Goal: Task Accomplishment & Management: Complete application form

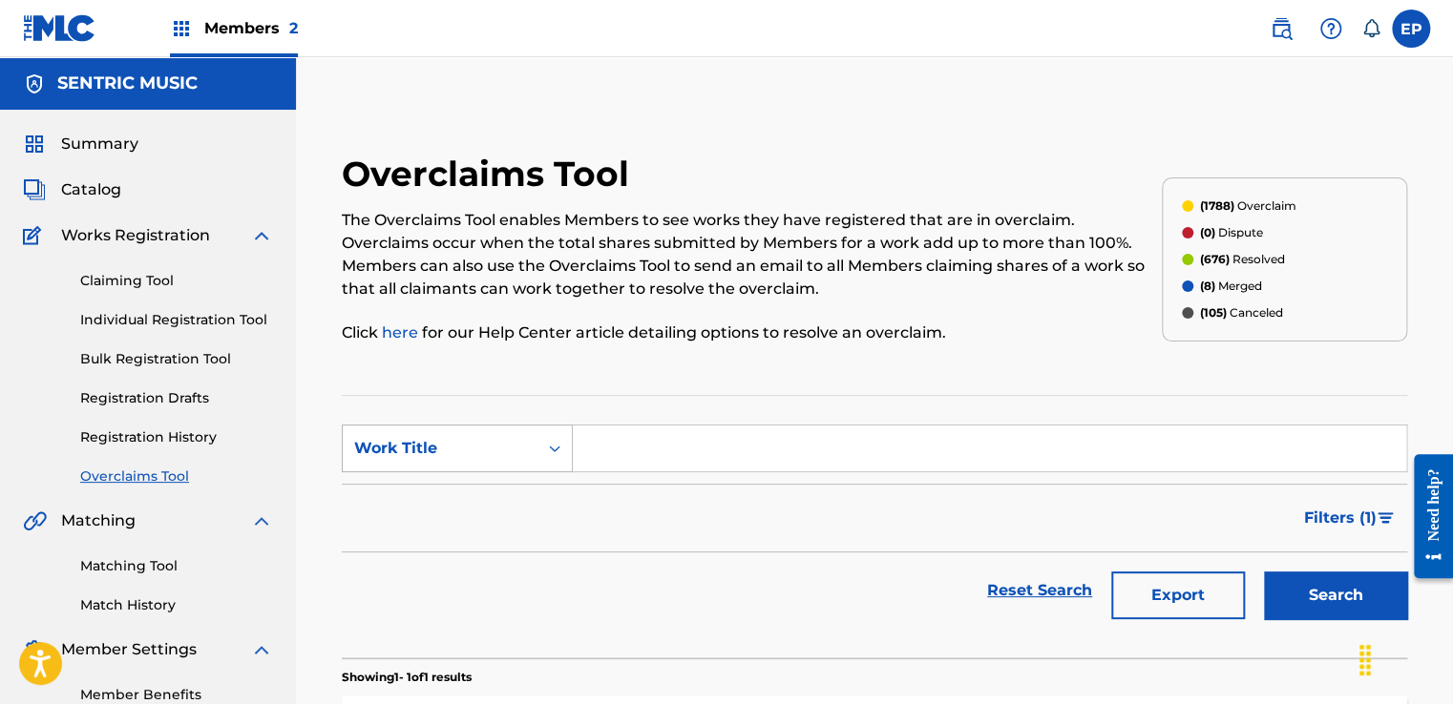
click at [473, 430] on div "Work Title" at bounding box center [457, 449] width 231 height 48
click at [443, 480] on div "MLC Song Code" at bounding box center [457, 497] width 229 height 48
drag, startPoint x: 636, startPoint y: 452, endPoint x: 699, endPoint y: 452, distance: 63.0
click at [636, 452] on input "Search Form" at bounding box center [989, 449] width 833 height 46
paste input "S61GBA"
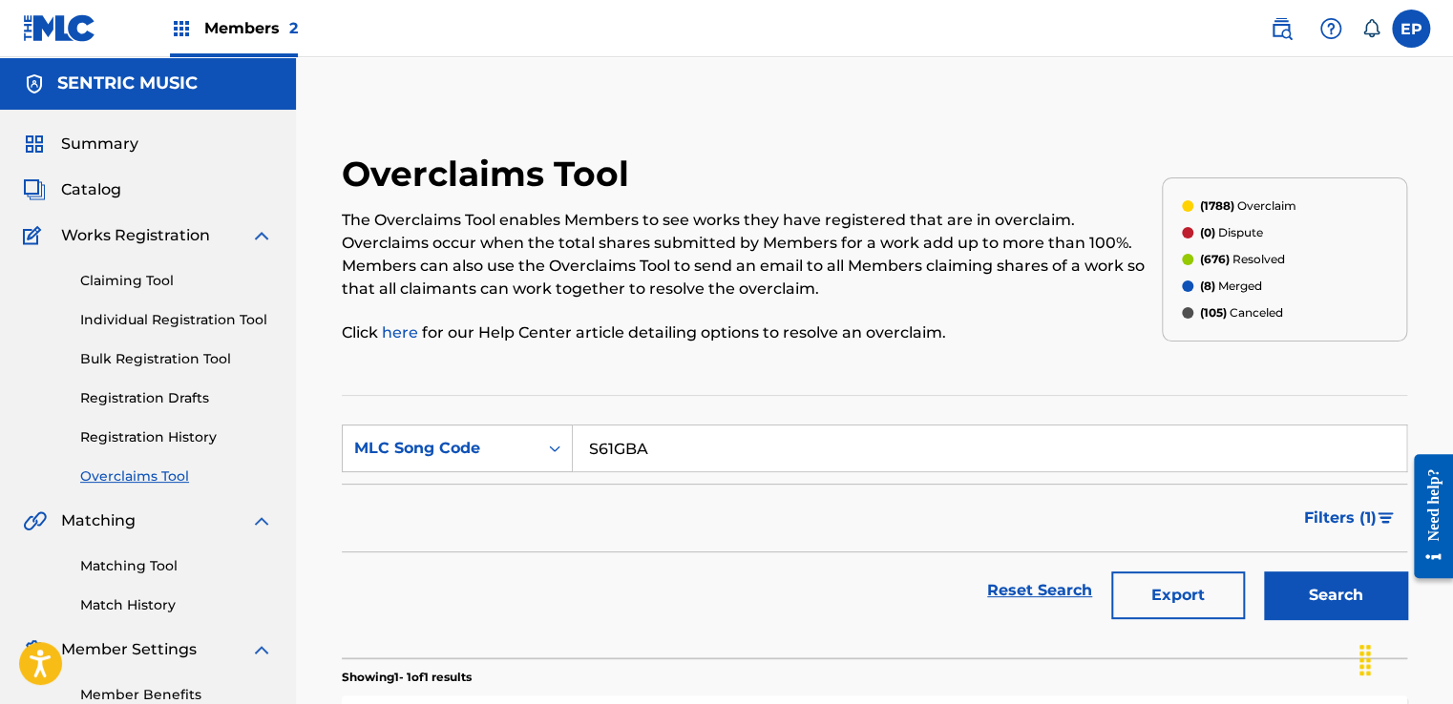
type input "S61GBA"
click at [1324, 579] on button "Search" at bounding box center [1335, 596] width 143 height 48
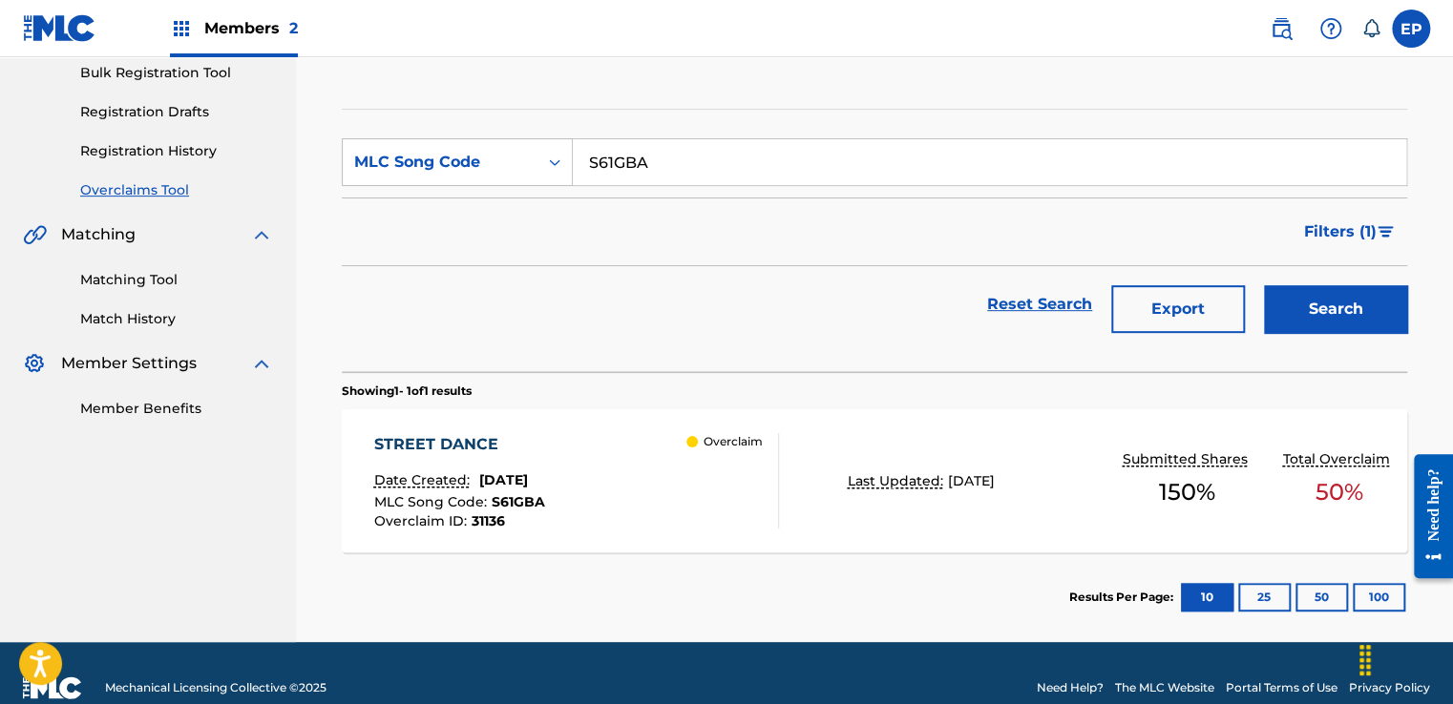
scroll to position [314, 0]
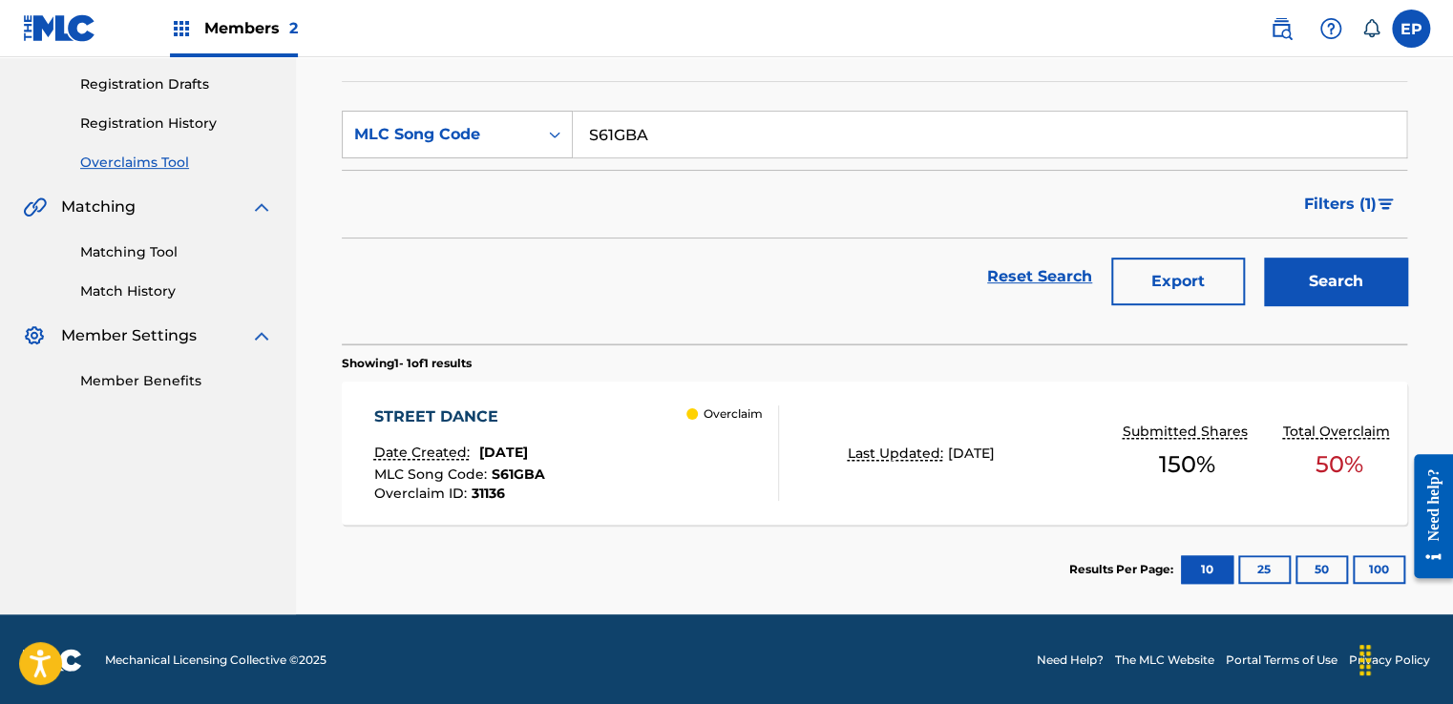
click at [737, 456] on div "Overclaim" at bounding box center [732, 453] width 92 height 95
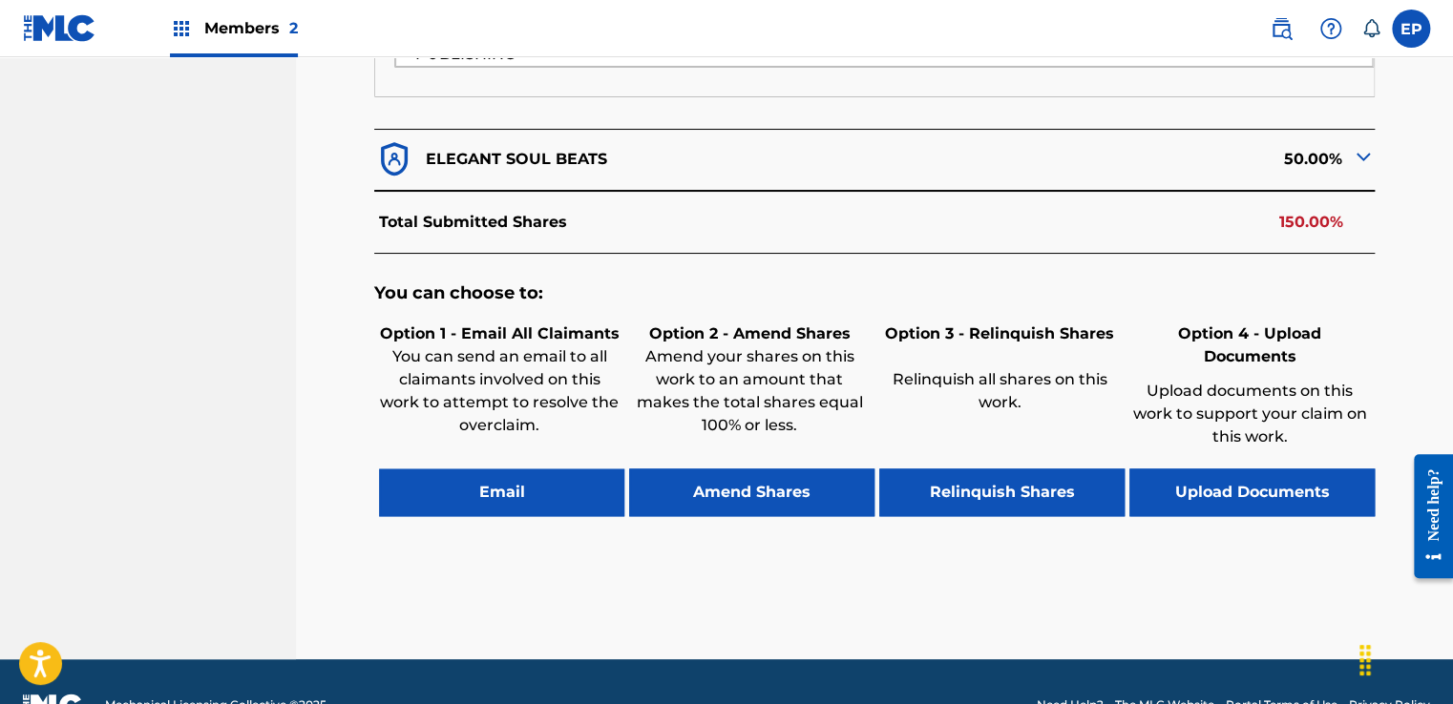
scroll to position [900, 0]
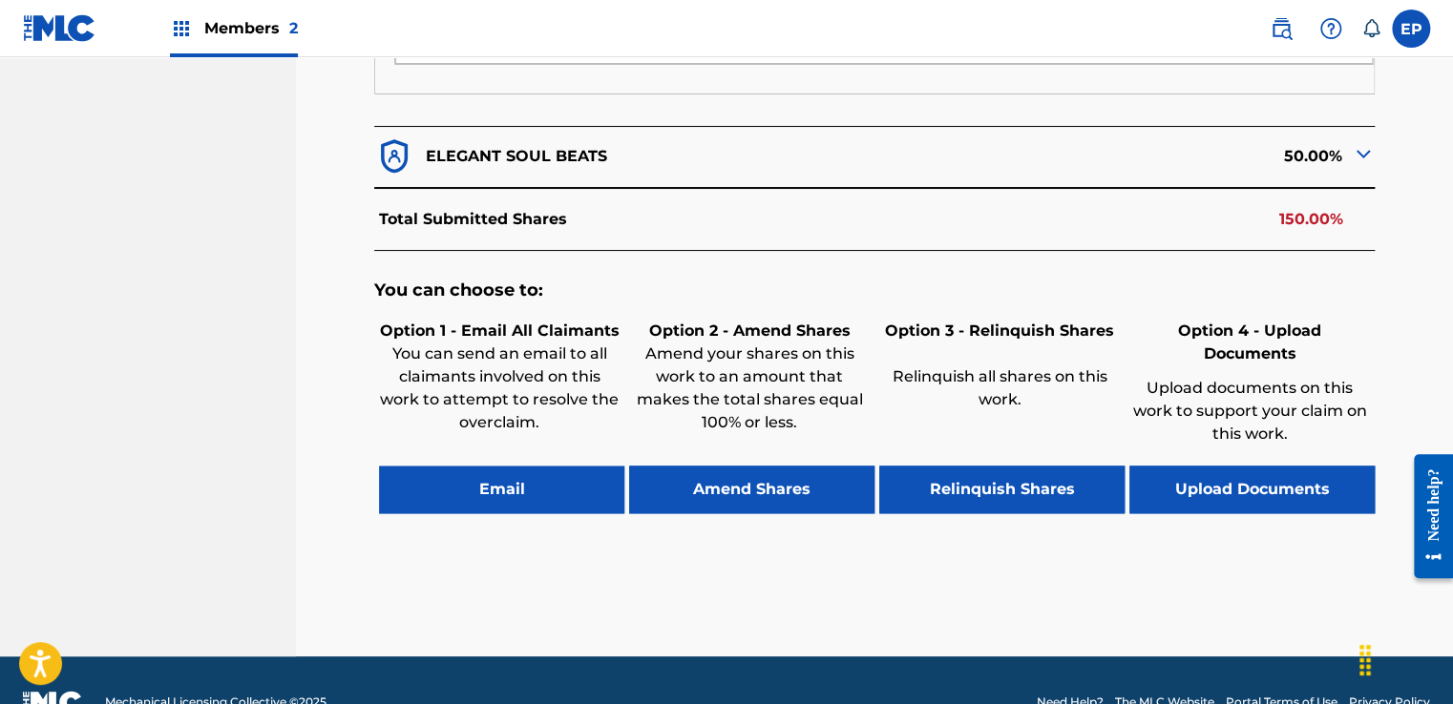
click at [1258, 466] on button "Upload Documents" at bounding box center [1251, 490] width 245 height 48
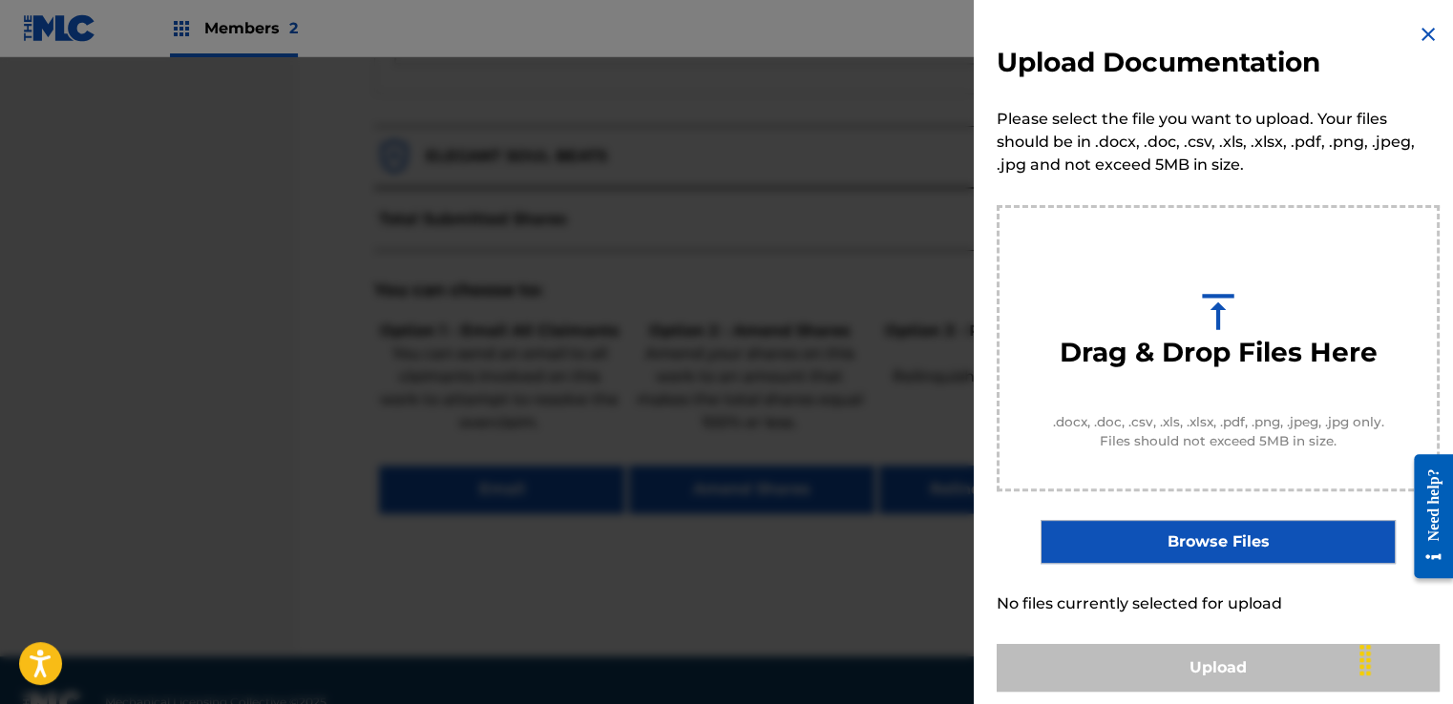
click at [1222, 530] on label "Browse Files" at bounding box center [1217, 542] width 354 height 44
click at [0, 0] on input "Browse Files" at bounding box center [0, 0] width 0 height 0
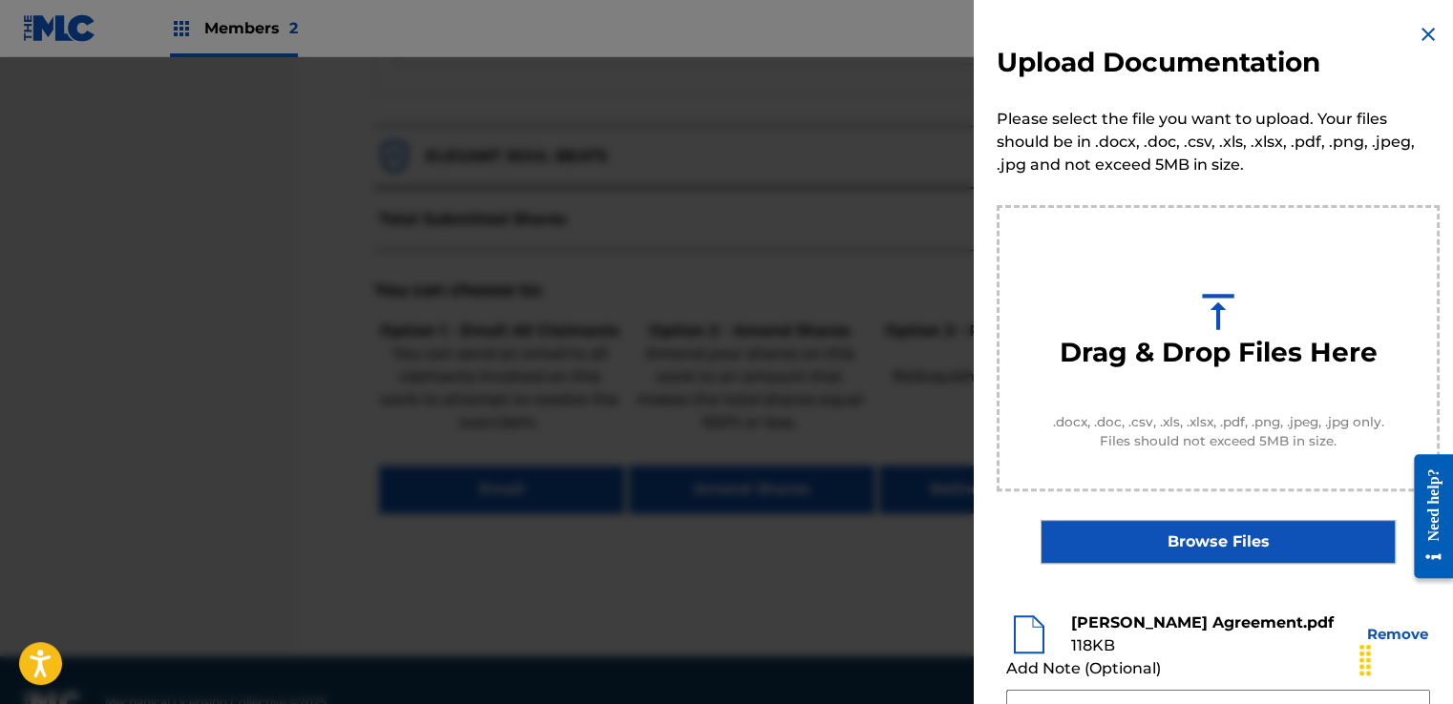
scroll to position [191, 0]
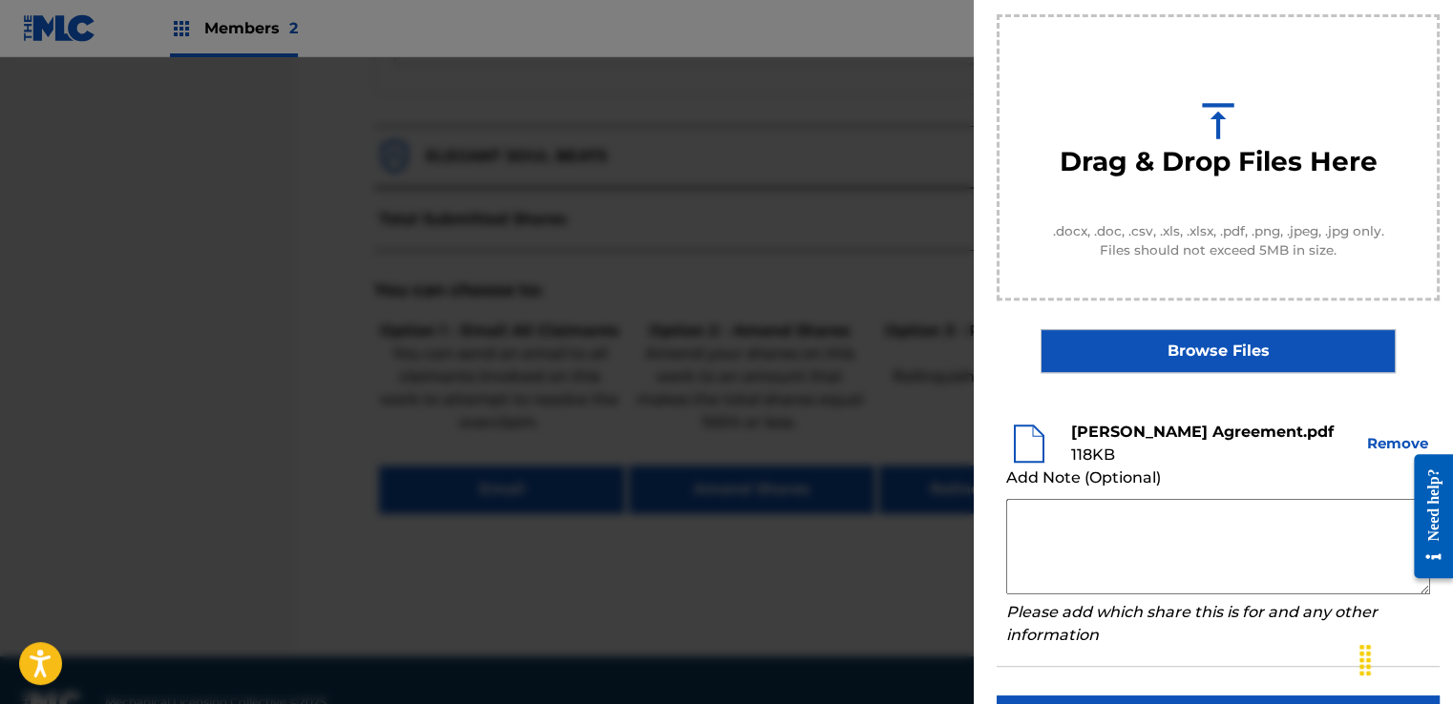
click at [1054, 505] on textarea at bounding box center [1218, 546] width 424 height 95
paste textarea "Our self service agreement is signed via digital signature and is active until …"
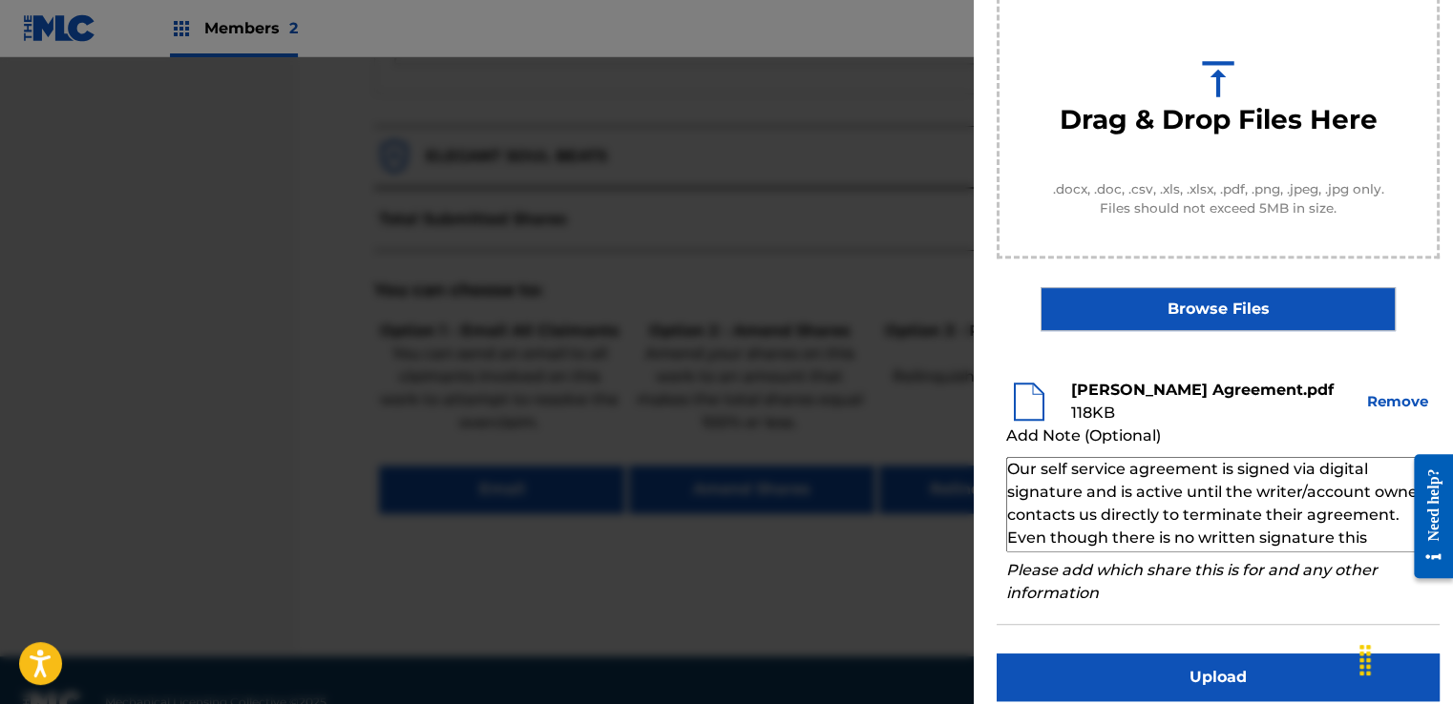
scroll to position [251, 0]
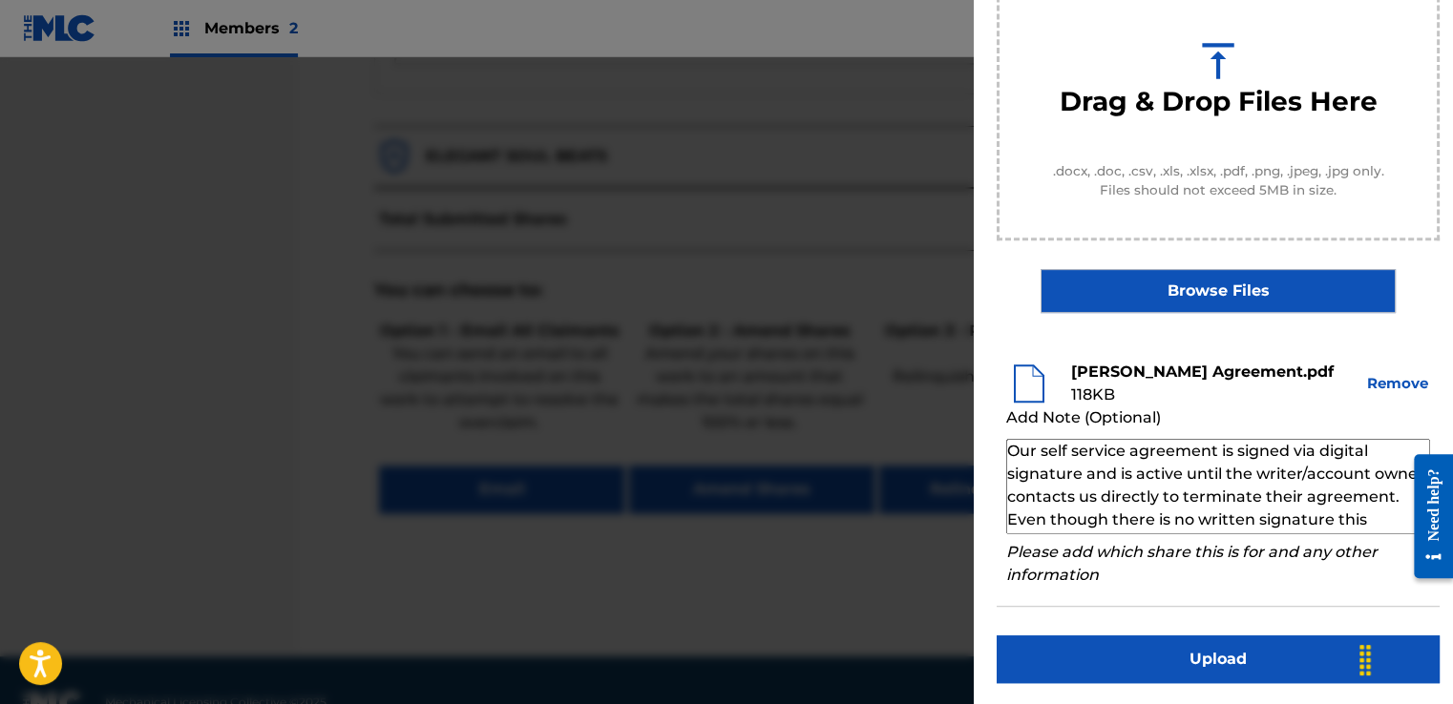
click at [1237, 494] on textarea "Our self service agreement is signed via digital signature and is active until …" at bounding box center [1218, 486] width 424 height 95
click at [1260, 521] on textarea "Our self service agreement is signed via digital signature and is active until …" at bounding box center [1218, 486] width 424 height 95
type textarea "Our self service agreement is signed via digital signature and is active until …"
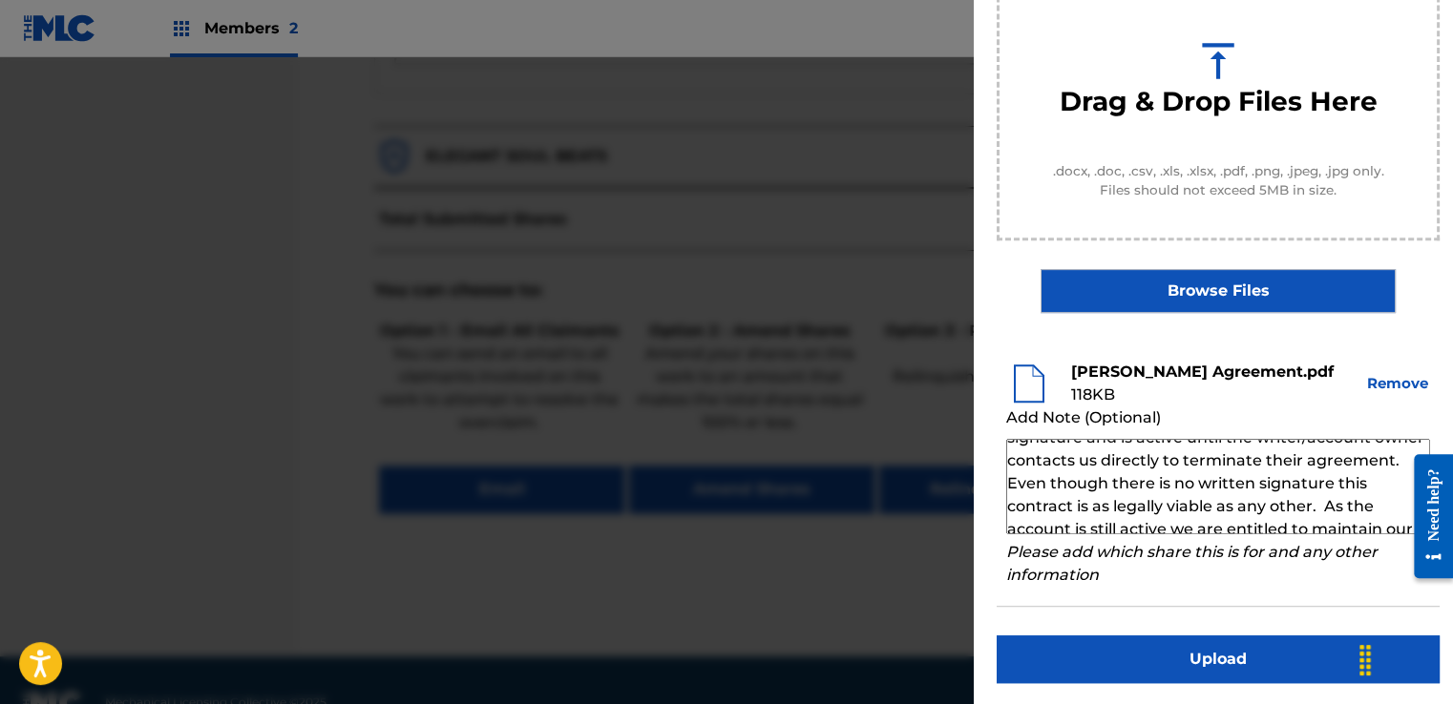
scroll to position [66, 0]
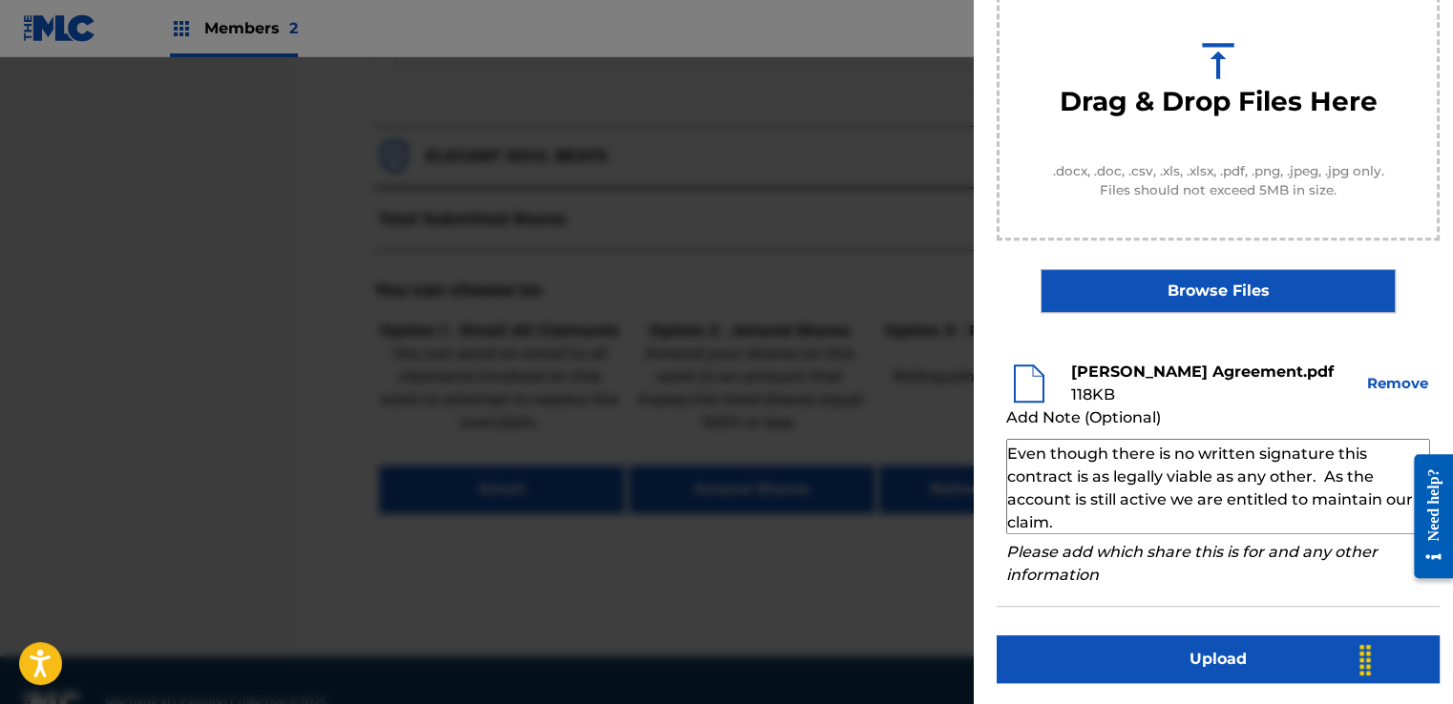
click at [1163, 662] on button "Upload" at bounding box center [1218, 660] width 443 height 48
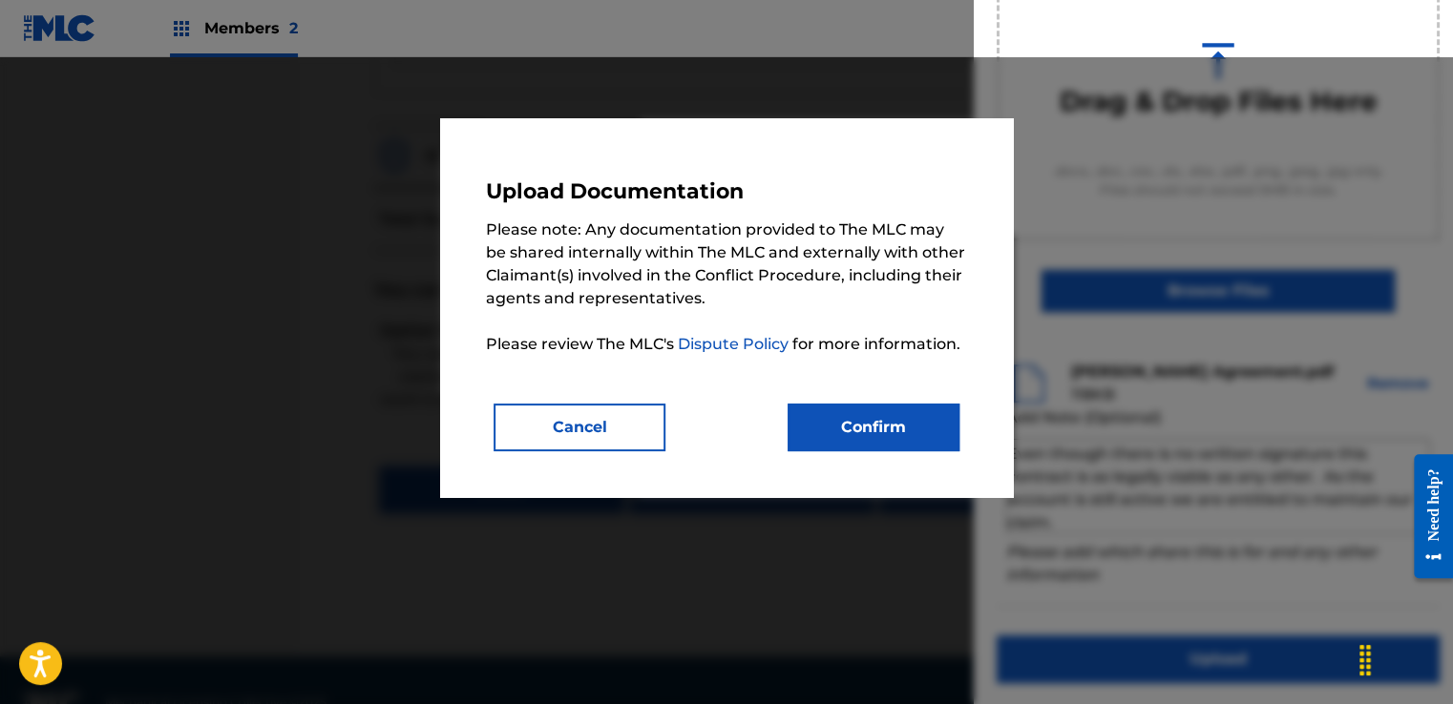
click at [924, 437] on button "Confirm" at bounding box center [874, 428] width 172 height 48
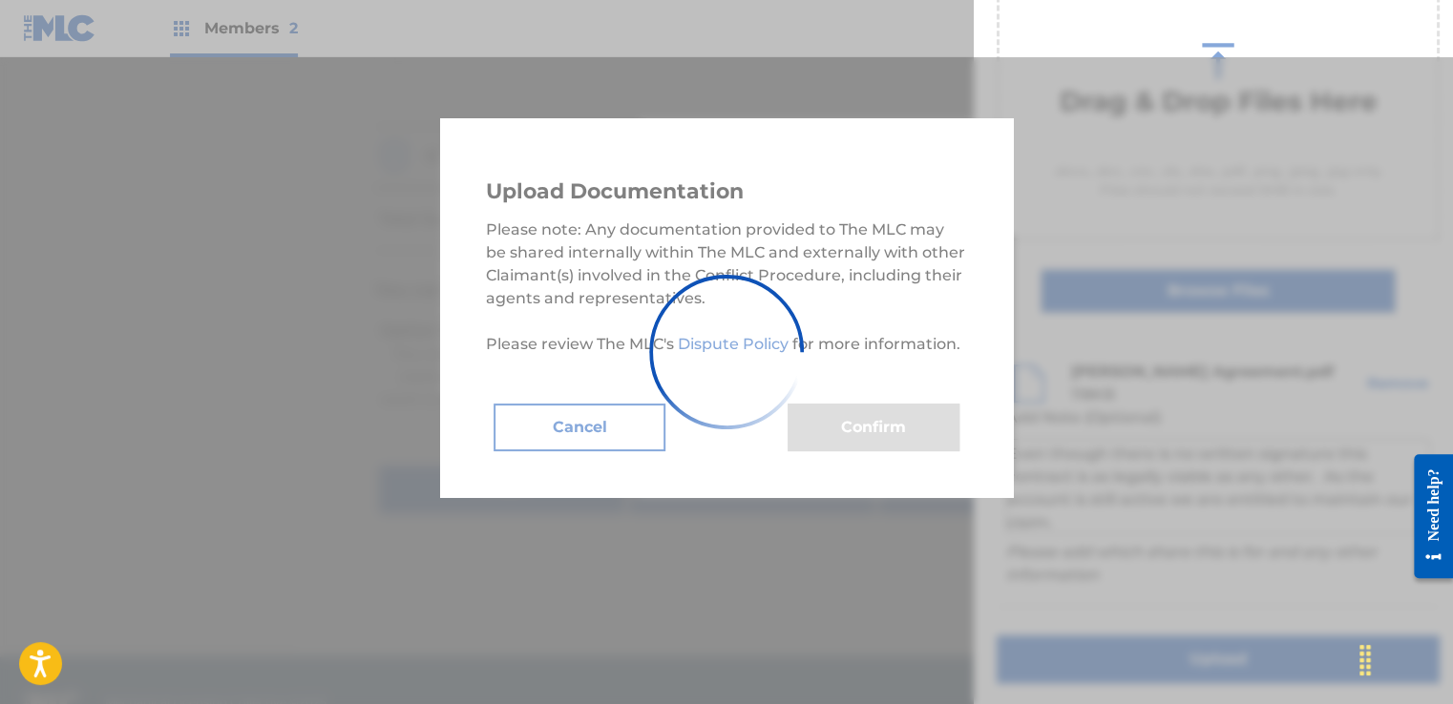
scroll to position [122, 0]
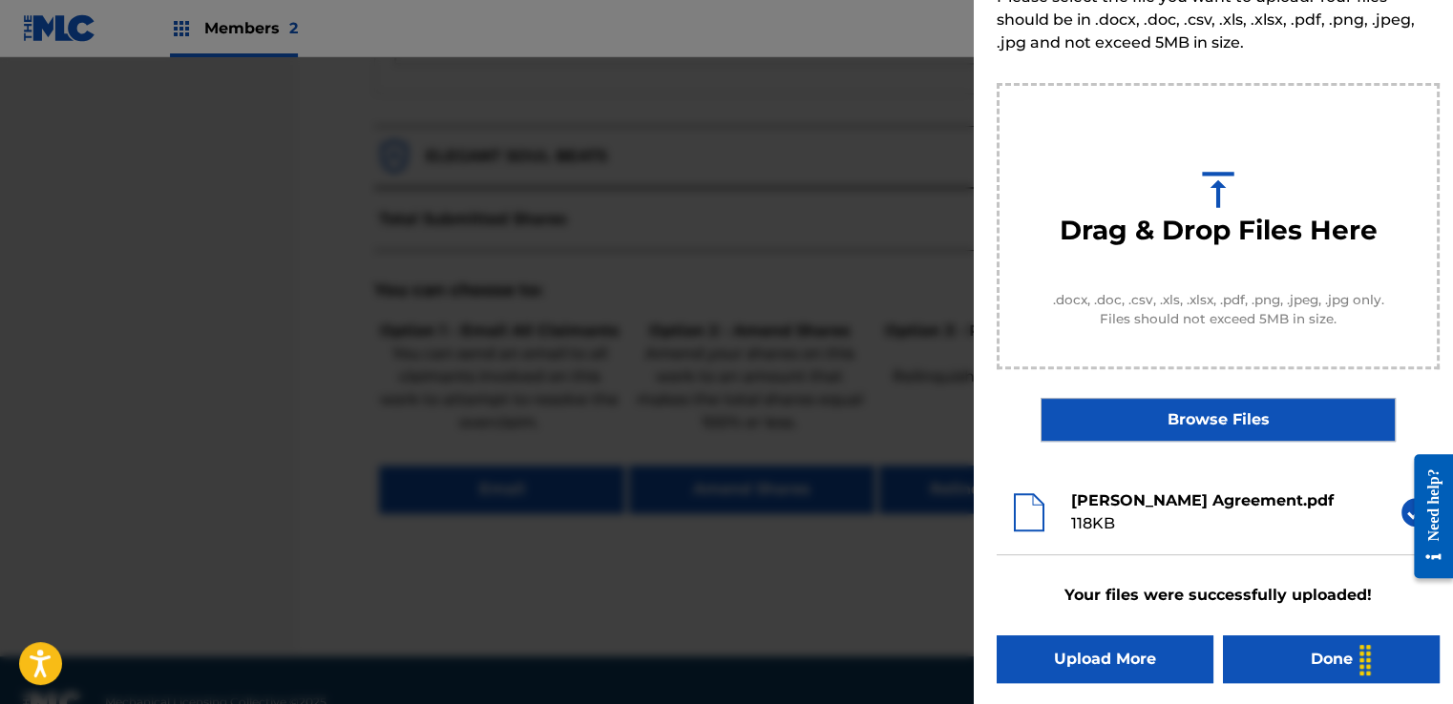
click at [1269, 659] on button "Done" at bounding box center [1331, 660] width 217 height 48
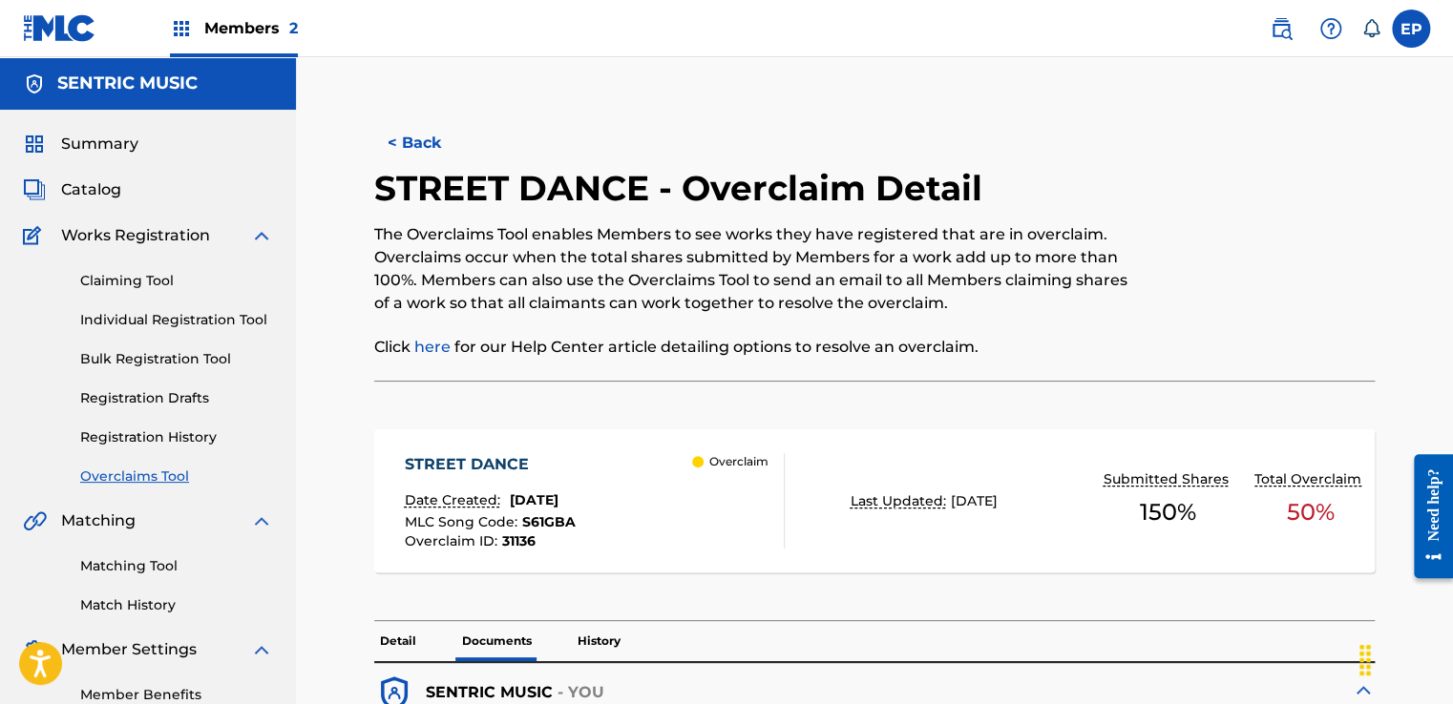
click at [142, 479] on link "Overclaims Tool" at bounding box center [176, 477] width 193 height 20
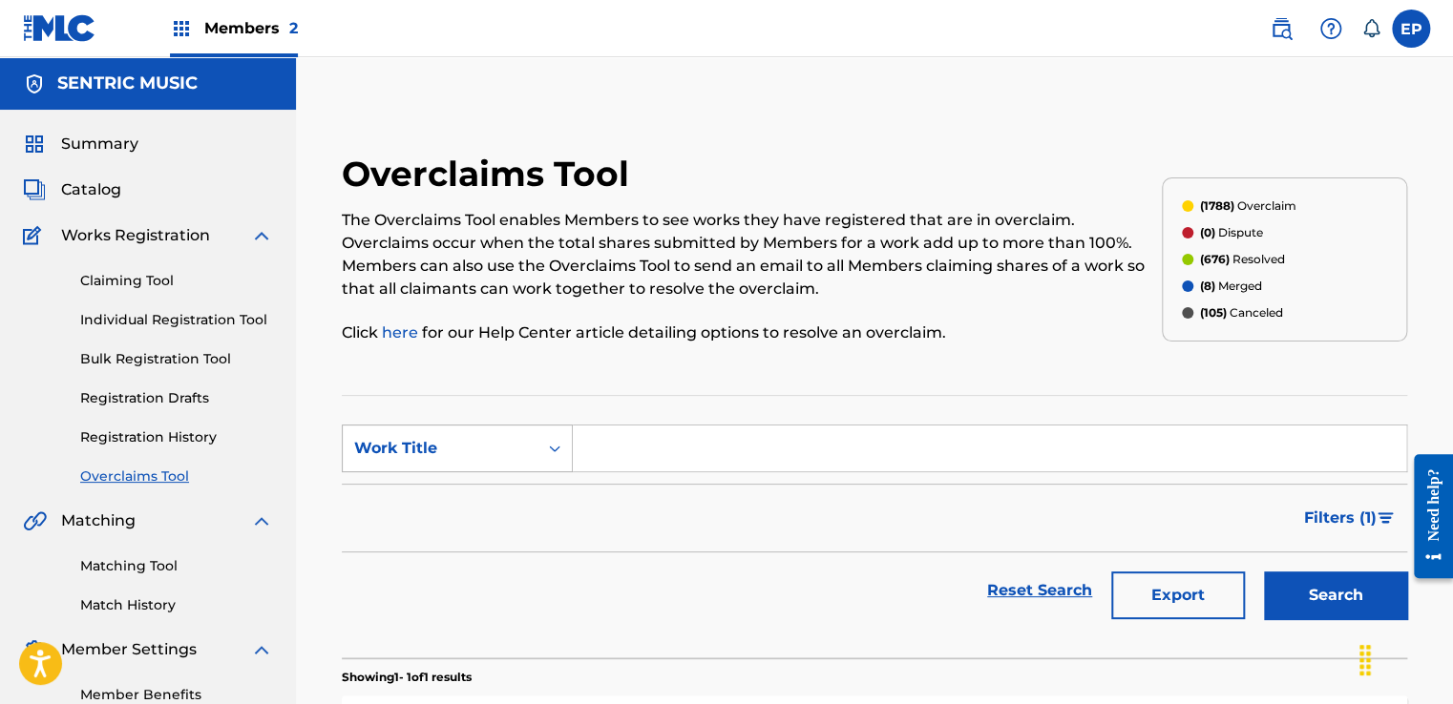
click at [493, 450] on div "Work Title" at bounding box center [440, 448] width 172 height 23
click at [493, 503] on div "MLC Song Code" at bounding box center [457, 497] width 229 height 48
click at [647, 446] on input "Search Form" at bounding box center [989, 449] width 833 height 46
paste input "IY52JZ"
type input "IY52JZ"
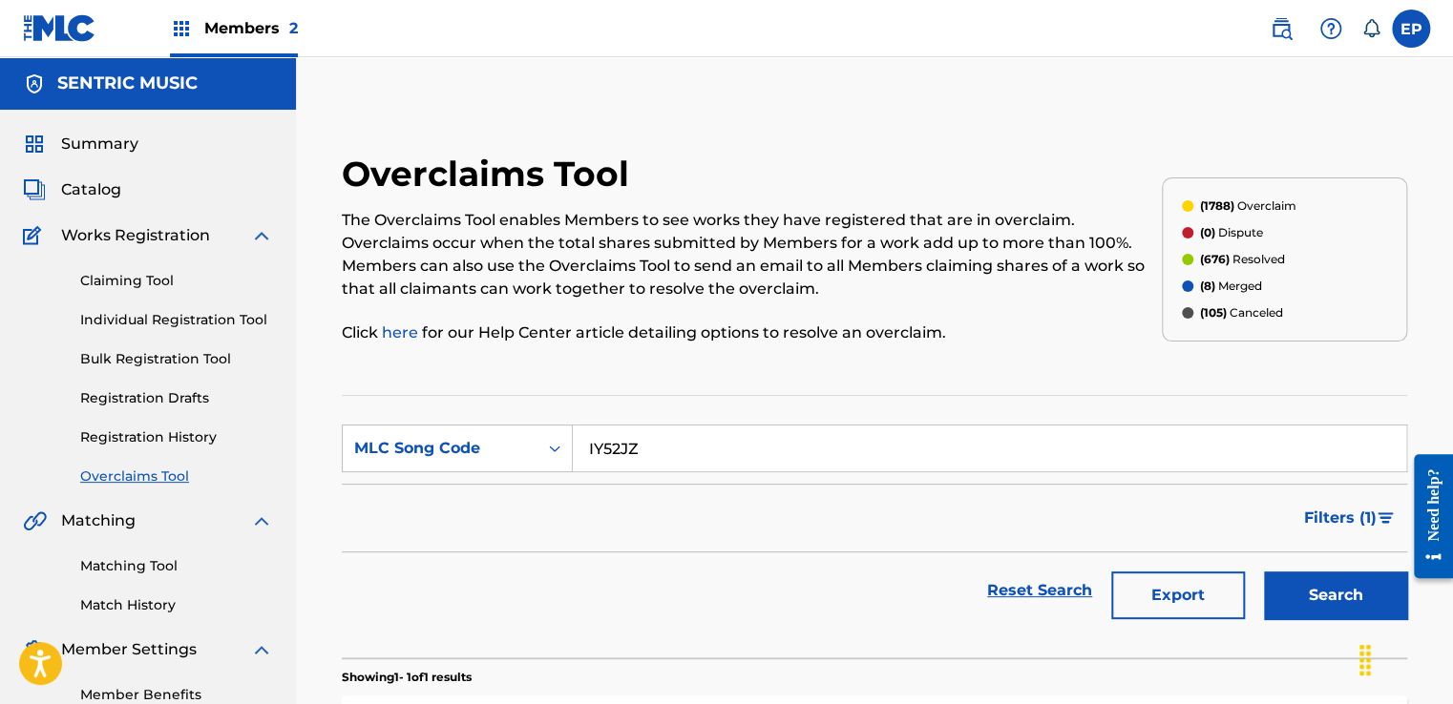
click at [1312, 599] on button "Search" at bounding box center [1335, 596] width 143 height 48
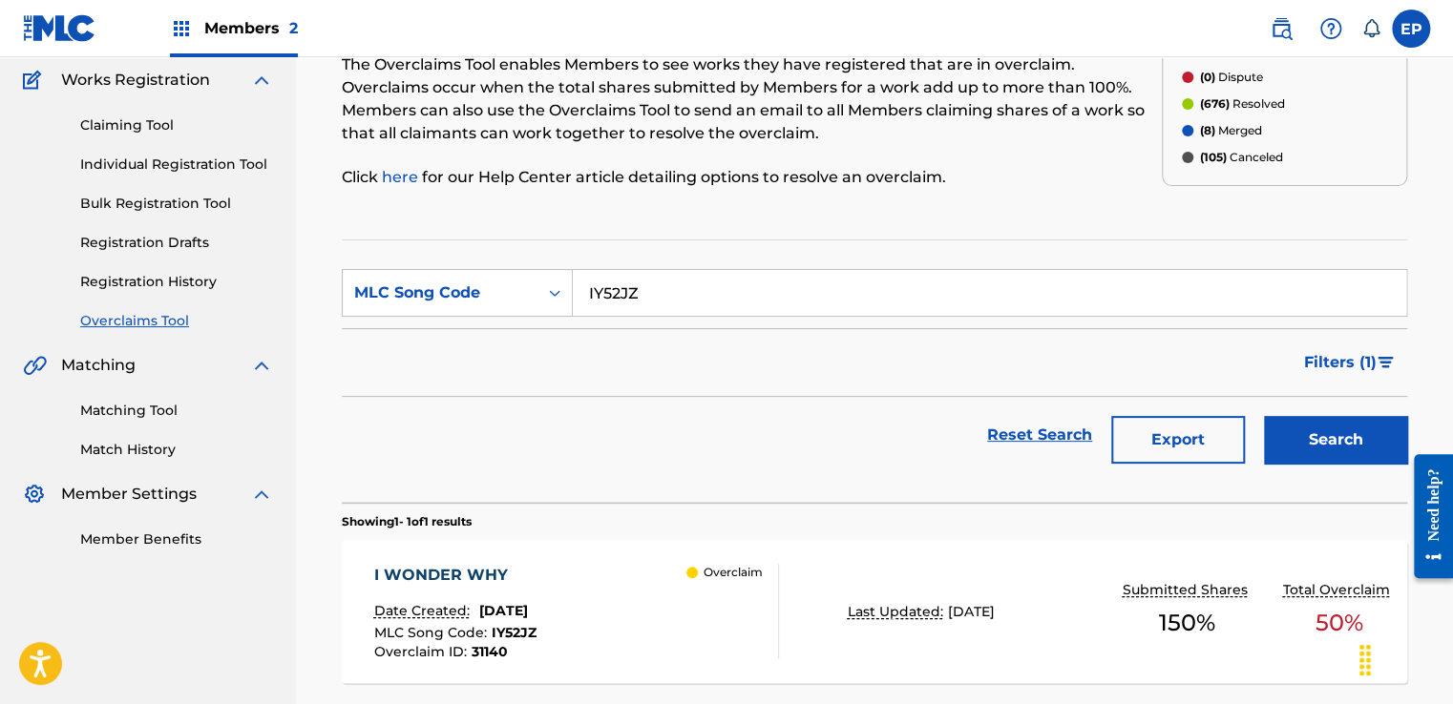
scroll to position [314, 0]
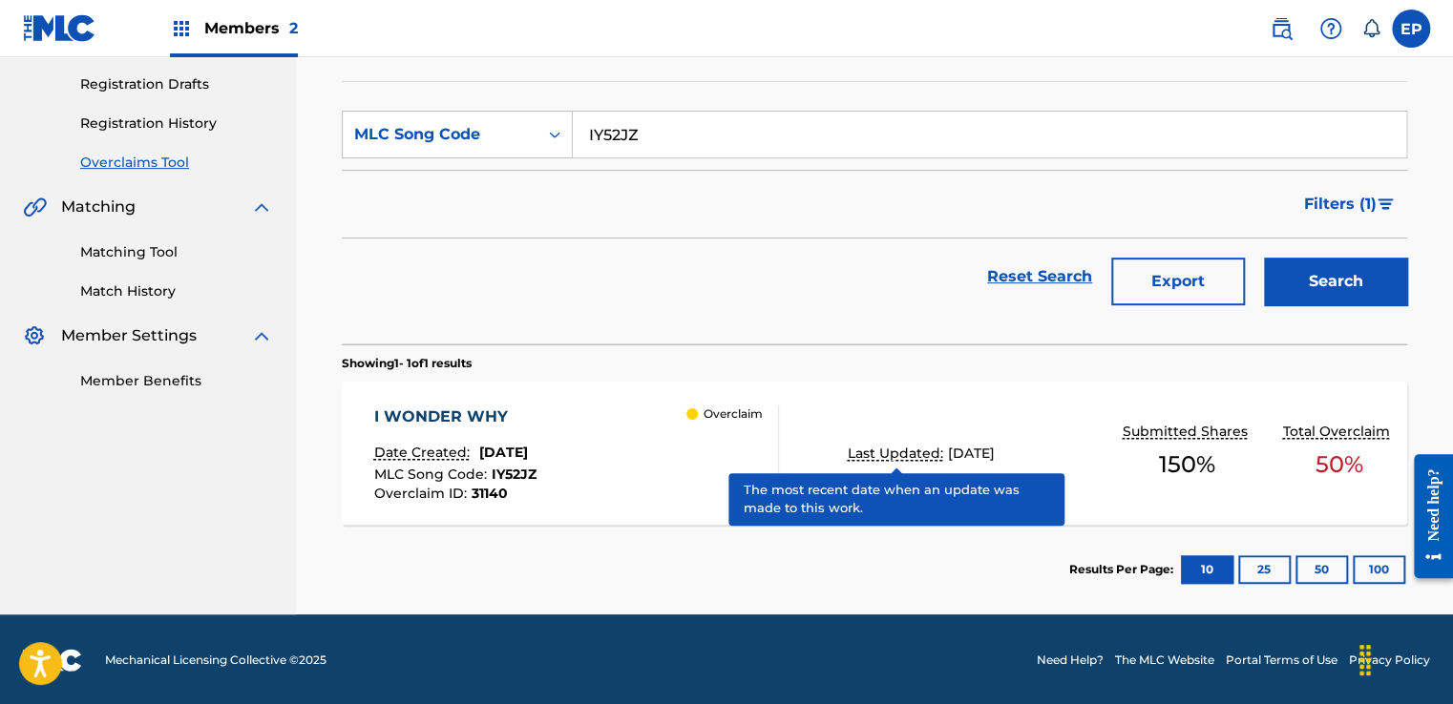
click at [919, 447] on p "Last Updated:" at bounding box center [898, 454] width 100 height 20
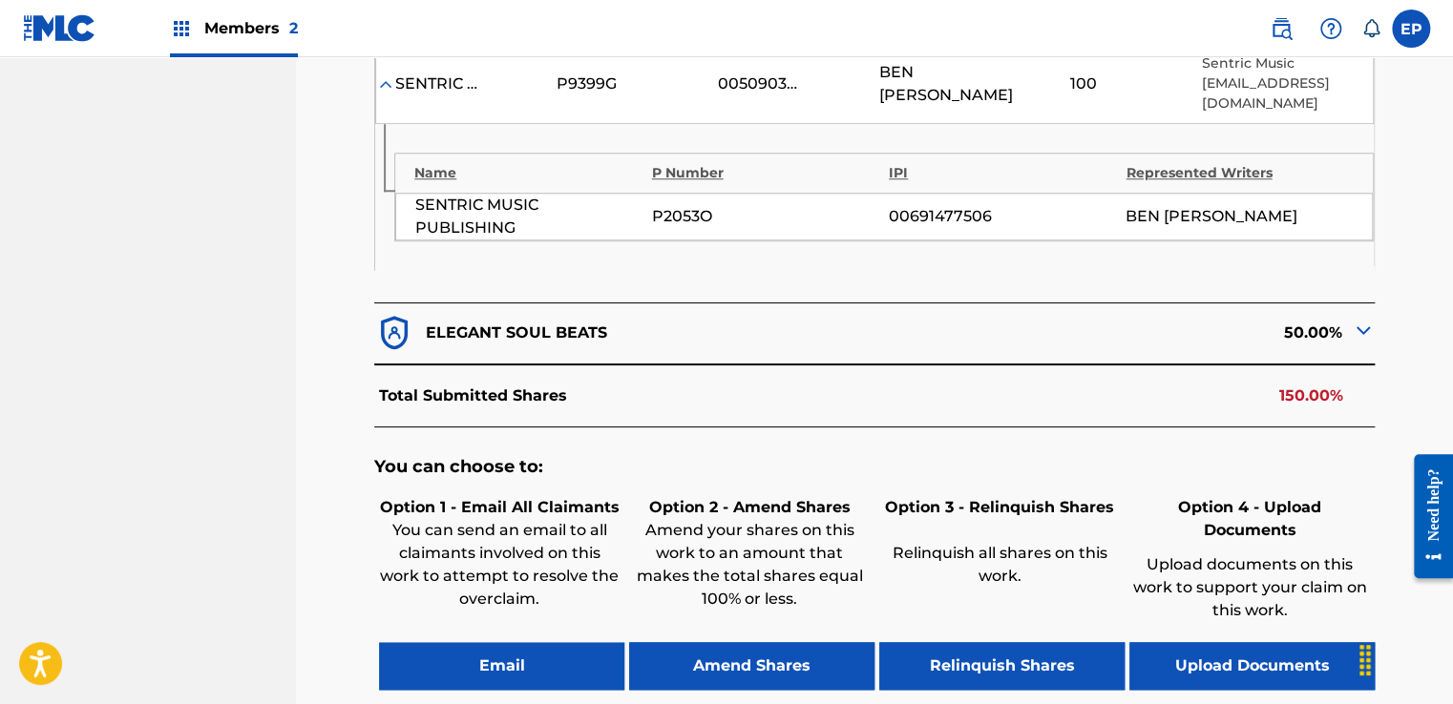
scroll to position [900, 0]
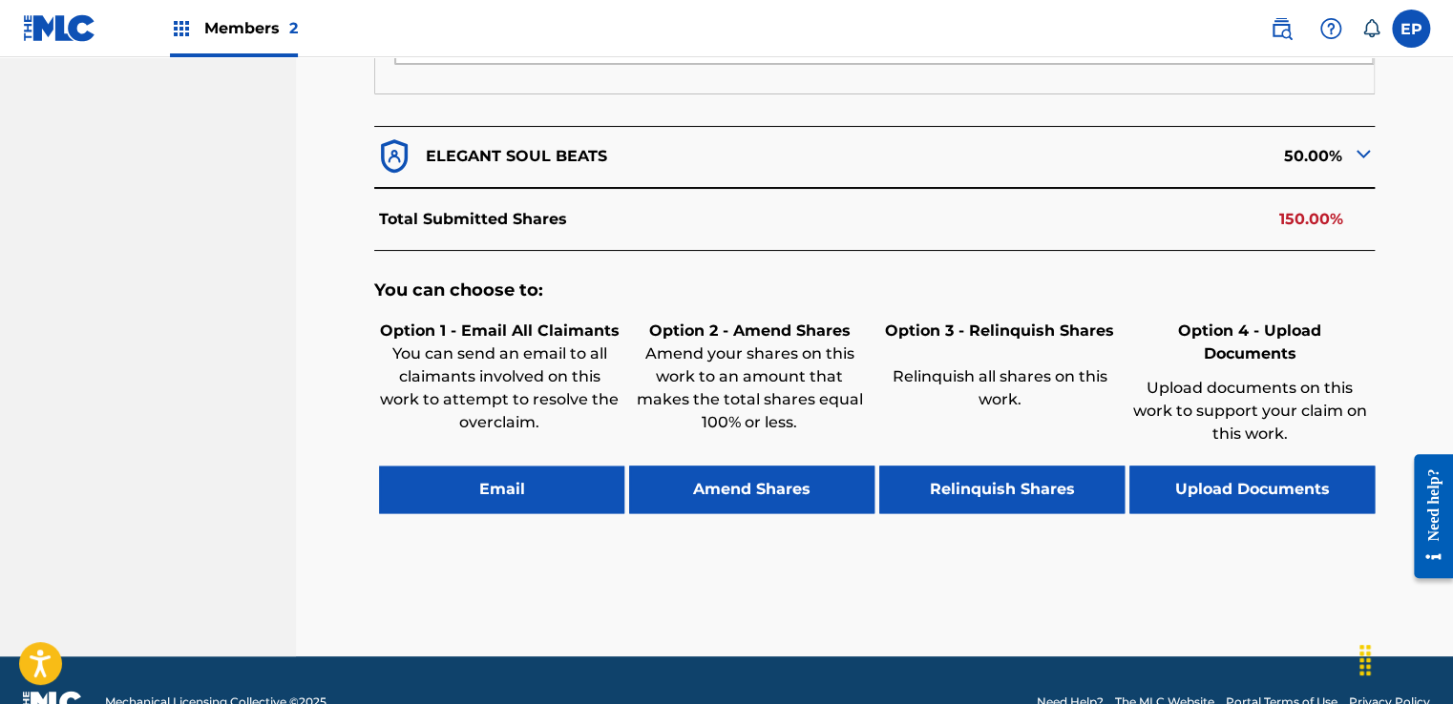
click at [1231, 466] on button "Upload Documents" at bounding box center [1251, 490] width 245 height 48
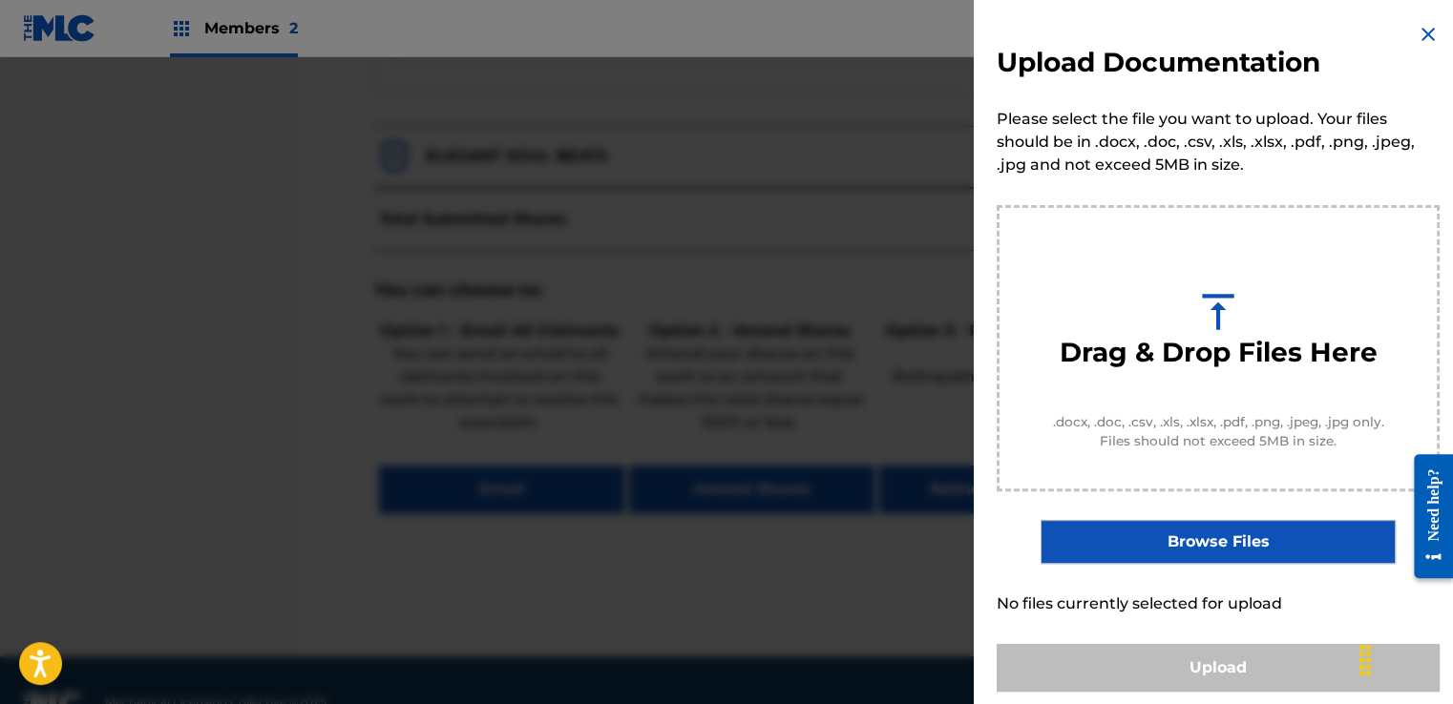
click at [1247, 530] on label "Browse Files" at bounding box center [1217, 542] width 354 height 44
click at [0, 0] on input "Browse Files" at bounding box center [0, 0] width 0 height 0
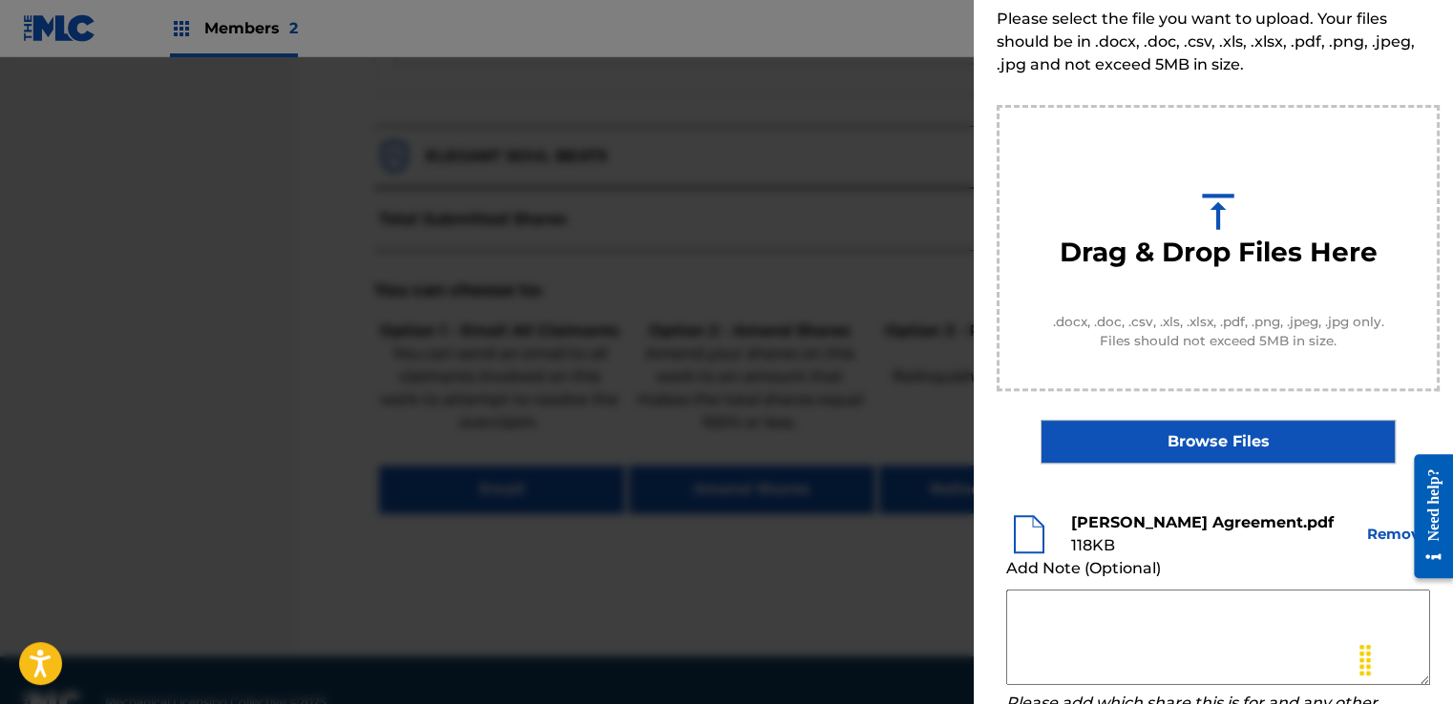
scroll to position [191, 0]
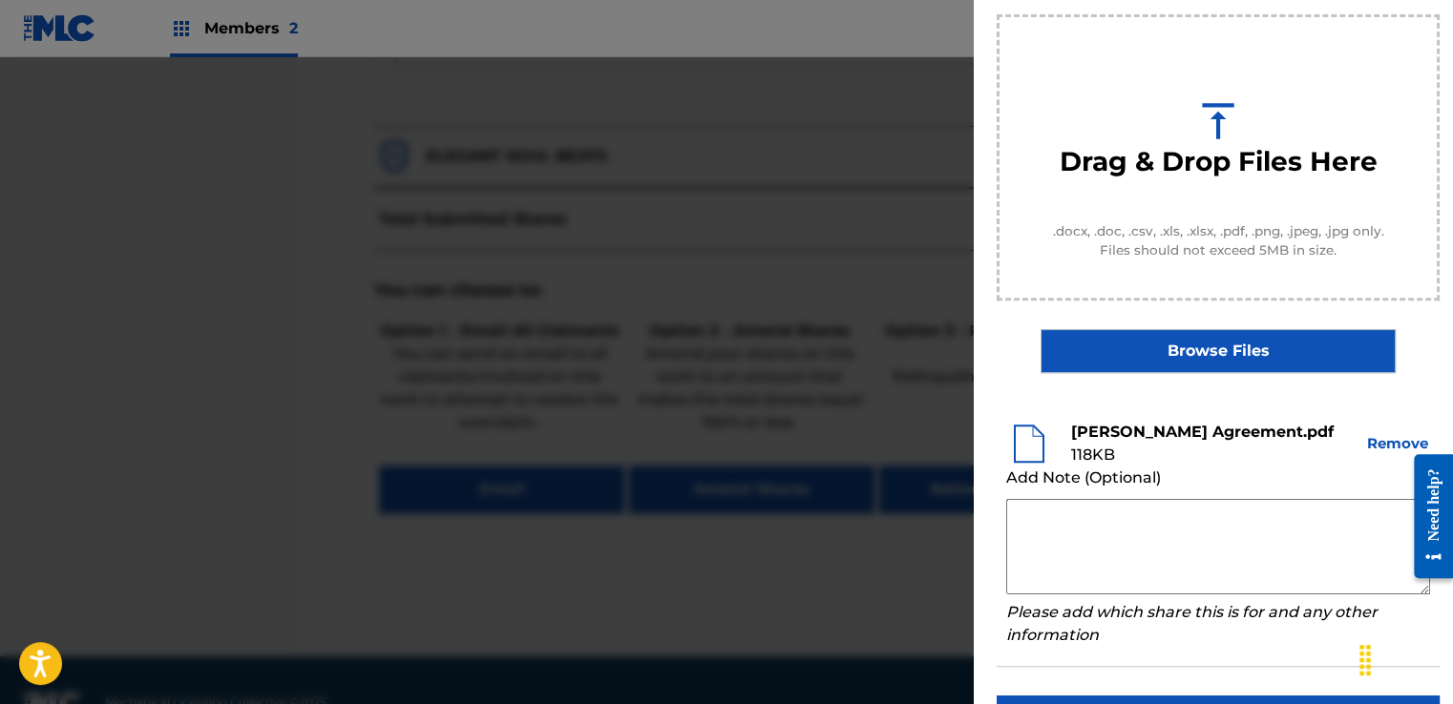
click at [1065, 515] on textarea at bounding box center [1218, 546] width 424 height 95
paste textarea "Our self service agreement is signed via digital signature and is active until …"
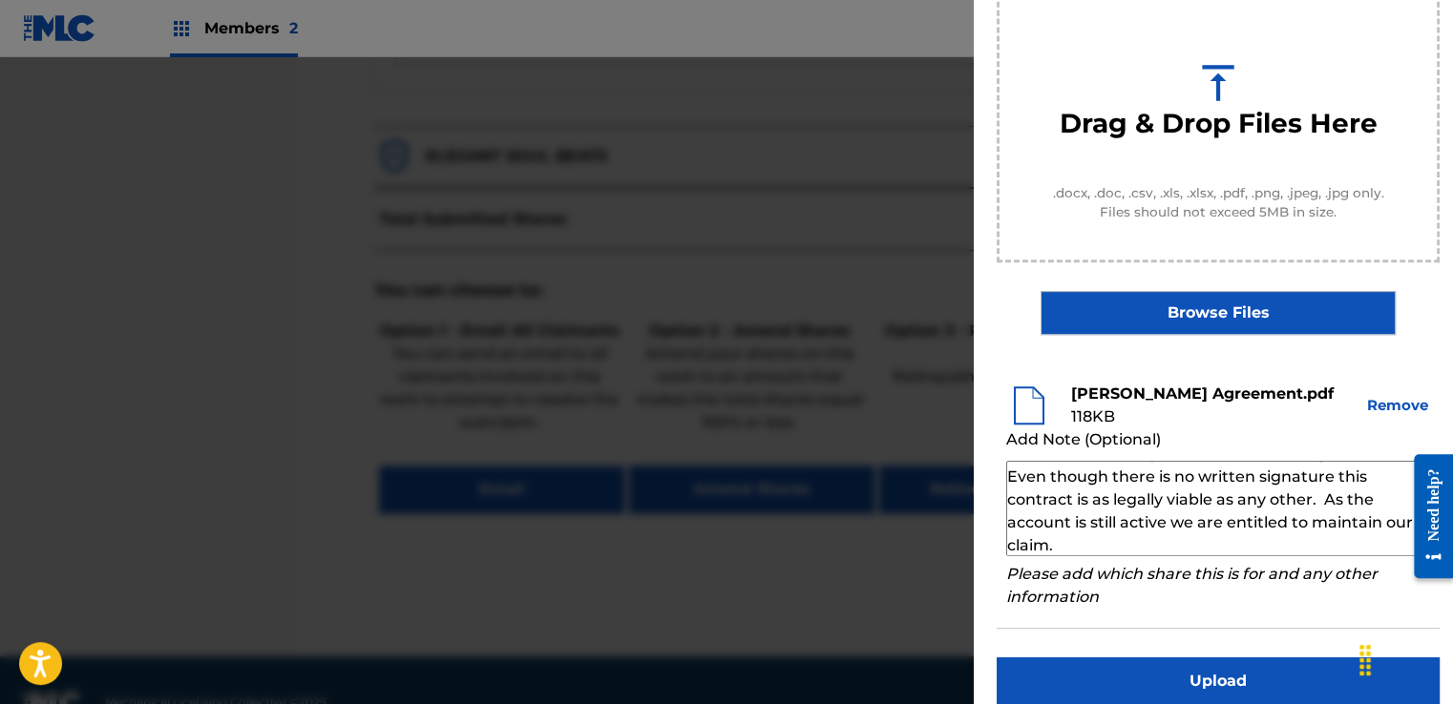
scroll to position [251, 0]
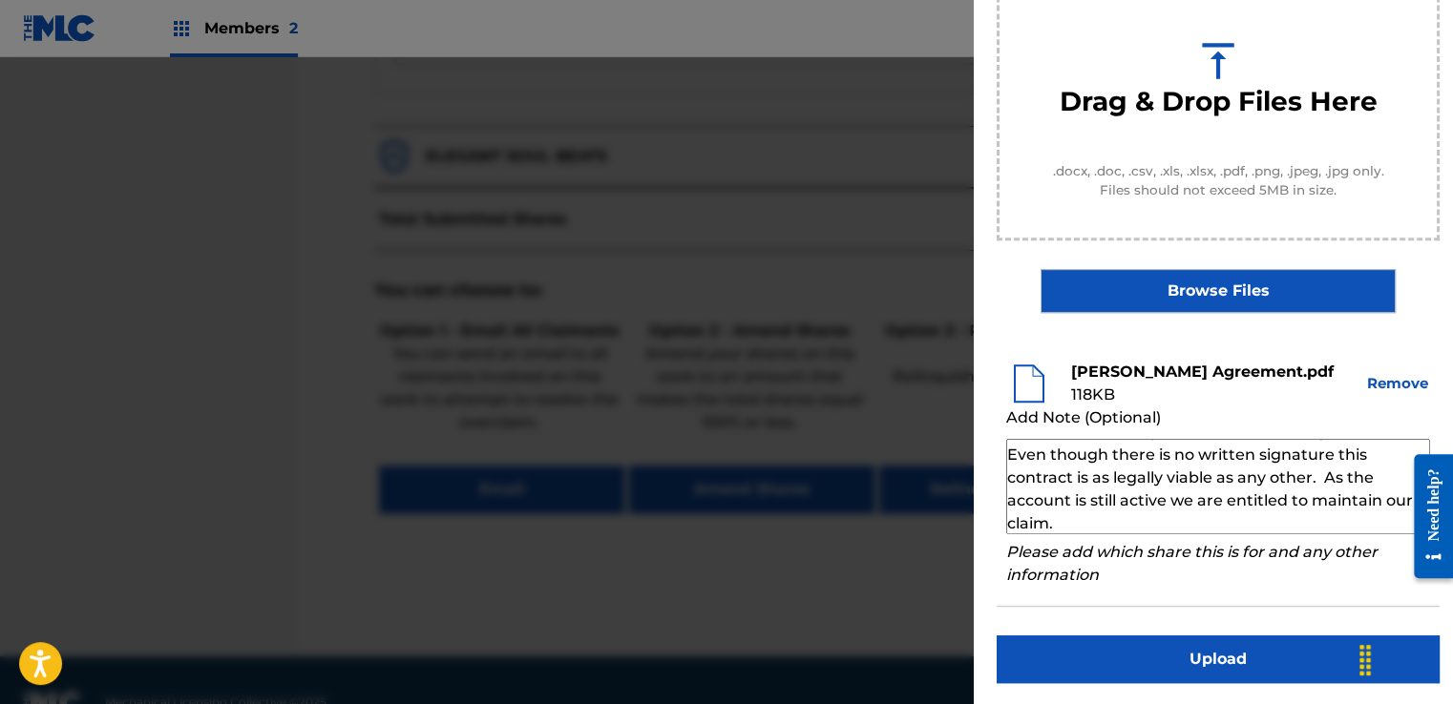
type textarea "Our self service agreement is signed via digital signature and is active until …"
click at [1166, 659] on button "Upload" at bounding box center [1218, 660] width 443 height 48
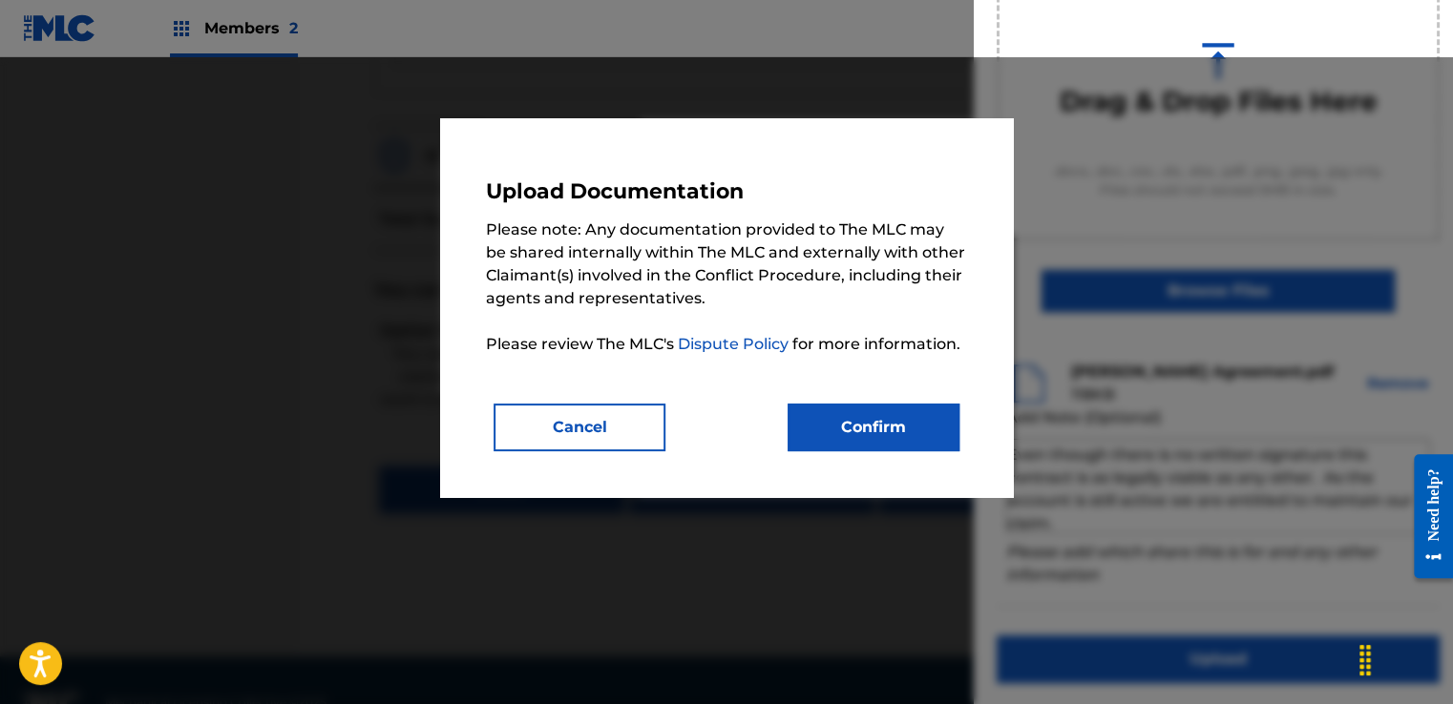
click at [900, 433] on button "Confirm" at bounding box center [874, 428] width 172 height 48
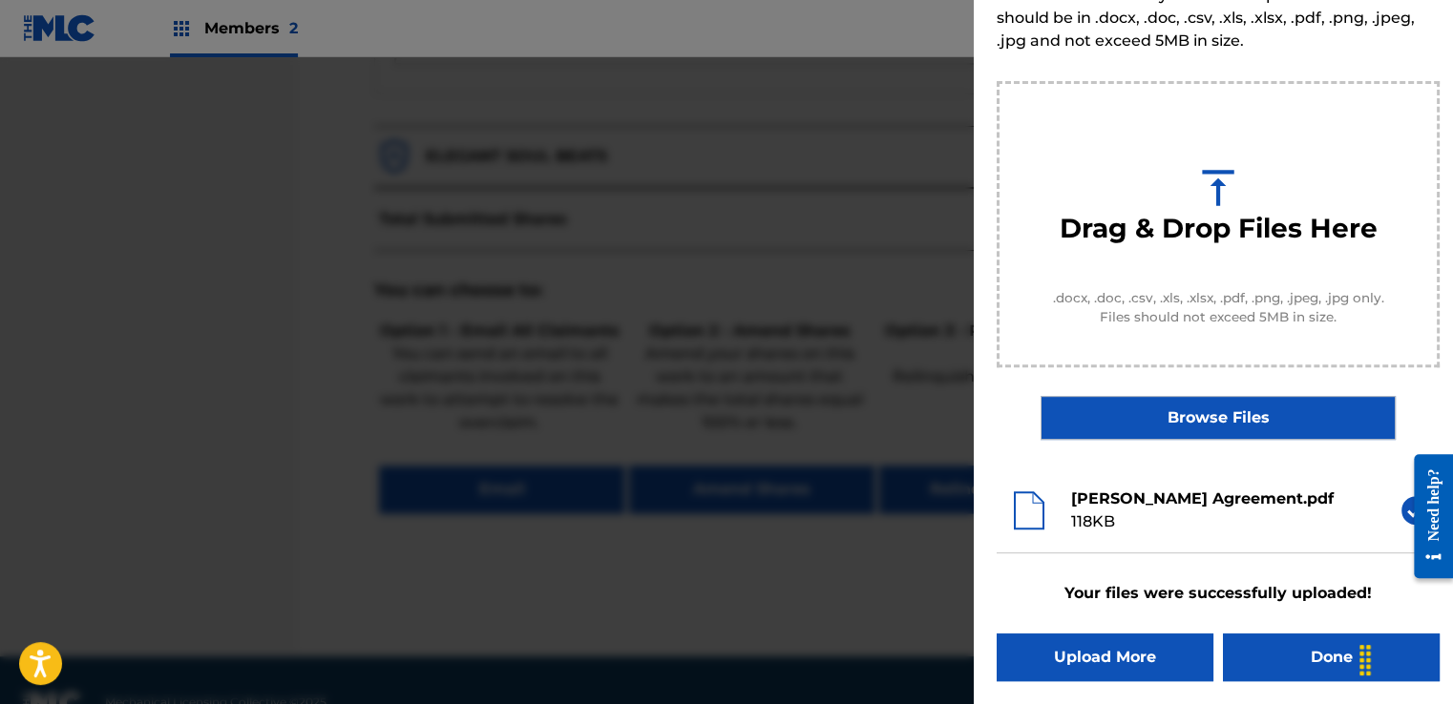
scroll to position [122, 0]
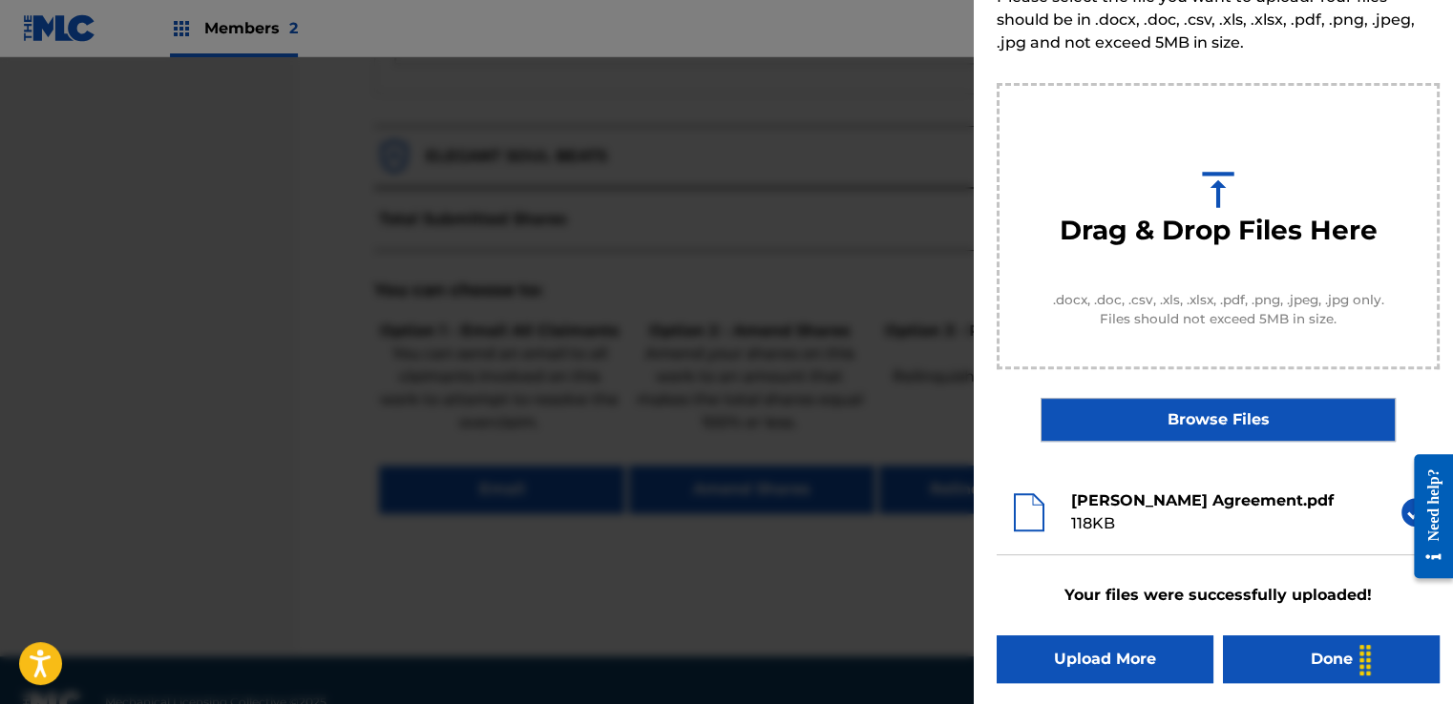
click at [1306, 663] on button "Done" at bounding box center [1331, 660] width 217 height 48
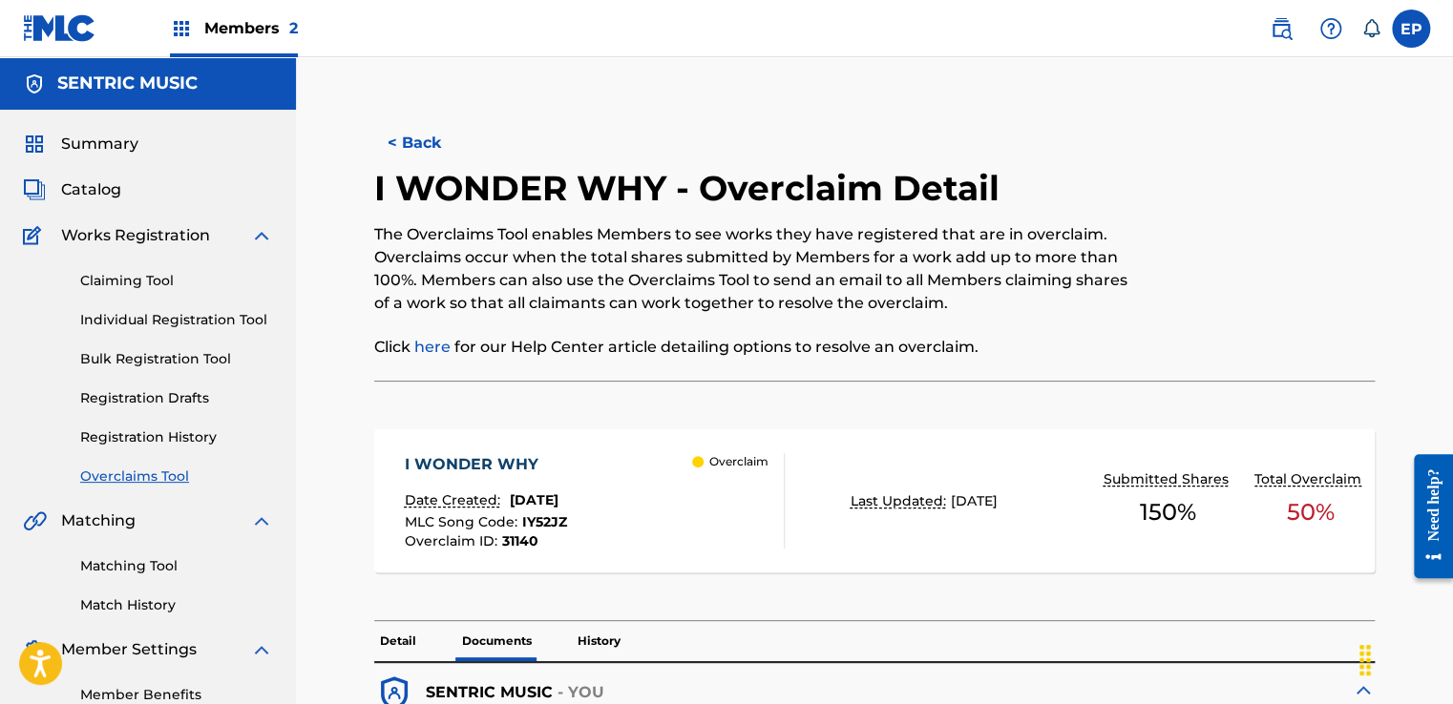
click at [153, 476] on link "Overclaims Tool" at bounding box center [176, 477] width 193 height 20
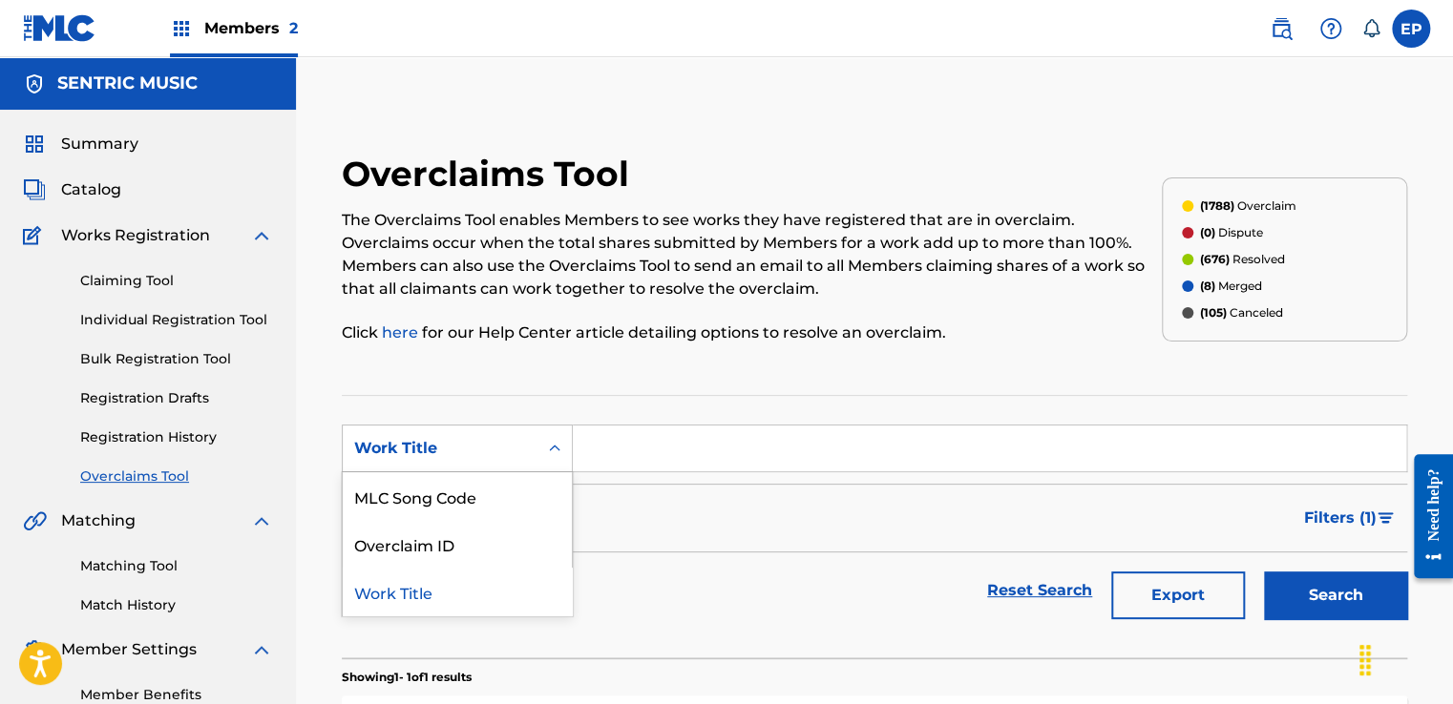
click at [522, 434] on div "Work Title" at bounding box center [440, 449] width 195 height 36
click at [471, 513] on div "MLC Song Code" at bounding box center [457, 497] width 229 height 48
drag, startPoint x: 728, startPoint y: 439, endPoint x: 738, endPoint y: 437, distance: 9.7
click at [728, 439] on input "Search Form" at bounding box center [989, 449] width 833 height 46
paste input "S61GBB"
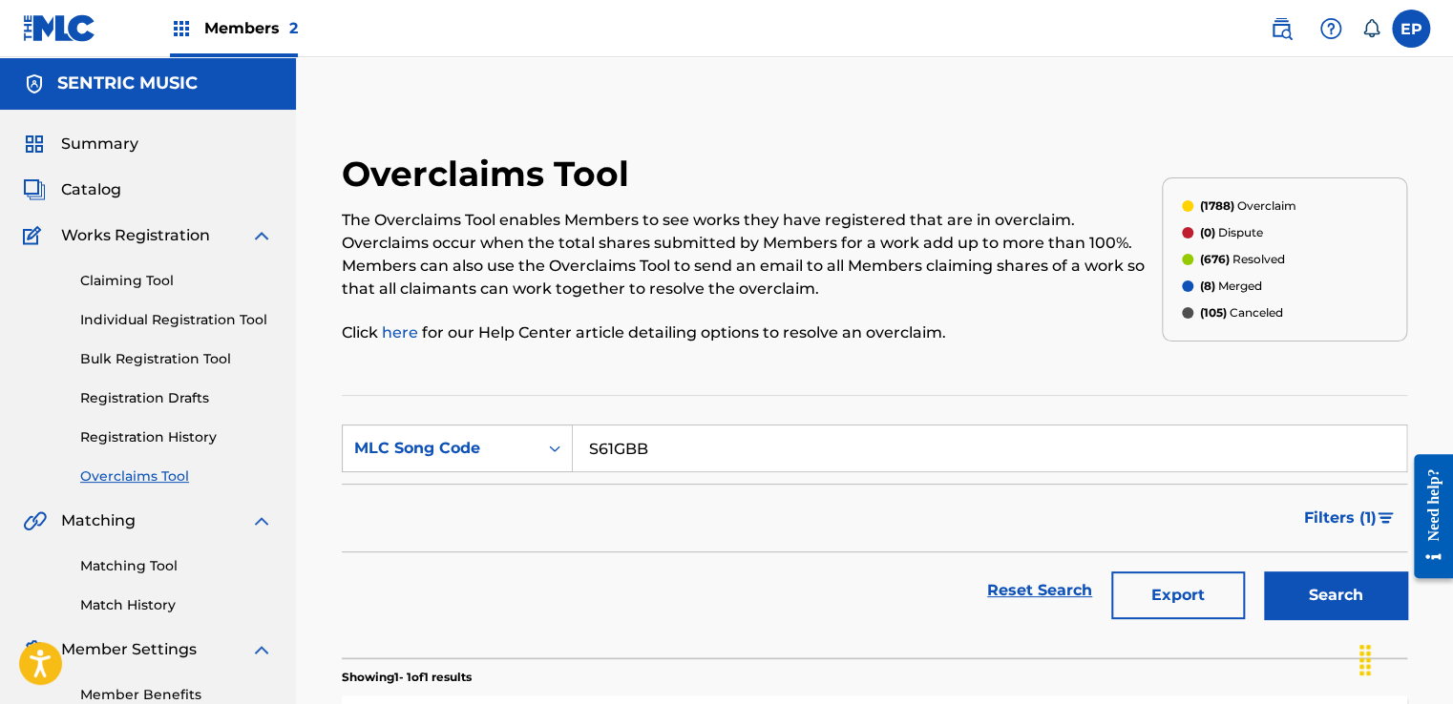
type input "S61GBB"
click at [1292, 593] on button "Search" at bounding box center [1335, 596] width 143 height 48
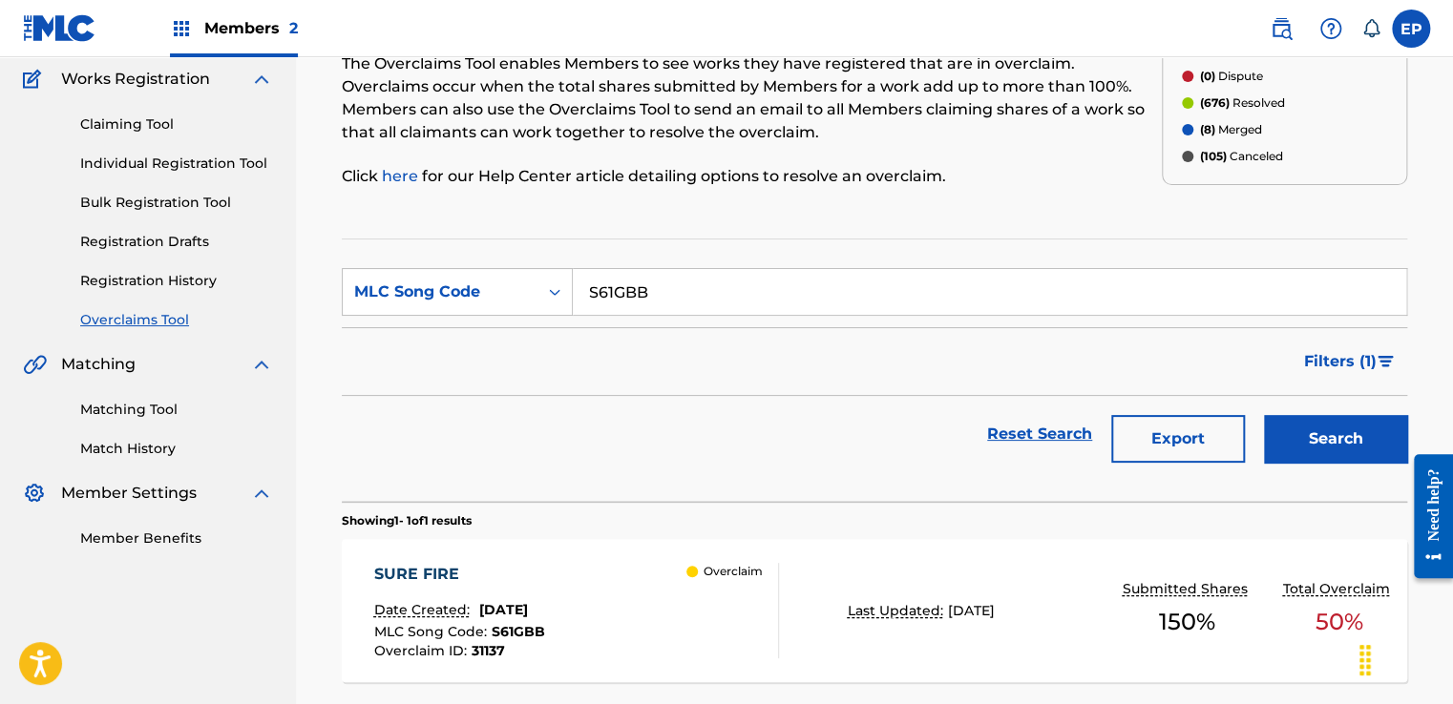
scroll to position [314, 0]
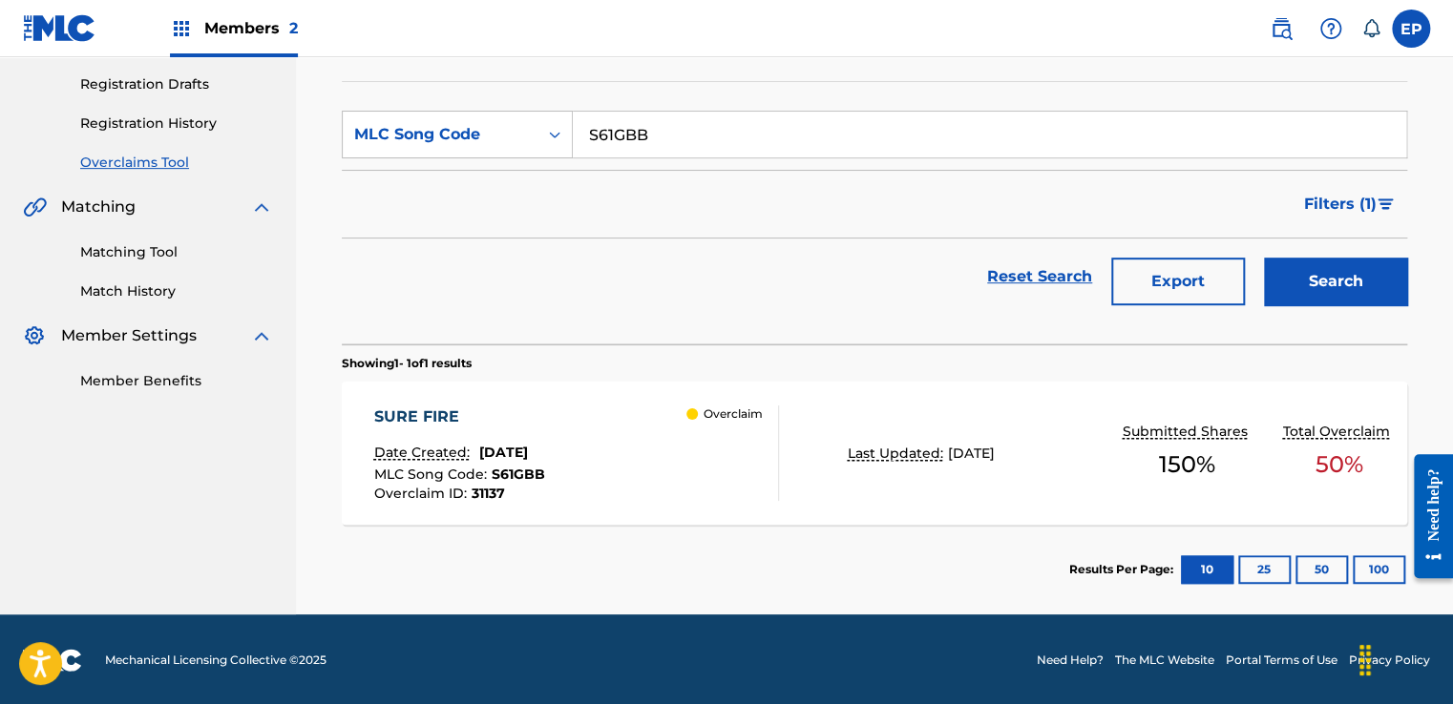
click at [729, 465] on div "Overclaim" at bounding box center [732, 453] width 92 height 95
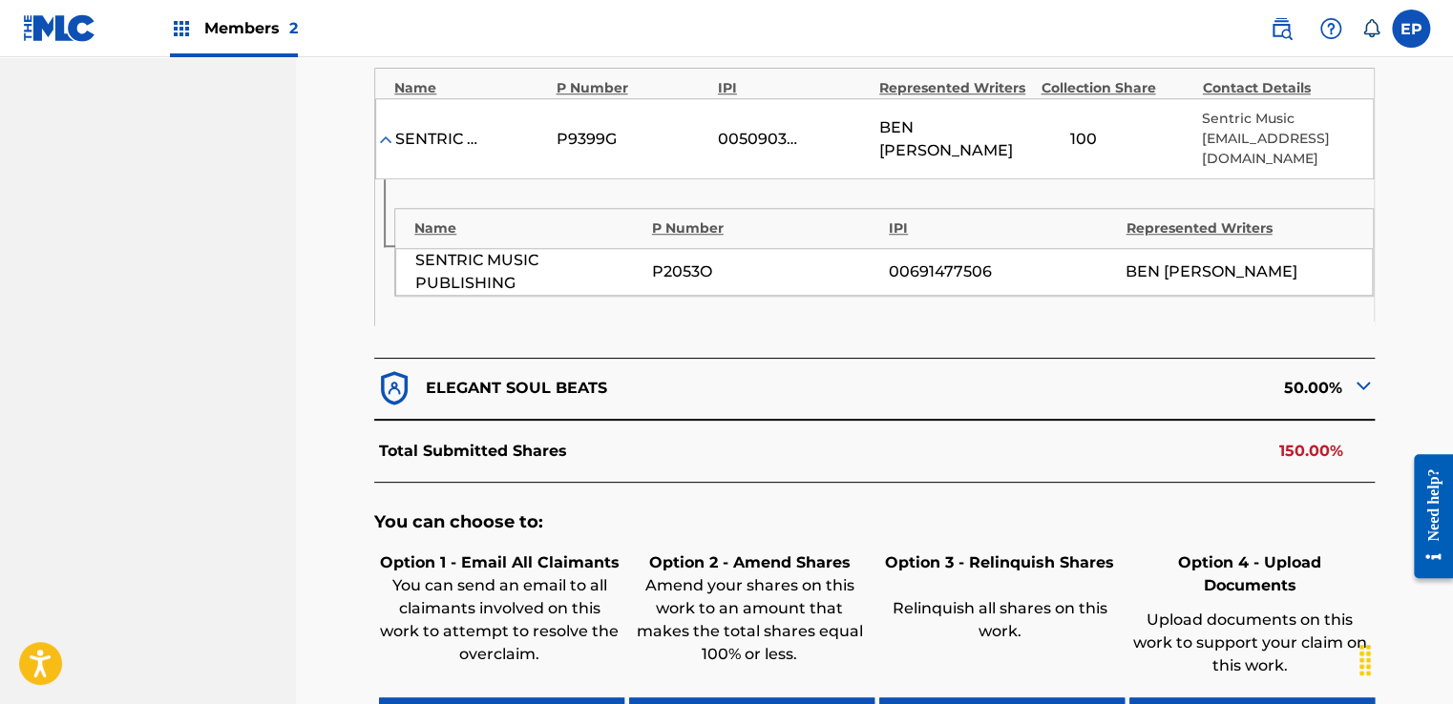
scroll to position [859, 0]
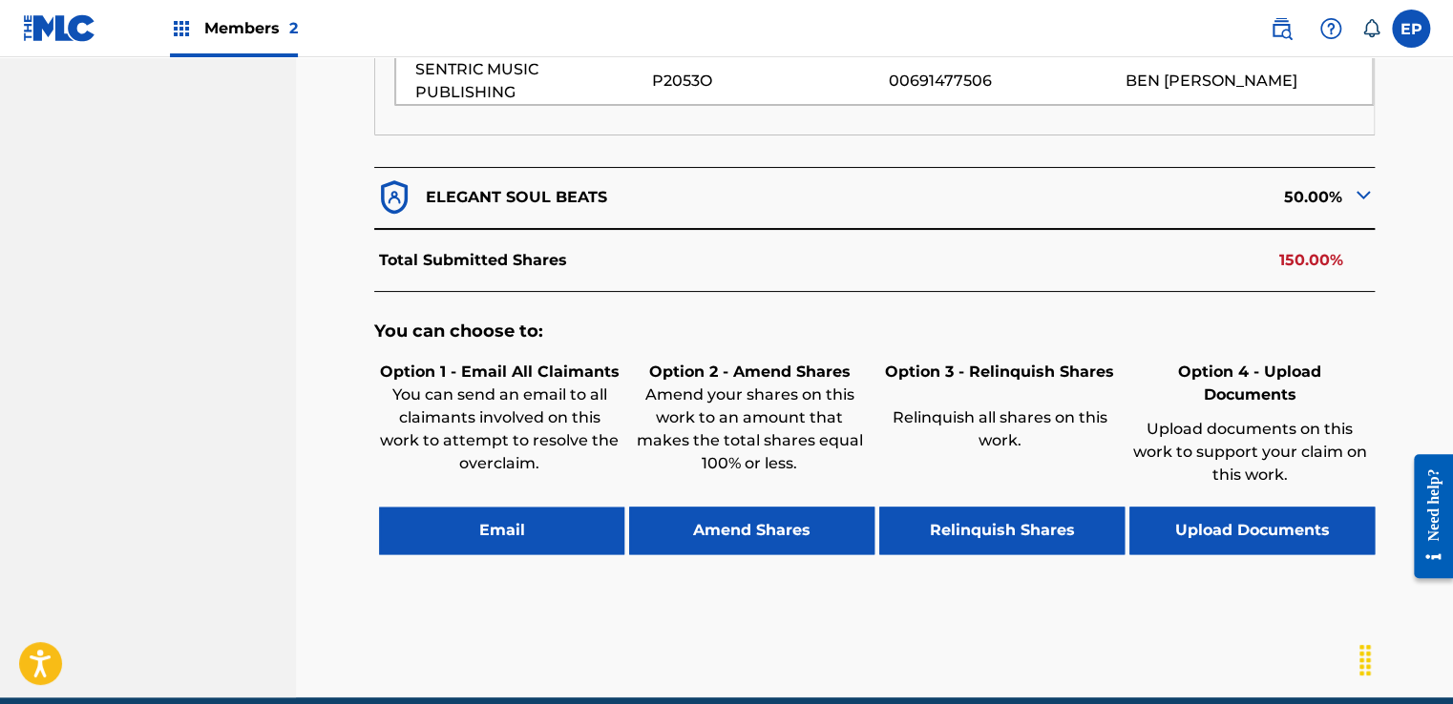
click at [1214, 507] on button "Upload Documents" at bounding box center [1251, 531] width 245 height 48
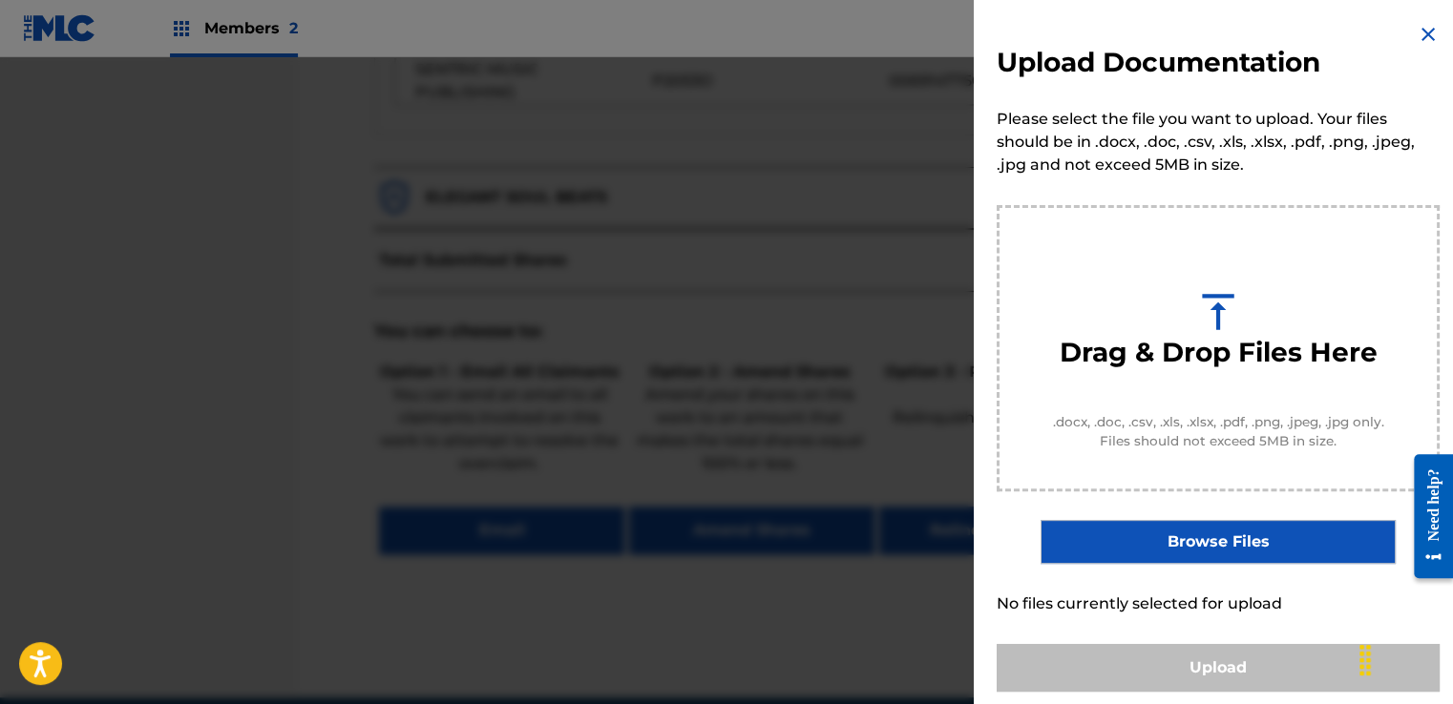
click at [1165, 529] on label "Browse Files" at bounding box center [1217, 542] width 354 height 44
click at [0, 0] on input "Browse Files" at bounding box center [0, 0] width 0 height 0
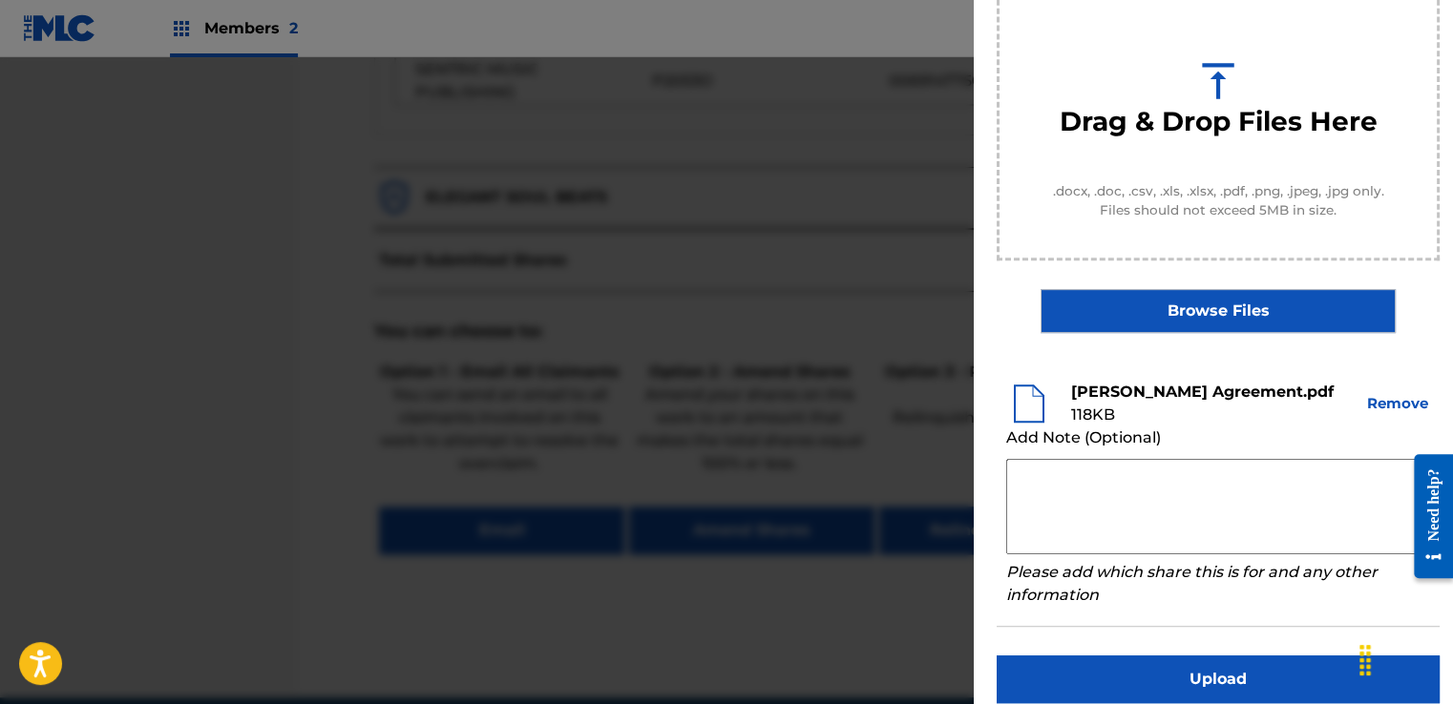
scroll to position [251, 0]
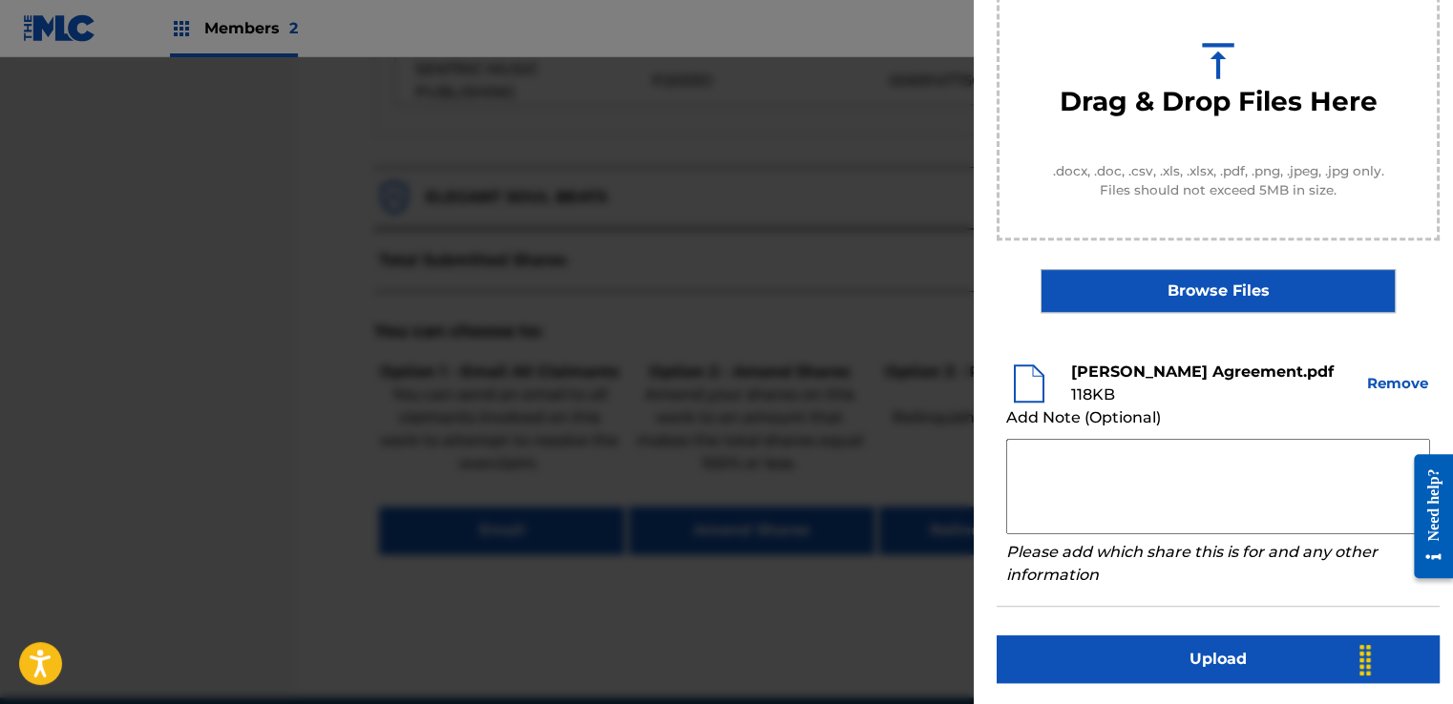
click at [1075, 456] on textarea at bounding box center [1218, 486] width 424 height 95
paste textarea "Our self service agreement is signed via digital signature and is active until …"
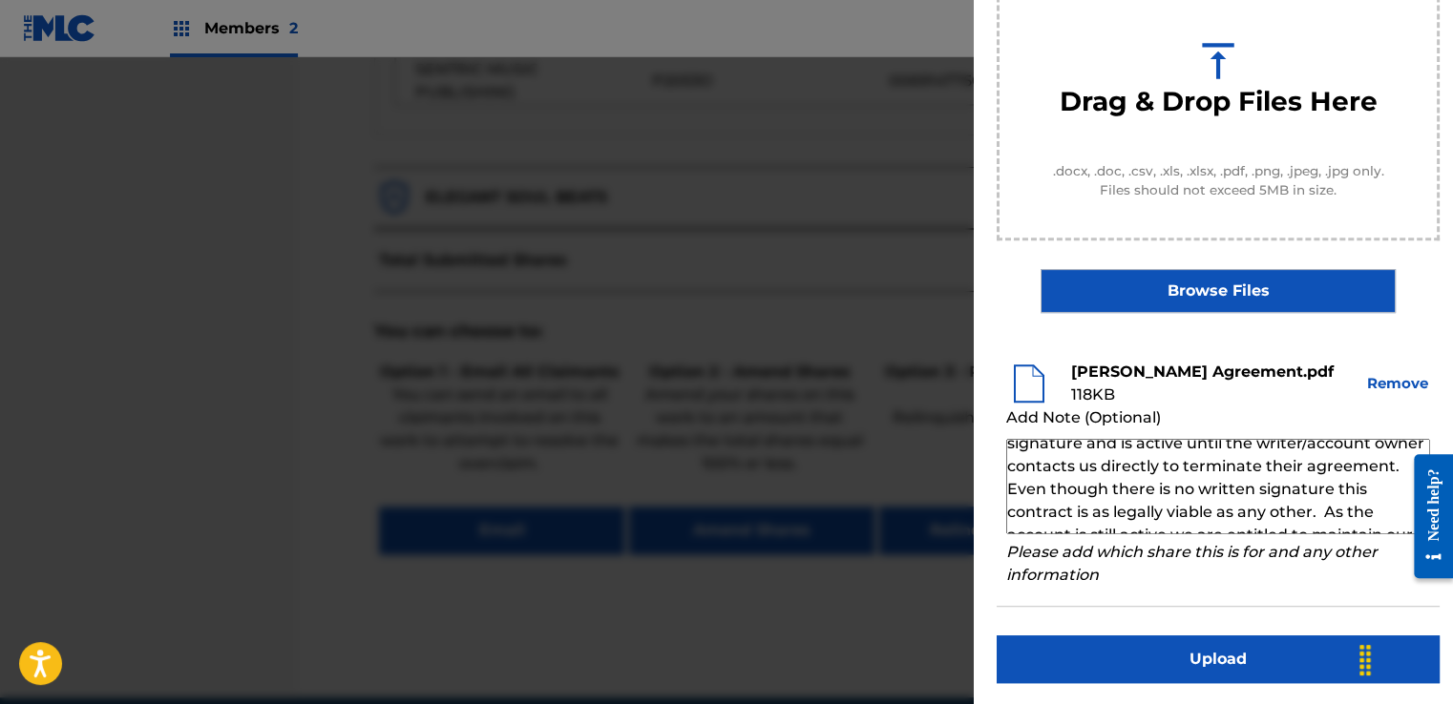
scroll to position [0, 0]
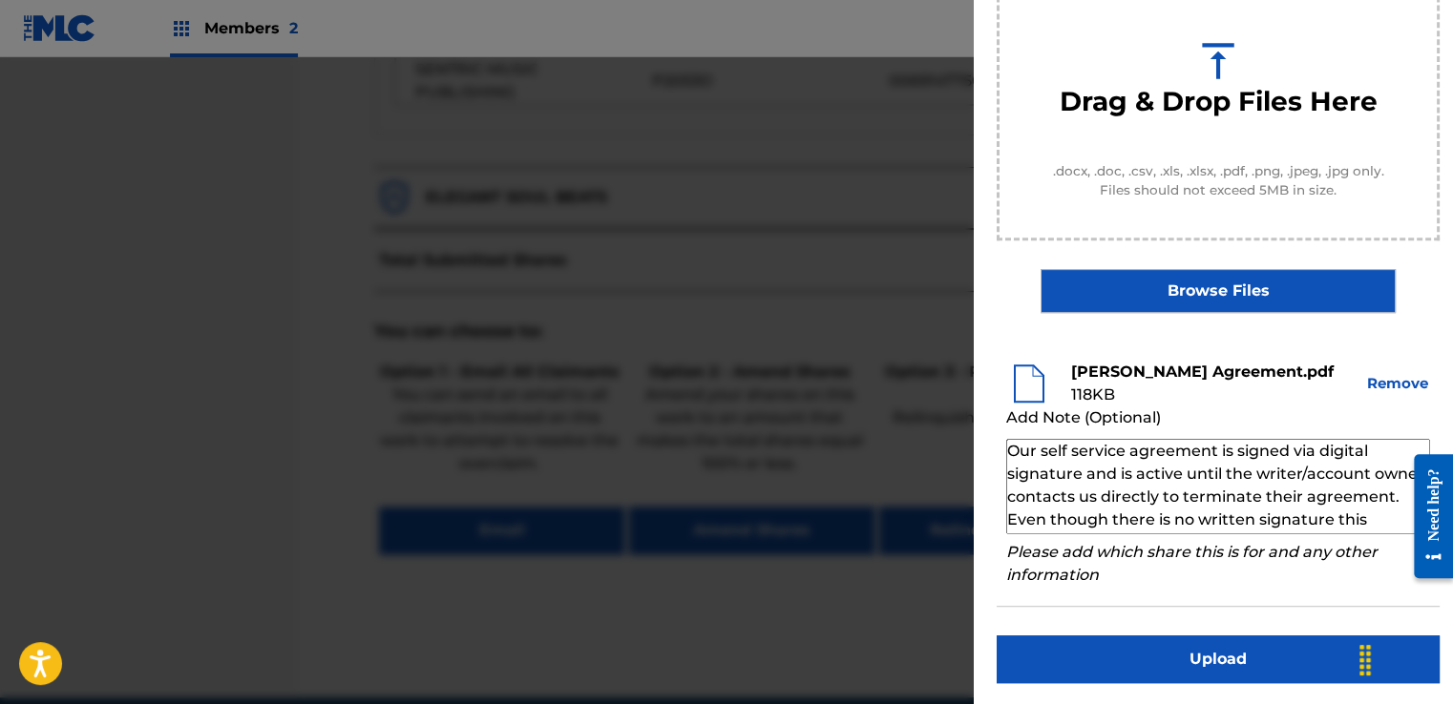
type textarea "Our self service agreement is signed via digital signature and is active until …"
click at [1223, 636] on button "Upload" at bounding box center [1218, 660] width 443 height 48
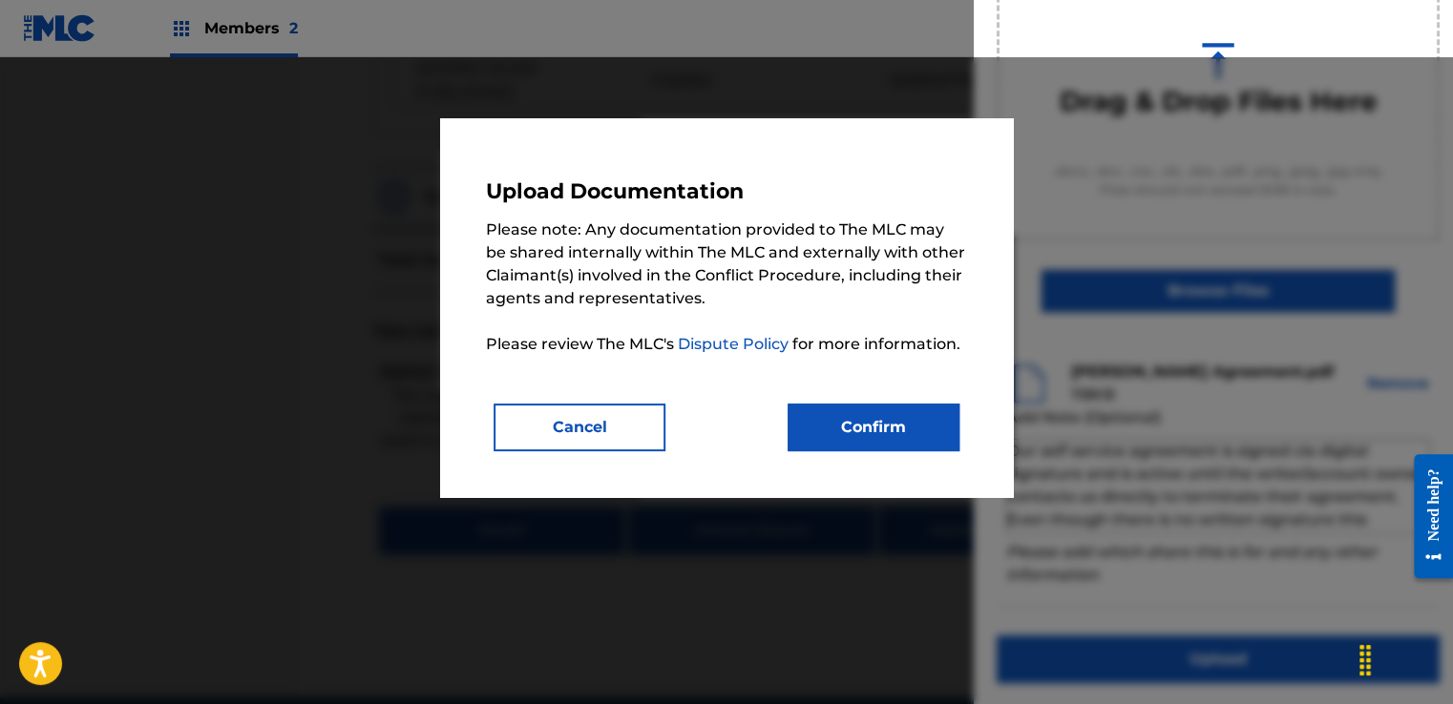
click at [905, 422] on button "Confirm" at bounding box center [874, 428] width 172 height 48
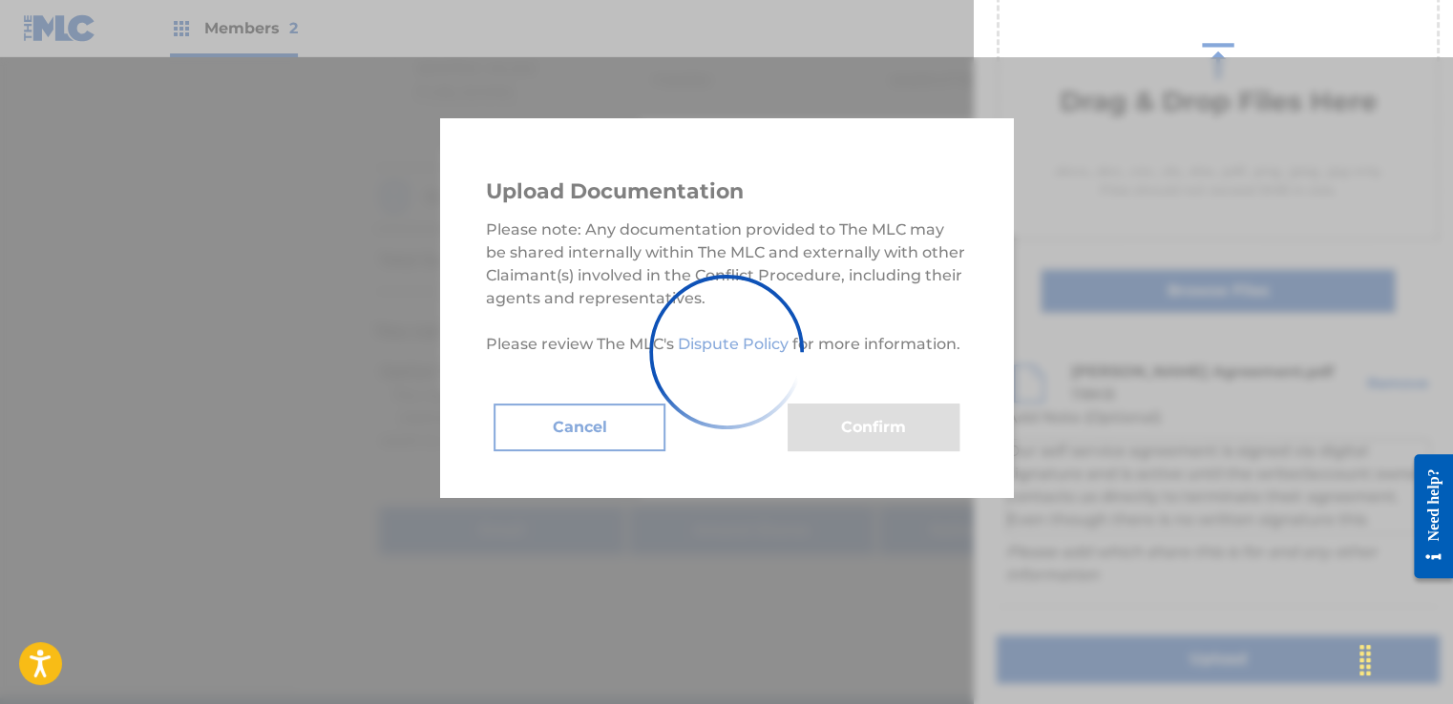
scroll to position [122, 0]
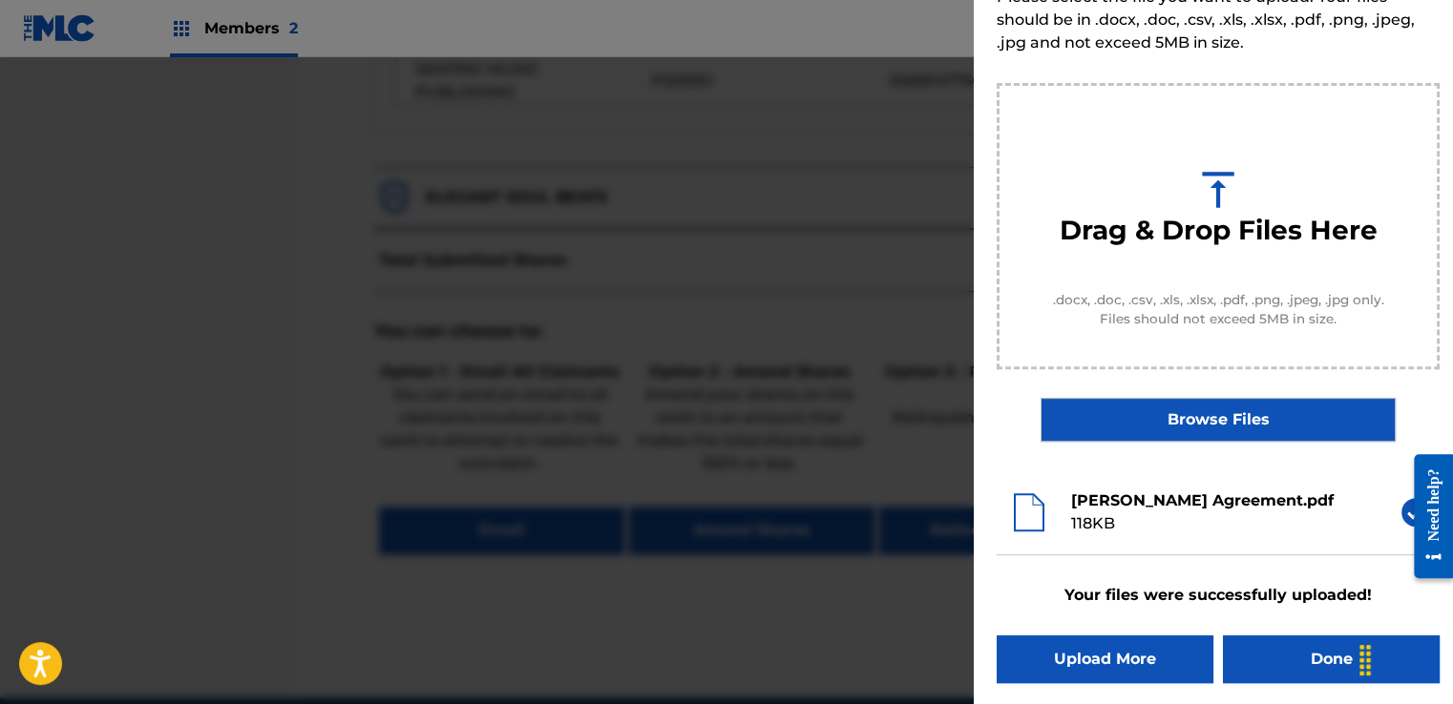
click at [1313, 657] on button "Done" at bounding box center [1331, 660] width 217 height 48
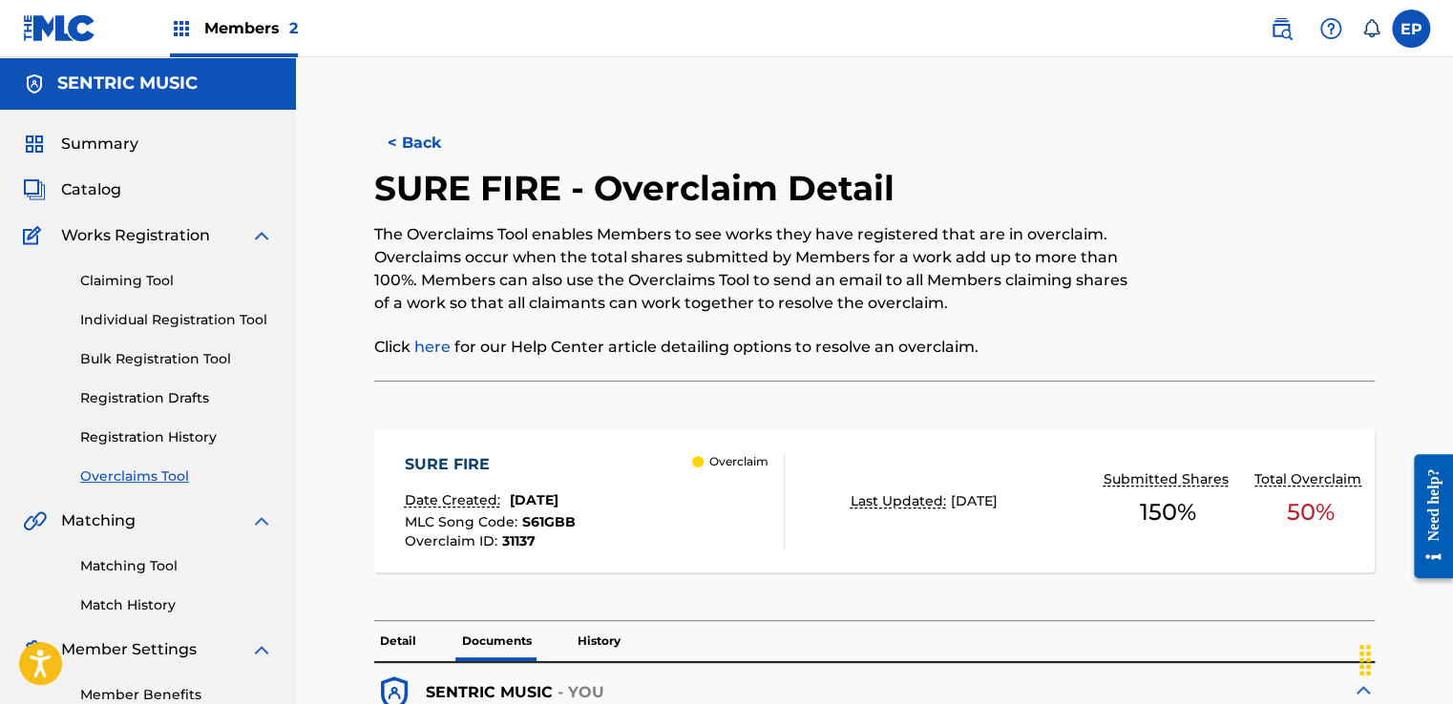
click at [123, 471] on link "Overclaims Tool" at bounding box center [176, 477] width 193 height 20
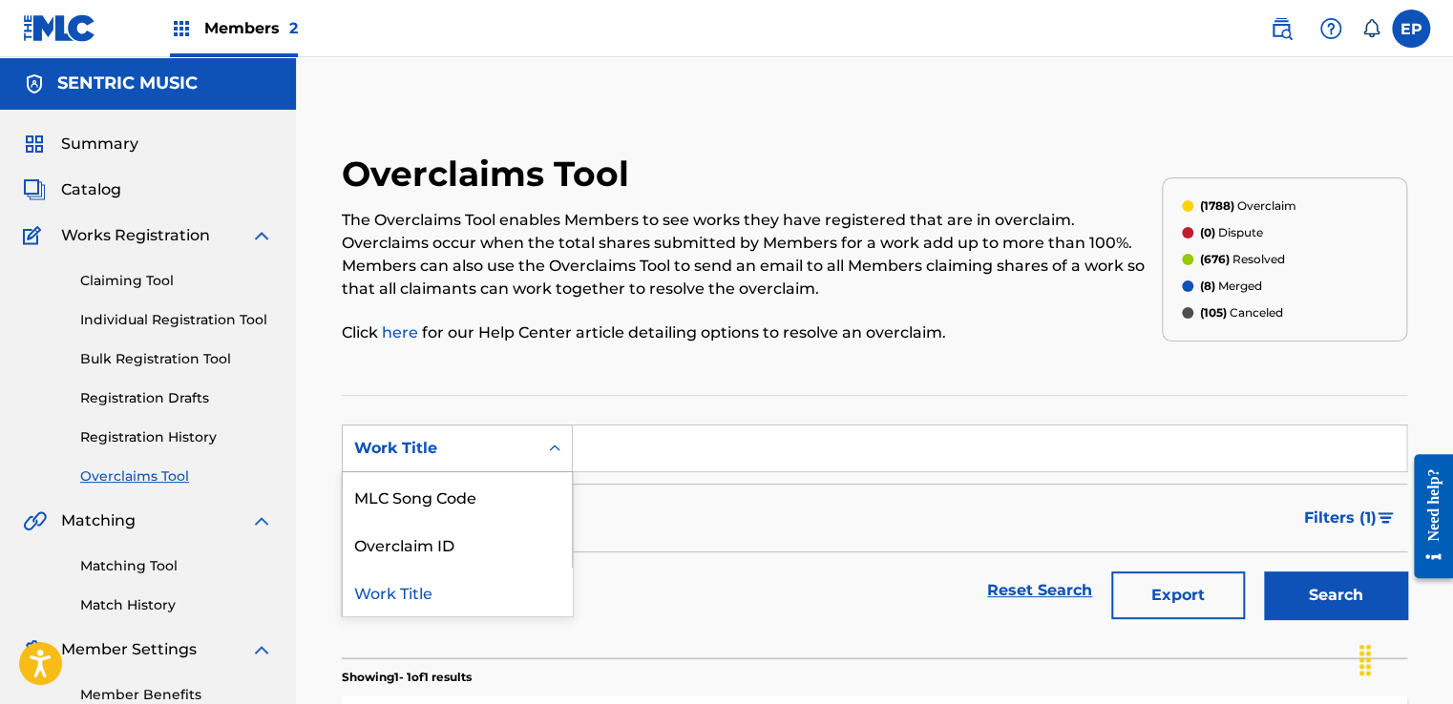
click at [535, 449] on div "Work Title" at bounding box center [440, 449] width 195 height 36
click at [466, 481] on div "MLC Song Code" at bounding box center [457, 497] width 229 height 48
click at [684, 454] on input "Search Form" at bounding box center [989, 449] width 833 height 46
paste input "S61GA9"
type input "S61GA9"
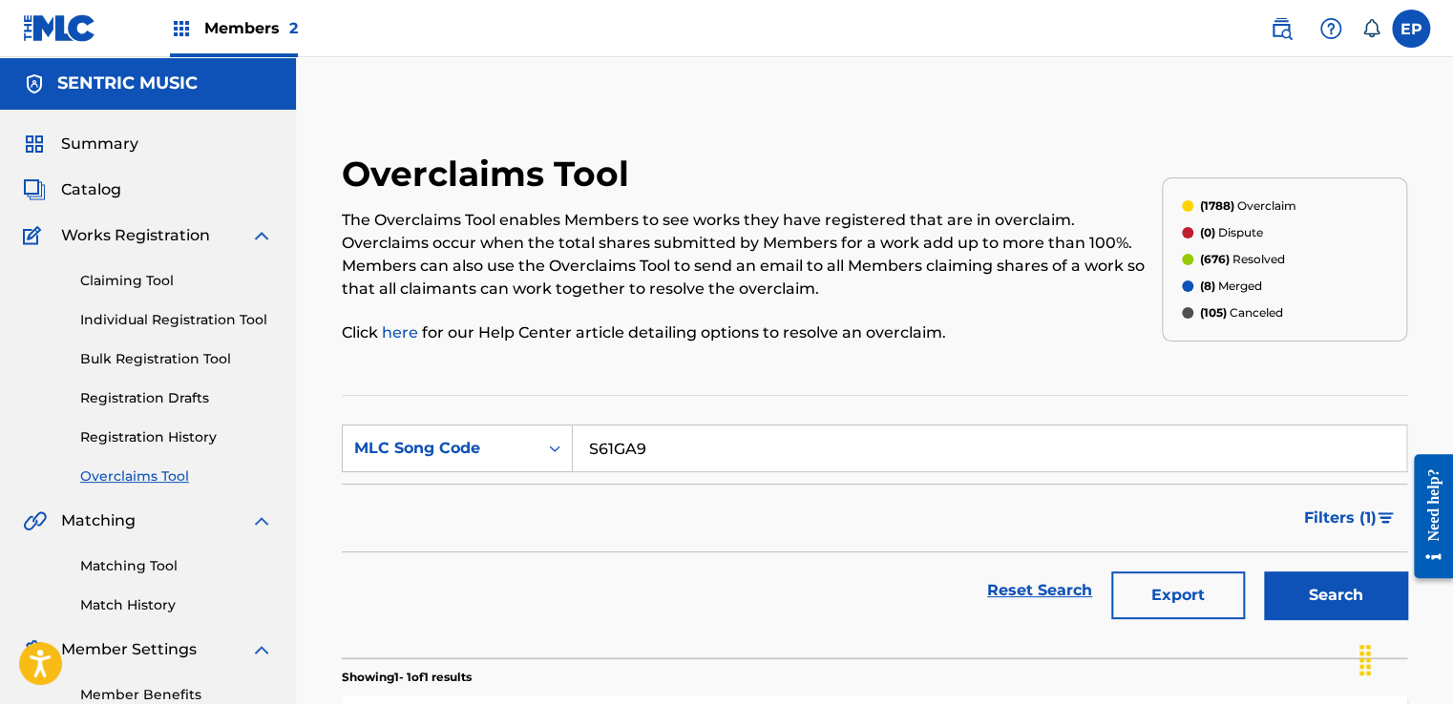
click at [1310, 598] on button "Search" at bounding box center [1335, 596] width 143 height 48
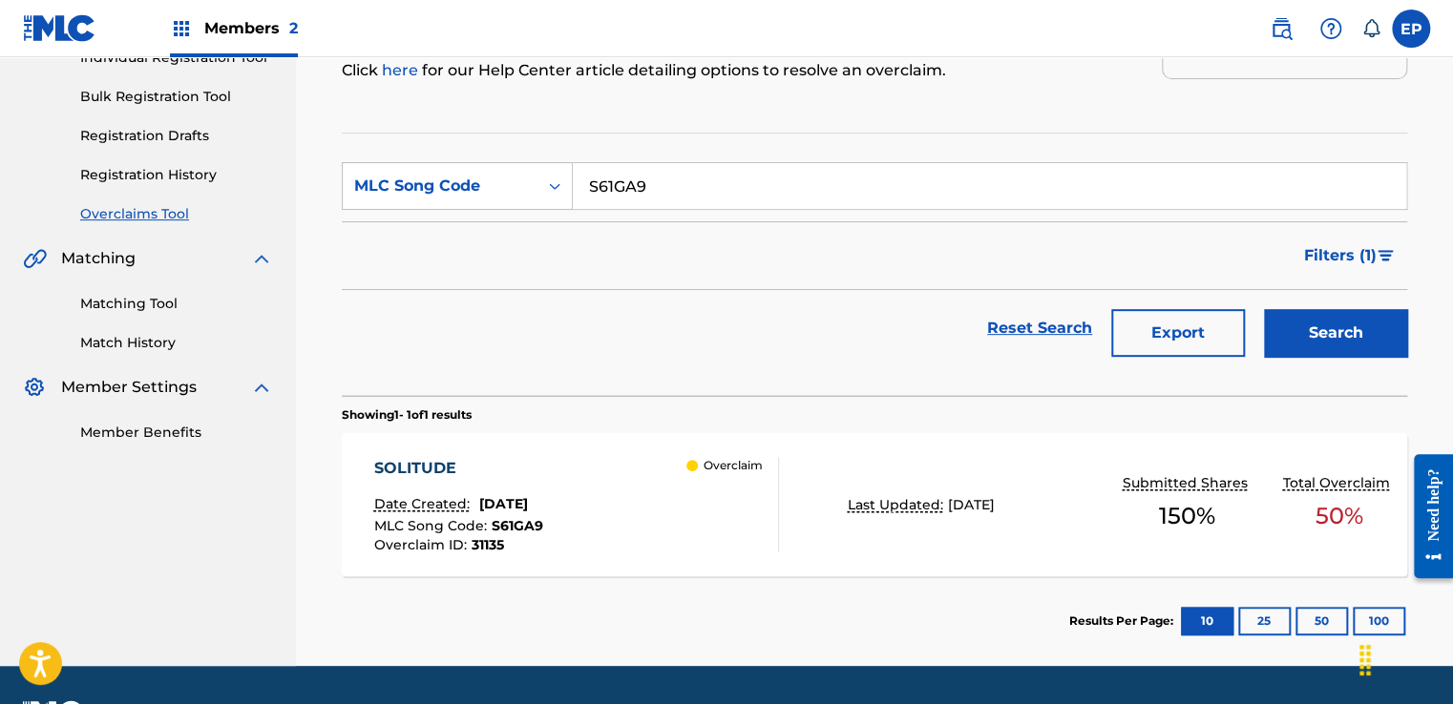
click at [700, 177] on input "S61GA9" at bounding box center [989, 186] width 833 height 46
click at [1336, 320] on button "Search" at bounding box center [1335, 333] width 143 height 48
click at [748, 514] on div "Overclaim" at bounding box center [732, 504] width 92 height 95
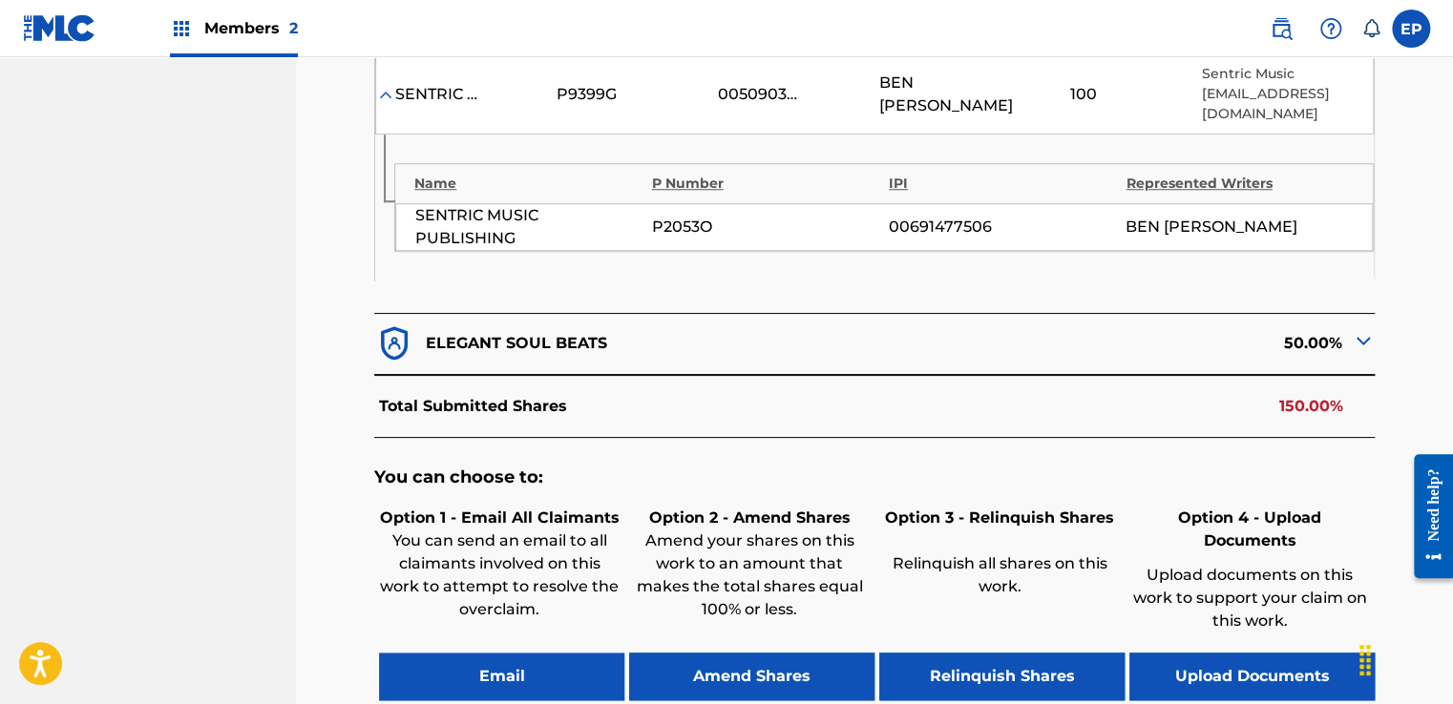
scroll to position [900, 0]
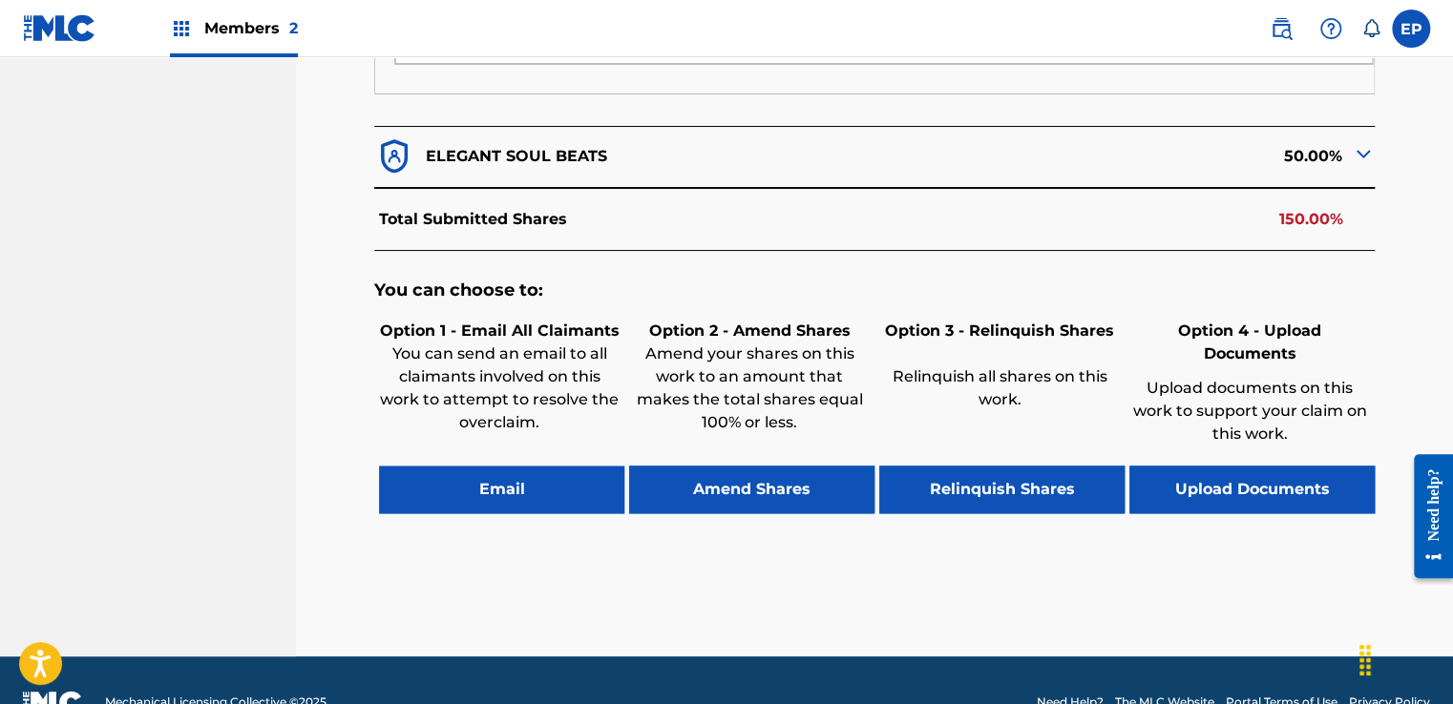
click at [1230, 466] on button "Upload Documents" at bounding box center [1251, 490] width 245 height 48
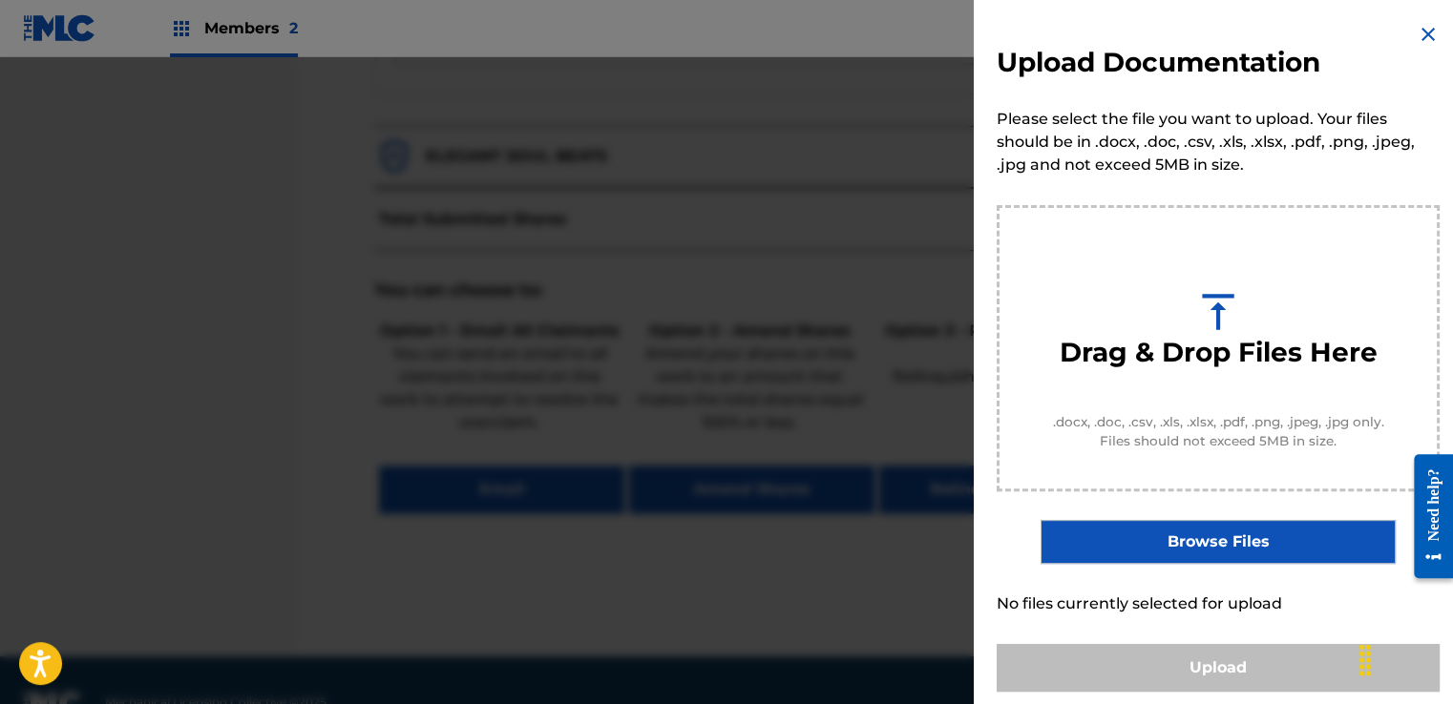
click at [1211, 544] on label "Browse Files" at bounding box center [1217, 542] width 354 height 44
click at [0, 0] on input "Browse Files" at bounding box center [0, 0] width 0 height 0
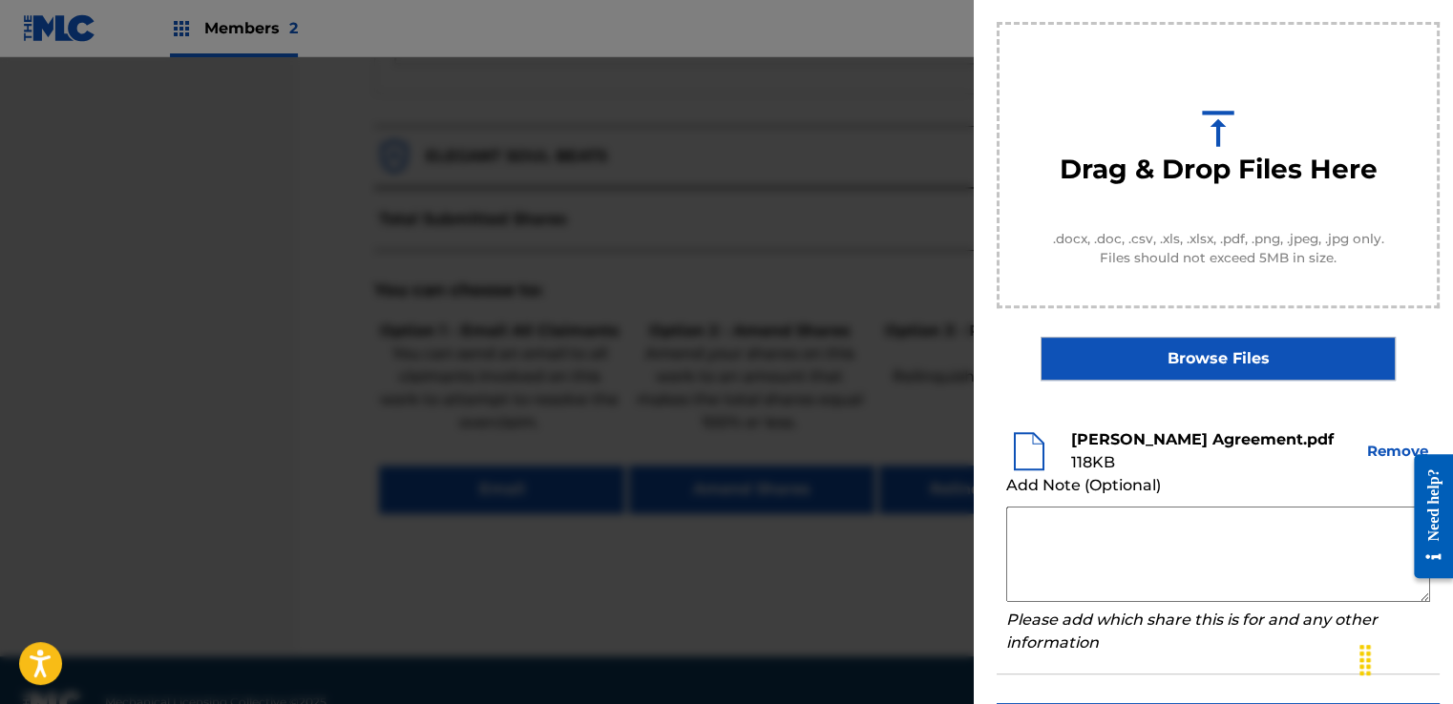
scroll to position [191, 0]
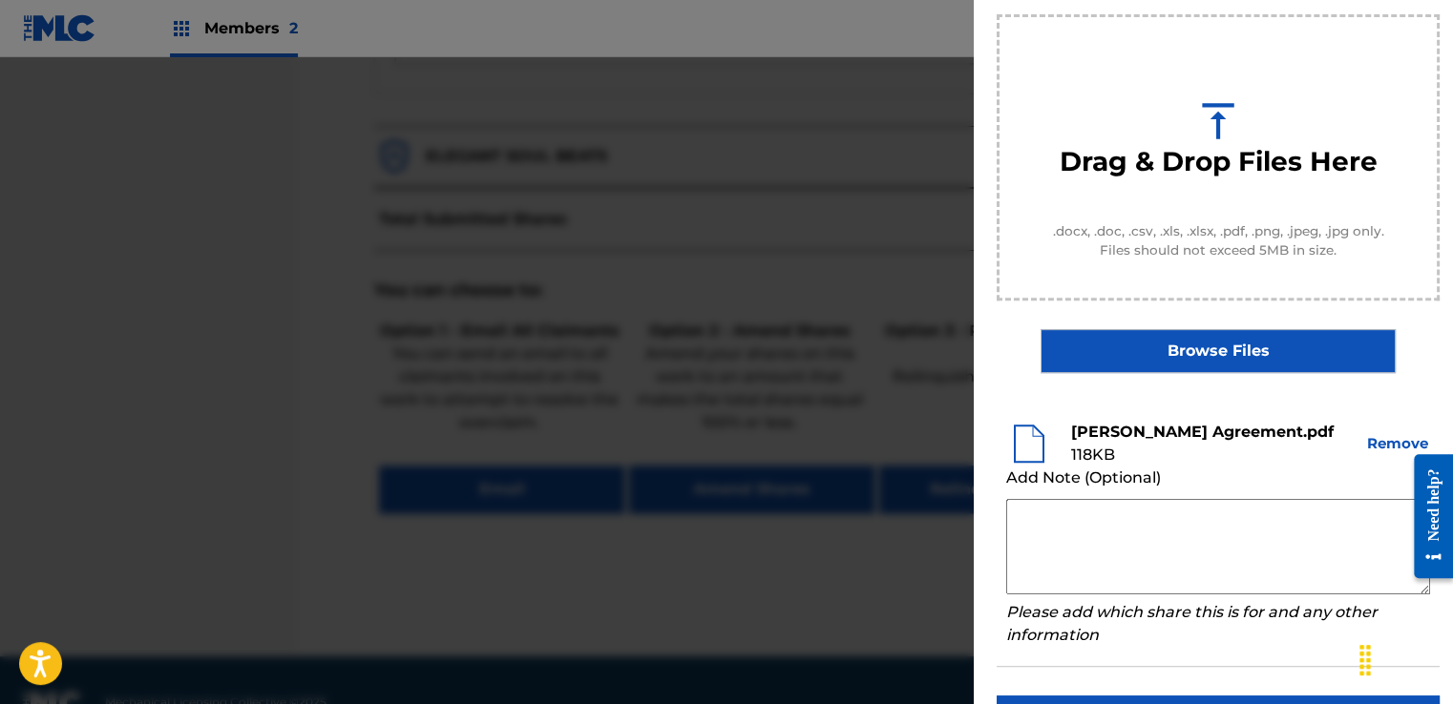
click at [1078, 510] on textarea at bounding box center [1218, 546] width 424 height 95
paste textarea "Our self service agreement is signed via digital signature and is active until …"
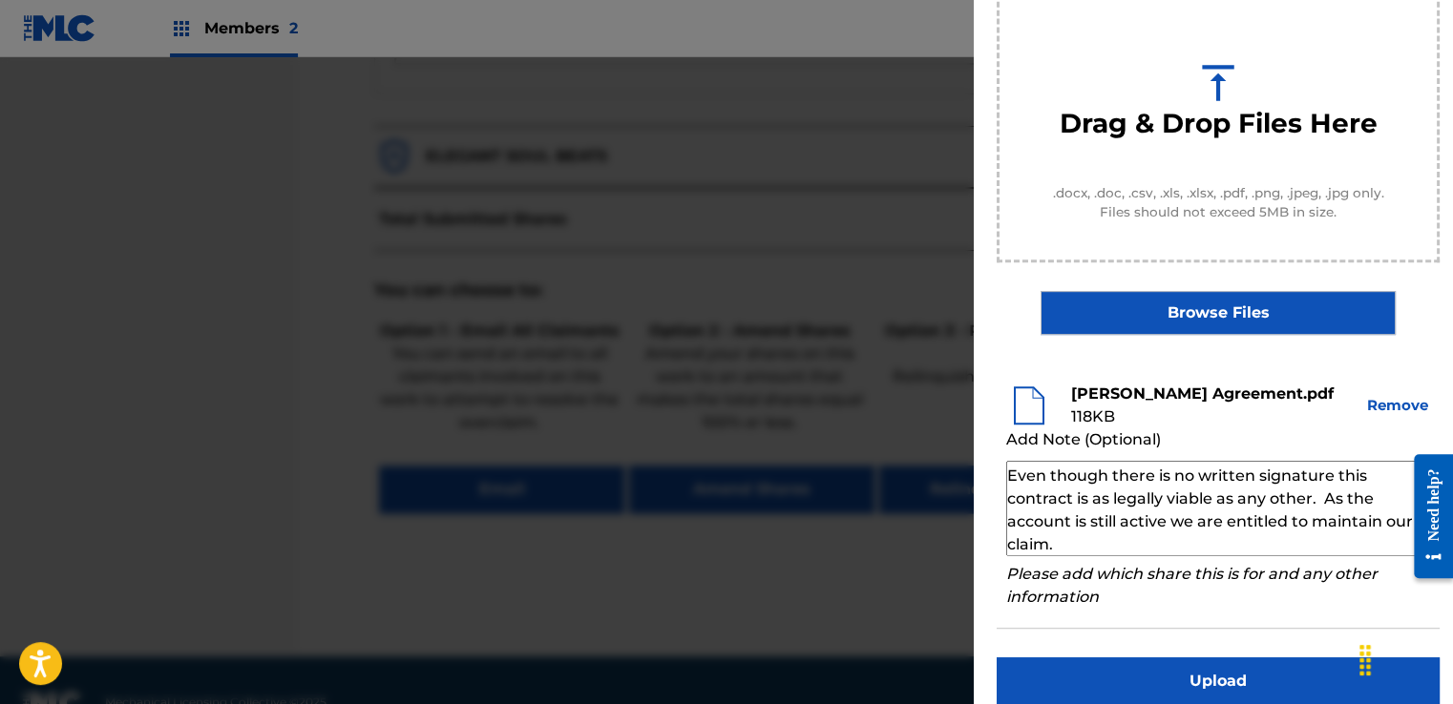
scroll to position [251, 0]
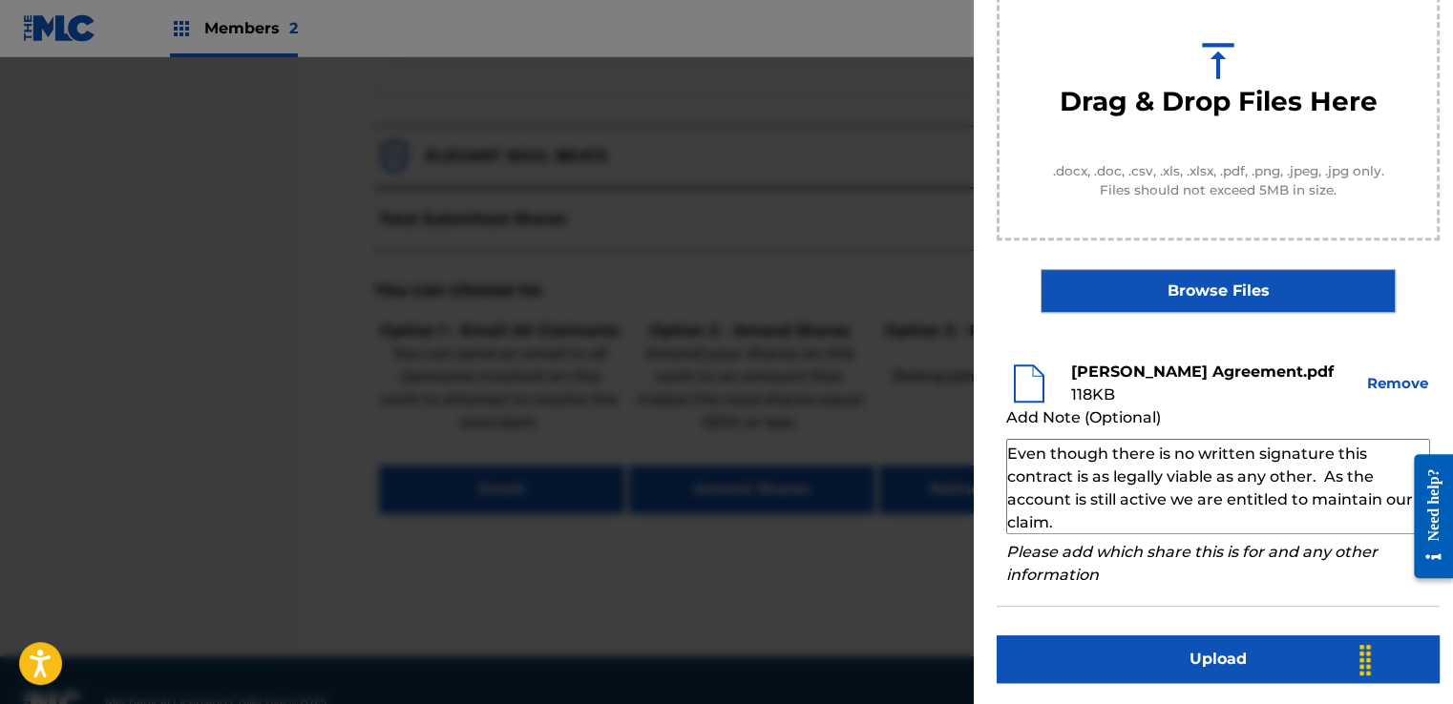
type textarea "Our self service agreement is signed via digital signature and is active until …"
click at [1144, 651] on button "Upload" at bounding box center [1218, 660] width 443 height 48
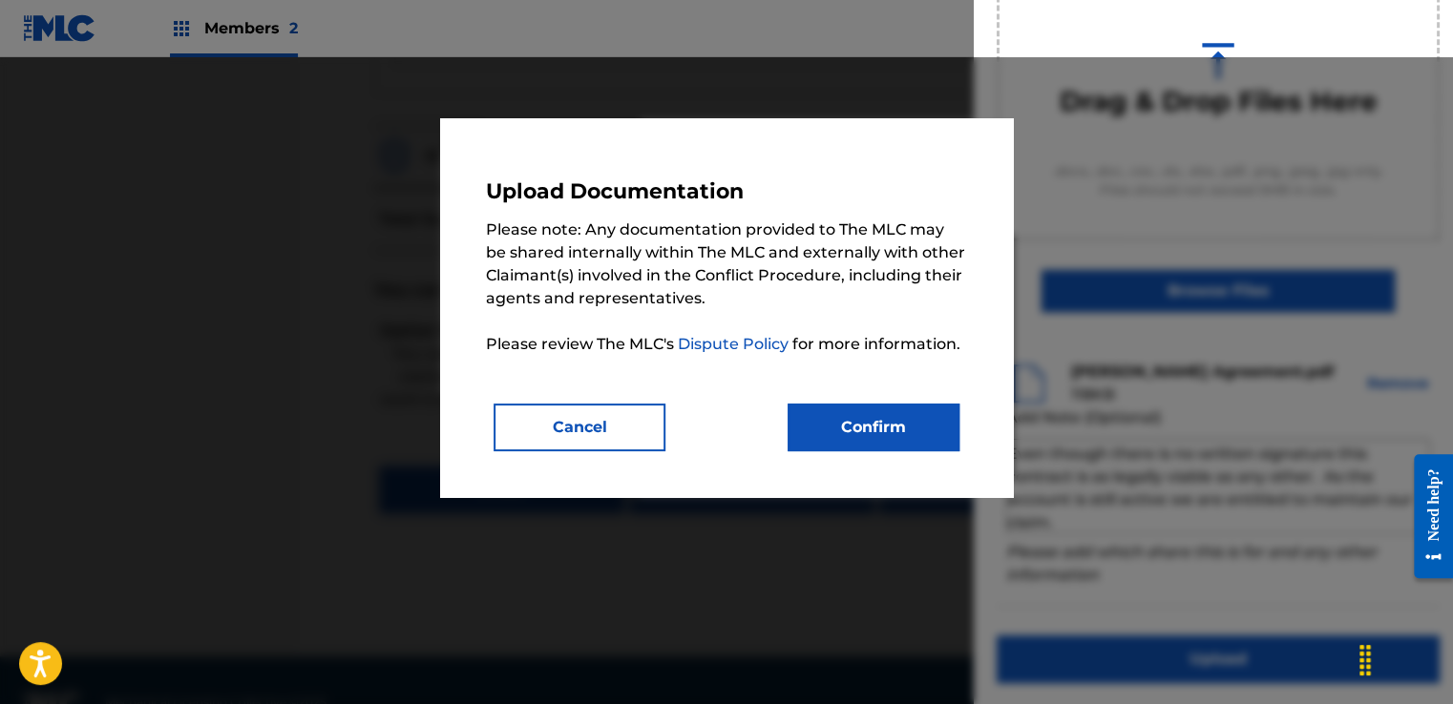
click at [822, 409] on button "Confirm" at bounding box center [874, 428] width 172 height 48
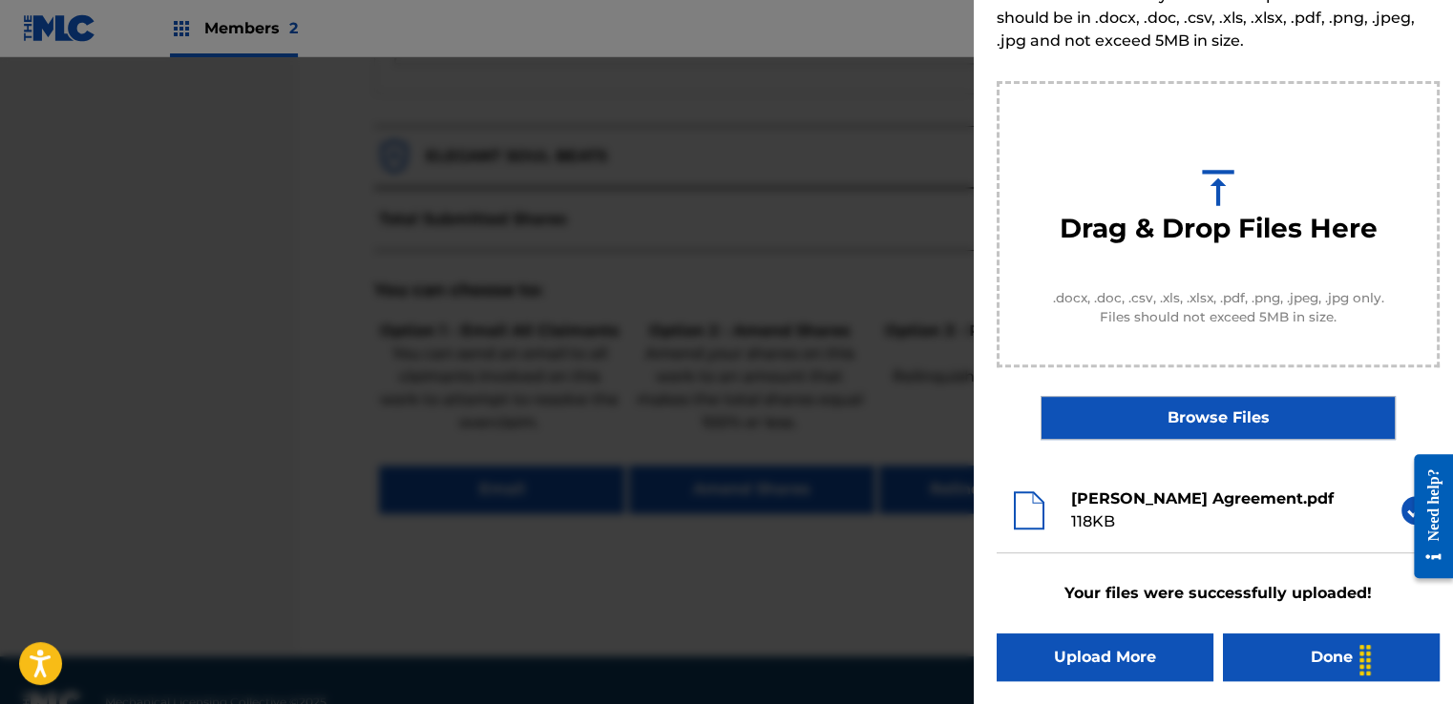
scroll to position [122, 0]
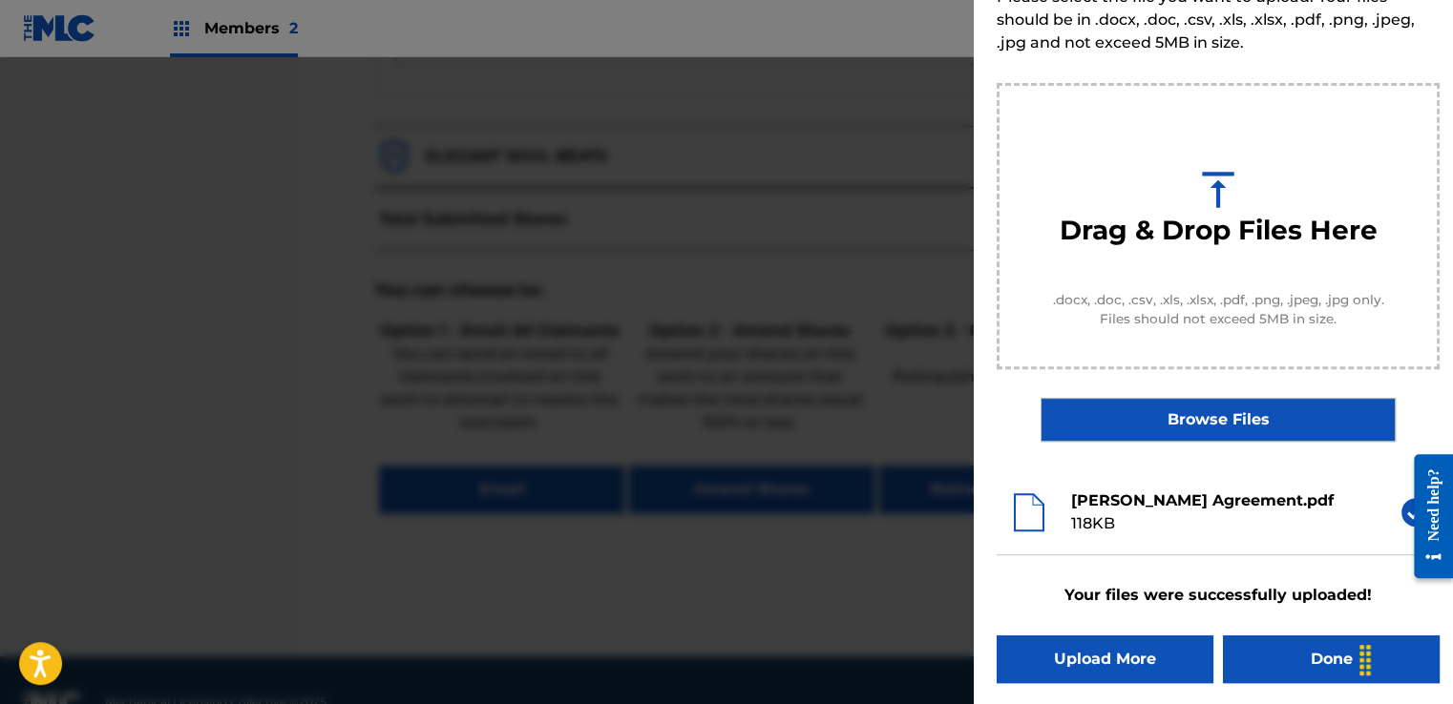
click at [1255, 646] on button "Done" at bounding box center [1331, 660] width 217 height 48
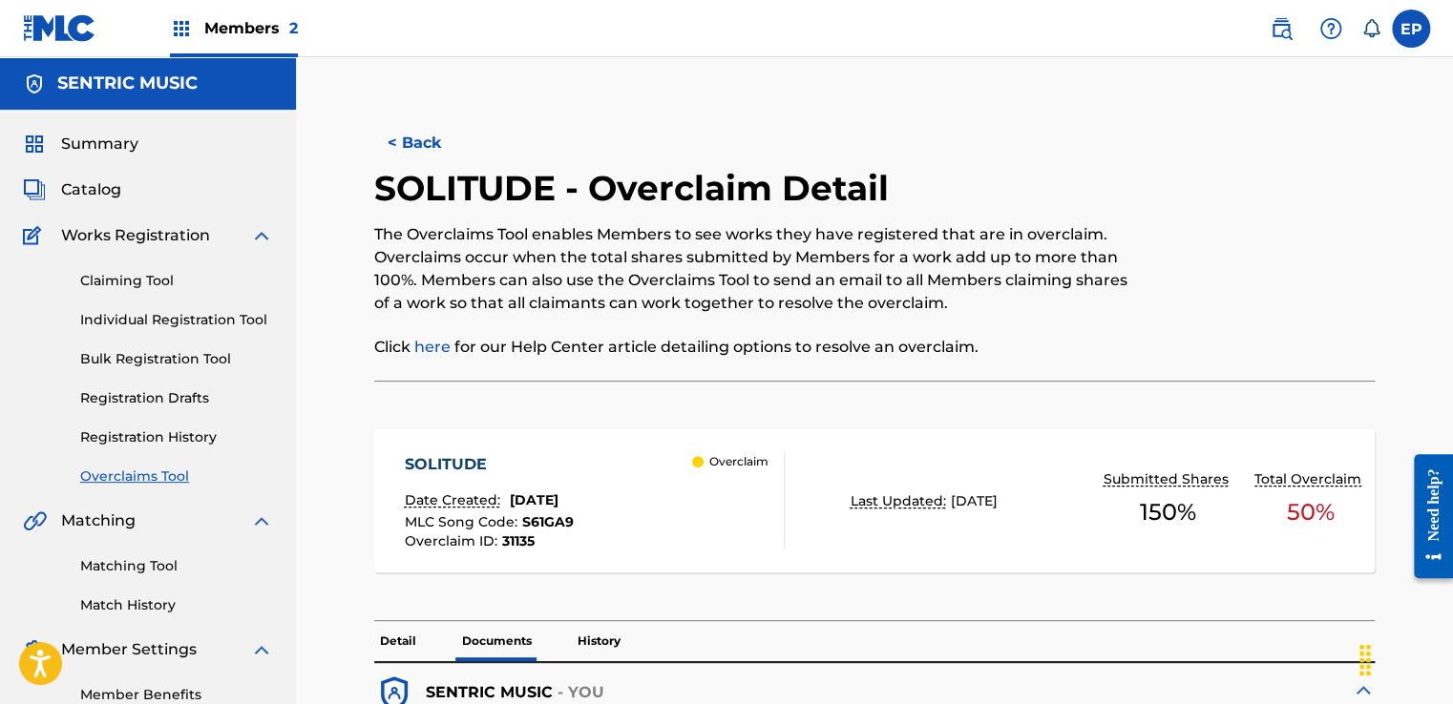
click at [1031, 97] on div "< Back SOLITUDE - Overclaim Detail The Overclaims Tool enables Members to see w…" at bounding box center [874, 632] width 1157 height 1151
click at [130, 477] on link "Overclaims Tool" at bounding box center [176, 477] width 193 height 20
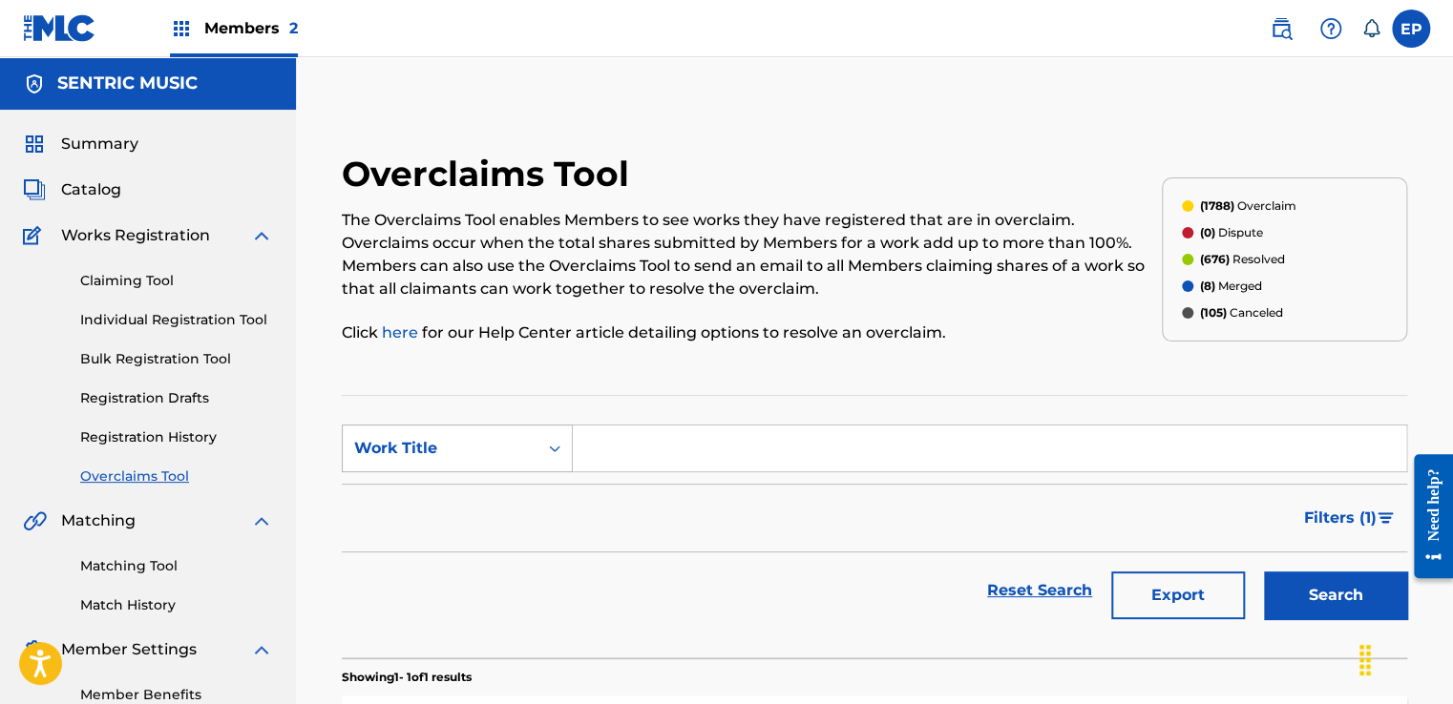
click at [534, 451] on div "Work Title" at bounding box center [440, 449] width 195 height 36
click at [506, 494] on div "MLC Song Code" at bounding box center [457, 497] width 229 height 48
click at [606, 472] on form "SearchWithCriteriaecf2d4a9-82c0-47b7-b56d-baafaa954574 MLC Song Code Filter Sta…" at bounding box center [874, 527] width 1065 height 204
drag, startPoint x: 748, startPoint y: 470, endPoint x: 761, endPoint y: 469, distance: 12.4
click at [748, 470] on input "Search Form" at bounding box center [989, 449] width 833 height 46
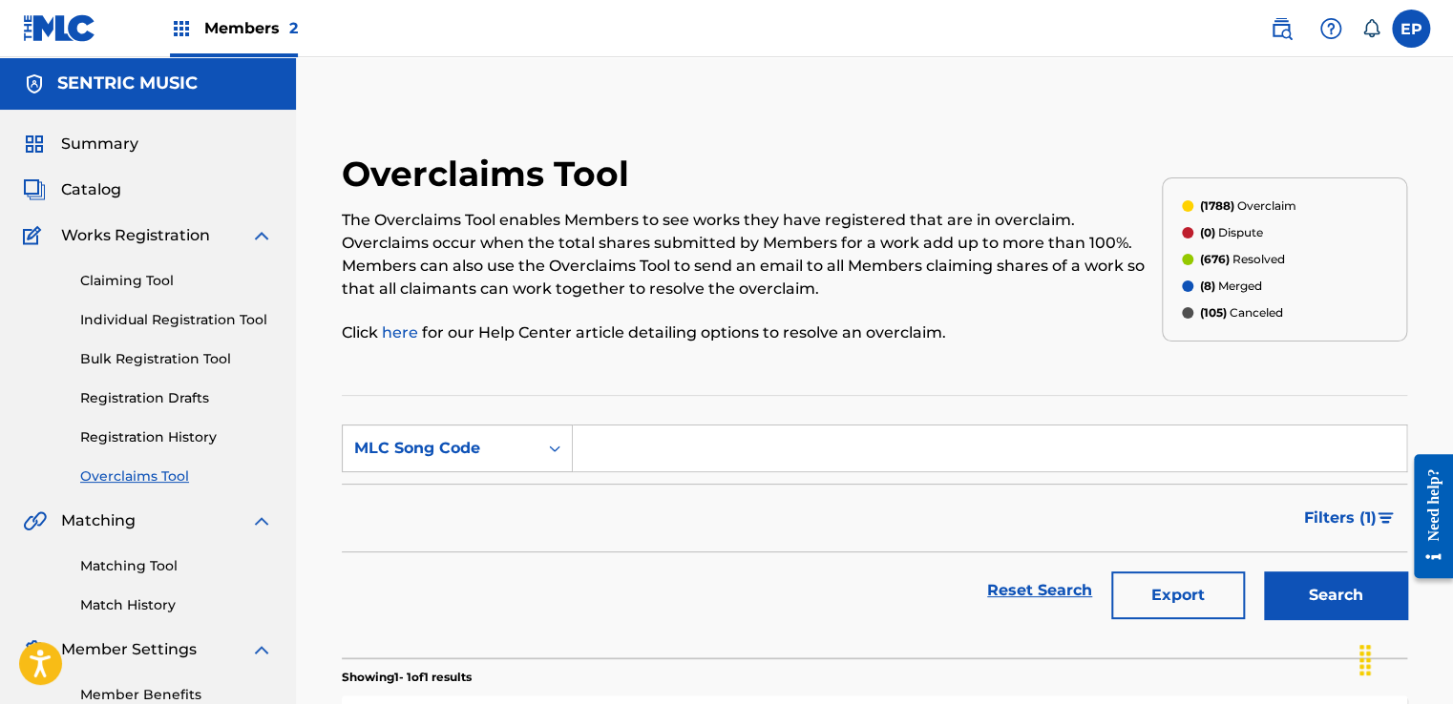
paste input "S67G8S"
type input "S67G8S"
click at [1298, 594] on button "Search" at bounding box center [1335, 596] width 143 height 48
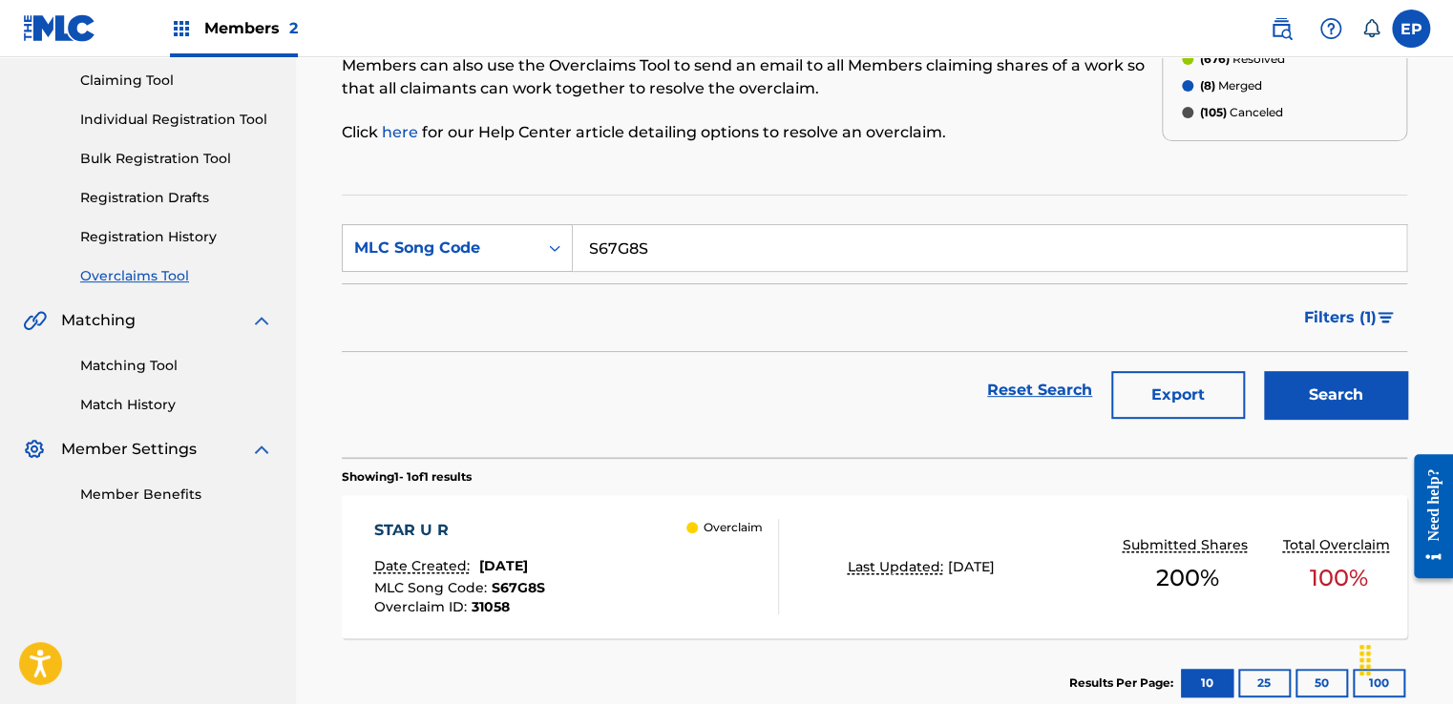
scroll to position [314, 0]
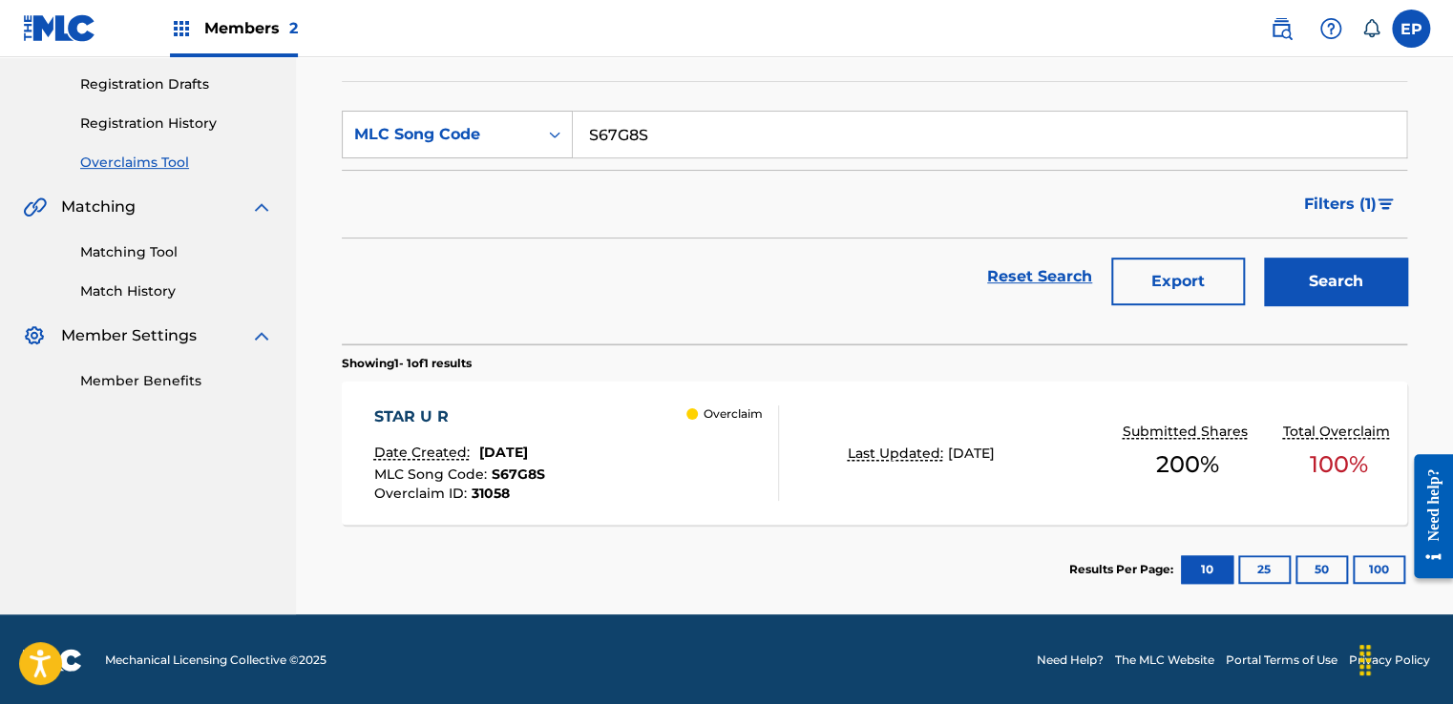
click at [796, 478] on div "STAR U R Date Created: [DATE] MLC Song Code : S67G8S Overclaim ID : 31058 Overc…" at bounding box center [874, 453] width 1065 height 143
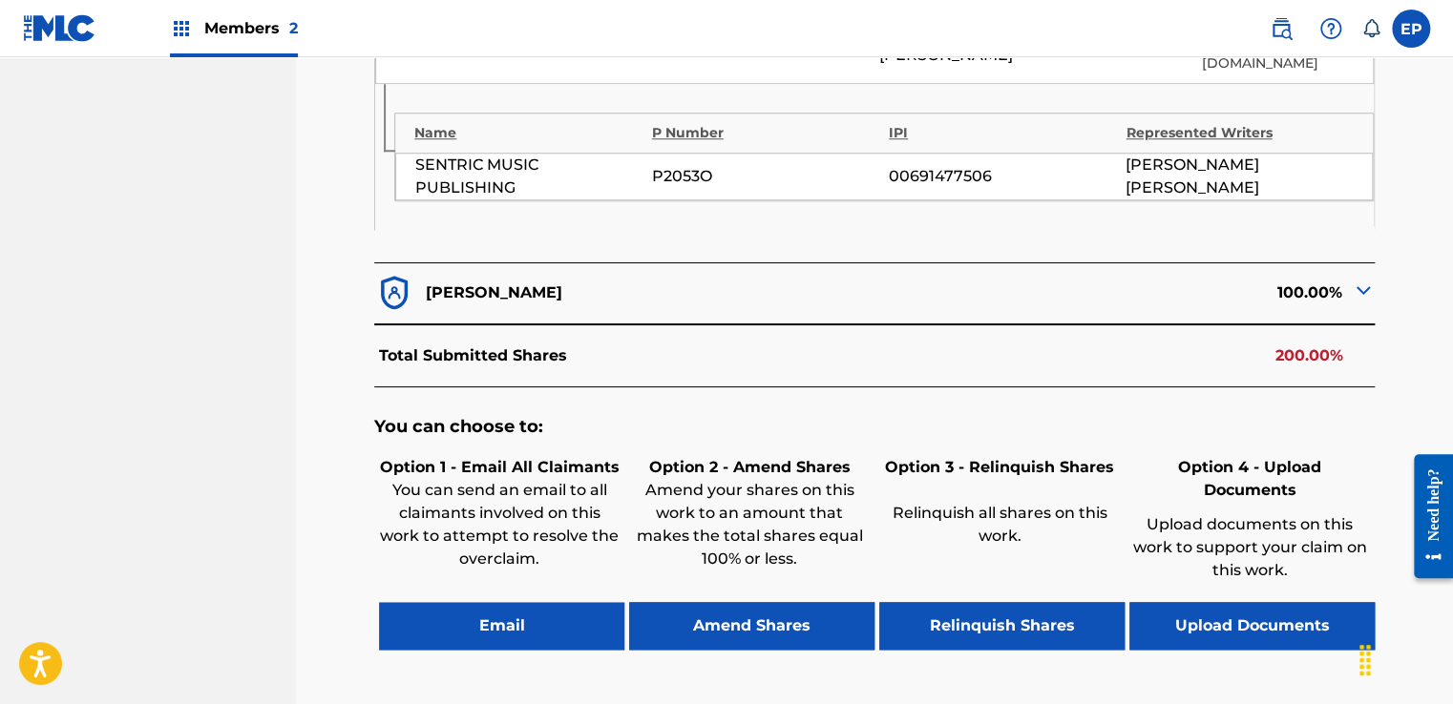
scroll to position [859, 0]
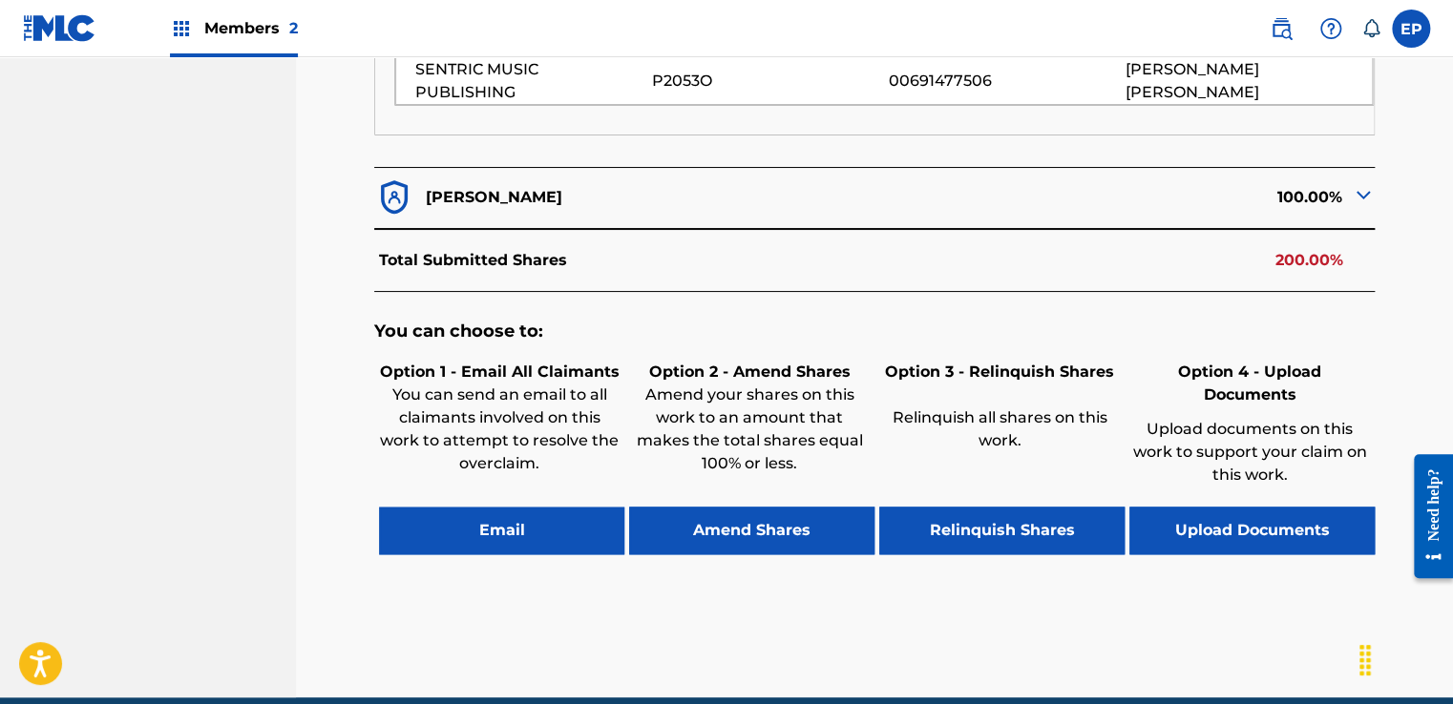
click at [1249, 507] on button "Upload Documents" at bounding box center [1251, 531] width 245 height 48
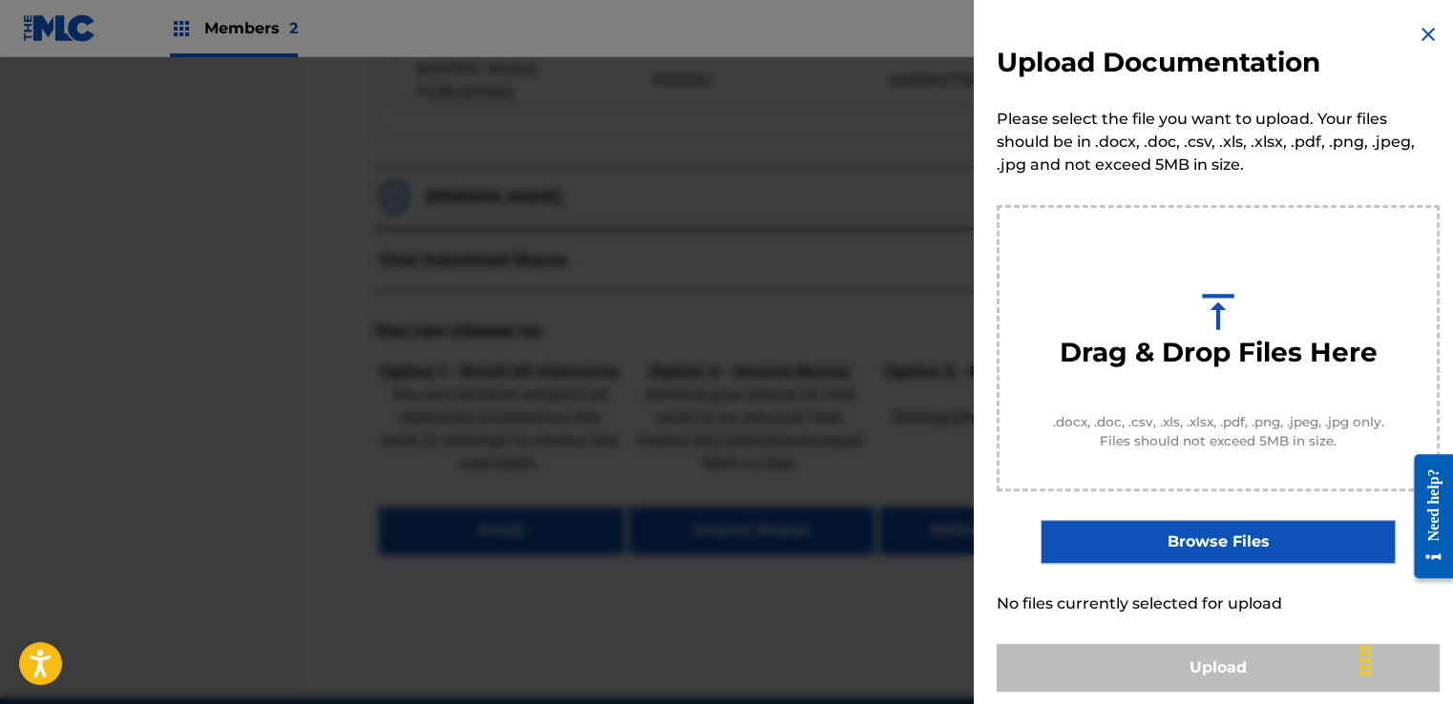
click at [1222, 544] on label "Browse Files" at bounding box center [1217, 542] width 354 height 44
click at [0, 0] on input "Browse Files" at bounding box center [0, 0] width 0 height 0
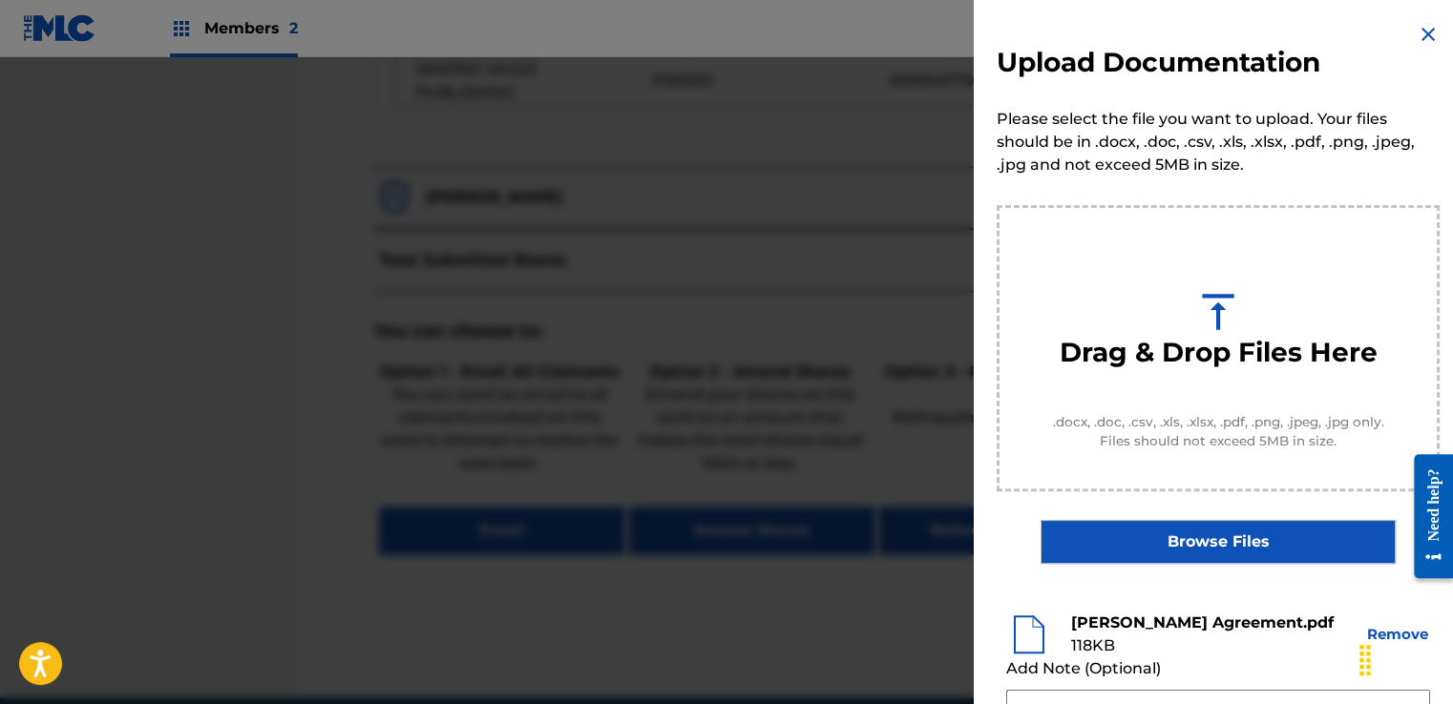
scroll to position [251, 0]
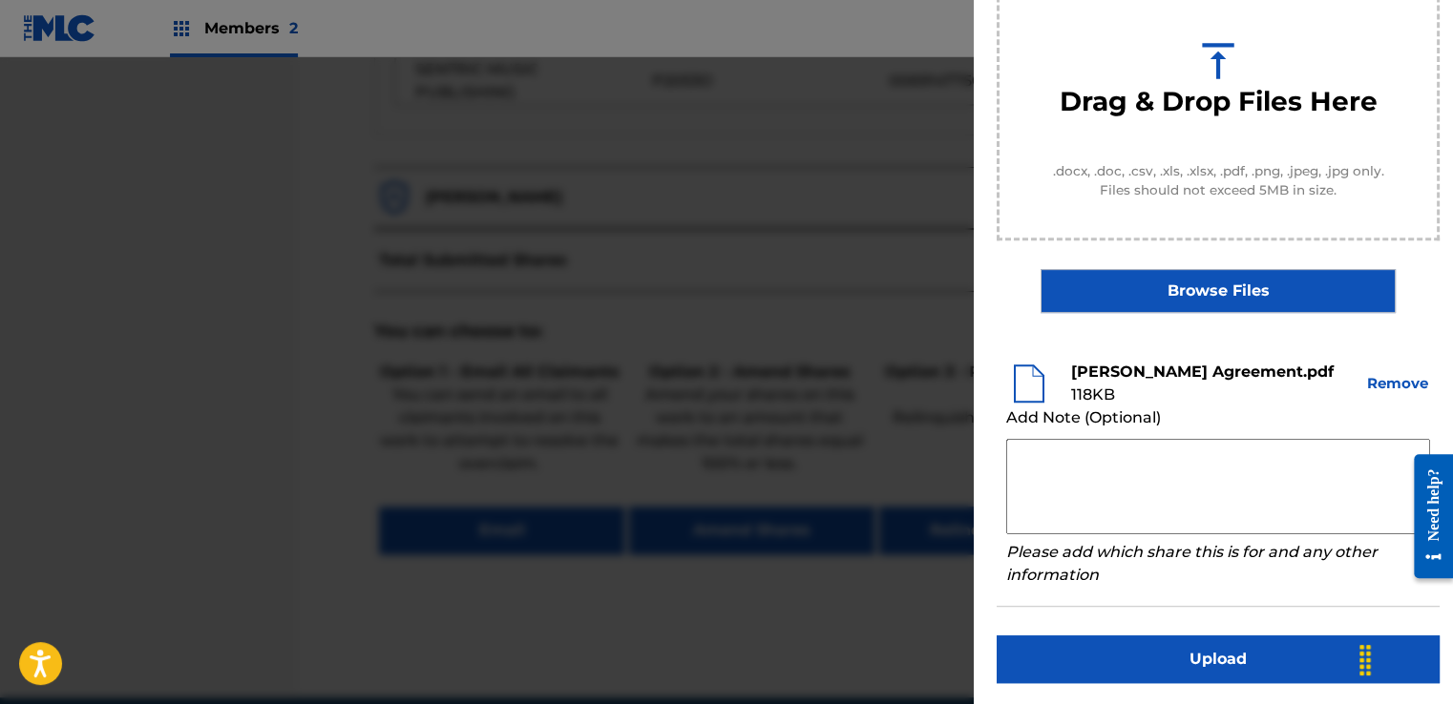
click at [1061, 468] on textarea at bounding box center [1218, 486] width 424 height 95
paste textarea "Our self service agreement is signed via digital signature and is active until …"
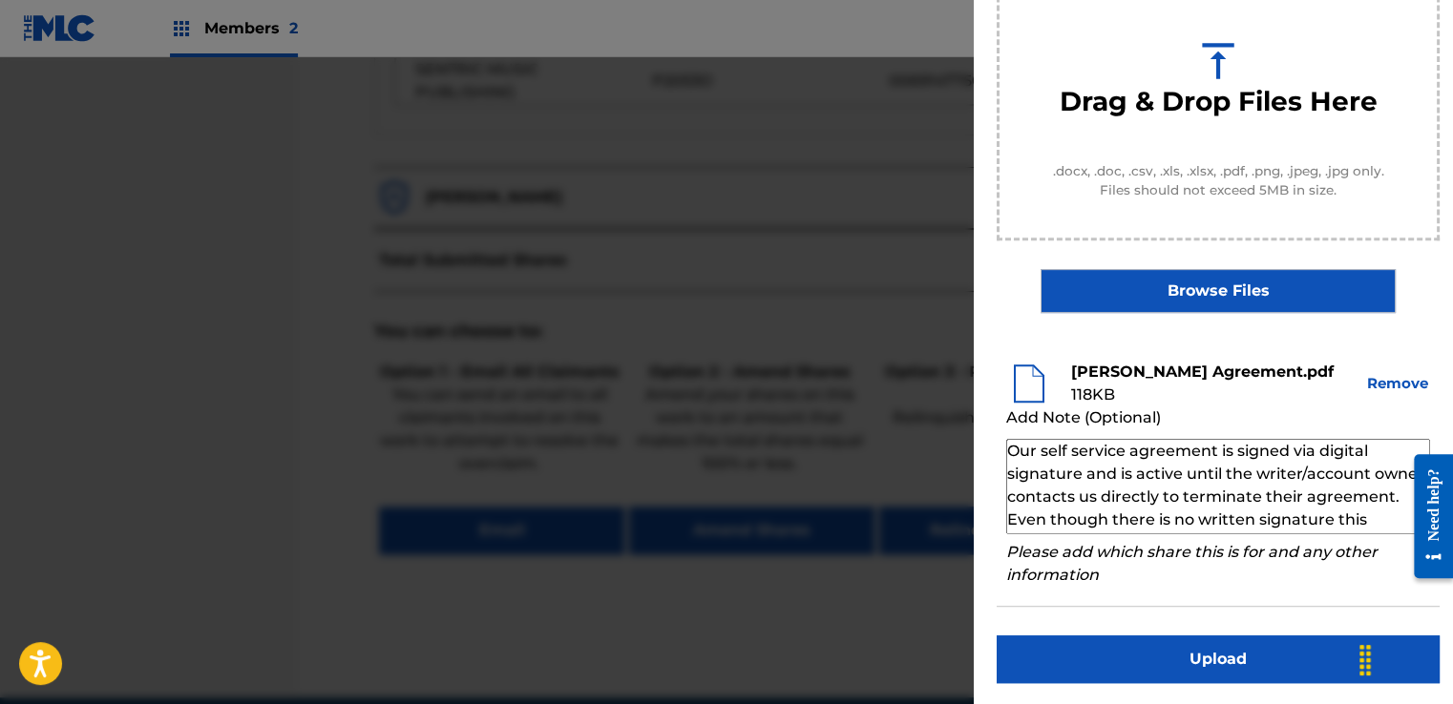
scroll to position [66, 0]
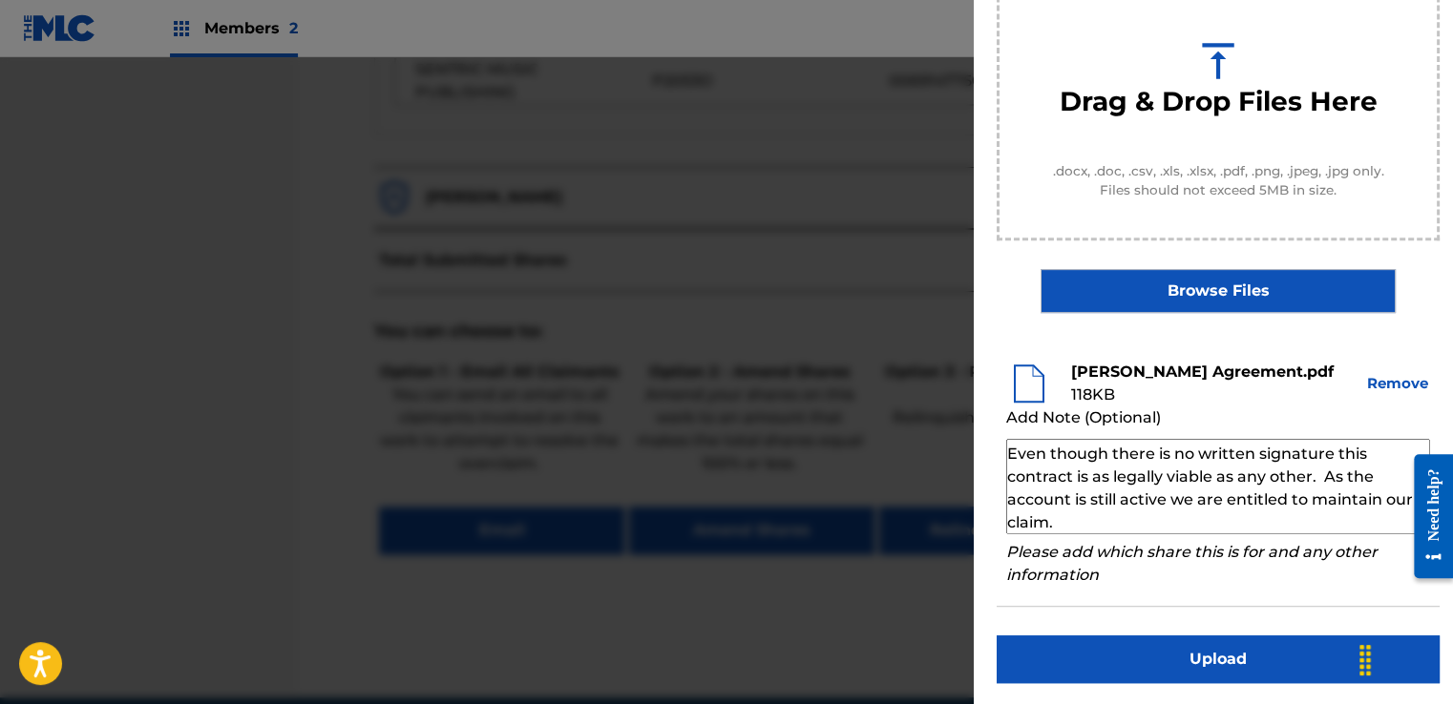
type textarea "Our self service agreement is signed via digital signature and is active until …"
click at [1153, 645] on button "Upload" at bounding box center [1218, 660] width 443 height 48
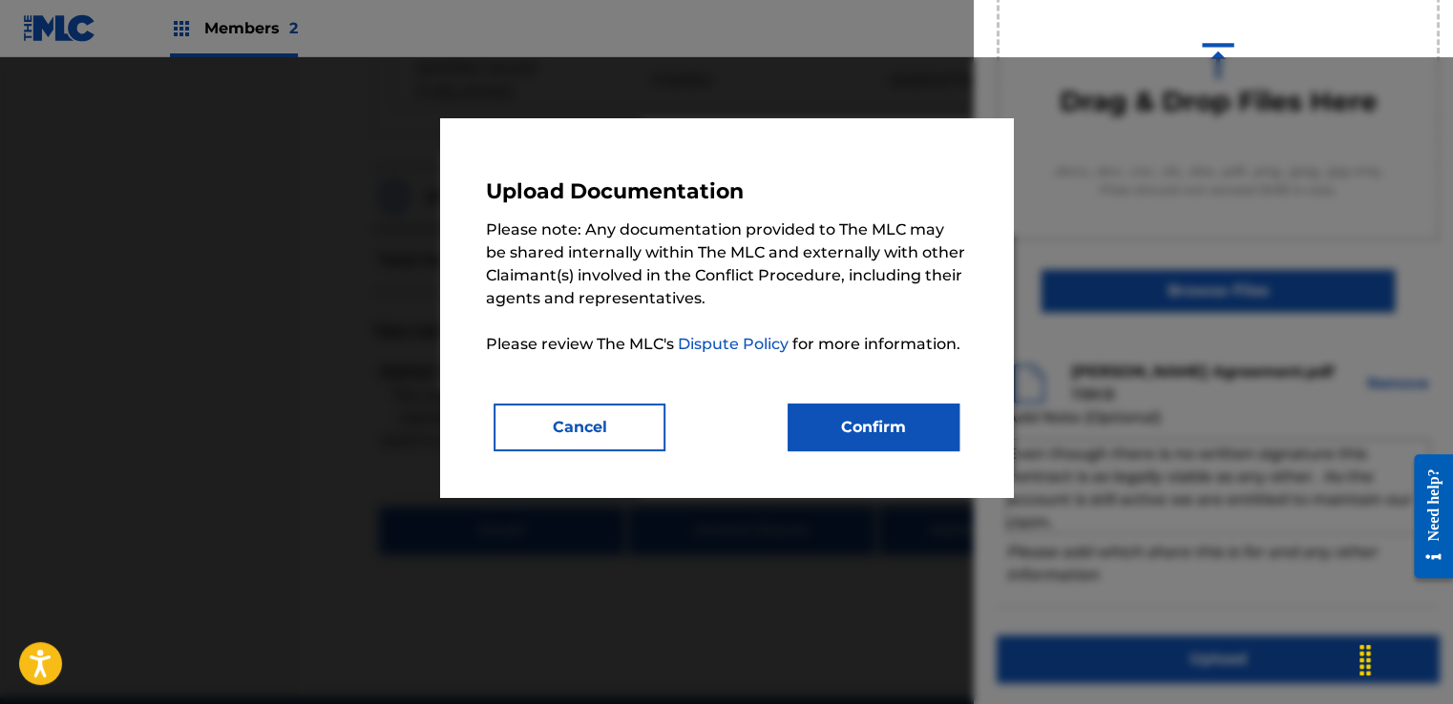
click at [932, 442] on button "Confirm" at bounding box center [874, 428] width 172 height 48
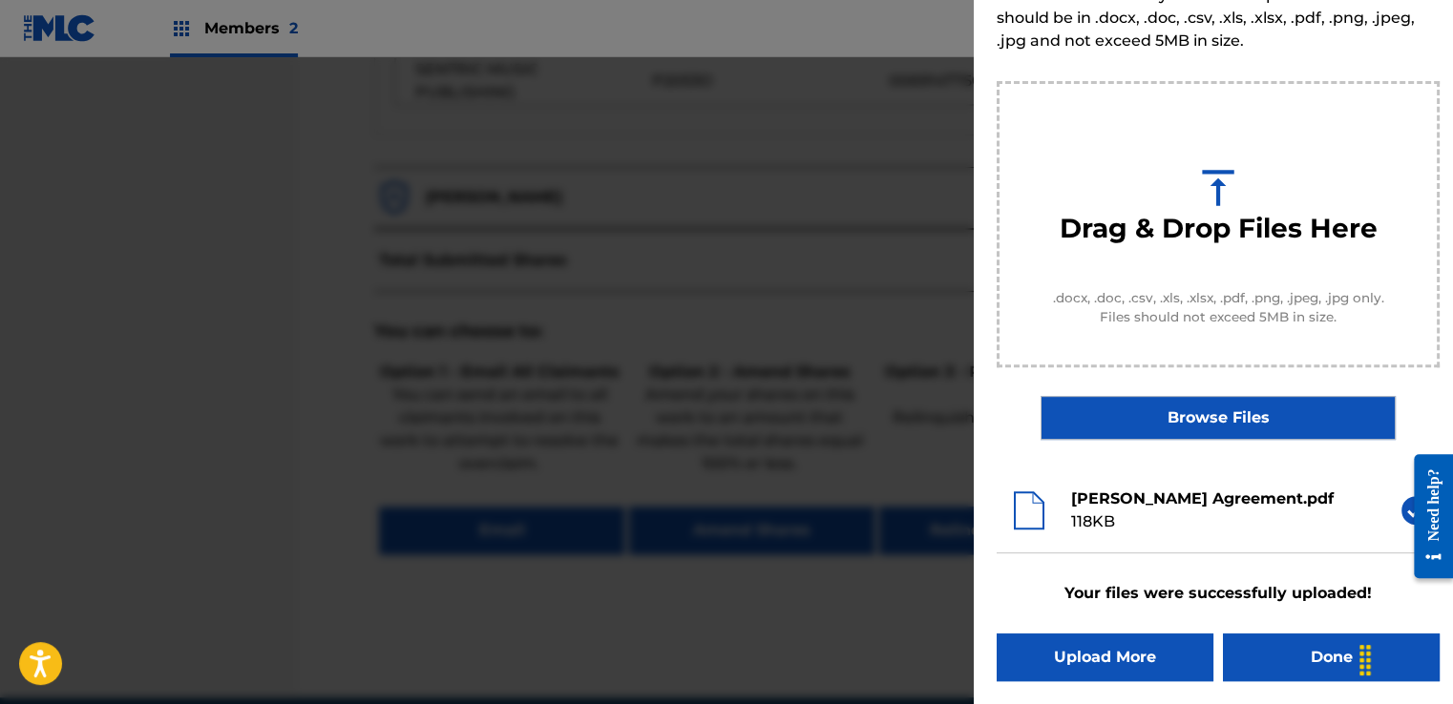
scroll to position [122, 0]
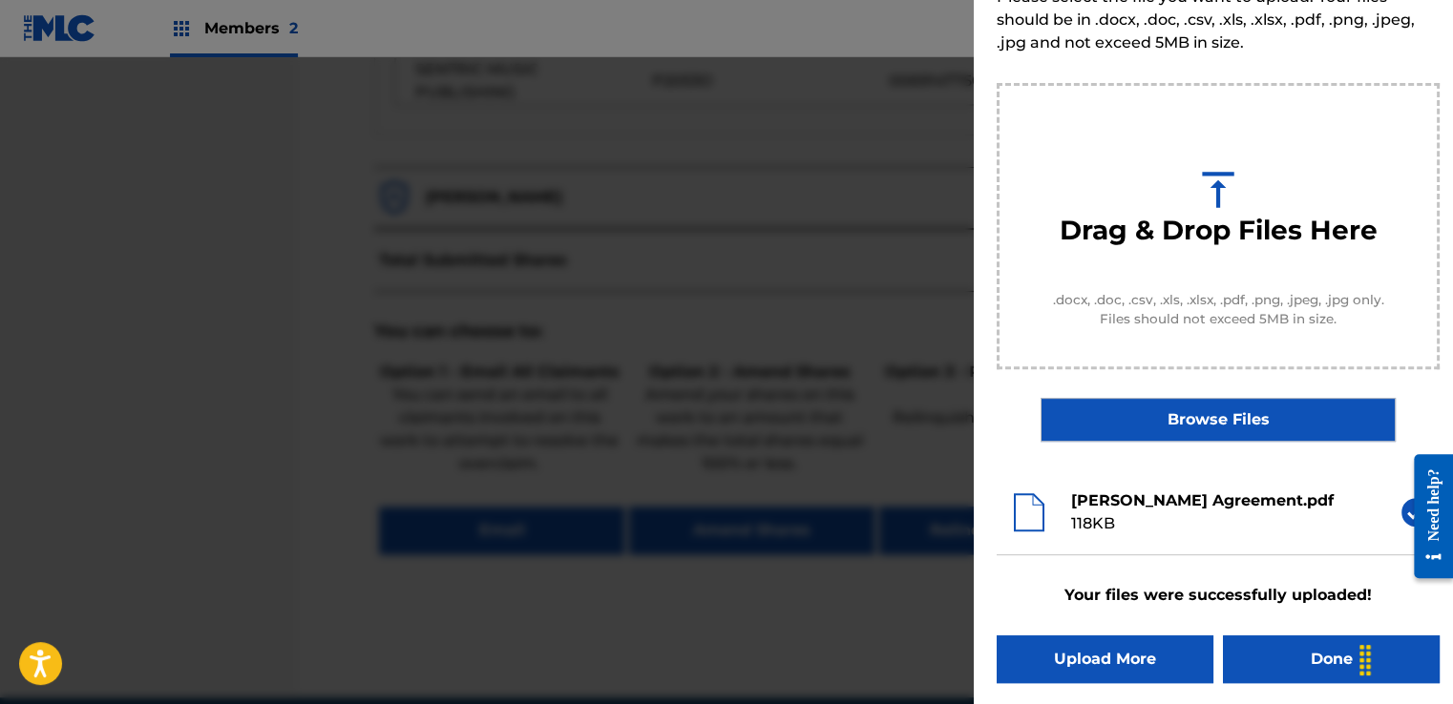
click at [1268, 647] on button "Done" at bounding box center [1331, 660] width 217 height 48
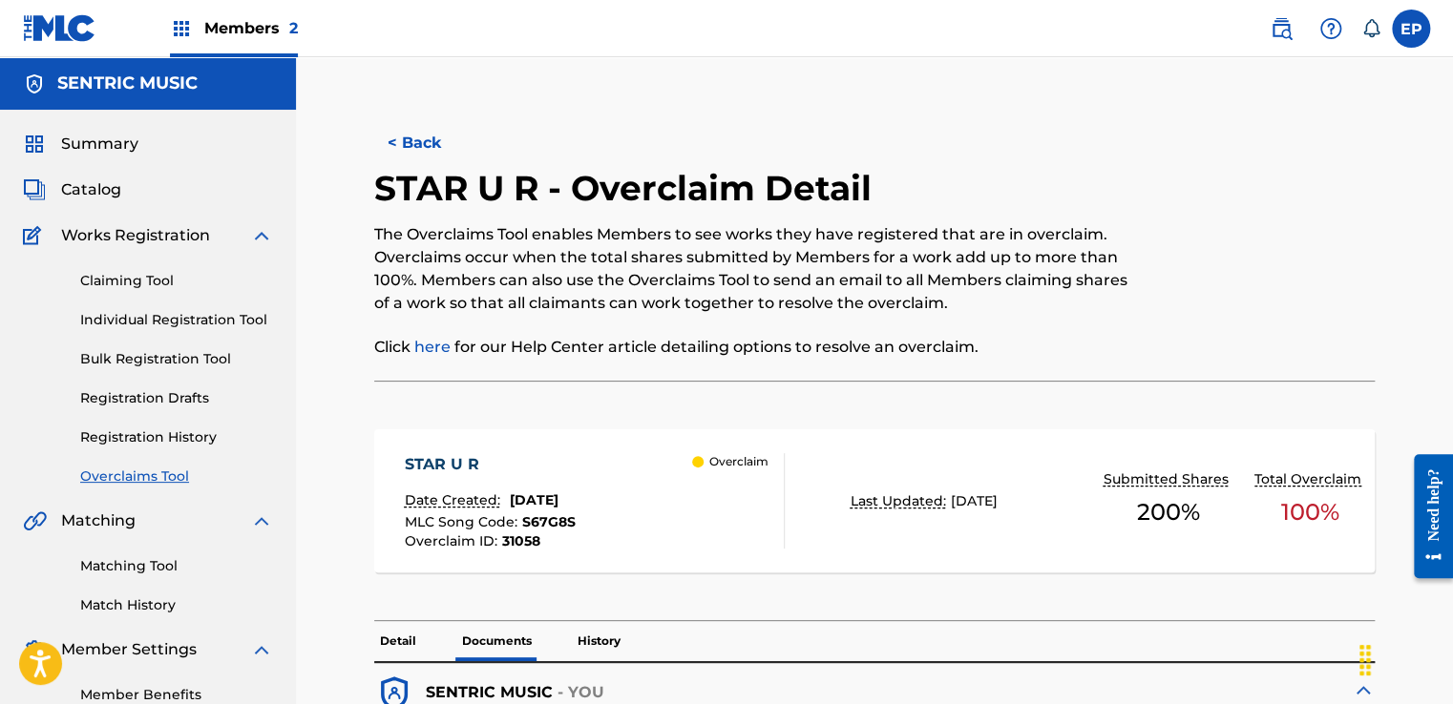
click at [143, 473] on link "Overclaims Tool" at bounding box center [176, 477] width 193 height 20
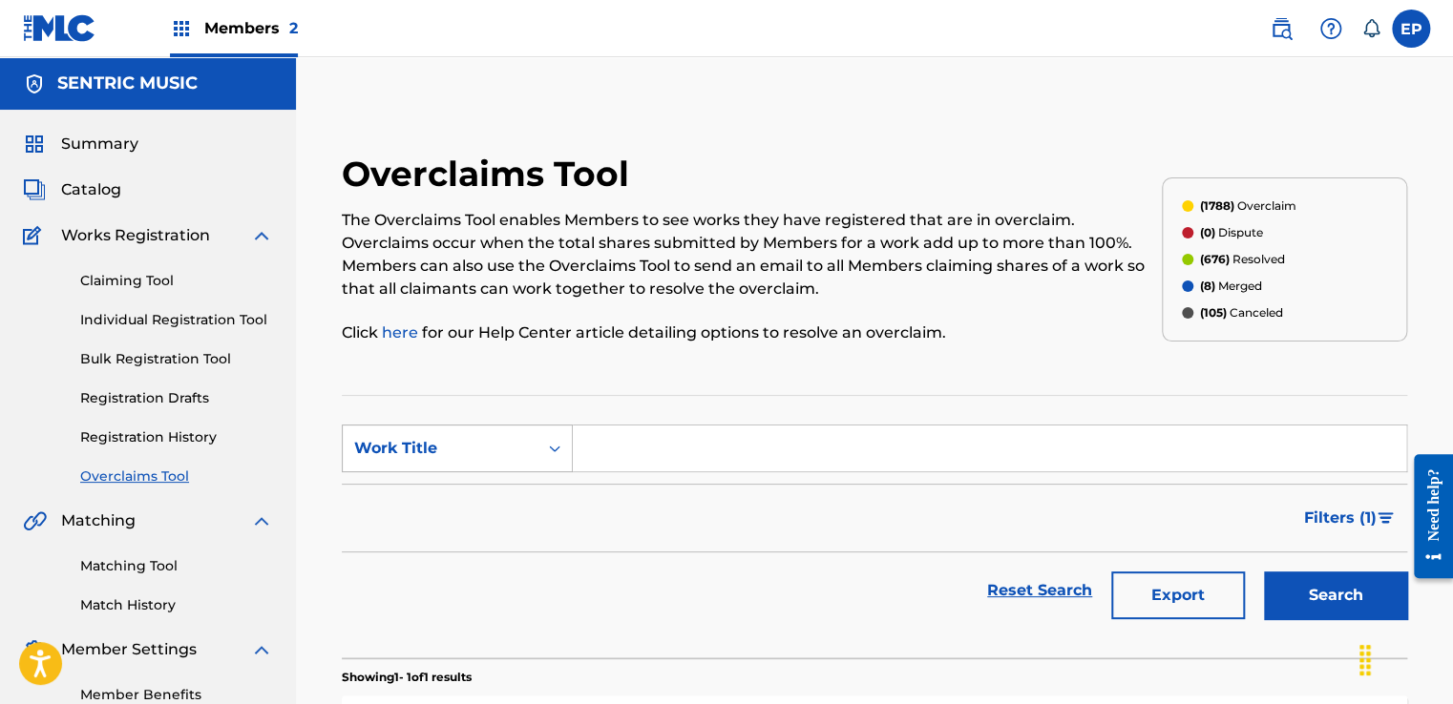
click at [479, 444] on div "Work Title" at bounding box center [440, 448] width 172 height 23
click at [455, 484] on div "MLC Song Code" at bounding box center [457, 497] width 229 height 48
click at [702, 441] on input "Search Form" at bounding box center [989, 449] width 833 height 46
paste input "W62YCB"
type input "W62YCB"
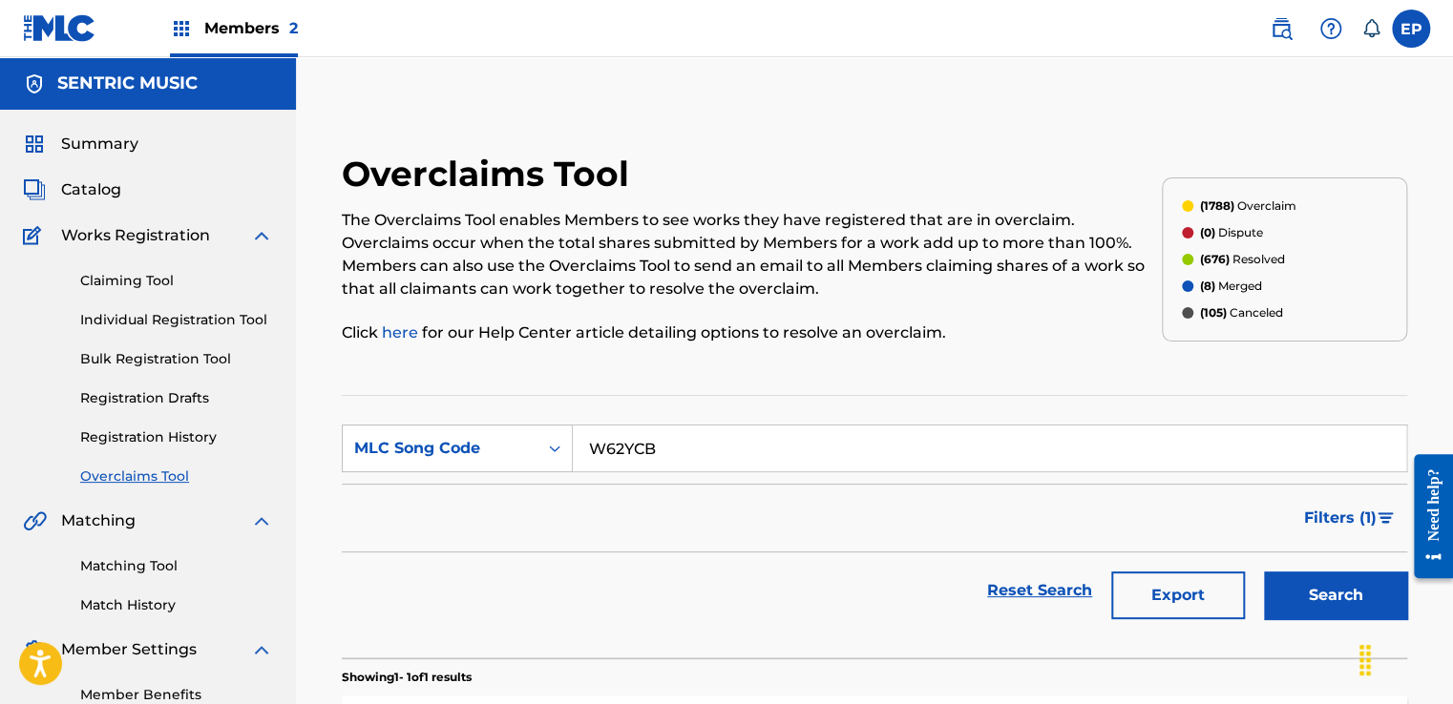
click at [1334, 590] on button "Search" at bounding box center [1335, 596] width 143 height 48
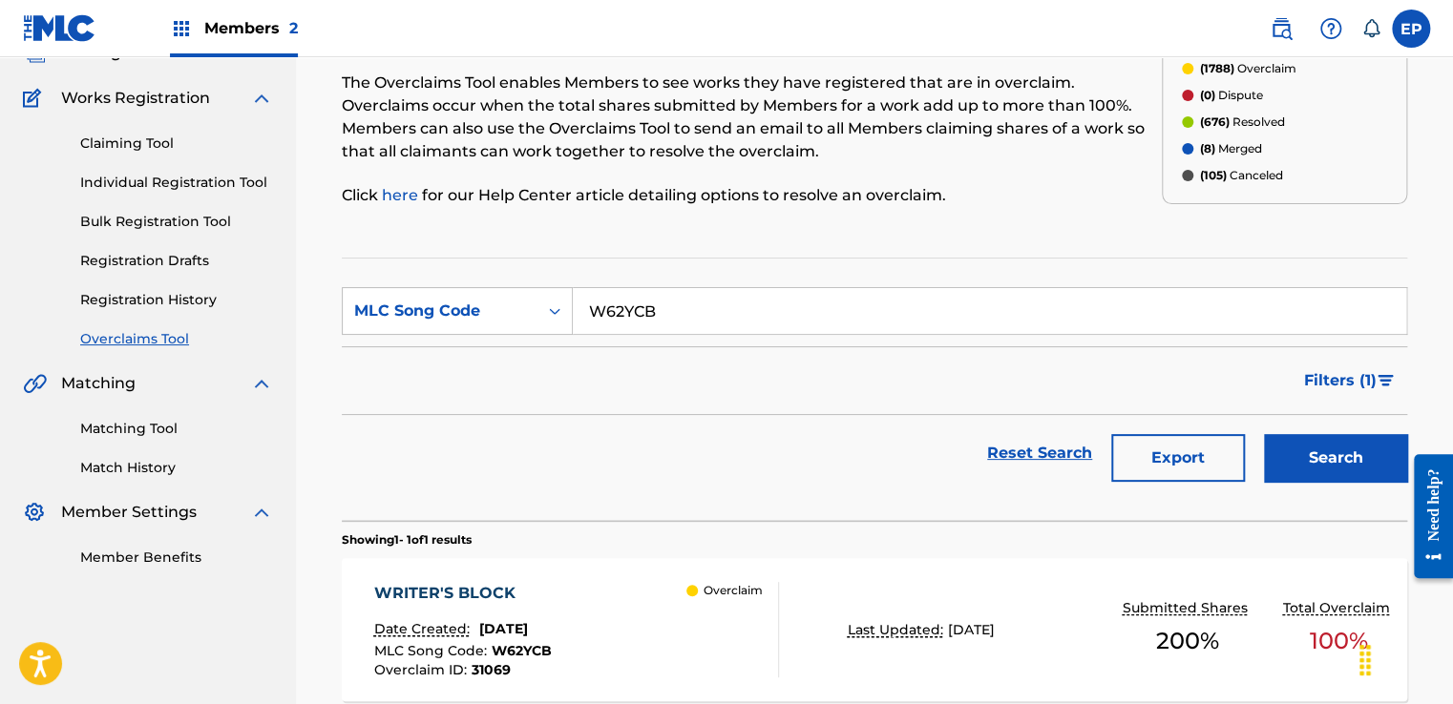
scroll to position [286, 0]
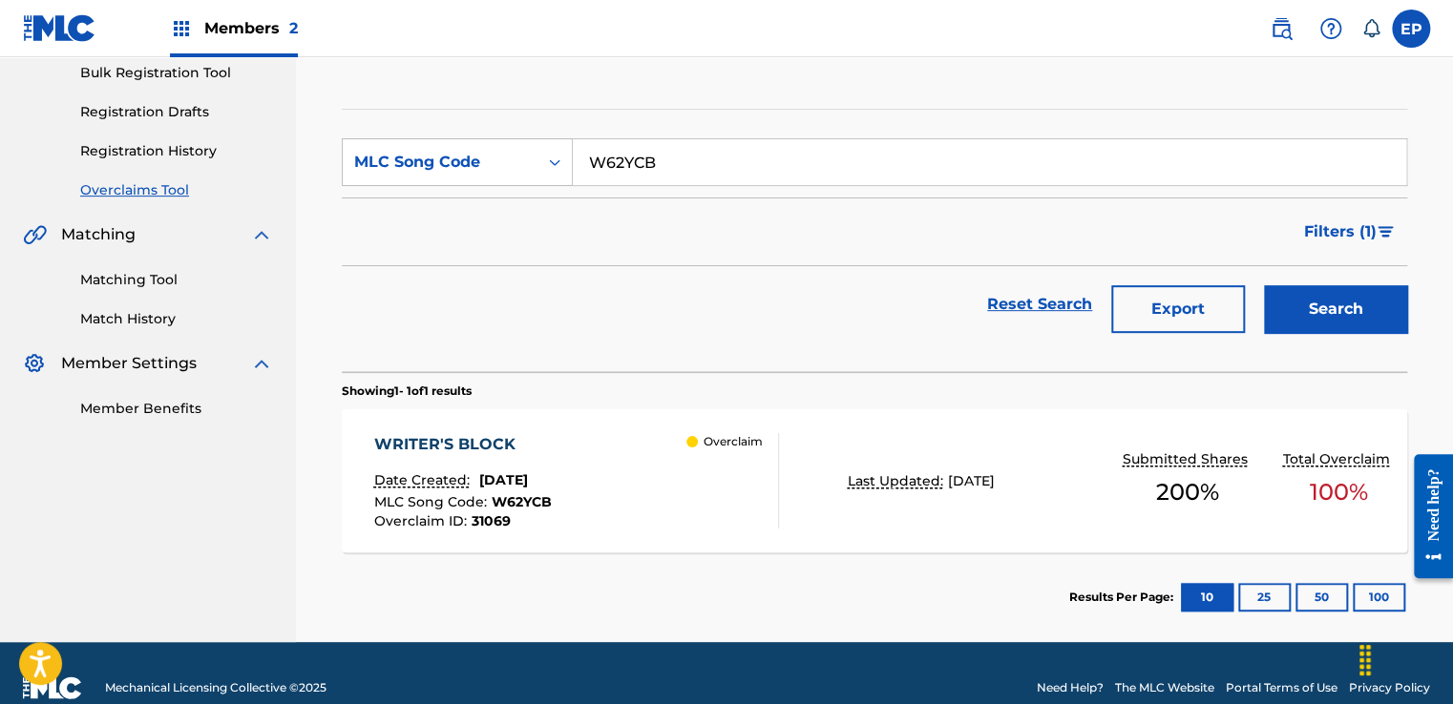
click at [699, 487] on div "Overclaim" at bounding box center [732, 480] width 92 height 95
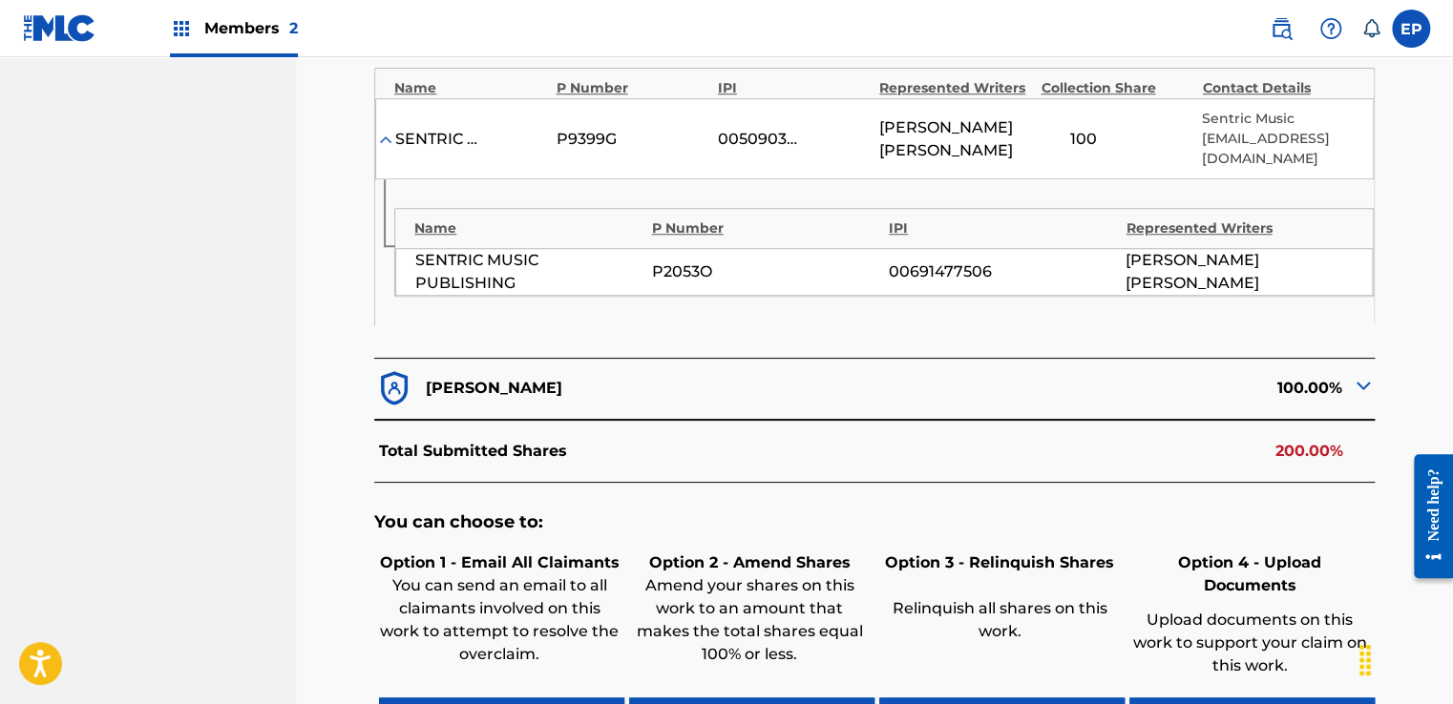
scroll to position [900, 0]
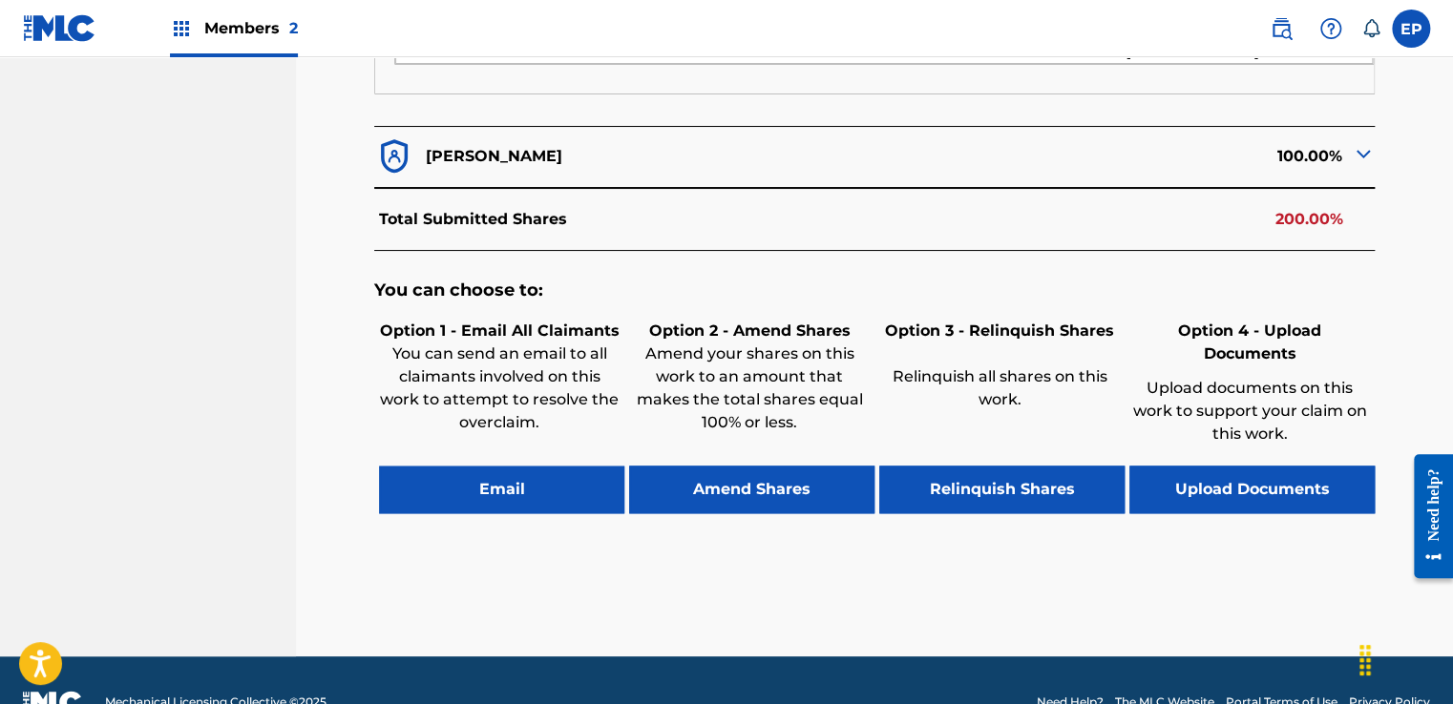
click at [1278, 466] on button "Upload Documents" at bounding box center [1251, 490] width 245 height 48
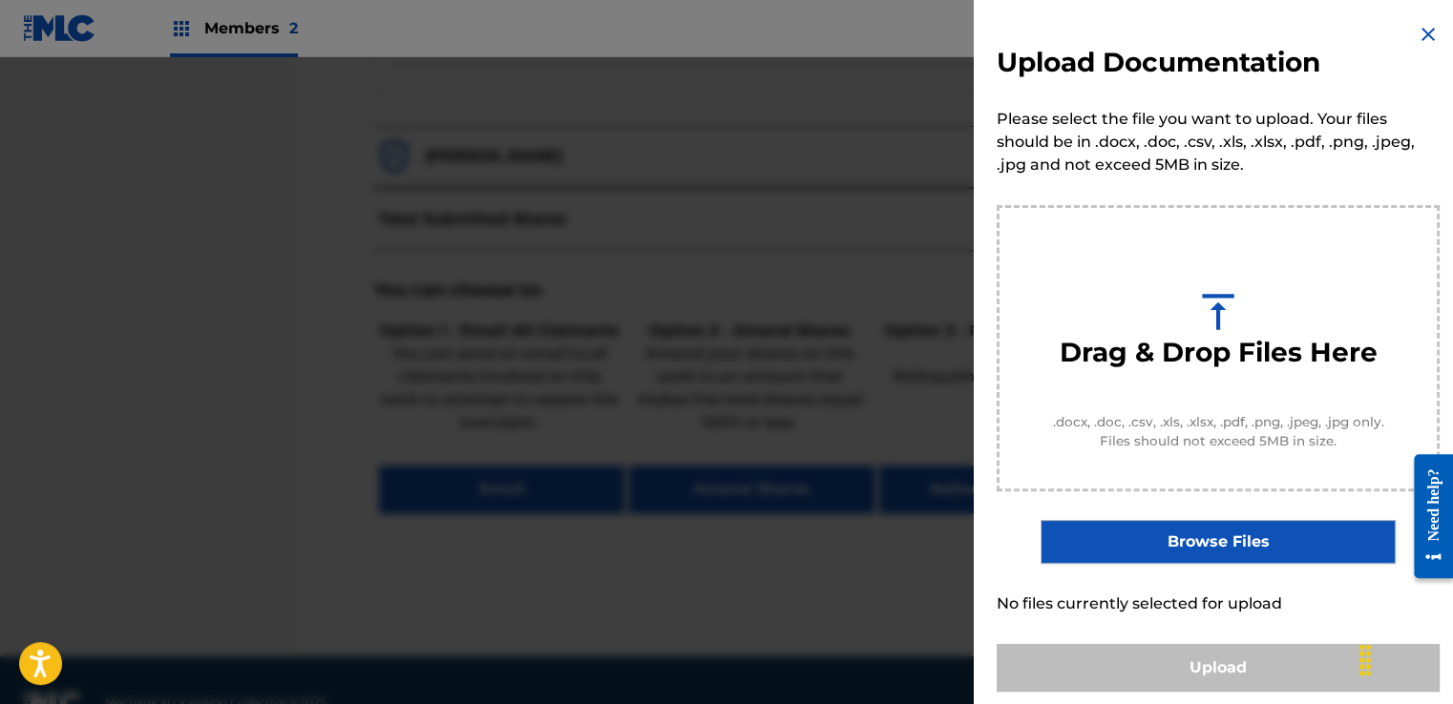
click at [1229, 554] on label "Browse Files" at bounding box center [1217, 542] width 354 height 44
click at [0, 0] on input "Browse Files" at bounding box center [0, 0] width 0 height 0
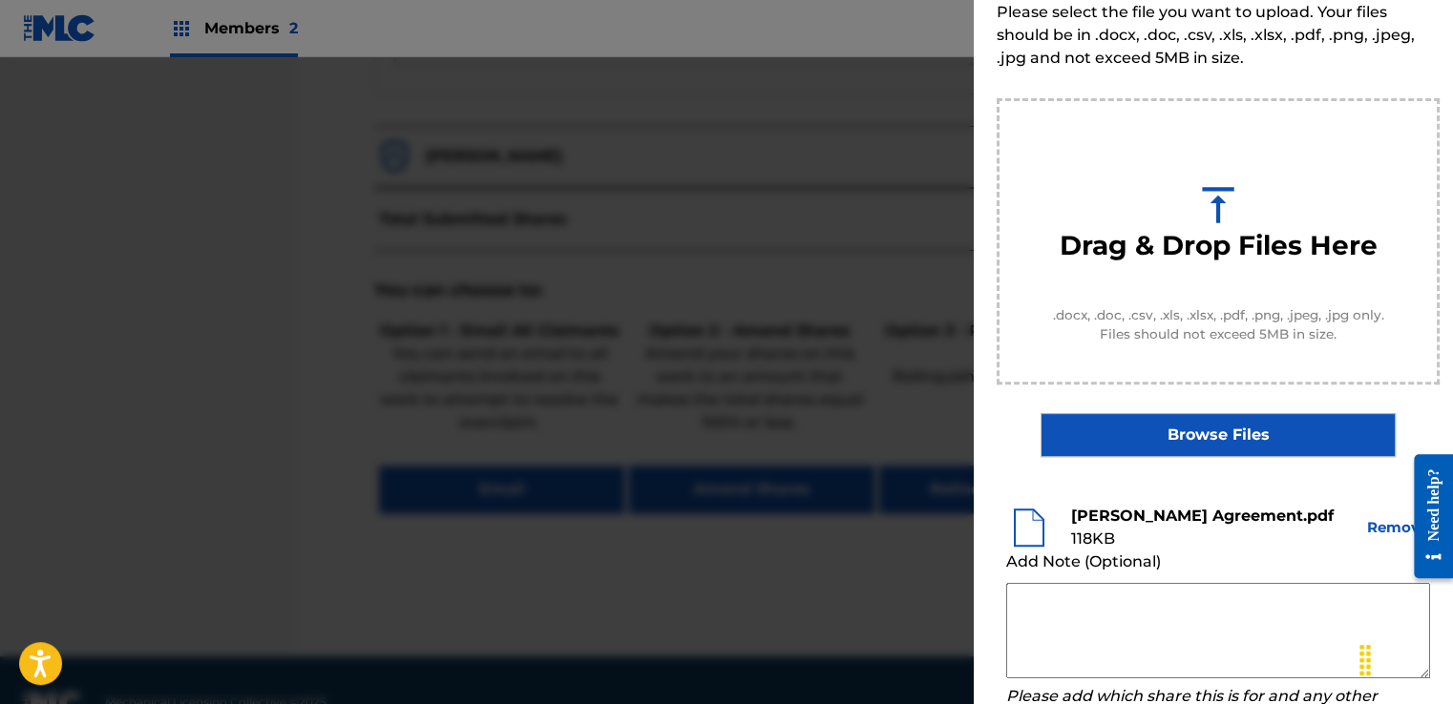
scroll to position [251, 0]
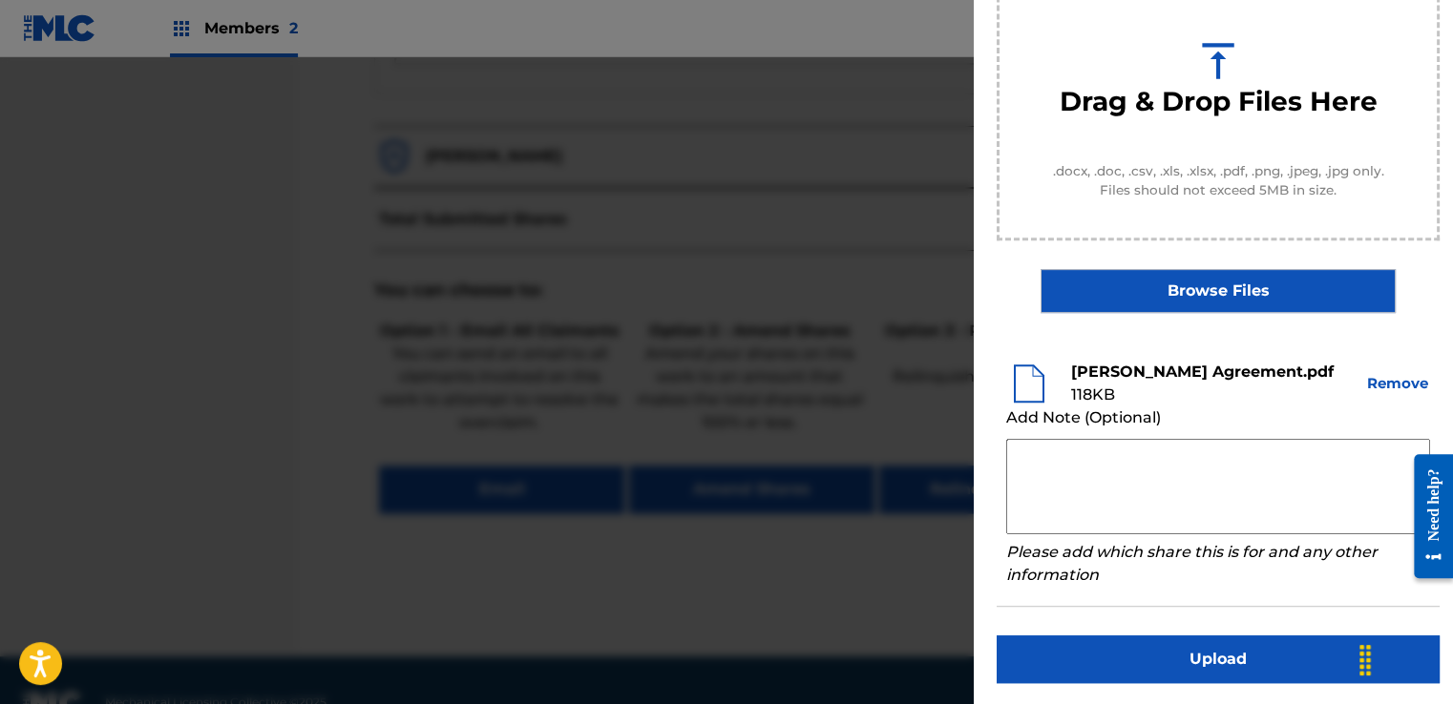
click at [1112, 451] on textarea at bounding box center [1218, 486] width 424 height 95
paste textarea "Our self service agreement is signed via digital signature and is active until …"
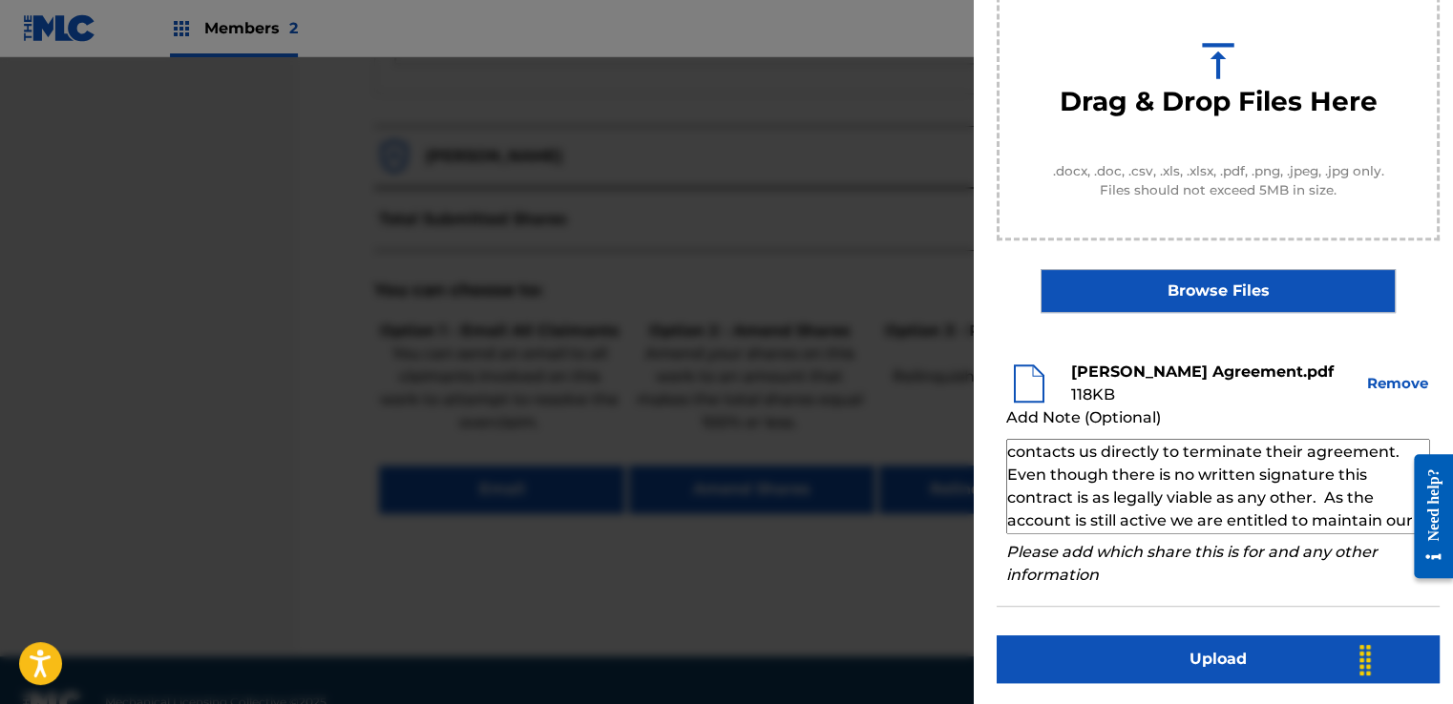
scroll to position [66, 0]
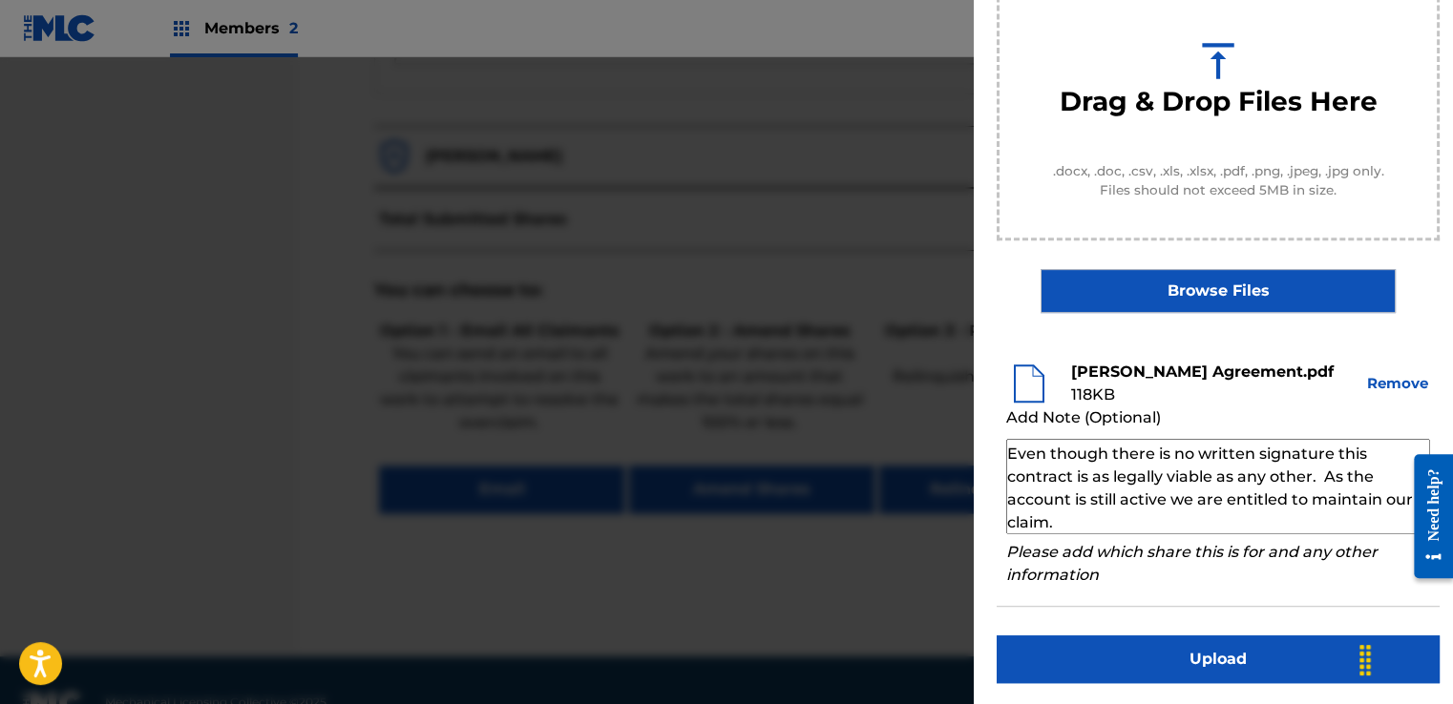
type textarea "Our self service agreement is signed via digital signature and is active until …"
click at [1155, 636] on button "Upload" at bounding box center [1218, 660] width 443 height 48
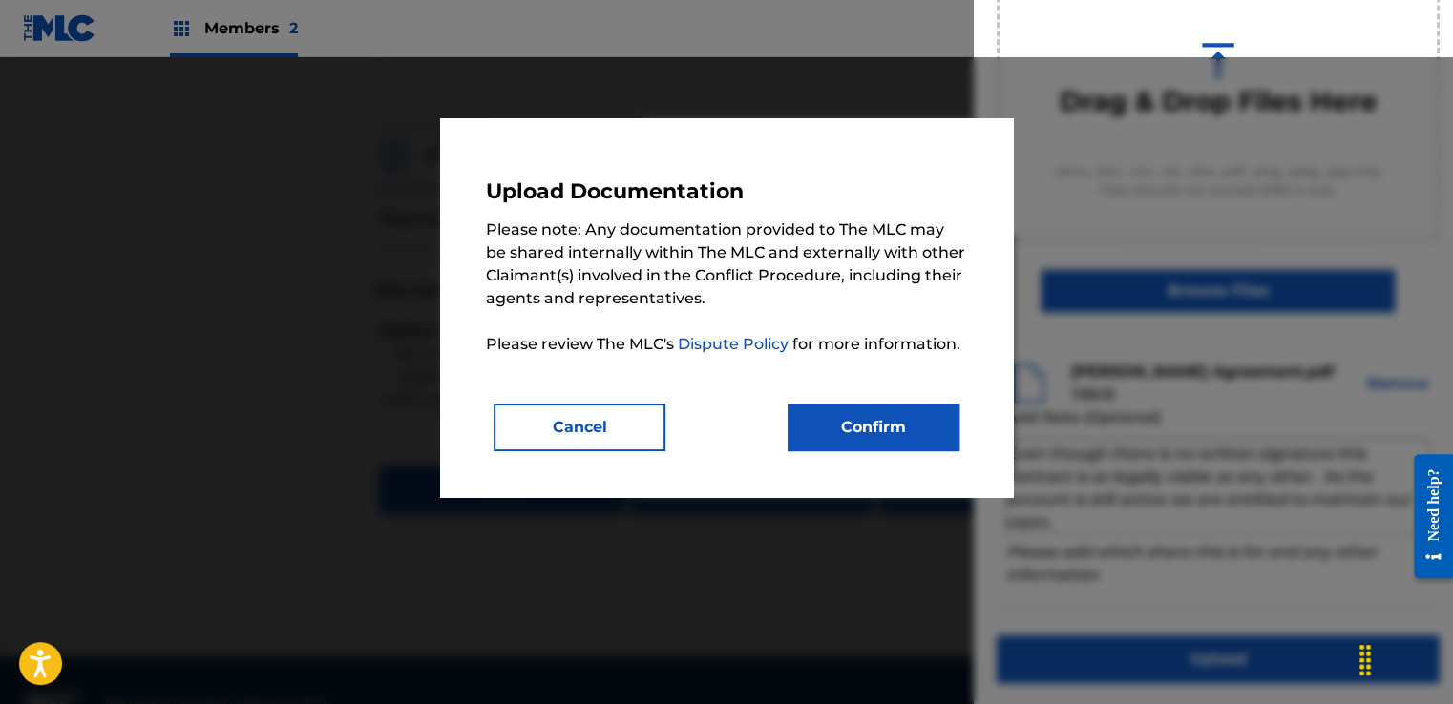
click at [837, 422] on button "Confirm" at bounding box center [874, 428] width 172 height 48
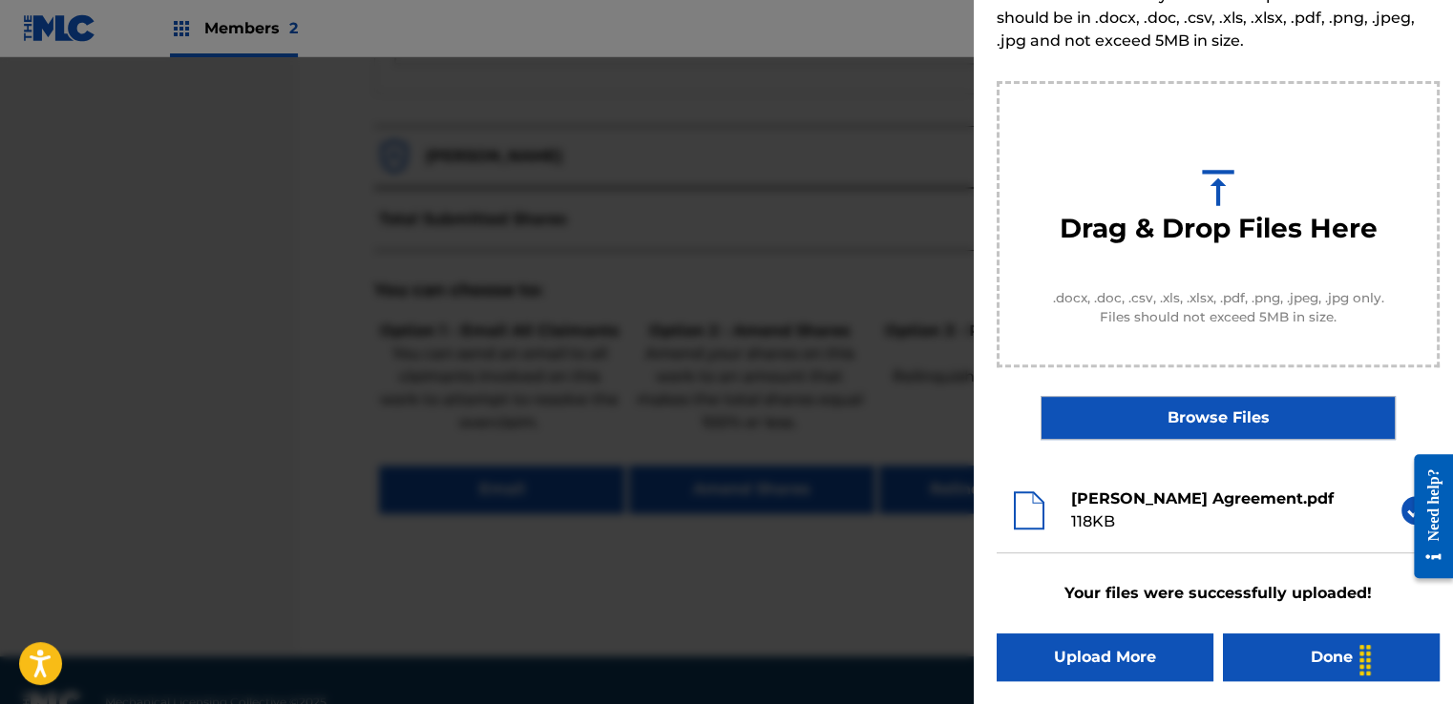
scroll to position [122, 0]
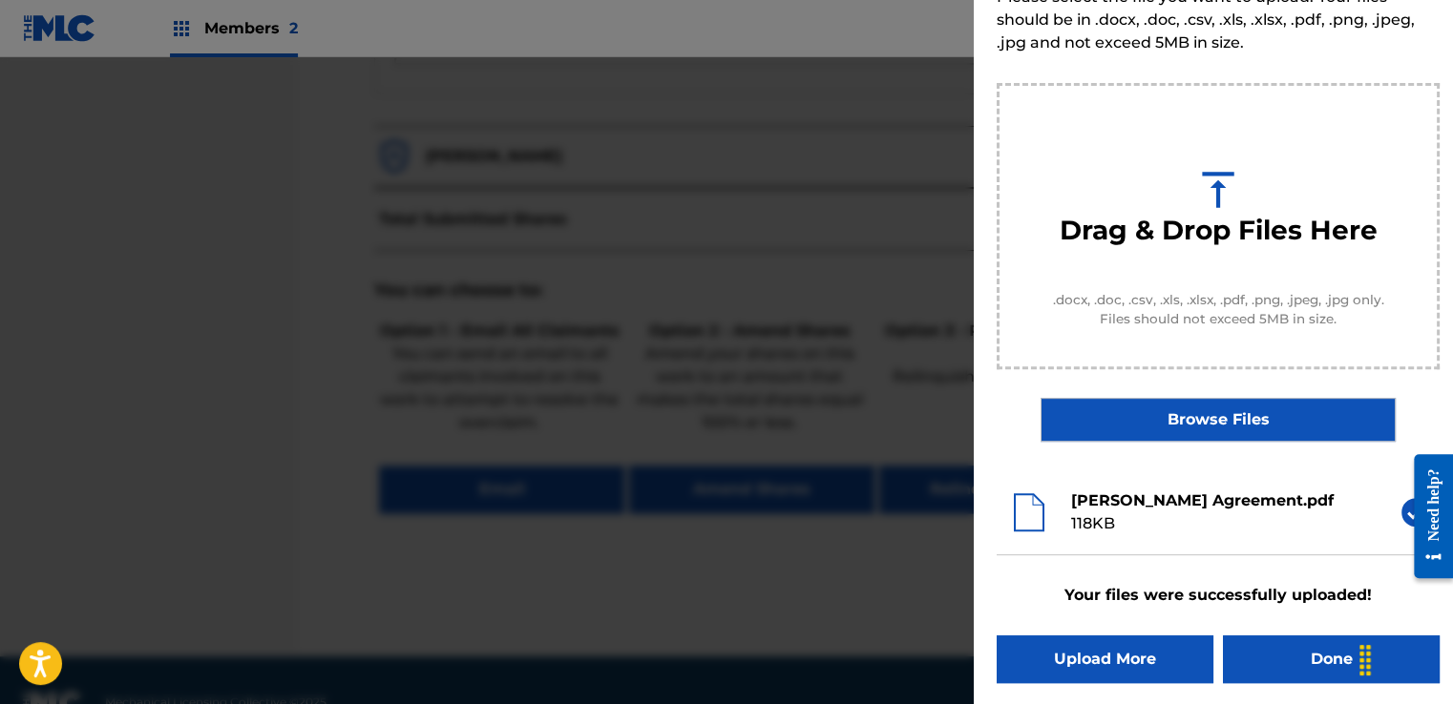
click at [1264, 656] on button "Done" at bounding box center [1331, 660] width 217 height 48
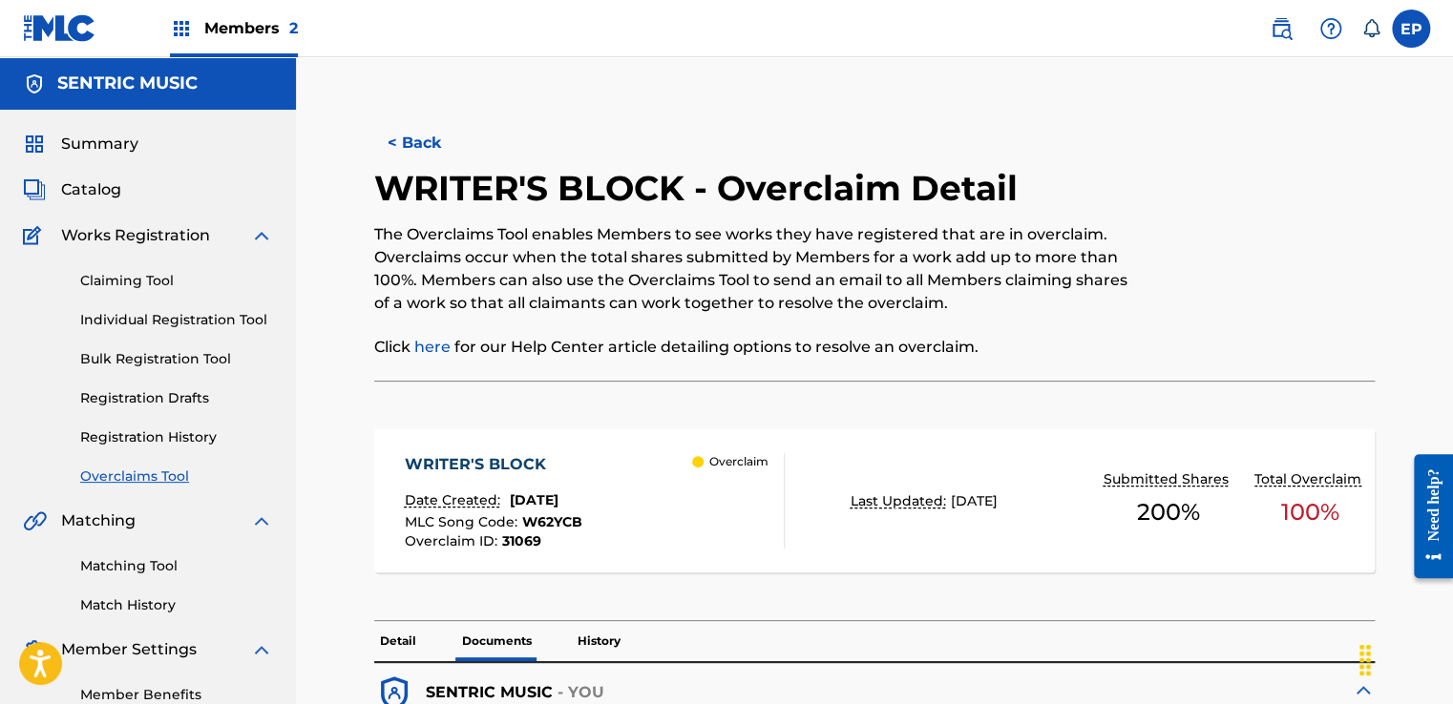
click at [162, 476] on link "Overclaims Tool" at bounding box center [176, 477] width 193 height 20
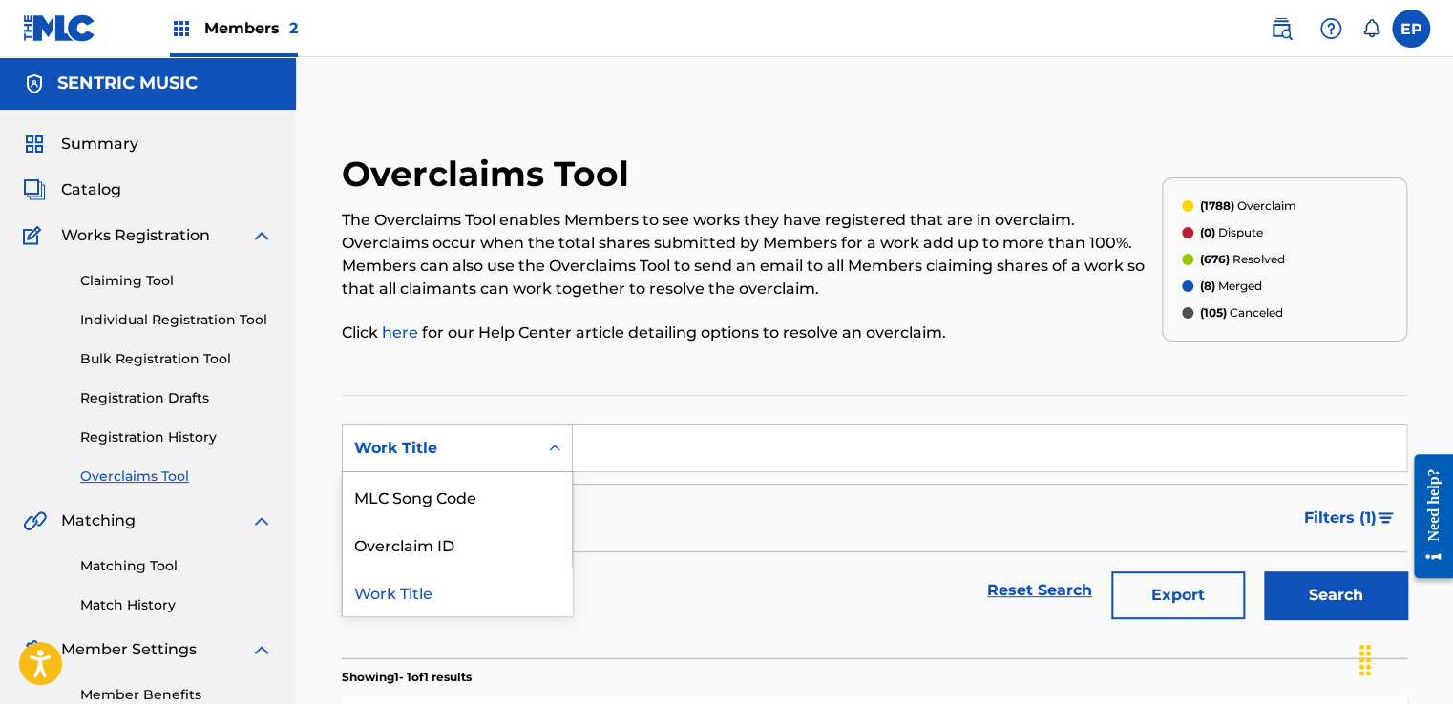
click at [527, 452] on div "Work Title" at bounding box center [440, 449] width 195 height 36
click at [400, 500] on div "MLC Song Code" at bounding box center [457, 497] width 229 height 48
click at [752, 435] on input "Search Form" at bounding box center [989, 449] width 833 height 46
paste input "MV2D9B"
type input "MV2D9B"
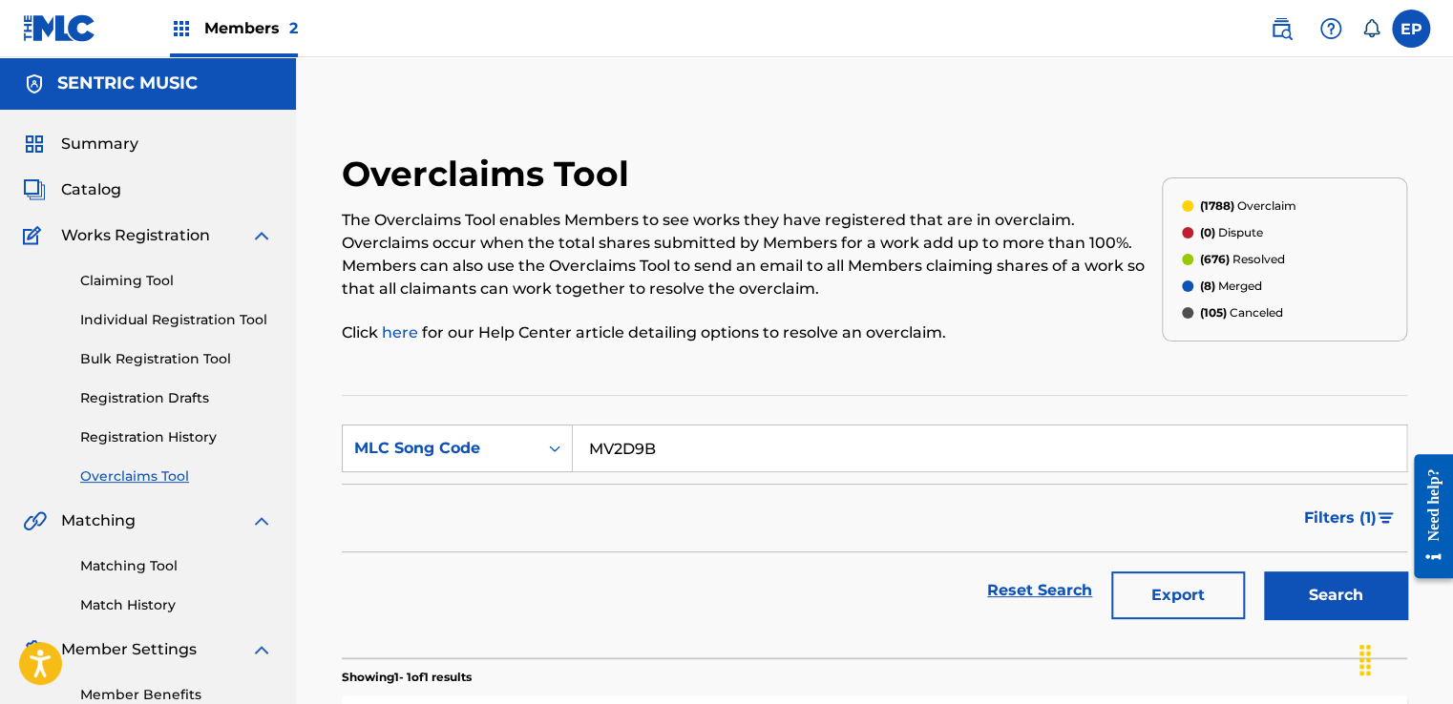
click at [1283, 598] on button "Search" at bounding box center [1335, 596] width 143 height 48
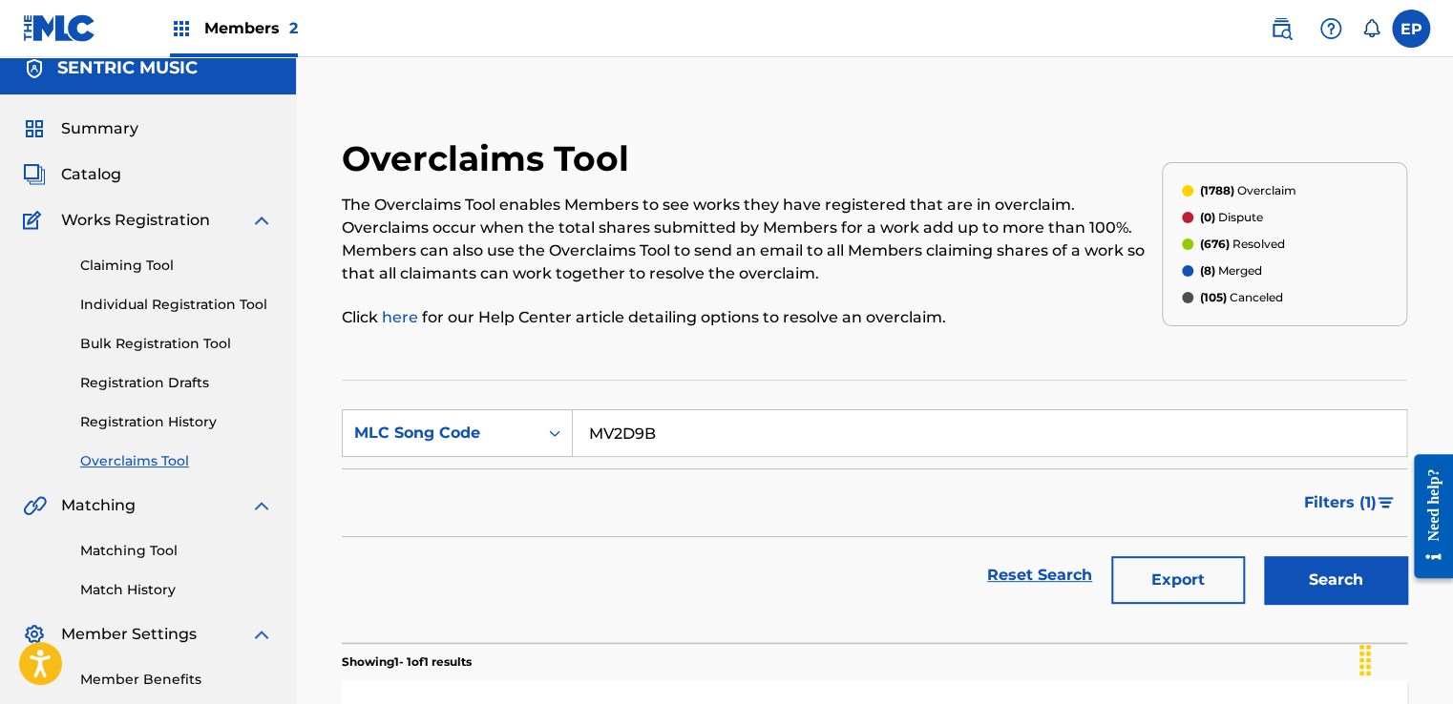
scroll to position [314, 0]
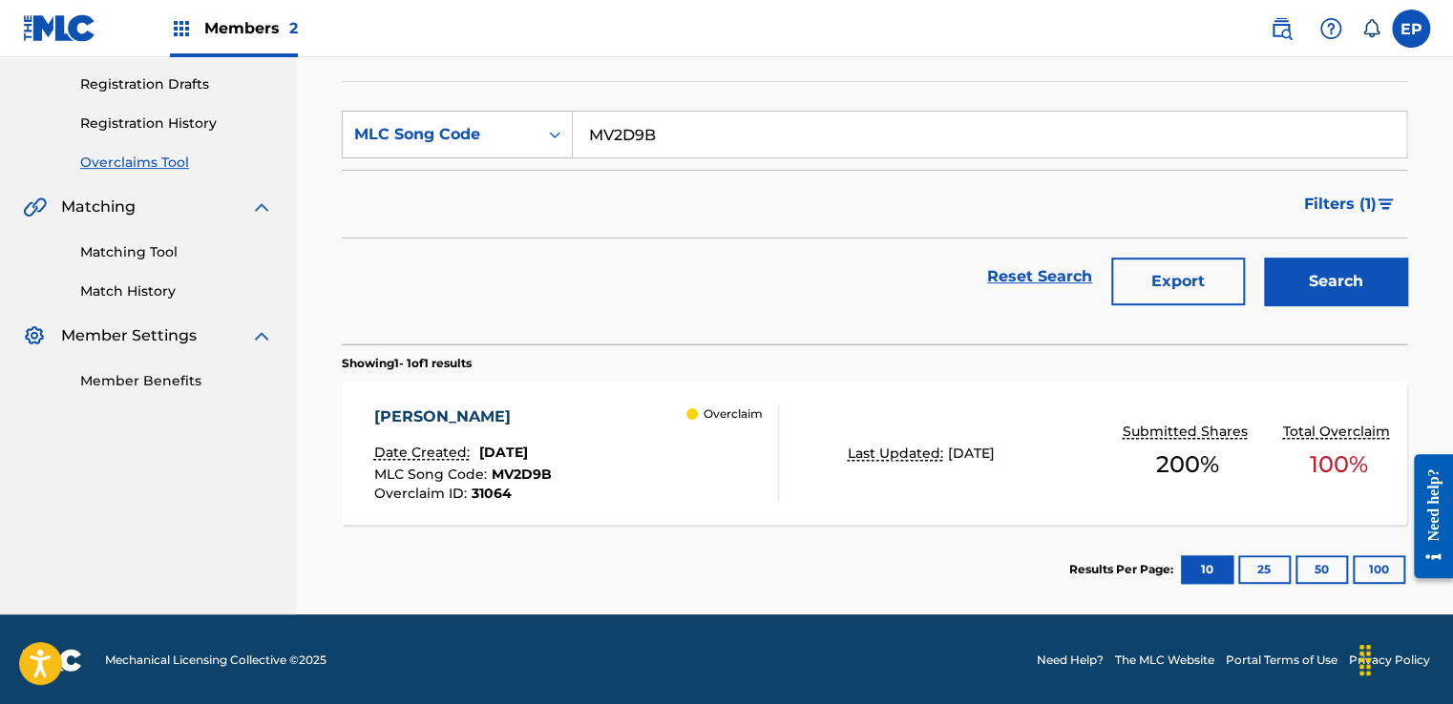
click at [845, 472] on div "[PERSON_NAME] Date Created: [DATE] MLC Song Code : MV2D9B Overclaim ID : 31064 …" at bounding box center [874, 453] width 1065 height 143
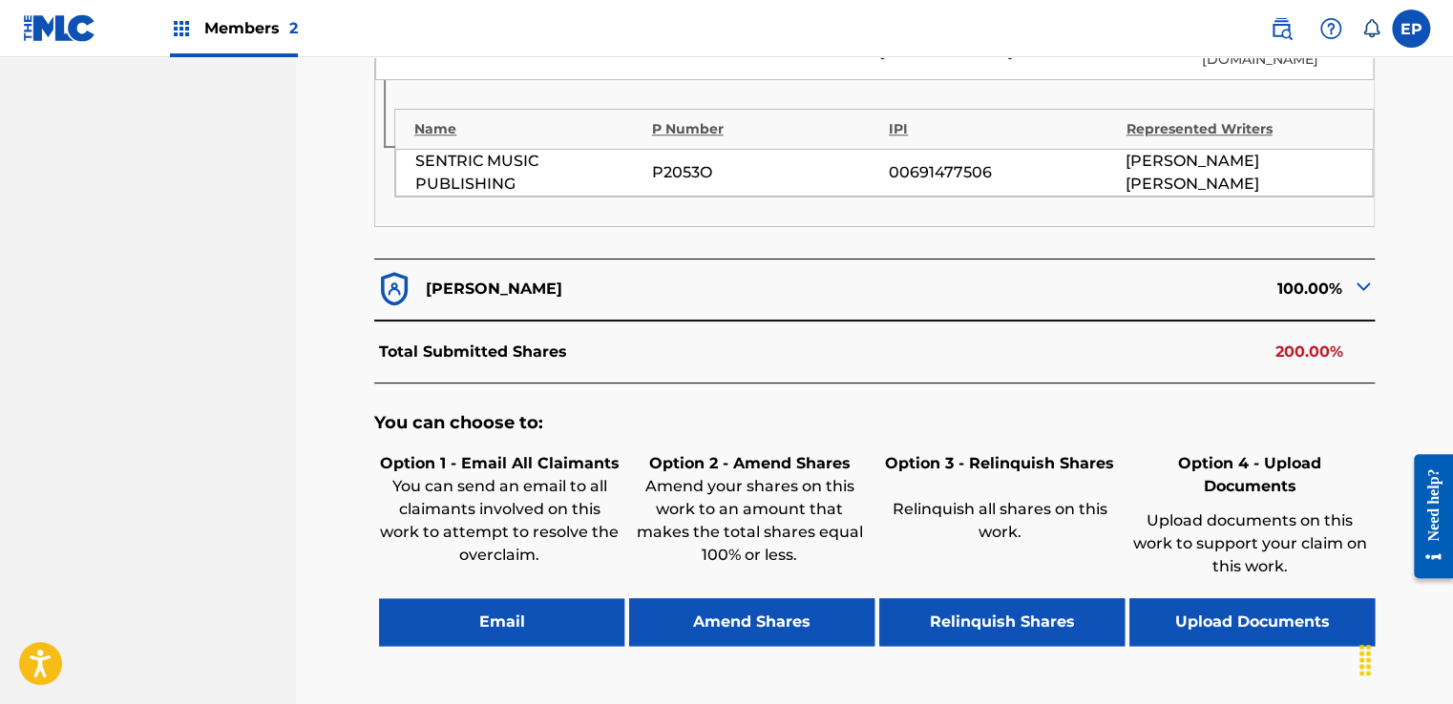
scroll to position [900, 0]
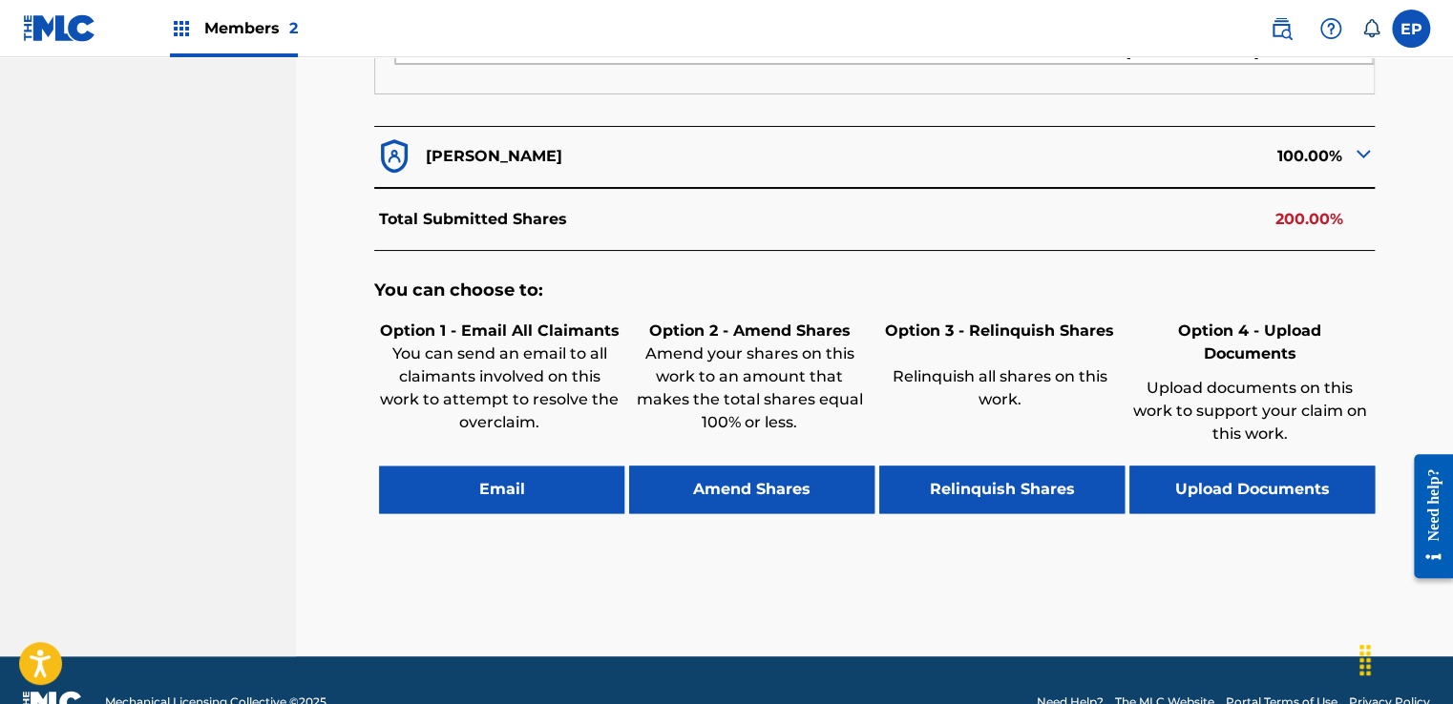
click at [1216, 466] on button "Upload Documents" at bounding box center [1251, 490] width 245 height 48
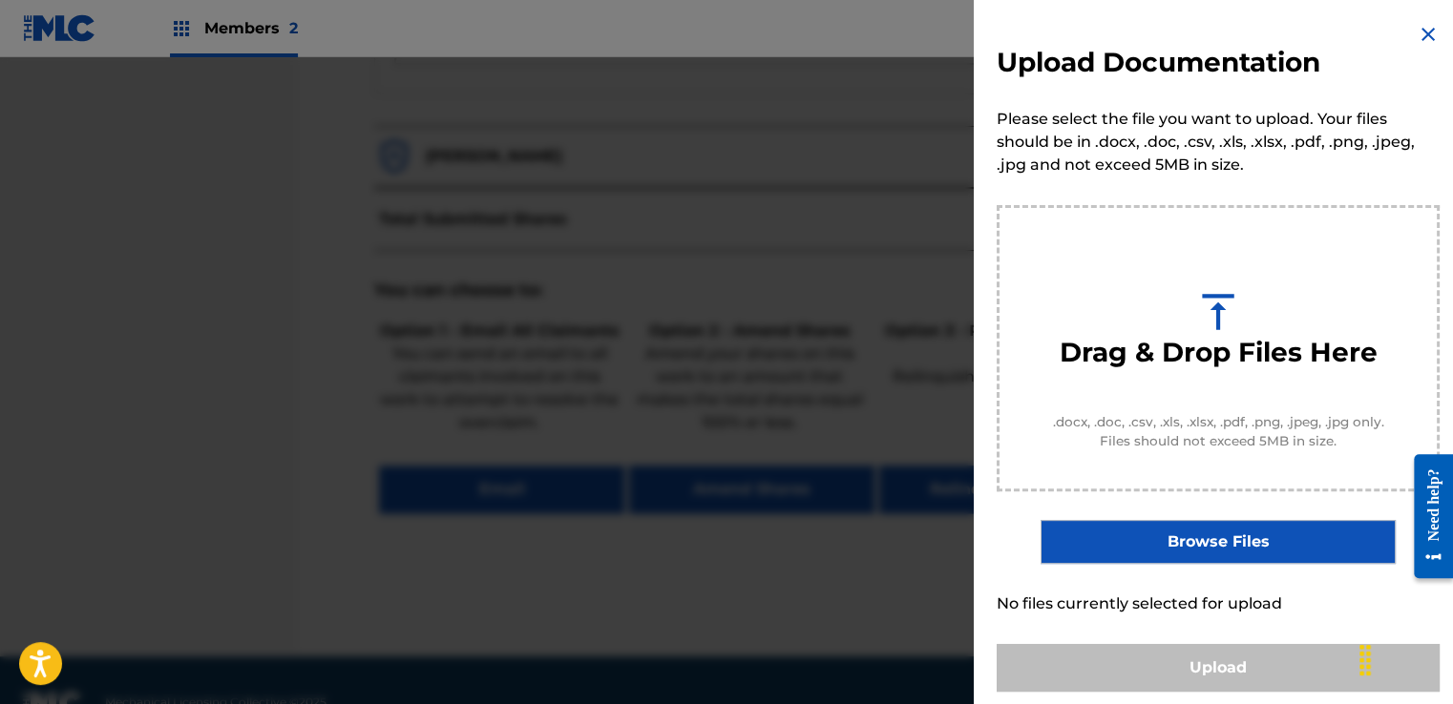
click at [1199, 517] on div "Upload Documentation Please select the file you want to upload. Your files shou…" at bounding box center [1218, 357] width 489 height 715
click at [1190, 545] on label "Browse Files" at bounding box center [1217, 542] width 354 height 44
click at [0, 0] on input "Browse Files" at bounding box center [0, 0] width 0 height 0
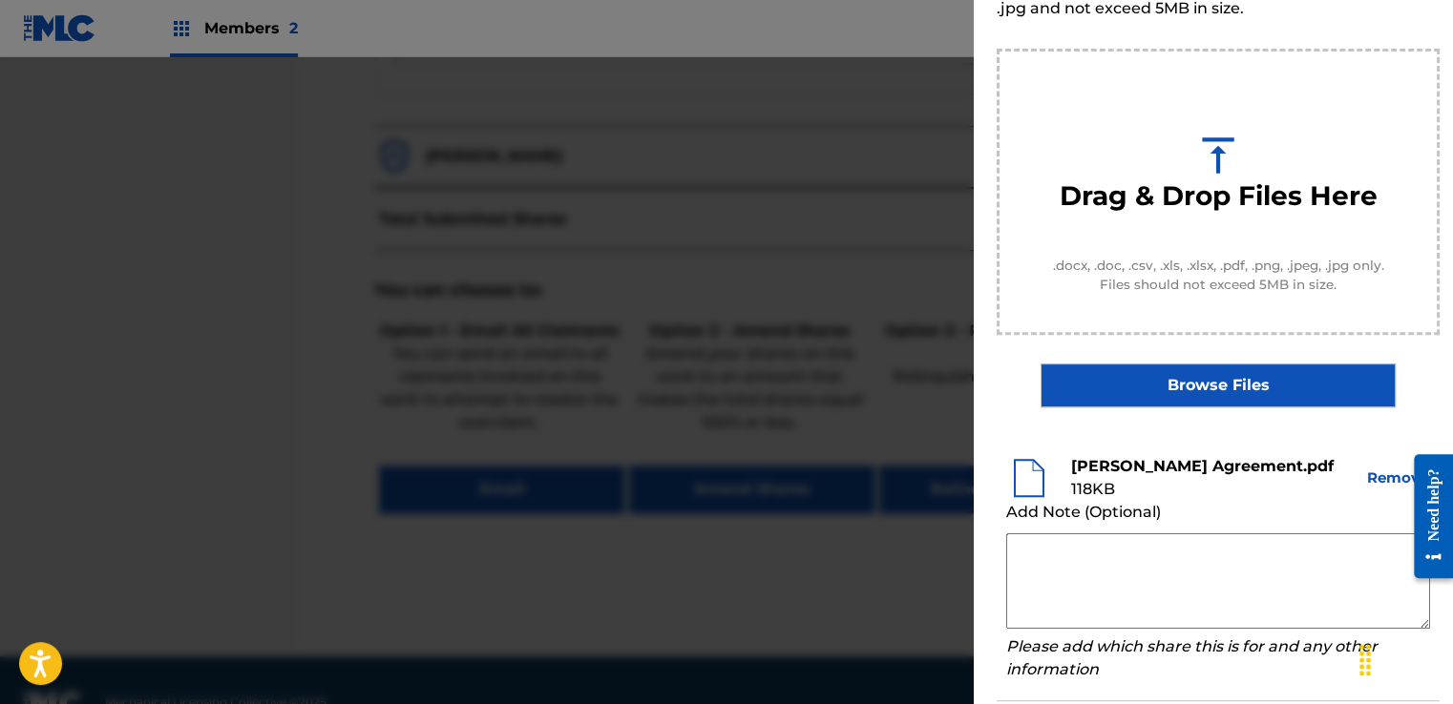
scroll to position [251, 0]
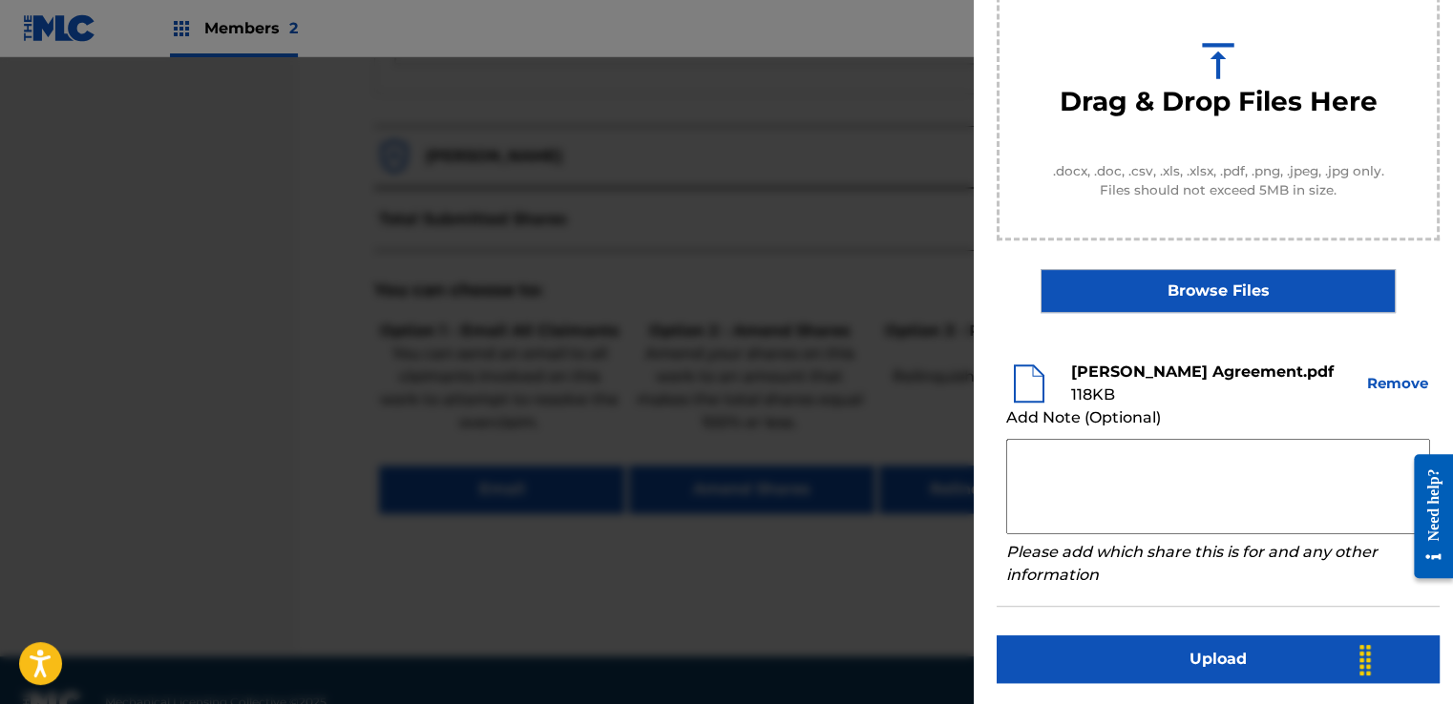
click at [1051, 451] on textarea at bounding box center [1218, 486] width 424 height 95
paste textarea "Our self service agreement is signed via digital signature and is active until …"
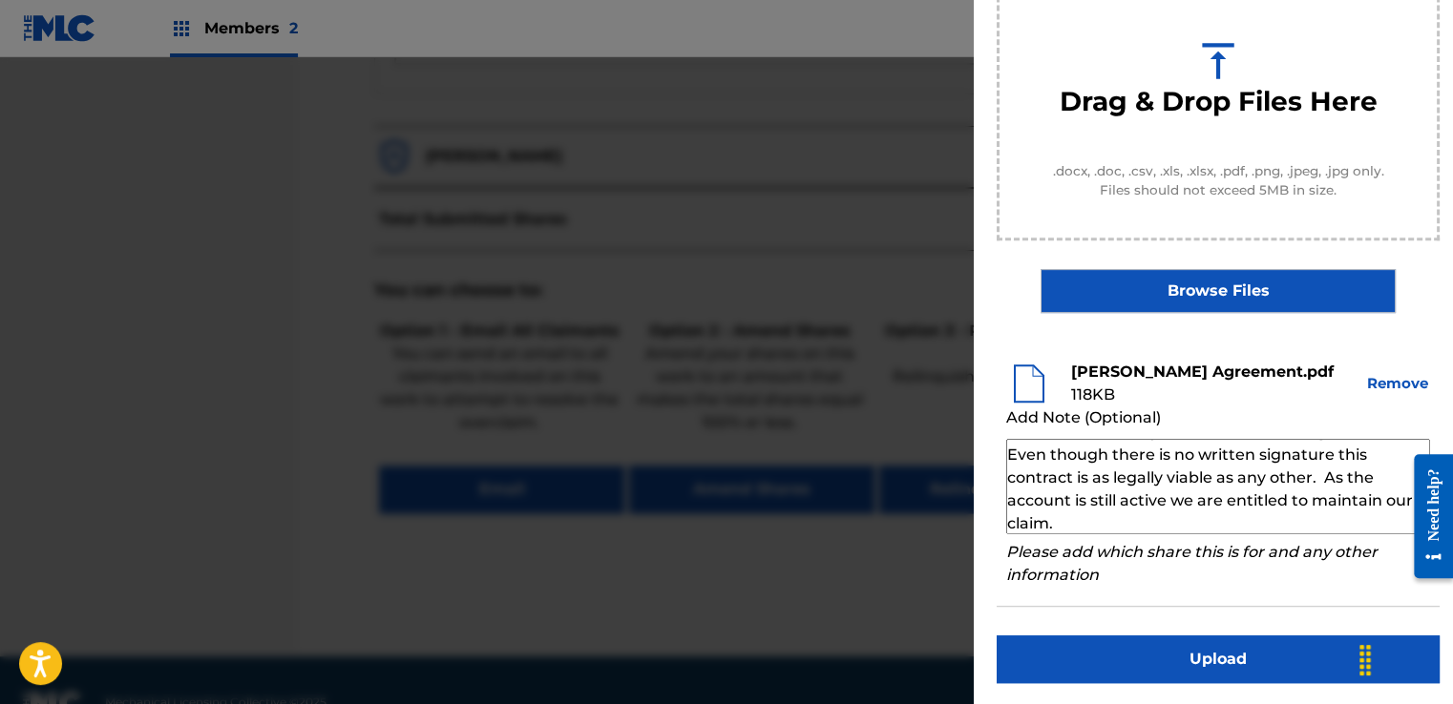
scroll to position [0, 0]
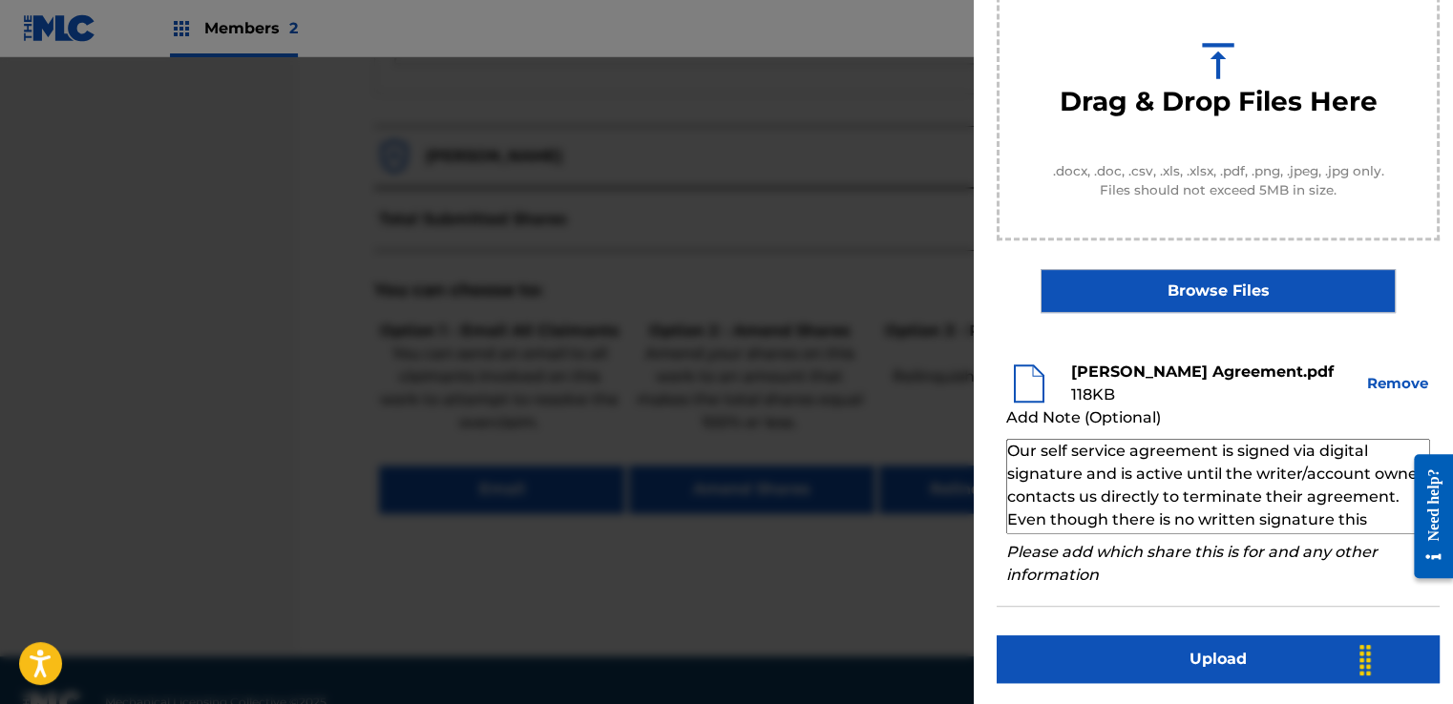
type textarea "Our self service agreement is signed via digital signature and is active until …"
click at [1230, 642] on button "Upload" at bounding box center [1218, 660] width 443 height 48
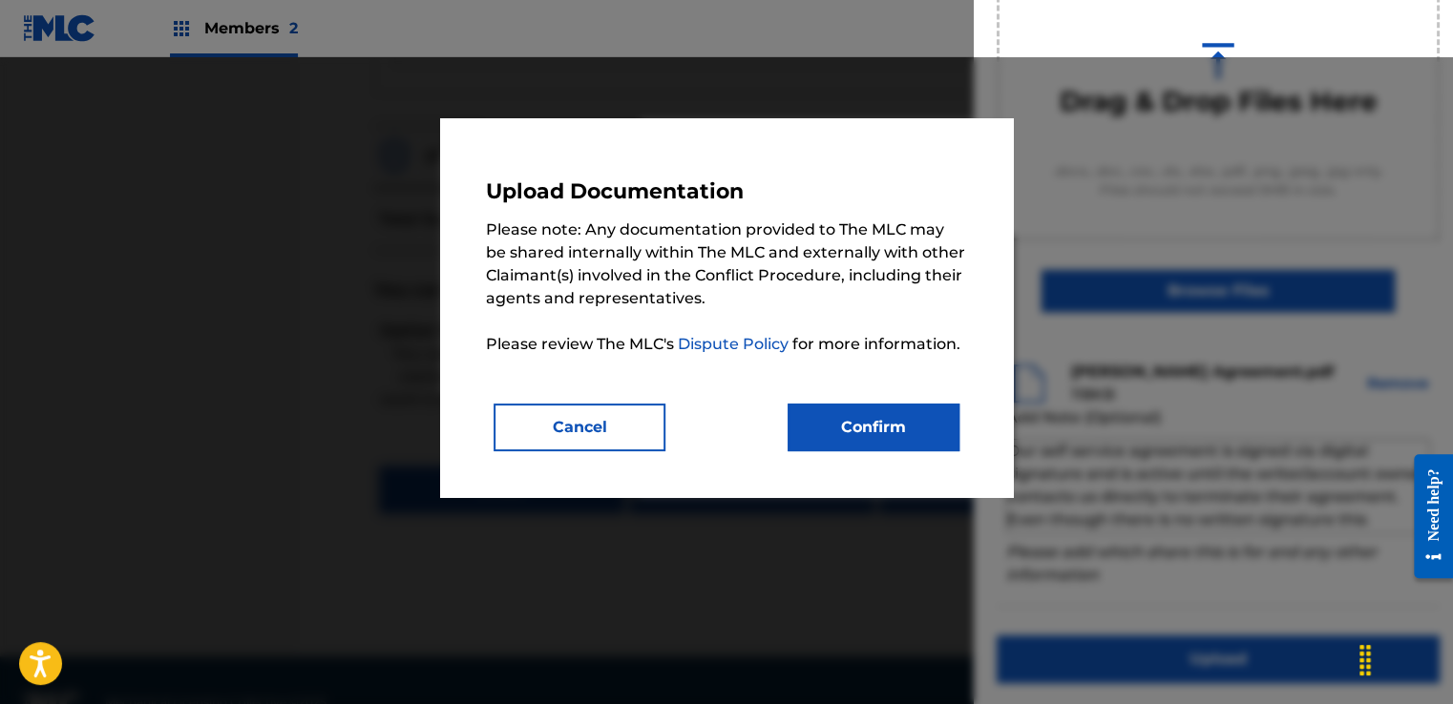
click at [880, 443] on button "Confirm" at bounding box center [874, 428] width 172 height 48
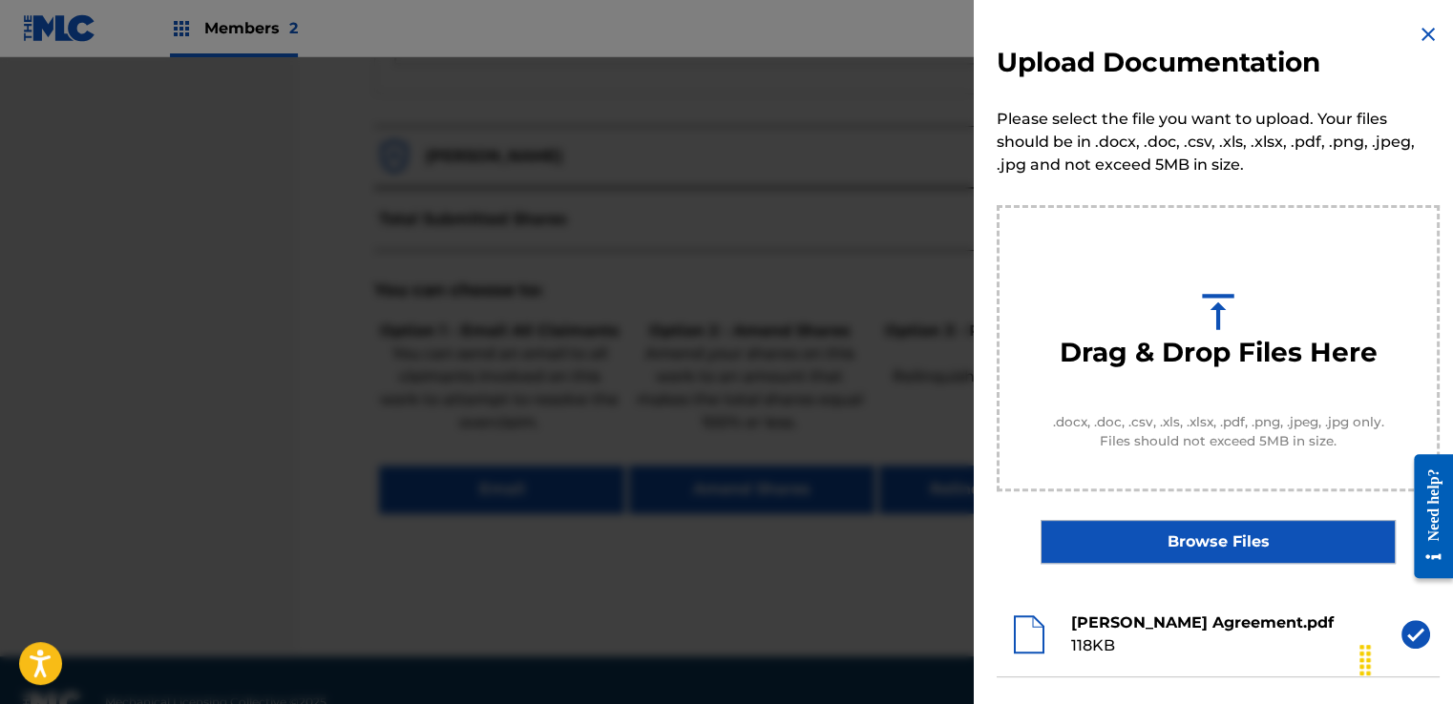
click at [1417, 30] on img at bounding box center [1428, 34] width 23 height 23
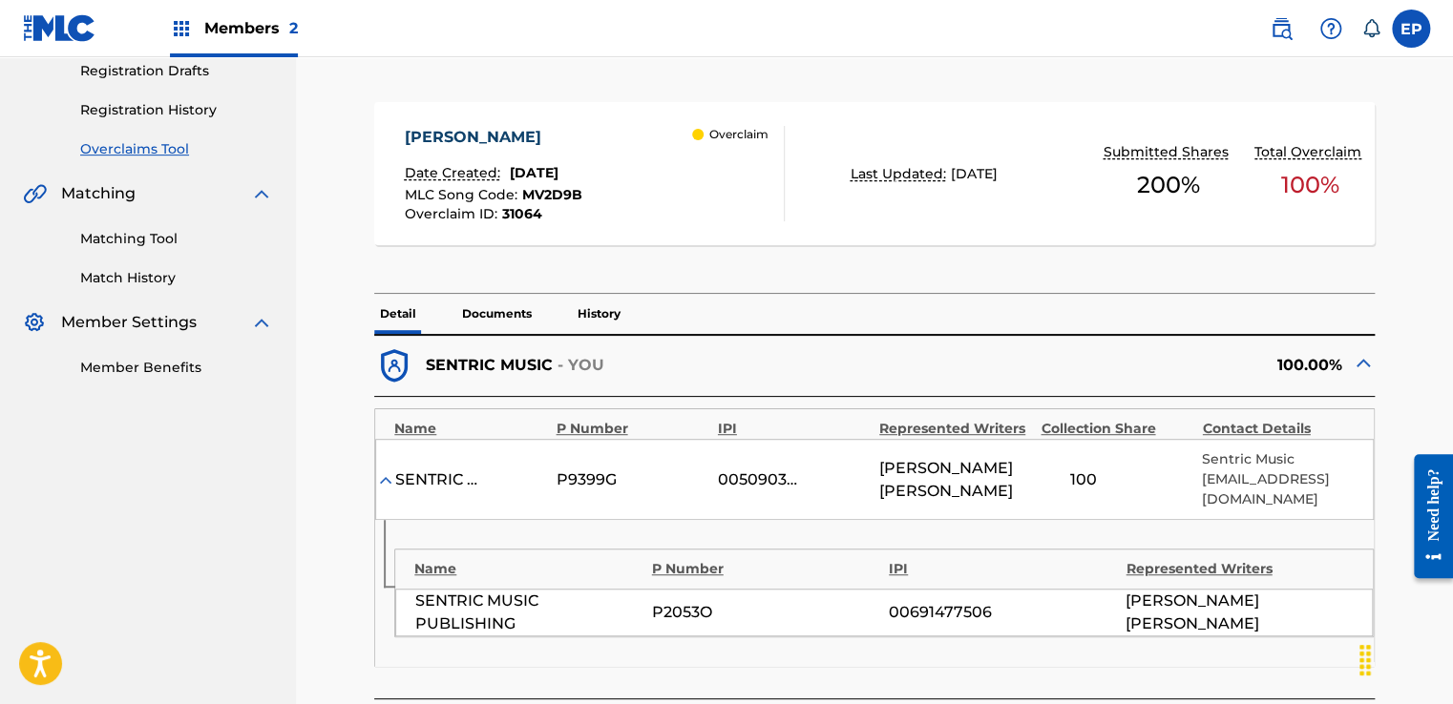
click at [509, 315] on p "Documents" at bounding box center [496, 314] width 81 height 40
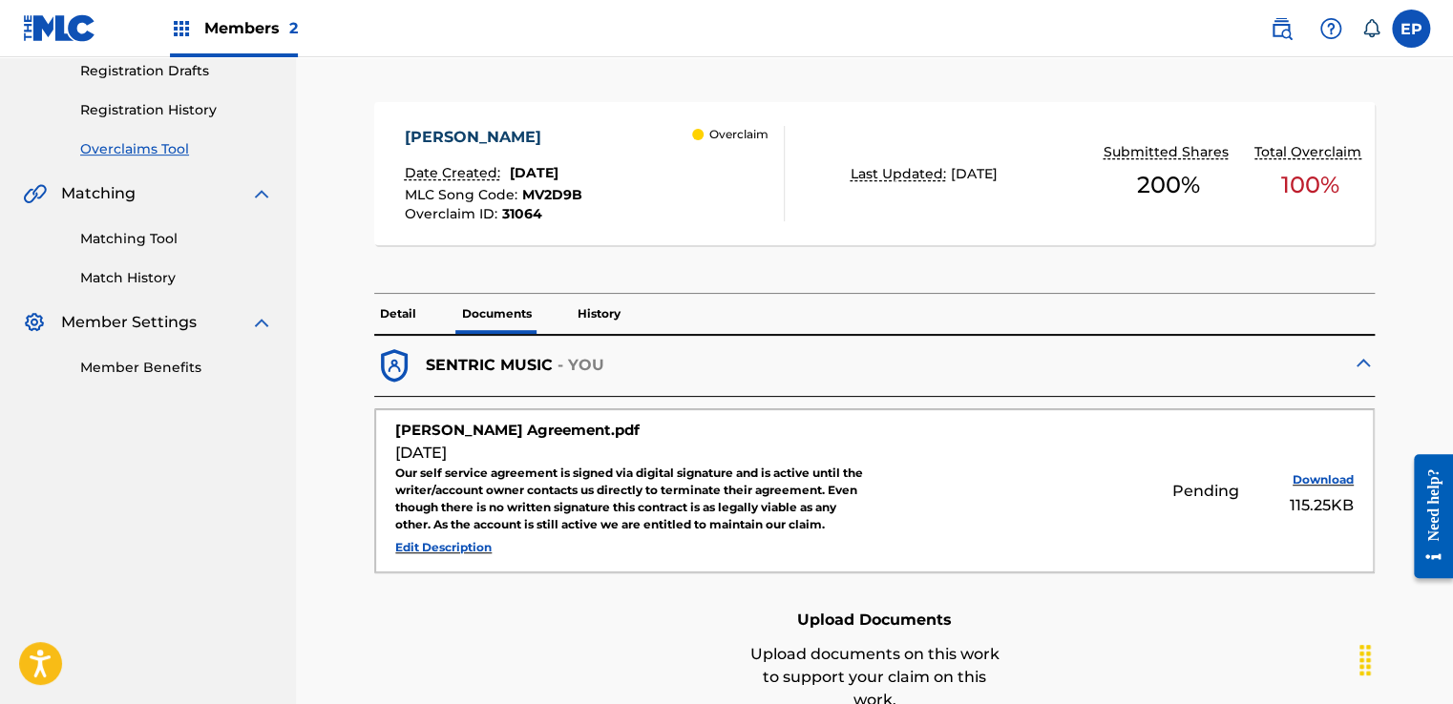
scroll to position [137, 0]
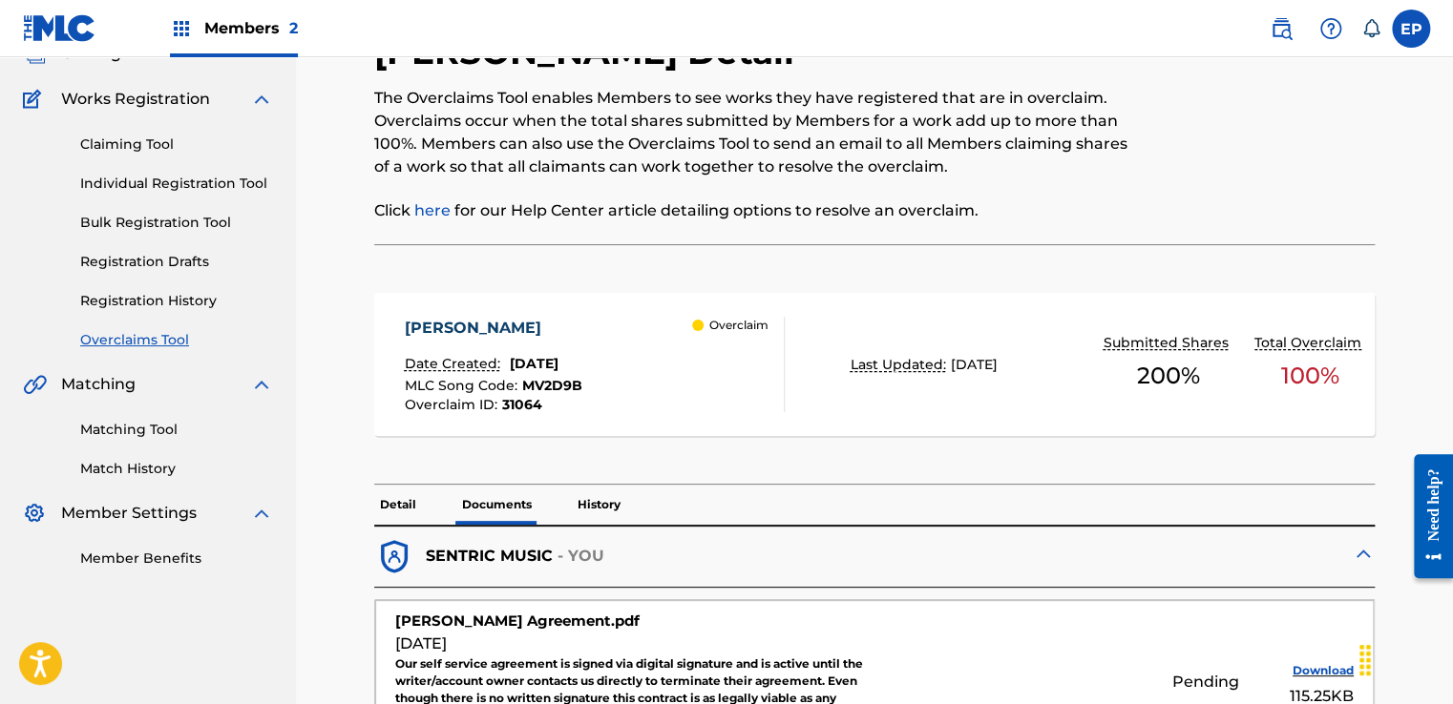
click at [156, 335] on link "Overclaims Tool" at bounding box center [176, 340] width 193 height 20
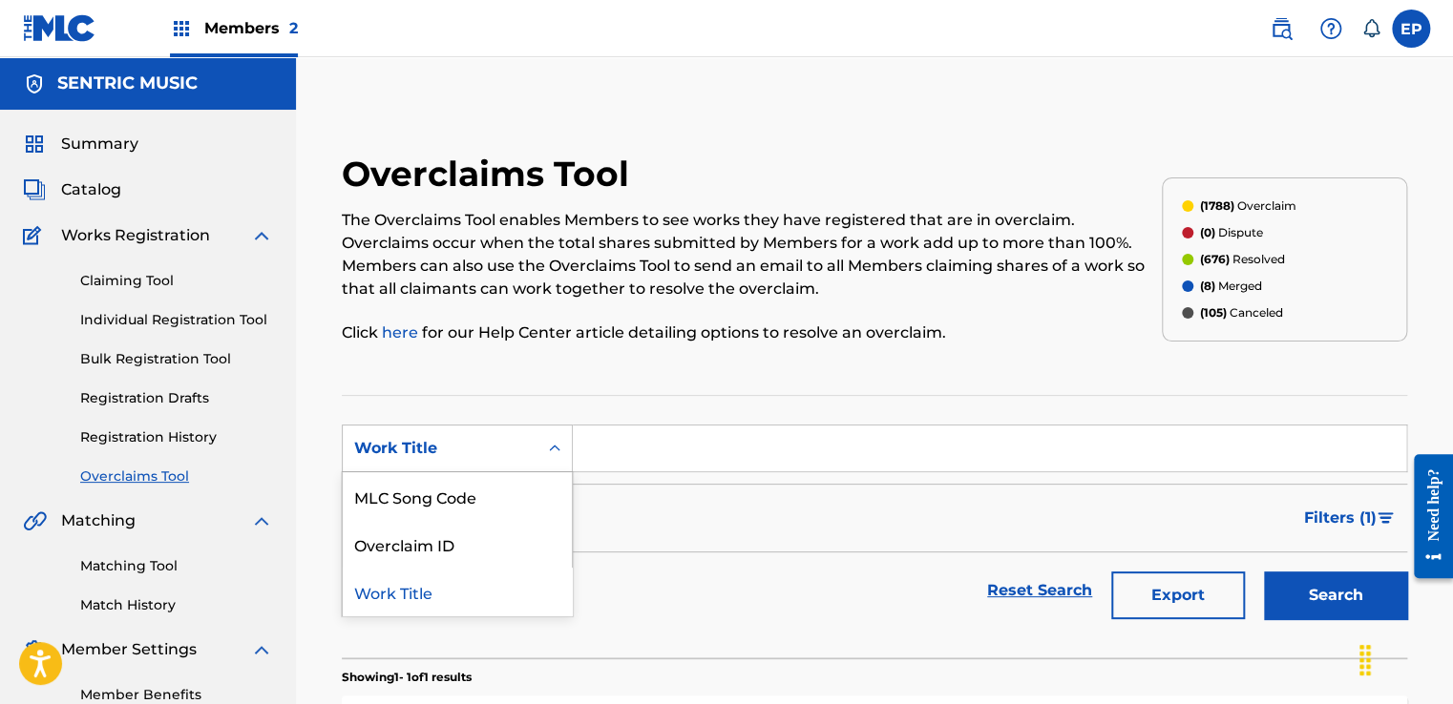
click at [491, 431] on div "Work Title" at bounding box center [440, 449] width 195 height 36
click at [474, 489] on div "MLC Song Code" at bounding box center [457, 497] width 229 height 48
click at [645, 444] on input "Search Form" at bounding box center [989, 449] width 833 height 46
paste input "GB40TD"
type input "GB40TD"
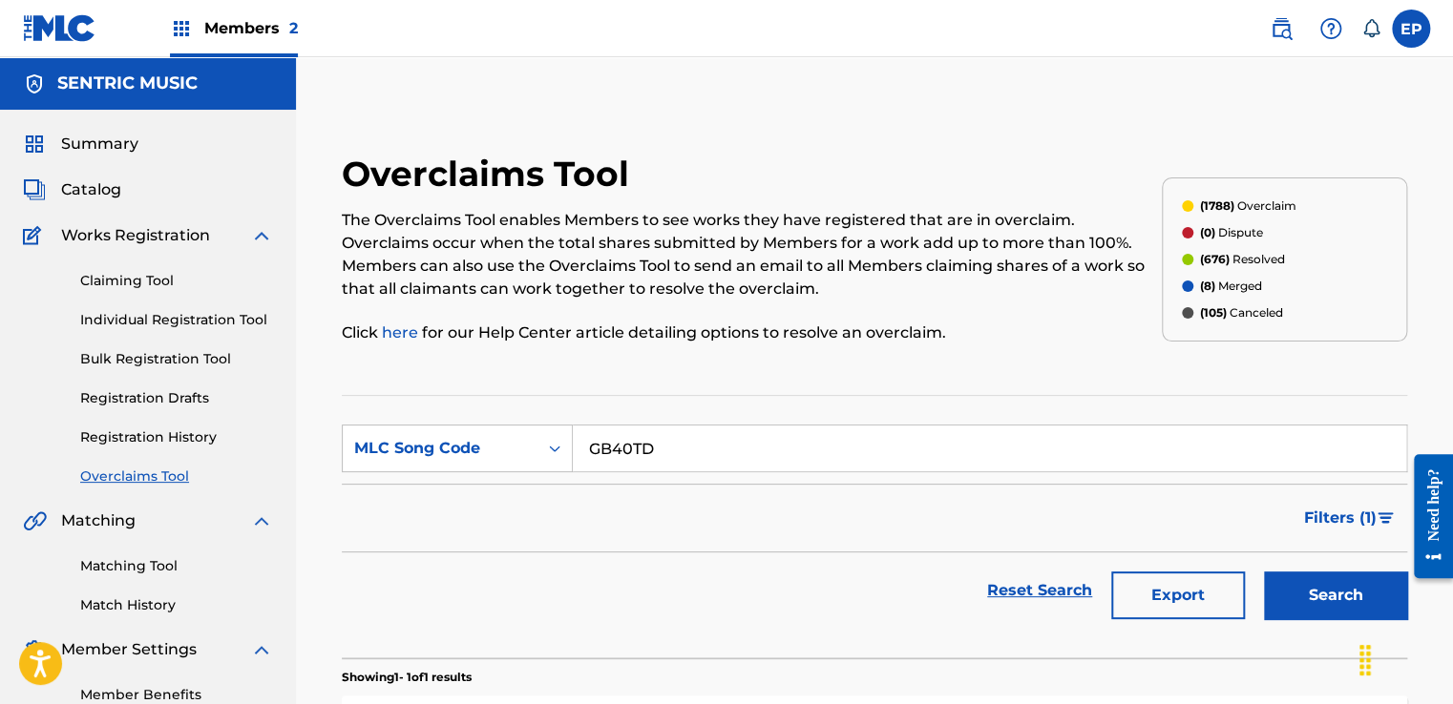
click at [1322, 606] on button "Search" at bounding box center [1335, 596] width 143 height 48
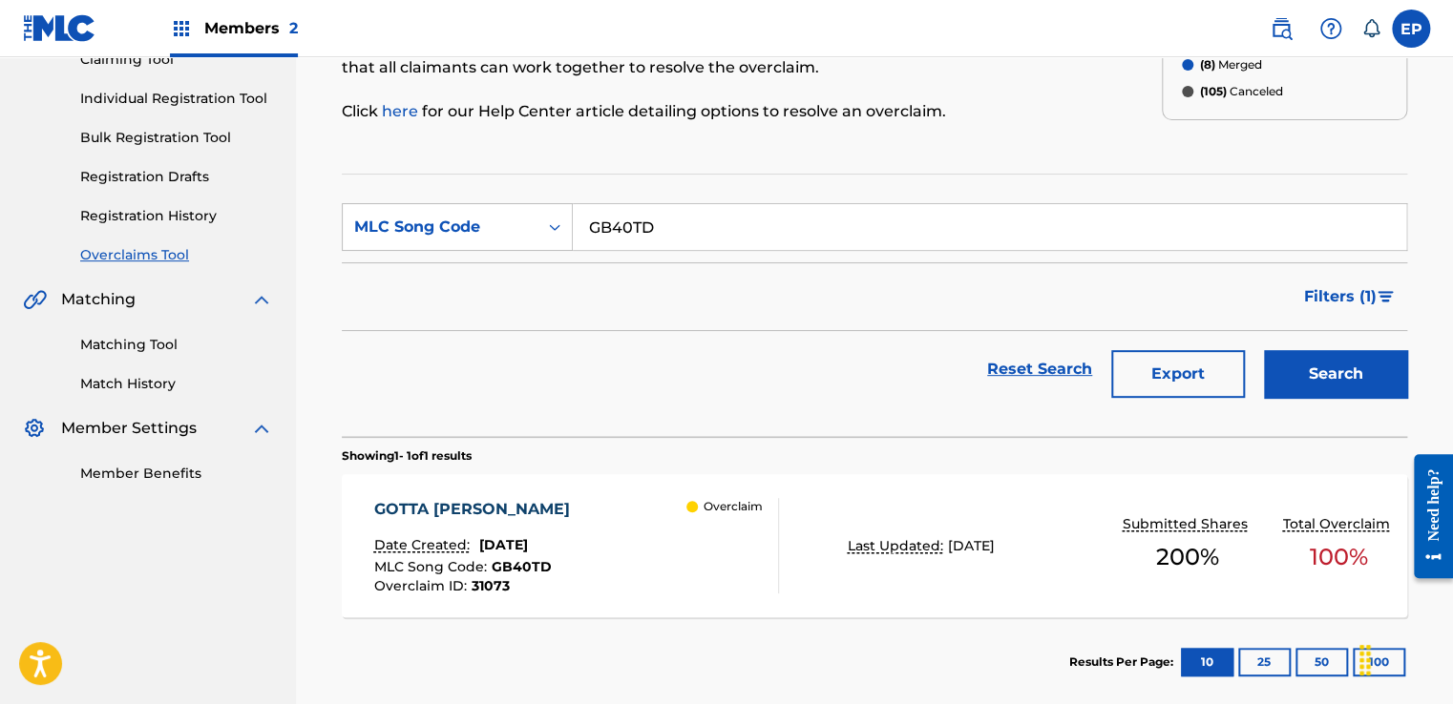
scroll to position [314, 0]
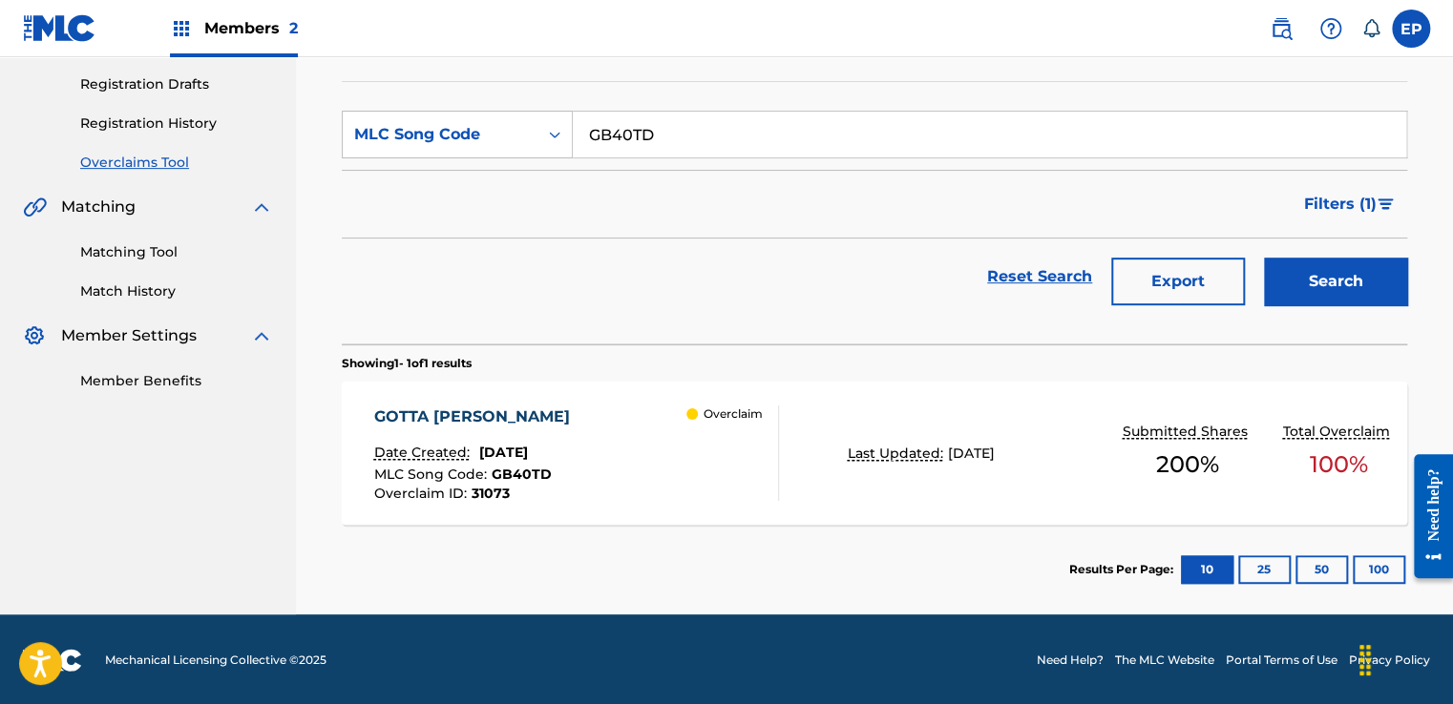
click at [773, 473] on div "Overclaim" at bounding box center [732, 453] width 92 height 95
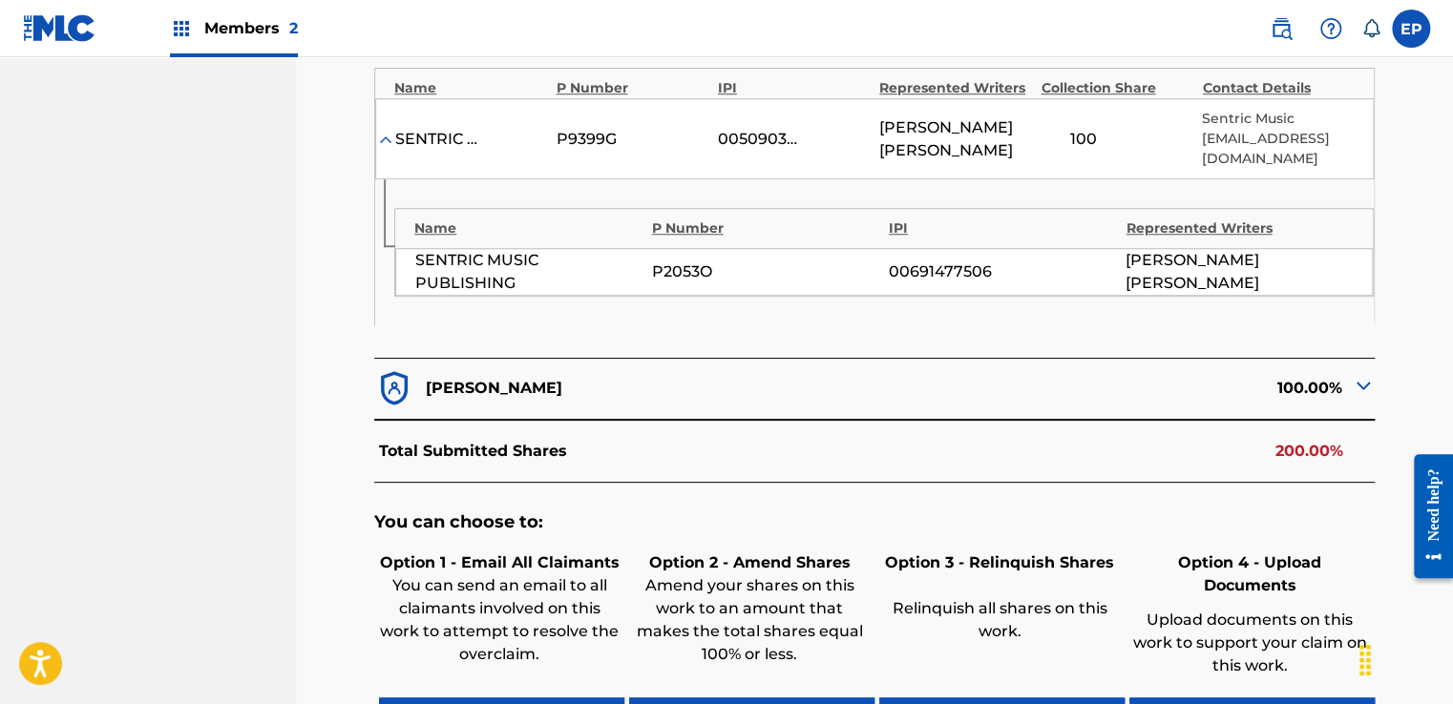
scroll to position [900, 0]
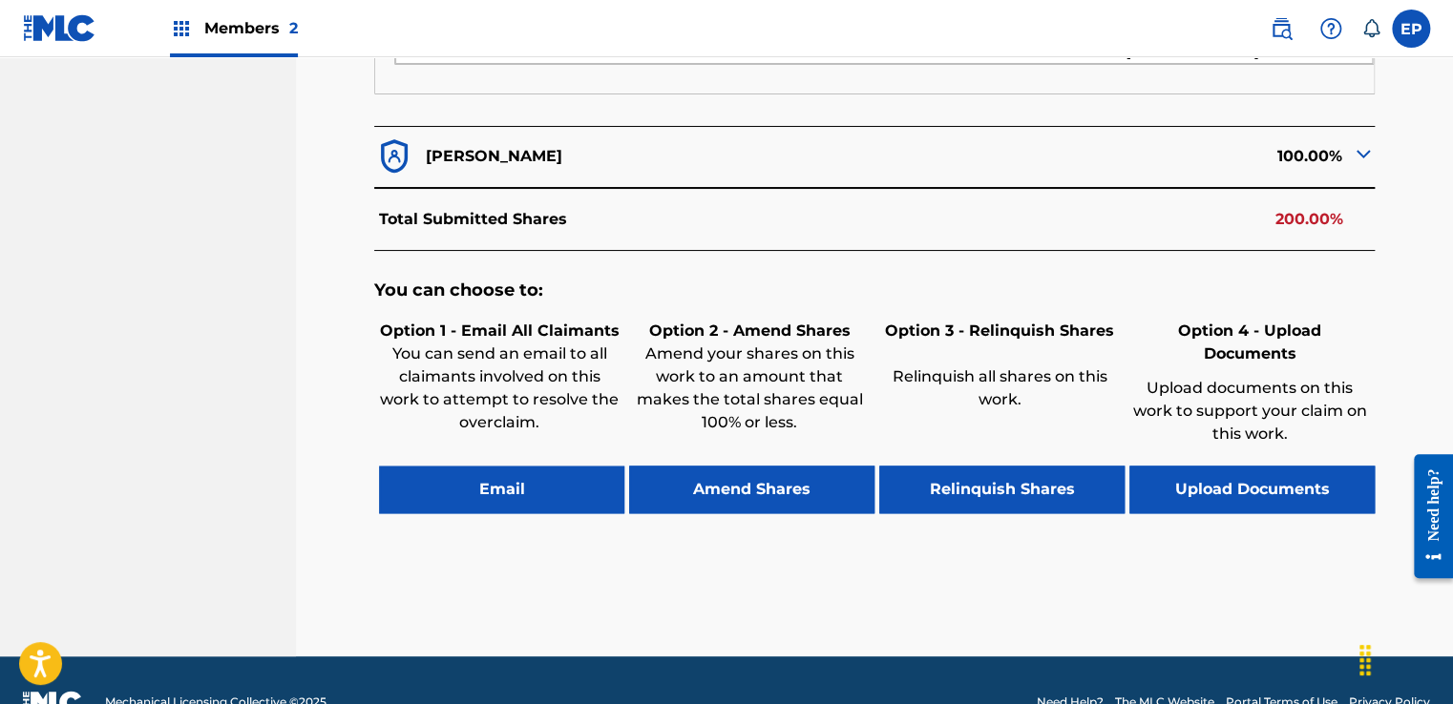
click at [1291, 466] on button "Upload Documents" at bounding box center [1251, 490] width 245 height 48
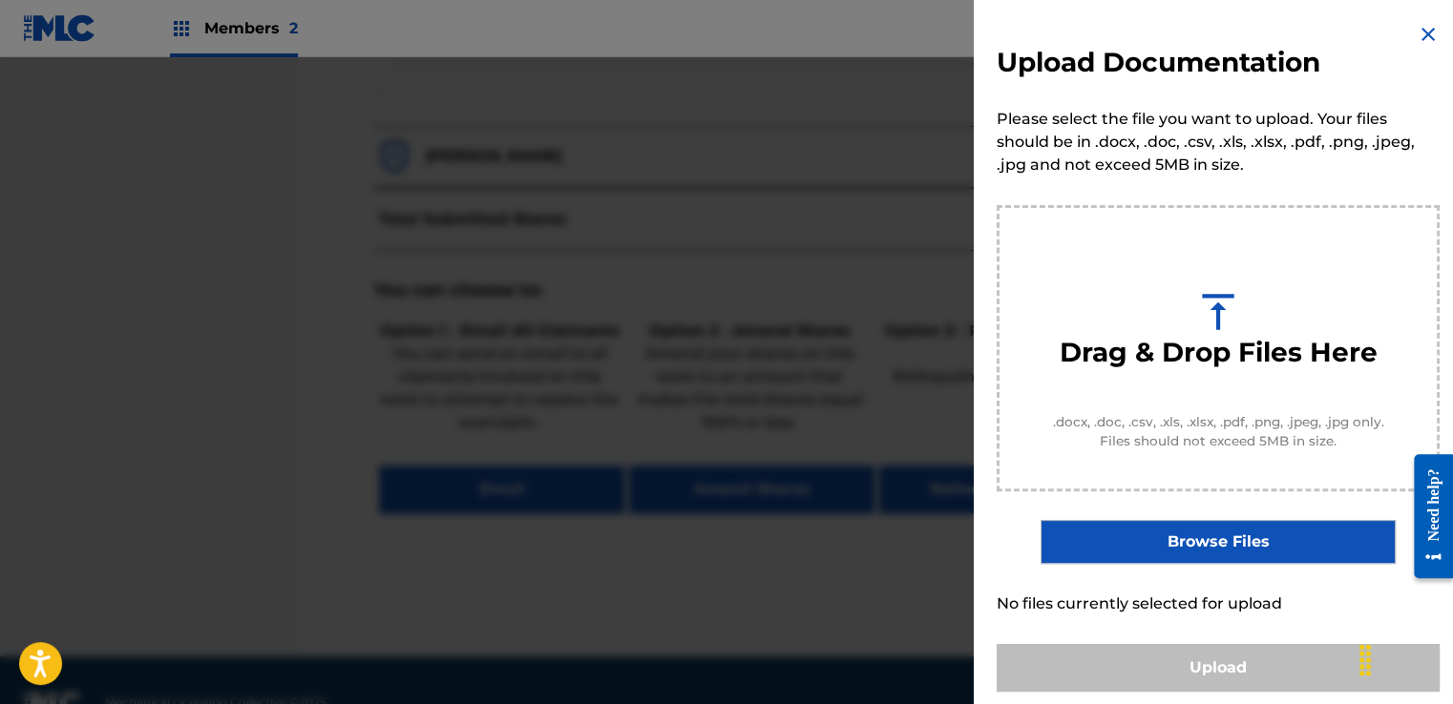
click at [1139, 540] on label "Browse Files" at bounding box center [1217, 542] width 354 height 44
click at [0, 0] on input "Browse Files" at bounding box center [0, 0] width 0 height 0
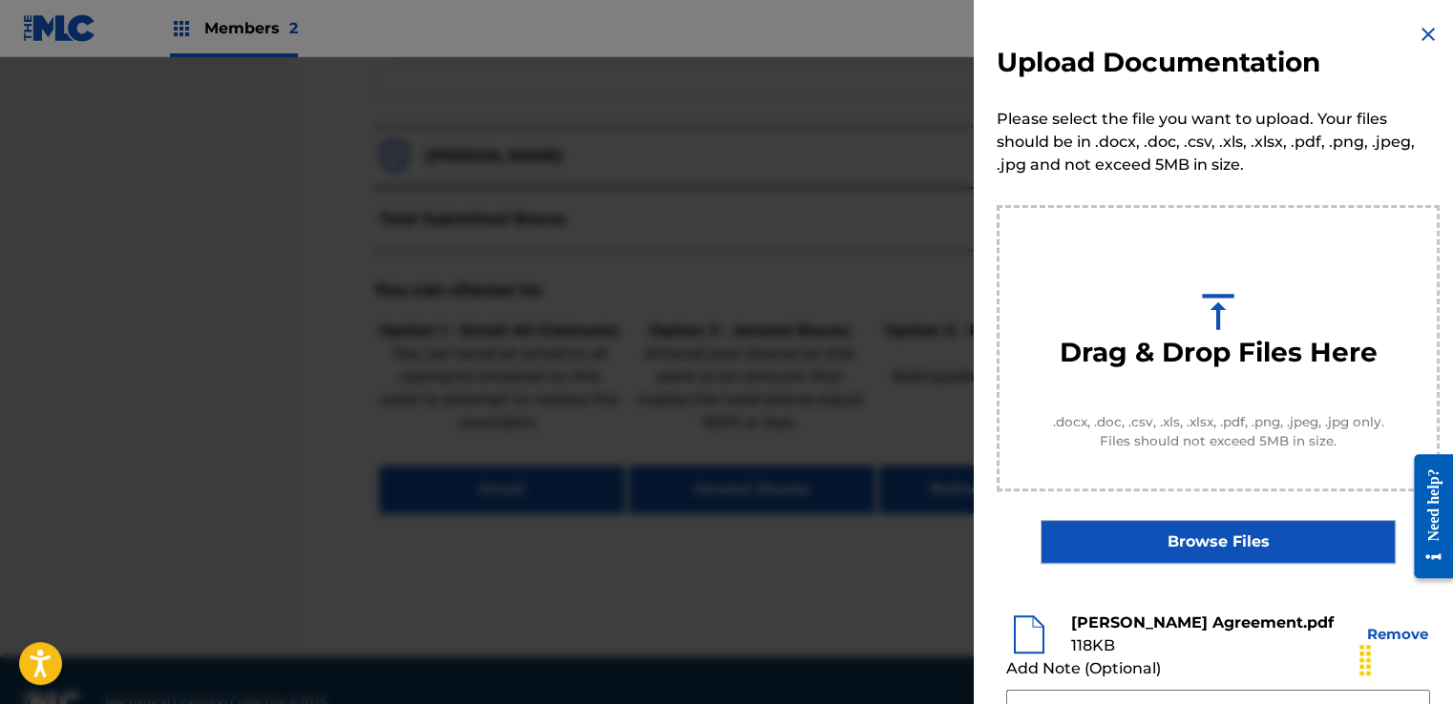
scroll to position [251, 0]
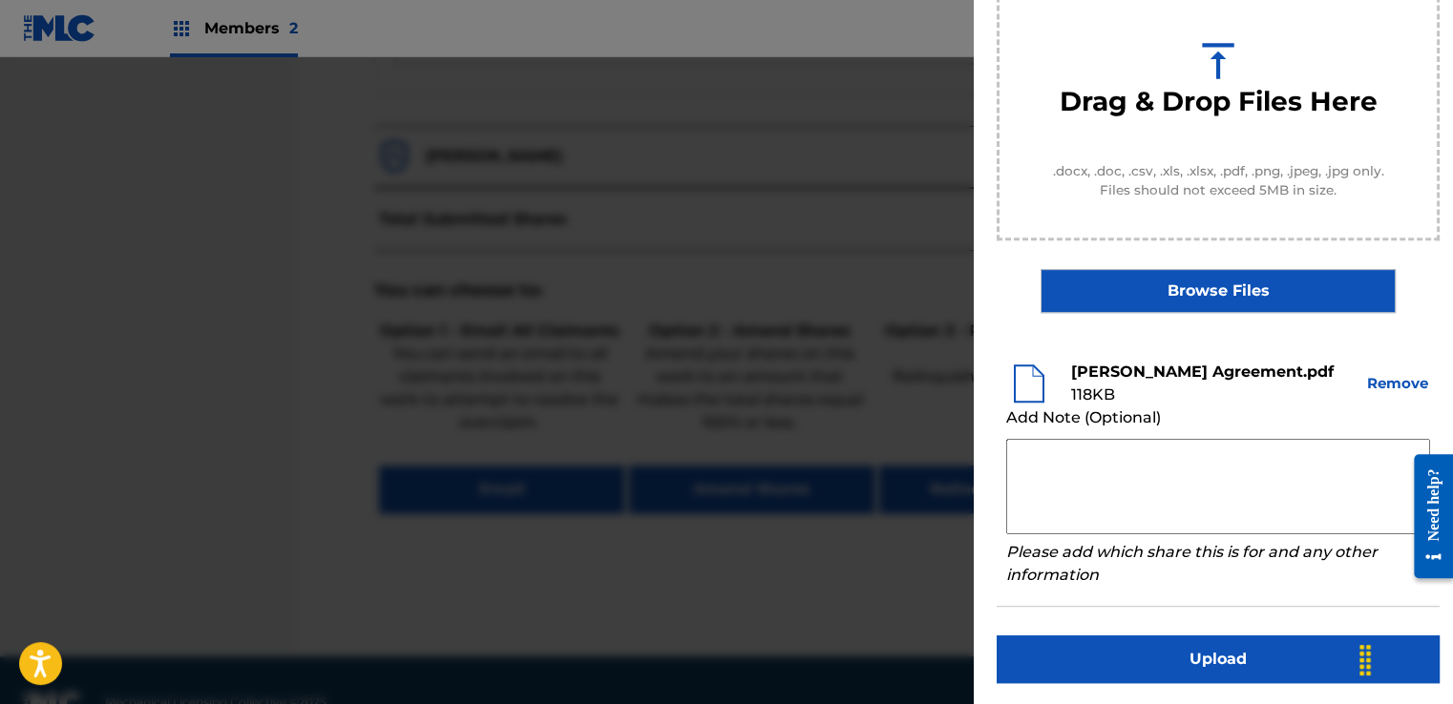
click at [1141, 448] on textarea at bounding box center [1218, 486] width 424 height 95
paste textarea "Our self service agreement is signed via digital signature and is active until …"
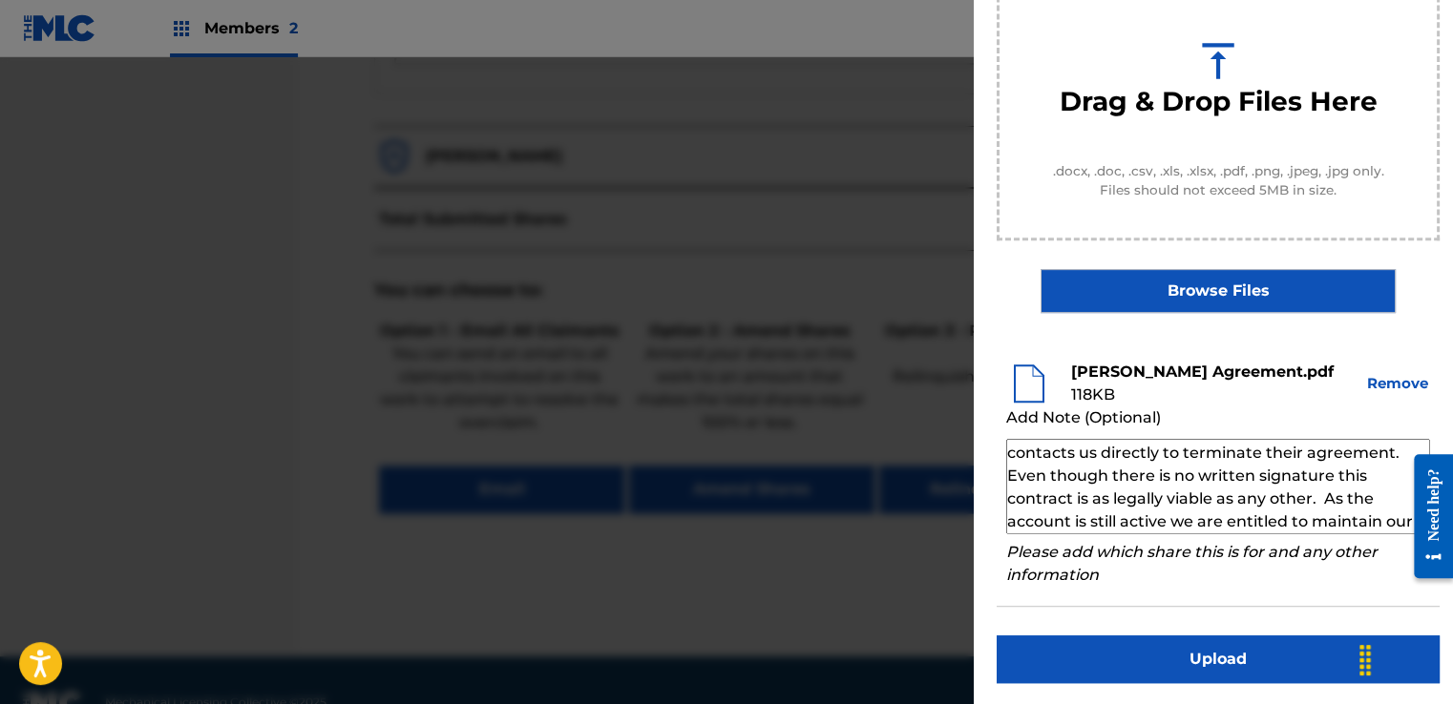
scroll to position [66, 0]
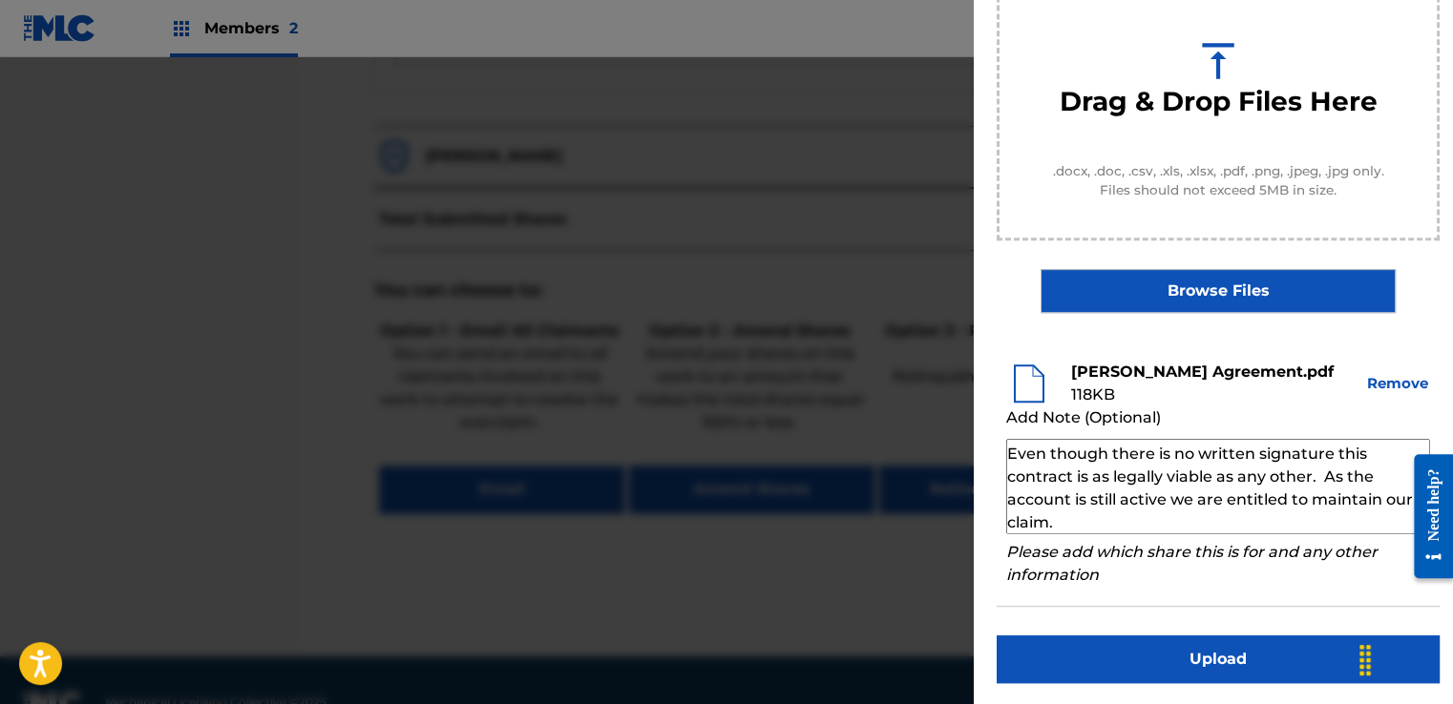
type textarea "Our self service agreement is signed via digital signature and is active until …"
click at [1187, 662] on button "Upload" at bounding box center [1218, 660] width 443 height 48
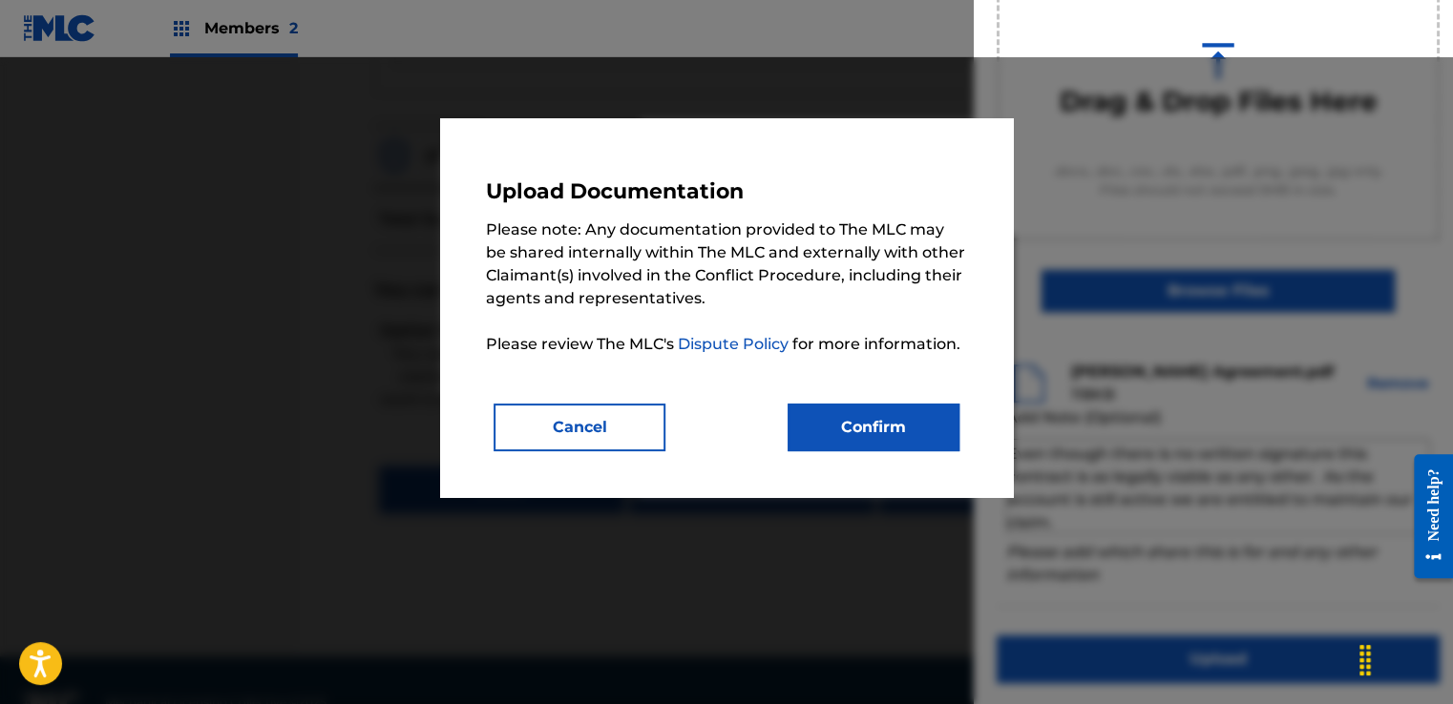
click at [850, 418] on button "Confirm" at bounding box center [874, 428] width 172 height 48
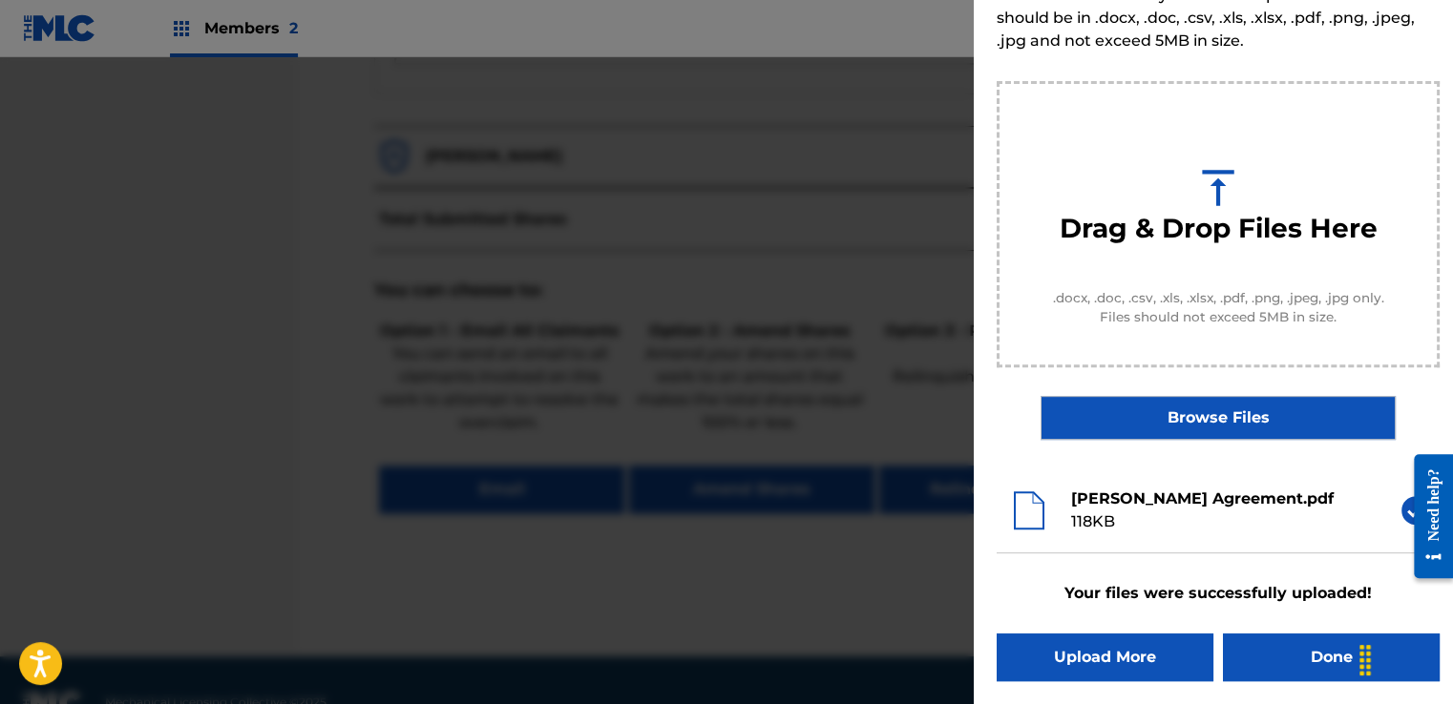
scroll to position [122, 0]
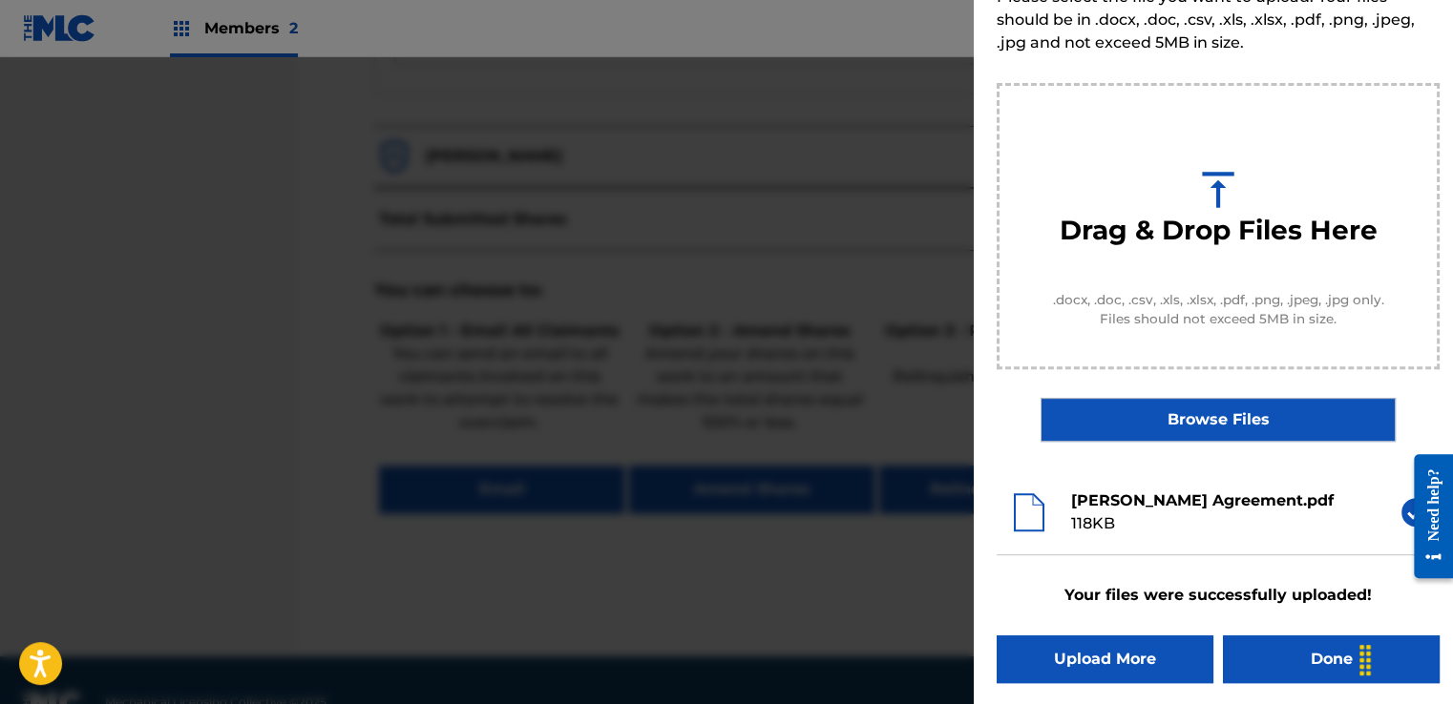
click at [1283, 660] on button "Done" at bounding box center [1331, 660] width 217 height 48
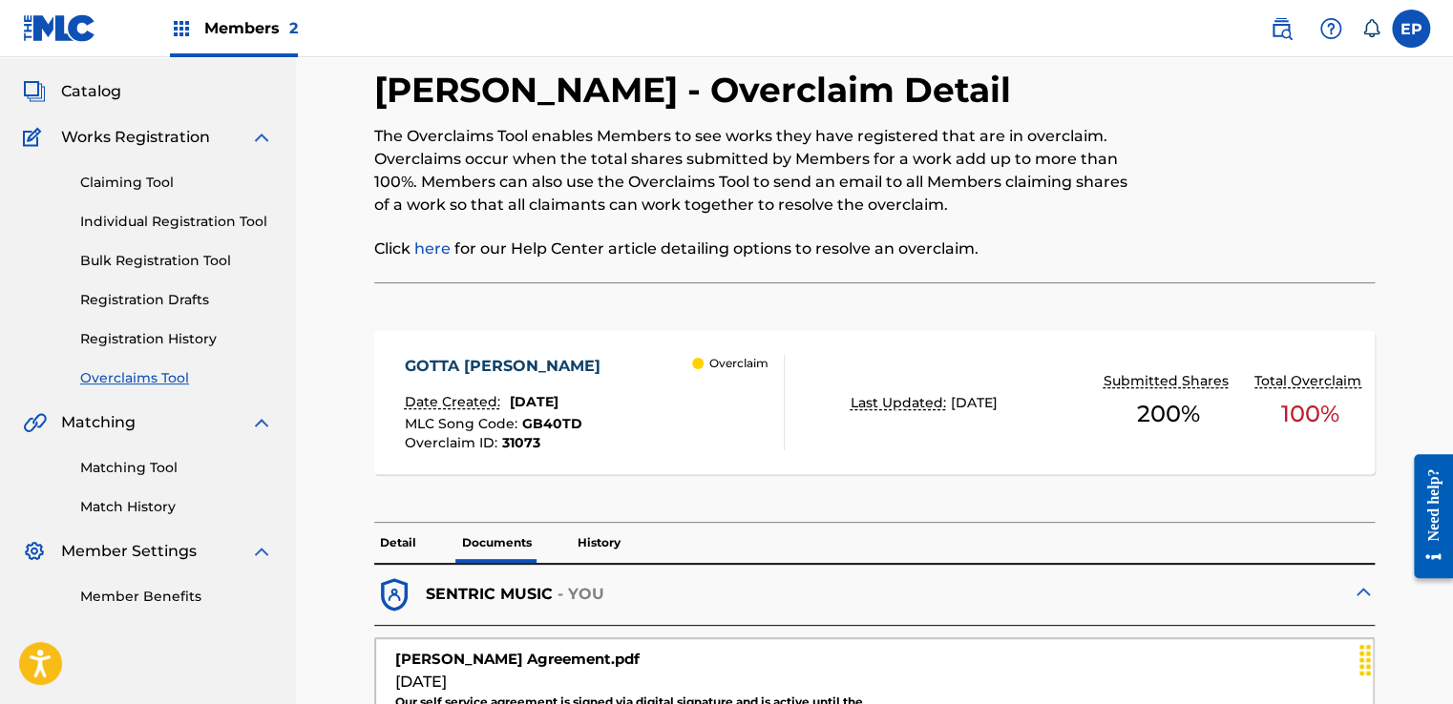
scroll to position [191, 0]
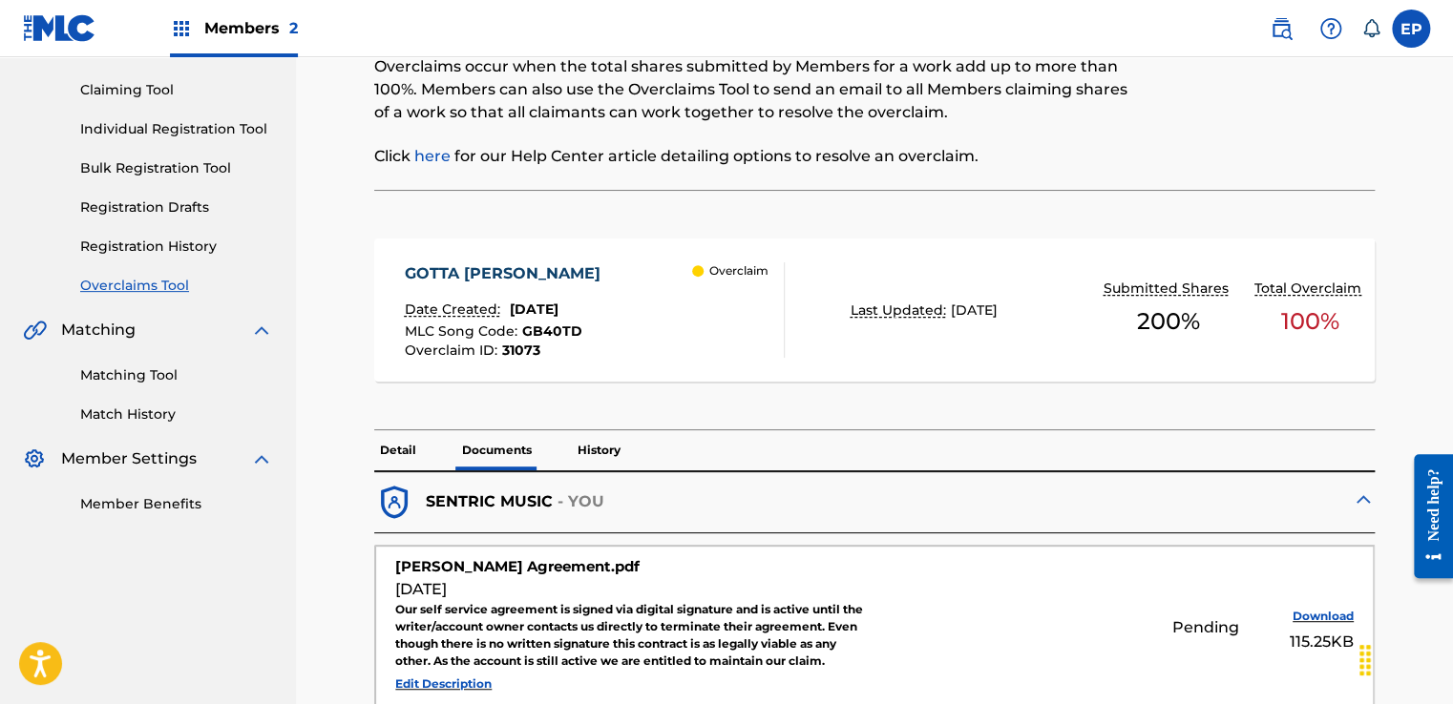
click at [138, 294] on link "Overclaims Tool" at bounding box center [176, 286] width 193 height 20
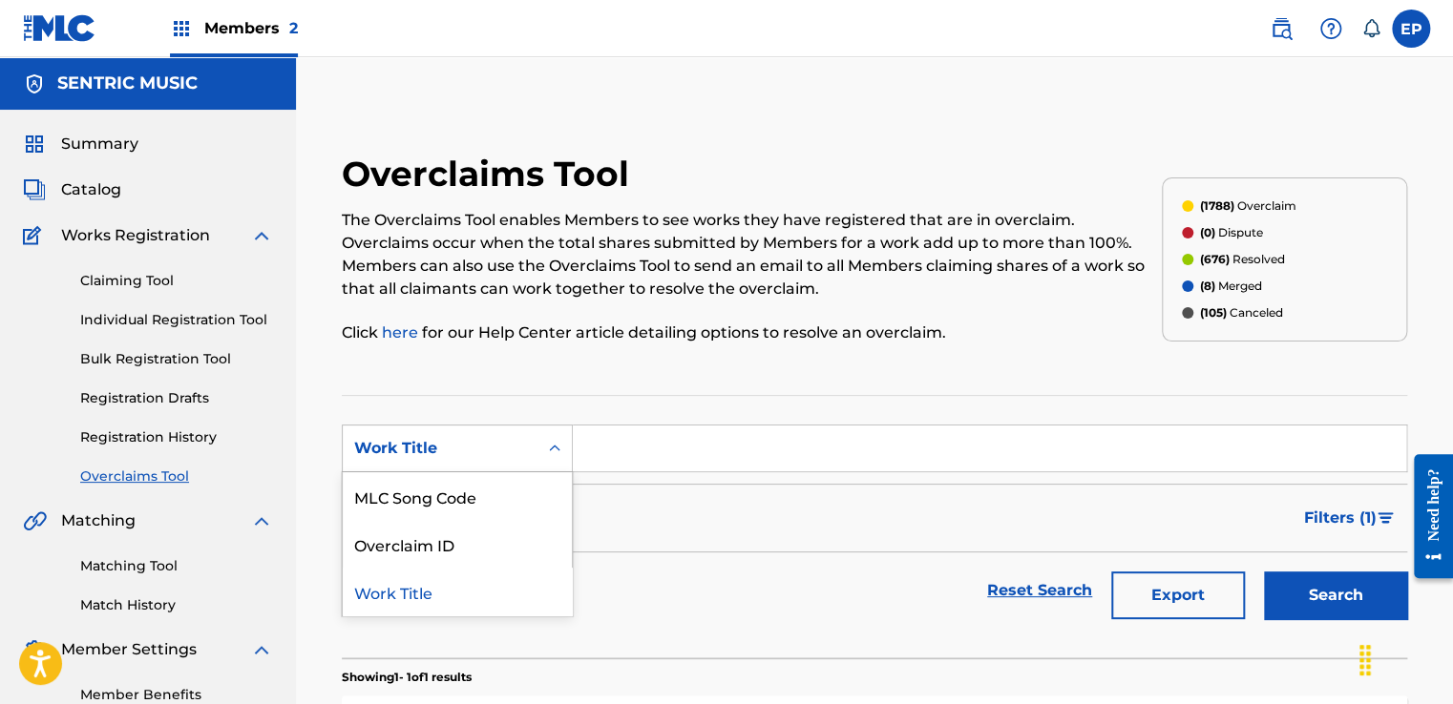
click at [447, 445] on div "Work Title" at bounding box center [440, 448] width 172 height 23
click at [451, 490] on div "MLC Song Code" at bounding box center [457, 497] width 229 height 48
click at [670, 453] on input "Search Form" at bounding box center [989, 449] width 833 height 46
paste input "MV2LLG"
type input "MV2LLG"
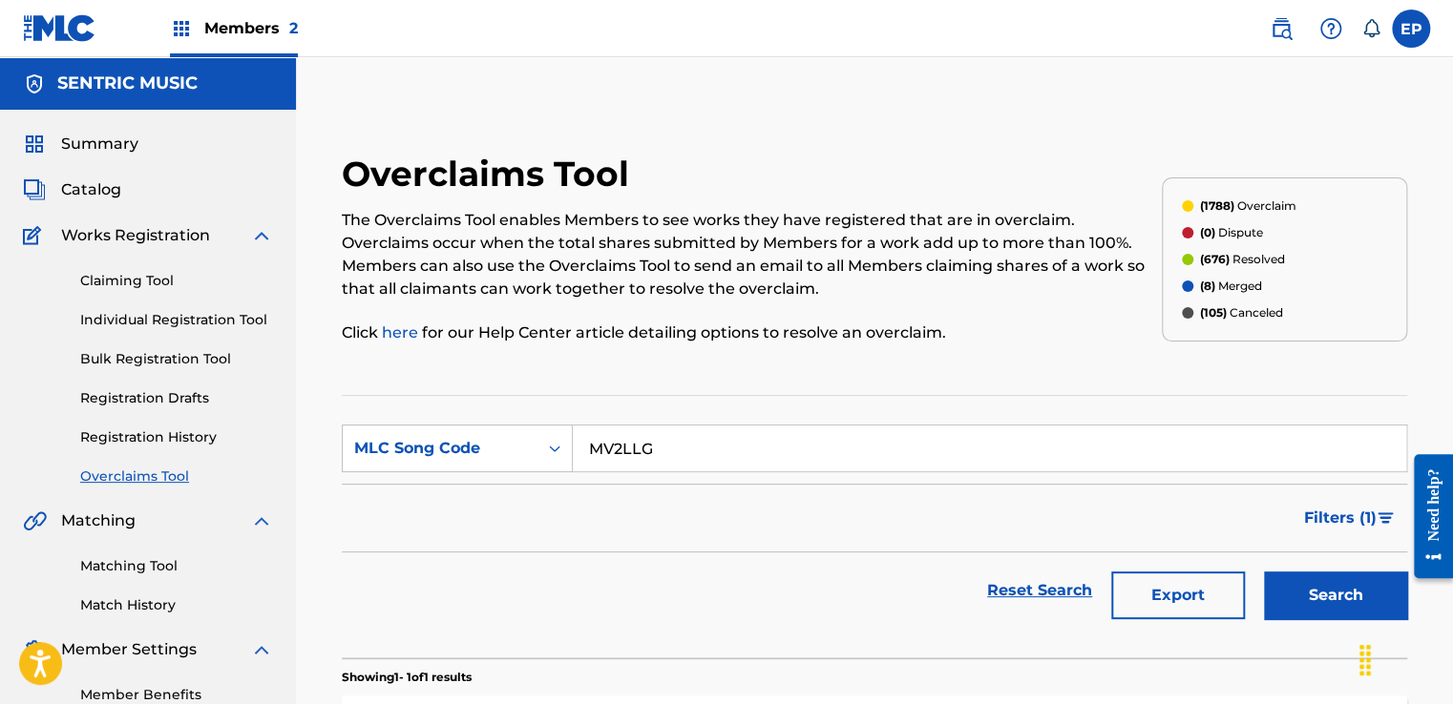
click at [1329, 593] on button "Search" at bounding box center [1335, 596] width 143 height 48
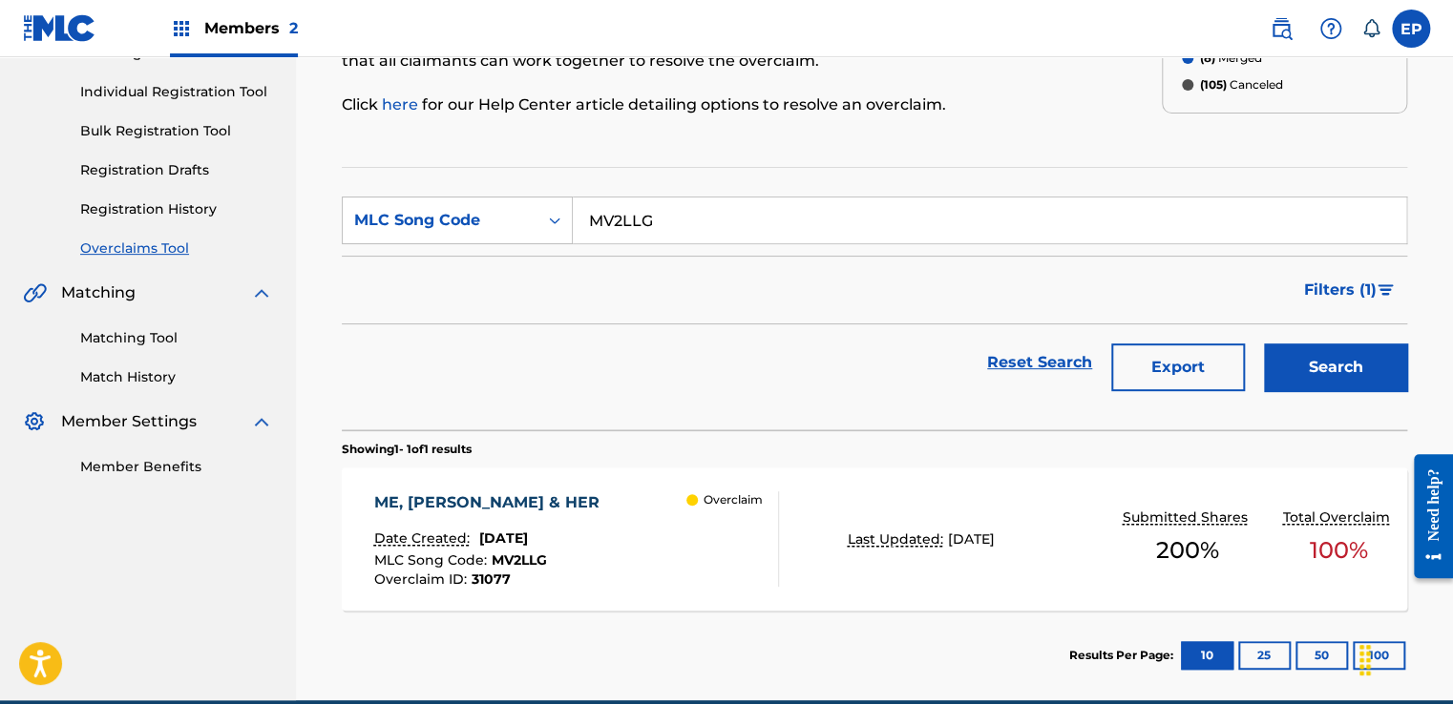
scroll to position [314, 0]
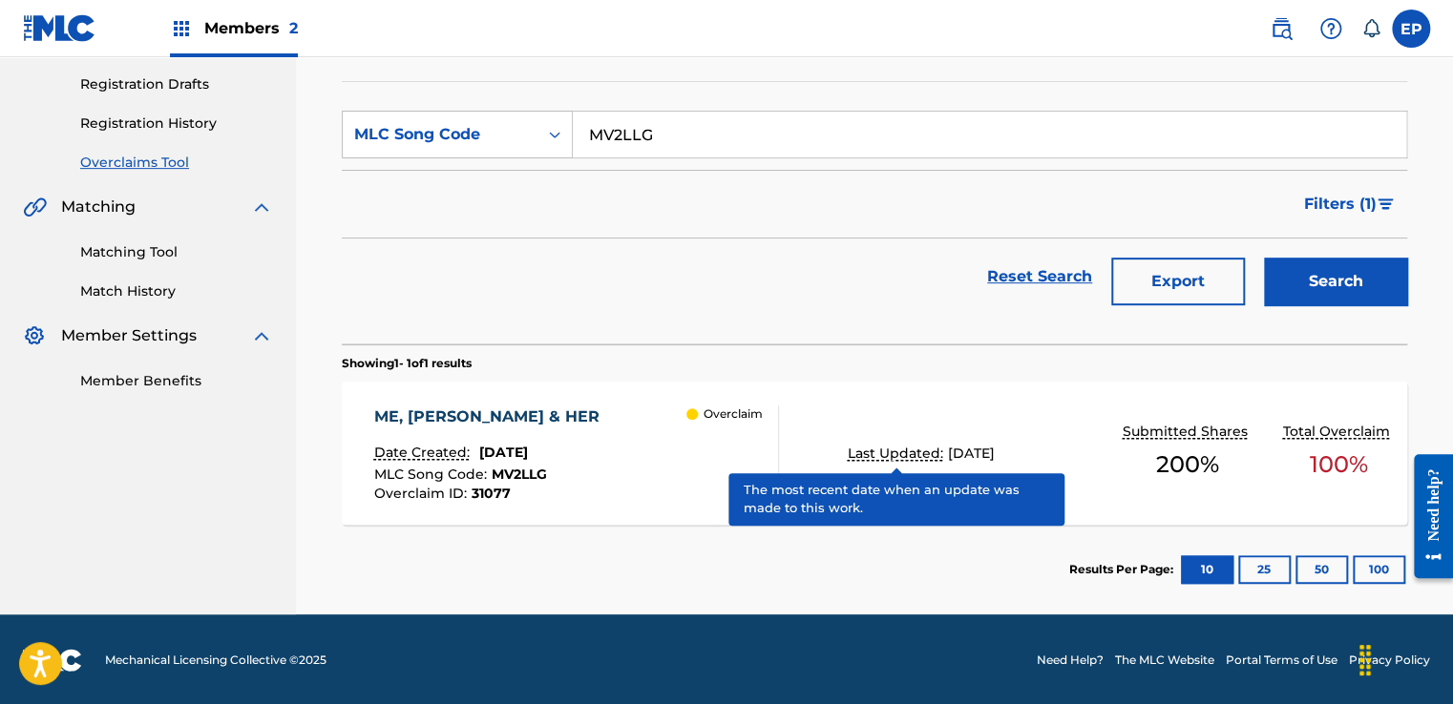
click at [925, 444] on p "Last Updated:" at bounding box center [898, 454] width 100 height 20
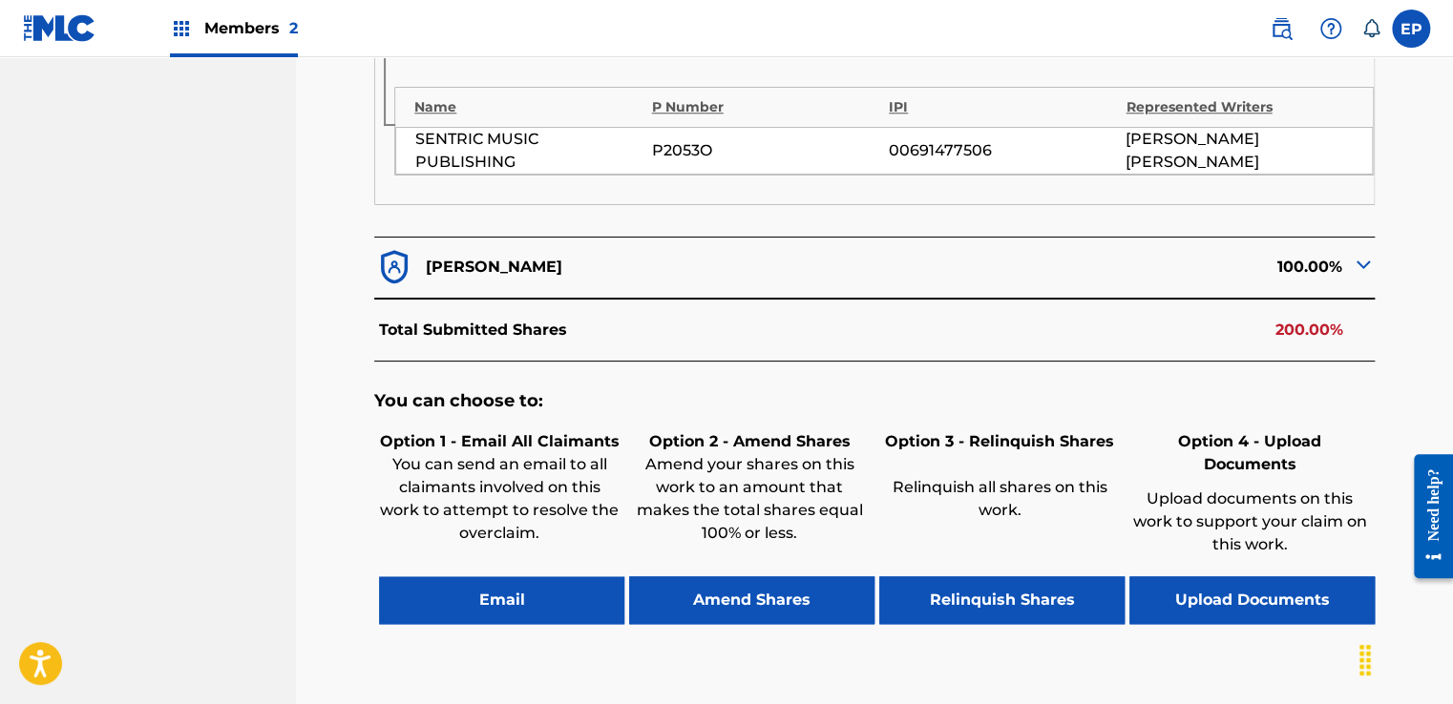
scroll to position [859, 0]
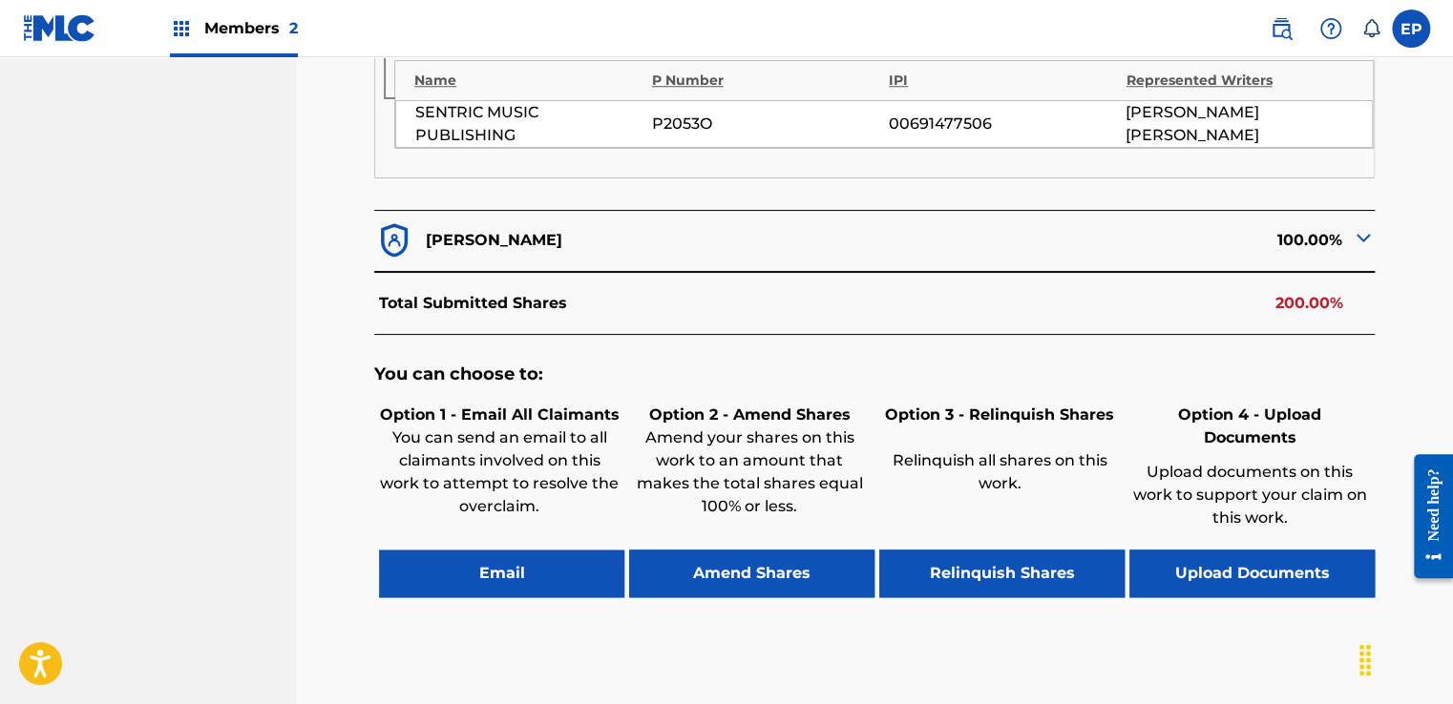
click at [1225, 550] on button "Upload Documents" at bounding box center [1251, 574] width 245 height 48
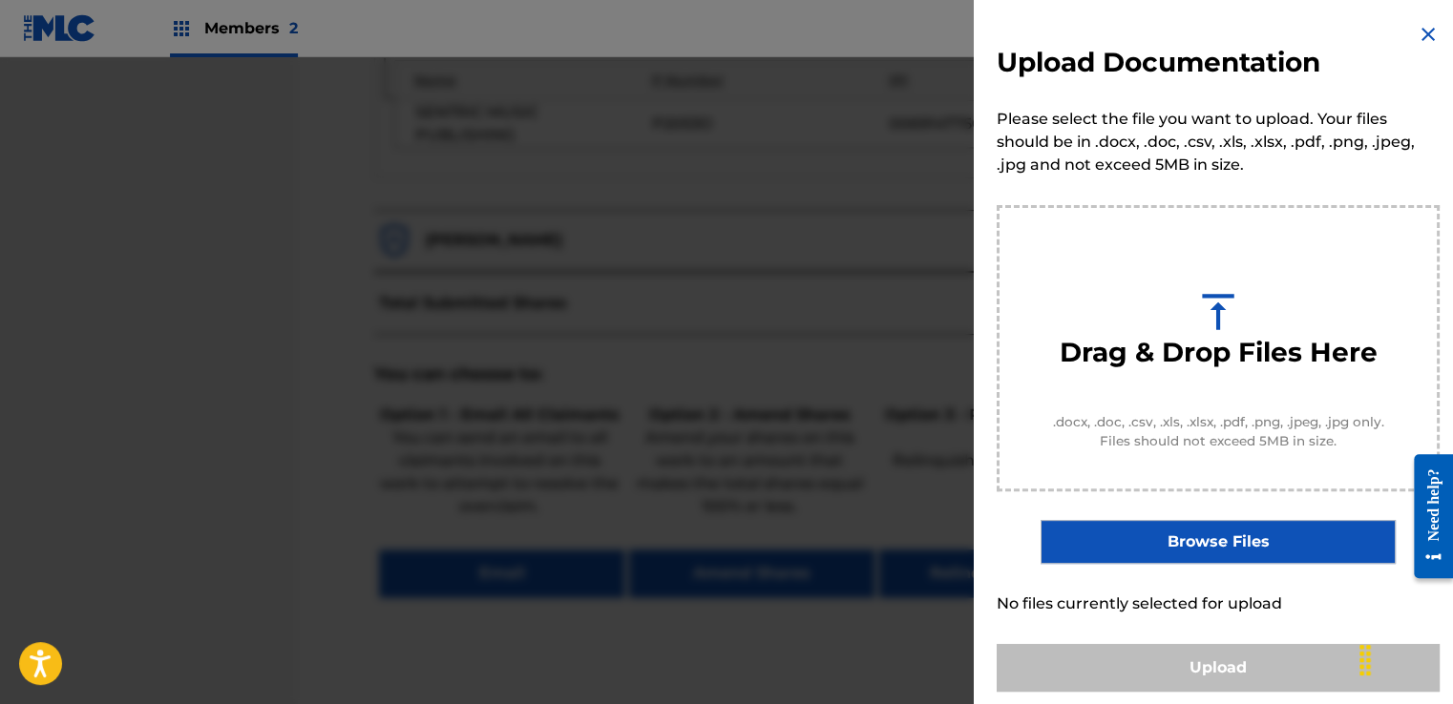
click at [1151, 532] on label "Browse Files" at bounding box center [1217, 542] width 354 height 44
click at [0, 0] on input "Browse Files" at bounding box center [0, 0] width 0 height 0
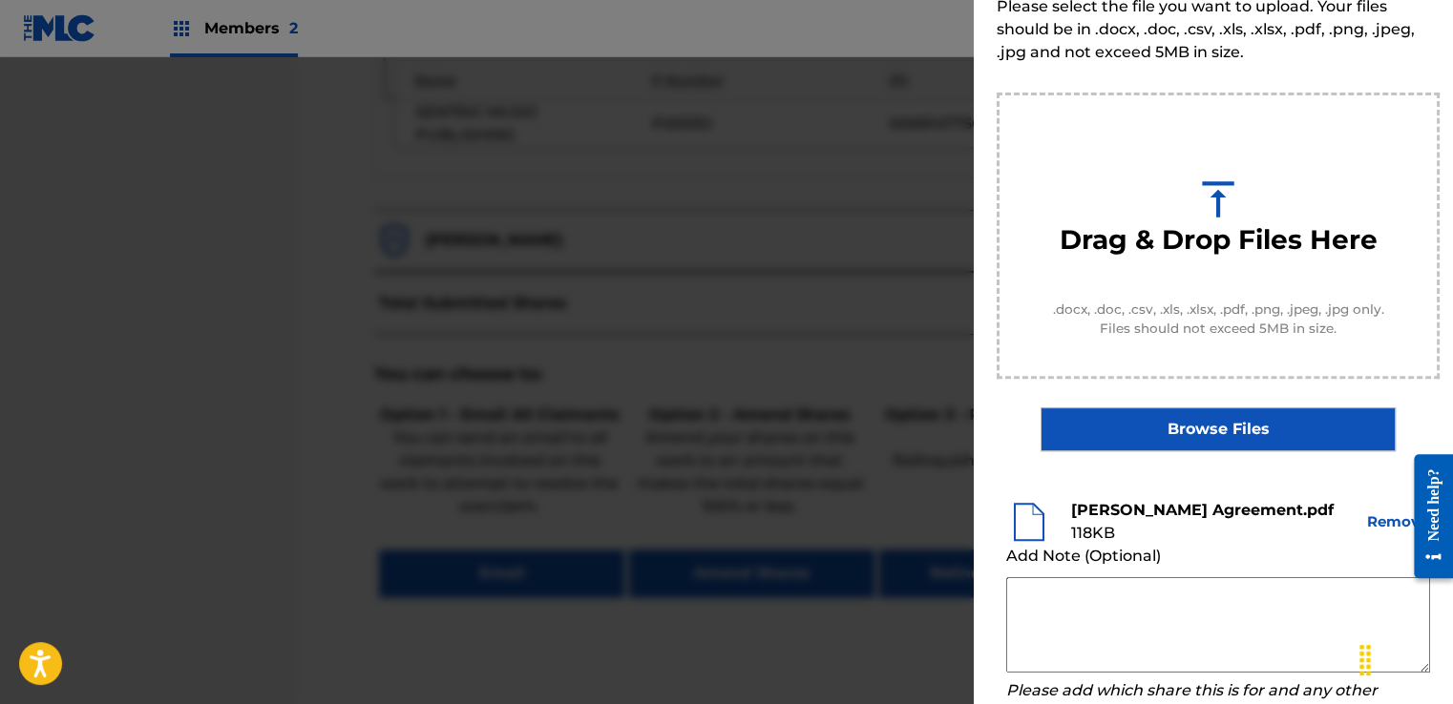
scroll to position [251, 0]
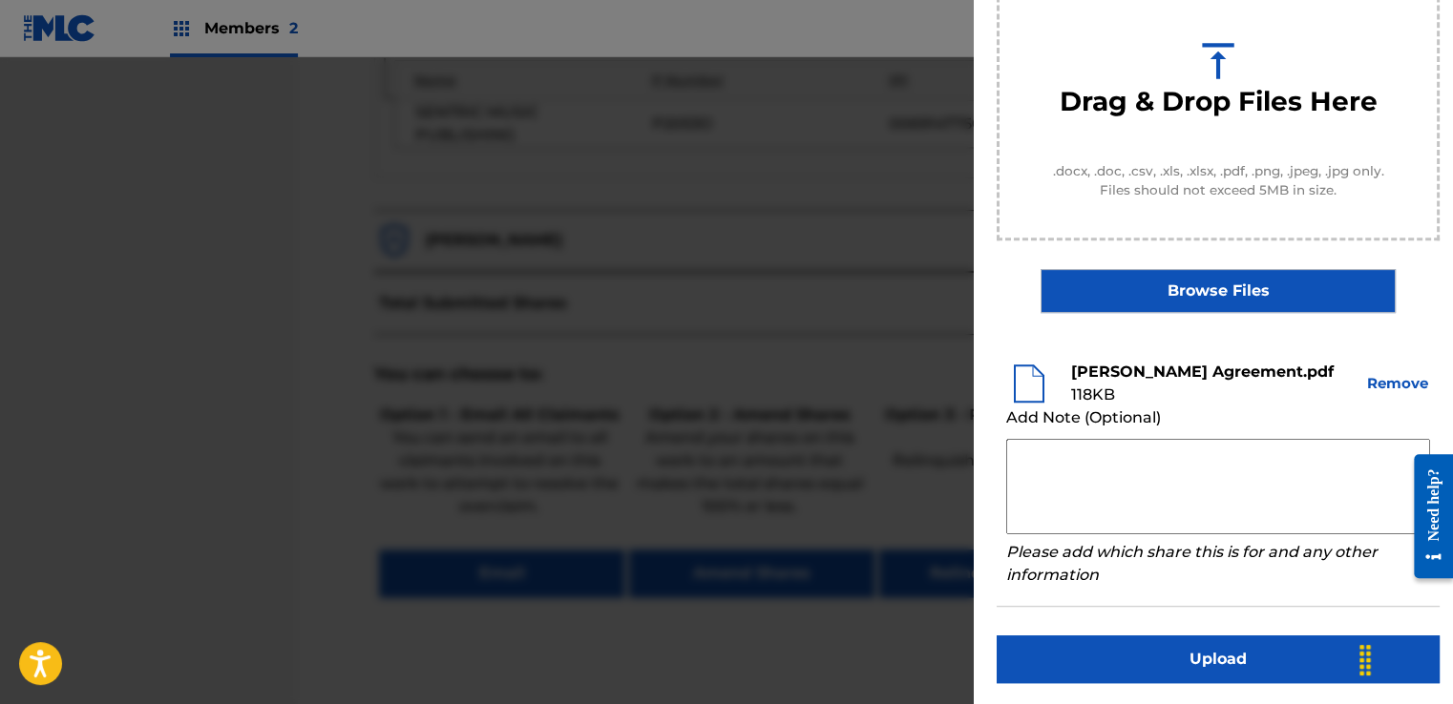
click at [1084, 458] on textarea at bounding box center [1218, 486] width 424 height 95
paste textarea "Our self service agreement is signed via digital signature and is active until …"
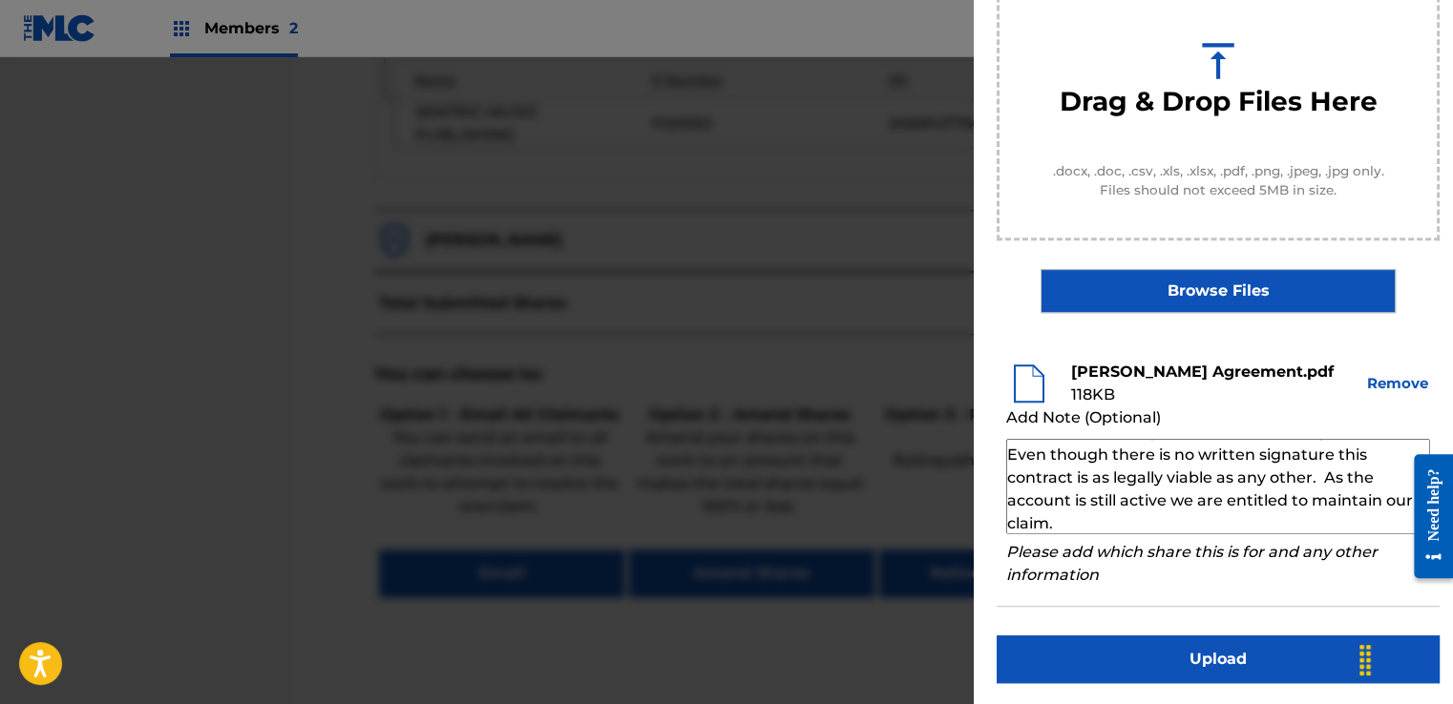
scroll to position [66, 0]
type textarea "Our self service agreement is signed via digital signature and is active until …"
click at [1145, 651] on button "Upload" at bounding box center [1218, 660] width 443 height 48
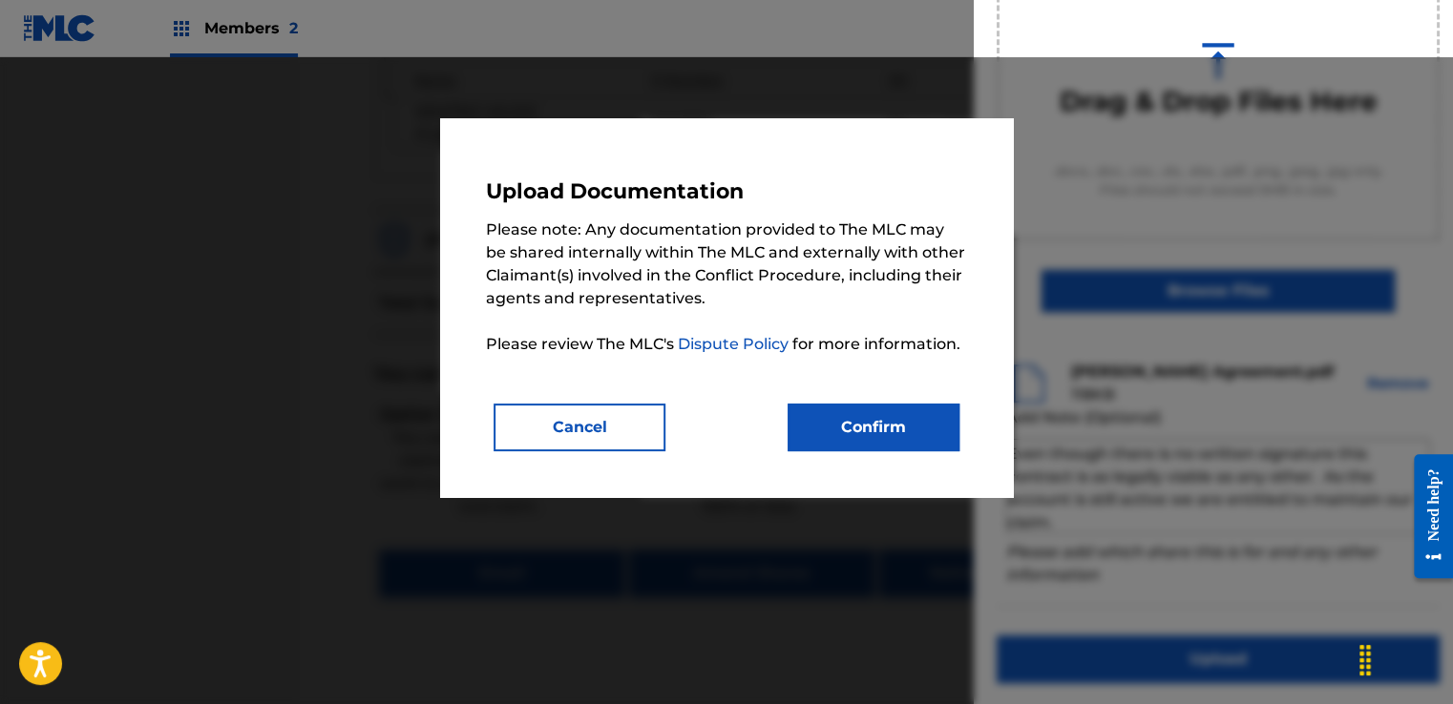
click at [906, 444] on button "Confirm" at bounding box center [874, 428] width 172 height 48
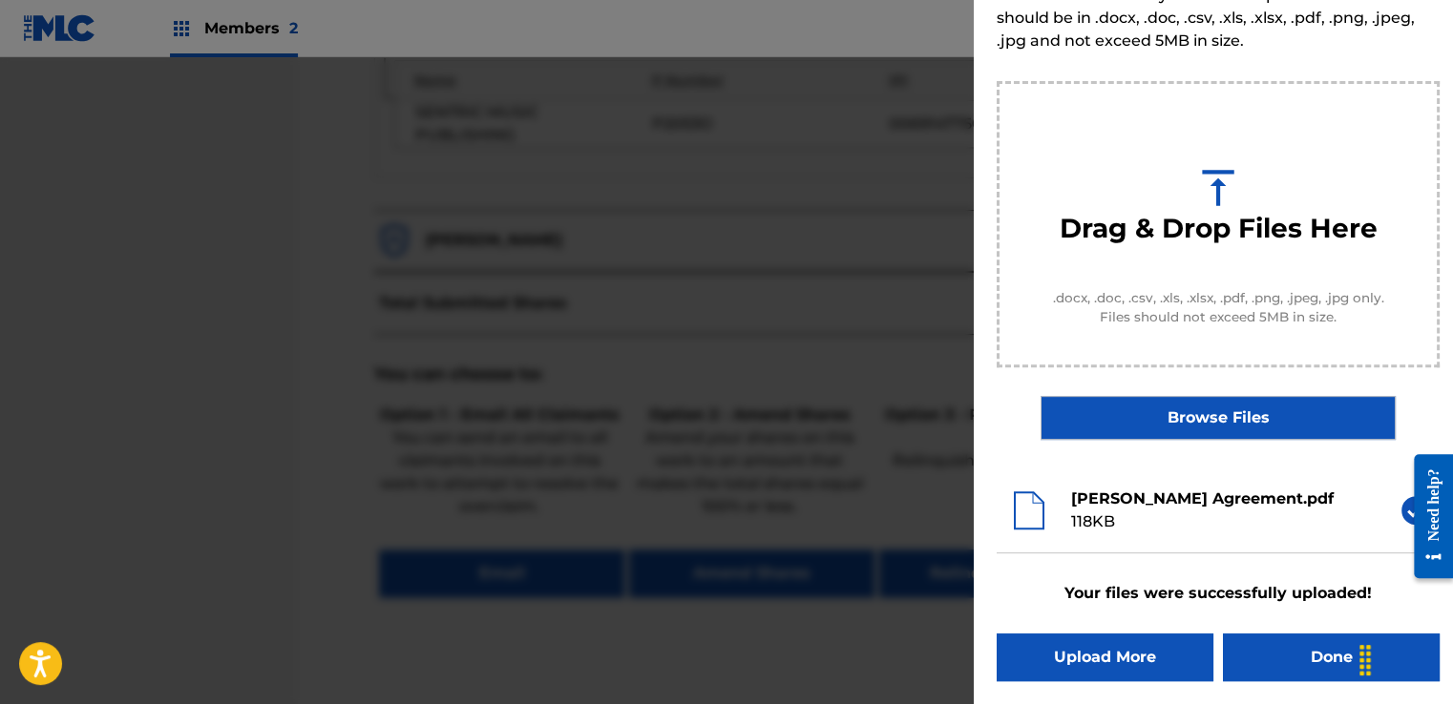
scroll to position [122, 0]
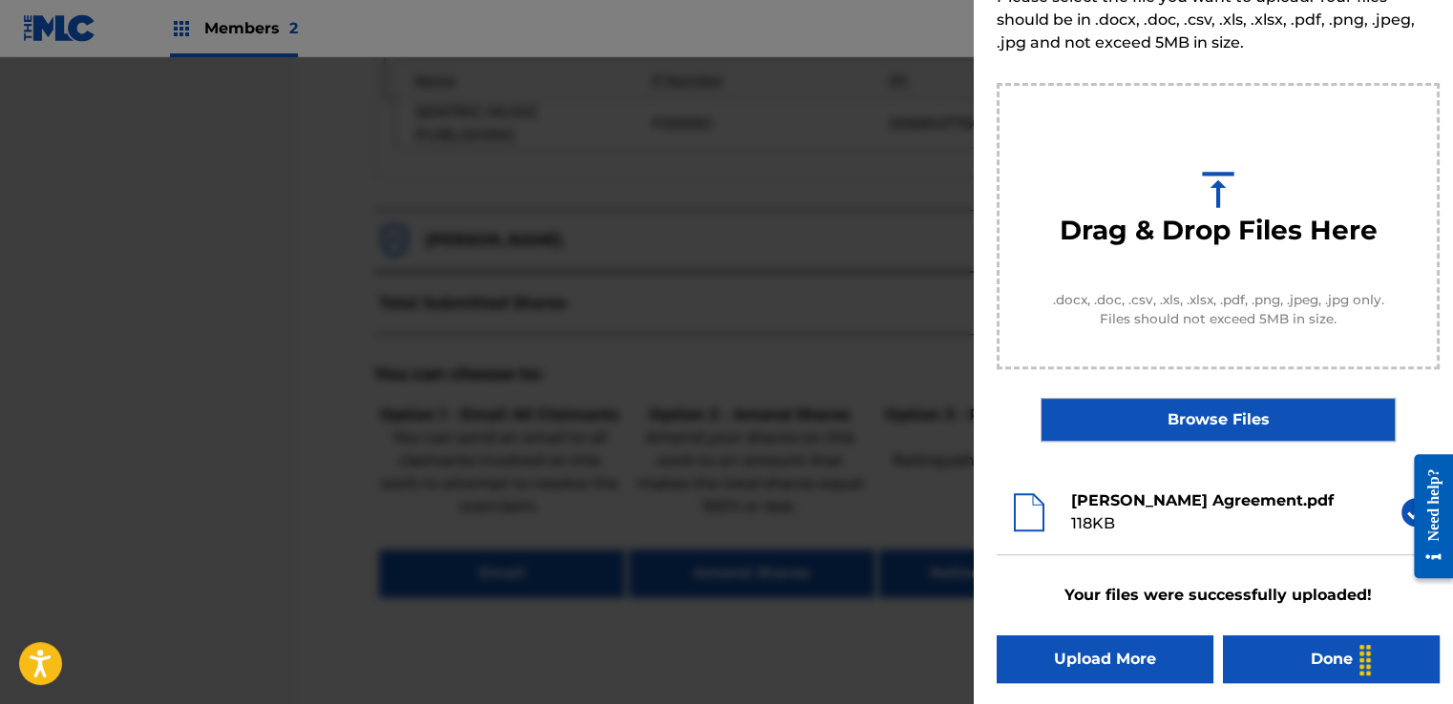
click at [1259, 638] on button "Done" at bounding box center [1331, 660] width 217 height 48
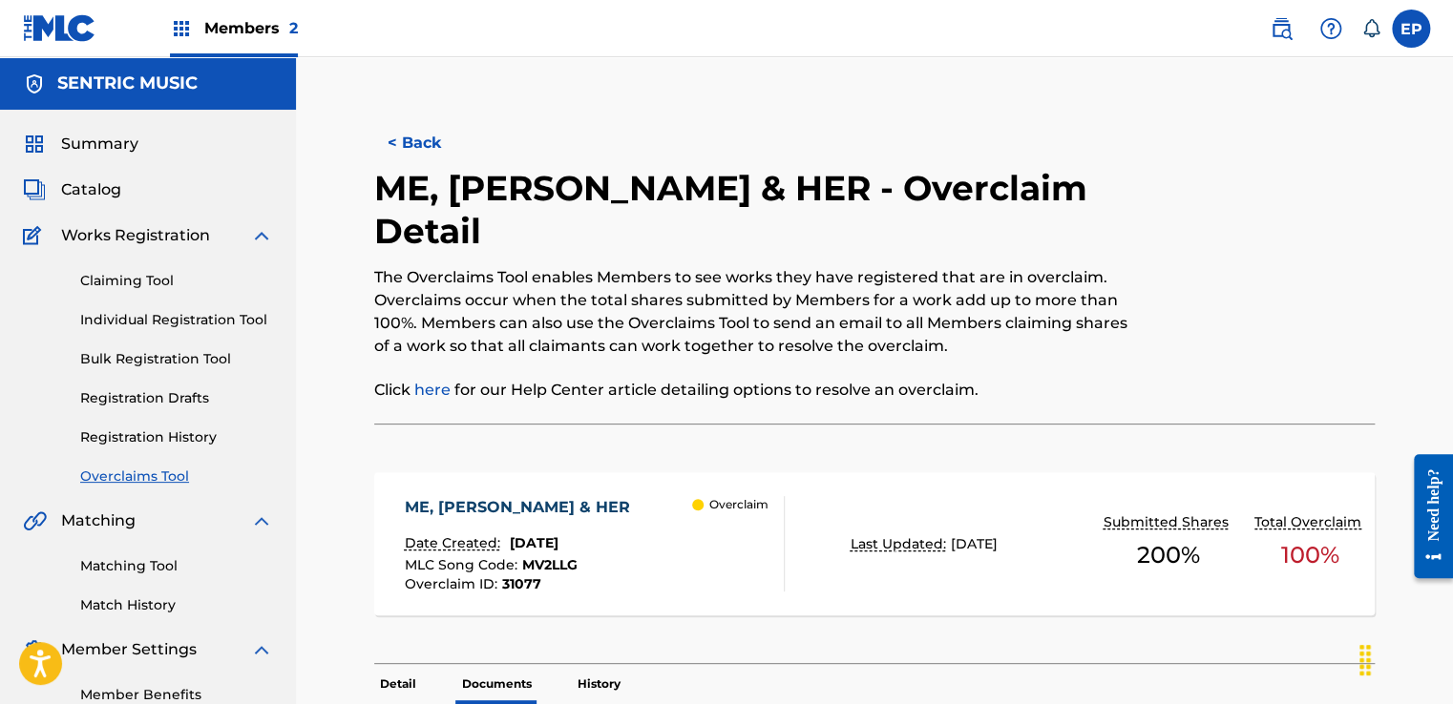
click at [160, 479] on link "Overclaims Tool" at bounding box center [176, 477] width 193 height 20
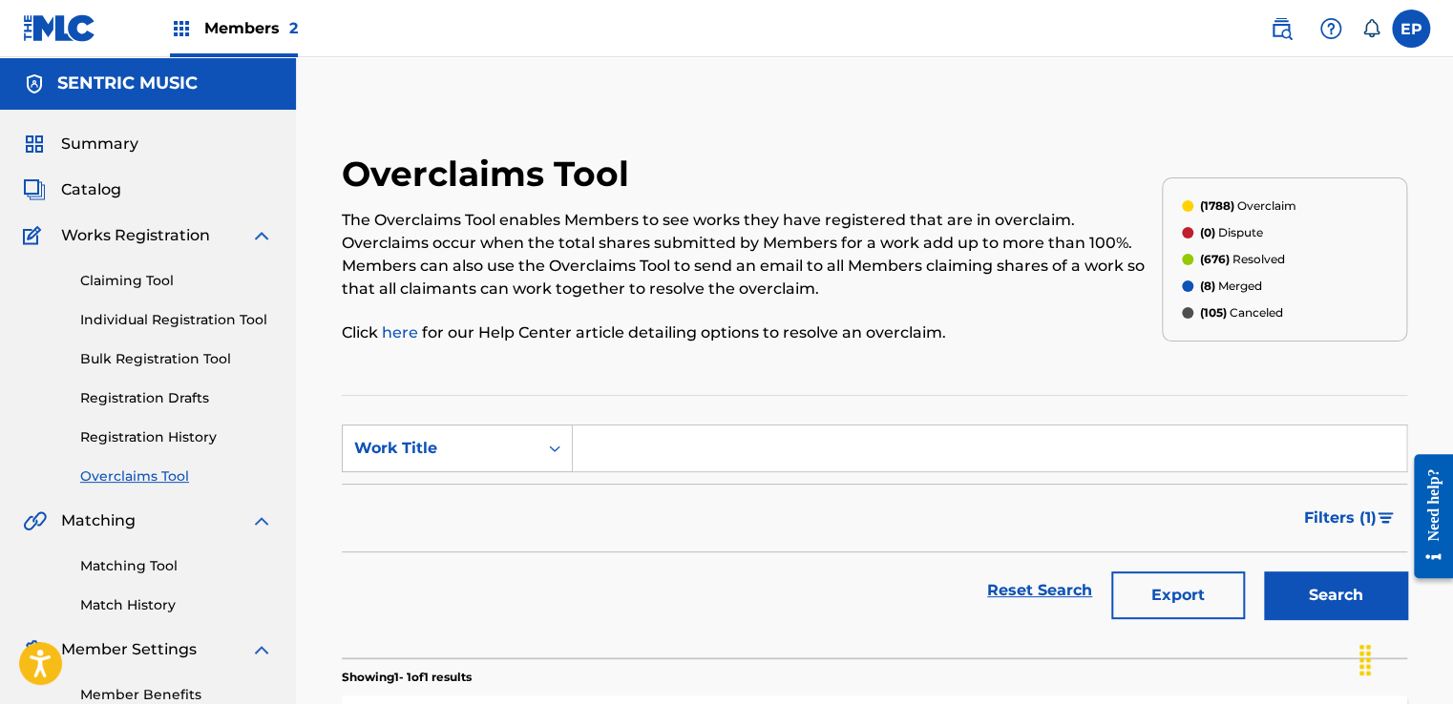
click at [506, 452] on div "Work Title" at bounding box center [440, 448] width 172 height 23
click at [481, 483] on div "MLC Song Code" at bounding box center [457, 497] width 229 height 48
click at [713, 453] on input "Search Form" at bounding box center [989, 449] width 833 height 46
paste input "FB96CI"
type input "FB96CI"
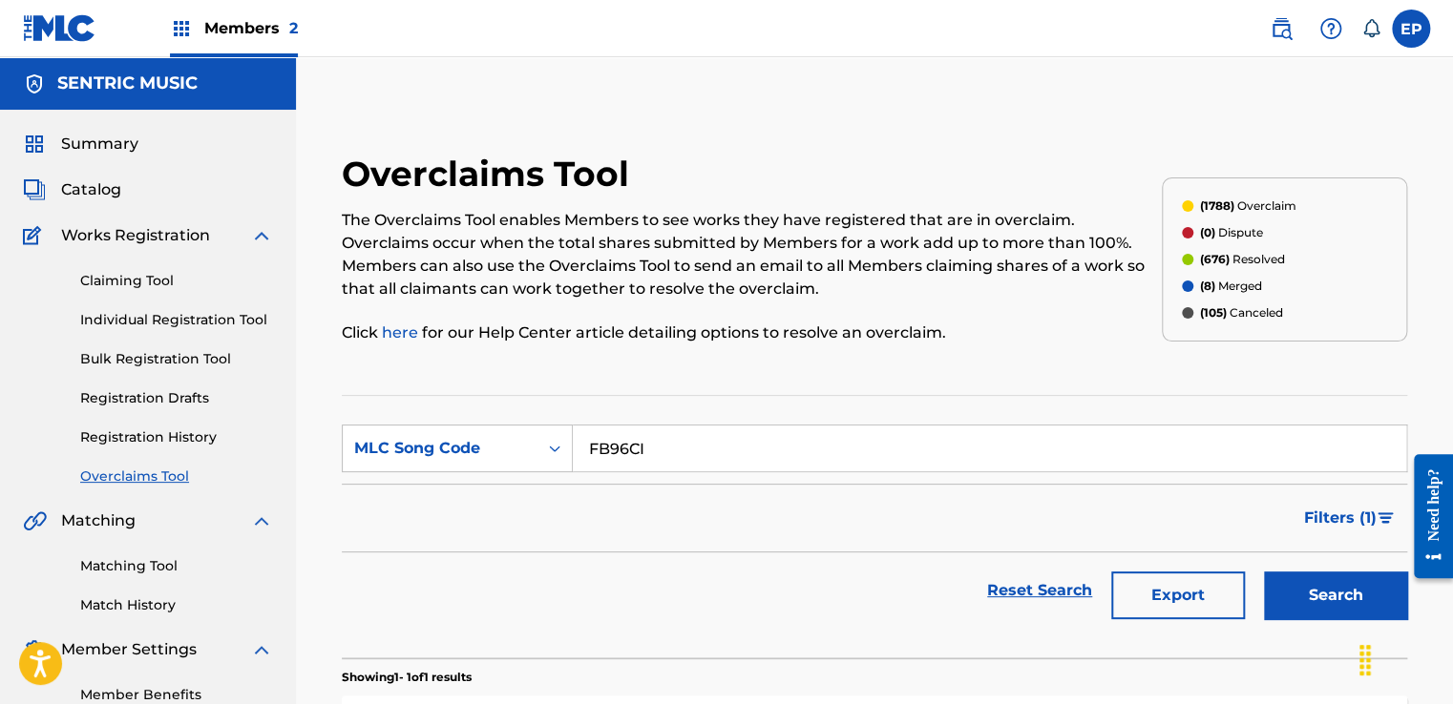
click at [1349, 603] on button "Search" at bounding box center [1335, 596] width 143 height 48
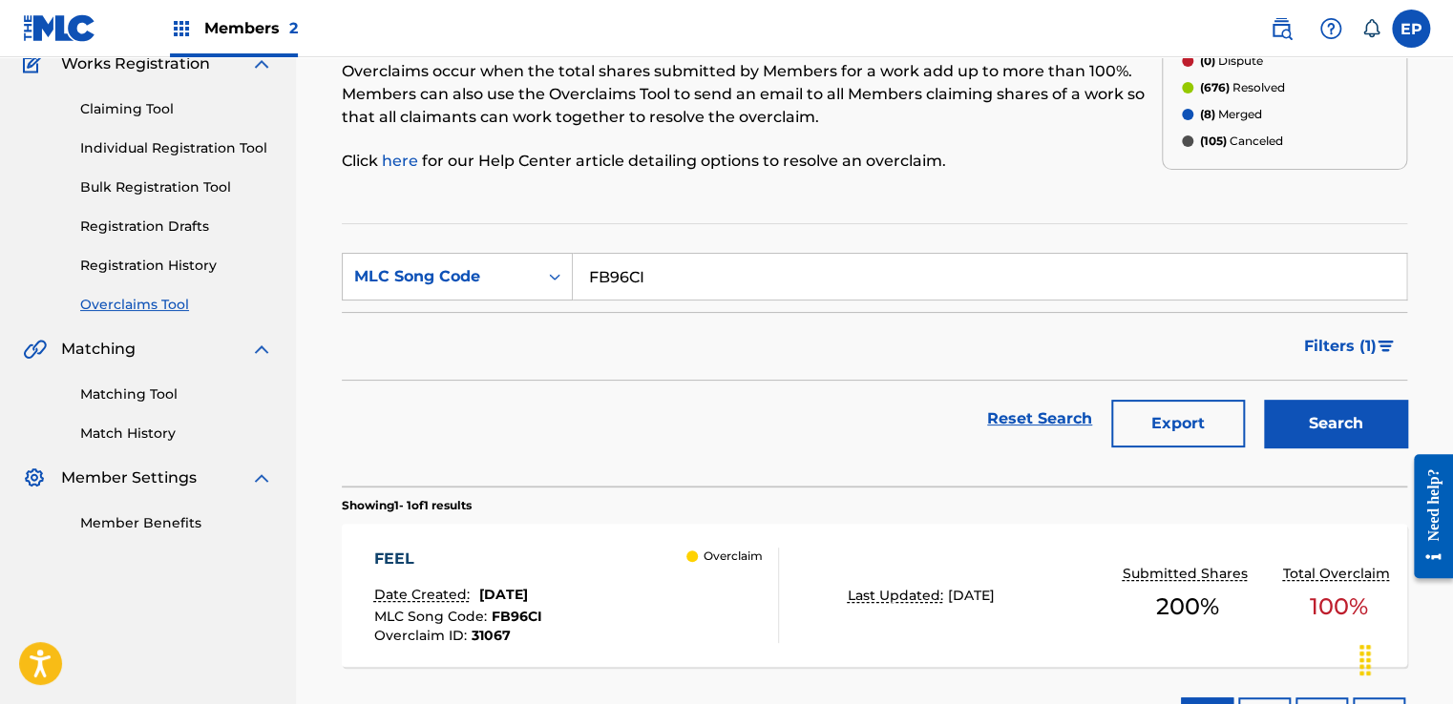
scroll to position [314, 0]
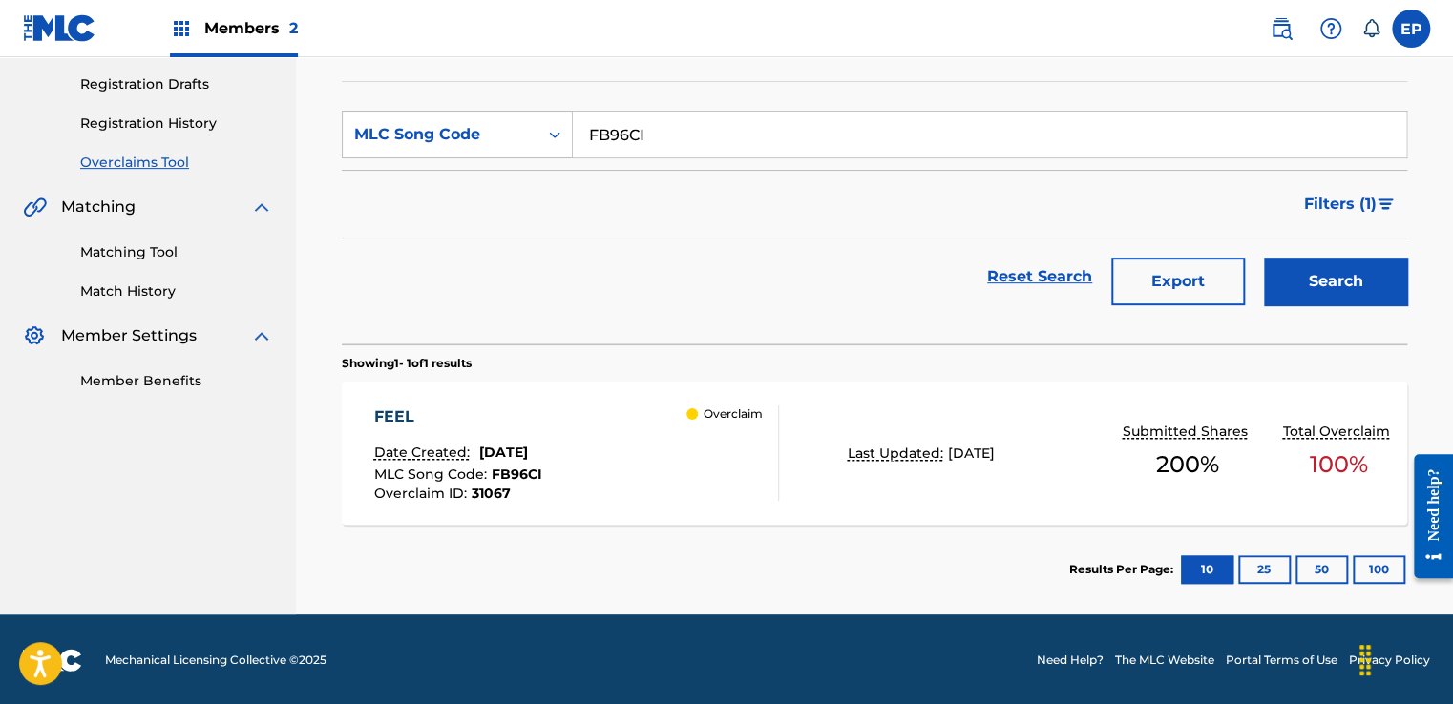
click at [720, 476] on div "Overclaim" at bounding box center [732, 453] width 92 height 95
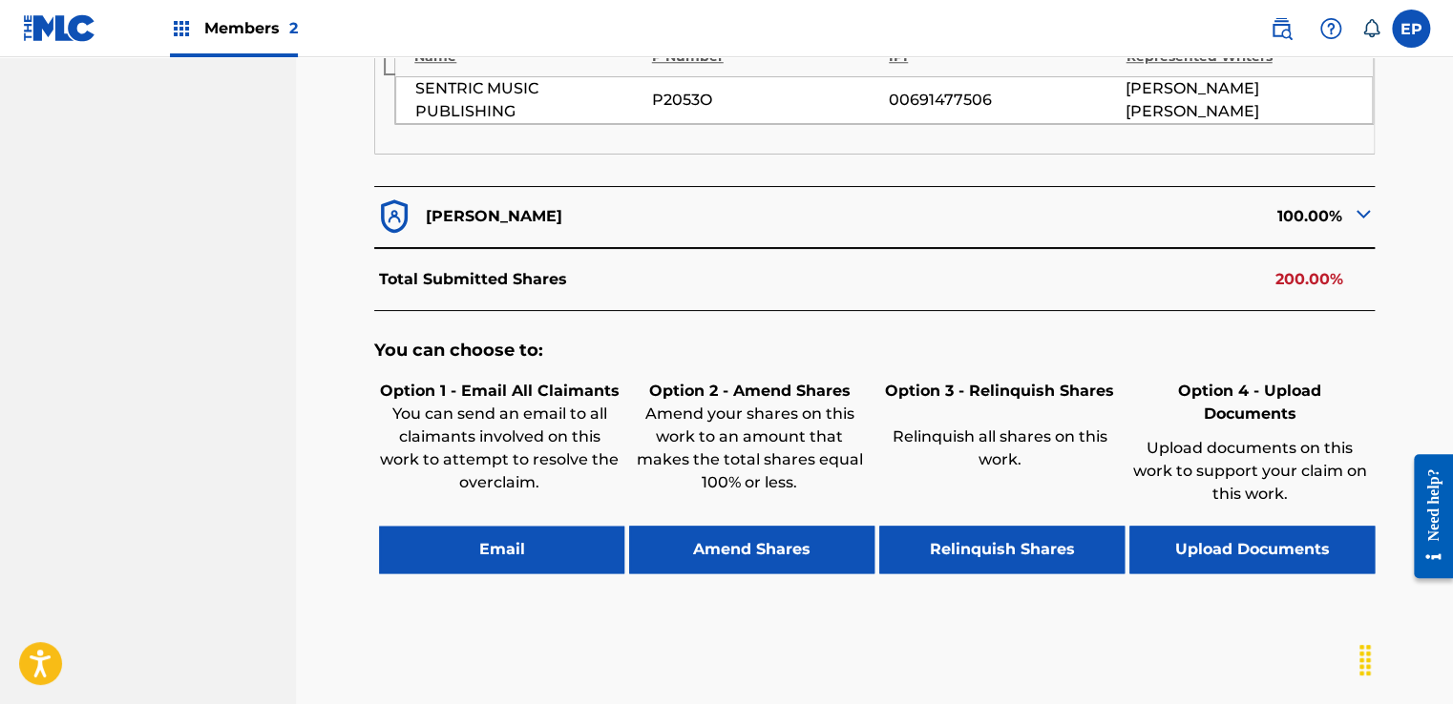
scroll to position [900, 0]
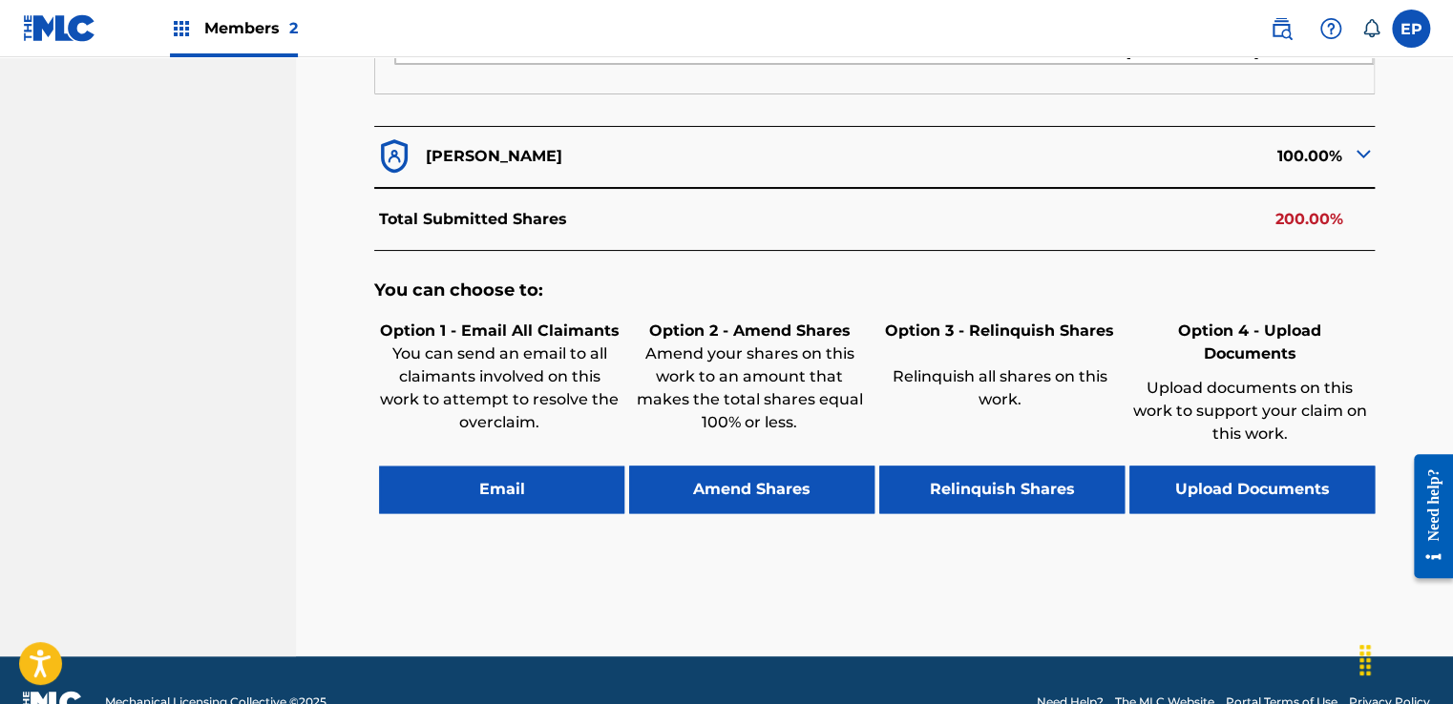
click at [1274, 466] on button "Upload Documents" at bounding box center [1251, 490] width 245 height 48
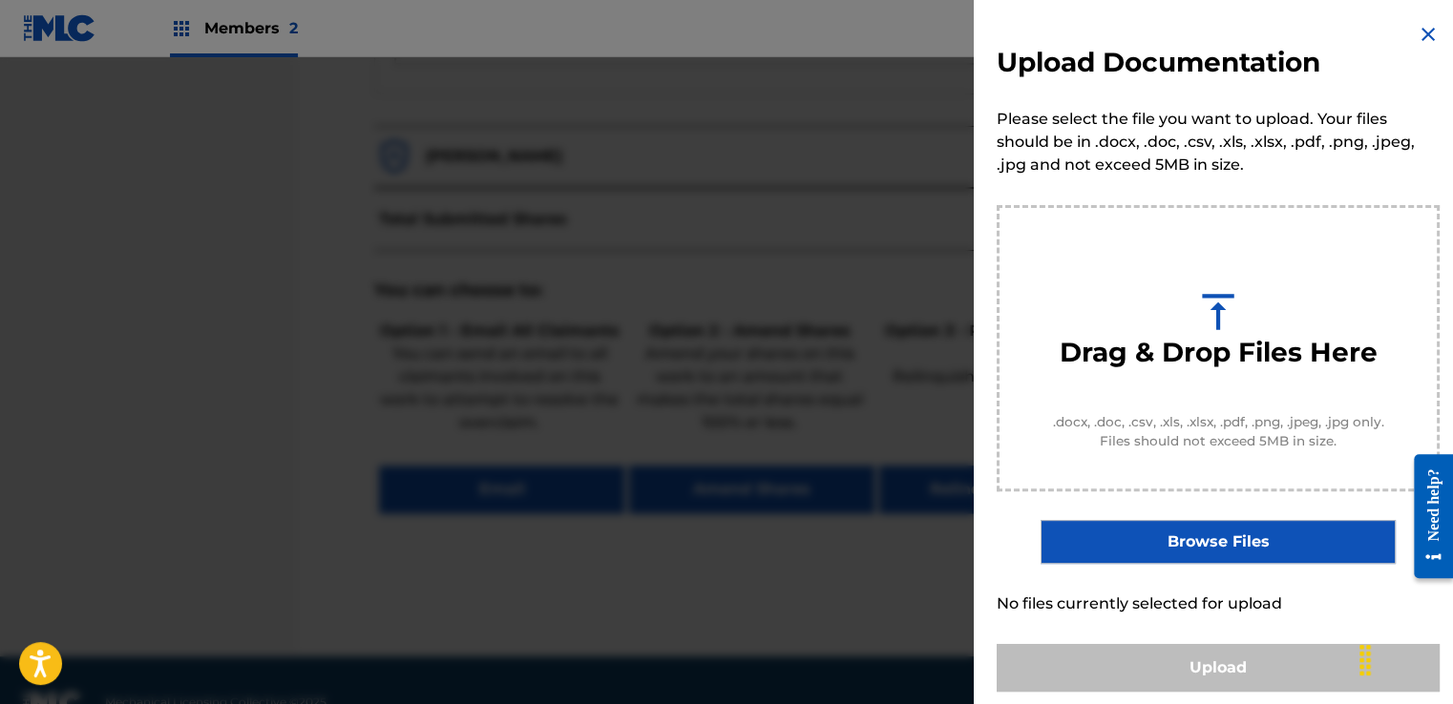
click at [1201, 534] on label "Browse Files" at bounding box center [1217, 542] width 354 height 44
click at [0, 0] on input "Browse Files" at bounding box center [0, 0] width 0 height 0
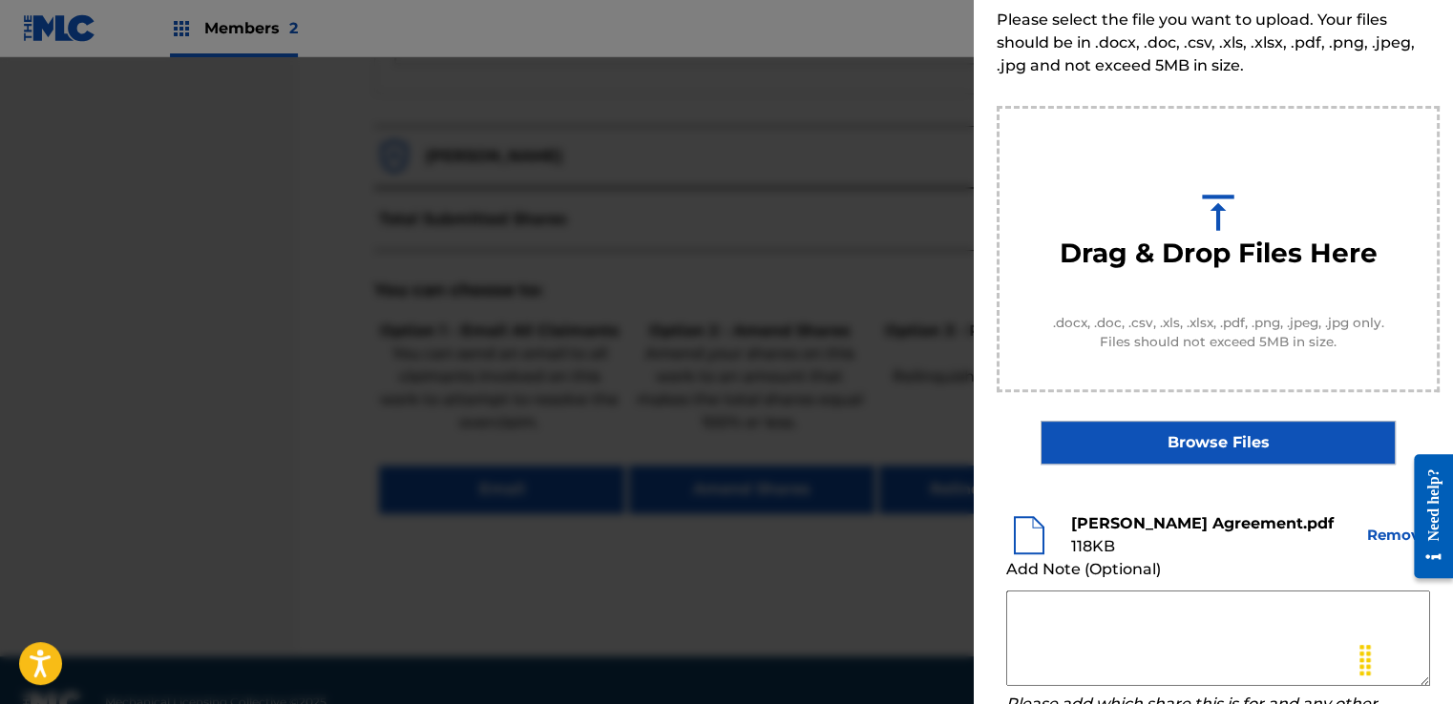
scroll to position [251, 0]
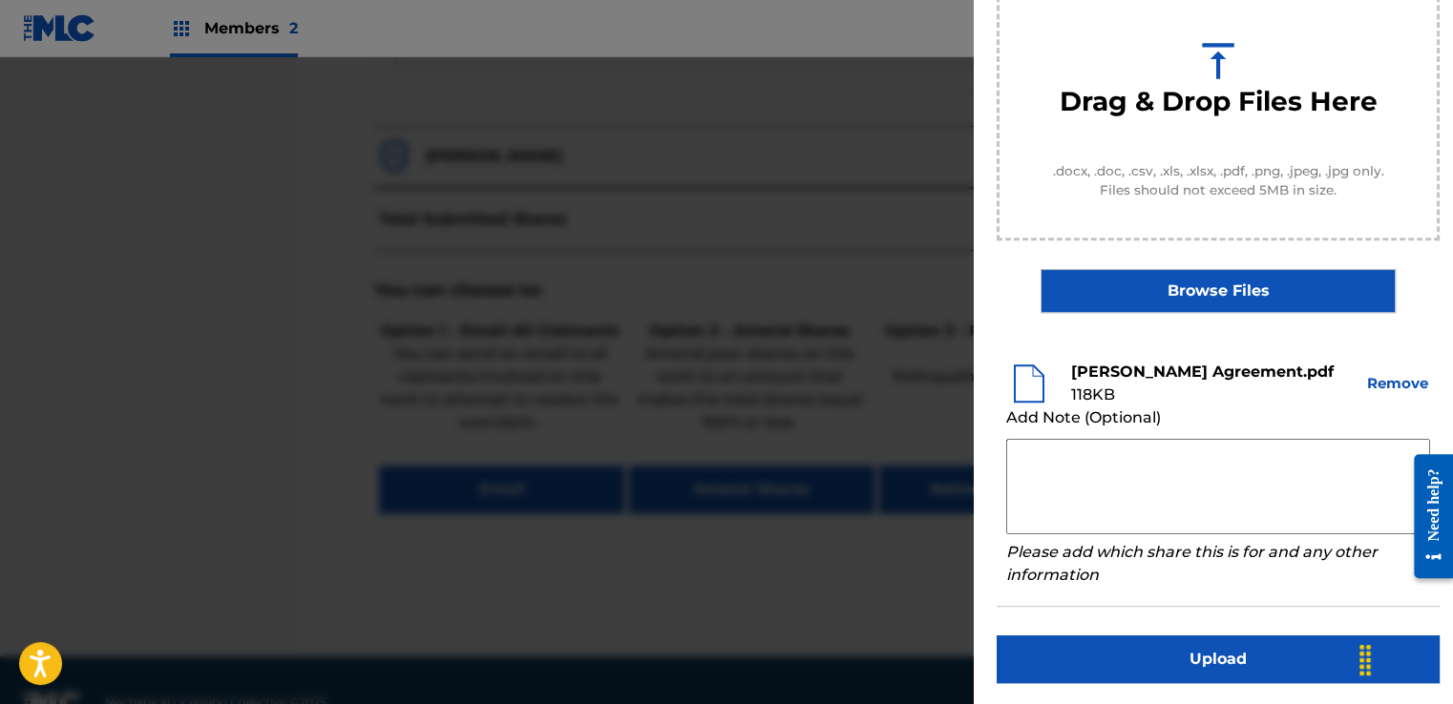
click at [1099, 464] on textarea at bounding box center [1218, 486] width 424 height 95
paste textarea "Our self service agreement is signed via digital signature and is active until …"
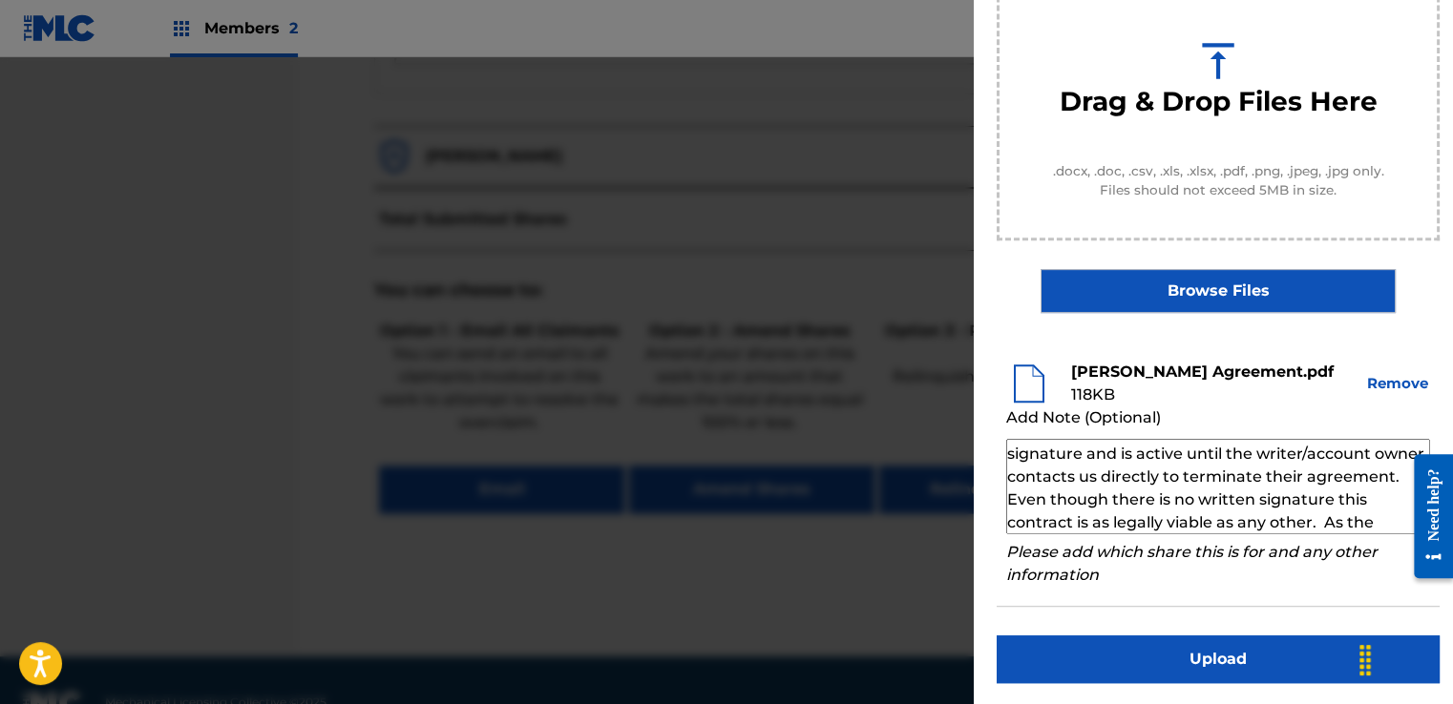
scroll to position [0, 0]
type textarea "Our self service agreement is signed via digital signature and is active until …"
click at [1189, 643] on button "Upload" at bounding box center [1218, 660] width 443 height 48
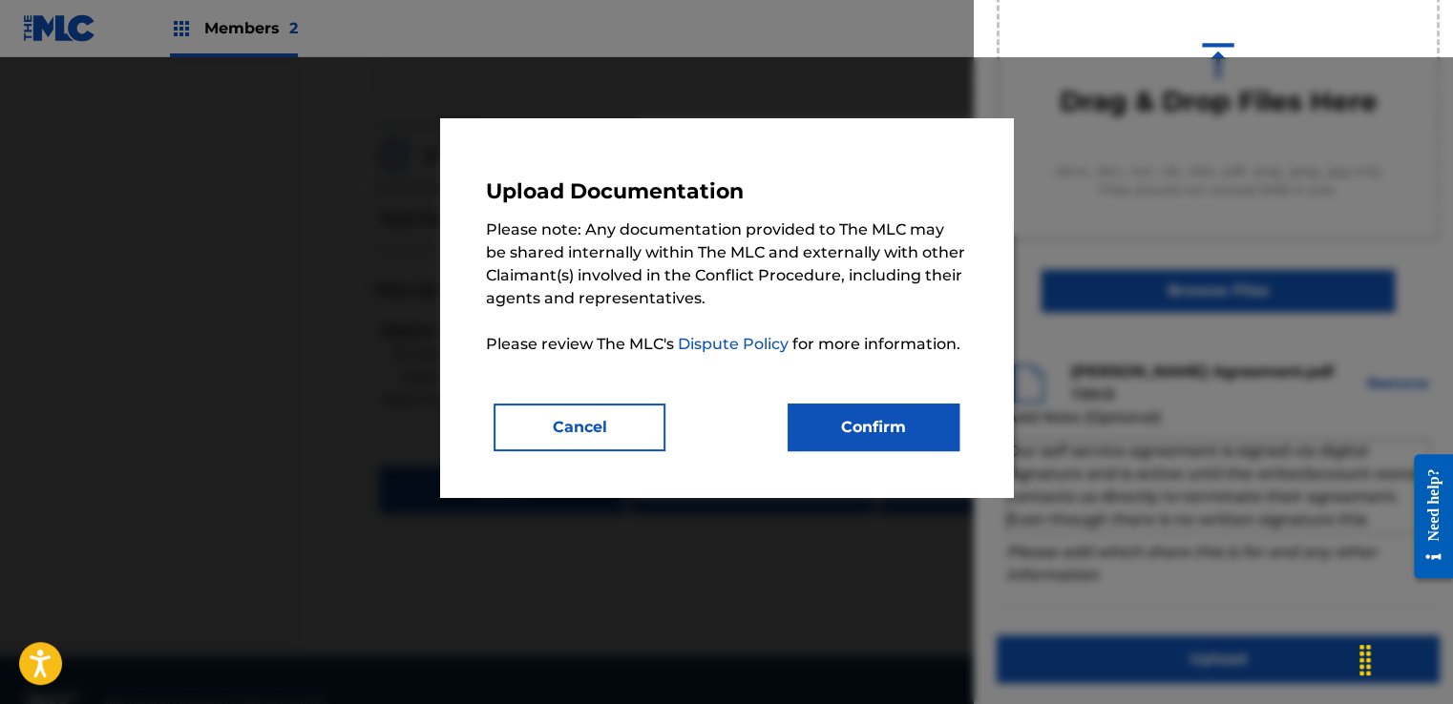
click at [913, 426] on button "Confirm" at bounding box center [874, 428] width 172 height 48
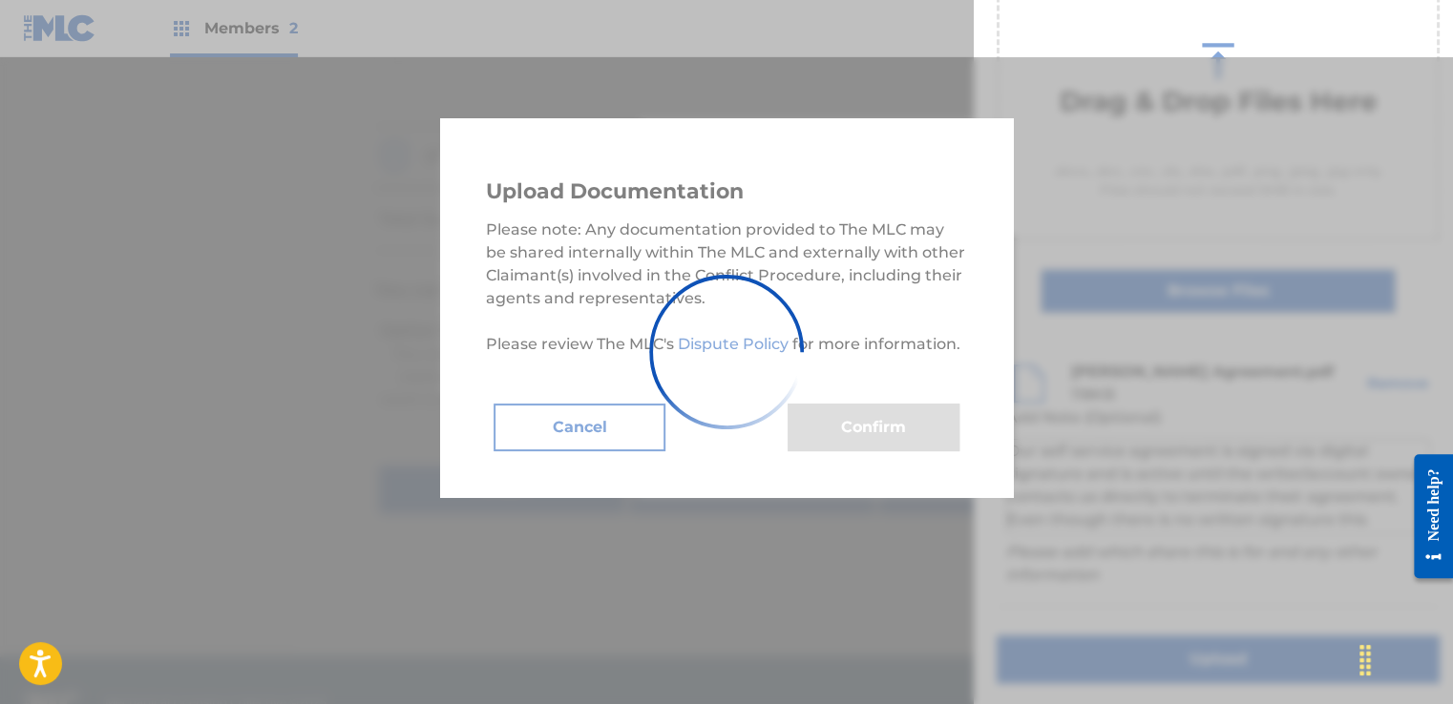
scroll to position [122, 0]
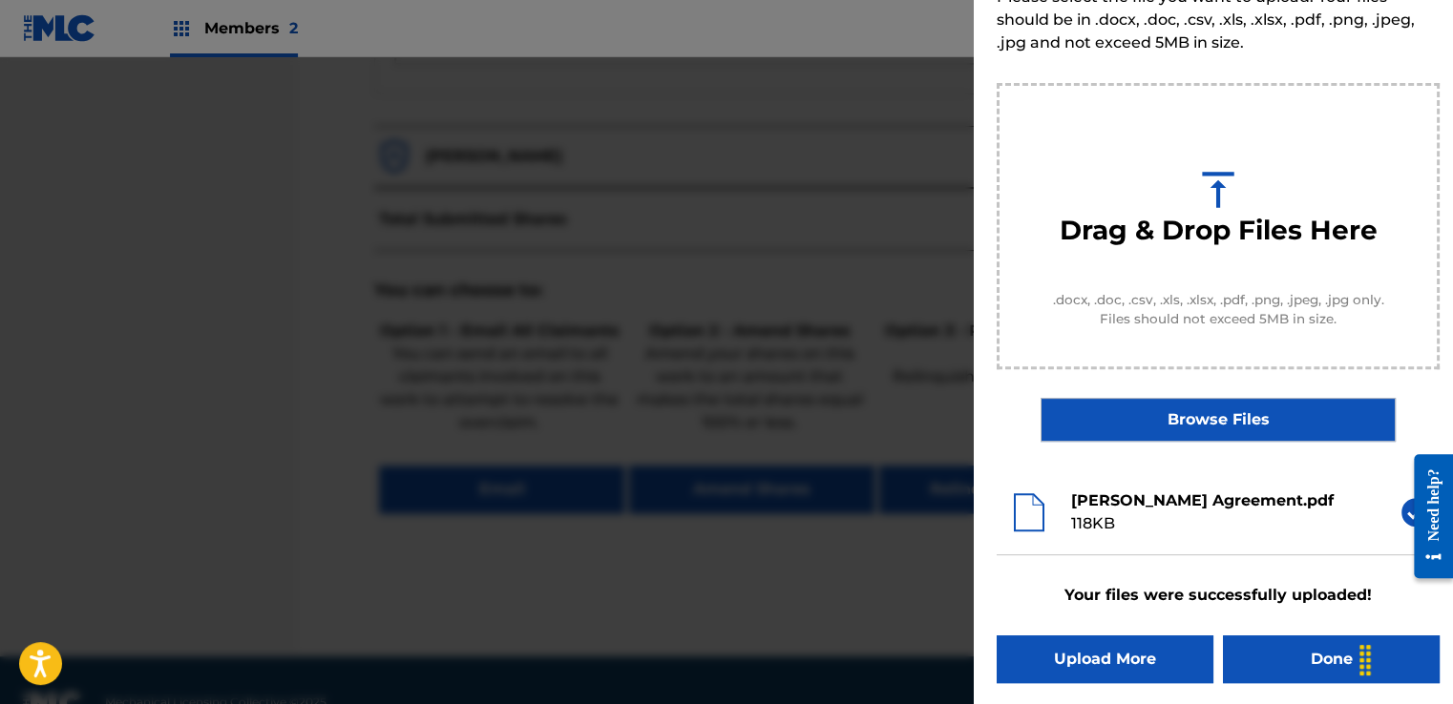
click at [1233, 659] on button "Done" at bounding box center [1331, 660] width 217 height 48
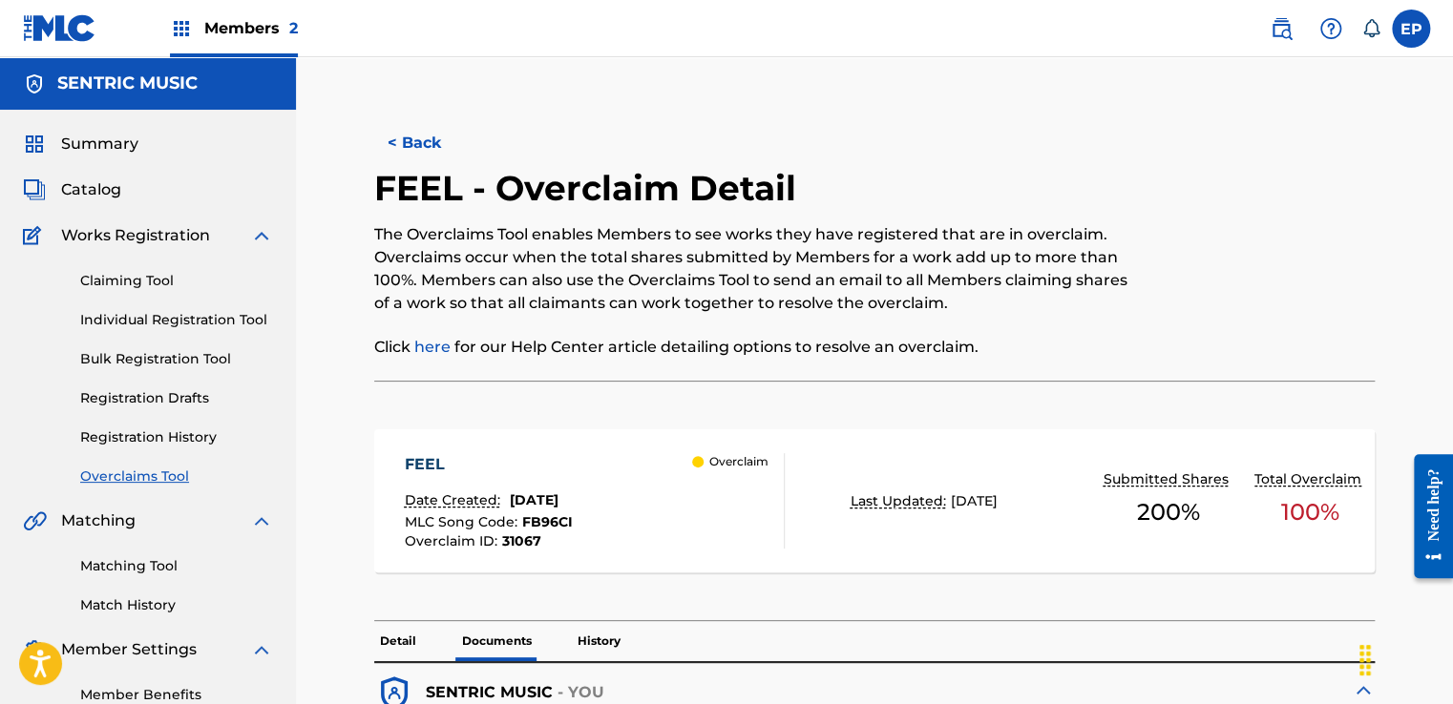
click at [168, 479] on link "Overclaims Tool" at bounding box center [176, 477] width 193 height 20
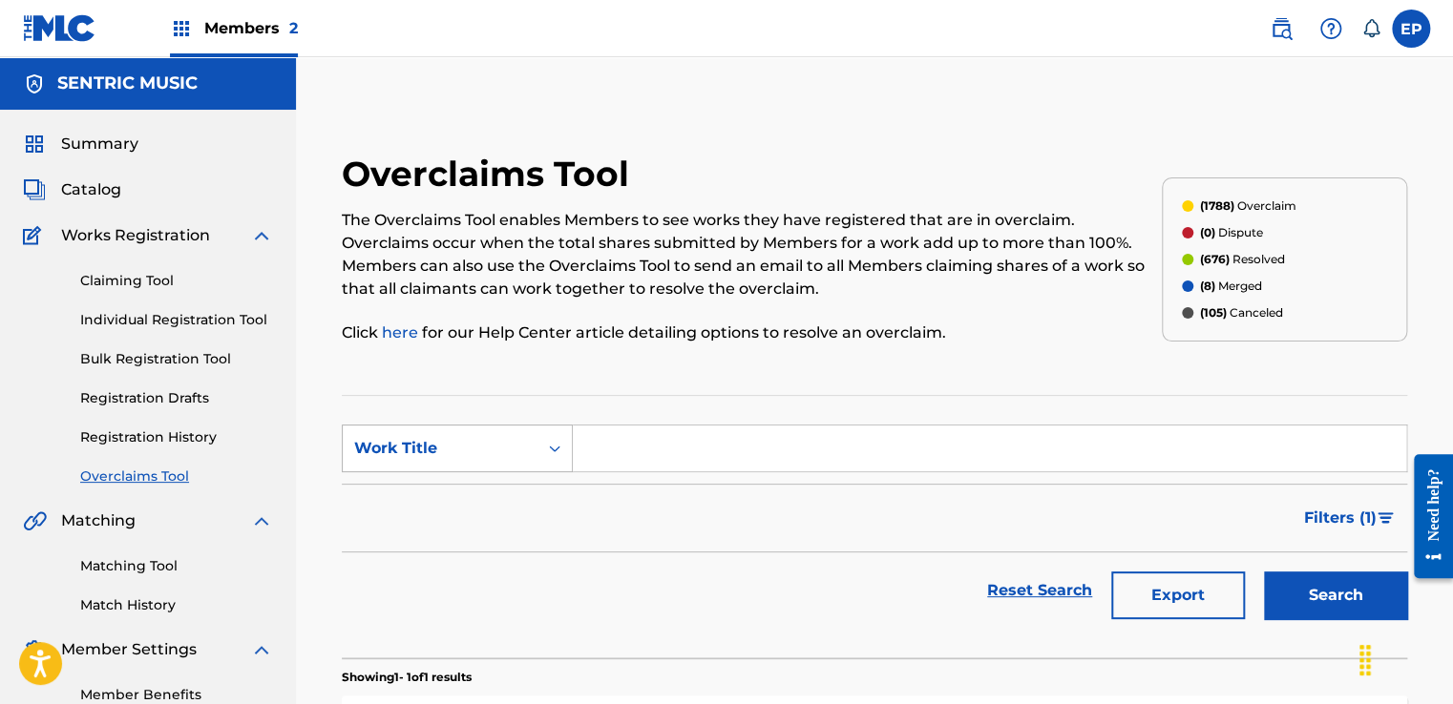
click at [503, 433] on div "Work Title" at bounding box center [440, 449] width 195 height 36
click at [454, 512] on div "MLC Song Code" at bounding box center [457, 497] width 229 height 48
click at [599, 468] on input "Search Form" at bounding box center [989, 449] width 833 height 46
paste input "S69CFD"
type input "S69CFD"
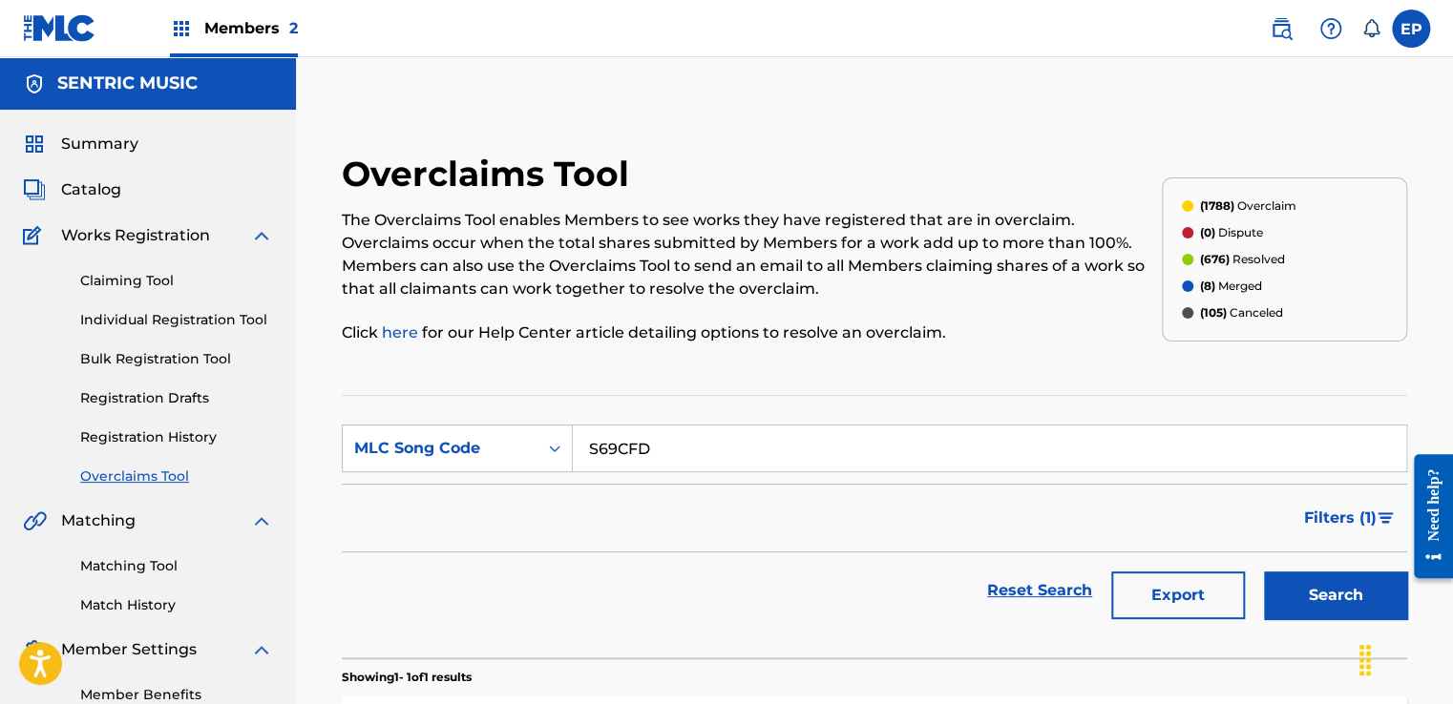
click at [1326, 594] on button "Search" at bounding box center [1335, 596] width 143 height 48
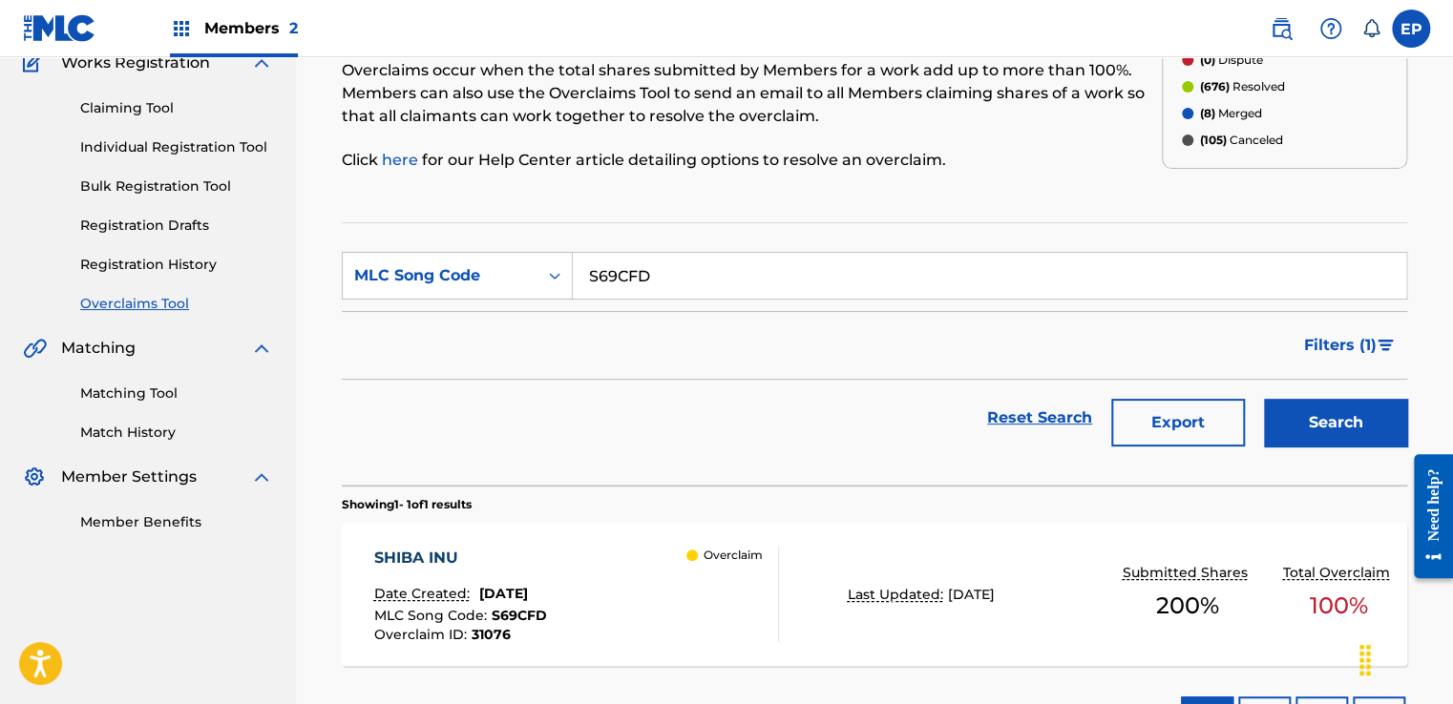
scroll to position [314, 0]
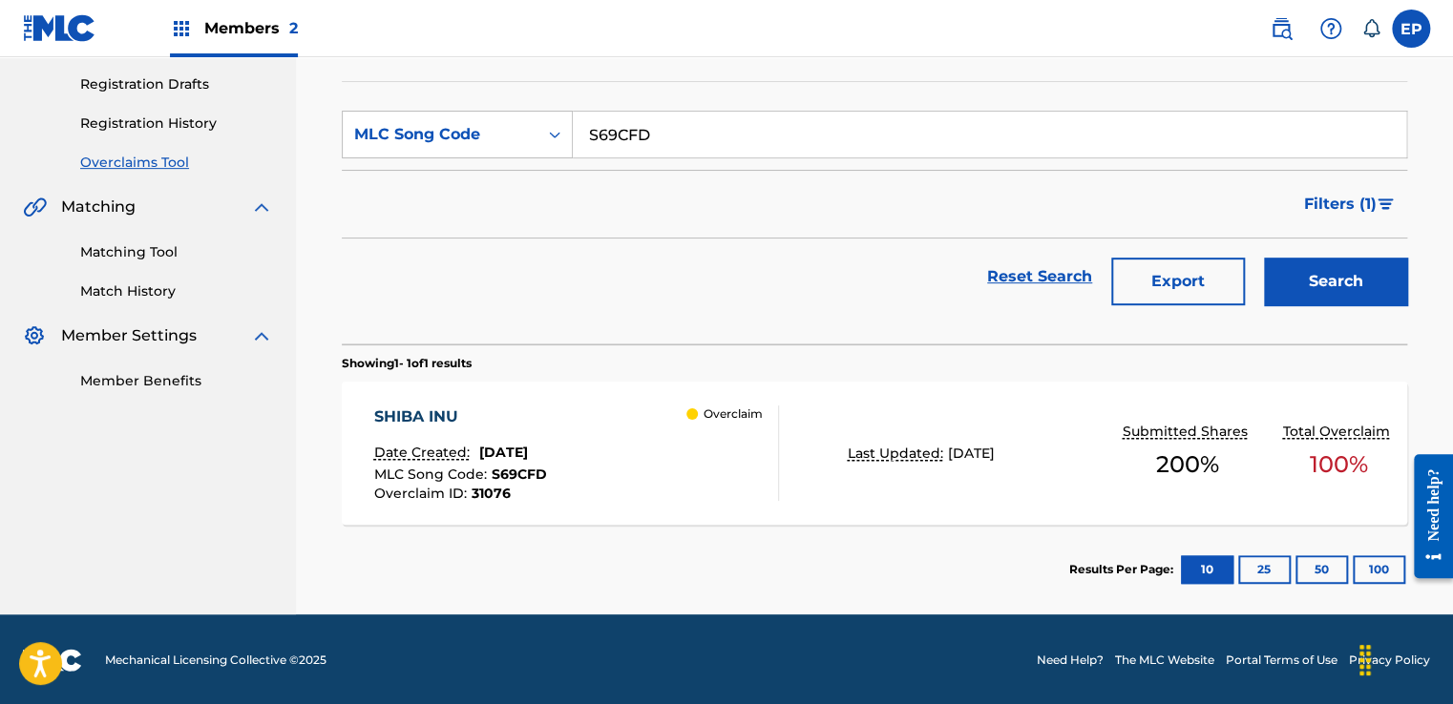
click at [673, 472] on div "SHIBA INU Date Created: [DATE] MLC Song Code : S69CFD Overclaim ID : 31076 Over…" at bounding box center [575, 453] width 405 height 95
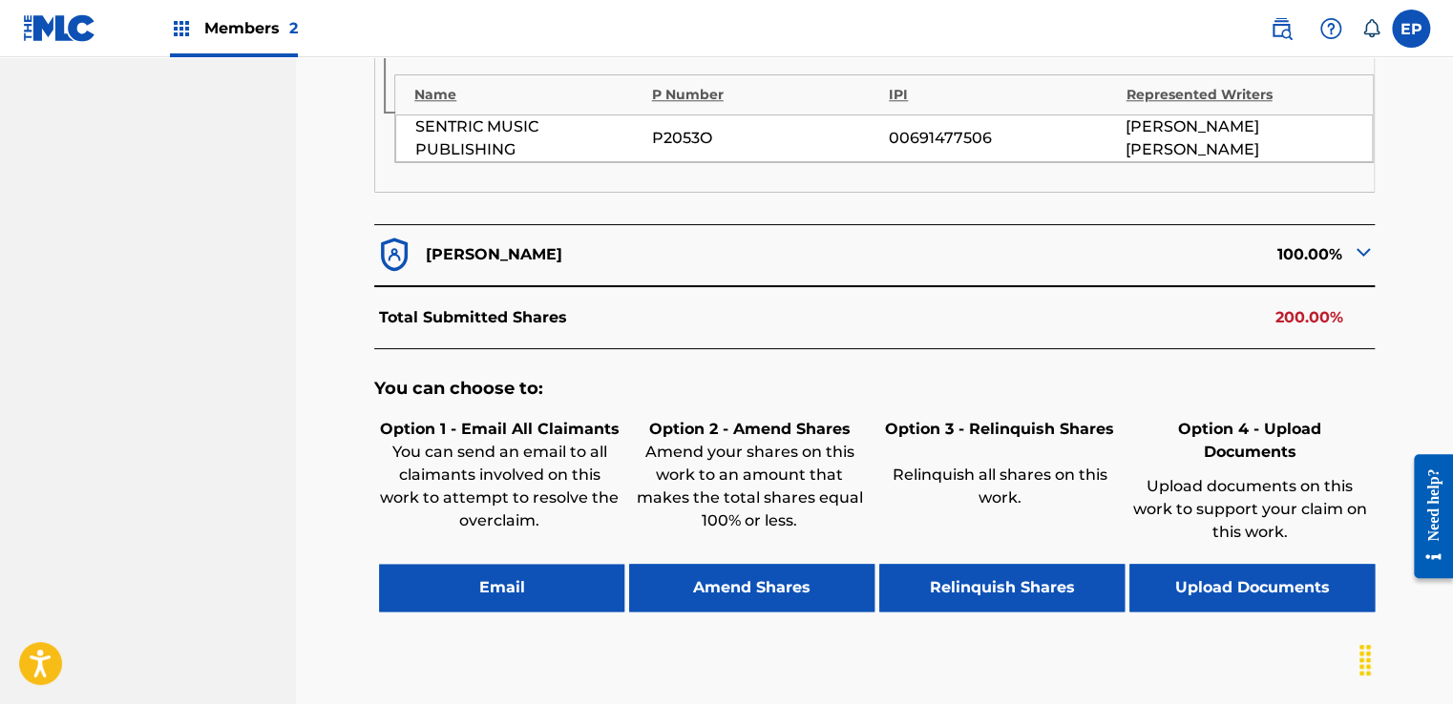
scroll to position [900, 0]
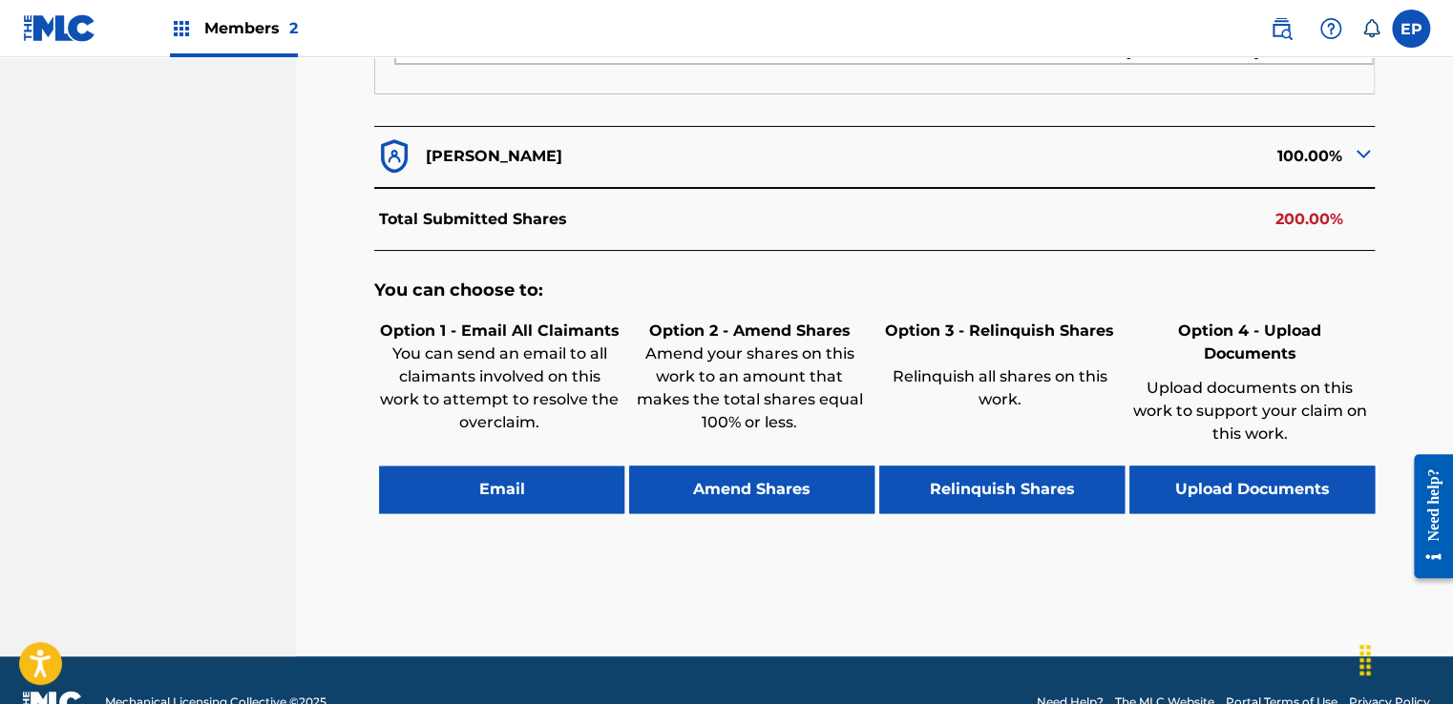
click at [1212, 466] on button "Upload Documents" at bounding box center [1251, 490] width 245 height 48
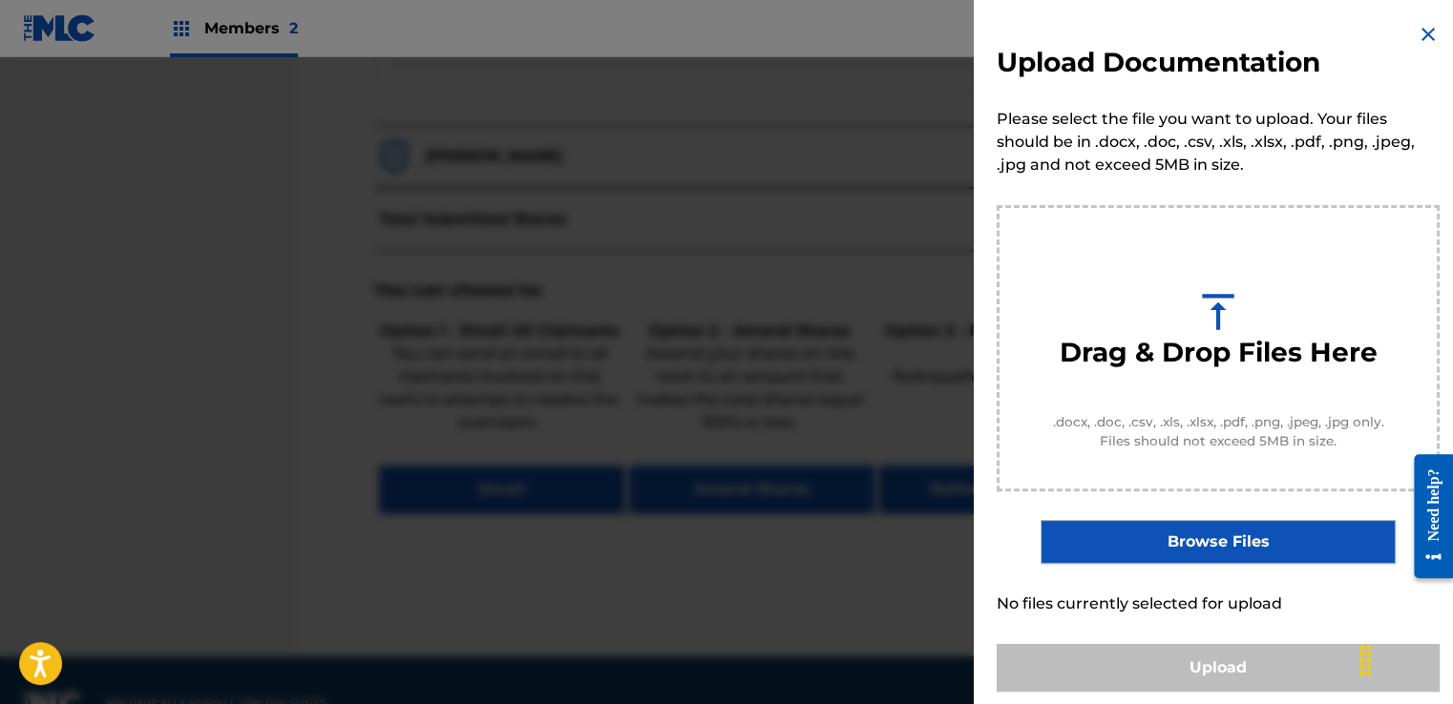
click at [1176, 537] on label "Browse Files" at bounding box center [1217, 542] width 354 height 44
click at [0, 0] on input "Browse Files" at bounding box center [0, 0] width 0 height 0
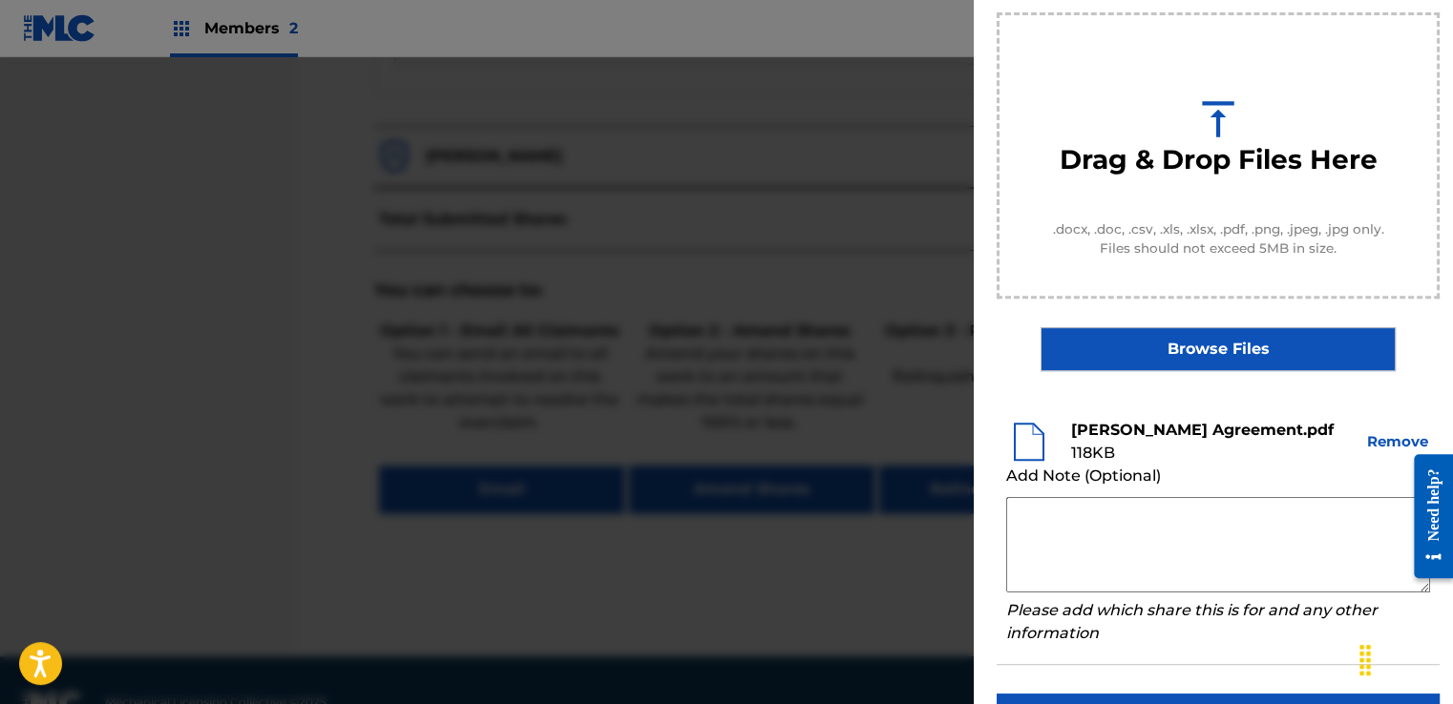
scroll to position [251, 0]
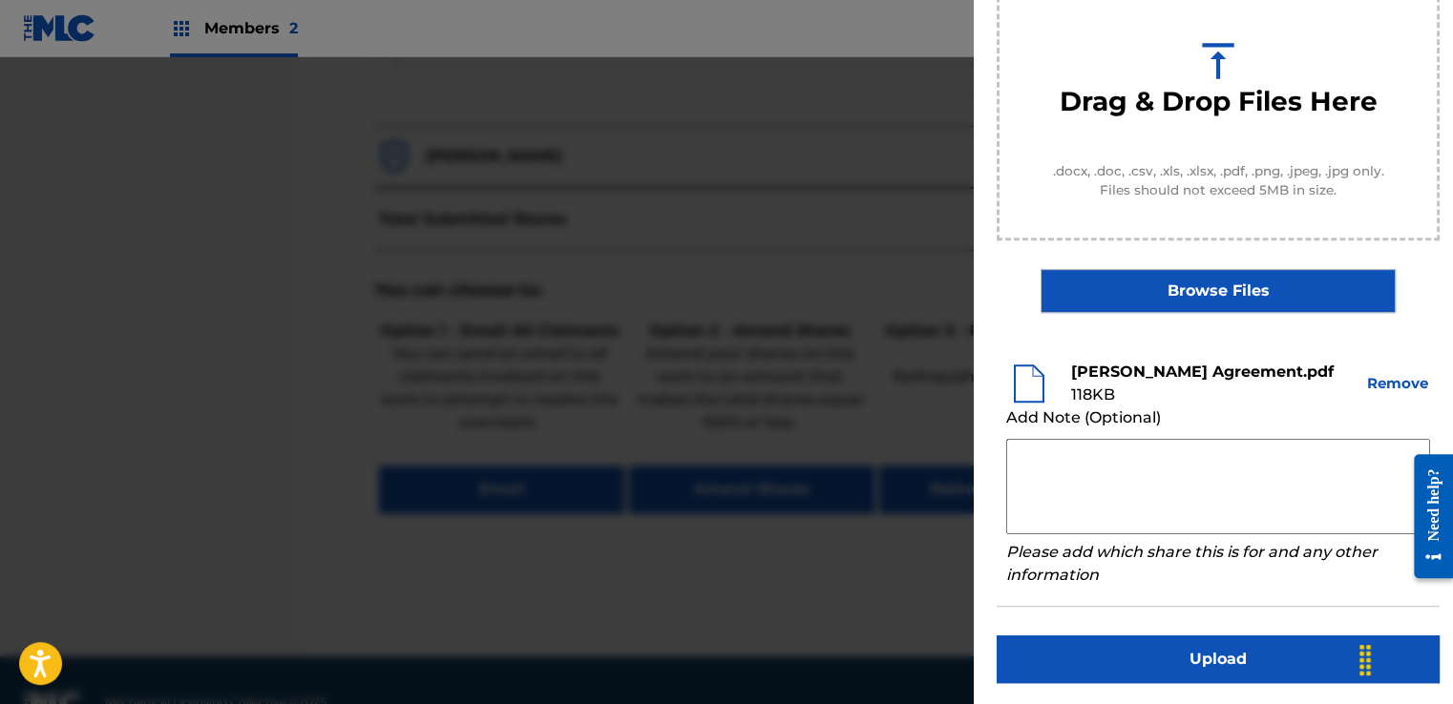
click at [1084, 452] on textarea at bounding box center [1218, 486] width 424 height 95
paste textarea "Our self service agreement is signed via digital signature and is active until …"
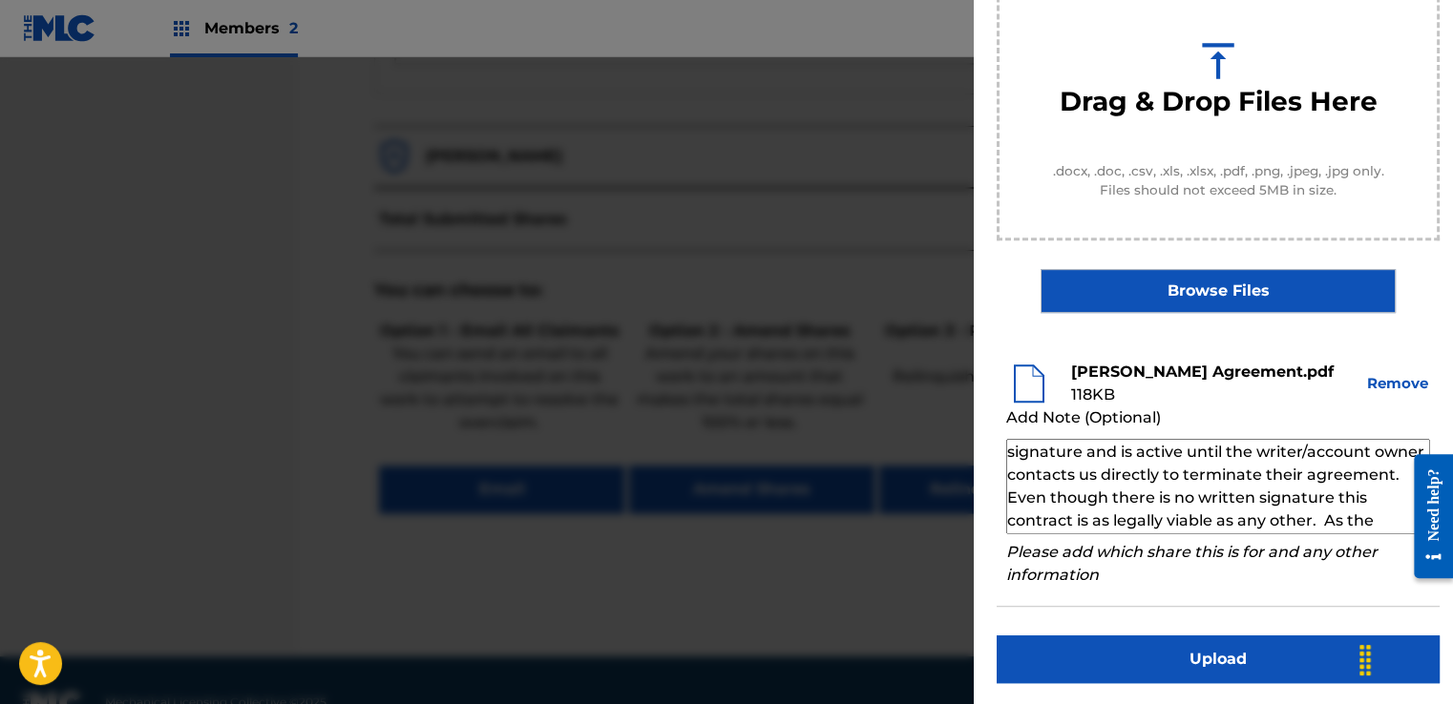
scroll to position [0, 0]
type textarea "Our self service agreement is signed via digital signature and is active until …"
click at [1214, 662] on button "Upload" at bounding box center [1218, 660] width 443 height 48
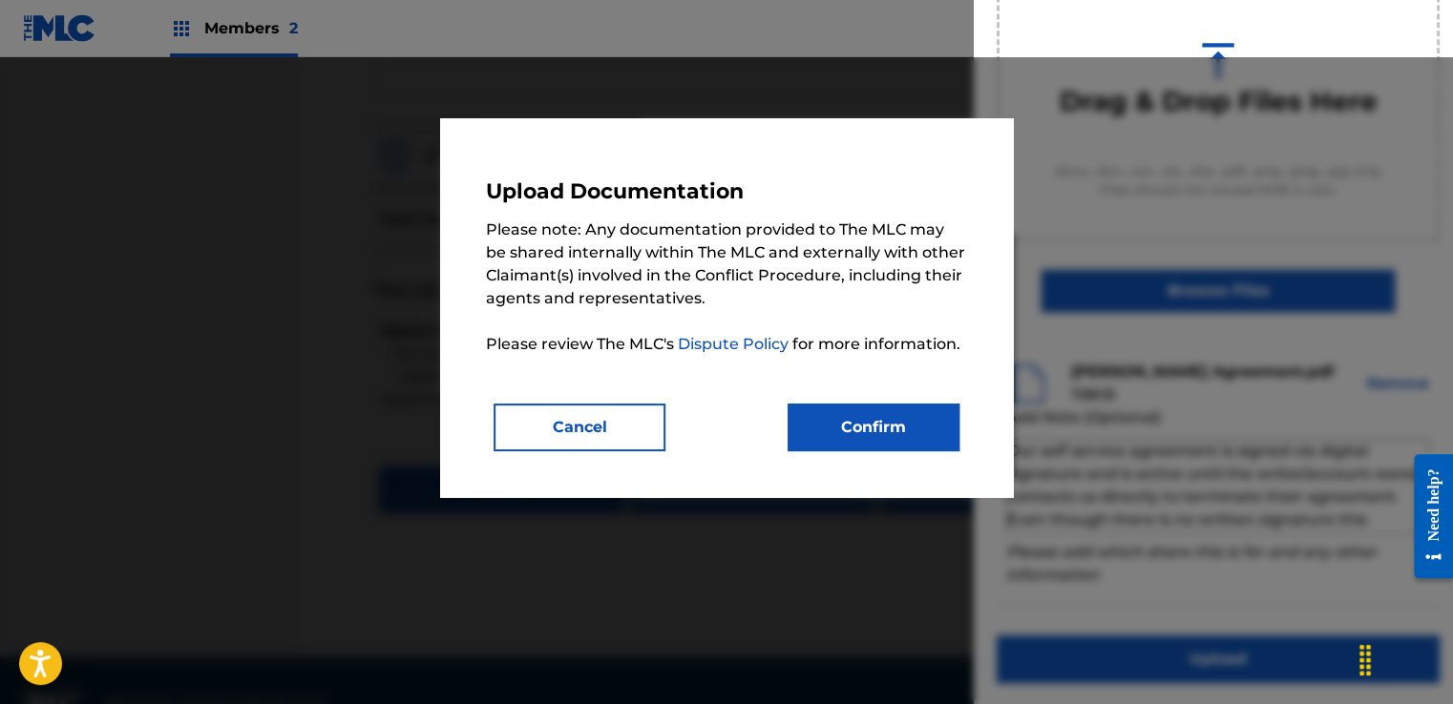
click at [866, 419] on button "Confirm" at bounding box center [874, 428] width 172 height 48
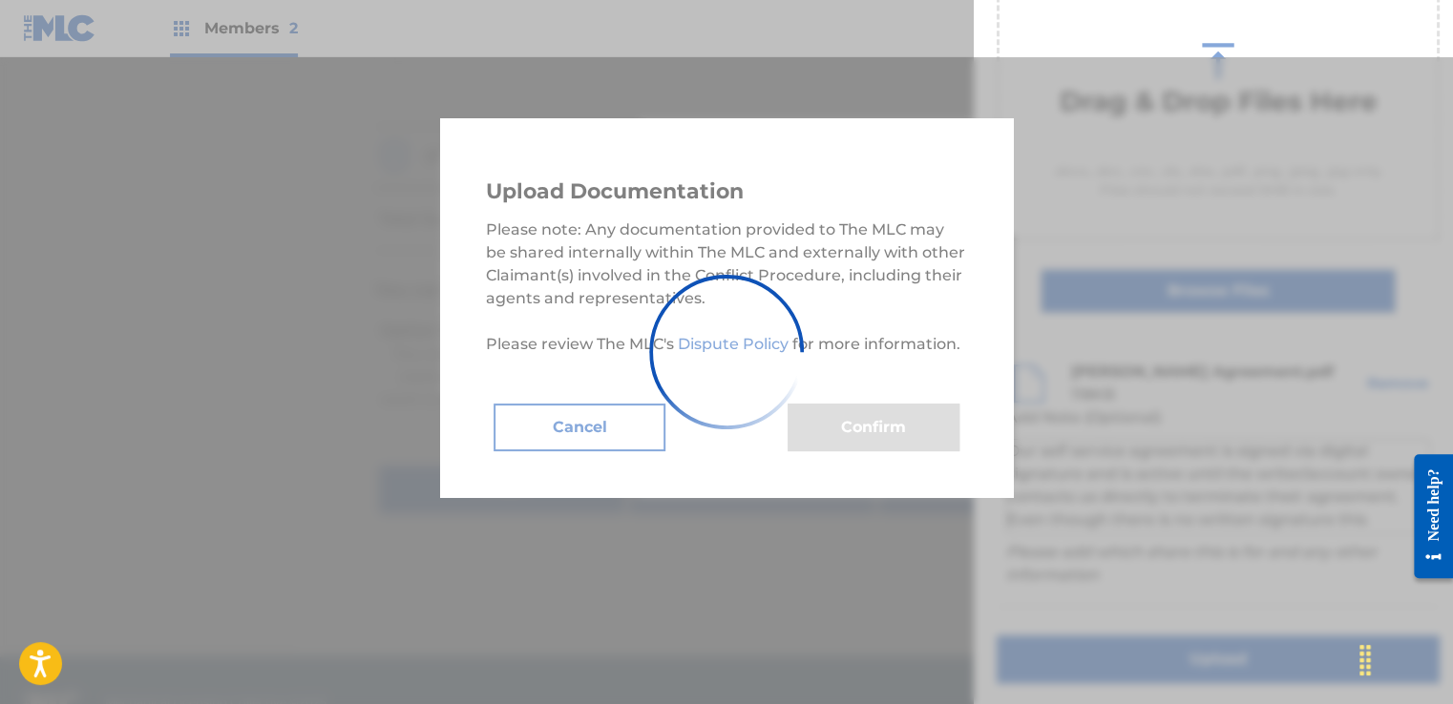
scroll to position [122, 0]
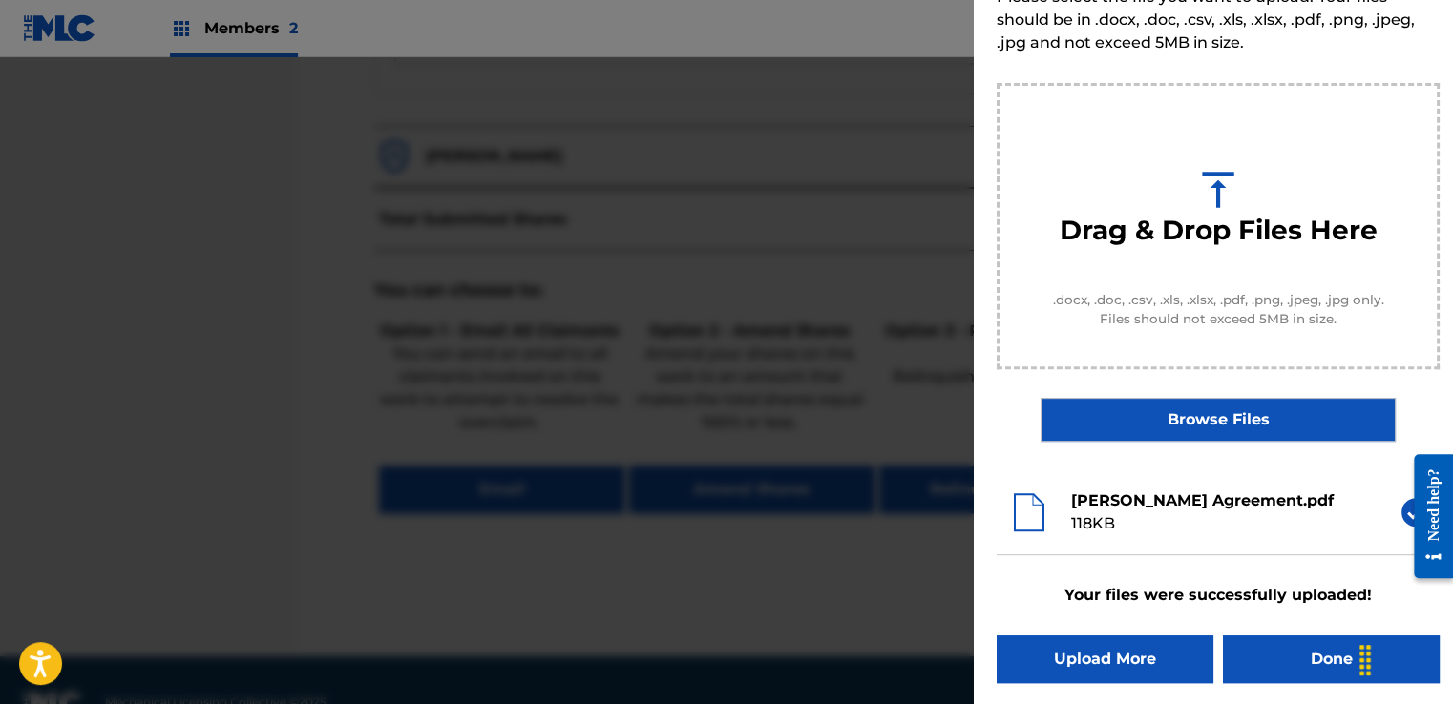
click at [1254, 654] on button "Done" at bounding box center [1331, 660] width 217 height 48
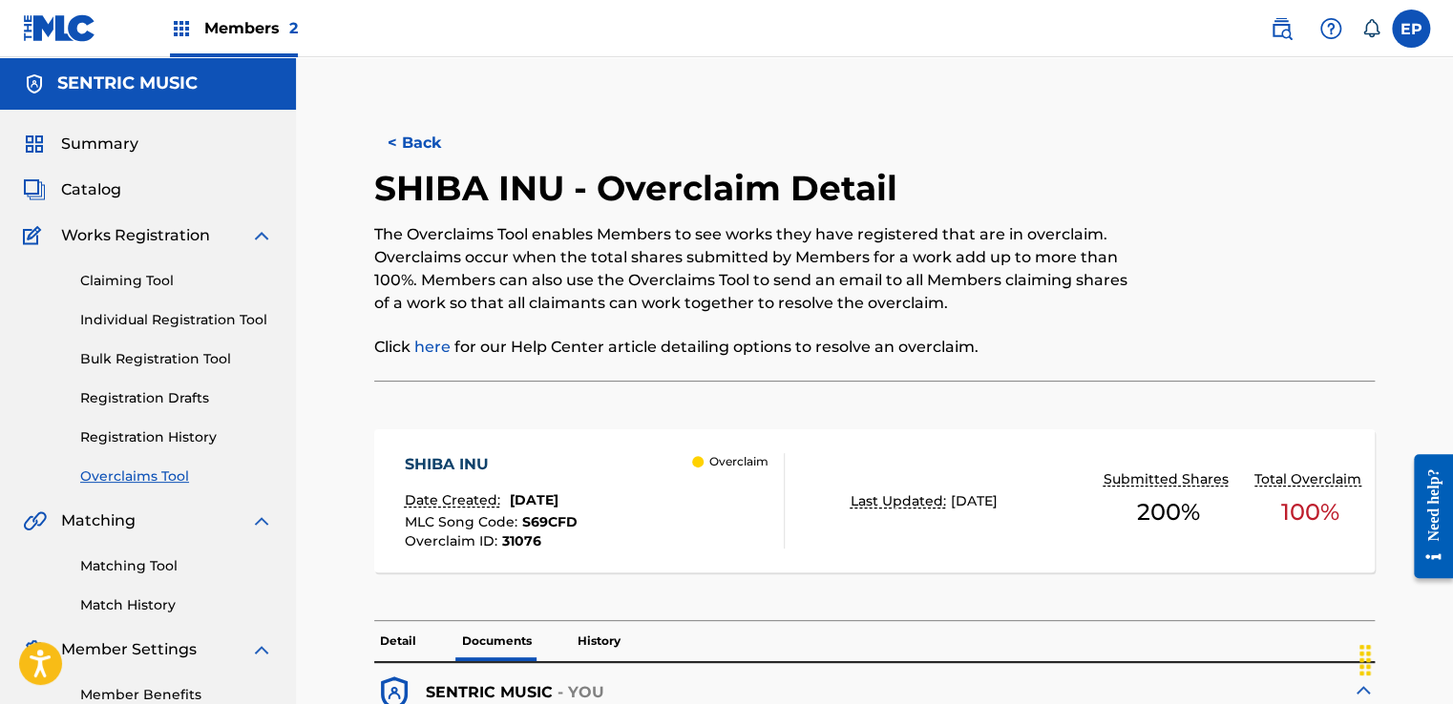
click at [160, 484] on link "Overclaims Tool" at bounding box center [176, 477] width 193 height 20
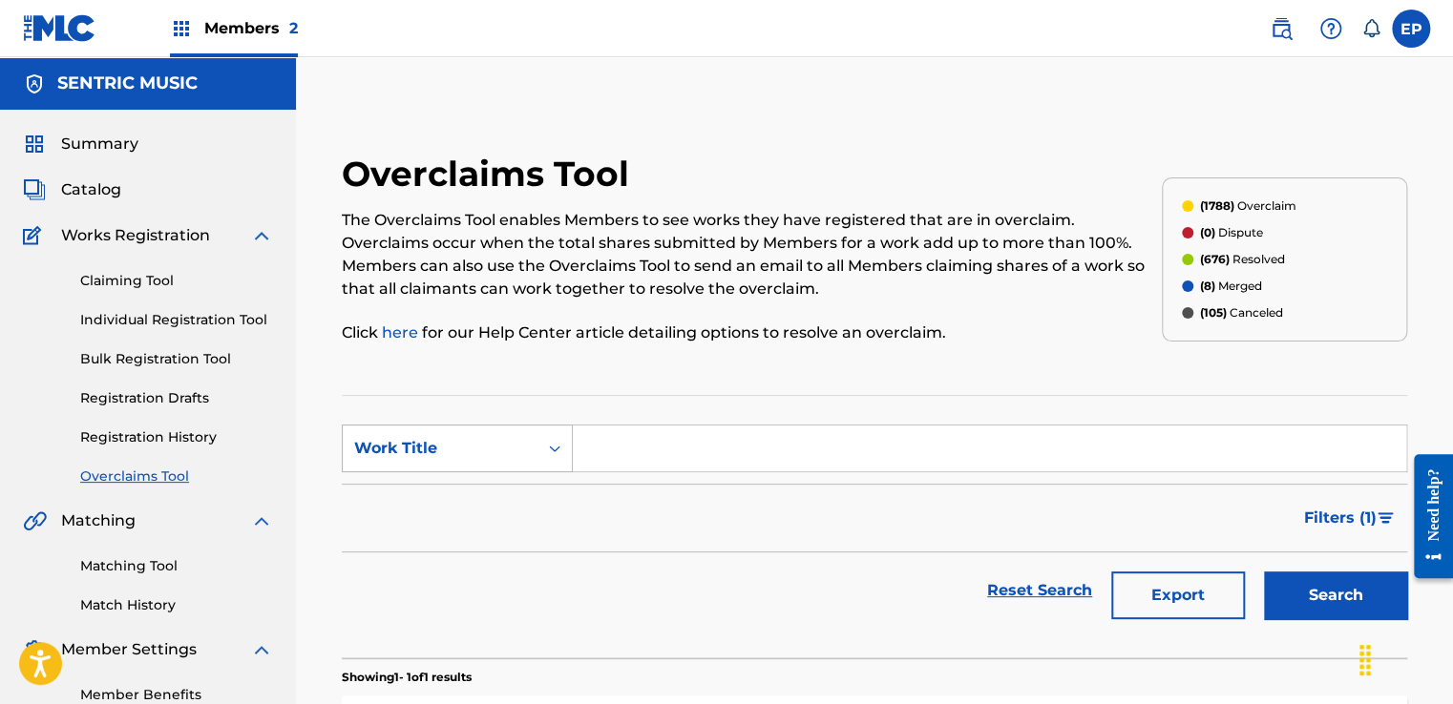
click at [448, 439] on div "Work Title" at bounding box center [440, 448] width 172 height 23
click at [448, 506] on div "MLC Song Code" at bounding box center [457, 497] width 229 height 48
click at [706, 464] on input "Search Form" at bounding box center [989, 449] width 833 height 46
paste input "S684ZW"
type input "S684ZW"
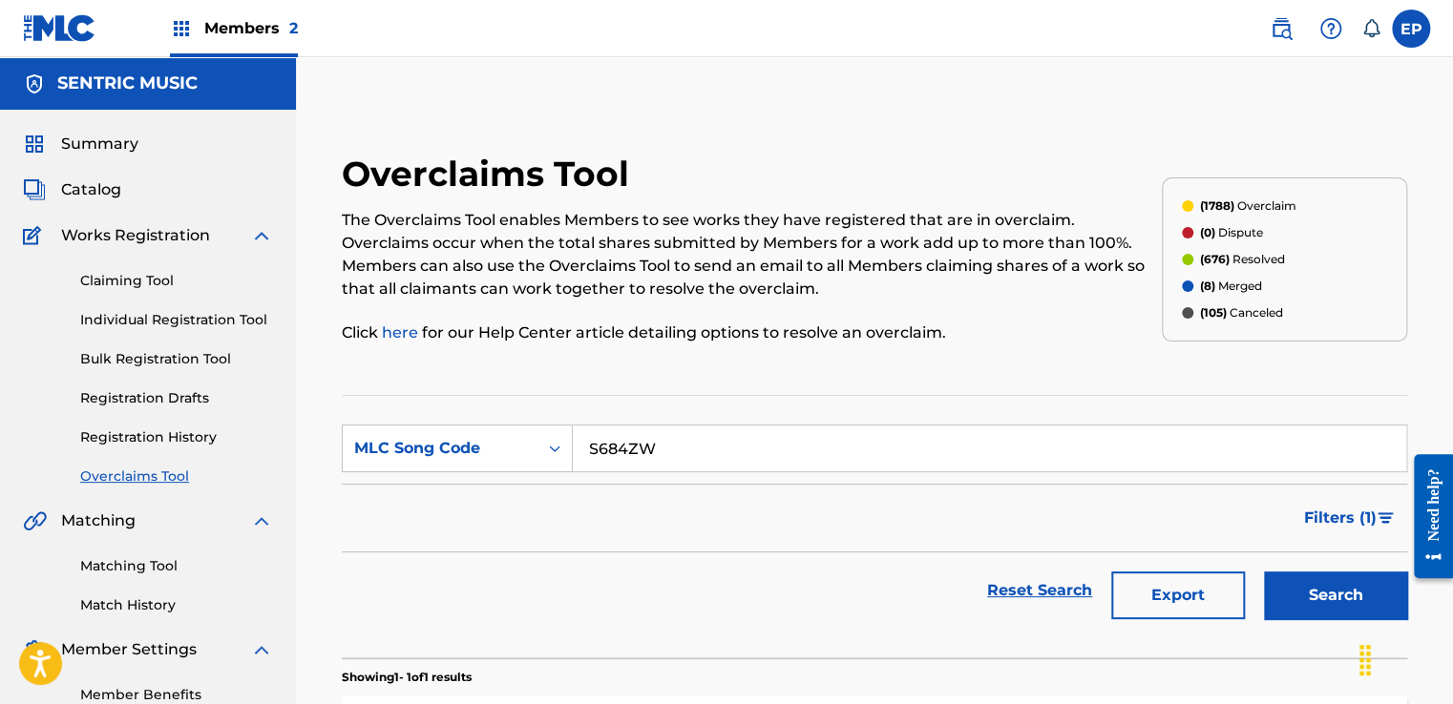
click at [1301, 607] on button "Search" at bounding box center [1335, 596] width 143 height 48
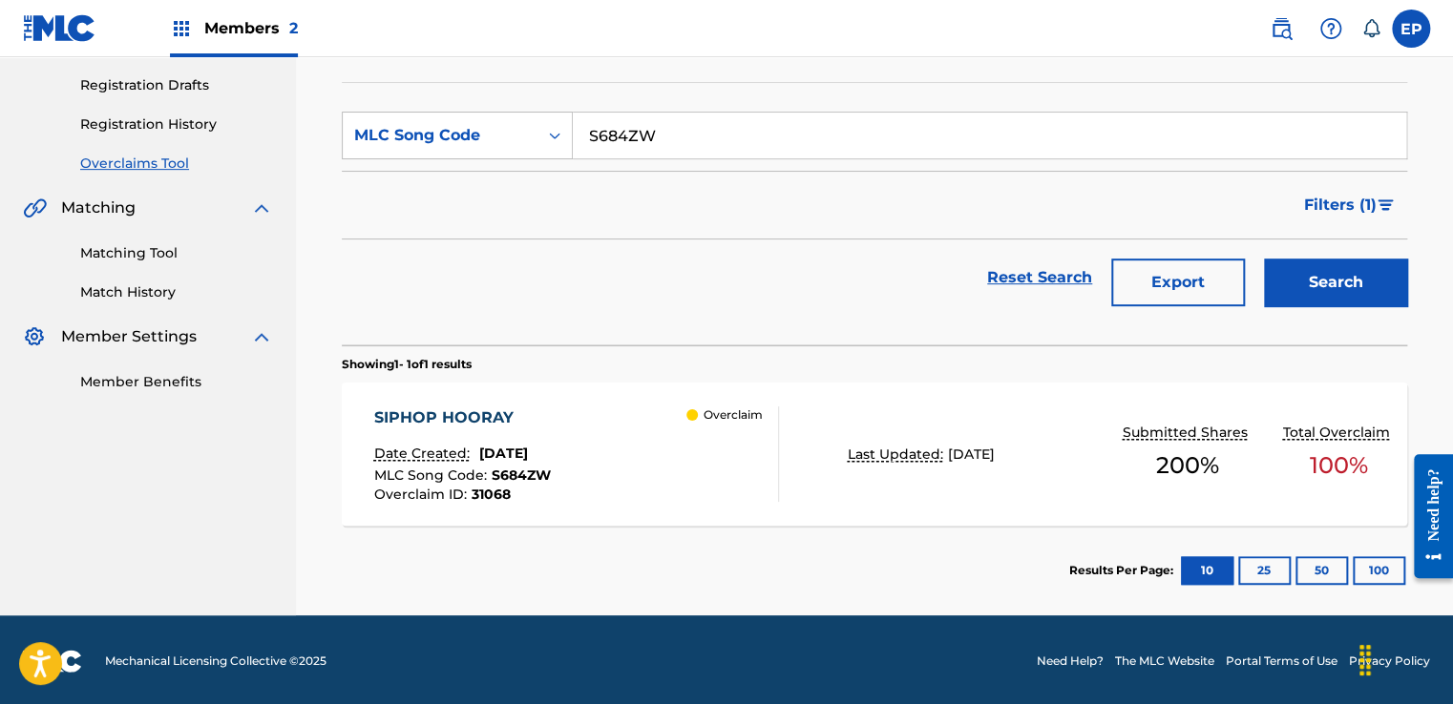
scroll to position [314, 0]
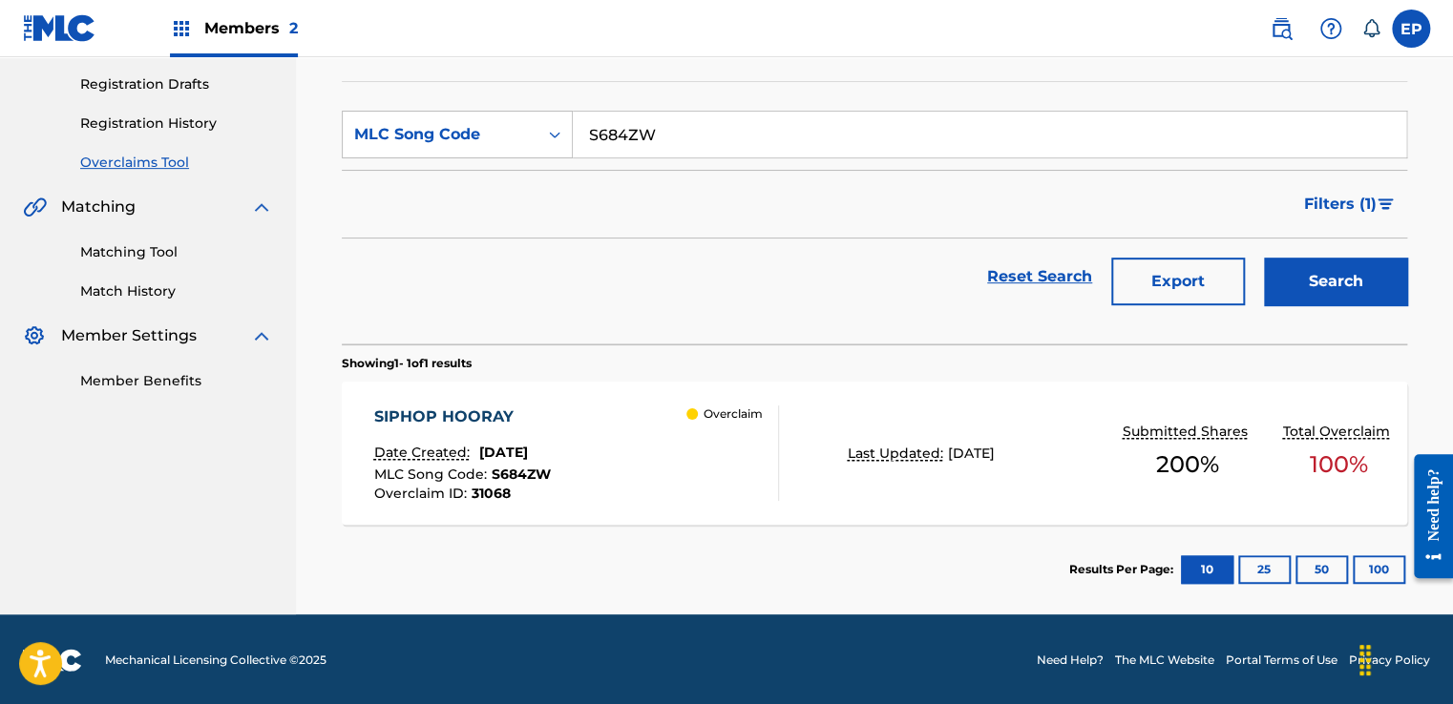
click at [970, 488] on div "SIPHOP HOORAY Date Created: [DATE] MLC Song Code : S684ZW Overclaim ID : 31068 …" at bounding box center [874, 453] width 1065 height 143
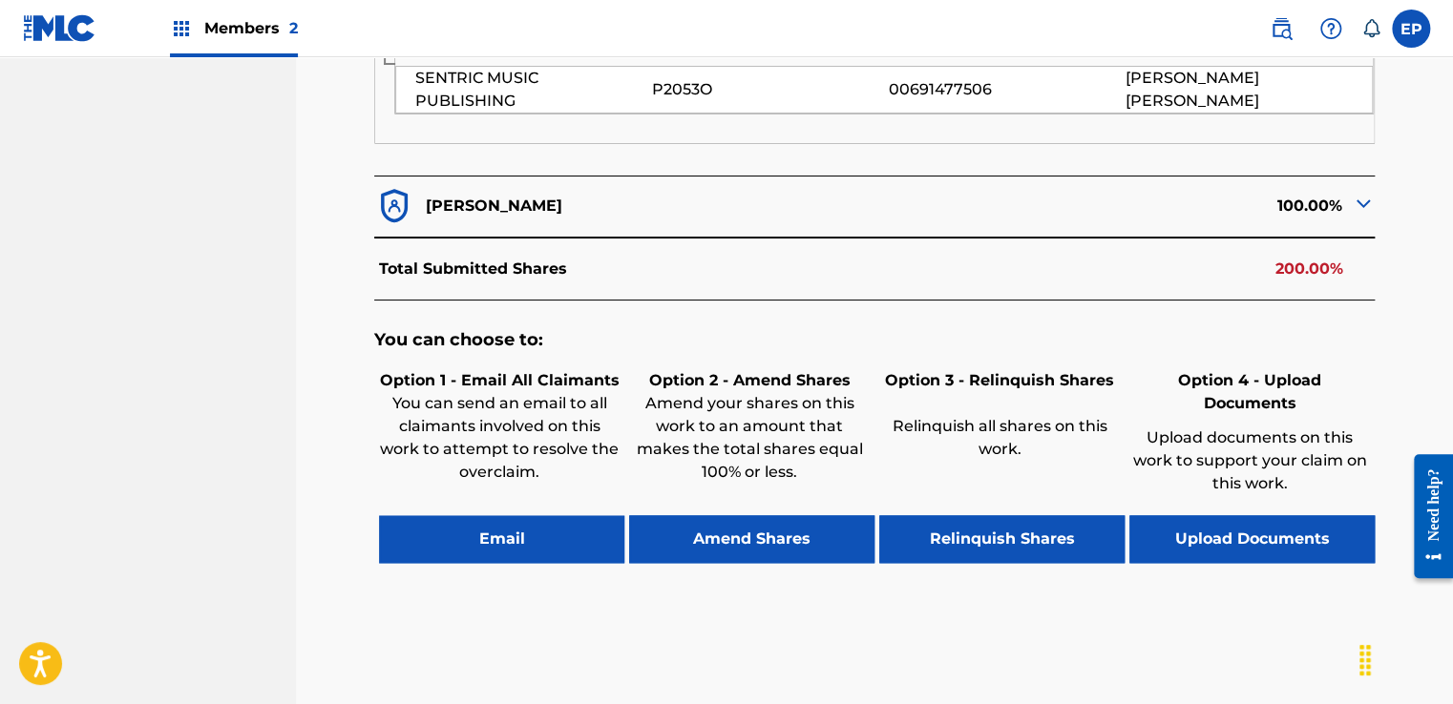
scroll to position [900, 0]
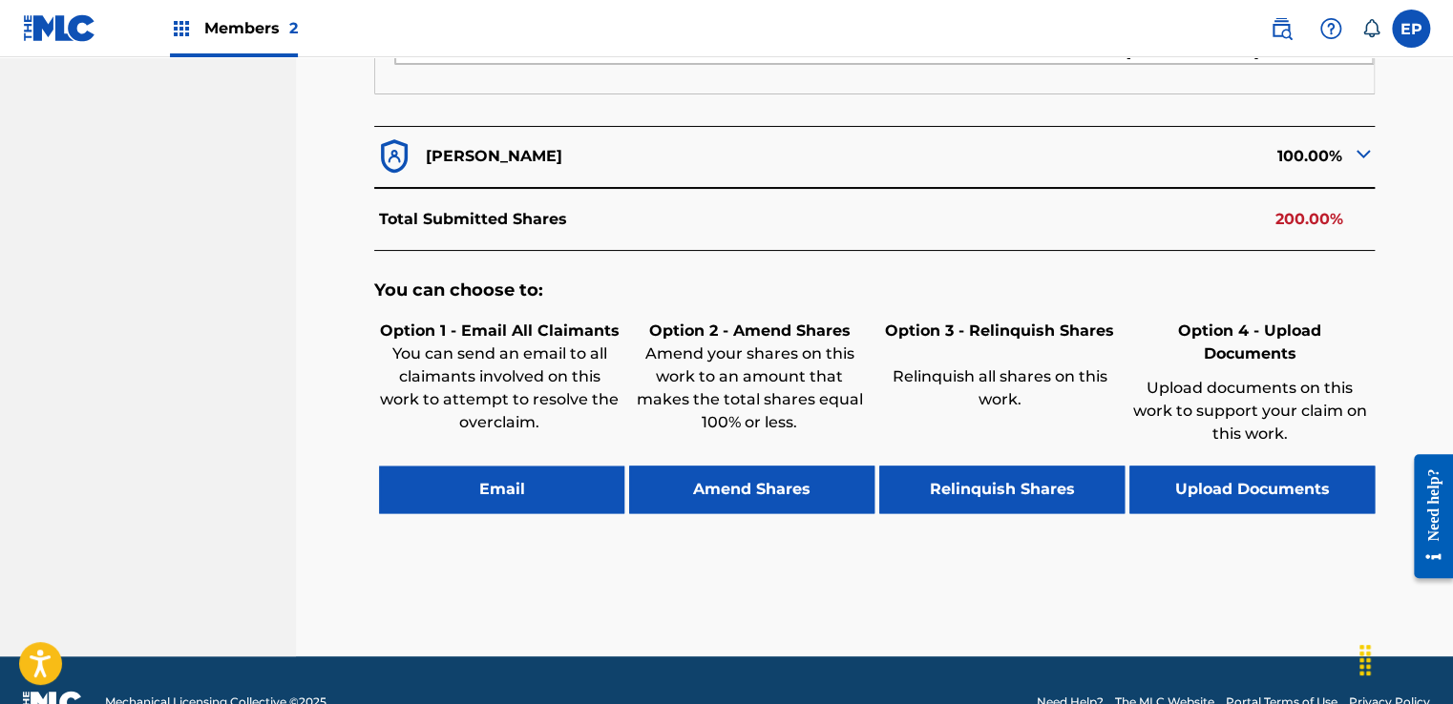
click at [1229, 466] on button "Upload Documents" at bounding box center [1251, 490] width 245 height 48
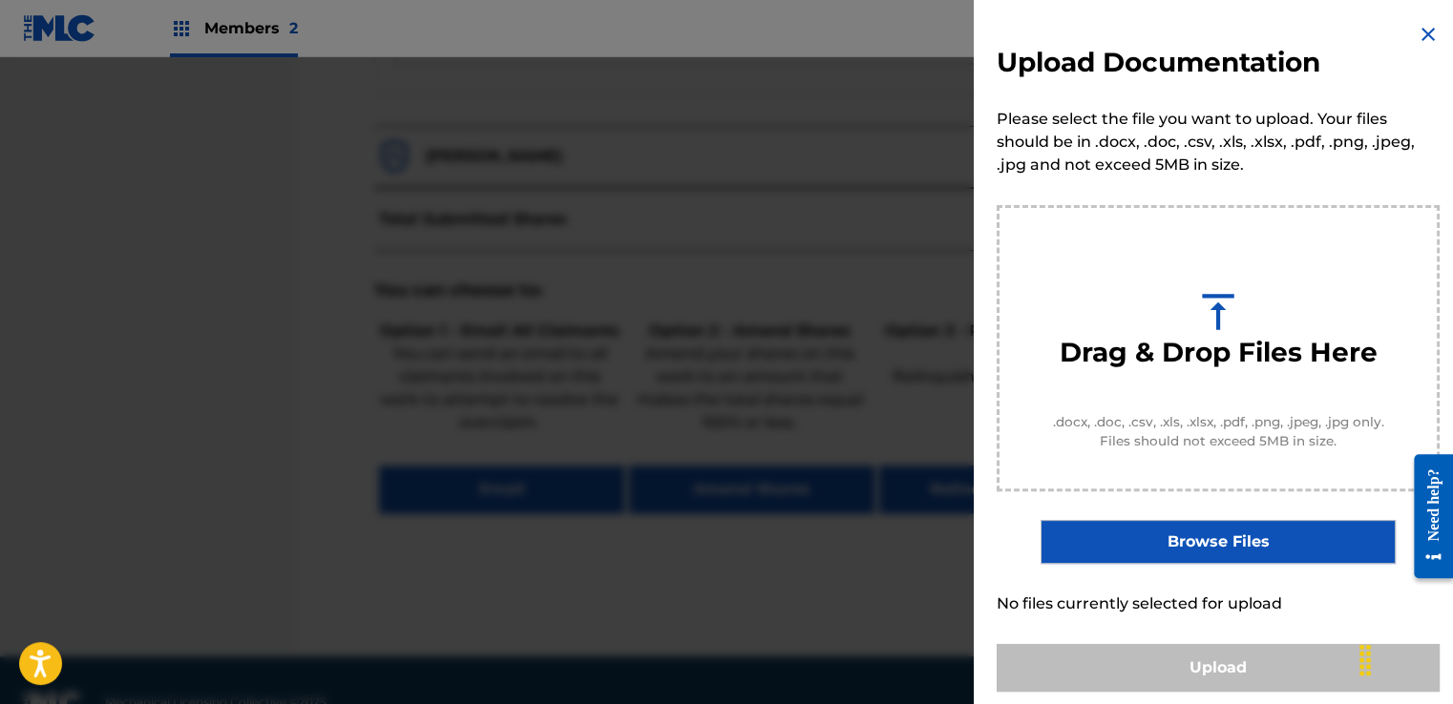
click at [1187, 538] on label "Browse Files" at bounding box center [1217, 542] width 354 height 44
click at [0, 0] on input "Browse Files" at bounding box center [0, 0] width 0 height 0
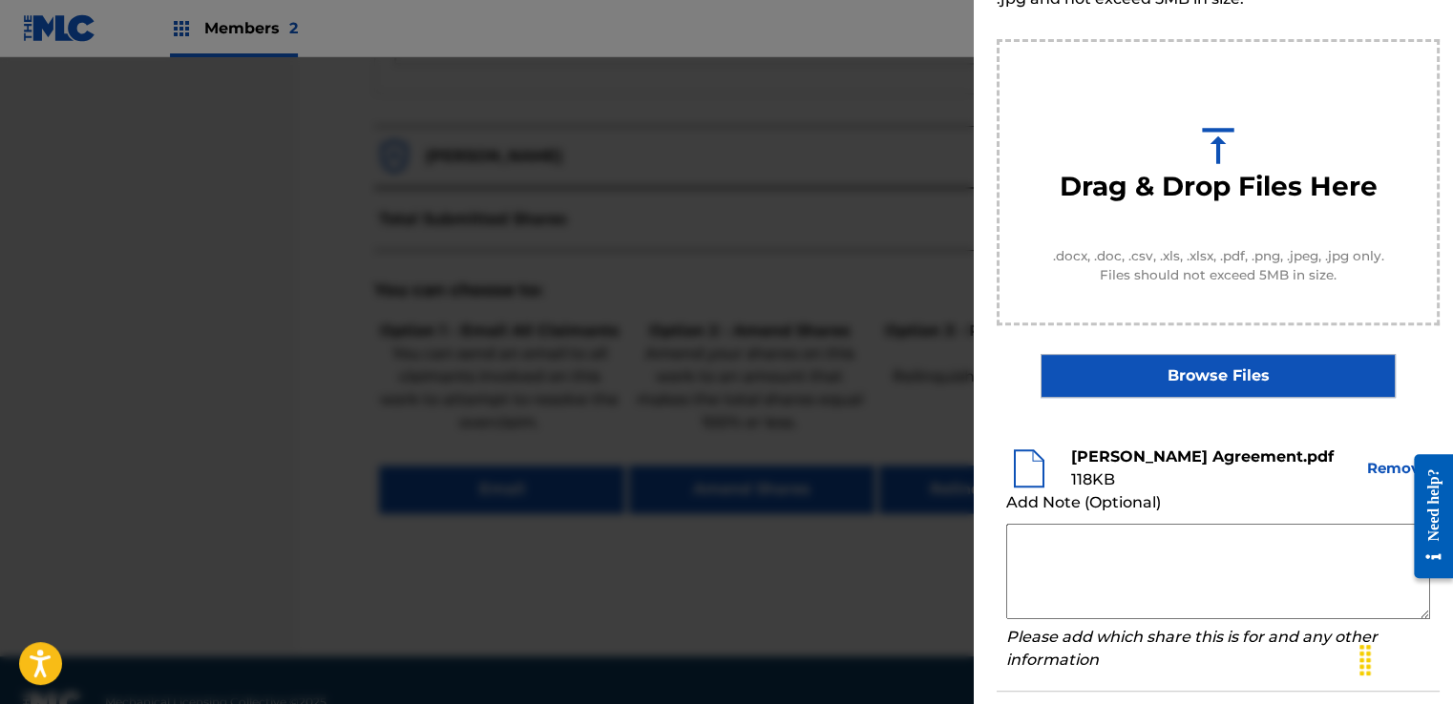
scroll to position [251, 0]
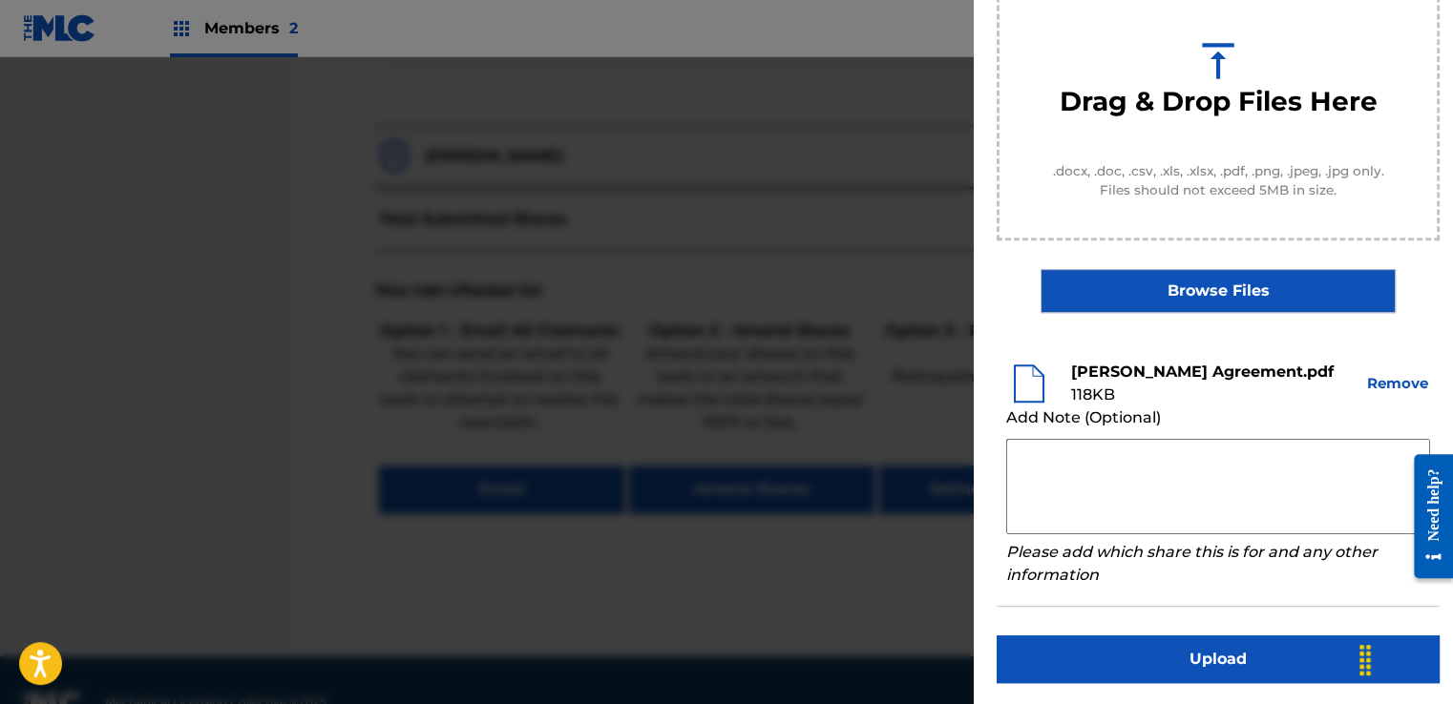
click at [1190, 463] on textarea at bounding box center [1218, 486] width 424 height 95
paste textarea "Our self service agreement is signed via digital signature and is active until …"
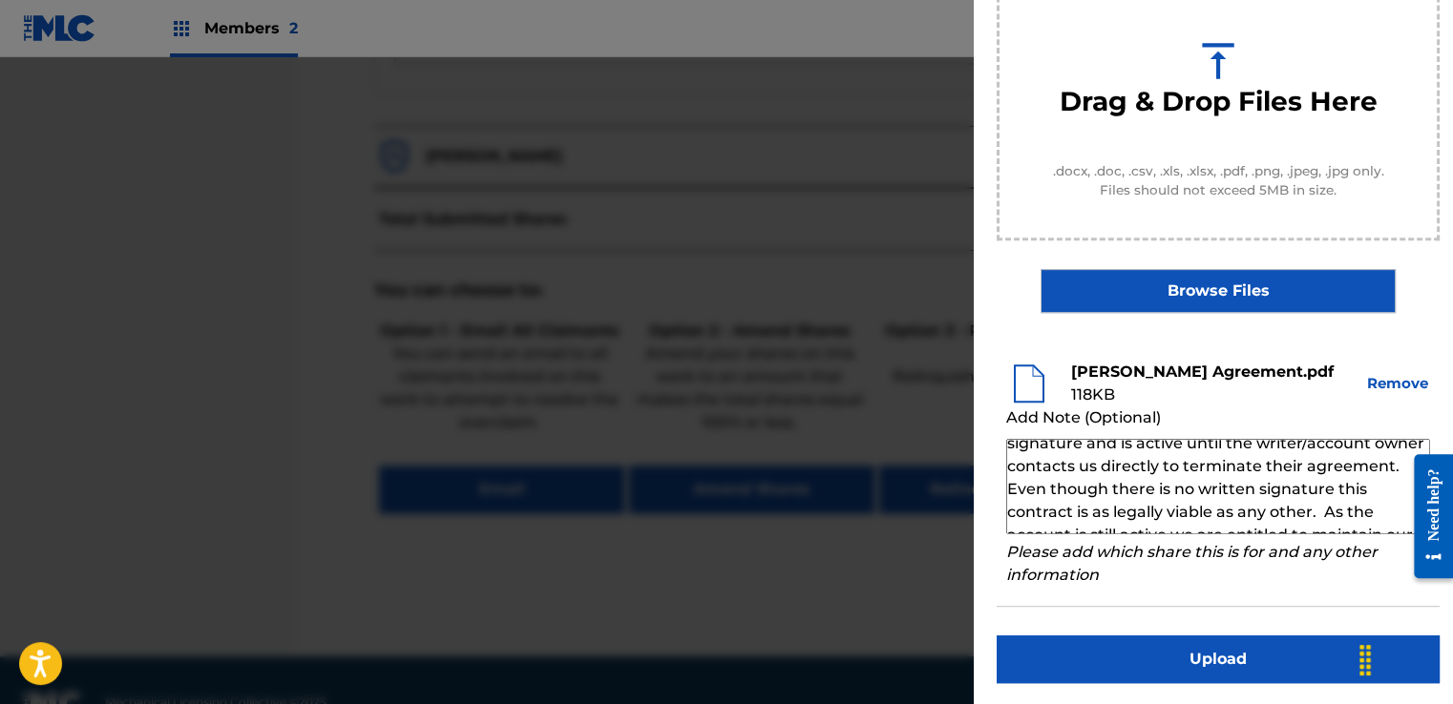
scroll to position [0, 0]
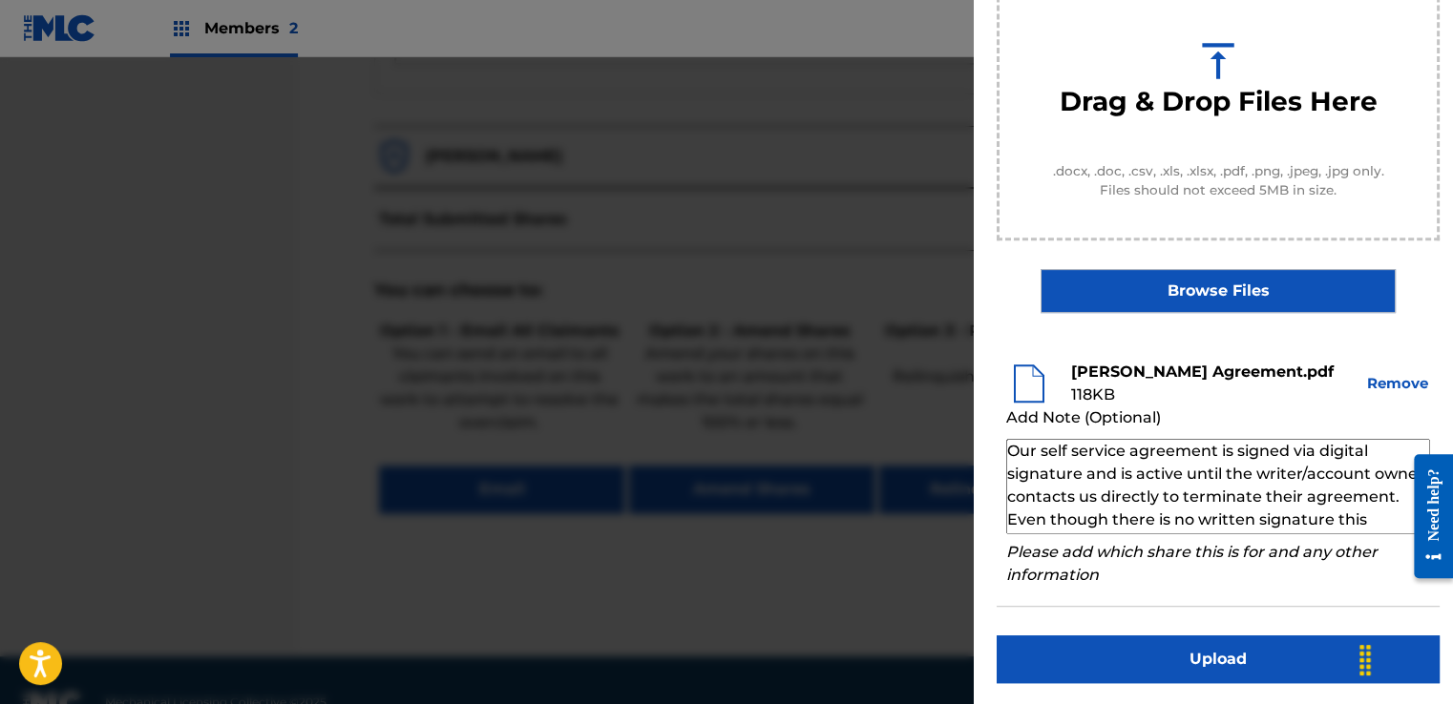
type textarea "Our self service agreement is signed via digital signature and is active until …"
click at [1184, 645] on button "Upload" at bounding box center [1218, 660] width 443 height 48
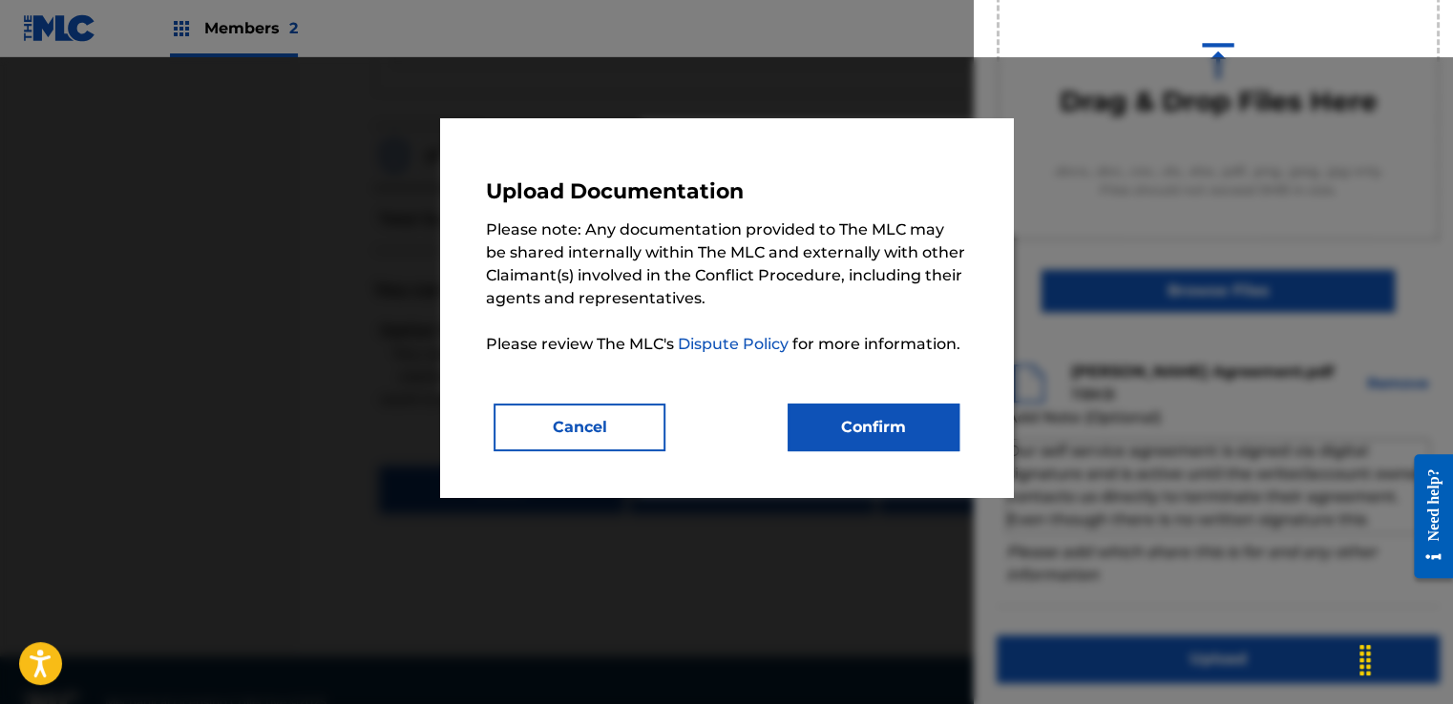
click at [916, 420] on button "Confirm" at bounding box center [874, 428] width 172 height 48
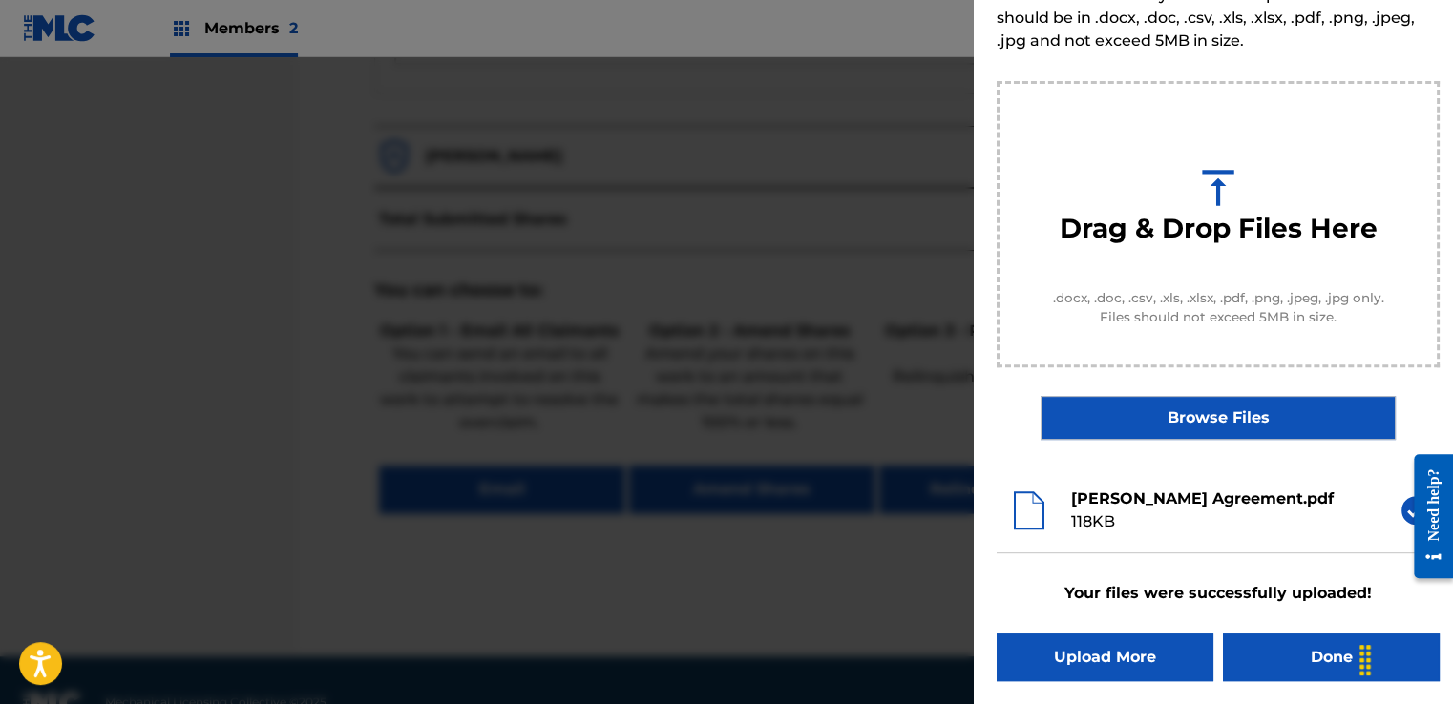
scroll to position [122, 0]
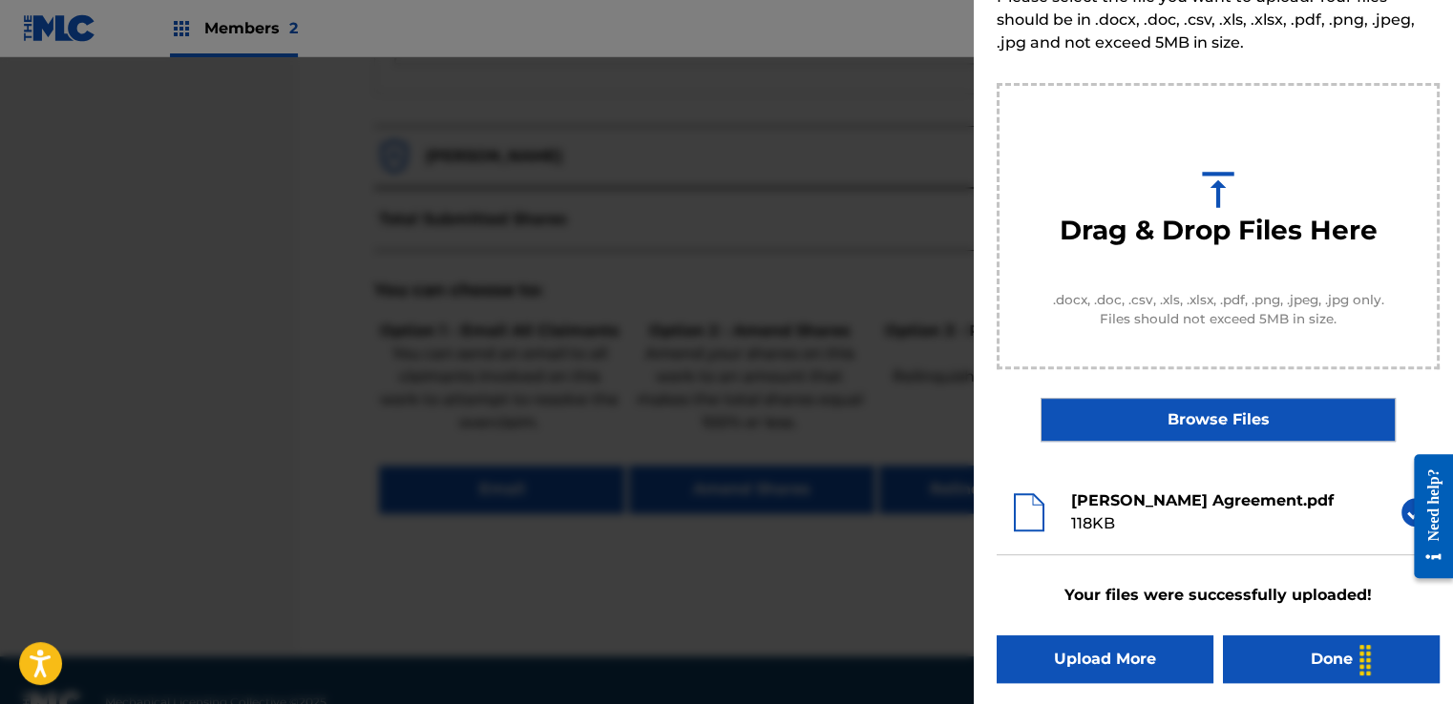
click at [1253, 647] on button "Done" at bounding box center [1331, 660] width 217 height 48
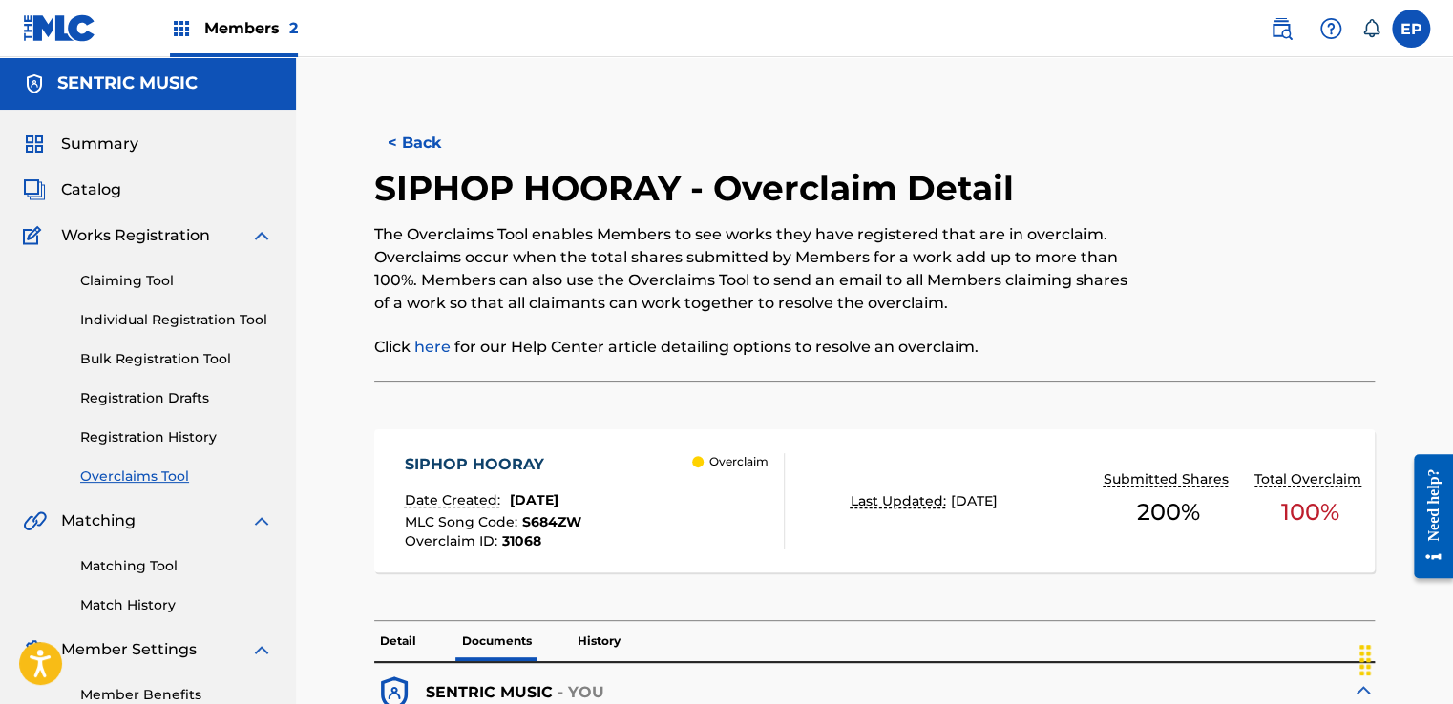
click at [150, 465] on div "Claiming Tool Individual Registration Tool Bulk Registration Tool Registration …" at bounding box center [148, 367] width 250 height 240
click at [150, 482] on link "Overclaims Tool" at bounding box center [176, 477] width 193 height 20
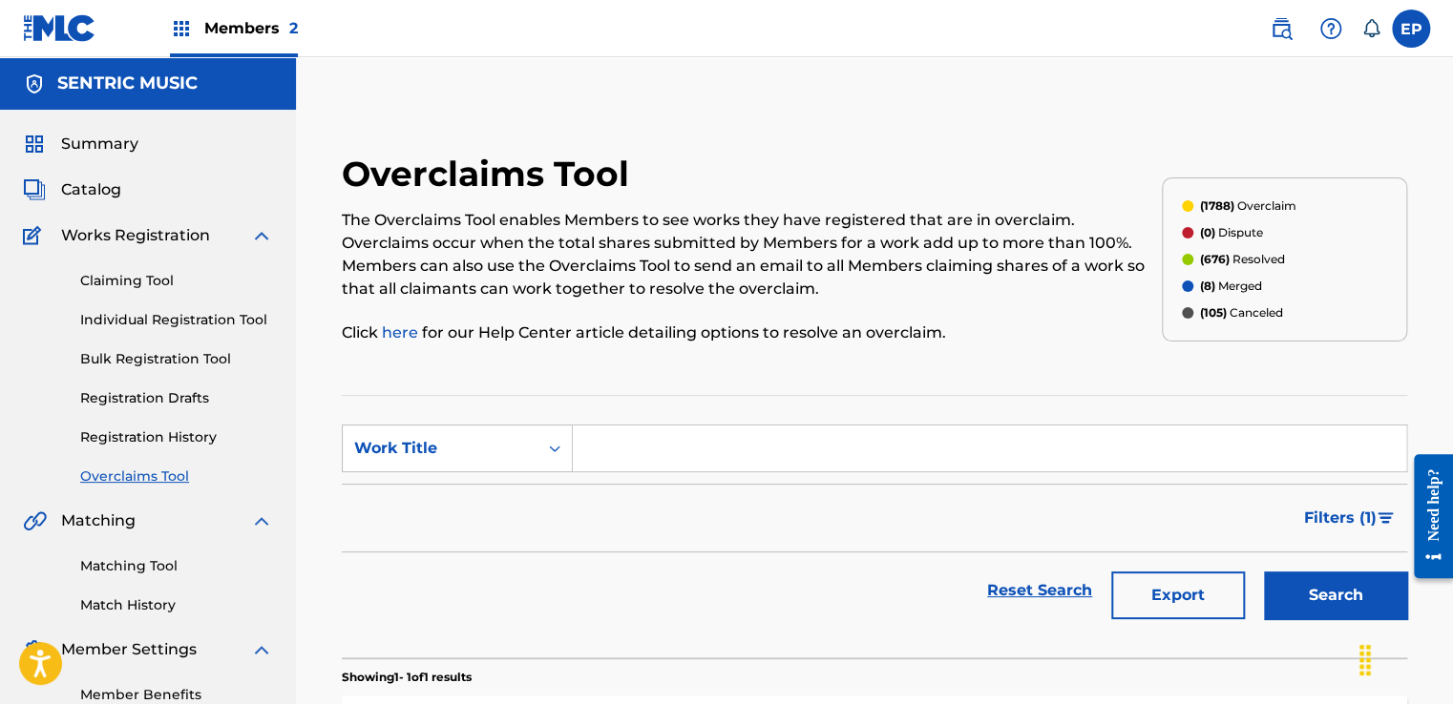
click at [514, 451] on div "Work Title" at bounding box center [440, 448] width 172 height 23
click at [495, 494] on div "MLC Song Code" at bounding box center [457, 497] width 229 height 48
click at [698, 481] on form "SearchWithCriteria5d6fb902-6ec7-4a62-a441-b3be7dee8d93 MLC Song Code Filter Sta…" at bounding box center [874, 527] width 1065 height 204
click at [682, 432] on input "Search Form" at bounding box center [989, 449] width 833 height 46
paste input "IZ45PX"
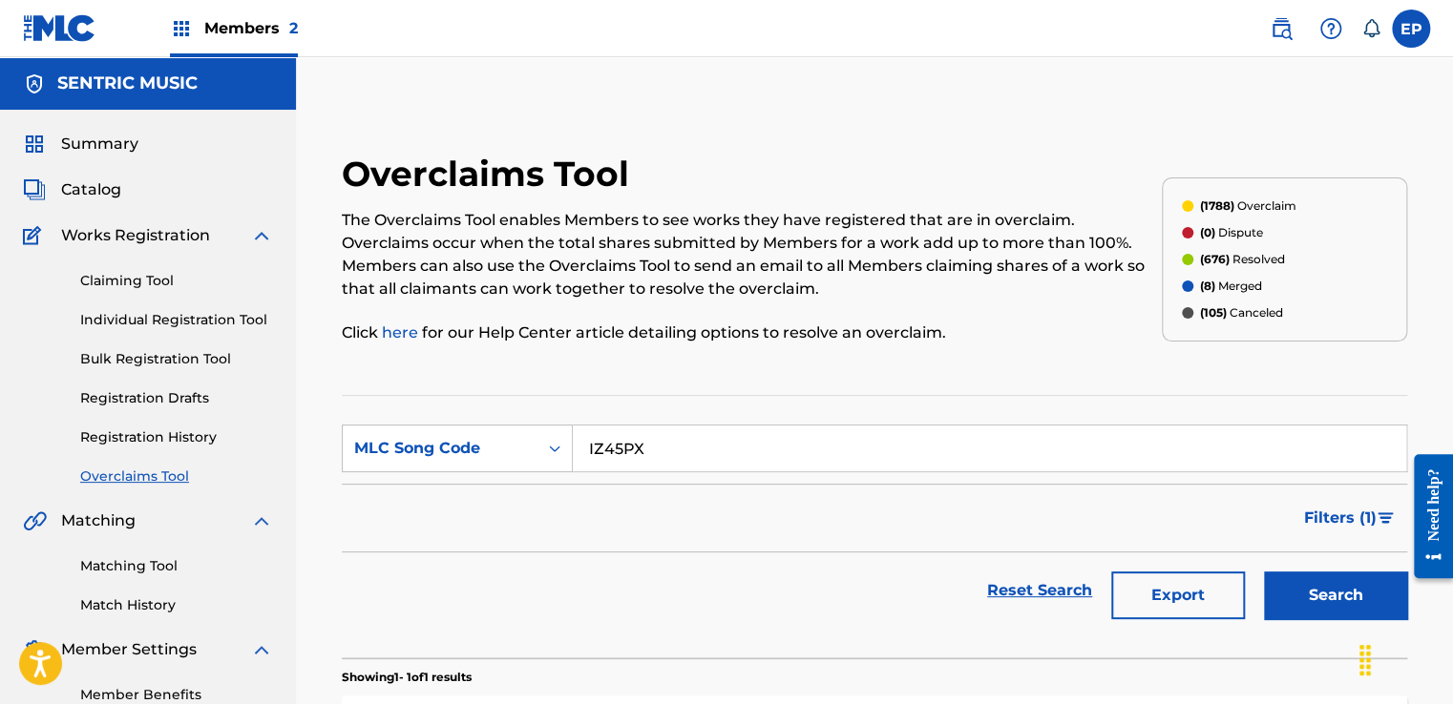
type input "IZ45PX"
click at [1356, 586] on button "Search" at bounding box center [1335, 596] width 143 height 48
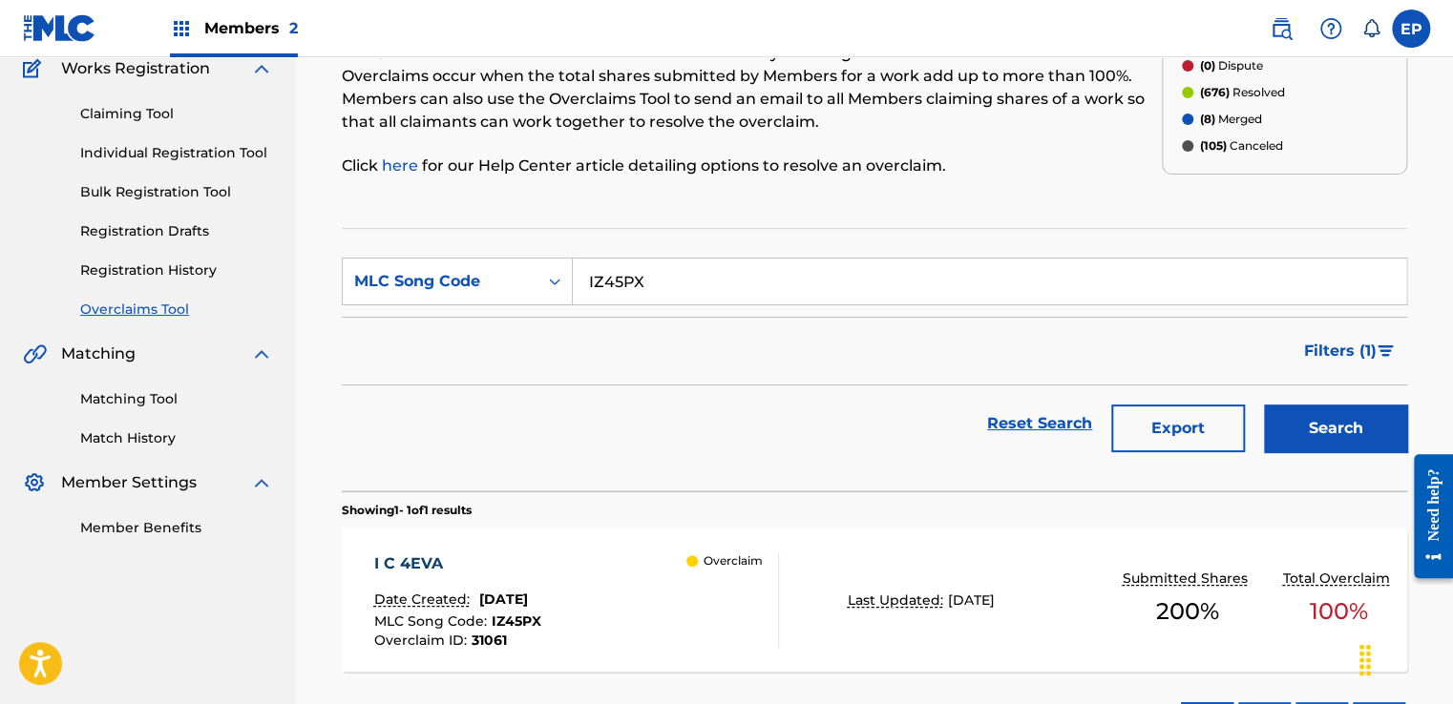
scroll to position [314, 0]
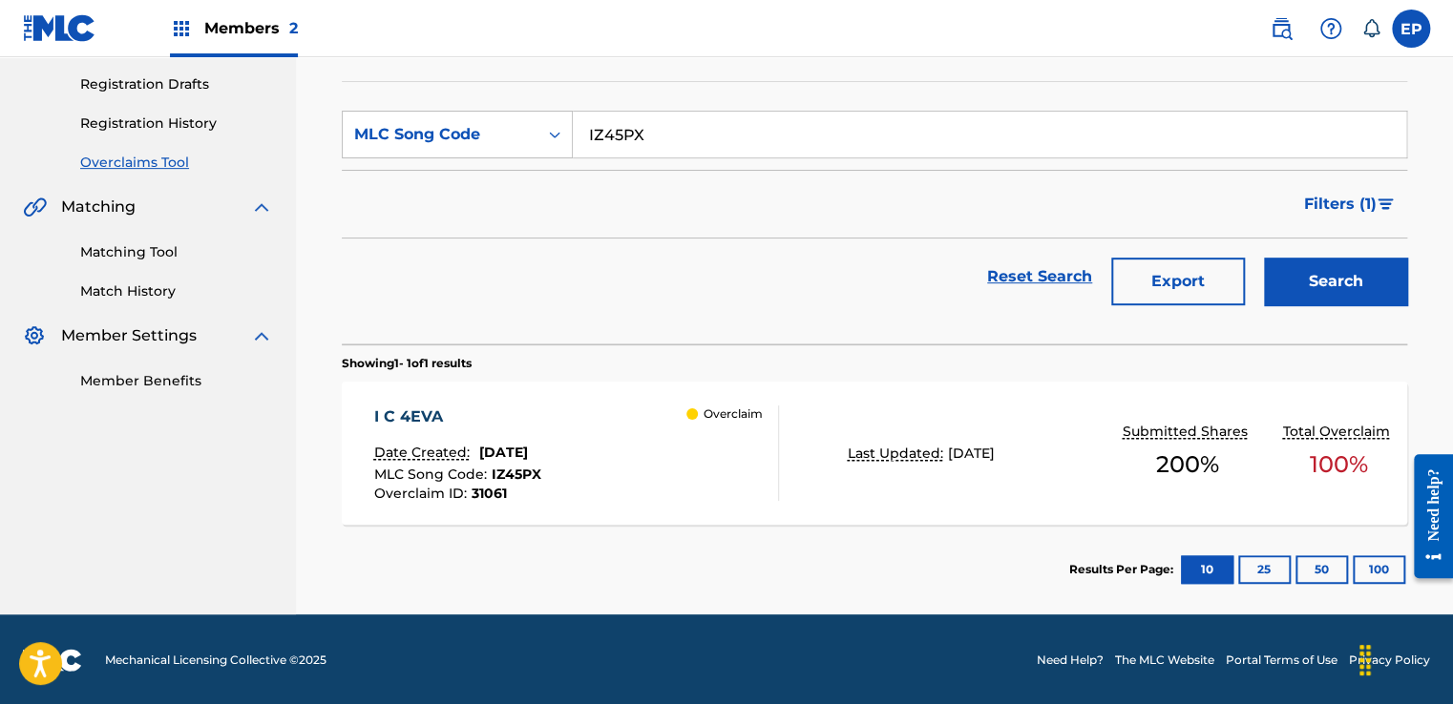
click at [840, 426] on div "I C 4EVA Date Created: [DATE] MLC Song Code : IZ45PX Overclaim ID : 31061 Overc…" at bounding box center [874, 453] width 1065 height 143
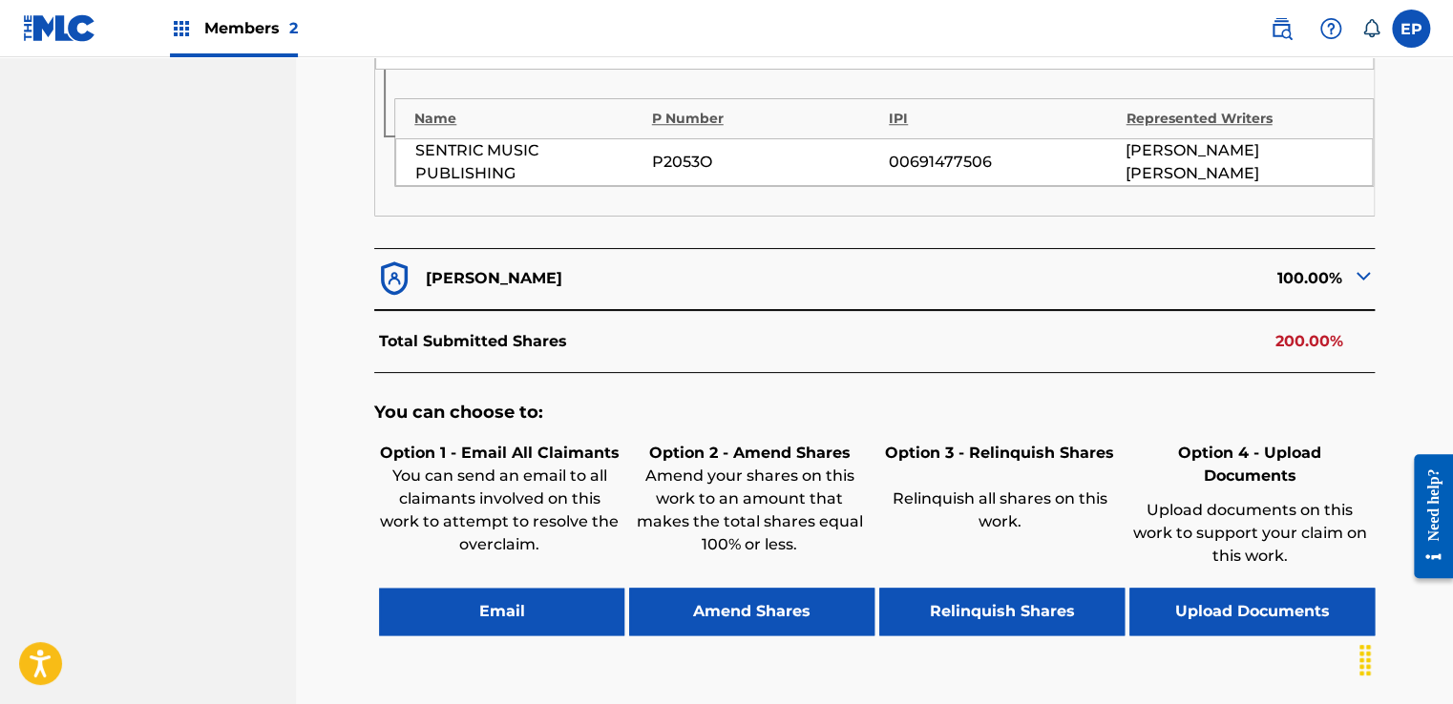
scroll to position [900, 0]
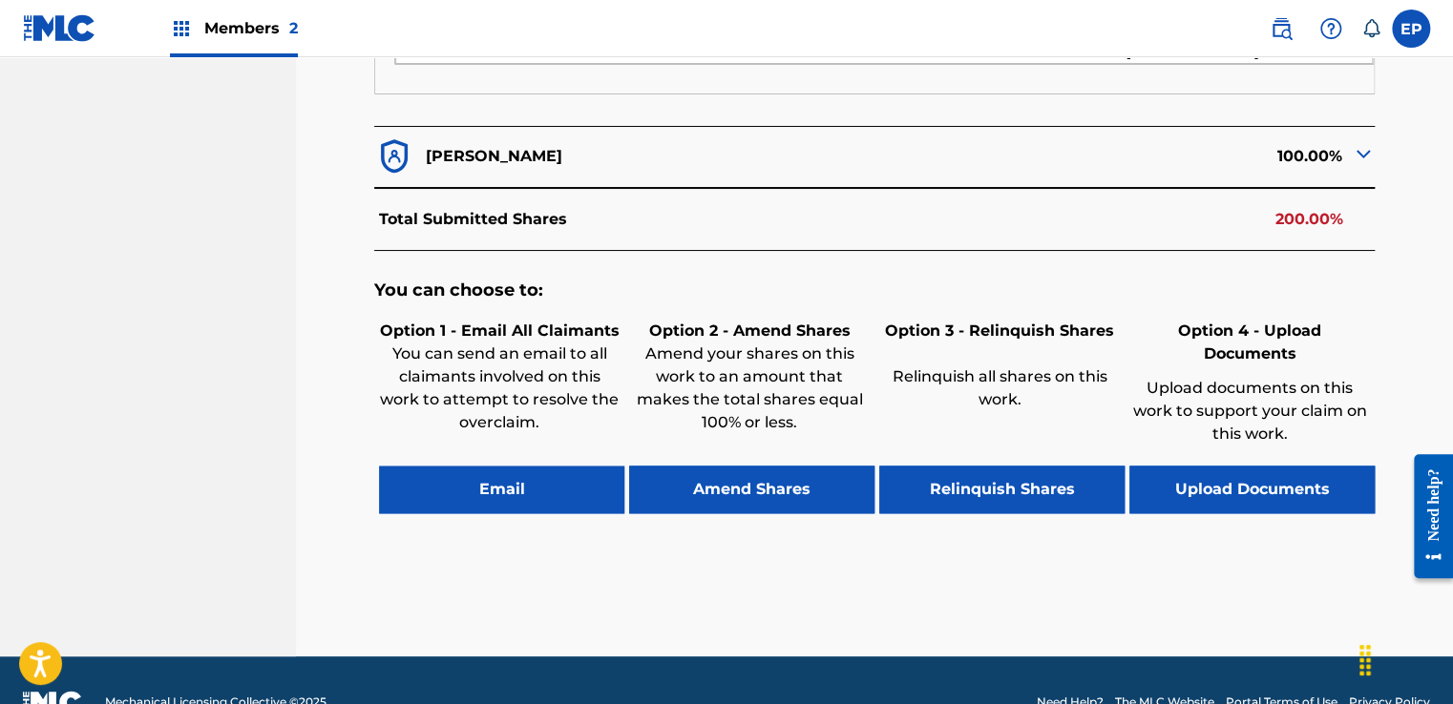
click at [1260, 466] on button "Upload Documents" at bounding box center [1251, 490] width 245 height 48
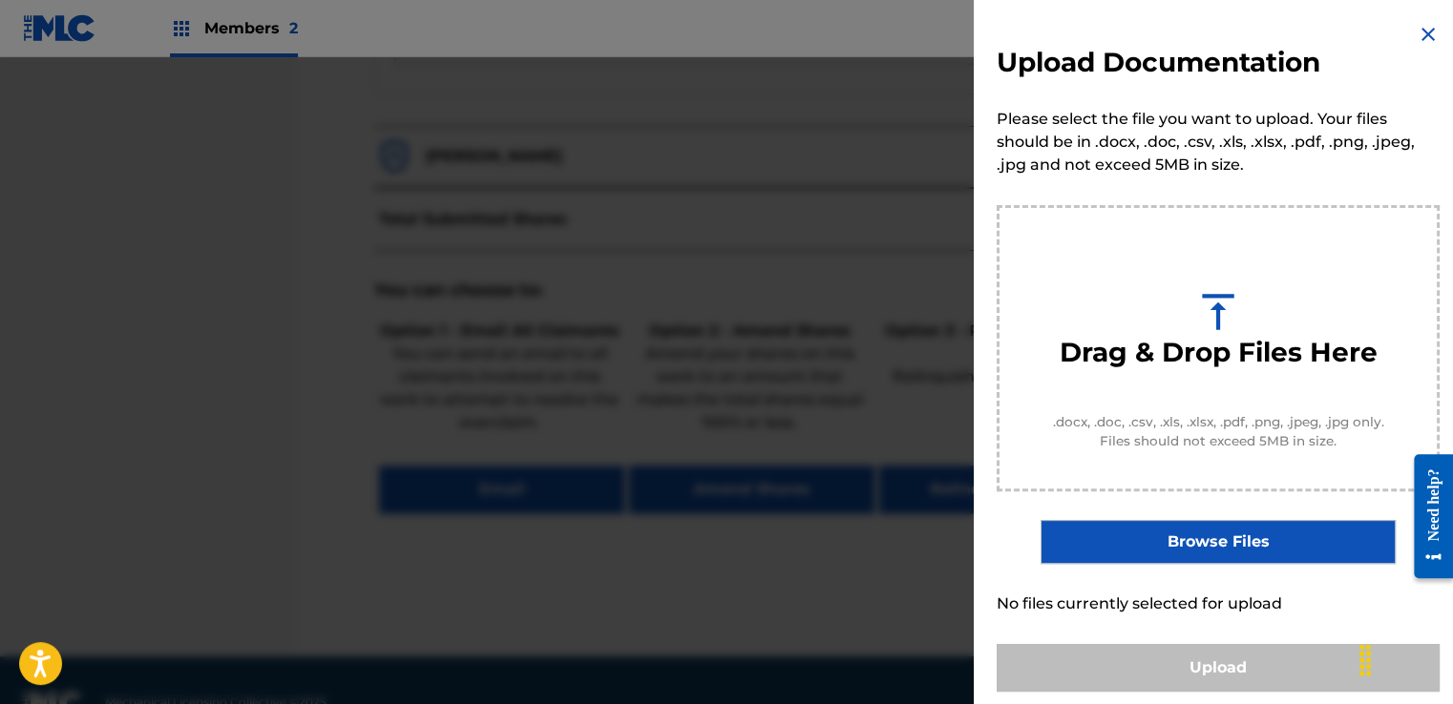
click at [1218, 533] on label "Browse Files" at bounding box center [1217, 542] width 354 height 44
click at [0, 0] on input "Browse Files" at bounding box center [0, 0] width 0 height 0
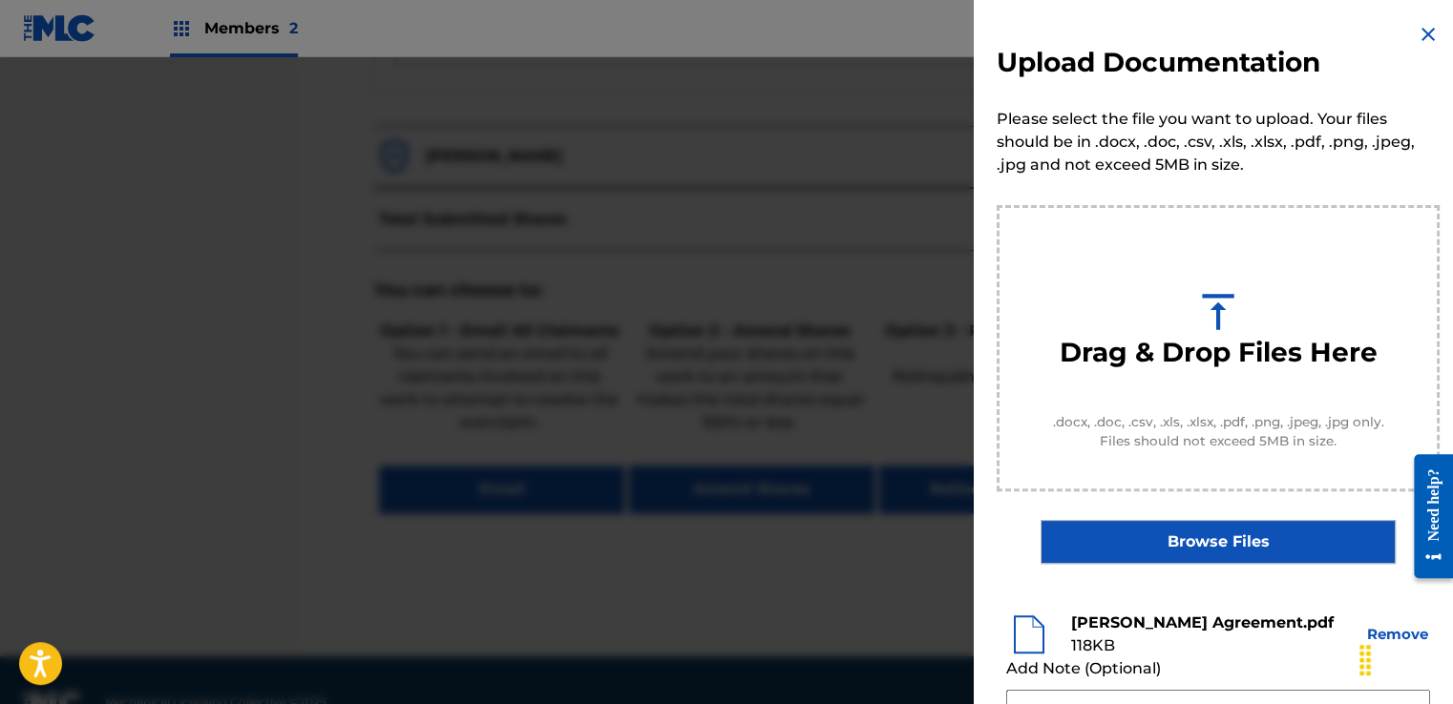
scroll to position [251, 0]
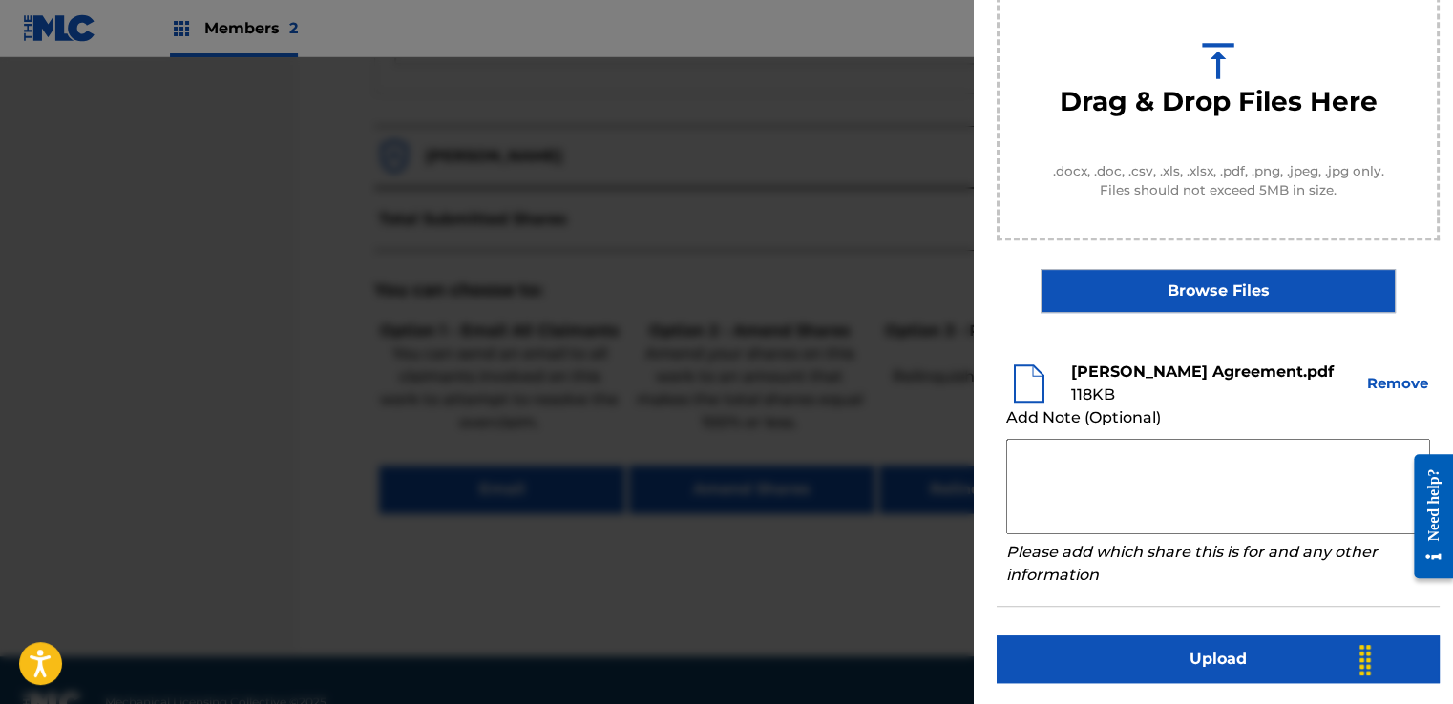
click at [1060, 450] on textarea at bounding box center [1218, 486] width 424 height 95
paste textarea "Our self service agreement is signed via digital signature and is active until …"
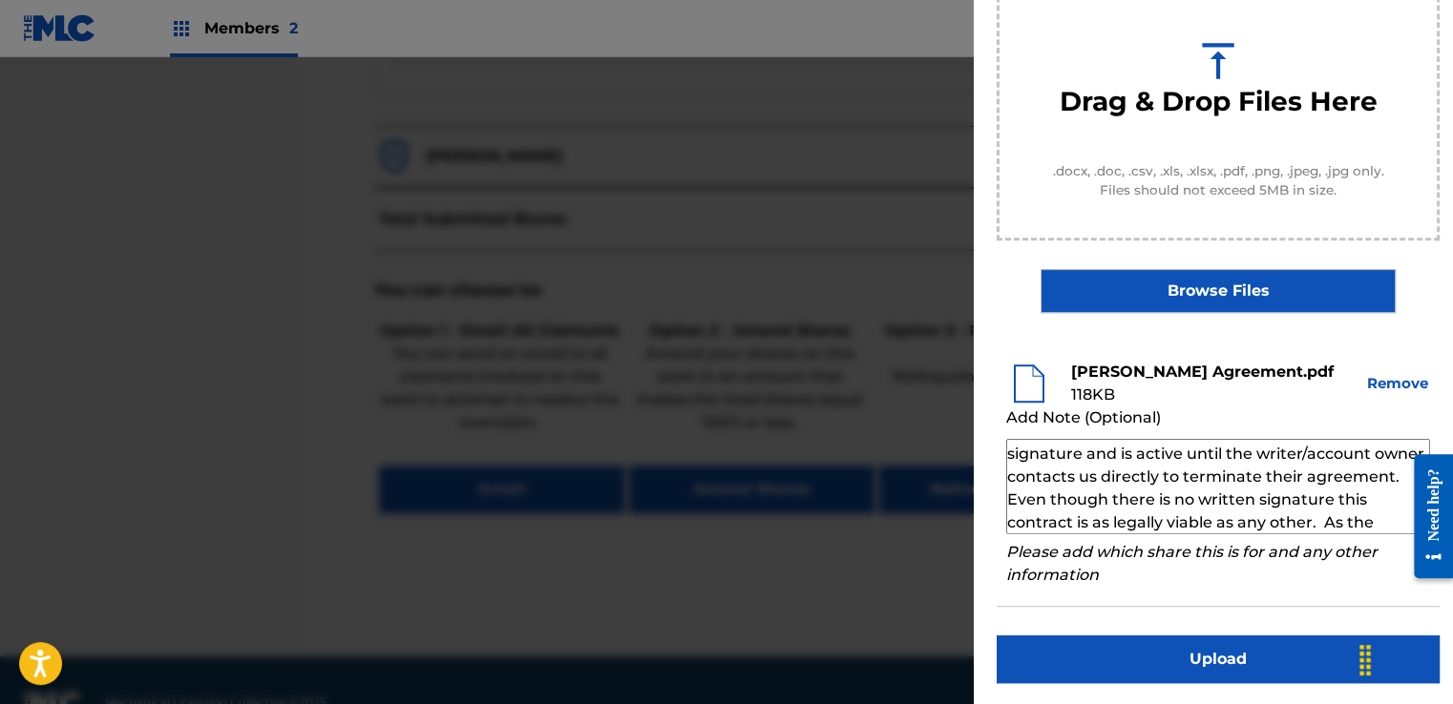
scroll to position [0, 0]
type textarea "Our self service agreement is signed via digital signature and is active until …"
click at [1198, 642] on button "Upload" at bounding box center [1218, 660] width 443 height 48
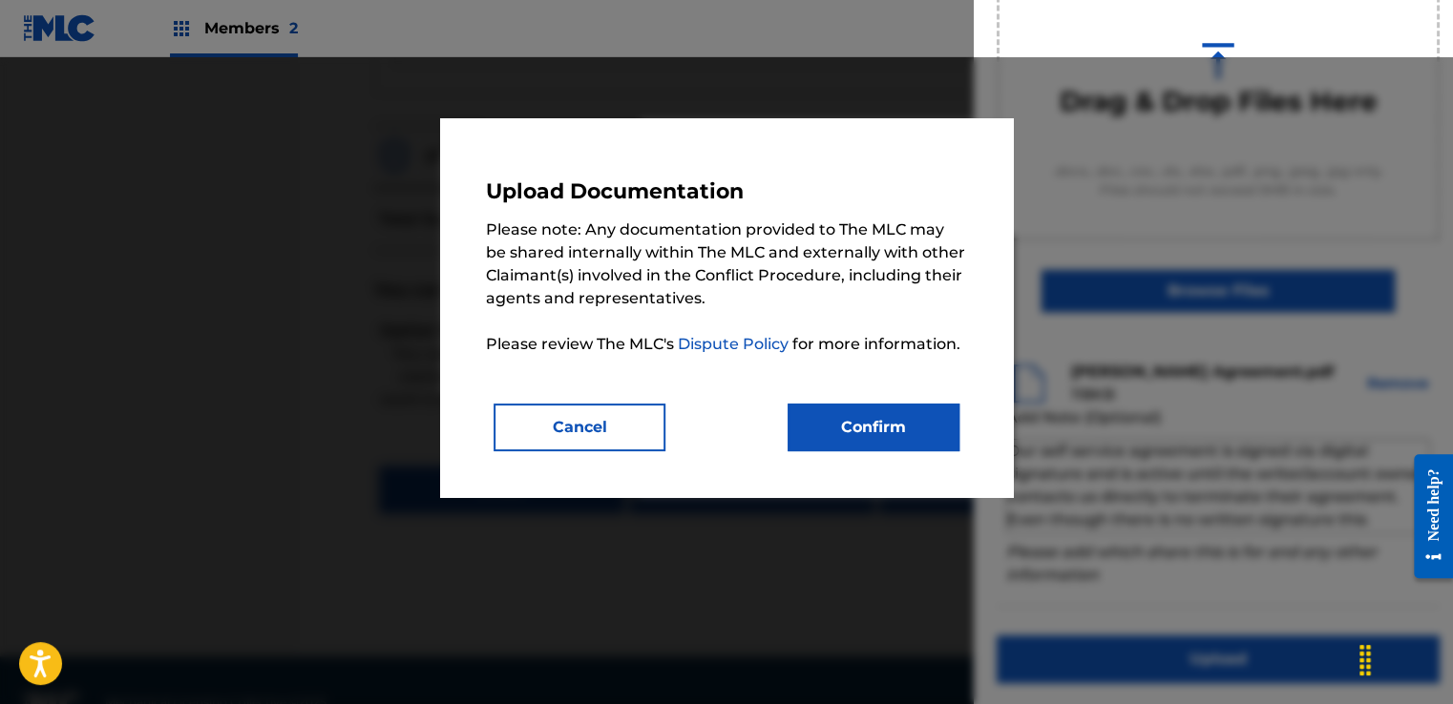
click at [936, 425] on button "Confirm" at bounding box center [874, 428] width 172 height 48
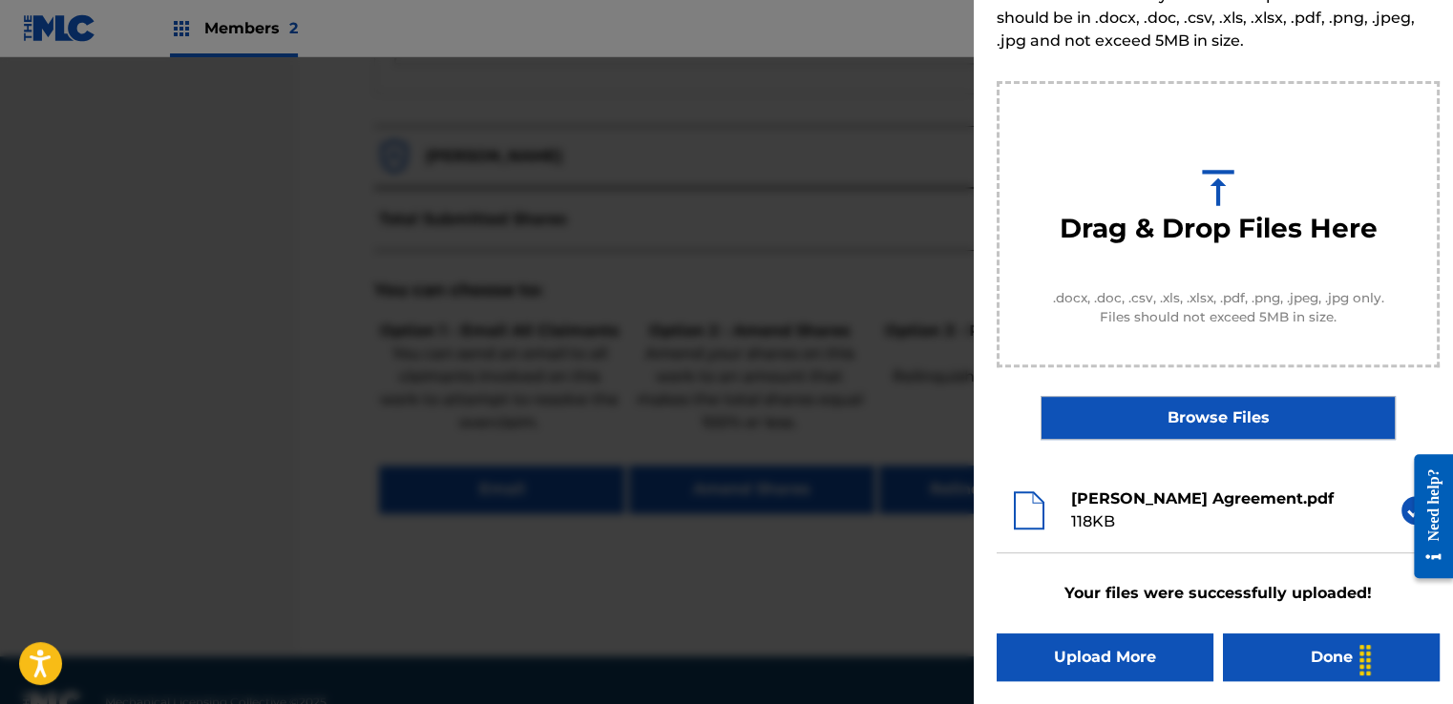
scroll to position [122, 0]
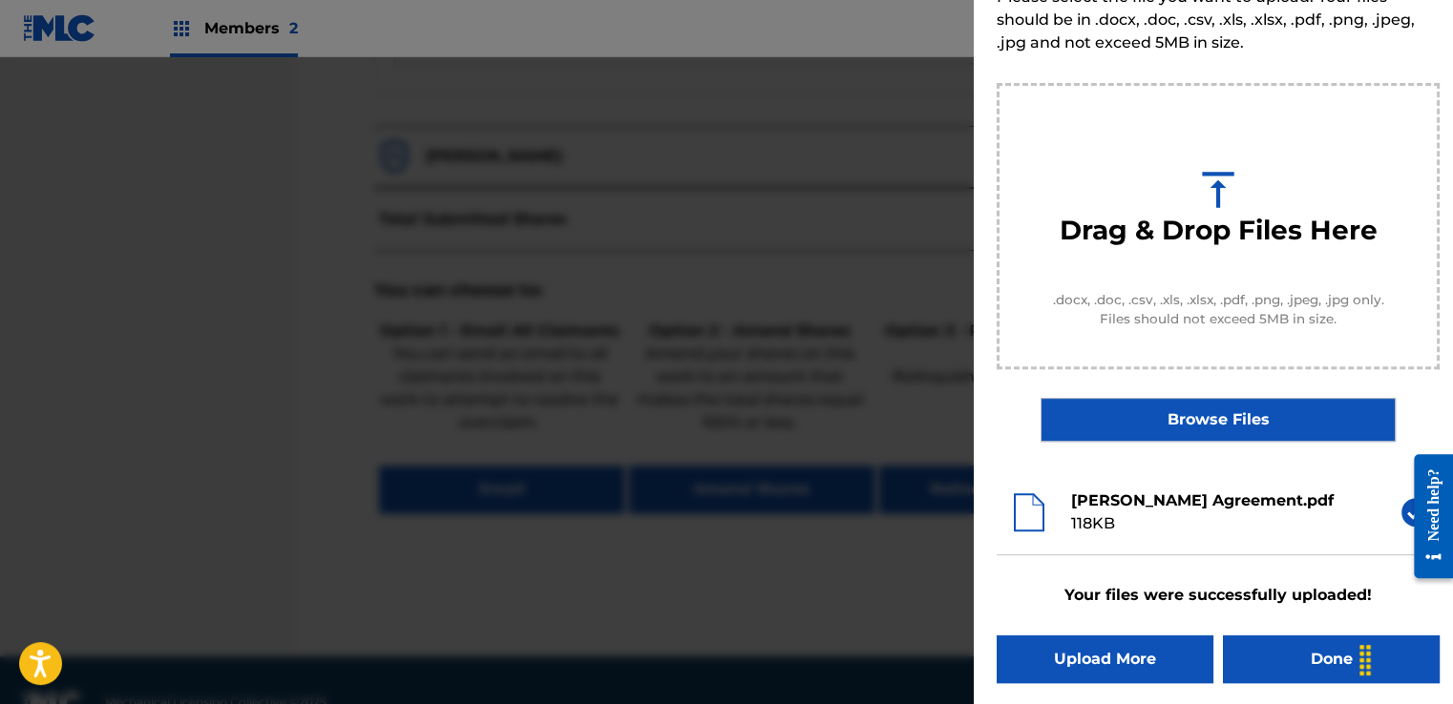
click at [1301, 651] on button "Done" at bounding box center [1331, 660] width 217 height 48
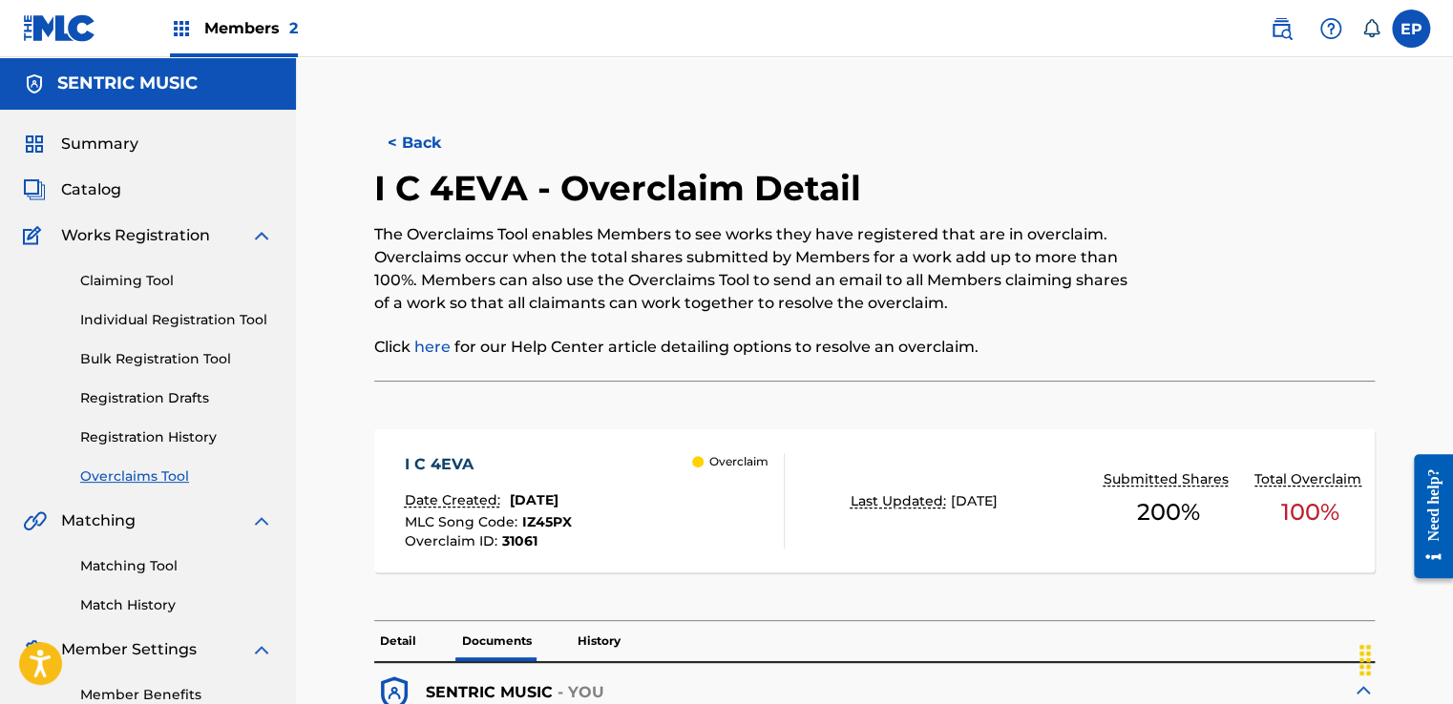
click at [134, 483] on link "Overclaims Tool" at bounding box center [176, 477] width 193 height 20
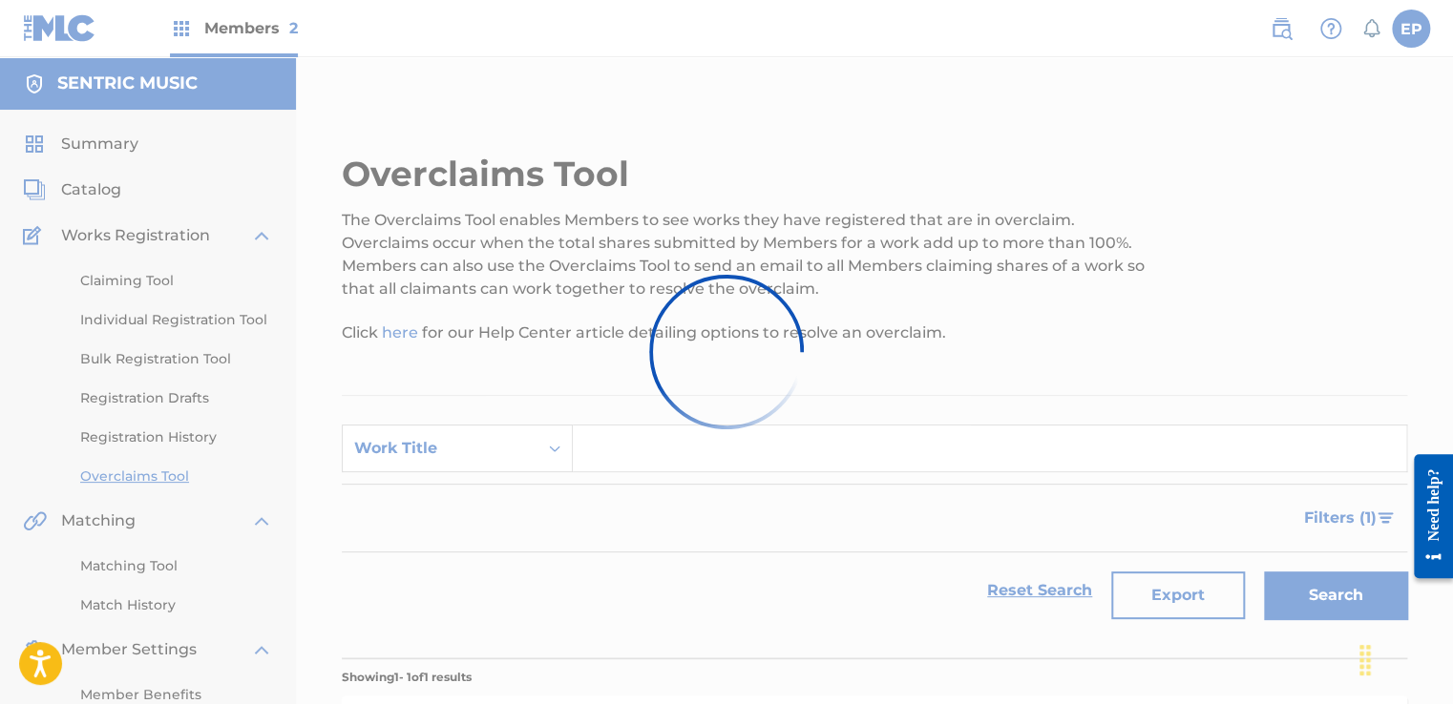
click at [539, 446] on div "Search Form" at bounding box center [554, 448] width 34 height 34
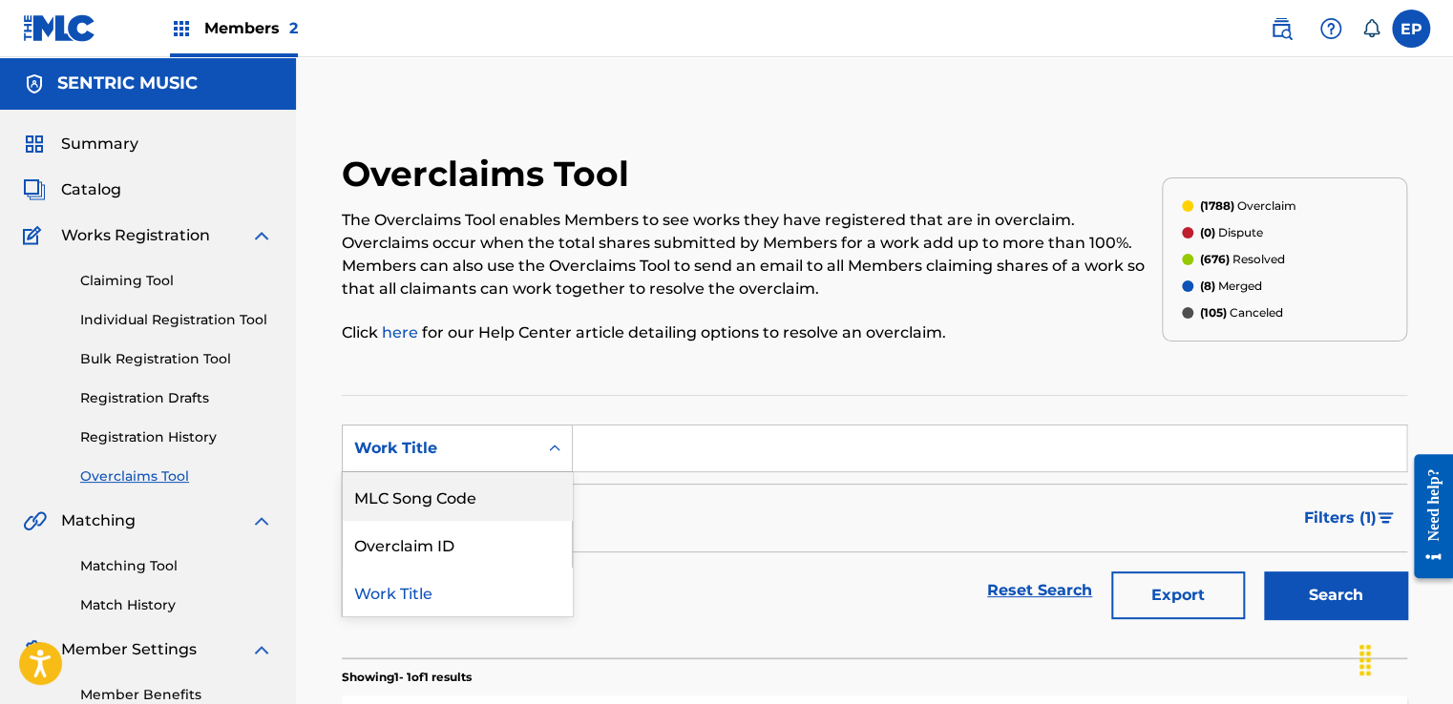
click at [495, 494] on div "MLC Song Code" at bounding box center [457, 497] width 229 height 48
click at [595, 460] on input "Search Form" at bounding box center [989, 449] width 833 height 46
paste input "ER9VT5"
type input "ER9VT5"
click at [1301, 603] on button "Search" at bounding box center [1335, 596] width 143 height 48
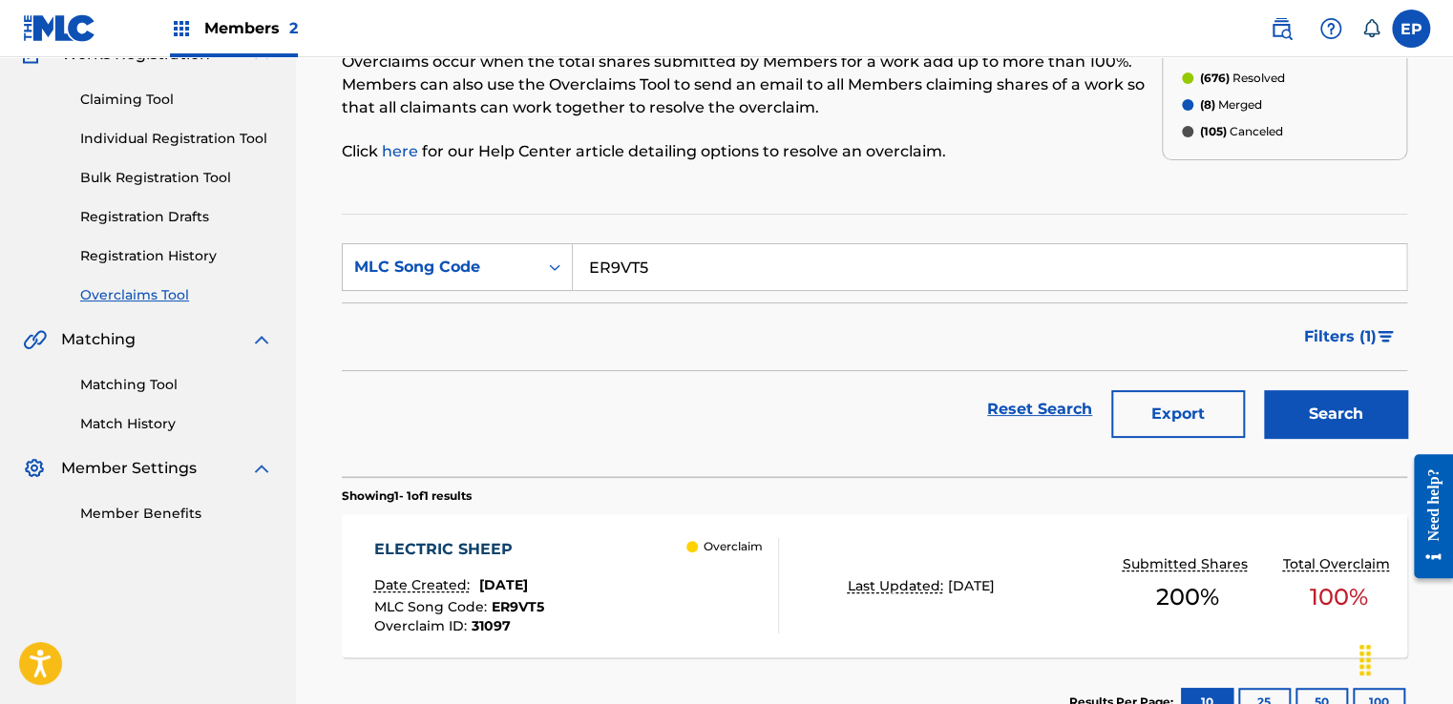
scroll to position [286, 0]
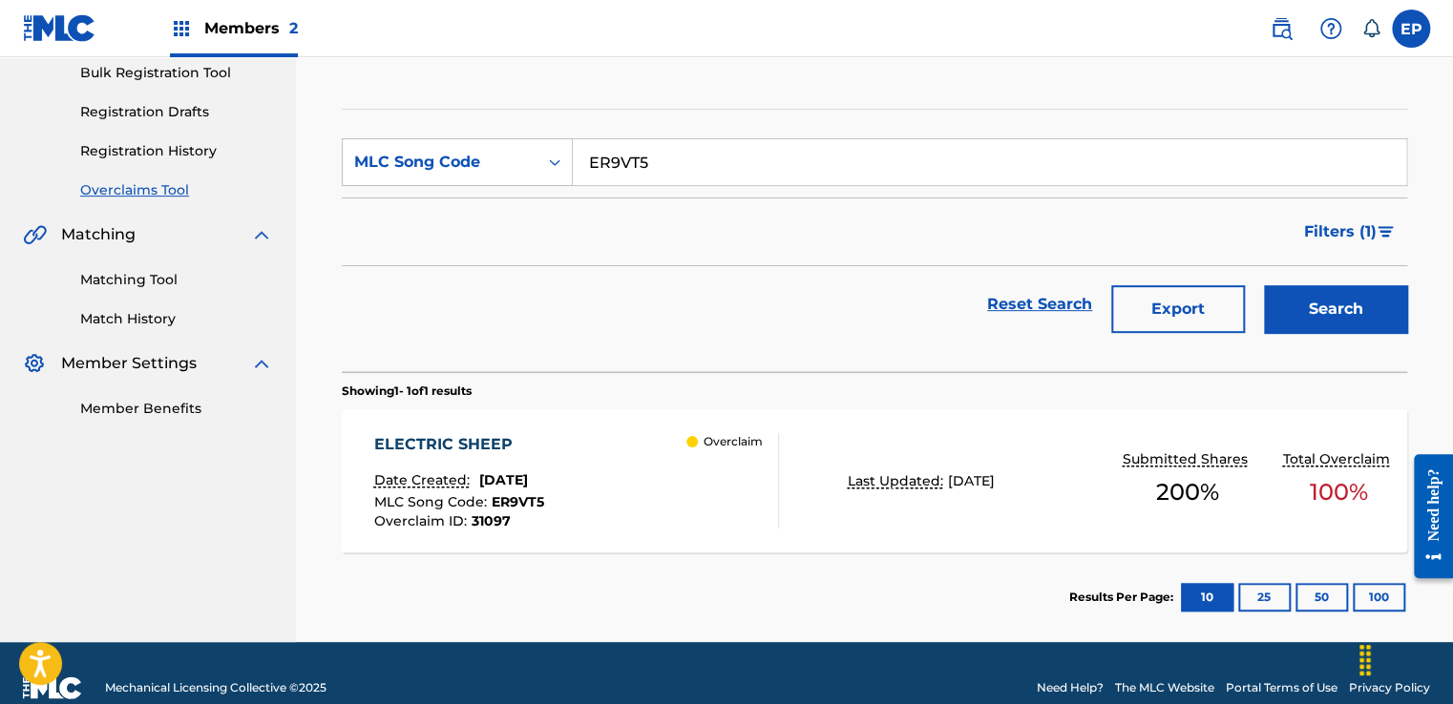
click at [786, 519] on div "ELECTRIC SHEEP Date Created: [DATE] MLC Song Code : ER9VT5 Overclaim ID : 31097…" at bounding box center [874, 481] width 1065 height 143
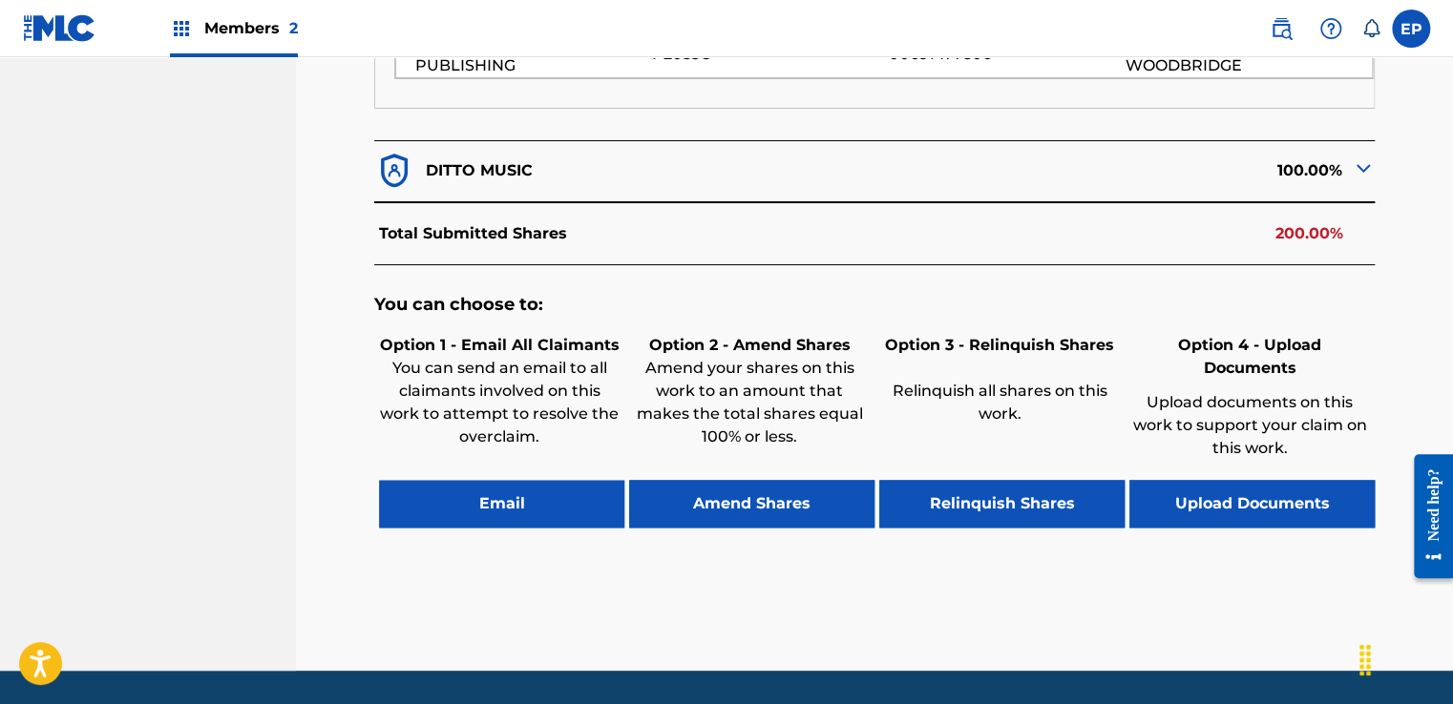
scroll to position [900, 0]
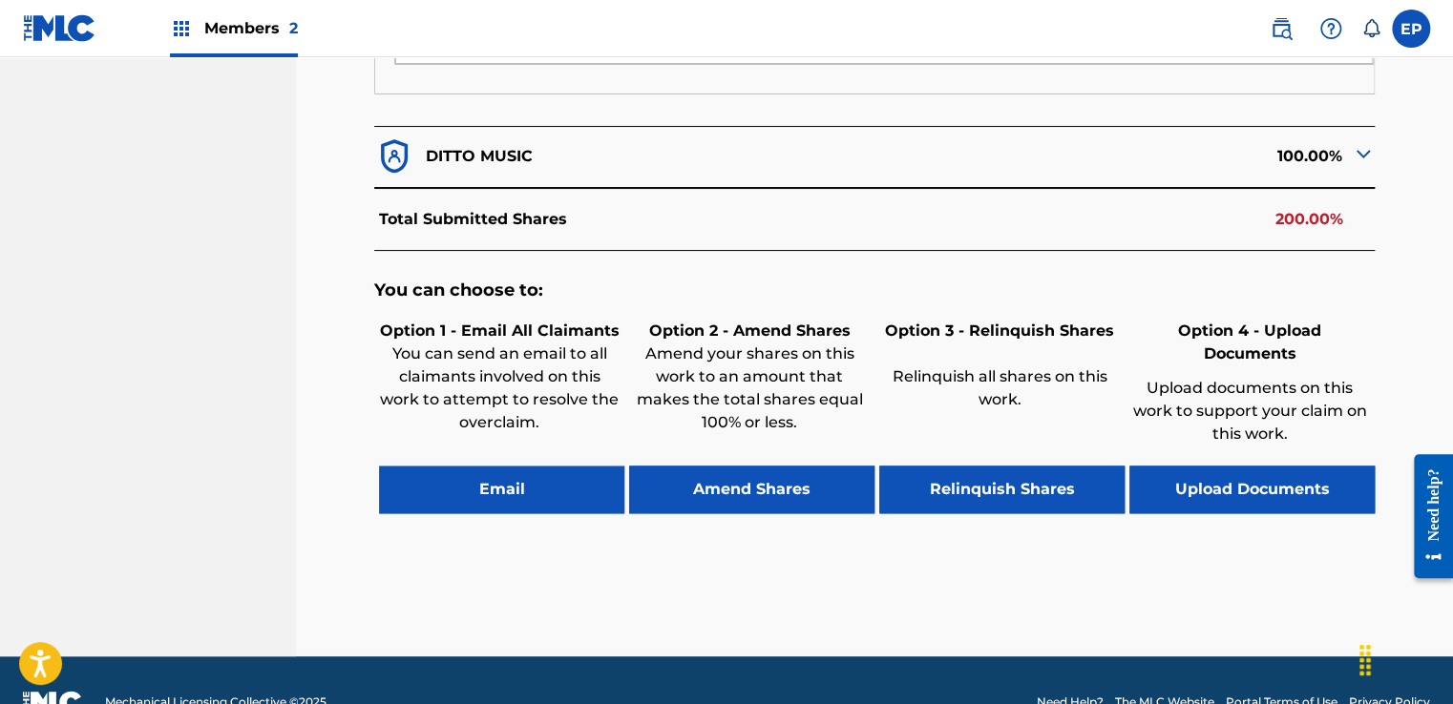
click at [1272, 466] on button "Upload Documents" at bounding box center [1251, 490] width 245 height 48
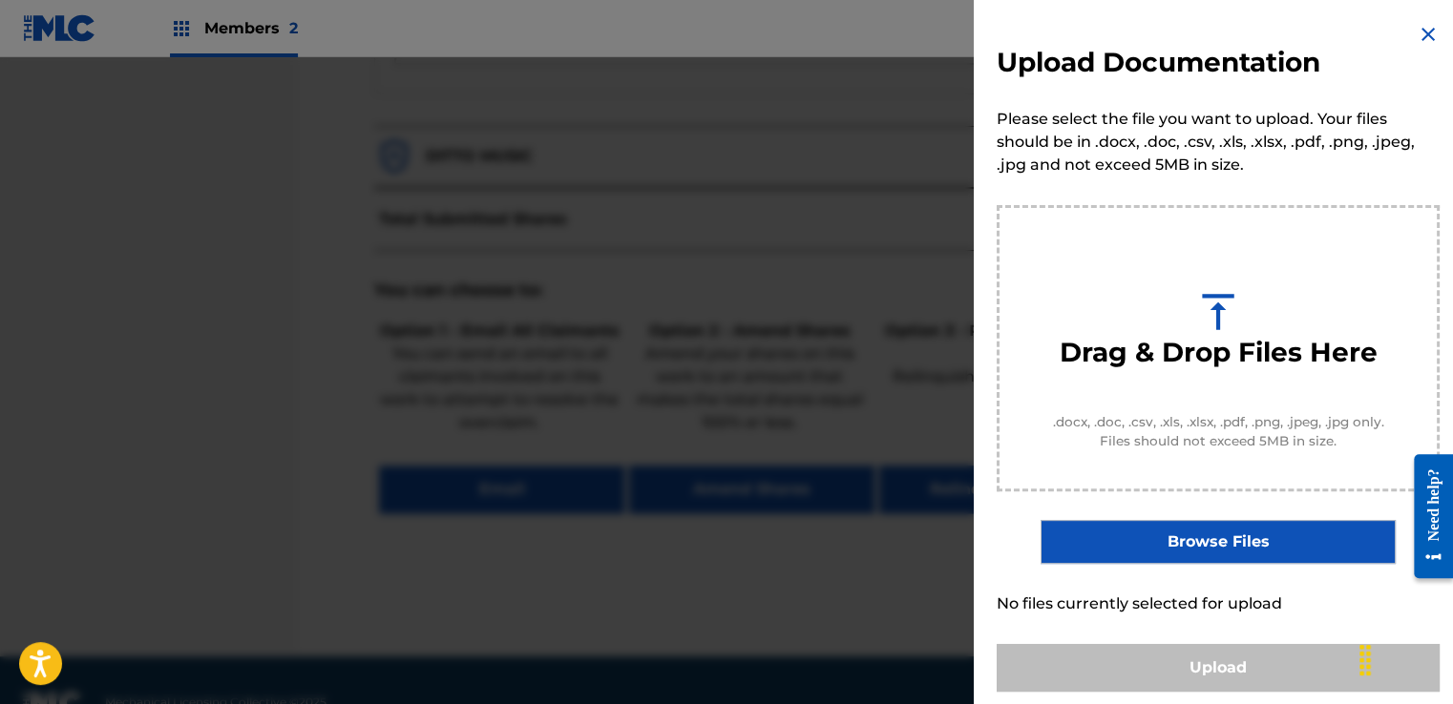
click at [1265, 541] on label "Browse Files" at bounding box center [1217, 542] width 354 height 44
click at [0, 0] on input "Browse Files" at bounding box center [0, 0] width 0 height 0
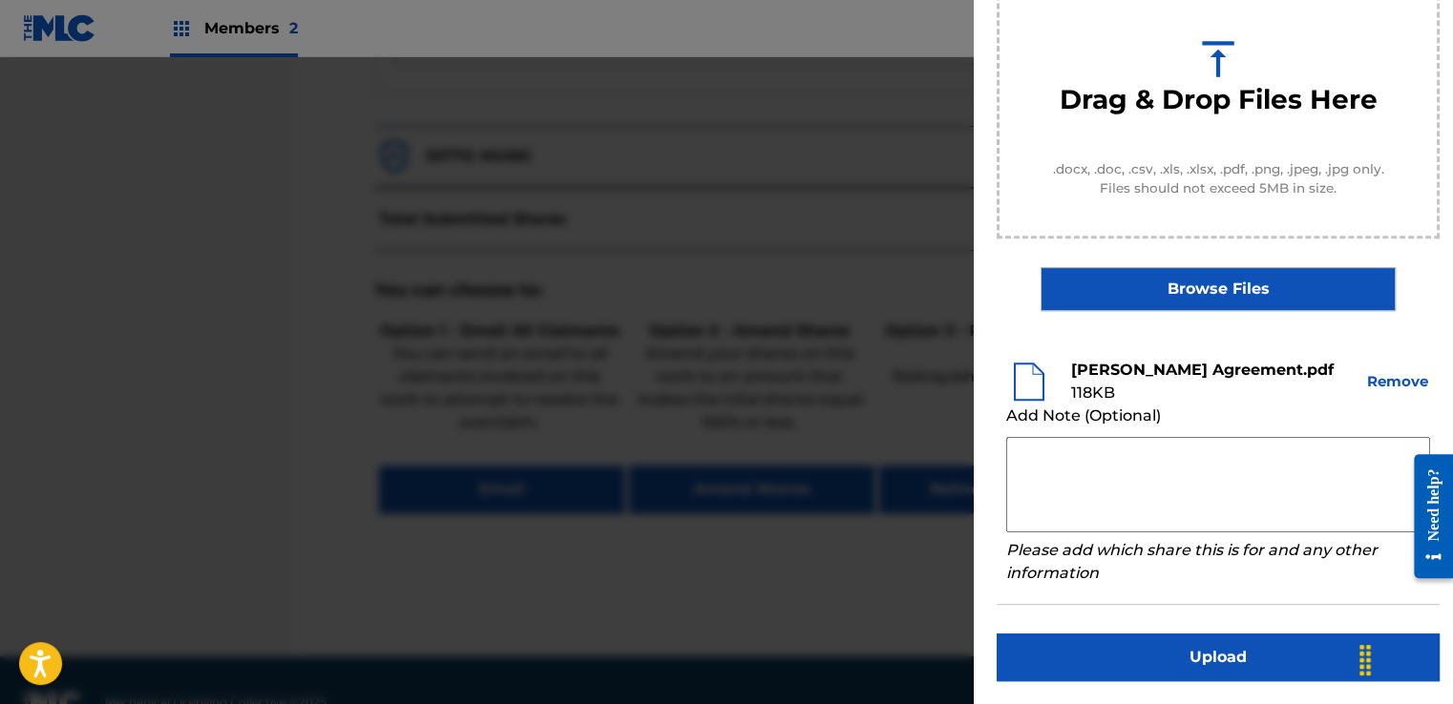
scroll to position [274, 0]
click at [1034, 459] on textarea at bounding box center [1218, 484] width 424 height 95
paste textarea "Our self service agreement is signed via digital signature and is active until …"
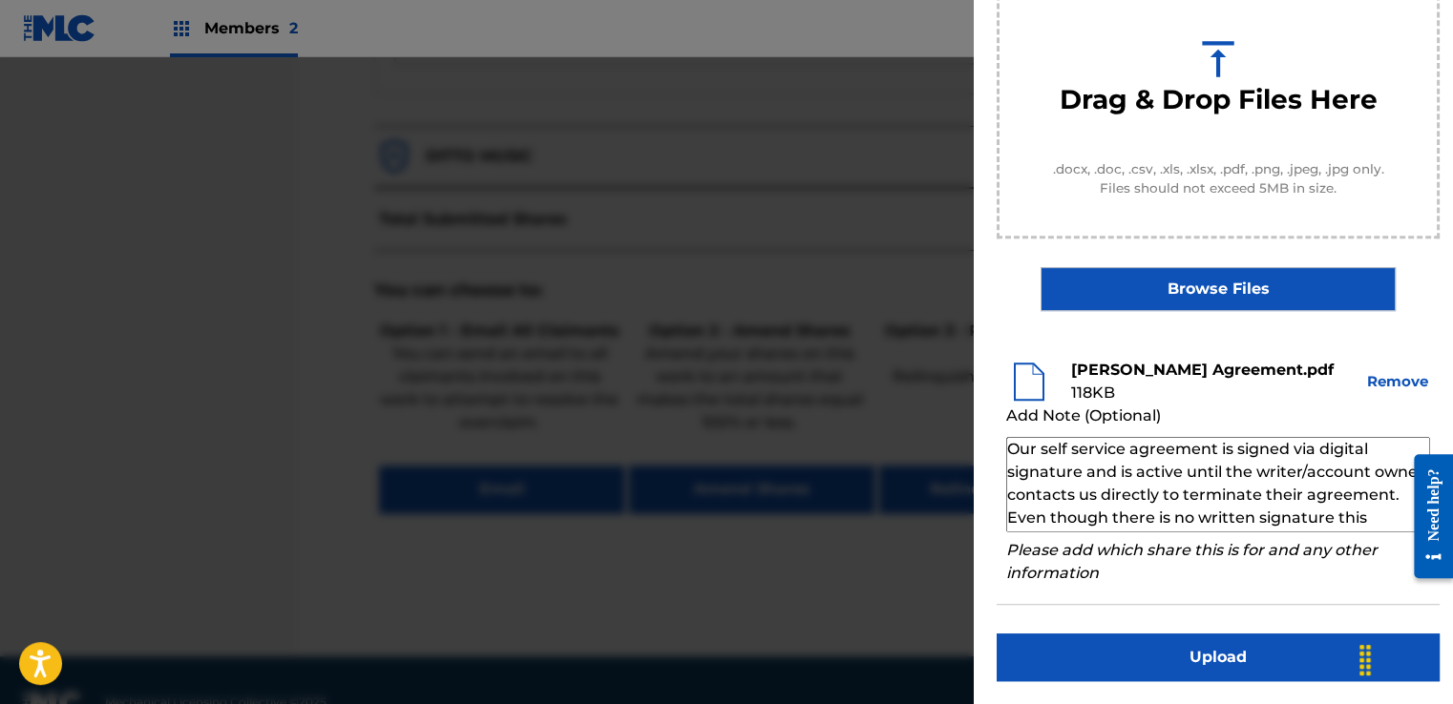
scroll to position [65, 0]
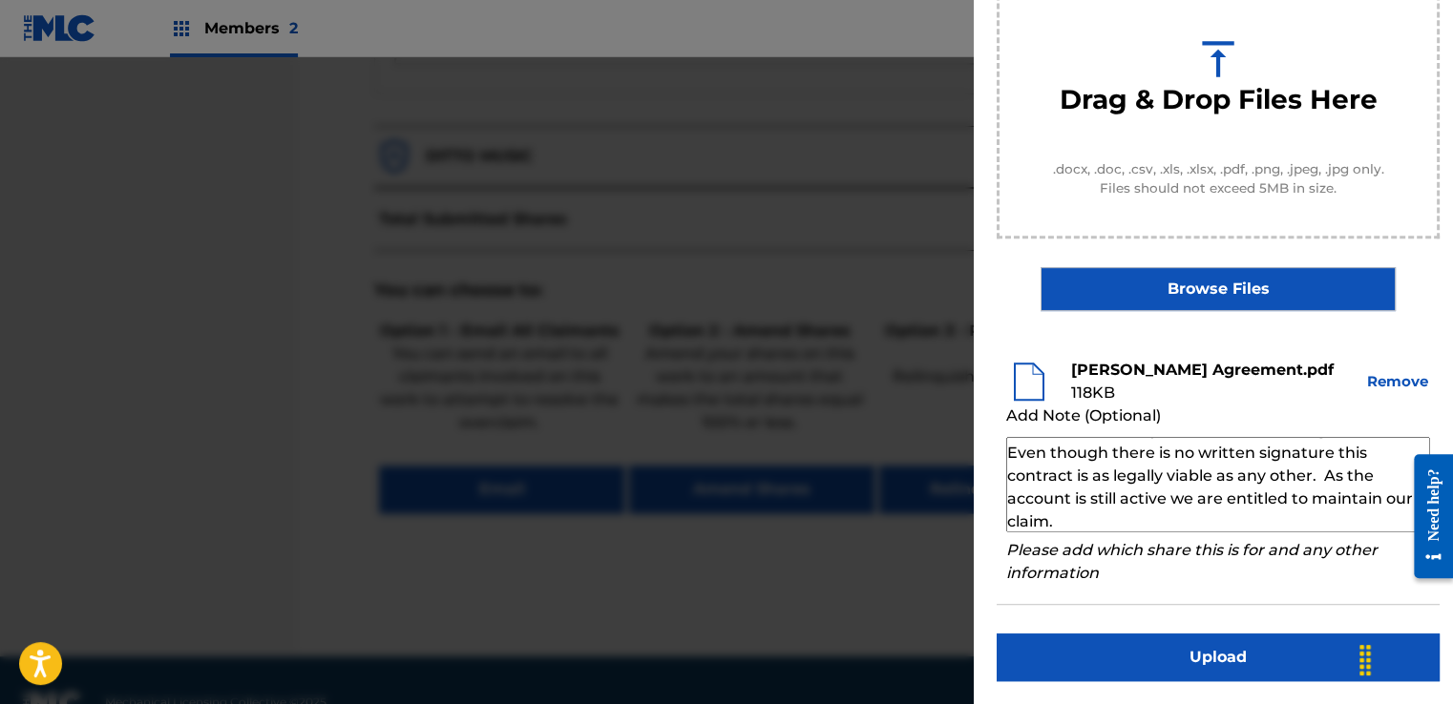
type textarea "Our self service agreement is signed via digital signature and is active until …"
click at [1207, 640] on button "Upload" at bounding box center [1218, 658] width 443 height 48
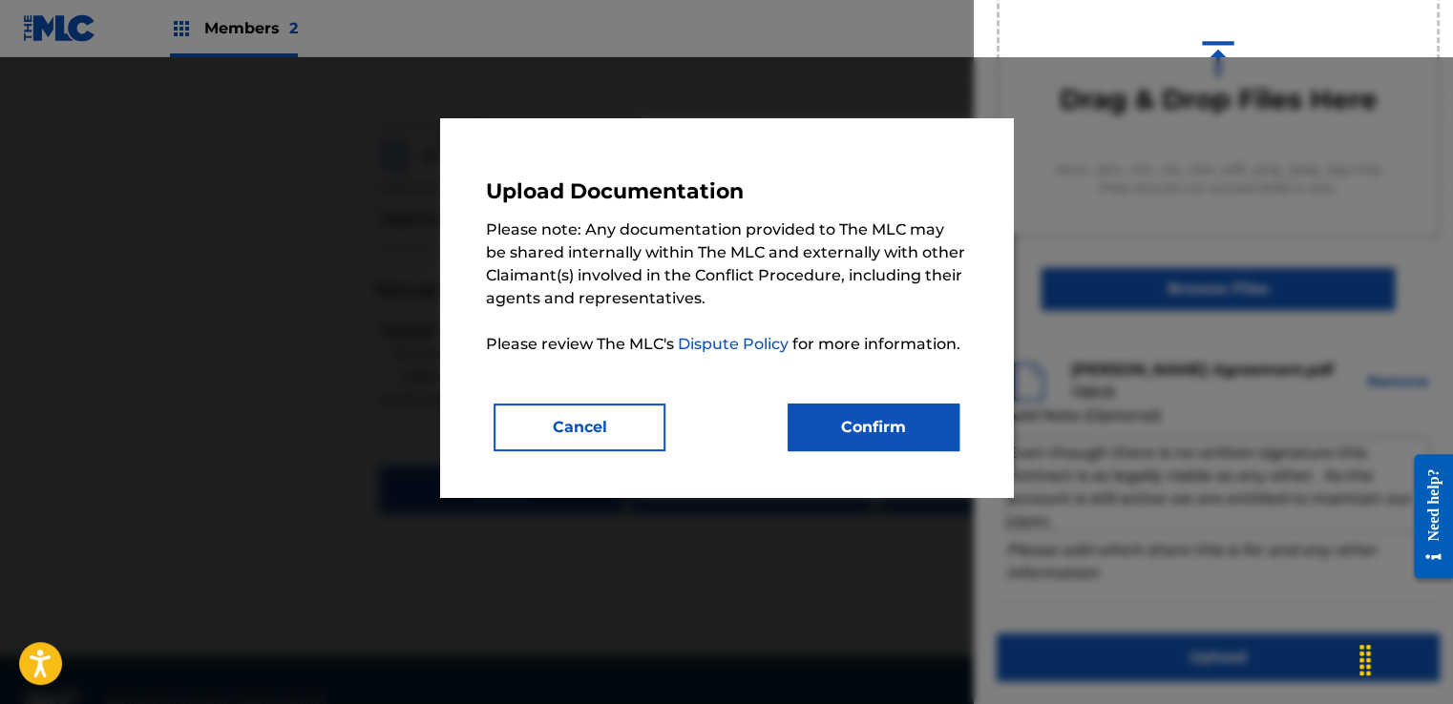
click at [899, 431] on button "Confirm" at bounding box center [874, 428] width 172 height 48
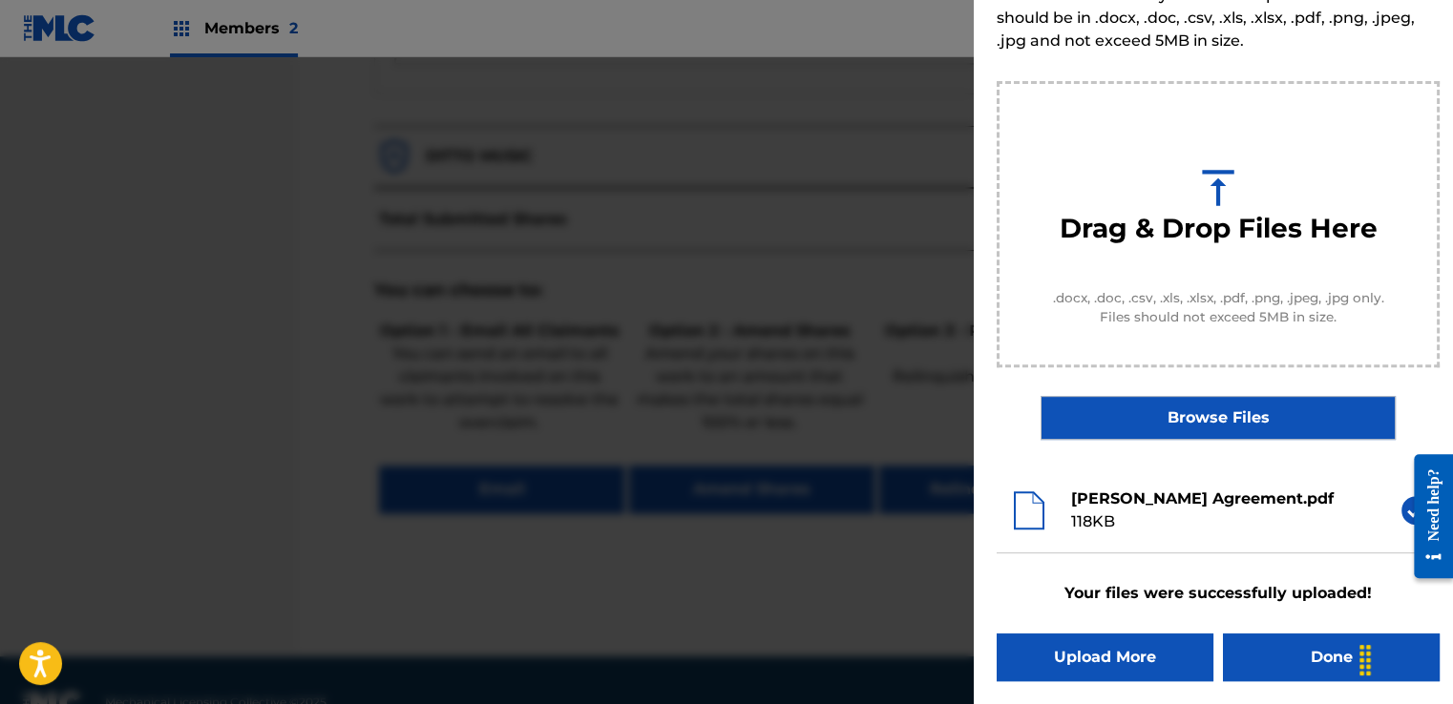
scroll to position [122, 0]
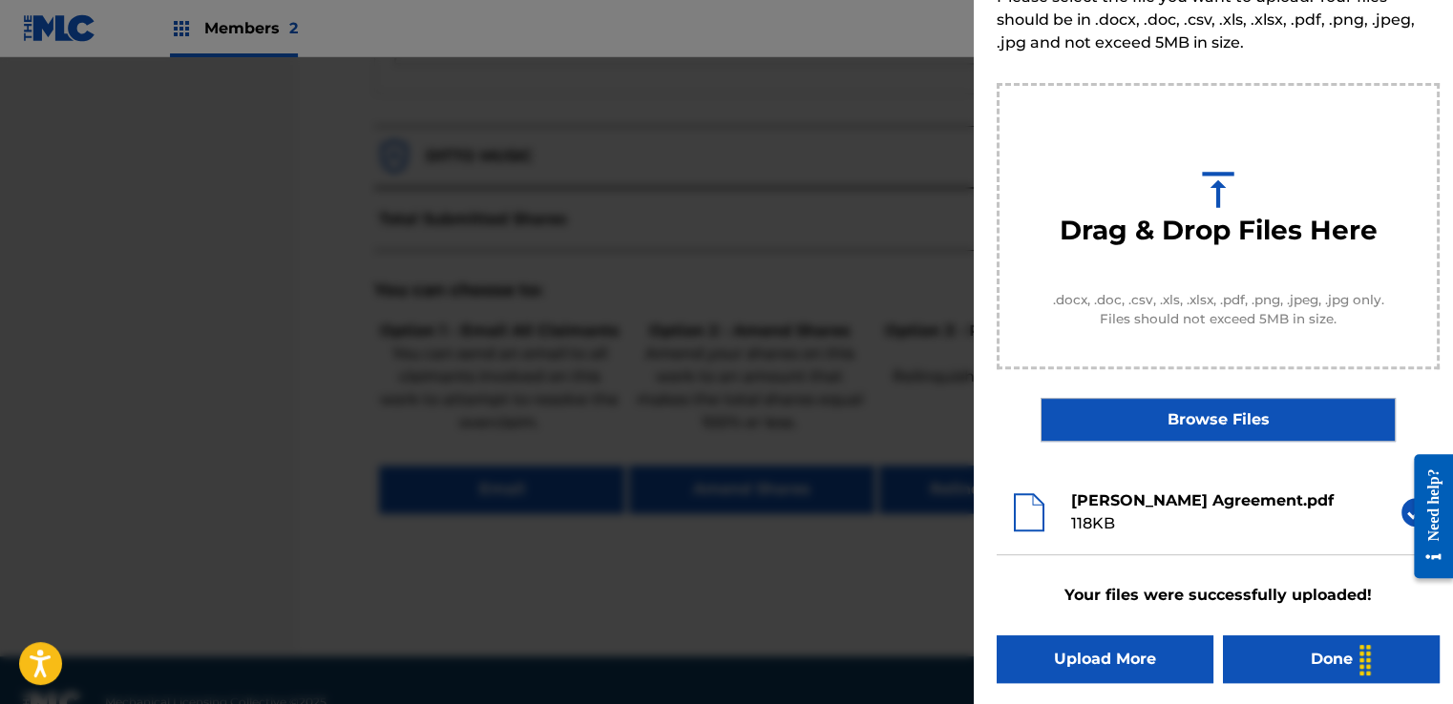
click at [1285, 645] on button "Done" at bounding box center [1331, 660] width 217 height 48
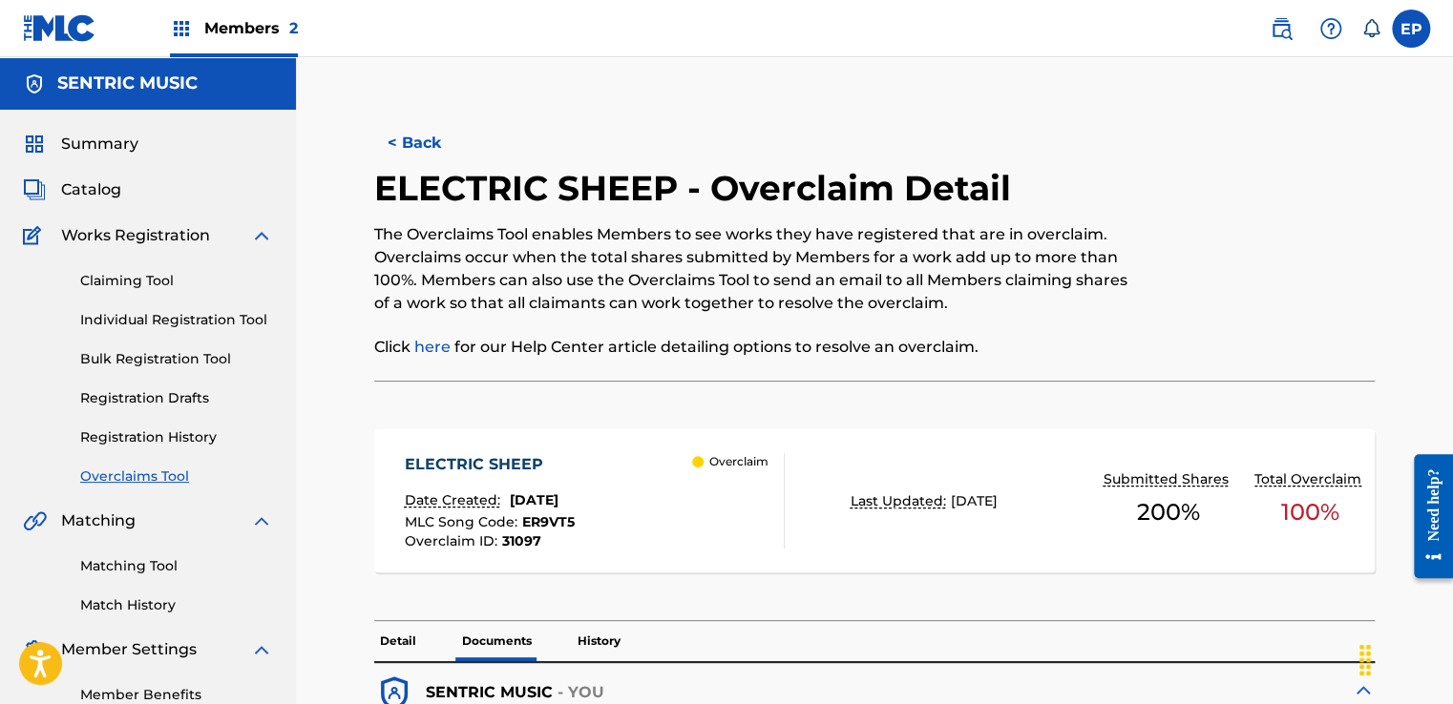
click at [158, 479] on link "Overclaims Tool" at bounding box center [176, 477] width 193 height 20
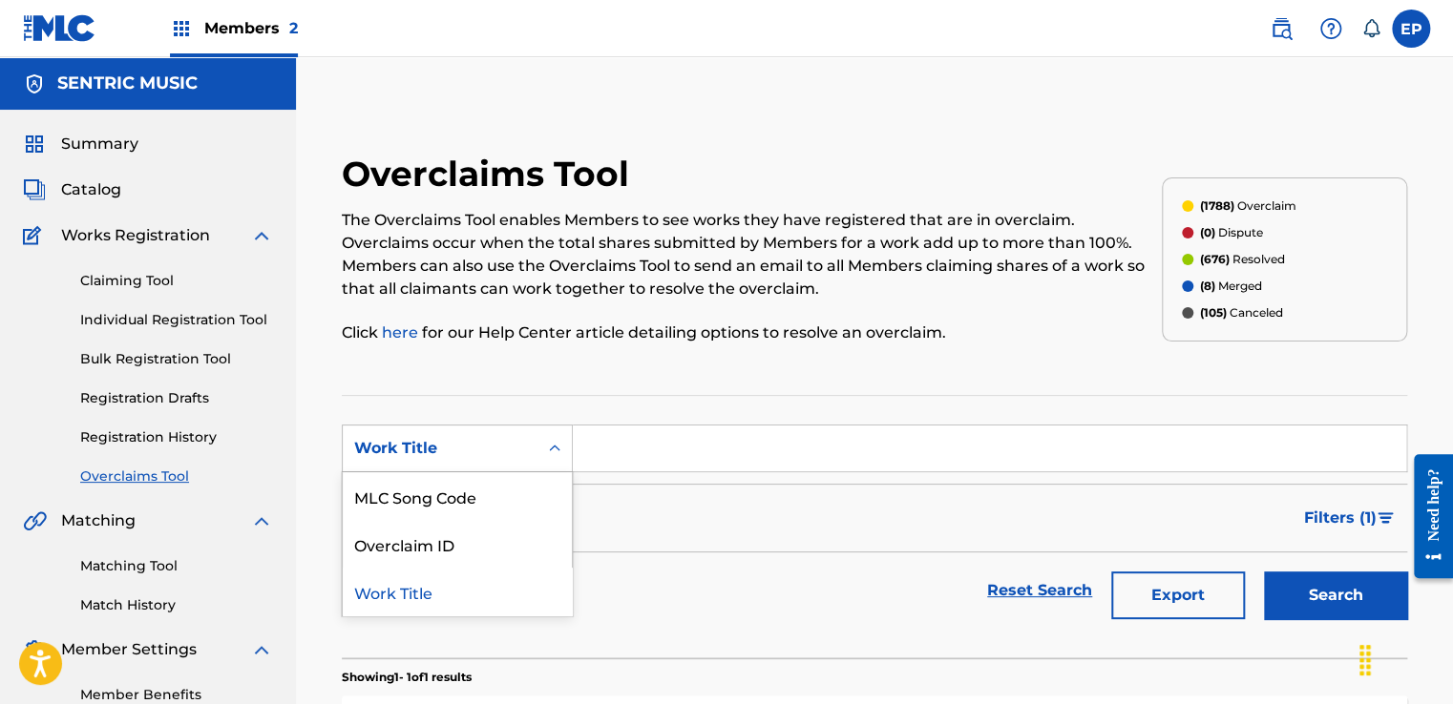
click at [494, 434] on div "Work Title" at bounding box center [440, 449] width 195 height 36
click at [447, 498] on div "MLC Song Code" at bounding box center [457, 497] width 229 height 48
click at [640, 450] on input "Search Form" at bounding box center [989, 449] width 833 height 46
paste input "TW7X8Z"
type input "TW7X8Z"
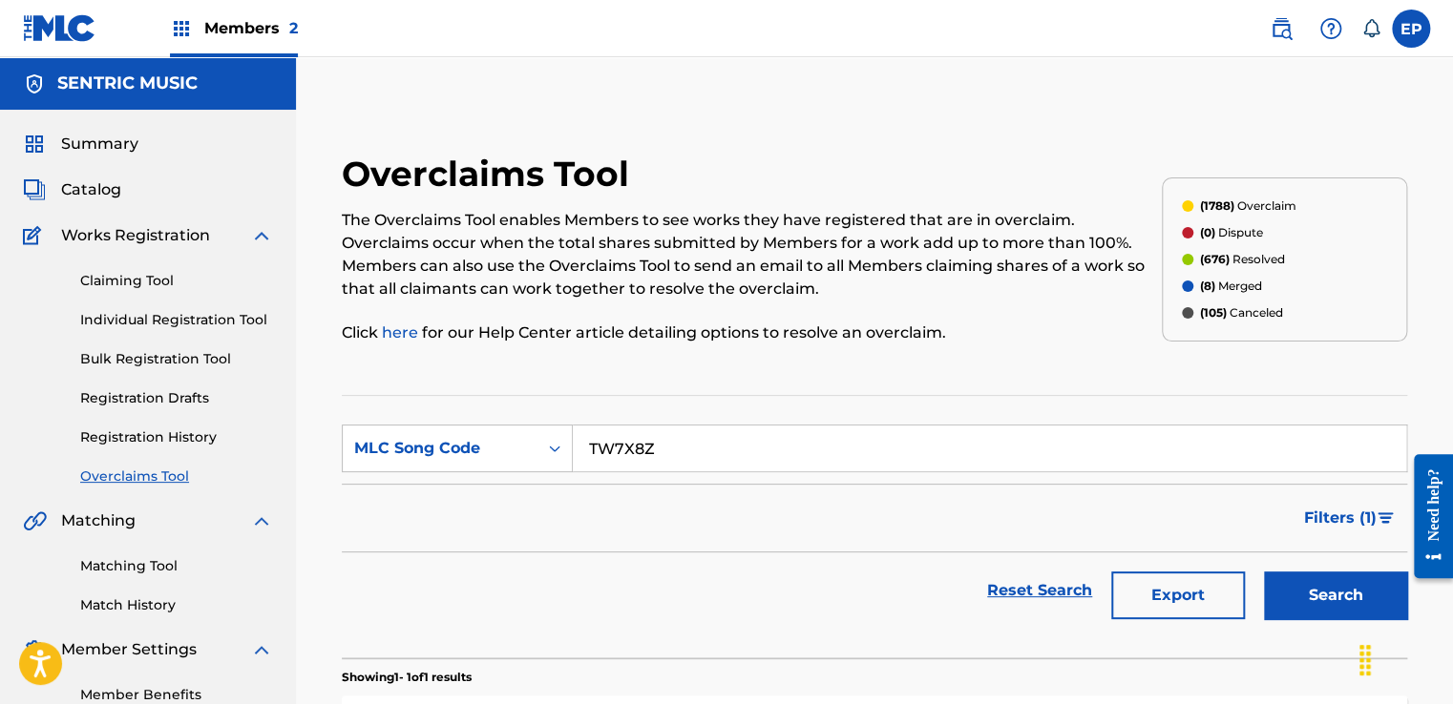
click at [1271, 590] on button "Search" at bounding box center [1335, 596] width 143 height 48
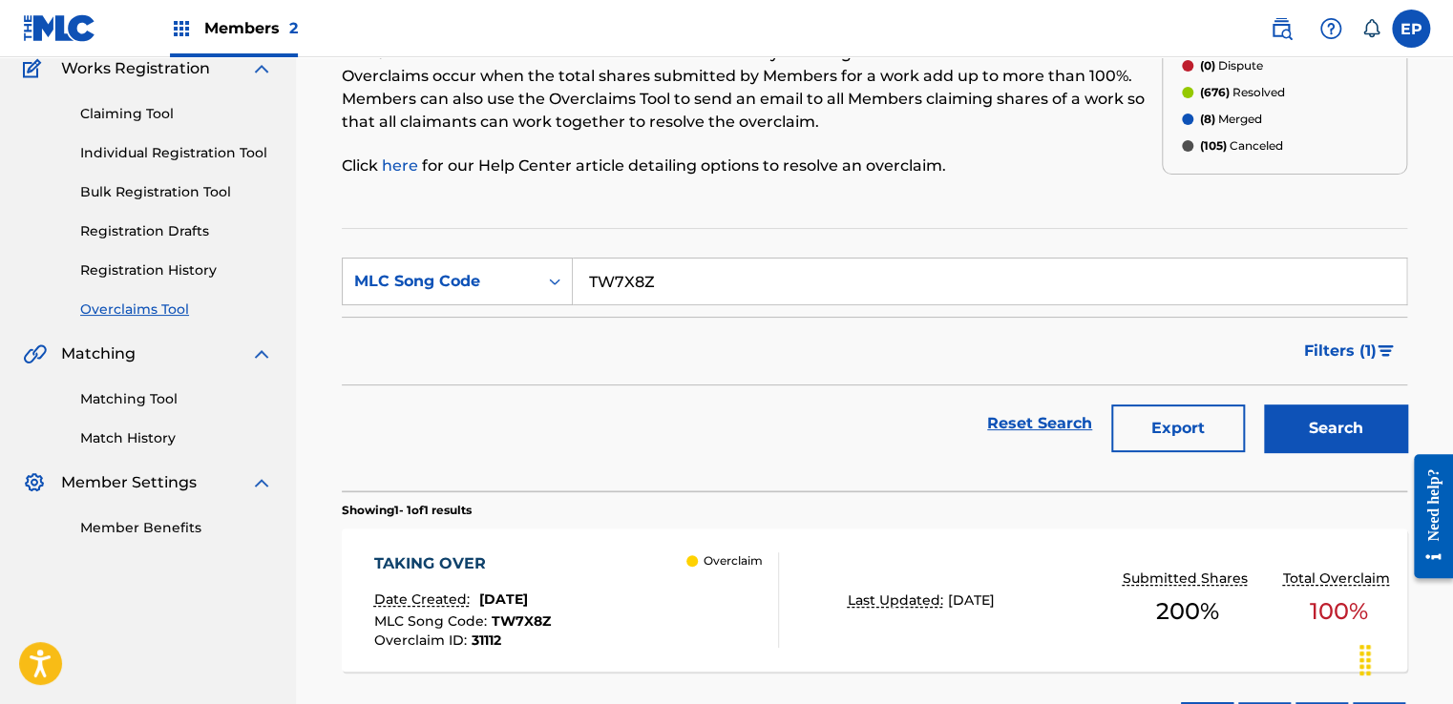
scroll to position [314, 0]
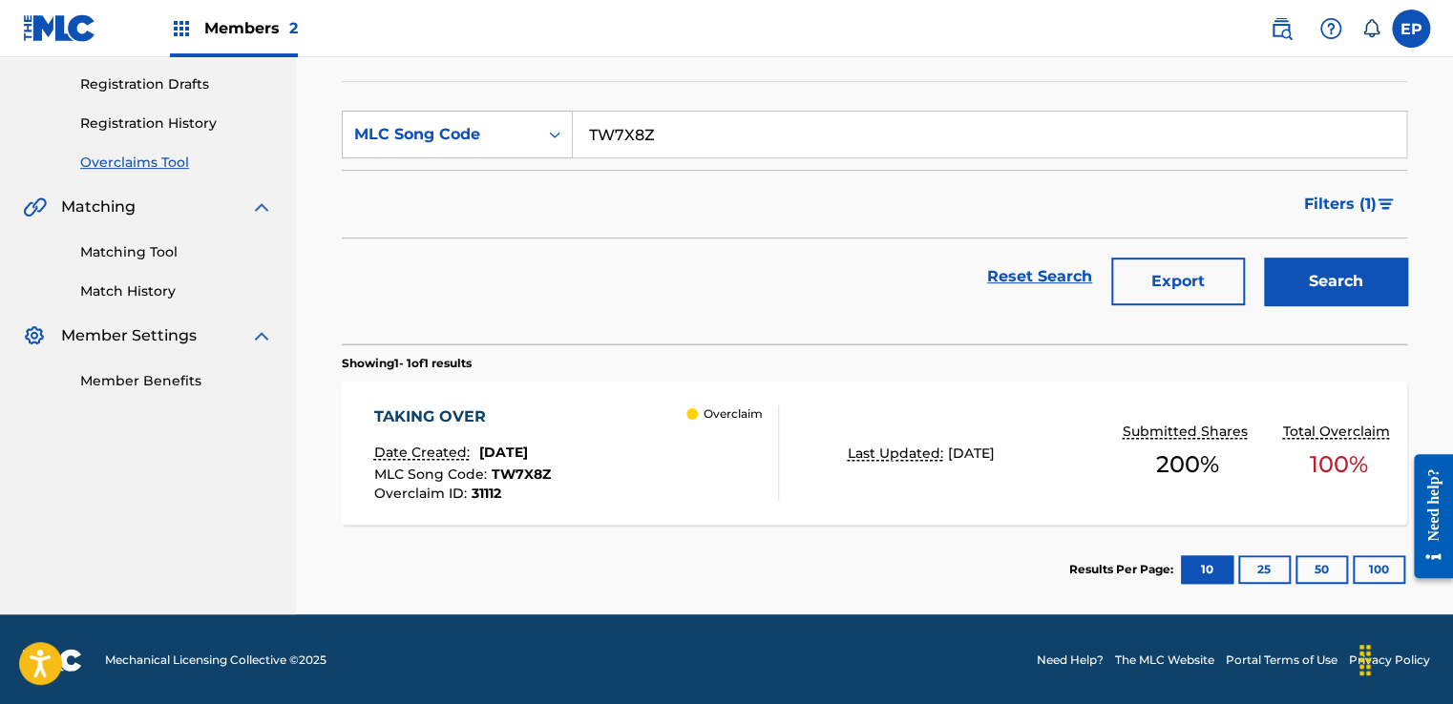
click at [905, 415] on div "TAKING OVER Date Created: [DATE] MLC Song Code : TW7X8Z Overclaim ID : 31112 Ov…" at bounding box center [874, 453] width 1065 height 143
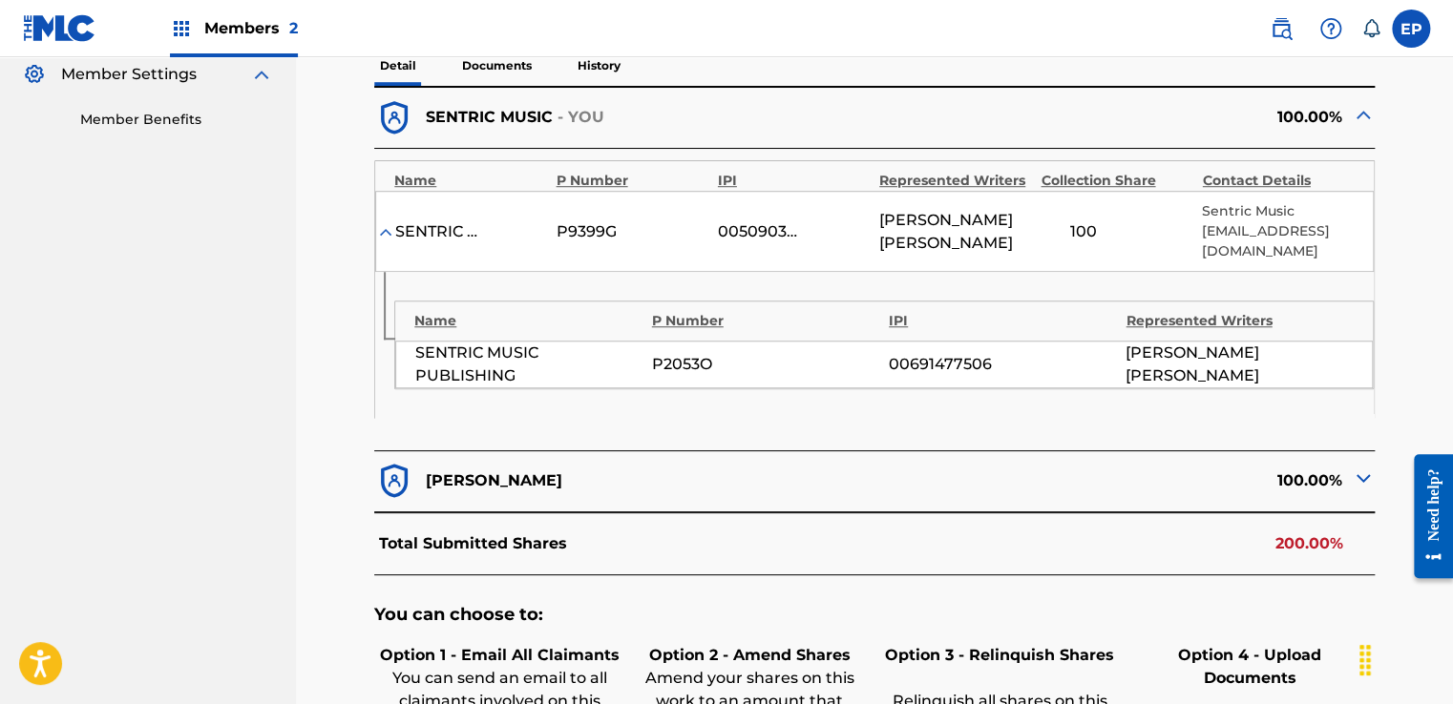
scroll to position [900, 0]
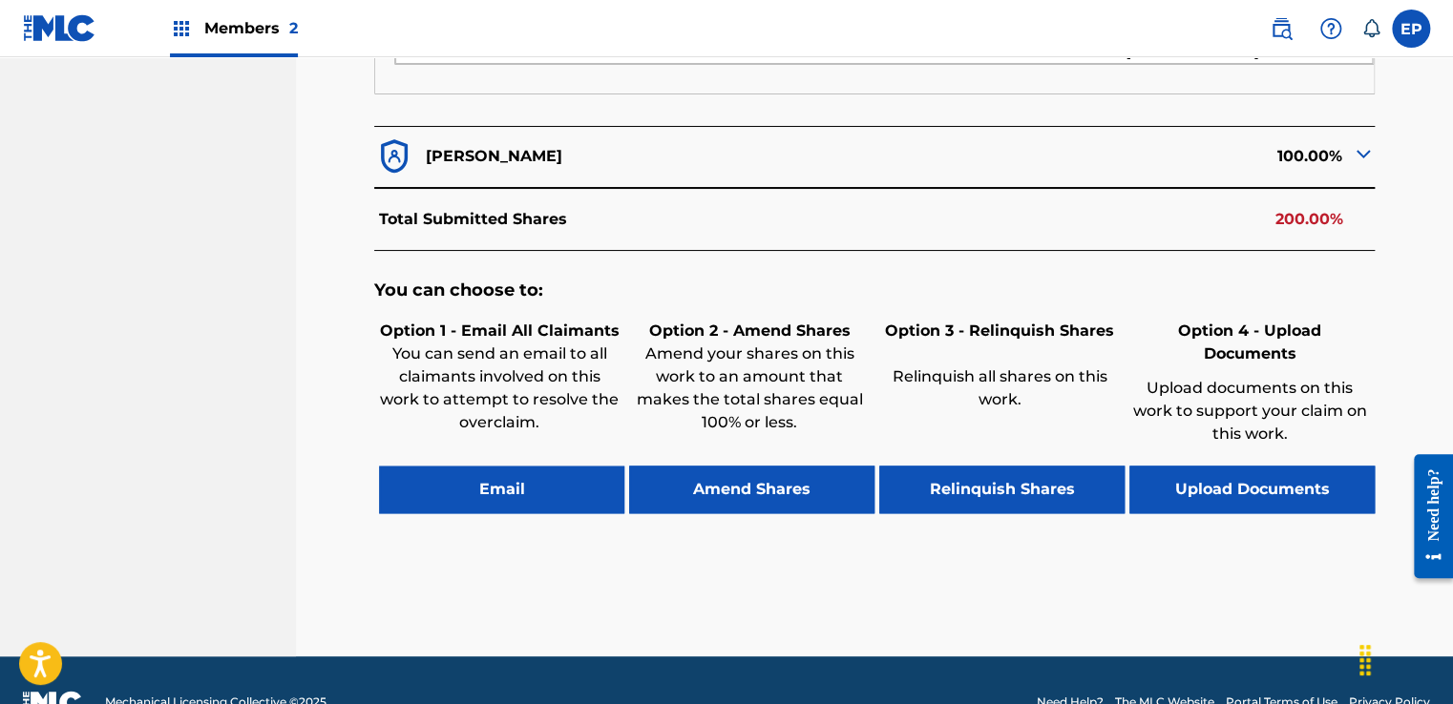
click at [1199, 466] on button "Upload Documents" at bounding box center [1251, 490] width 245 height 48
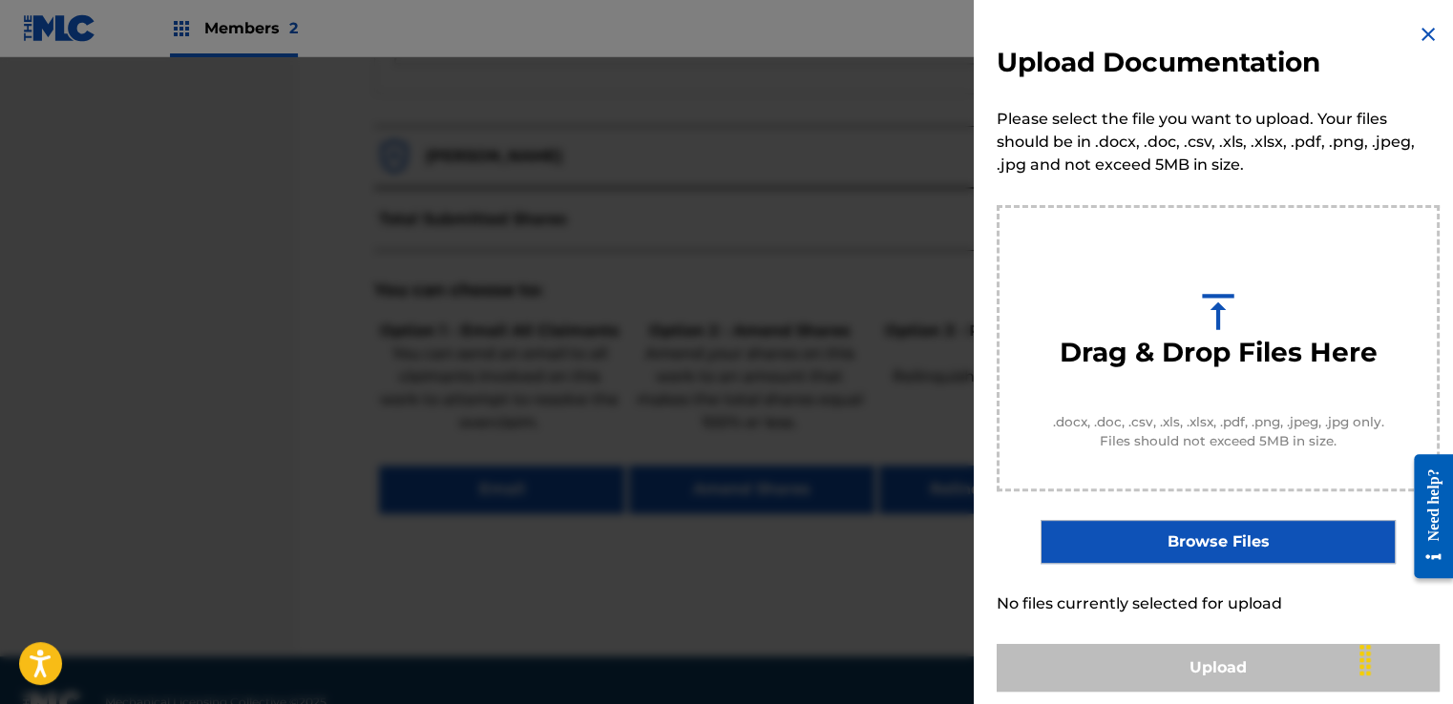
click at [1188, 540] on label "Browse Files" at bounding box center [1217, 542] width 354 height 44
click at [0, 0] on input "Browse Files" at bounding box center [0, 0] width 0 height 0
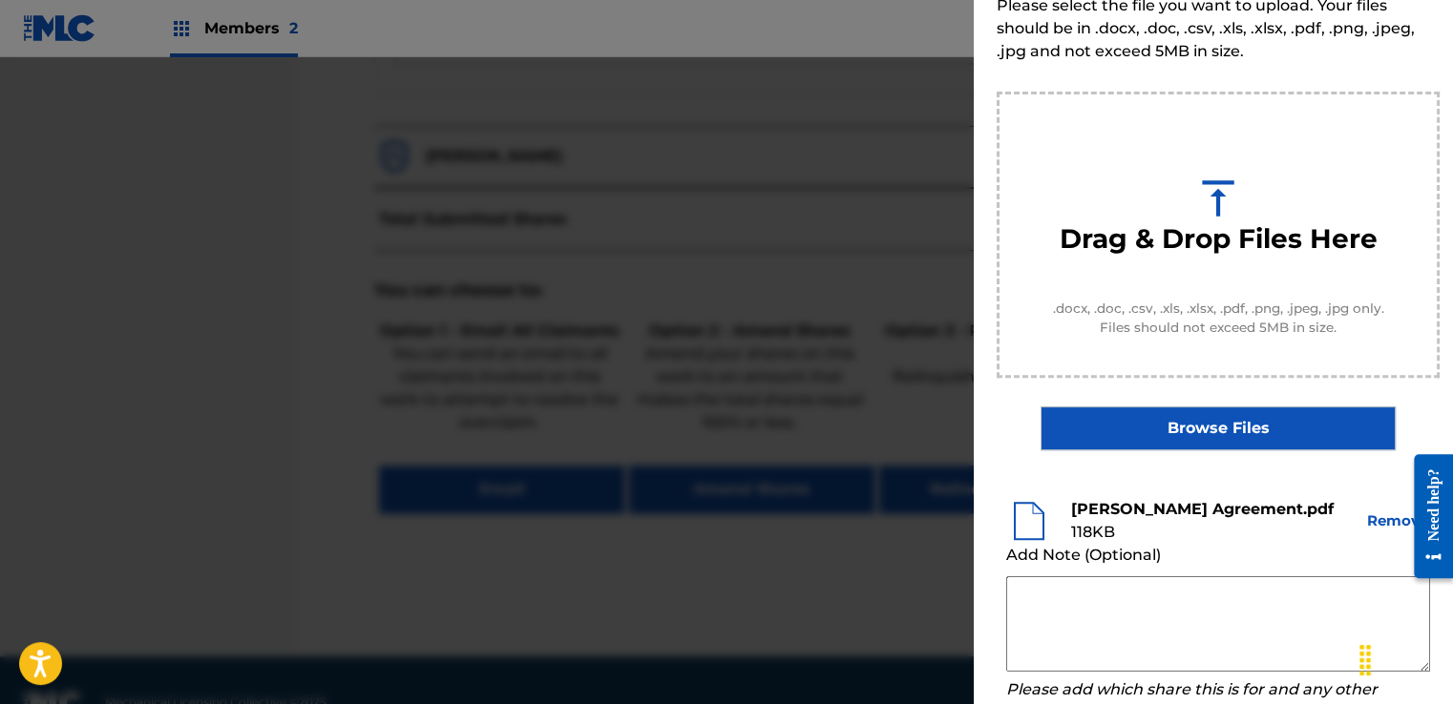
scroll to position [191, 0]
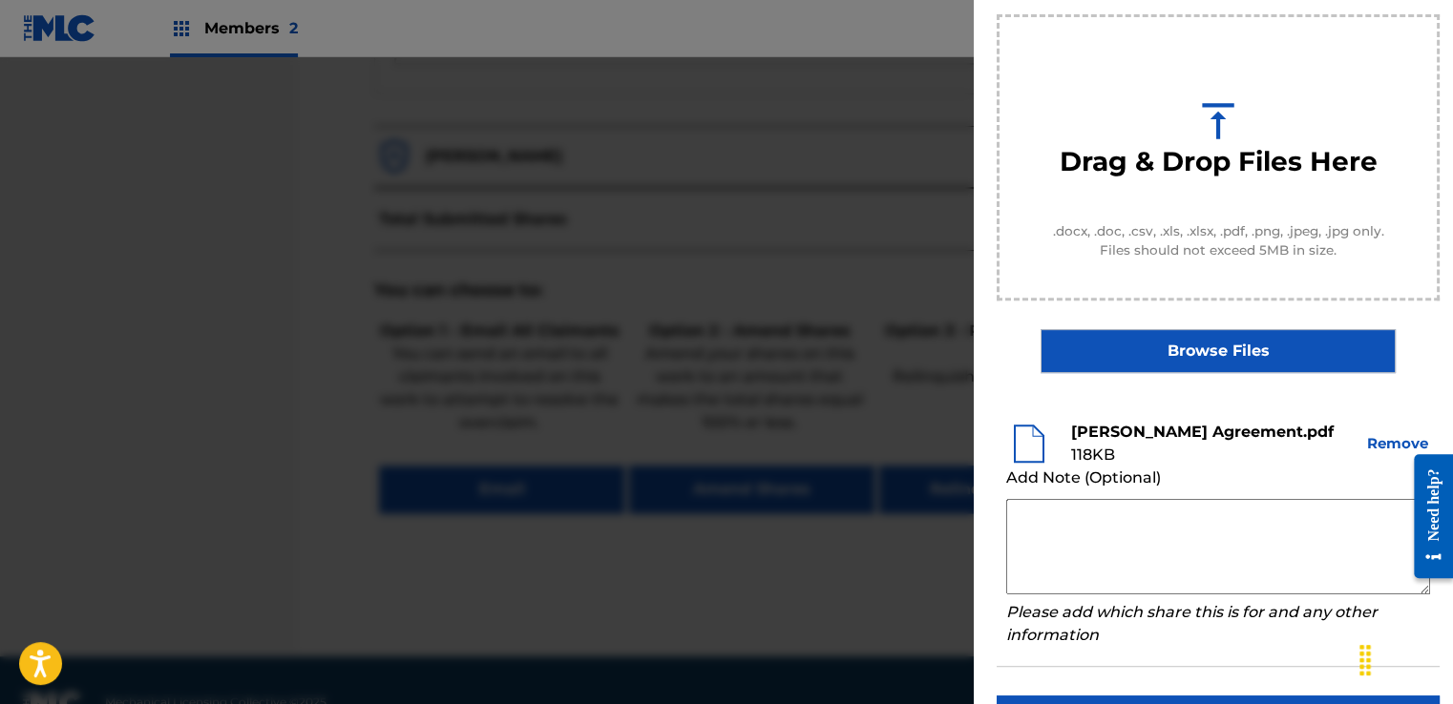
click at [1044, 509] on textarea at bounding box center [1218, 546] width 424 height 95
paste textarea "Our self service agreement is signed via digital signature and is active until …"
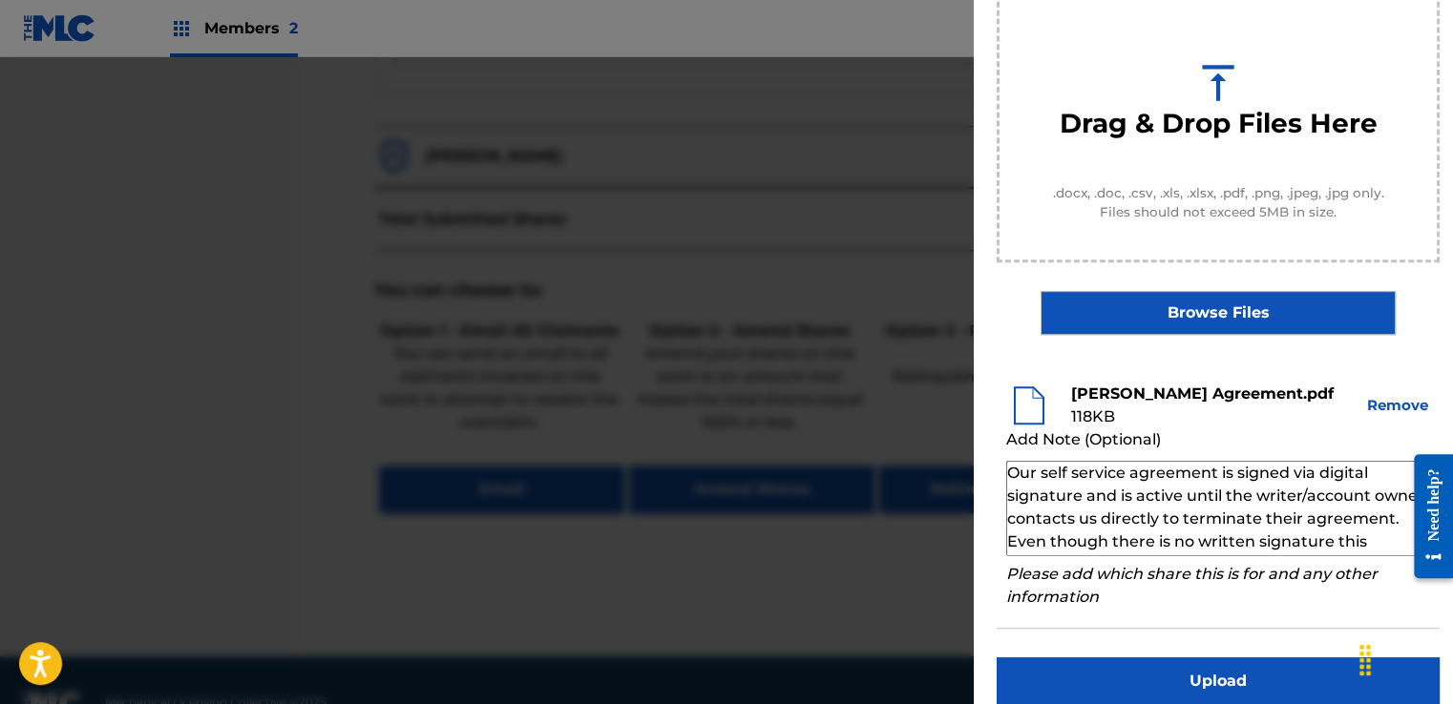
scroll to position [251, 0]
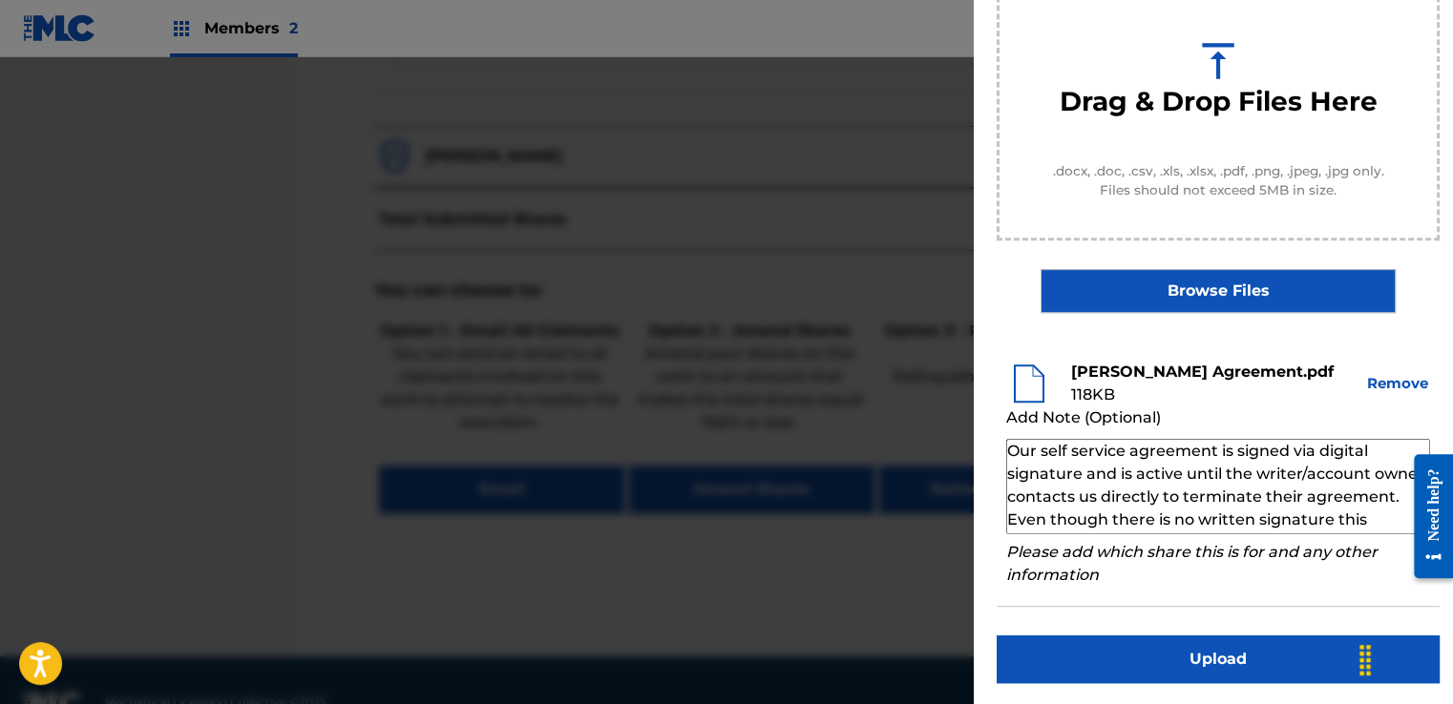
type textarea "Our self service agreement is signed via digital signature and is active until …"
click at [1188, 640] on button "Upload" at bounding box center [1218, 660] width 443 height 48
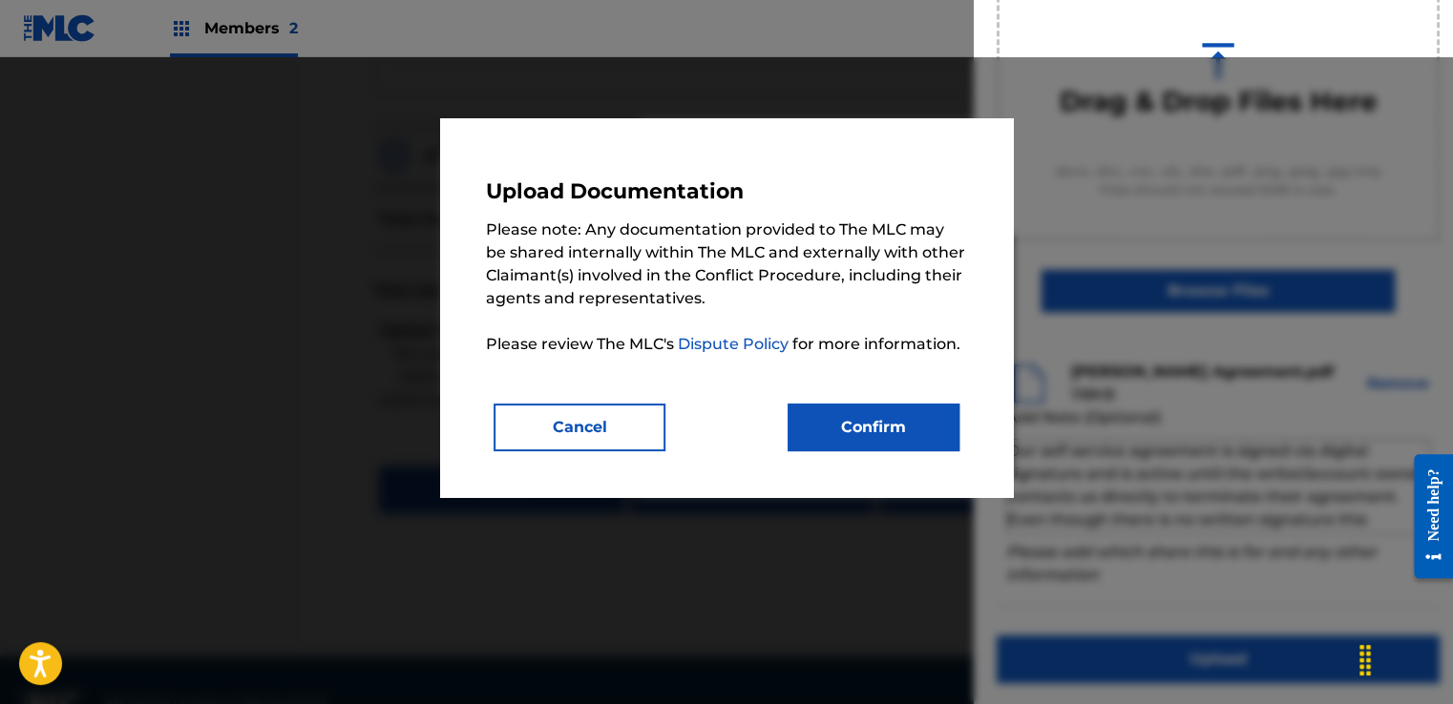
click at [911, 431] on button "Confirm" at bounding box center [874, 428] width 172 height 48
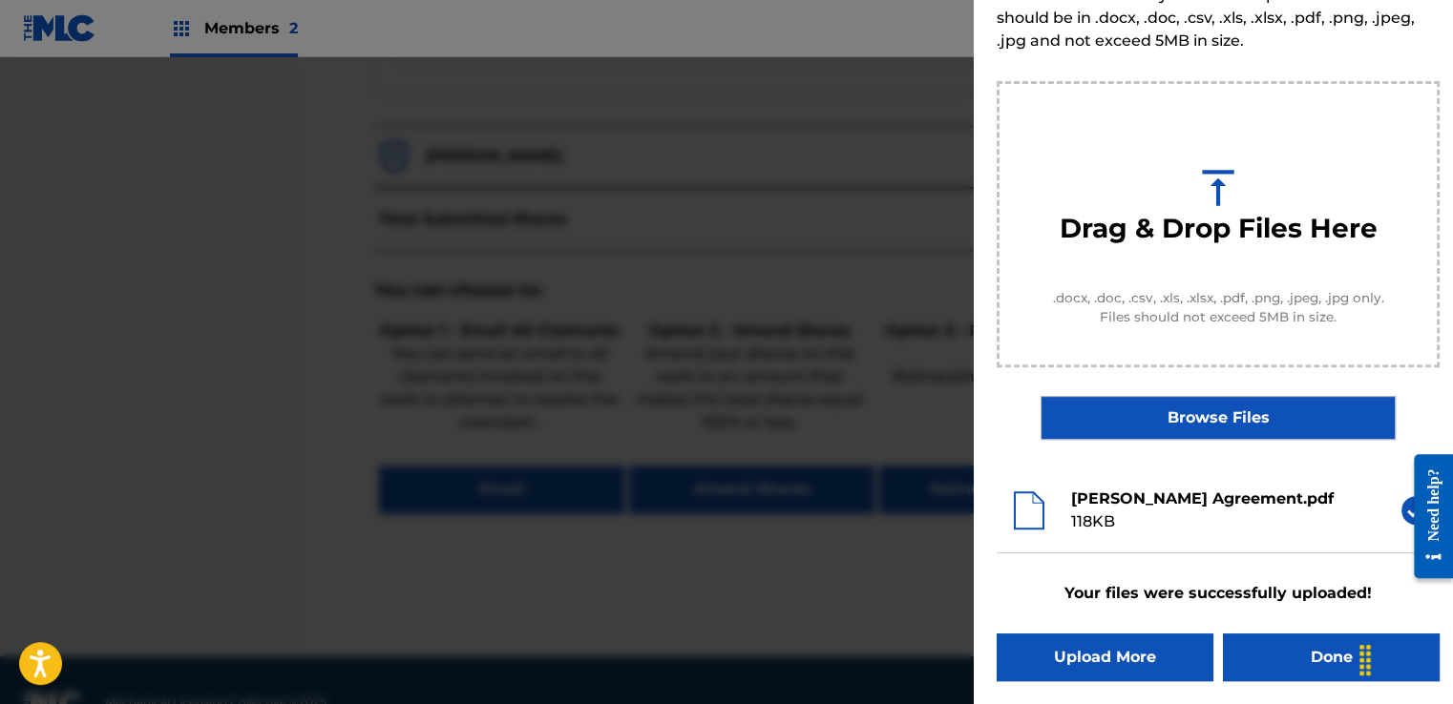
scroll to position [122, 0]
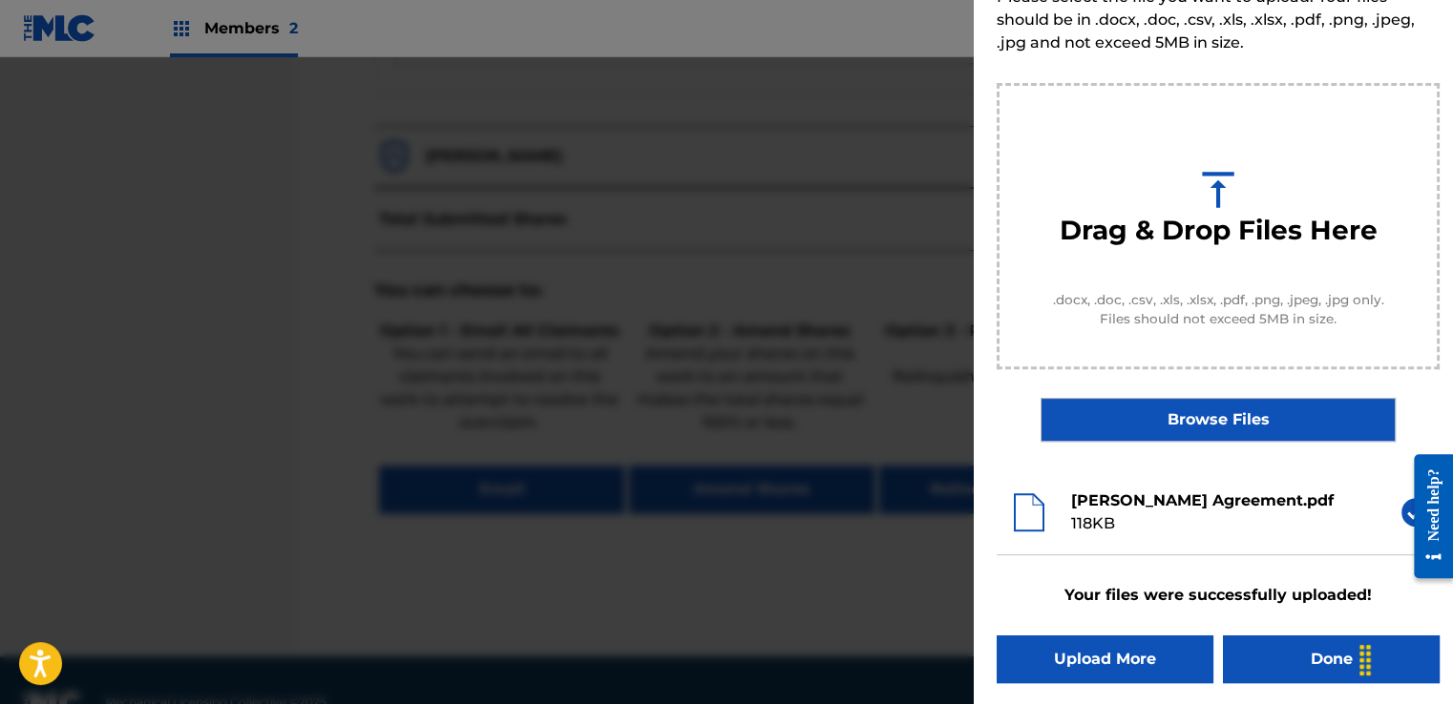
click at [1289, 651] on button "Done" at bounding box center [1331, 660] width 217 height 48
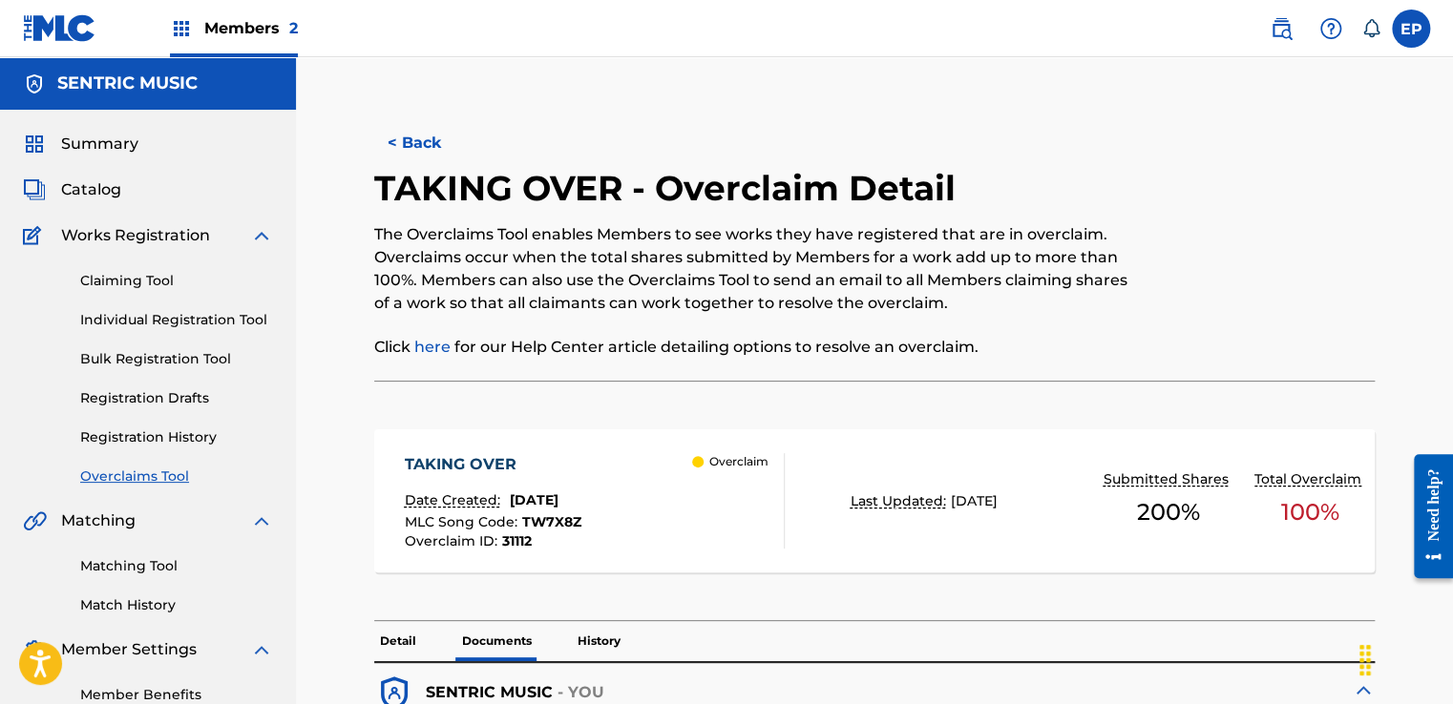
click at [147, 471] on link "Overclaims Tool" at bounding box center [176, 477] width 193 height 20
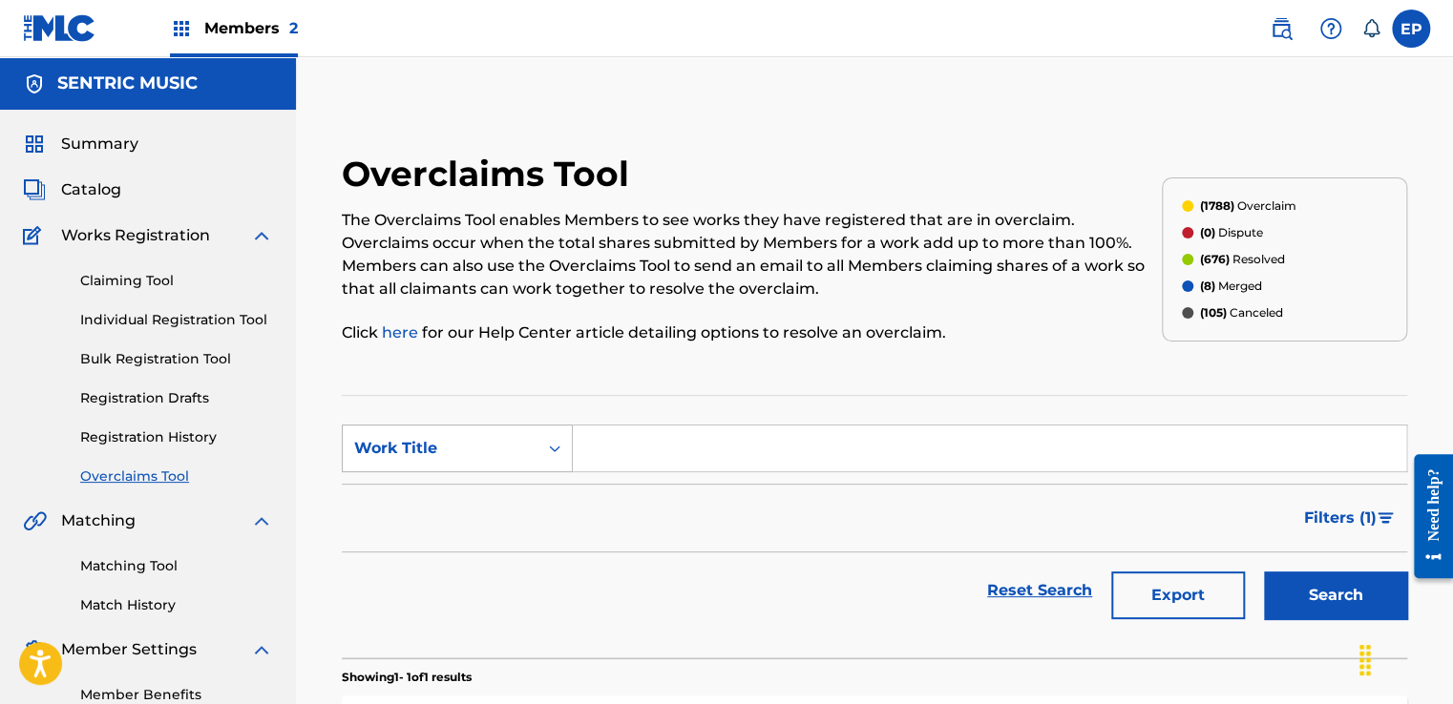
click at [540, 454] on div "Search Form" at bounding box center [554, 448] width 34 height 34
click at [467, 496] on div "MLC Song Code" at bounding box center [457, 497] width 229 height 48
click at [735, 464] on input "Search Form" at bounding box center [989, 449] width 833 height 46
paste input "OM66XI"
type input "OM66XI"
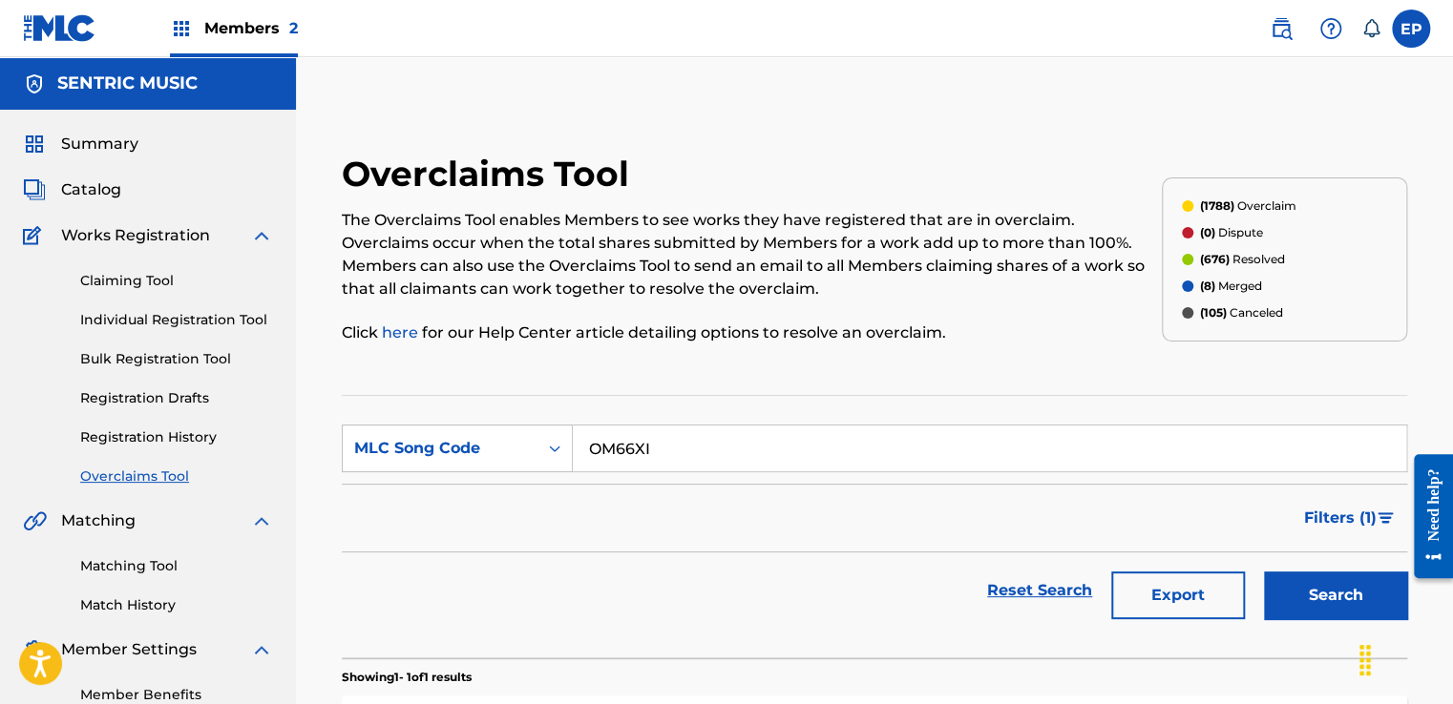
click at [1329, 590] on button "Search" at bounding box center [1335, 596] width 143 height 48
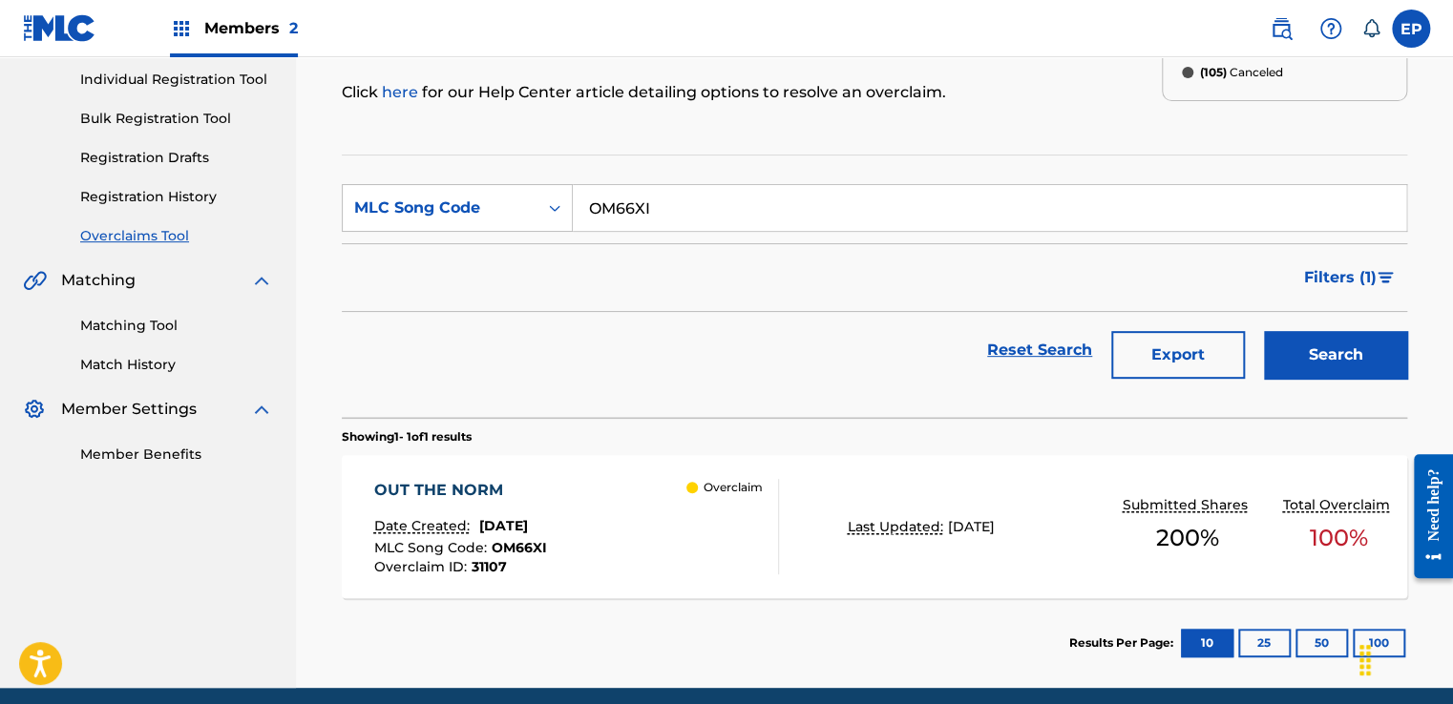
scroll to position [314, 0]
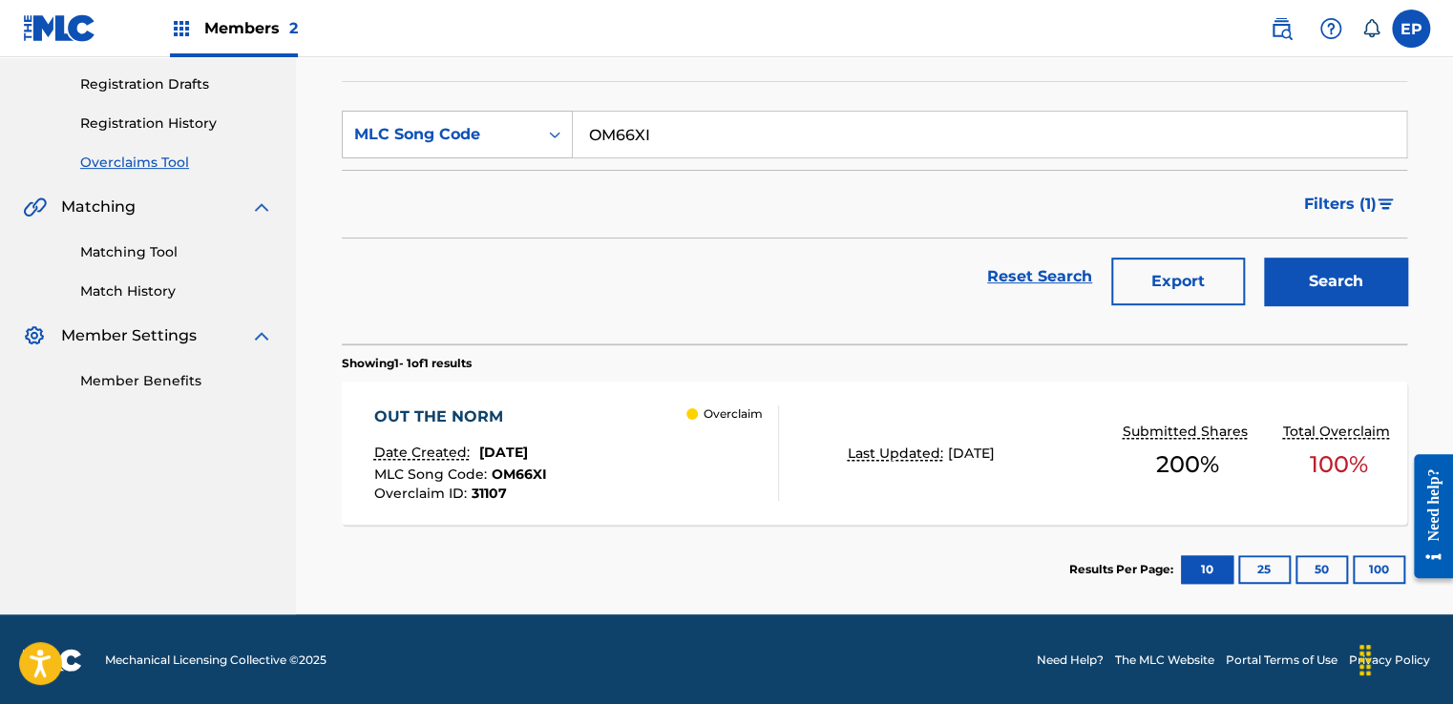
click at [905, 493] on div "OUT THE NORM Date Created: [DATE] MLC Song Code : OM66XI Overclaim ID : 31107 O…" at bounding box center [874, 453] width 1065 height 143
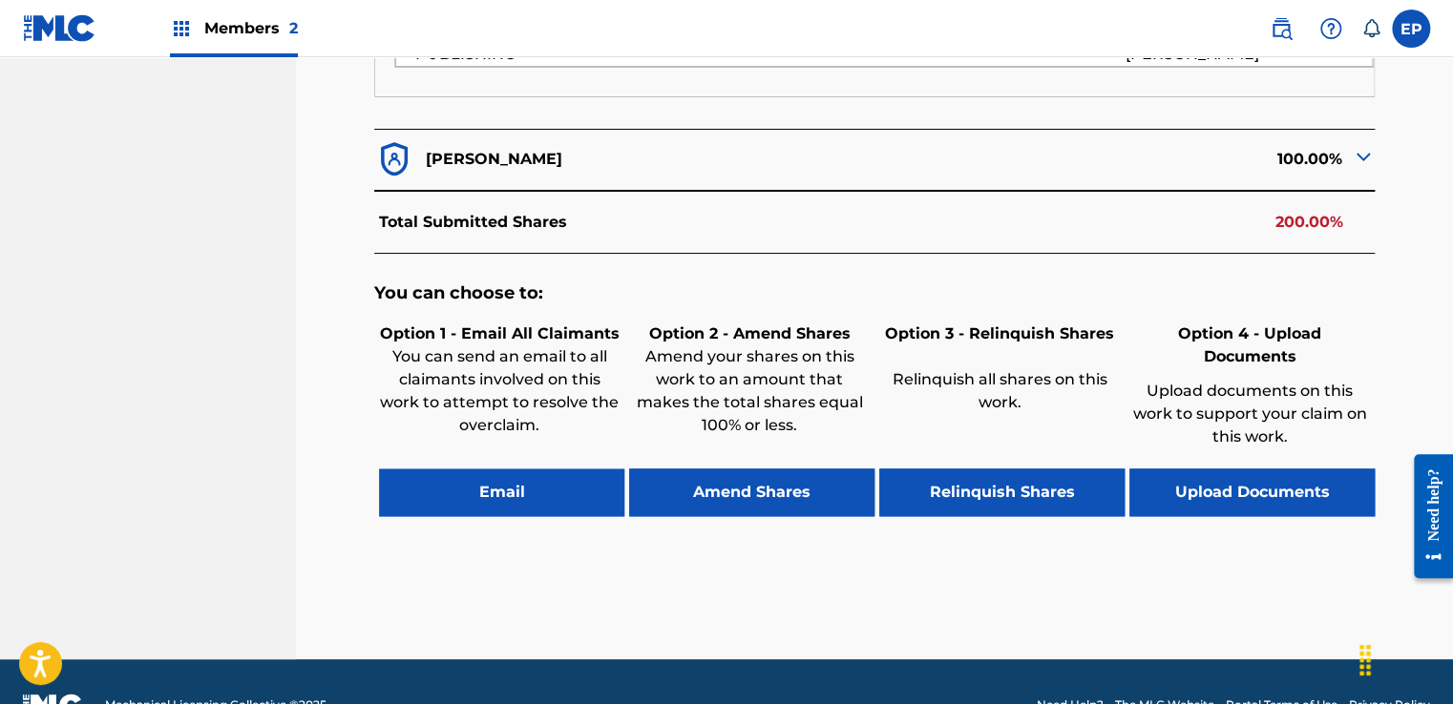
scroll to position [900, 0]
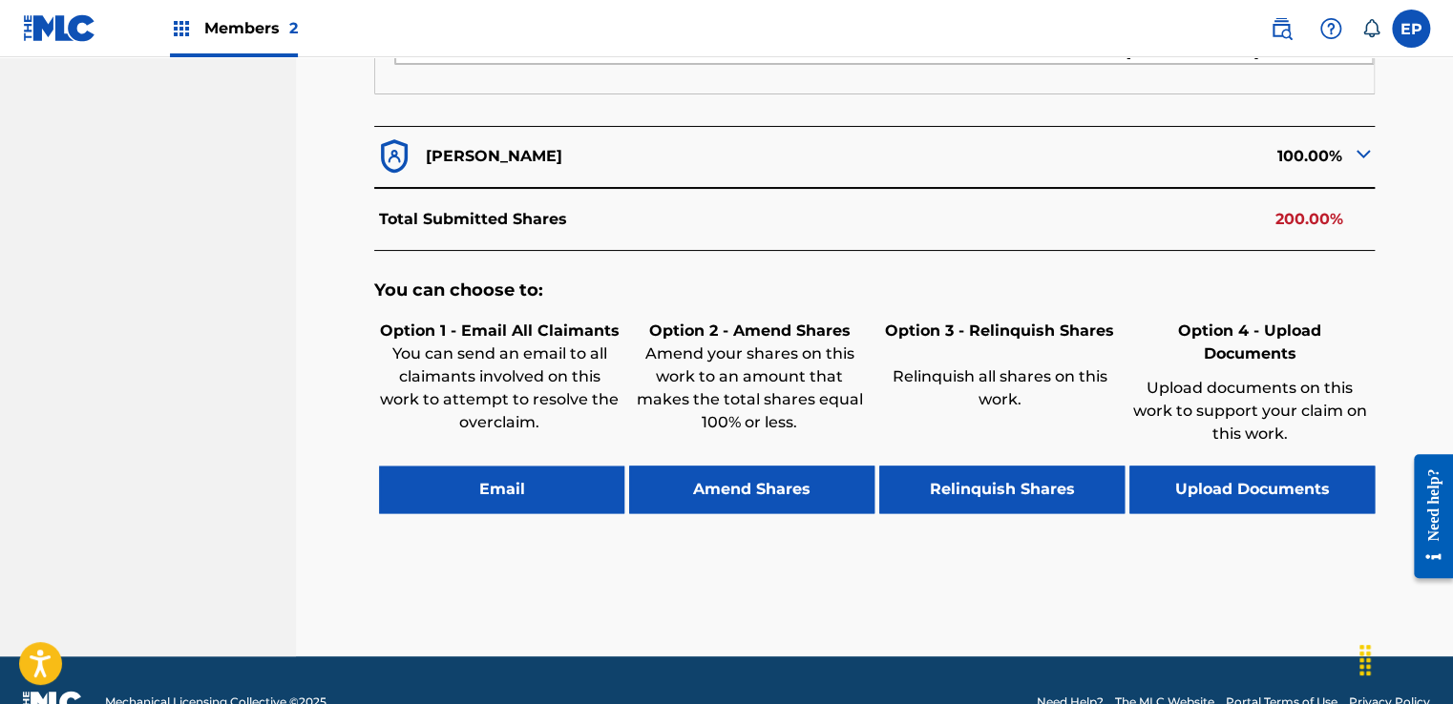
click at [1244, 466] on button "Upload Documents" at bounding box center [1251, 490] width 245 height 48
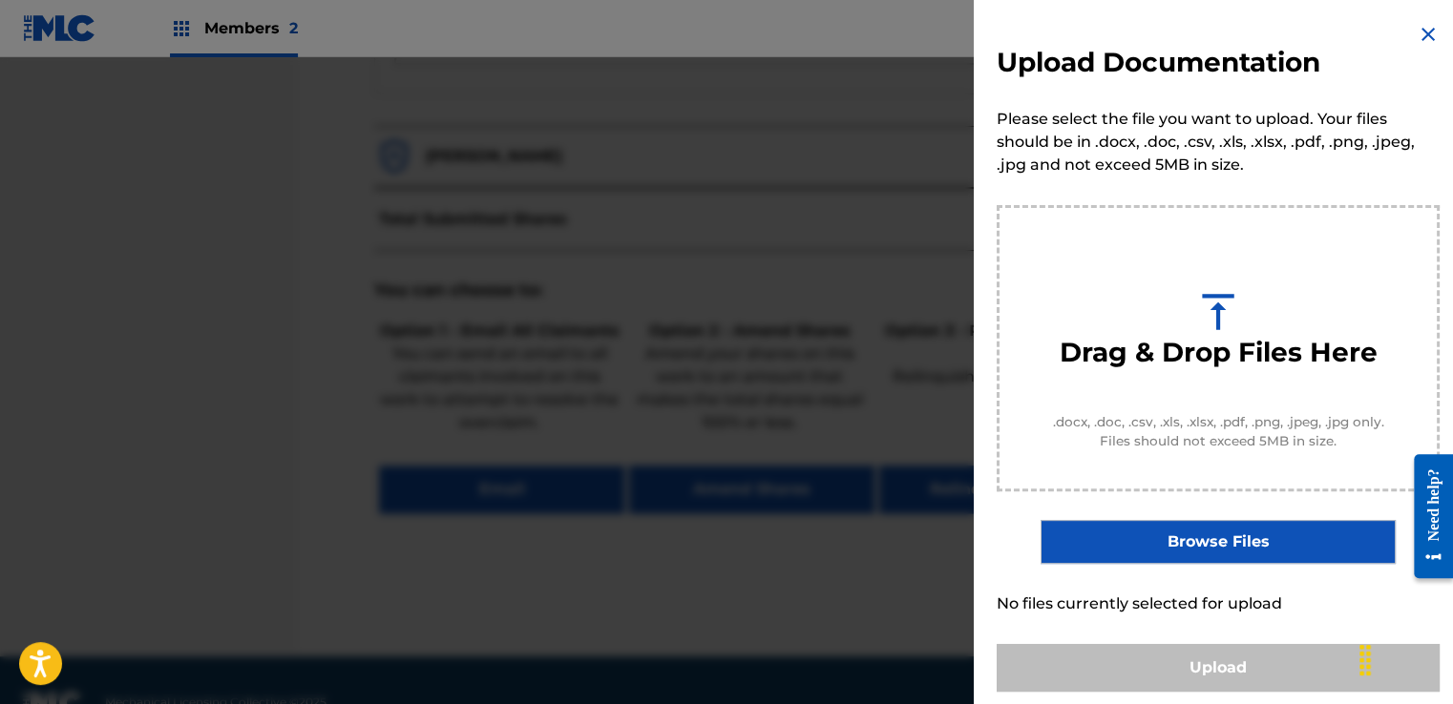
click at [1191, 544] on label "Browse Files" at bounding box center [1217, 542] width 354 height 44
click at [0, 0] on input "Browse Files" at bounding box center [0, 0] width 0 height 0
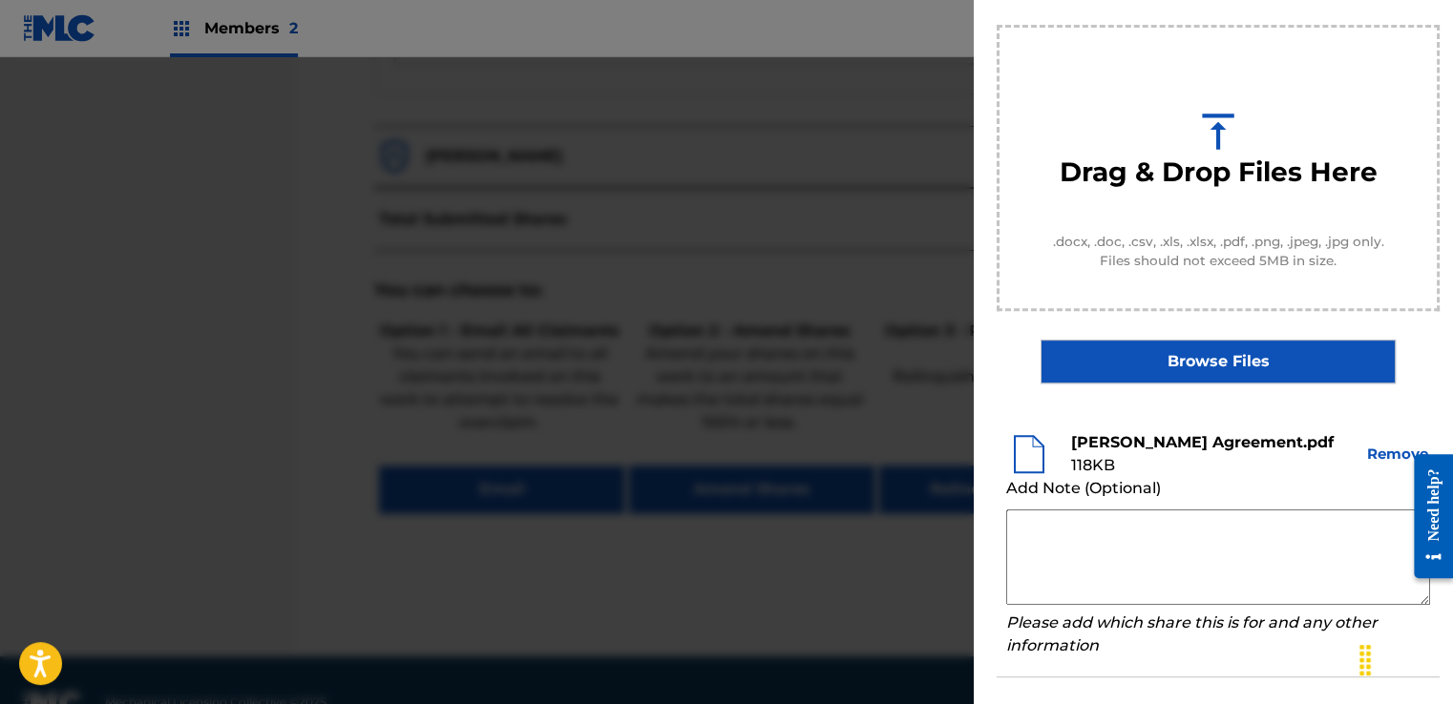
scroll to position [251, 0]
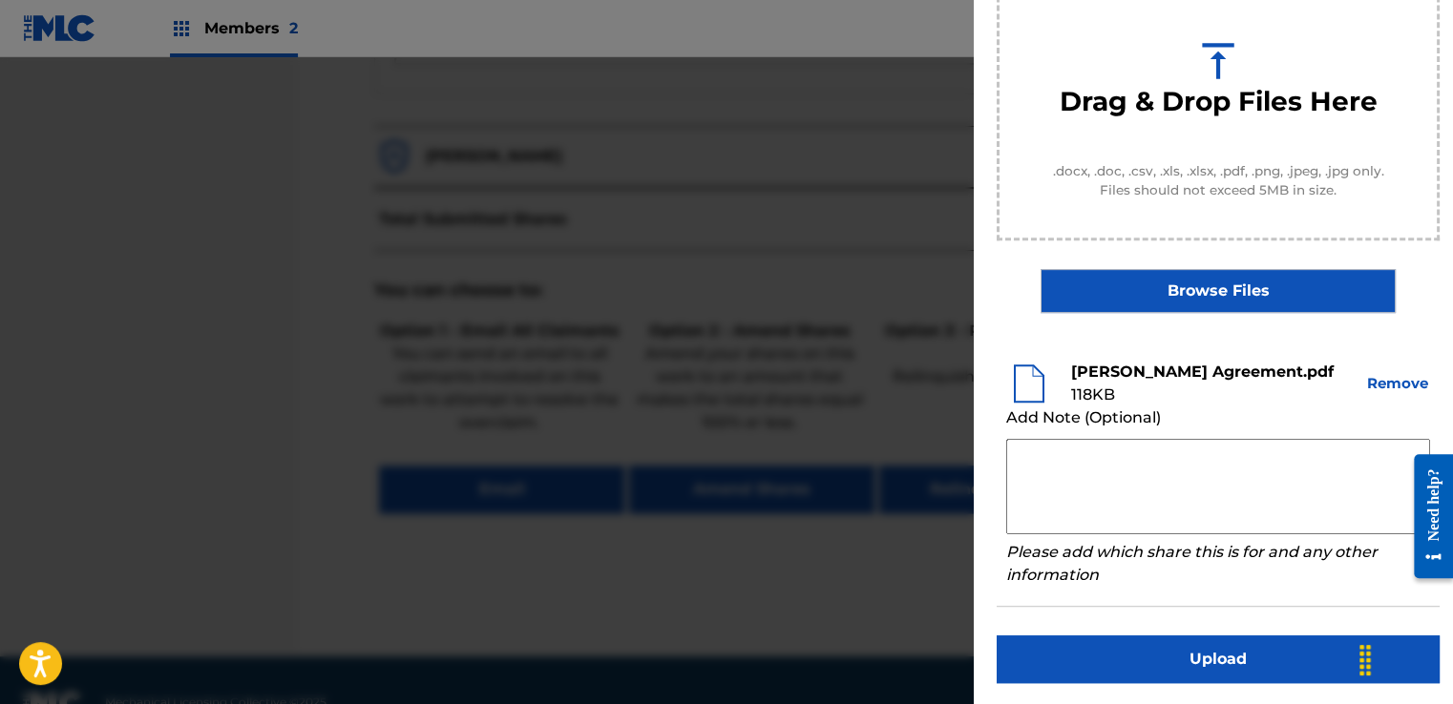
click at [1113, 460] on textarea at bounding box center [1218, 486] width 424 height 95
paste textarea "Our self service agreement is signed via digital signature and is active until …"
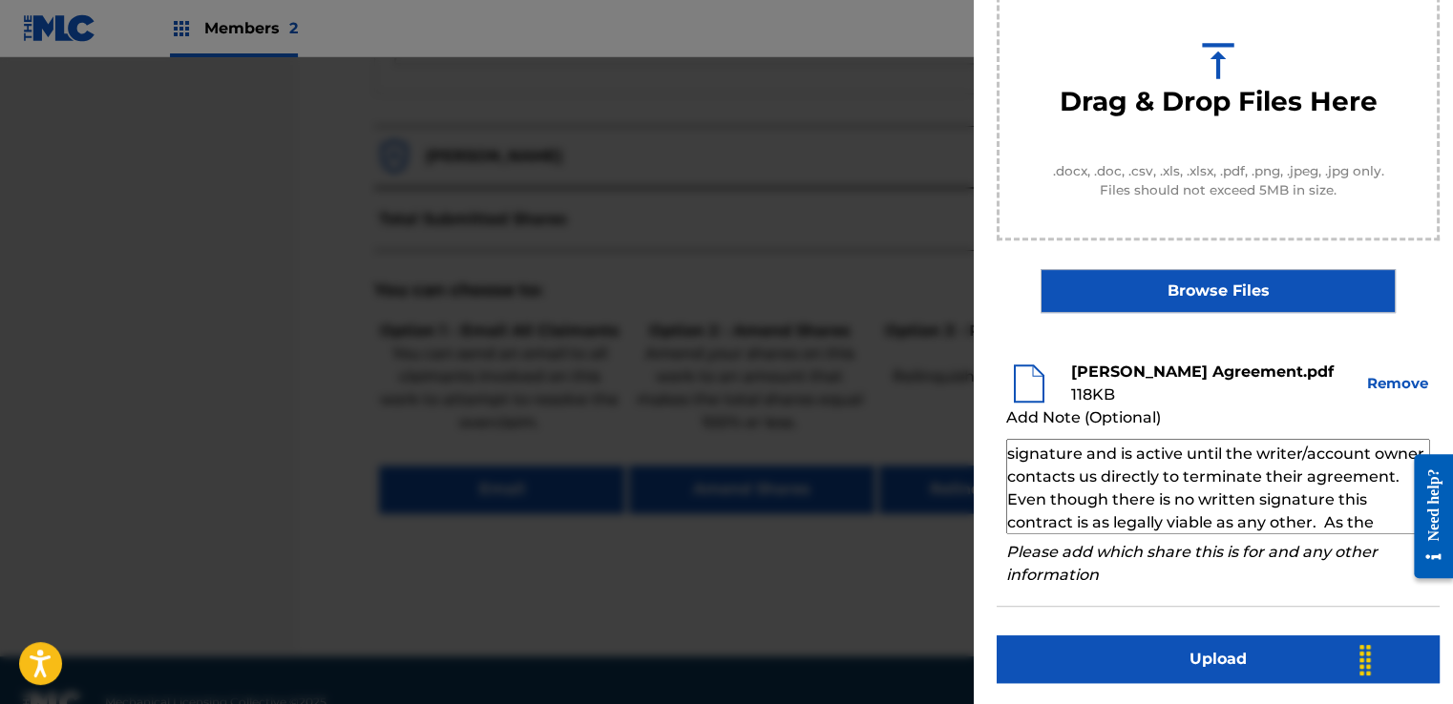
scroll to position [0, 0]
type textarea "Our self service agreement is signed via digital signature and is active until …"
click at [1186, 667] on button "Upload" at bounding box center [1218, 660] width 443 height 48
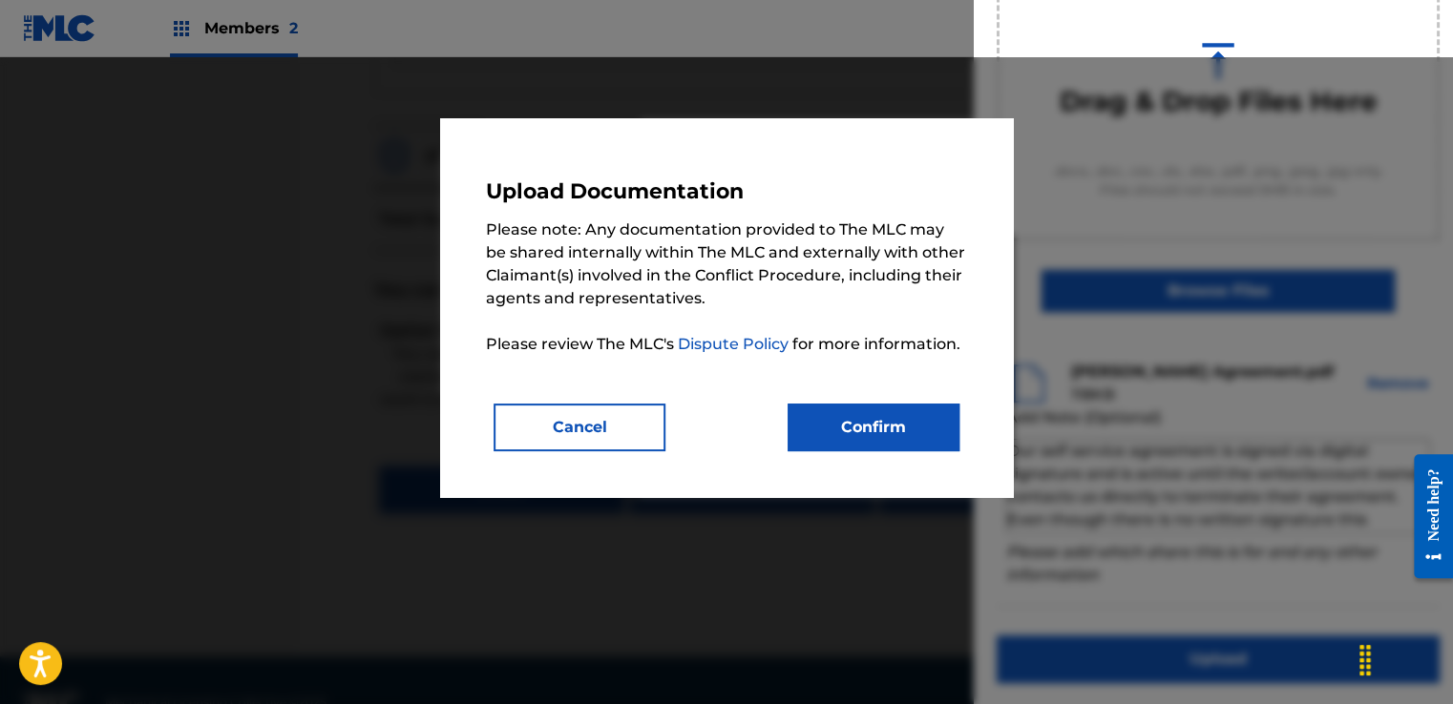
click at [871, 440] on button "Confirm" at bounding box center [874, 428] width 172 height 48
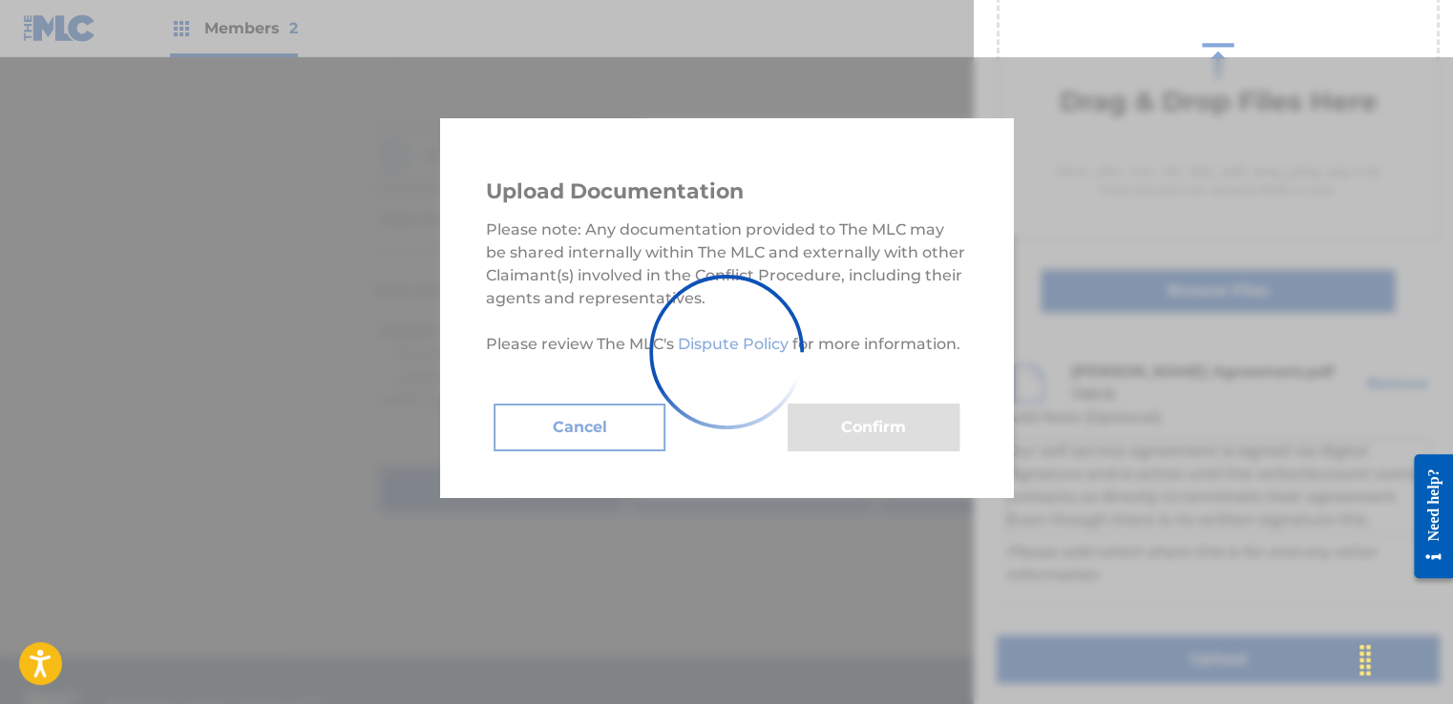
scroll to position [122, 0]
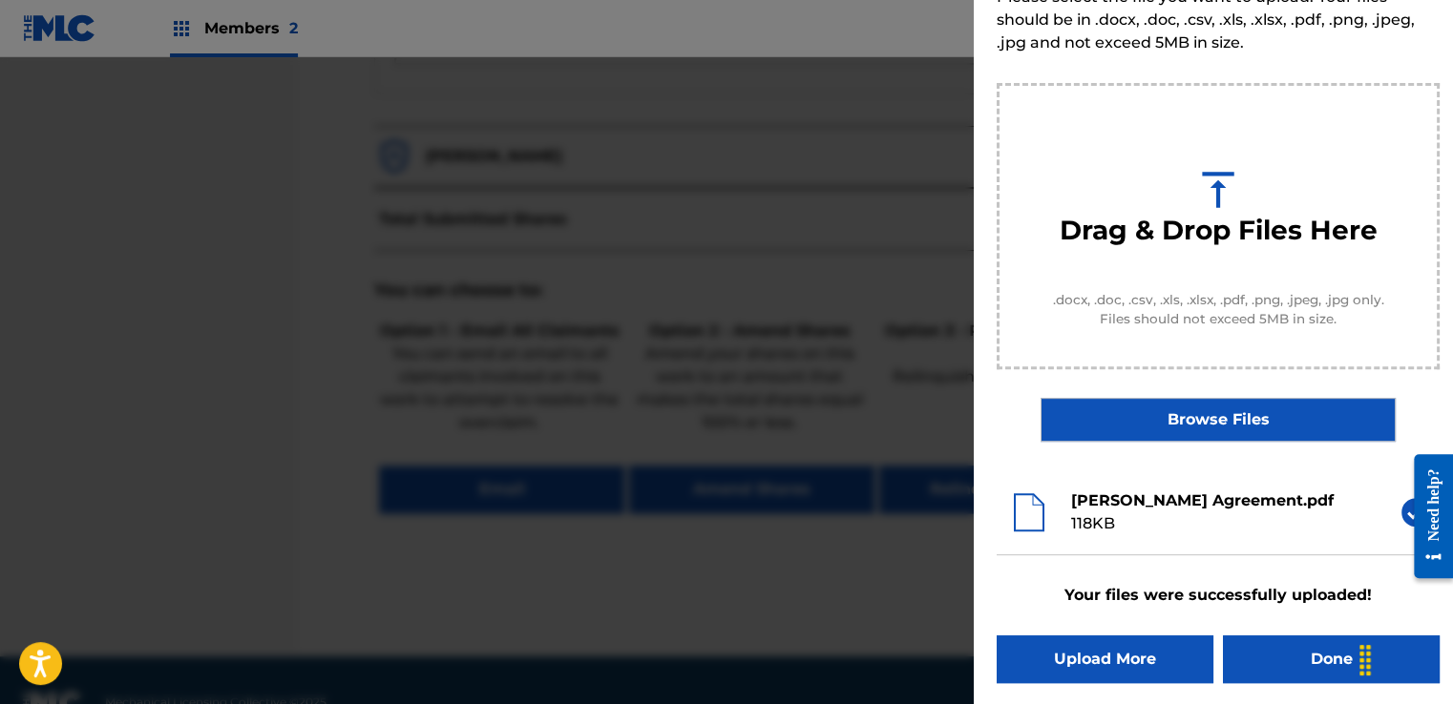
click at [1293, 660] on button "Done" at bounding box center [1331, 660] width 217 height 48
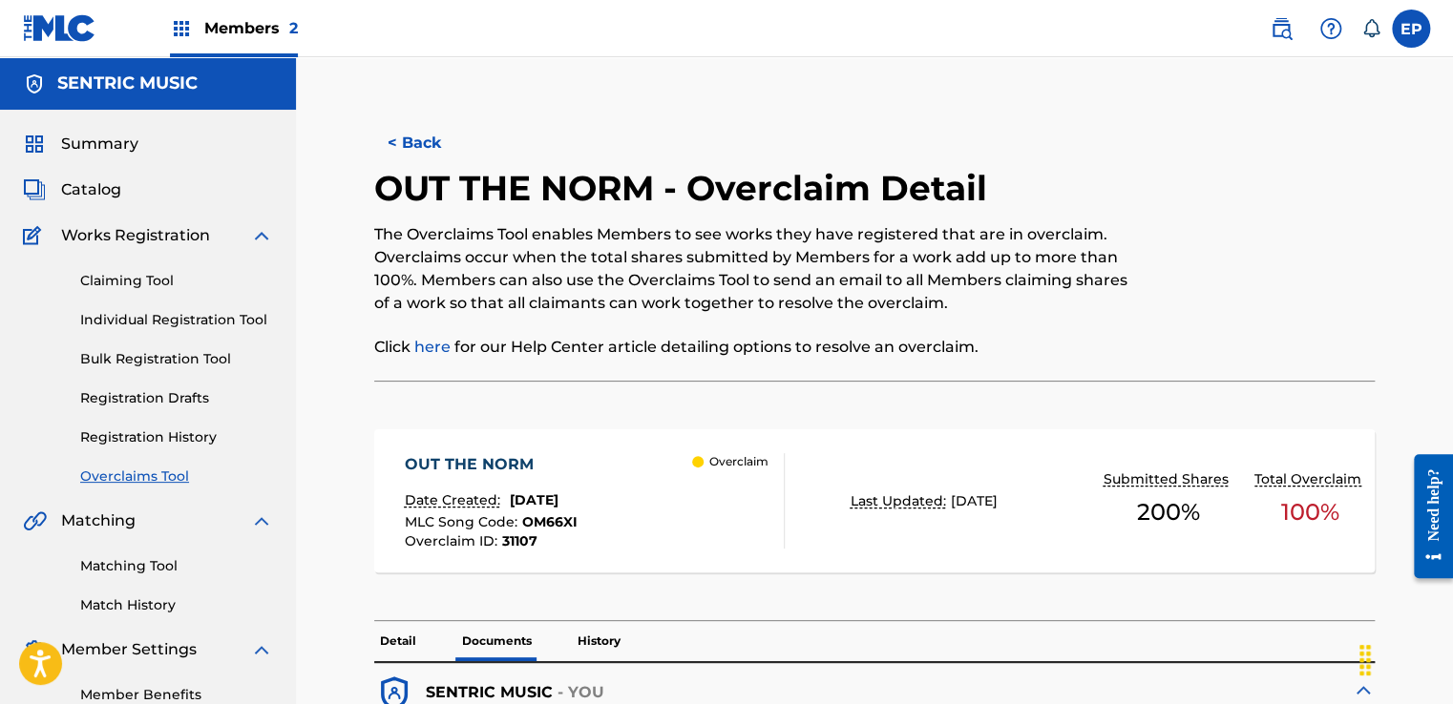
click at [130, 470] on link "Overclaims Tool" at bounding box center [176, 477] width 193 height 20
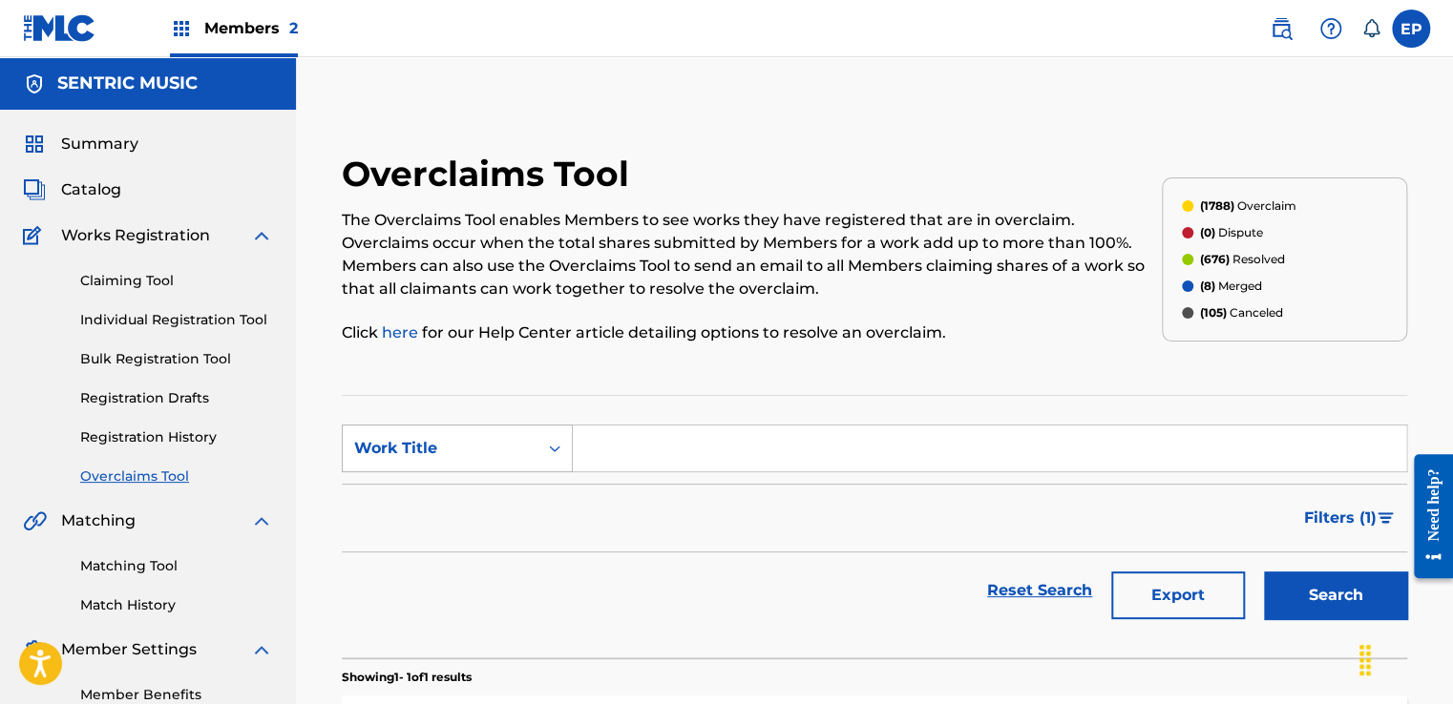
click at [508, 460] on div "Work Title" at bounding box center [440, 449] width 195 height 36
click at [457, 493] on div "MLC Song Code" at bounding box center [457, 497] width 229 height 48
drag, startPoint x: 504, startPoint y: 479, endPoint x: 722, endPoint y: 440, distance: 221.1
click at [603, 452] on input "Search Form" at bounding box center [989, 449] width 833 height 46
paste input "583D7Z"
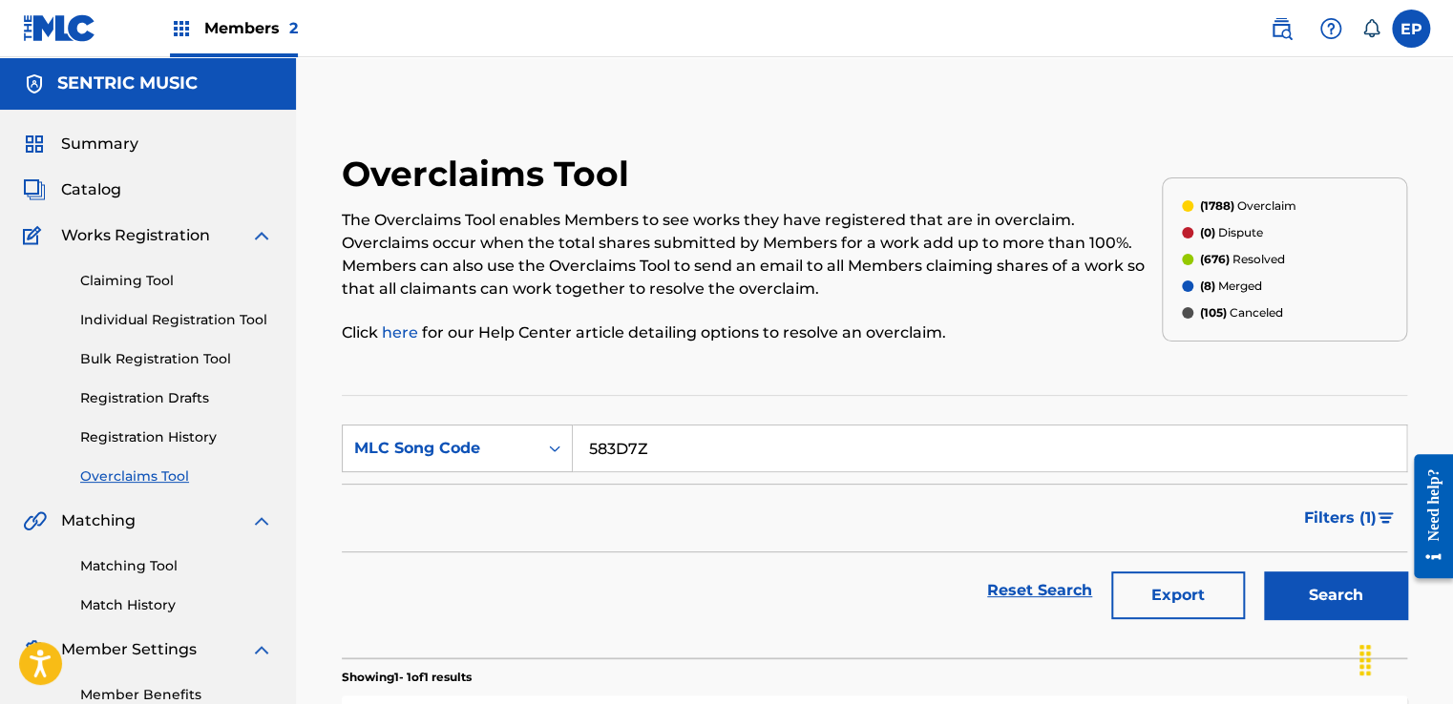
type input "583D7Z"
click at [1285, 592] on button "Search" at bounding box center [1335, 596] width 143 height 48
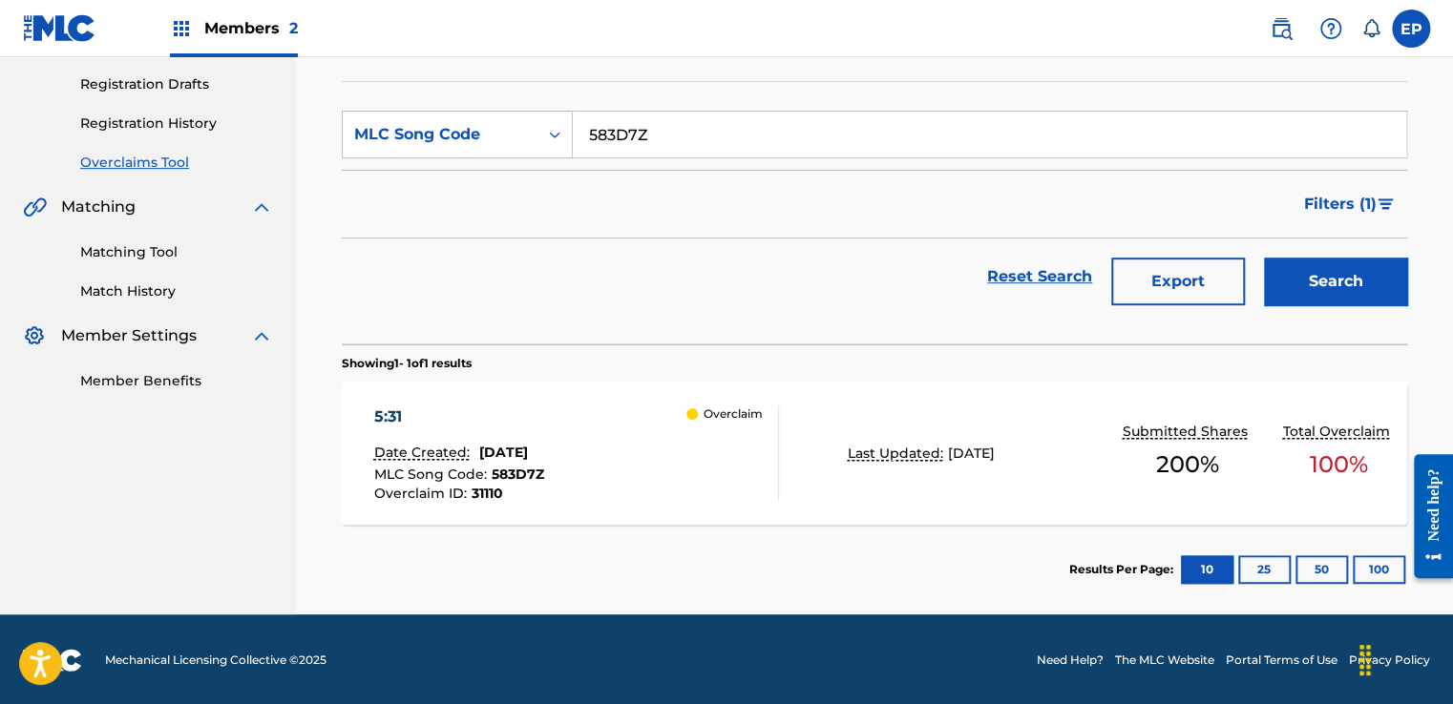
click at [661, 473] on div "5:31 Date Created: [DATE] MLC Song Code : 583D7Z Overclaim ID : 31110 Overclaim" at bounding box center [575, 453] width 405 height 95
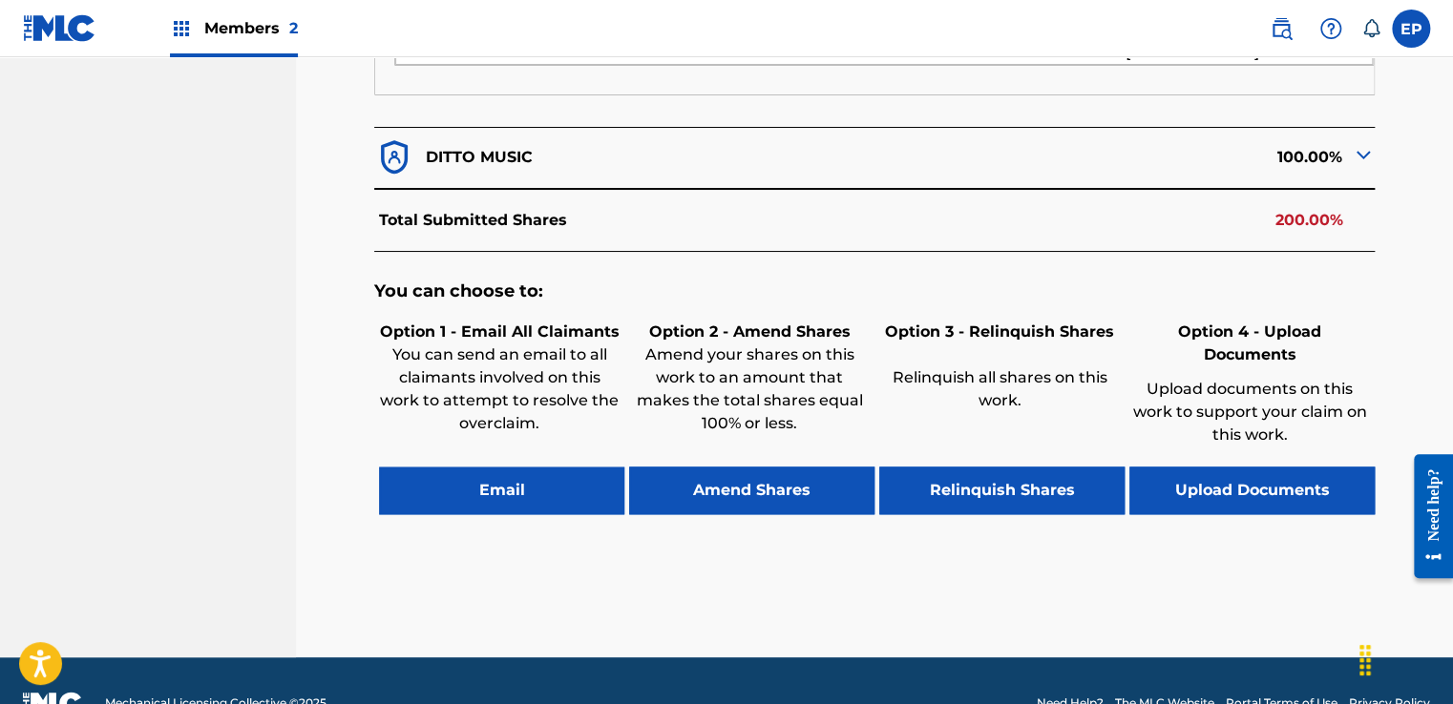
scroll to position [900, 0]
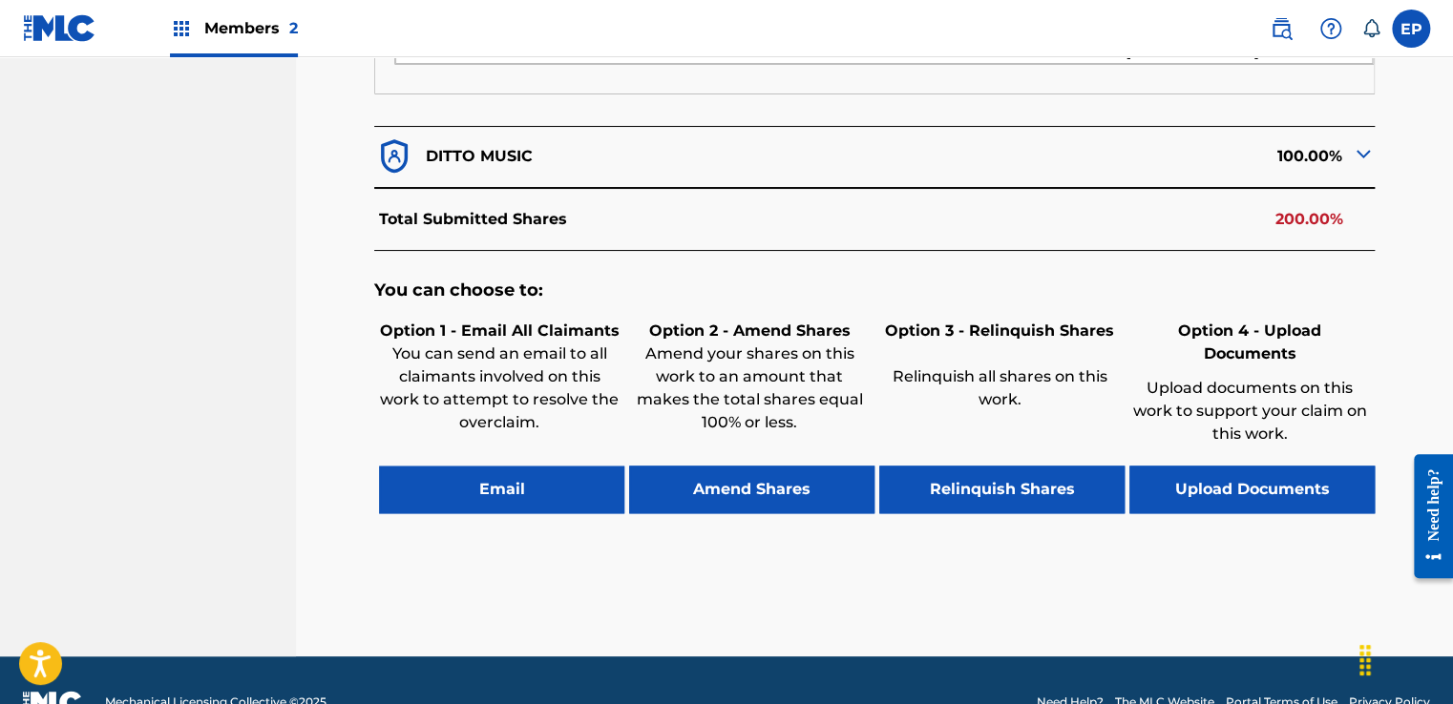
click at [1203, 466] on button "Upload Documents" at bounding box center [1251, 490] width 245 height 48
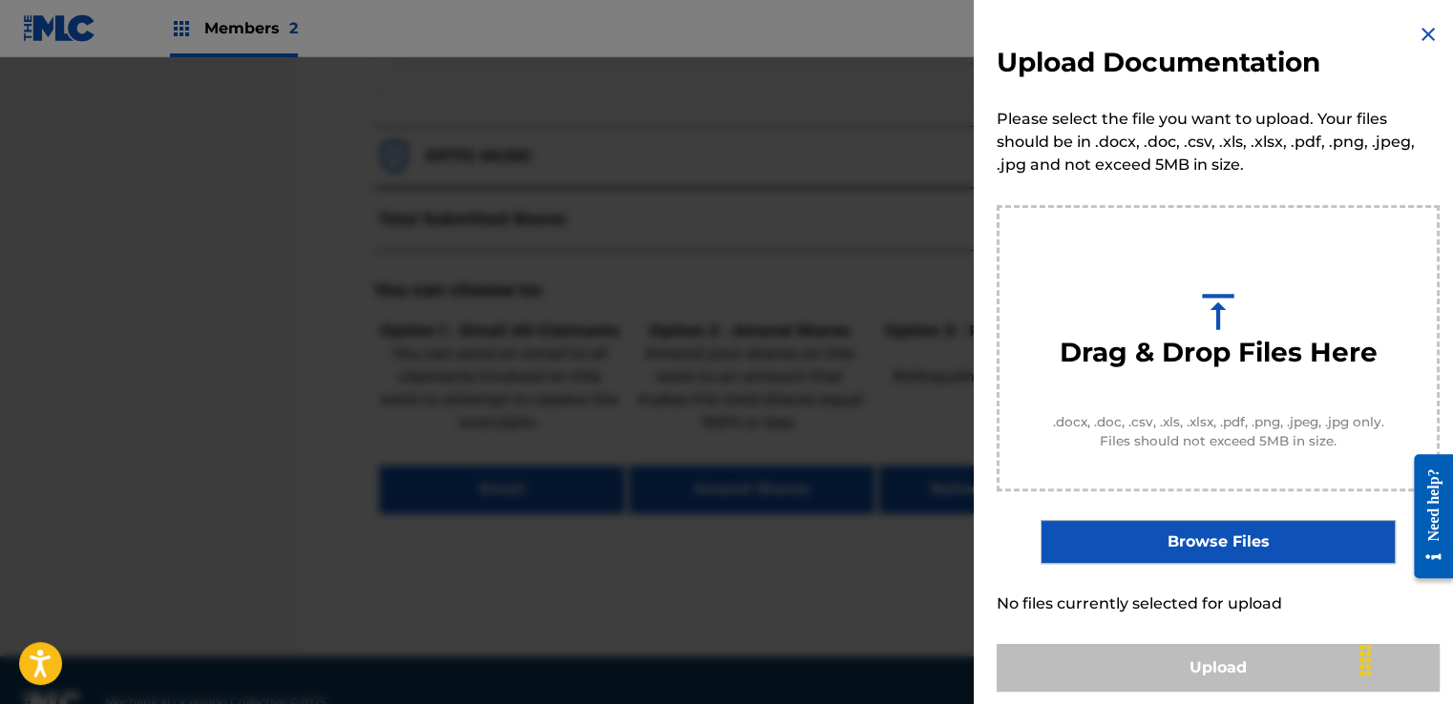
click at [1210, 529] on label "Browse Files" at bounding box center [1217, 542] width 354 height 44
click at [0, 0] on input "Browse Files" at bounding box center [0, 0] width 0 height 0
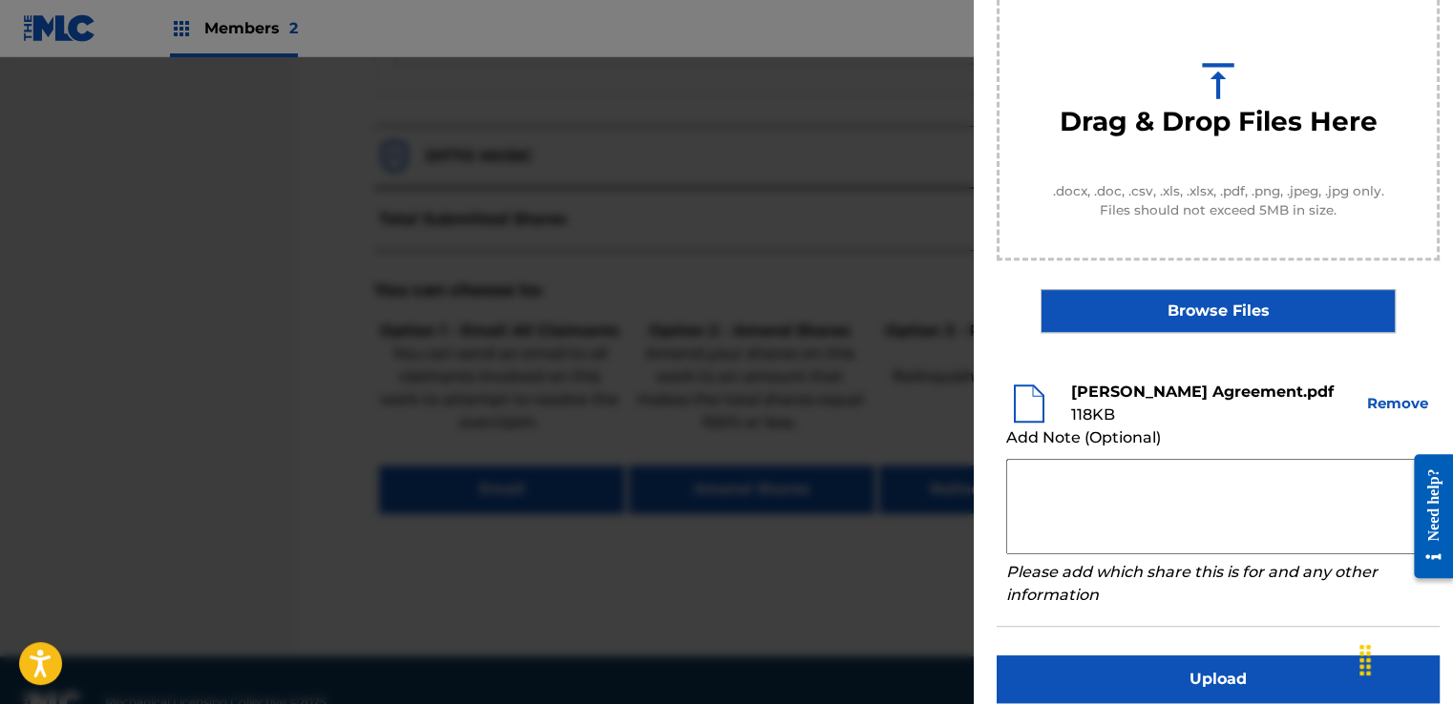
scroll to position [251, 0]
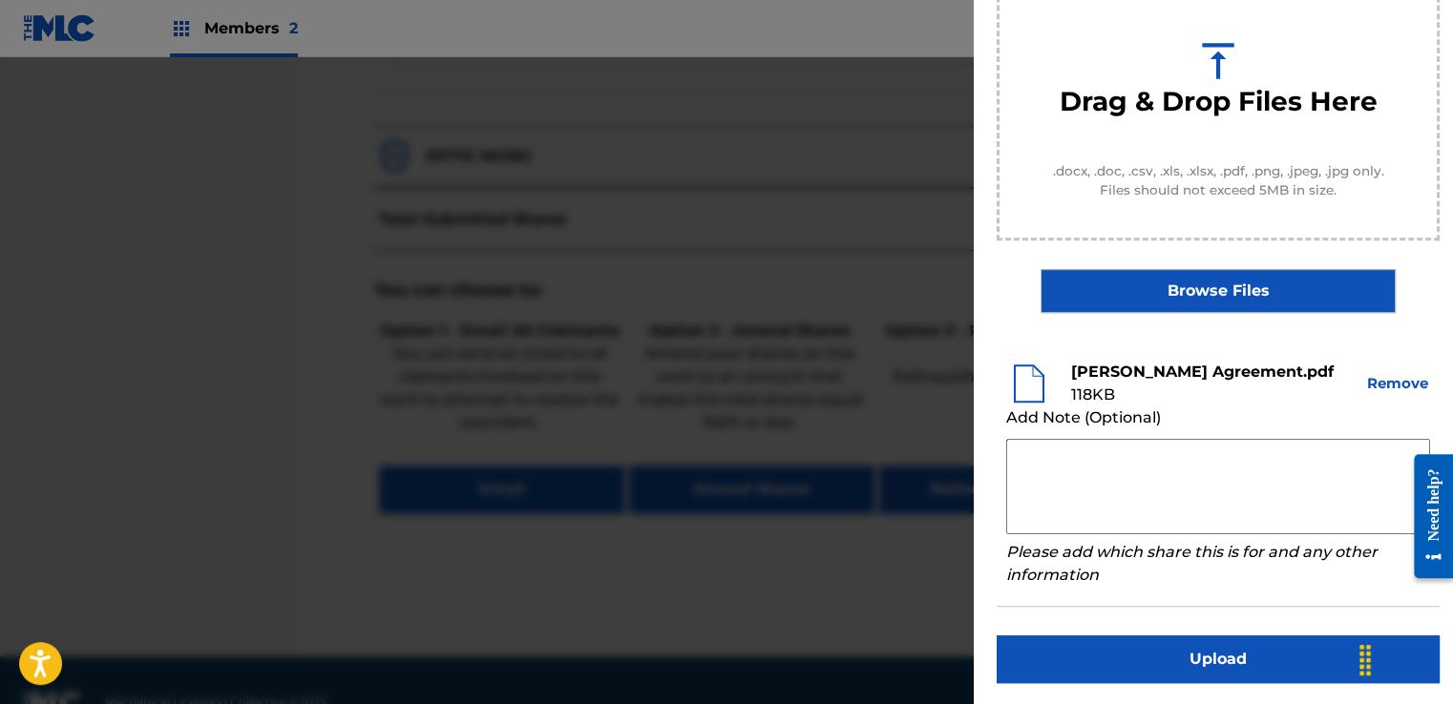
click at [1069, 457] on textarea at bounding box center [1218, 486] width 424 height 95
paste textarea "Our self service agreement is signed via digital signature and is active until …"
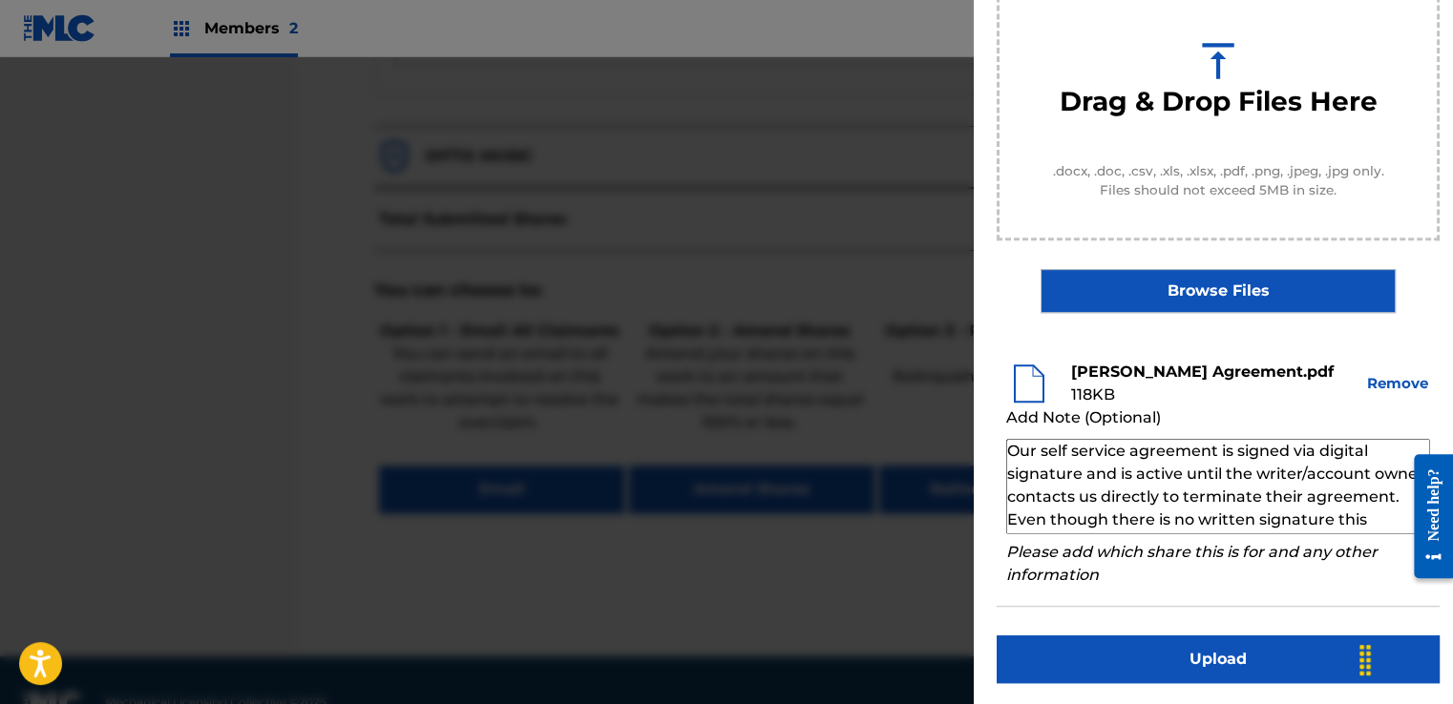
scroll to position [65, 0]
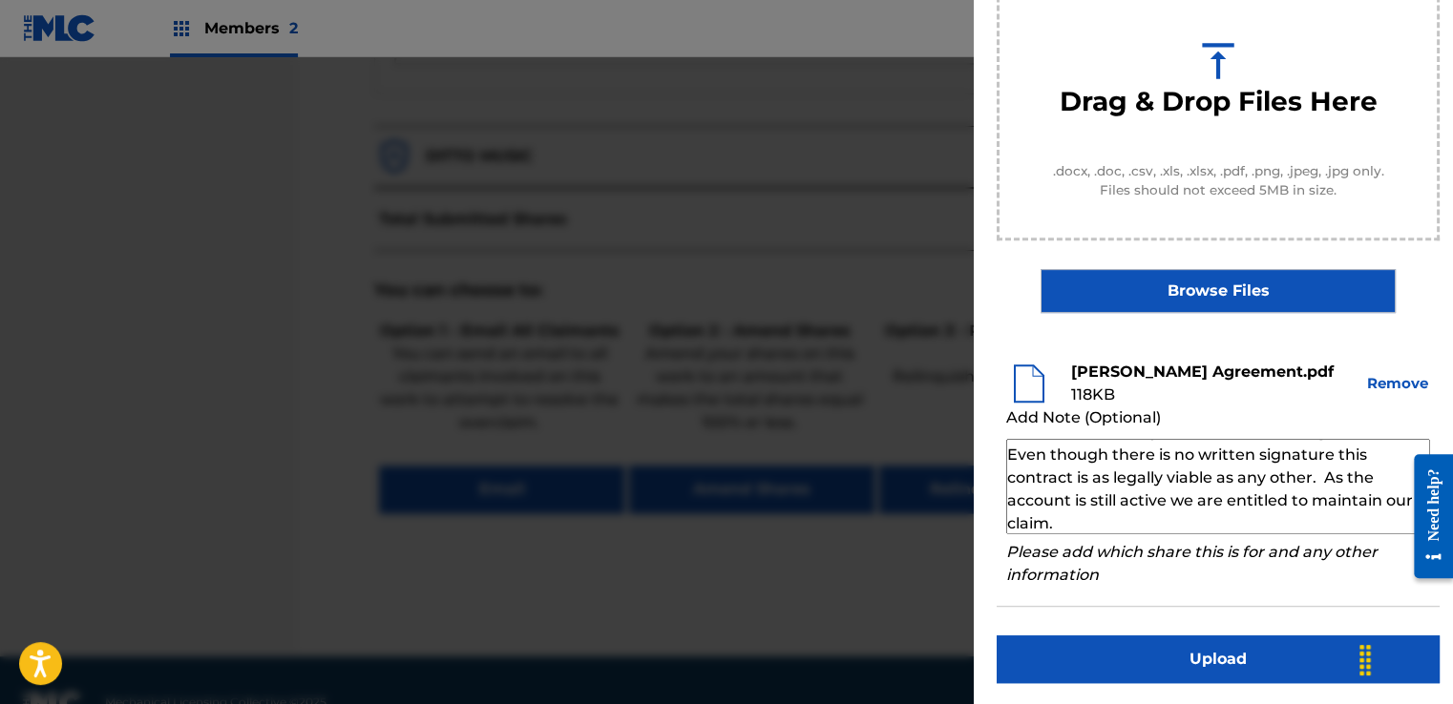
type textarea "Our self service agreement is signed via digital signature and is active until …"
click at [1175, 641] on button "Upload" at bounding box center [1218, 660] width 443 height 48
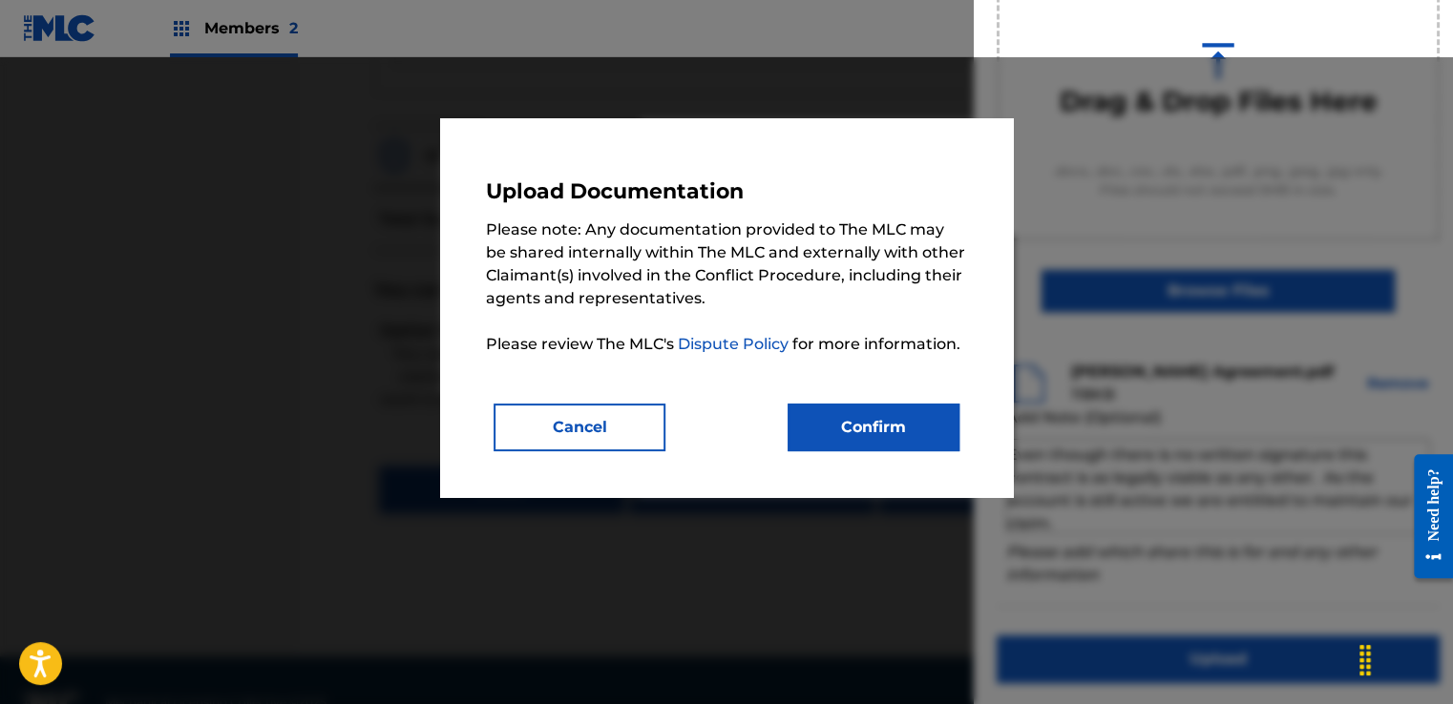
click at [935, 433] on button "Confirm" at bounding box center [874, 428] width 172 height 48
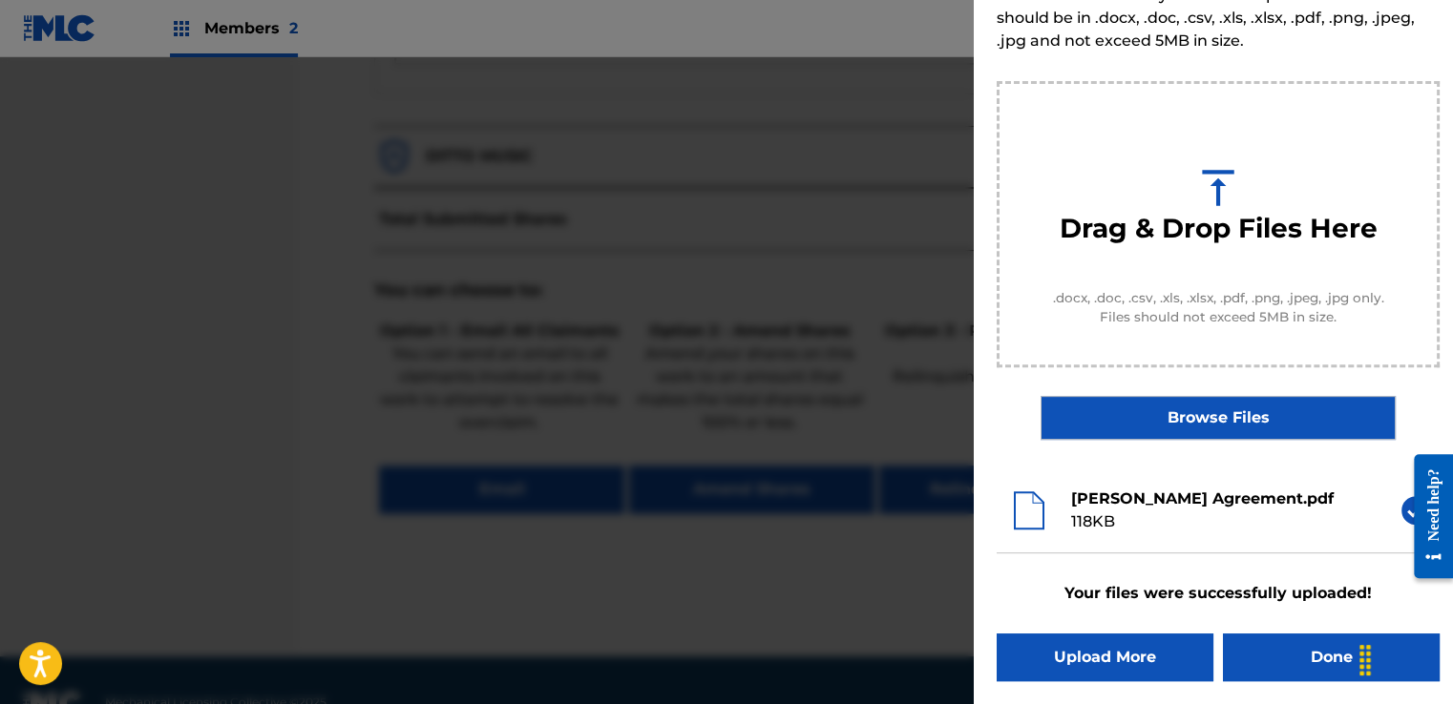
scroll to position [122, 0]
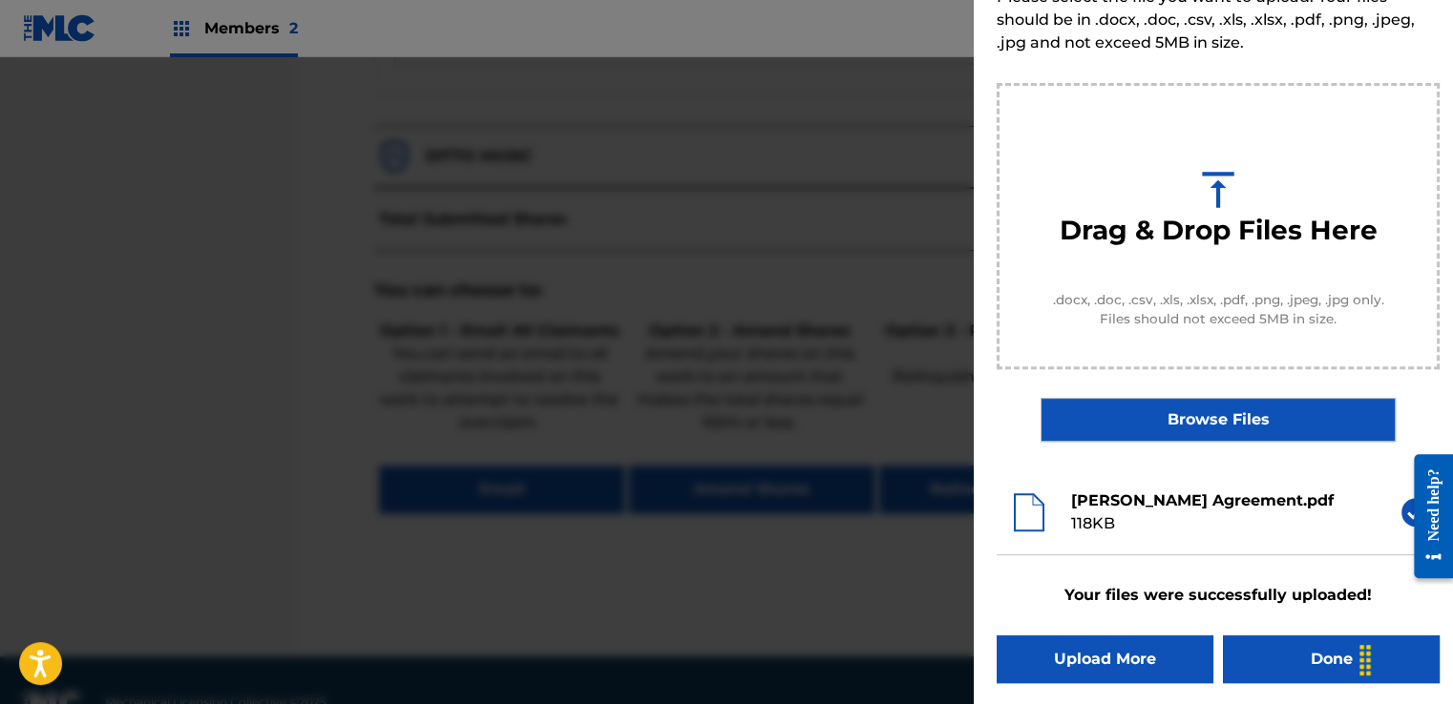
click at [1306, 666] on button "Done" at bounding box center [1331, 660] width 217 height 48
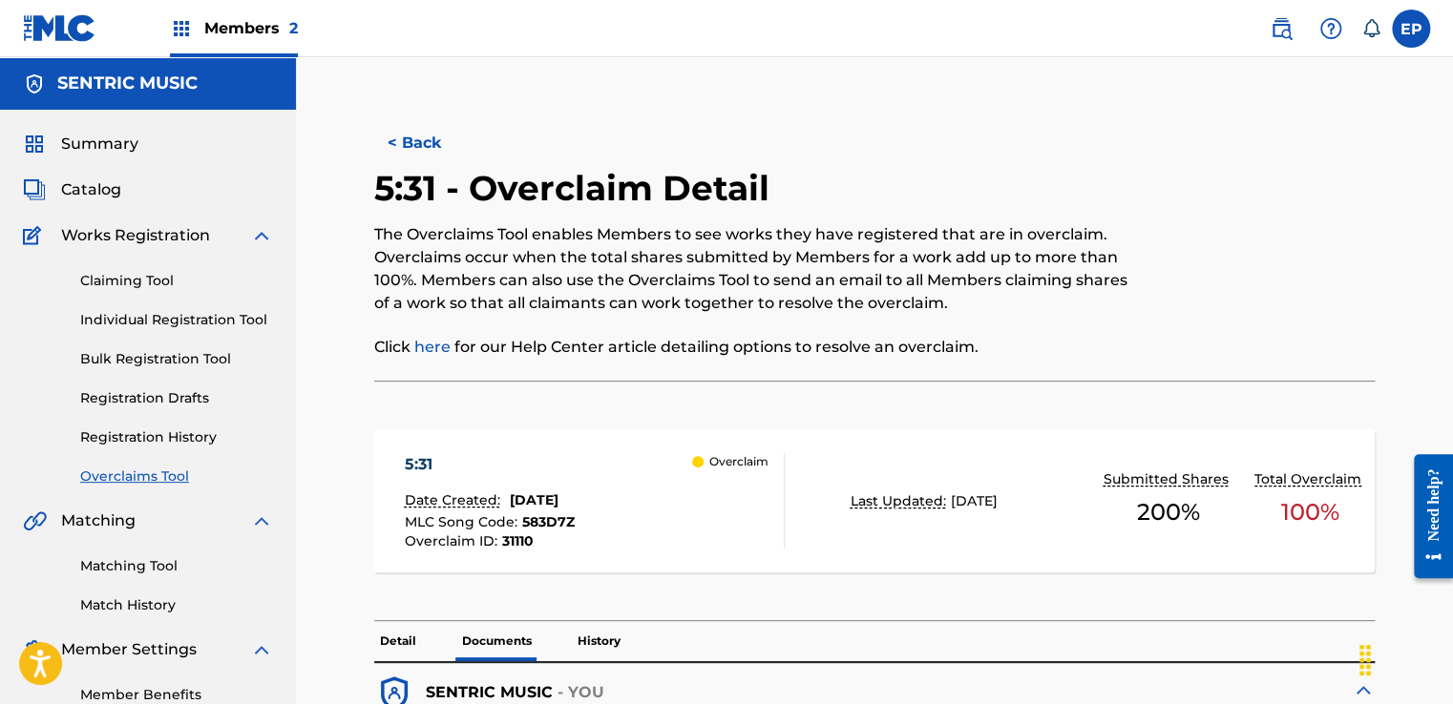
click at [149, 477] on link "Overclaims Tool" at bounding box center [176, 477] width 193 height 20
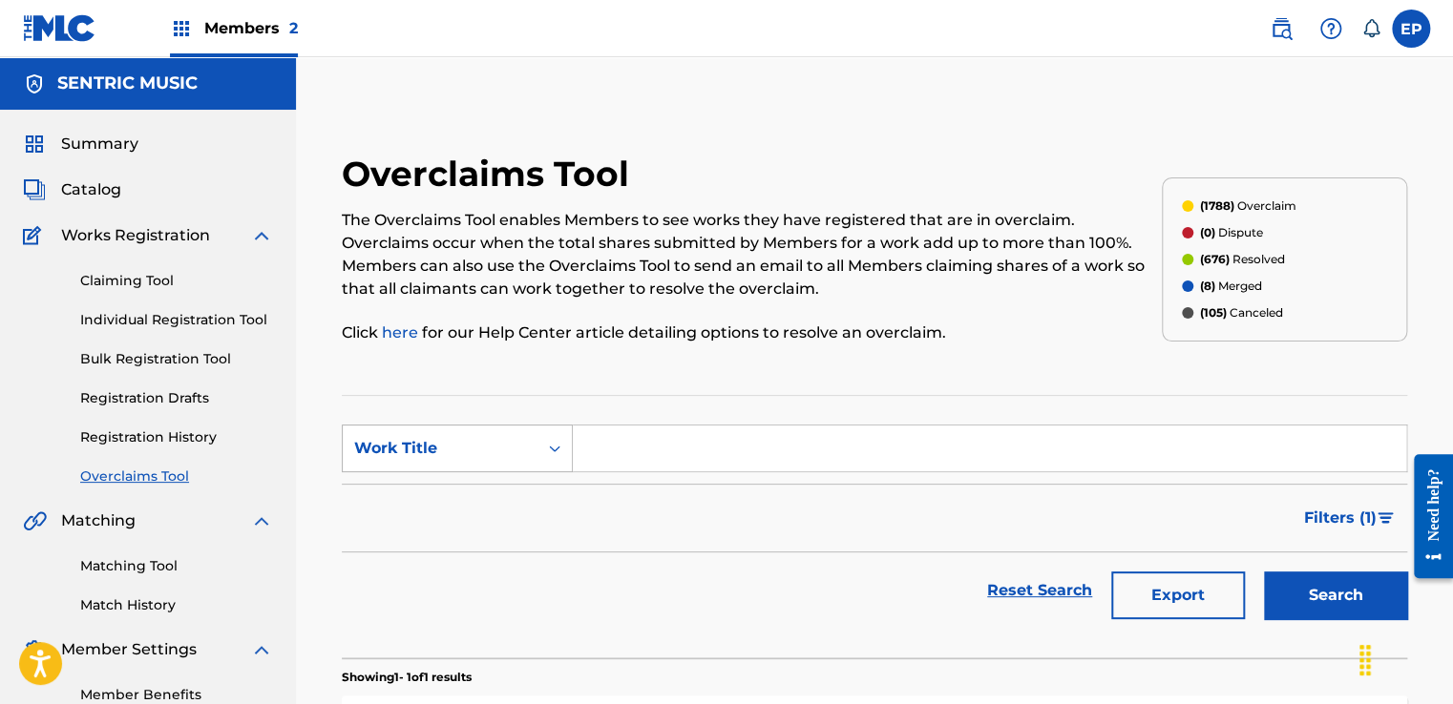
click at [411, 437] on div "Work Title" at bounding box center [440, 448] width 172 height 23
click at [409, 500] on div "MLC Song Code" at bounding box center [457, 497] width 229 height 48
click at [736, 456] on input "Search Form" at bounding box center [989, 449] width 833 height 46
paste input "583D7Y"
type input "583D7Y"
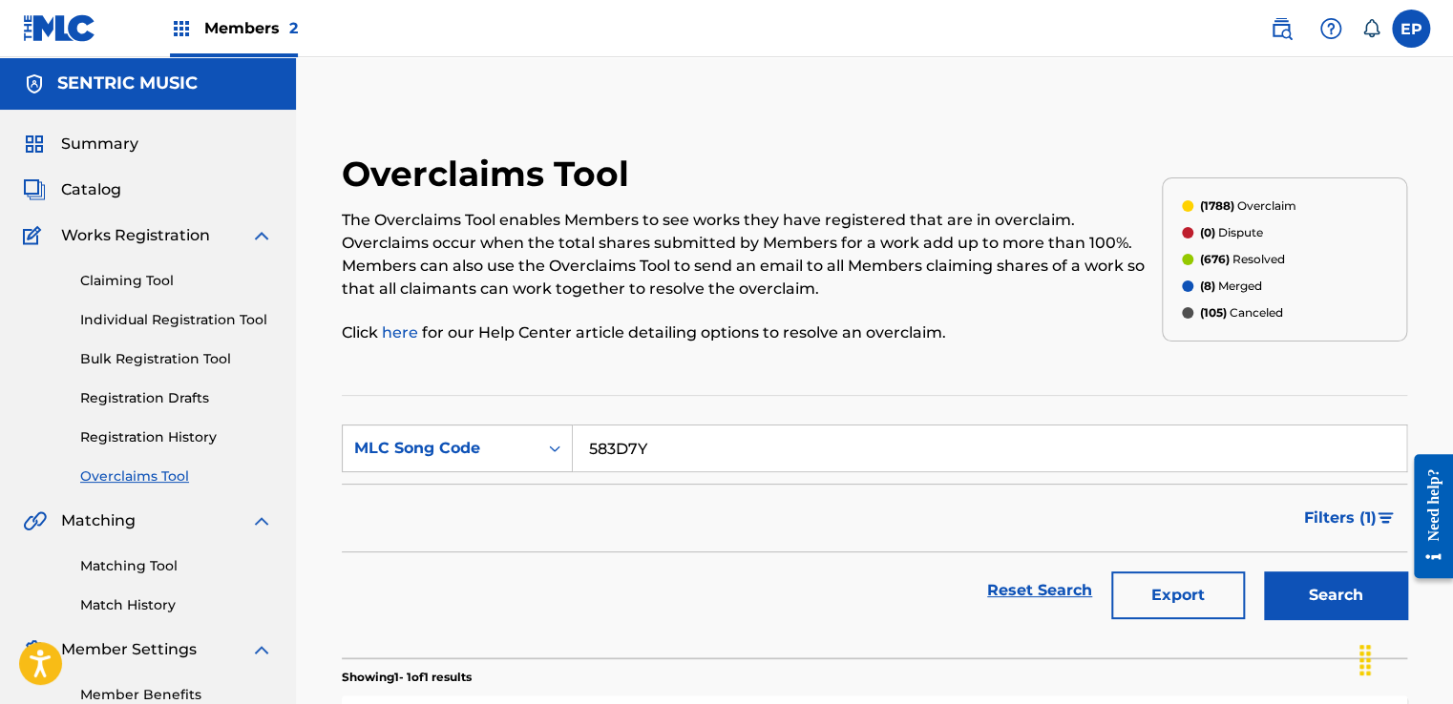
click at [1310, 579] on button "Search" at bounding box center [1335, 596] width 143 height 48
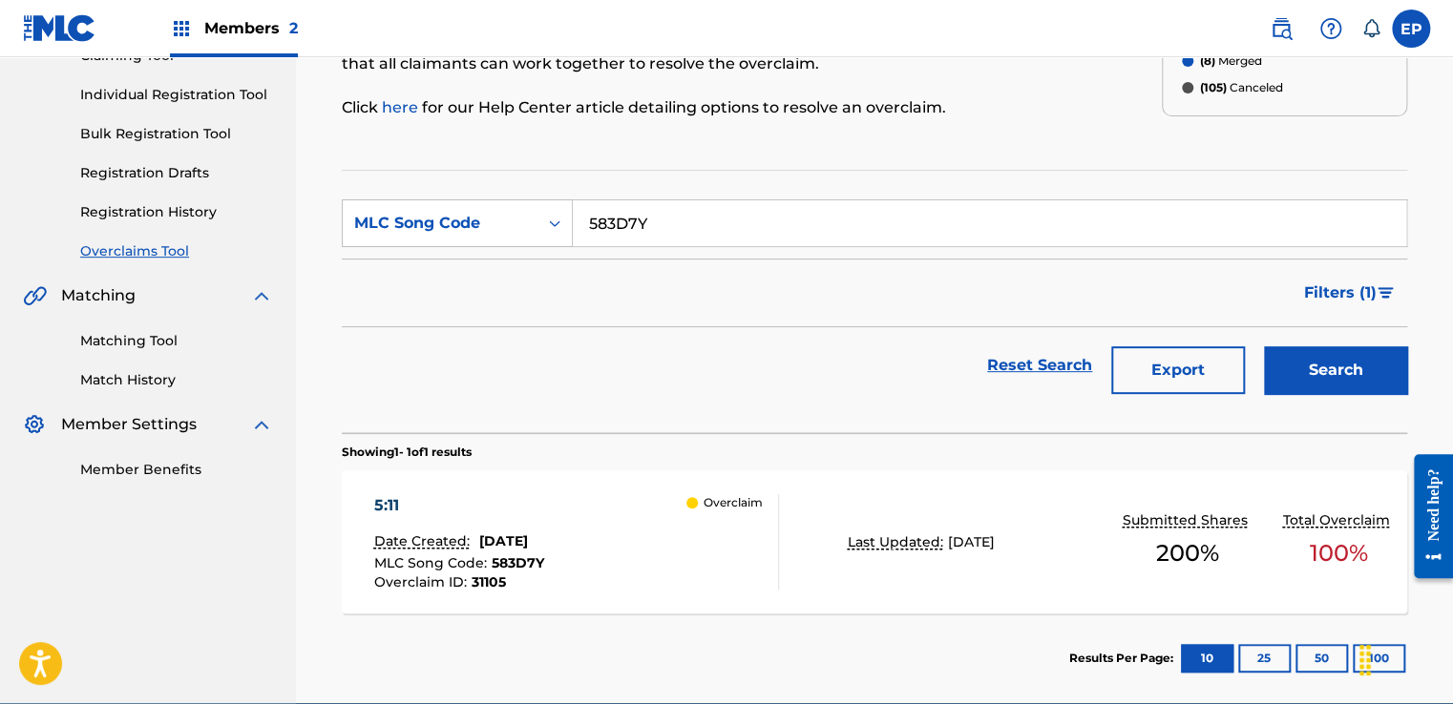
scroll to position [314, 0]
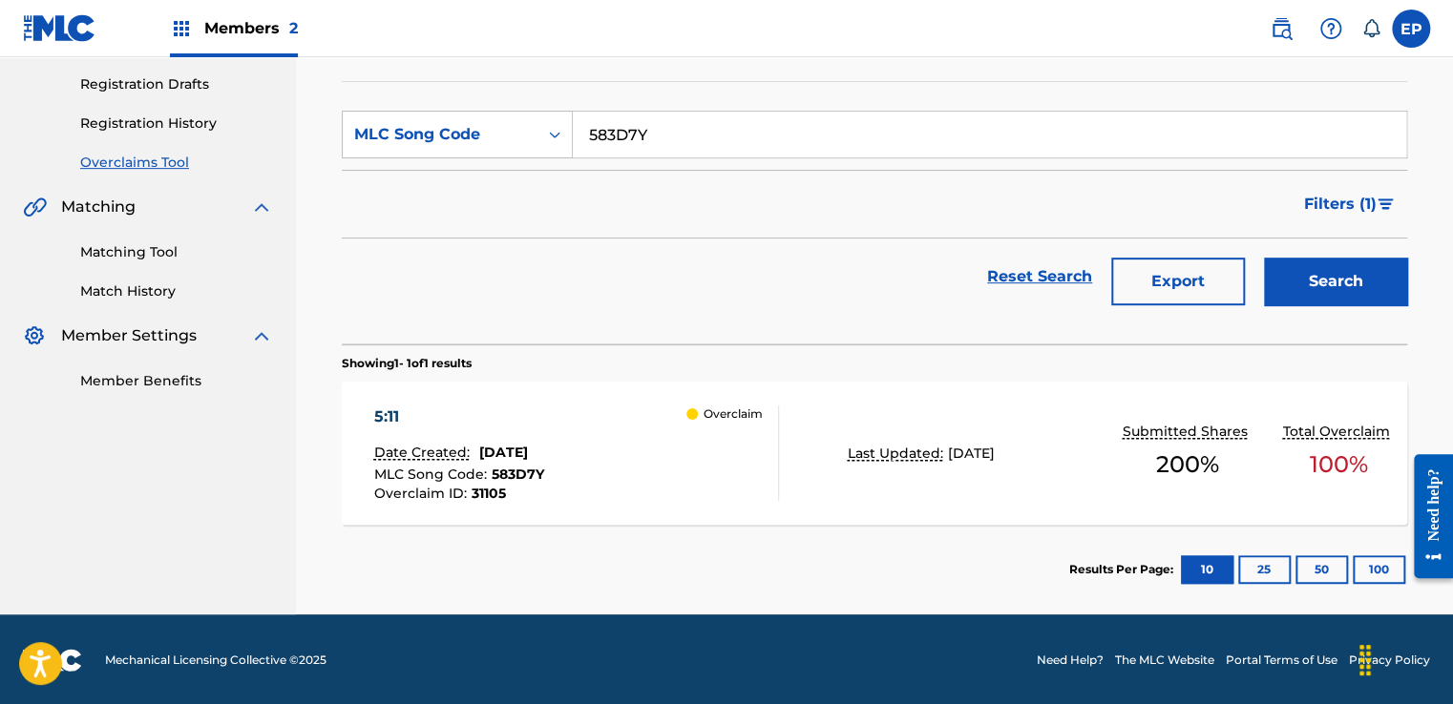
click at [869, 464] on div "5:11 Date Created: [DATE] MLC Song Code : 583D7Y Overclaim ID : 31105 Overclaim…" at bounding box center [874, 453] width 1065 height 143
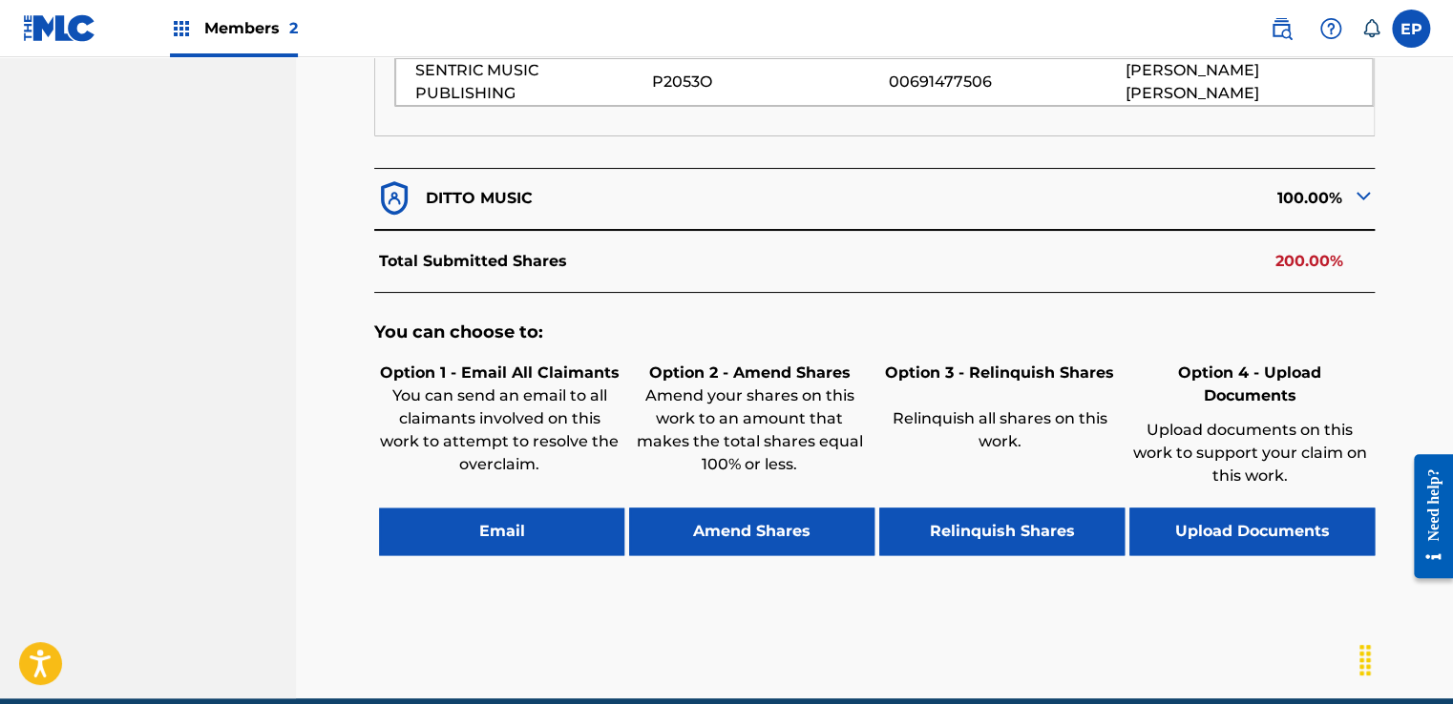
scroll to position [859, 0]
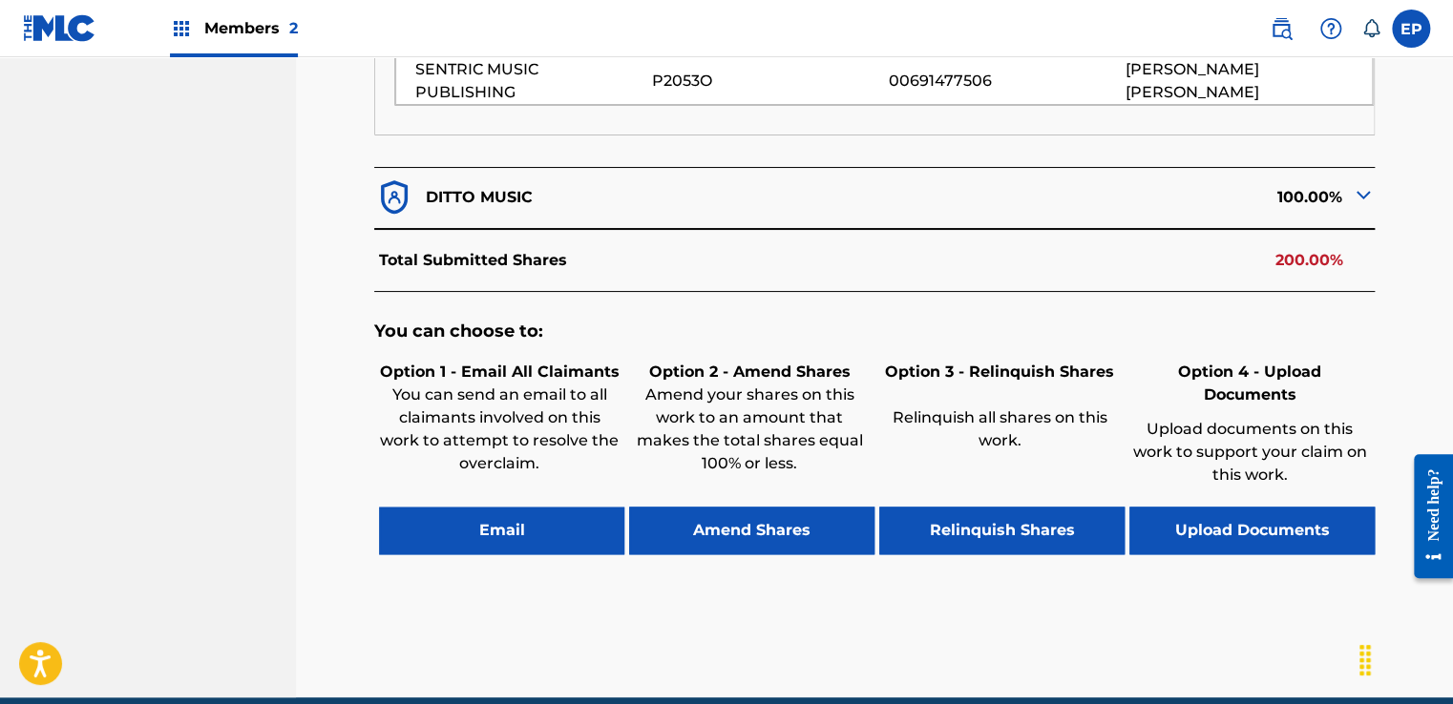
click at [1240, 507] on button "Upload Documents" at bounding box center [1251, 531] width 245 height 48
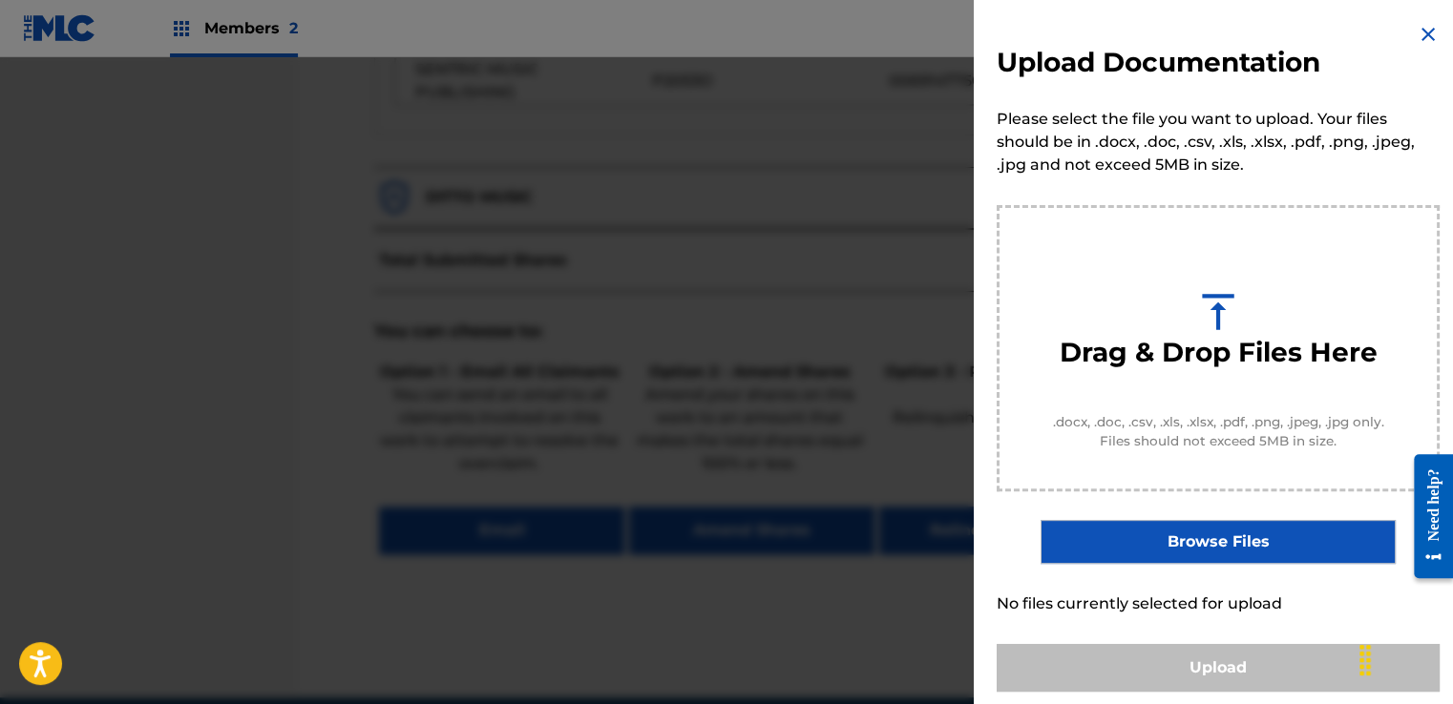
click at [1218, 543] on label "Browse Files" at bounding box center [1217, 542] width 354 height 44
click at [0, 0] on input "Browse Files" at bounding box center [0, 0] width 0 height 0
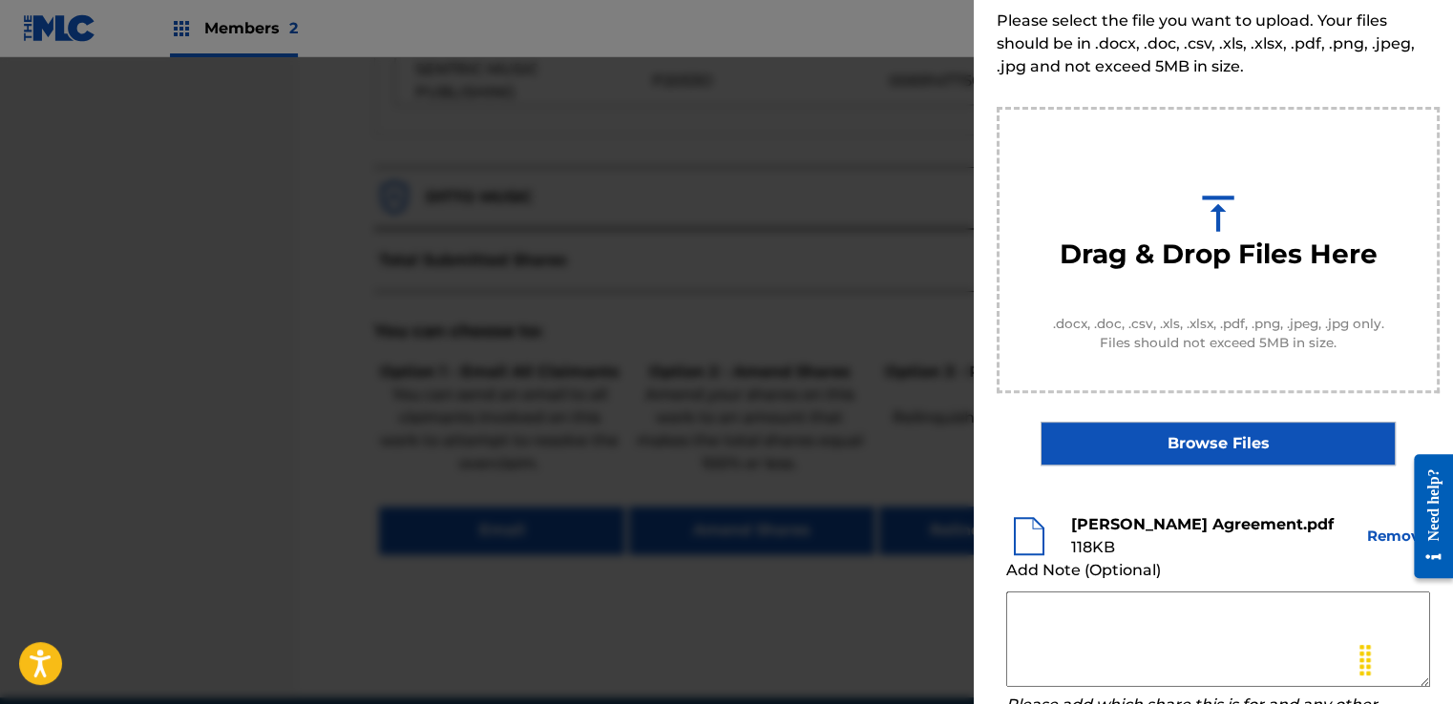
scroll to position [251, 0]
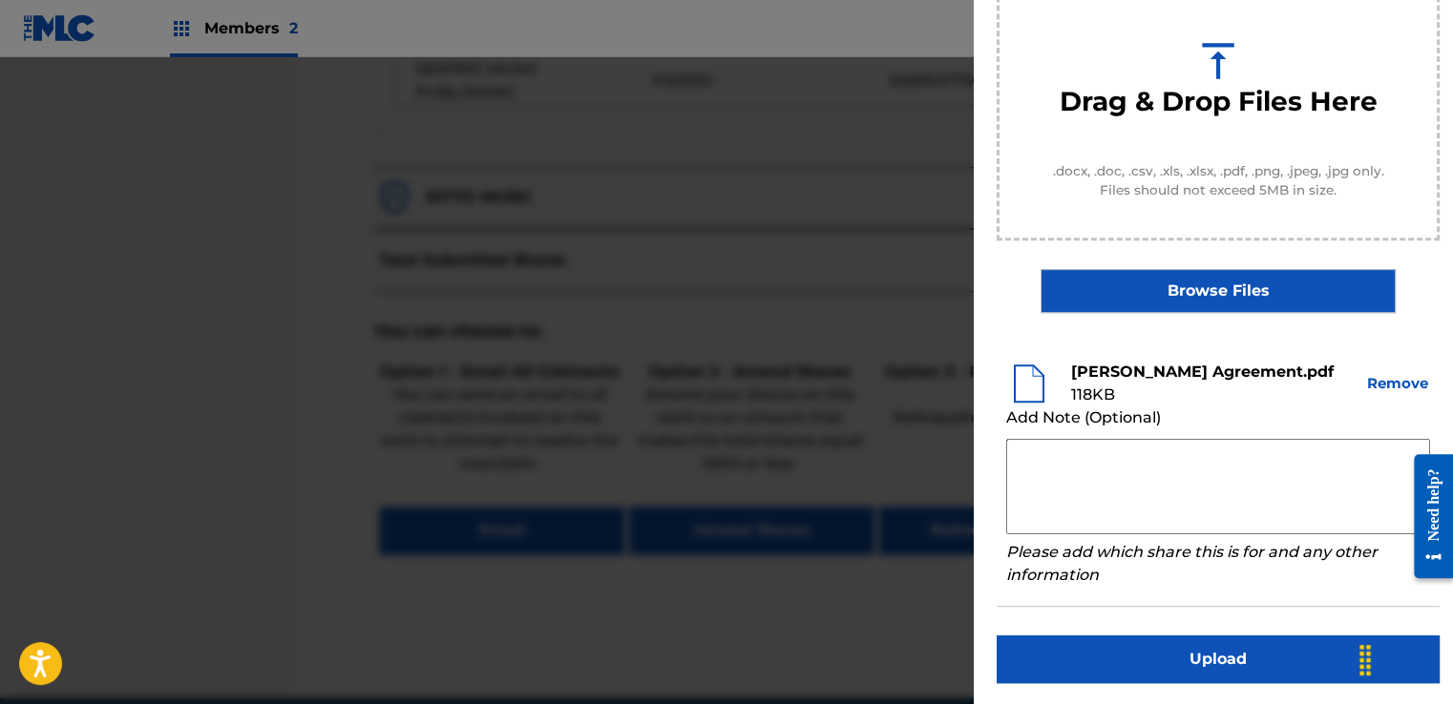
click at [1084, 468] on textarea at bounding box center [1218, 486] width 424 height 95
paste textarea "Our self service agreement is signed via digital signature and is active until …"
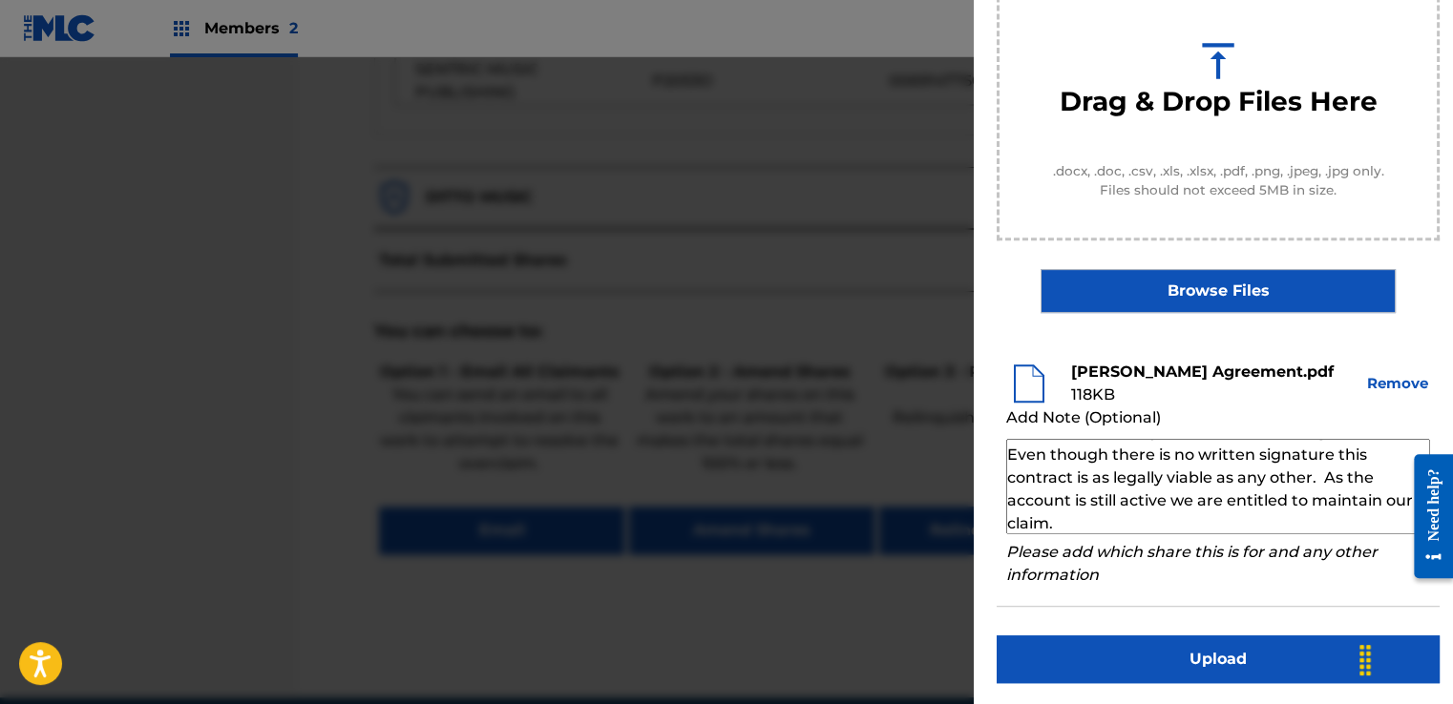
scroll to position [0, 0]
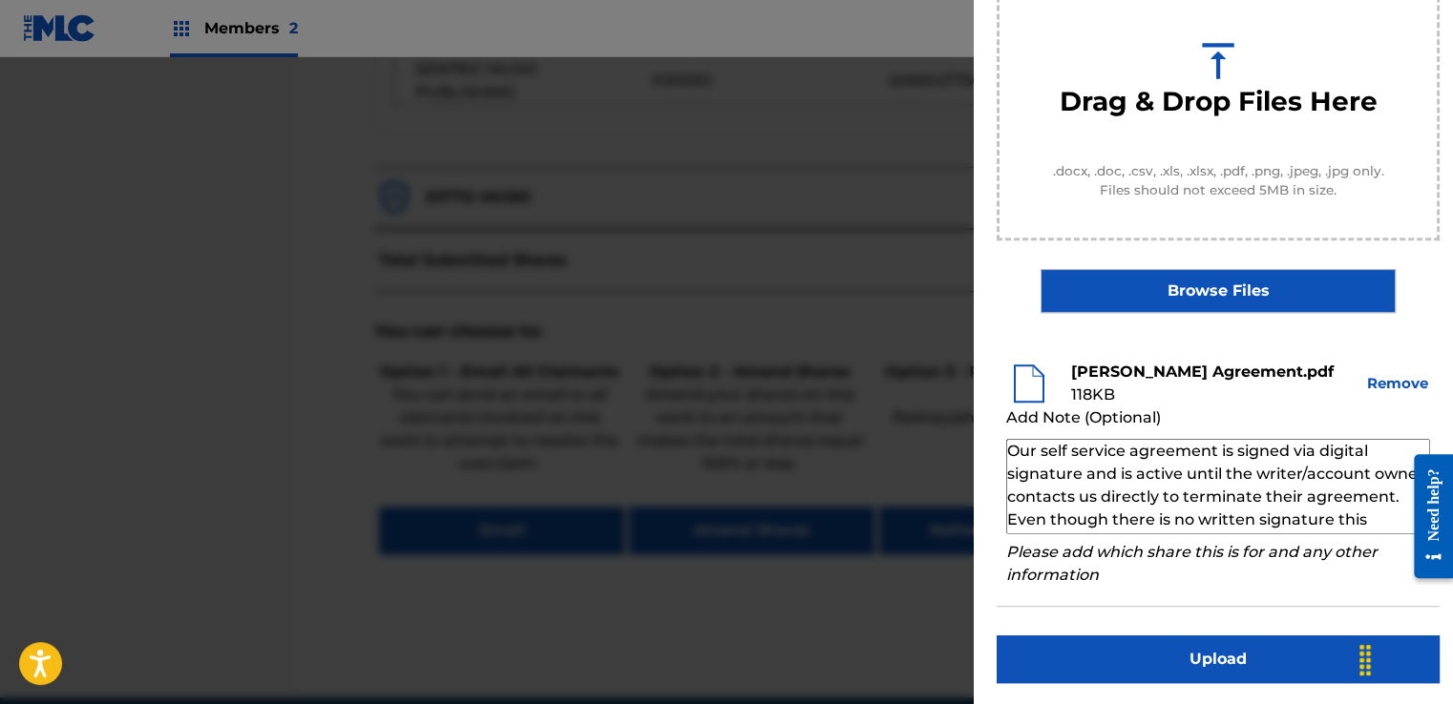
type textarea "Our self service agreement is signed via digital signature and is active until …"
click at [1176, 658] on button "Upload" at bounding box center [1218, 660] width 443 height 48
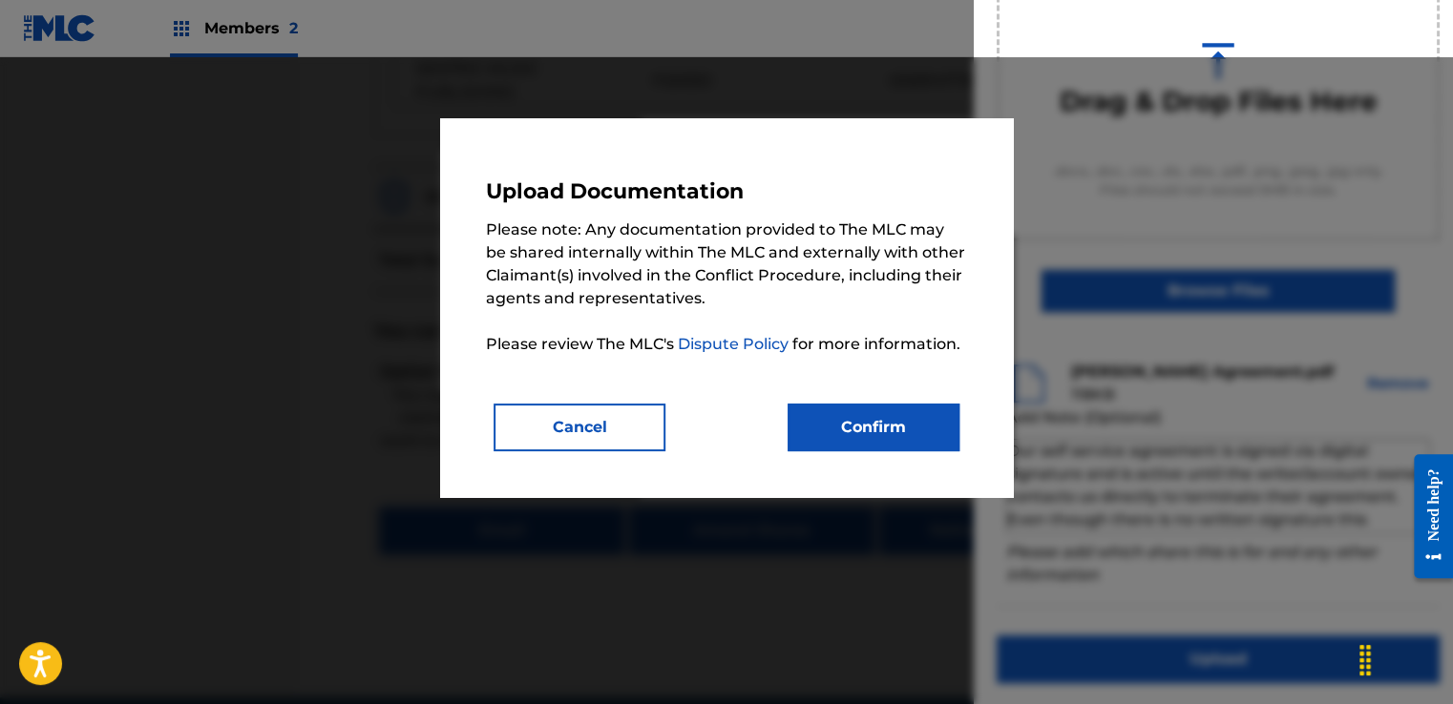
click at [910, 426] on button "Confirm" at bounding box center [874, 428] width 172 height 48
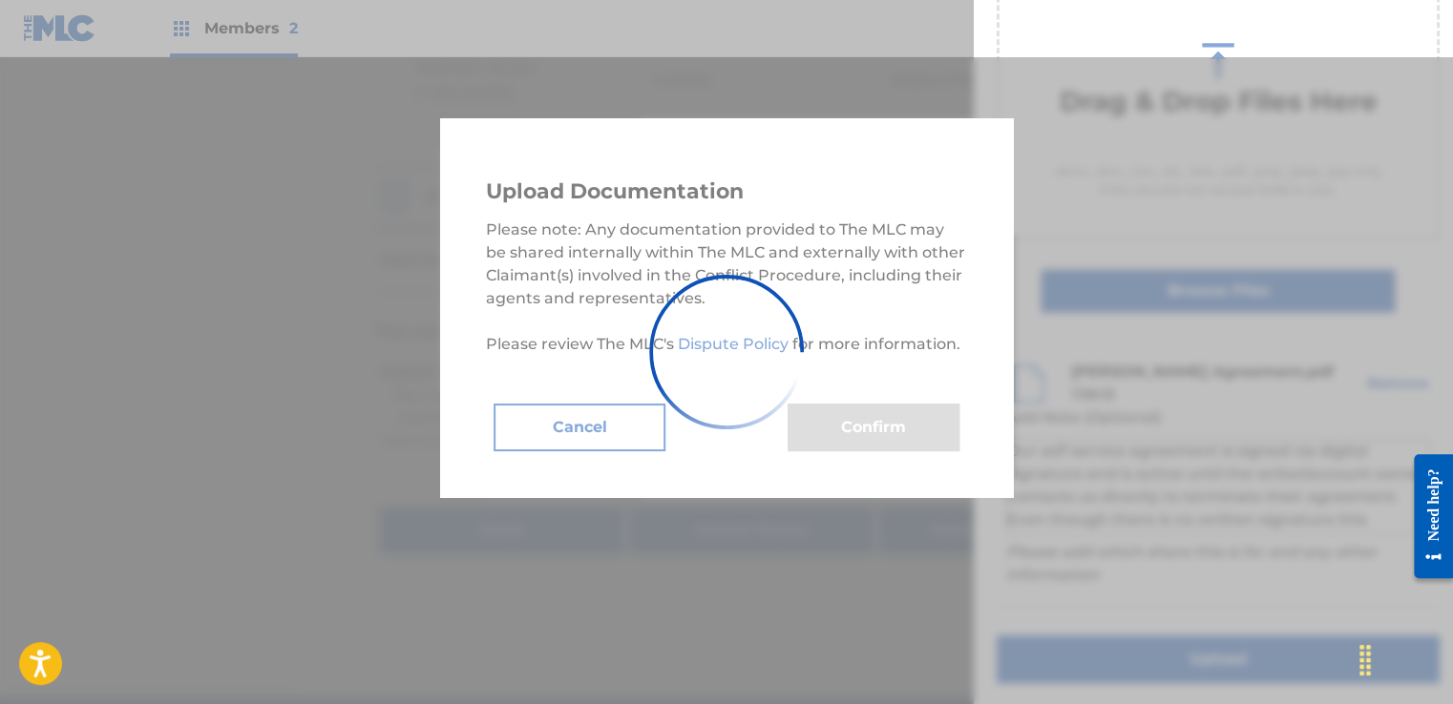
scroll to position [122, 0]
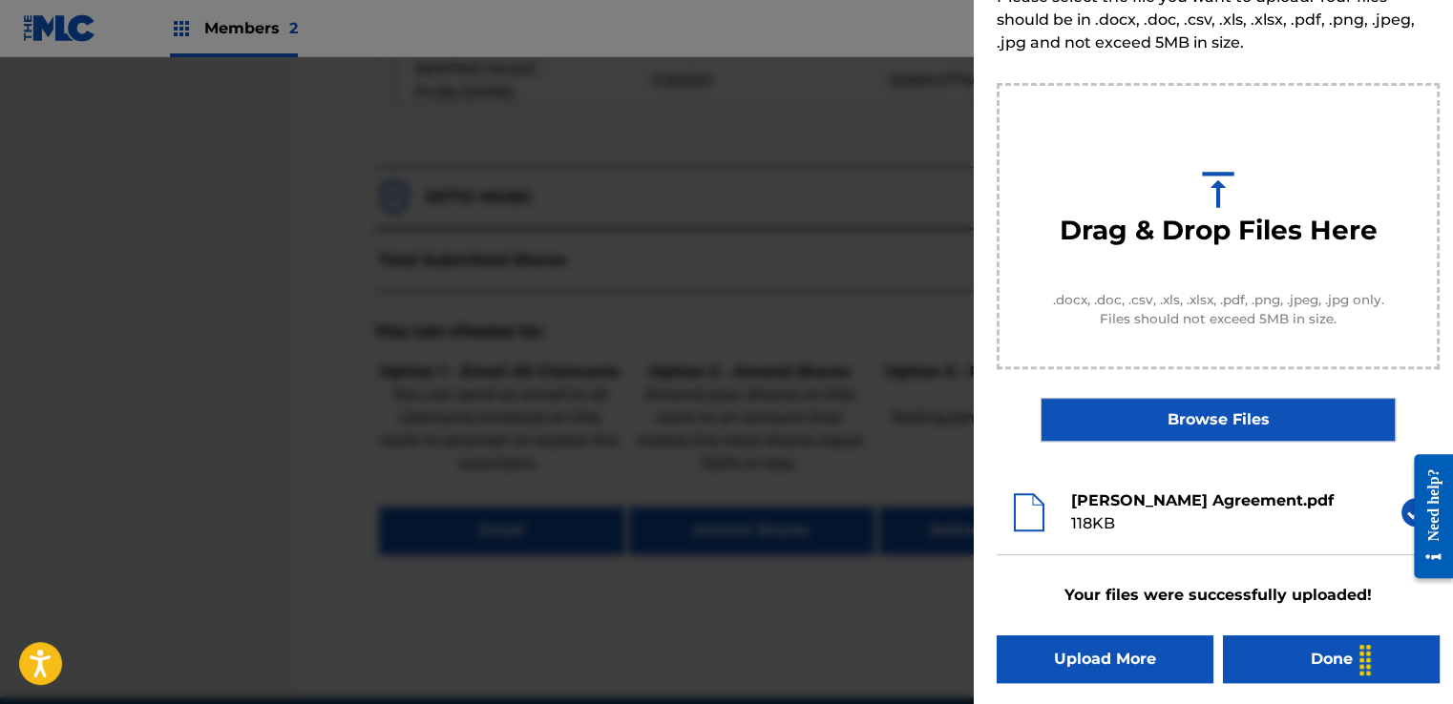
click at [1287, 657] on button "Done" at bounding box center [1331, 660] width 217 height 48
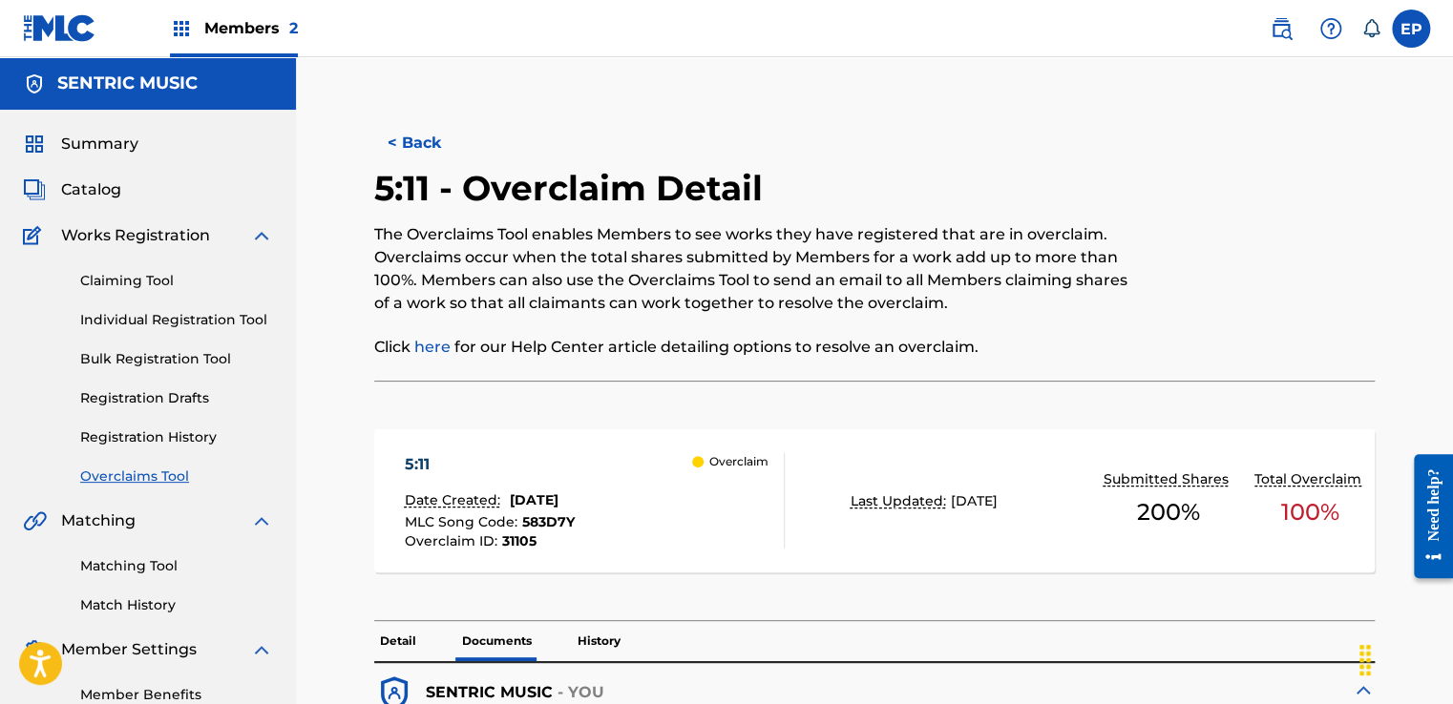
click at [127, 479] on link "Overclaims Tool" at bounding box center [176, 477] width 193 height 20
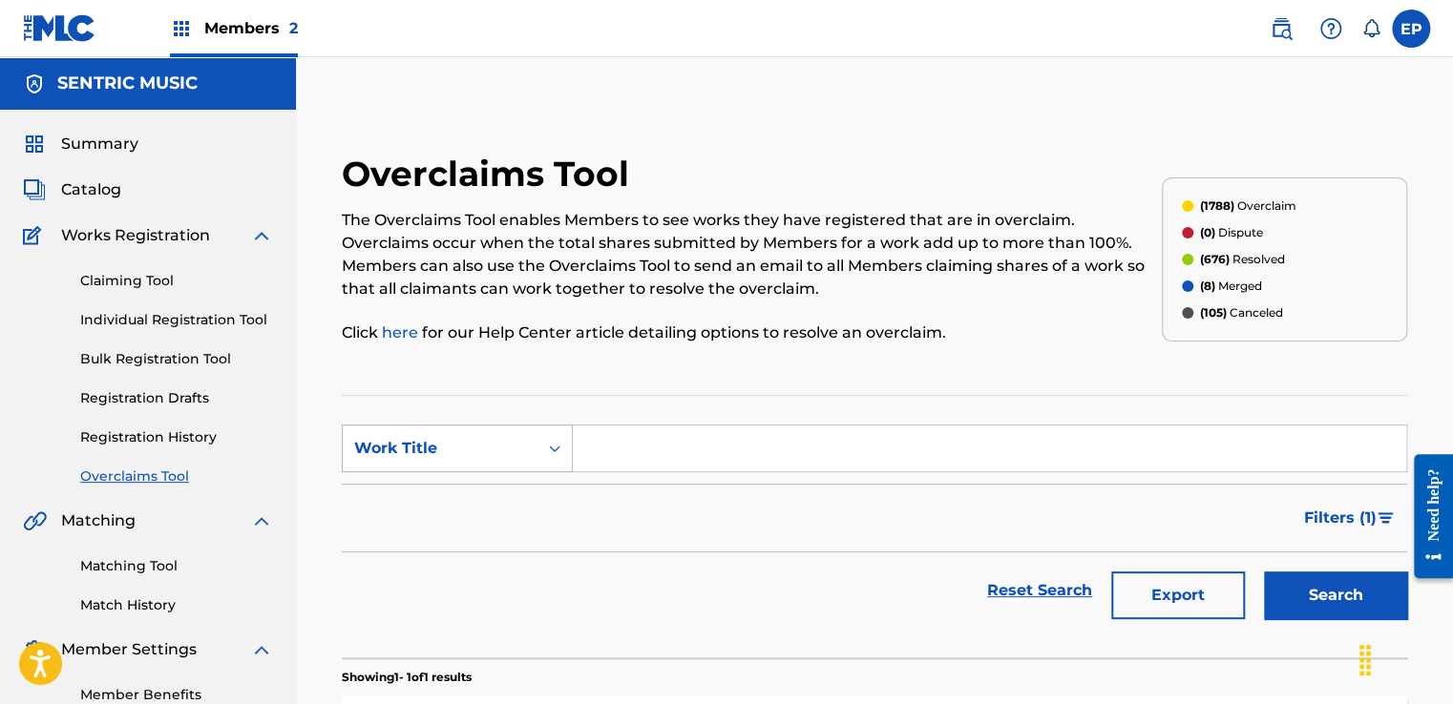
click at [401, 437] on div "Work Title" at bounding box center [440, 448] width 172 height 23
click at [439, 493] on div "MLC Song Code" at bounding box center [457, 497] width 229 height 48
drag, startPoint x: 559, startPoint y: 473, endPoint x: 846, endPoint y: 487, distance: 286.7
click at [656, 452] on input "Search Form" at bounding box center [989, 449] width 833 height 46
paste input "W63C91"
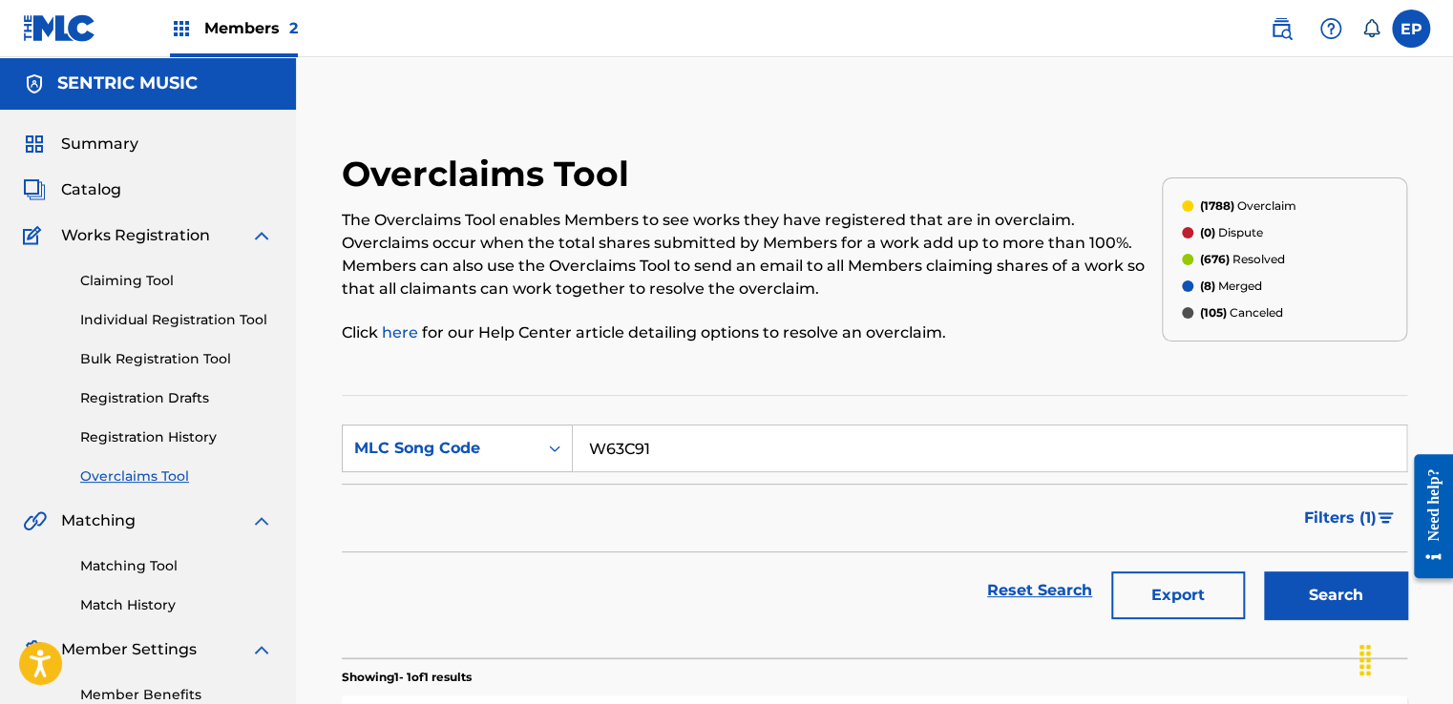
type input "W63C91"
click at [1307, 599] on button "Search" at bounding box center [1335, 596] width 143 height 48
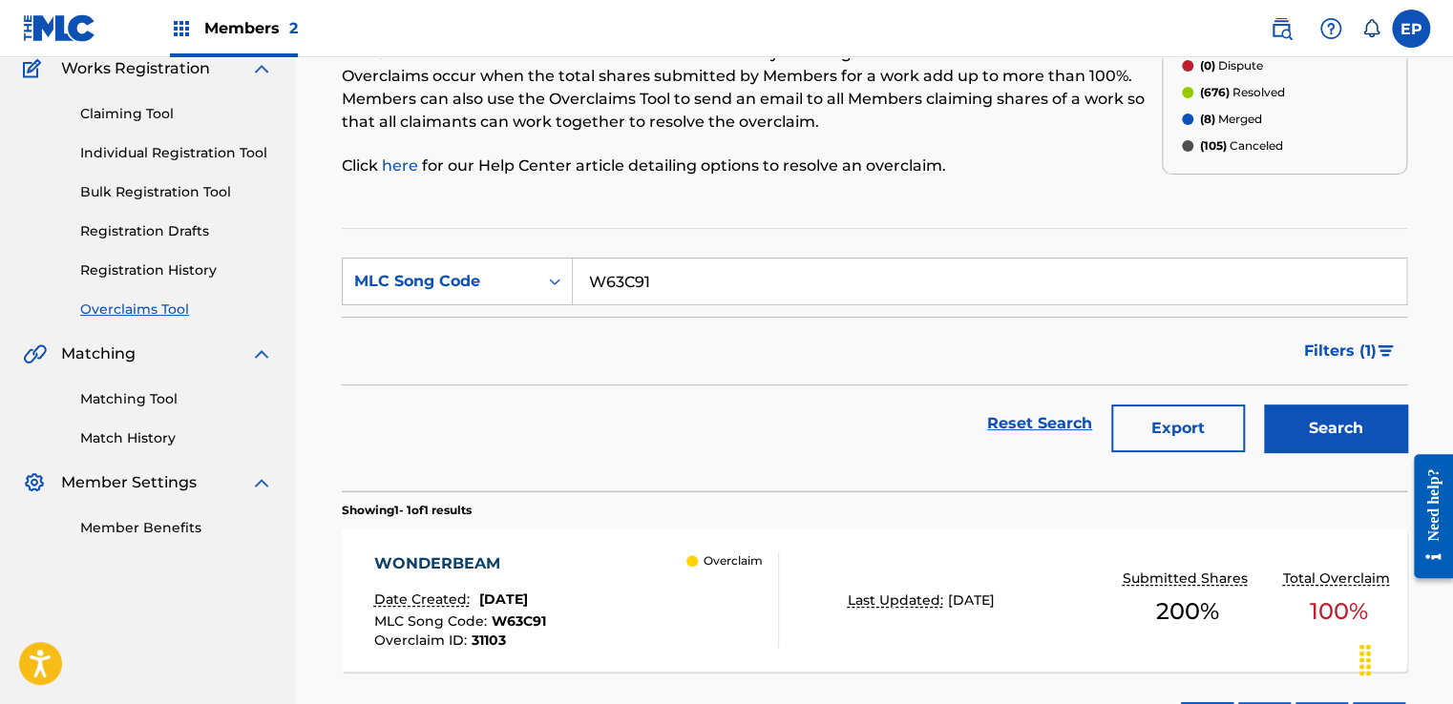
scroll to position [263, 0]
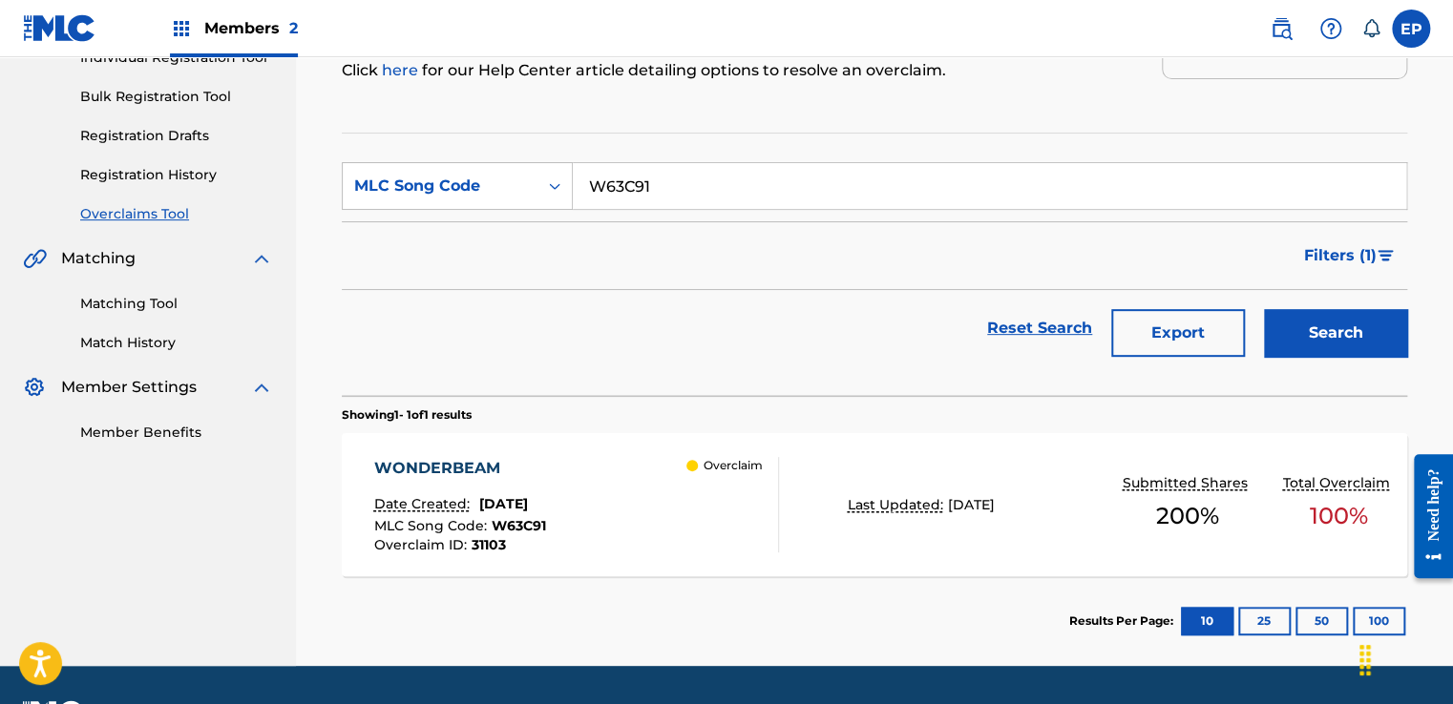
click at [649, 497] on div "WONDERBEAM Date Created: [DATE] MLC Song Code : W63C91 Overclaim ID : 31103 Ove…" at bounding box center [575, 504] width 405 height 95
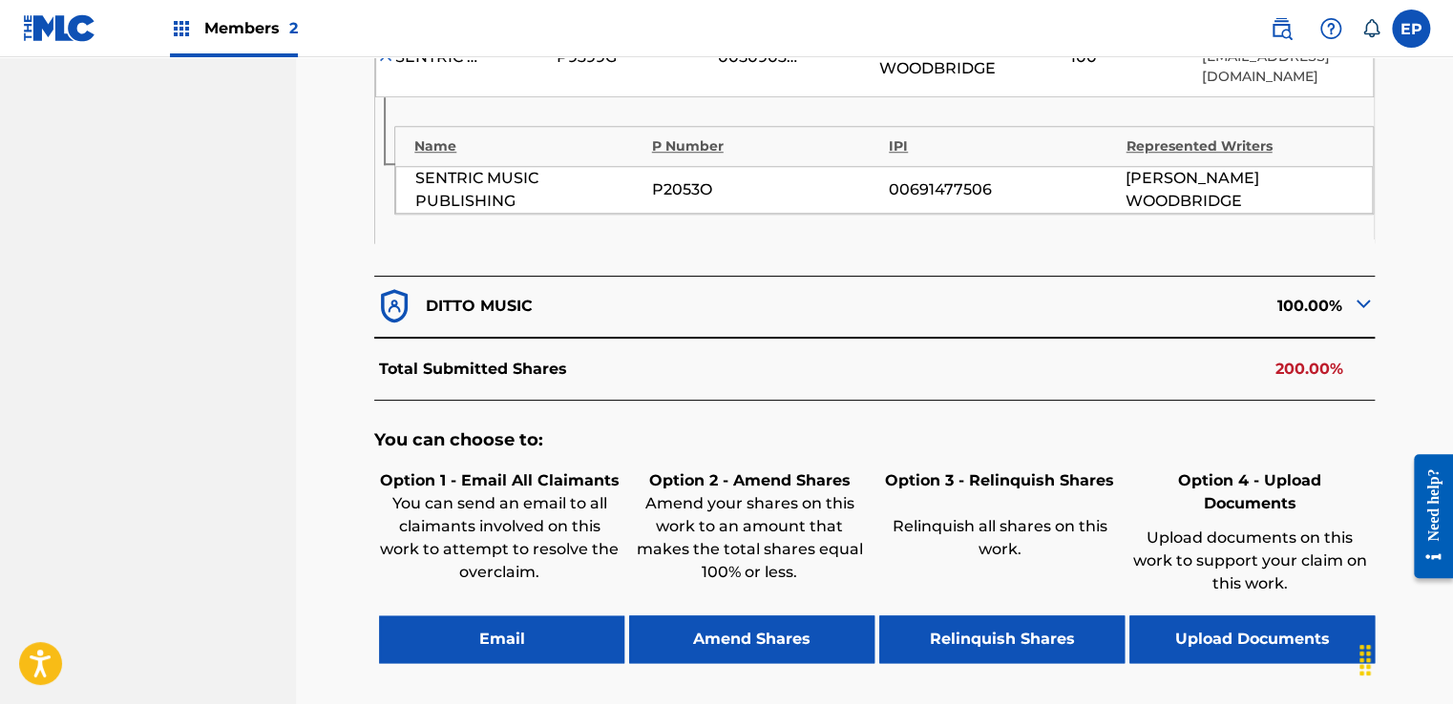
scroll to position [900, 0]
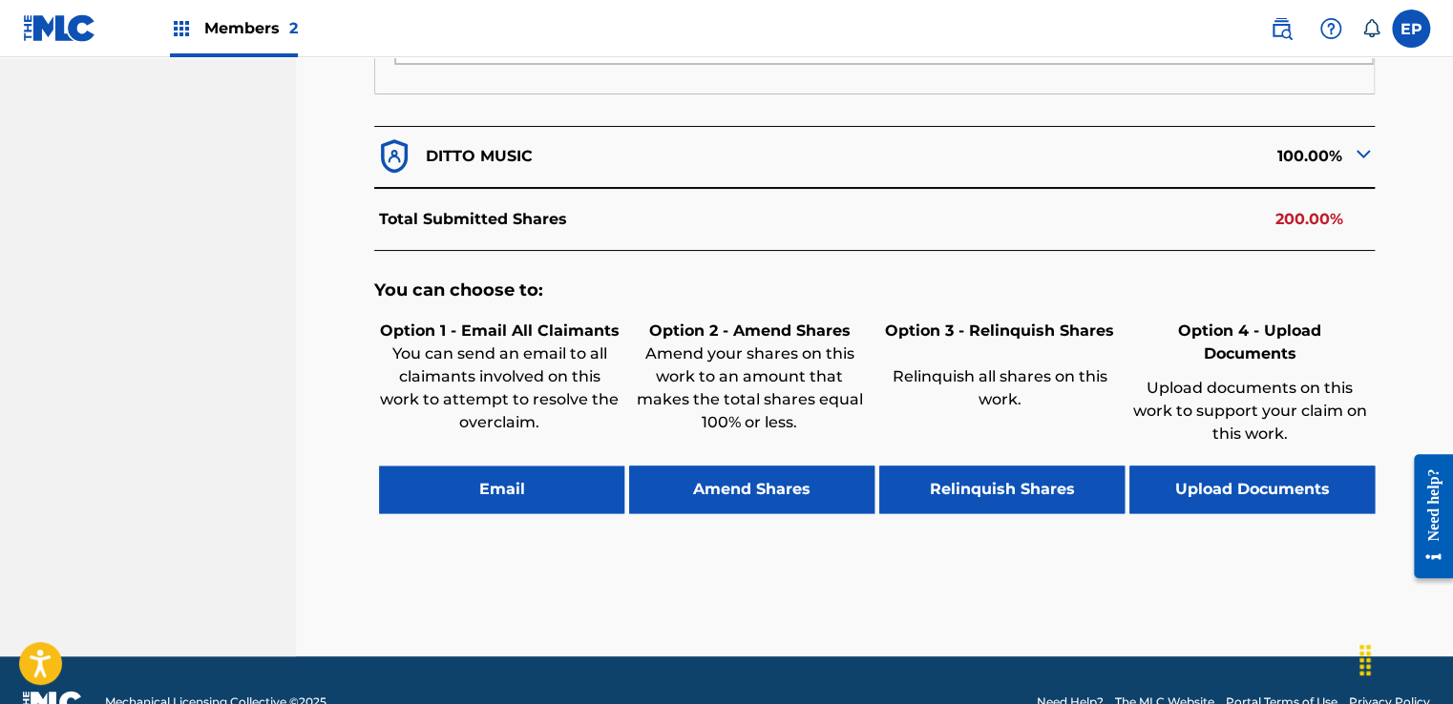
click at [1232, 466] on button "Upload Documents" at bounding box center [1251, 490] width 245 height 48
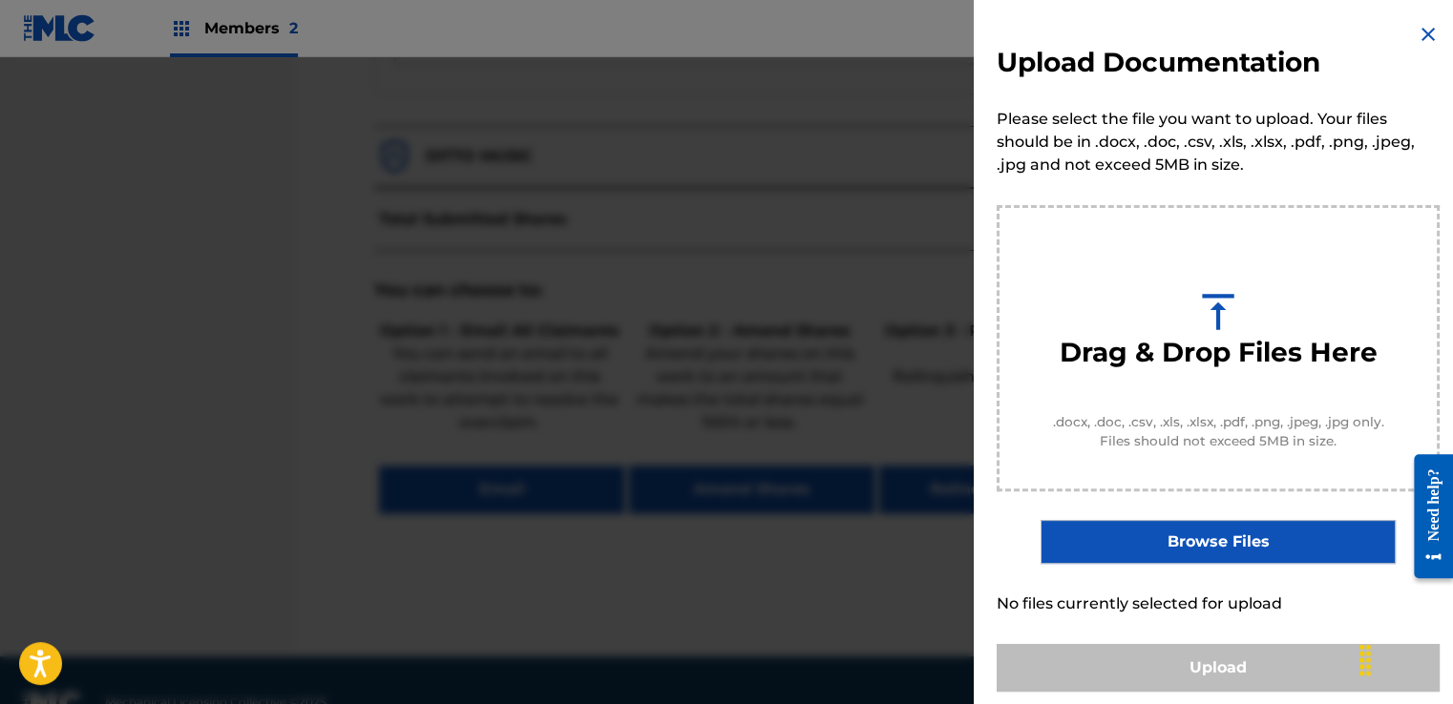
click at [1199, 538] on label "Browse Files" at bounding box center [1217, 542] width 354 height 44
click at [0, 0] on input "Browse Files" at bounding box center [0, 0] width 0 height 0
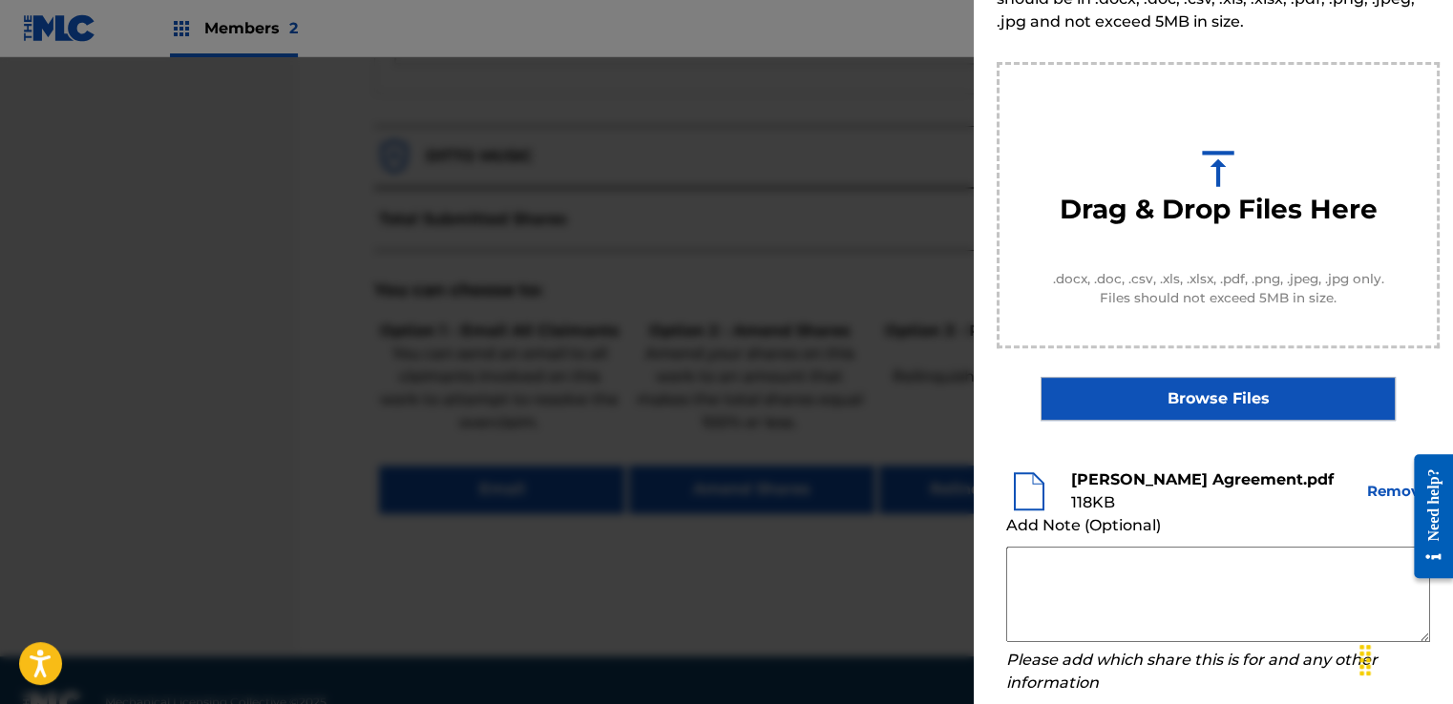
scroll to position [274, 0]
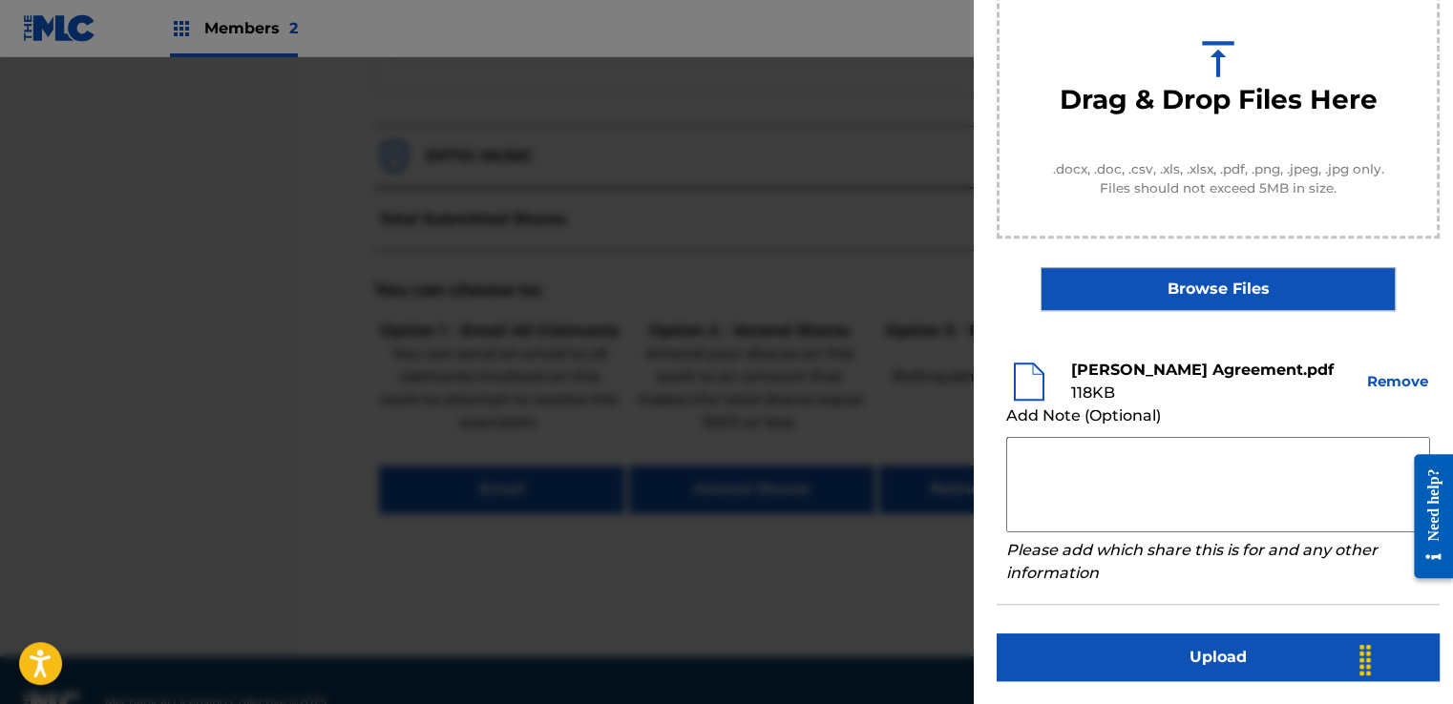
click at [1135, 450] on textarea at bounding box center [1218, 484] width 424 height 95
paste textarea "Our self service agreement is signed via digital signature and is active until …"
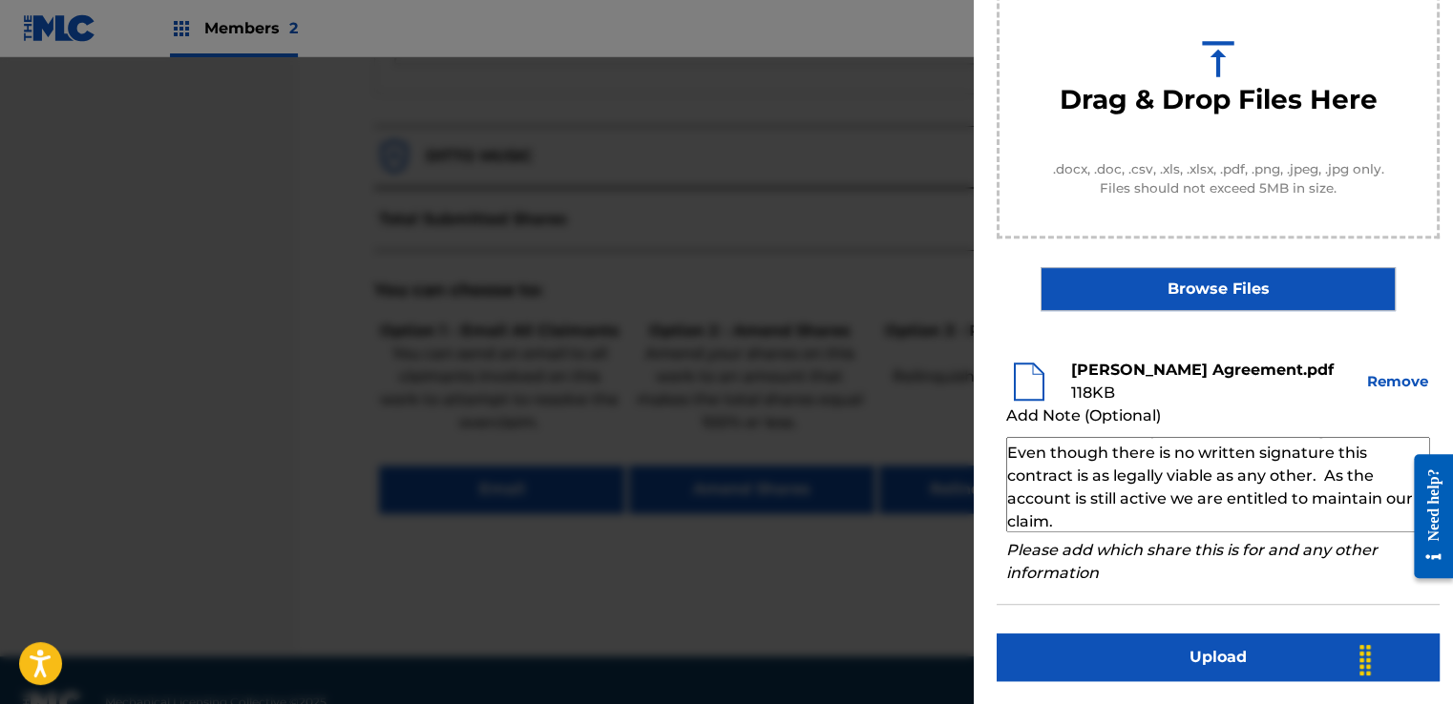
scroll to position [0, 0]
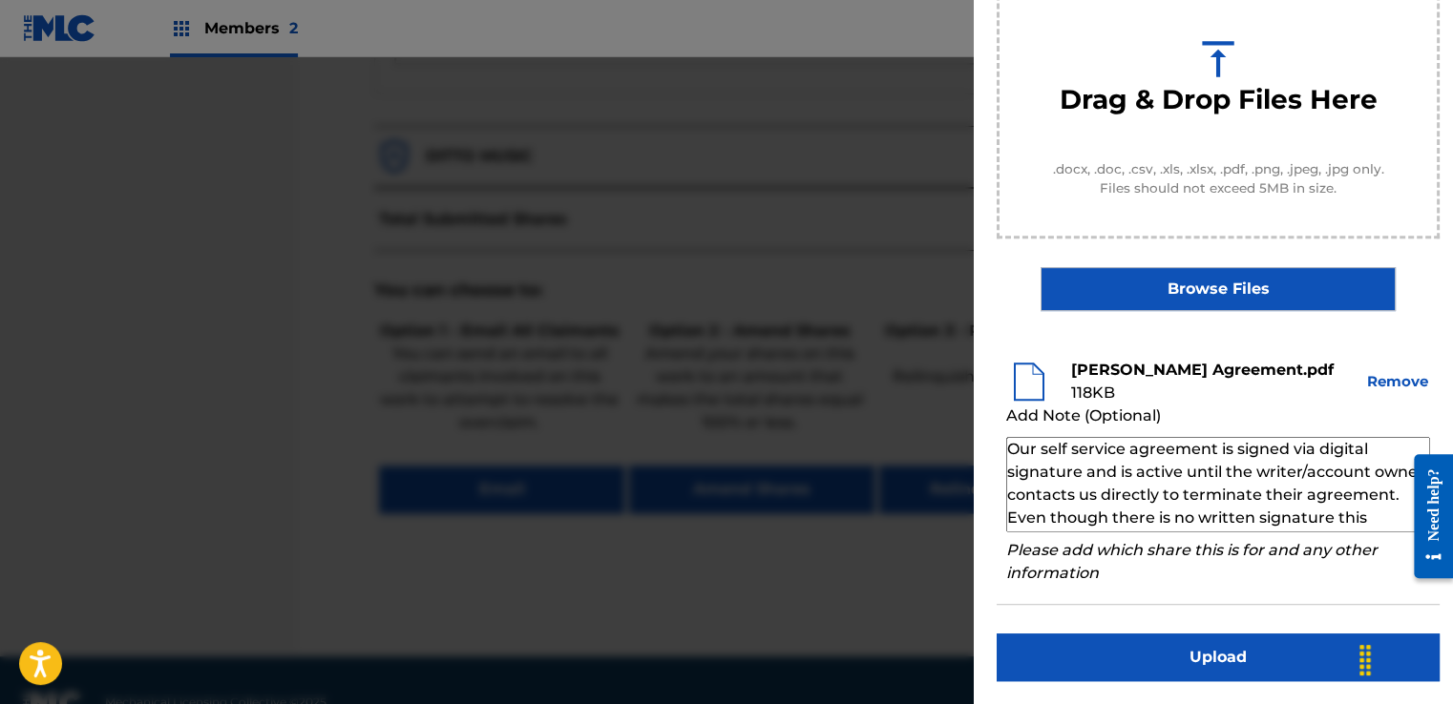
type textarea "Our self service agreement is signed via digital signature and is active until …"
click at [1191, 662] on button "Upload" at bounding box center [1218, 658] width 443 height 48
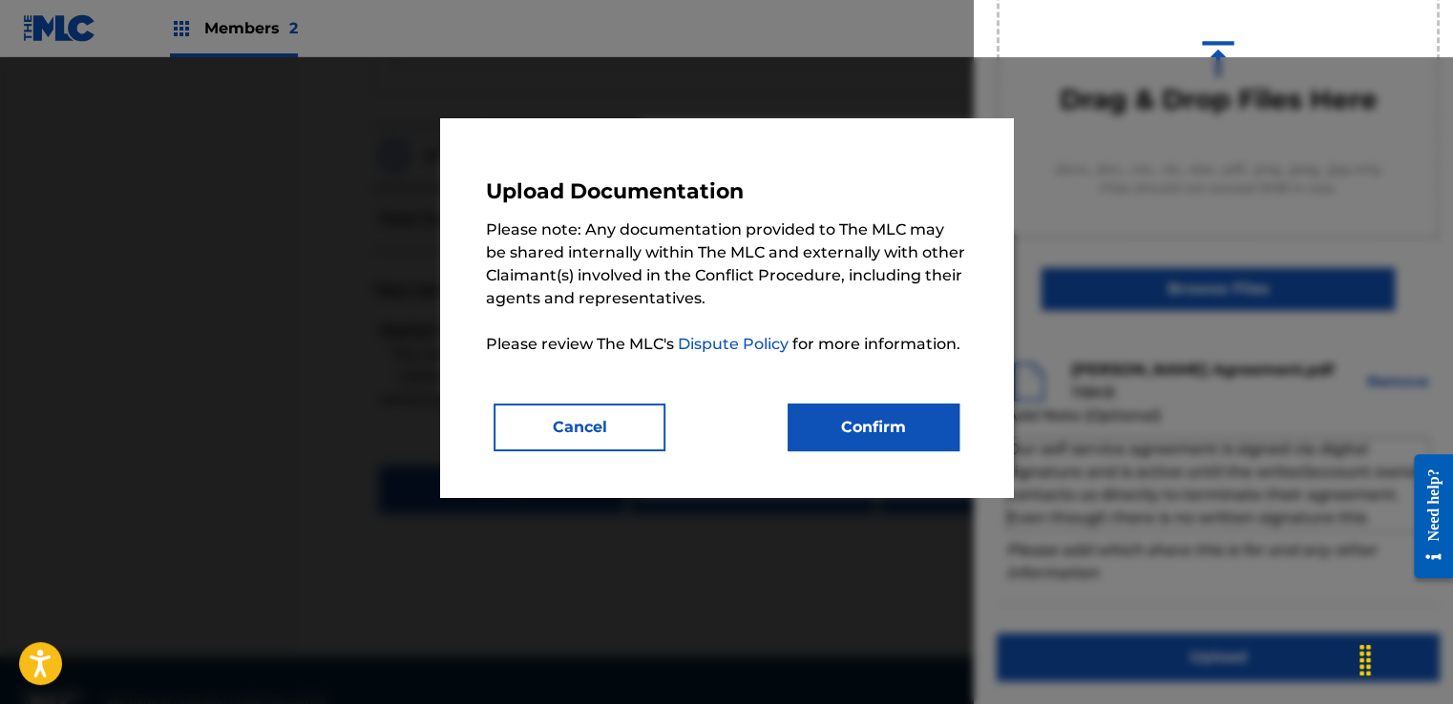
click at [898, 436] on button "Confirm" at bounding box center [874, 428] width 172 height 48
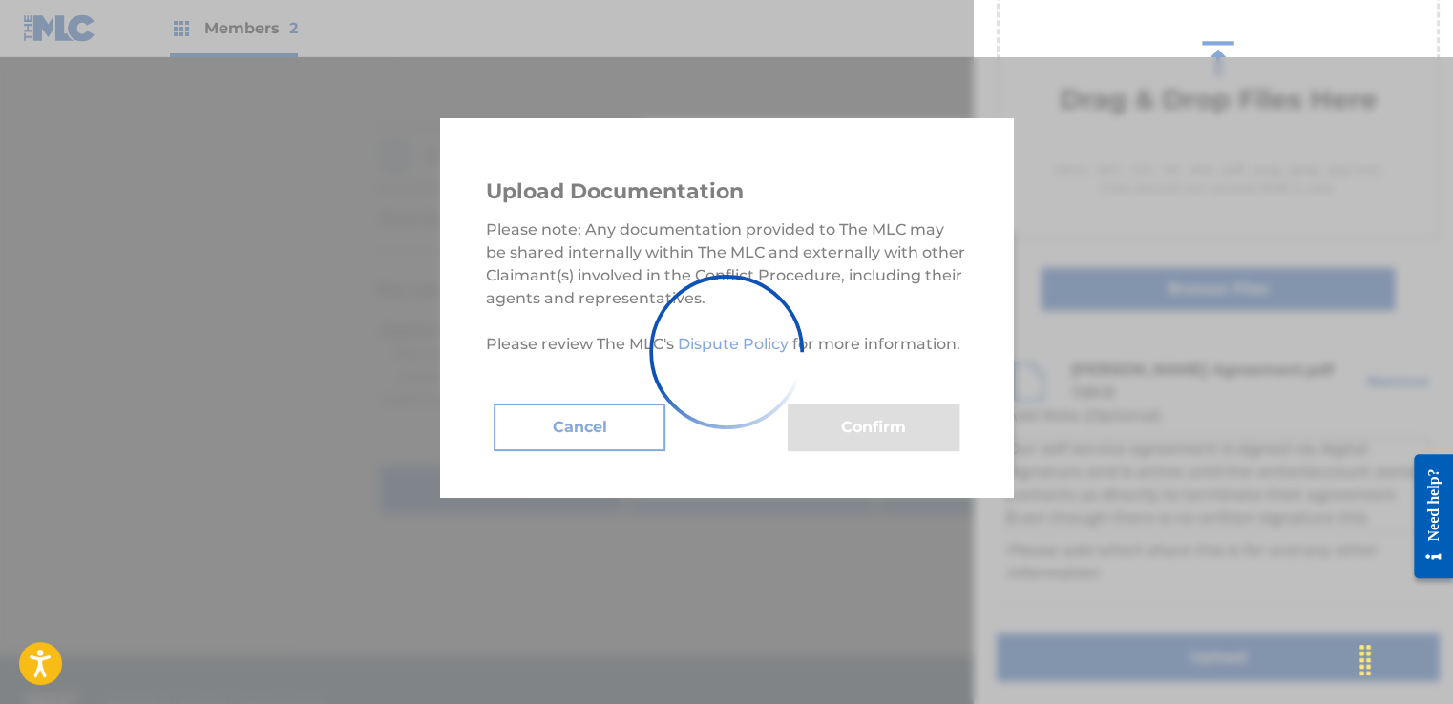
scroll to position [122, 0]
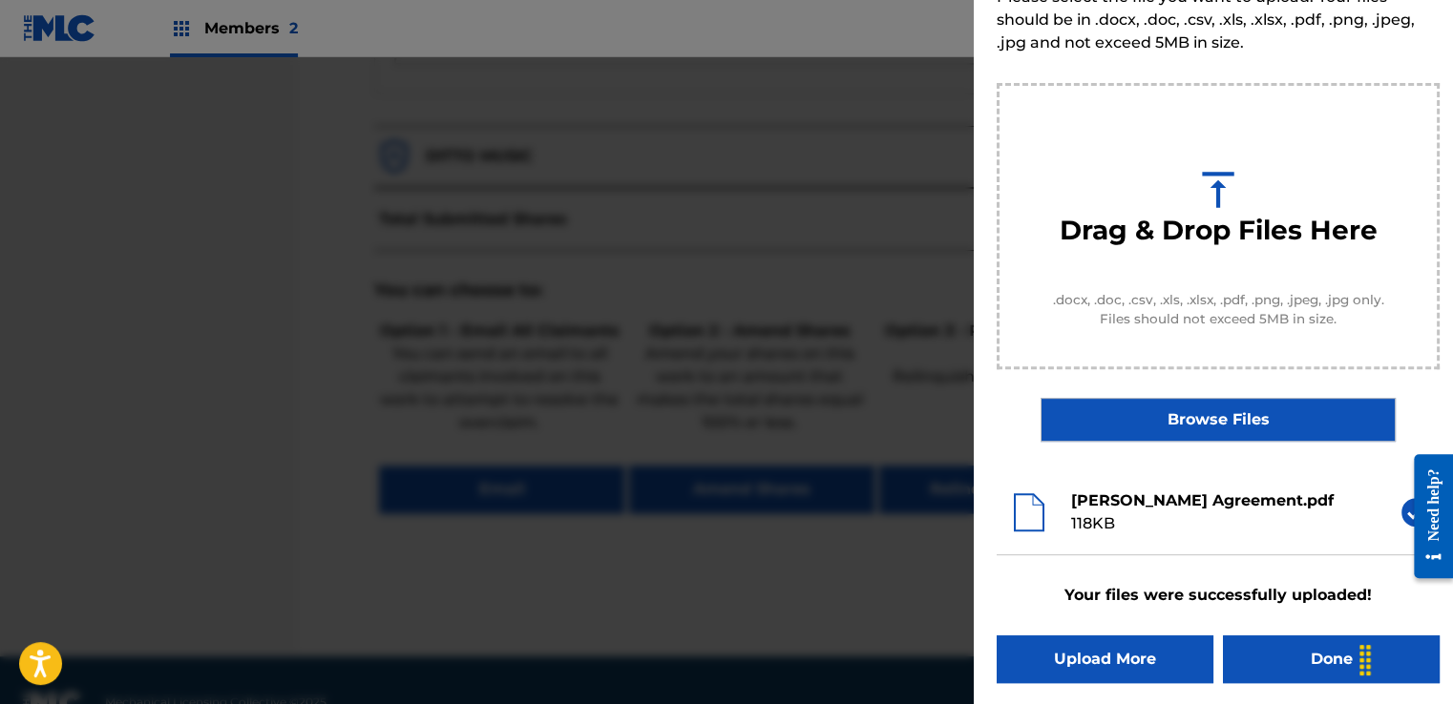
click at [1275, 639] on button "Done" at bounding box center [1331, 660] width 217 height 48
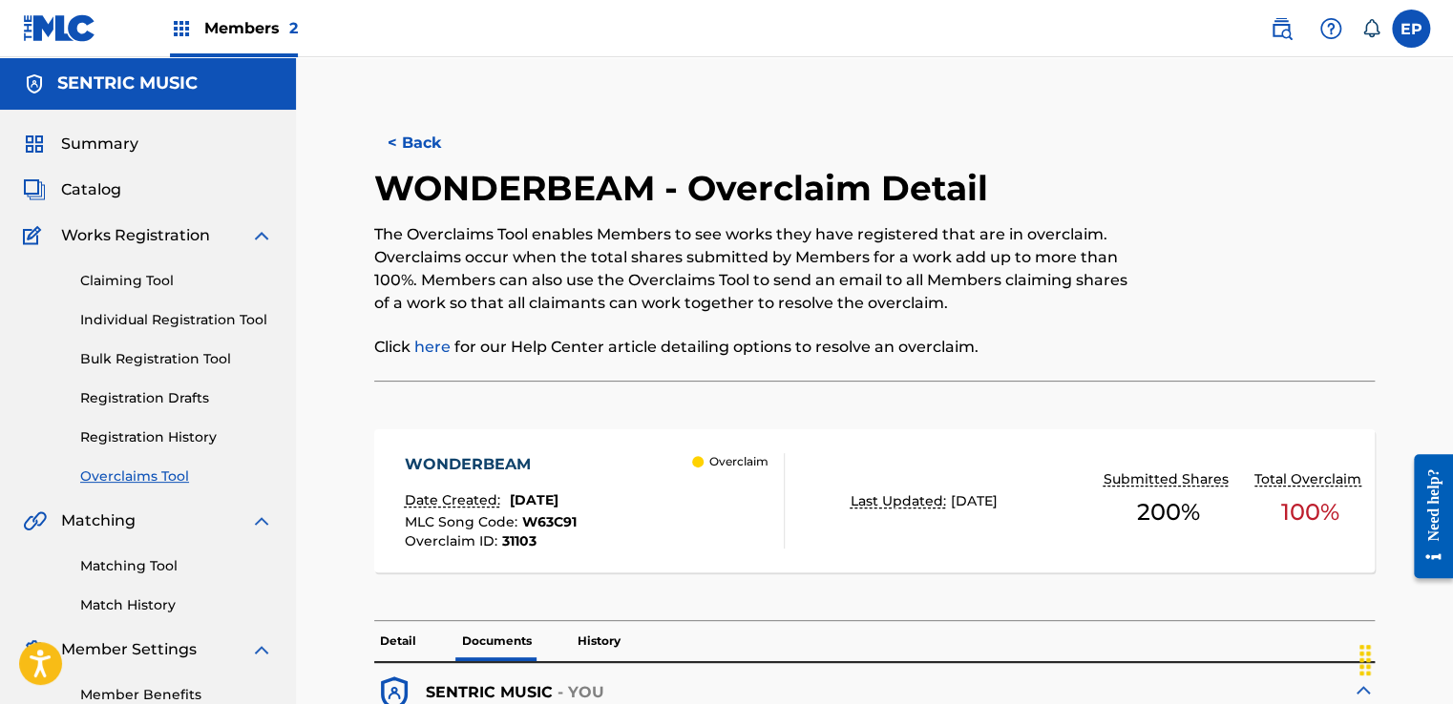
click at [144, 471] on link "Overclaims Tool" at bounding box center [176, 477] width 193 height 20
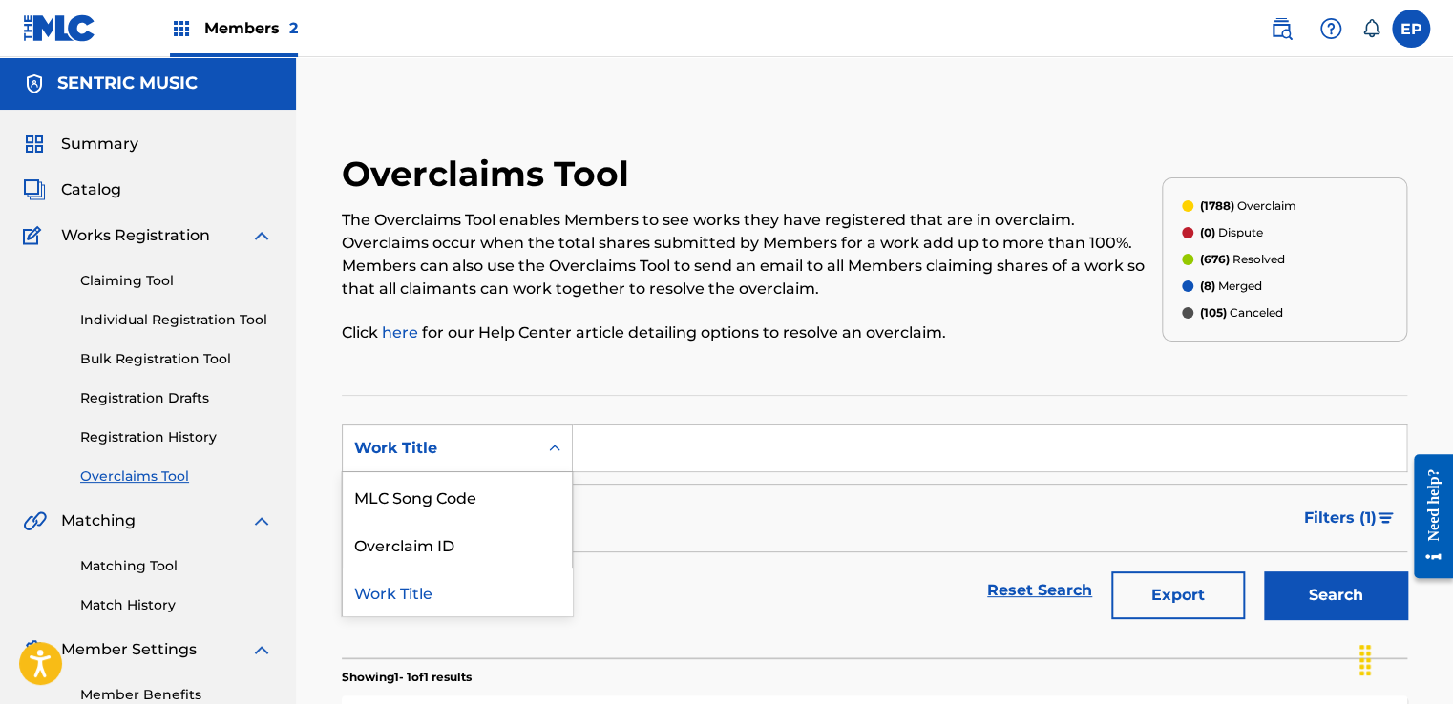
click at [515, 447] on div "Work Title" at bounding box center [440, 448] width 172 height 23
click at [454, 498] on div "MLC Song Code" at bounding box center [457, 497] width 229 height 48
click at [617, 452] on input "Search Form" at bounding box center [989, 449] width 833 height 46
paste input "N96E80"
type input "N96E80"
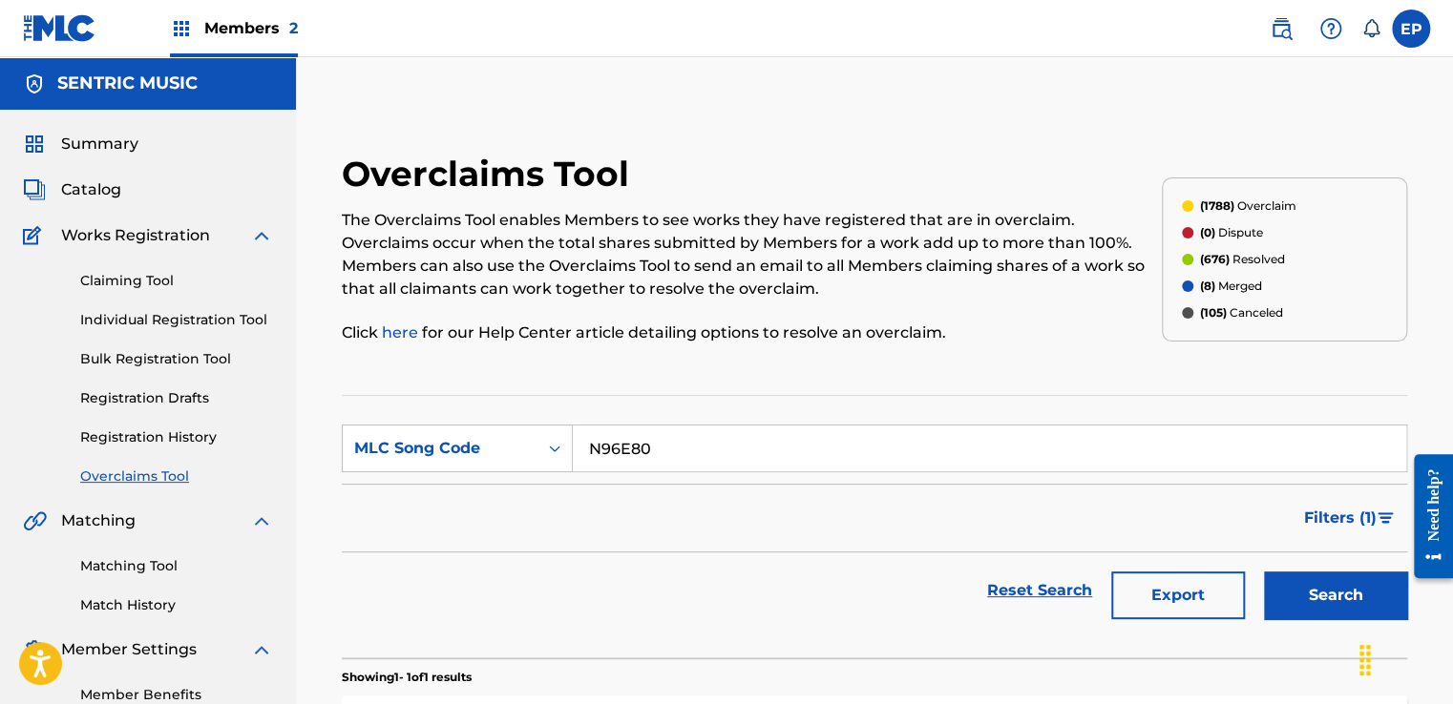
click at [1295, 600] on button "Search" at bounding box center [1335, 596] width 143 height 48
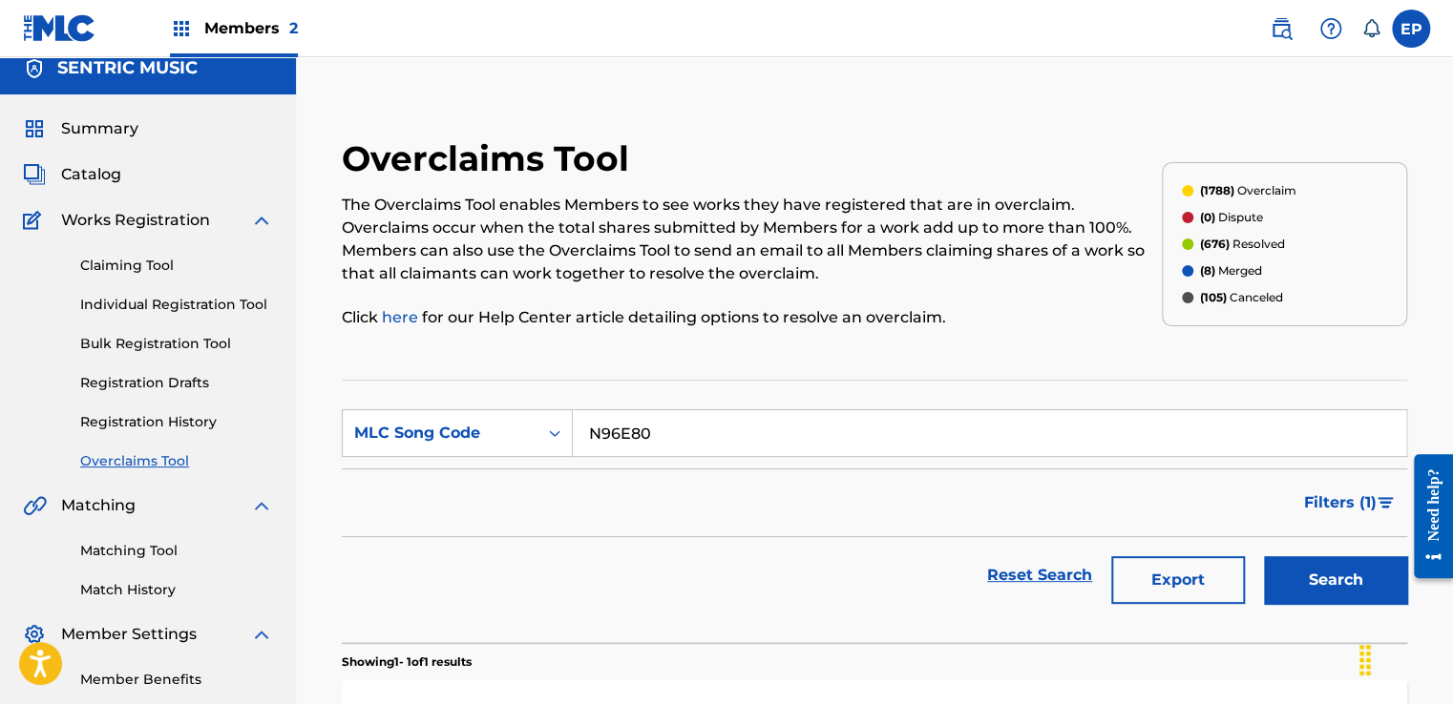
scroll to position [314, 0]
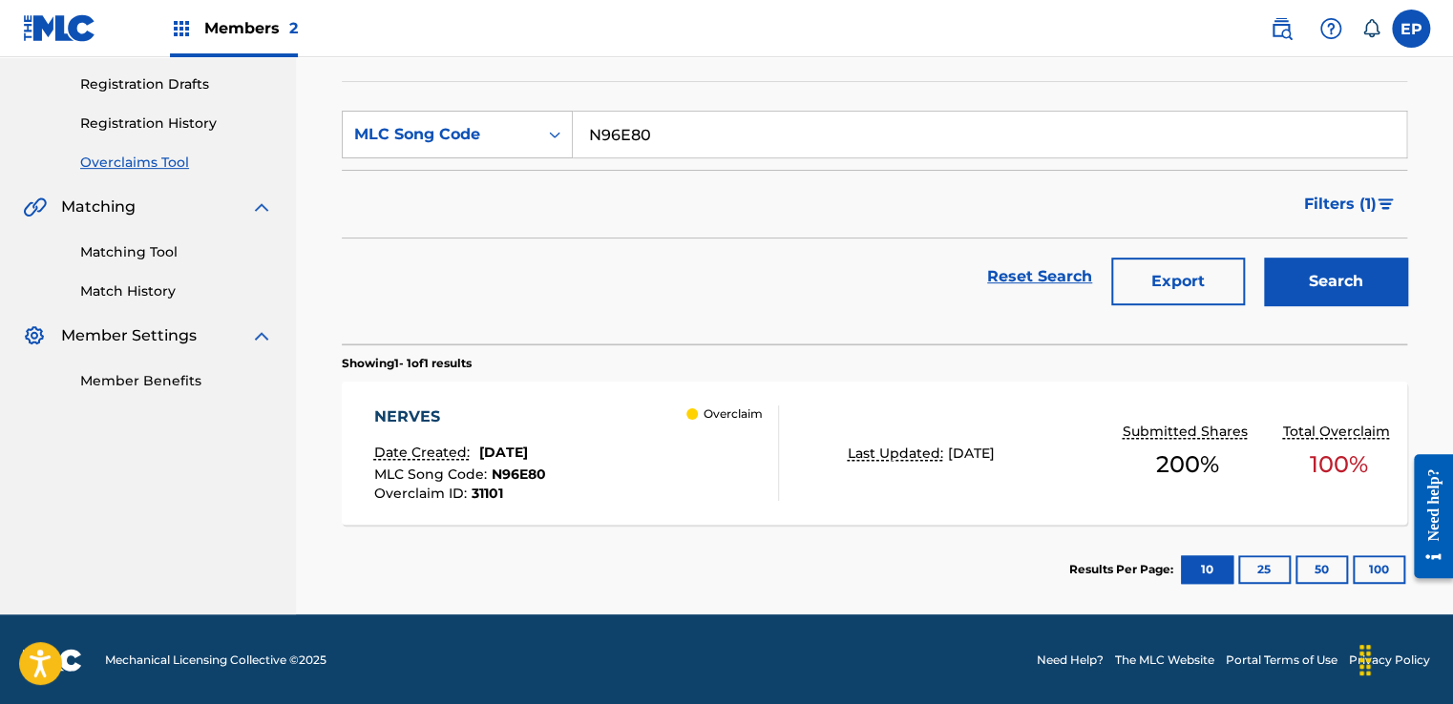
click at [796, 483] on div "NERVES Date Created: [DATE] MLC Song Code : N96E80 Overclaim ID : 31101 Overcla…" at bounding box center [874, 453] width 1065 height 143
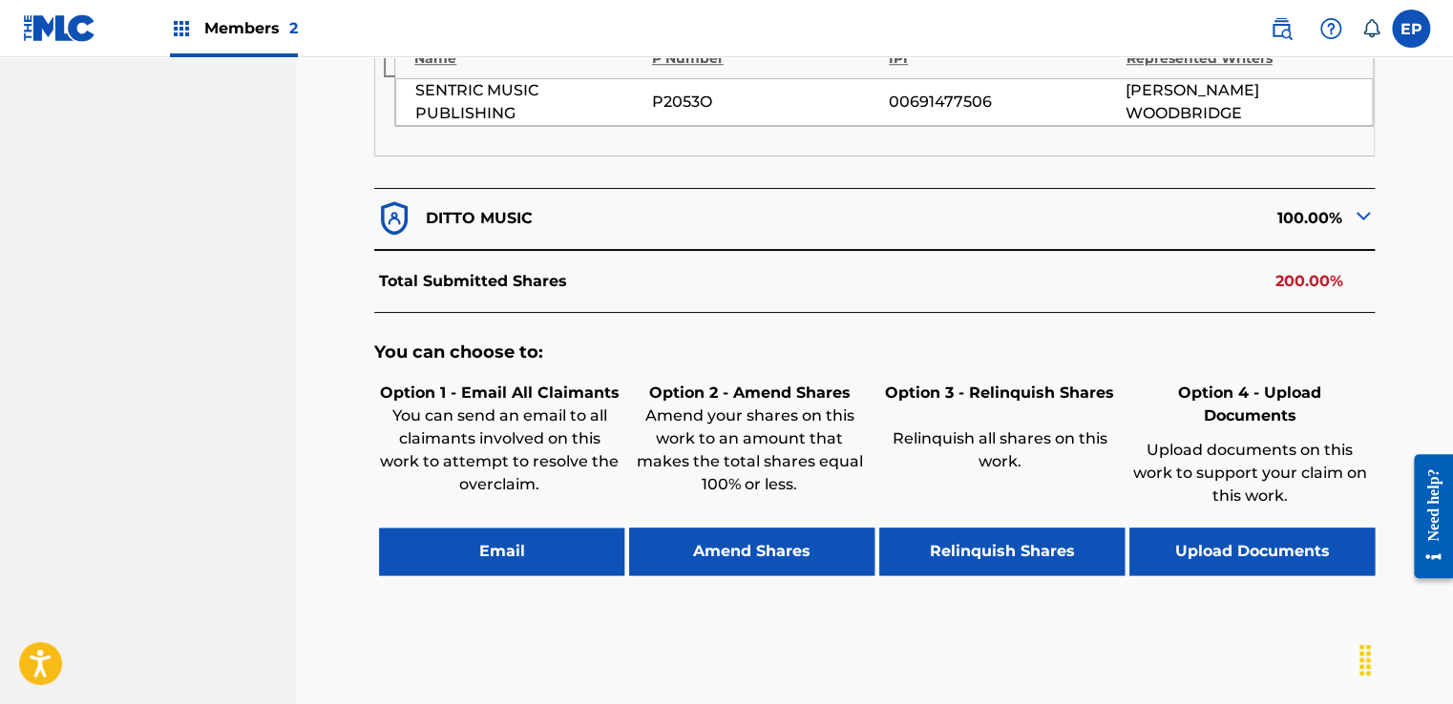
scroll to position [900, 0]
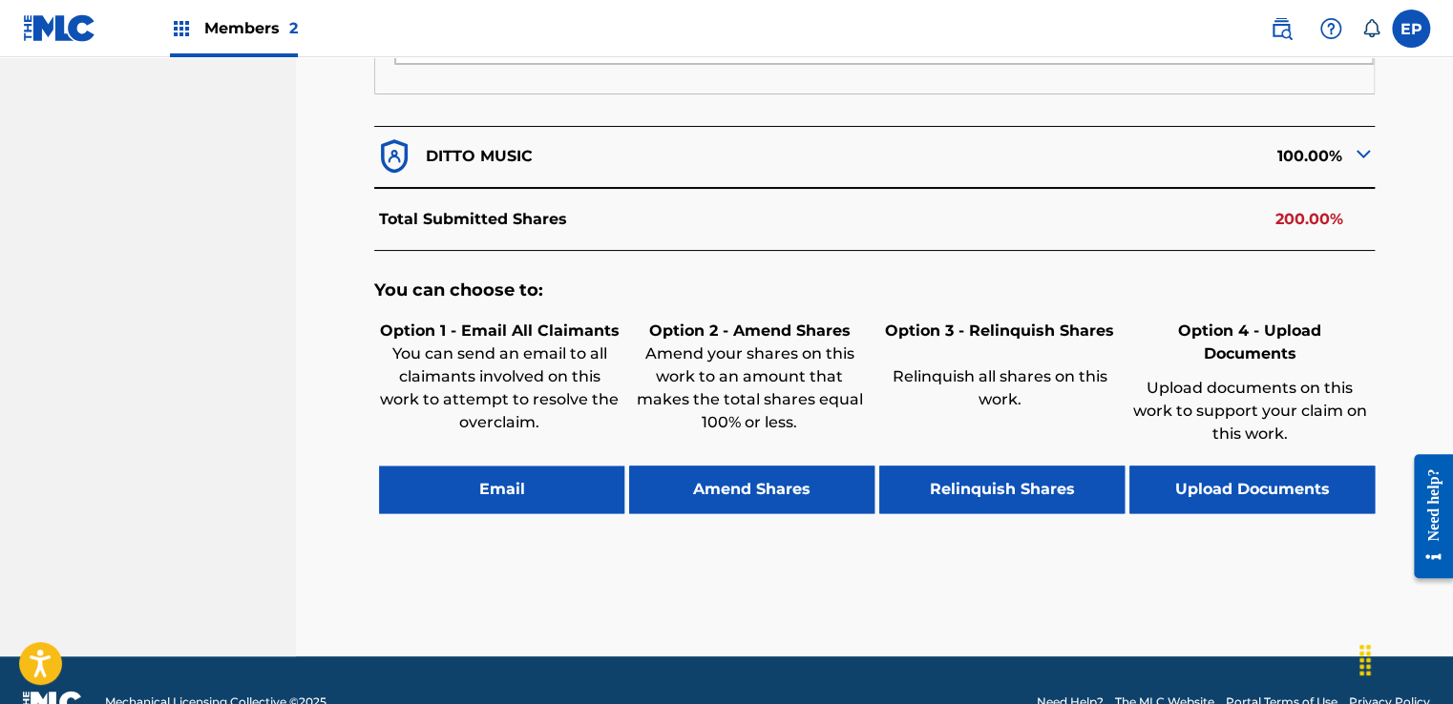
click at [1240, 466] on button "Upload Documents" at bounding box center [1251, 490] width 245 height 48
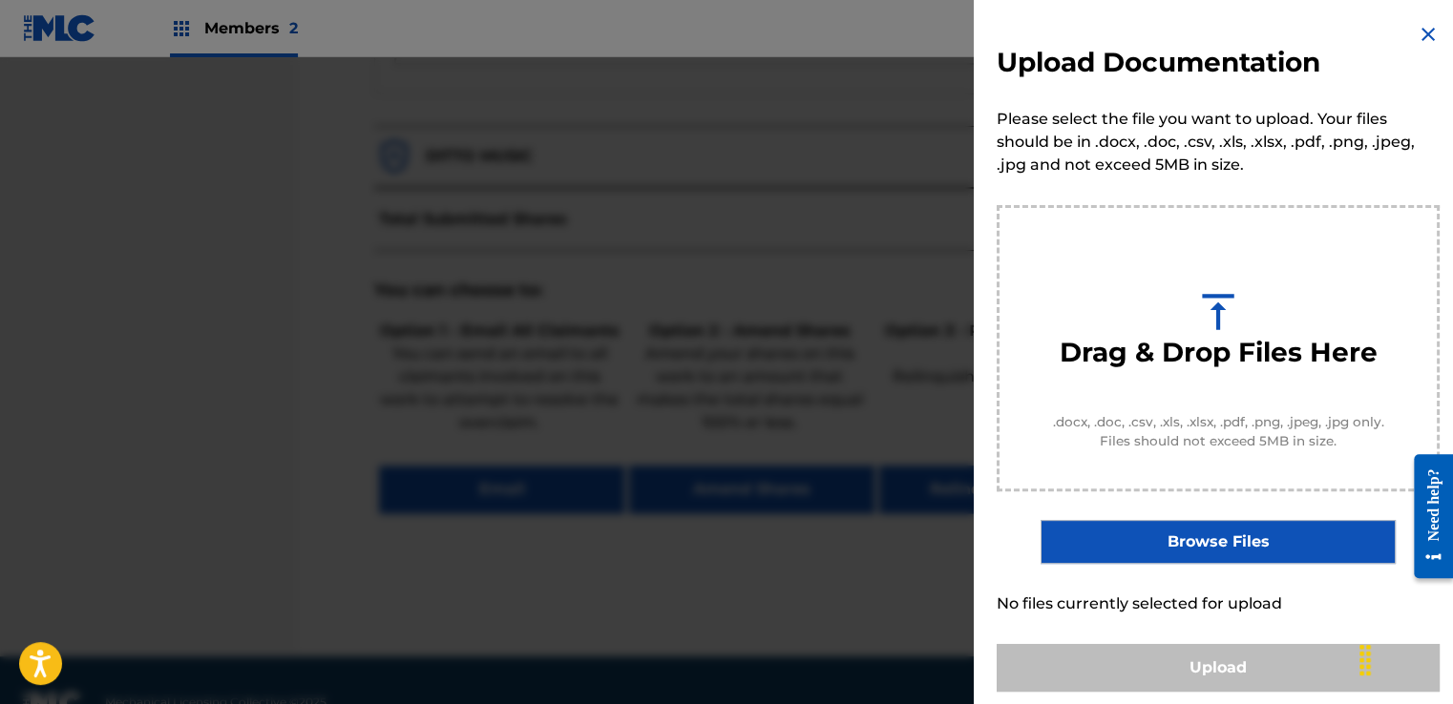
click at [1181, 544] on label "Browse Files" at bounding box center [1217, 542] width 354 height 44
click at [0, 0] on input "Browse Files" at bounding box center [0, 0] width 0 height 0
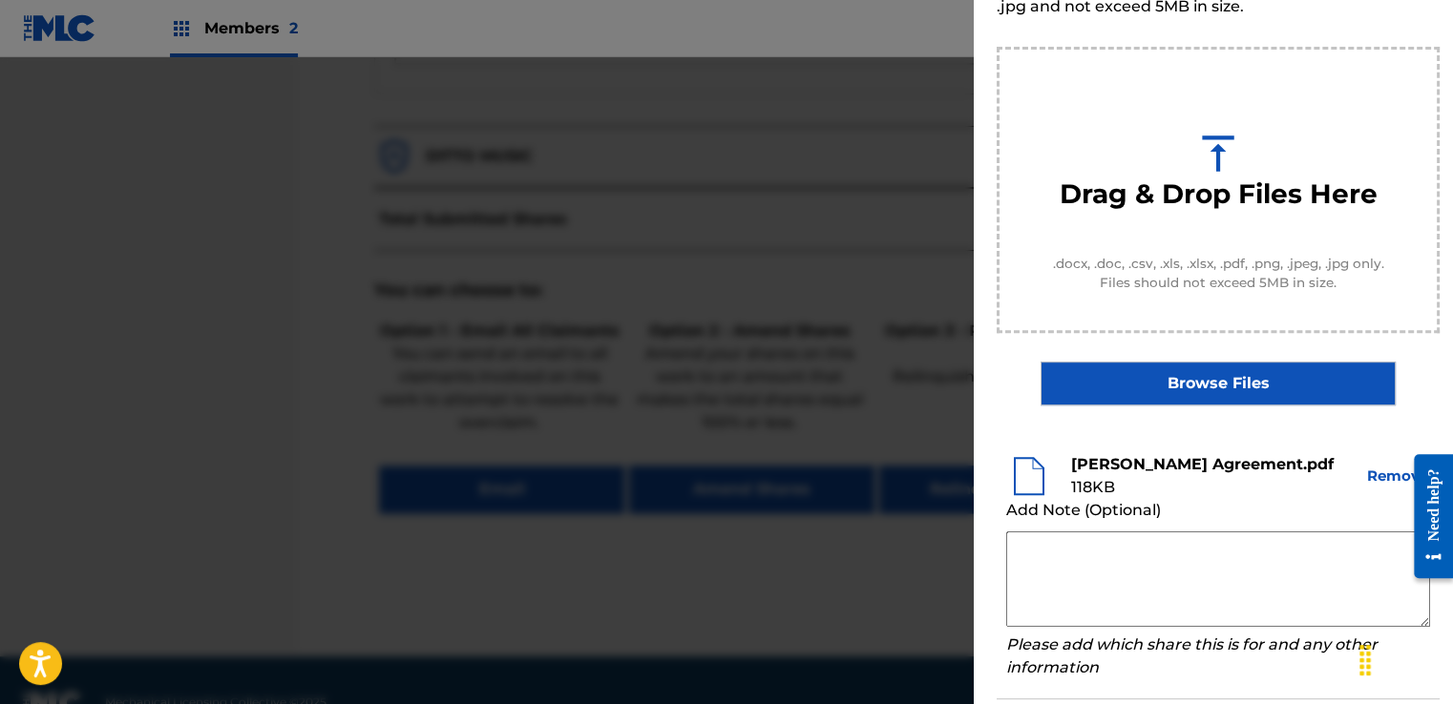
scroll to position [274, 0]
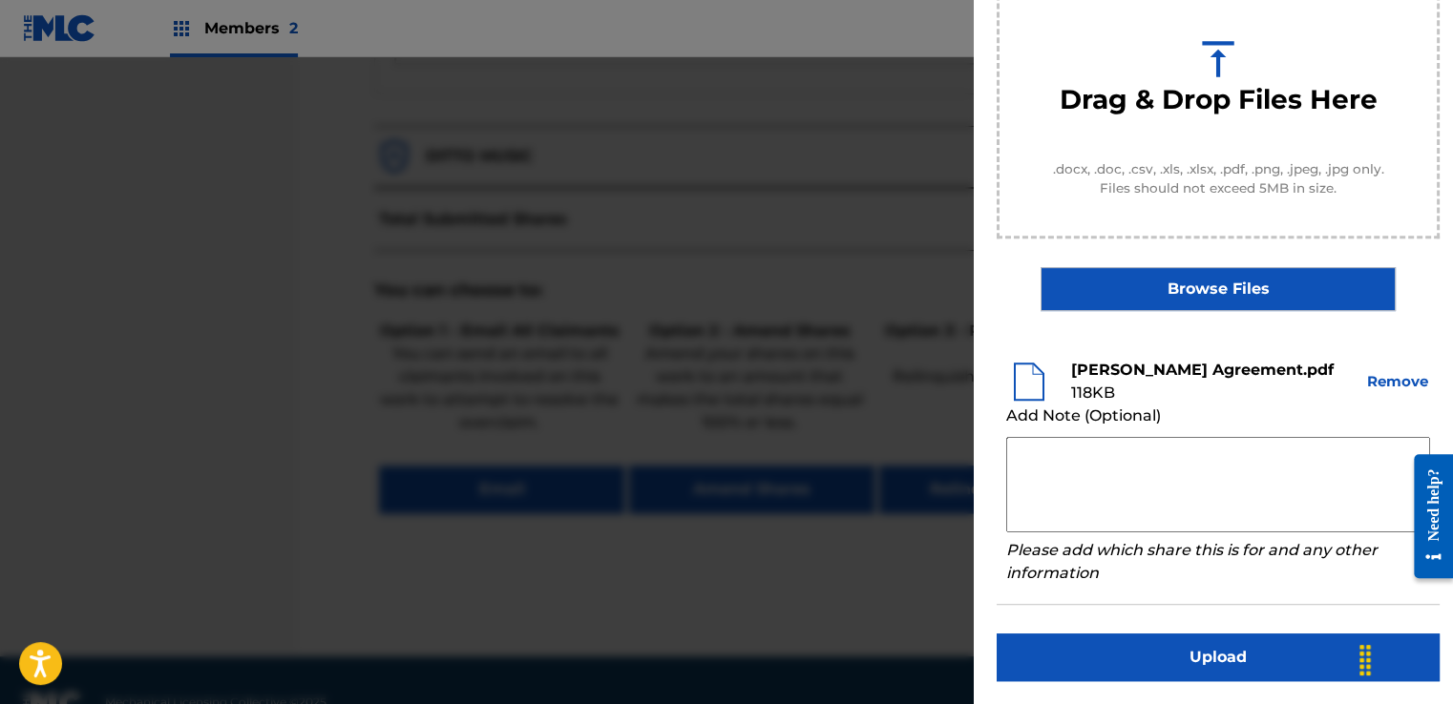
click at [1081, 453] on textarea at bounding box center [1218, 484] width 424 height 95
paste textarea "Our self service agreement is signed via digital signature and is active until …"
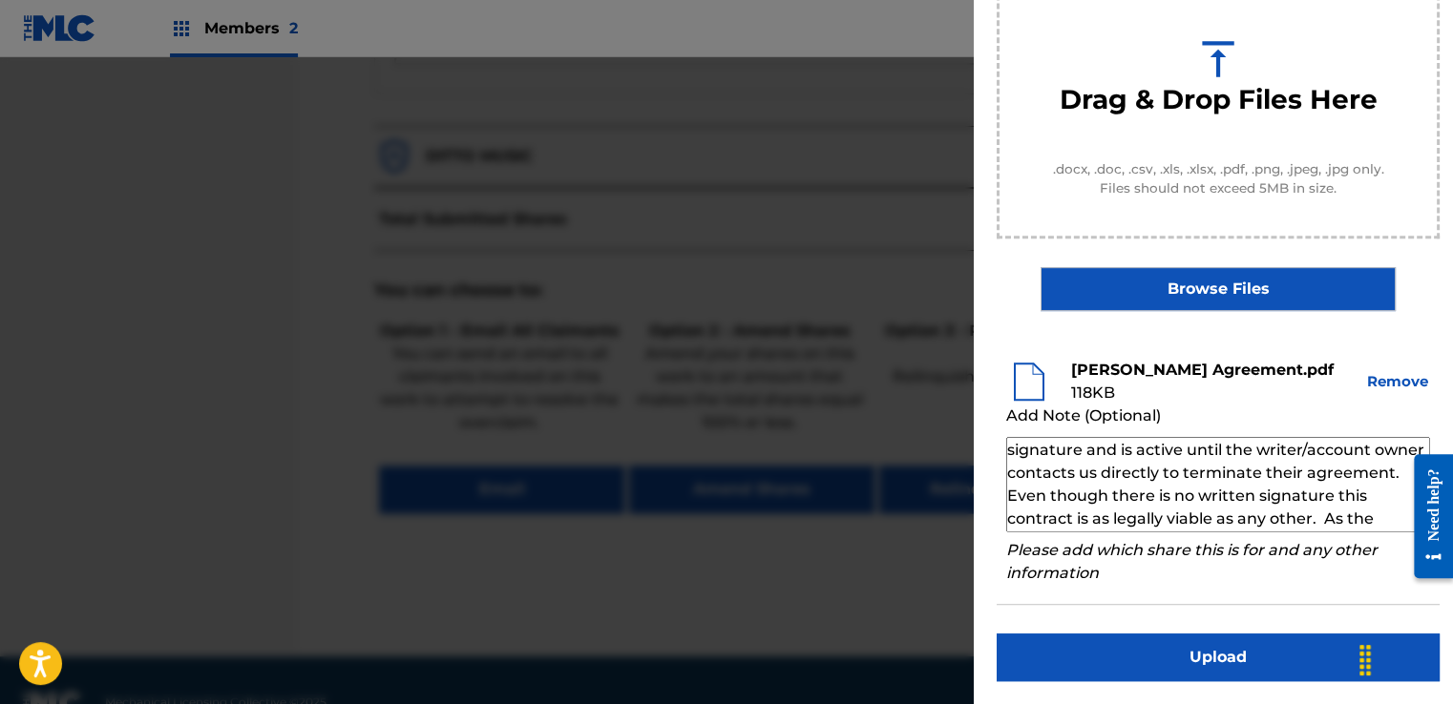
scroll to position [0, 0]
type textarea "Our self service agreement is signed via digital signature and is active until …"
click at [1180, 647] on button "Upload" at bounding box center [1218, 658] width 443 height 48
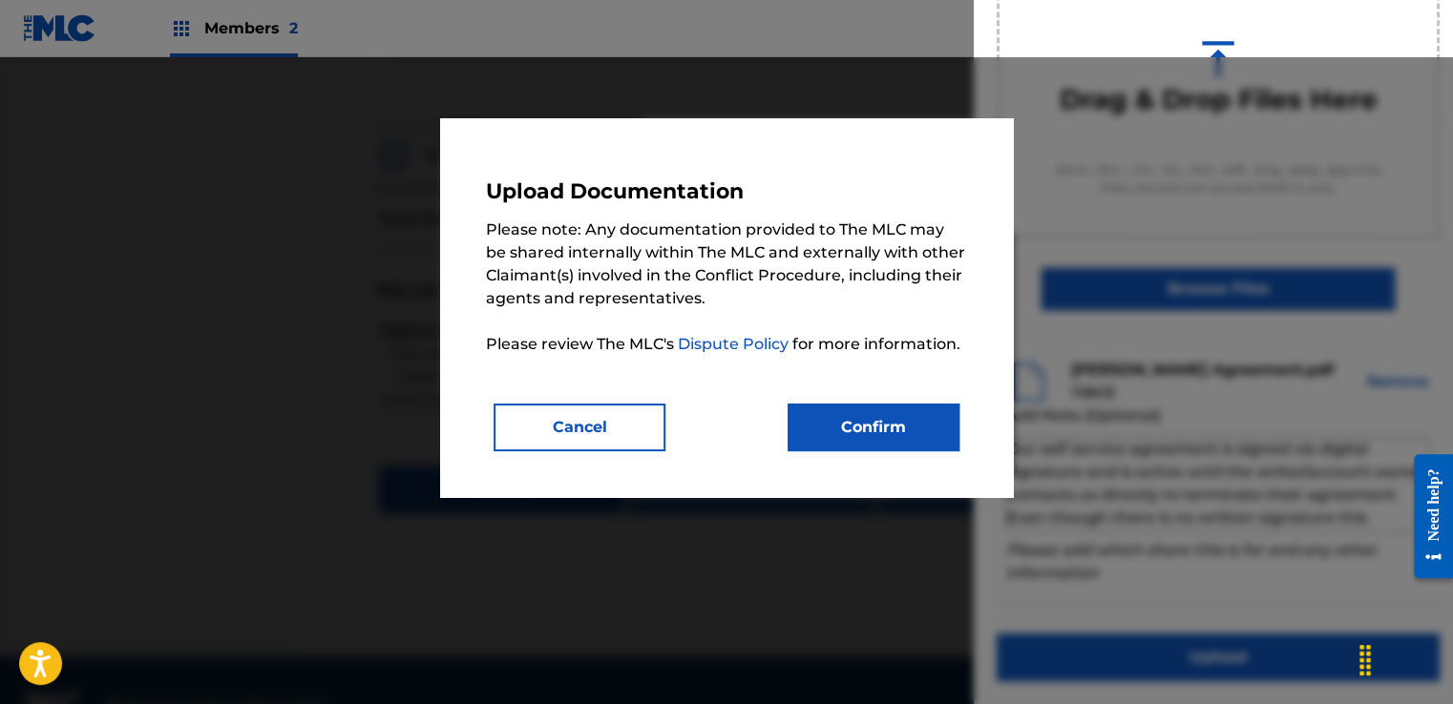
click at [943, 441] on button "Confirm" at bounding box center [874, 428] width 172 height 48
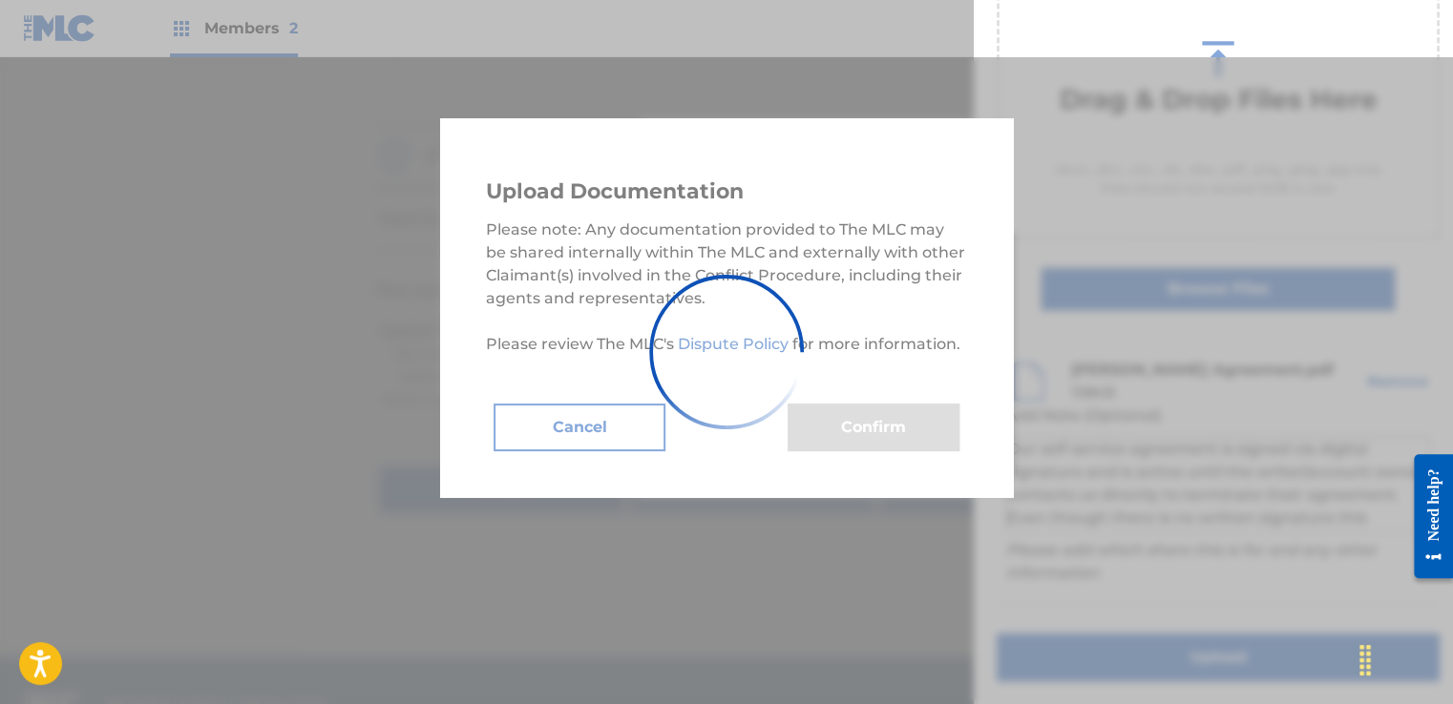
scroll to position [122, 0]
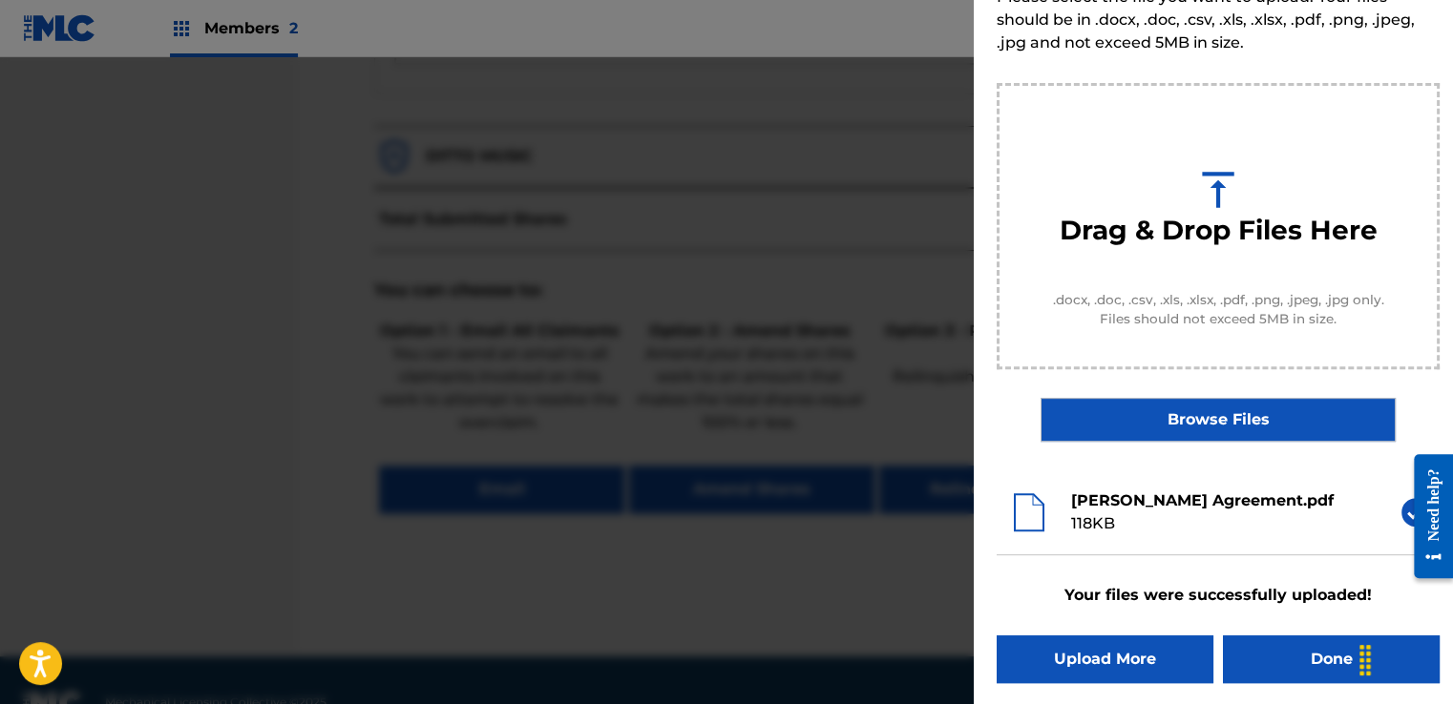
click at [1250, 651] on button "Done" at bounding box center [1331, 660] width 217 height 48
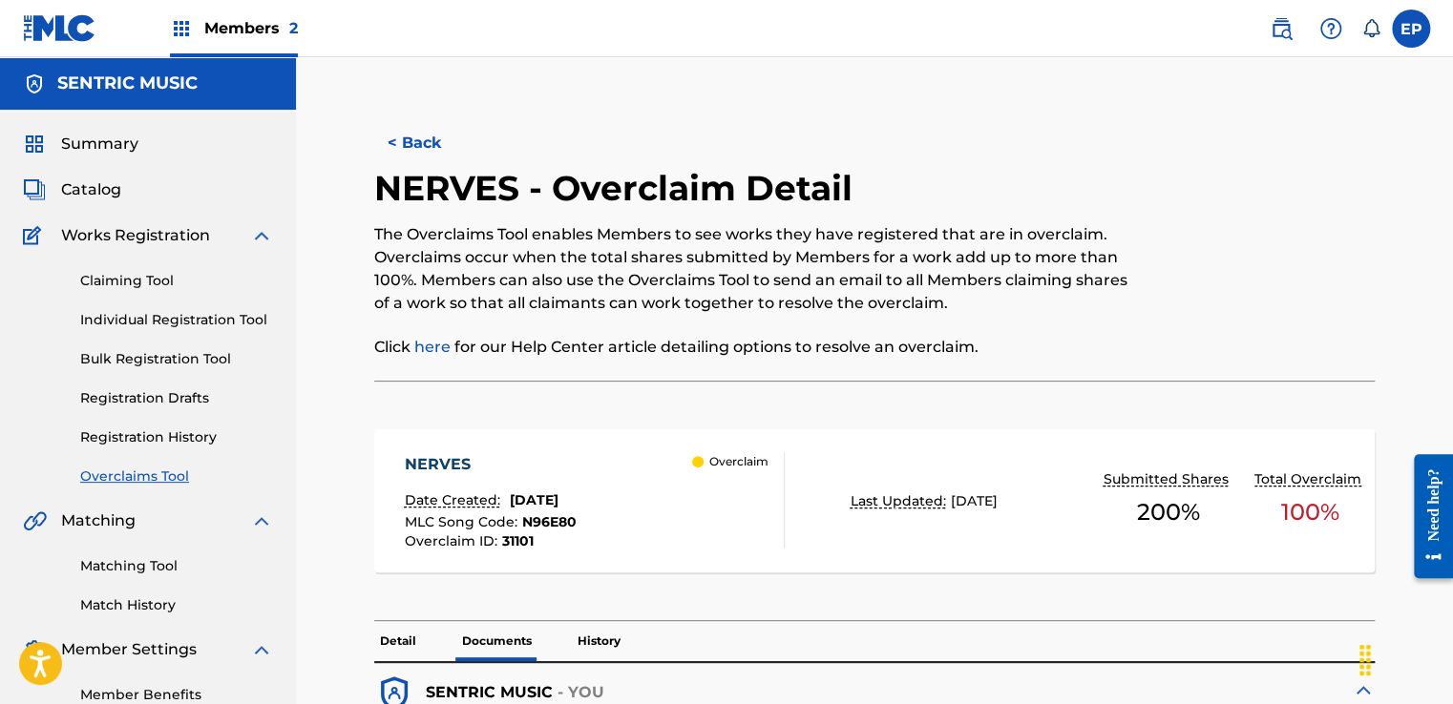
click at [119, 487] on div "Summary Catalog Works Registration Claiming Tool Individual Registration Tool B…" at bounding box center [148, 419] width 296 height 619
click at [122, 479] on link "Overclaims Tool" at bounding box center [176, 477] width 193 height 20
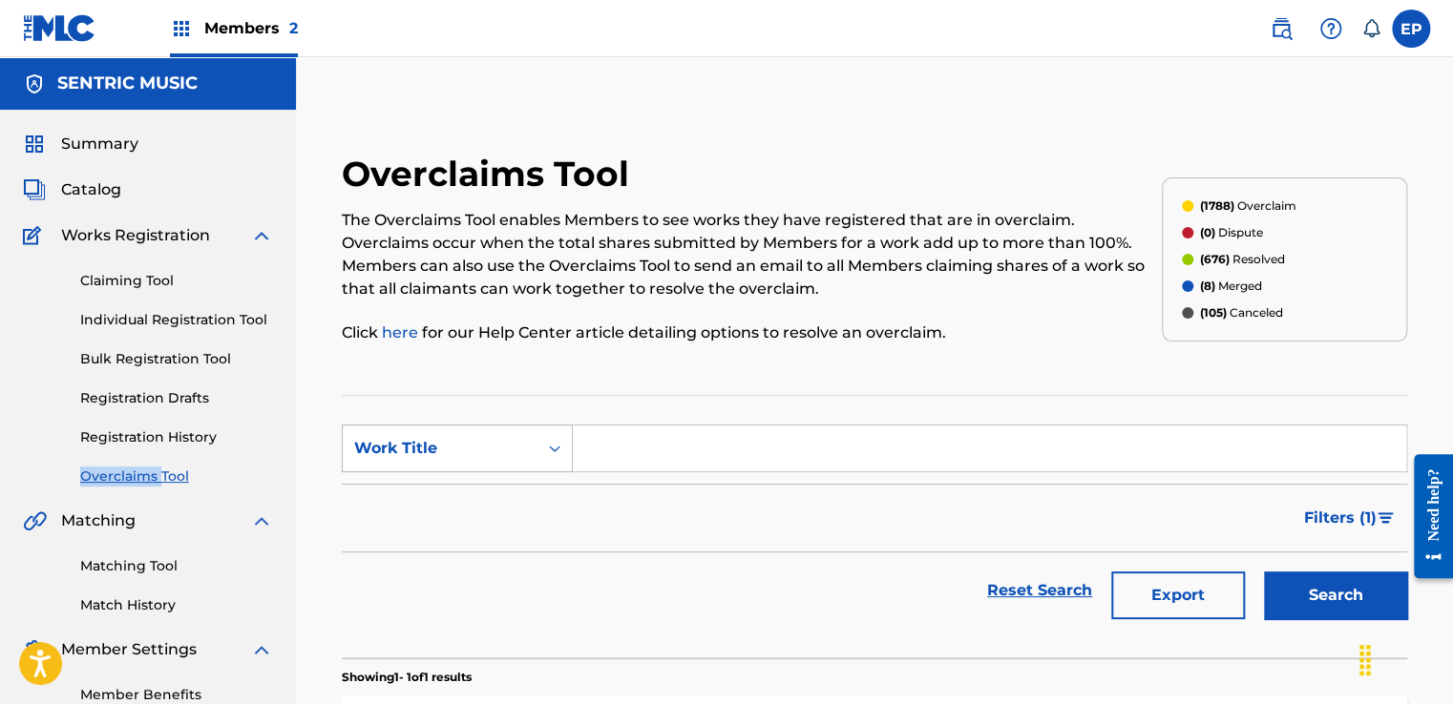
click at [493, 448] on div "Work Title" at bounding box center [440, 448] width 172 height 23
click at [452, 491] on div "MLC Song Code" at bounding box center [457, 497] width 229 height 48
click at [674, 439] on input "Search Form" at bounding box center [989, 449] width 833 height 46
paste input "YP76DK"
type input "YP76DK"
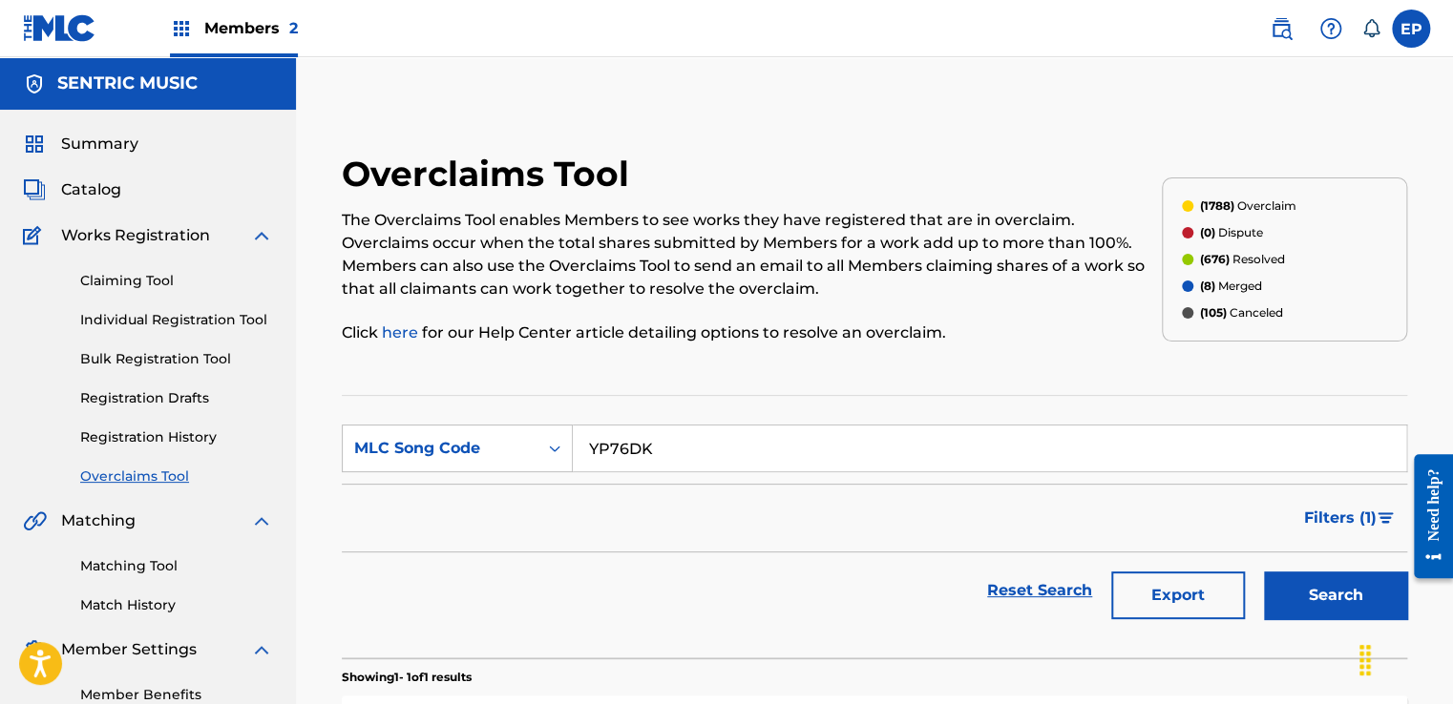
click at [1298, 580] on button "Search" at bounding box center [1335, 596] width 143 height 48
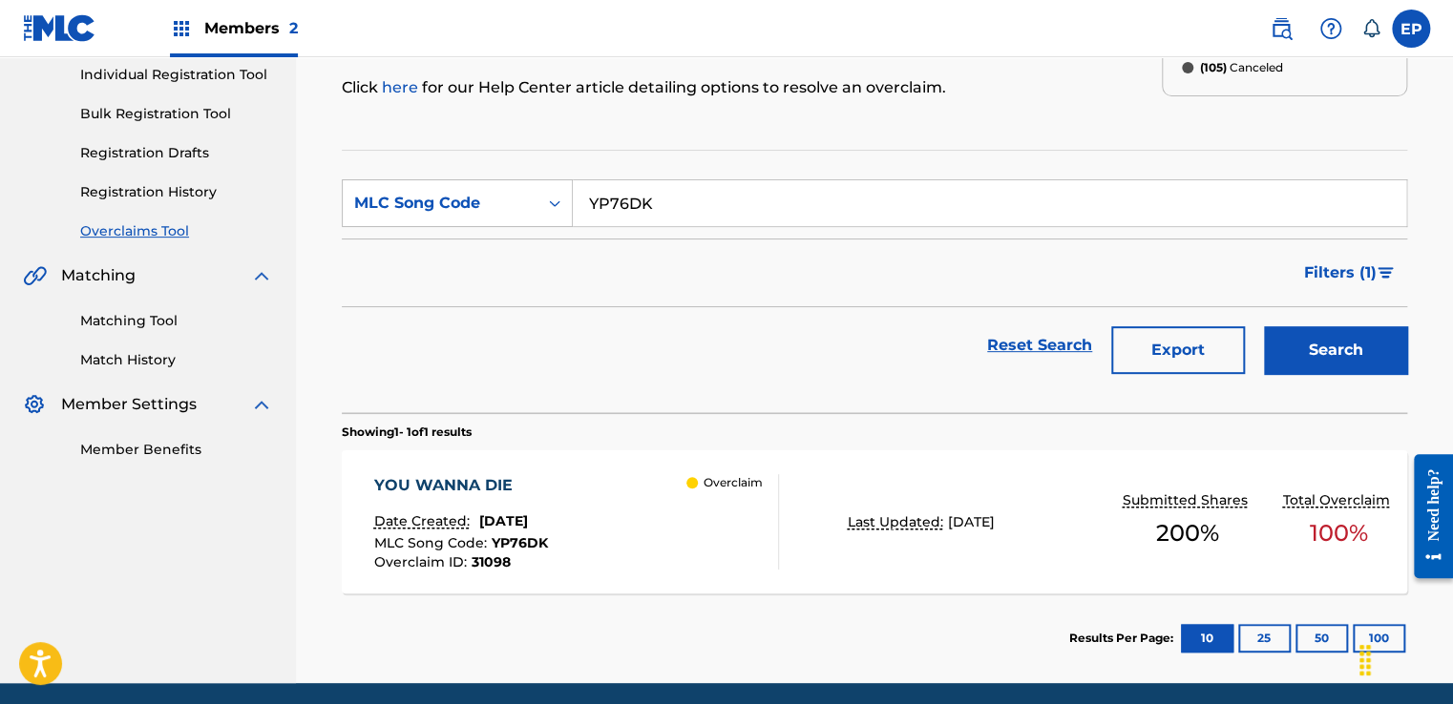
scroll to position [314, 0]
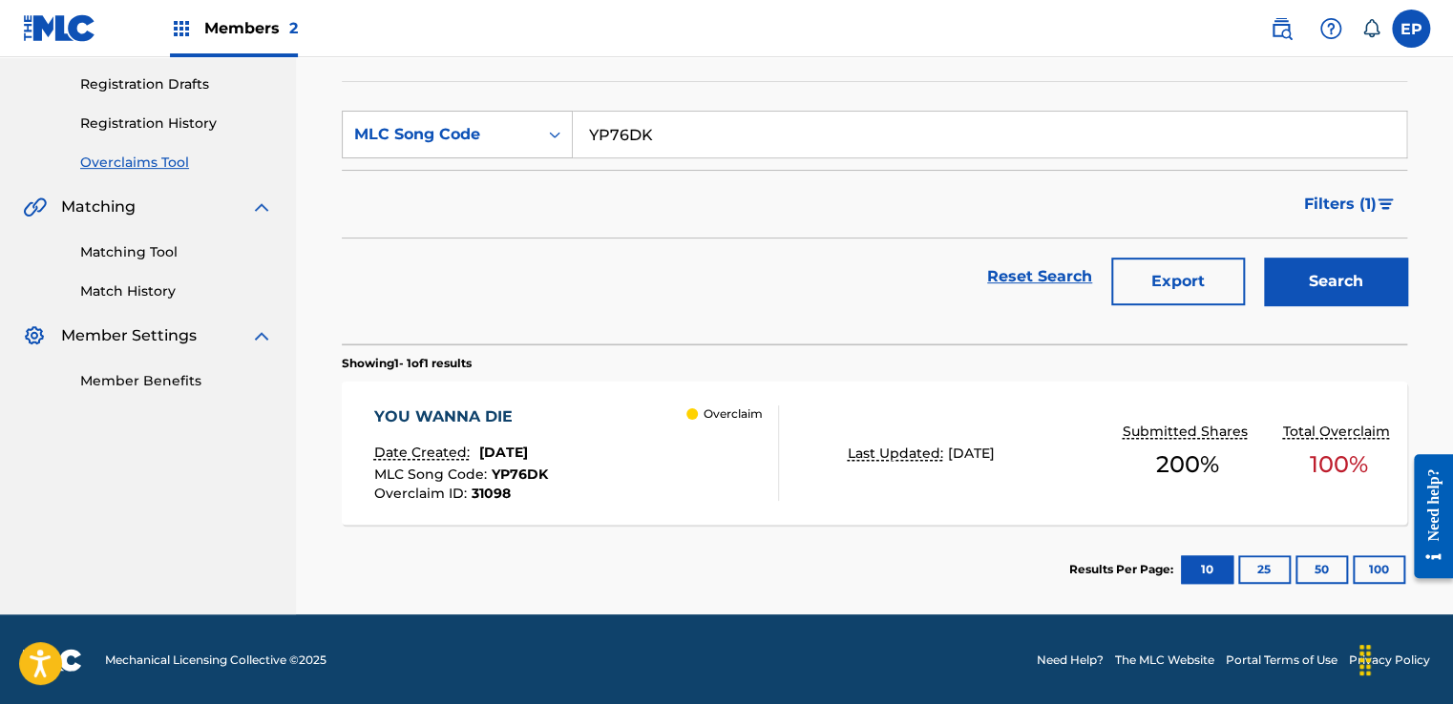
click at [730, 481] on div "Overclaim" at bounding box center [732, 453] width 92 height 95
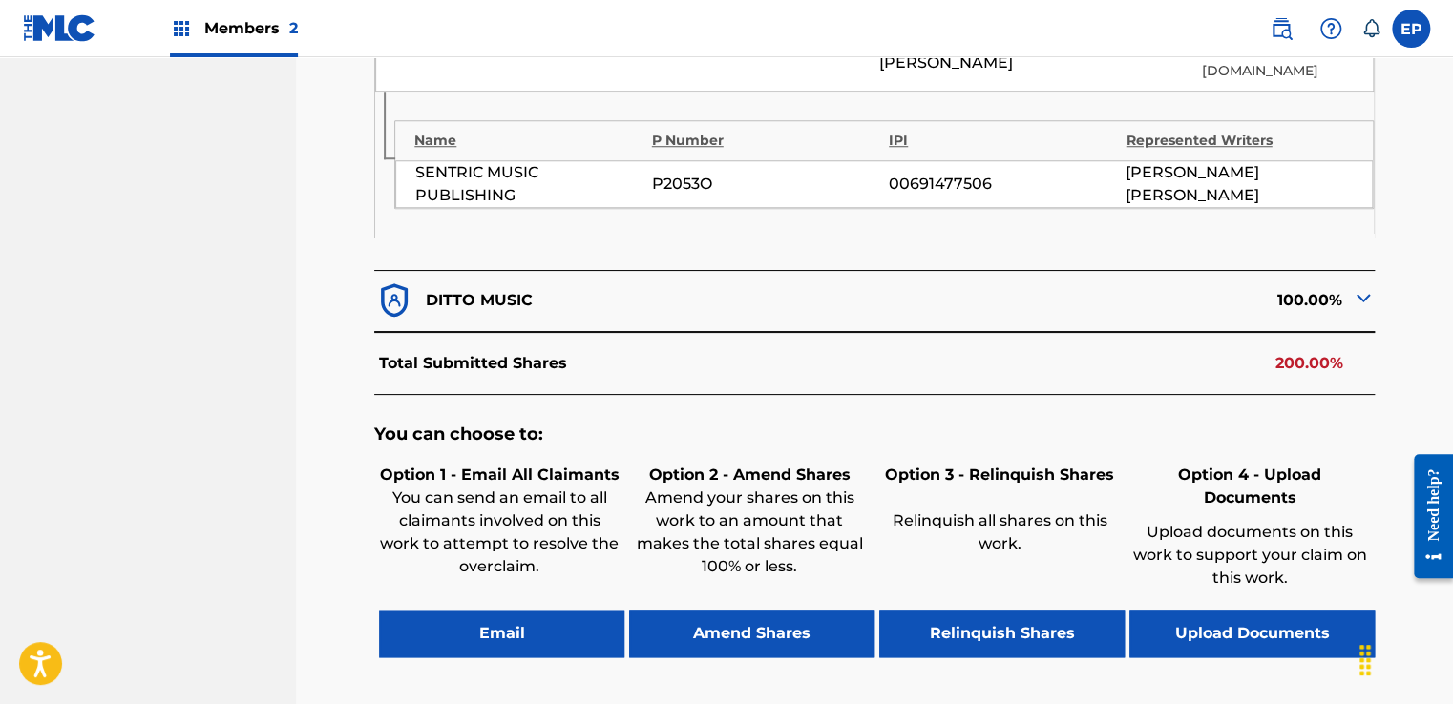
scroll to position [900, 0]
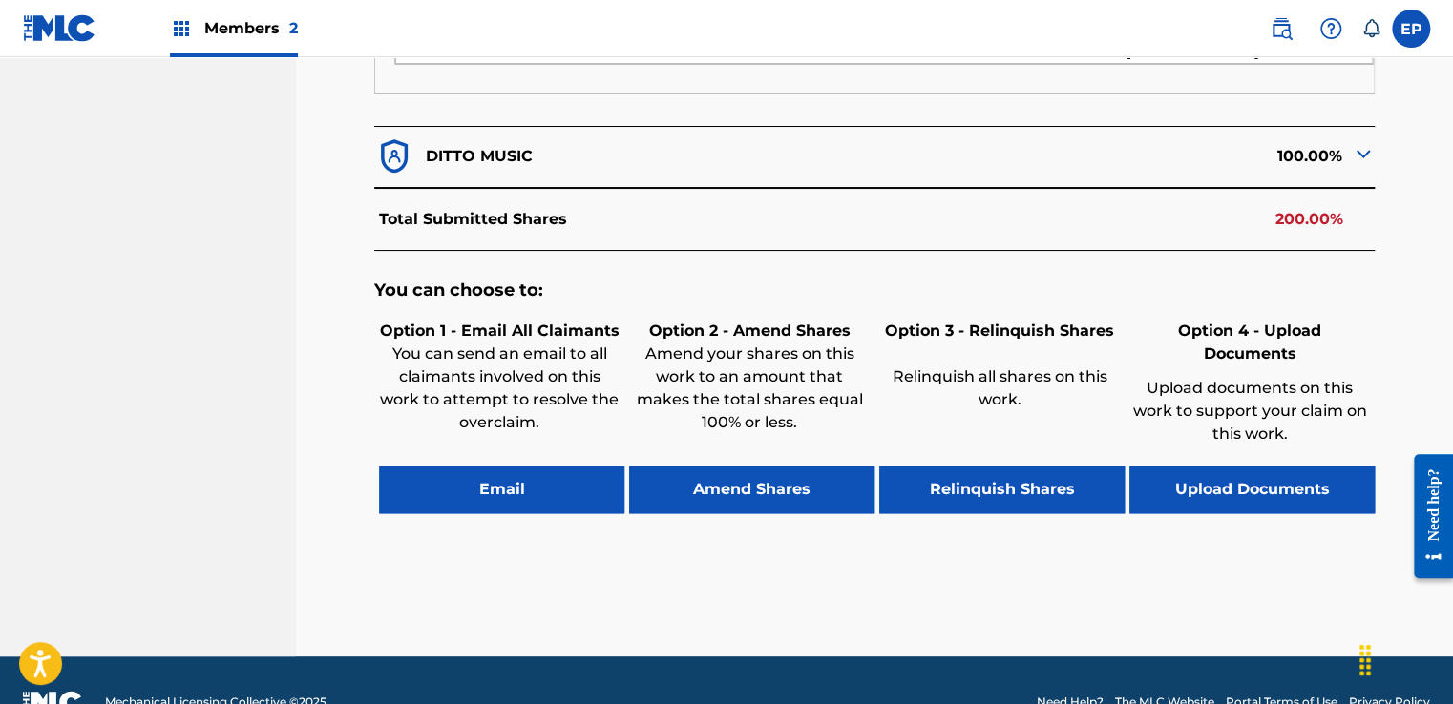
click at [1226, 466] on button "Upload Documents" at bounding box center [1251, 490] width 245 height 48
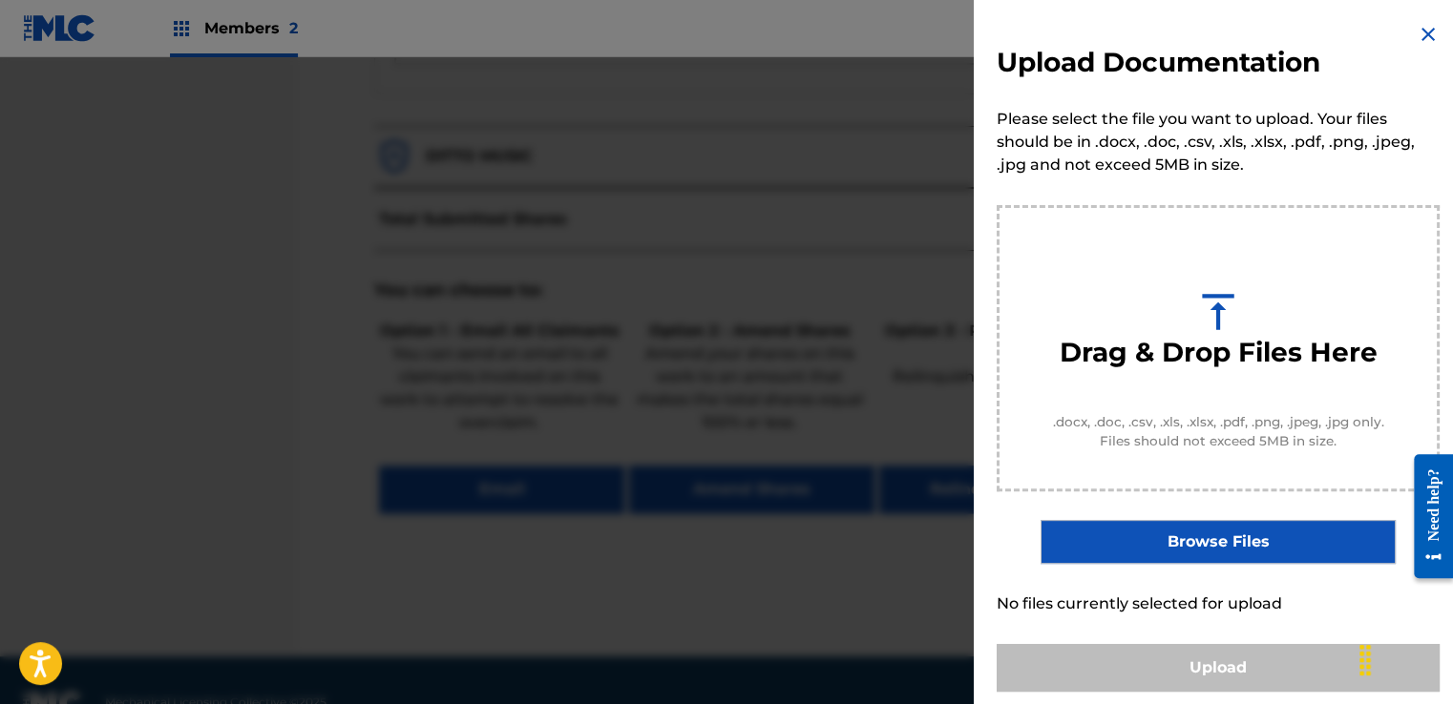
click at [1200, 567] on div "Upload Documentation Please select the file you want to upload. Your files shou…" at bounding box center [1218, 357] width 489 height 715
click at [1199, 556] on label "Browse Files" at bounding box center [1217, 542] width 354 height 44
click at [0, 0] on input "Browse Files" at bounding box center [0, 0] width 0 height 0
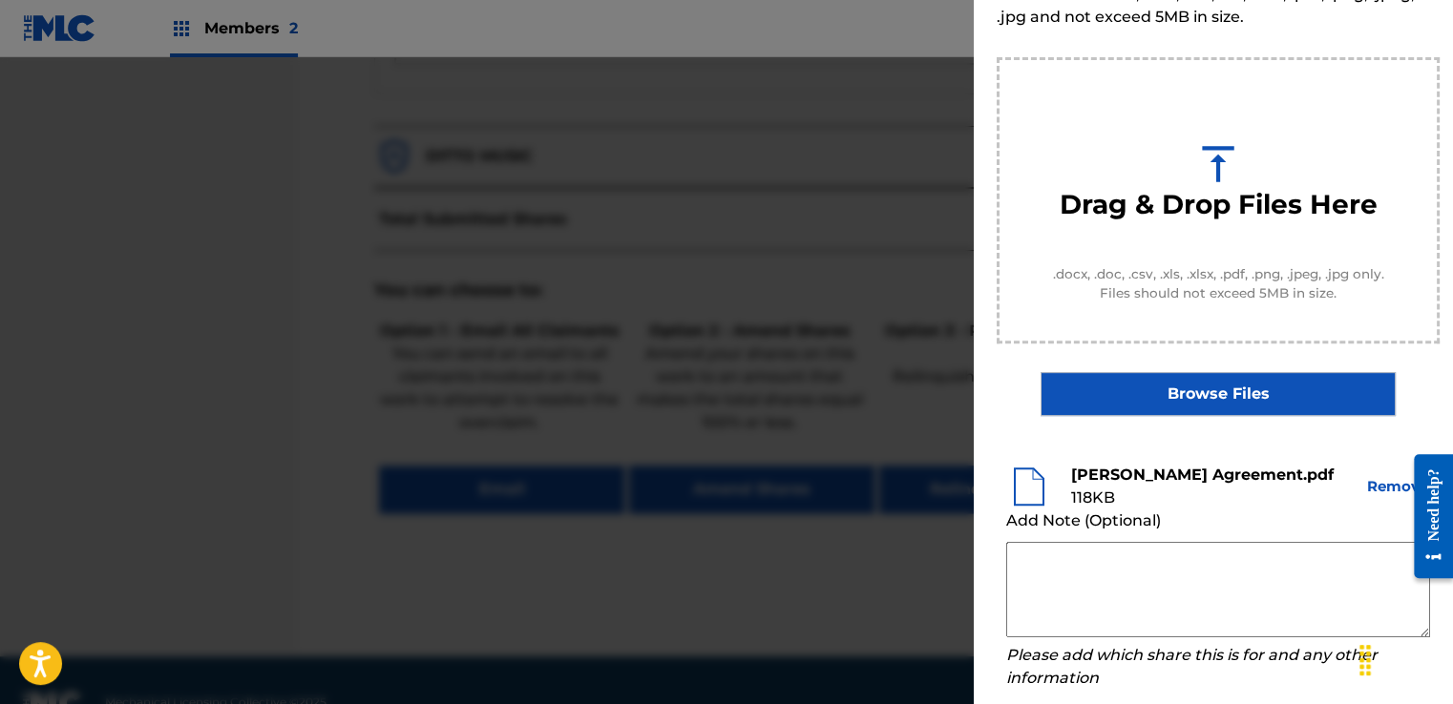
scroll to position [251, 0]
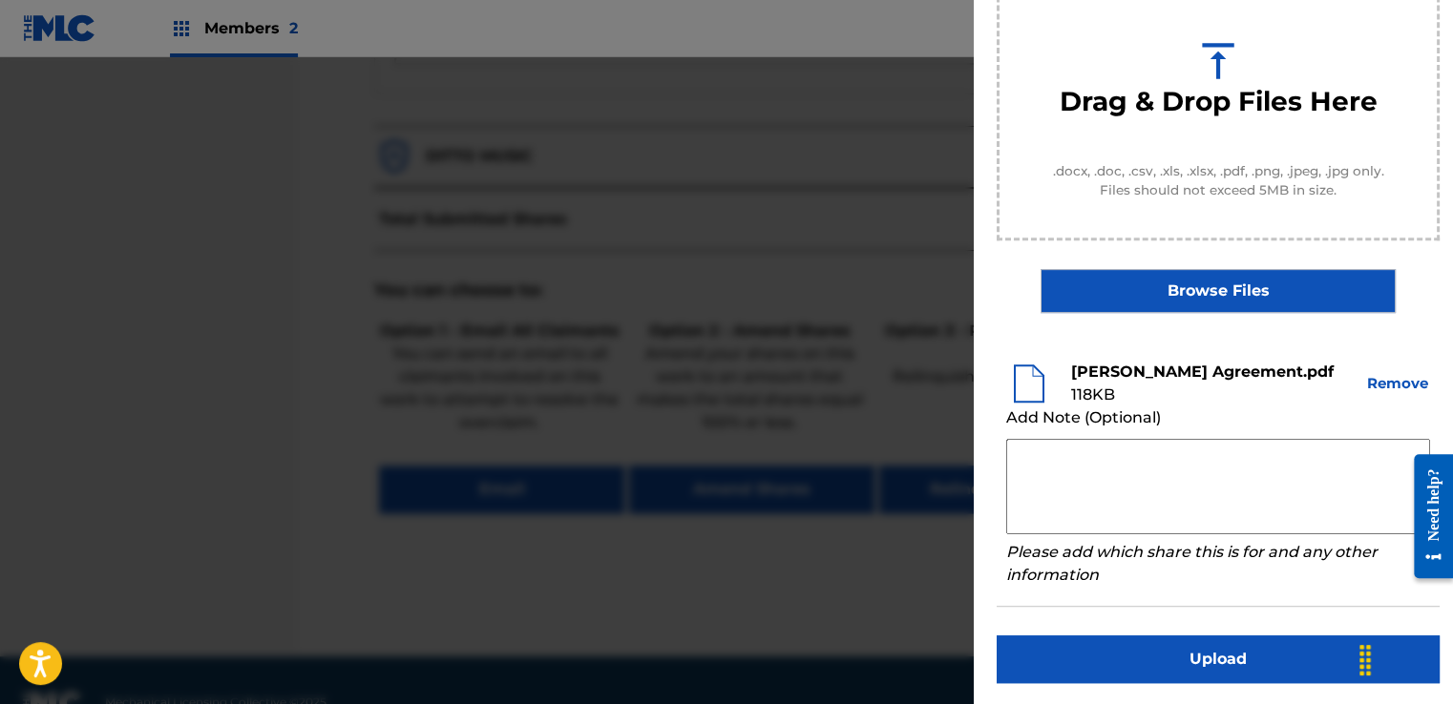
click at [1061, 464] on textarea at bounding box center [1218, 486] width 424 height 95
paste textarea "Our self service agreement is signed via digital signature and is active until …"
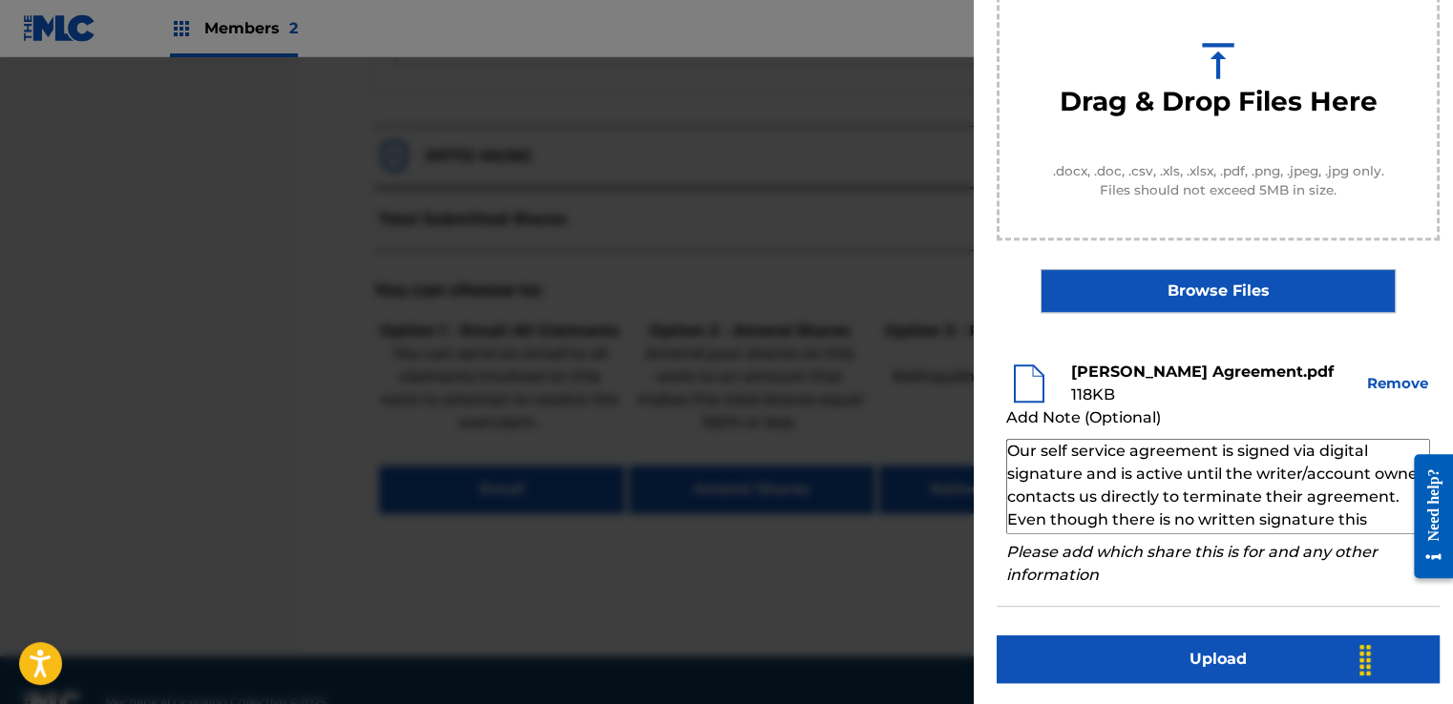
scroll to position [65, 0]
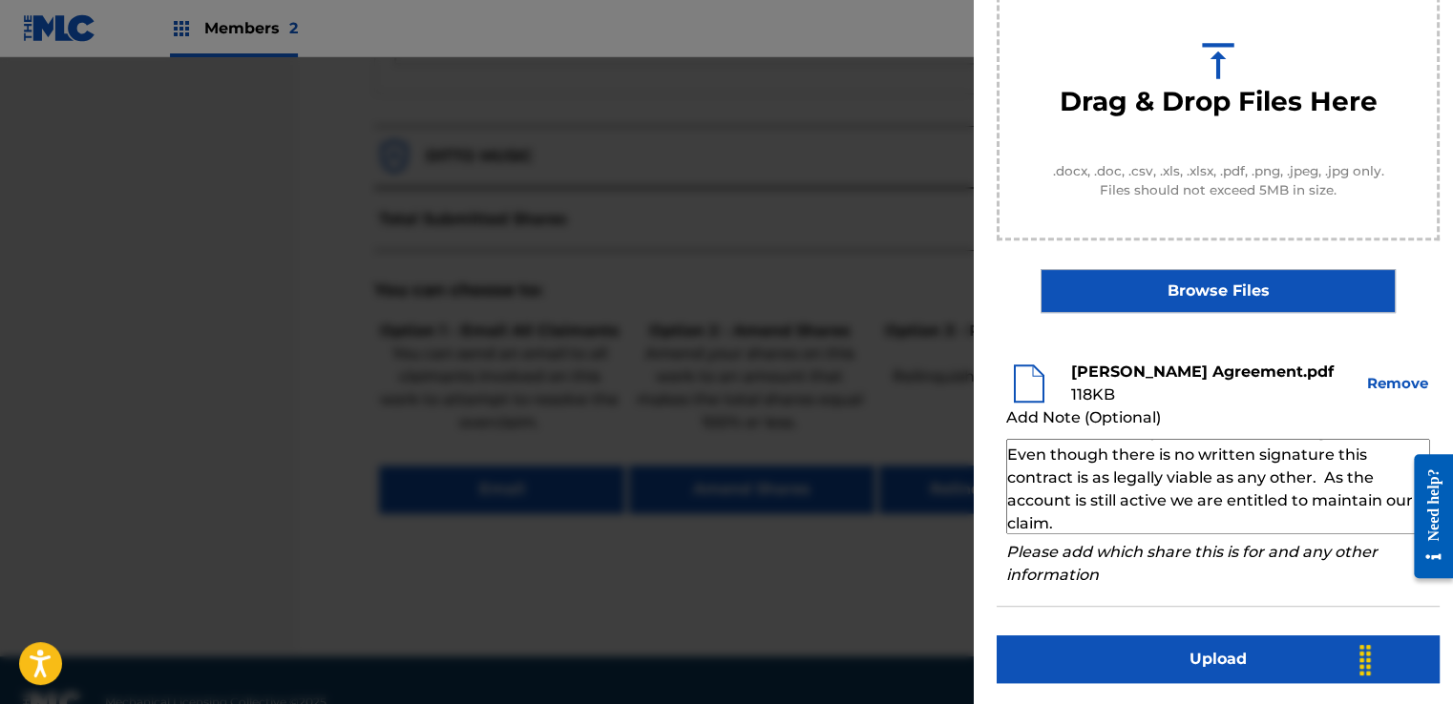
type textarea "Our self service agreement is signed via digital signature and is active until …"
click at [1227, 651] on button "Upload" at bounding box center [1218, 660] width 443 height 48
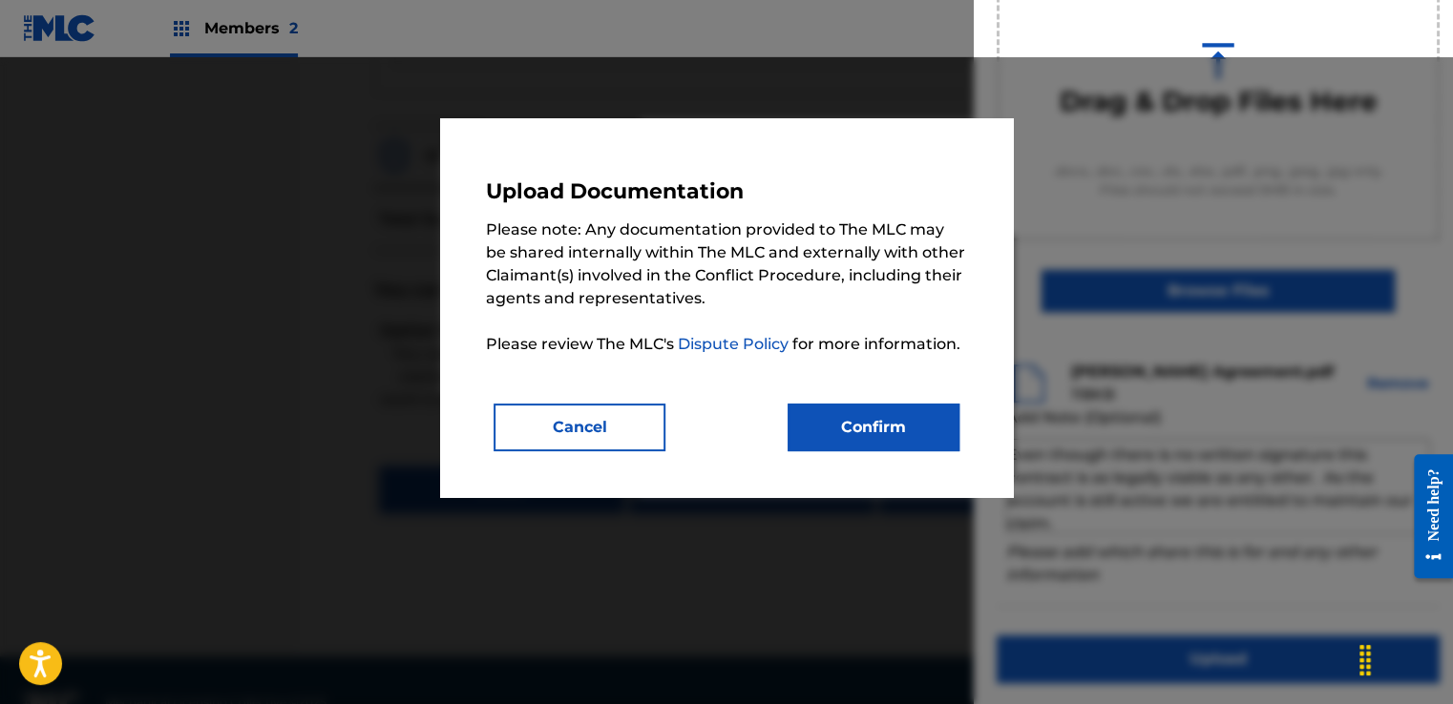
click at [852, 408] on button "Confirm" at bounding box center [874, 428] width 172 height 48
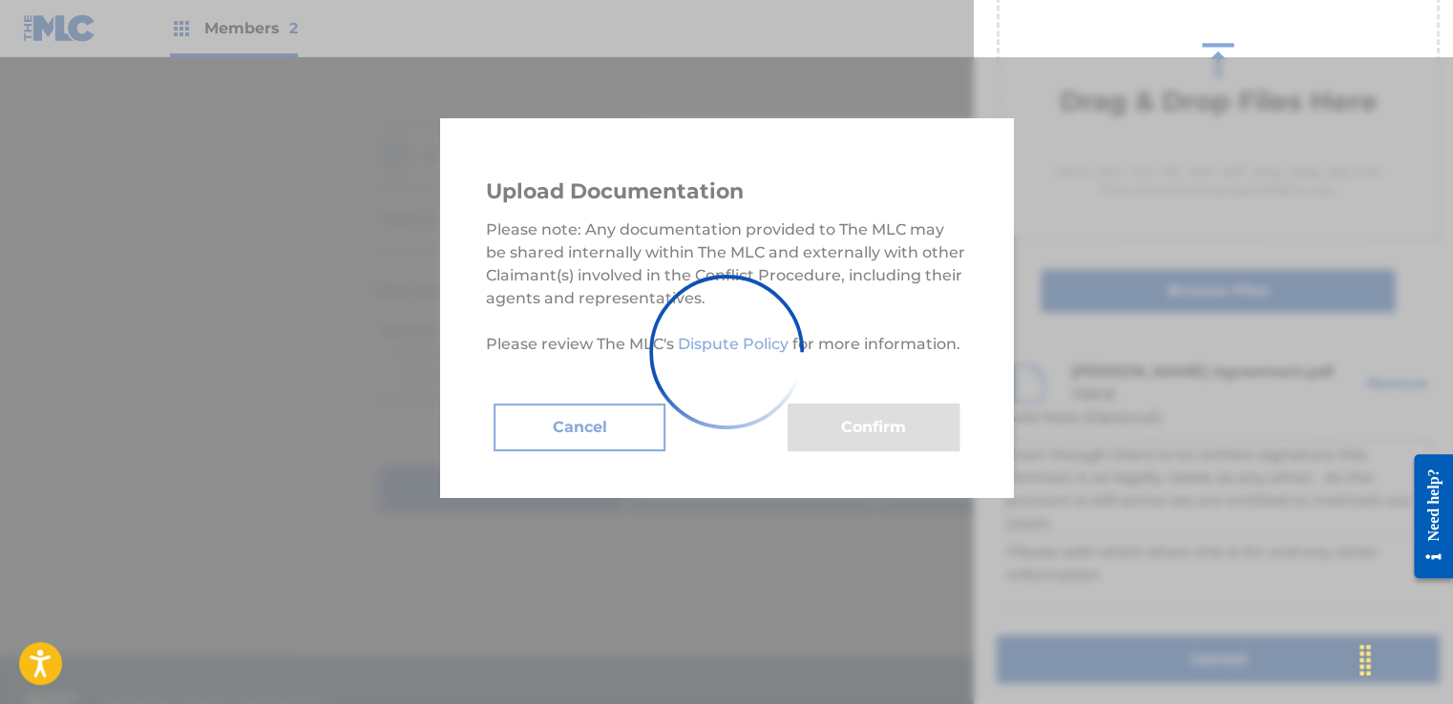
scroll to position [122, 0]
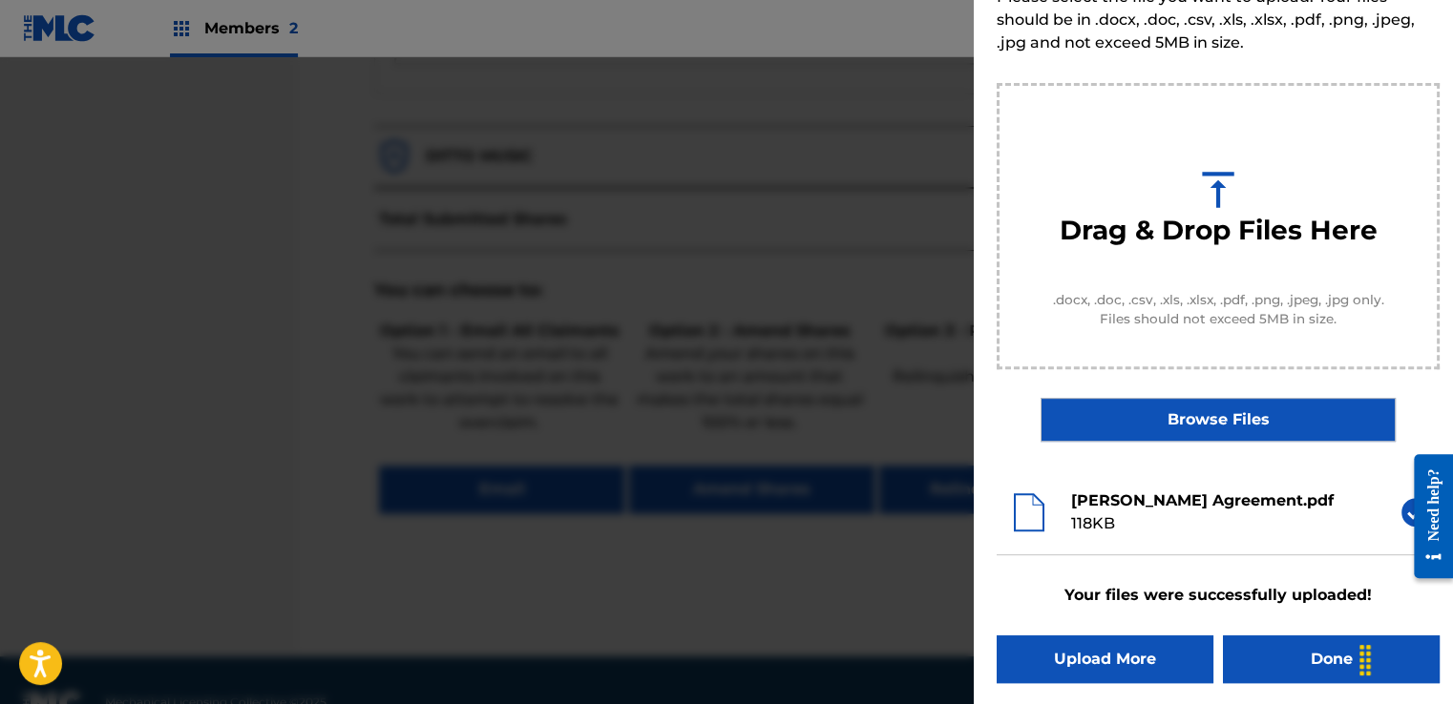
click at [1276, 647] on button "Done" at bounding box center [1331, 660] width 217 height 48
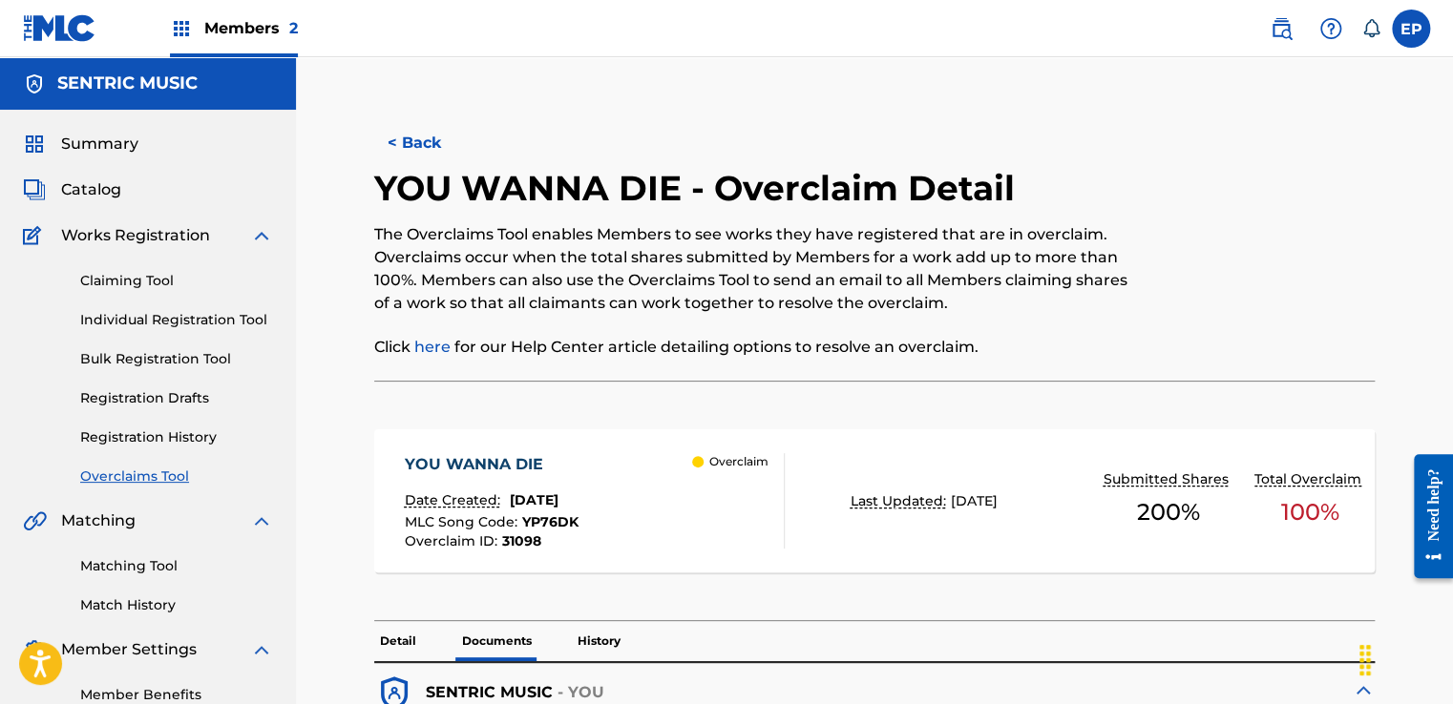
click at [148, 479] on link "Overclaims Tool" at bounding box center [176, 477] width 193 height 20
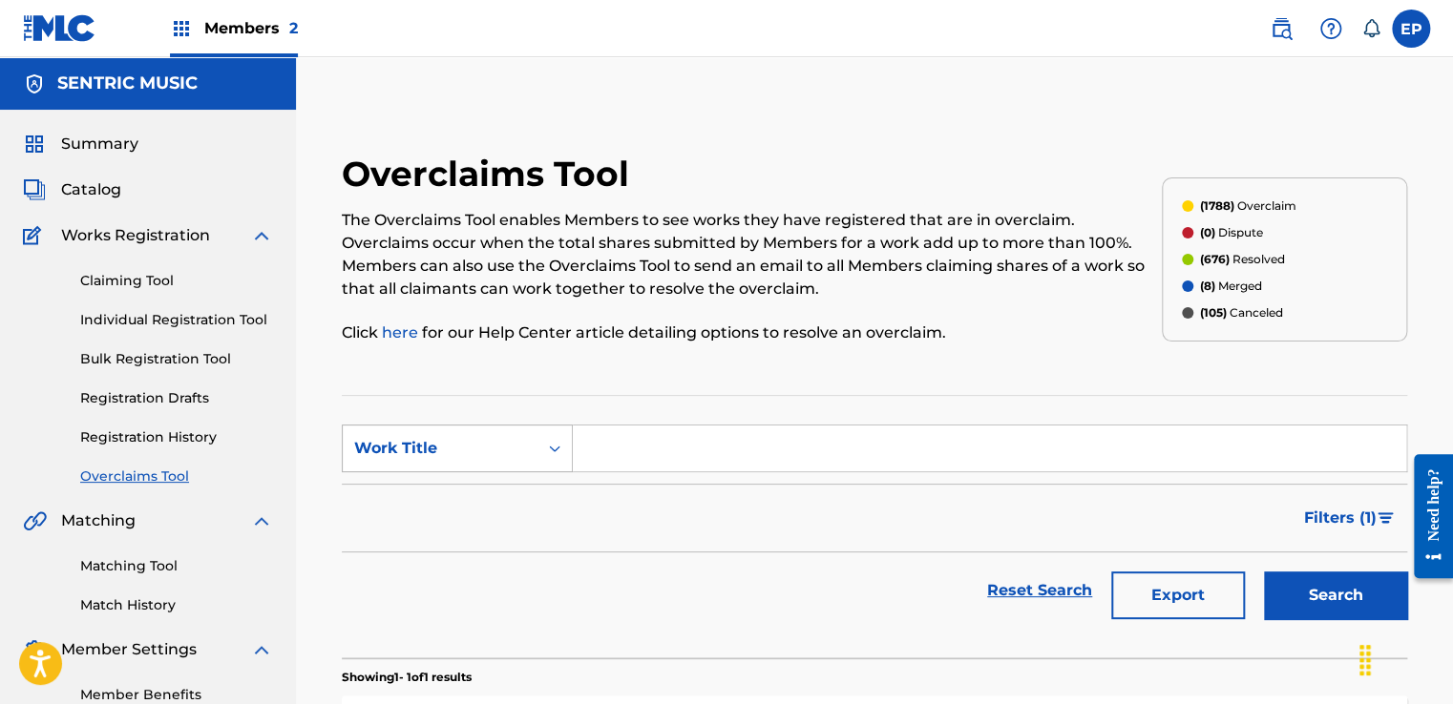
click at [489, 431] on div "Work Title" at bounding box center [440, 449] width 195 height 36
click at [467, 490] on div "MLC Song Code" at bounding box center [457, 497] width 229 height 48
drag, startPoint x: 642, startPoint y: 452, endPoint x: 794, endPoint y: 489, distance: 156.3
click at [642, 452] on input "Search Form" at bounding box center [989, 449] width 833 height 46
paste input "S71F03"
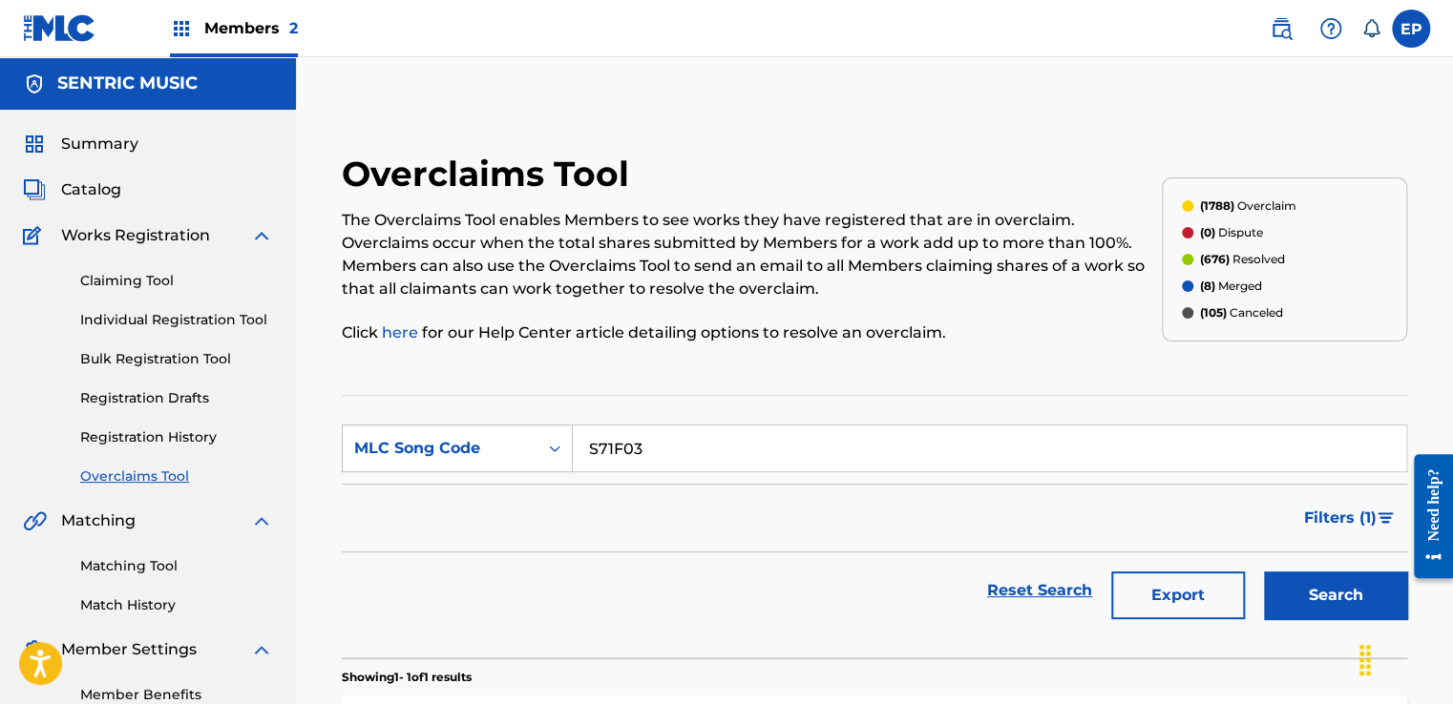
type input "S71F03"
click at [1325, 595] on button "Search" at bounding box center [1335, 596] width 143 height 48
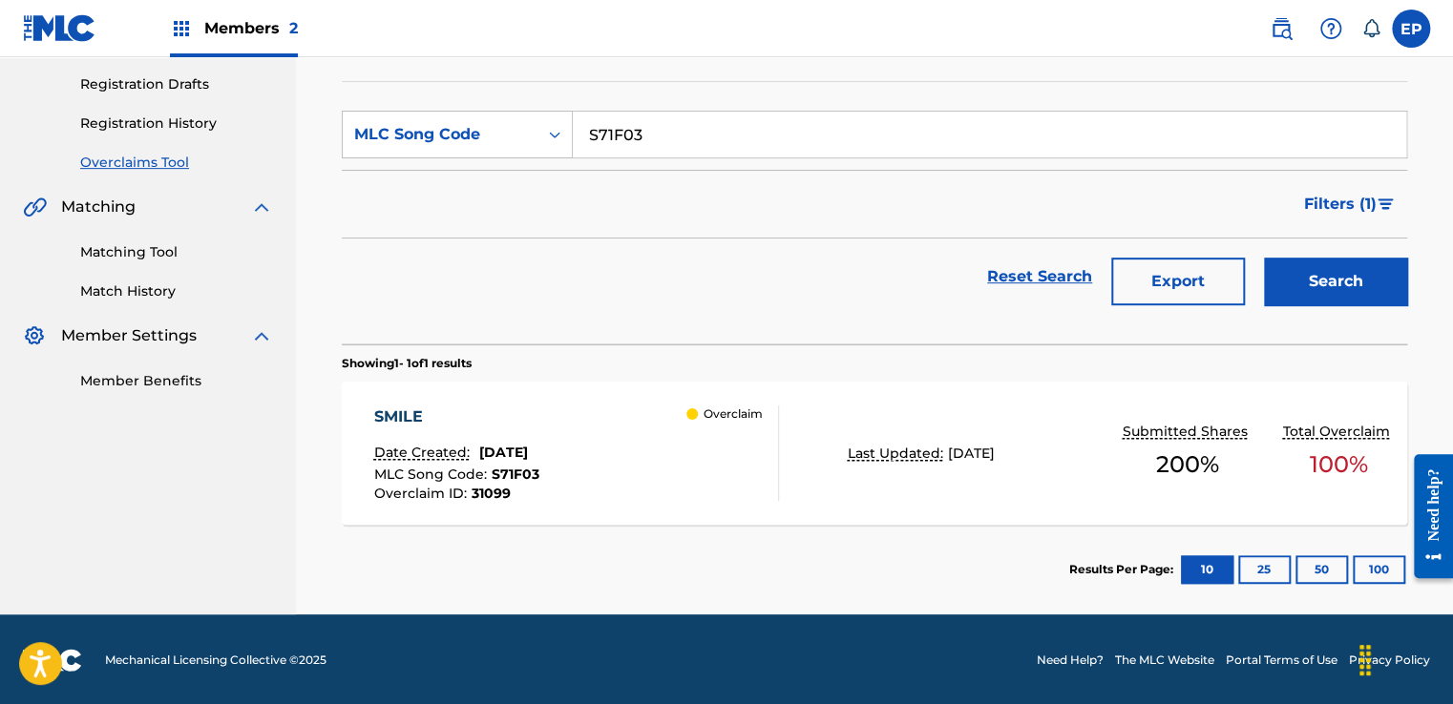
click at [748, 469] on div "Overclaim" at bounding box center [732, 453] width 92 height 95
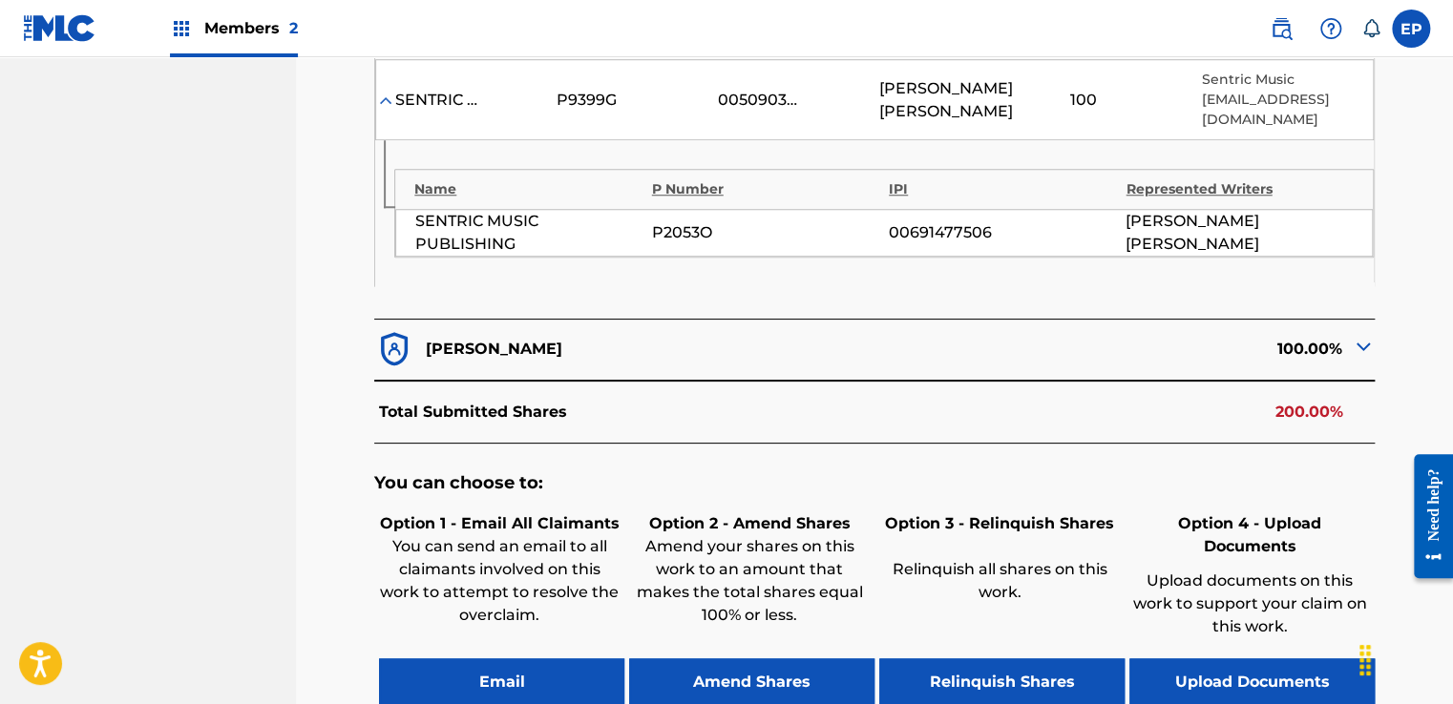
scroll to position [805, 0]
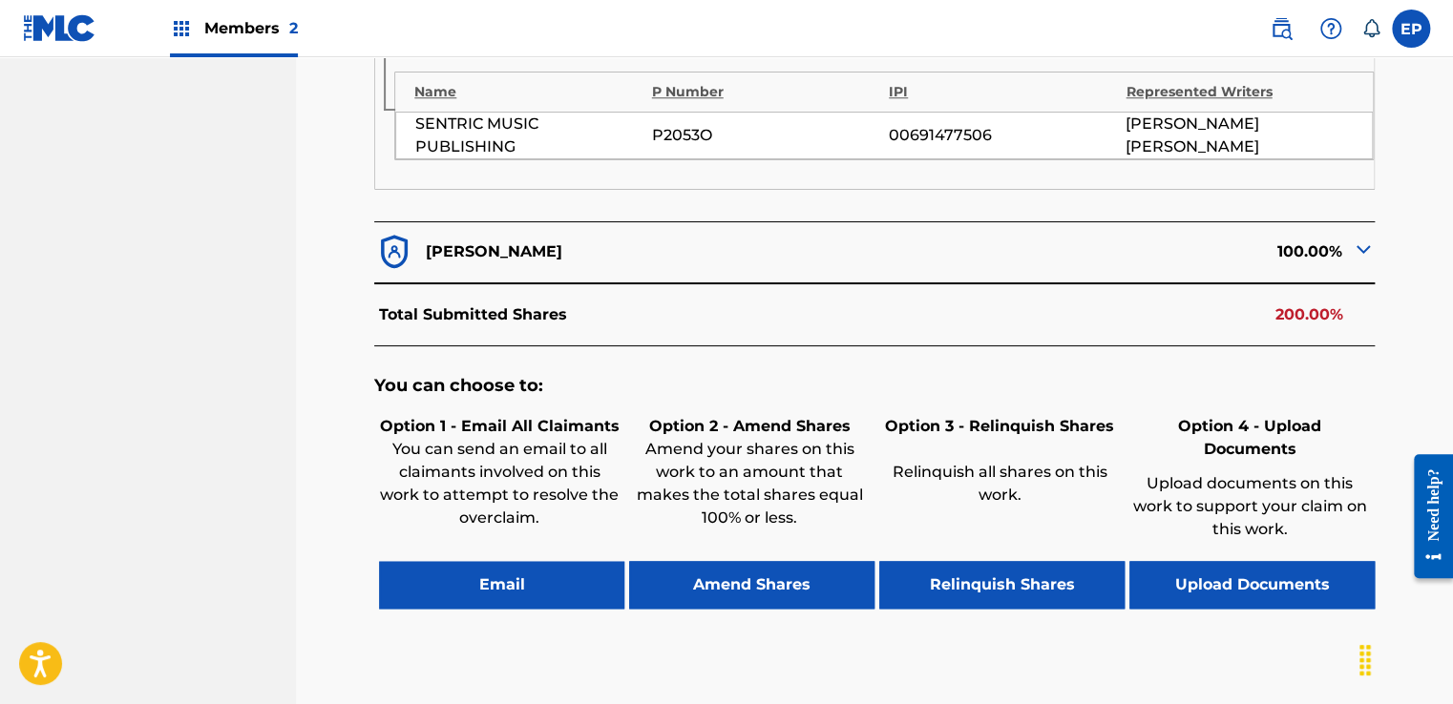
click at [1237, 561] on button "Upload Documents" at bounding box center [1251, 585] width 245 height 48
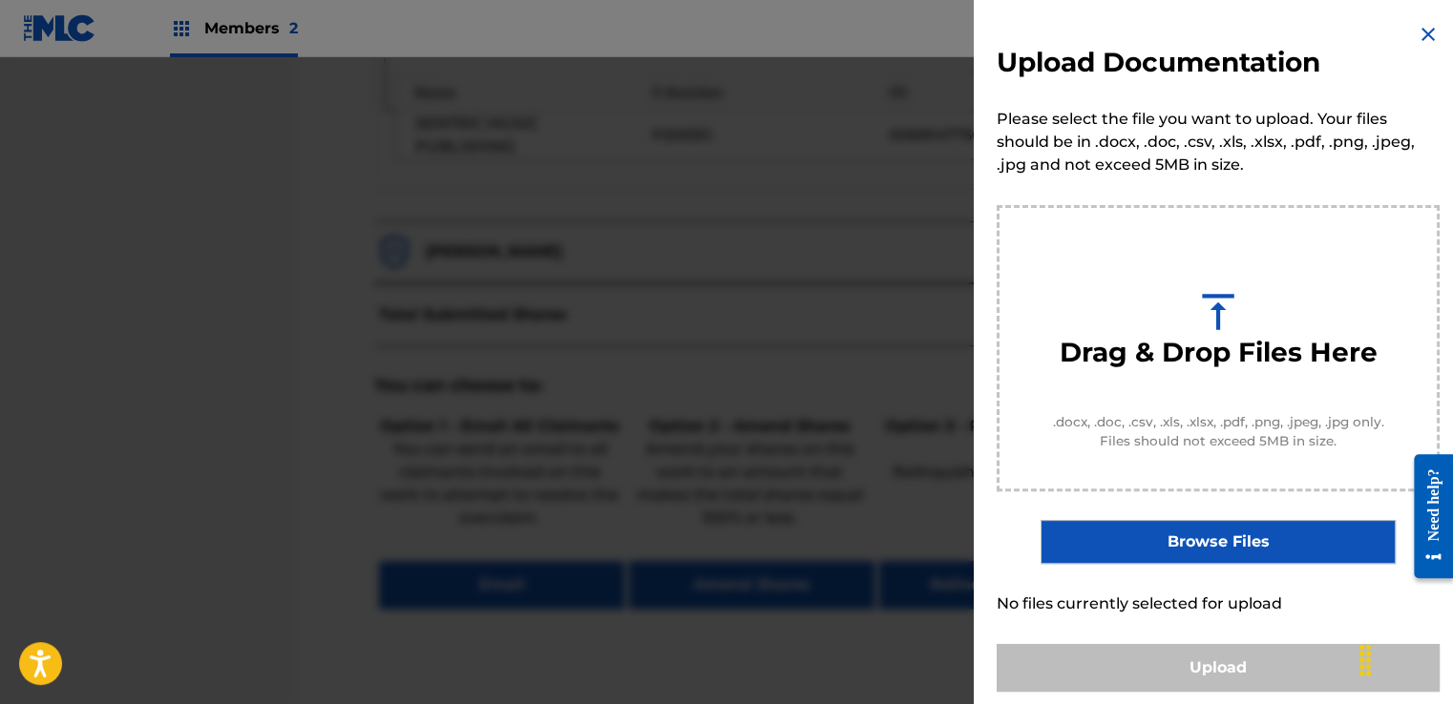
click at [1196, 548] on label "Browse Files" at bounding box center [1217, 542] width 354 height 44
click at [0, 0] on input "Browse Files" at bounding box center [0, 0] width 0 height 0
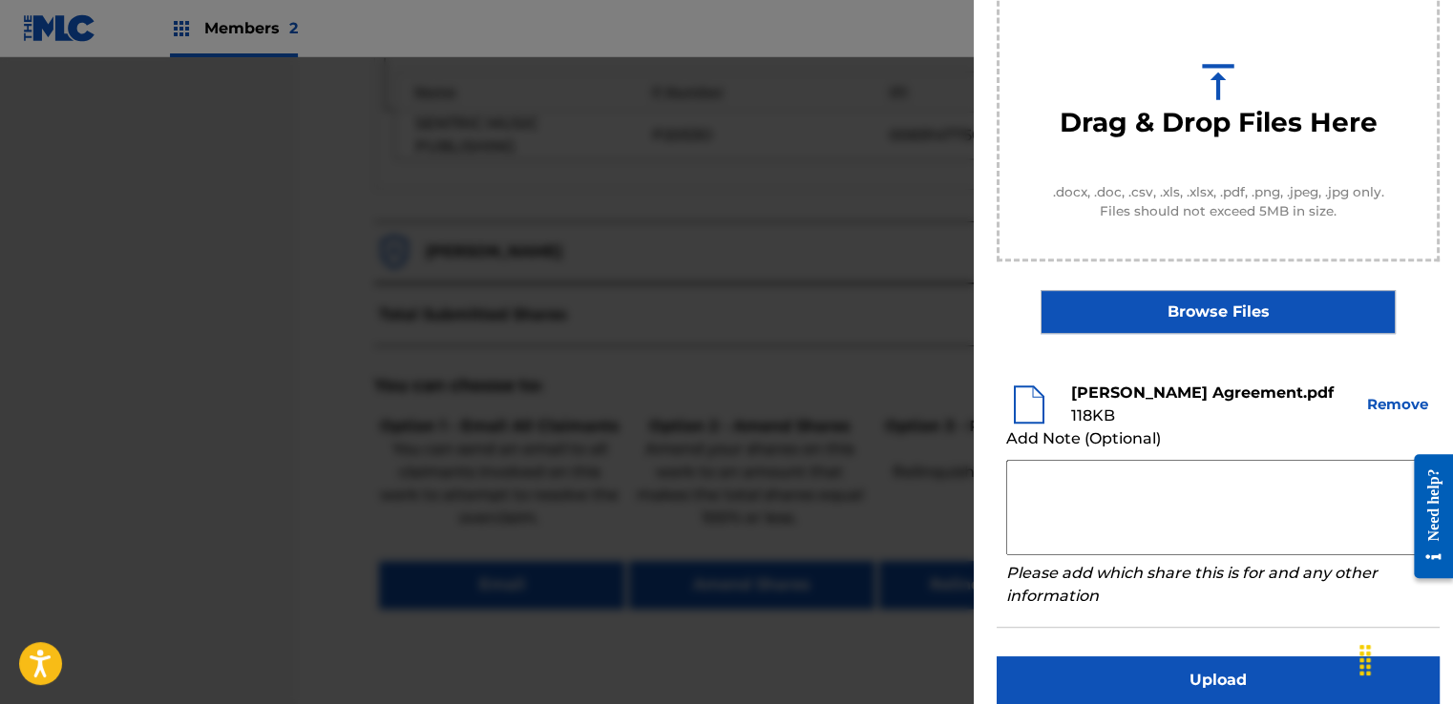
scroll to position [251, 0]
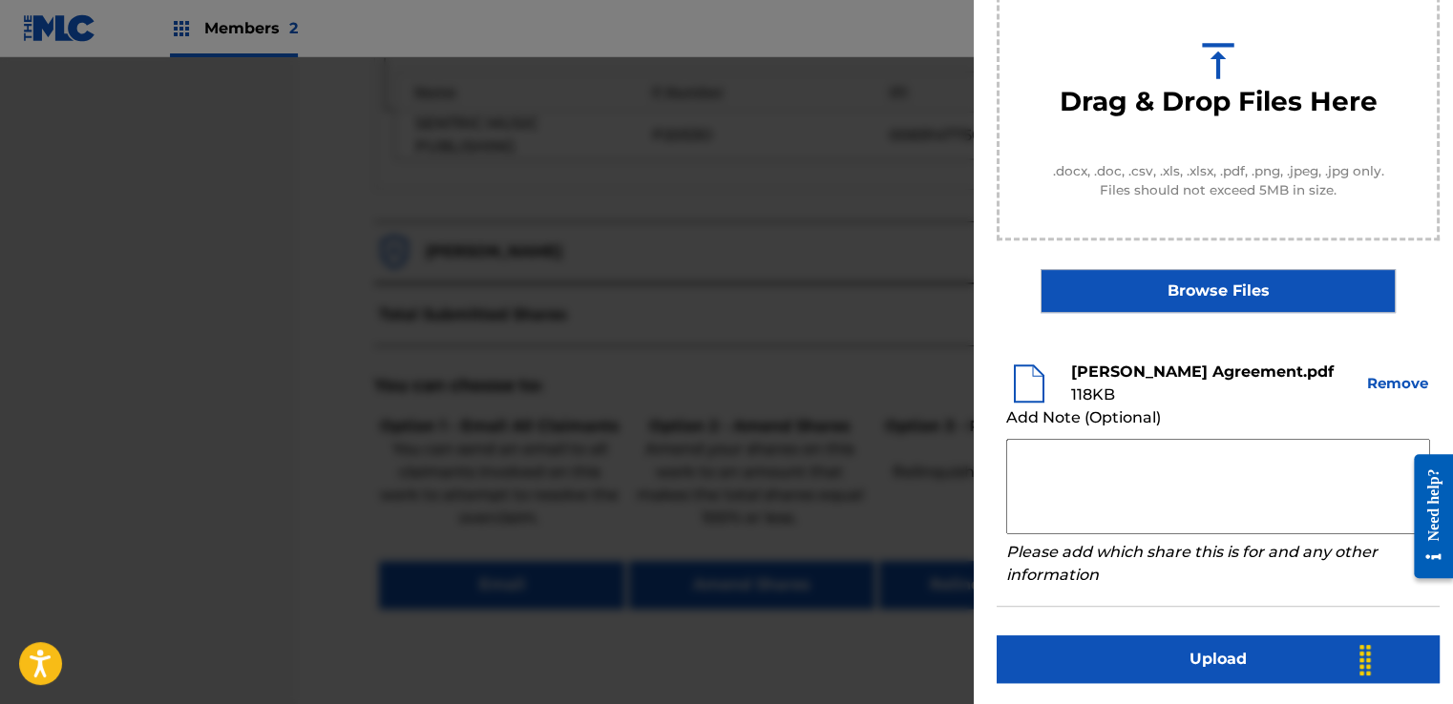
click at [1047, 461] on textarea at bounding box center [1218, 486] width 424 height 95
paste textarea "Our self service agreement is signed via digital signature and is active until …"
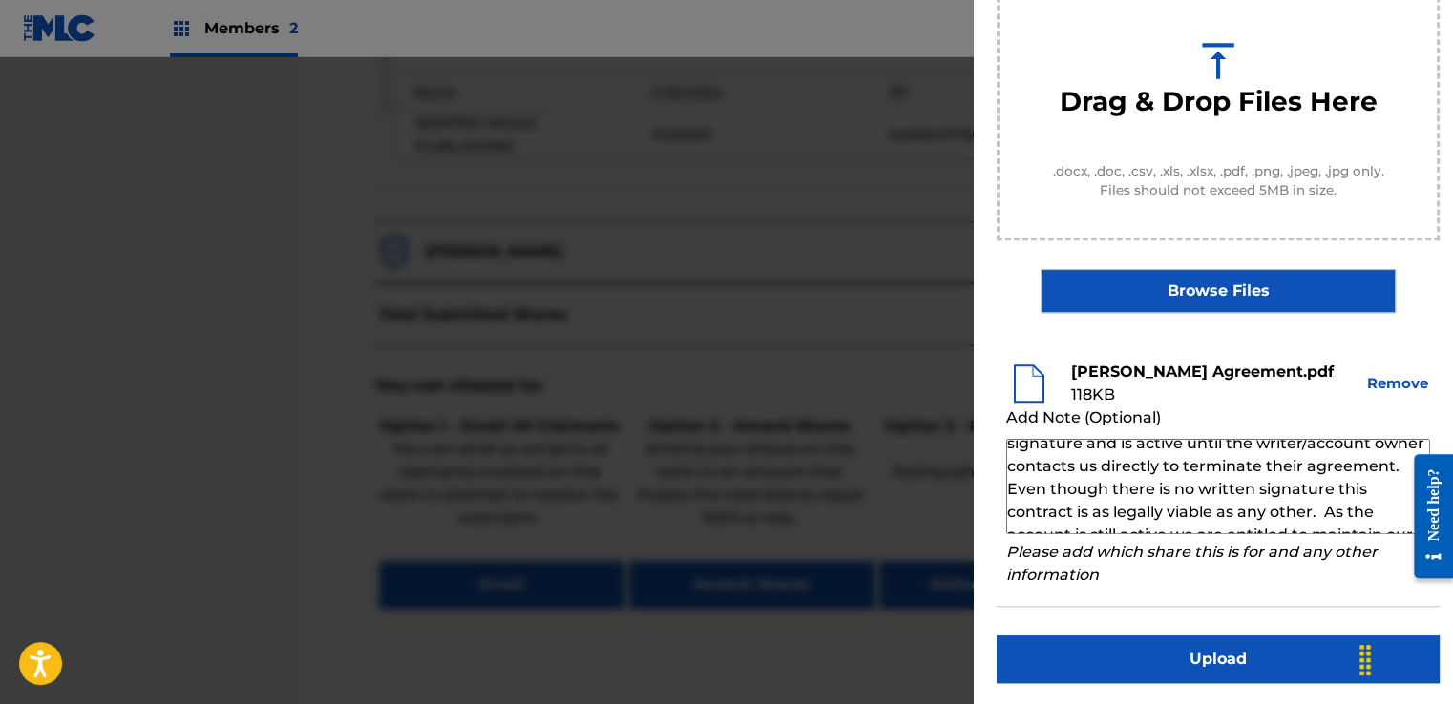
scroll to position [0, 0]
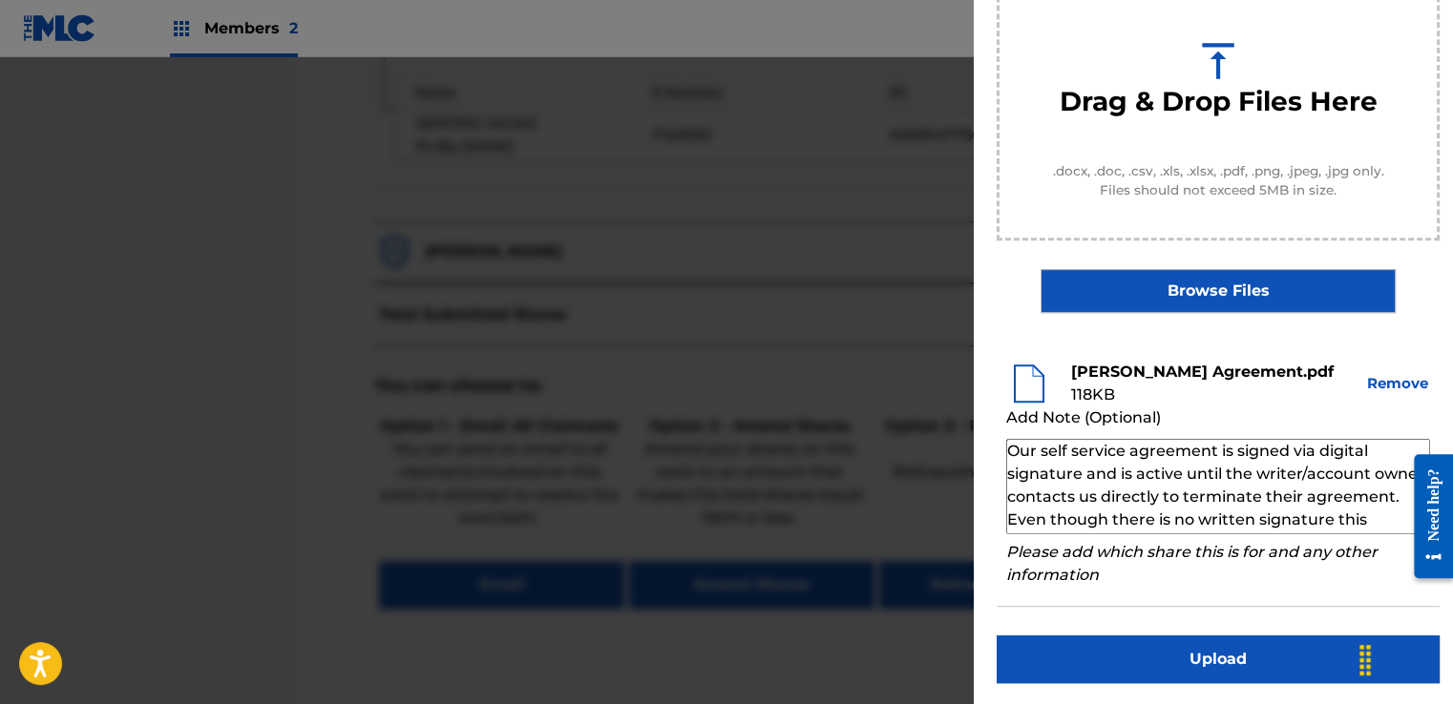
drag, startPoint x: 1134, startPoint y: 472, endPoint x: 1050, endPoint y: 462, distance: 84.5
click at [1043, 463] on textarea "Our self service agreement is signed via digital signature and is active until …" at bounding box center [1218, 486] width 424 height 95
click at [1124, 446] on textarea "Our self service agreement is signed via digital signature and is active until …" at bounding box center [1218, 486] width 424 height 95
type textarea "Our self service agreement is signed via digital signature and is active until …"
click at [1151, 643] on button "Upload" at bounding box center [1218, 660] width 443 height 48
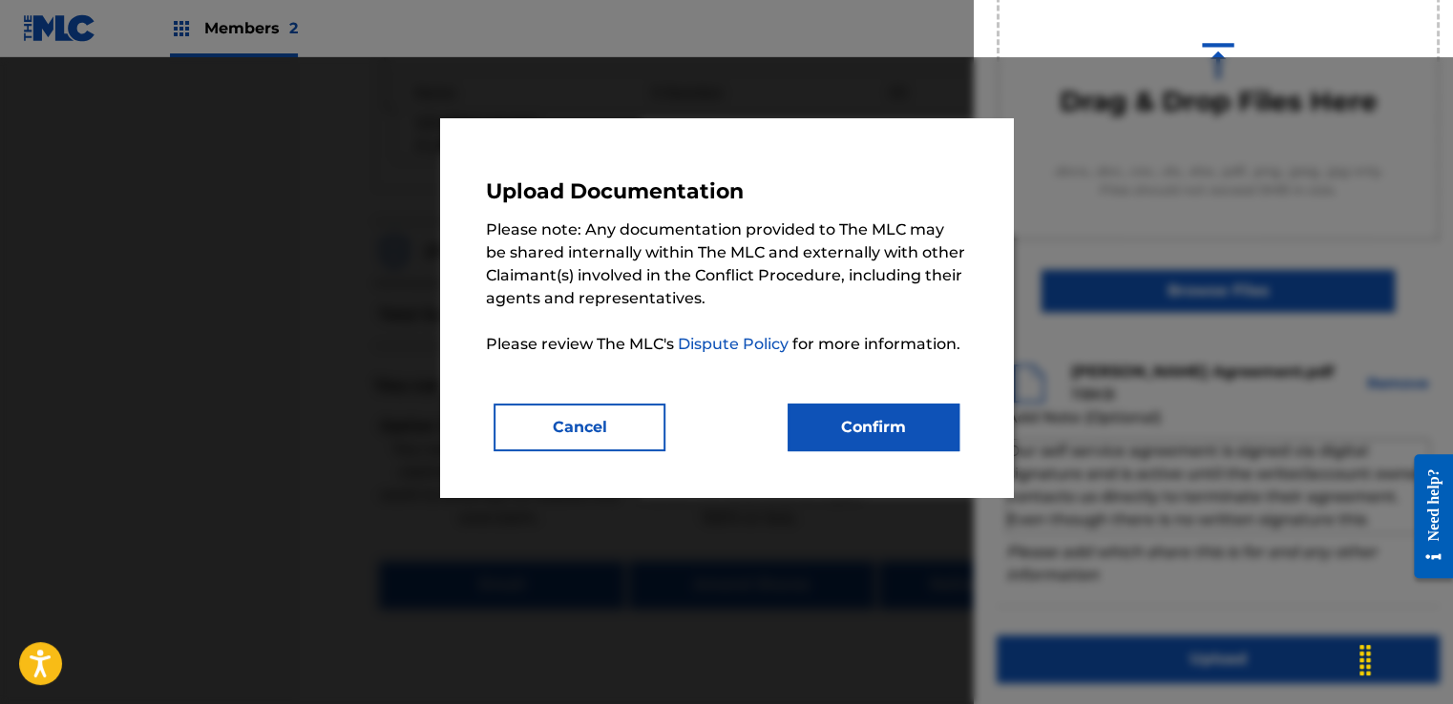
click at [895, 435] on button "Confirm" at bounding box center [874, 428] width 172 height 48
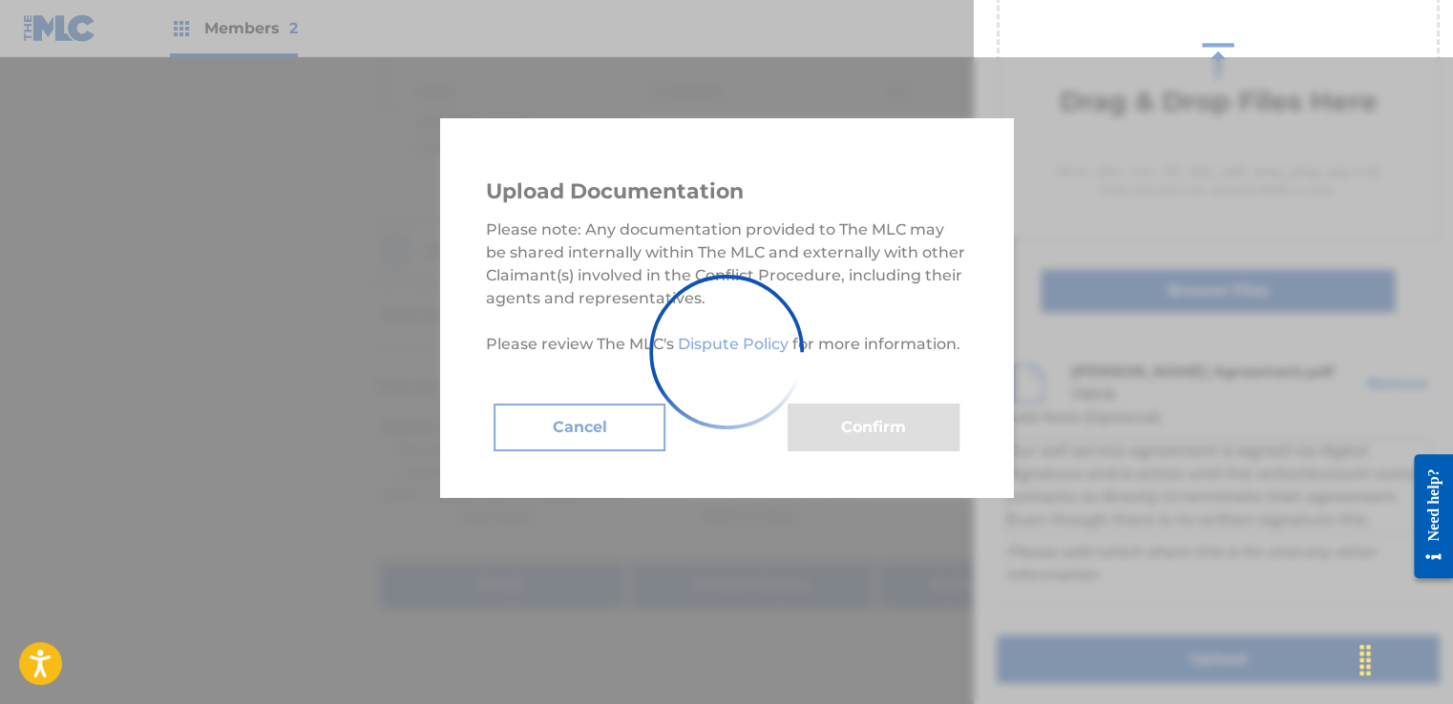
scroll to position [122, 0]
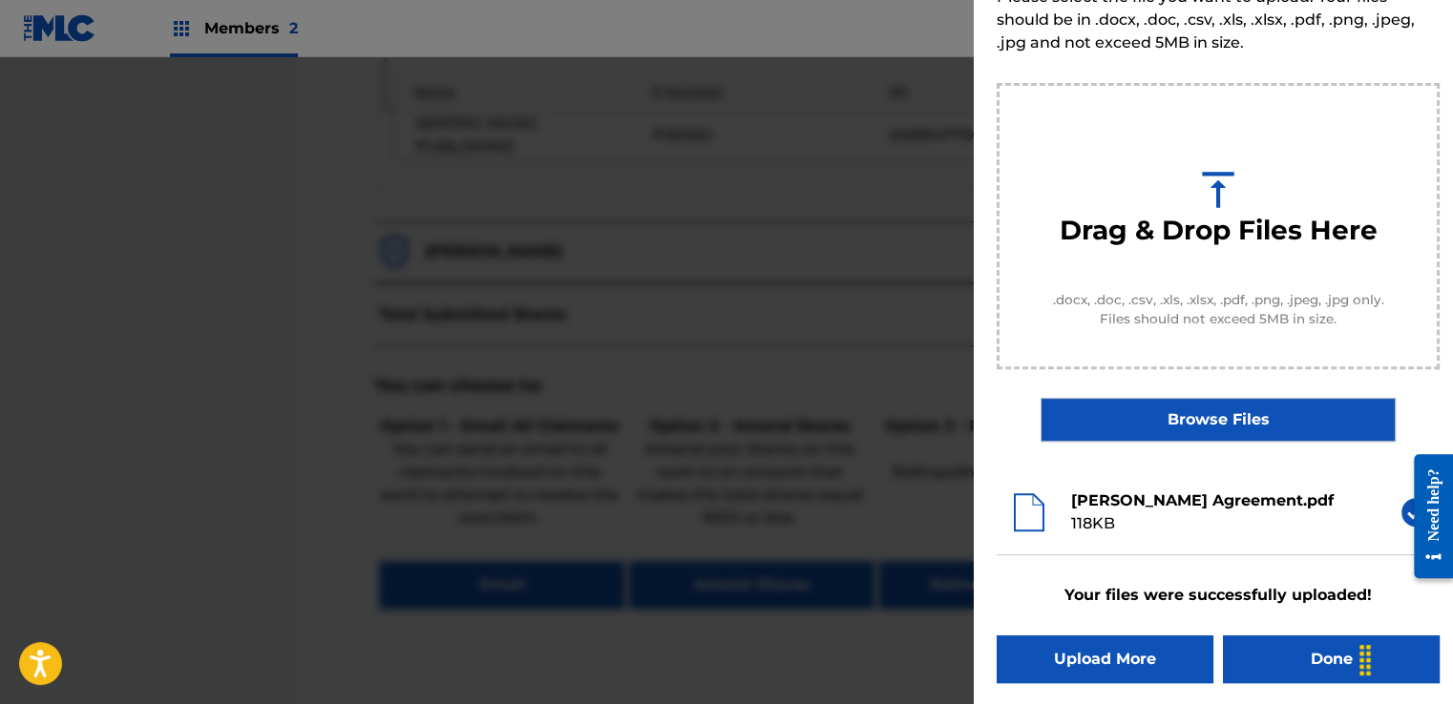
click at [1295, 659] on button "Done" at bounding box center [1331, 660] width 217 height 48
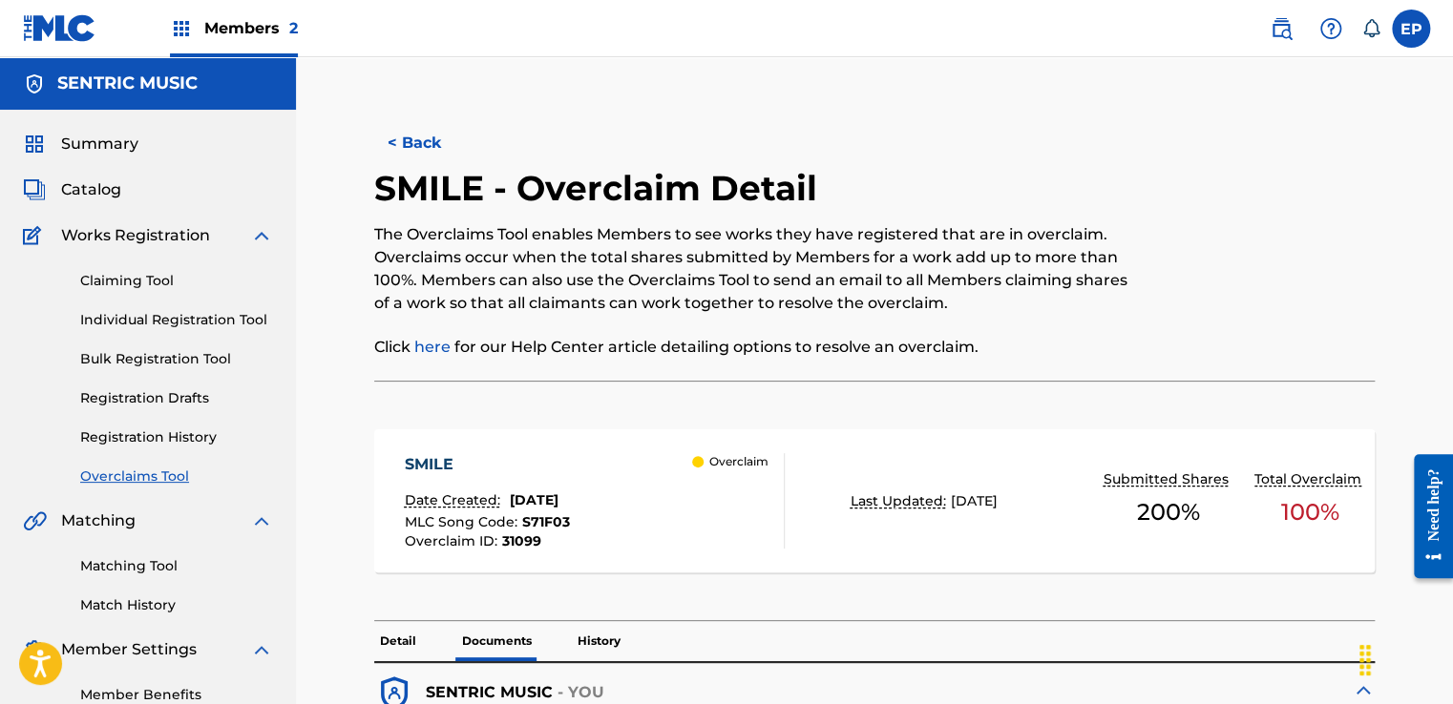
click at [165, 476] on link "Overclaims Tool" at bounding box center [176, 477] width 193 height 20
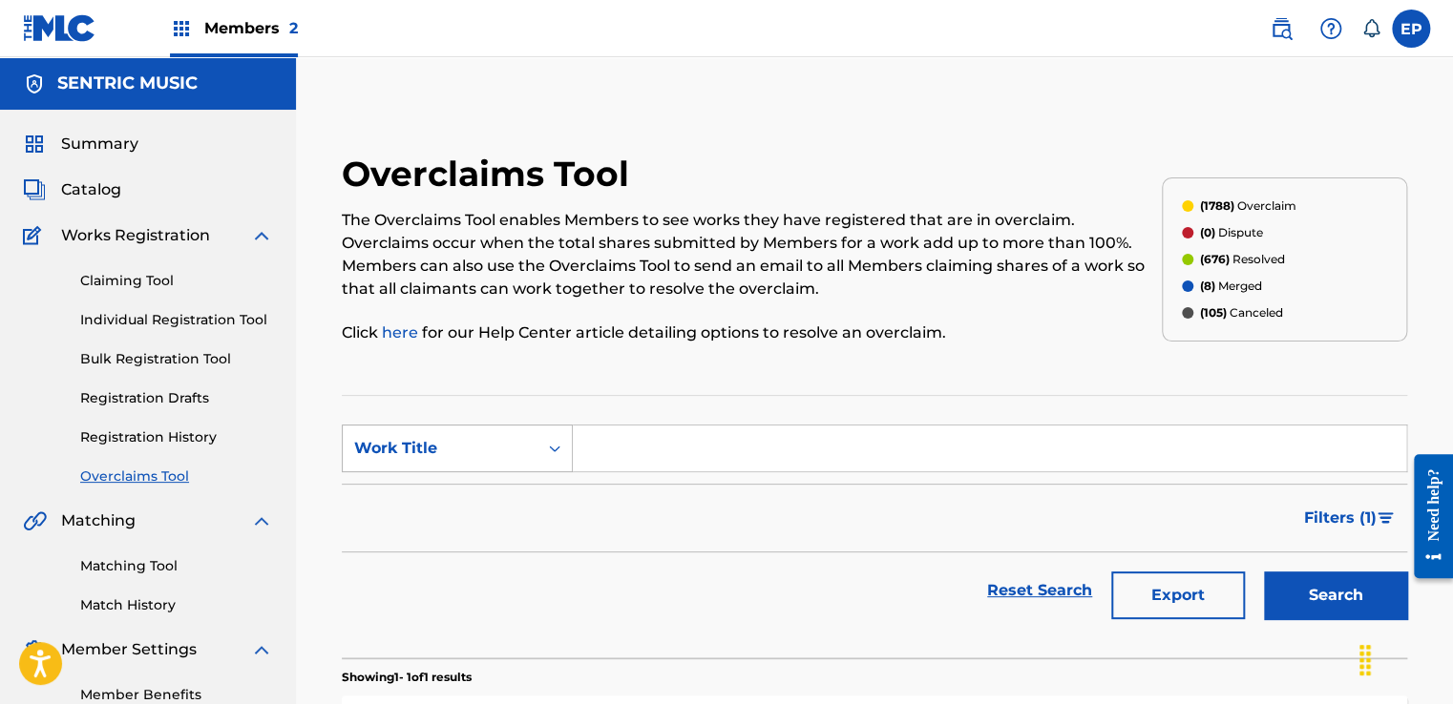
click at [447, 452] on div "Work Title" at bounding box center [440, 448] width 172 height 23
click at [447, 498] on div "MLC Song Code" at bounding box center [457, 497] width 229 height 48
click at [634, 441] on input "Search Form" at bounding box center [989, 449] width 833 height 46
paste input "S71F2R"
type input "S71F2R"
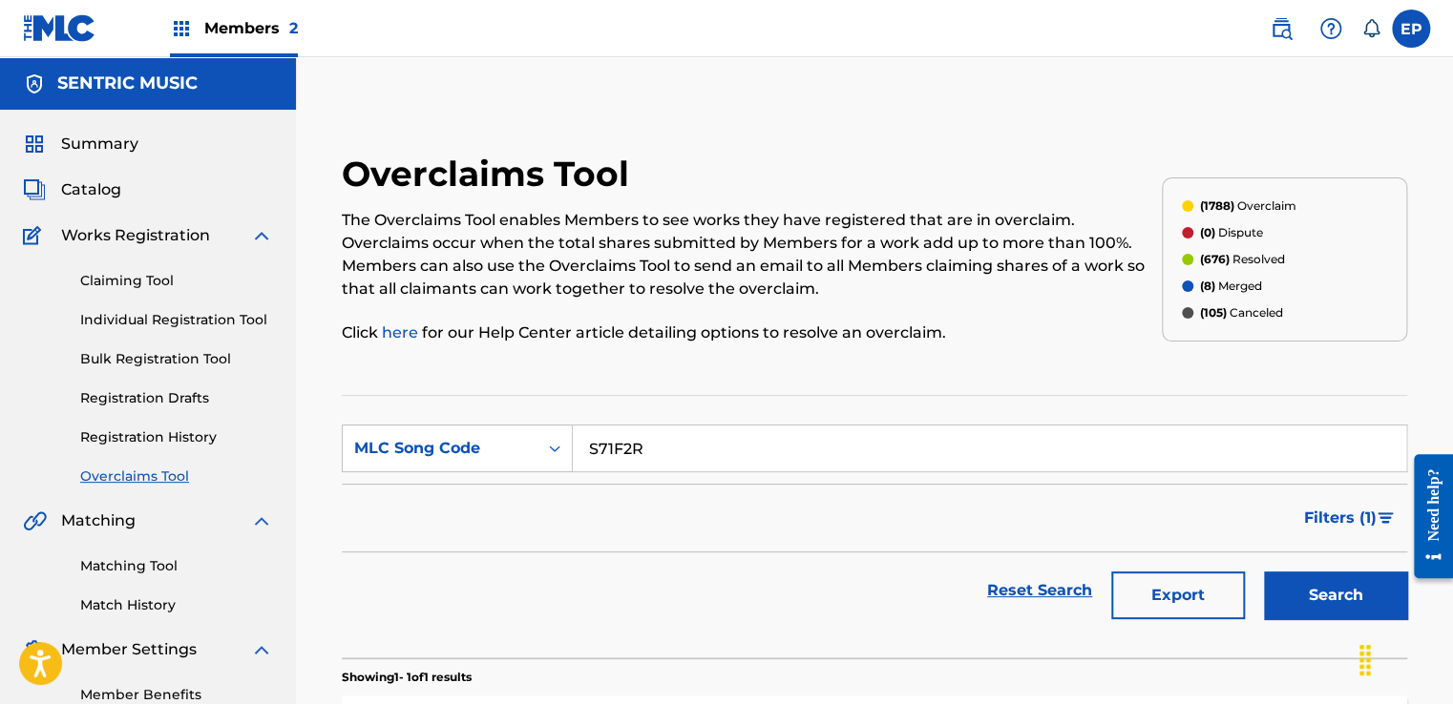
click at [1320, 596] on button "Search" at bounding box center [1335, 596] width 143 height 48
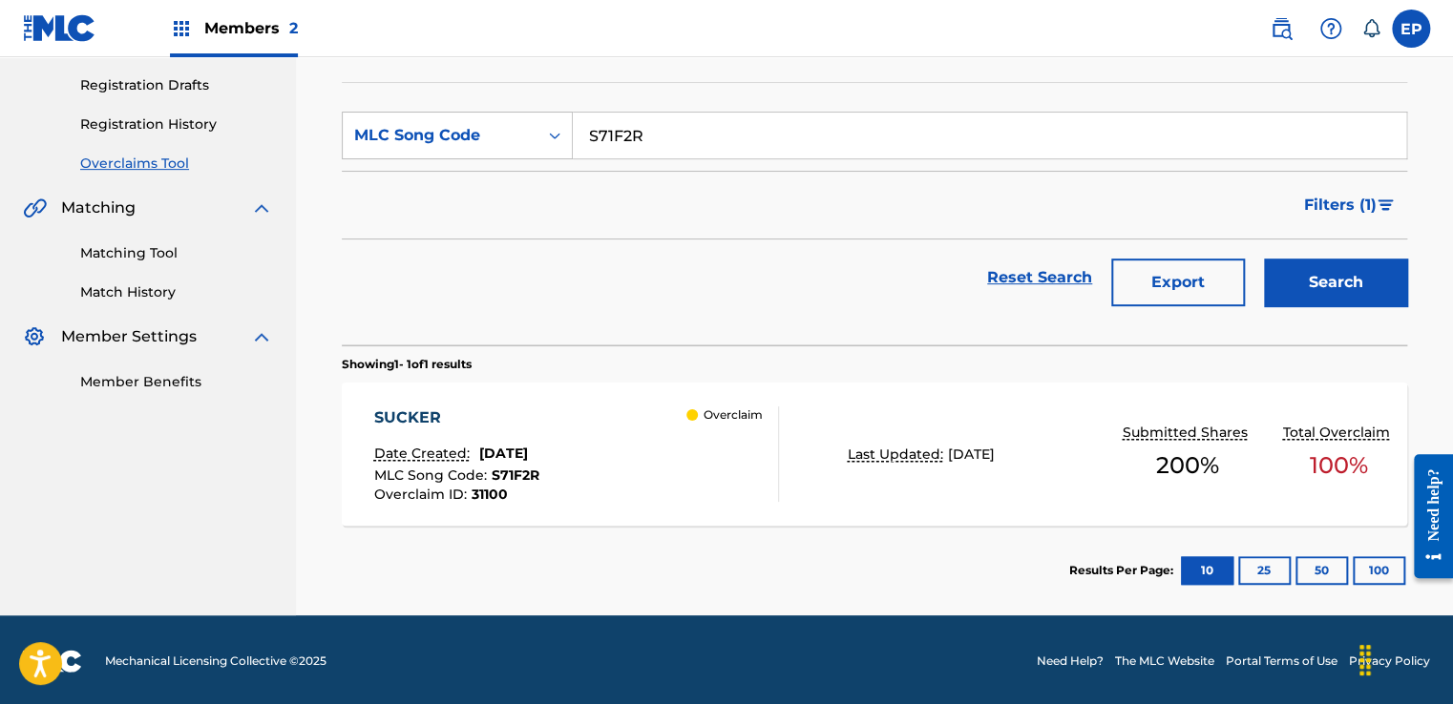
scroll to position [314, 0]
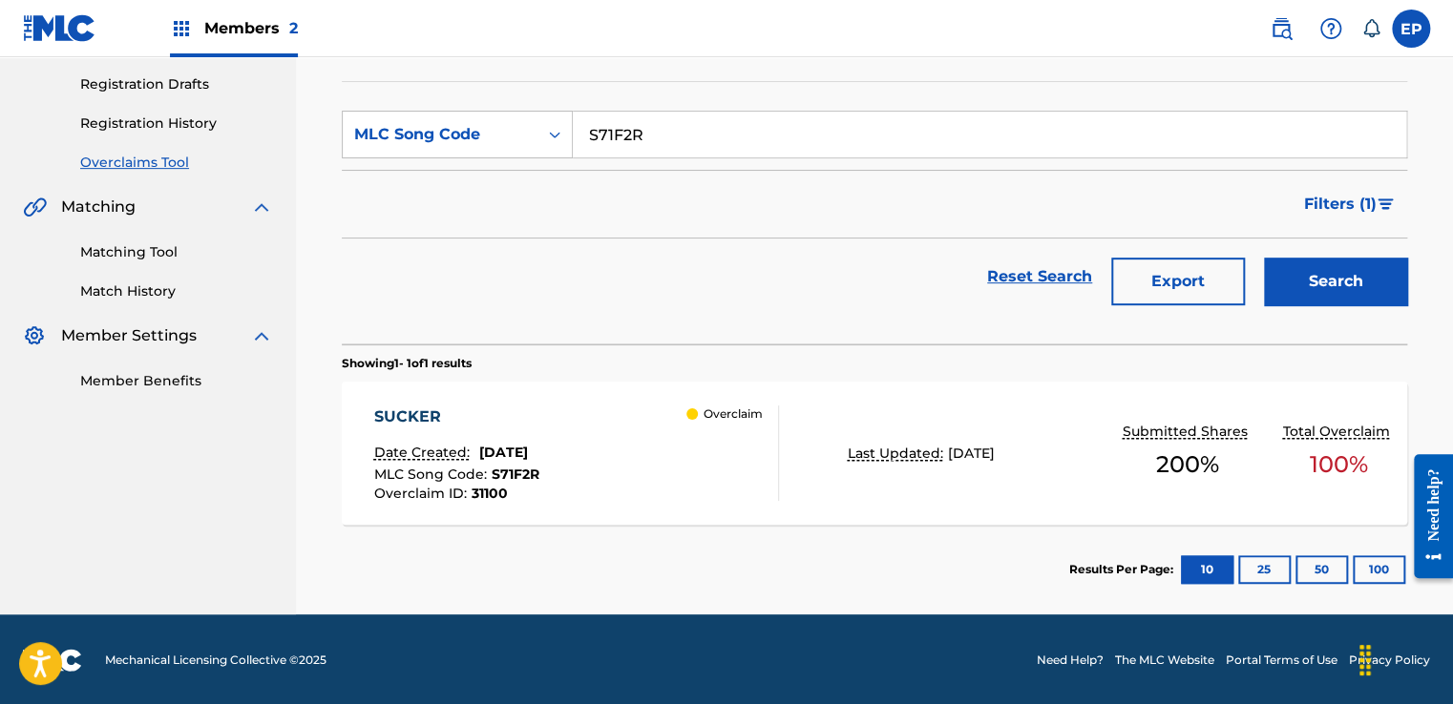
click at [783, 482] on div "SUCKER Date Created: [DATE] MLC Song Code : S71F2R Overclaim ID : 31100 Overcla…" at bounding box center [874, 453] width 1065 height 143
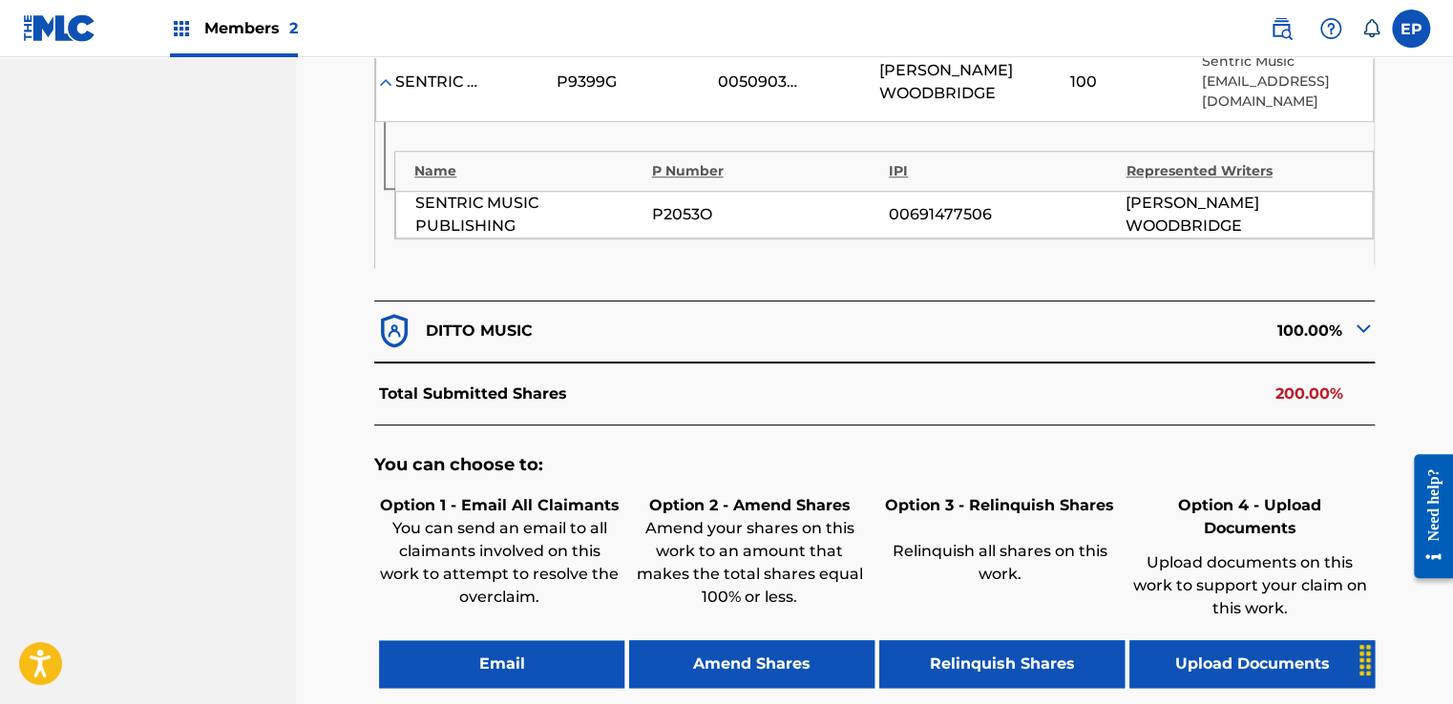
scroll to position [882, 0]
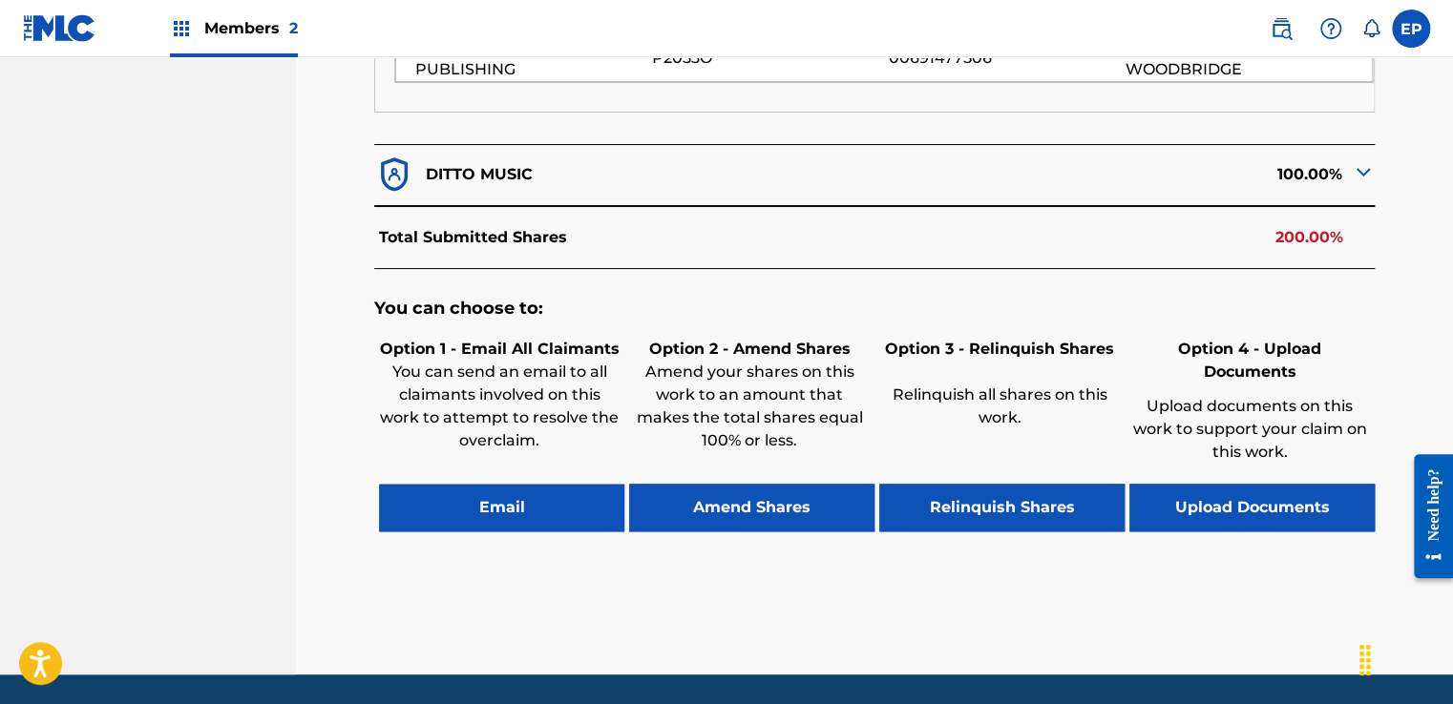
click at [1234, 484] on button "Upload Documents" at bounding box center [1251, 508] width 245 height 48
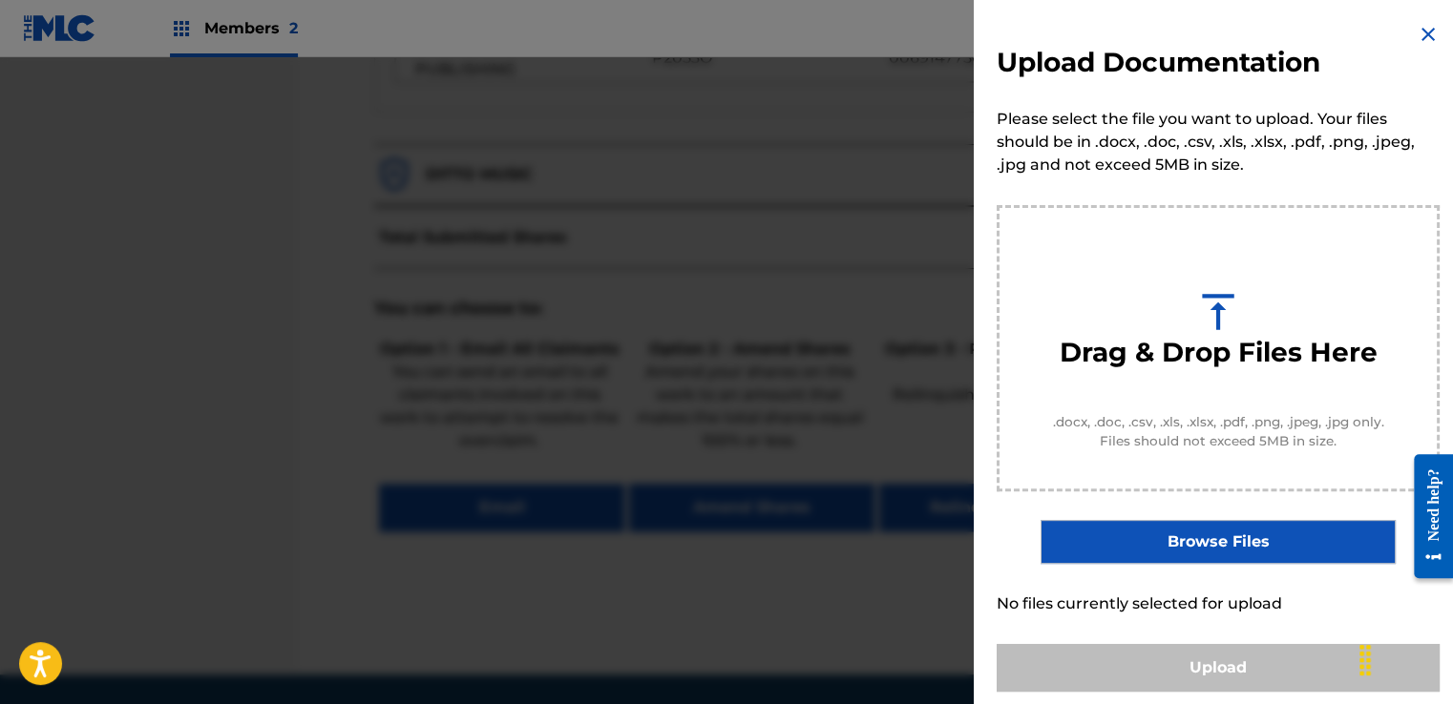
click at [1213, 540] on label "Browse Files" at bounding box center [1217, 542] width 354 height 44
click at [0, 0] on input "Browse Files" at bounding box center [0, 0] width 0 height 0
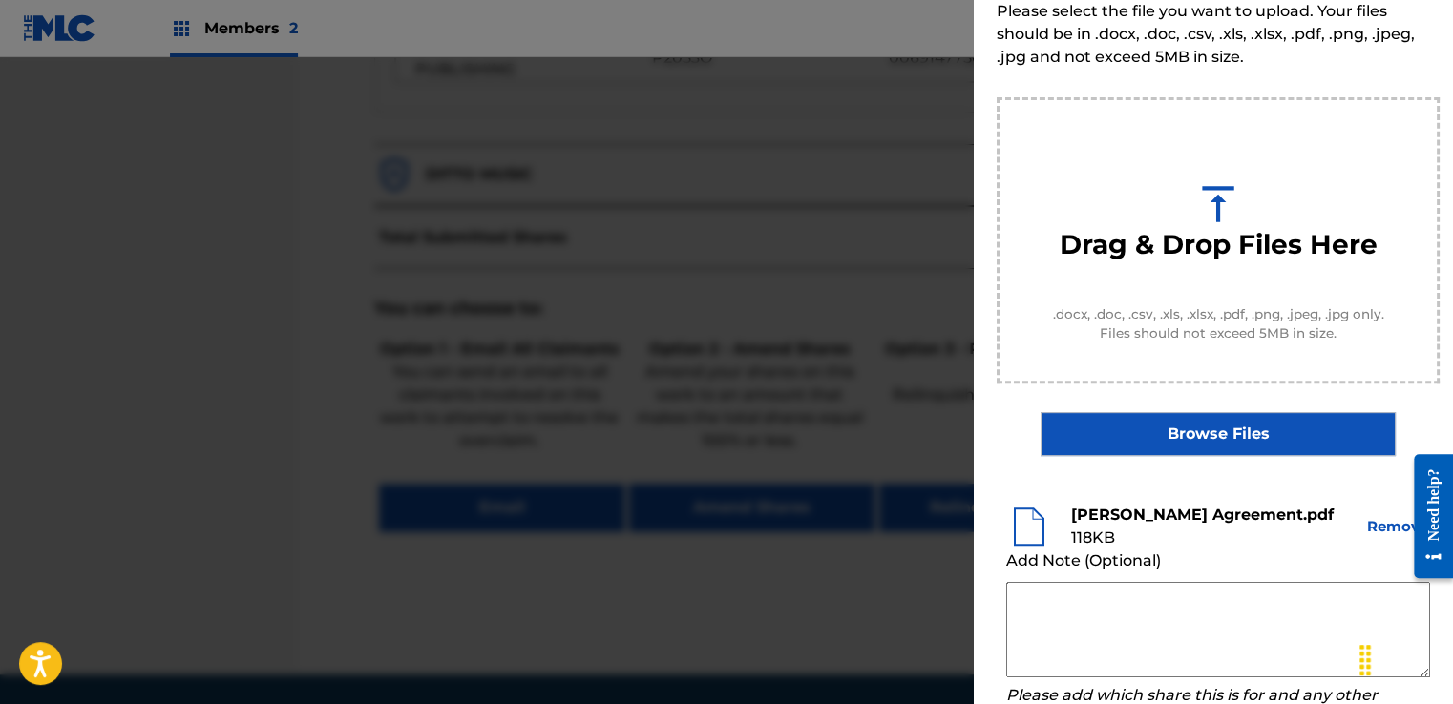
scroll to position [274, 0]
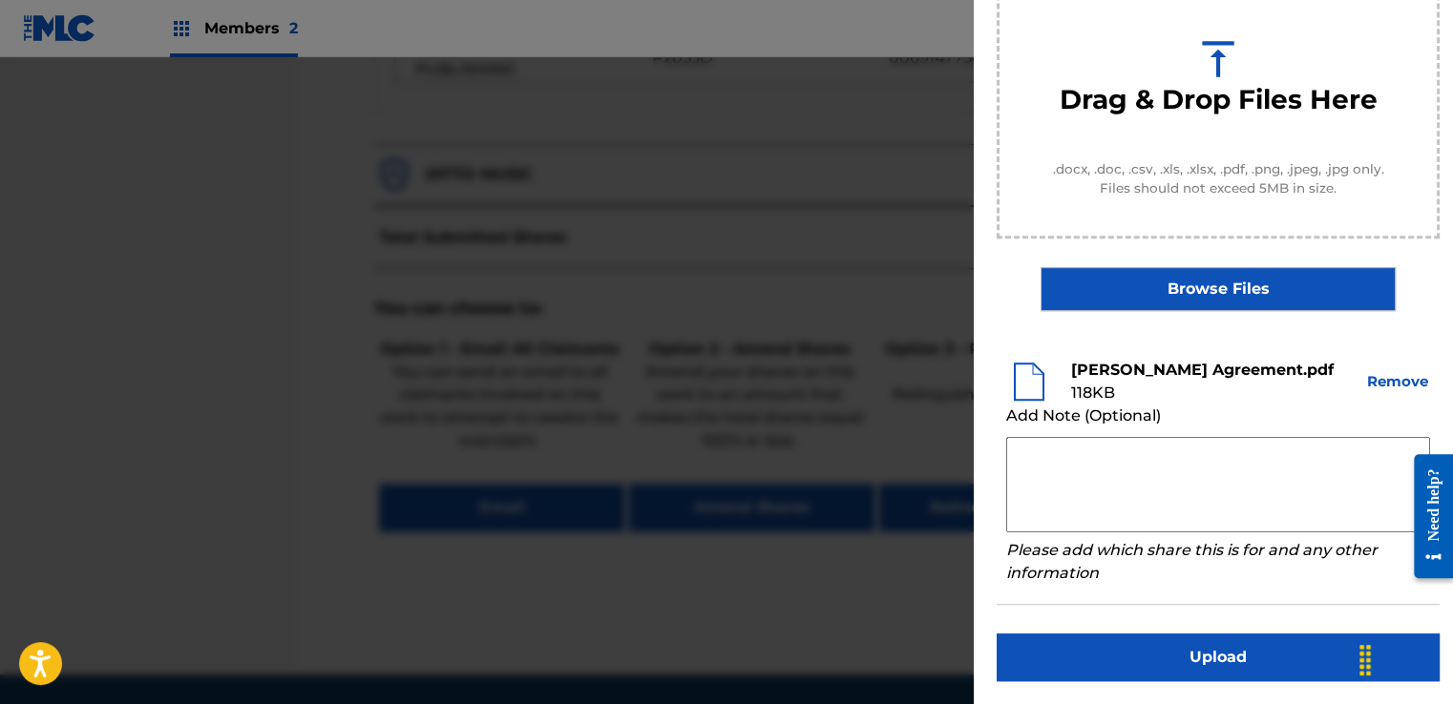
click at [1062, 457] on textarea at bounding box center [1218, 484] width 424 height 95
paste textarea "Our self service agreement is signed via digital signature and is active until …"
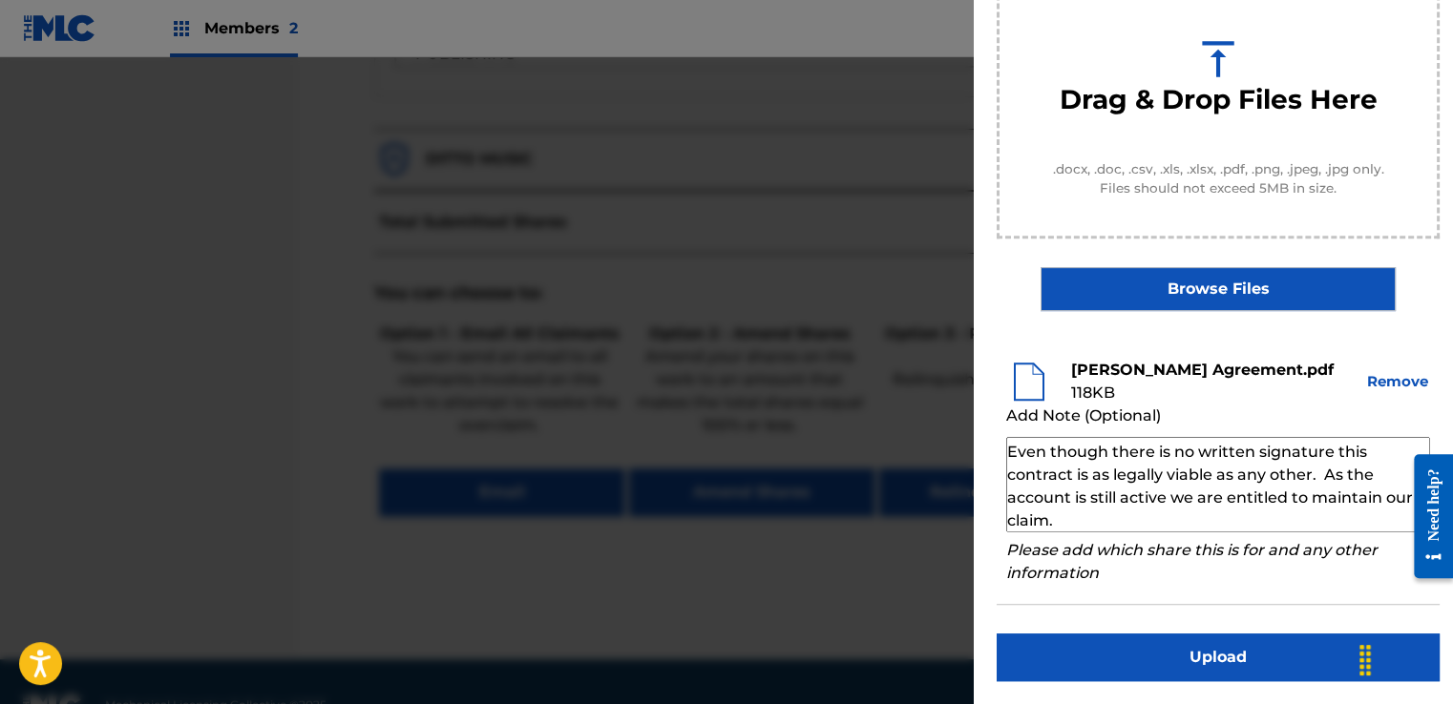
scroll to position [900, 0]
type textarea "Our self service agreement is signed via digital signature and is active until …"
click at [1207, 672] on button "Upload" at bounding box center [1218, 658] width 443 height 48
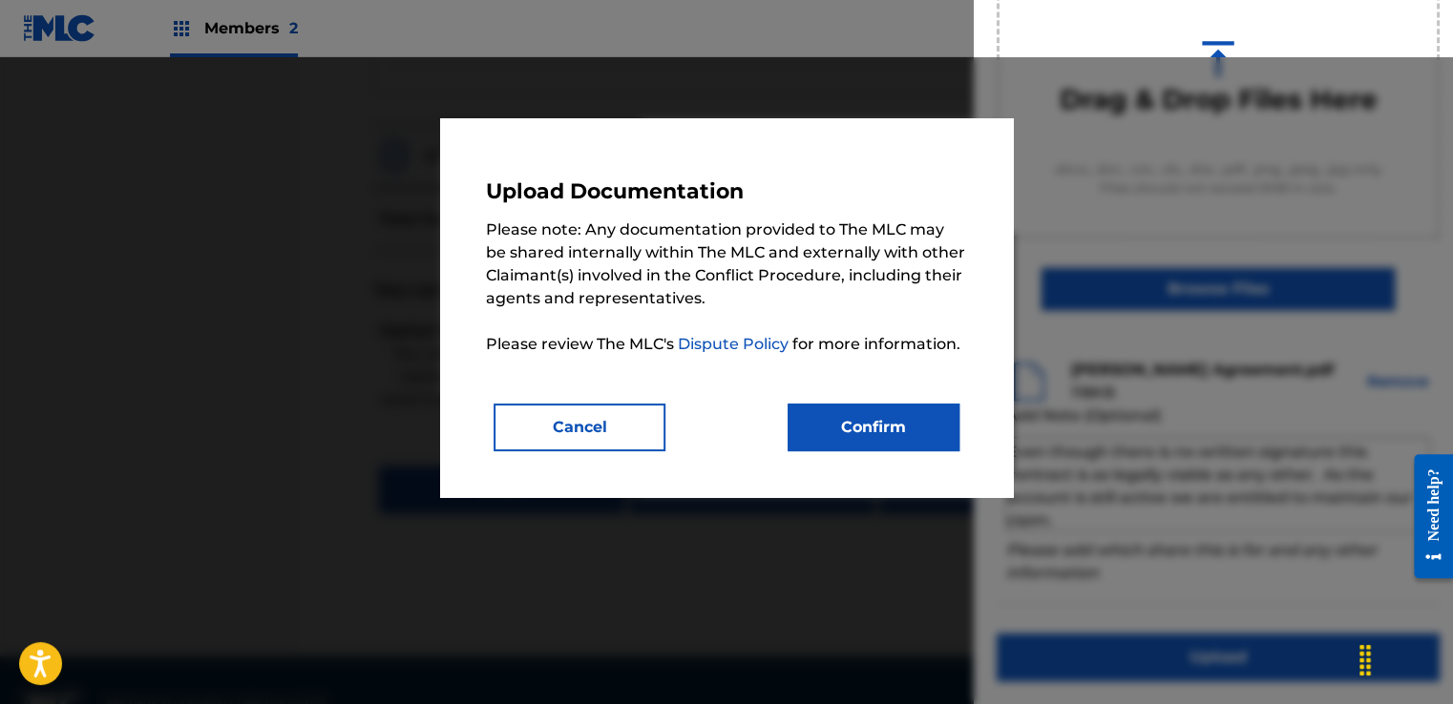
click at [953, 437] on button "Confirm" at bounding box center [874, 428] width 172 height 48
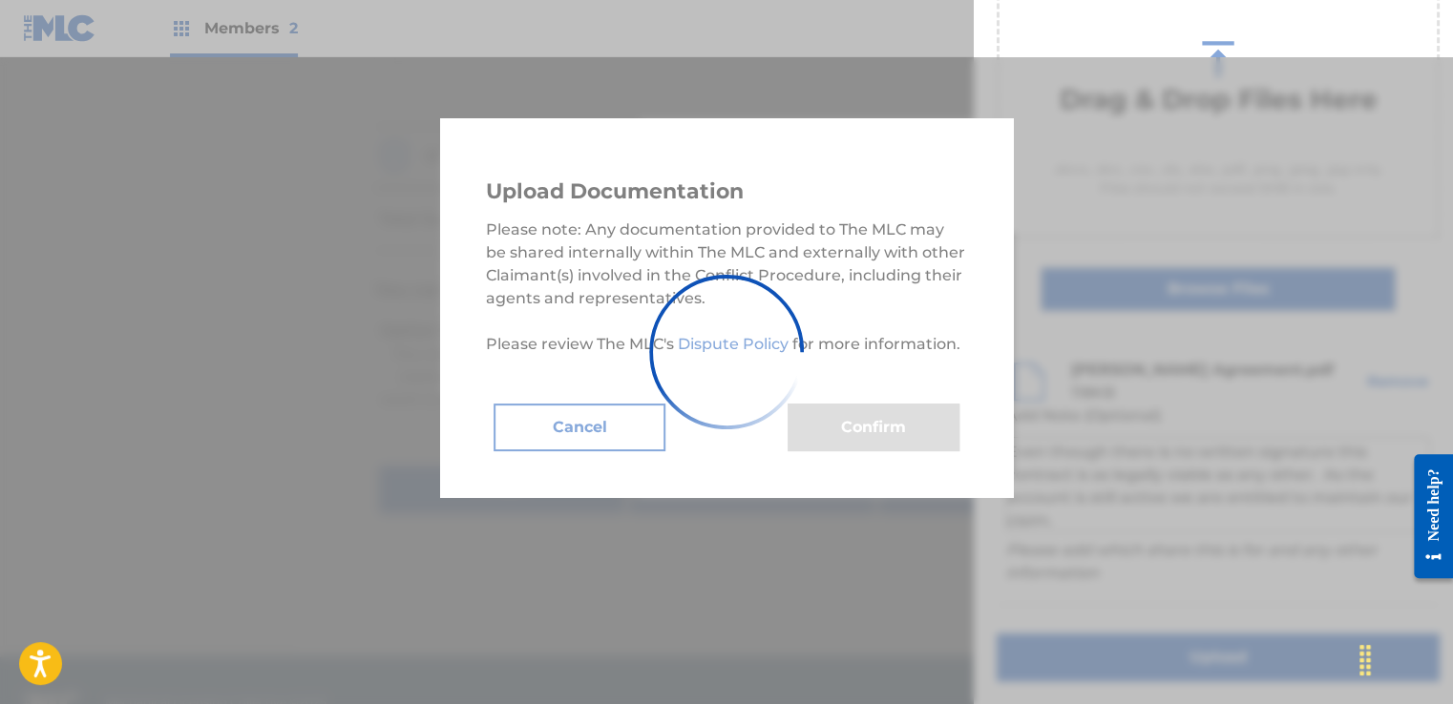
scroll to position [122, 0]
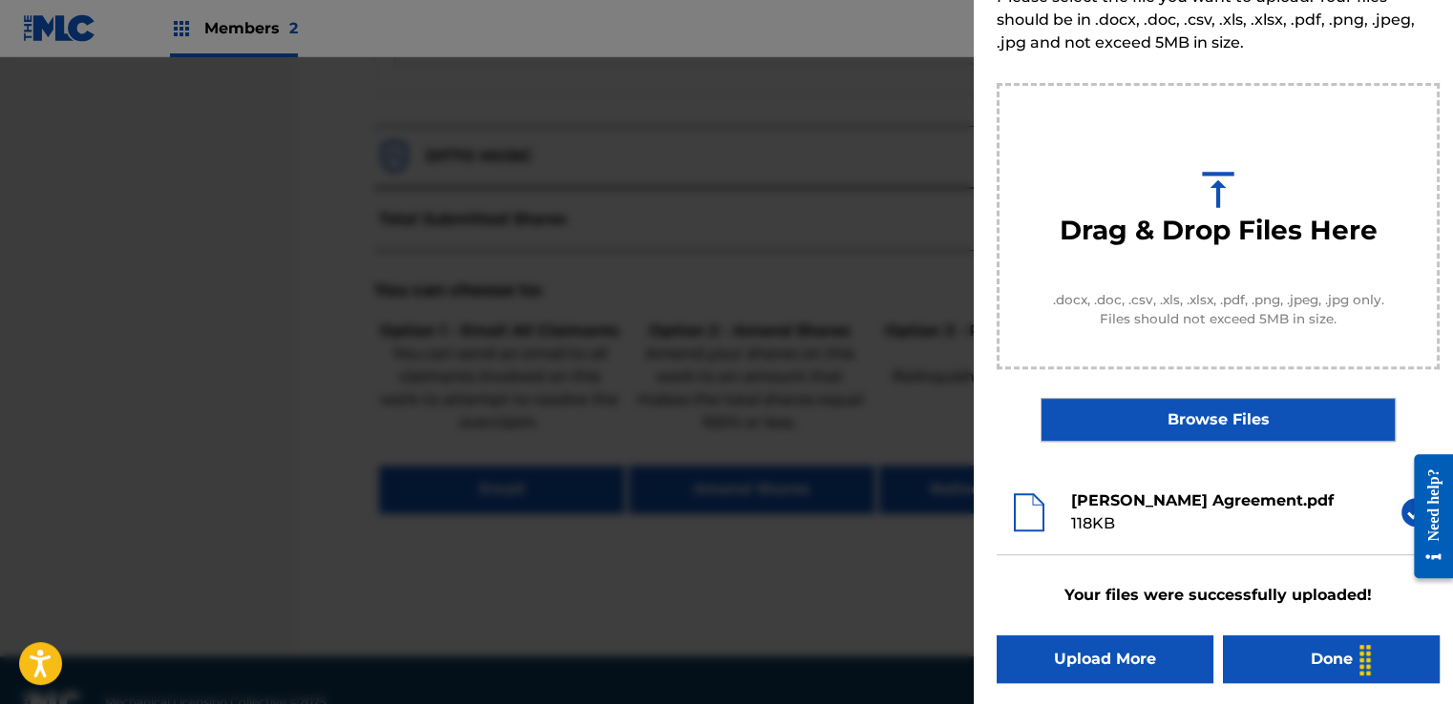
click at [1286, 647] on button "Done" at bounding box center [1331, 660] width 217 height 48
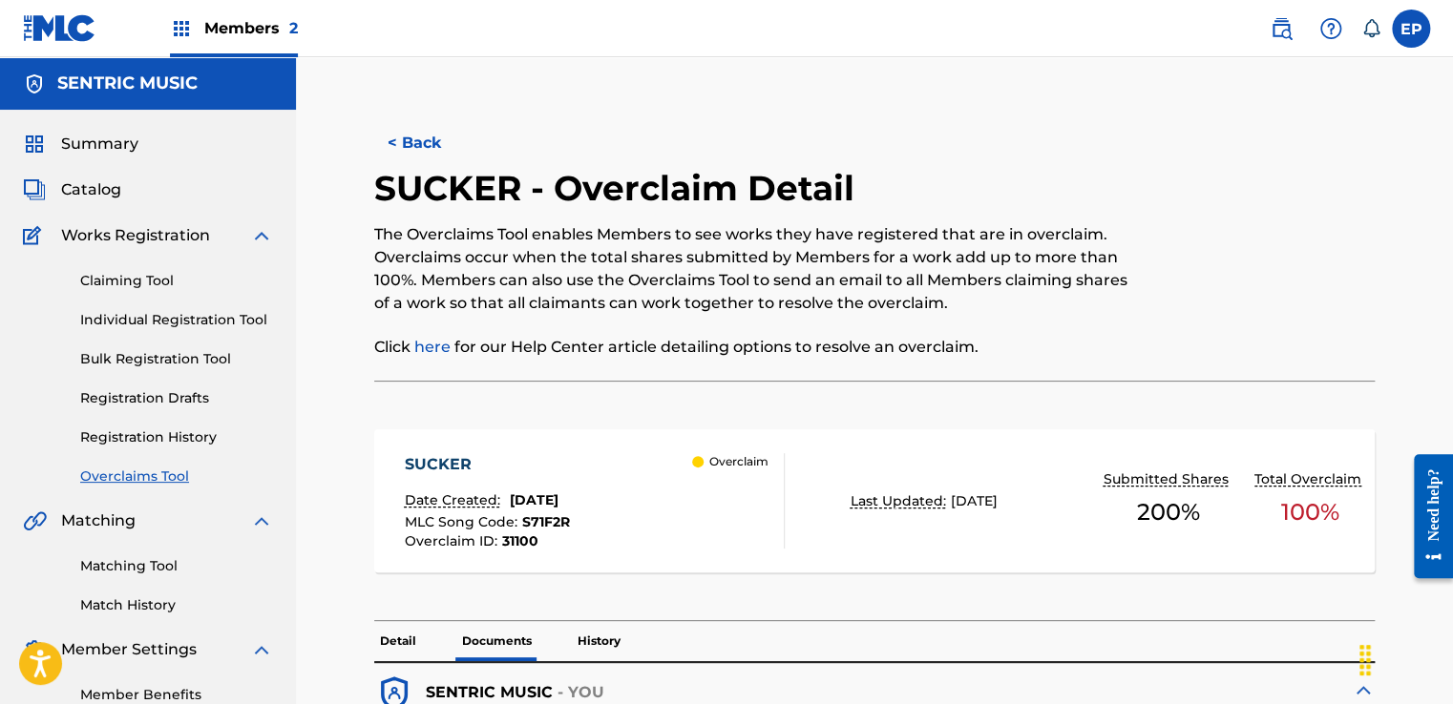
click at [162, 475] on link "Overclaims Tool" at bounding box center [176, 477] width 193 height 20
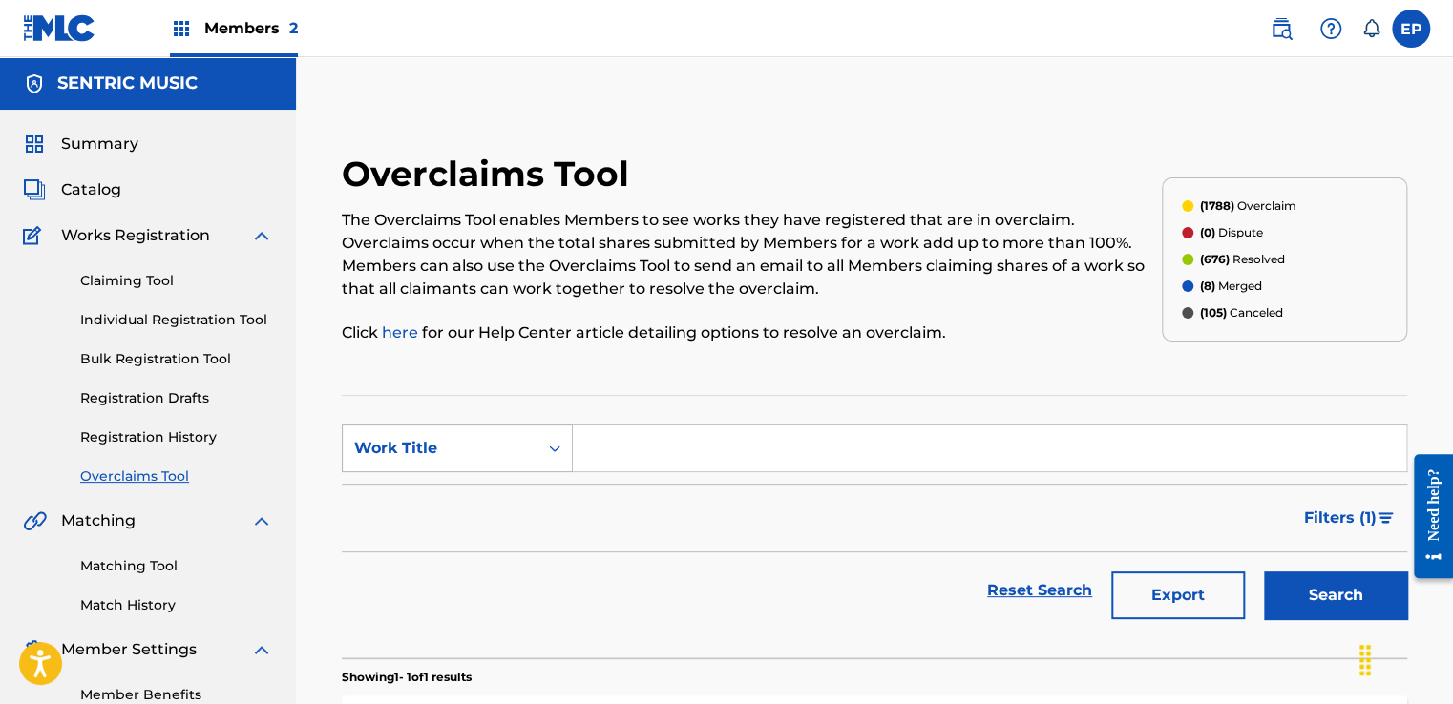
click at [443, 445] on div "Work Title" at bounding box center [440, 448] width 172 height 23
click at [422, 501] on div "MLC Song Code" at bounding box center [457, 497] width 229 height 48
click at [726, 437] on input "Search Form" at bounding box center [989, 449] width 833 height 46
paste input "S69YZE"
type input "S69YZE"
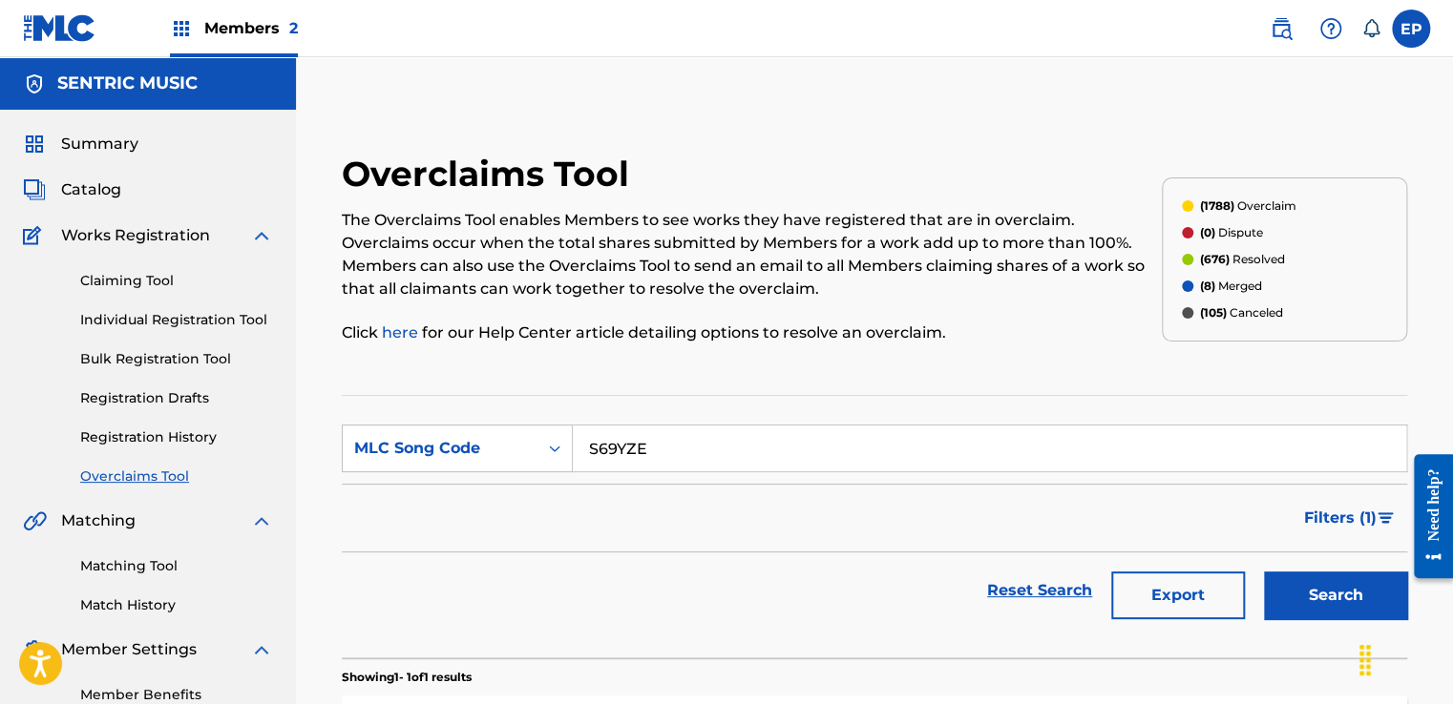
click at [1292, 591] on button "Search" at bounding box center [1335, 596] width 143 height 48
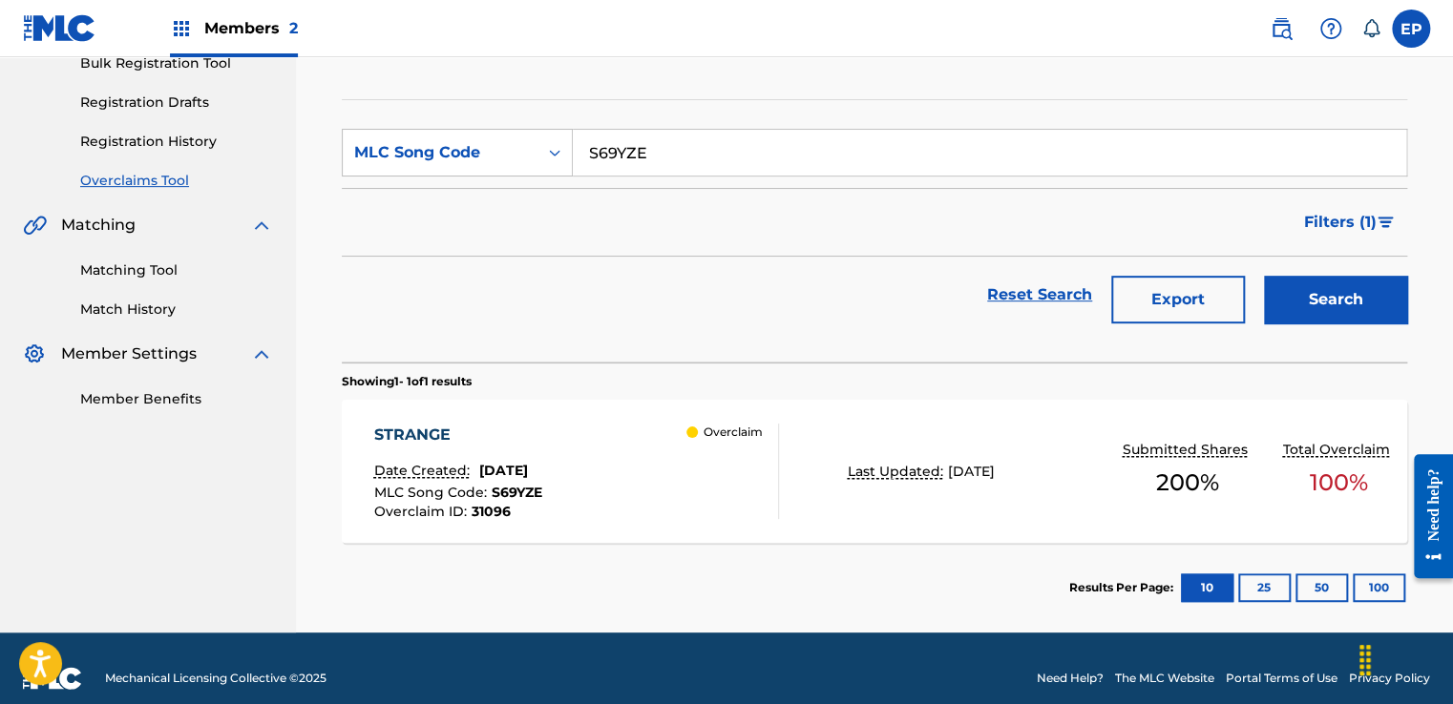
scroll to position [314, 0]
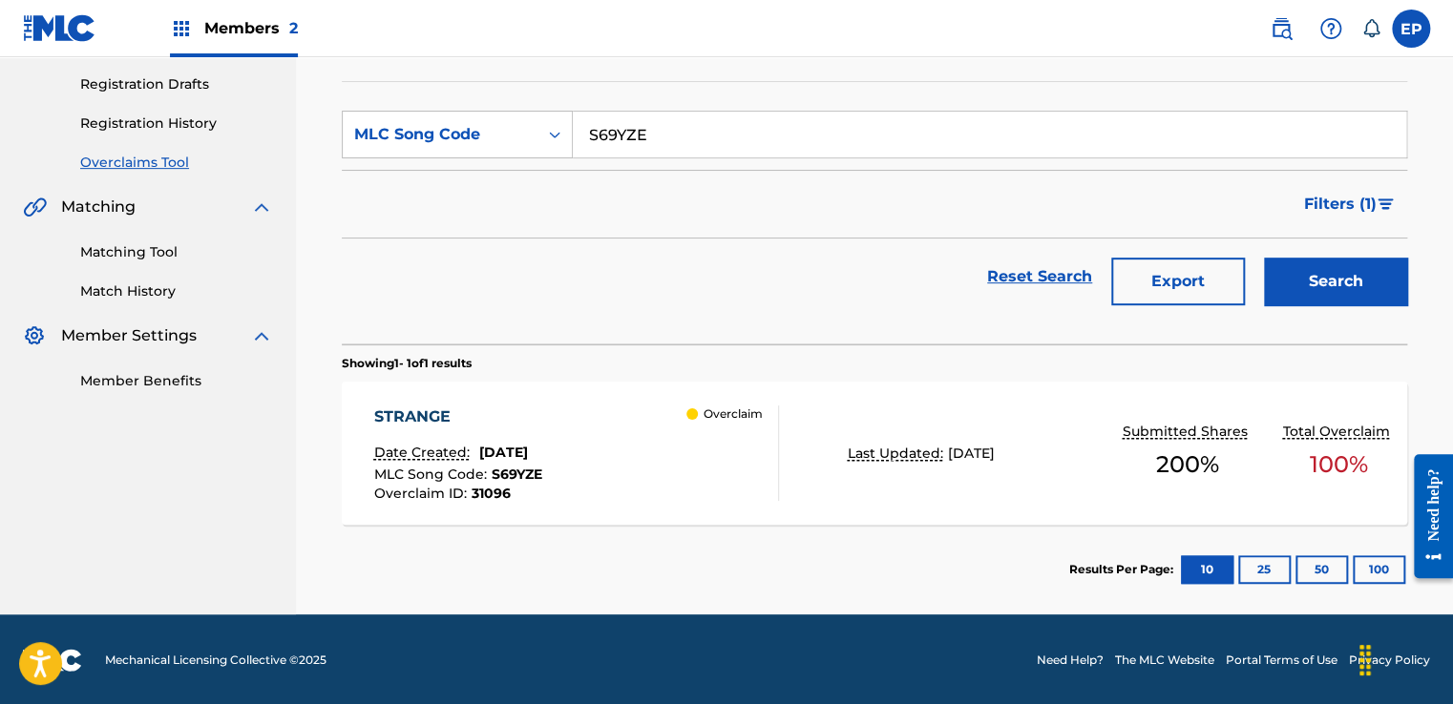
click at [761, 489] on div "Overclaim" at bounding box center [732, 453] width 92 height 95
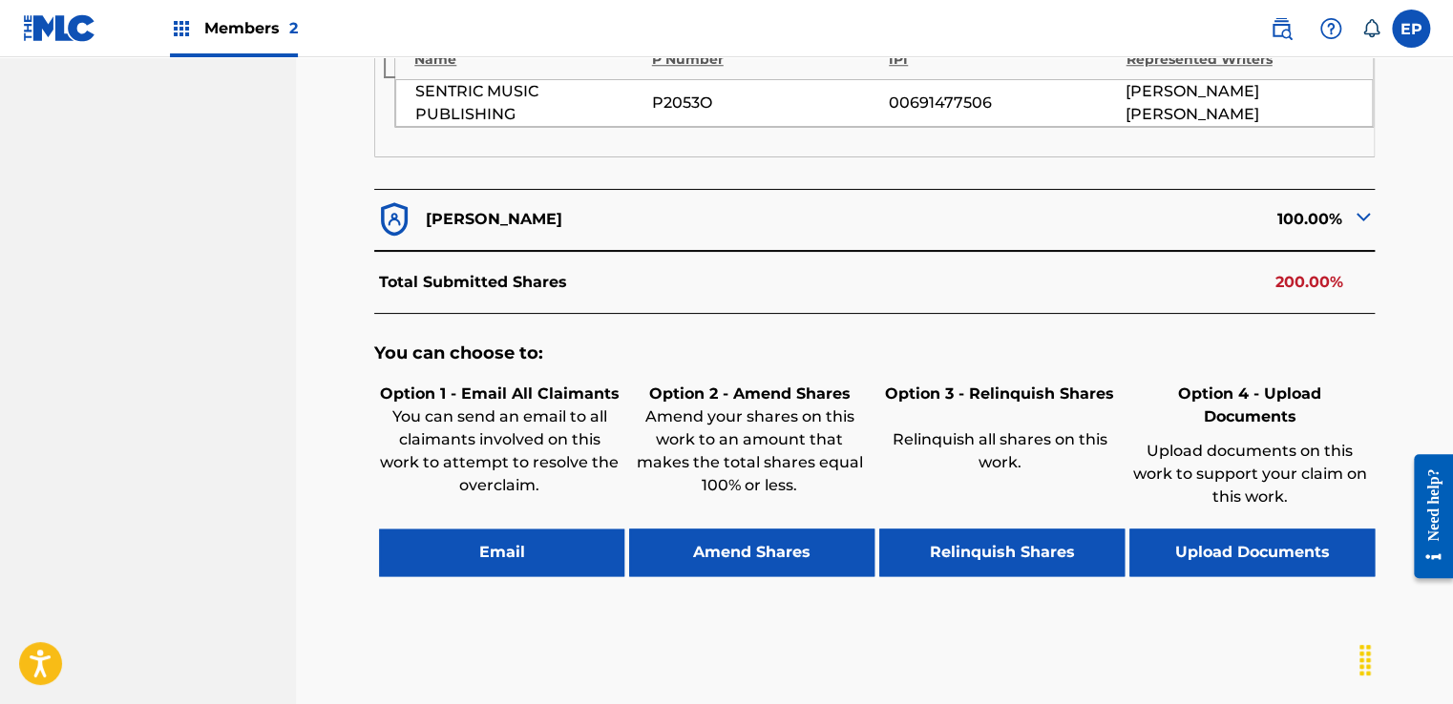
scroll to position [805, 0]
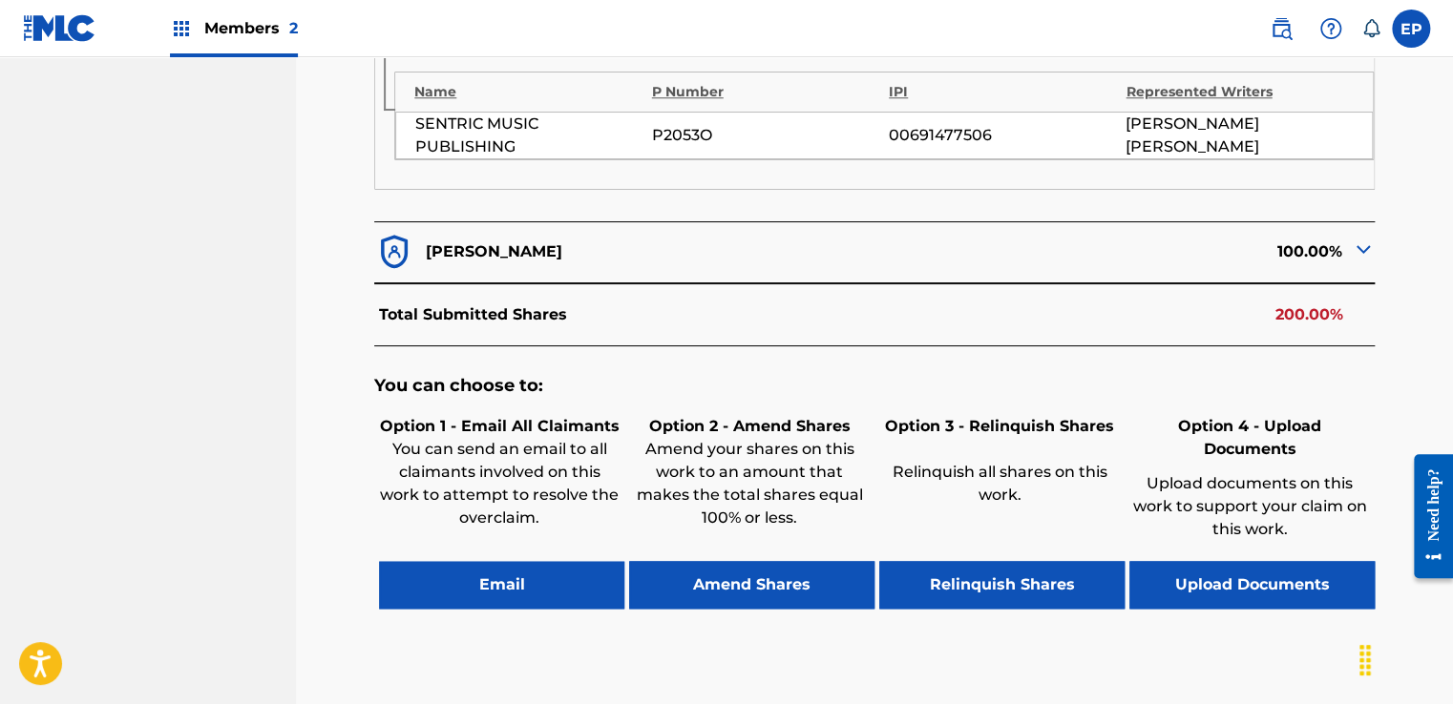
click at [1249, 561] on button "Upload Documents" at bounding box center [1251, 585] width 245 height 48
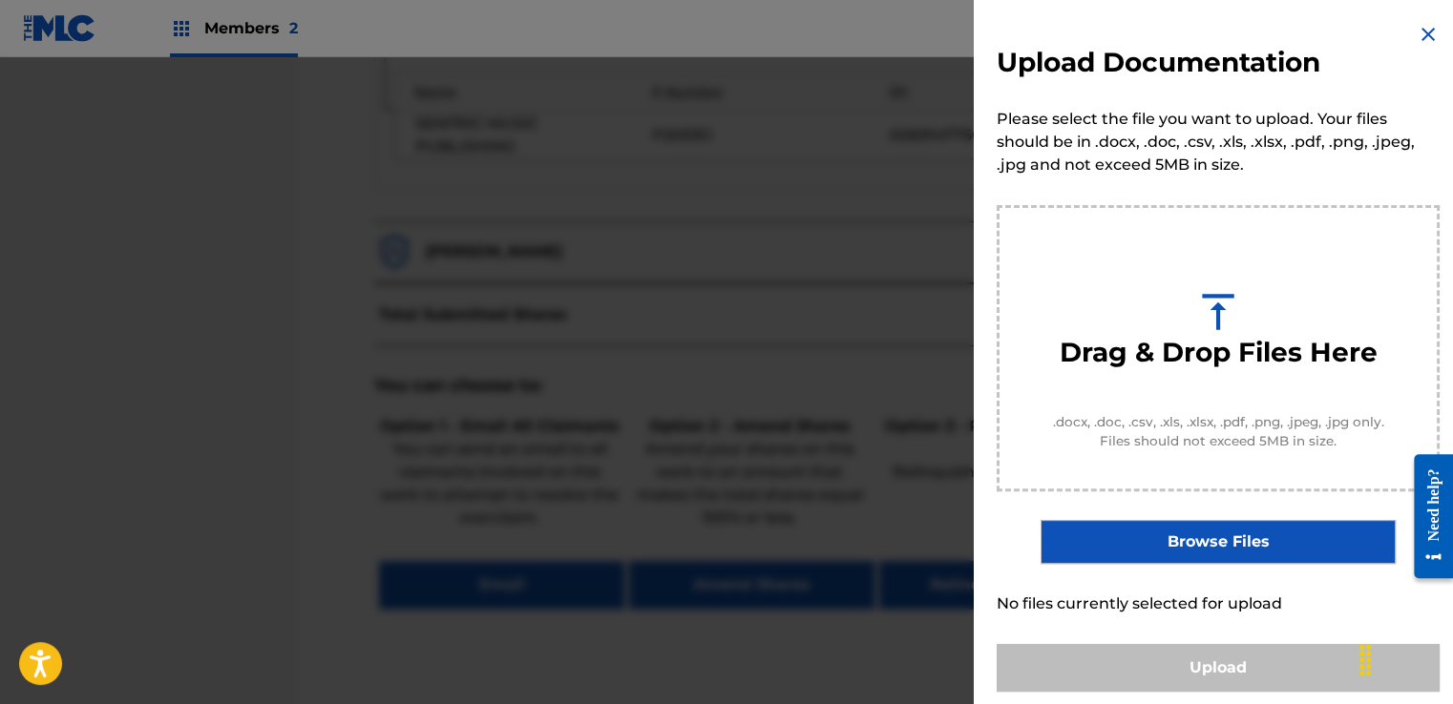
click at [1193, 546] on label "Browse Files" at bounding box center [1217, 542] width 354 height 44
click at [0, 0] on input "Browse Files" at bounding box center [0, 0] width 0 height 0
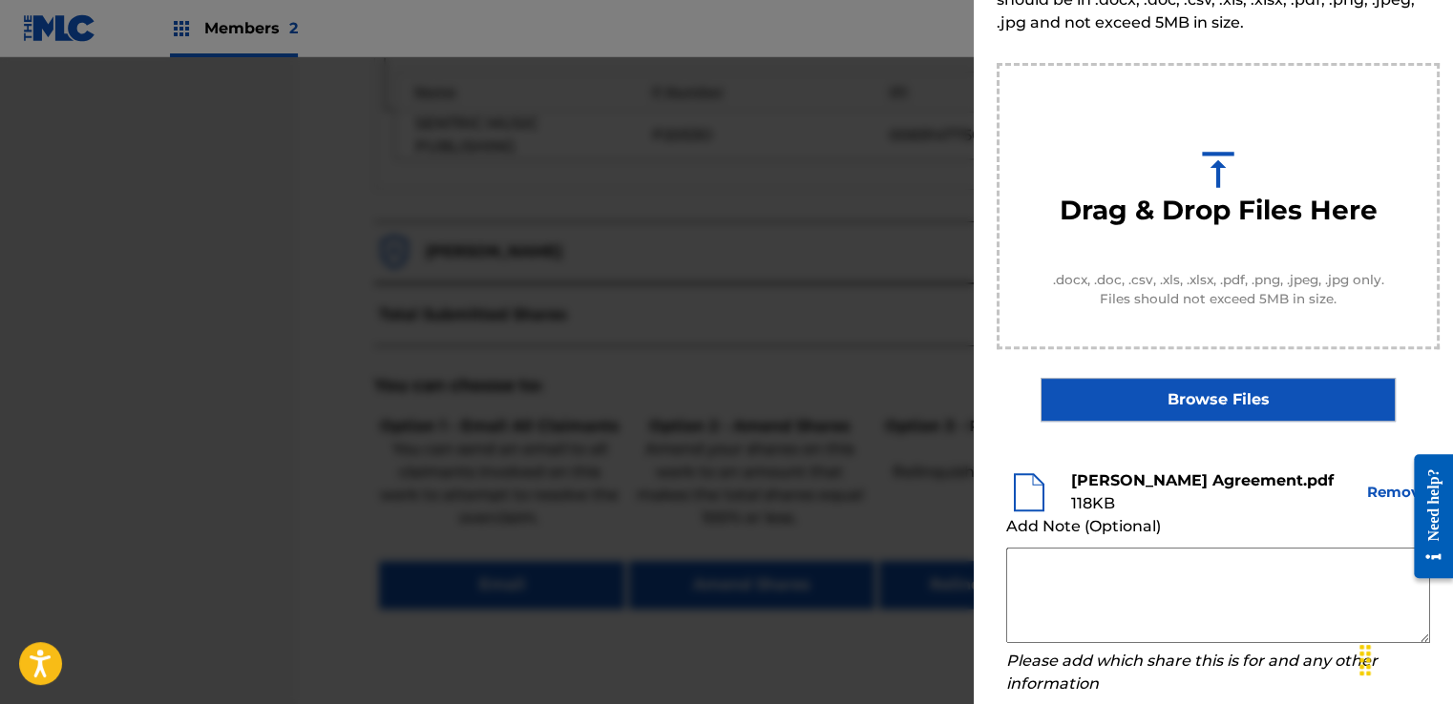
scroll to position [251, 0]
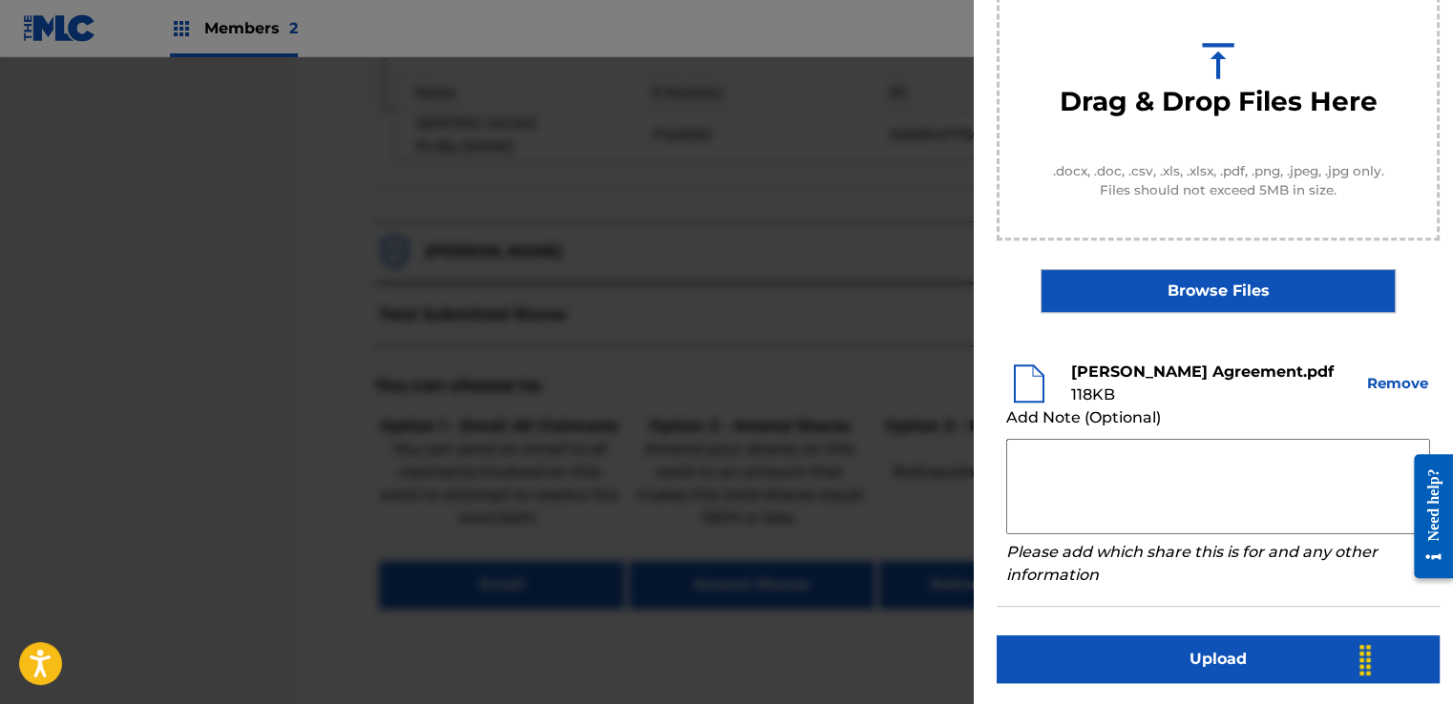
click at [1046, 464] on textarea at bounding box center [1218, 486] width 424 height 95
paste textarea "Our self service agreement is signed via digital signature and is active until …"
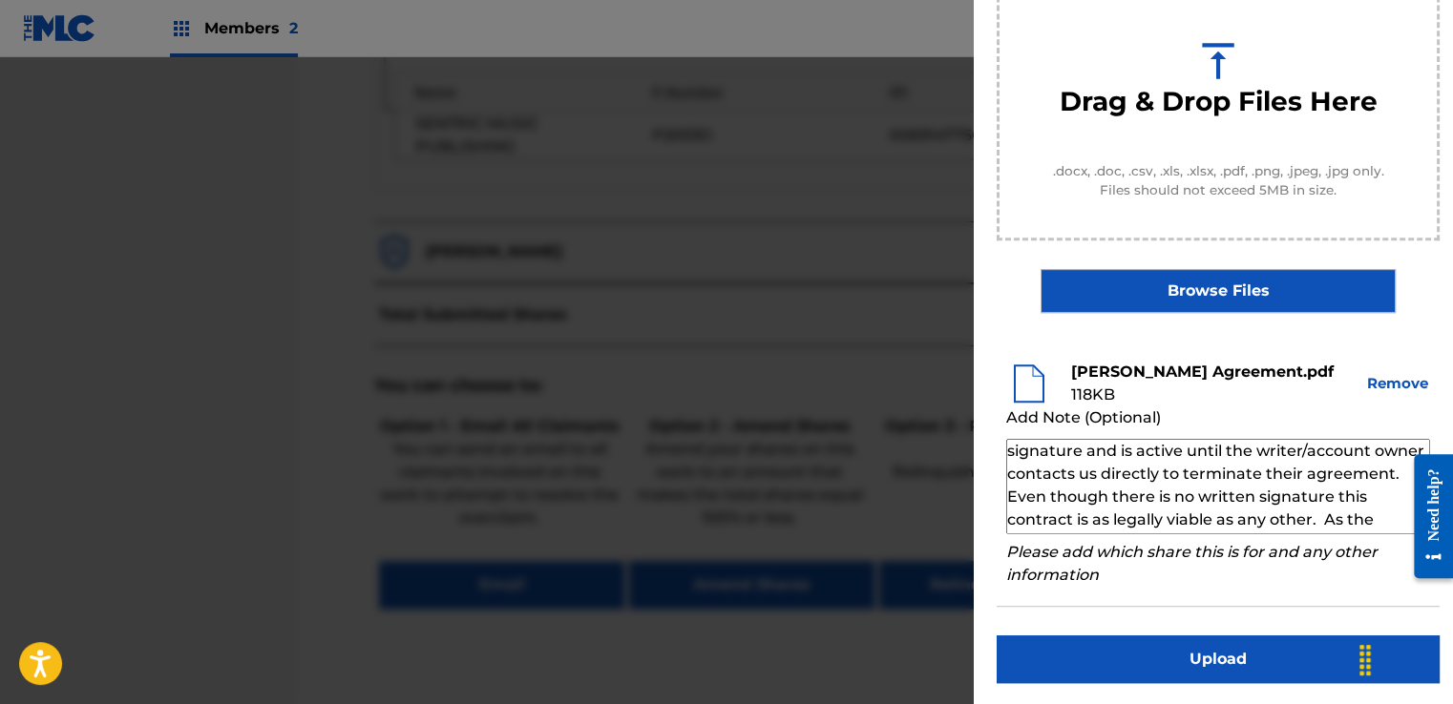
scroll to position [0, 0]
type textarea "Our self service agreement is signed via digital signature and is active until …"
click at [1174, 656] on button "Upload" at bounding box center [1218, 660] width 443 height 48
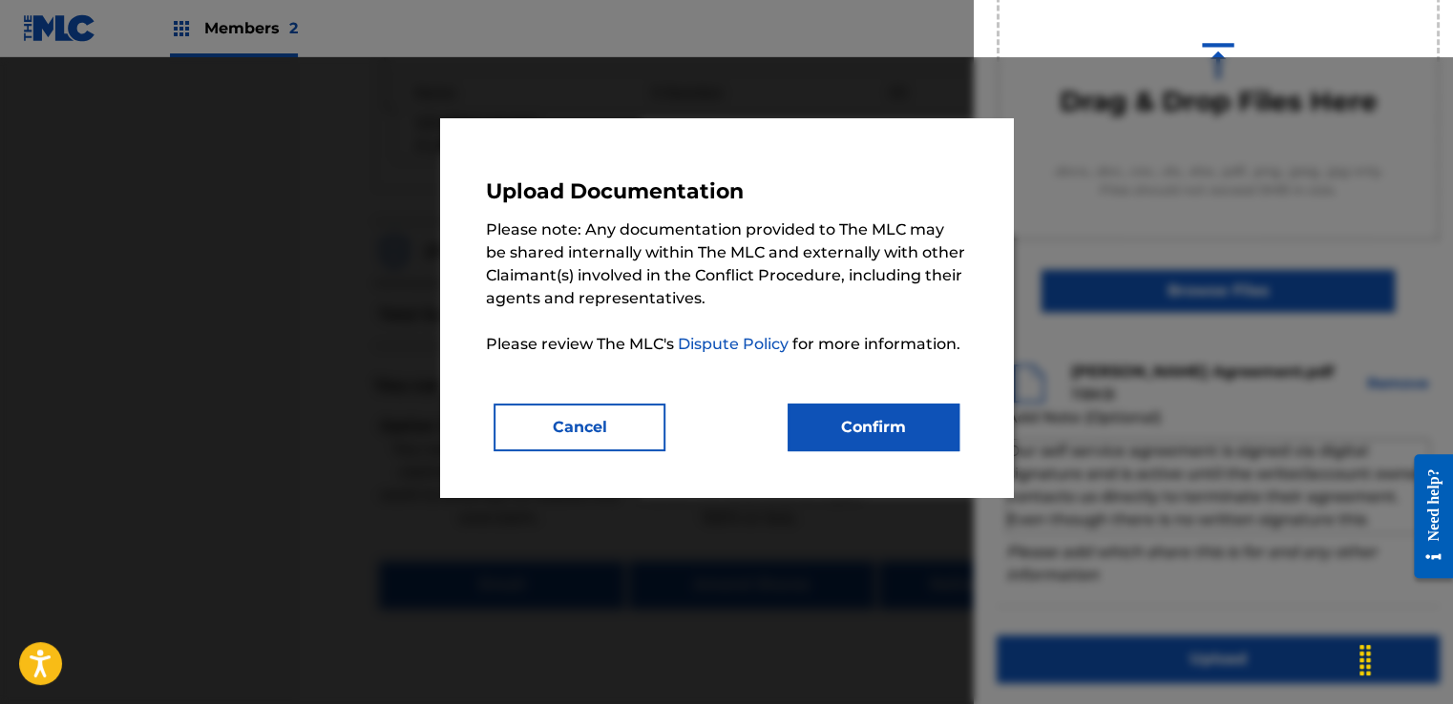
click at [859, 419] on button "Confirm" at bounding box center [874, 428] width 172 height 48
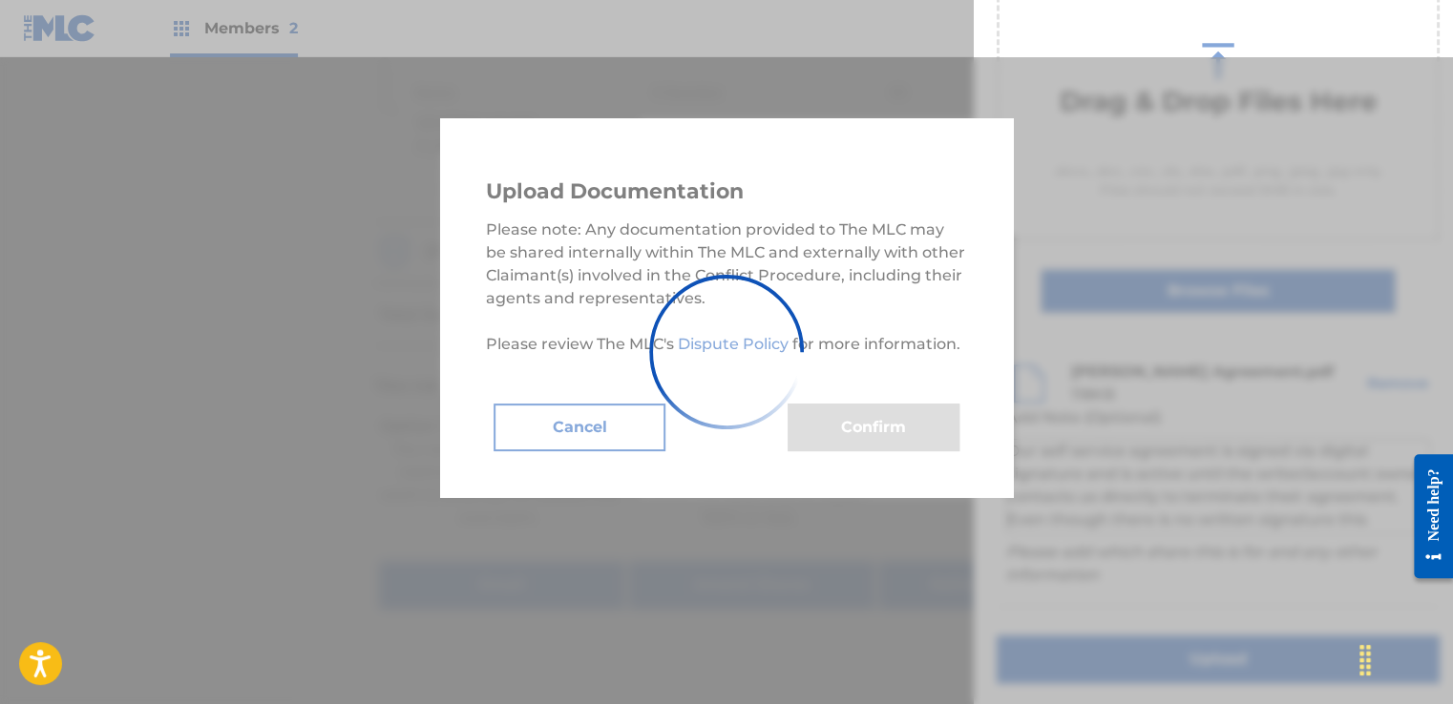
scroll to position [122, 0]
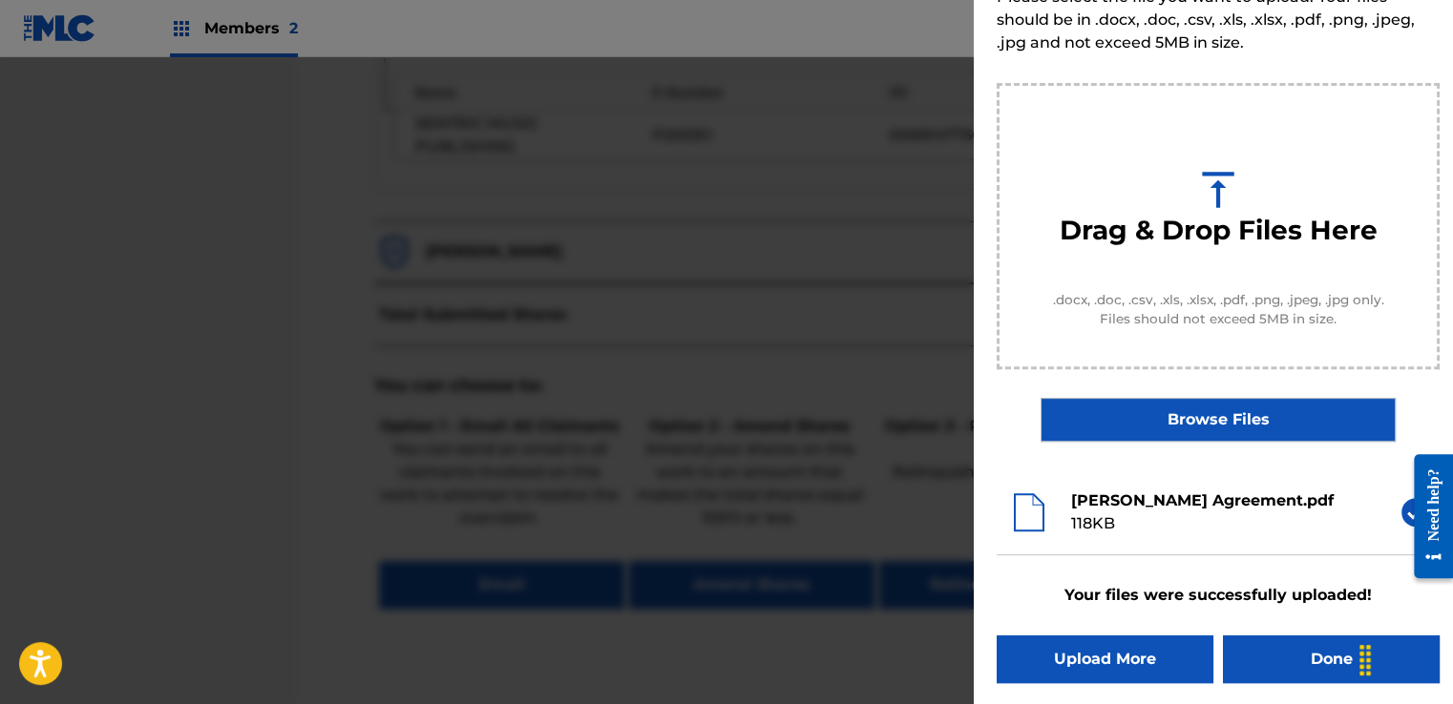
click at [1271, 653] on button "Done" at bounding box center [1331, 660] width 217 height 48
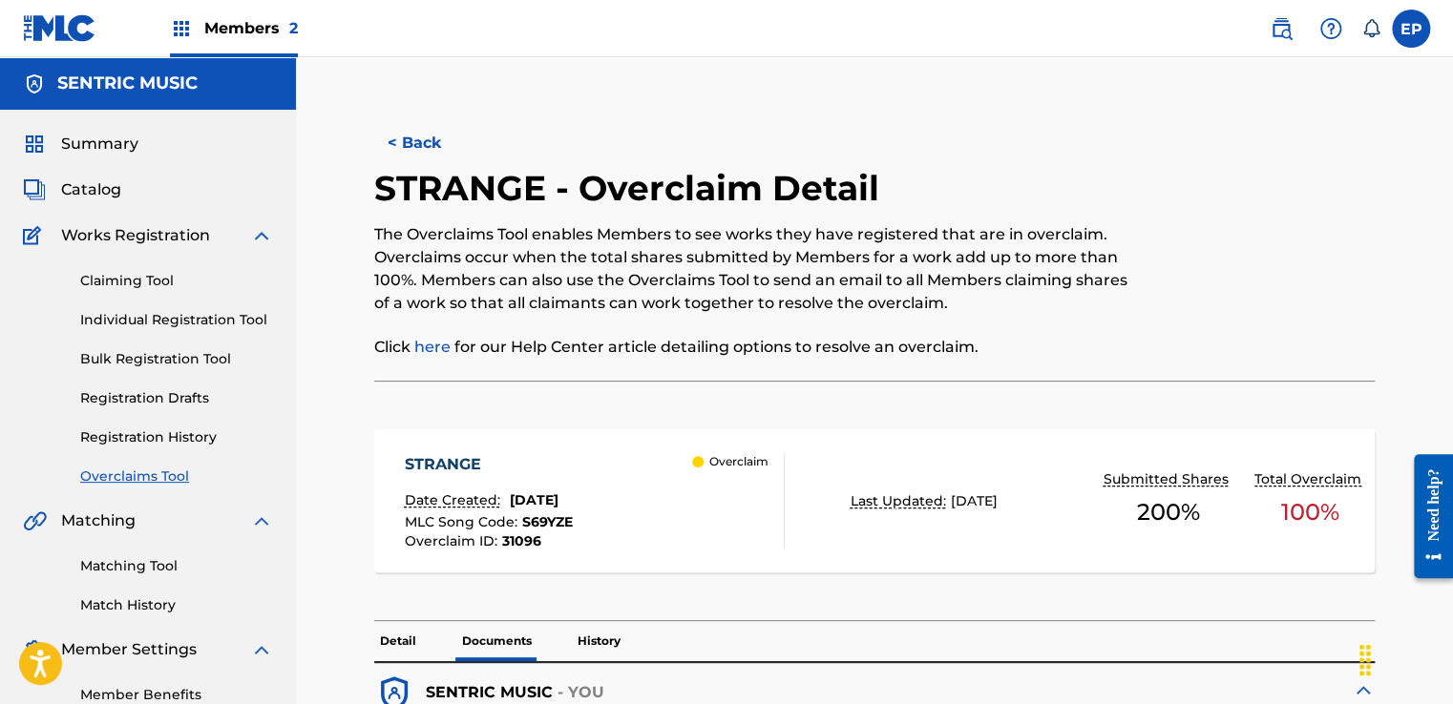
click at [167, 478] on link "Overclaims Tool" at bounding box center [176, 477] width 193 height 20
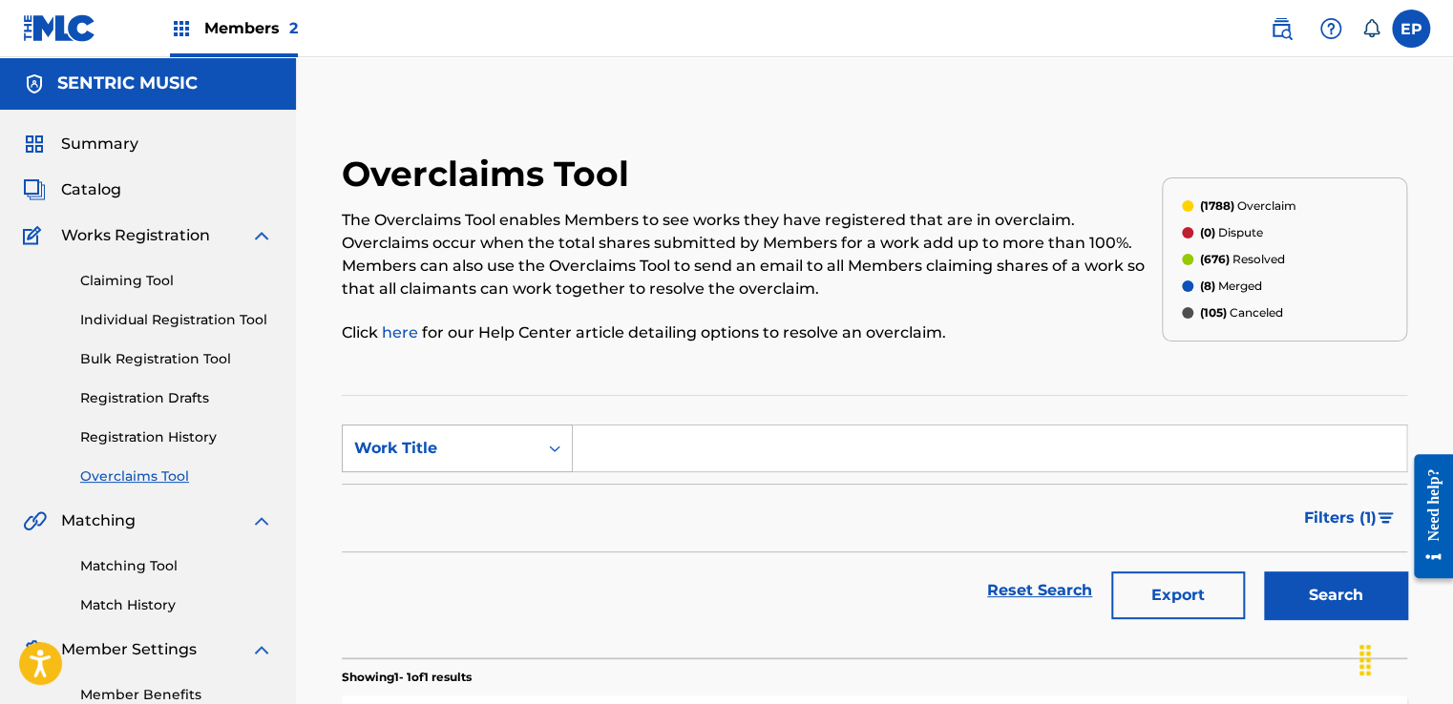
click at [540, 436] on div "Search Form" at bounding box center [554, 448] width 34 height 34
click at [435, 488] on div "MLC Song Code" at bounding box center [457, 497] width 229 height 48
click at [744, 448] on input "Search Form" at bounding box center [989, 449] width 833 height 46
paste input "FC1VZX"
type input "FC1VZX"
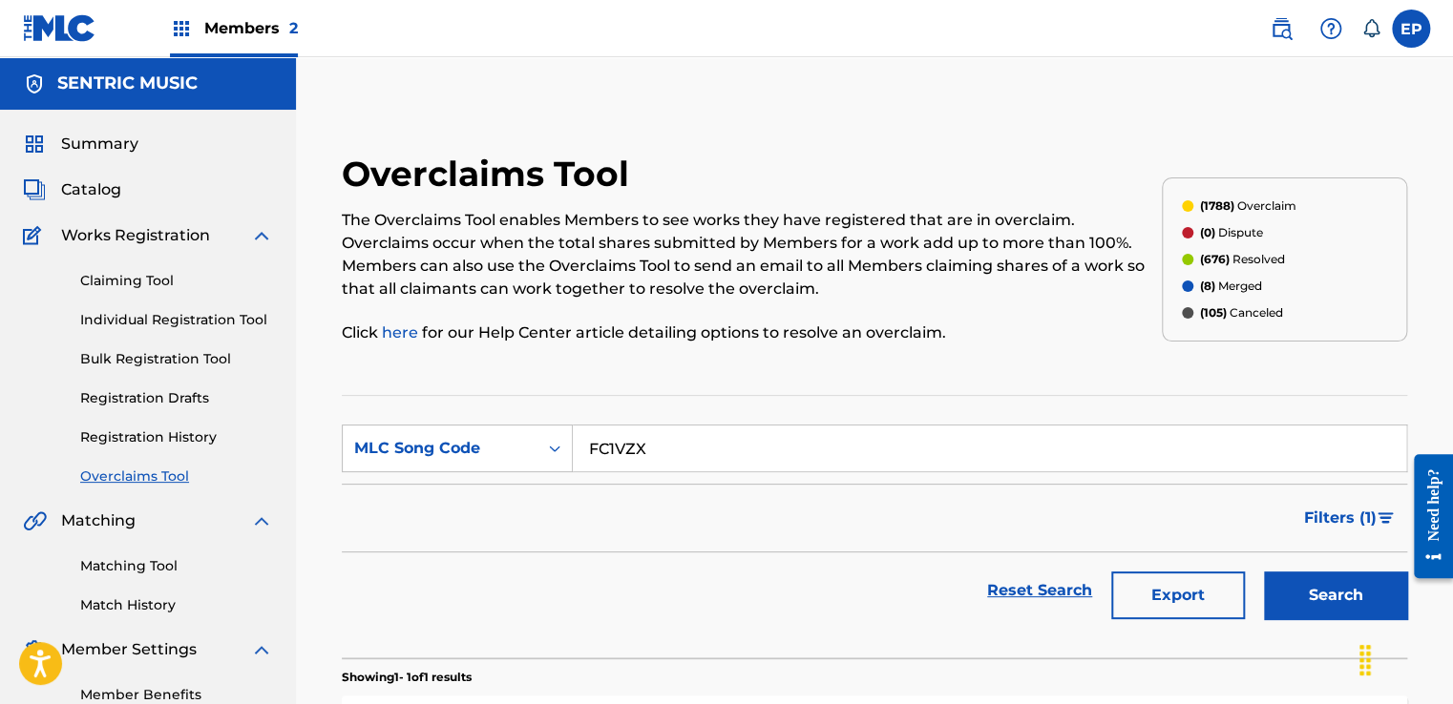
click at [1313, 572] on button "Search" at bounding box center [1335, 596] width 143 height 48
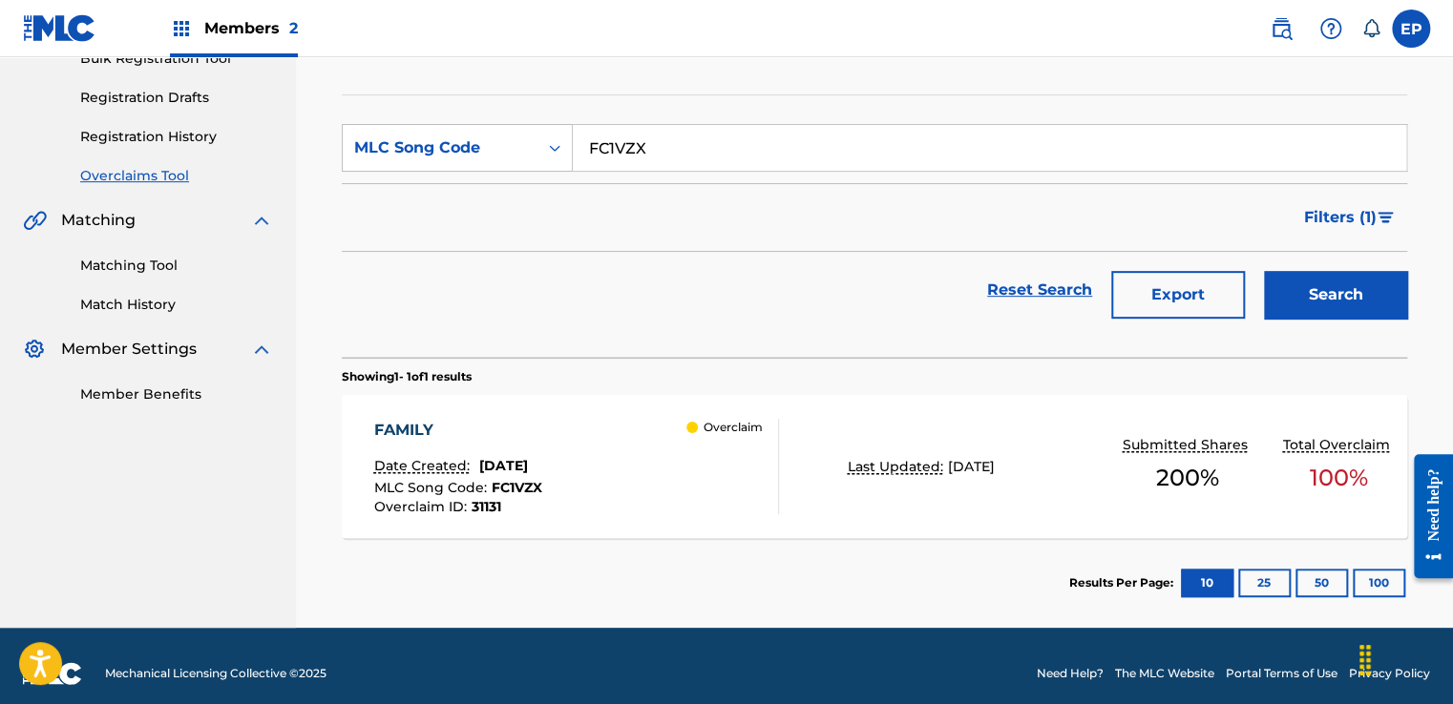
scroll to position [314, 0]
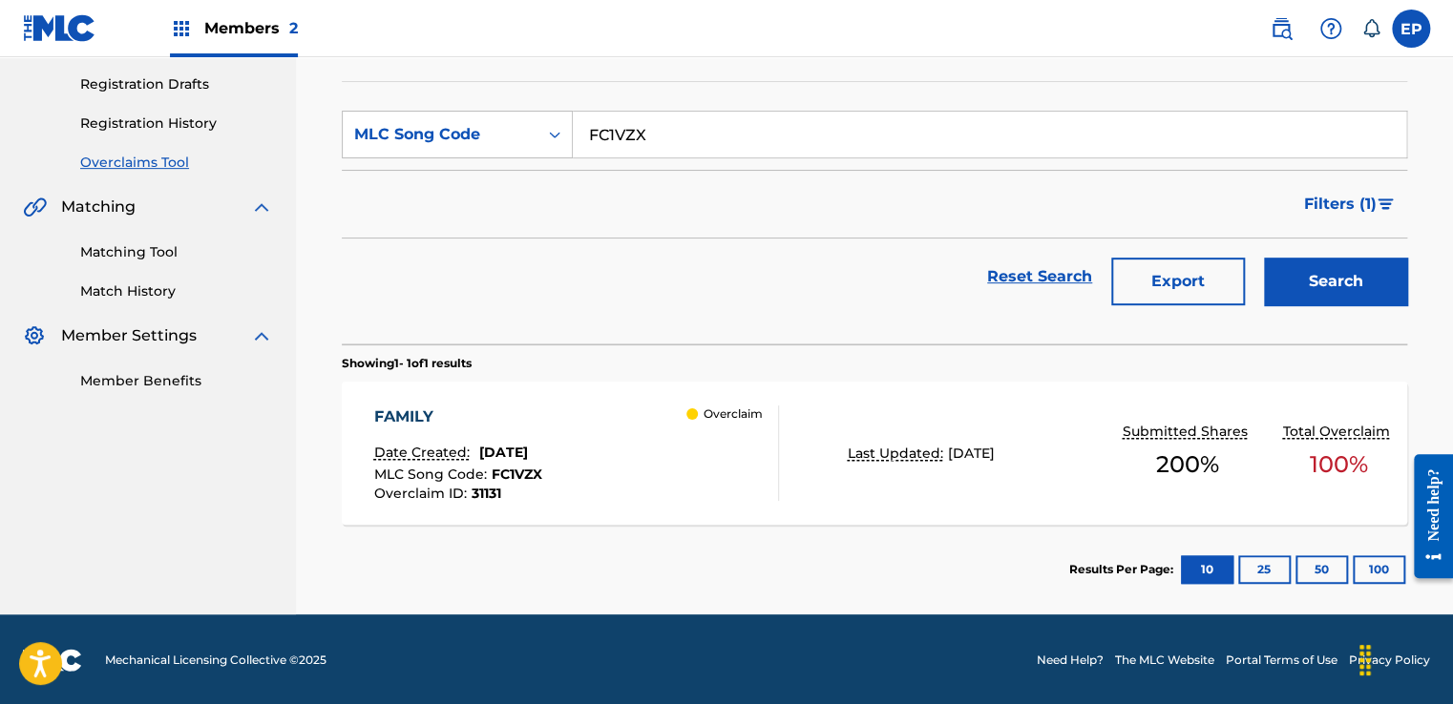
click at [655, 449] on div "FAMILY Date Created: [DATE] MLC Song Code : FC1VZX Overclaim ID : 31131 Overcla…" at bounding box center [575, 453] width 405 height 95
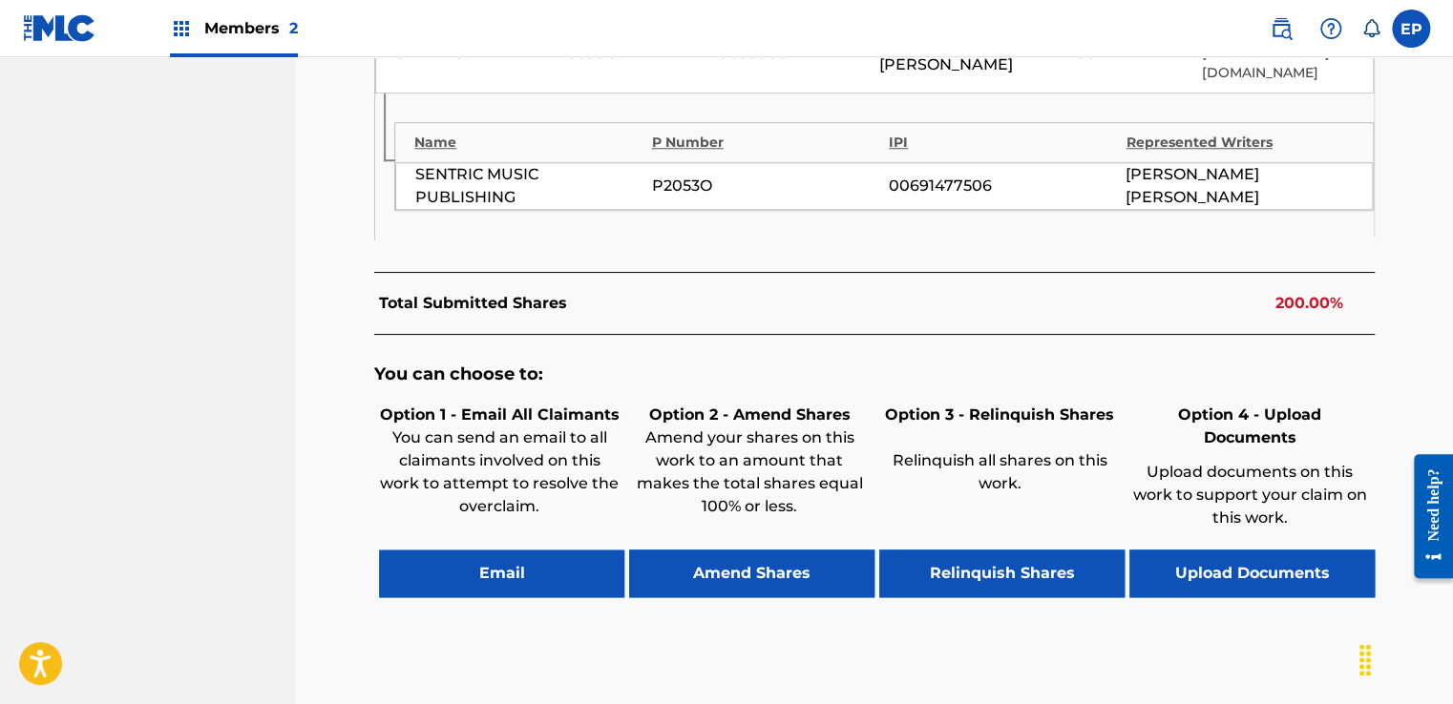
scroll to position [906, 0]
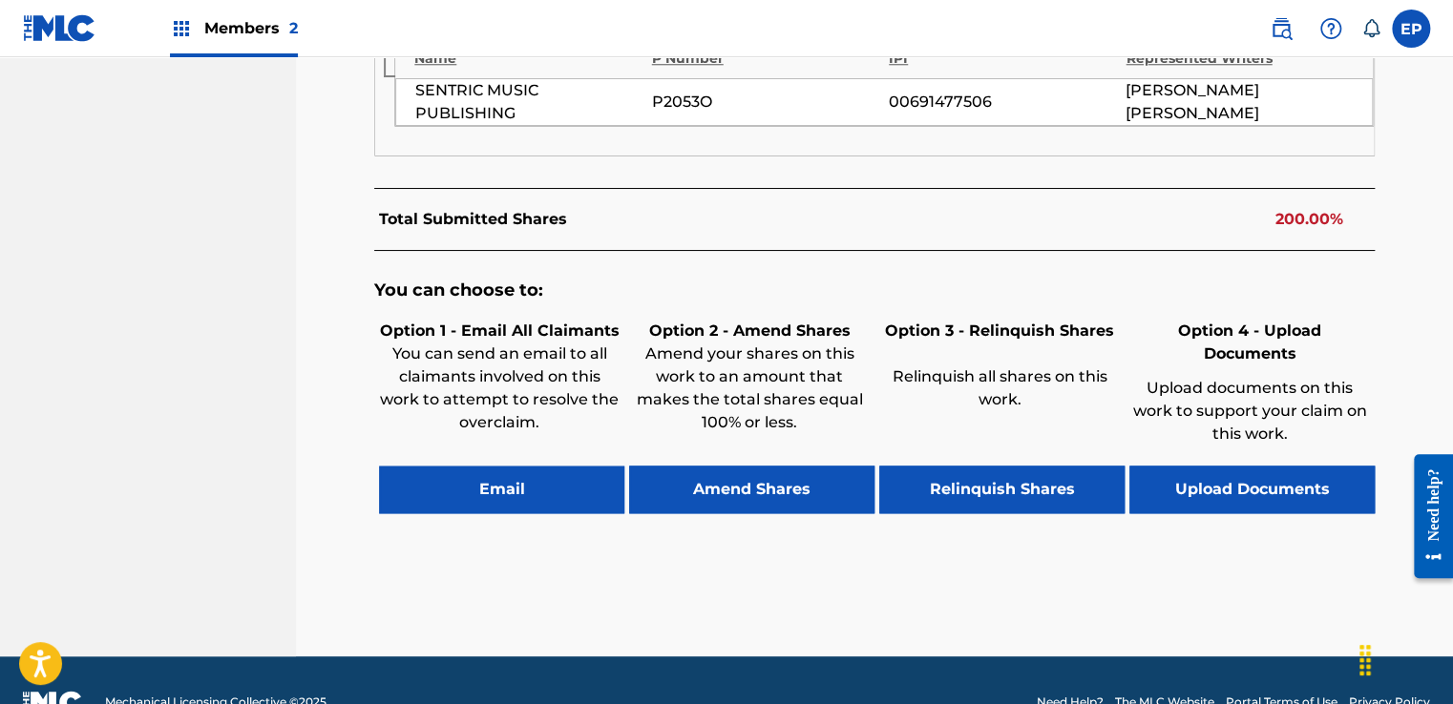
click at [1208, 466] on button "Upload Documents" at bounding box center [1251, 490] width 245 height 48
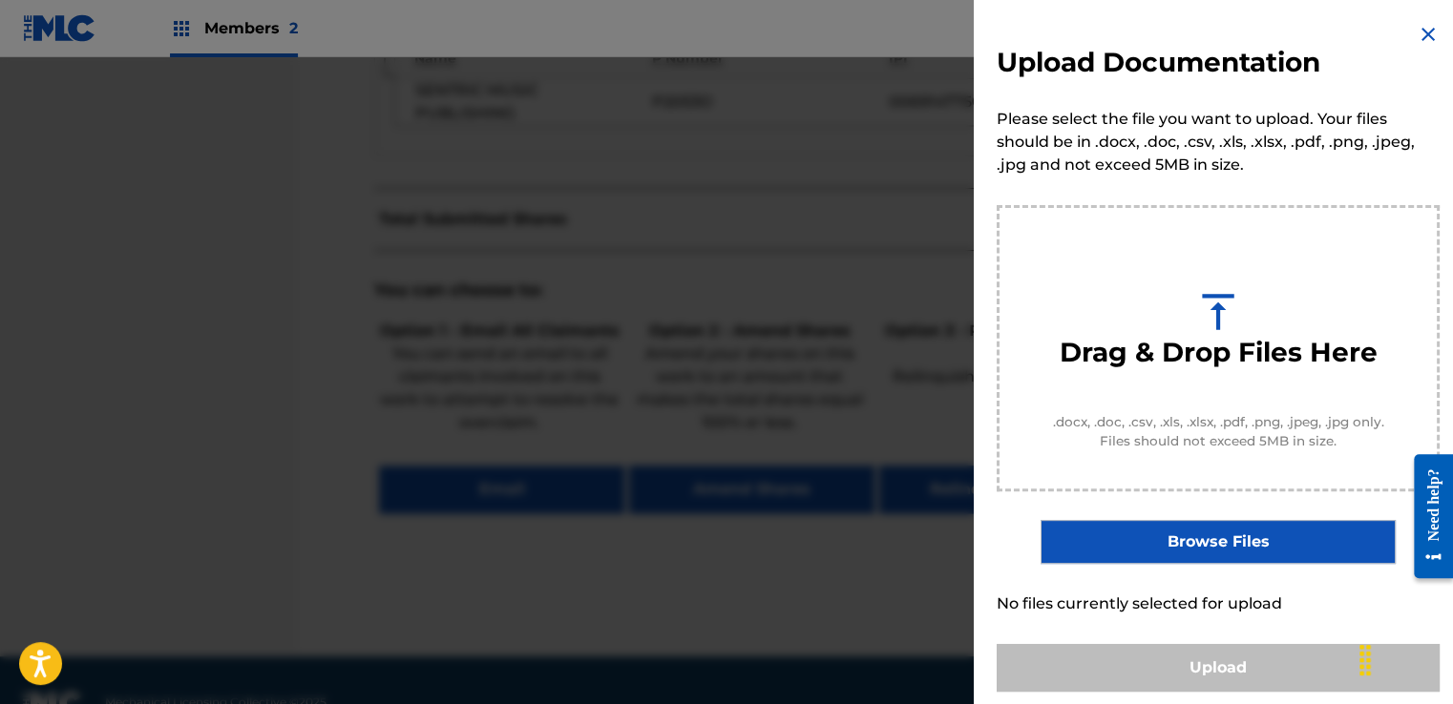
click at [1187, 531] on label "Browse Files" at bounding box center [1217, 542] width 354 height 44
click at [0, 0] on input "Browse Files" at bounding box center [0, 0] width 0 height 0
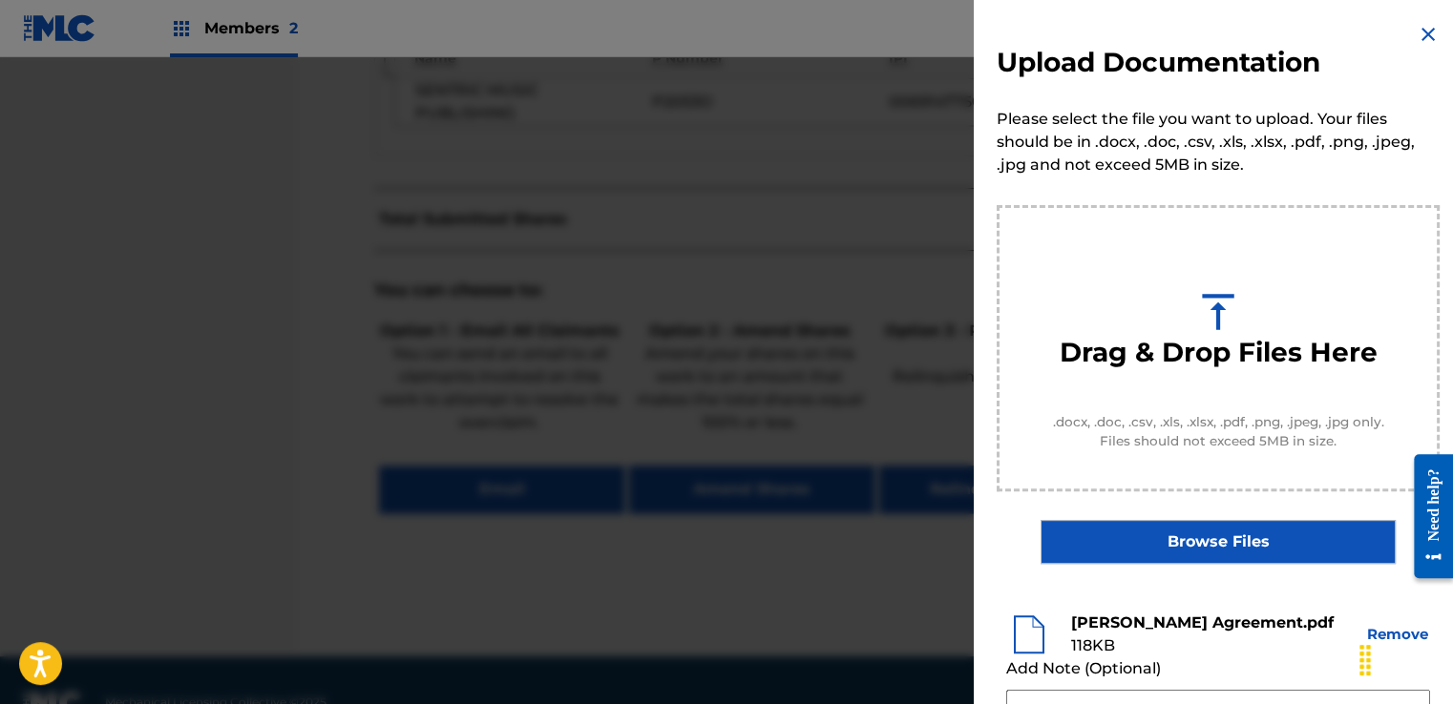
scroll to position [251, 0]
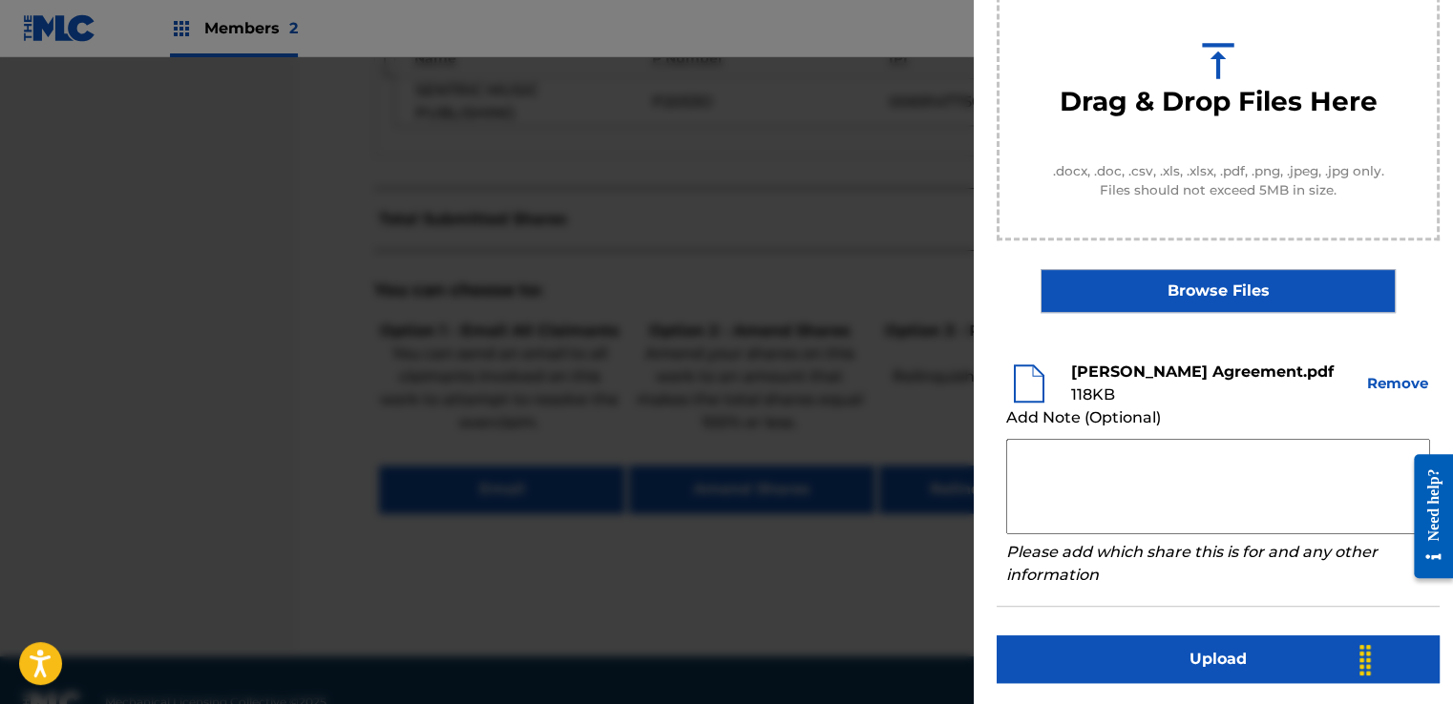
click at [1072, 444] on textarea at bounding box center [1218, 486] width 424 height 95
paste textarea "Our self service agreement is signed via digital signature and is active until …"
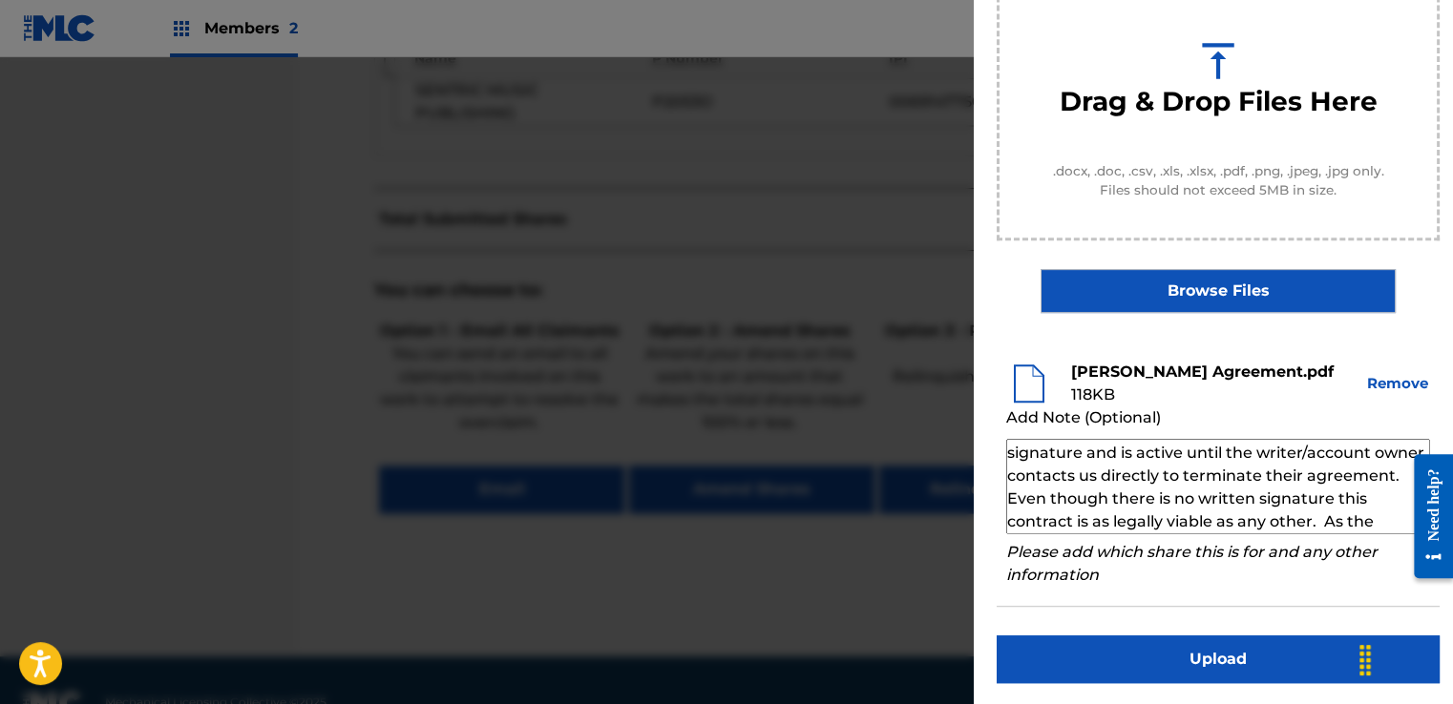
scroll to position [0, 0]
type textarea "Our self service agreement is signed via digital signature and is active until …"
click at [1175, 659] on button "Upload" at bounding box center [1218, 660] width 443 height 48
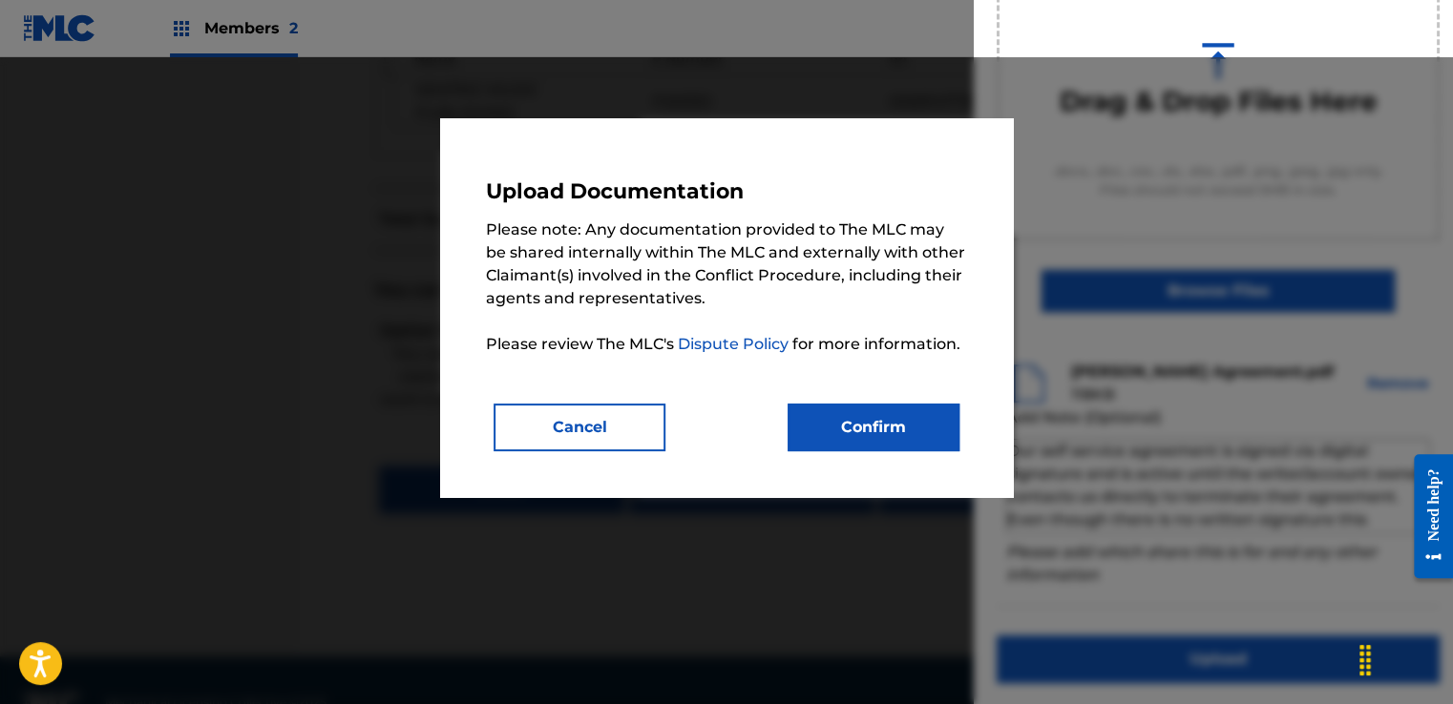
click at [877, 426] on button "Confirm" at bounding box center [874, 428] width 172 height 48
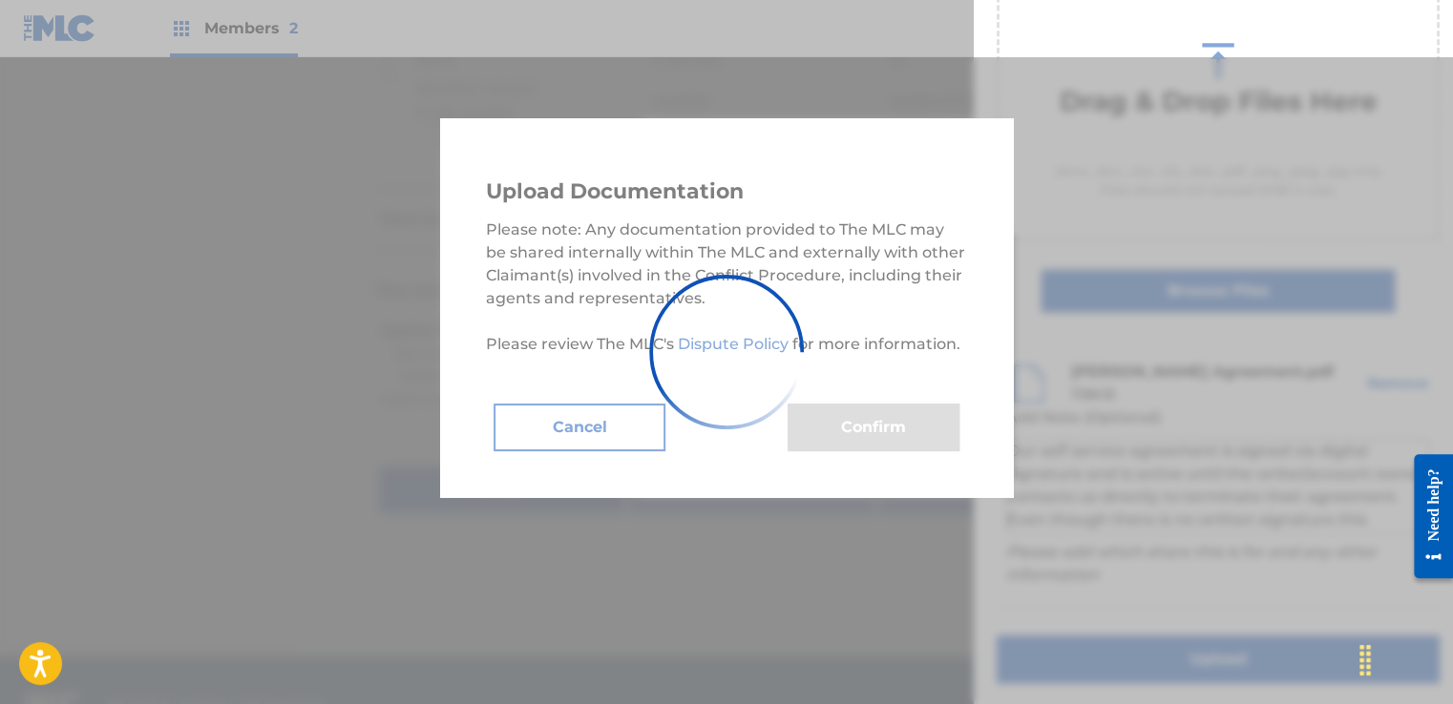
scroll to position [122, 0]
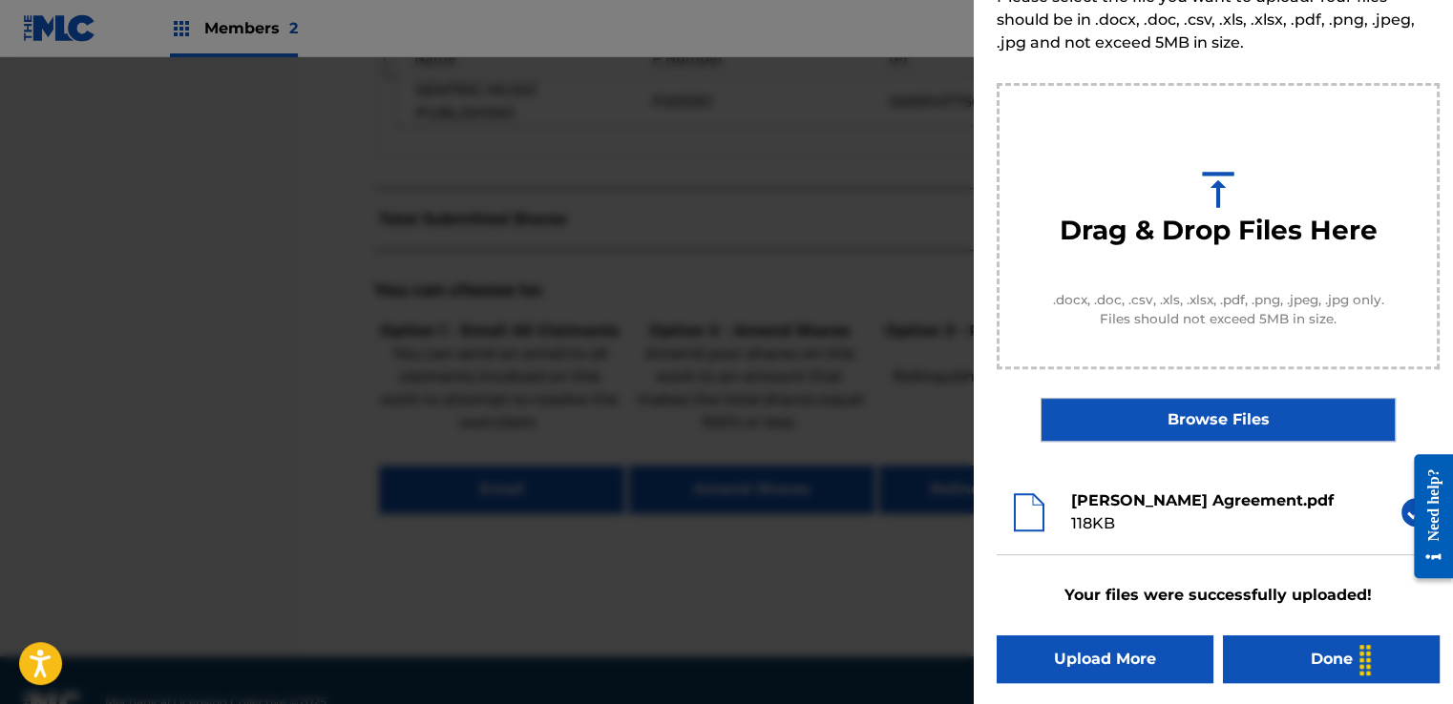
click at [1276, 656] on button "Done" at bounding box center [1331, 660] width 217 height 48
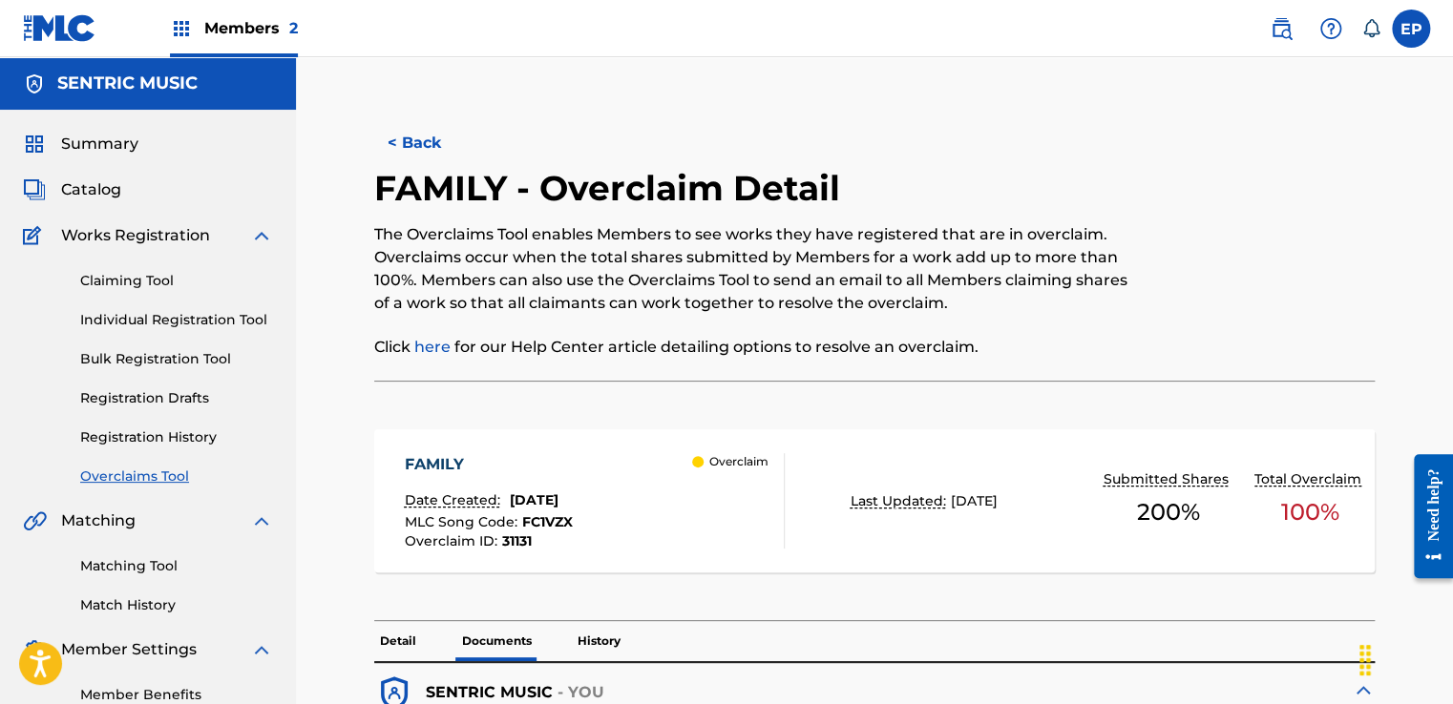
click at [125, 477] on link "Overclaims Tool" at bounding box center [176, 477] width 193 height 20
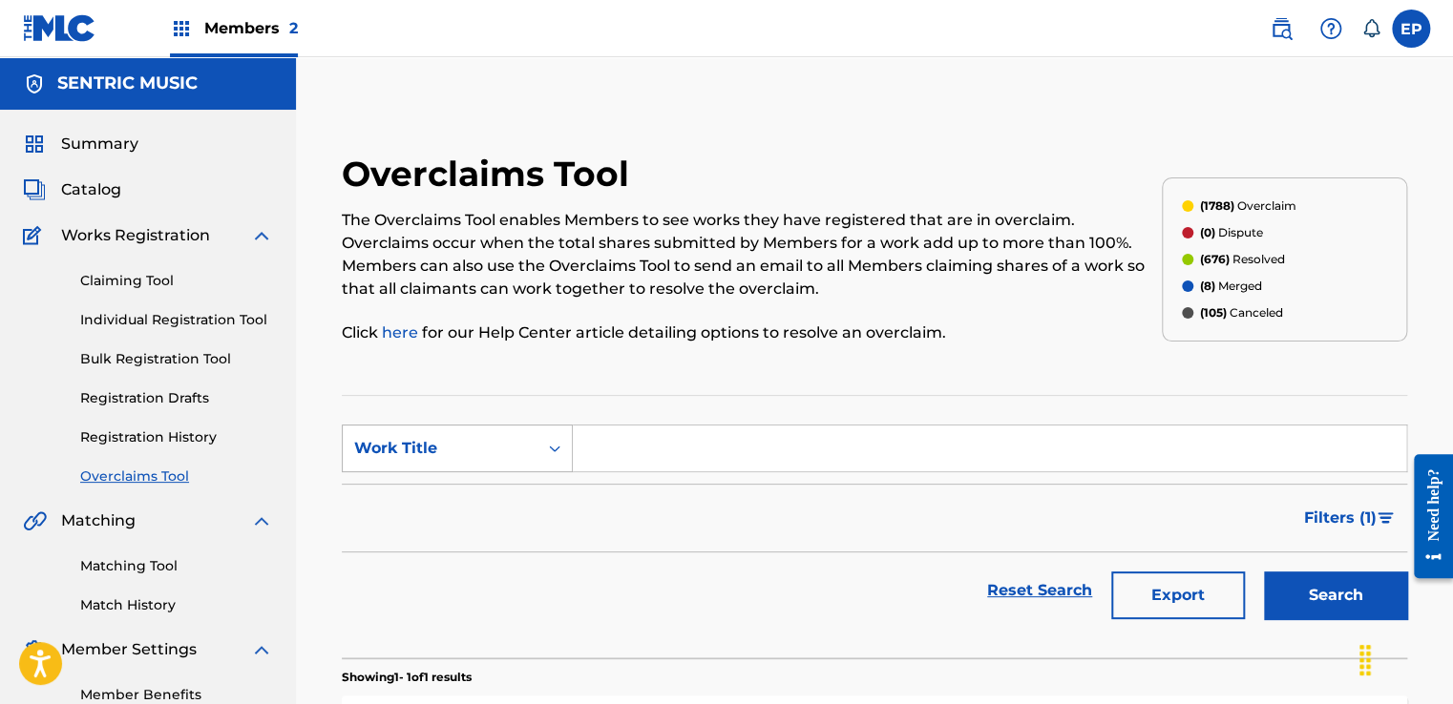
click at [451, 444] on div "Work Title" at bounding box center [440, 448] width 172 height 23
click at [446, 510] on div "MLC Song Code" at bounding box center [457, 497] width 229 height 48
click at [668, 441] on input "Search Form" at bounding box center [989, 449] width 833 height 46
paste input "VW5GDH"
type input "VW5GDH"
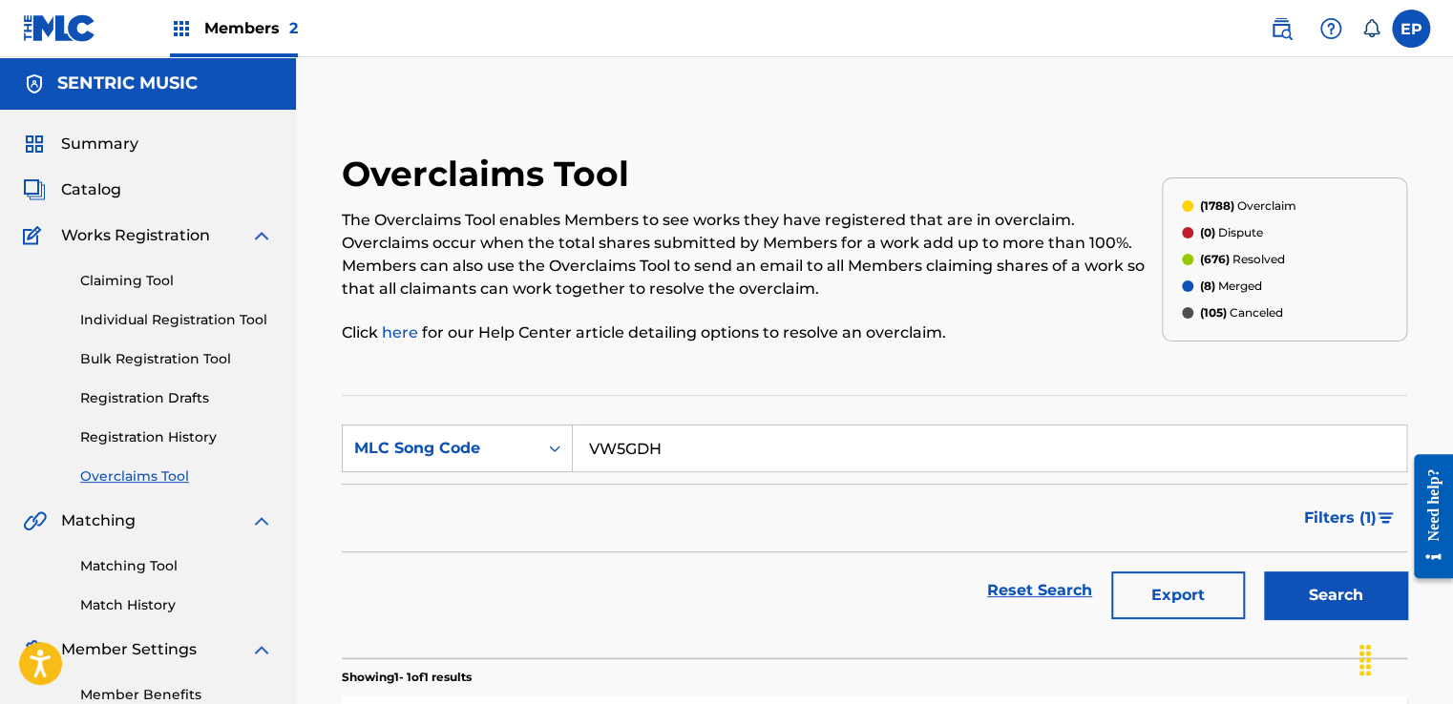
click at [1298, 582] on button "Search" at bounding box center [1335, 596] width 143 height 48
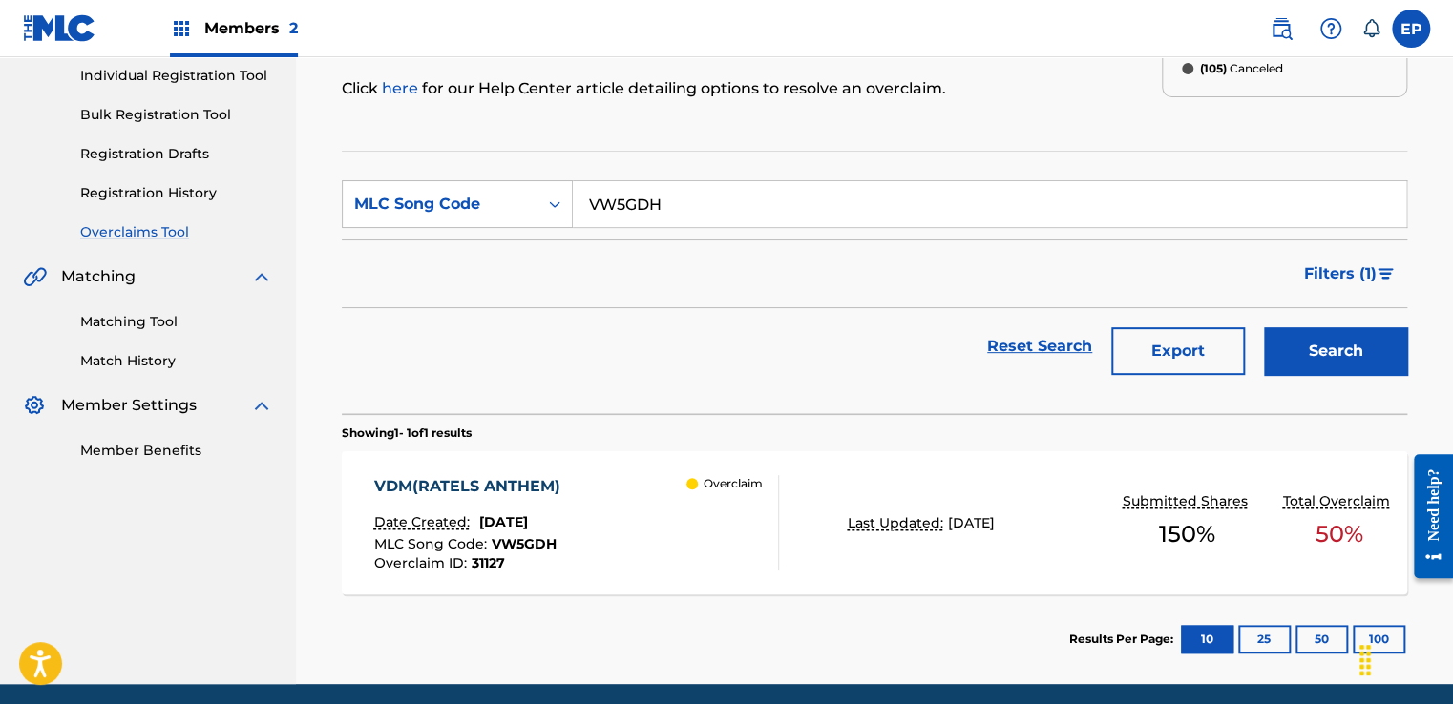
scroll to position [314, 0]
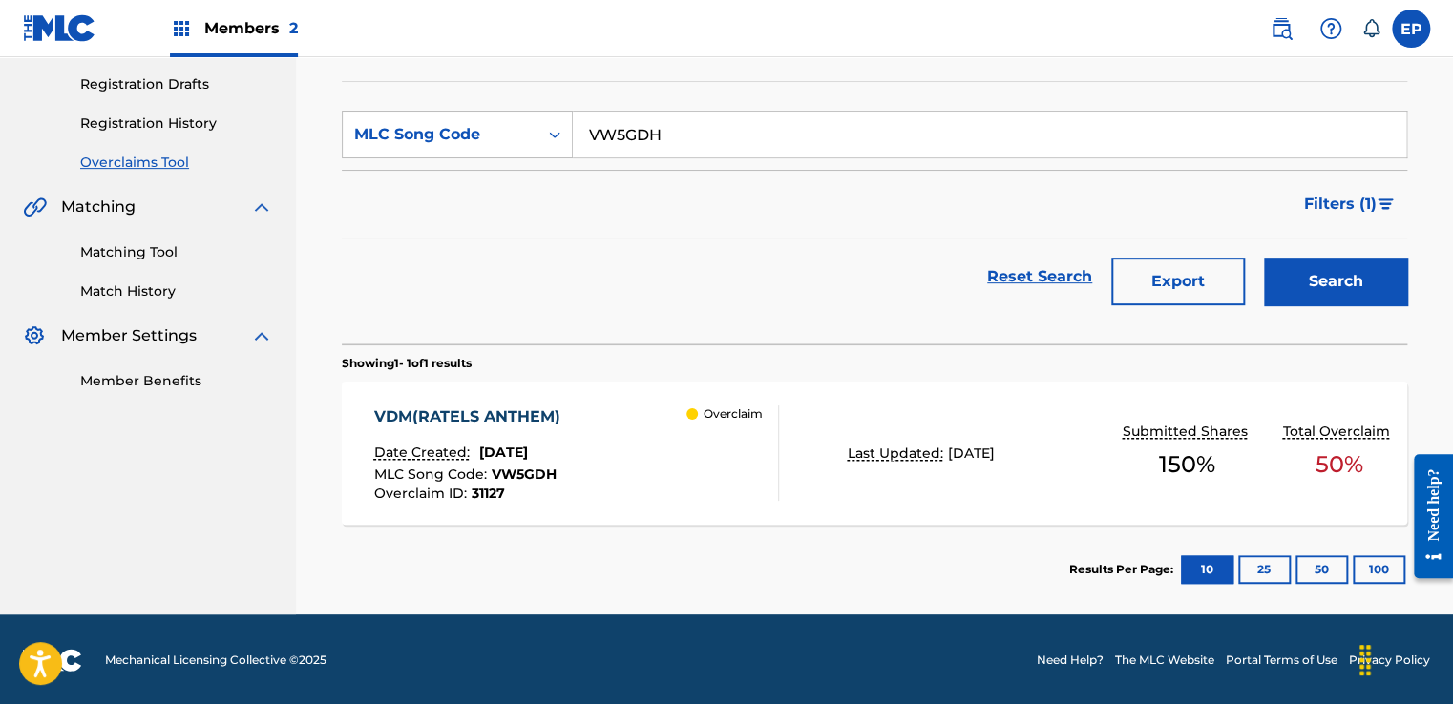
click at [748, 456] on div "Overclaim" at bounding box center [732, 453] width 92 height 95
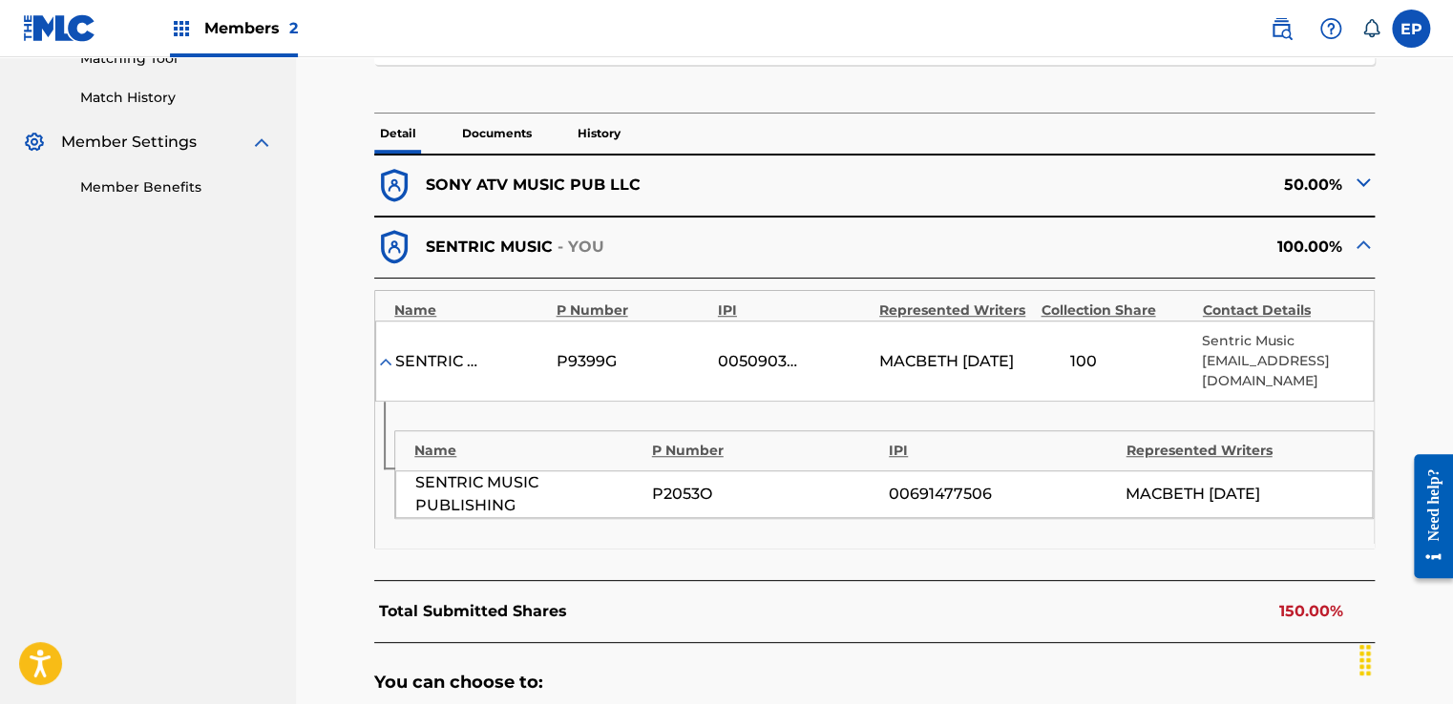
scroll to position [477, 0]
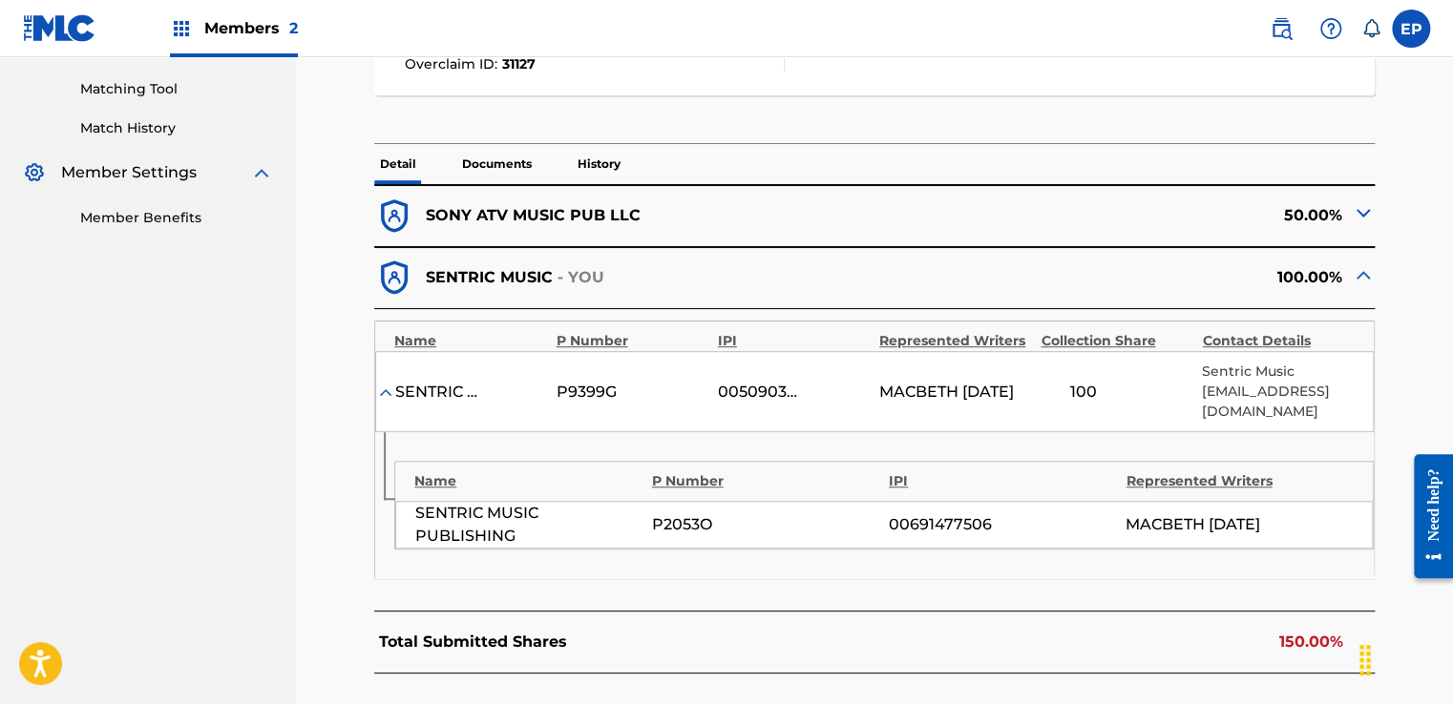
click at [1361, 208] on img at bounding box center [1363, 212] width 23 height 23
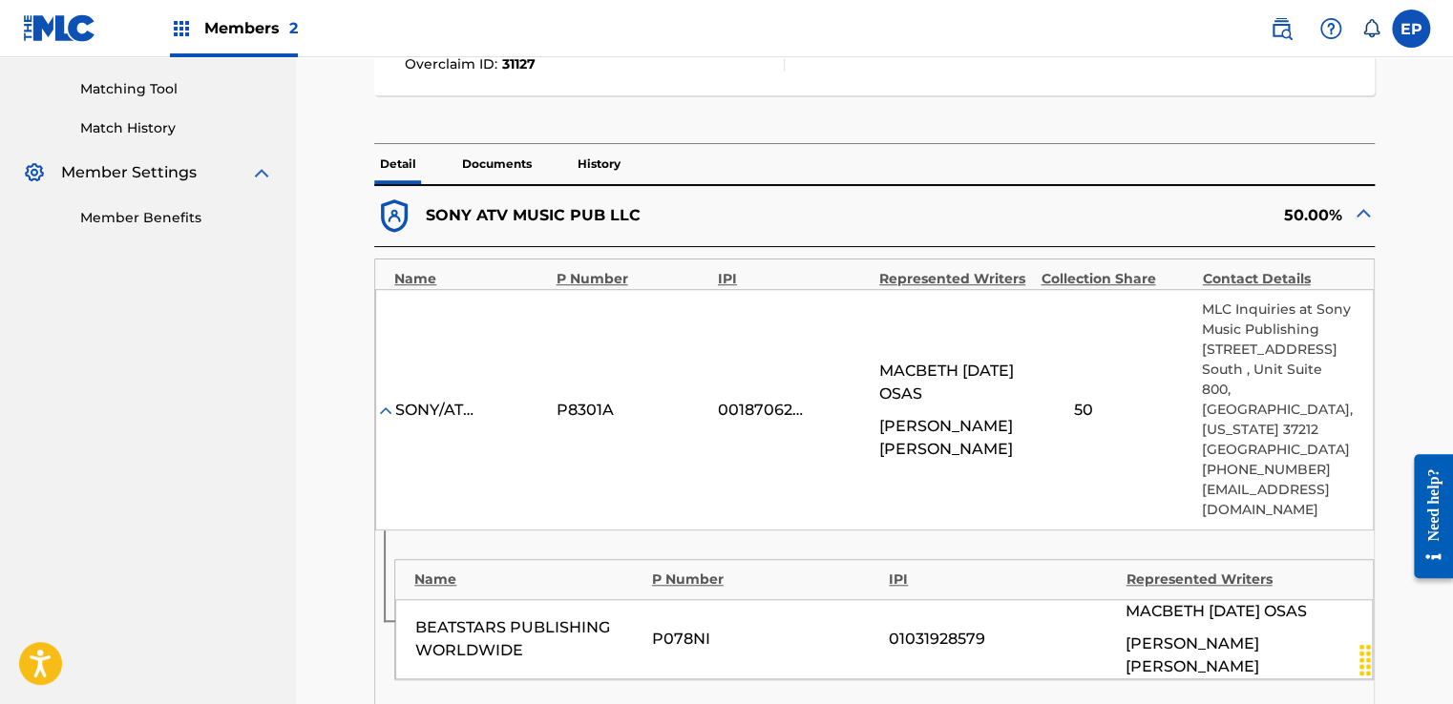
scroll to position [573, 0]
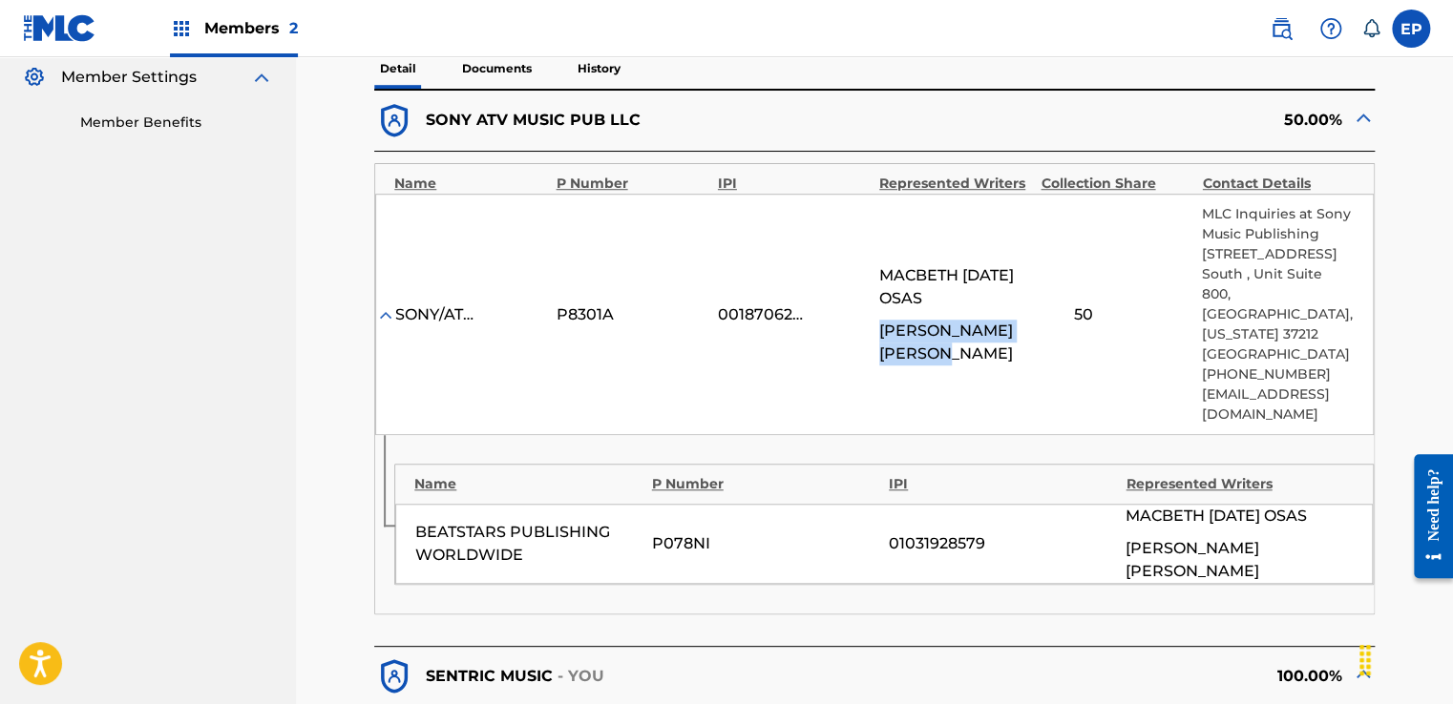
drag, startPoint x: 880, startPoint y: 334, endPoint x: 1020, endPoint y: 335, distance: 140.3
click at [1020, 335] on span "[PERSON_NAME]" at bounding box center [955, 343] width 152 height 46
copy span "[PERSON_NAME]"
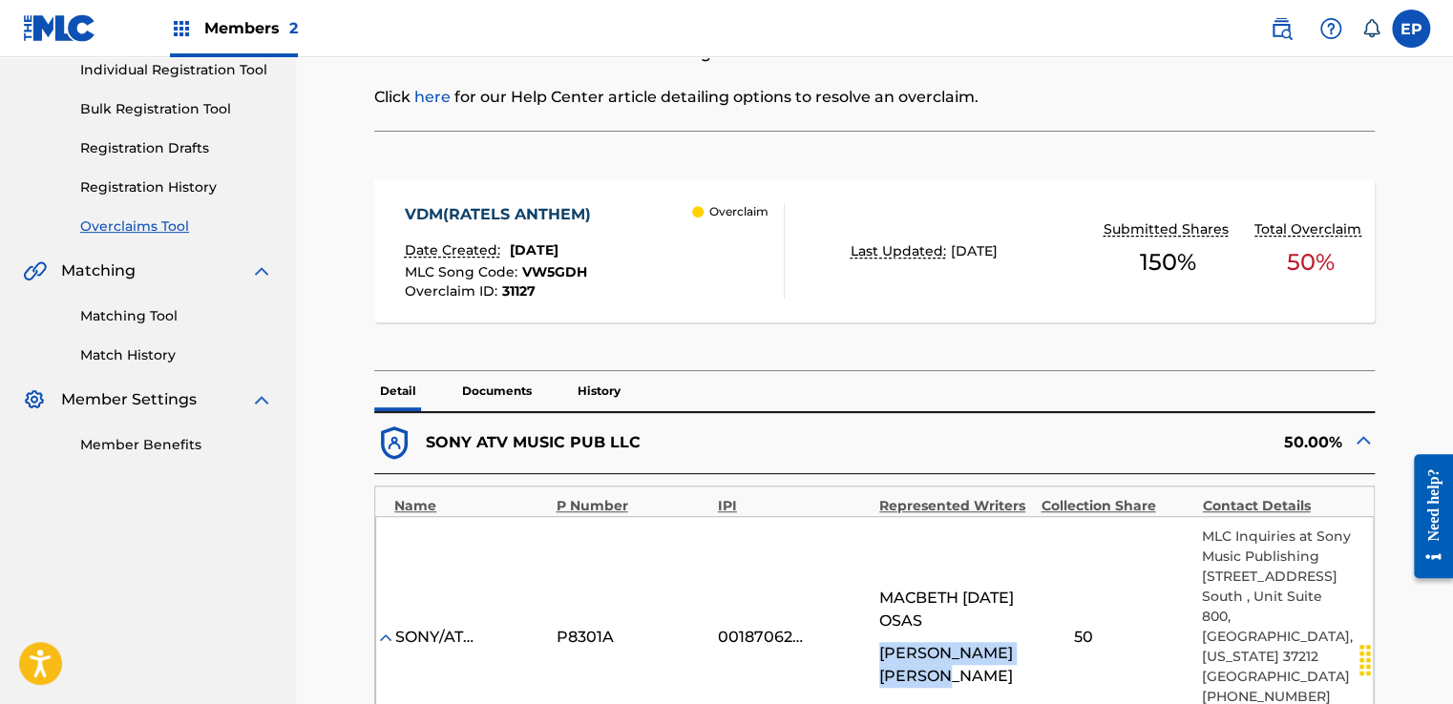
scroll to position [205, 0]
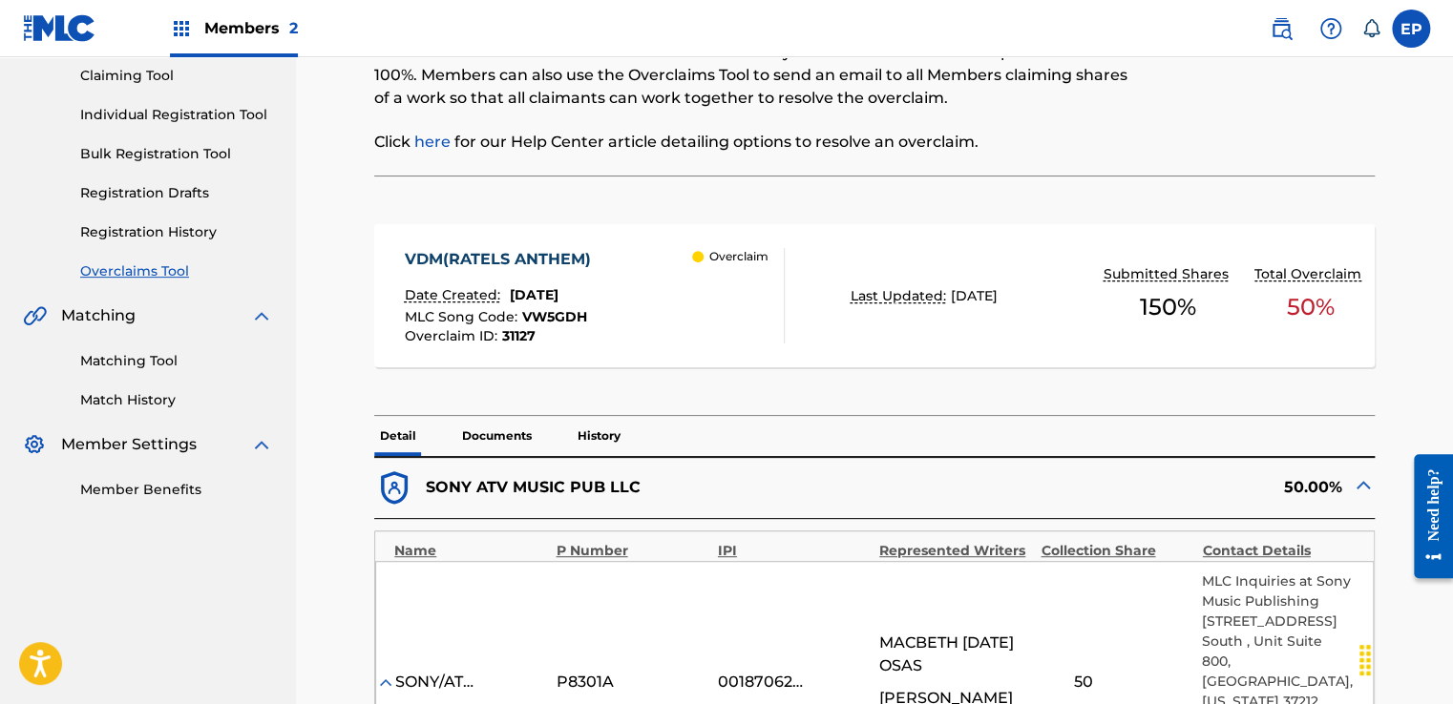
click at [493, 433] on p "Documents" at bounding box center [496, 436] width 81 height 40
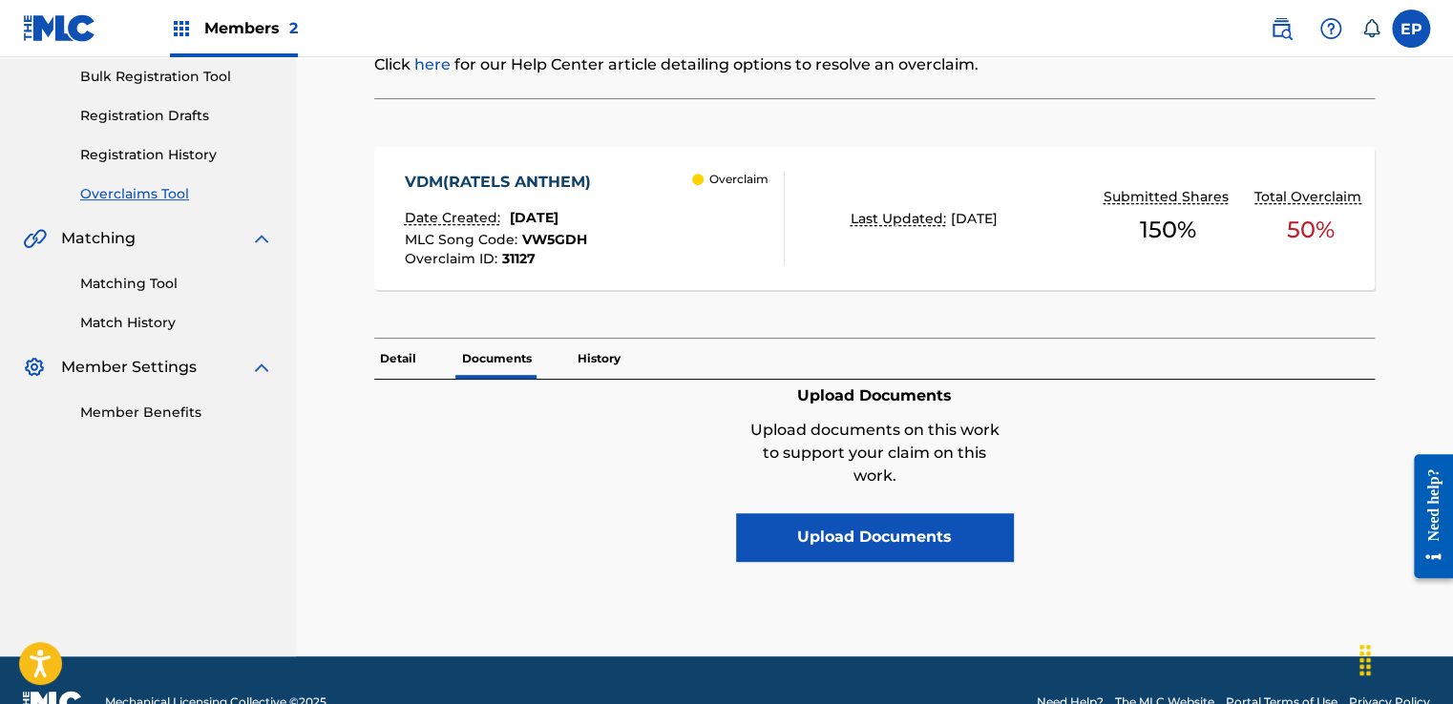
scroll to position [286, 0]
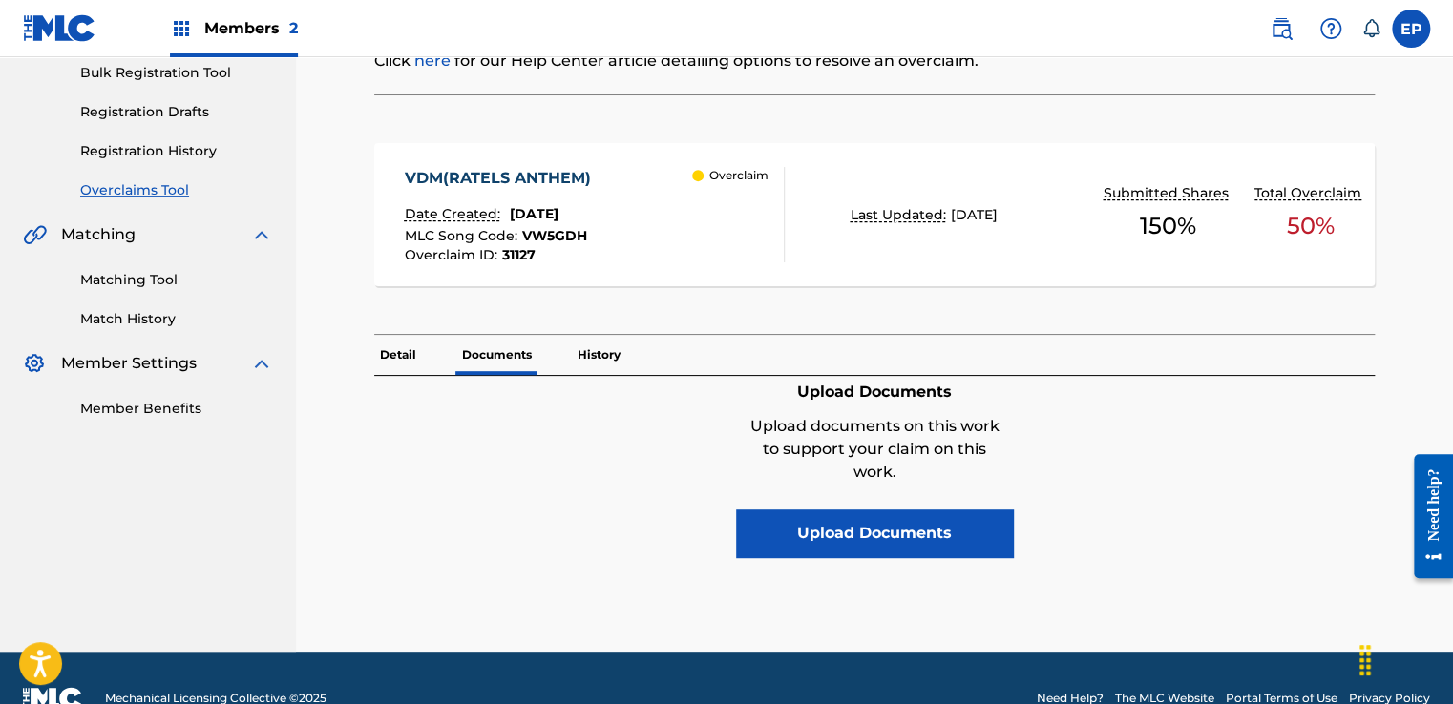
click at [159, 193] on link "Overclaims Tool" at bounding box center [176, 190] width 193 height 20
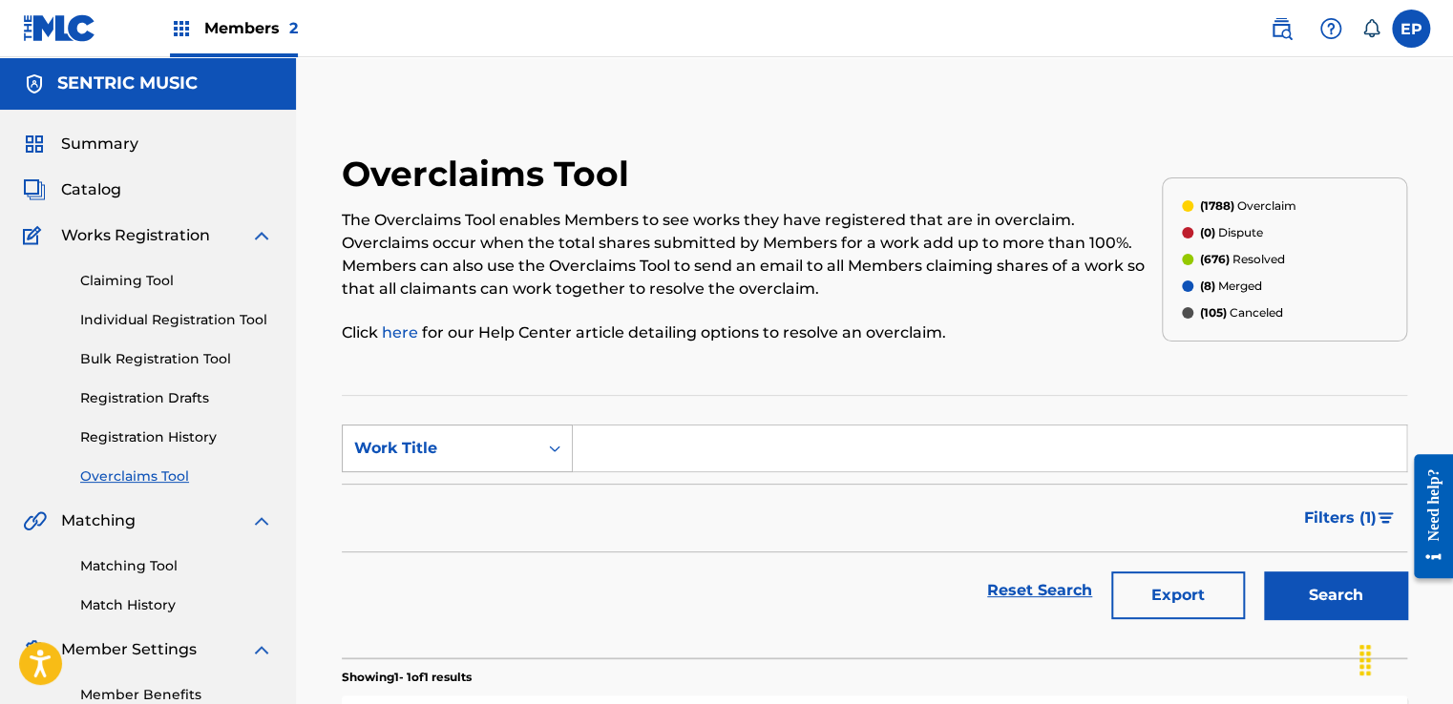
click at [521, 446] on div "Work Title" at bounding box center [440, 448] width 172 height 23
click at [499, 473] on div "MLC Song Code" at bounding box center [457, 497] width 229 height 48
click at [710, 448] on input "Search Form" at bounding box center [989, 449] width 833 height 46
paste input "CK69PT"
type input "CK69PT"
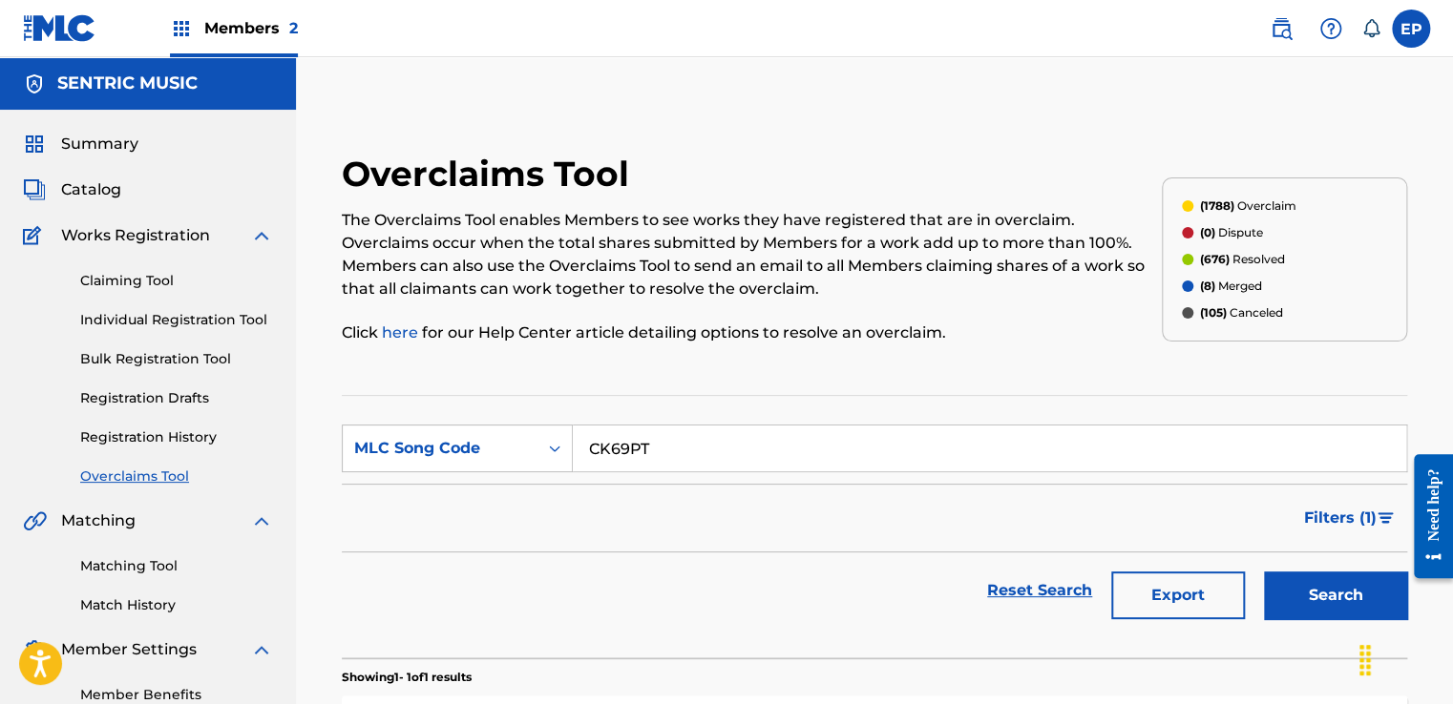
click at [1313, 605] on button "Search" at bounding box center [1335, 596] width 143 height 48
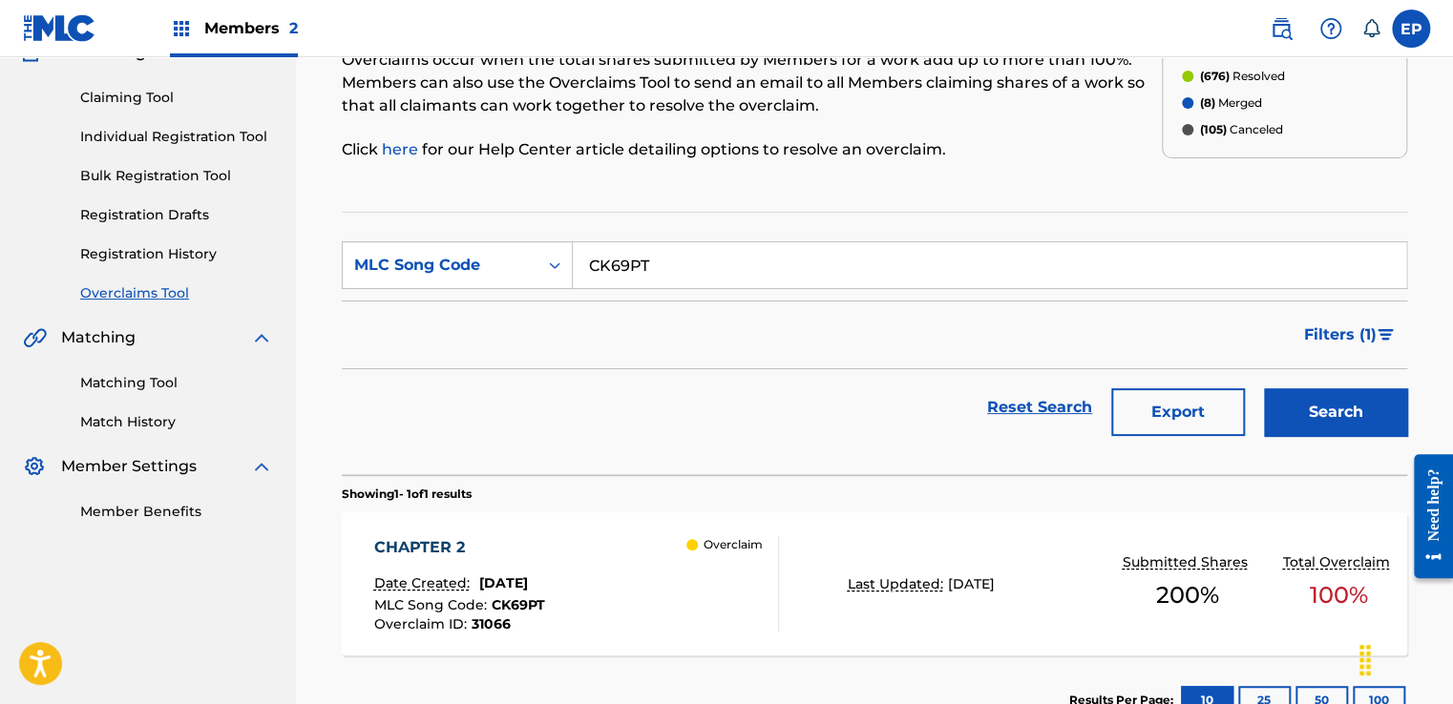
scroll to position [314, 0]
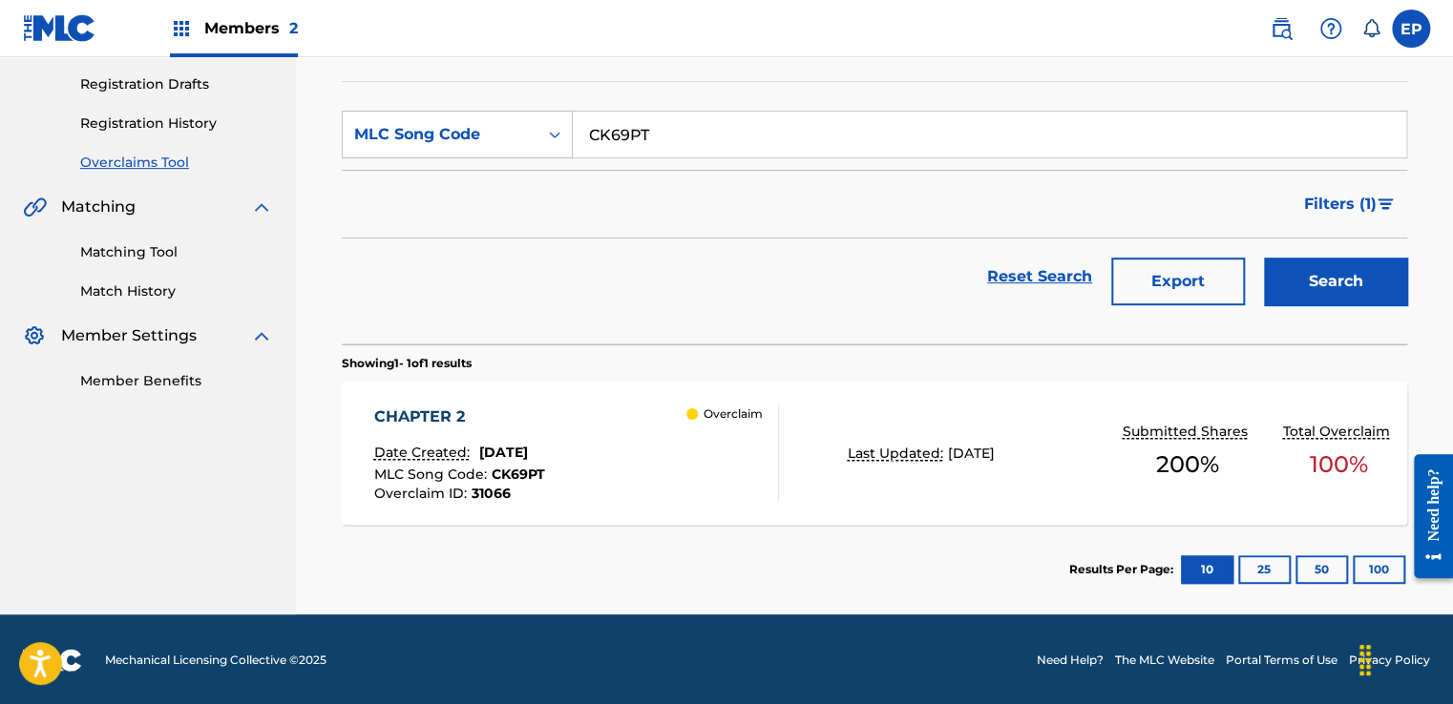
click at [1000, 517] on div "CHAPTER 2 Date Created: [DATE] MLC Song Code : CK69PT Overclaim ID : 31066 Over…" at bounding box center [874, 453] width 1065 height 143
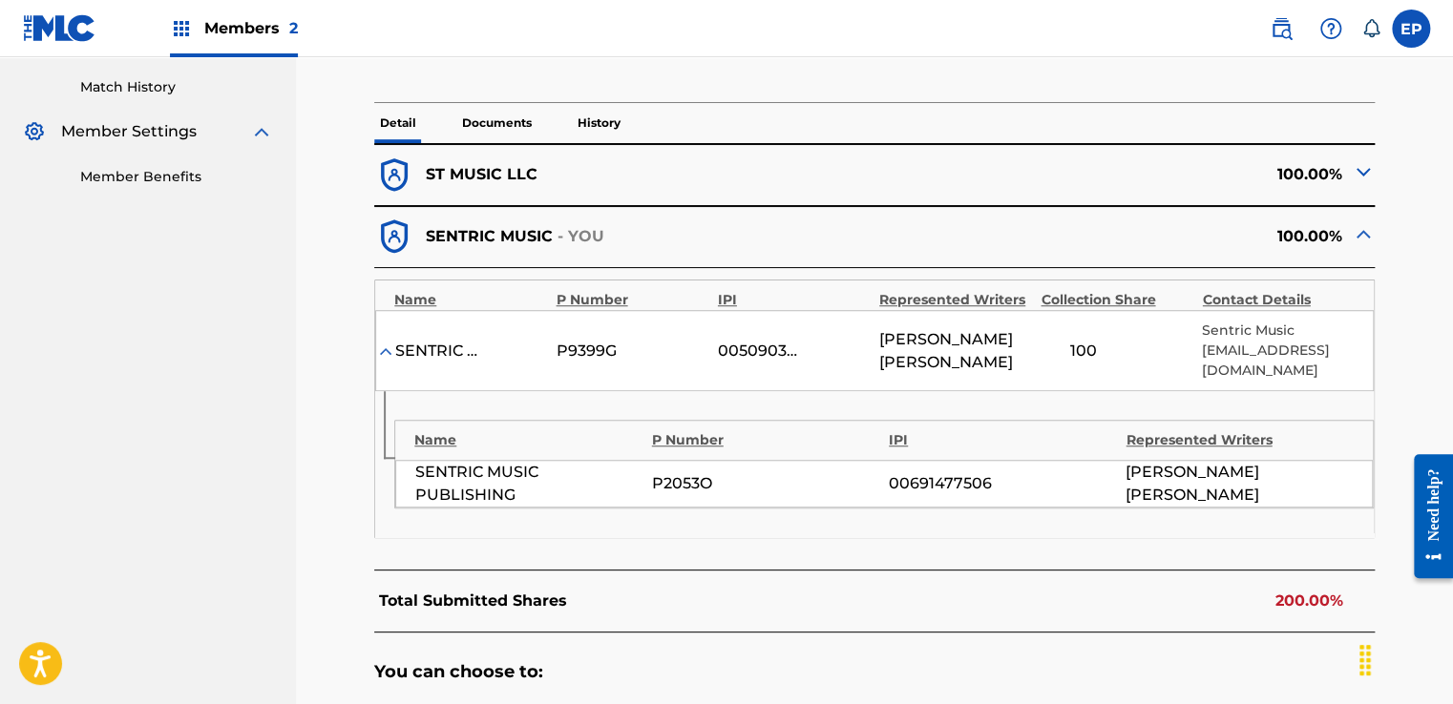
scroll to position [709, 0]
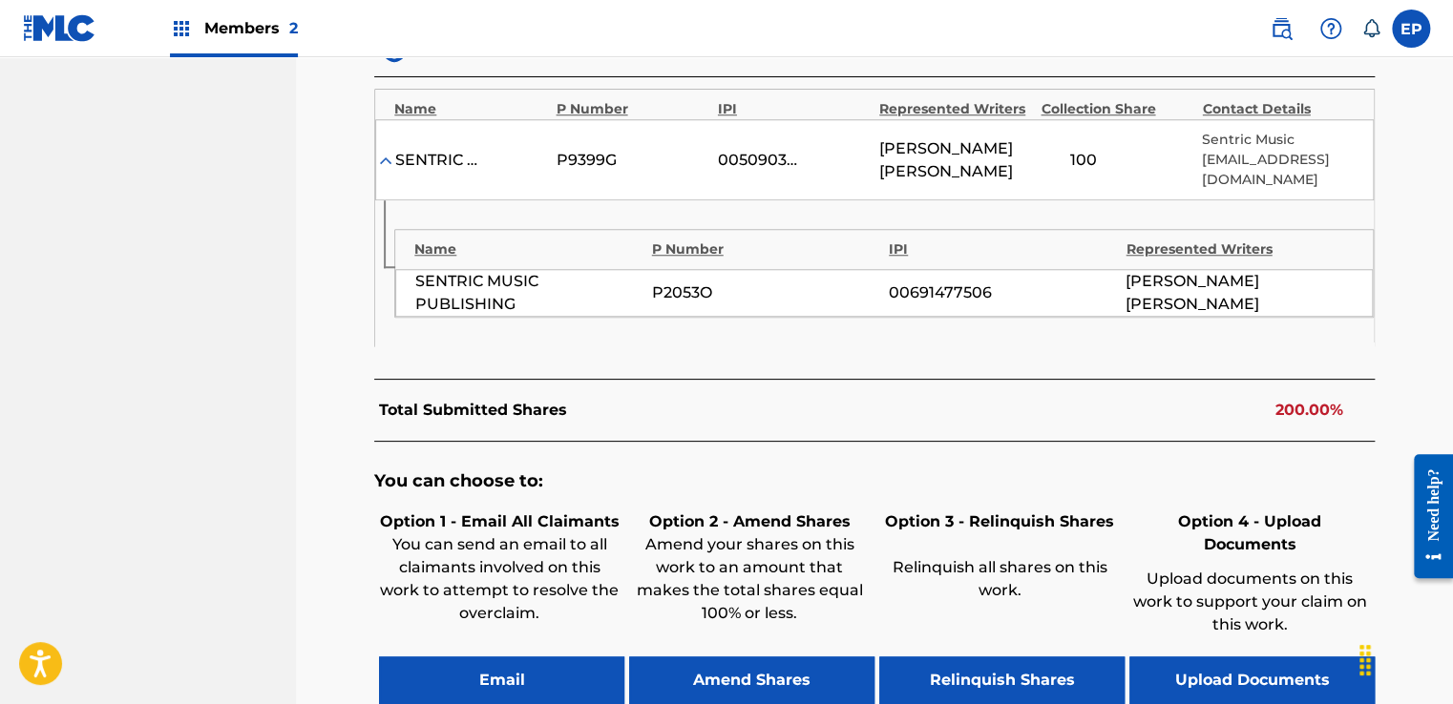
click at [1226, 657] on button "Upload Documents" at bounding box center [1251, 681] width 245 height 48
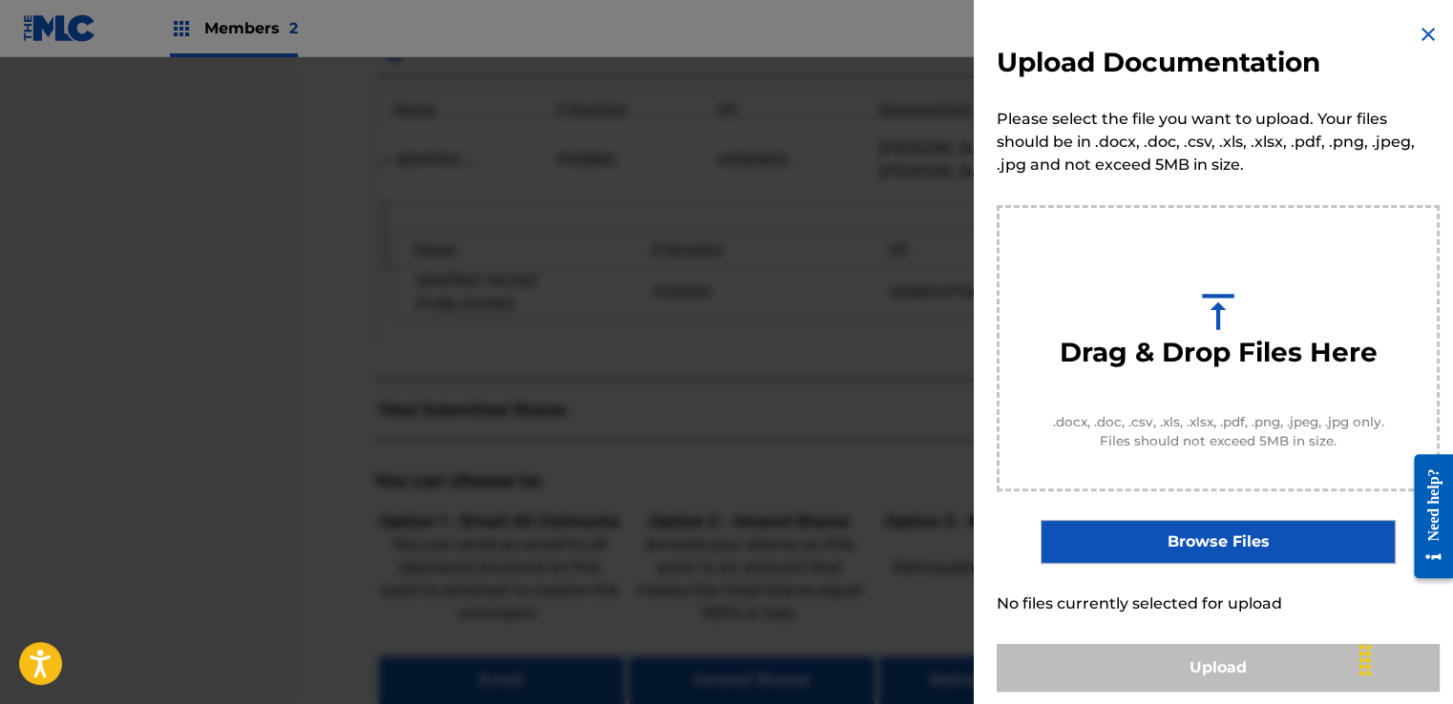
click at [1194, 552] on label "Browse Files" at bounding box center [1217, 542] width 354 height 44
click at [0, 0] on input "Browse Files" at bounding box center [0, 0] width 0 height 0
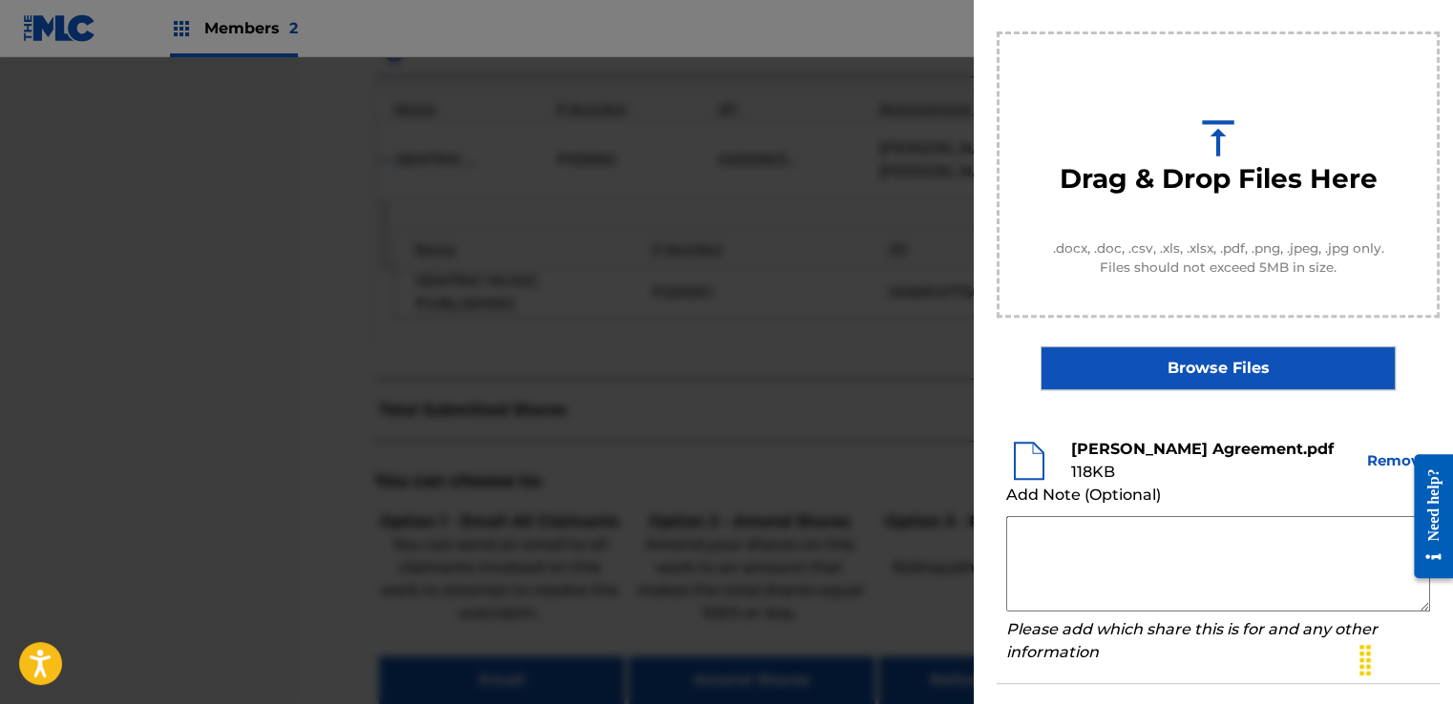
scroll to position [191, 0]
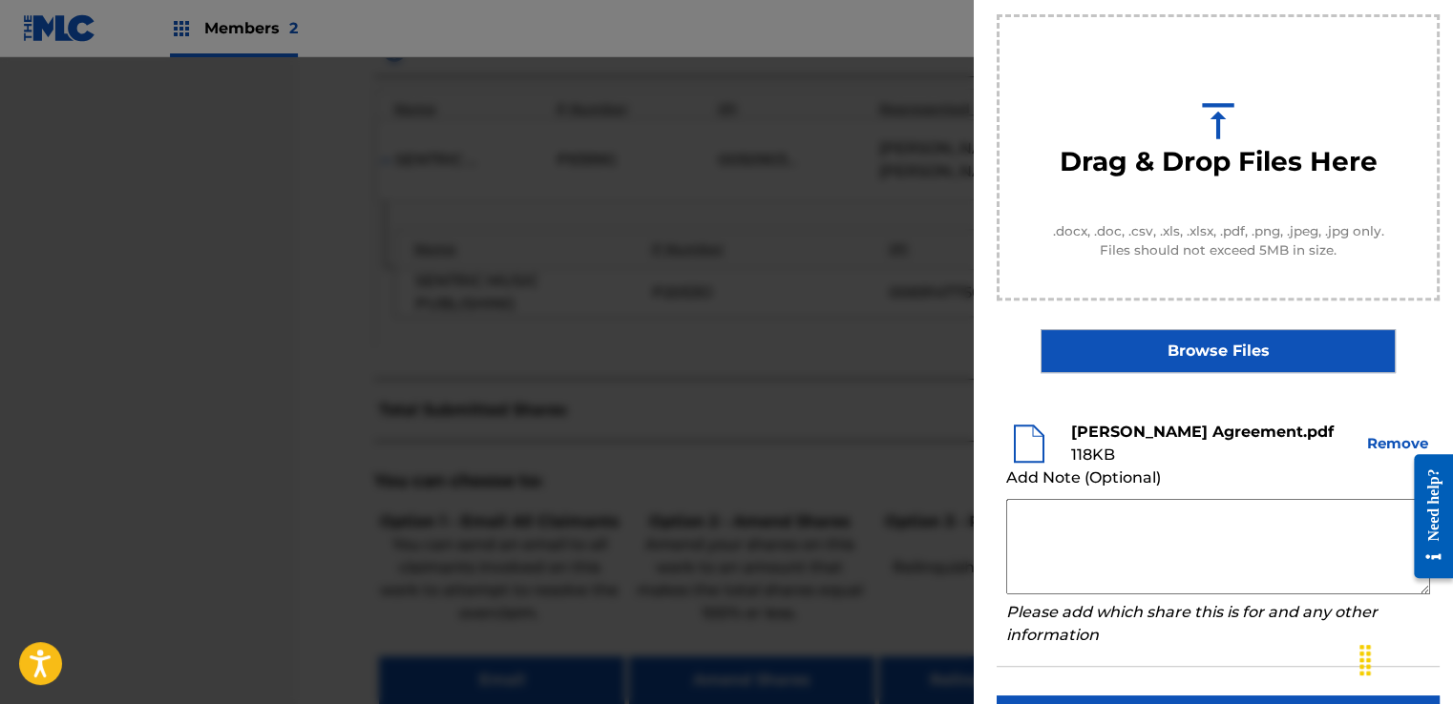
click at [1066, 514] on textarea at bounding box center [1218, 546] width 424 height 95
paste textarea "Our self service agreement is signed via digital signature and is active until …"
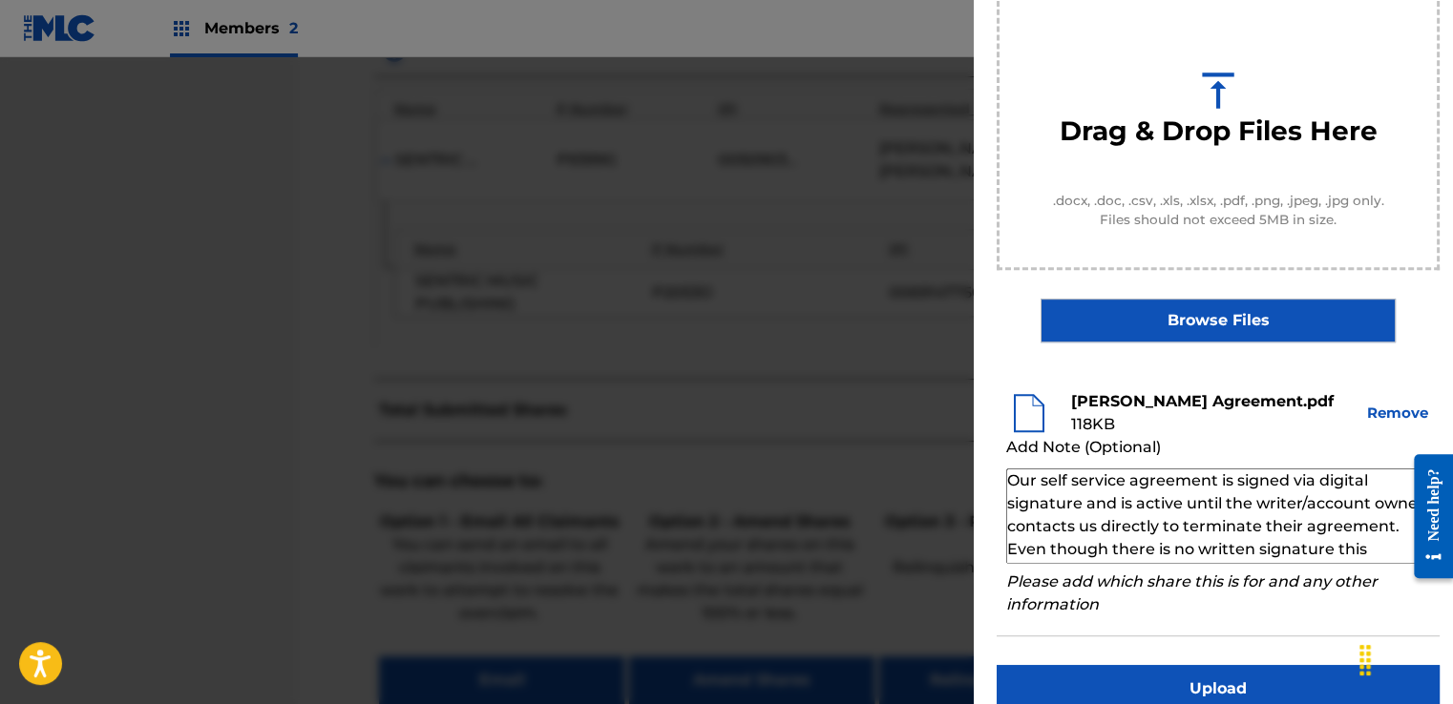
scroll to position [251, 0]
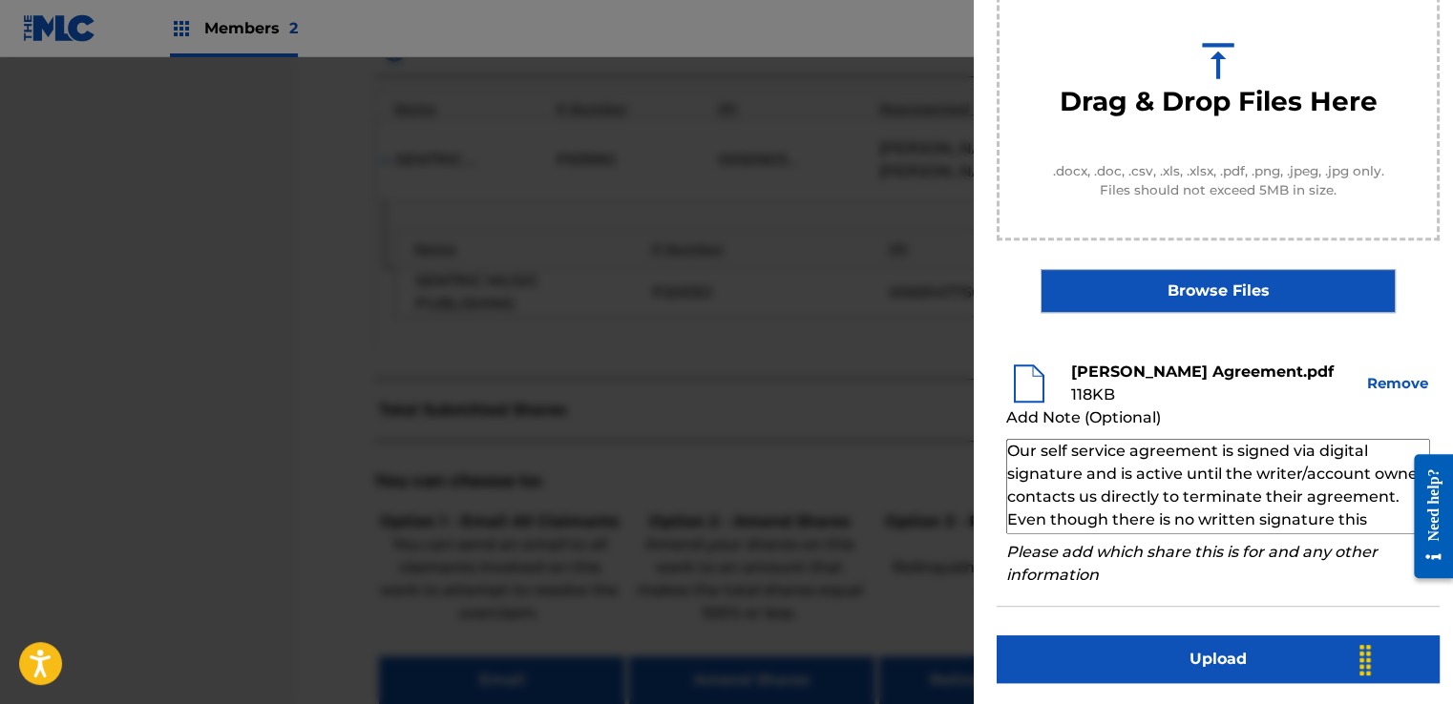
type textarea "Our self service agreement is signed via digital signature and is active until …"
click at [1192, 661] on button "Upload" at bounding box center [1218, 660] width 443 height 48
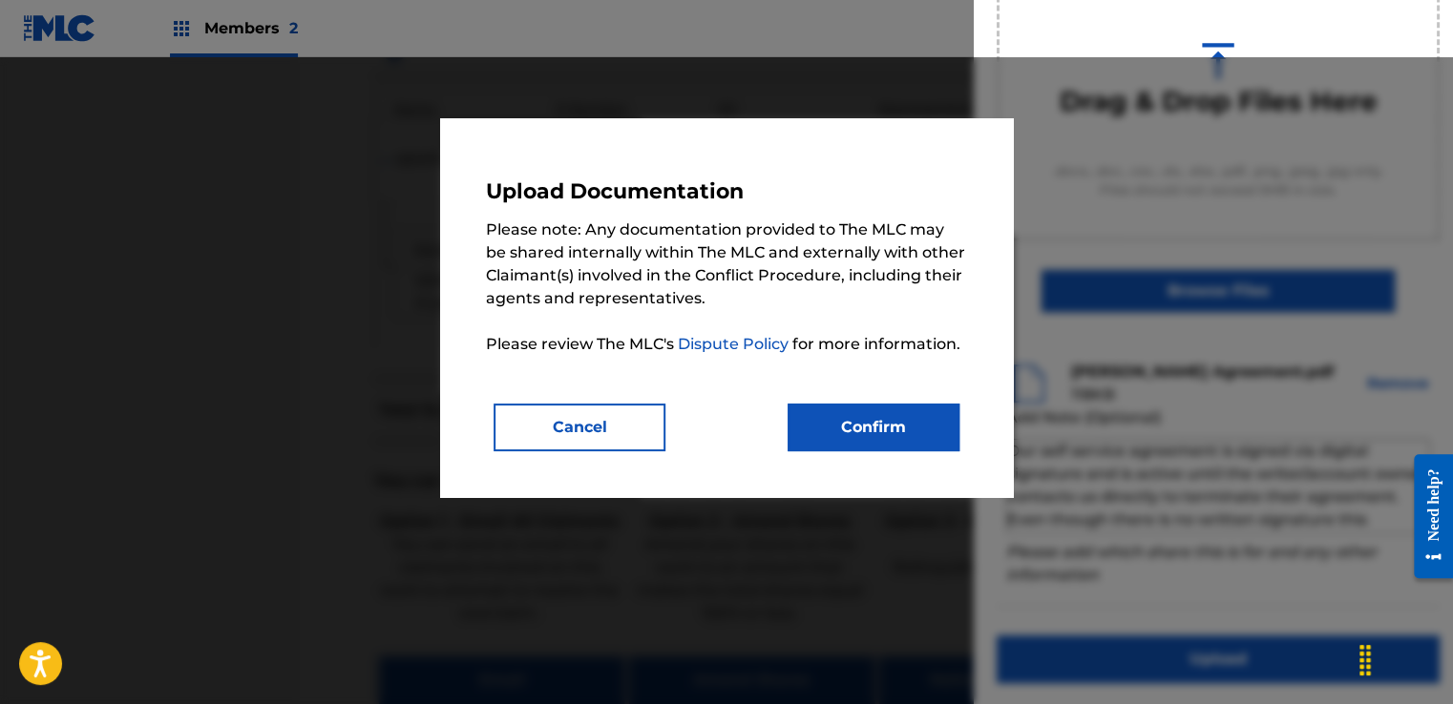
click at [909, 416] on button "Confirm" at bounding box center [874, 428] width 172 height 48
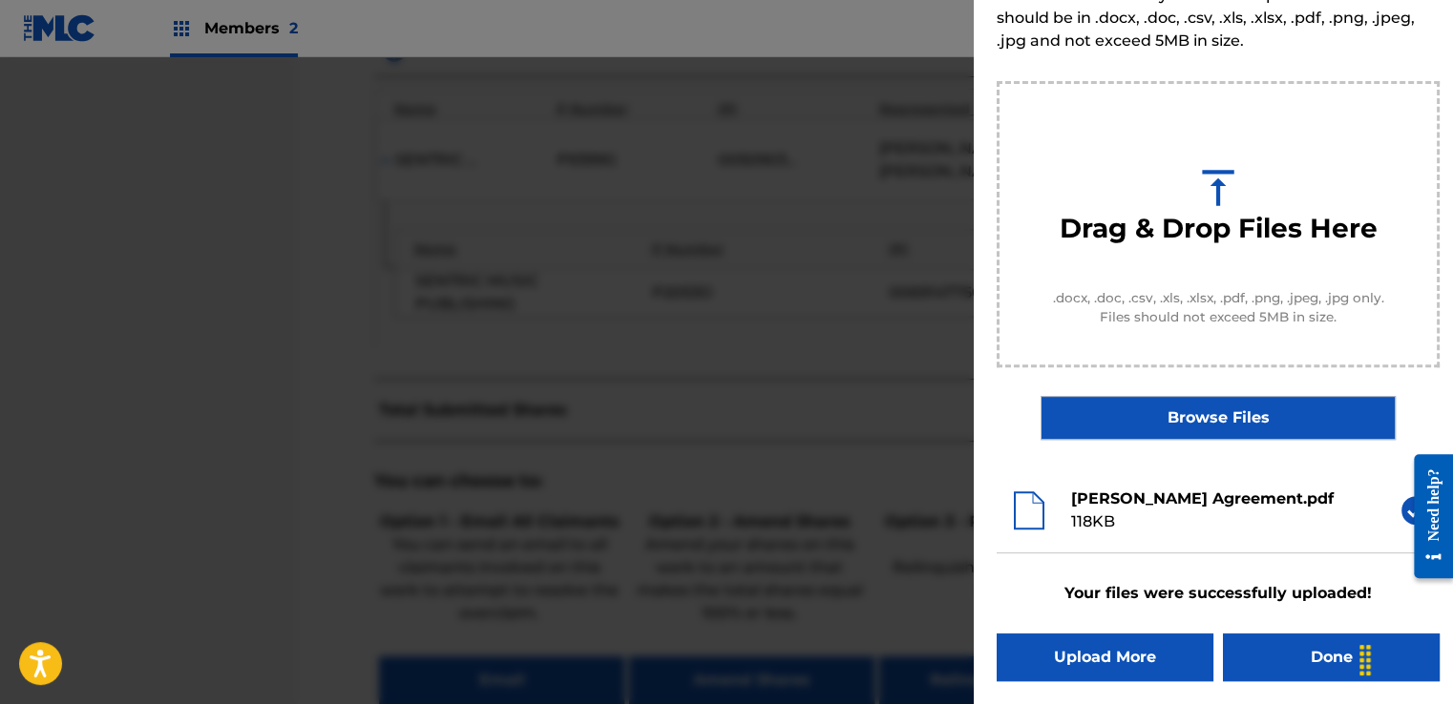
scroll to position [122, 0]
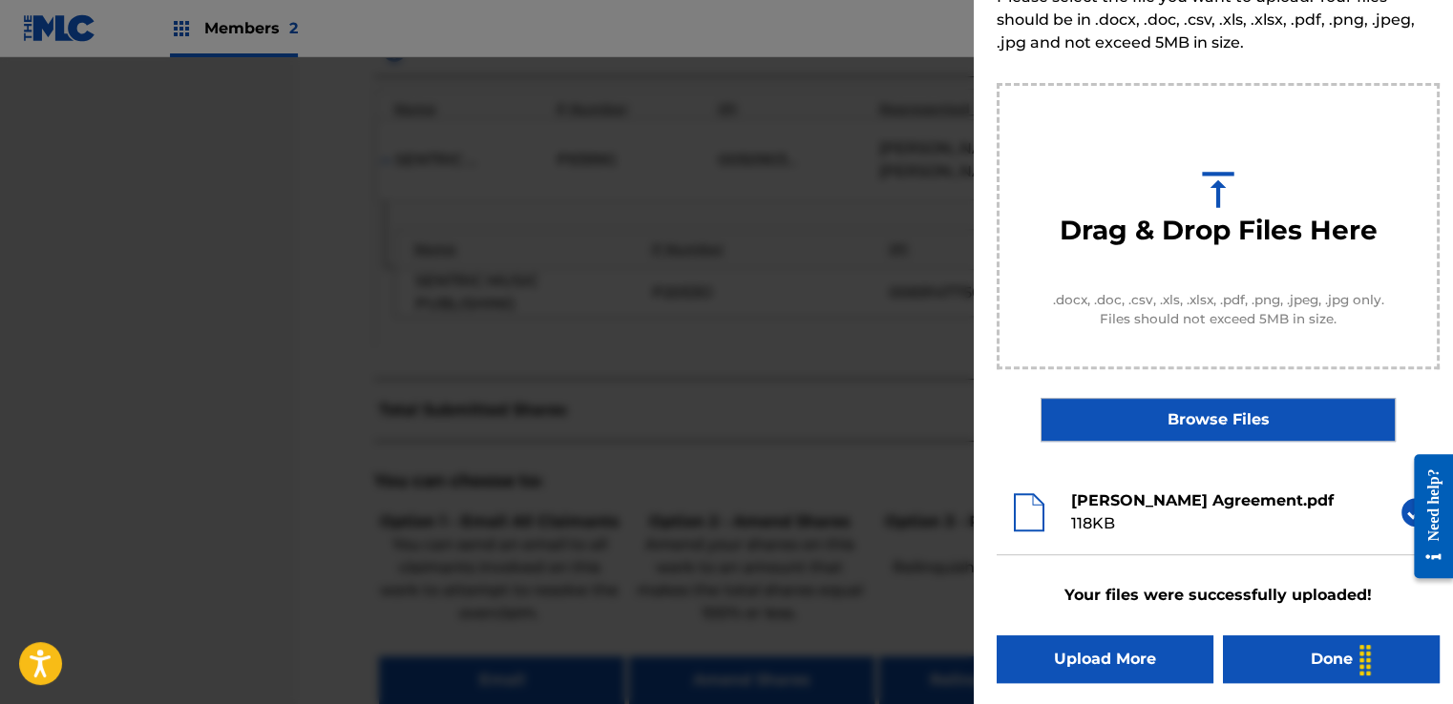
click at [1300, 660] on button "Done" at bounding box center [1331, 660] width 217 height 48
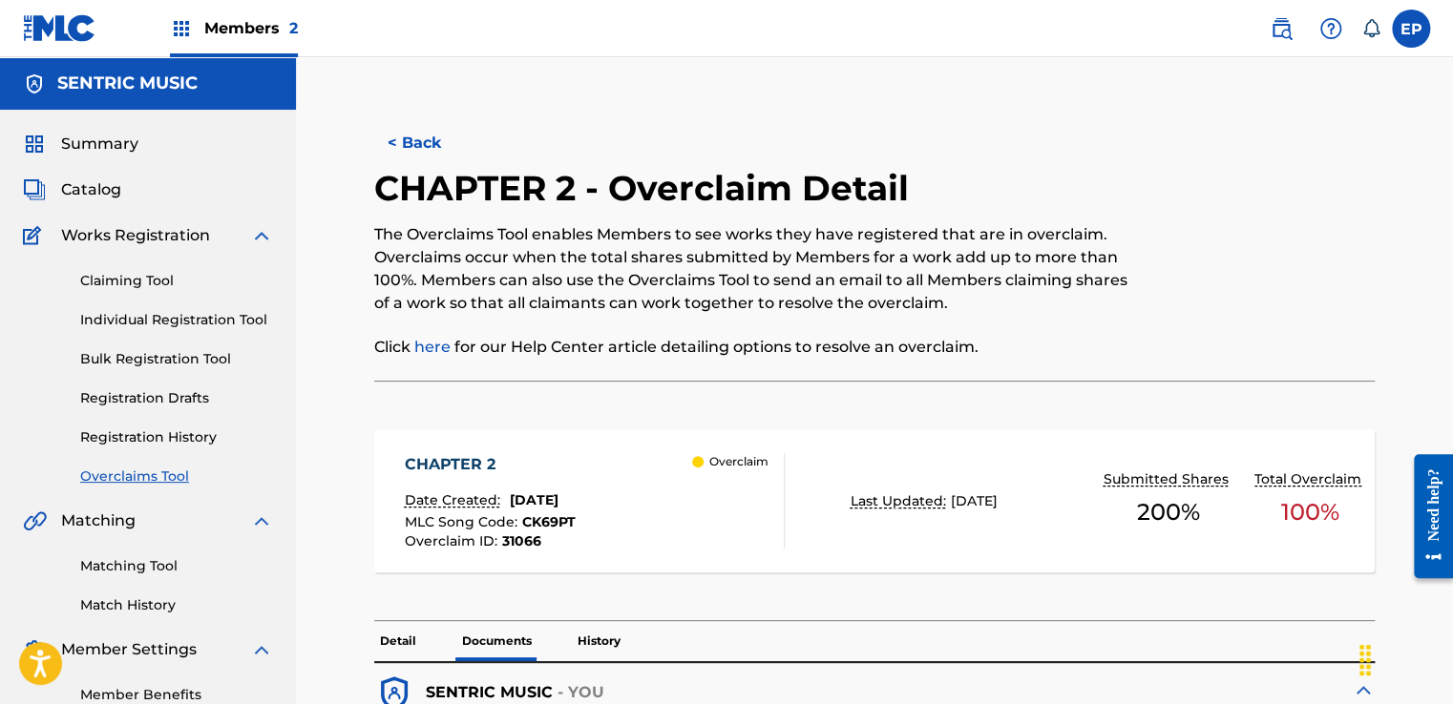
click at [126, 487] on div "Summary Catalog Works Registration Claiming Tool Individual Registration Tool B…" at bounding box center [148, 419] width 296 height 619
click at [129, 482] on link "Overclaims Tool" at bounding box center [176, 477] width 193 height 20
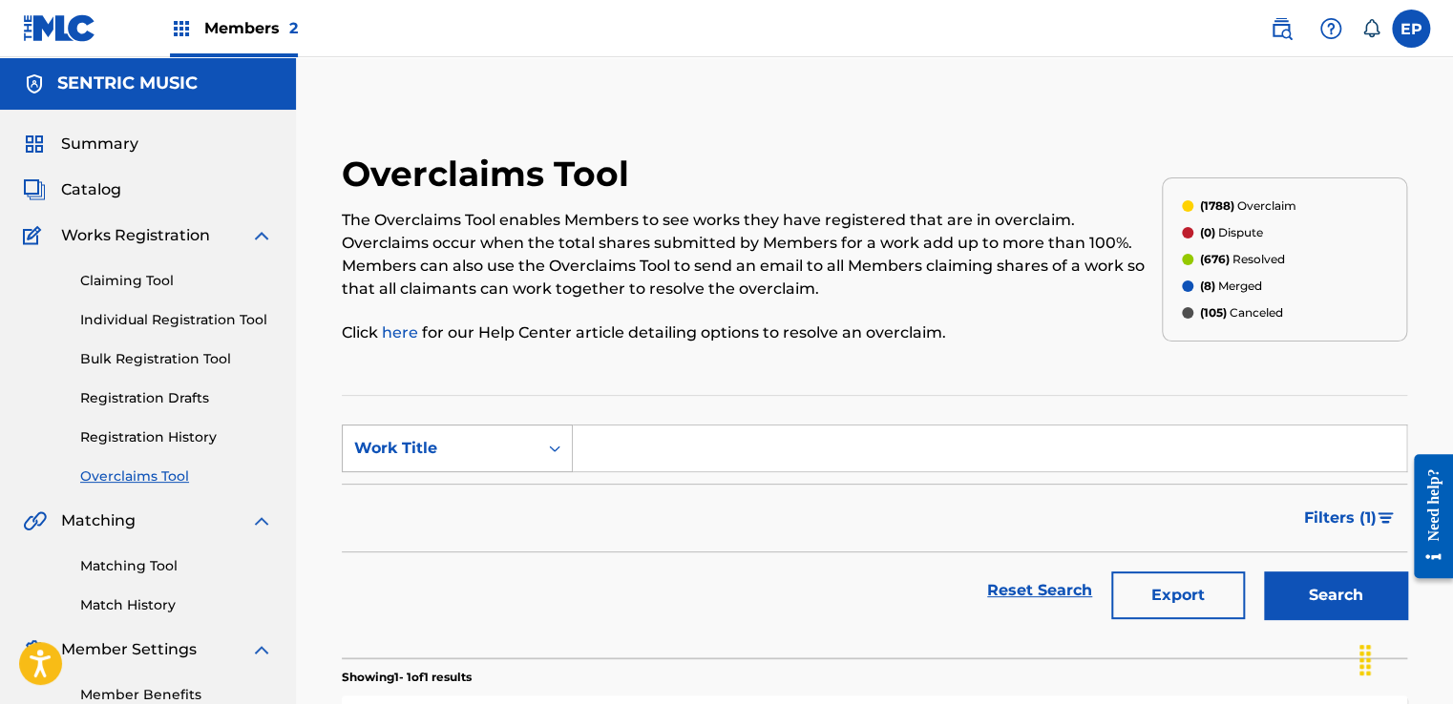
click at [493, 449] on div "Work Title" at bounding box center [440, 448] width 172 height 23
click at [441, 514] on div "MLC Song Code" at bounding box center [457, 497] width 229 height 48
click at [740, 417] on section "SearchWithCriteria5f95d24d-a45a-40ff-8476-54fcb8839395 MLC Song Code Filter Sta…" at bounding box center [874, 526] width 1065 height 263
click at [783, 434] on input "Search Form" at bounding box center [989, 449] width 833 height 46
paste input "S69B4Q"
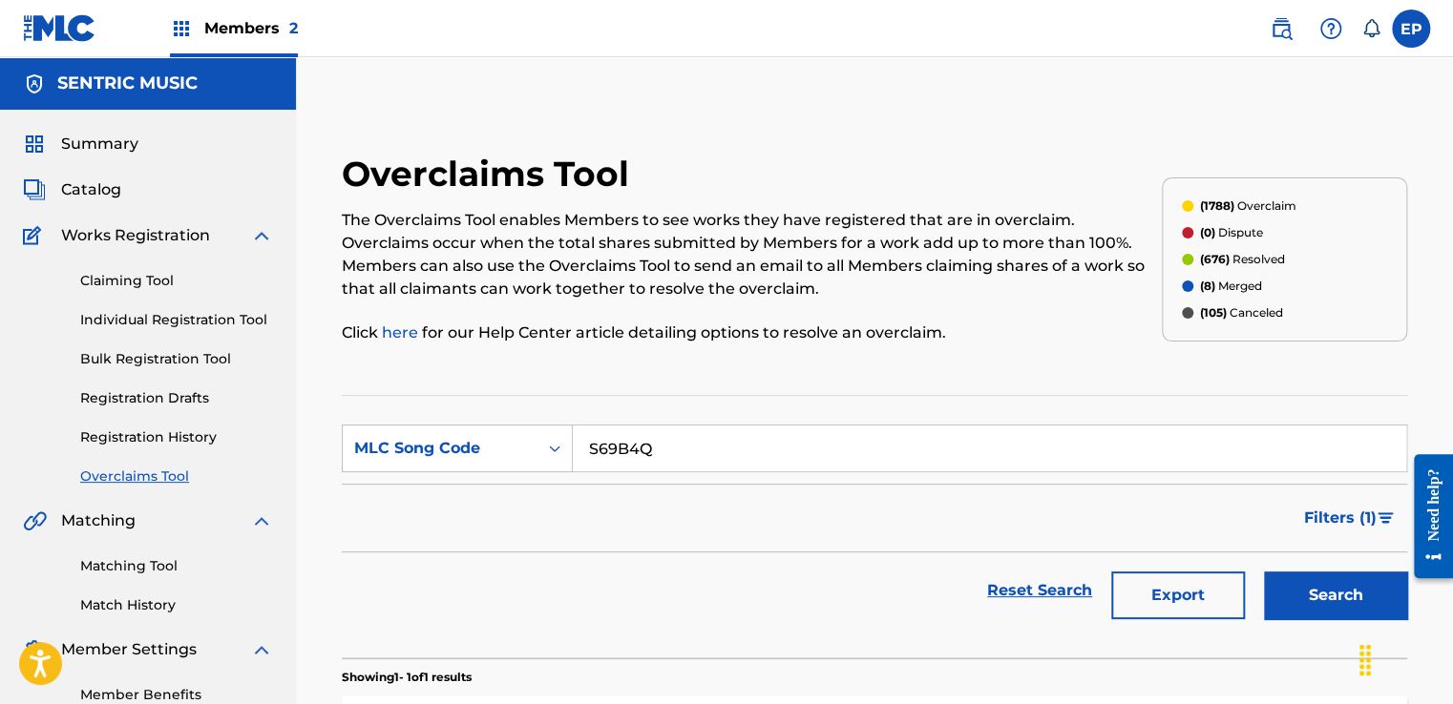
type input "S69B4Q"
click at [1298, 583] on button "Search" at bounding box center [1335, 596] width 143 height 48
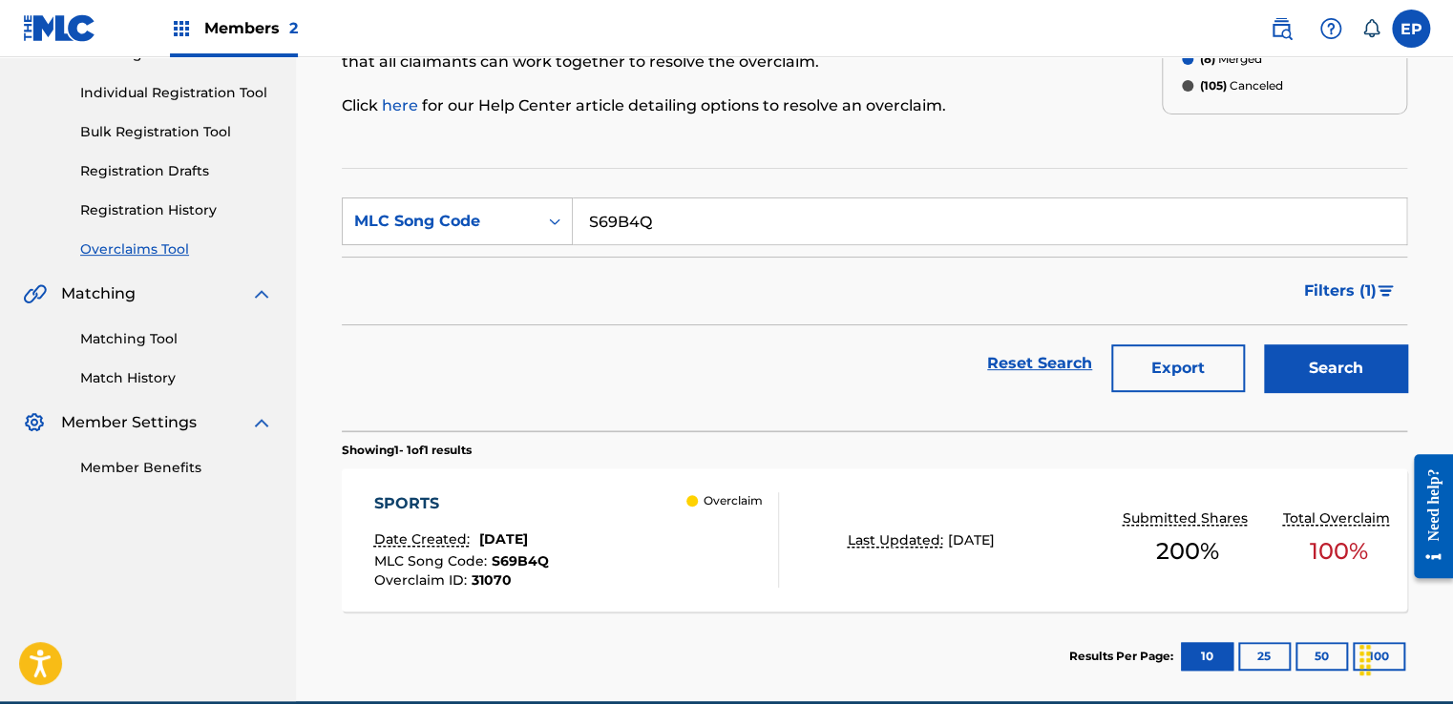
scroll to position [314, 0]
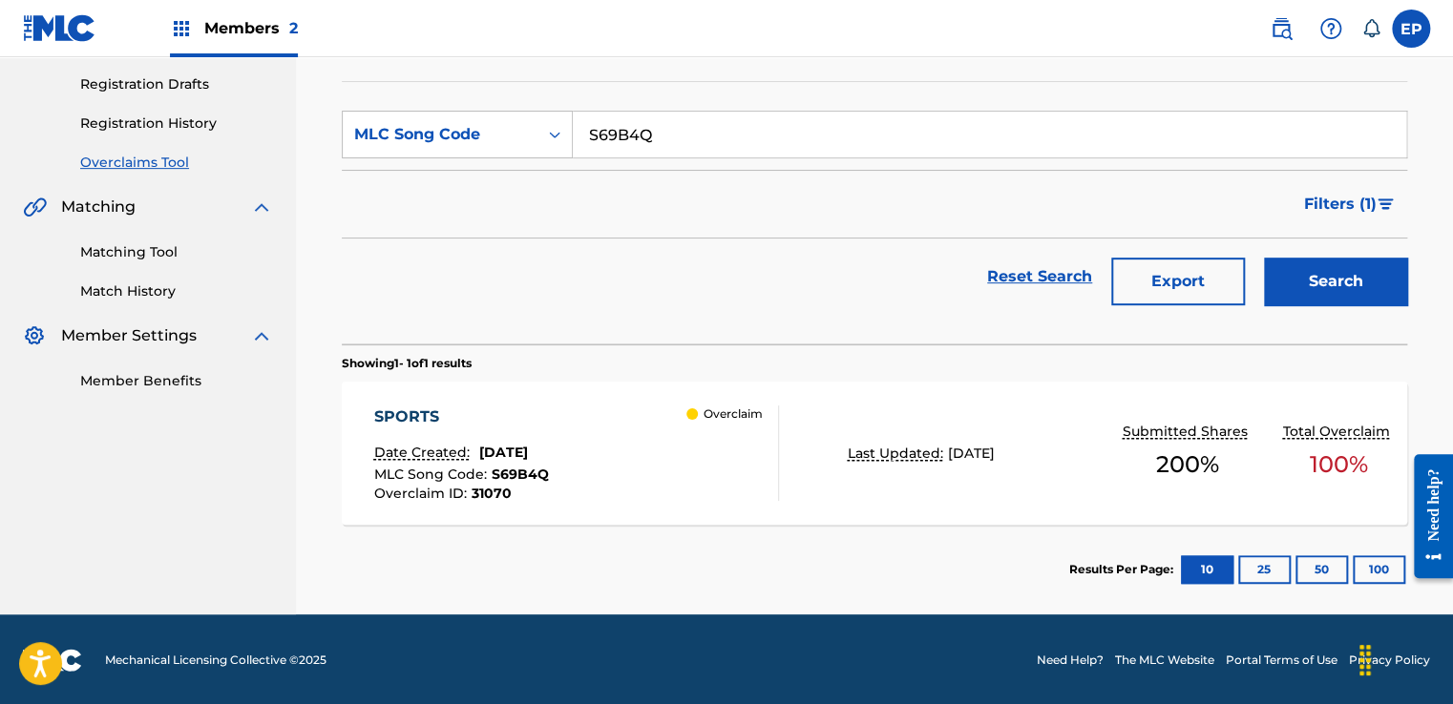
click at [613, 448] on div "SPORTS Date Created: [DATE] MLC Song Code : S69B4Q Overclaim ID : 31070 Overcla…" at bounding box center [575, 453] width 405 height 95
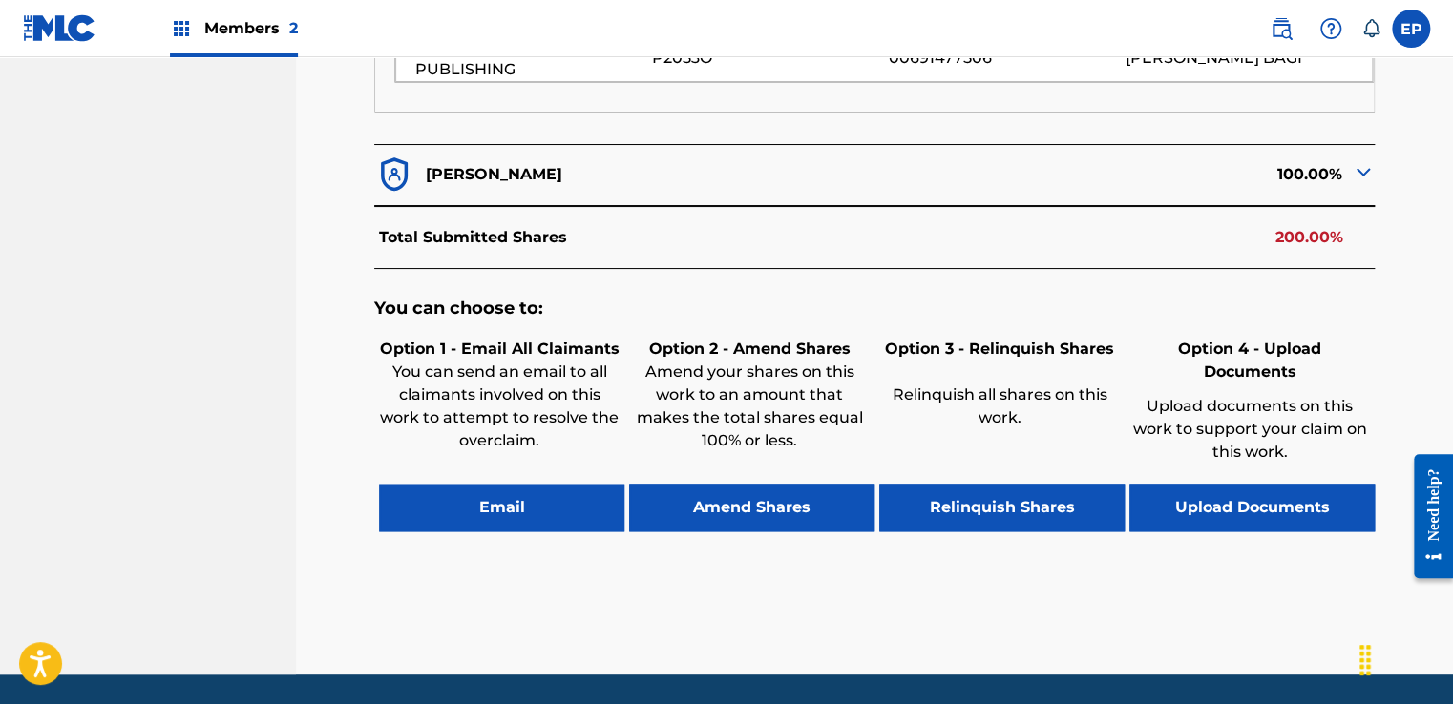
scroll to position [900, 0]
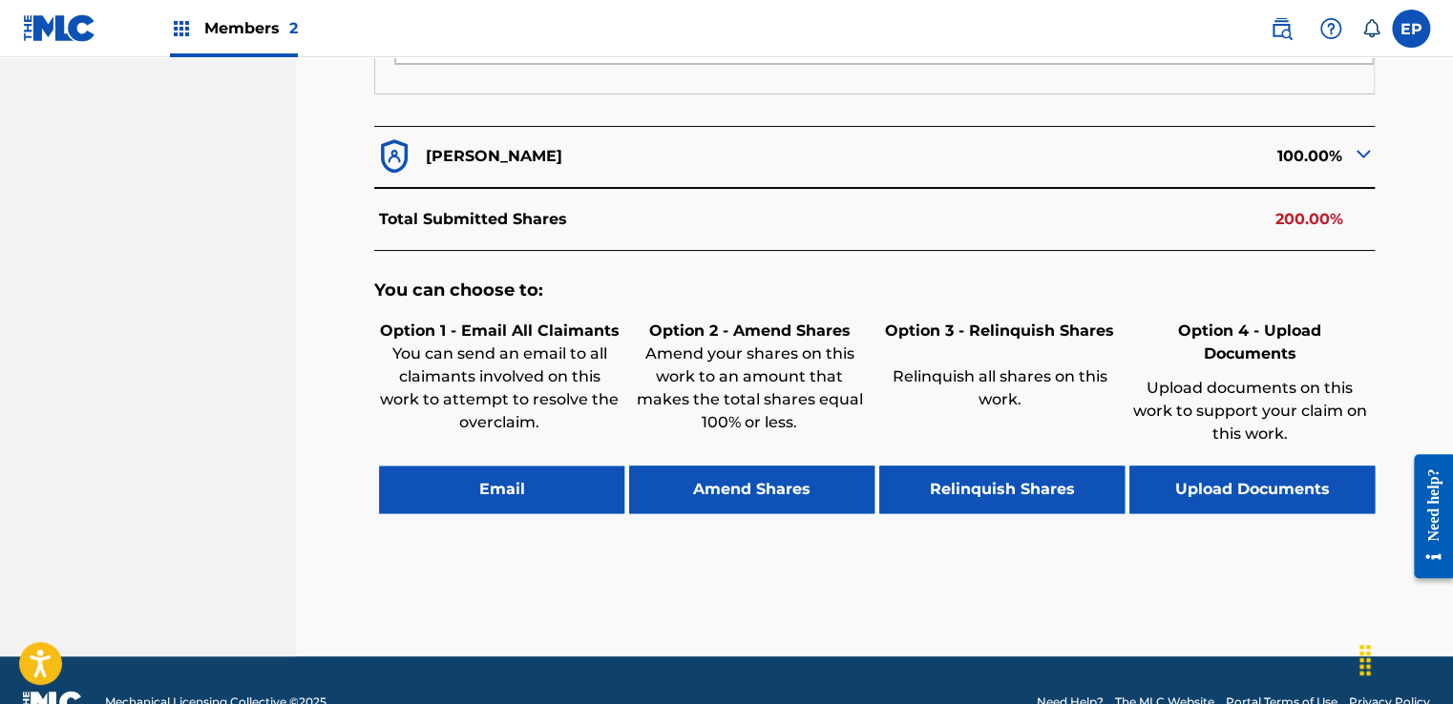
click at [1211, 466] on button "Upload Documents" at bounding box center [1251, 490] width 245 height 48
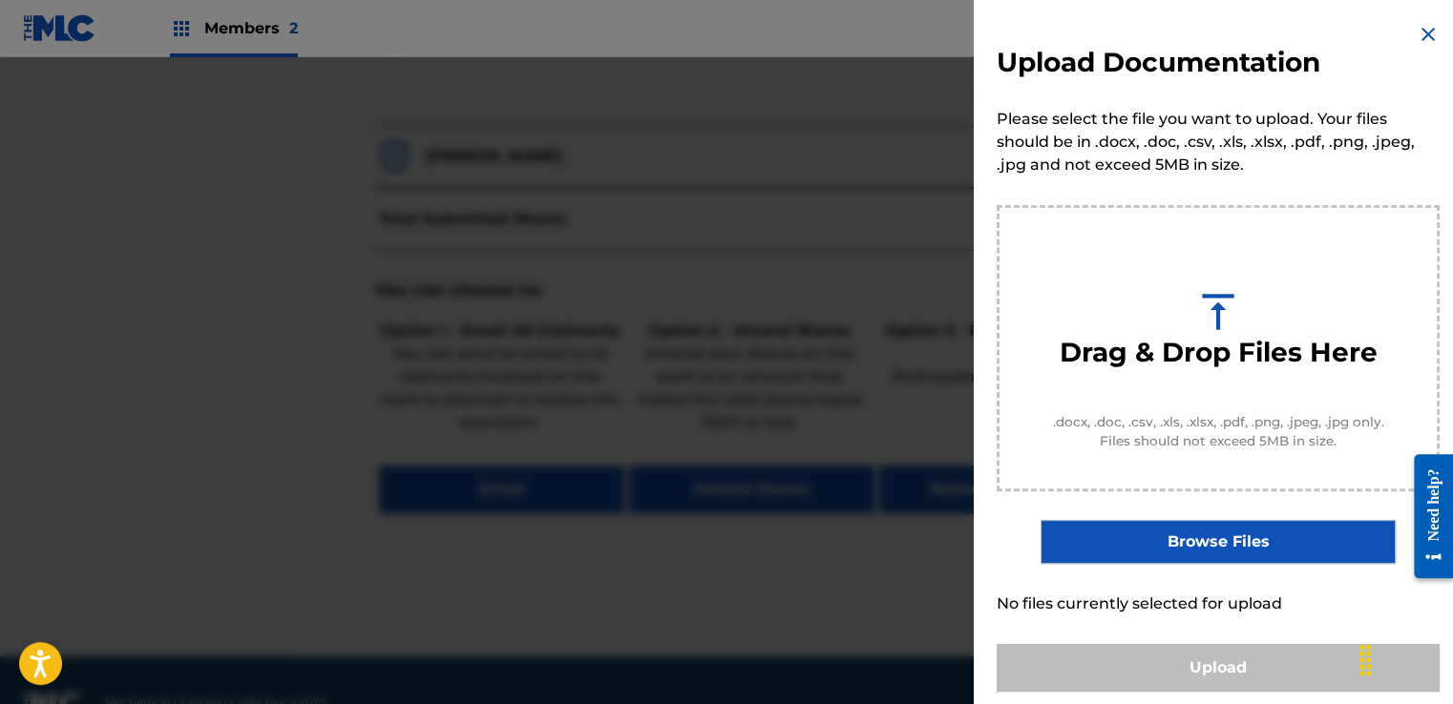
click at [1197, 530] on label "Browse Files" at bounding box center [1217, 542] width 354 height 44
click at [0, 0] on input "Browse Files" at bounding box center [0, 0] width 0 height 0
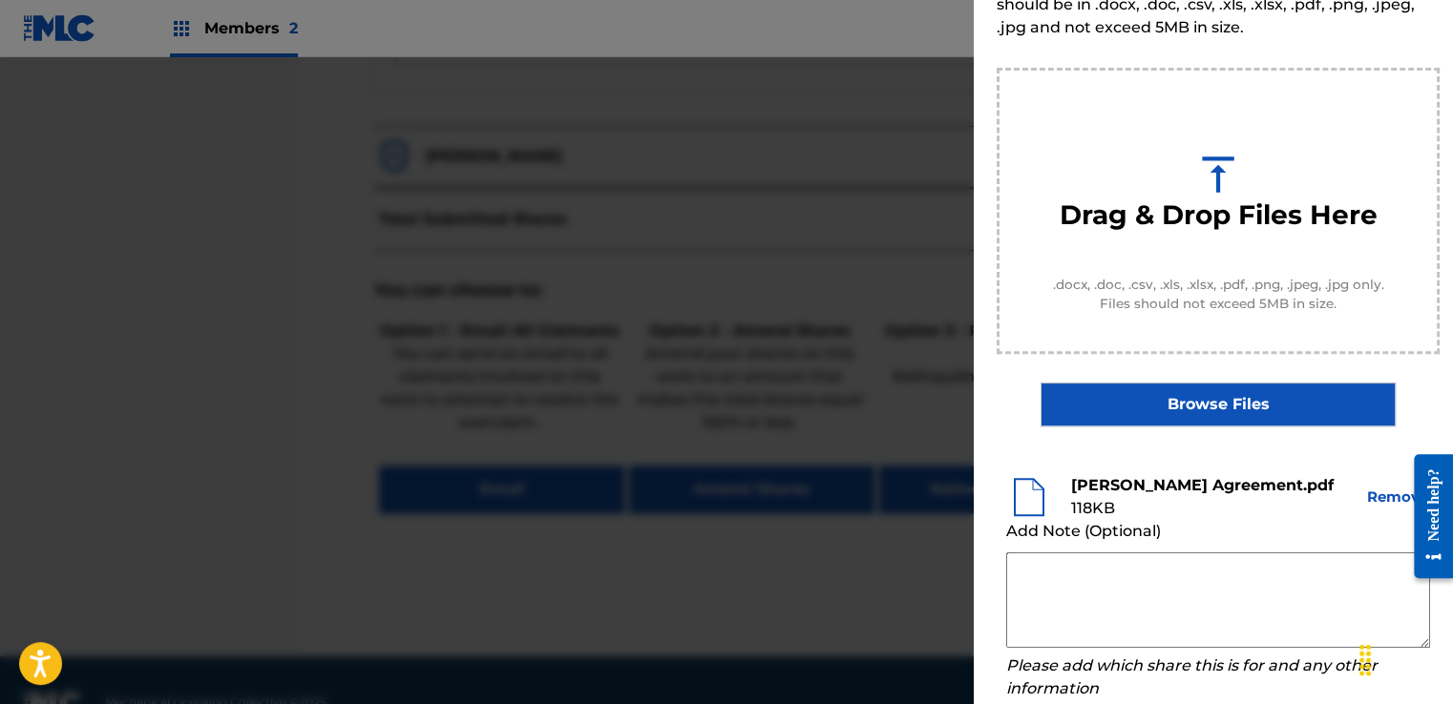
scroll to position [251, 0]
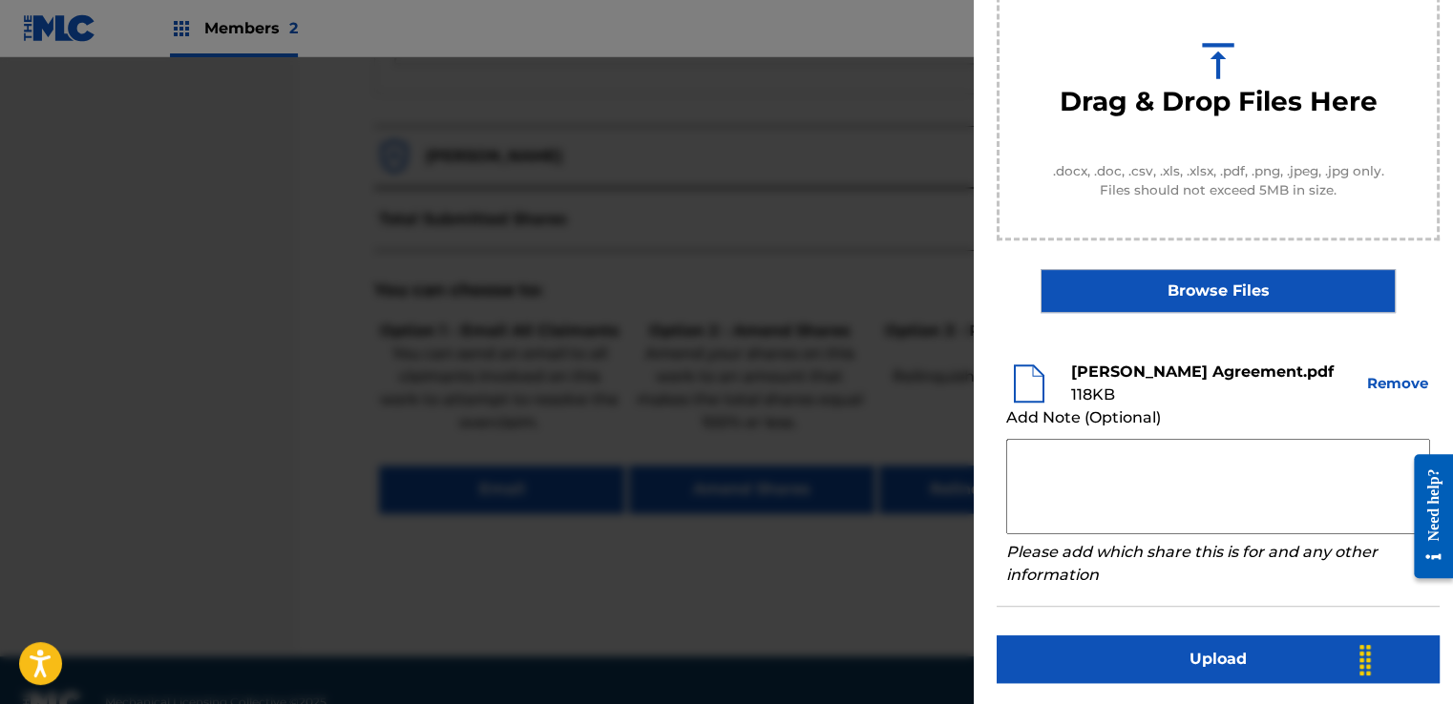
click at [1062, 472] on textarea at bounding box center [1218, 486] width 424 height 95
paste textarea "Our self service agreement is signed via digital signature and is active until …"
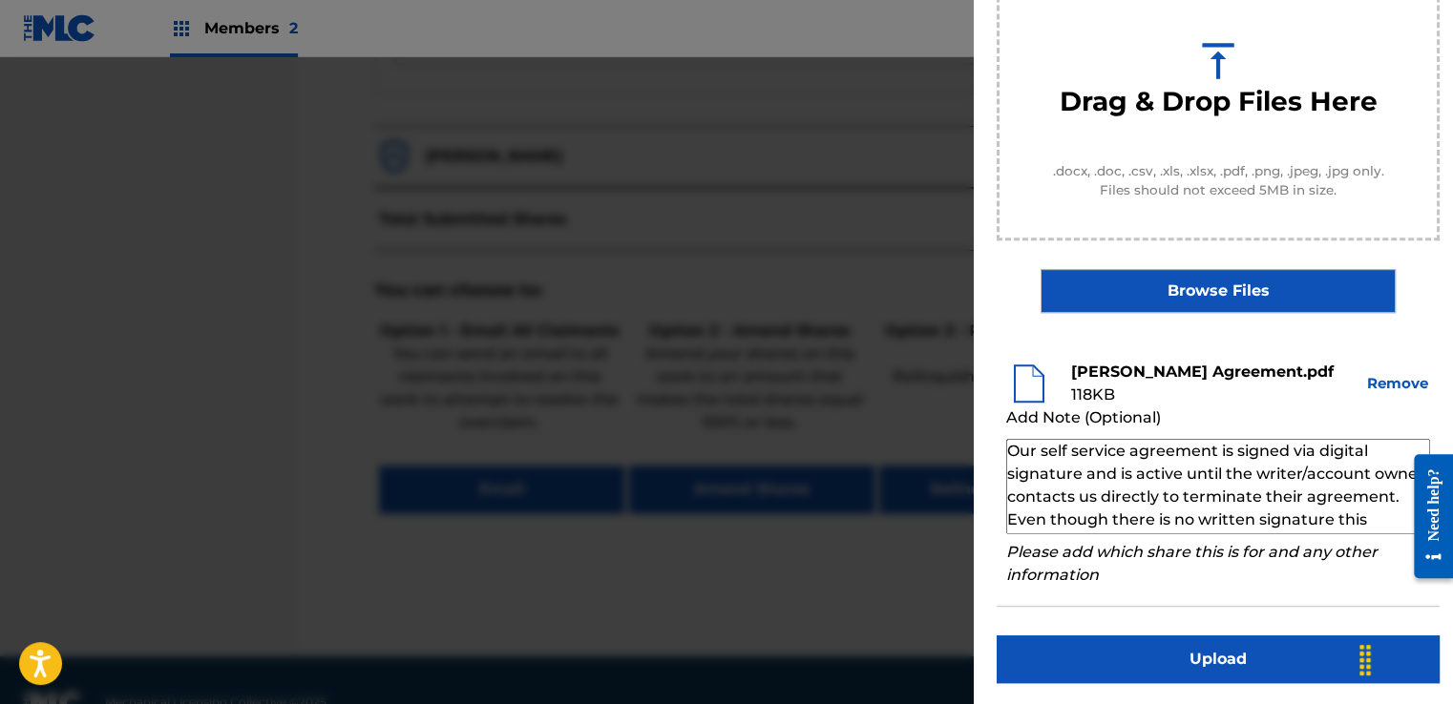
scroll to position [65, 0]
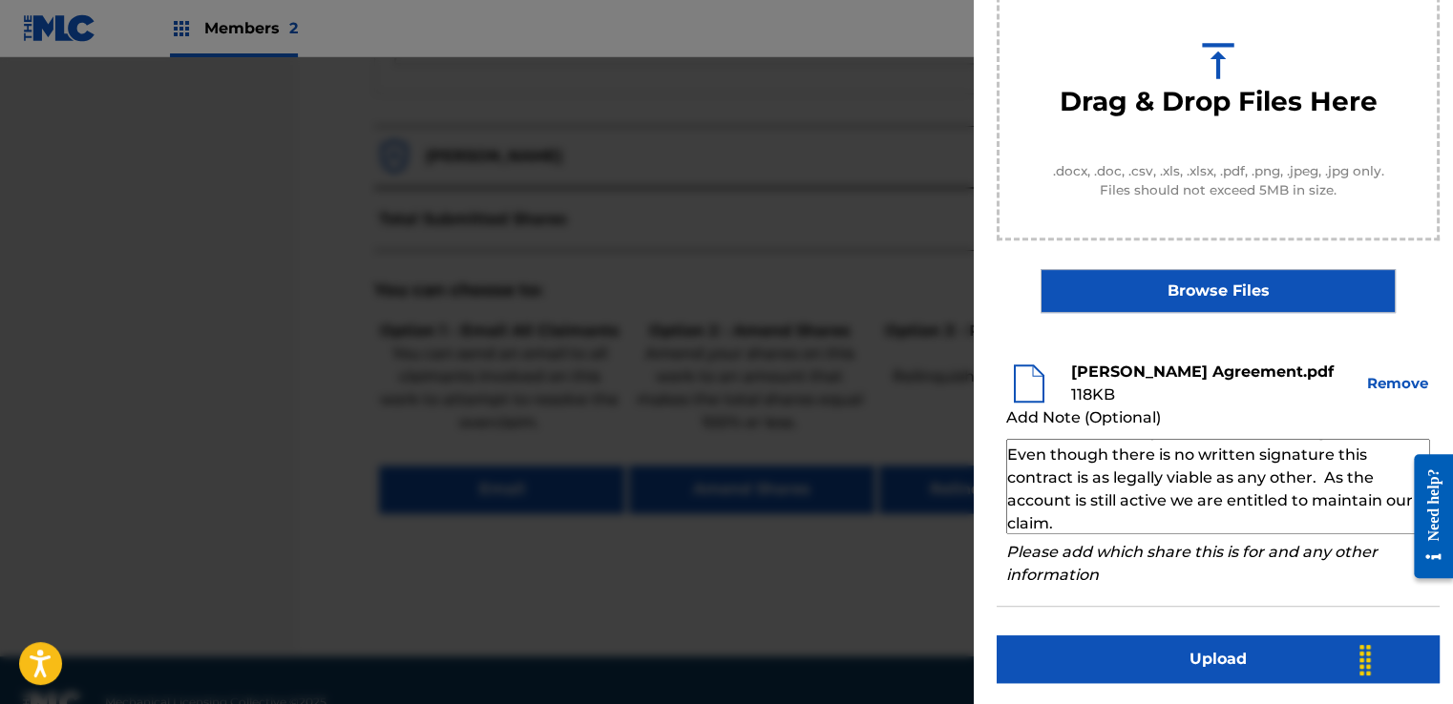
type textarea "Our self service agreement is signed via digital signature and is active until …"
click at [1151, 651] on button "Upload" at bounding box center [1218, 660] width 443 height 48
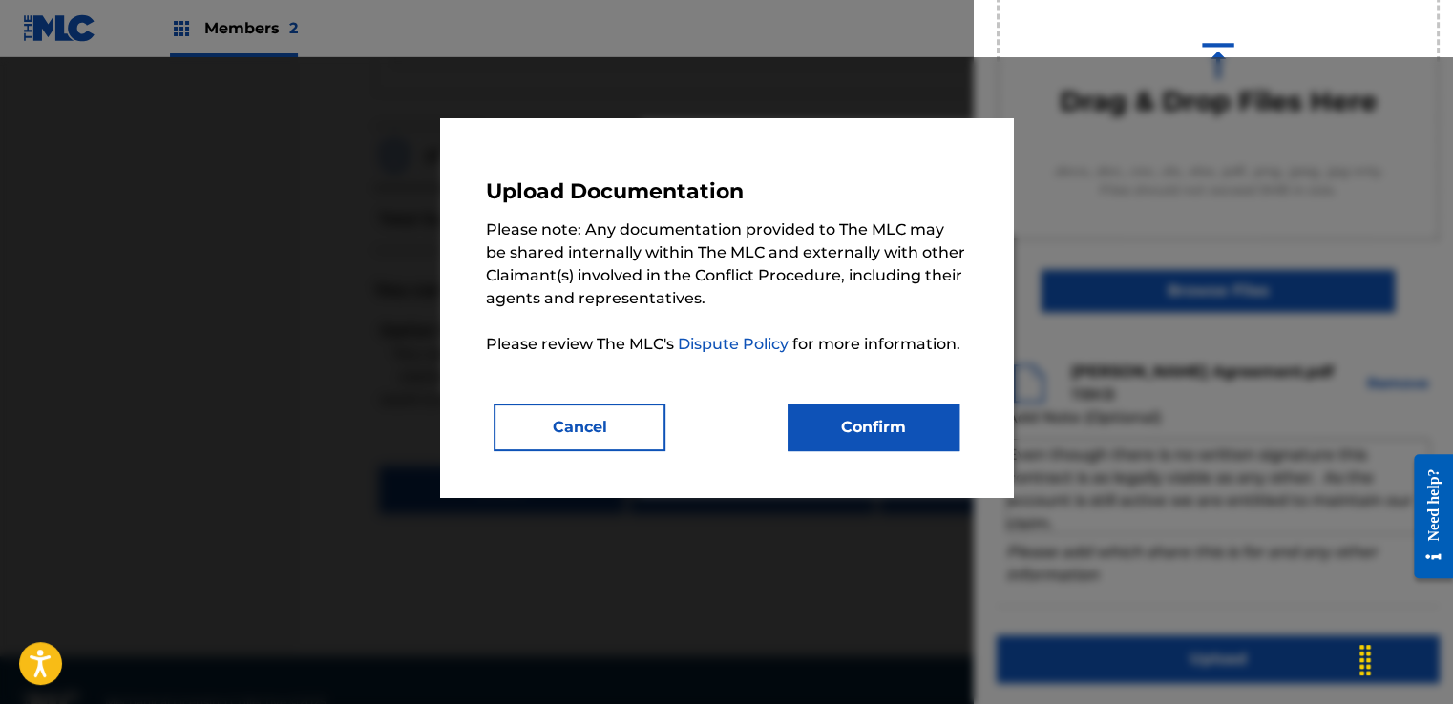
click at [840, 431] on button "Confirm" at bounding box center [874, 428] width 172 height 48
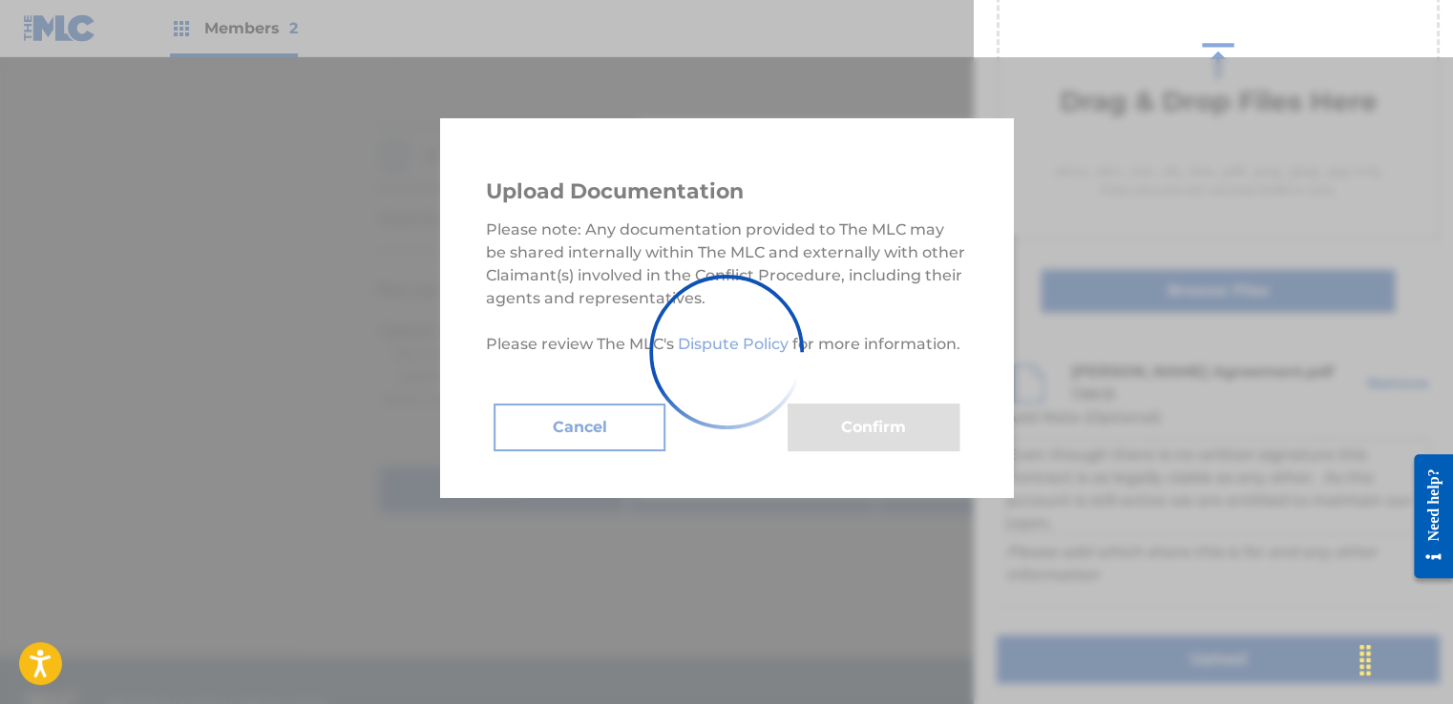
scroll to position [122, 0]
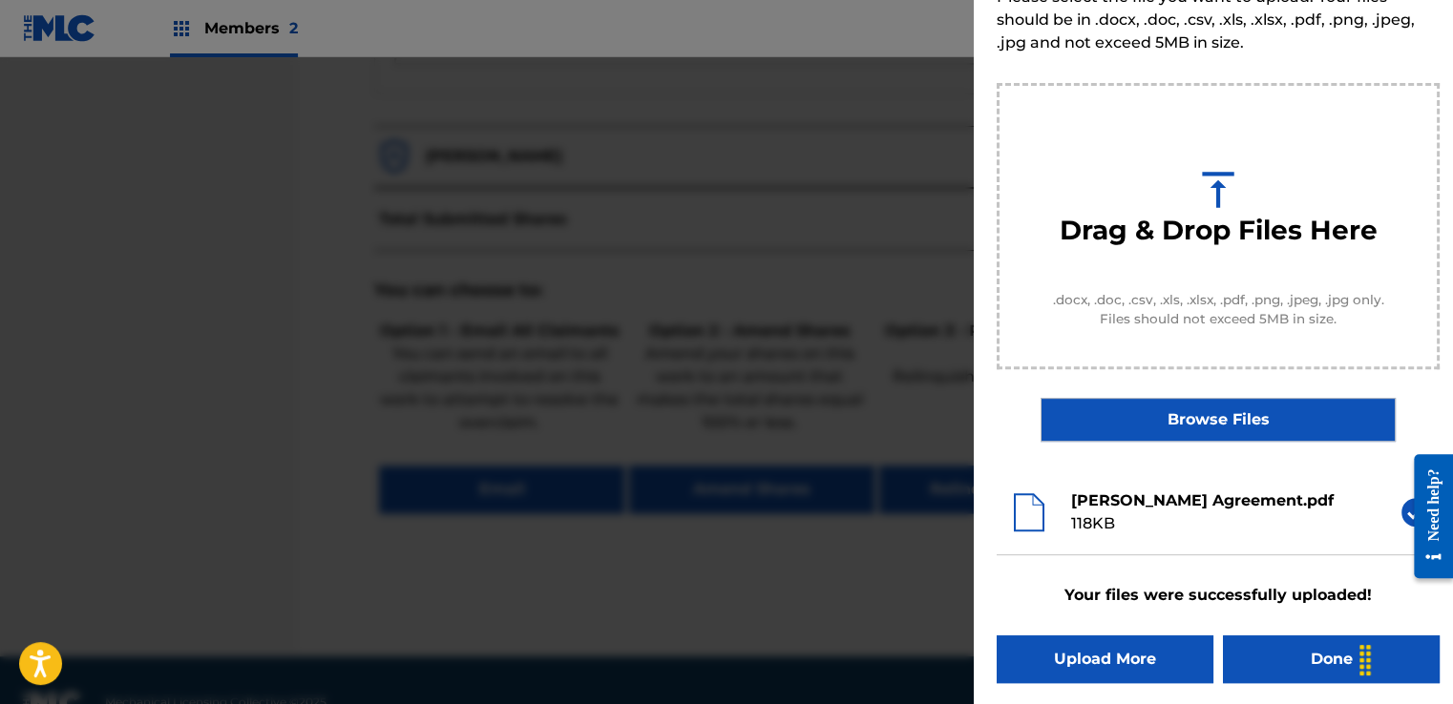
click at [1244, 643] on button "Done" at bounding box center [1331, 660] width 217 height 48
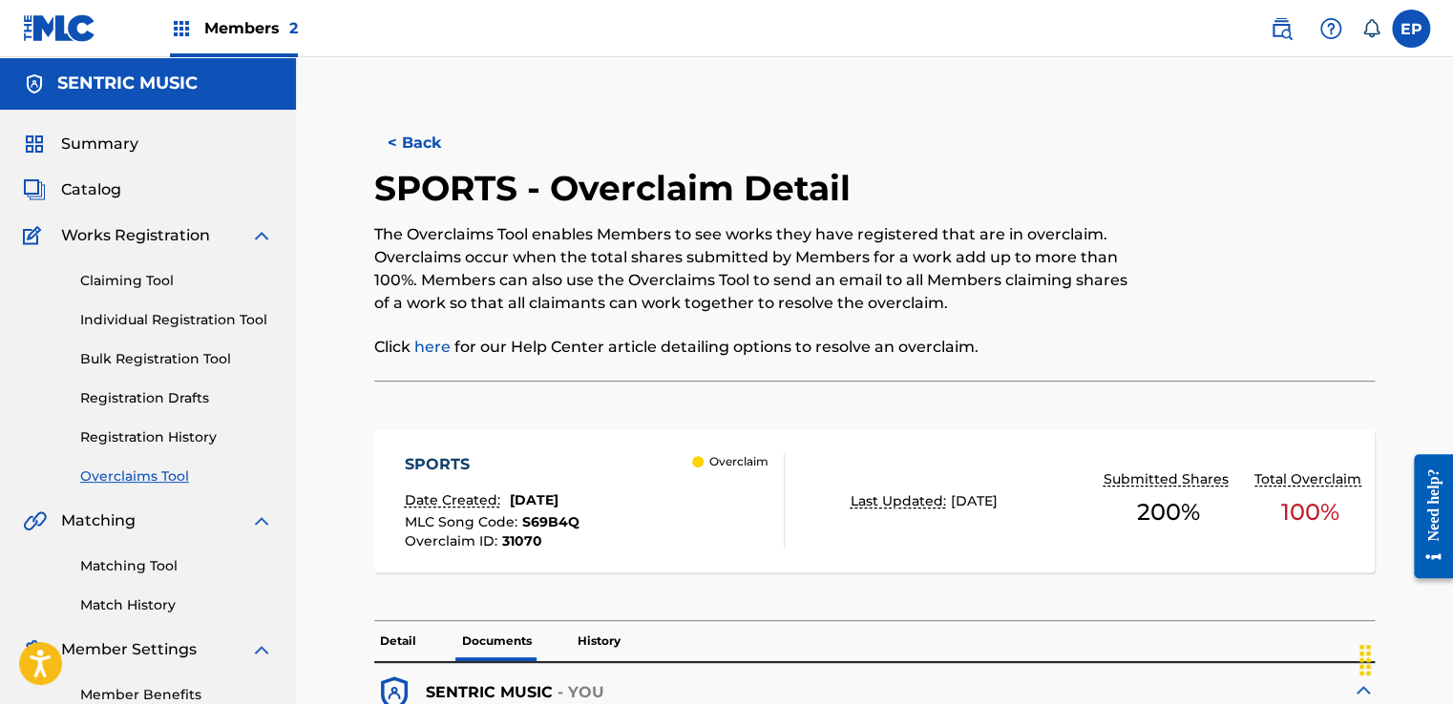
click at [155, 478] on link "Overclaims Tool" at bounding box center [176, 477] width 193 height 20
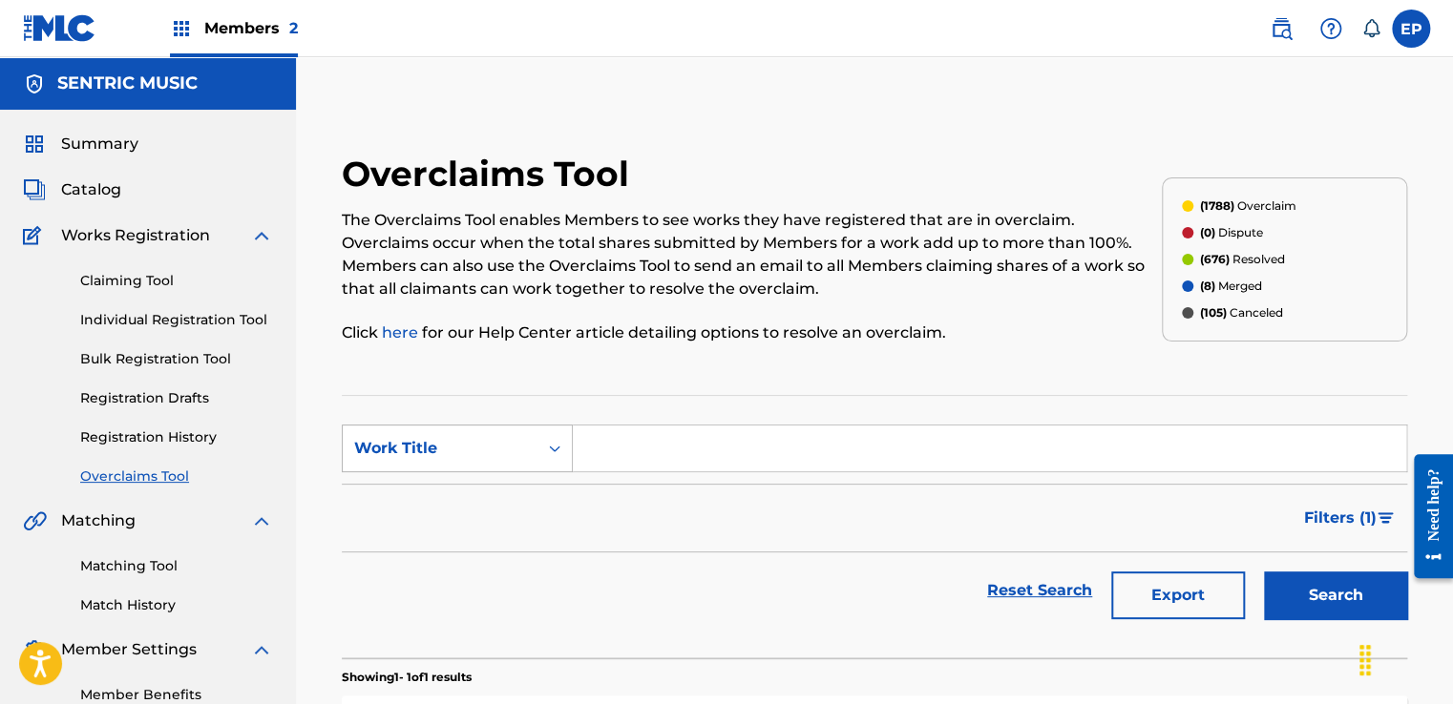
click at [496, 466] on div "Work Title" at bounding box center [440, 449] width 195 height 36
click at [473, 494] on div "MLC Song Code" at bounding box center [457, 497] width 229 height 48
drag, startPoint x: 618, startPoint y: 466, endPoint x: 649, endPoint y: 466, distance: 31.5
click at [618, 466] on input "Search Form" at bounding box center [989, 449] width 833 height 46
paste input "HP6BWD"
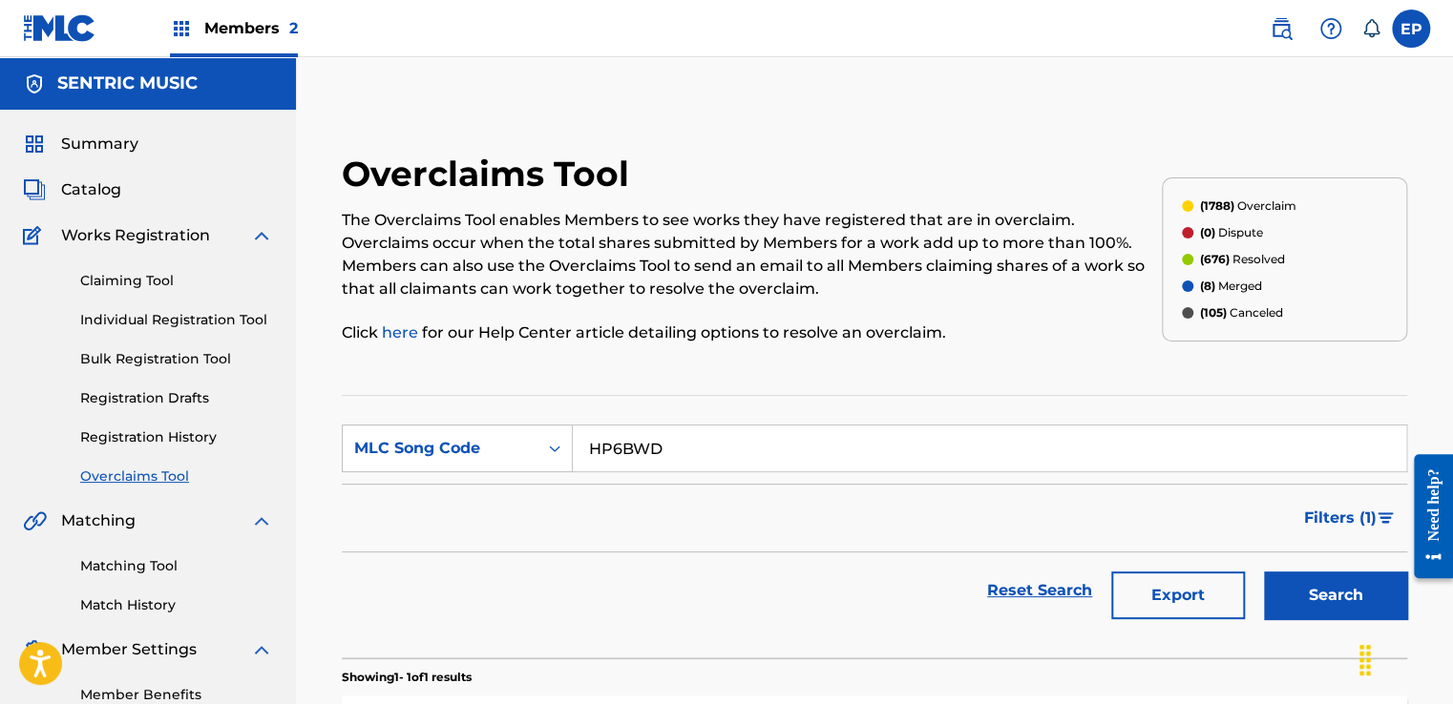
type input "HP6BWD"
click at [1325, 574] on button "Search" at bounding box center [1335, 596] width 143 height 48
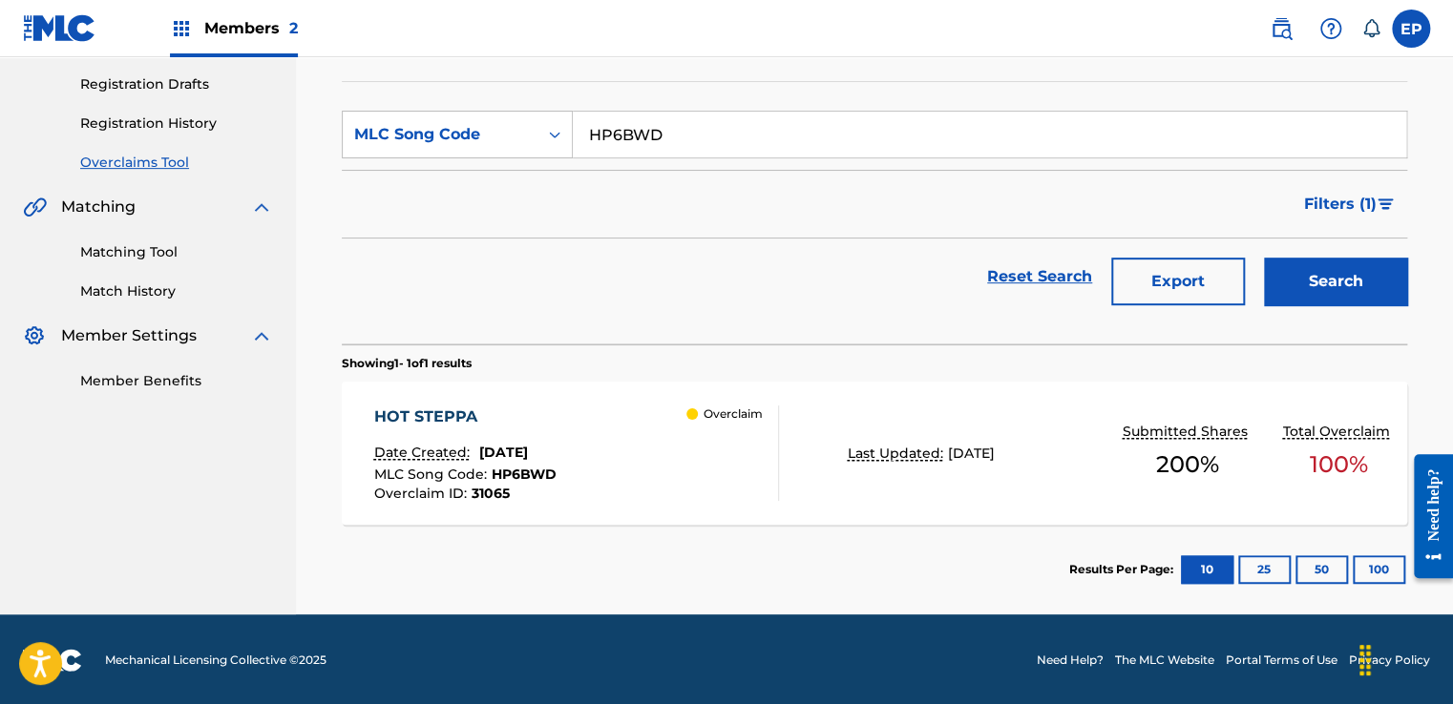
click at [1058, 510] on div "HOT STEPPA Date Created: [DATE] MLC Song Code : HP6BWD Overclaim ID : 31065 Ove…" at bounding box center [874, 453] width 1065 height 143
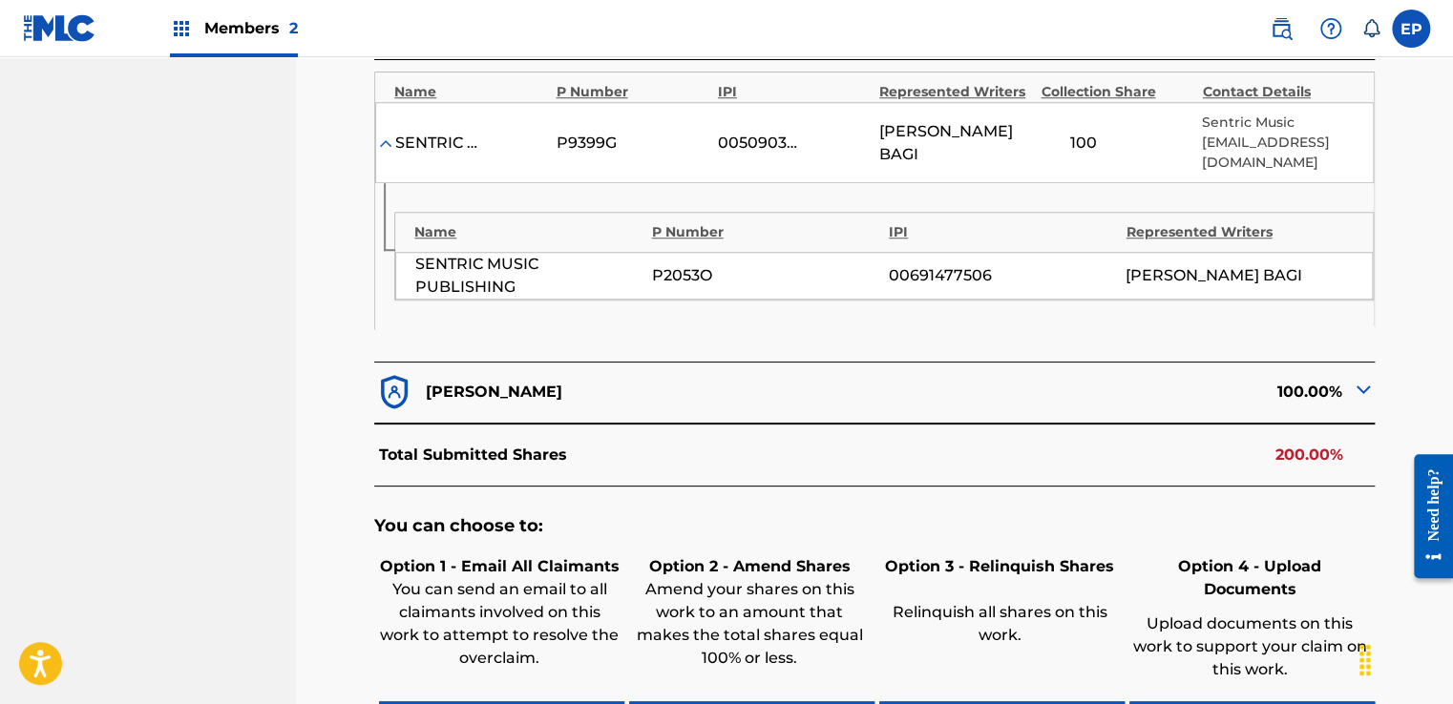
scroll to position [805, 0]
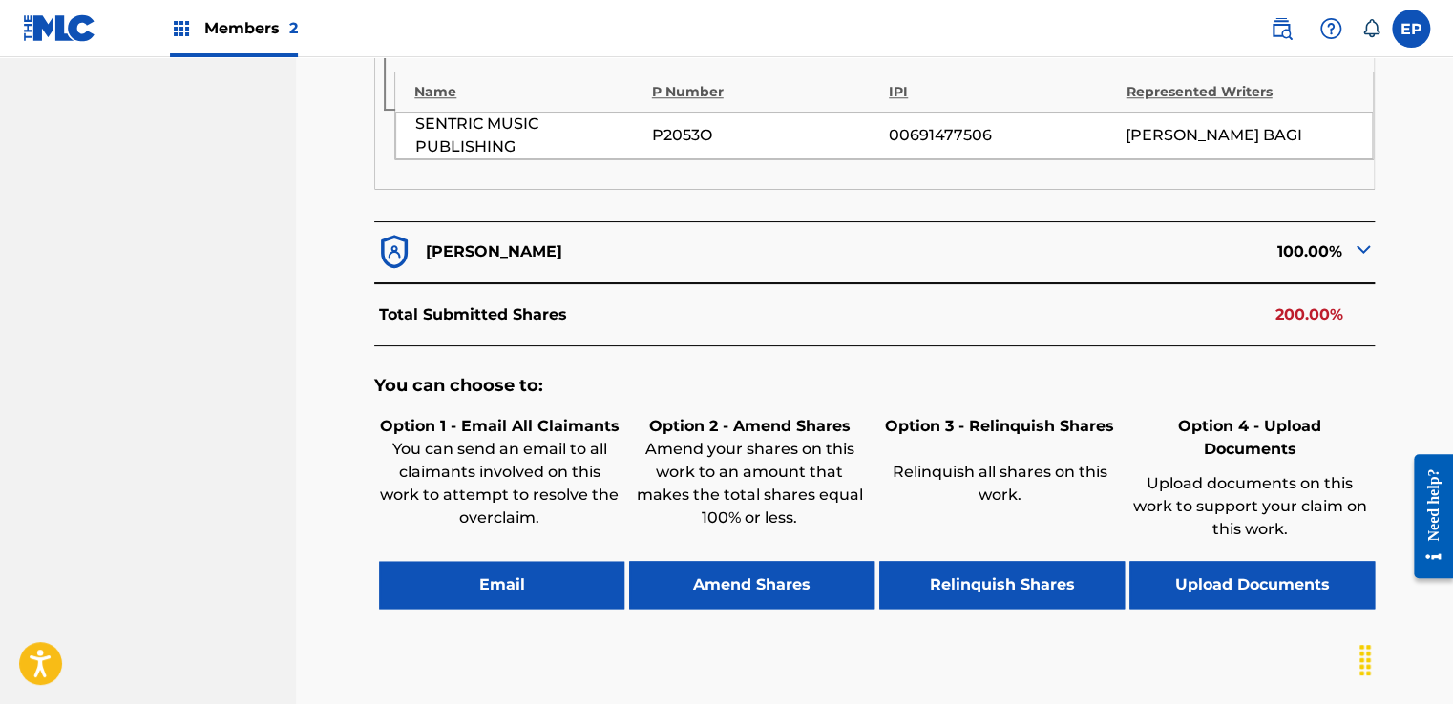
click at [1254, 561] on button "Upload Documents" at bounding box center [1251, 585] width 245 height 48
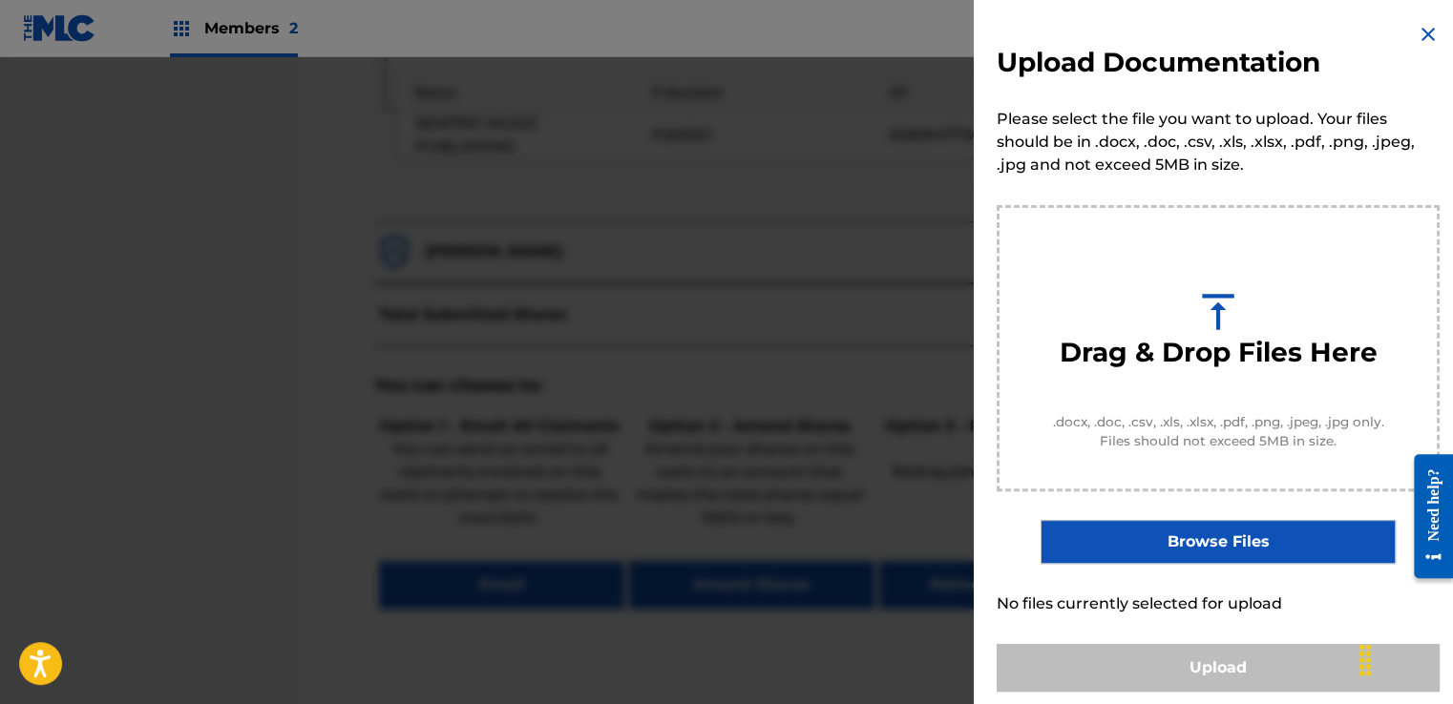
click at [1231, 544] on label "Browse Files" at bounding box center [1217, 542] width 354 height 44
click at [0, 0] on input "Browse Files" at bounding box center [0, 0] width 0 height 0
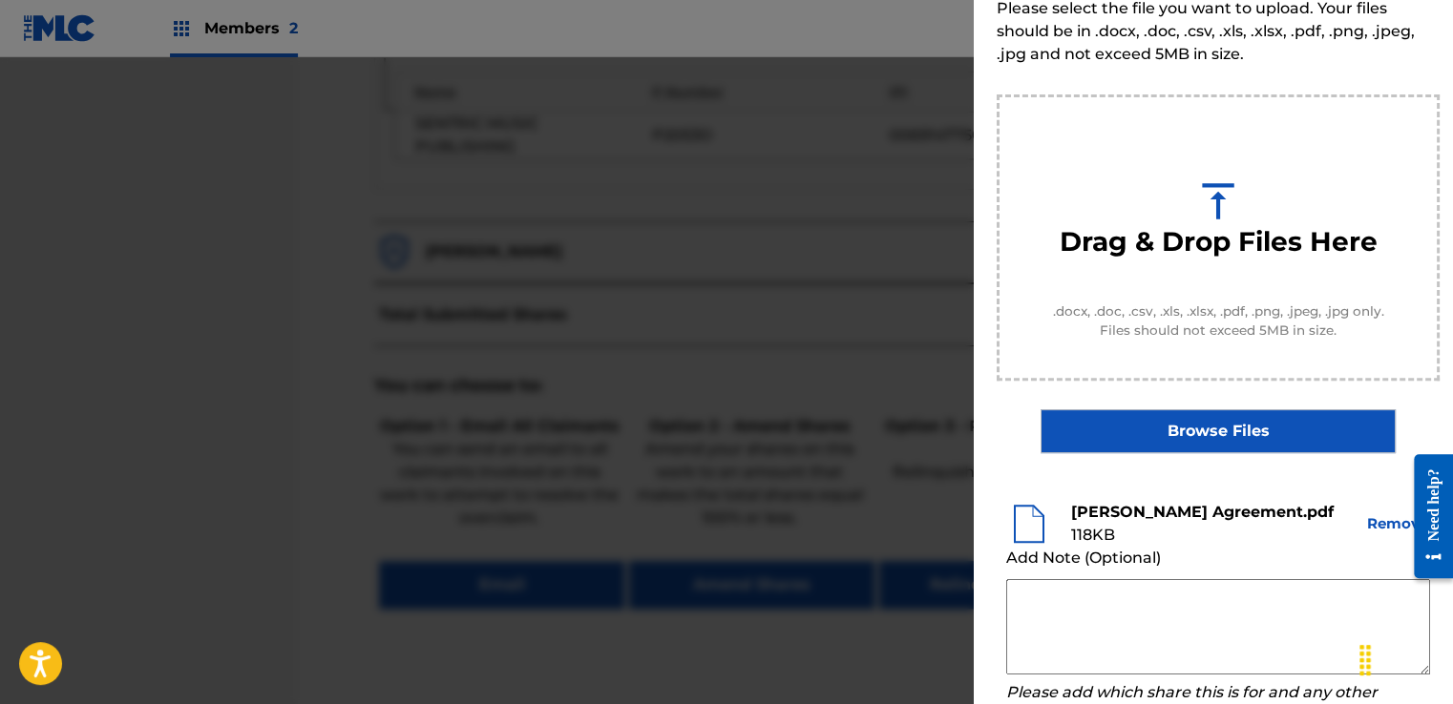
scroll to position [191, 0]
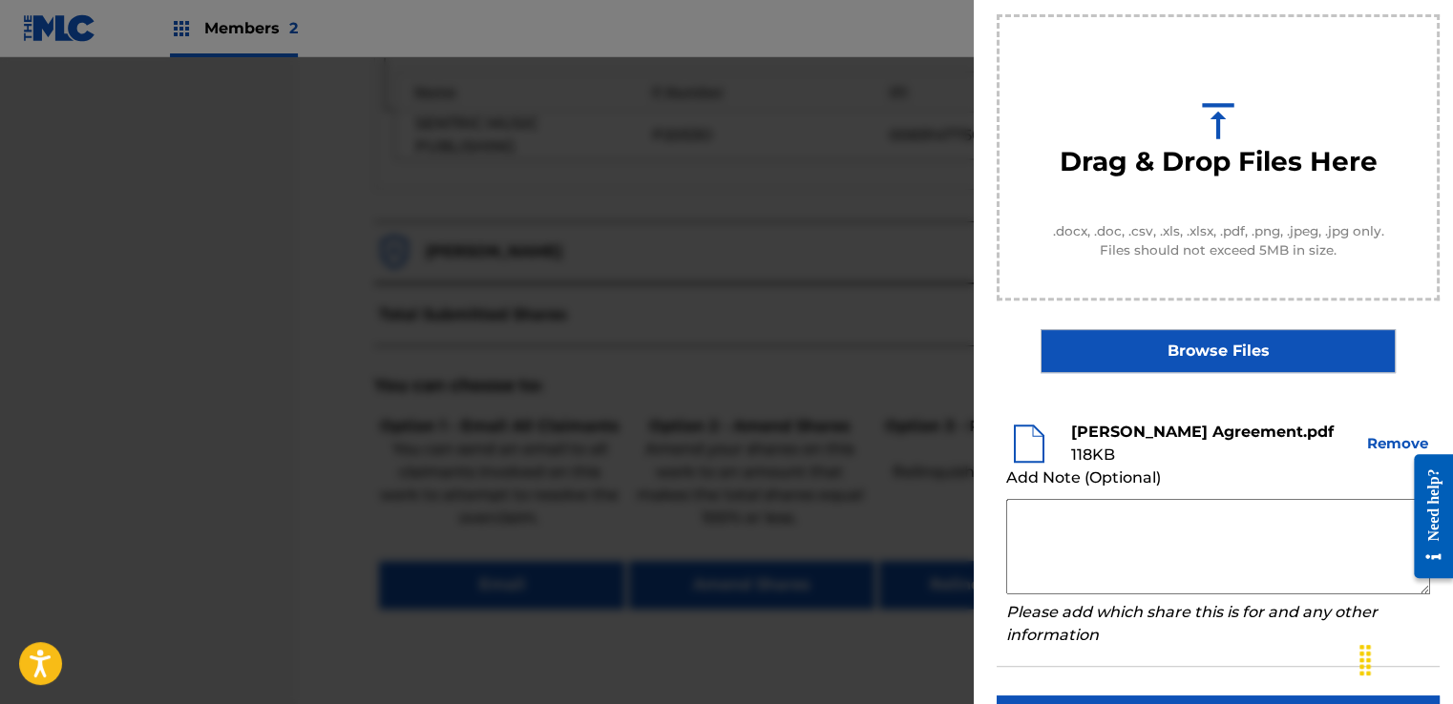
click at [1047, 524] on textarea at bounding box center [1218, 546] width 424 height 95
paste textarea "Our self service agreement is signed via digital signature and is active until …"
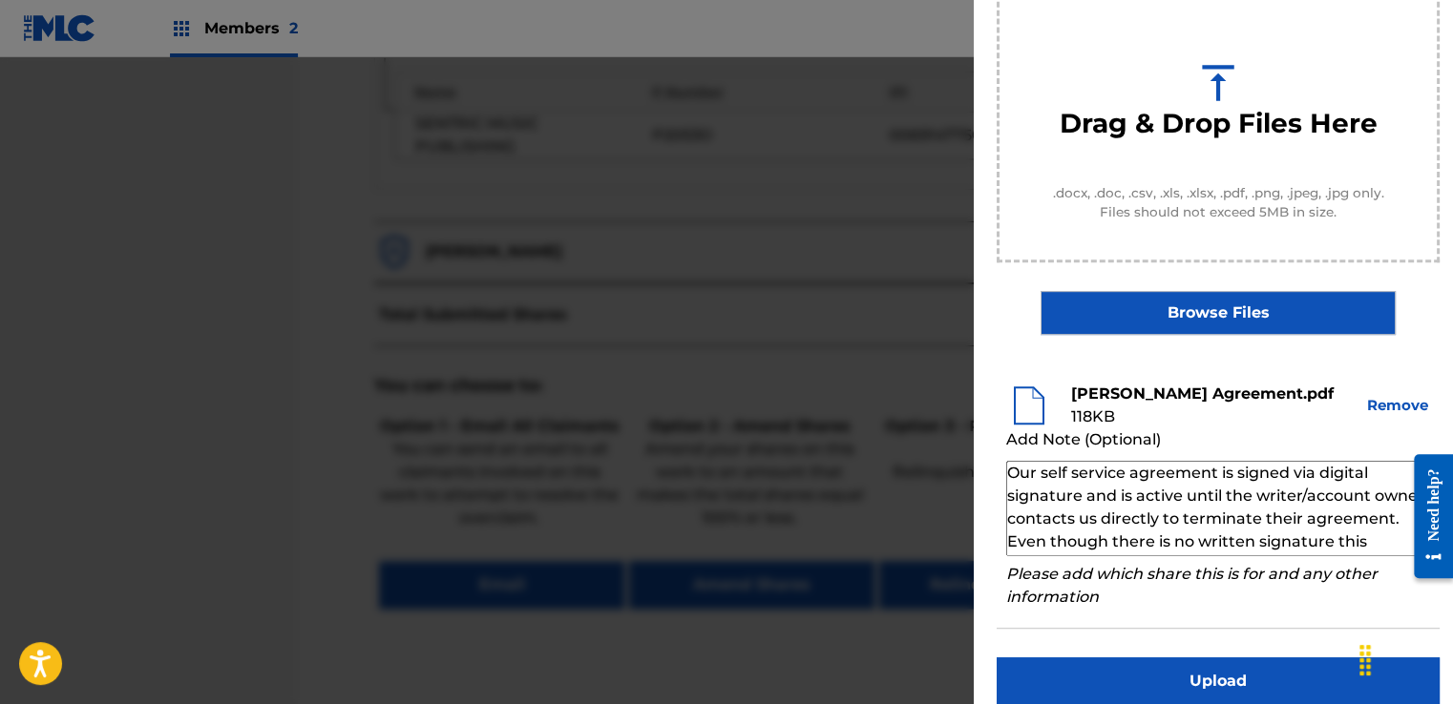
scroll to position [251, 0]
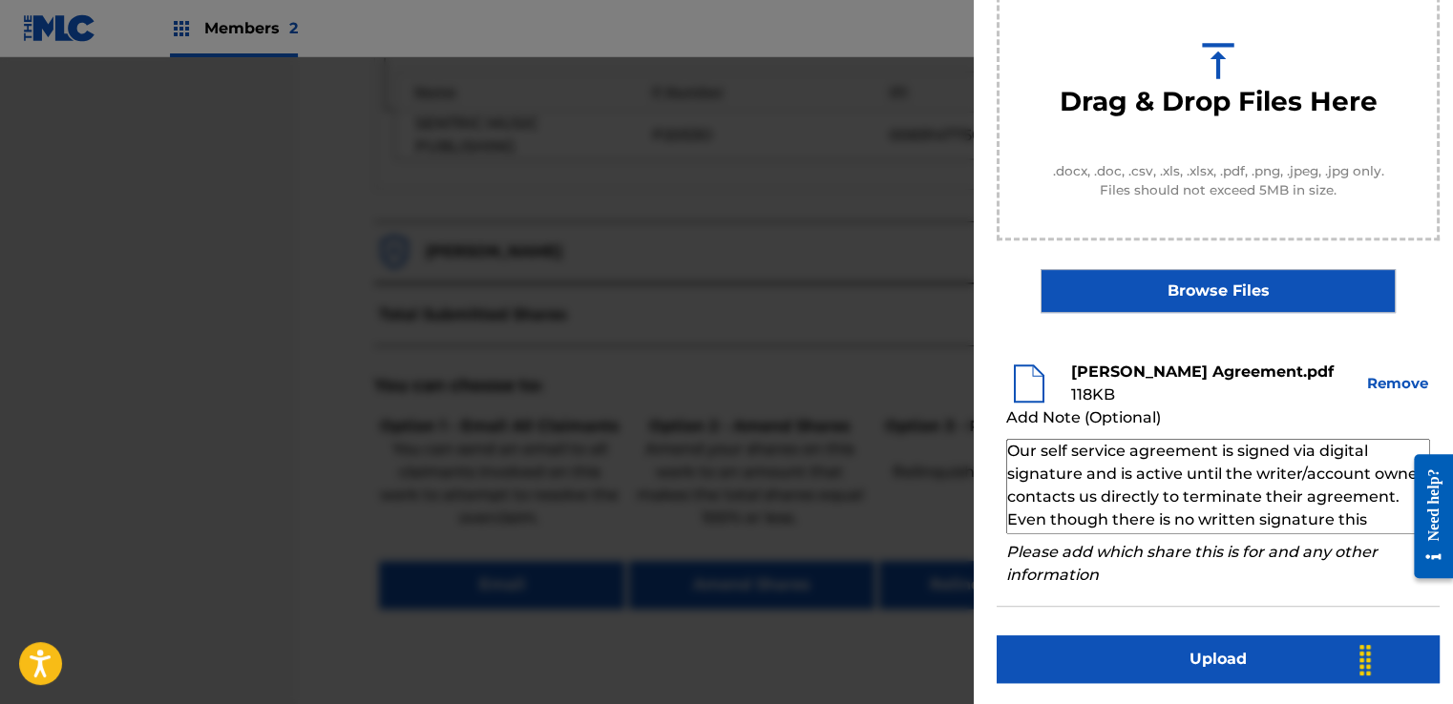
type textarea "Our self service agreement is signed via digital signature and is active until …"
click at [1189, 643] on button "Upload" at bounding box center [1218, 660] width 443 height 48
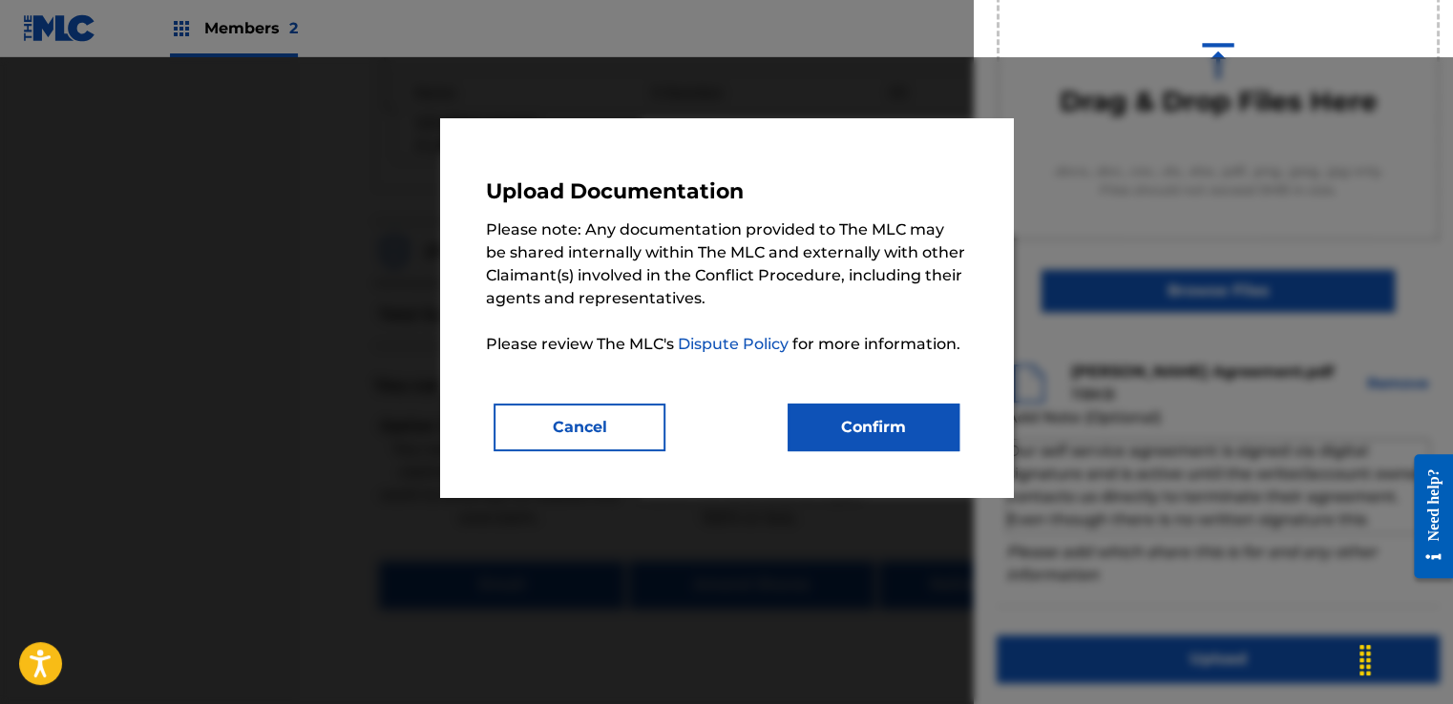
click at [867, 441] on button "Confirm" at bounding box center [874, 428] width 172 height 48
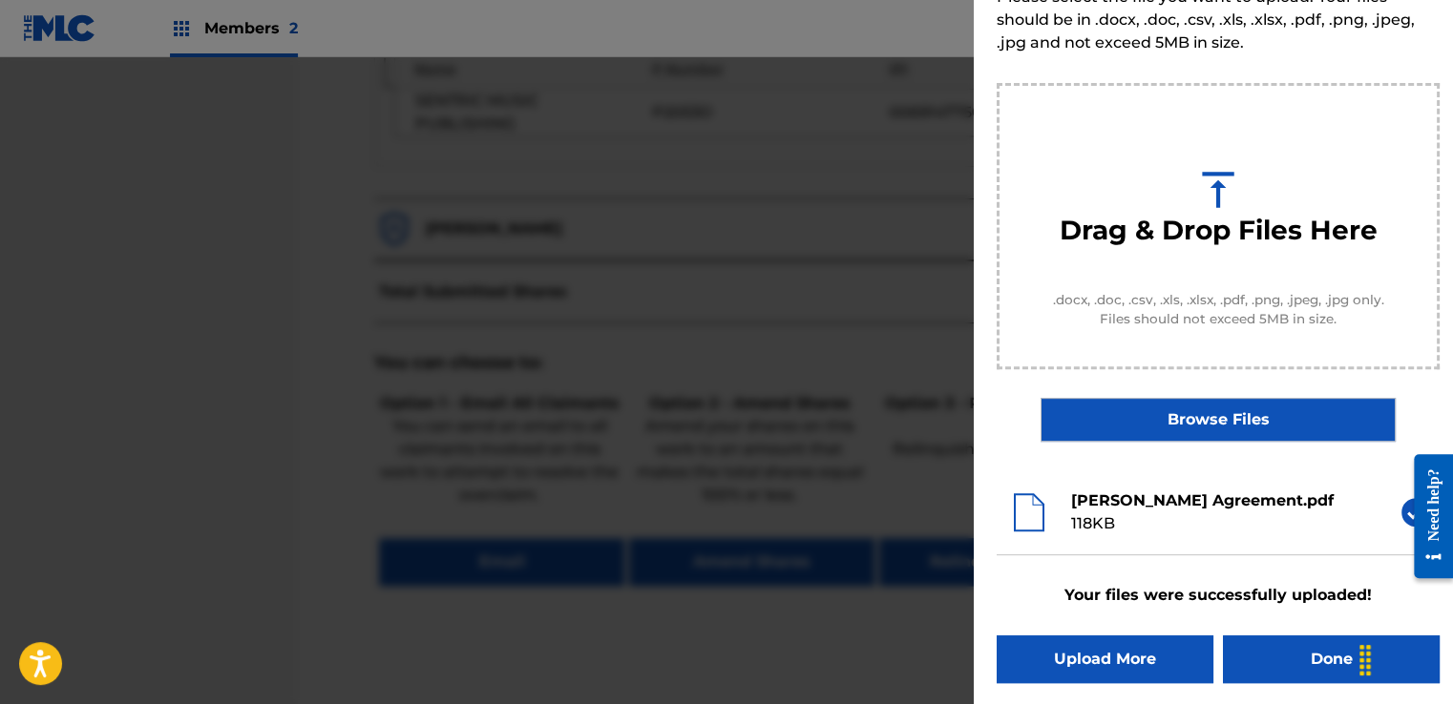
scroll to position [900, 0]
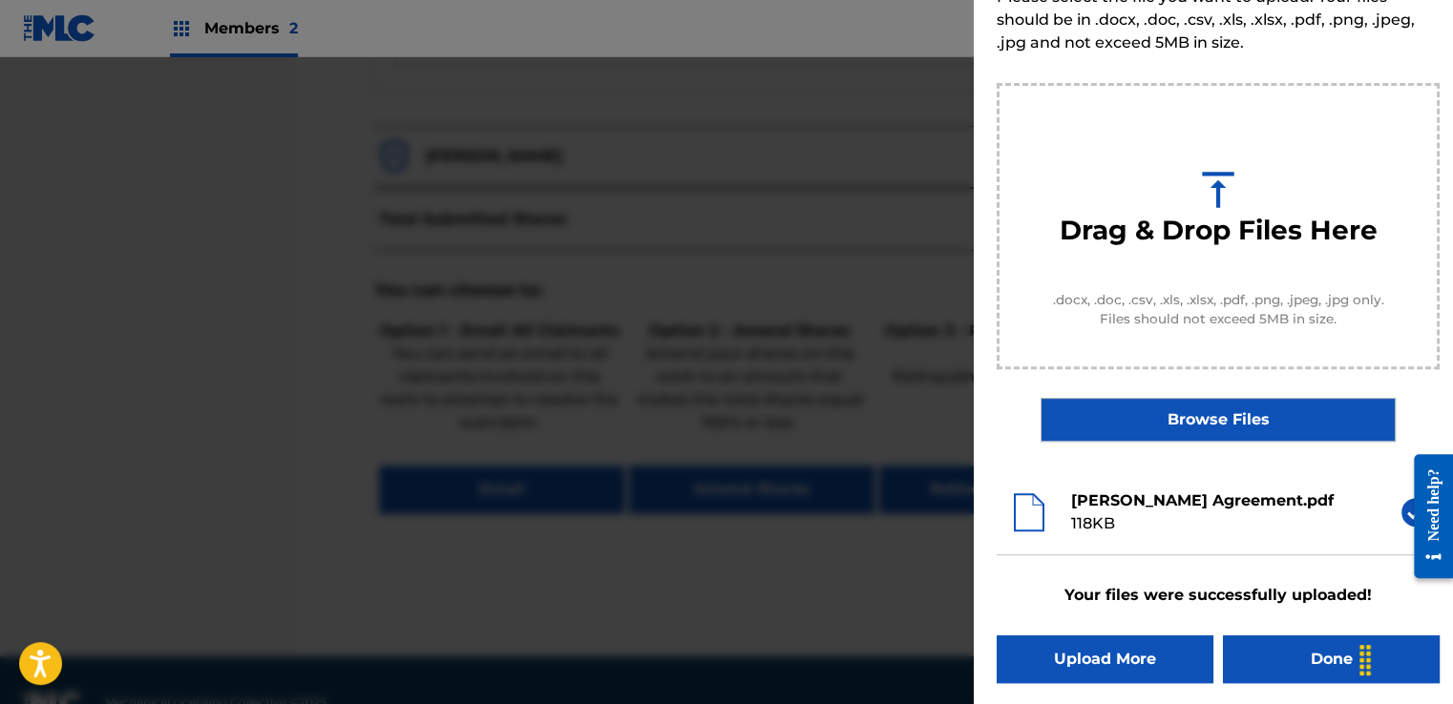
click at [1262, 651] on button "Done" at bounding box center [1331, 660] width 217 height 48
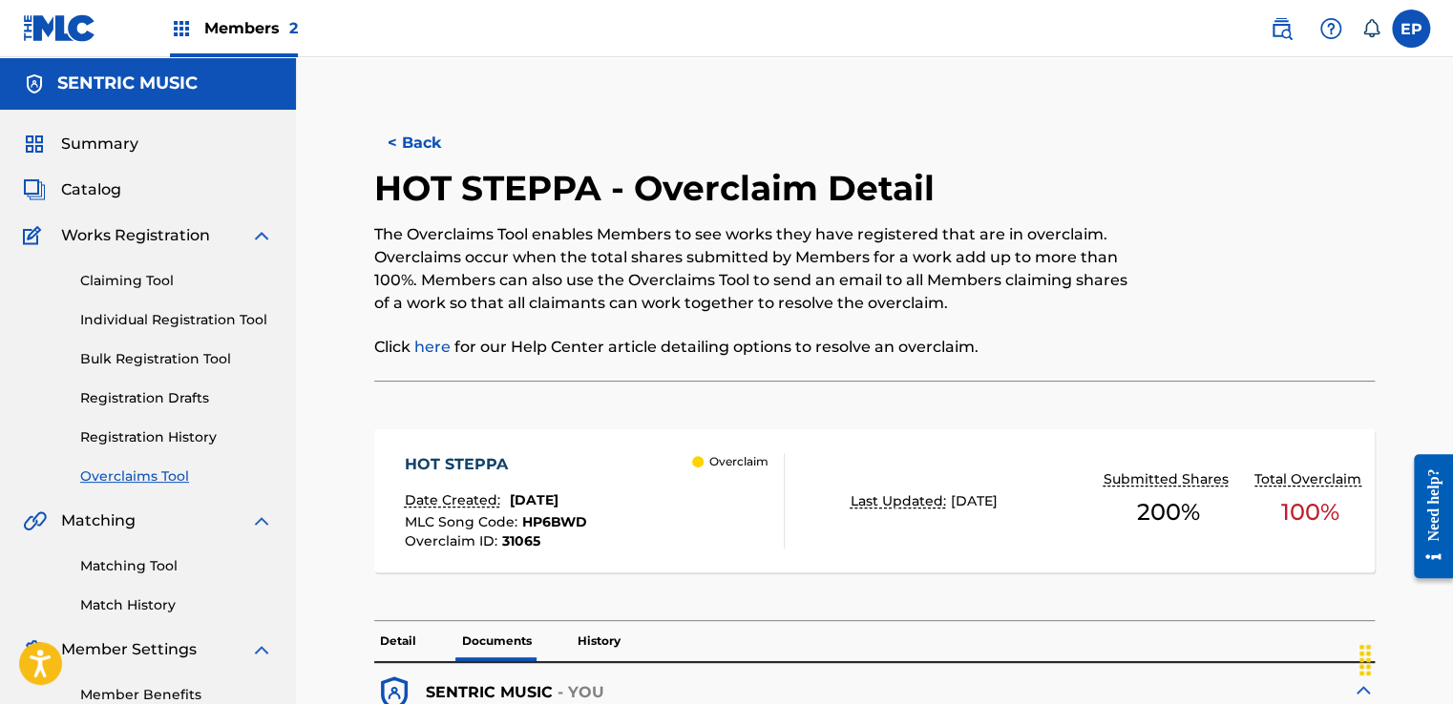
click at [162, 486] on link "Overclaims Tool" at bounding box center [176, 477] width 193 height 20
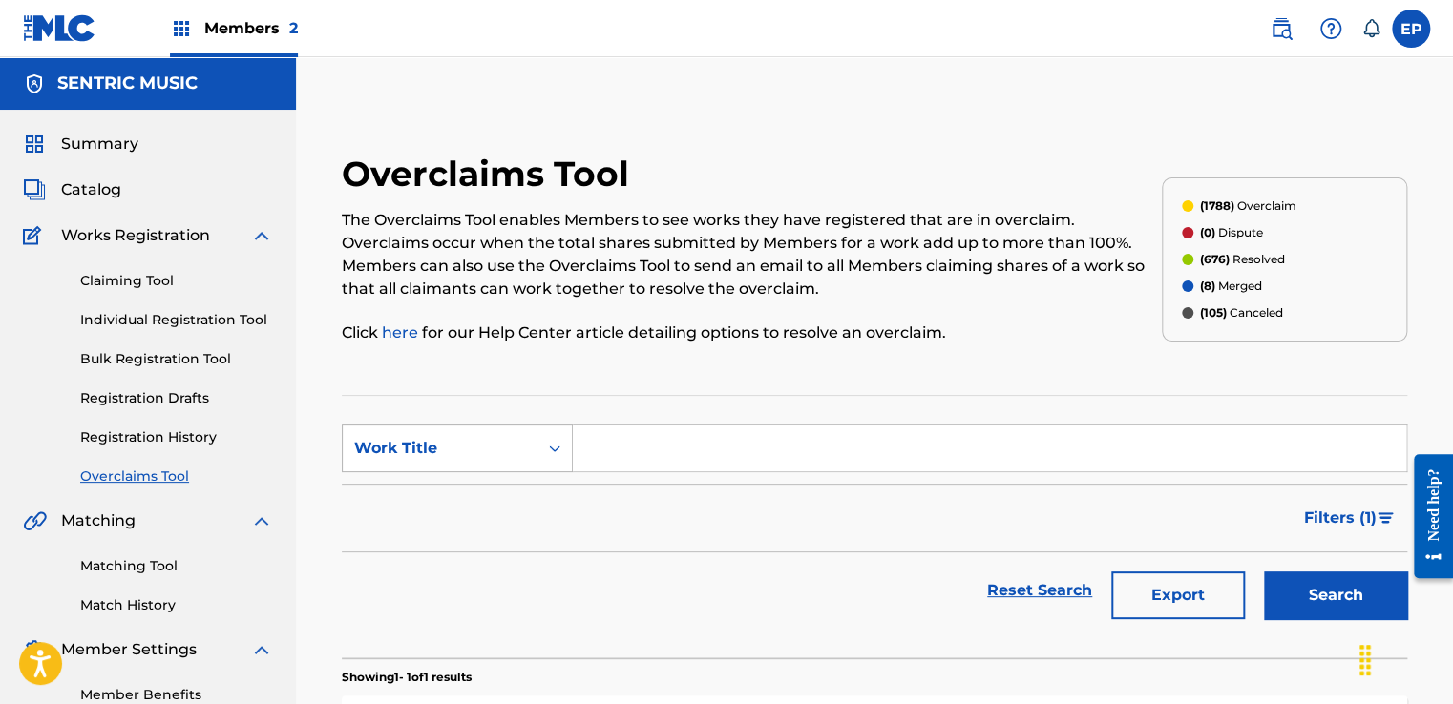
click at [481, 468] on div "Work Title" at bounding box center [457, 449] width 231 height 48
click at [462, 491] on div "MLC Song Code" at bounding box center [457, 497] width 229 height 48
click at [622, 469] on input "Search Form" at bounding box center [989, 449] width 833 height 46
paste input "ER9OW7"
type input "ER9OW7"
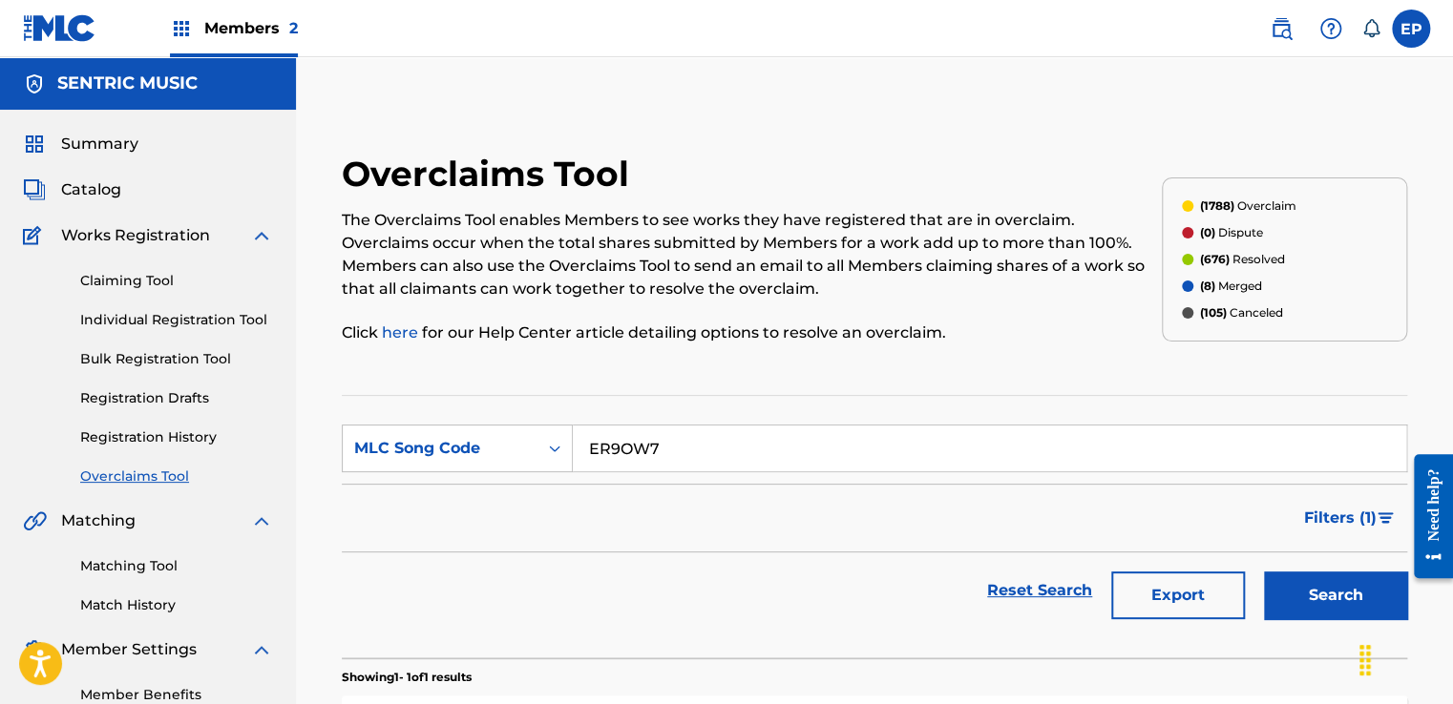
click at [1312, 591] on button "Search" at bounding box center [1335, 596] width 143 height 48
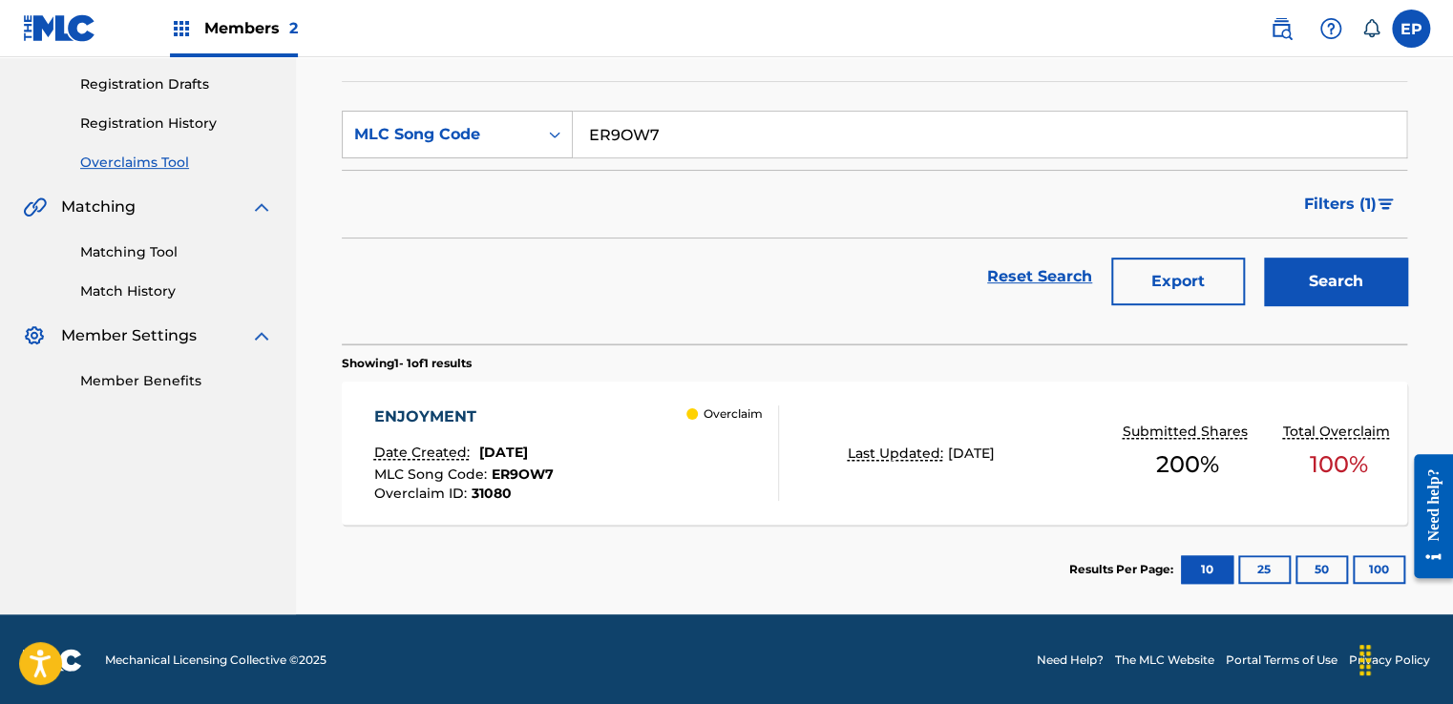
click at [773, 489] on div "Overclaim" at bounding box center [732, 453] width 92 height 95
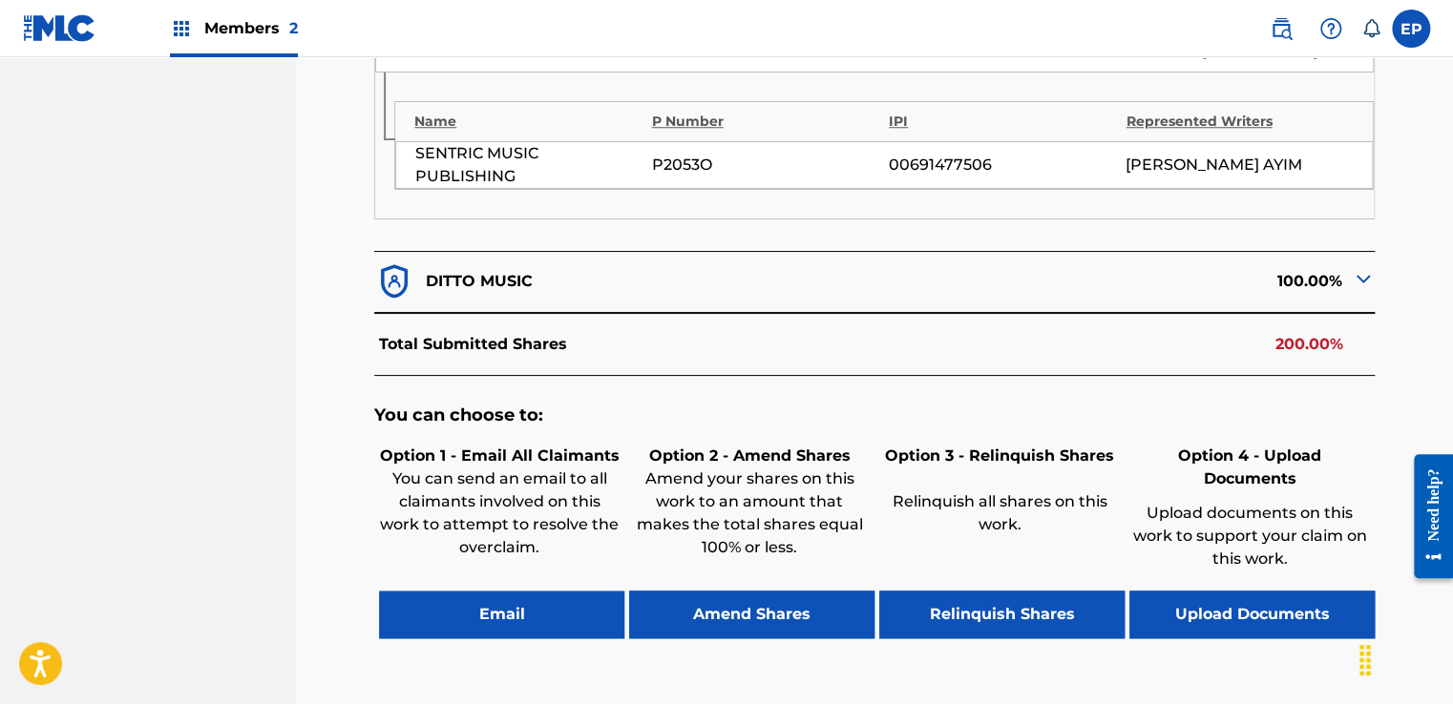
scroll to position [900, 0]
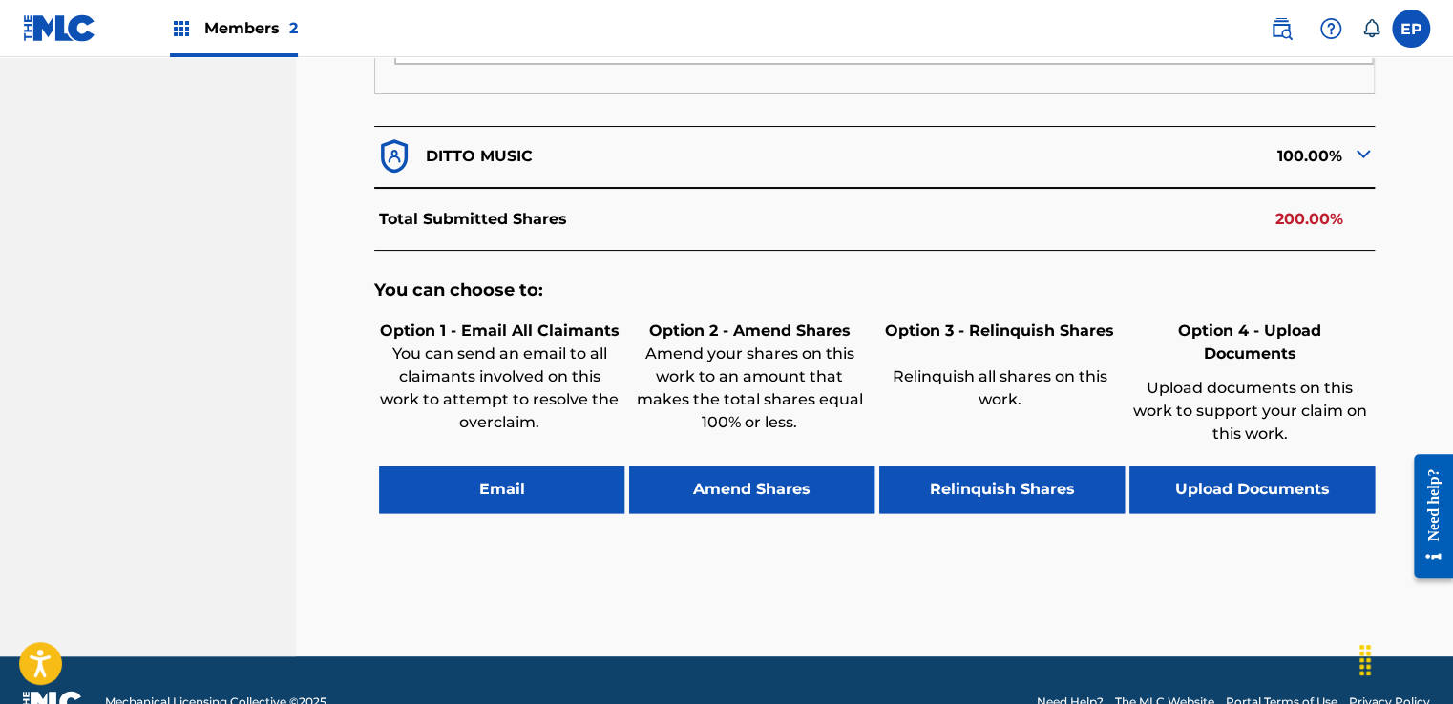
click at [1239, 466] on button "Upload Documents" at bounding box center [1251, 490] width 245 height 48
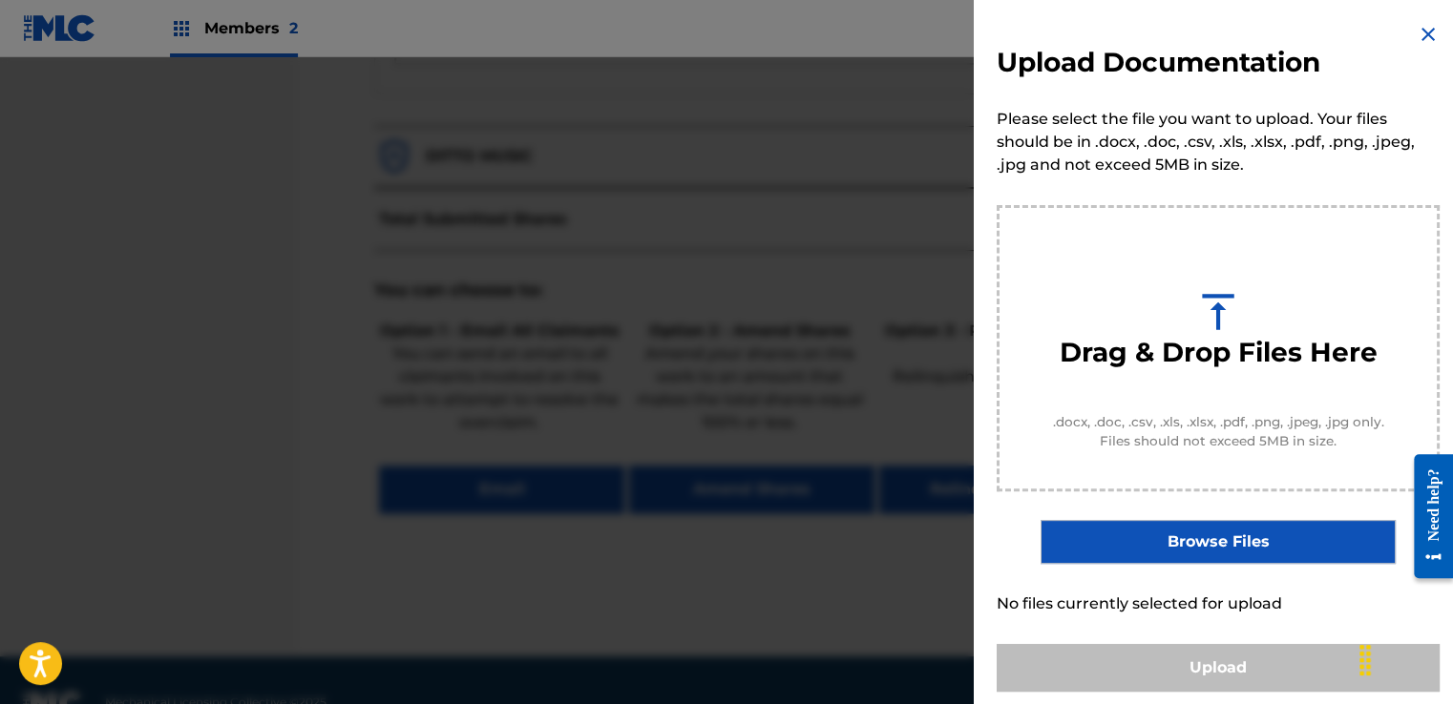
click at [1176, 531] on label "Browse Files" at bounding box center [1217, 542] width 354 height 44
click at [0, 0] on input "Browse Files" at bounding box center [0, 0] width 0 height 0
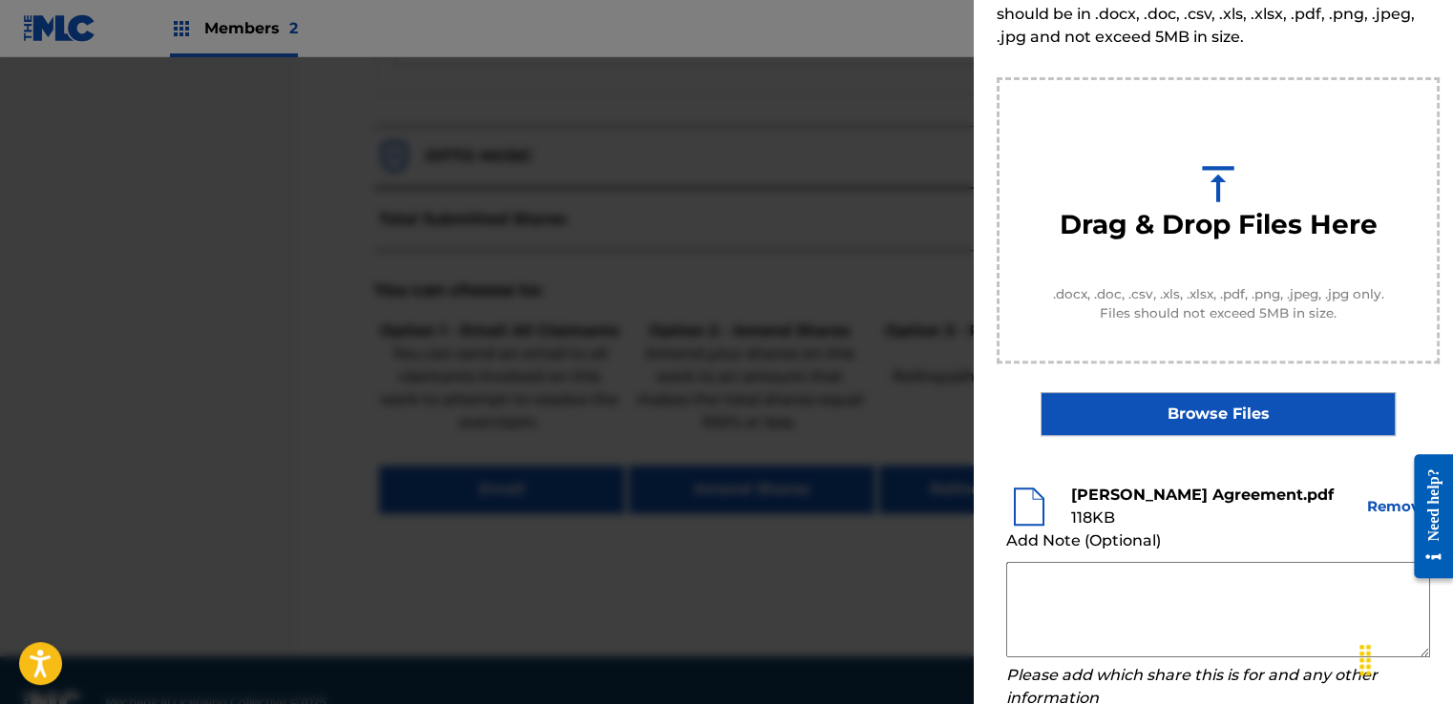
scroll to position [251, 0]
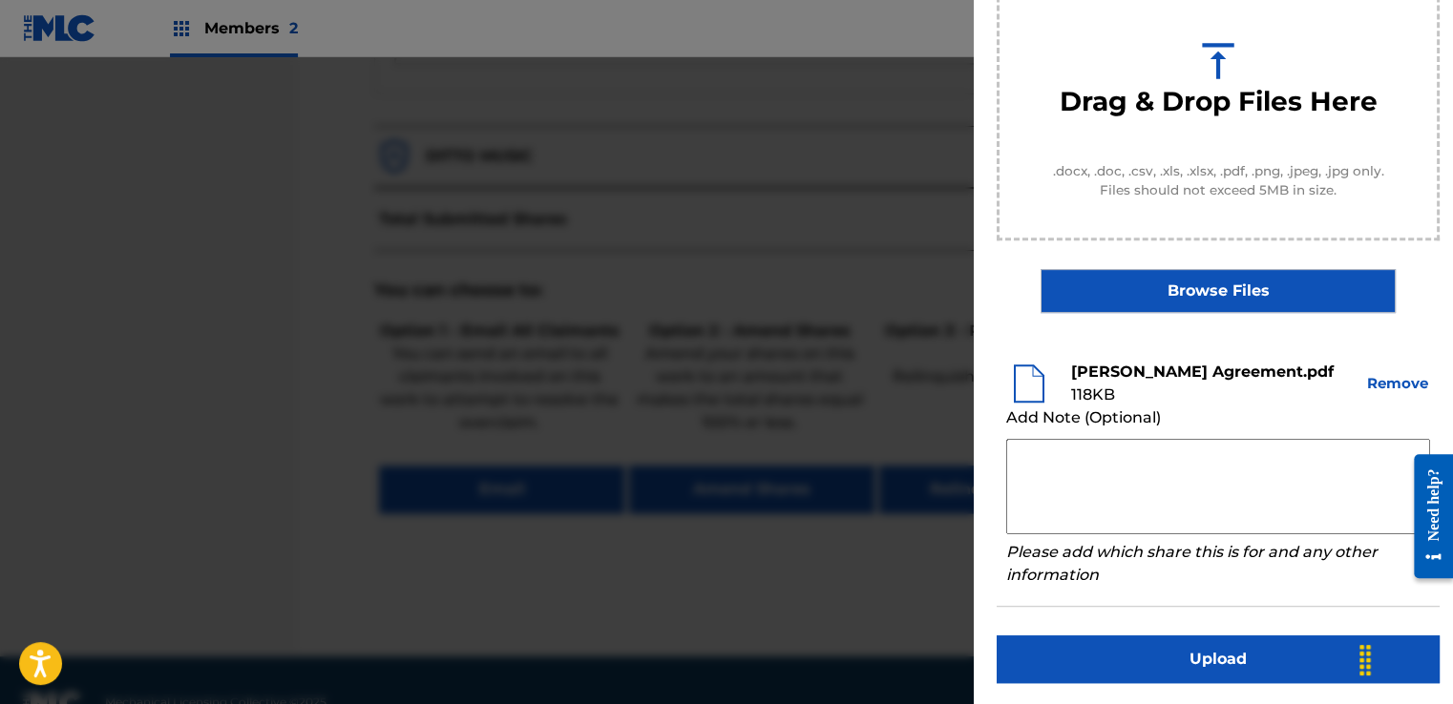
click at [1103, 472] on textarea at bounding box center [1218, 486] width 424 height 95
paste textarea "Our self service agreement is signed via digital signature and is active until …"
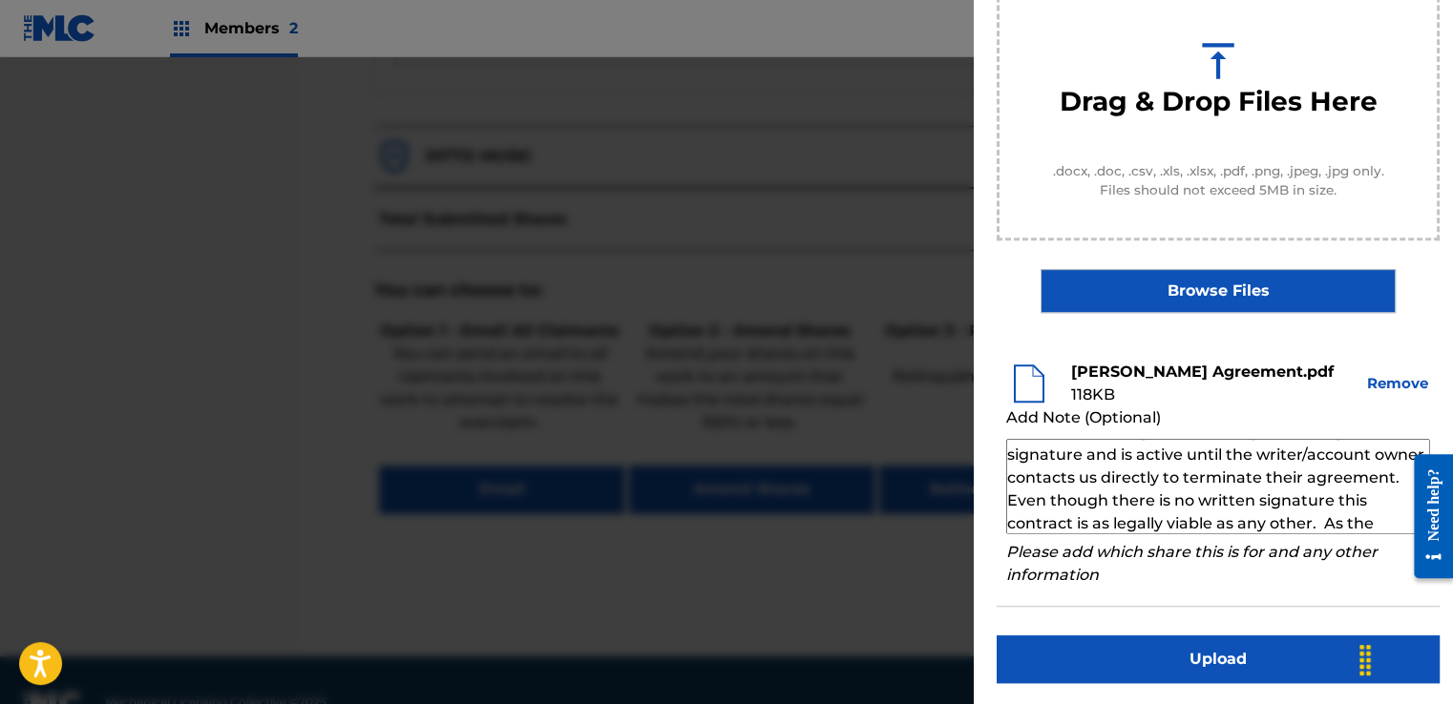
scroll to position [0, 0]
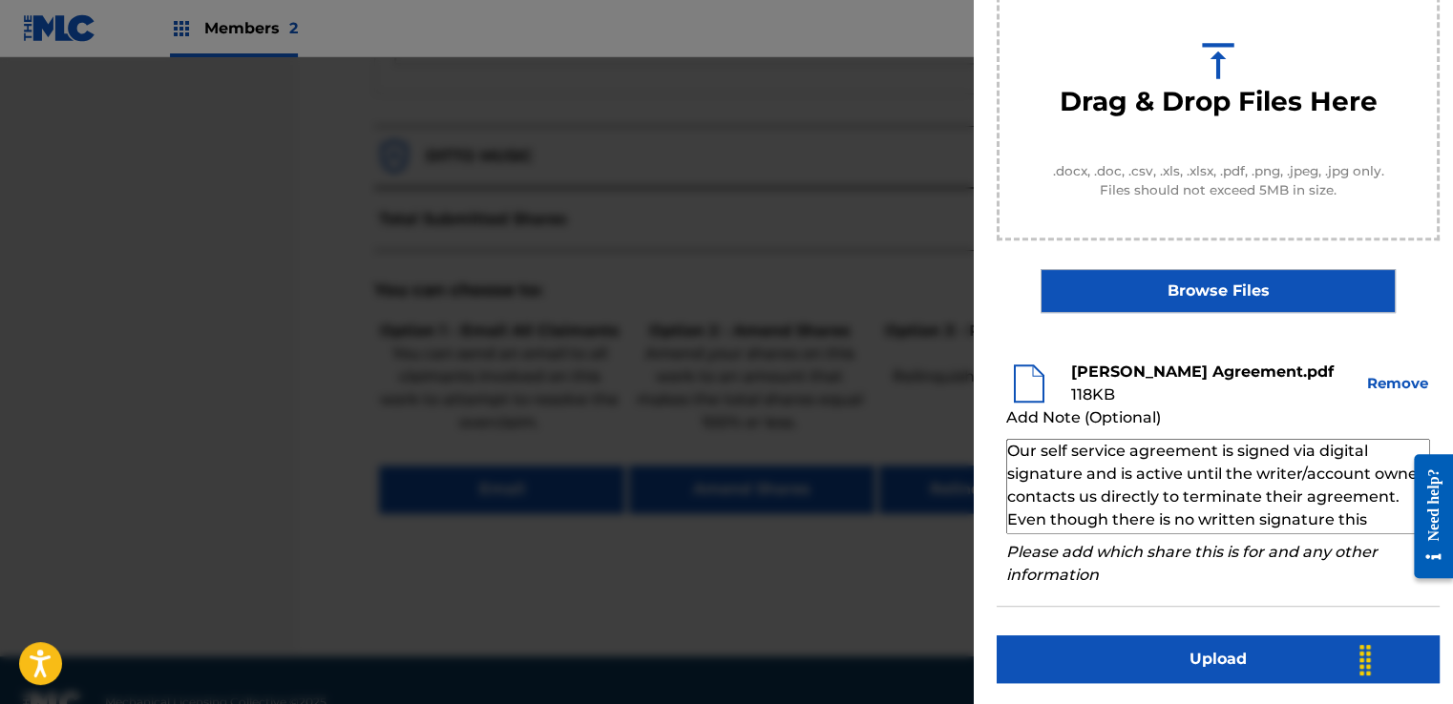
type textarea "Our self service agreement is signed via digital signature and is active until …"
click at [1181, 636] on button "Upload" at bounding box center [1218, 660] width 443 height 48
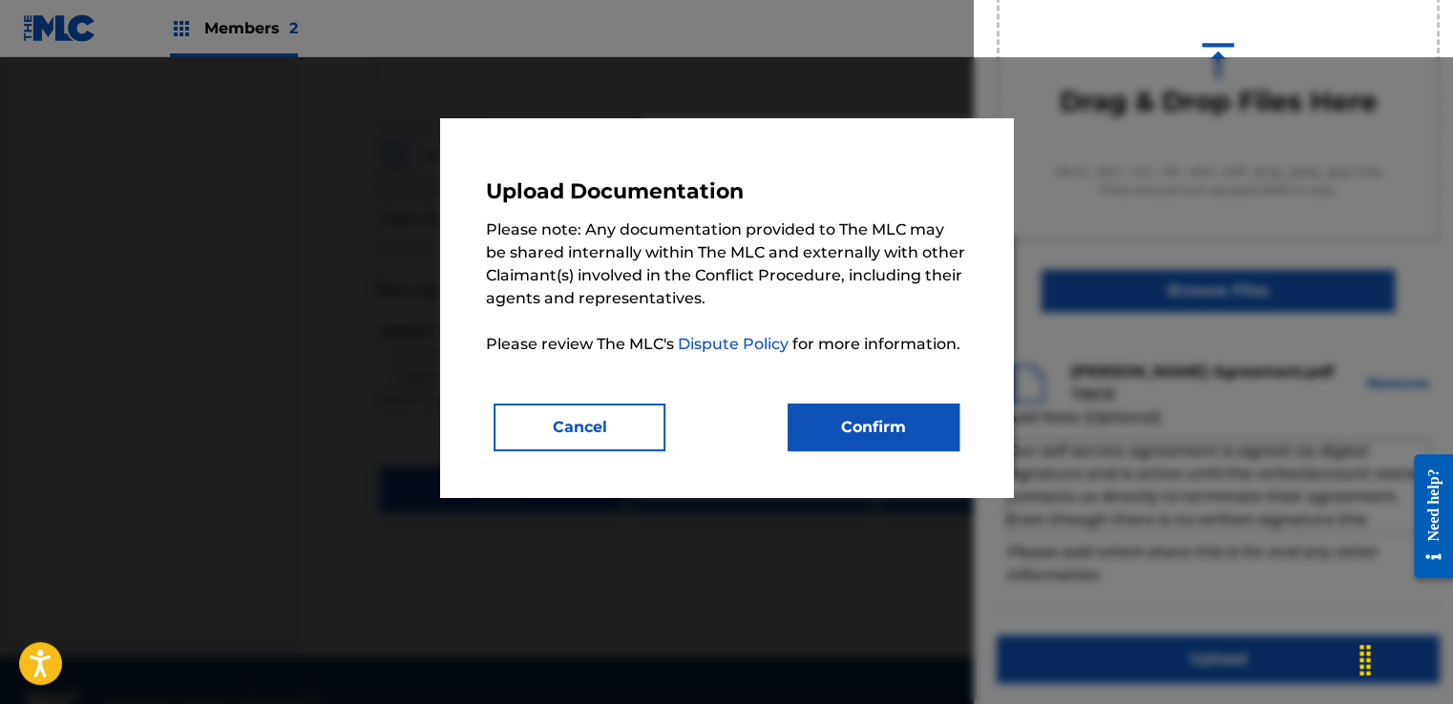
click at [839, 422] on button "Confirm" at bounding box center [874, 428] width 172 height 48
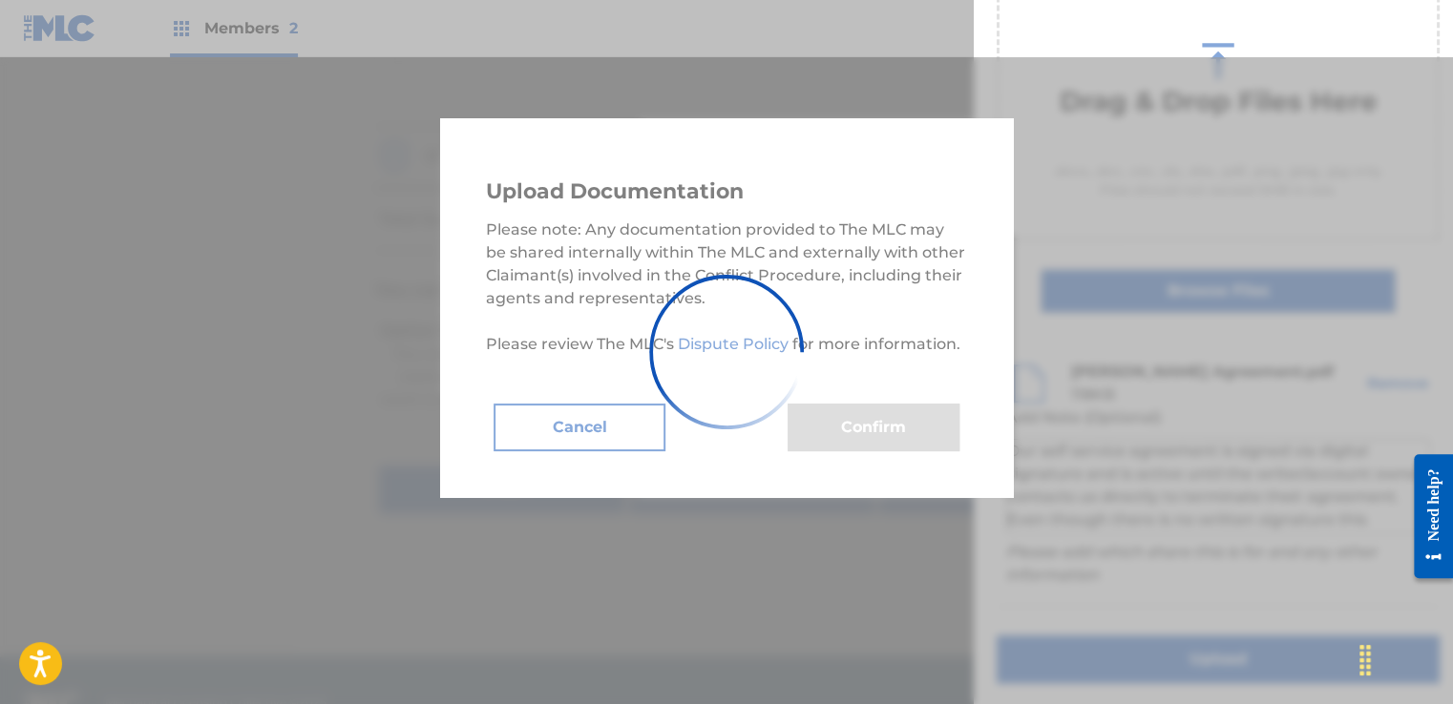
scroll to position [122, 0]
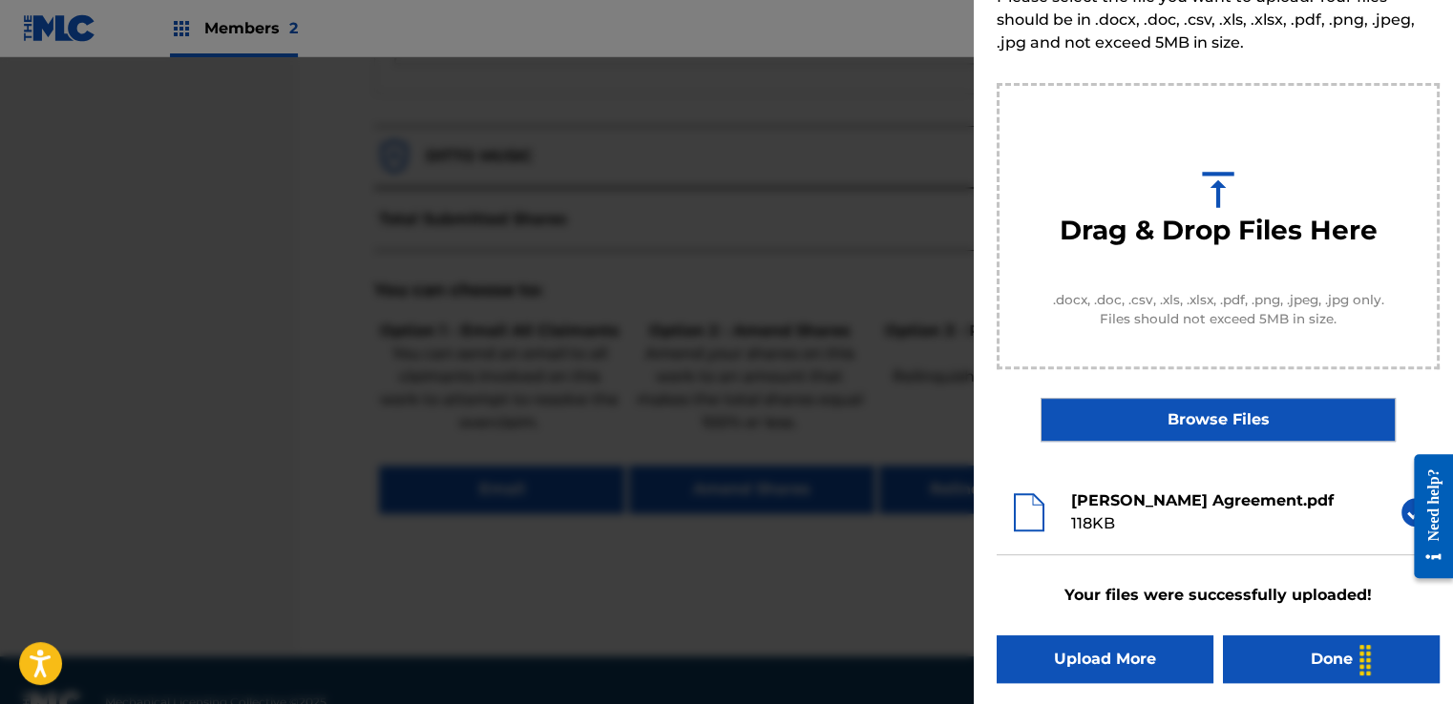
click at [1287, 650] on button "Done" at bounding box center [1331, 660] width 217 height 48
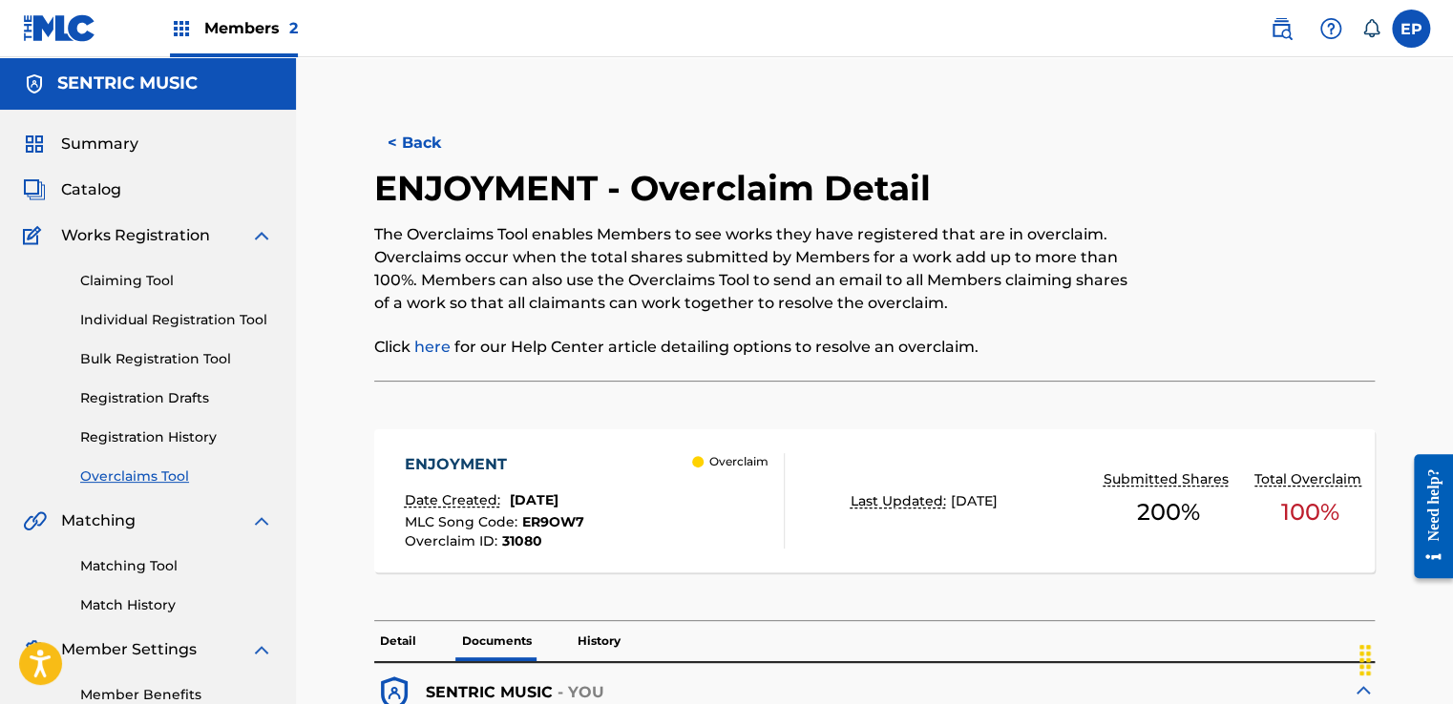
click at [172, 483] on link "Overclaims Tool" at bounding box center [176, 477] width 193 height 20
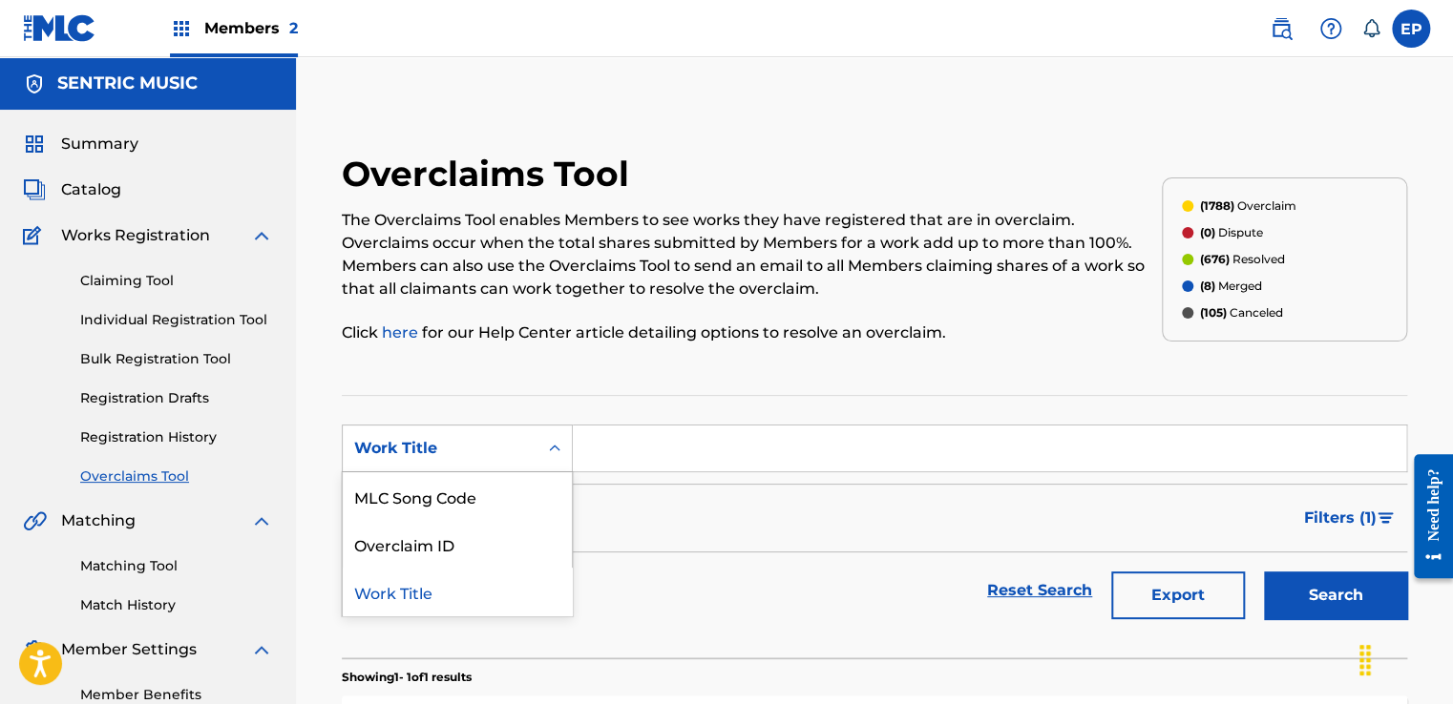
click at [416, 437] on div "Work Title" at bounding box center [440, 448] width 172 height 23
click at [415, 498] on div "MLC Song Code" at bounding box center [457, 497] width 229 height 48
click at [605, 461] on input "Search Form" at bounding box center [989, 449] width 833 height 46
paste input "GB5F04"
type input "GB5F04"
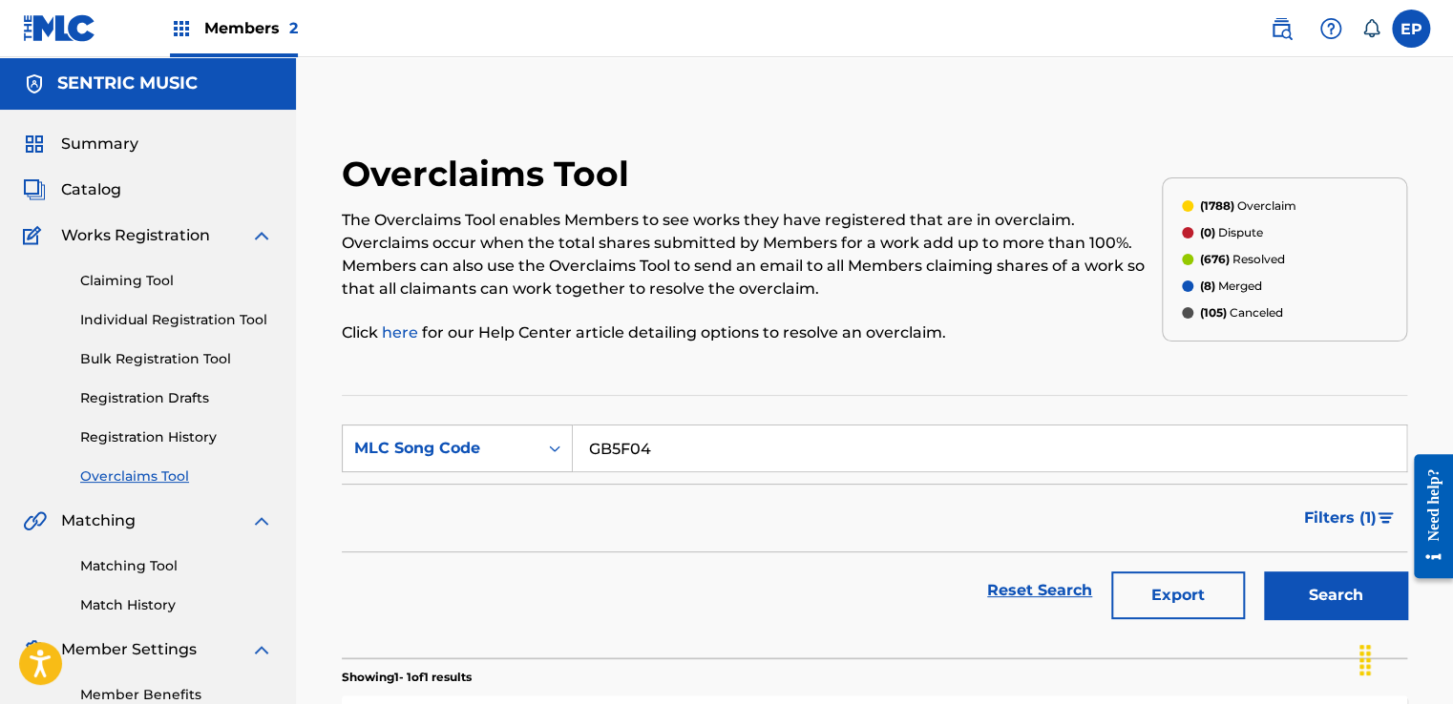
click at [1299, 577] on button "Search" at bounding box center [1335, 596] width 143 height 48
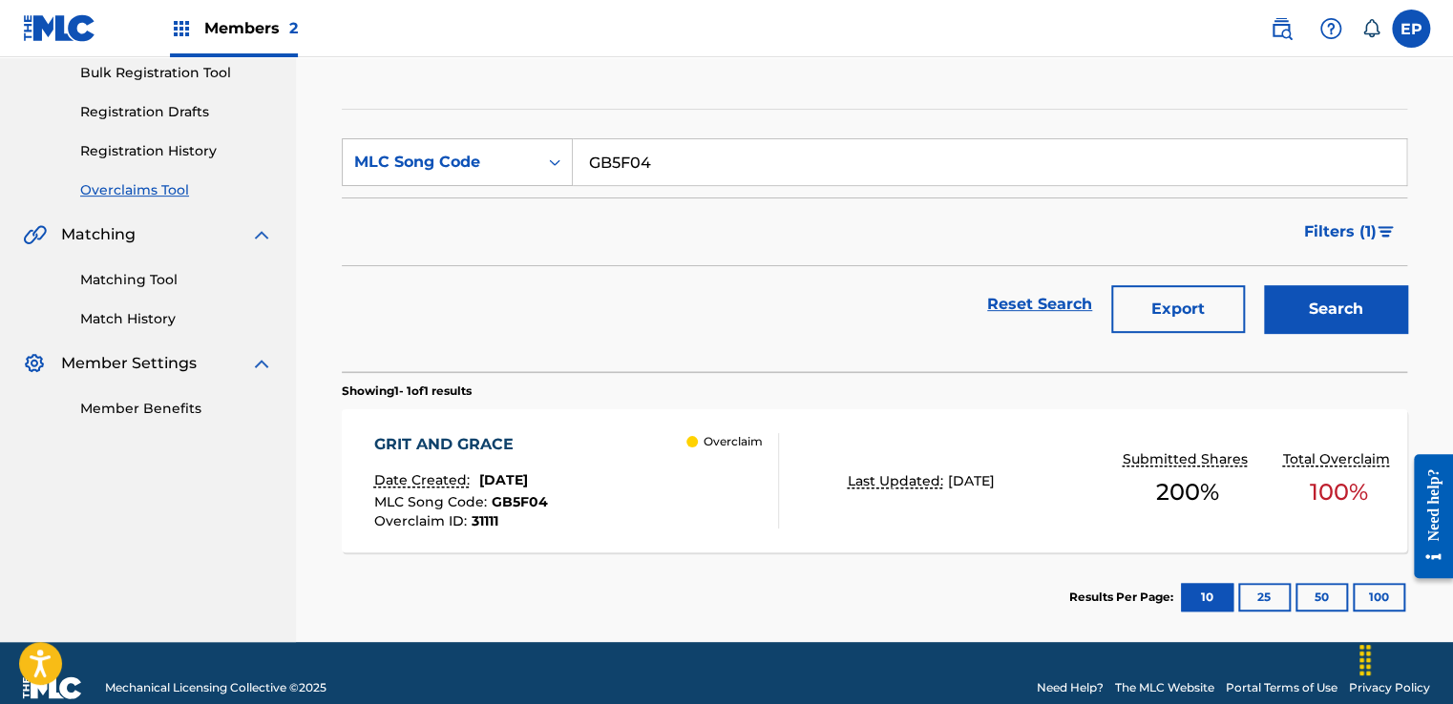
scroll to position [314, 0]
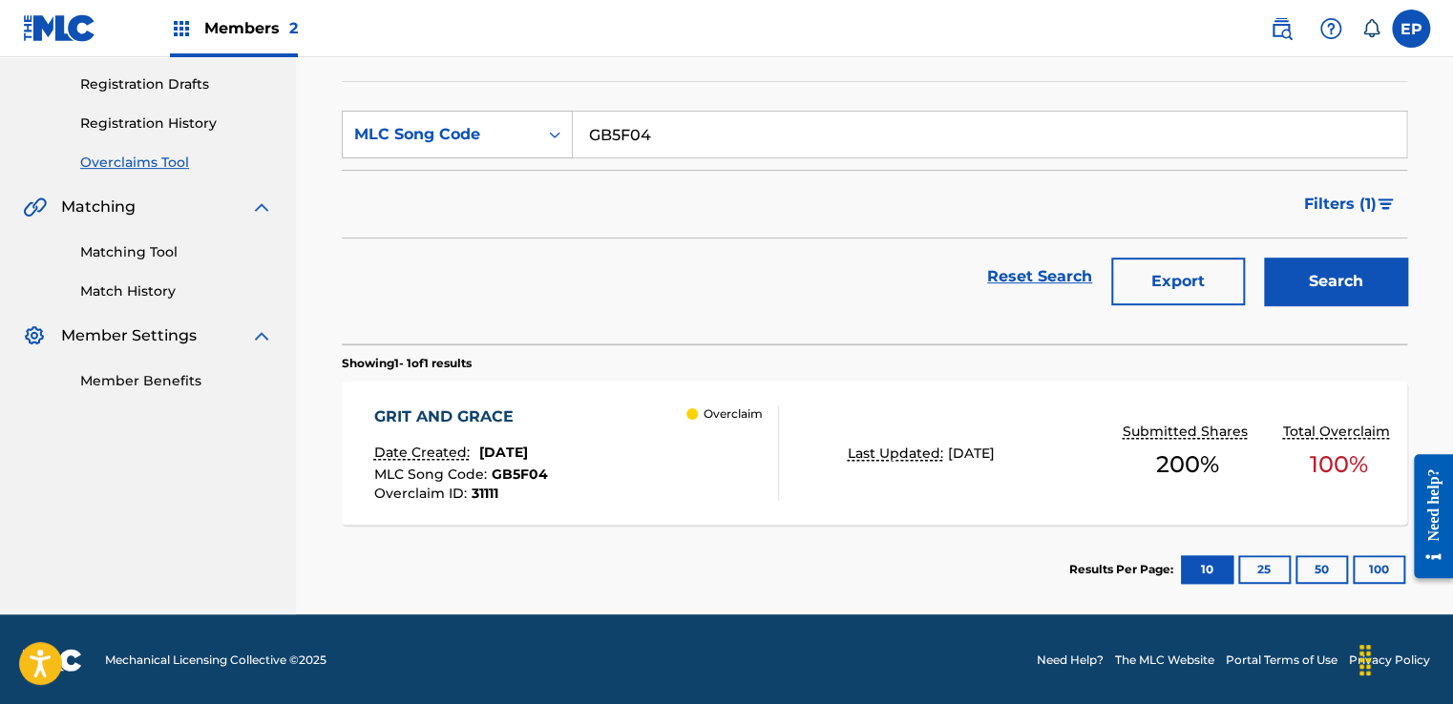
click at [744, 479] on div "Overclaim" at bounding box center [732, 453] width 92 height 95
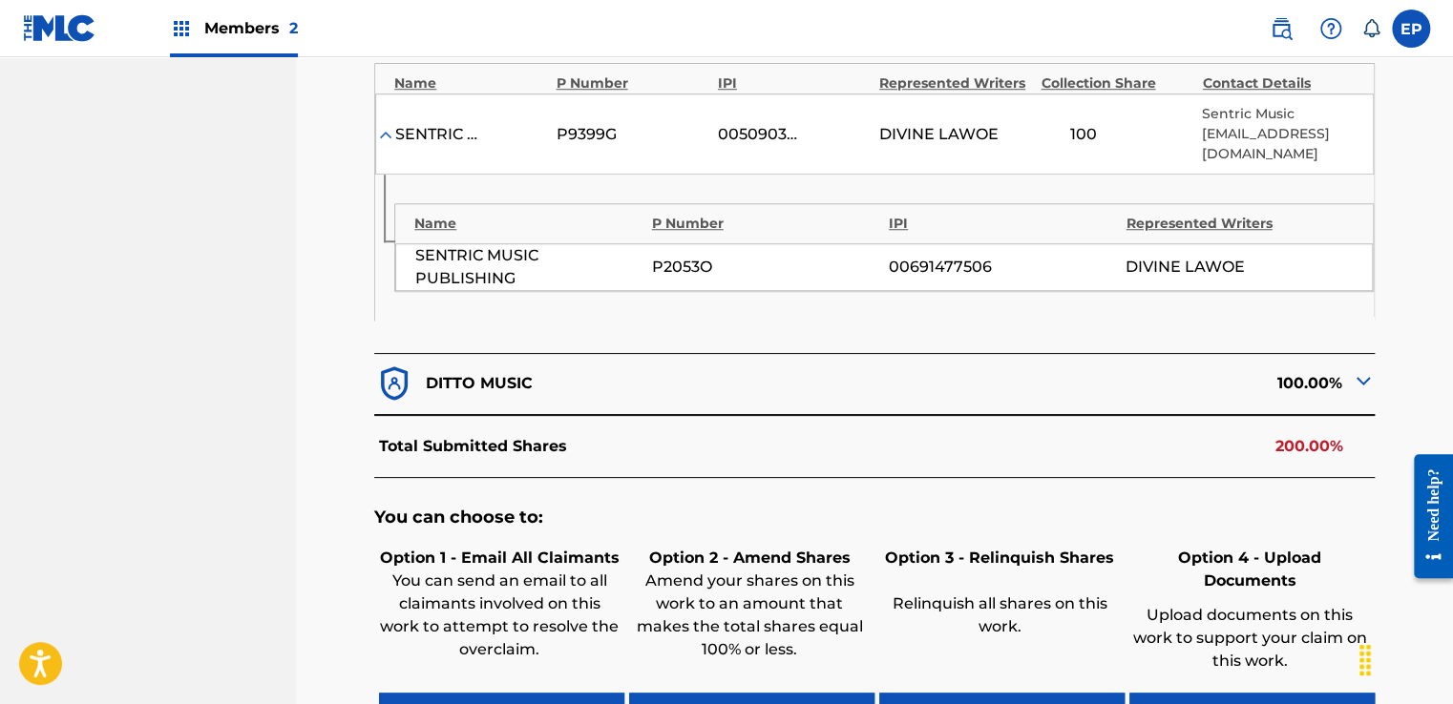
scroll to position [900, 0]
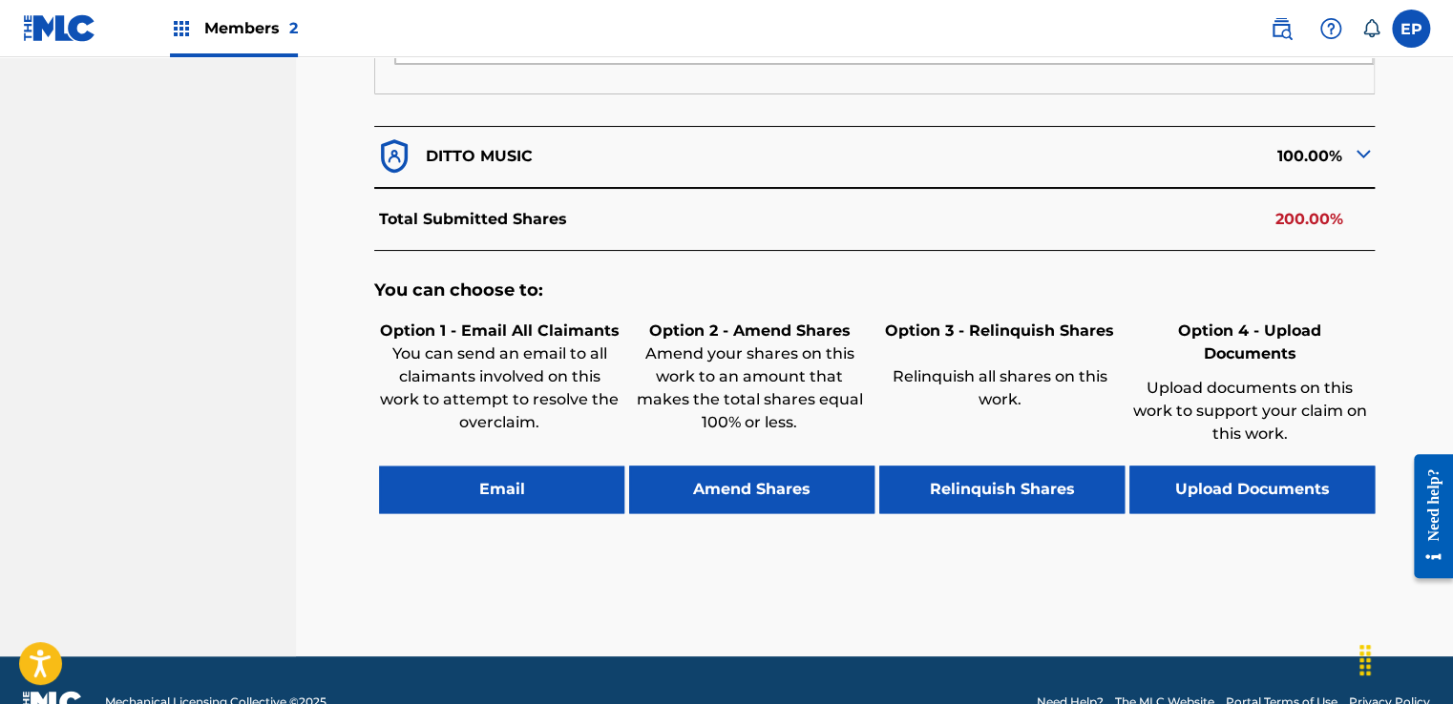
click at [1241, 466] on button "Upload Documents" at bounding box center [1251, 490] width 245 height 48
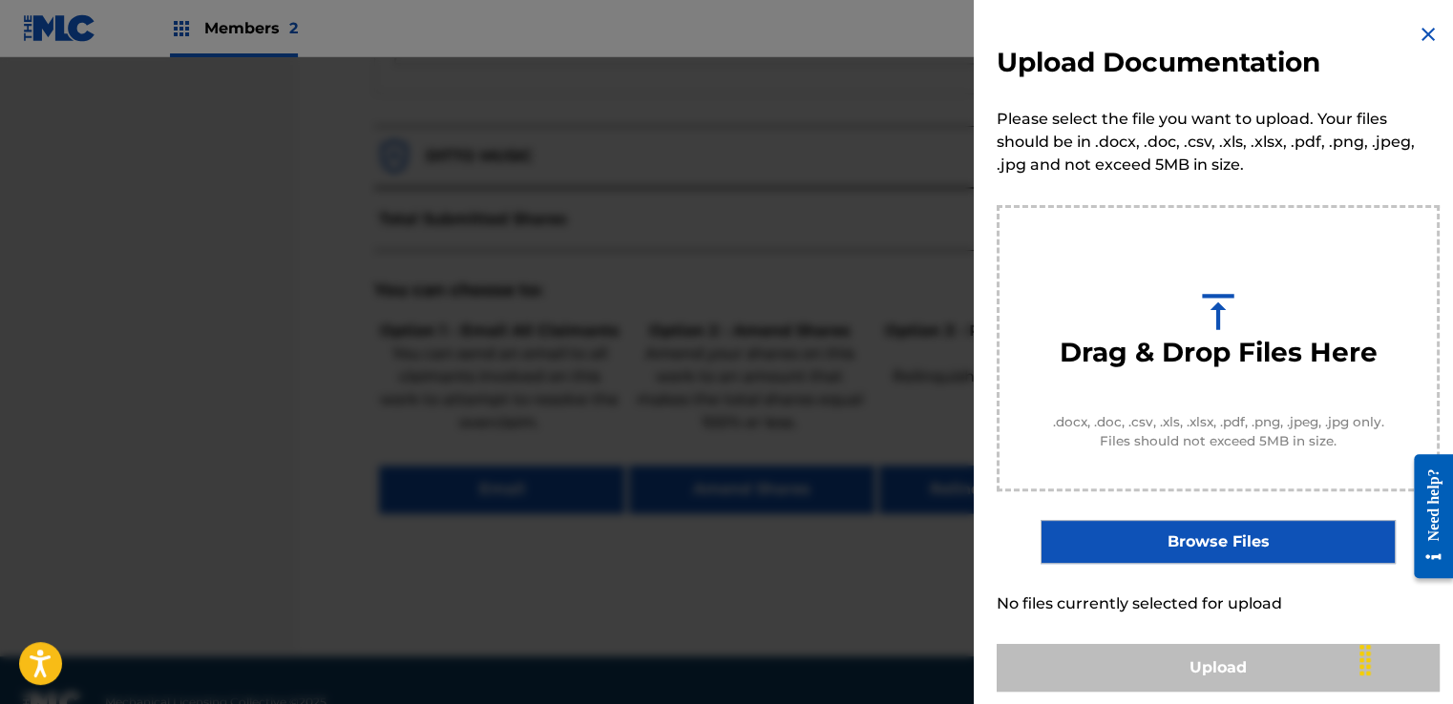
click at [1209, 532] on label "Browse Files" at bounding box center [1217, 542] width 354 height 44
click at [0, 0] on input "Browse Files" at bounding box center [0, 0] width 0 height 0
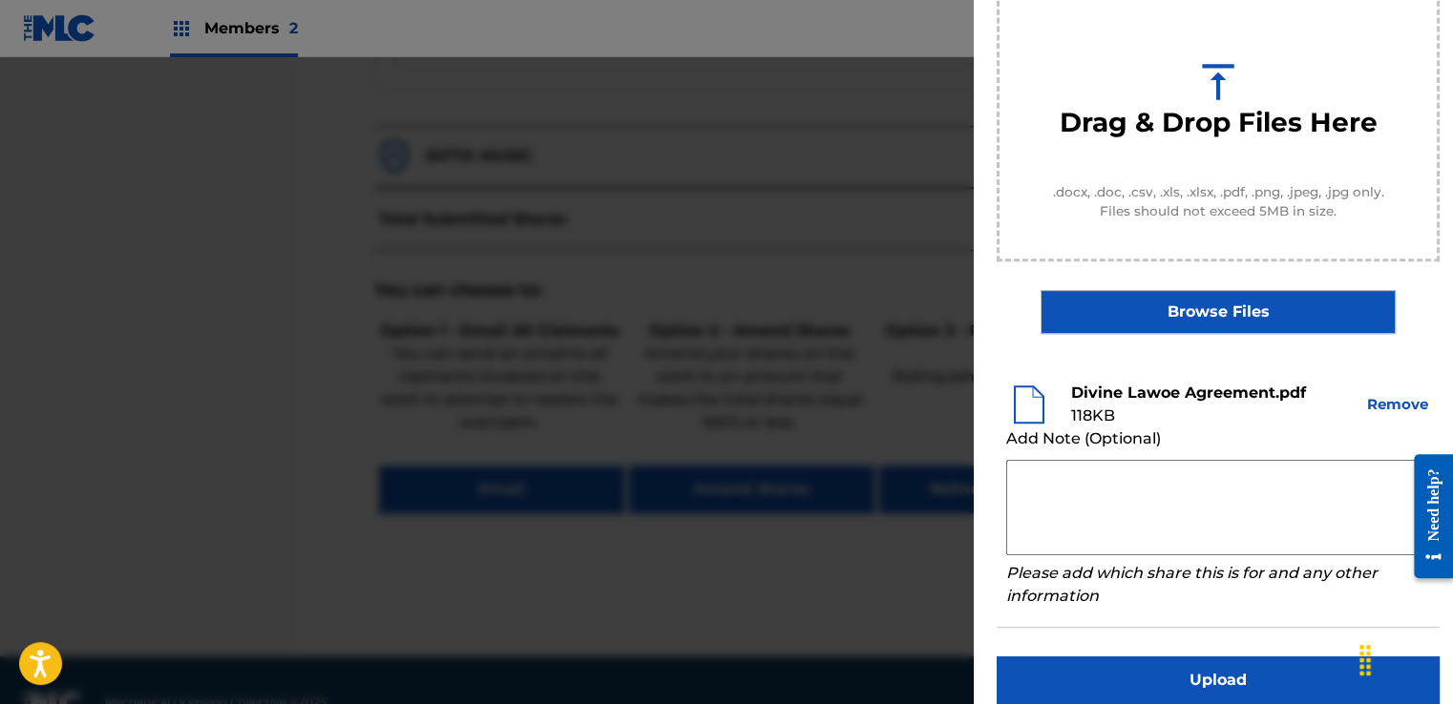
scroll to position [251, 0]
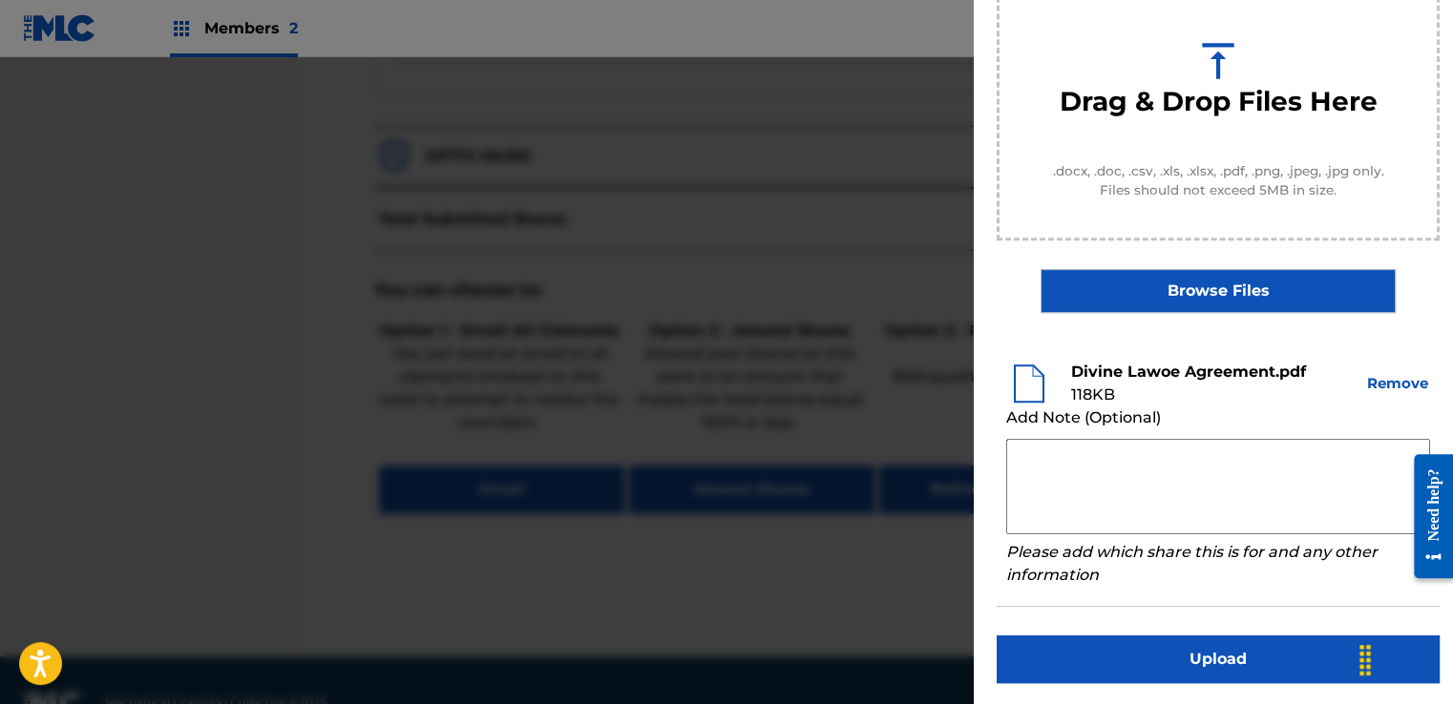
click at [1132, 465] on textarea at bounding box center [1218, 486] width 424 height 95
paste textarea "Our self service agreement is signed via digital signature and is active until …"
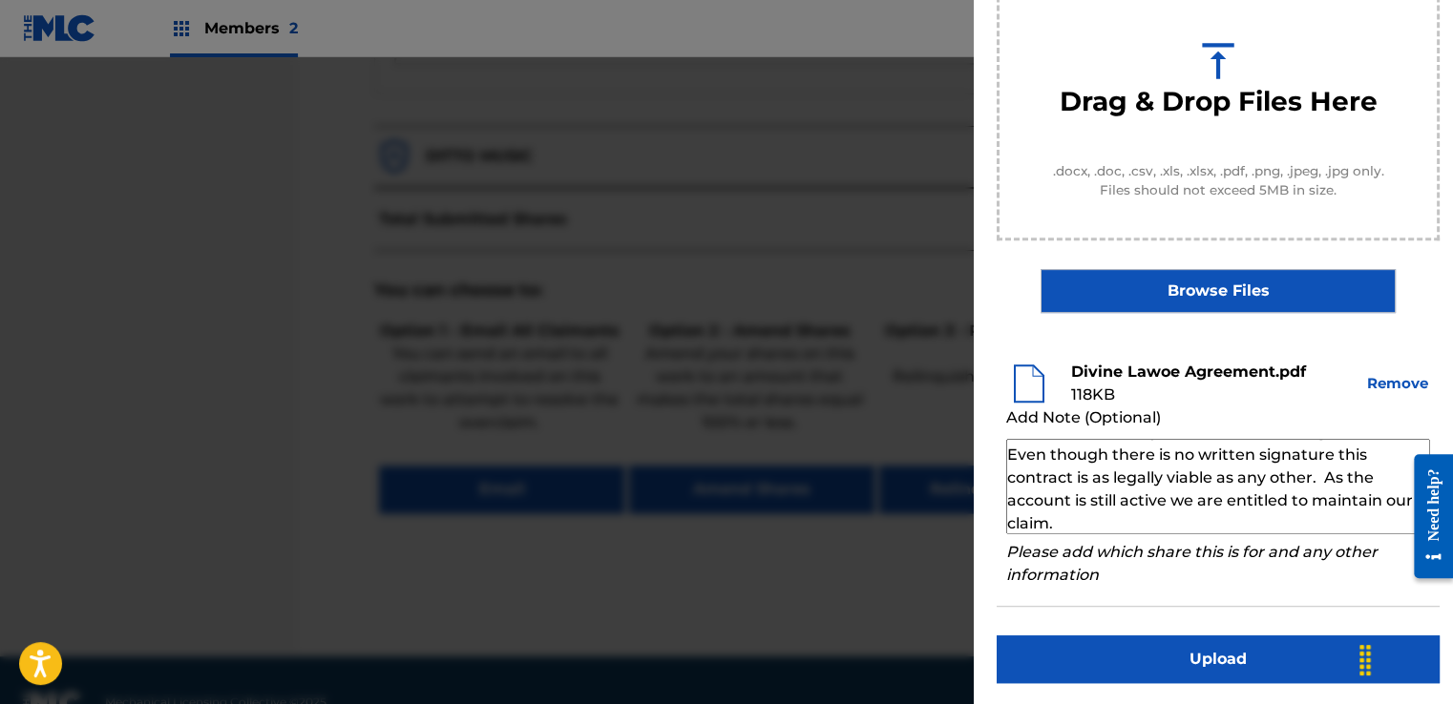
scroll to position [0, 0]
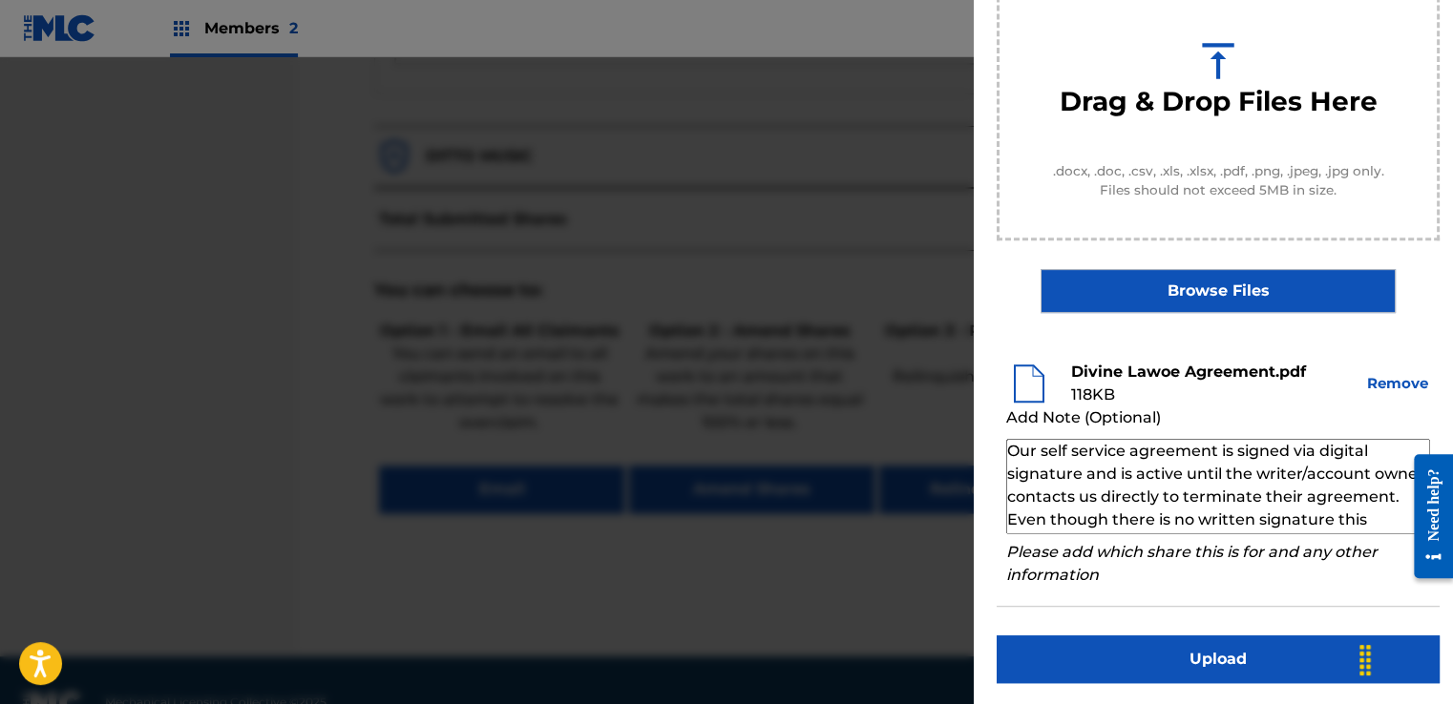
type textarea "Our self service agreement is signed via digital signature and is active until …"
click at [1160, 641] on button "Upload" at bounding box center [1218, 660] width 443 height 48
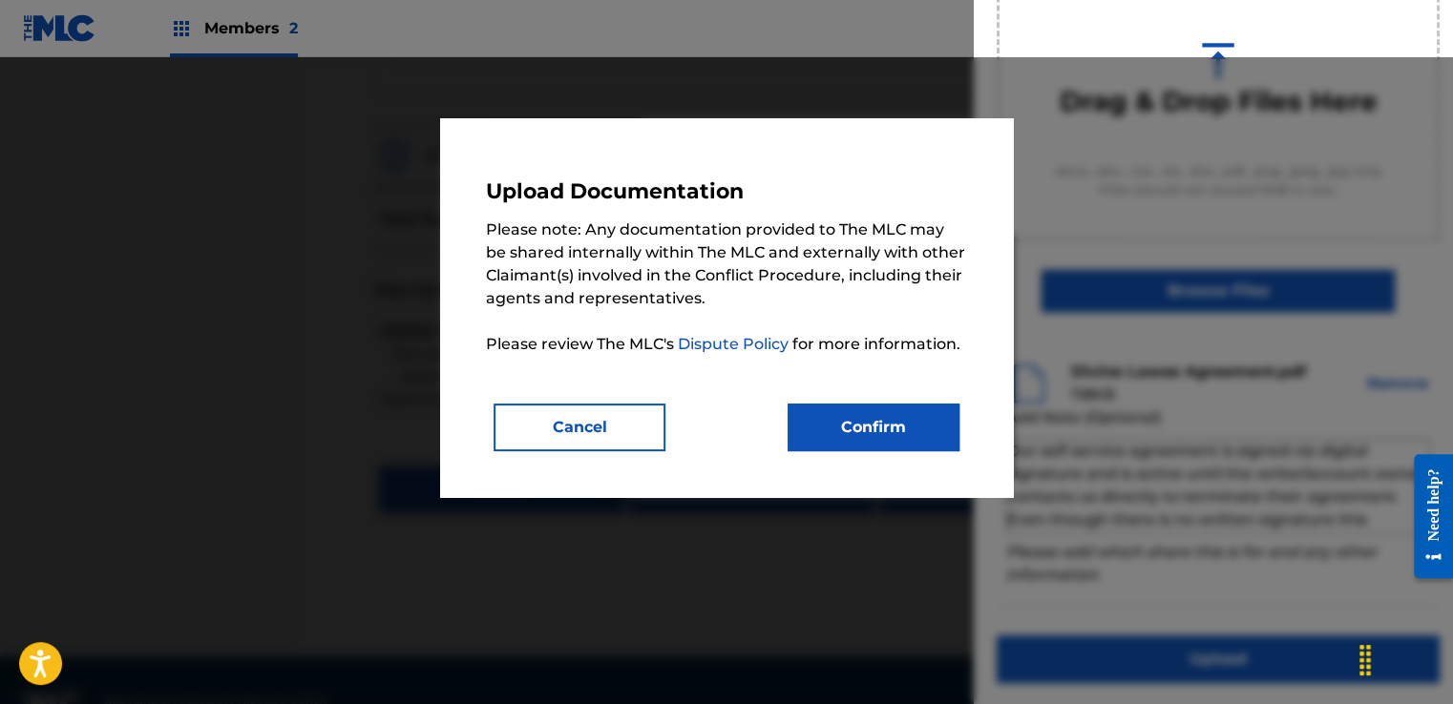
click at [935, 426] on button "Confirm" at bounding box center [874, 428] width 172 height 48
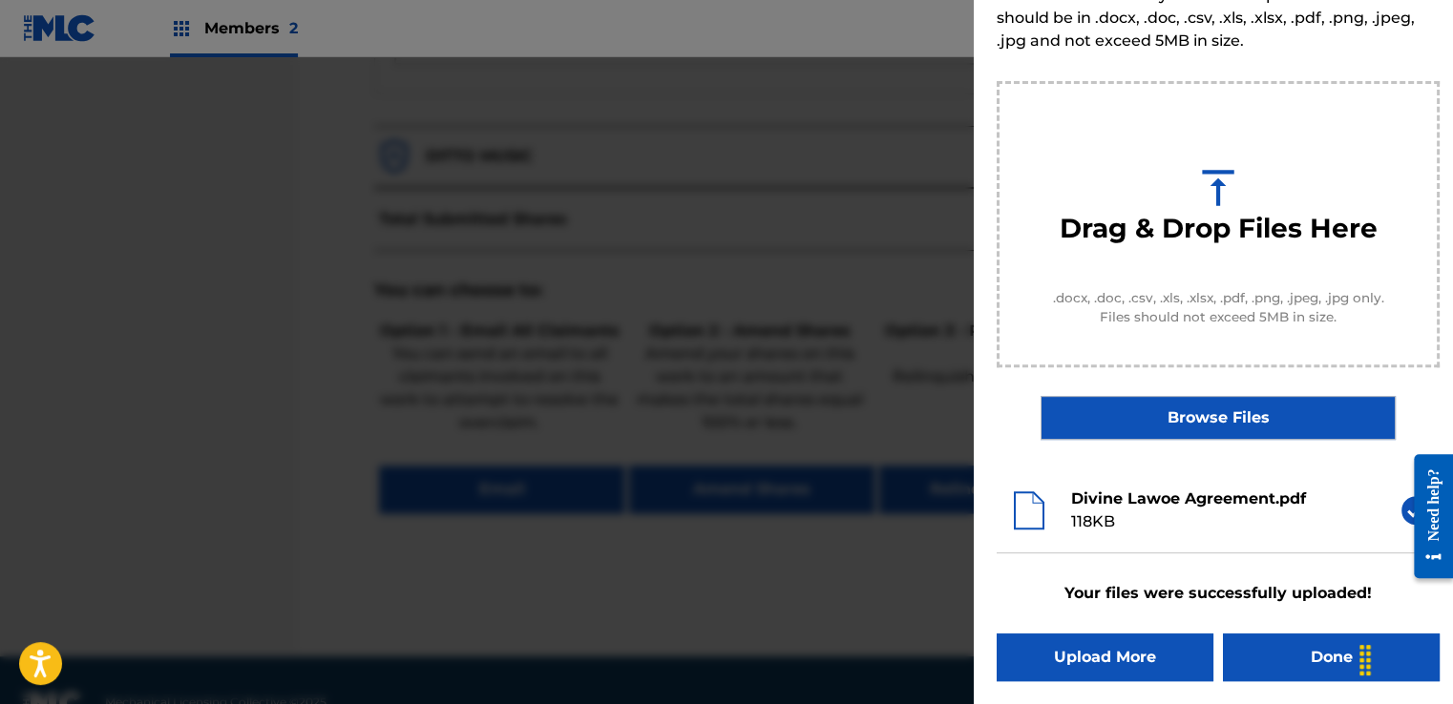
scroll to position [122, 0]
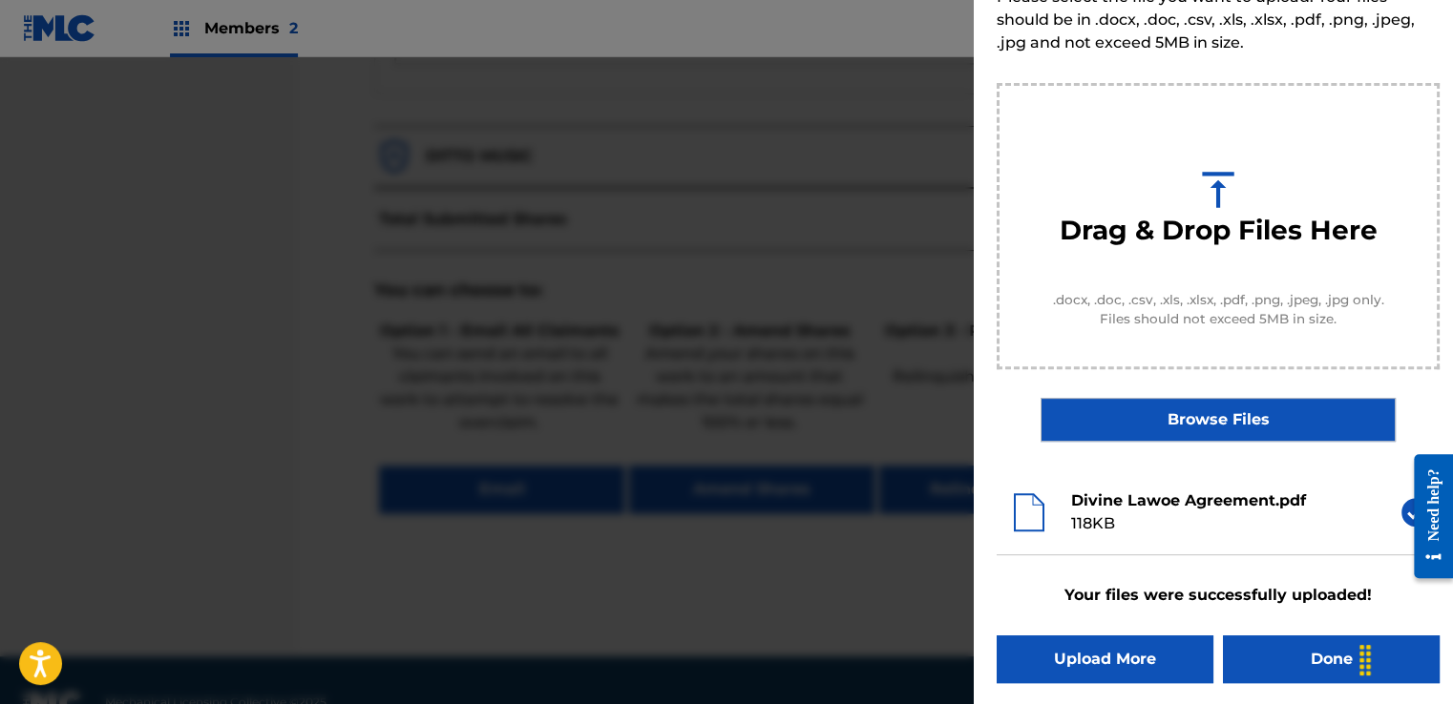
click at [1277, 641] on button "Done" at bounding box center [1331, 660] width 217 height 48
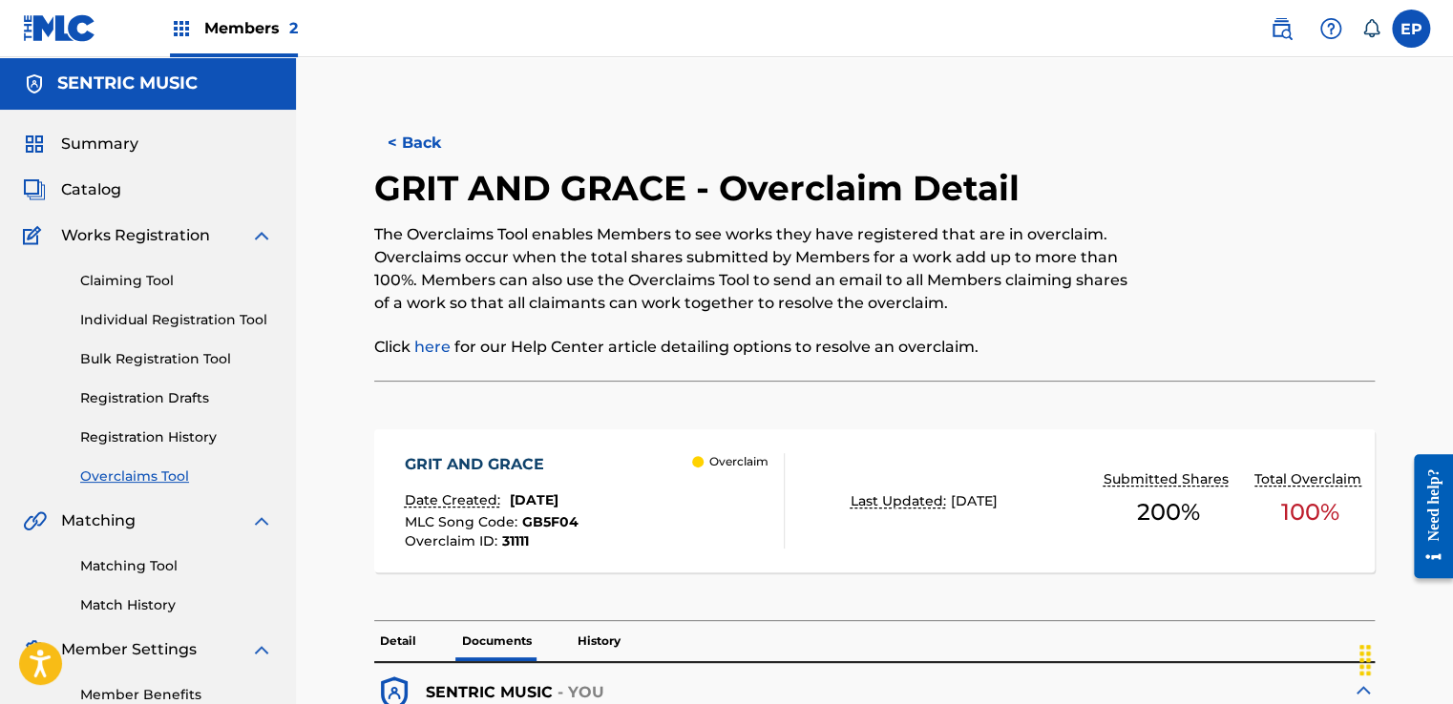
click at [170, 484] on link "Overclaims Tool" at bounding box center [176, 477] width 193 height 20
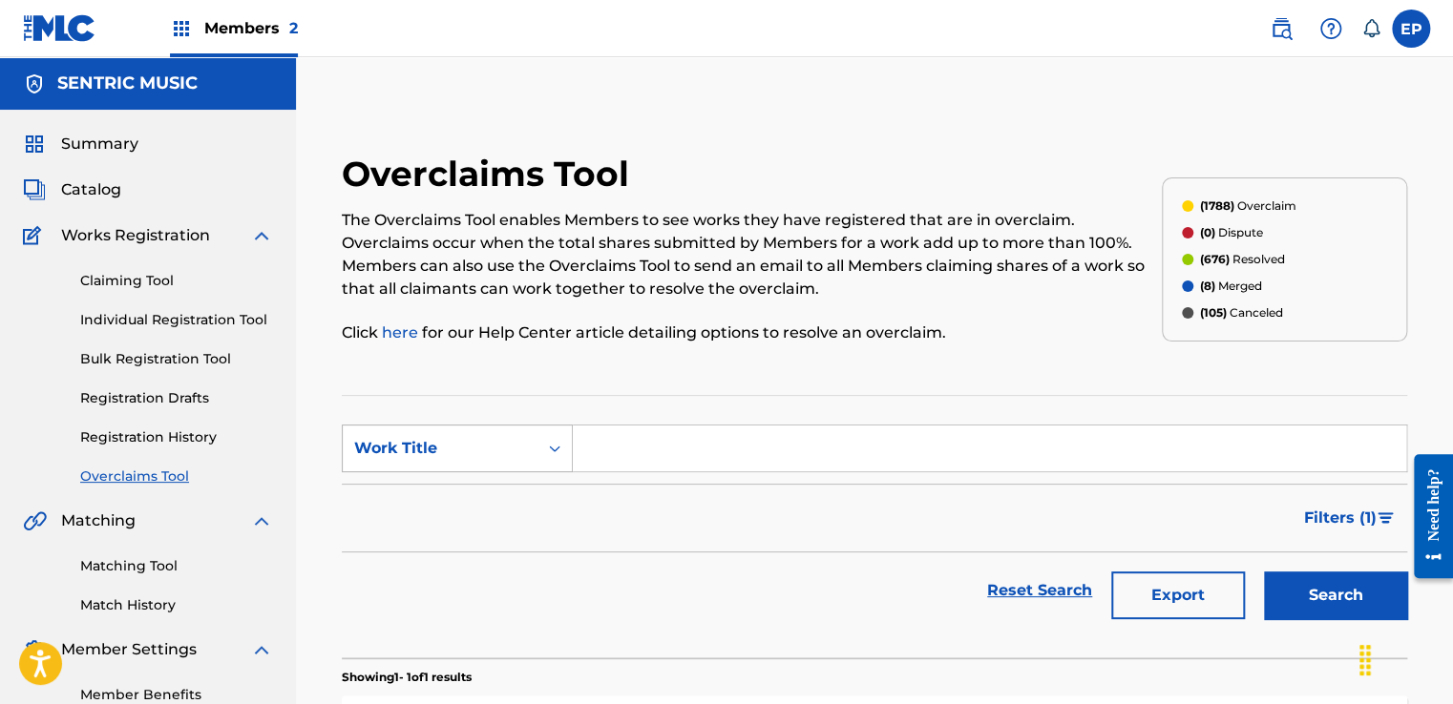
click at [493, 455] on div "Work Title" at bounding box center [440, 448] width 172 height 23
click at [470, 499] on div "MLC Song Code" at bounding box center [457, 497] width 229 height 48
drag, startPoint x: 554, startPoint y: 476, endPoint x: 620, endPoint y: 465, distance: 67.8
click at [592, 465] on input "Search Form" at bounding box center [989, 449] width 833 height 46
paste input "CK7OG5"
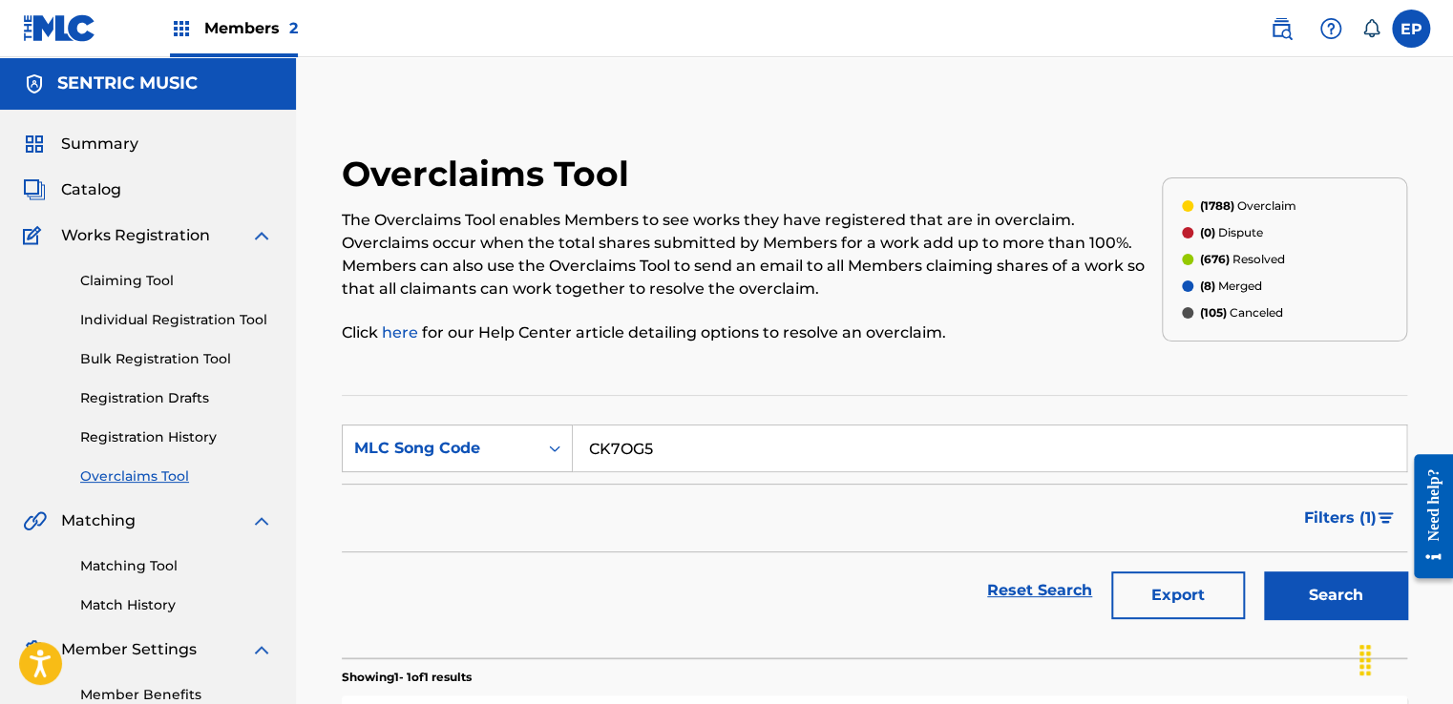
type input "CK7OG5"
click at [1312, 593] on button "Search" at bounding box center [1335, 596] width 143 height 48
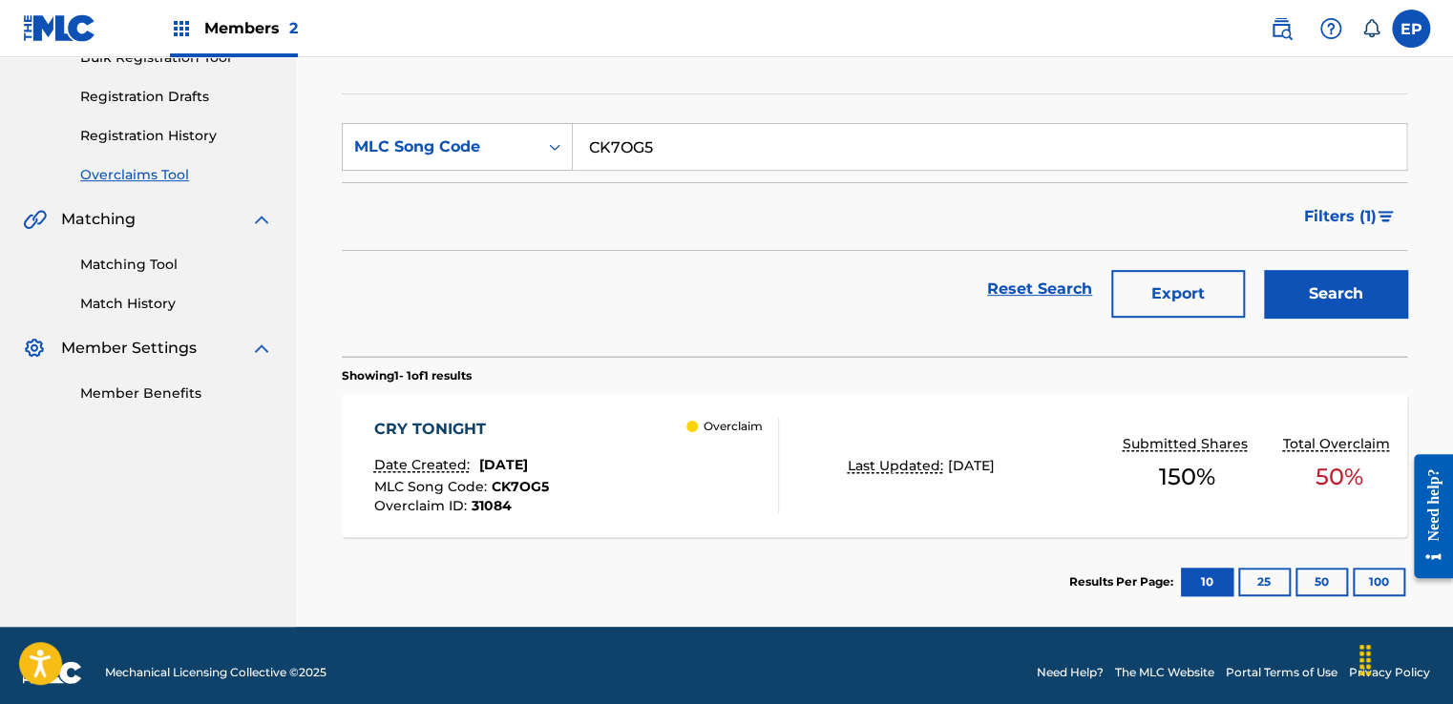
scroll to position [314, 0]
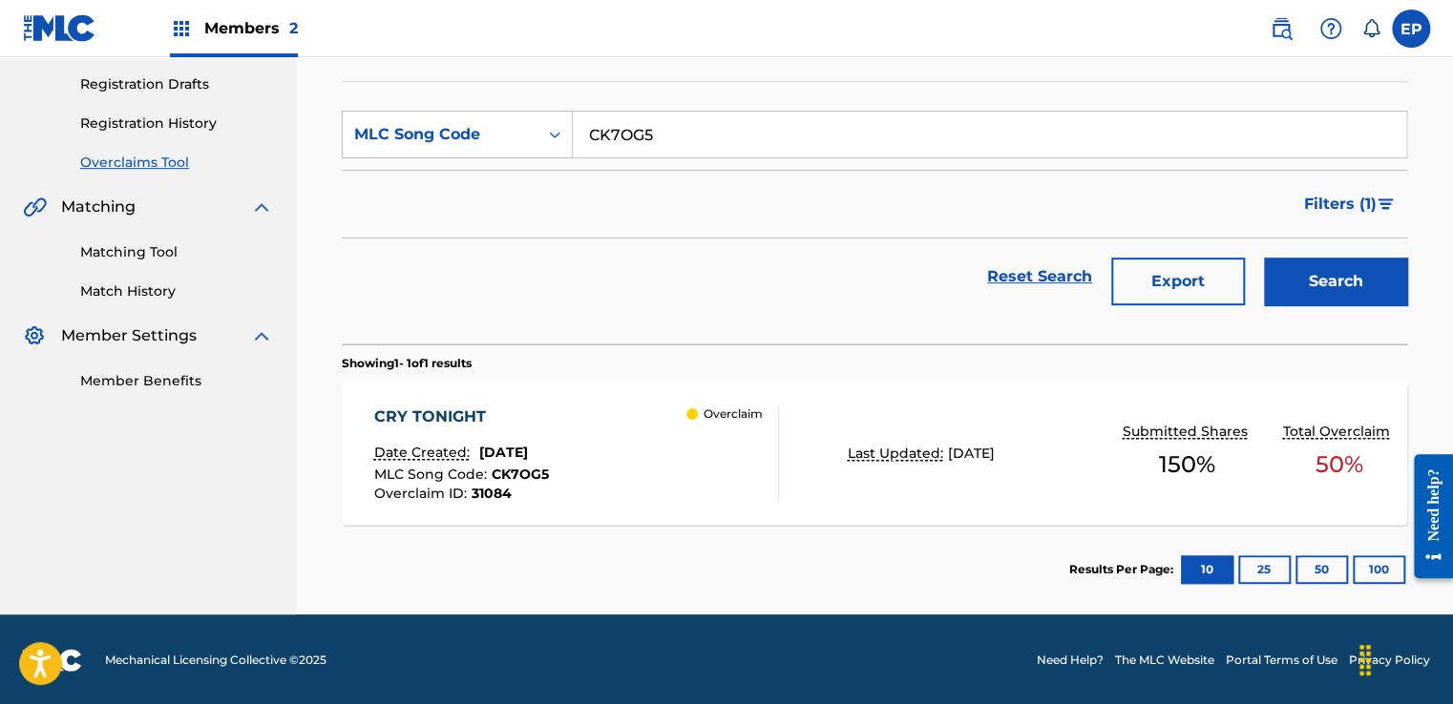
click at [701, 466] on div "Overclaim" at bounding box center [732, 453] width 92 height 95
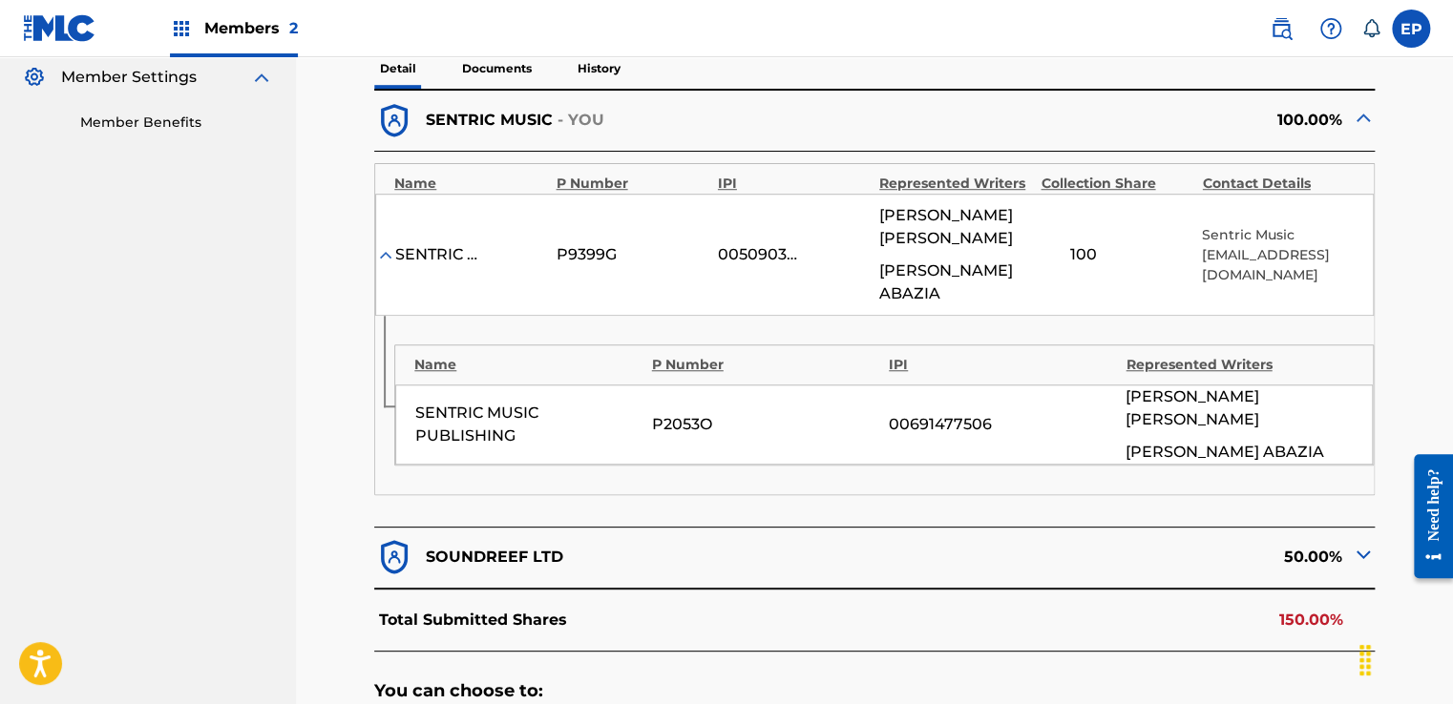
scroll to position [668, 0]
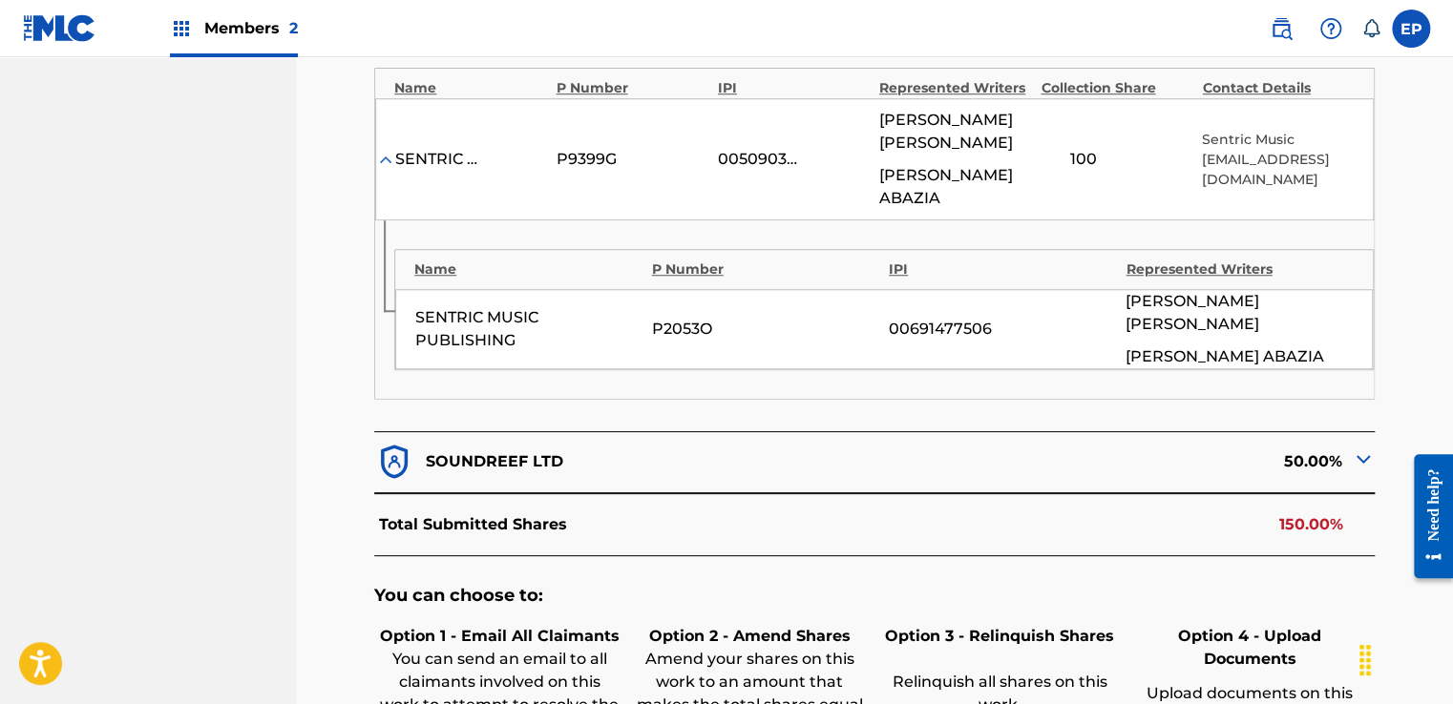
click at [1291, 442] on div "50.00%" at bounding box center [1124, 462] width 500 height 40
click at [1382, 412] on div "< Back CRY TONIGHT - Overclaim Detail The Overclaims Tool enables Members to se…" at bounding box center [874, 199] width 1111 height 1525
click at [1373, 448] on img at bounding box center [1363, 459] width 23 height 23
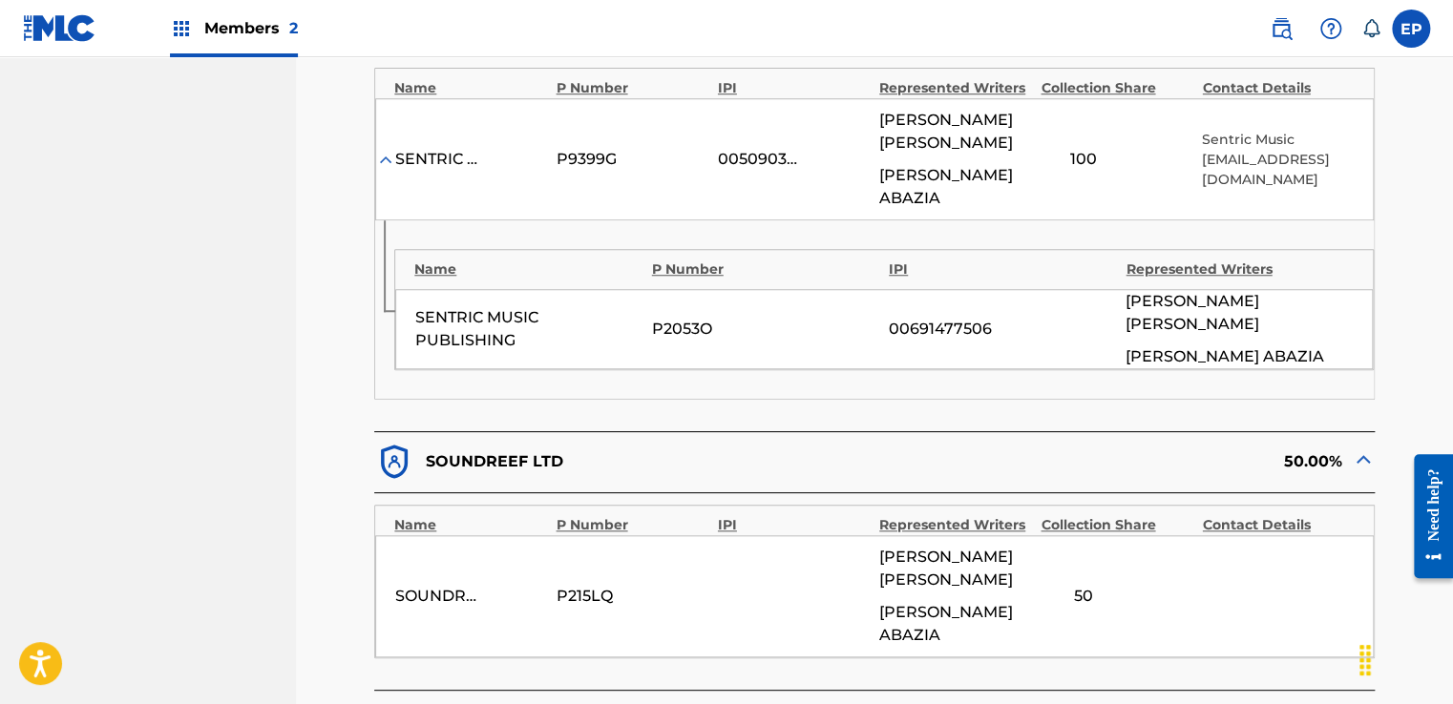
click at [1356, 448] on img at bounding box center [1363, 459] width 23 height 23
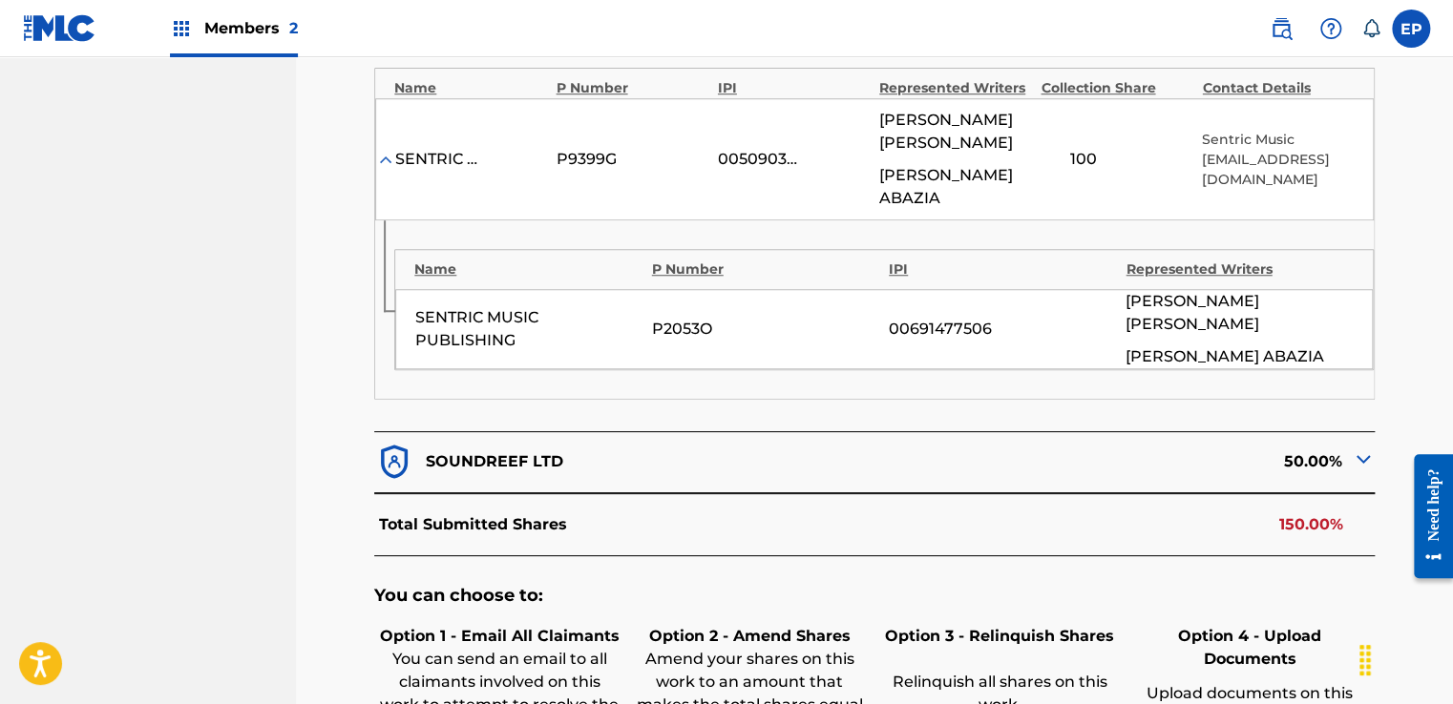
click at [1356, 448] on img at bounding box center [1363, 459] width 23 height 23
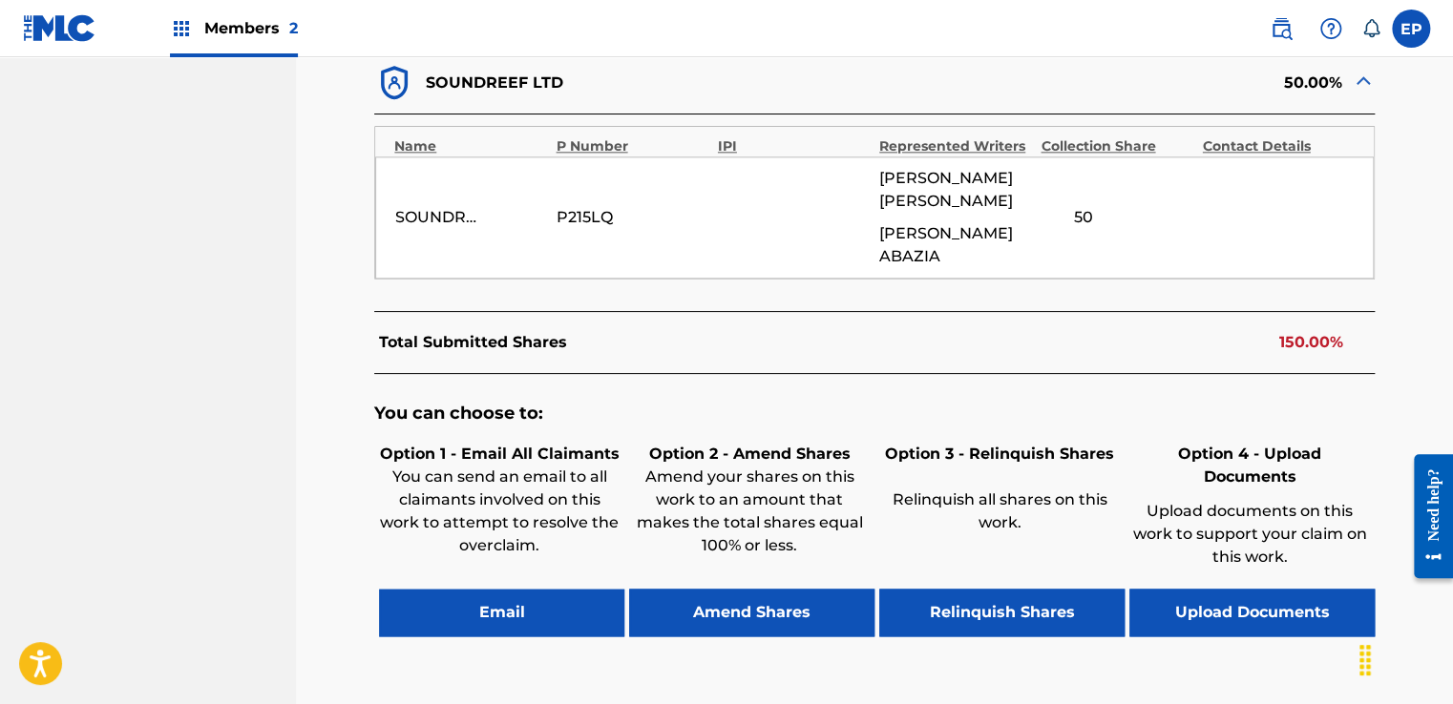
scroll to position [1124, 0]
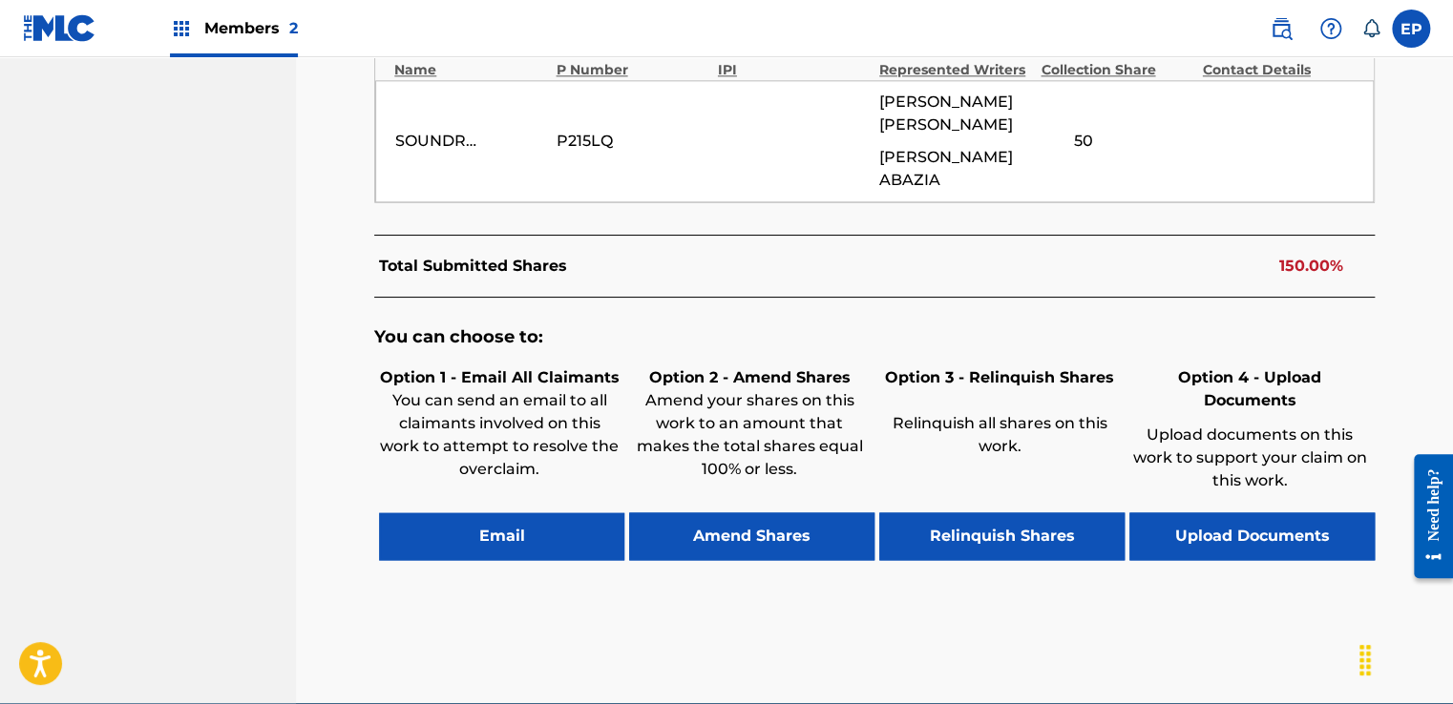
click at [1226, 513] on button "Upload Documents" at bounding box center [1251, 537] width 245 height 48
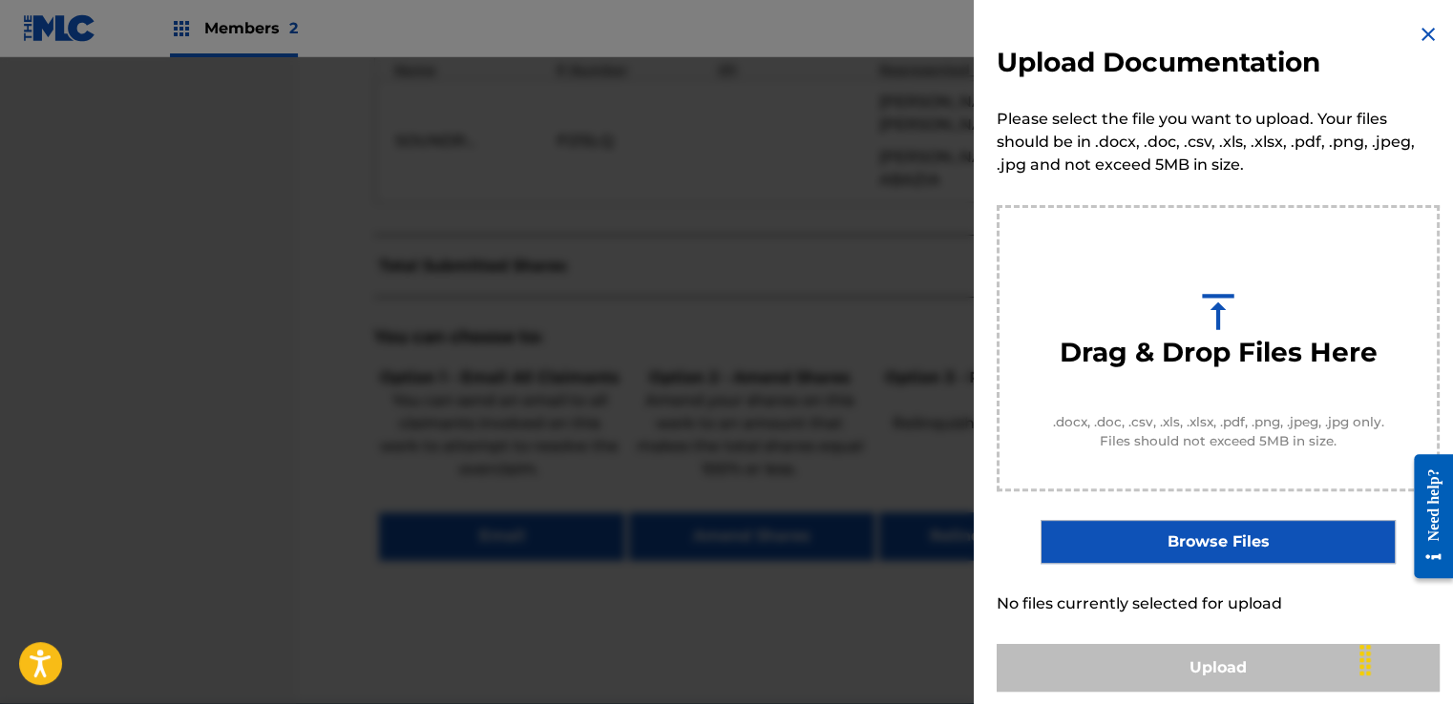
click at [1222, 540] on label "Browse Files" at bounding box center [1217, 542] width 354 height 44
click at [0, 0] on input "Browse Files" at bounding box center [0, 0] width 0 height 0
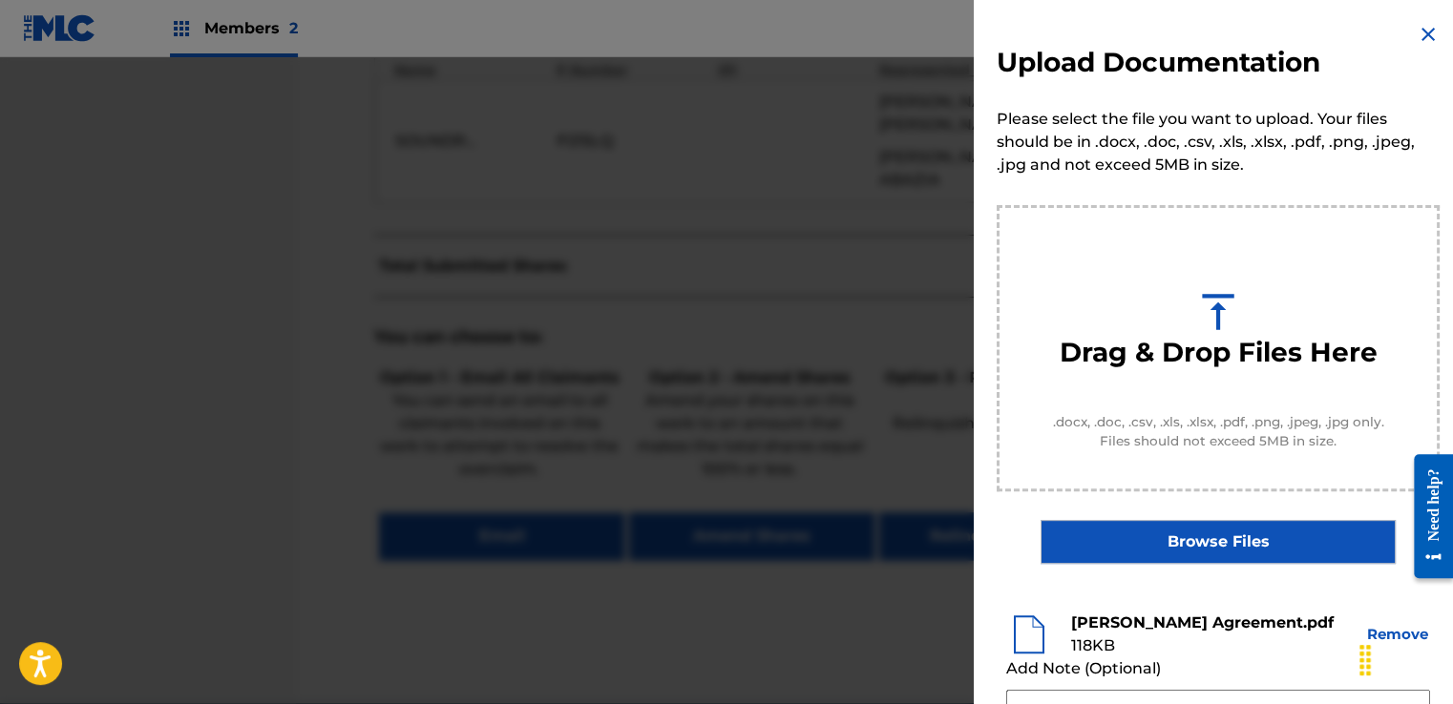
scroll to position [251, 0]
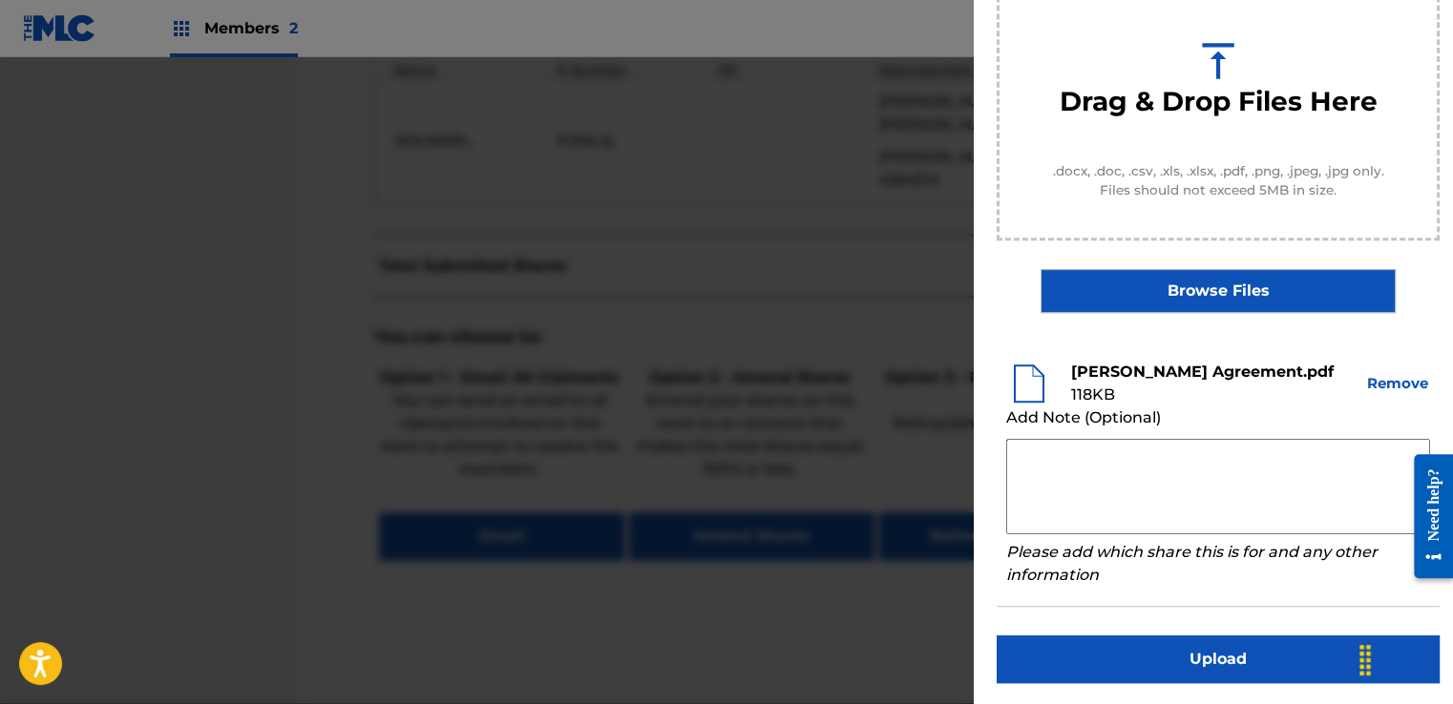
click at [1223, 296] on label "Browse Files" at bounding box center [1217, 291] width 354 height 44
click at [0, 0] on input "Browse Files" at bounding box center [0, 0] width 0 height 0
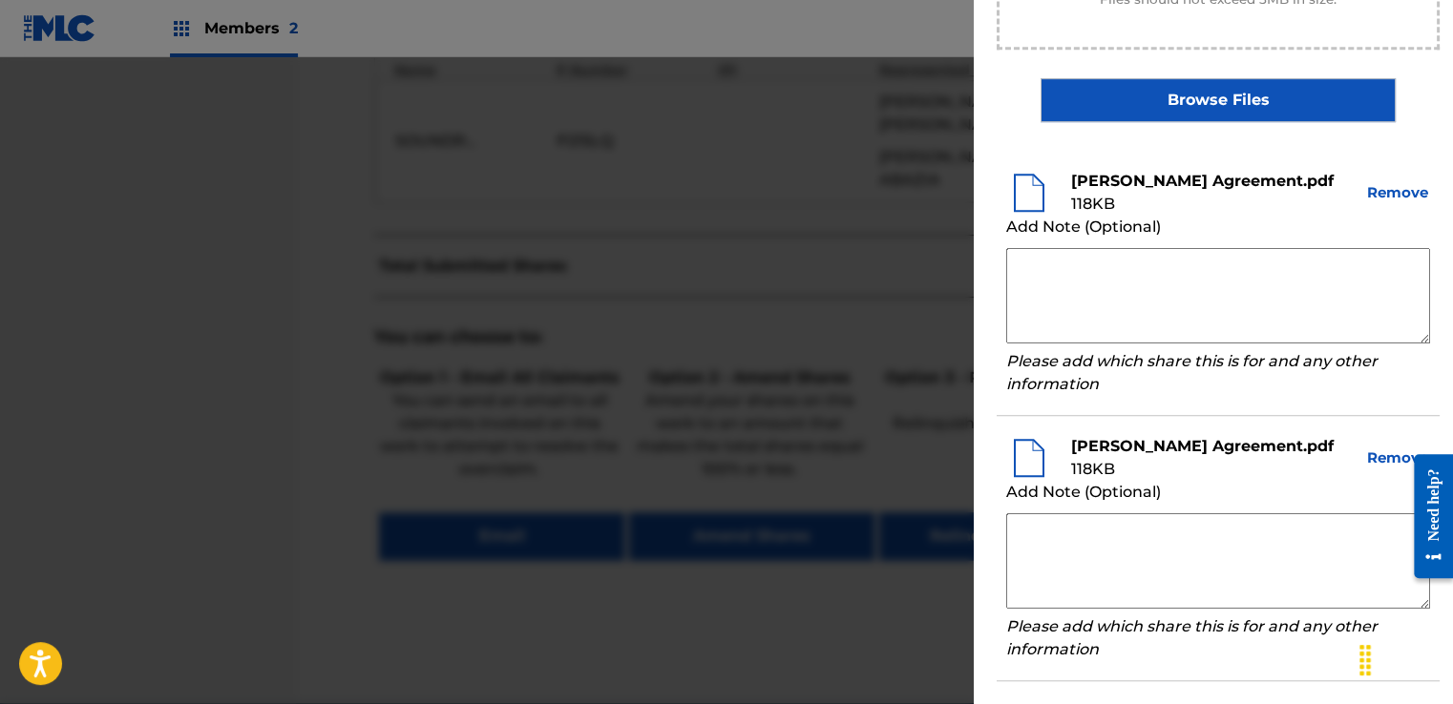
scroll to position [515, 0]
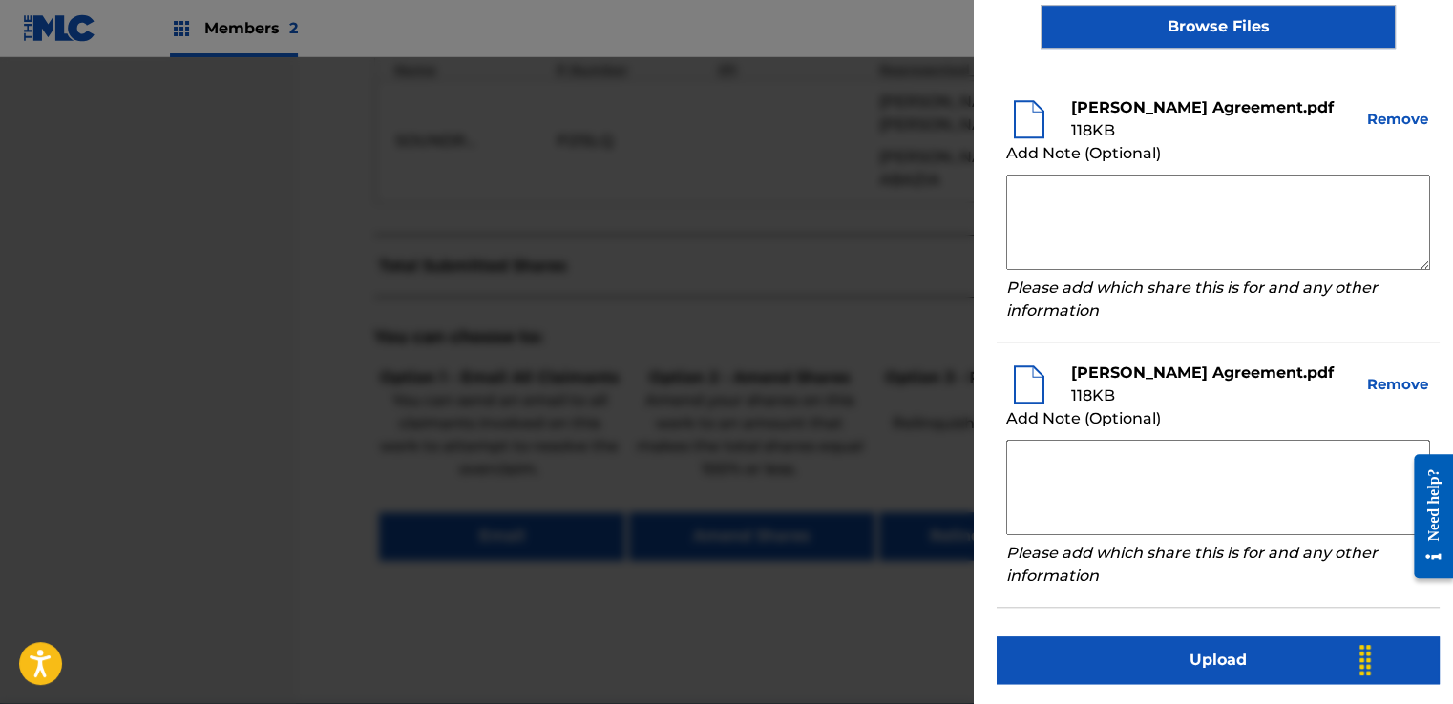
click at [1180, 415] on div "Add Note (Optional)" at bounding box center [1218, 419] width 424 height 23
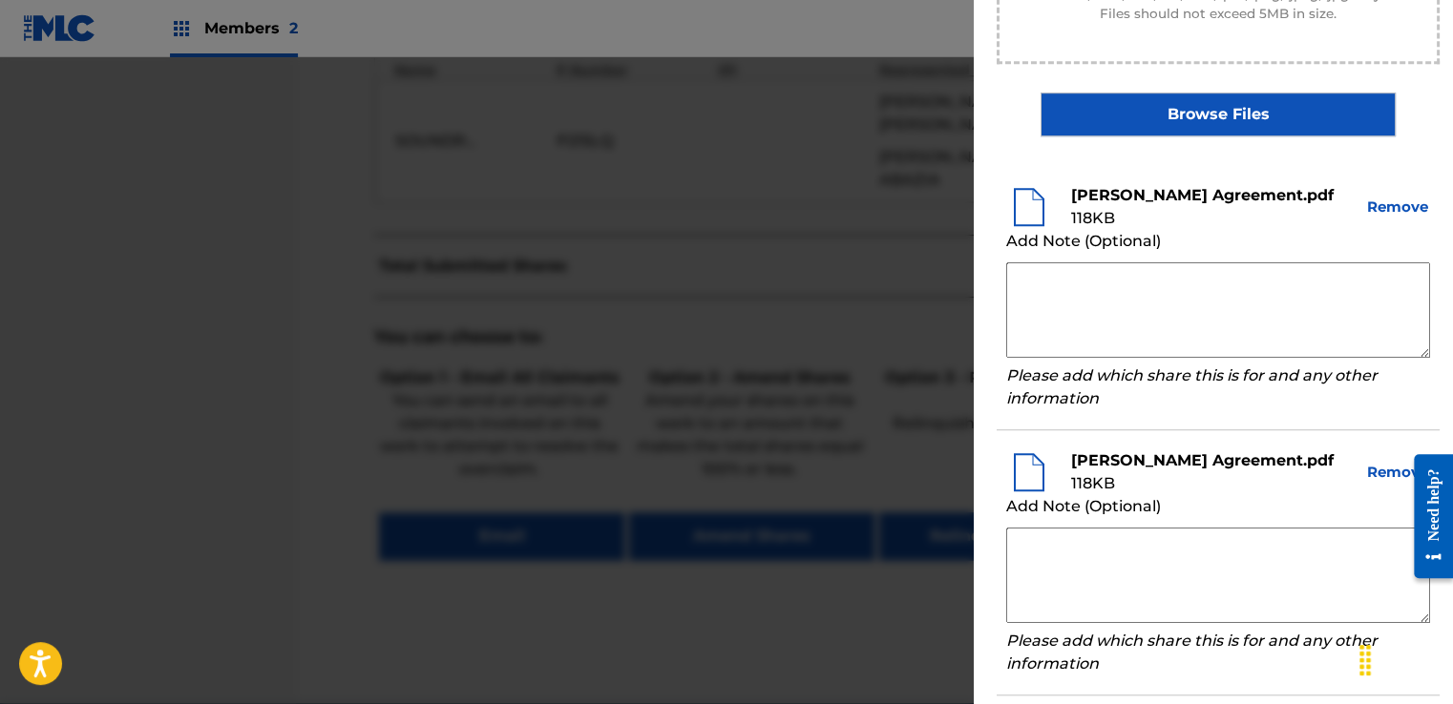
scroll to position [325, 0]
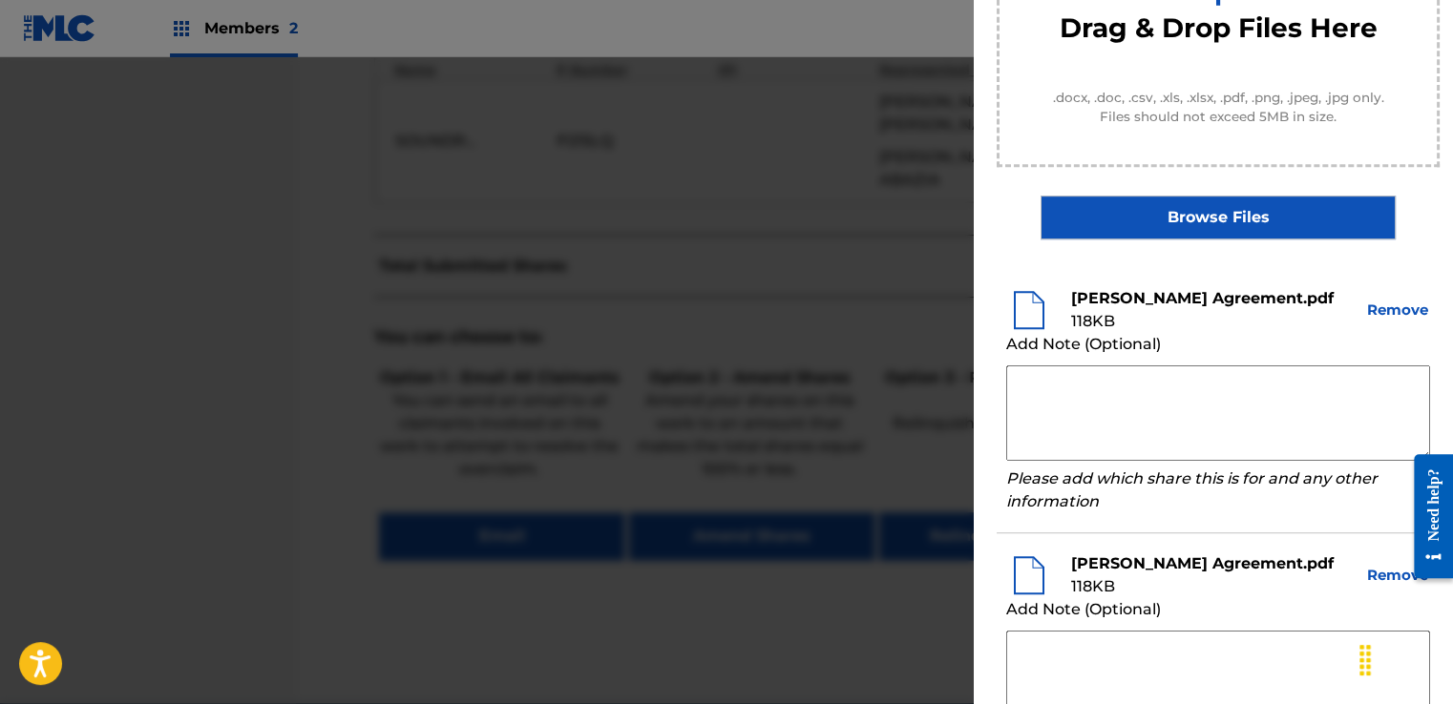
click at [1105, 368] on textarea at bounding box center [1218, 413] width 424 height 95
paste textarea "Our self service agreement is signed via digital signature and is active until …"
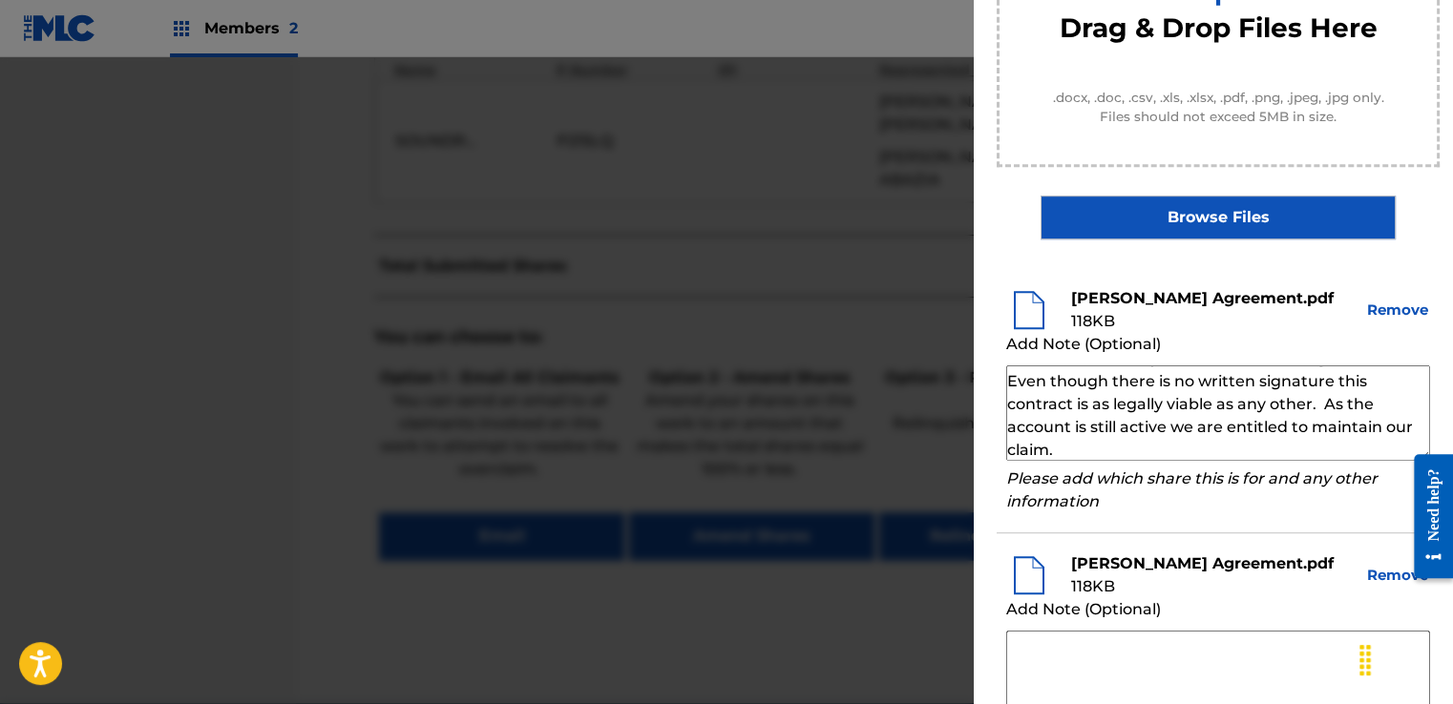
scroll to position [0, 0]
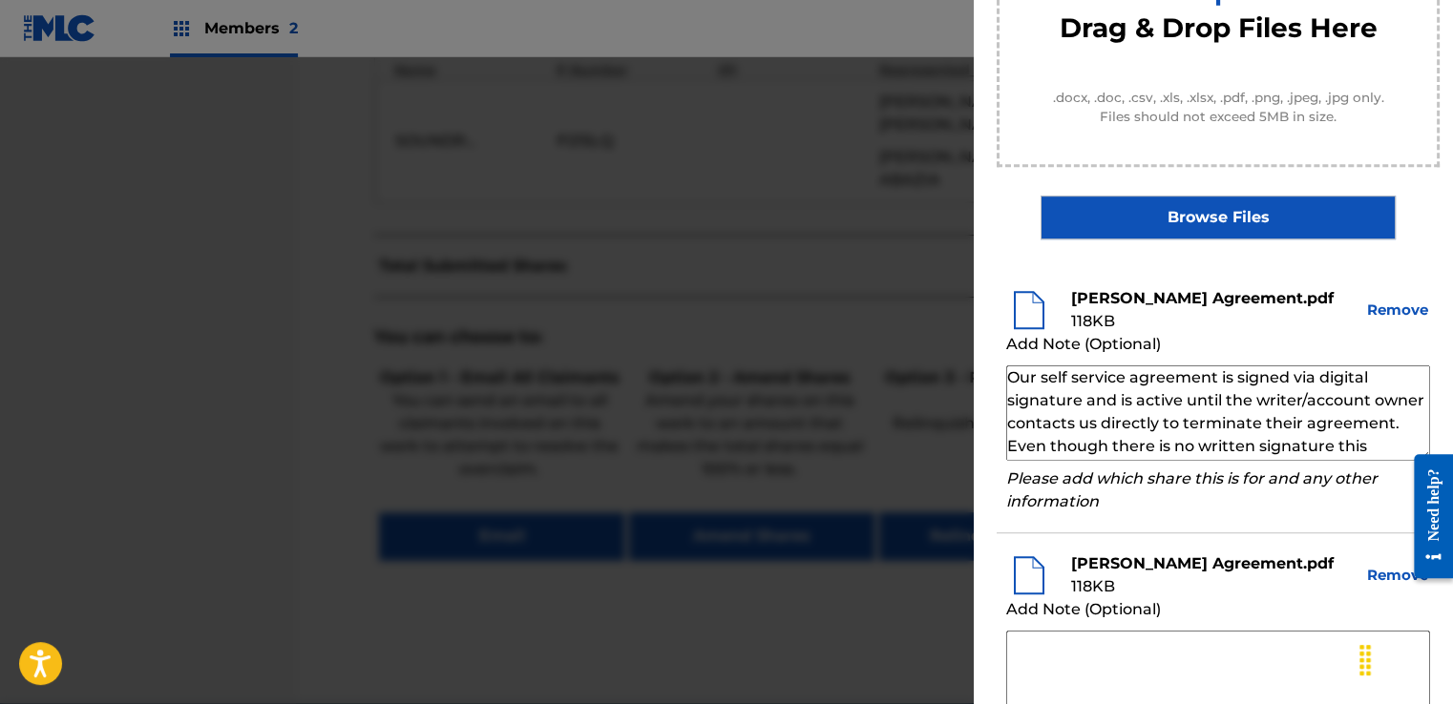
type textarea "Our self service agreement is signed via digital signature and is active until …"
click at [1088, 653] on textarea at bounding box center [1218, 678] width 424 height 95
paste textarea "Our self service agreement is signed via digital signature and is active until …"
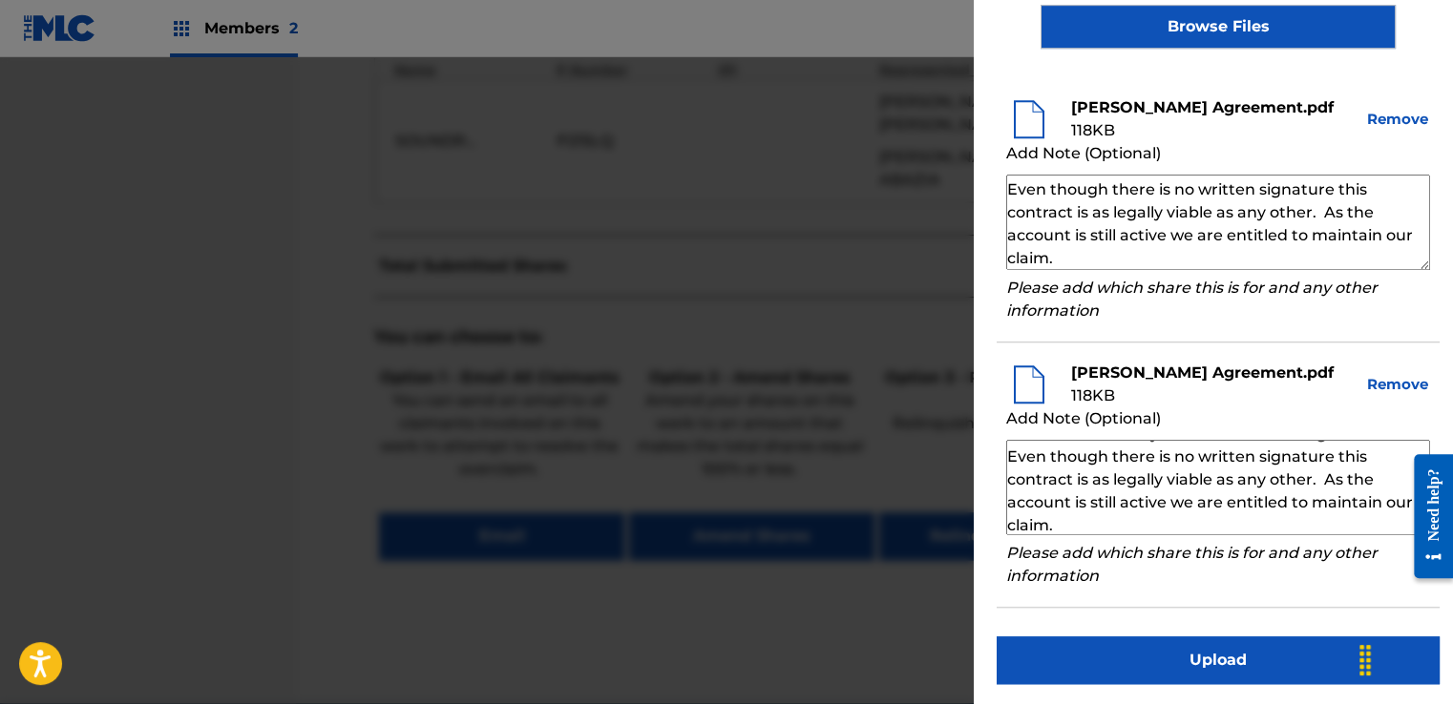
scroll to position [66, 0]
type textarea "Our self service agreement is signed via digital signature and is active until …"
click at [1185, 651] on button "Upload" at bounding box center [1218, 661] width 443 height 48
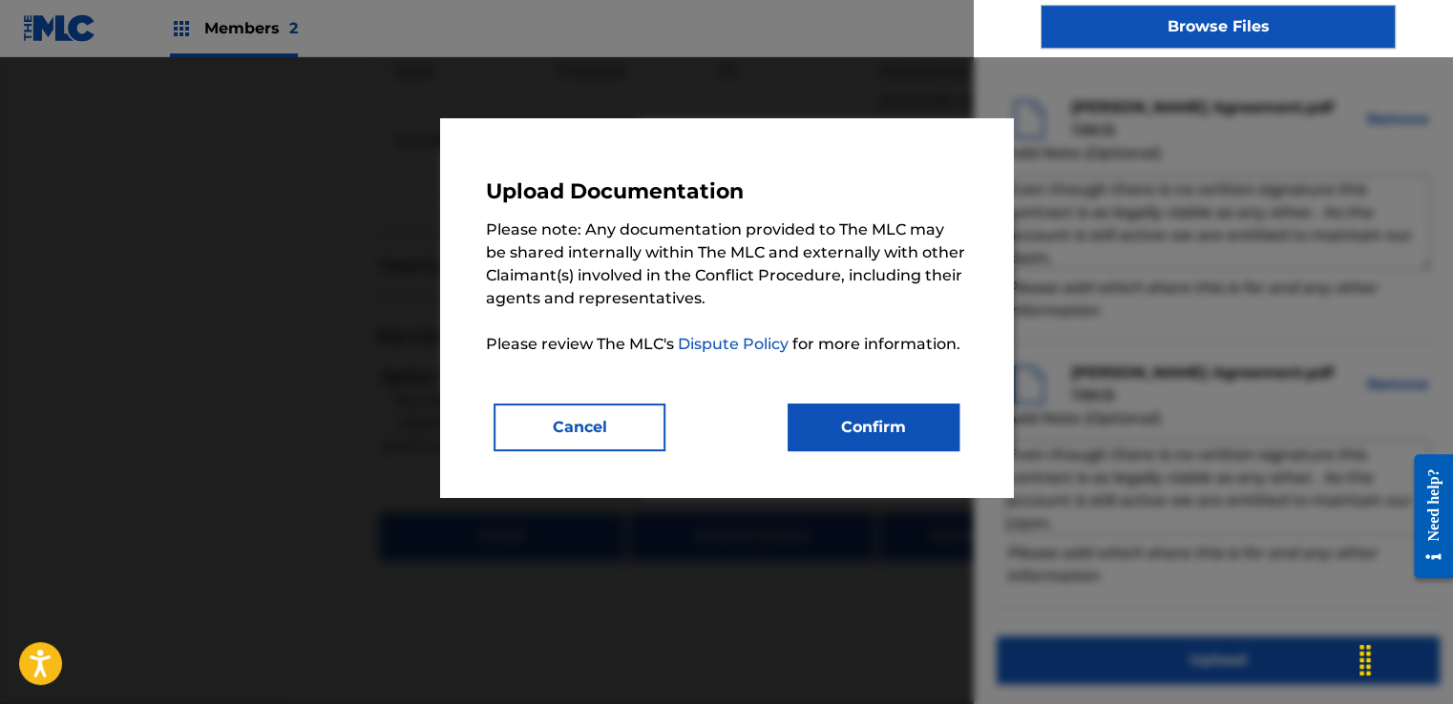
click at [958, 468] on div "Upload Documentation Please note: Any documentation provided to The MLC may be …" at bounding box center [726, 307] width 573 height 379
click at [905, 431] on button "Confirm" at bounding box center [874, 428] width 172 height 48
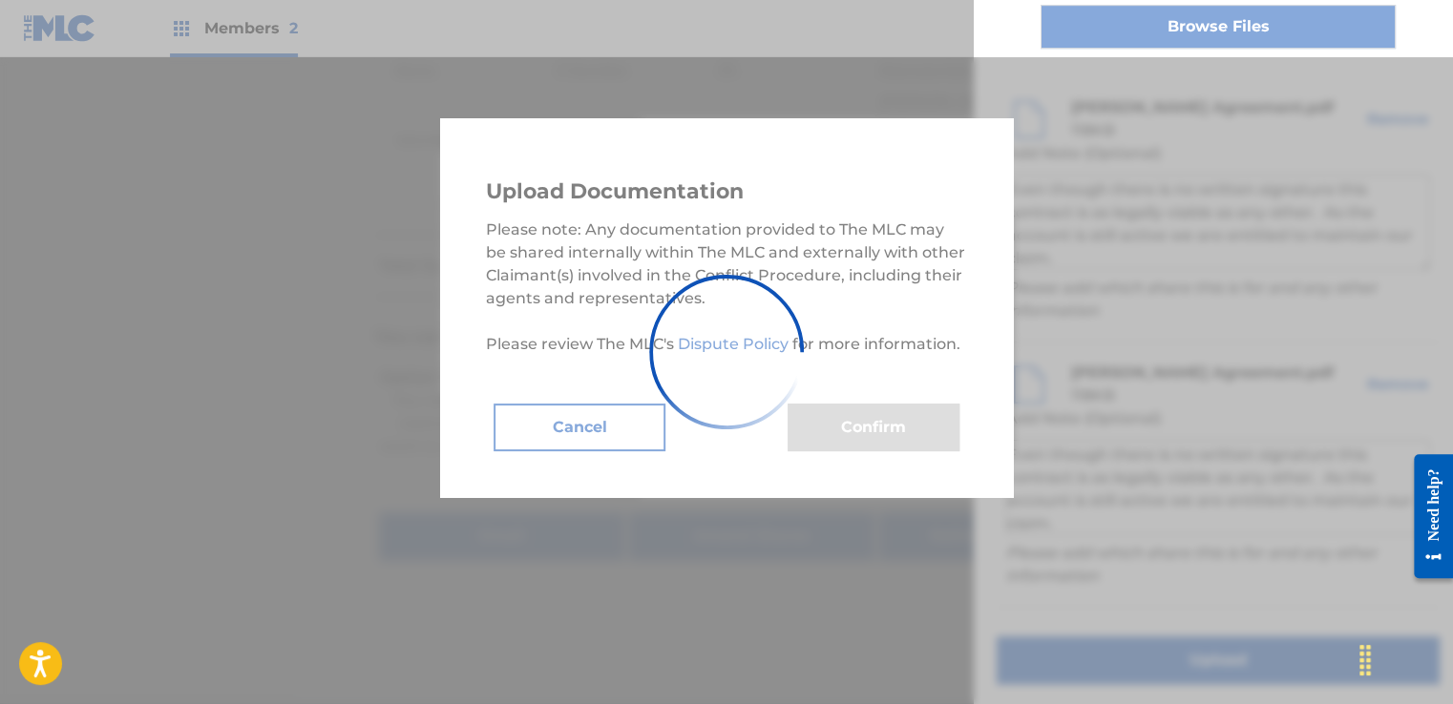
scroll to position [207, 0]
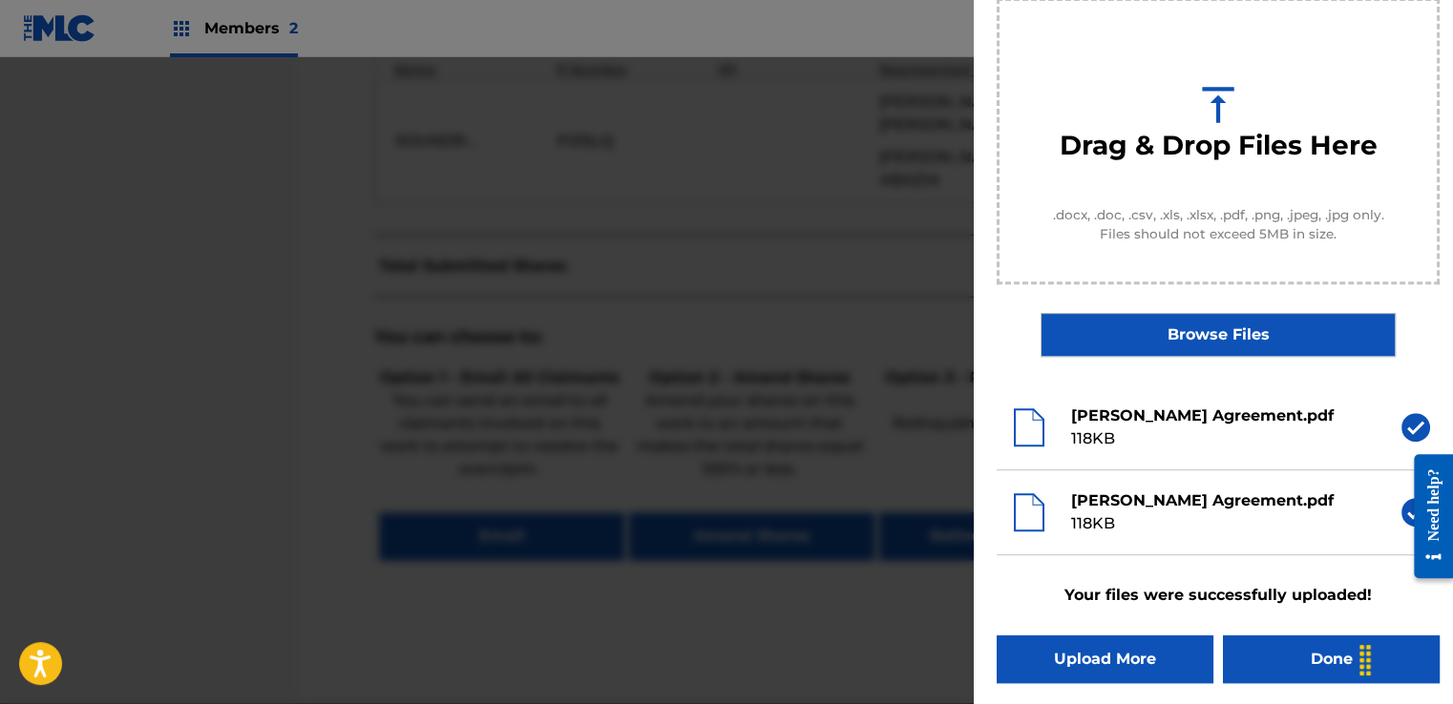
click at [1292, 665] on button "Done" at bounding box center [1331, 660] width 217 height 48
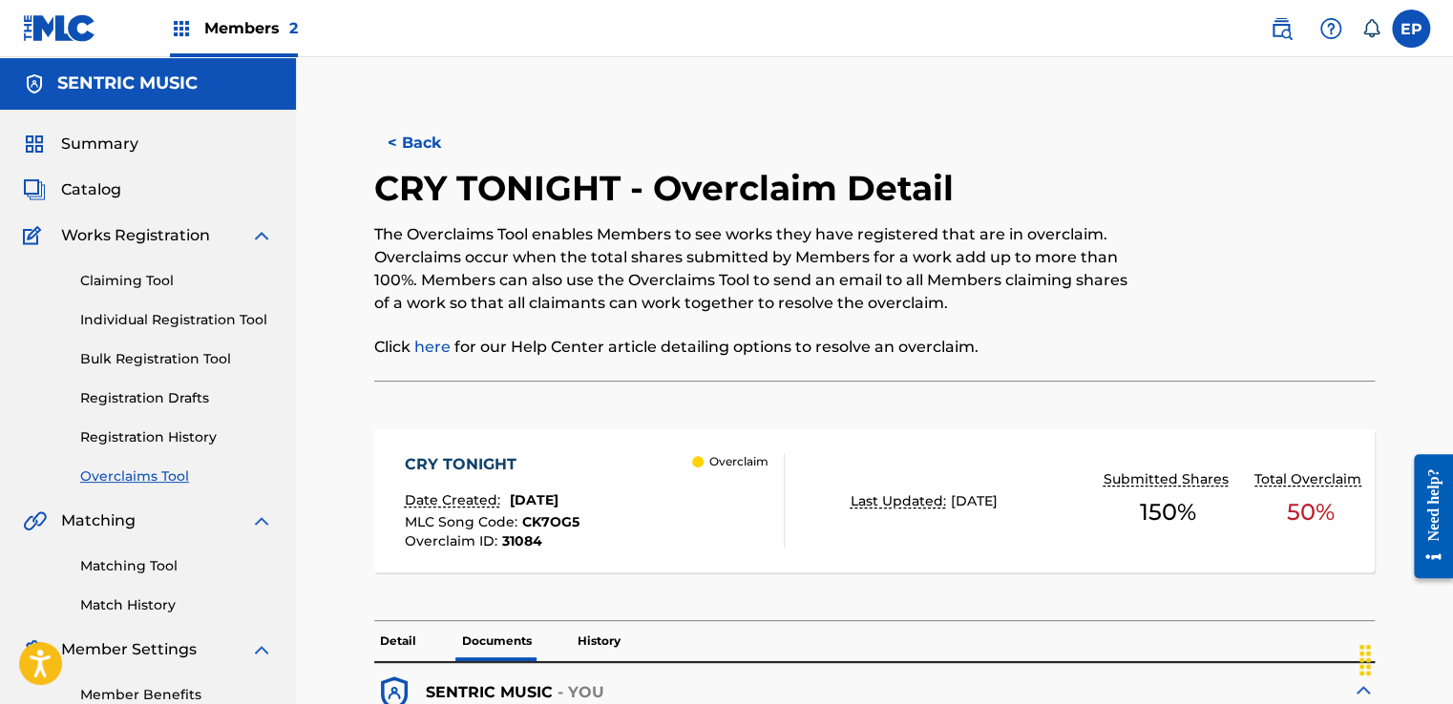
click at [721, 300] on p "The Overclaims Tool enables Members to see works they have registered that are …" at bounding box center [759, 269] width 770 height 92
click at [135, 473] on link "Overclaims Tool" at bounding box center [176, 477] width 193 height 20
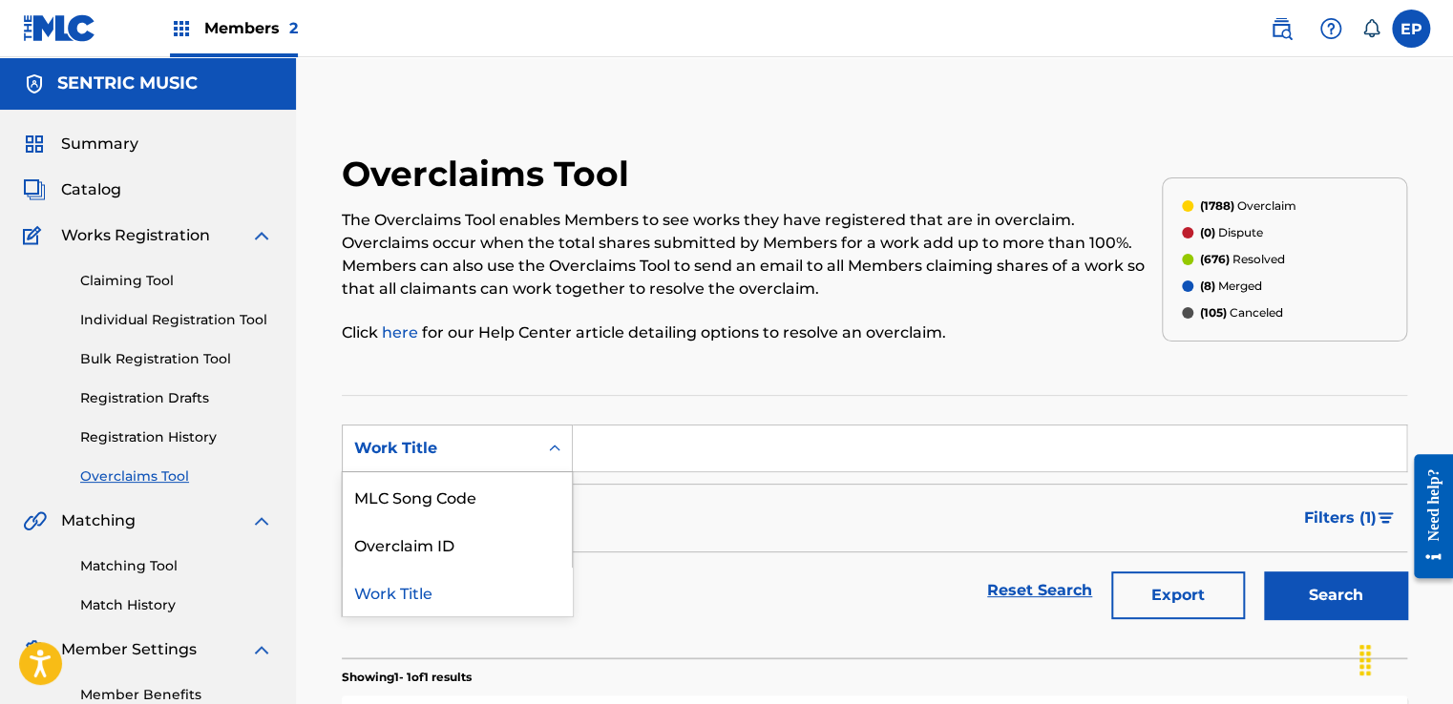
click at [506, 455] on div "Work Title" at bounding box center [440, 448] width 172 height 23
click at [462, 494] on div "MLC Song Code" at bounding box center [457, 497] width 229 height 48
click at [633, 449] on input "Search Form" at bounding box center [989, 449] width 833 height 46
paste input "OM64PN"
type input "OM64PN"
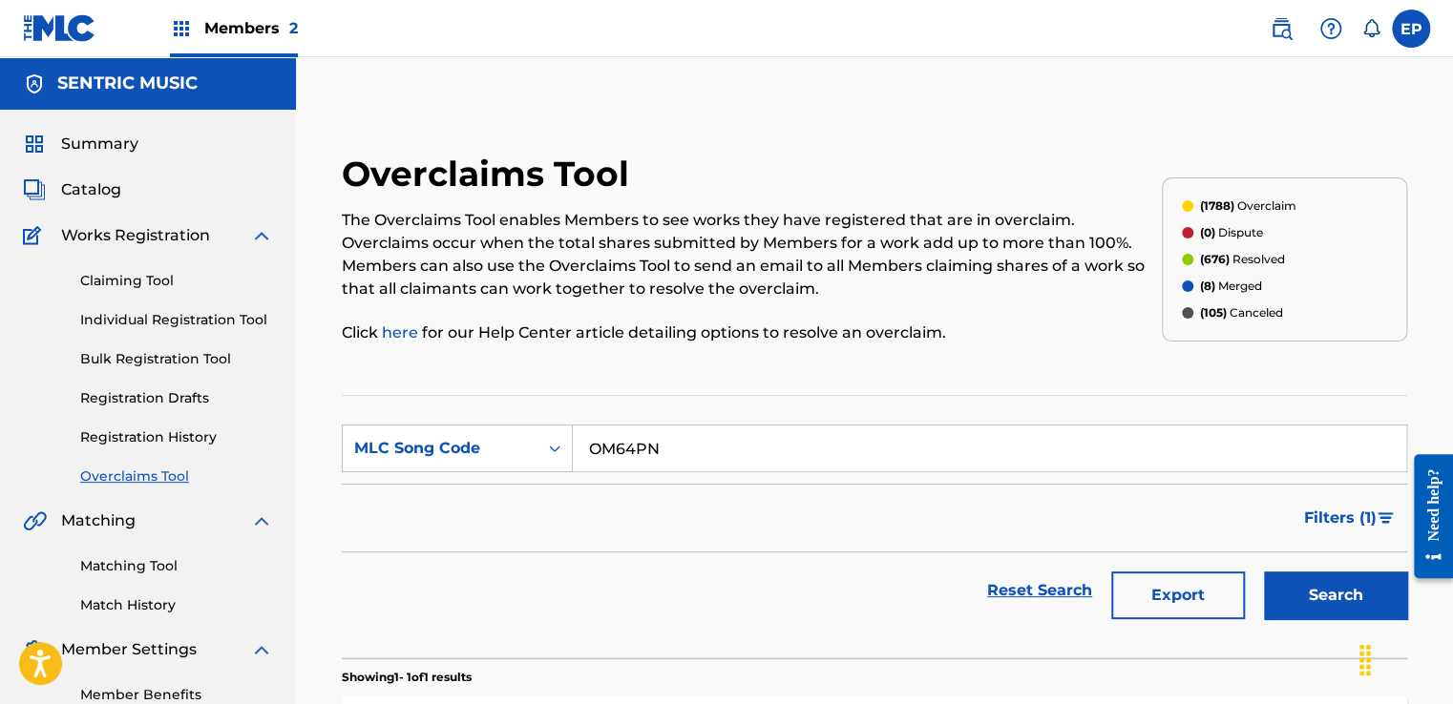
click at [1294, 586] on button "Search" at bounding box center [1335, 596] width 143 height 48
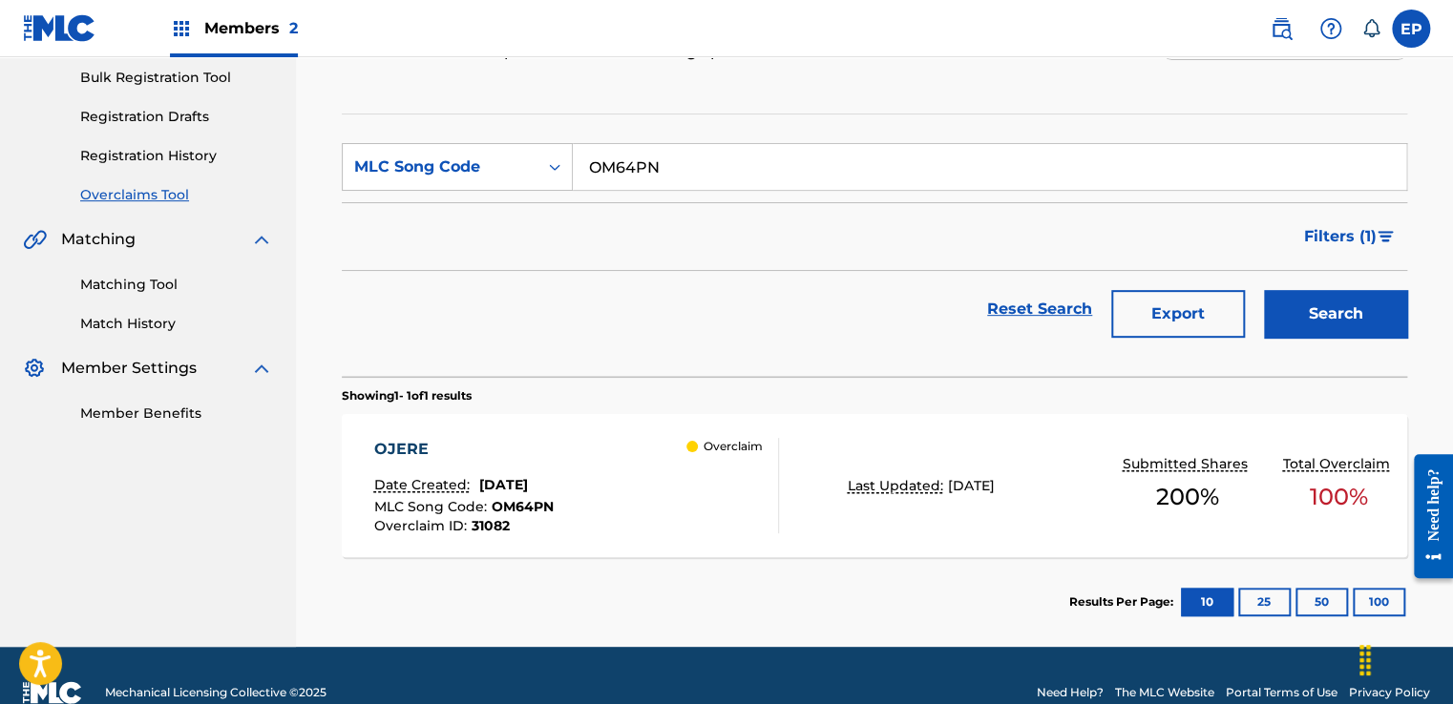
scroll to position [314, 0]
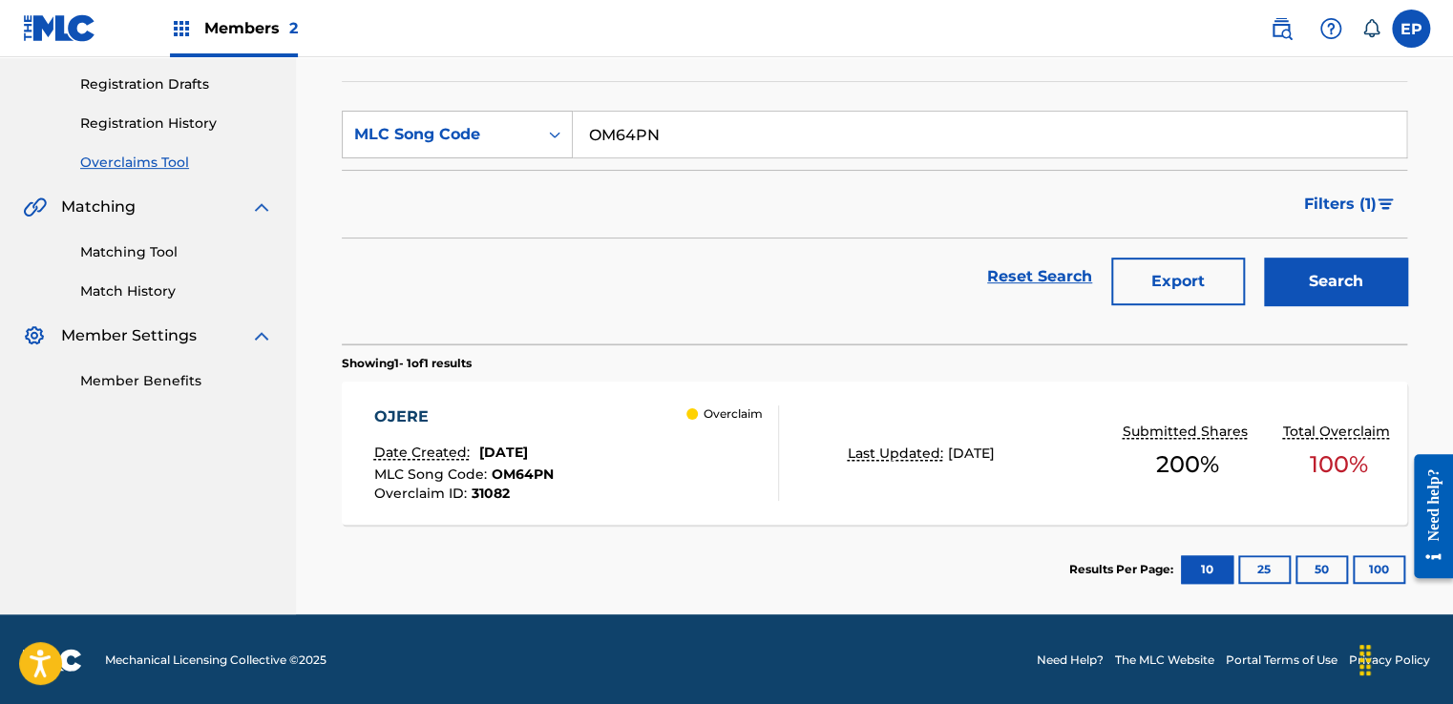
click at [630, 472] on div "OJERE Date Created: [DATE] MLC Song Code : OM64PN Overclaim ID : 31082 Overclaim" at bounding box center [575, 453] width 405 height 95
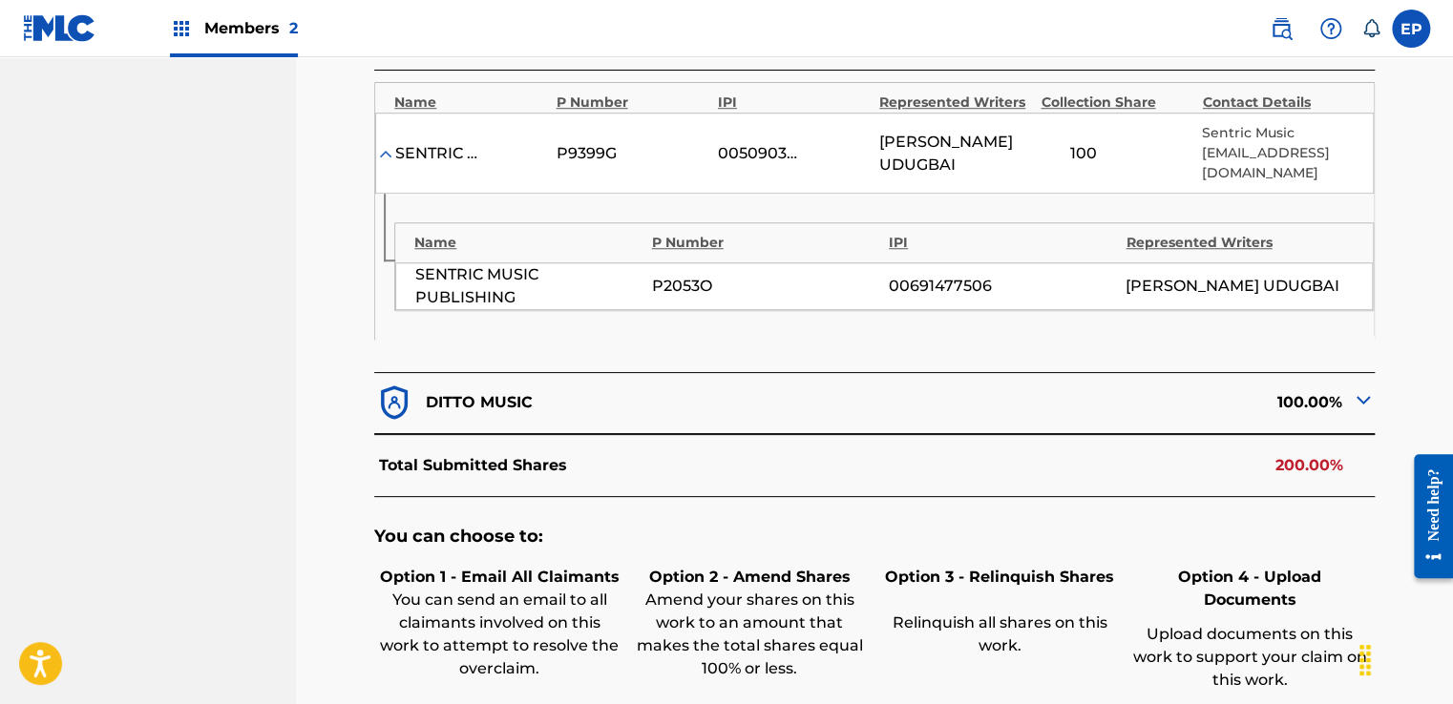
scroll to position [764, 0]
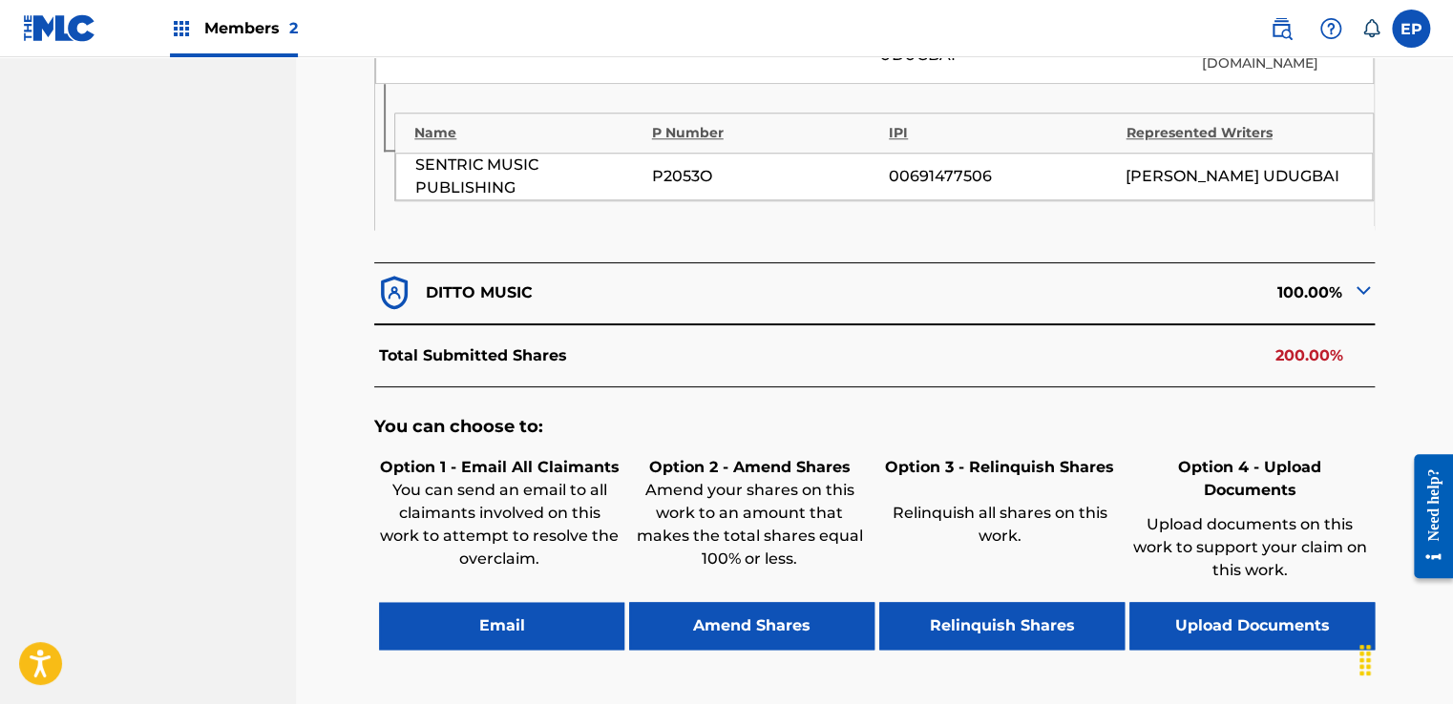
click at [1276, 602] on button "Upload Documents" at bounding box center [1251, 626] width 245 height 48
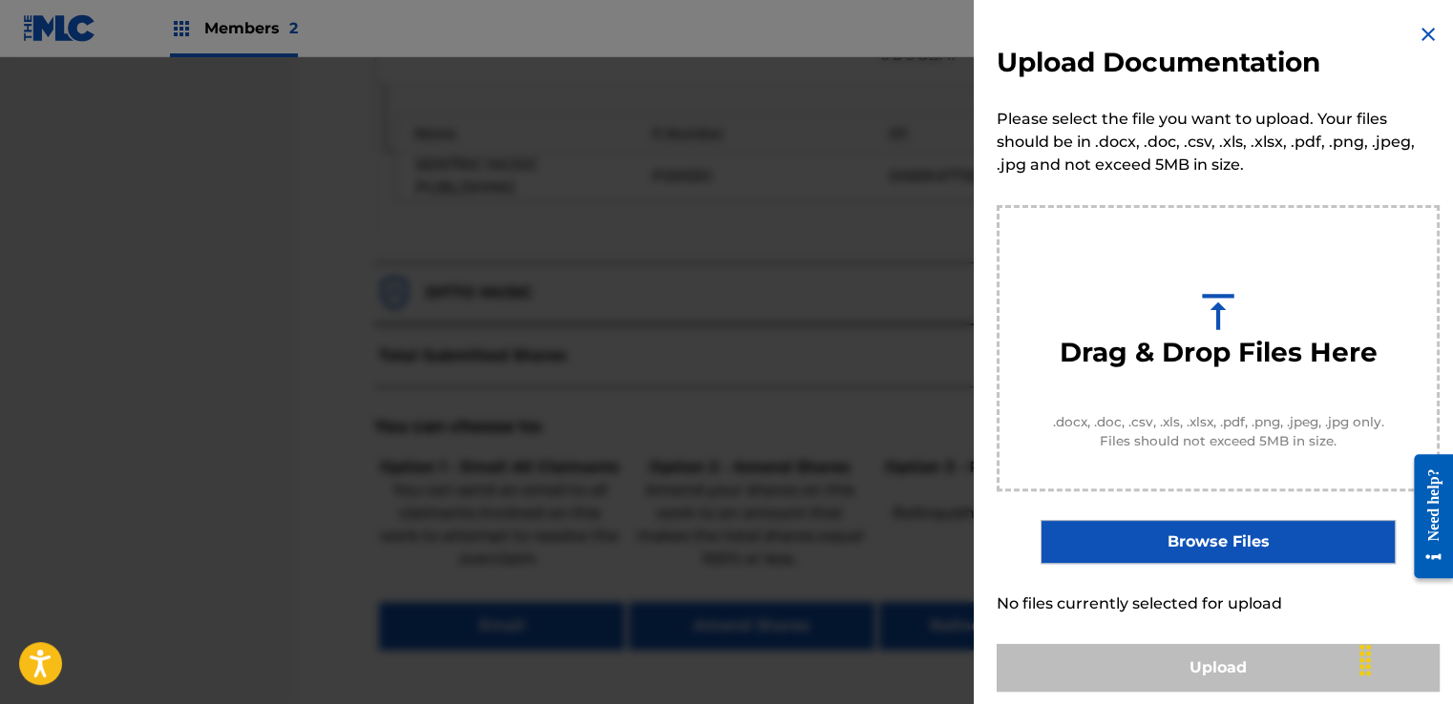
click at [1208, 554] on label "Browse Files" at bounding box center [1217, 542] width 354 height 44
click at [0, 0] on input "Browse Files" at bounding box center [0, 0] width 0 height 0
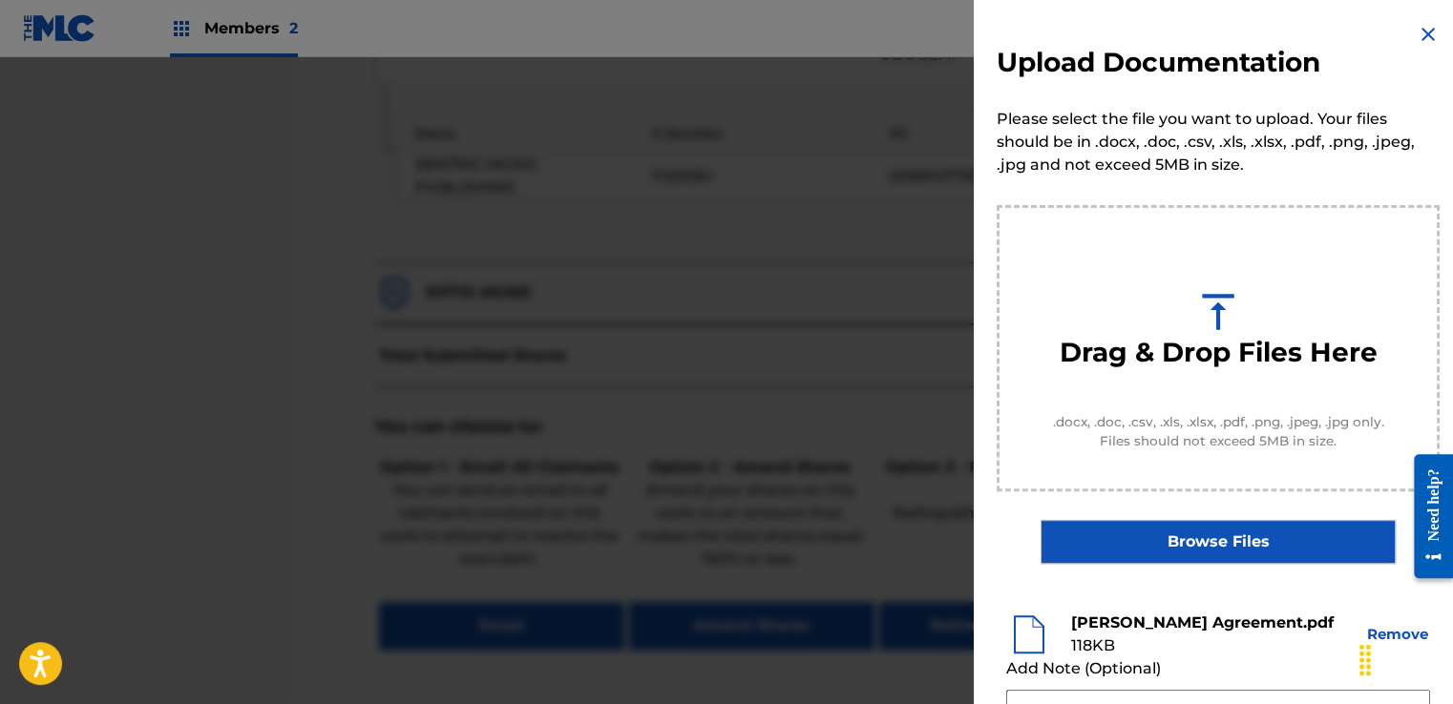
scroll to position [251, 0]
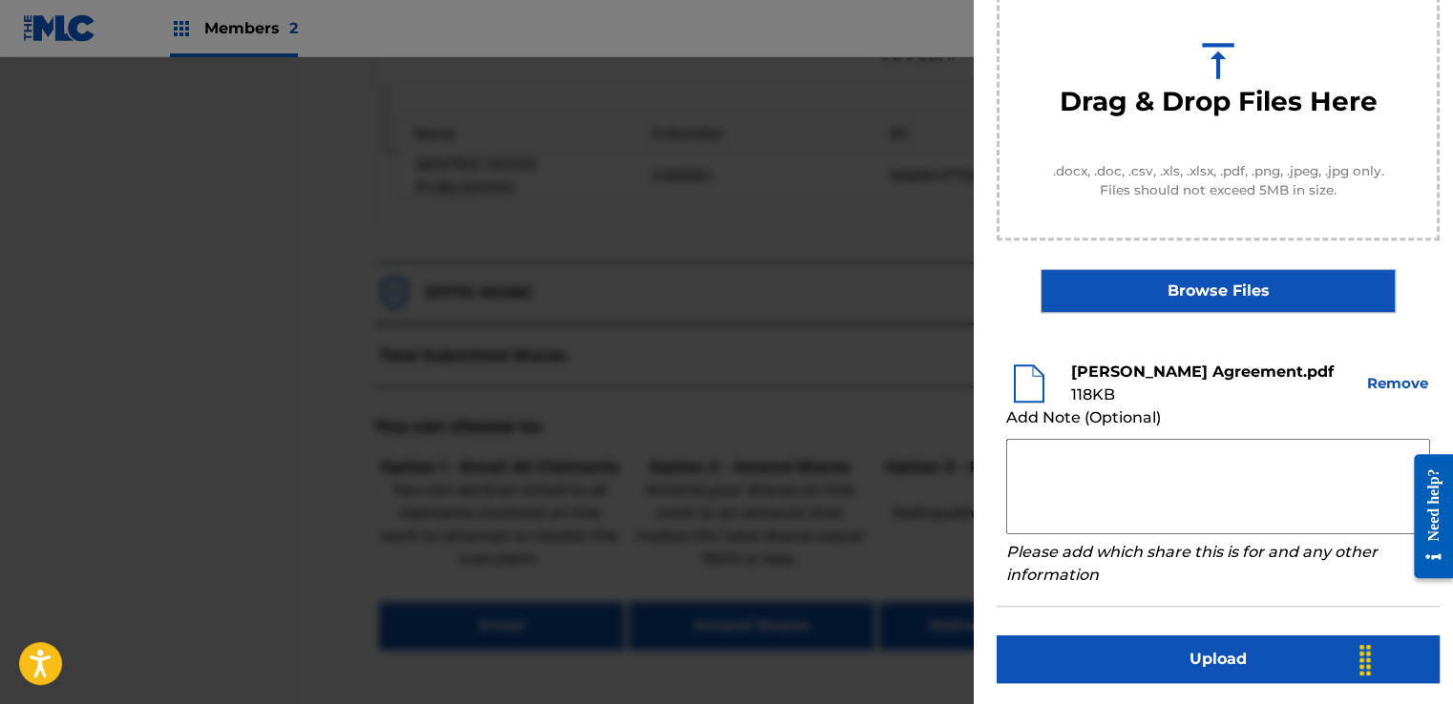
click at [1057, 463] on textarea at bounding box center [1218, 486] width 424 height 95
paste textarea "Our self service agreement is signed via digital signature and is active until …"
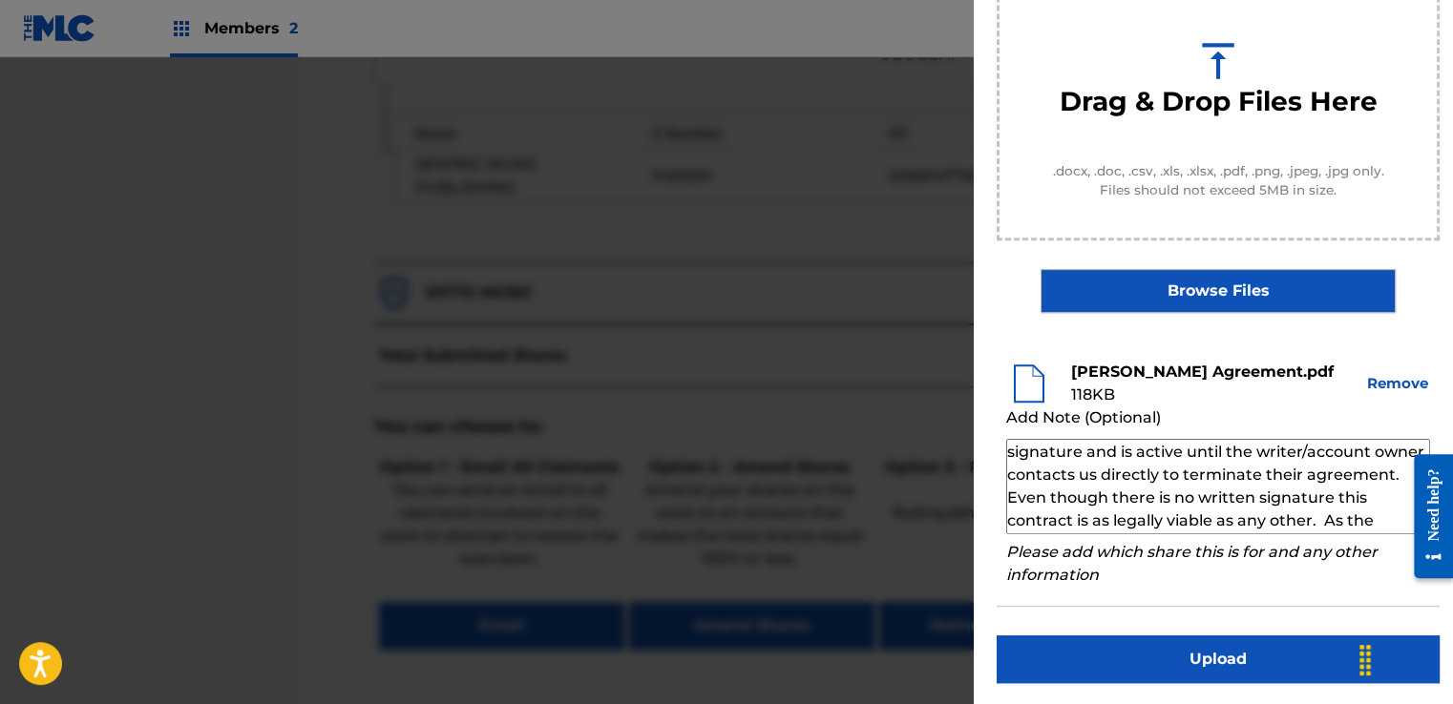
scroll to position [0, 0]
type textarea "Our self service agreement is signed via digital signature and is active until …"
click at [1168, 657] on button "Upload" at bounding box center [1218, 660] width 443 height 48
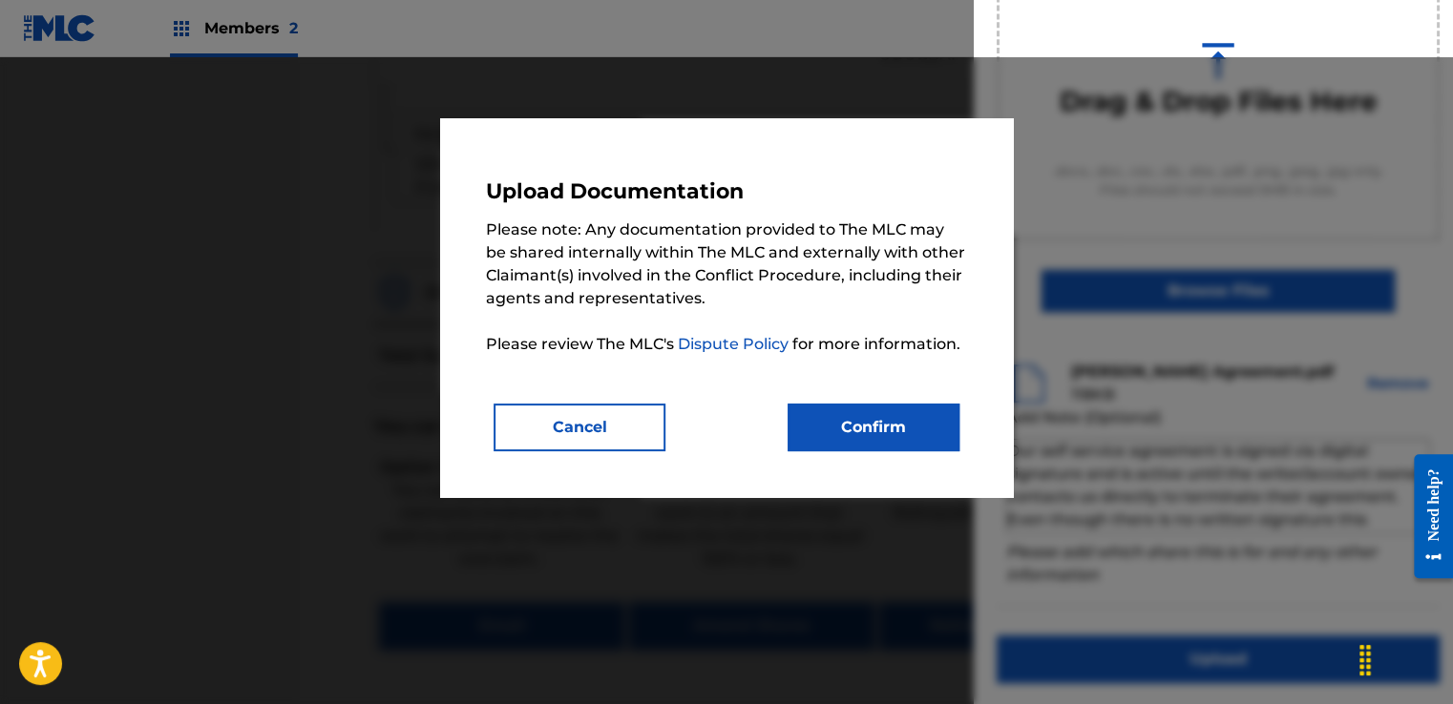
click at [921, 437] on button "Confirm" at bounding box center [874, 428] width 172 height 48
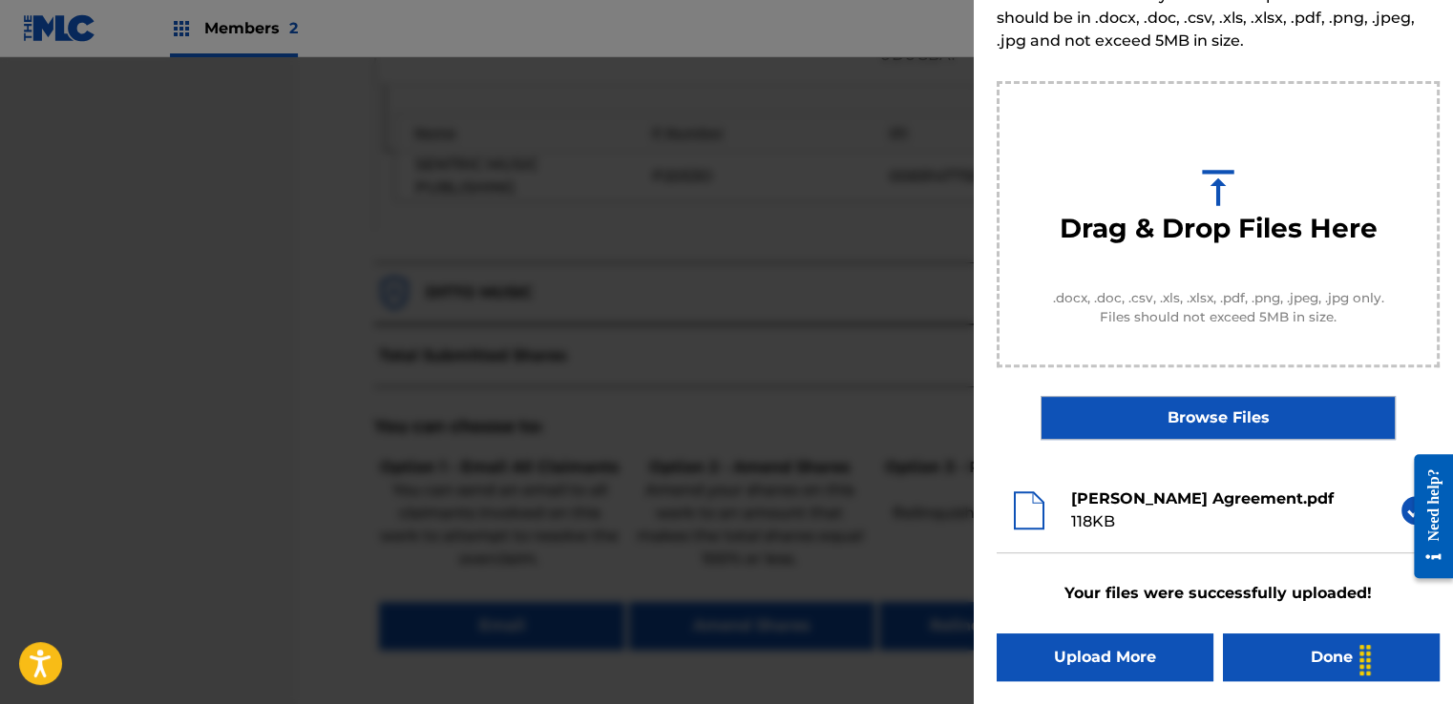
scroll to position [122, 0]
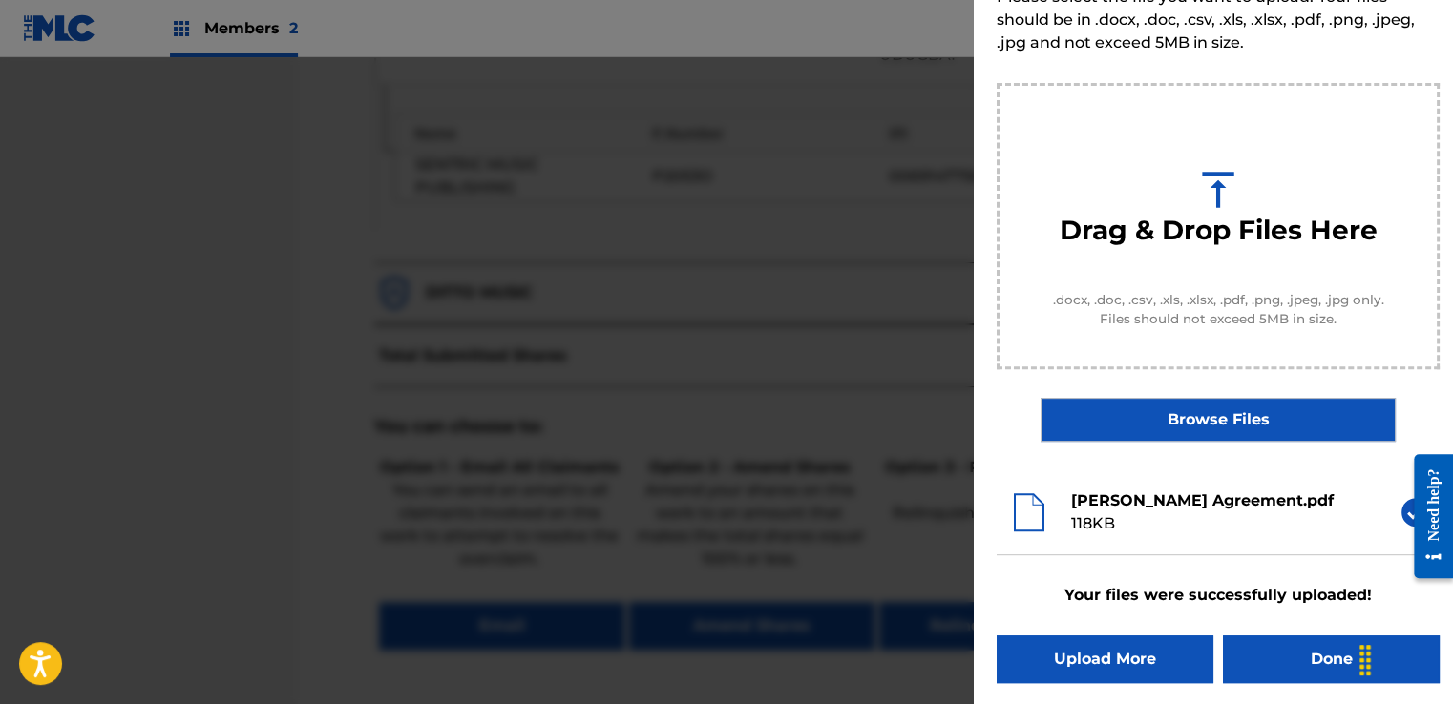
click at [1255, 651] on button "Done" at bounding box center [1331, 660] width 217 height 48
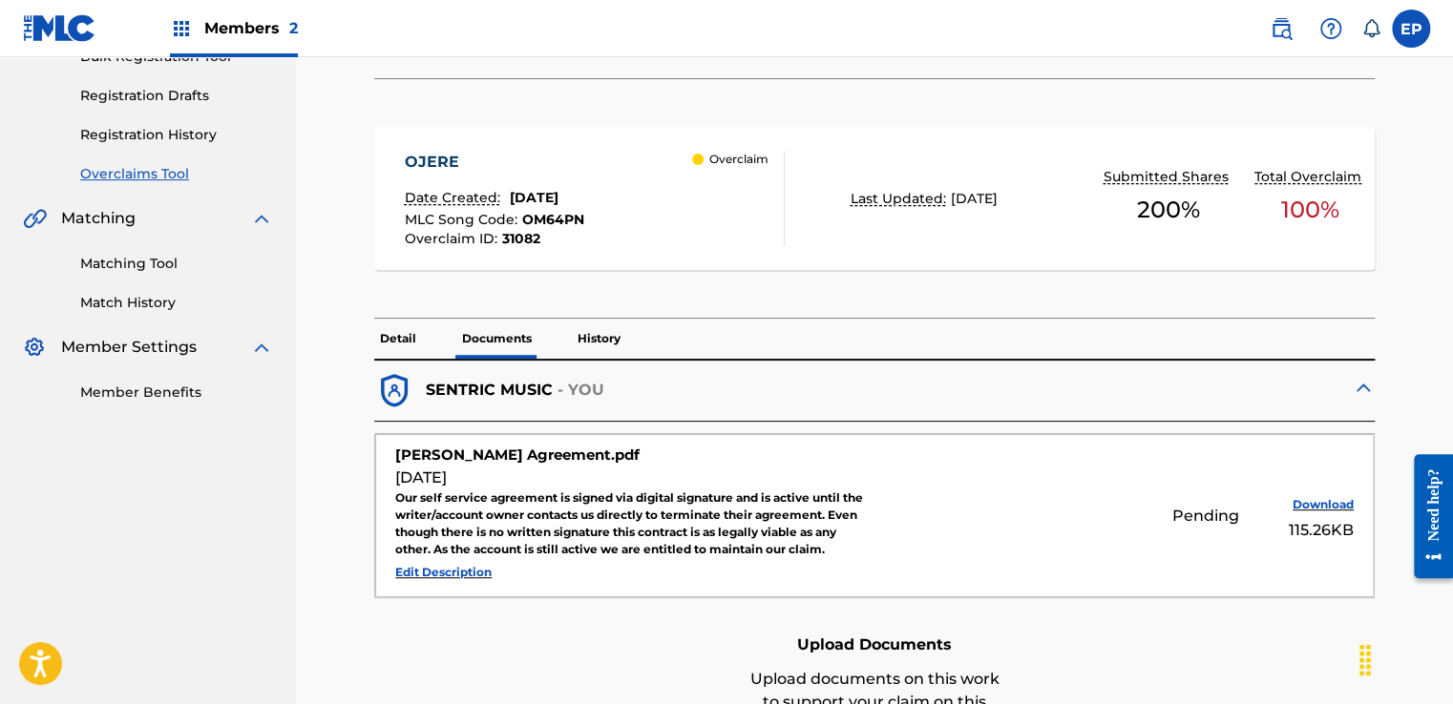
scroll to position [212, 0]
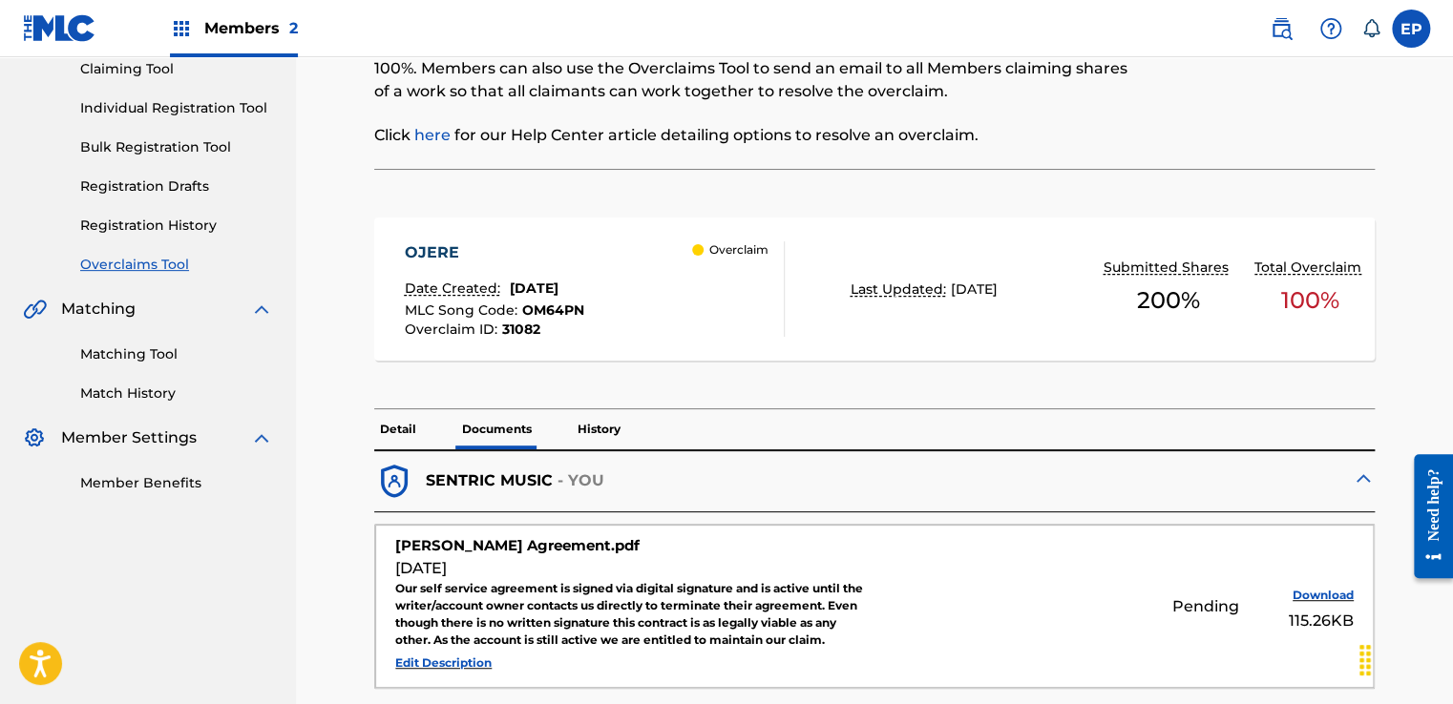
click at [401, 439] on p "Detail" at bounding box center [398, 430] width 48 height 40
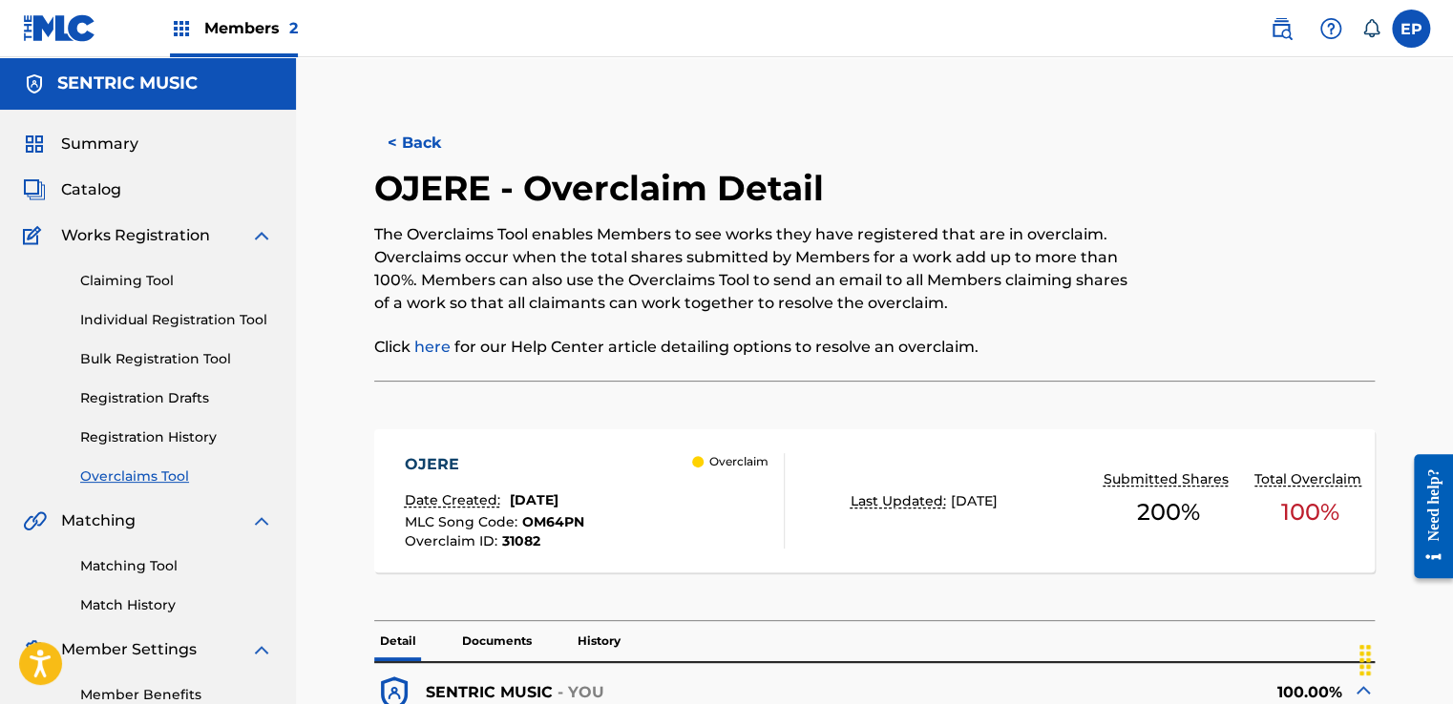
click at [168, 475] on link "Overclaims Tool" at bounding box center [176, 477] width 193 height 20
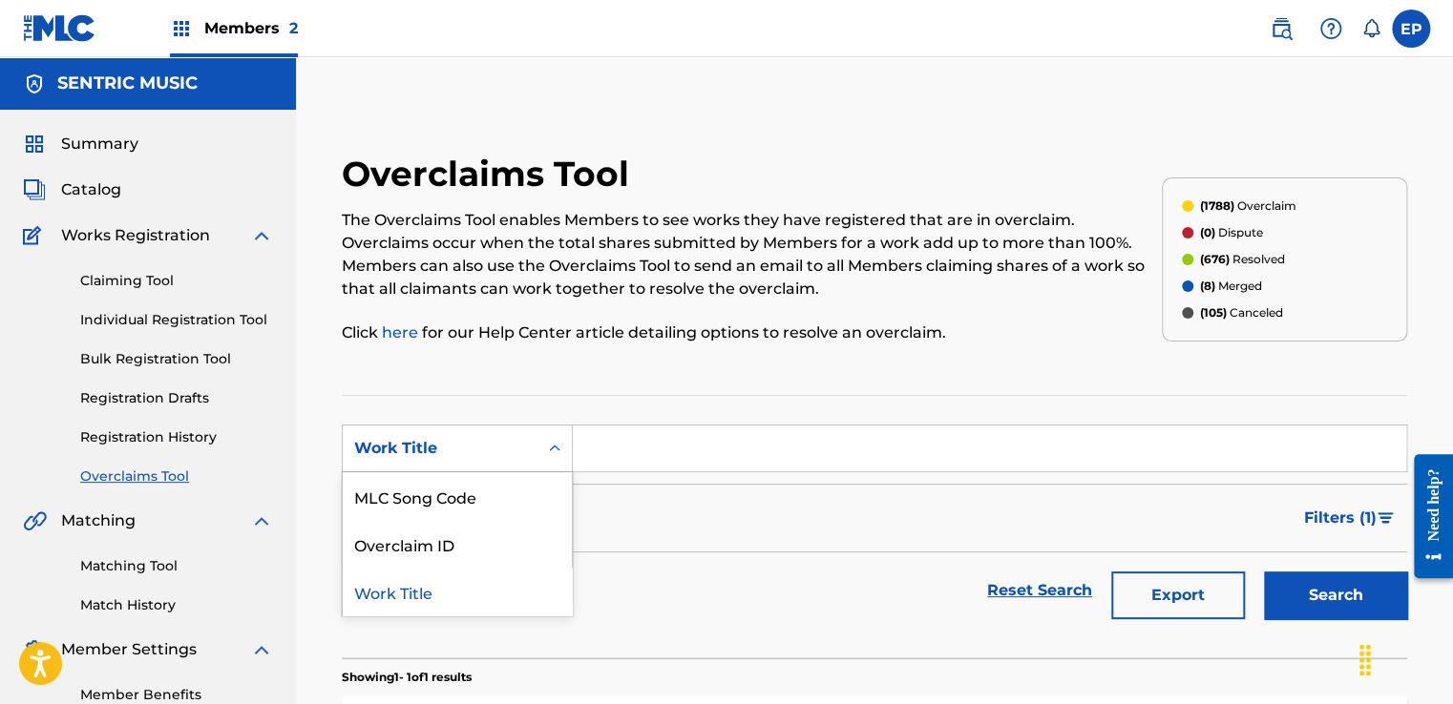
click at [552, 450] on icon "Search Form" at bounding box center [554, 448] width 11 height 7
click at [505, 483] on div "MLC Song Code" at bounding box center [457, 497] width 229 height 48
drag, startPoint x: 554, startPoint y: 473, endPoint x: 756, endPoint y: 445, distance: 204.2
click at [686, 430] on input "Search Form" at bounding box center [989, 449] width 833 height 46
paste input "DQ5UOZ"
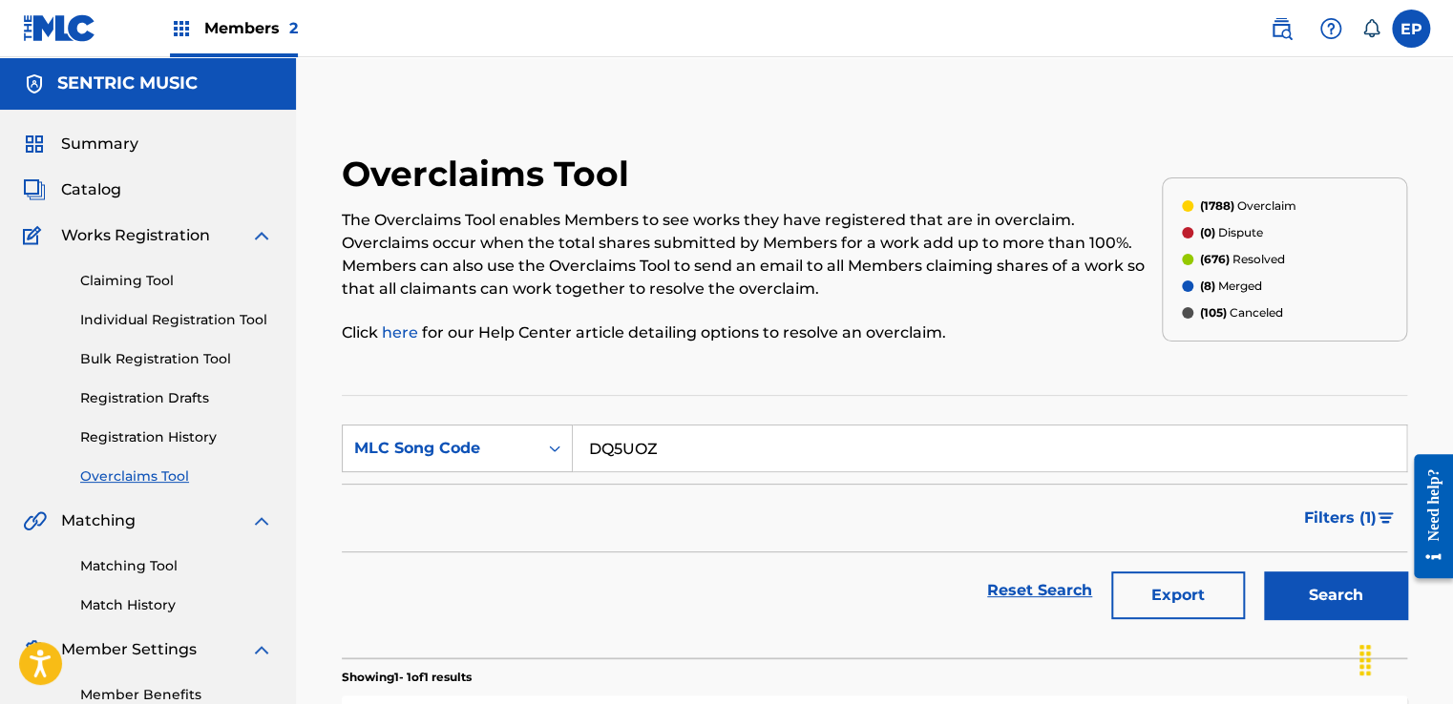
type input "DQ5UOZ"
click at [1280, 585] on button "Search" at bounding box center [1335, 596] width 143 height 48
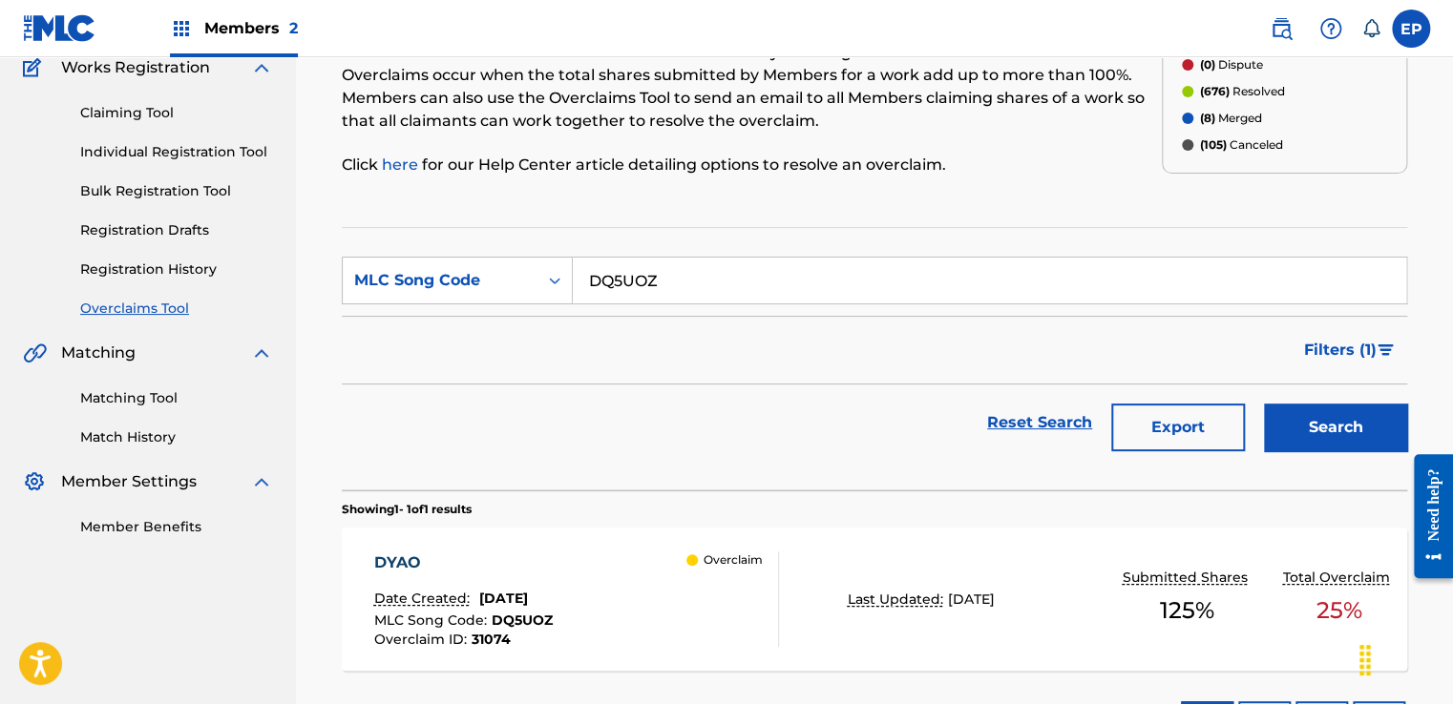
scroll to position [314, 0]
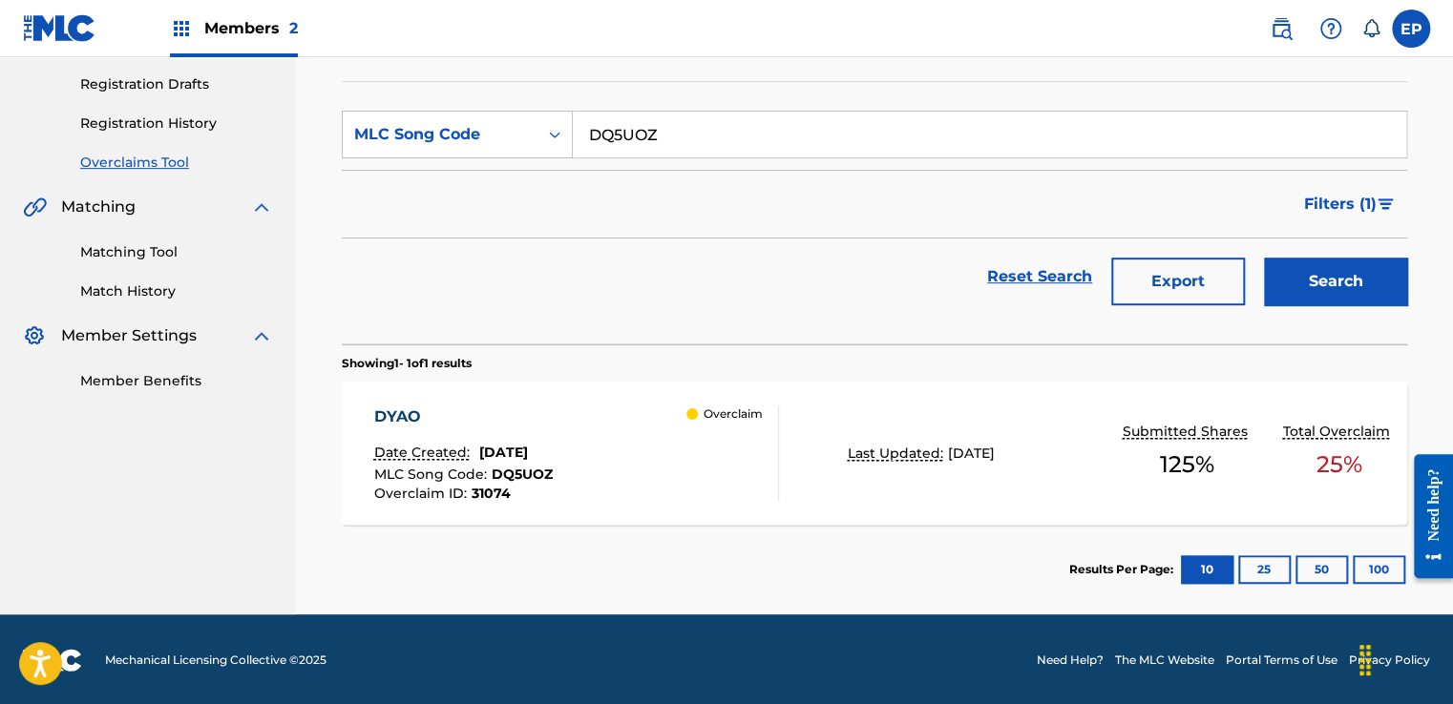
click at [694, 473] on div "Overclaim" at bounding box center [732, 453] width 92 height 95
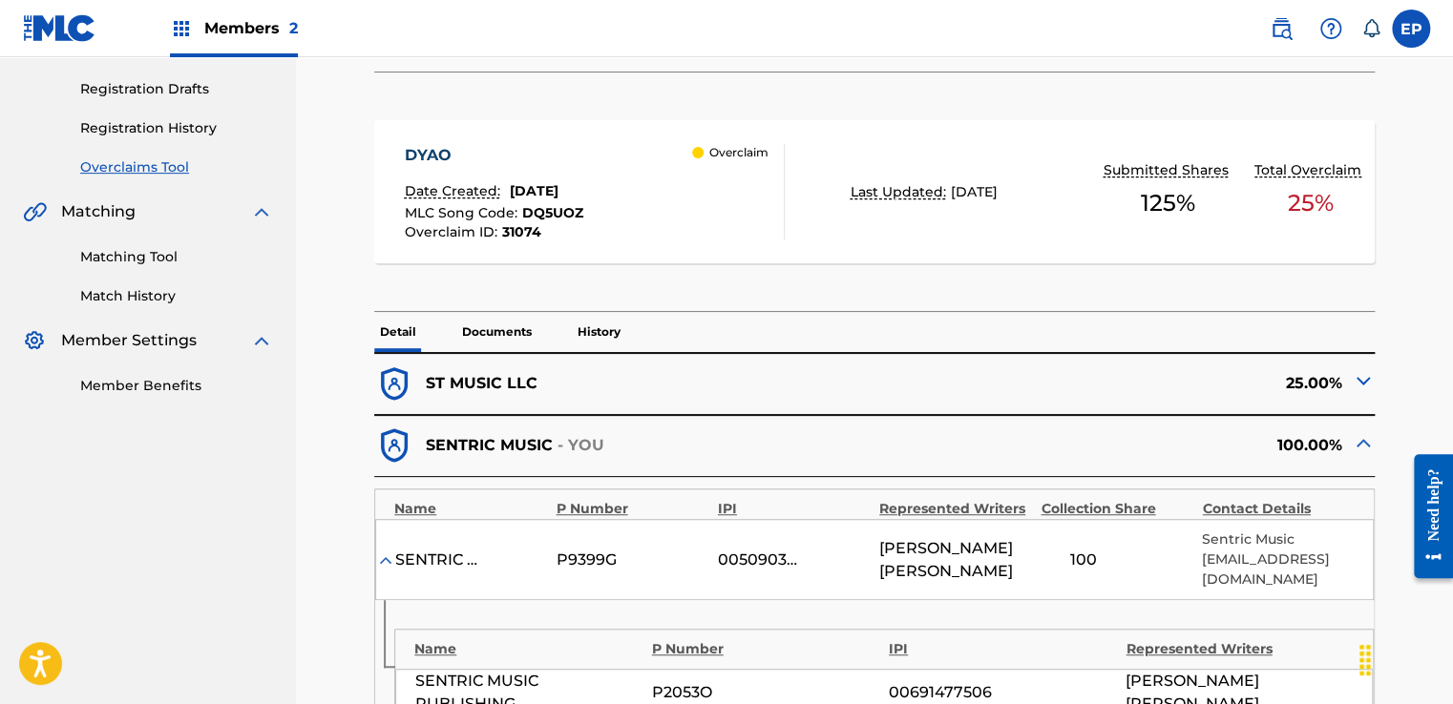
scroll to position [405, 0]
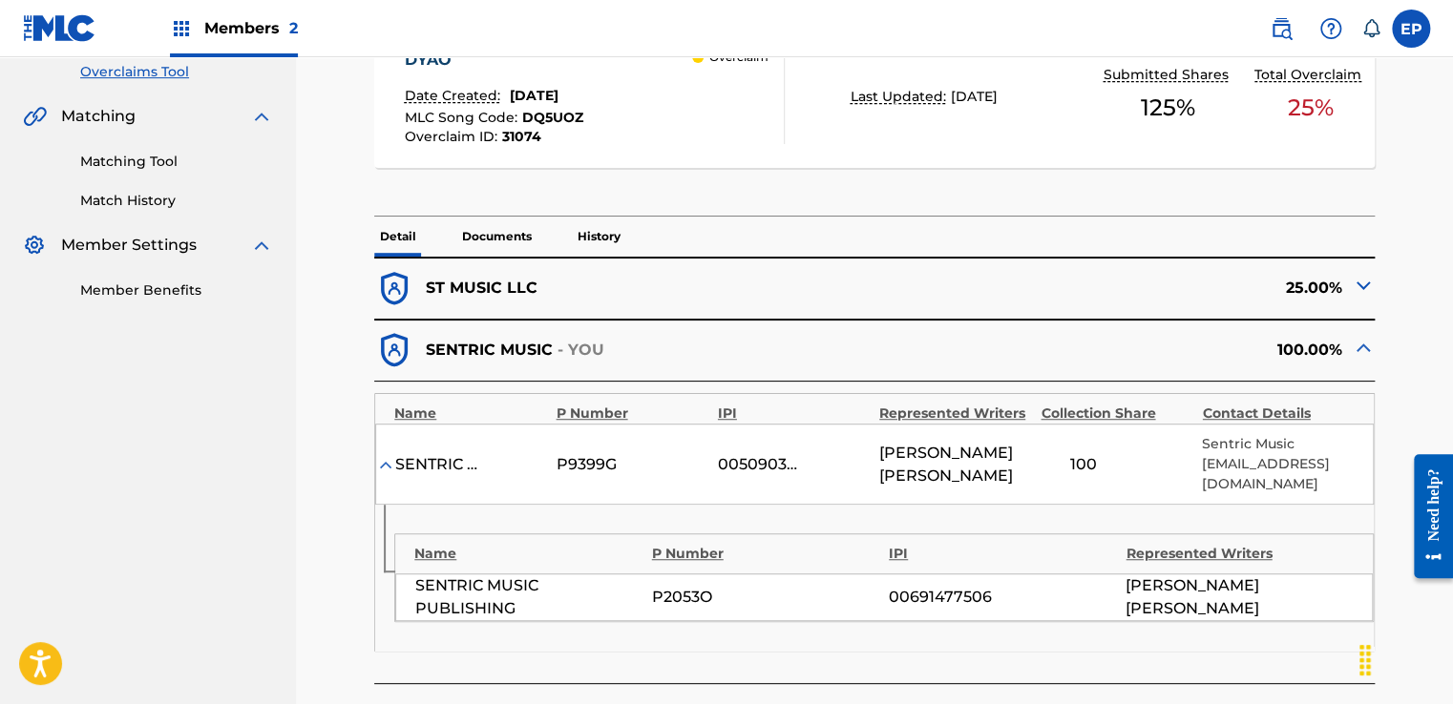
click at [1359, 284] on img at bounding box center [1363, 285] width 23 height 23
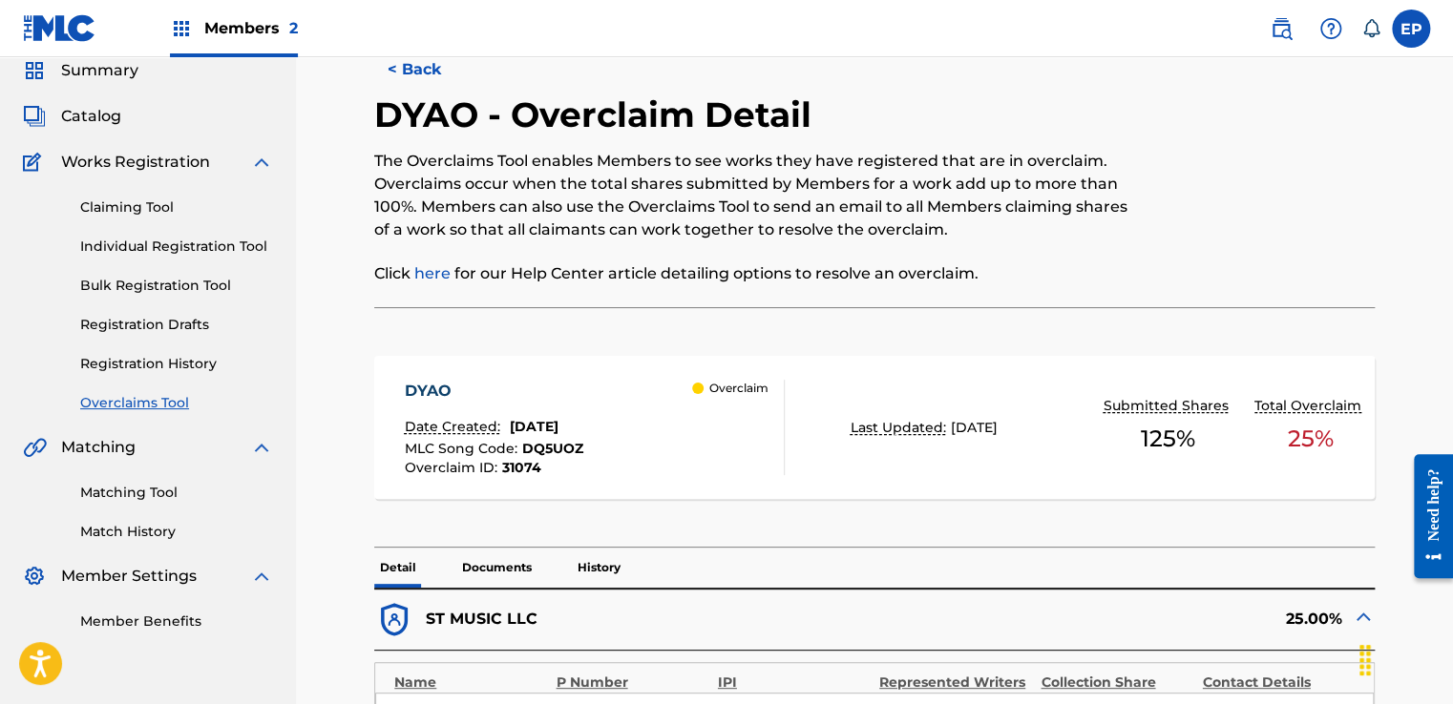
scroll to position [0, 0]
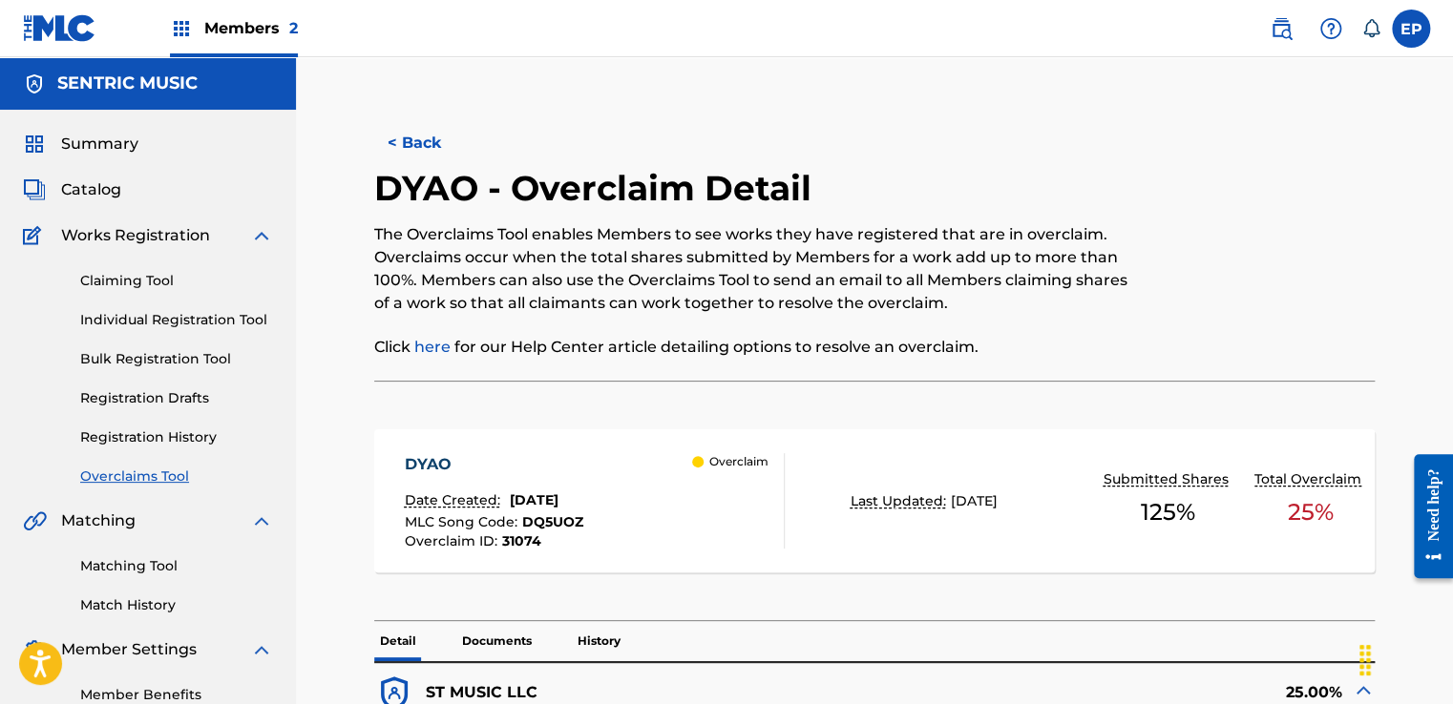
click at [142, 483] on link "Overclaims Tool" at bounding box center [176, 477] width 193 height 20
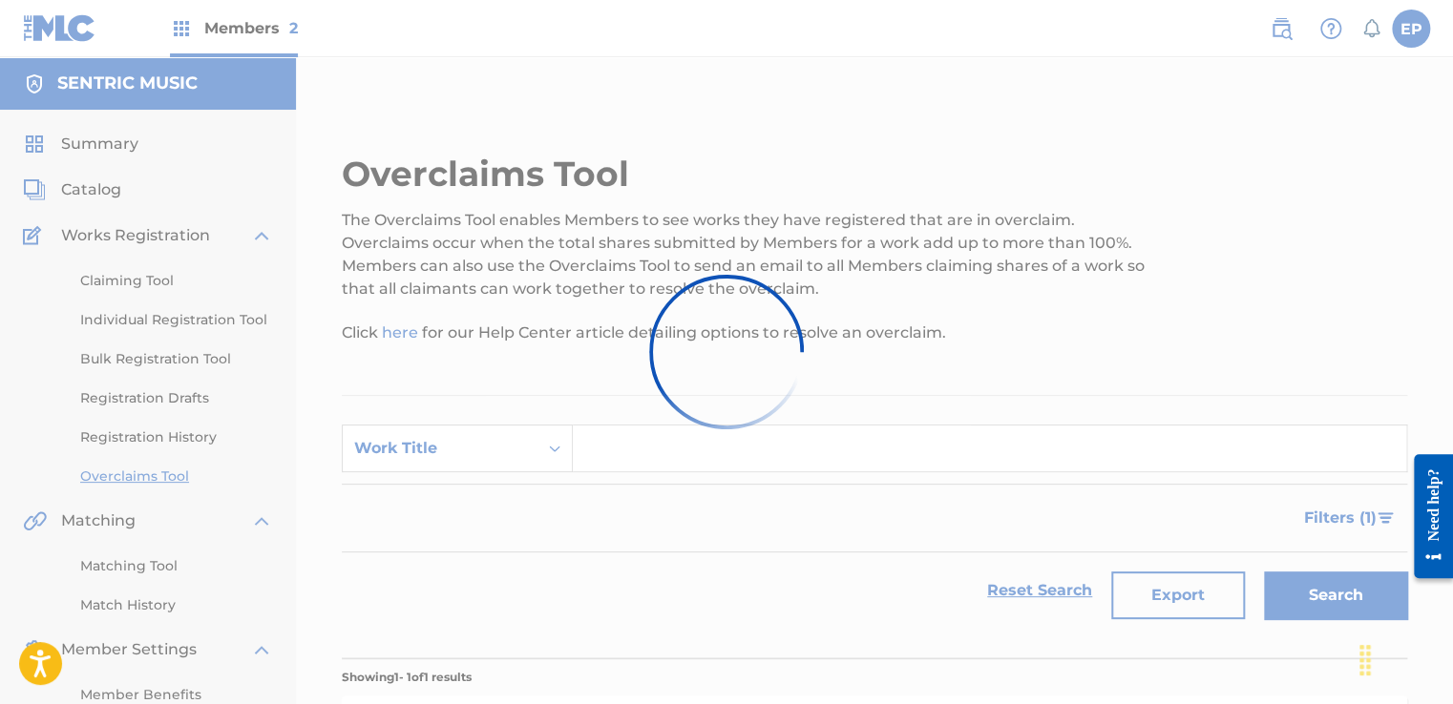
click at [541, 449] on div at bounding box center [726, 352] width 1453 height 704
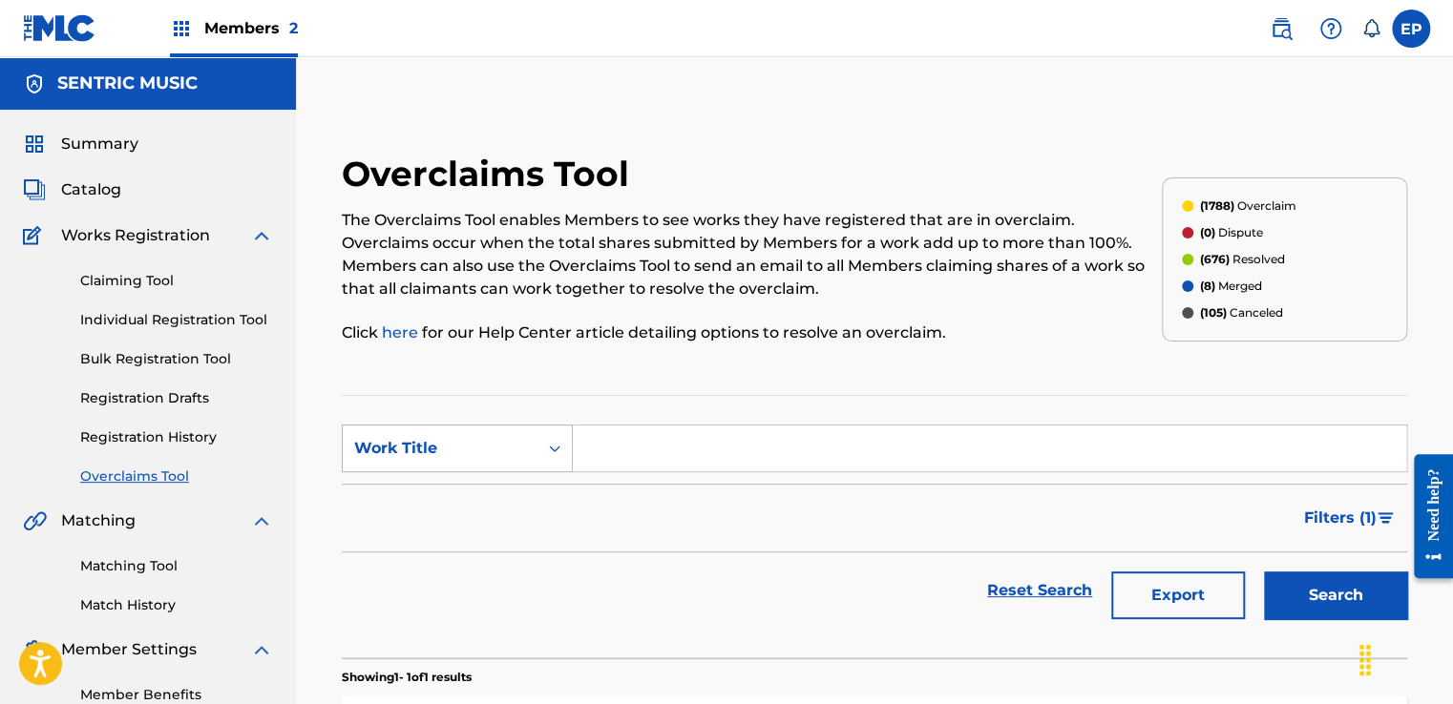
click at [497, 453] on div "Work Title" at bounding box center [440, 448] width 172 height 23
click at [481, 487] on div "MLC Song Code" at bounding box center [457, 497] width 229 height 48
click at [665, 441] on input "Search Form" at bounding box center [989, 449] width 833 height 46
paste input "AY48H3"
type input "AY48H3"
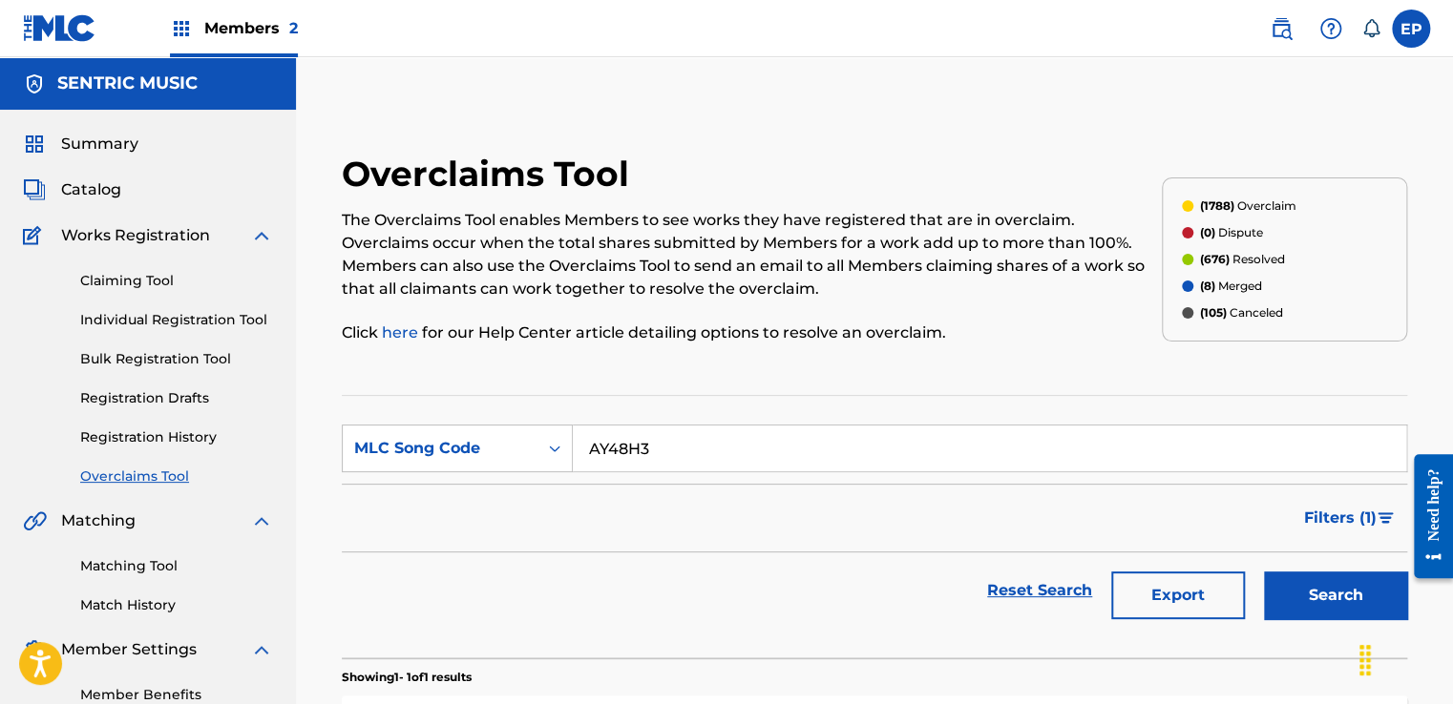
click at [1280, 602] on button "Search" at bounding box center [1335, 596] width 143 height 48
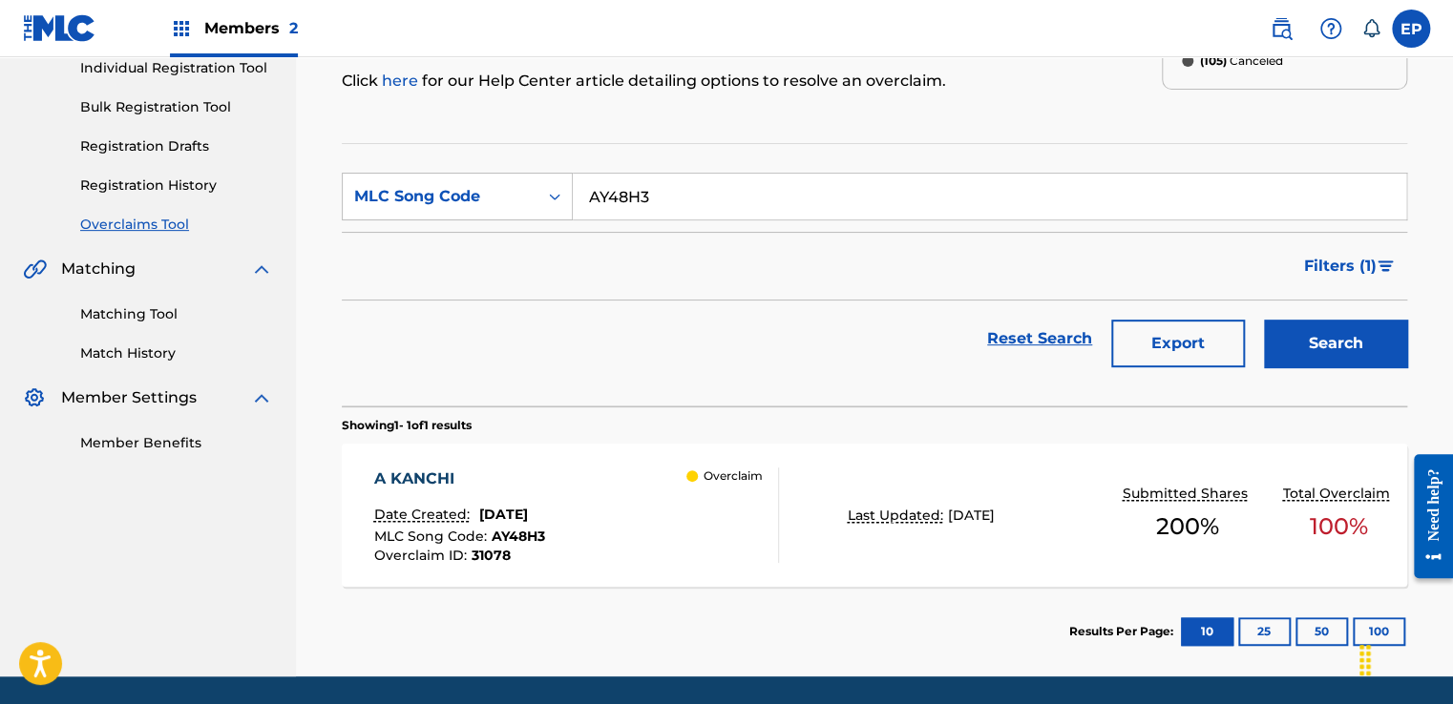
scroll to position [286, 0]
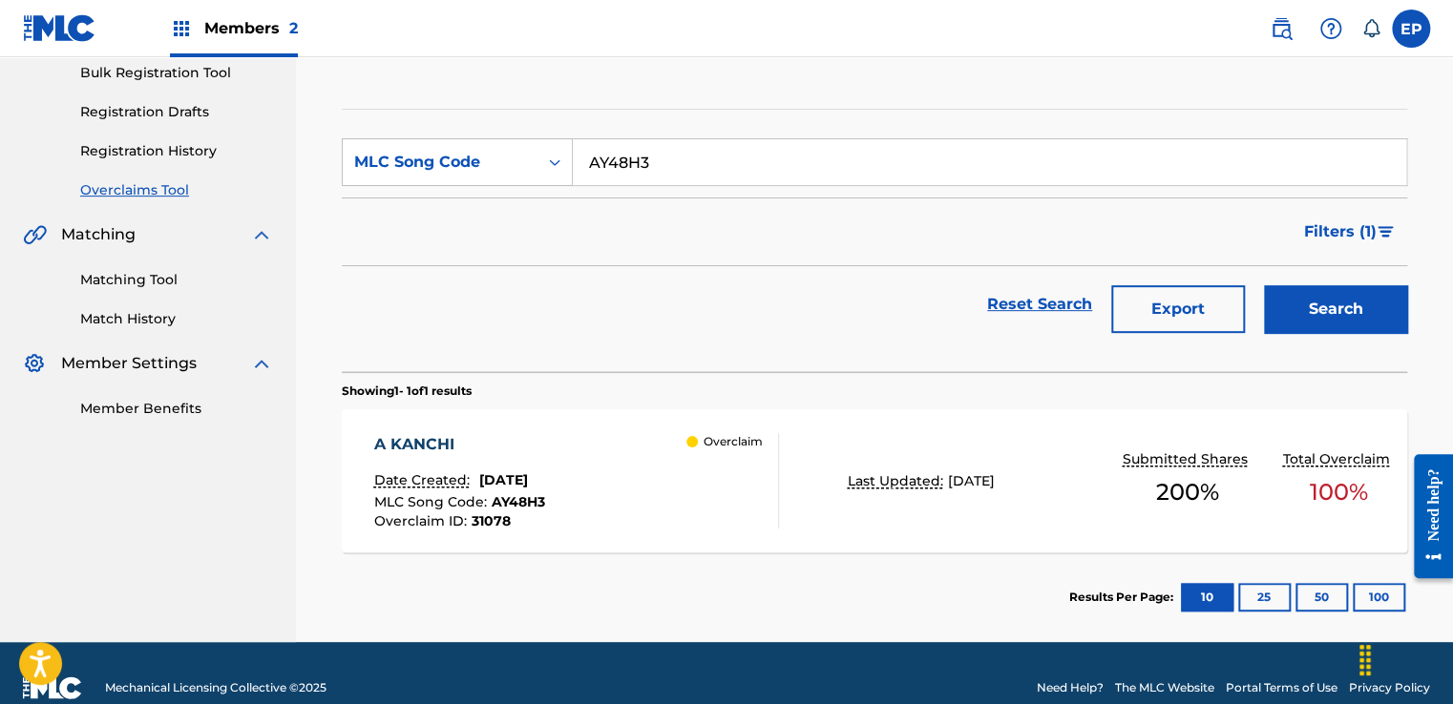
click at [630, 483] on div "A KANCHI Date Created: [DATE] MLC Song Code : AY48H3 Overclaim ID : 31078 Overc…" at bounding box center [575, 480] width 405 height 95
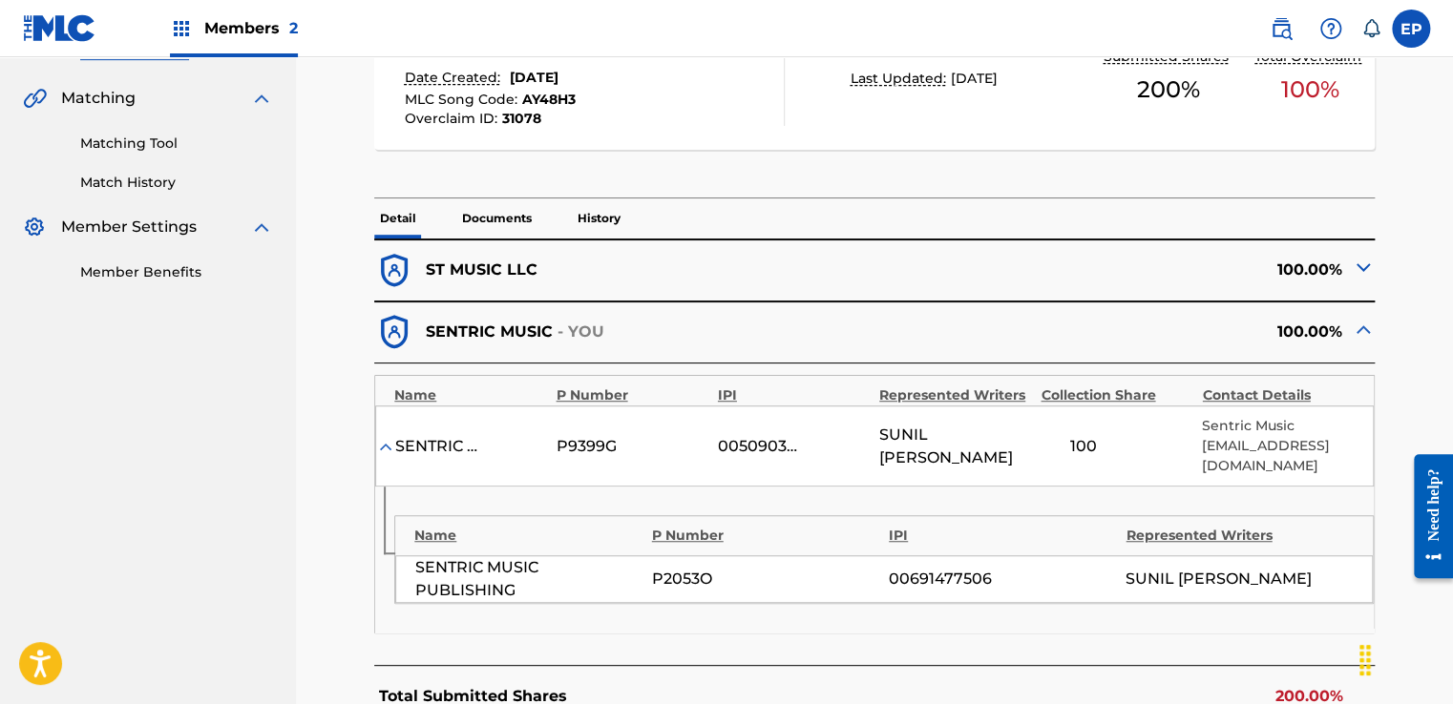
scroll to position [900, 0]
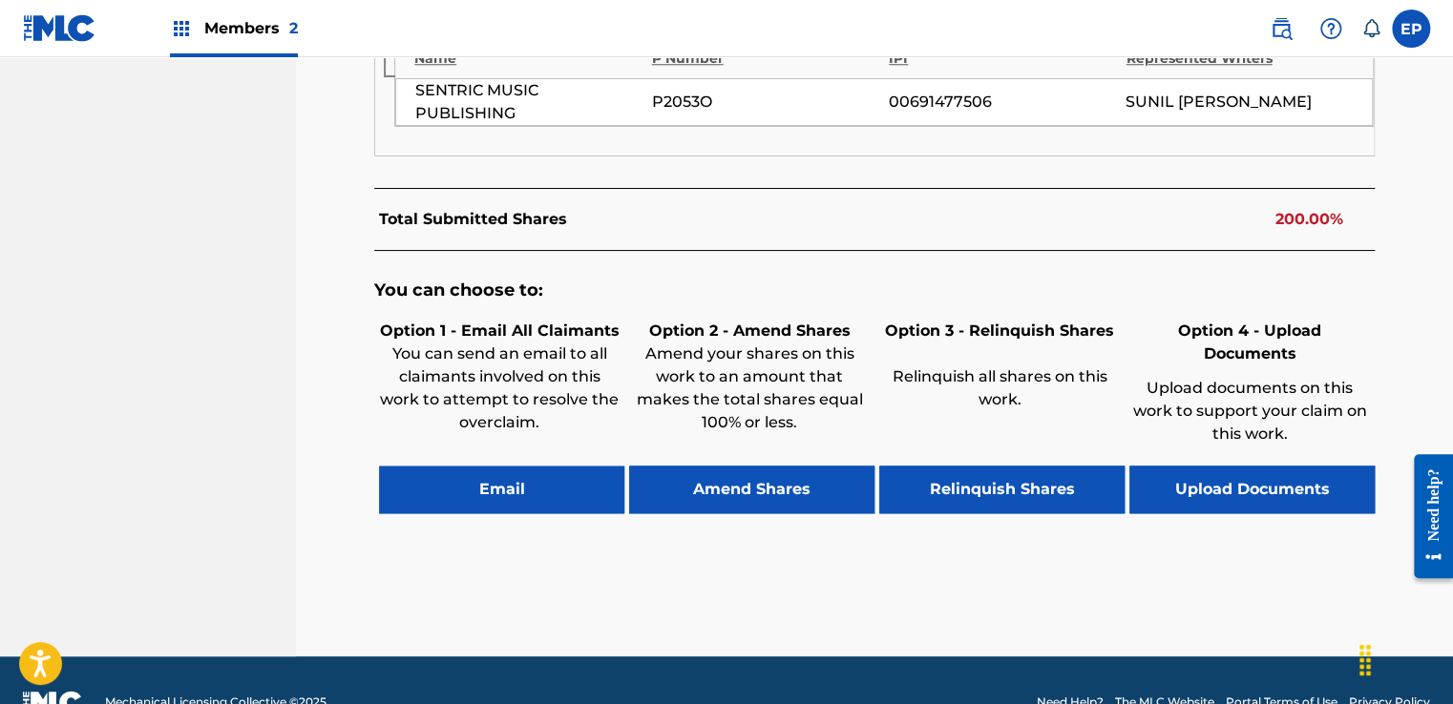
click at [1193, 466] on button "Upload Documents" at bounding box center [1251, 490] width 245 height 48
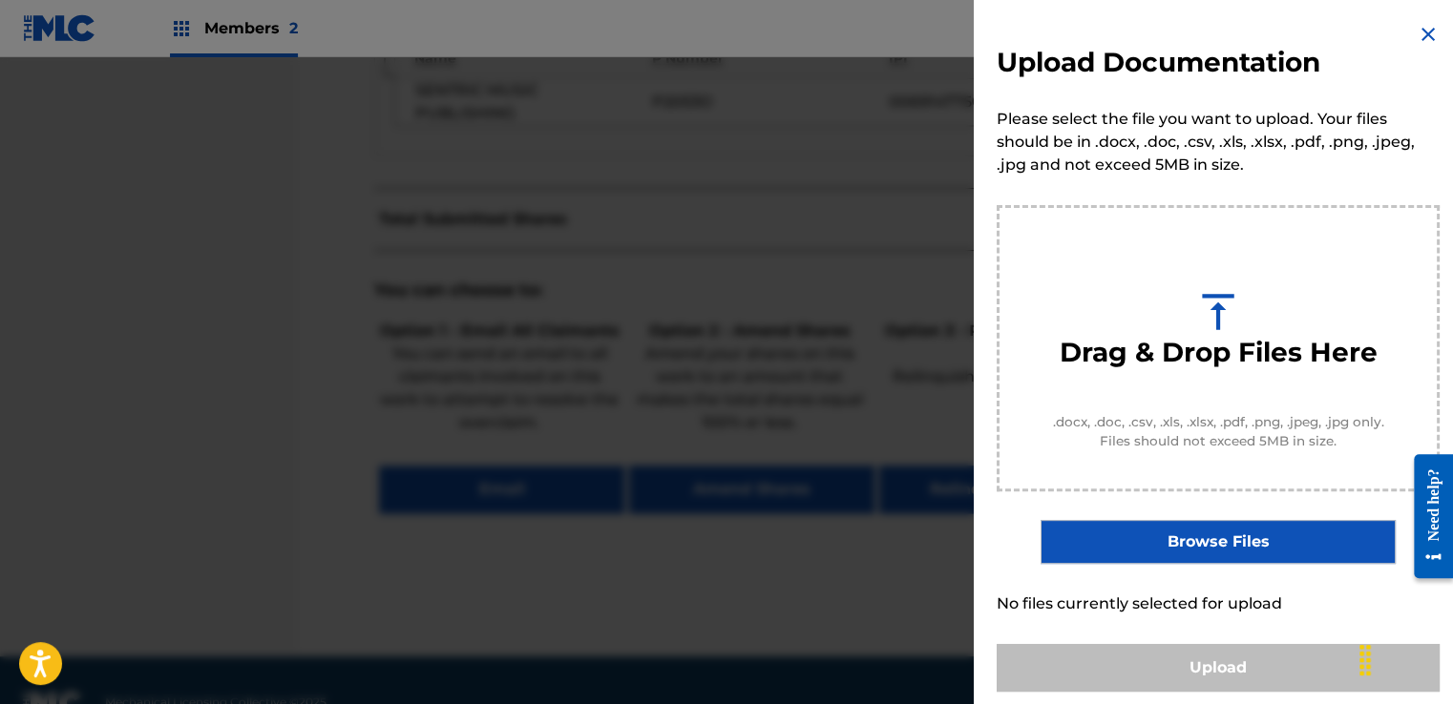
click at [1227, 531] on label "Browse Files" at bounding box center [1217, 542] width 354 height 44
click at [0, 0] on input "Browse Files" at bounding box center [0, 0] width 0 height 0
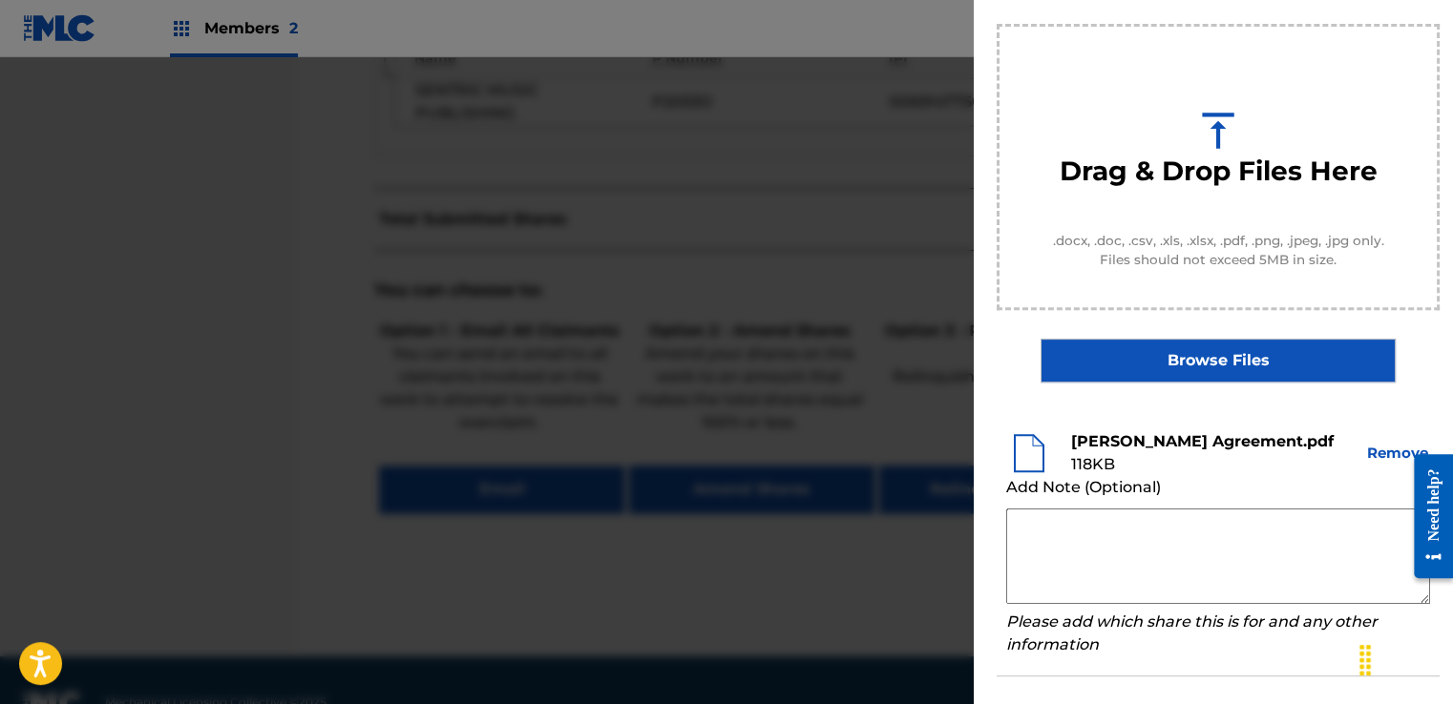
scroll to position [251, 0]
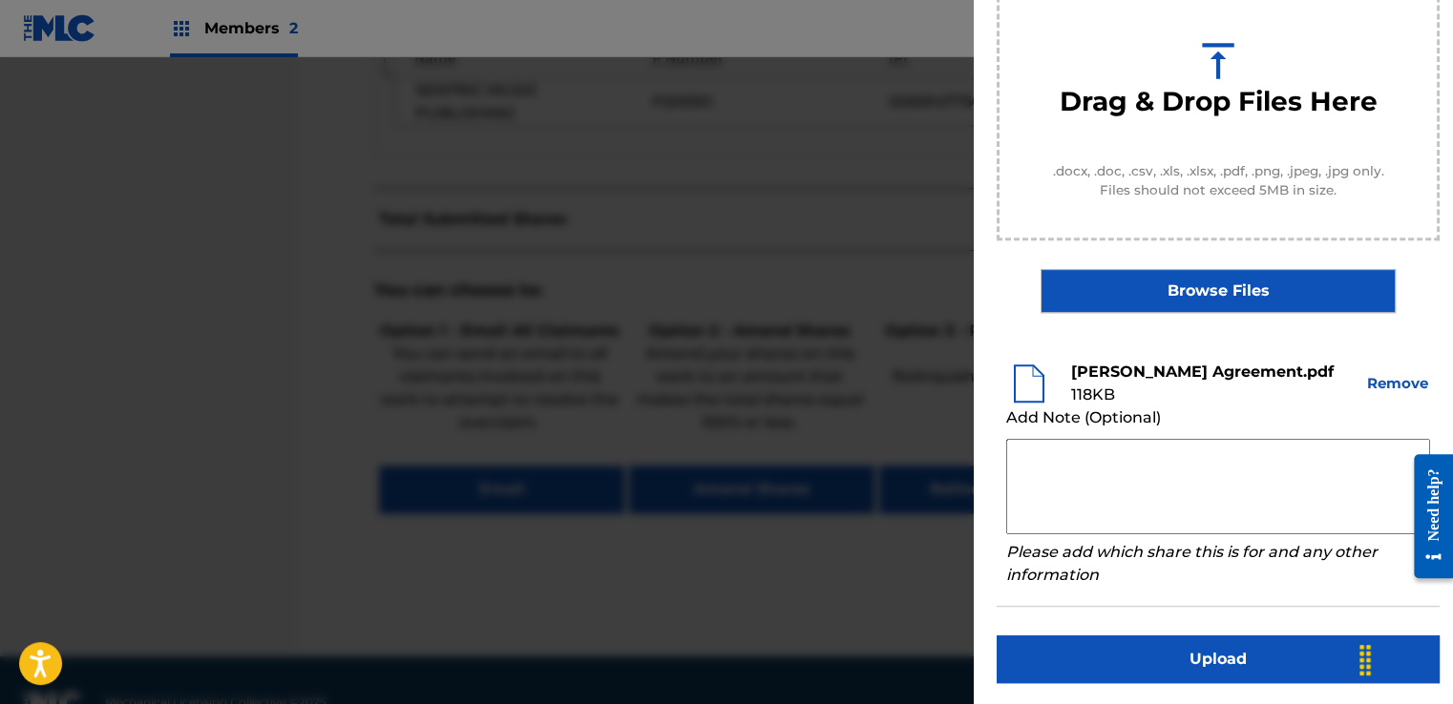
click at [1103, 457] on textarea at bounding box center [1218, 486] width 424 height 95
paste textarea "Our self service agreement is signed via digital signature and is active until …"
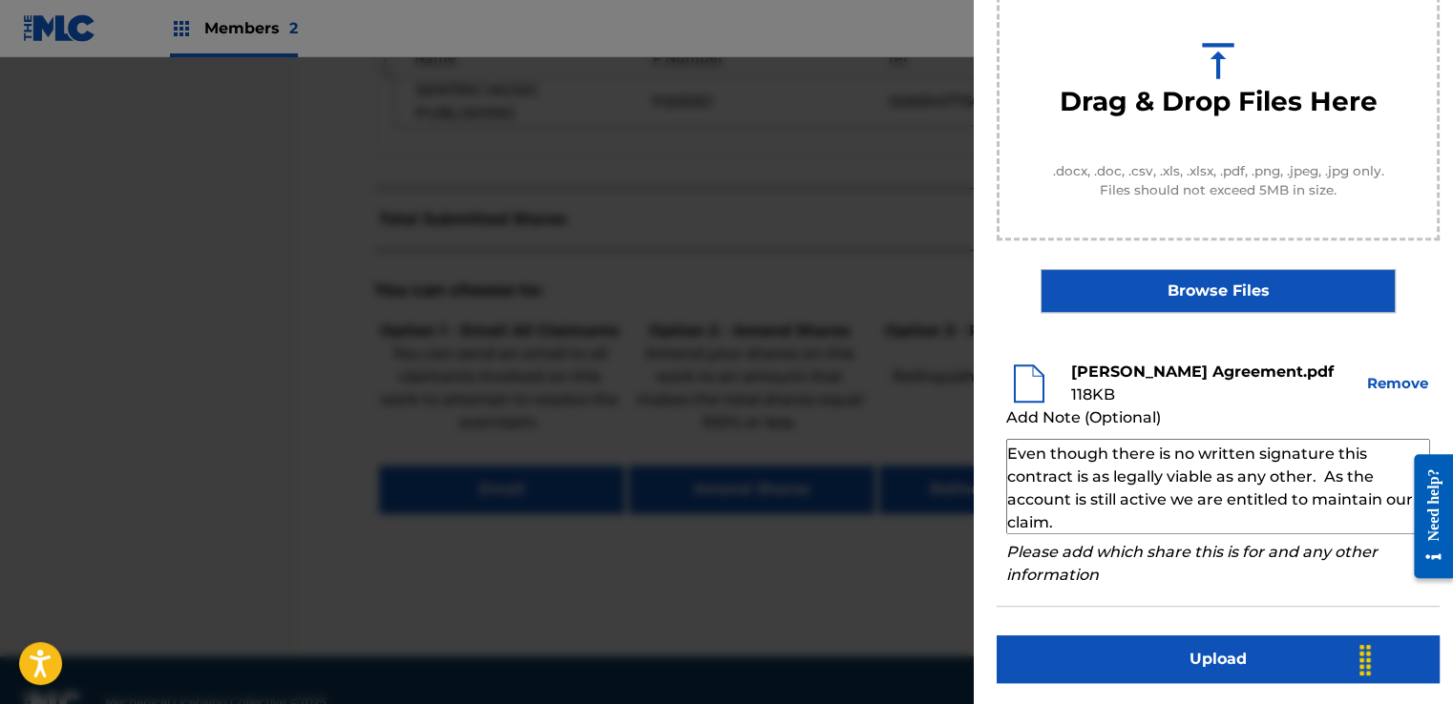
scroll to position [0, 0]
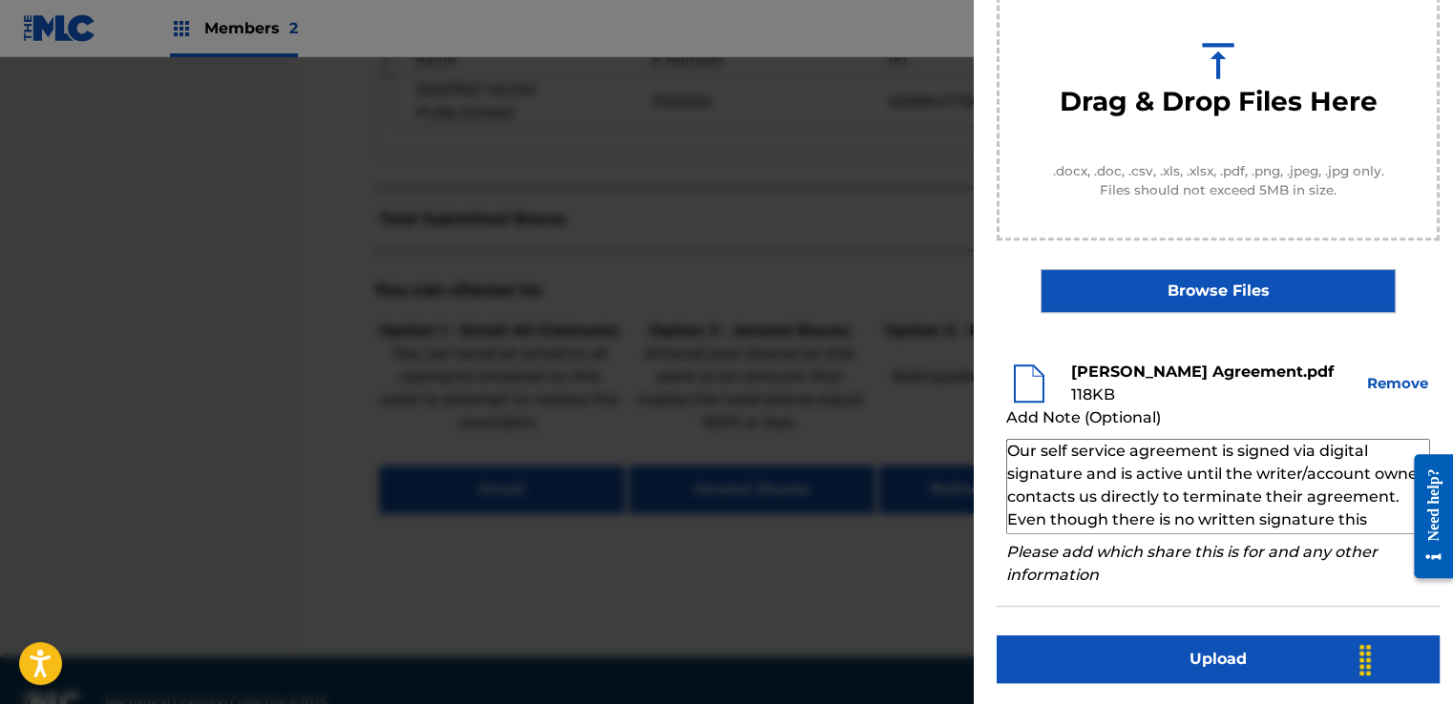
type textarea "Our self service agreement is signed via digital signature and is active until …"
click at [1234, 672] on button "Upload" at bounding box center [1218, 660] width 443 height 48
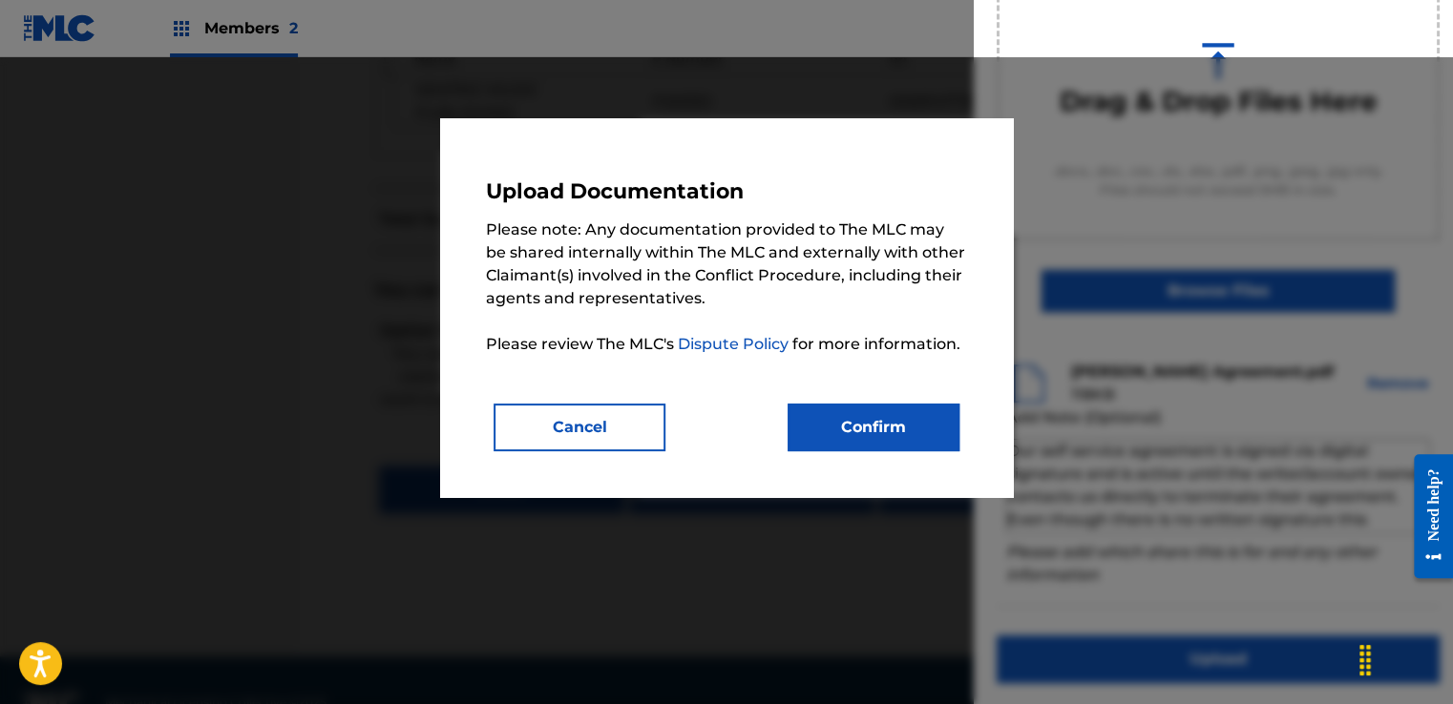
click at [950, 441] on button "Confirm" at bounding box center [874, 428] width 172 height 48
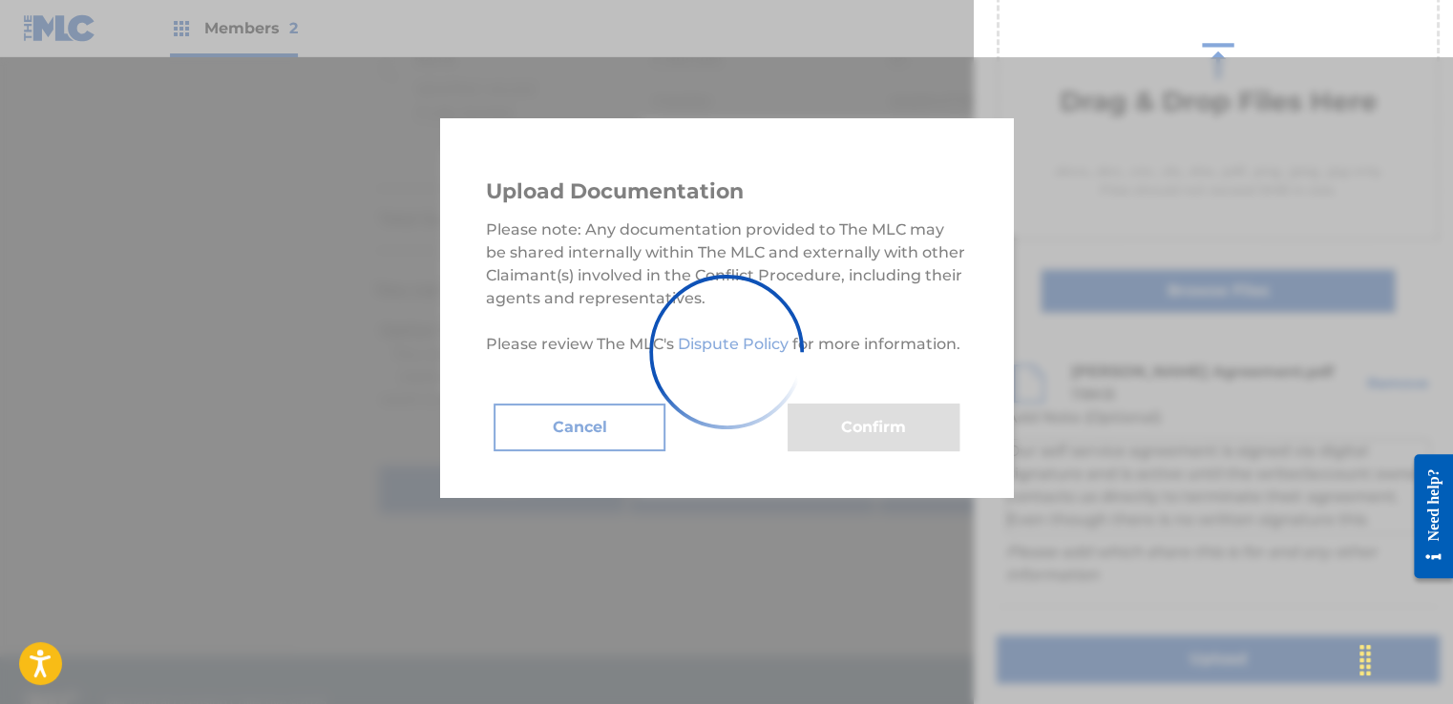
scroll to position [122, 0]
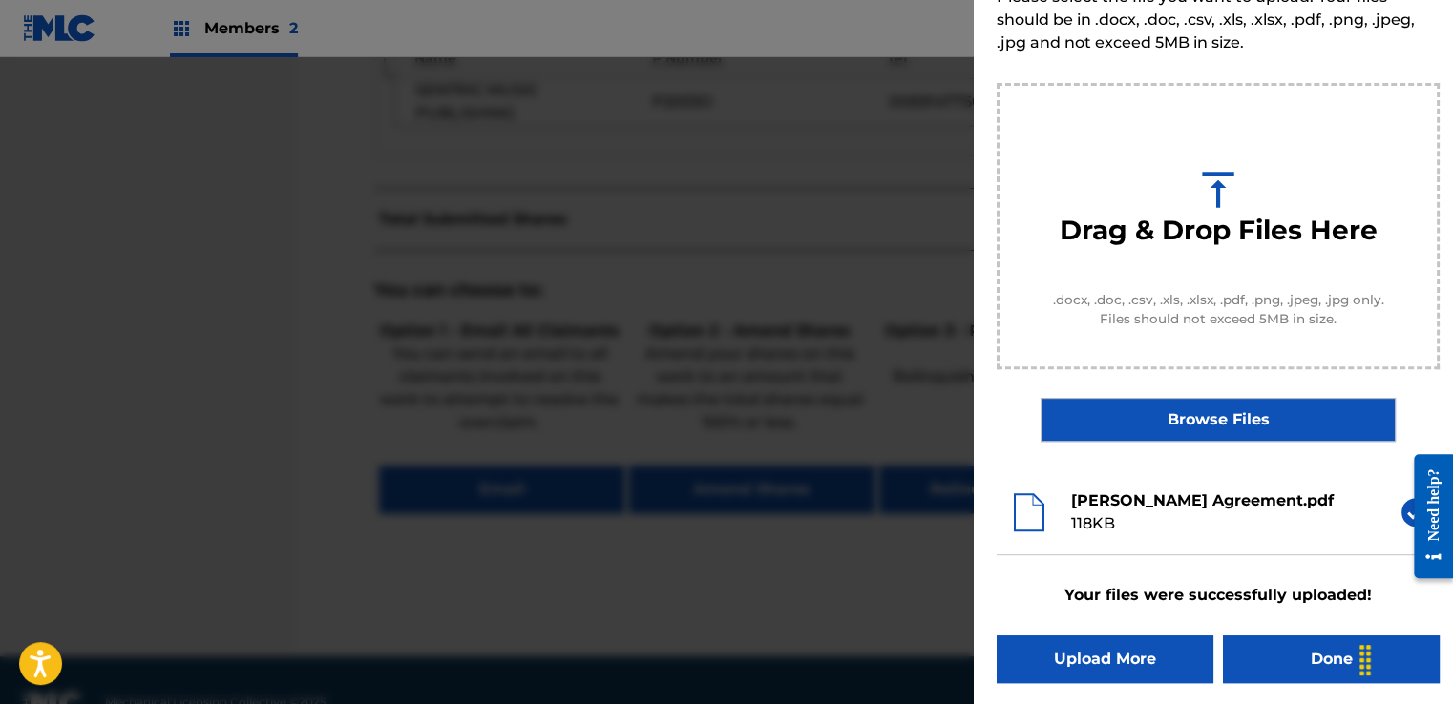
click at [1268, 662] on button "Done" at bounding box center [1331, 660] width 217 height 48
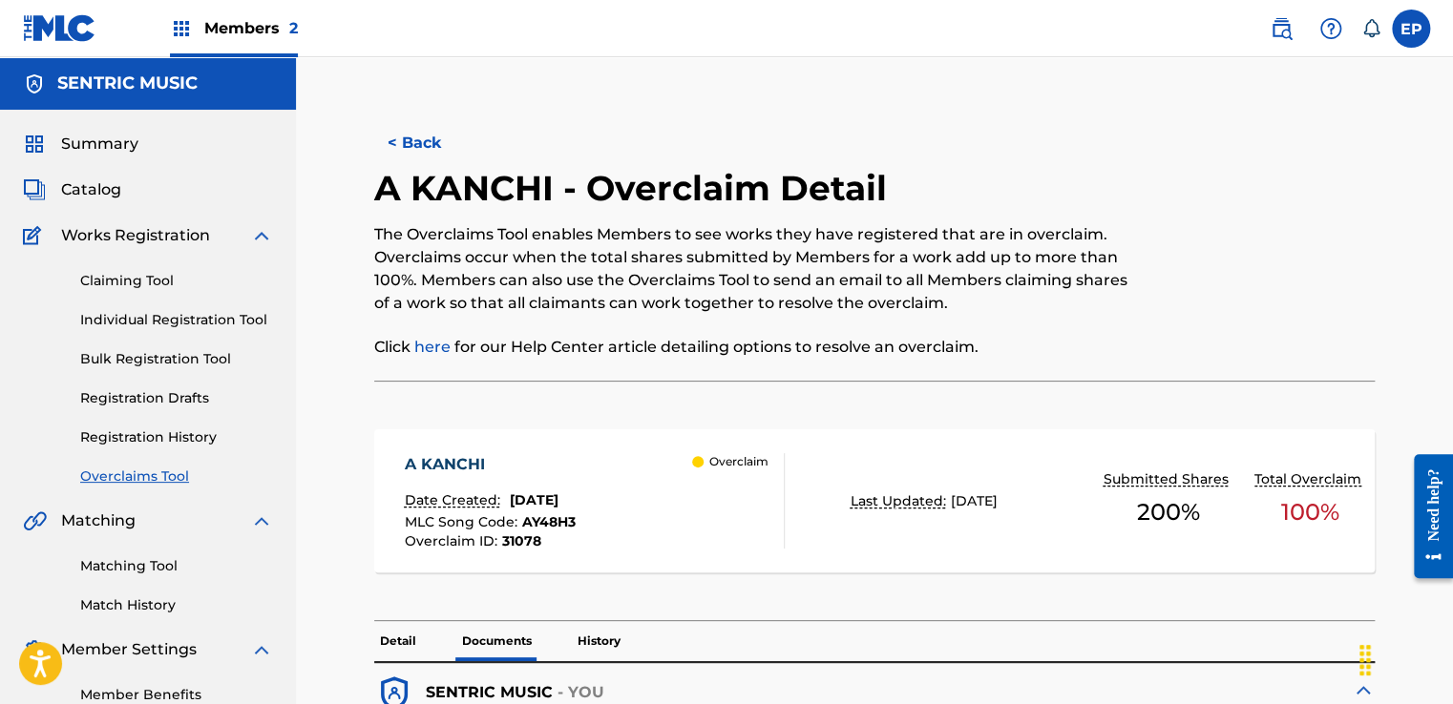
click at [171, 471] on link "Overclaims Tool" at bounding box center [176, 477] width 193 height 20
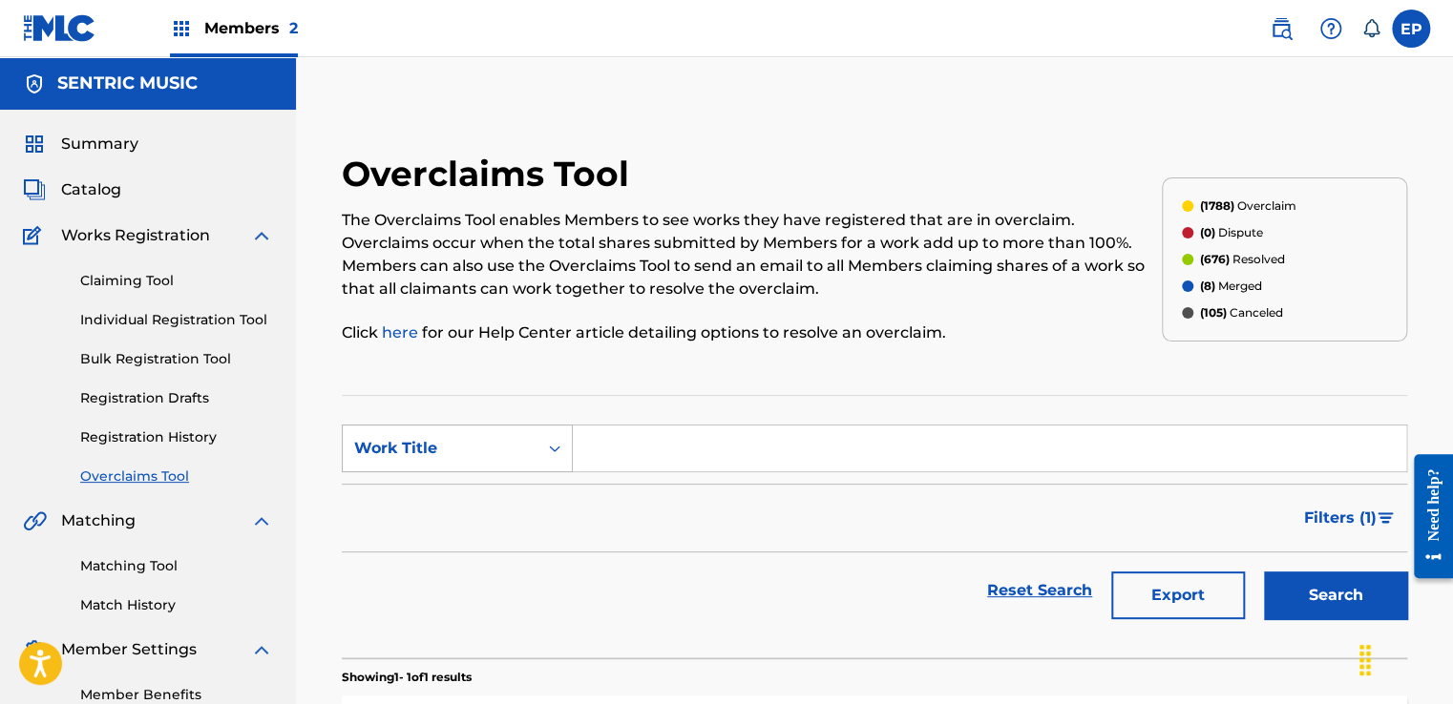
click at [531, 446] on div "Work Title" at bounding box center [440, 449] width 195 height 36
click at [453, 491] on div "MLC Song Code" at bounding box center [457, 497] width 229 height 48
click at [596, 460] on input "Search Form" at bounding box center [989, 449] width 833 height 46
paste input "S684SL"
type input "S684SL"
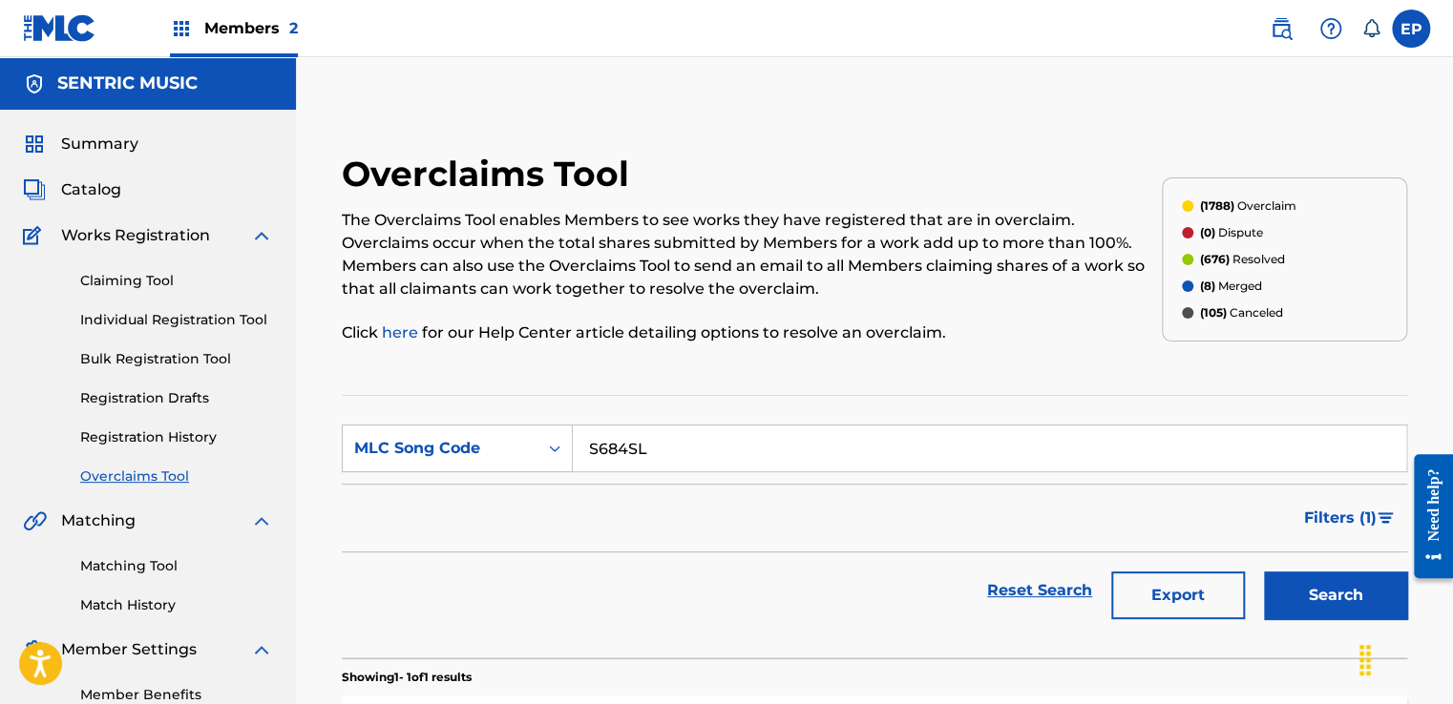
click at [1291, 578] on button "Search" at bounding box center [1335, 596] width 143 height 48
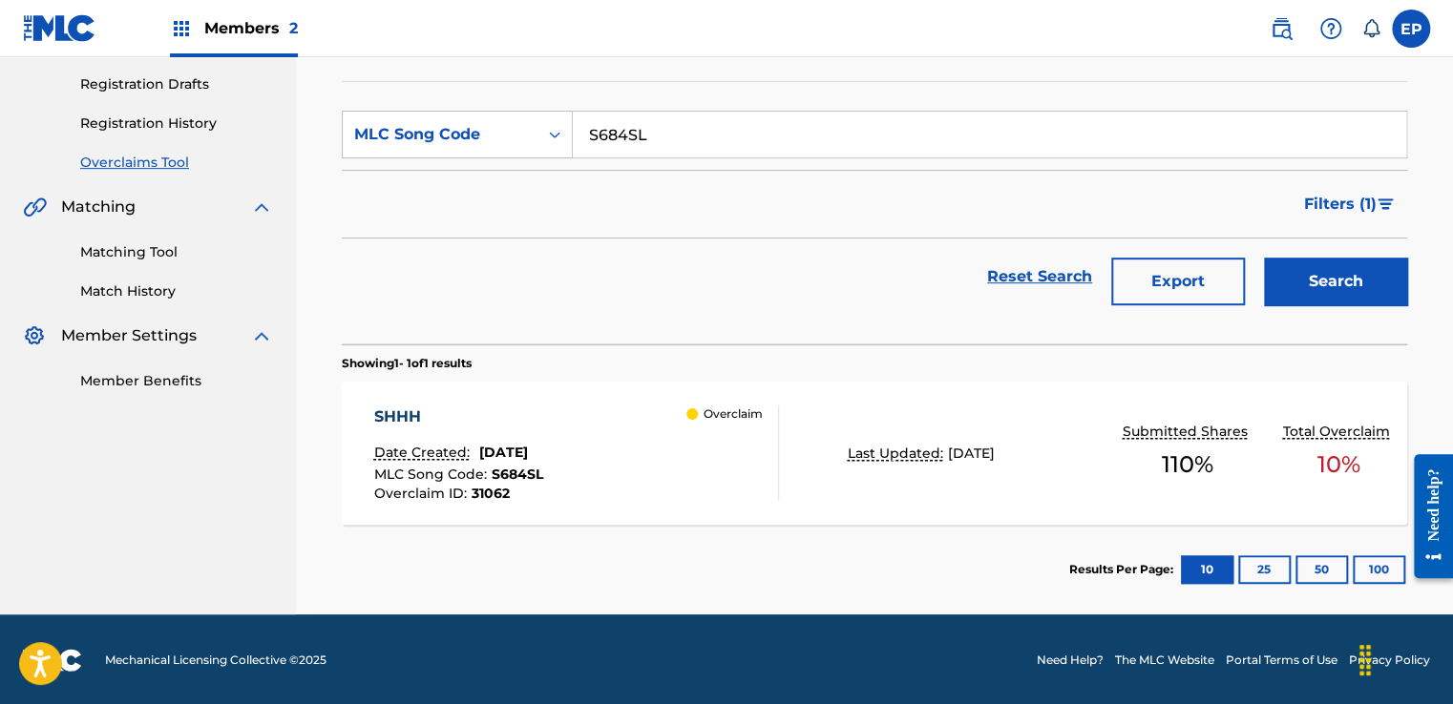
click at [832, 512] on div "SHHH Date Created: [DATE] MLC Song Code : S684SL Overclaim ID : 31062 Overclaim…" at bounding box center [874, 453] width 1065 height 143
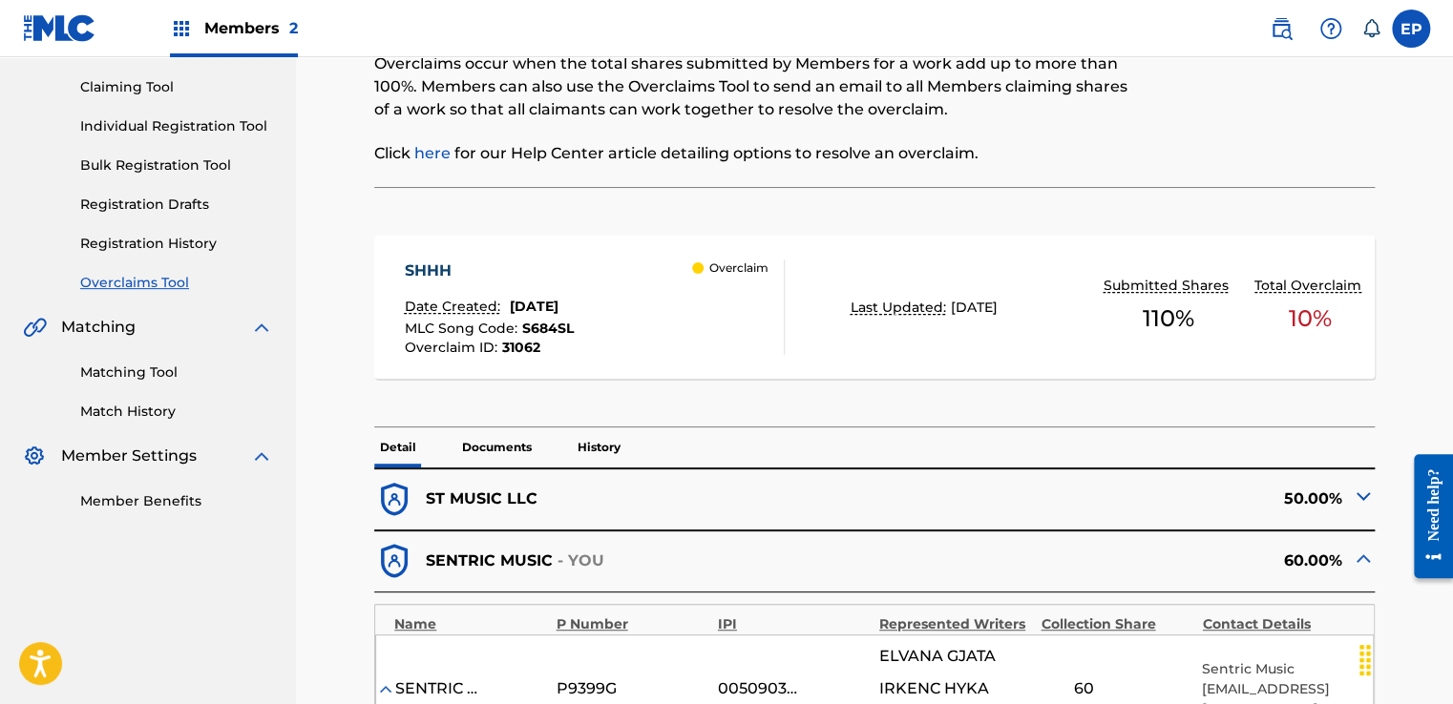
scroll to position [286, 0]
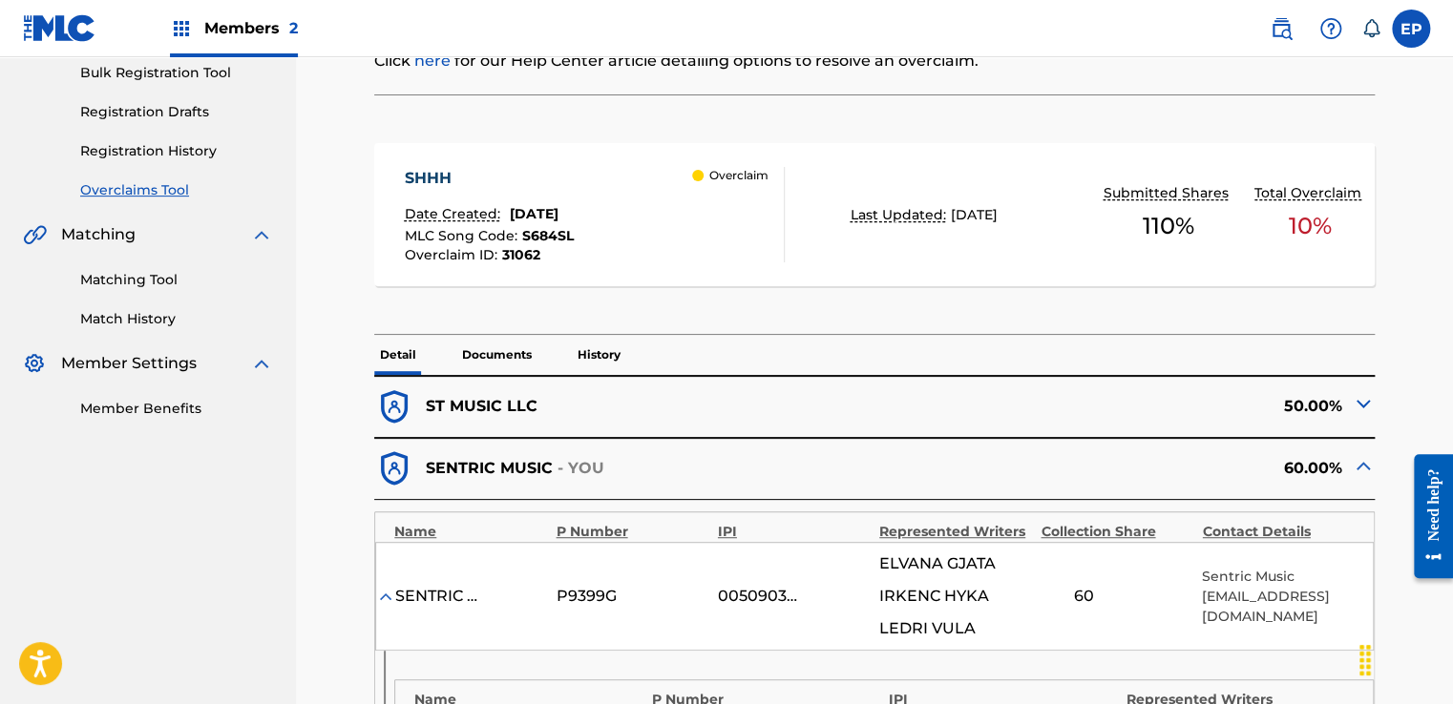
click at [1361, 404] on img at bounding box center [1363, 403] width 23 height 23
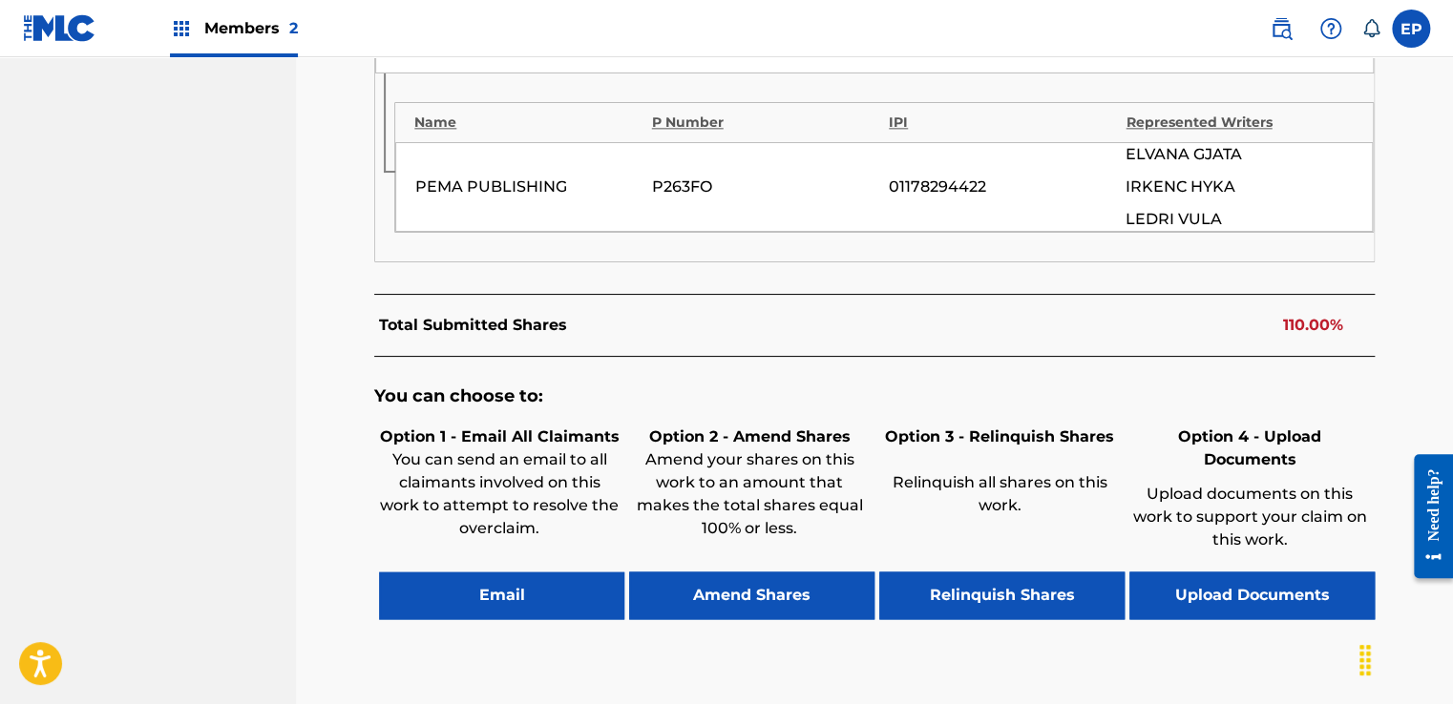
scroll to position [1249, 0]
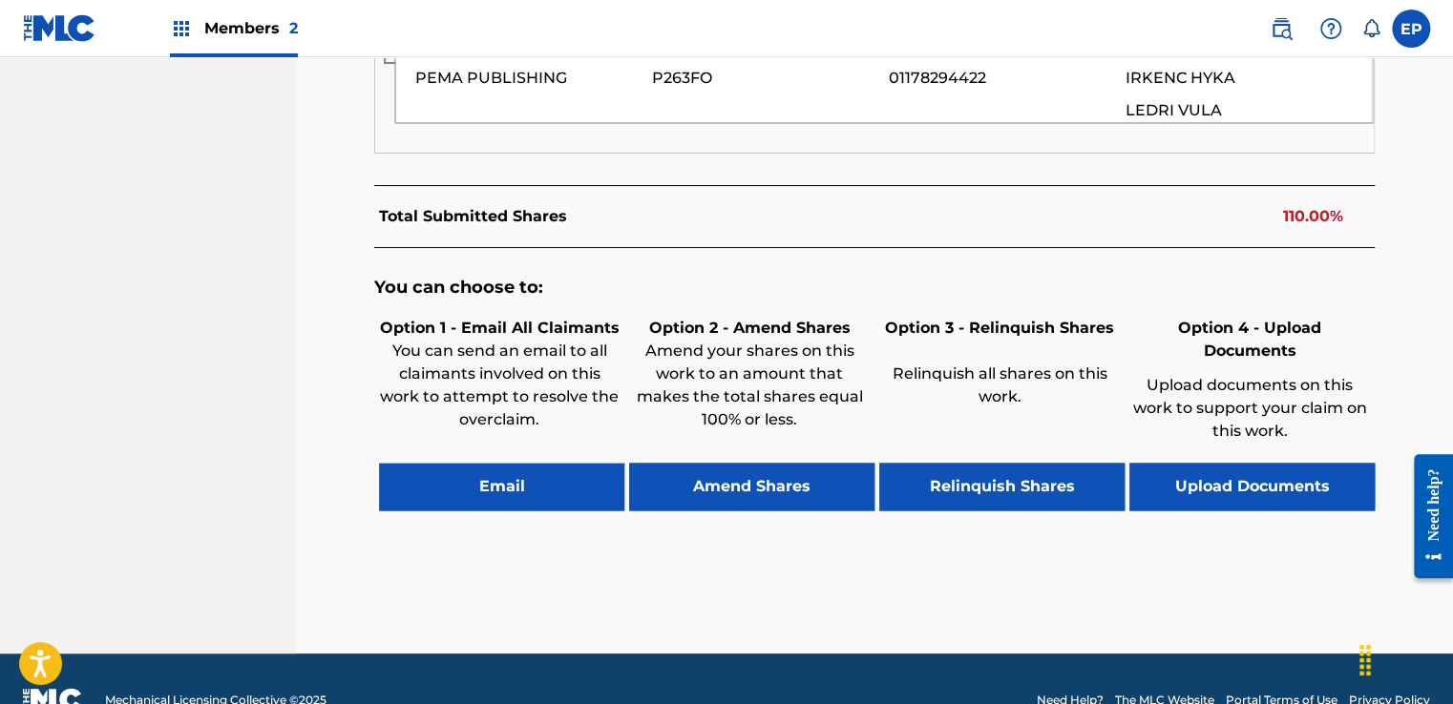
click at [743, 463] on button "Amend Shares" at bounding box center [751, 487] width 245 height 48
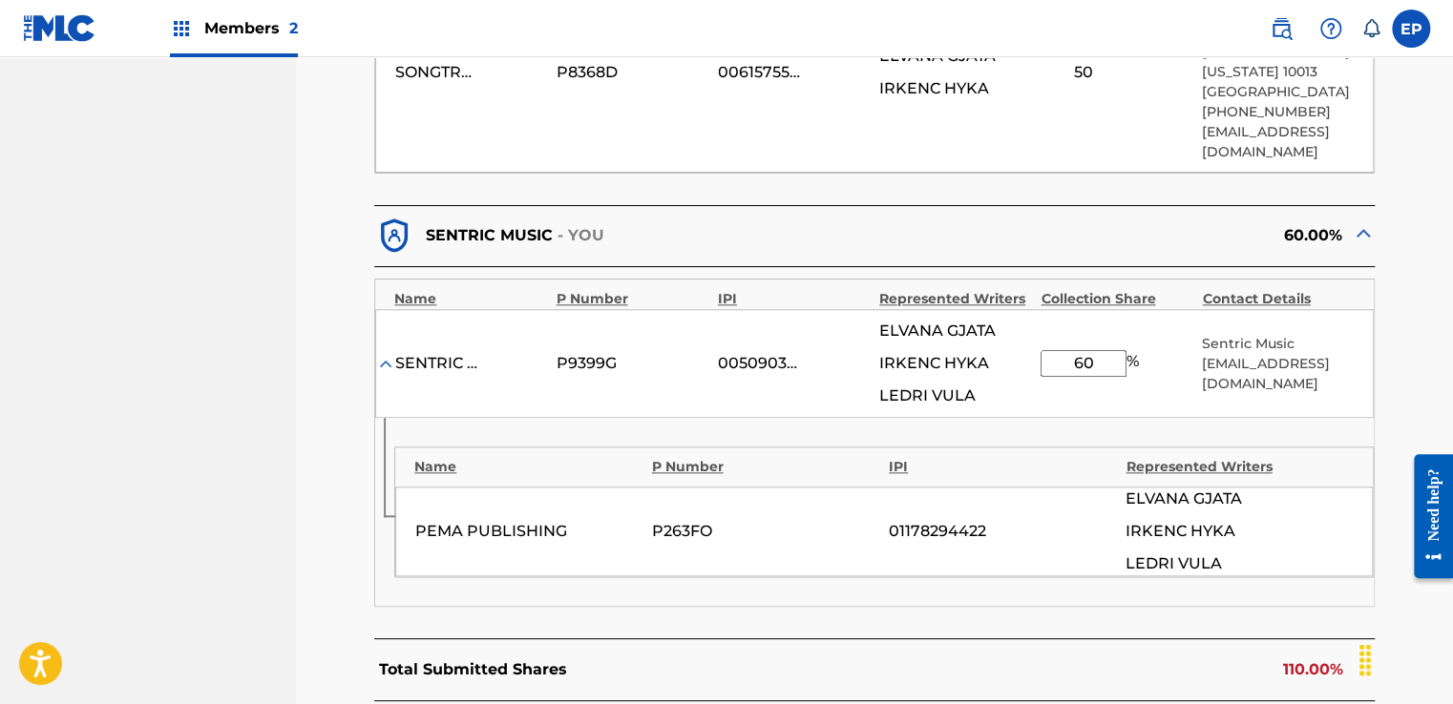
scroll to position [787, 0]
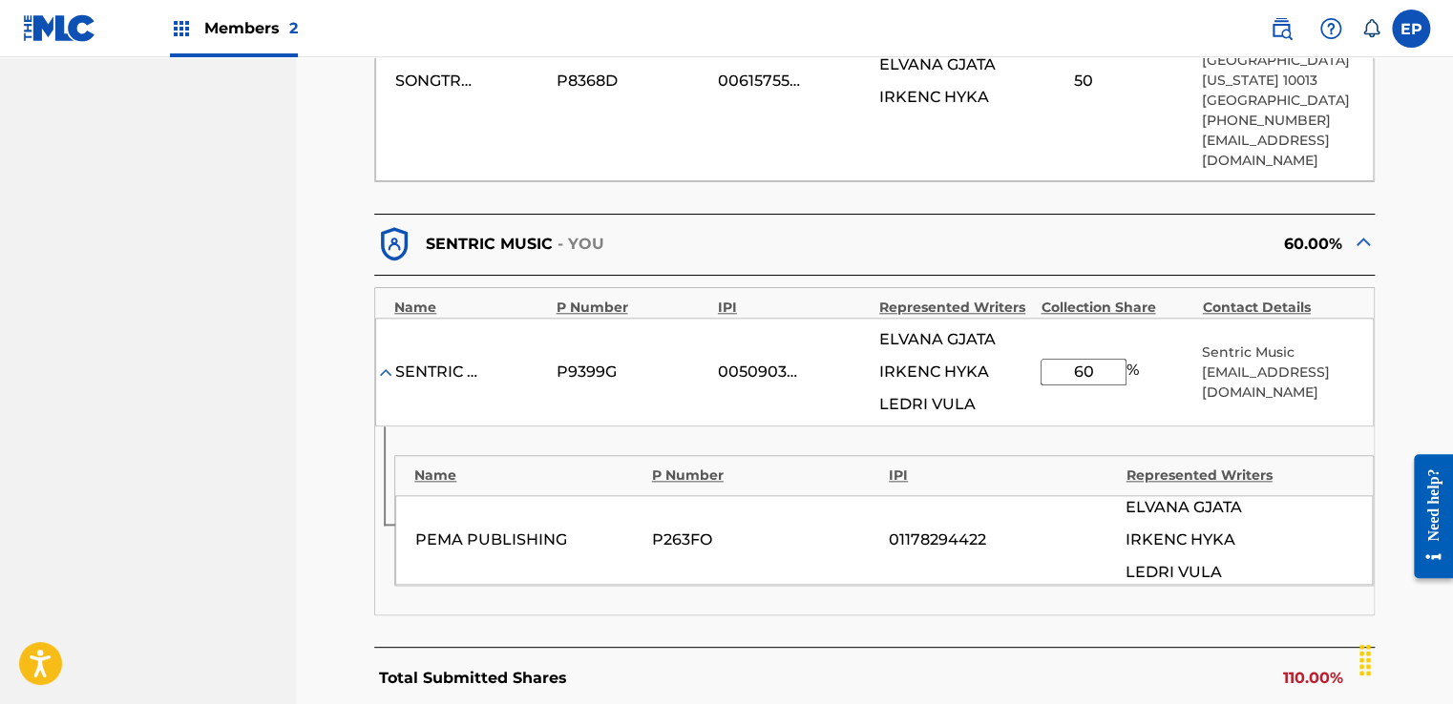
click at [993, 361] on div "IRKENC HYKA" at bounding box center [955, 372] width 152 height 23
click at [976, 393] on div "LEDRI VULA" at bounding box center [955, 404] width 152 height 23
click at [1100, 359] on input "60" at bounding box center [1083, 372] width 86 height 27
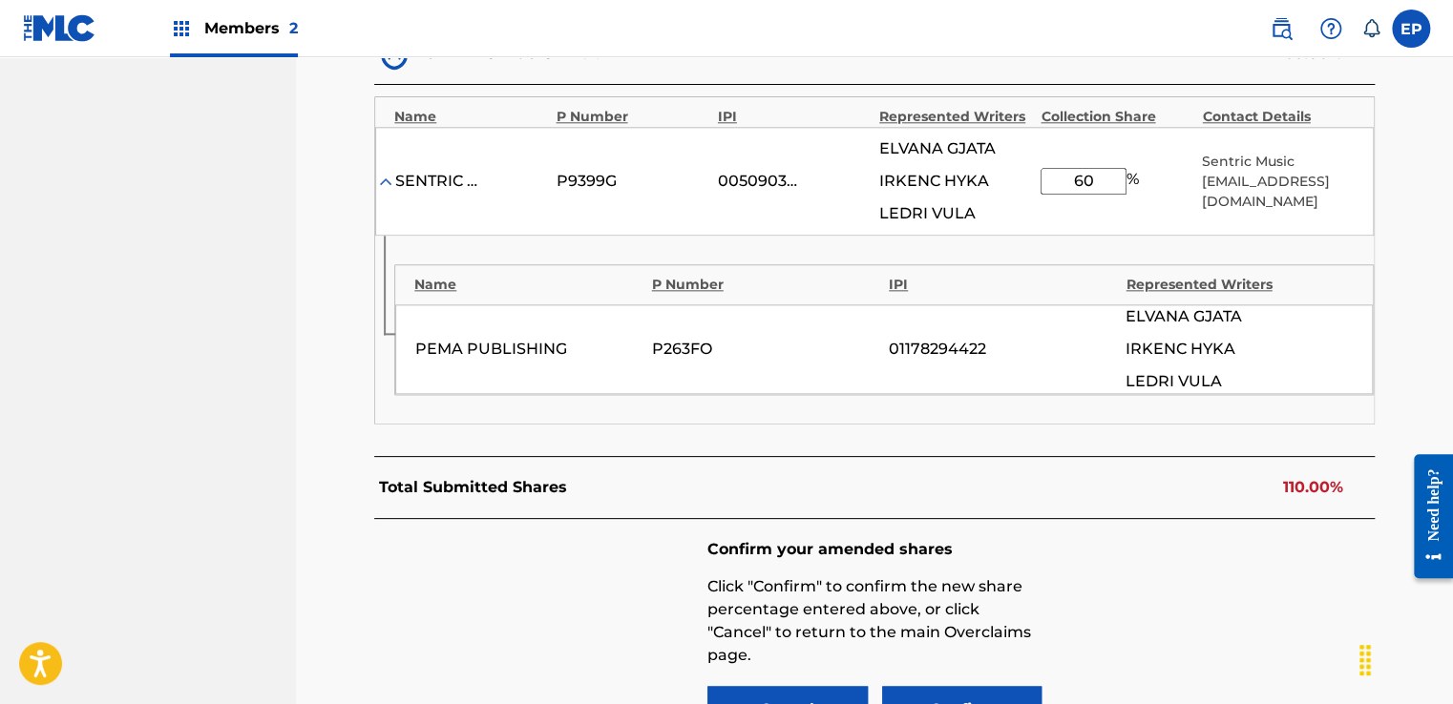
scroll to position [882, 0]
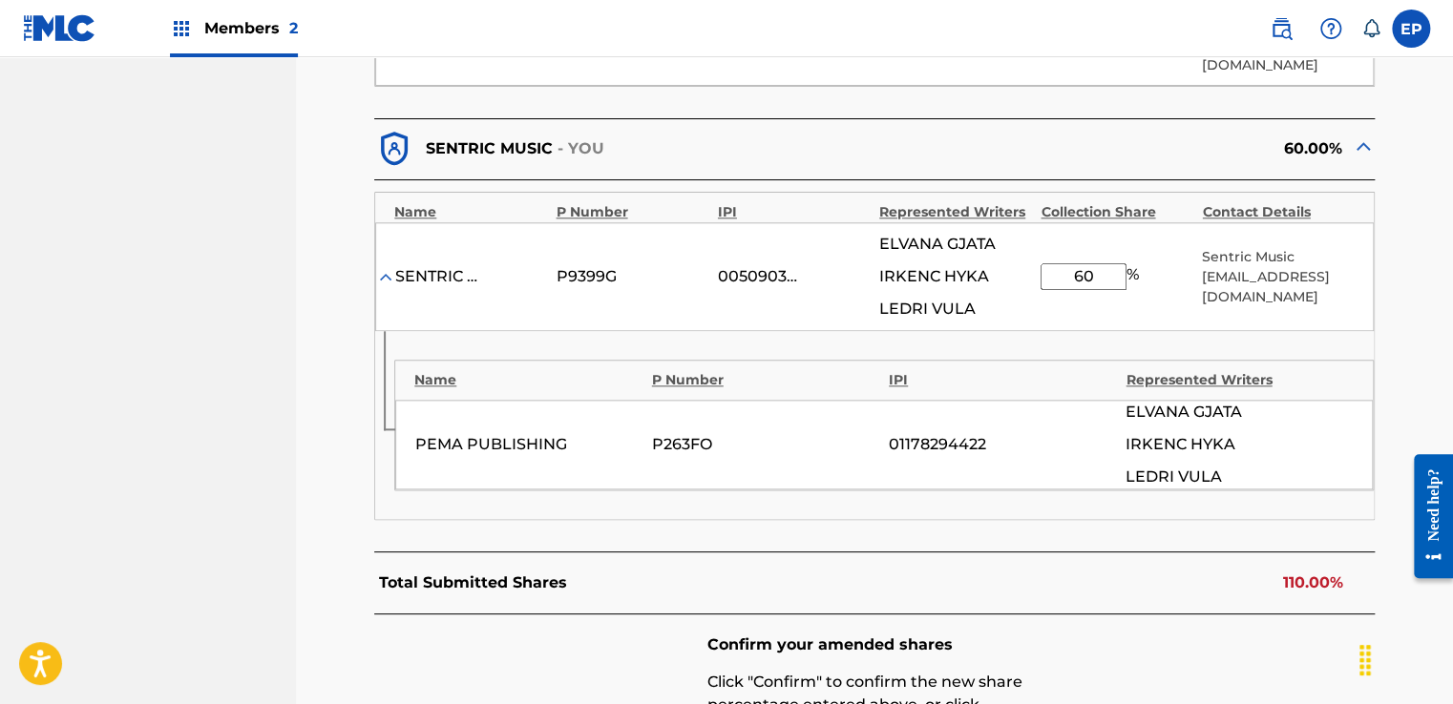
click at [1086, 400] on div "PEMA PUBLISHING P263FO 01178294422 [PERSON_NAME] IRKENC HYKA LEDRI VULA" at bounding box center [883, 445] width 977 height 90
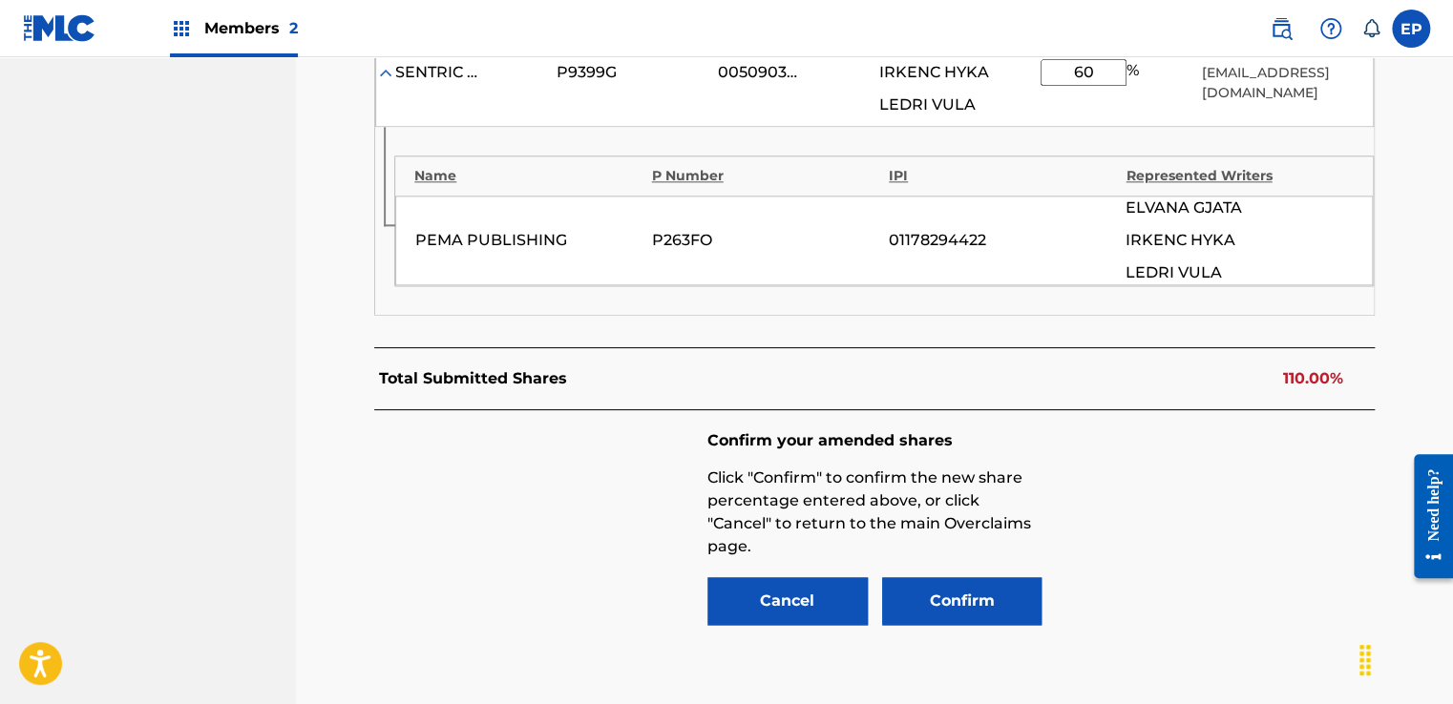
scroll to position [1193, 0]
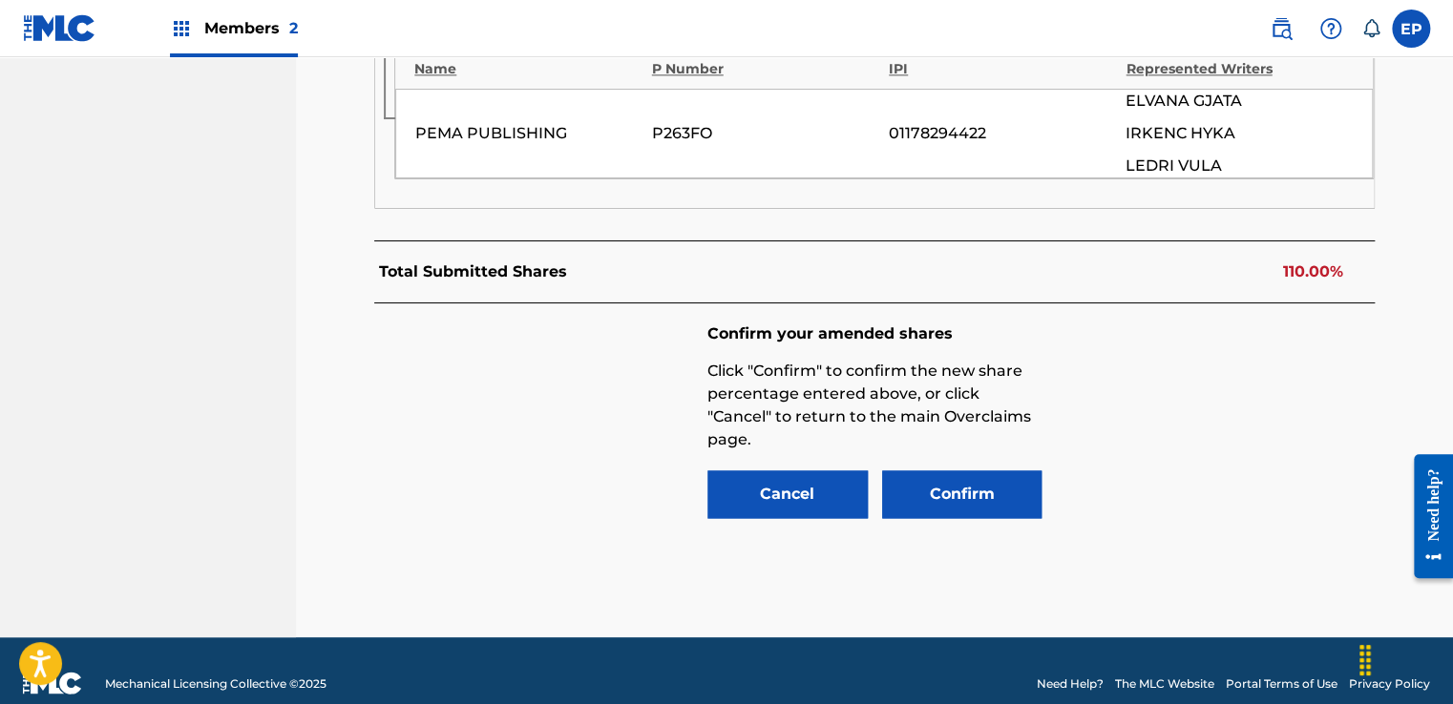
click at [745, 472] on button "Cancel" at bounding box center [787, 495] width 160 height 48
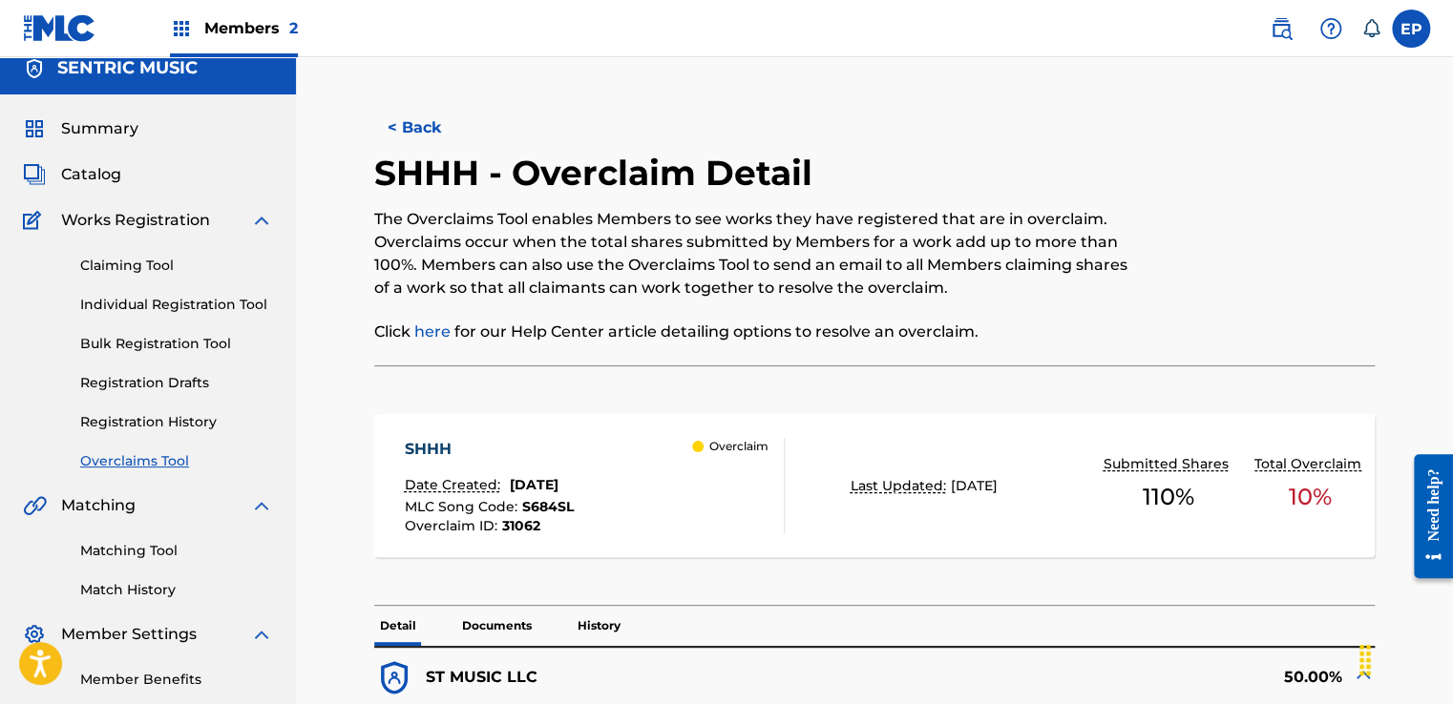
scroll to position [0, 0]
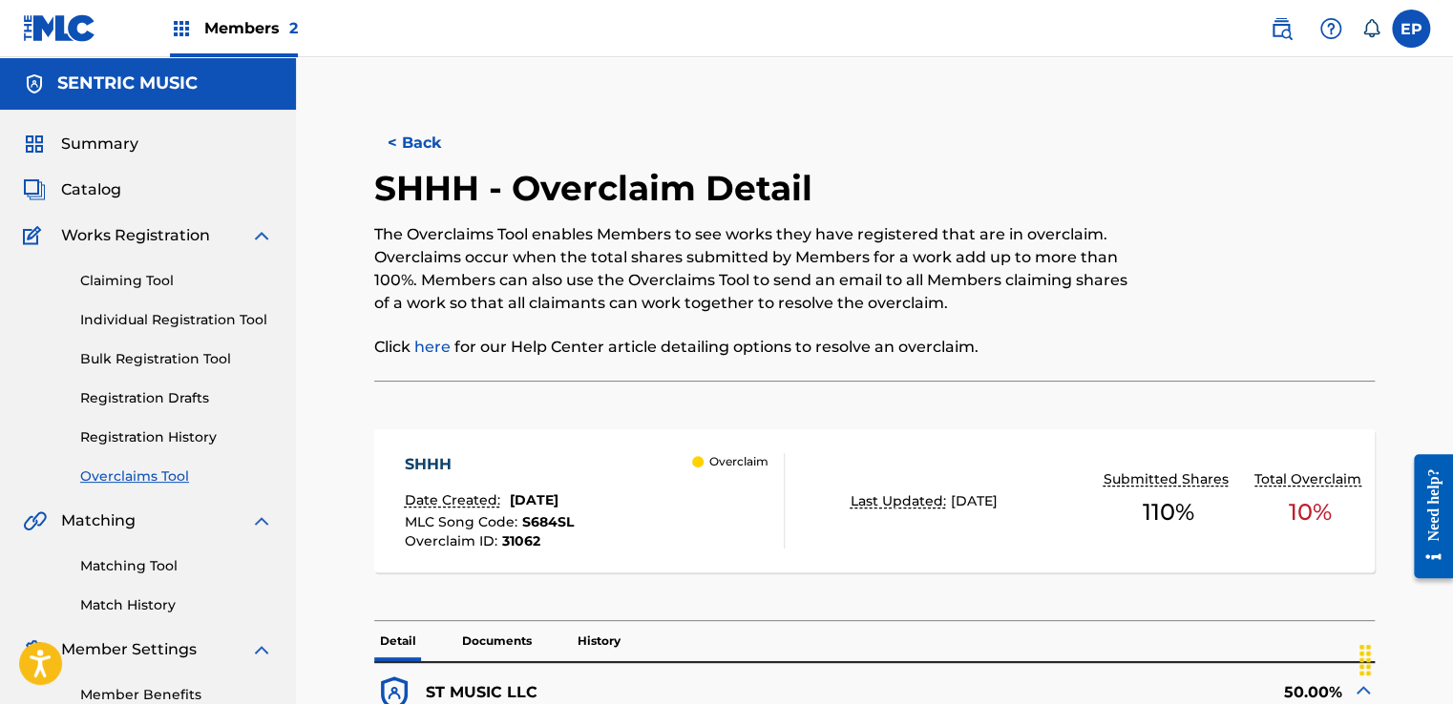
click at [158, 468] on link "Overclaims Tool" at bounding box center [176, 477] width 193 height 20
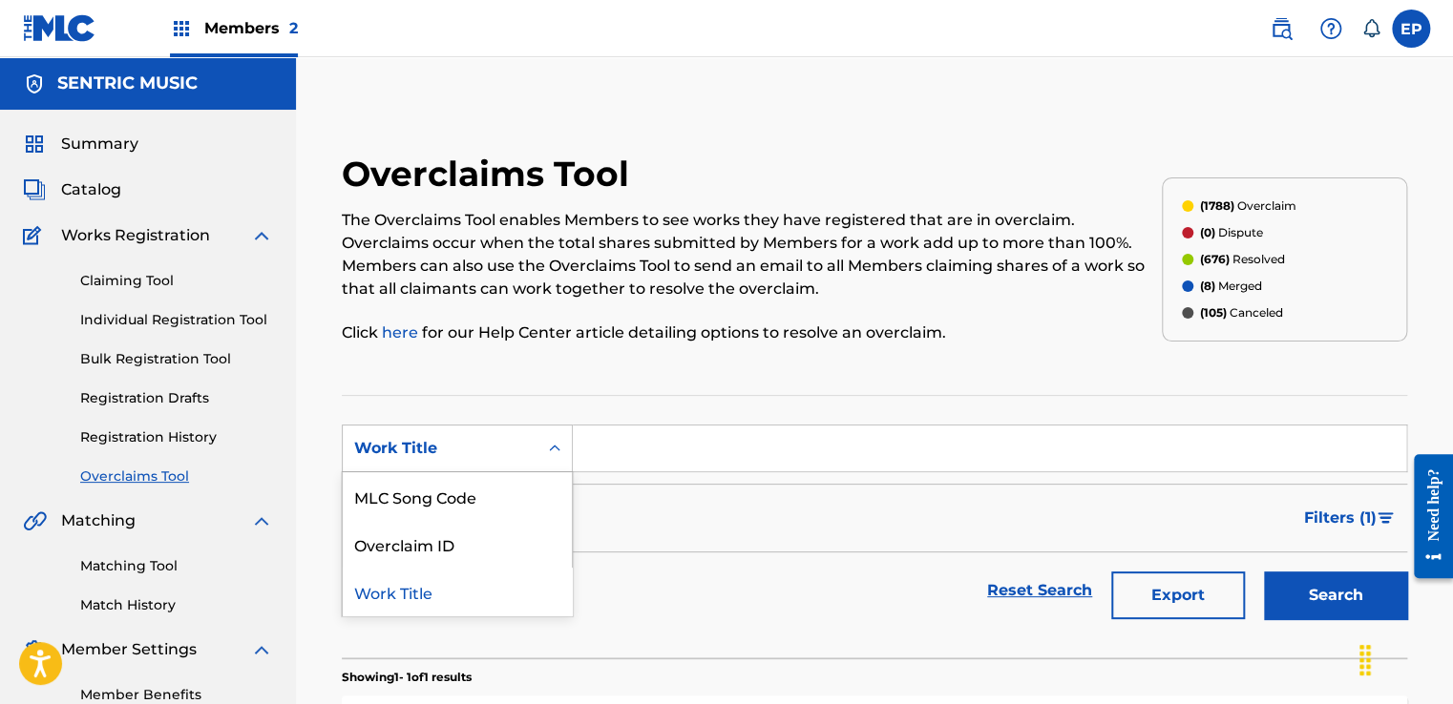
click at [502, 441] on div "Work Title" at bounding box center [440, 448] width 172 height 23
click at [471, 494] on div "MLC Song Code" at bounding box center [457, 497] width 229 height 48
click at [700, 467] on input "Search Form" at bounding box center [989, 449] width 833 height 46
paste input "IY52NX"
type input "IY52NX"
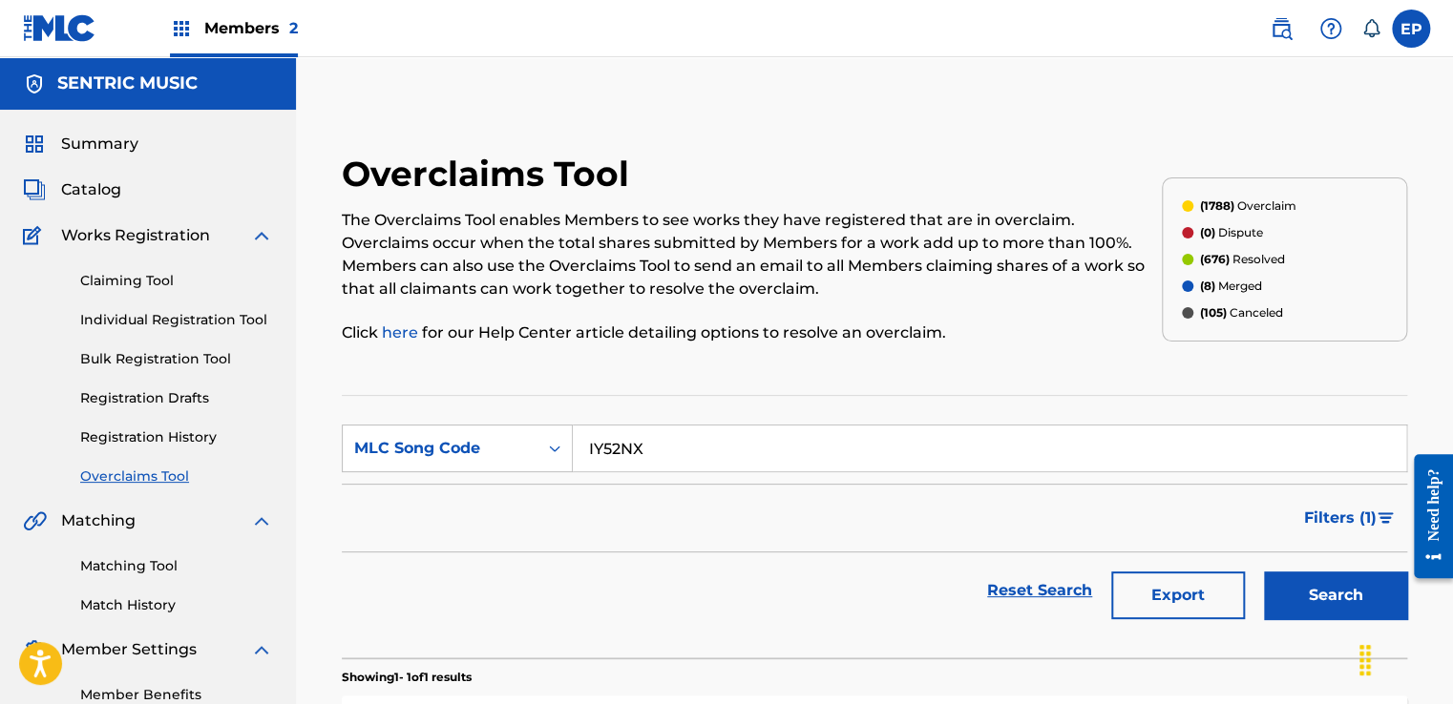
click at [1297, 592] on button "Search" at bounding box center [1335, 596] width 143 height 48
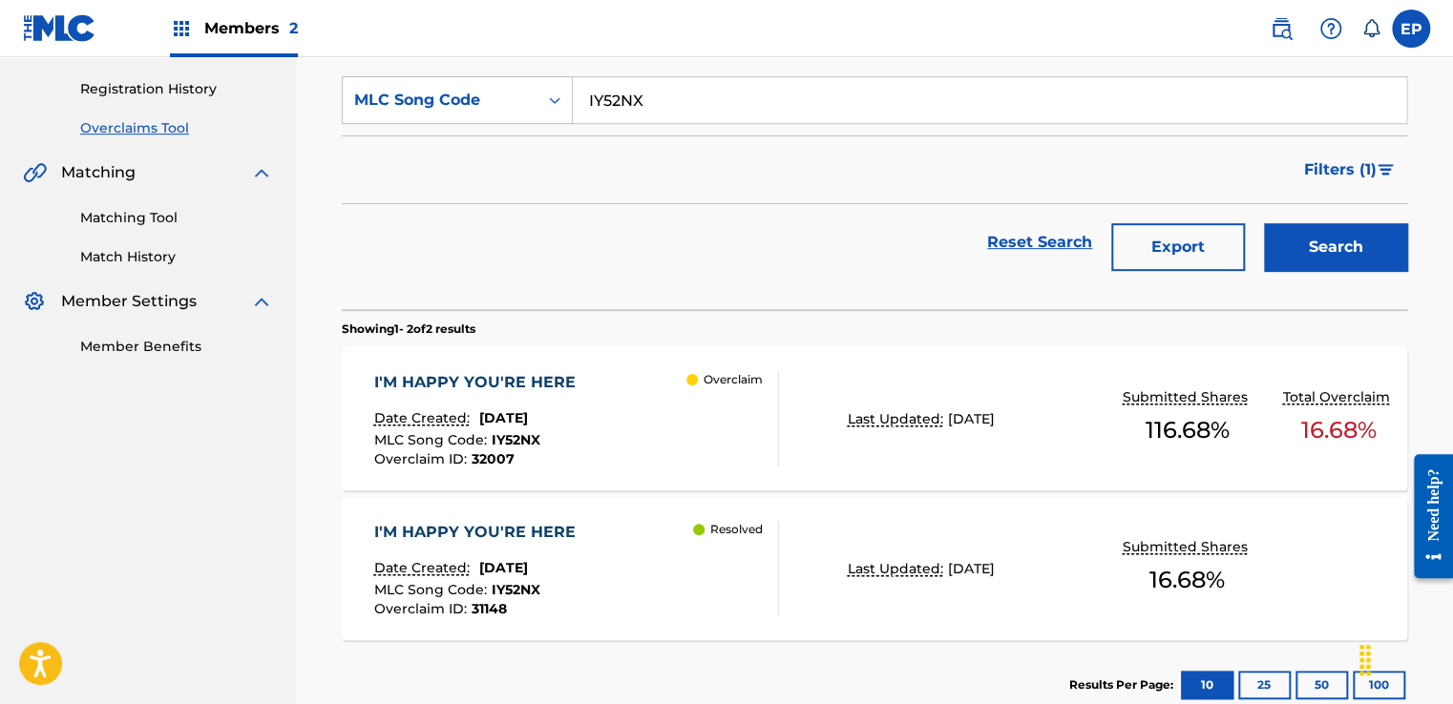
scroll to position [382, 0]
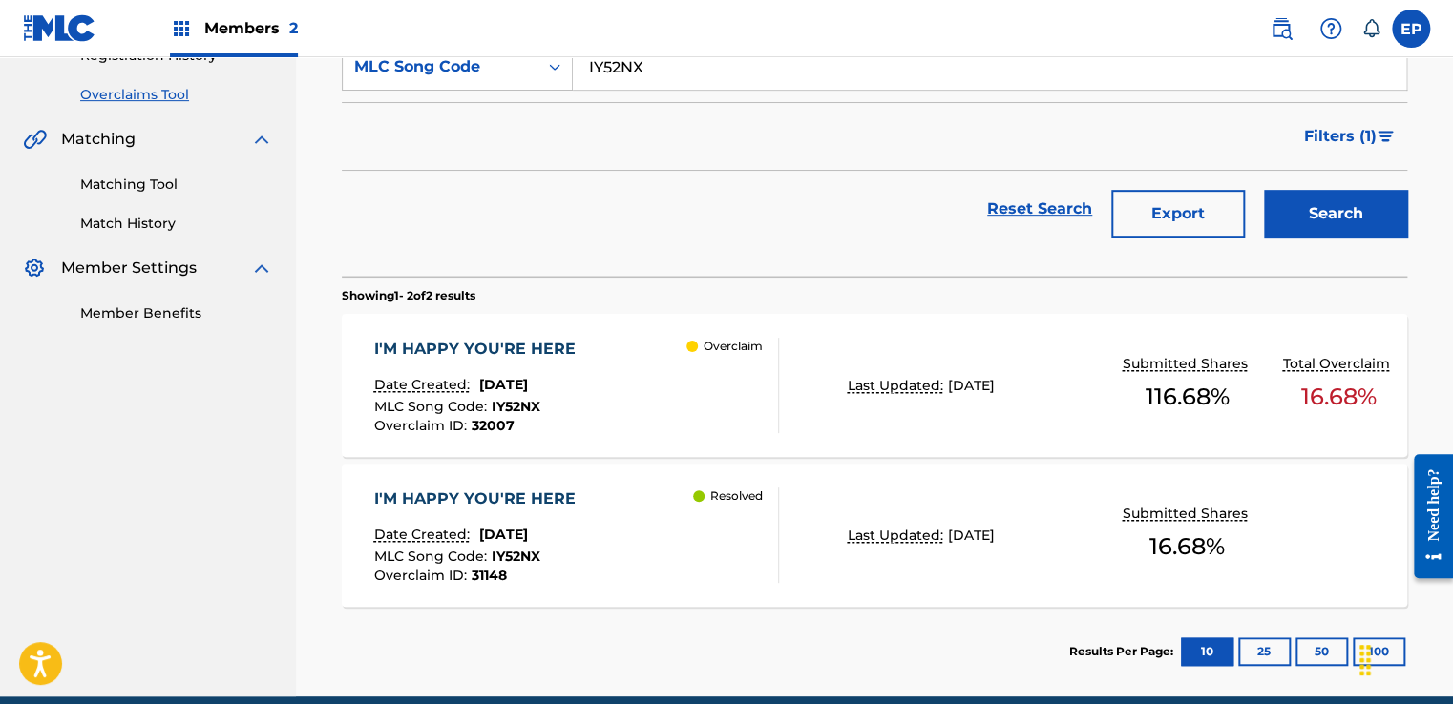
click at [693, 543] on div "Resolved" at bounding box center [735, 535] width 85 height 95
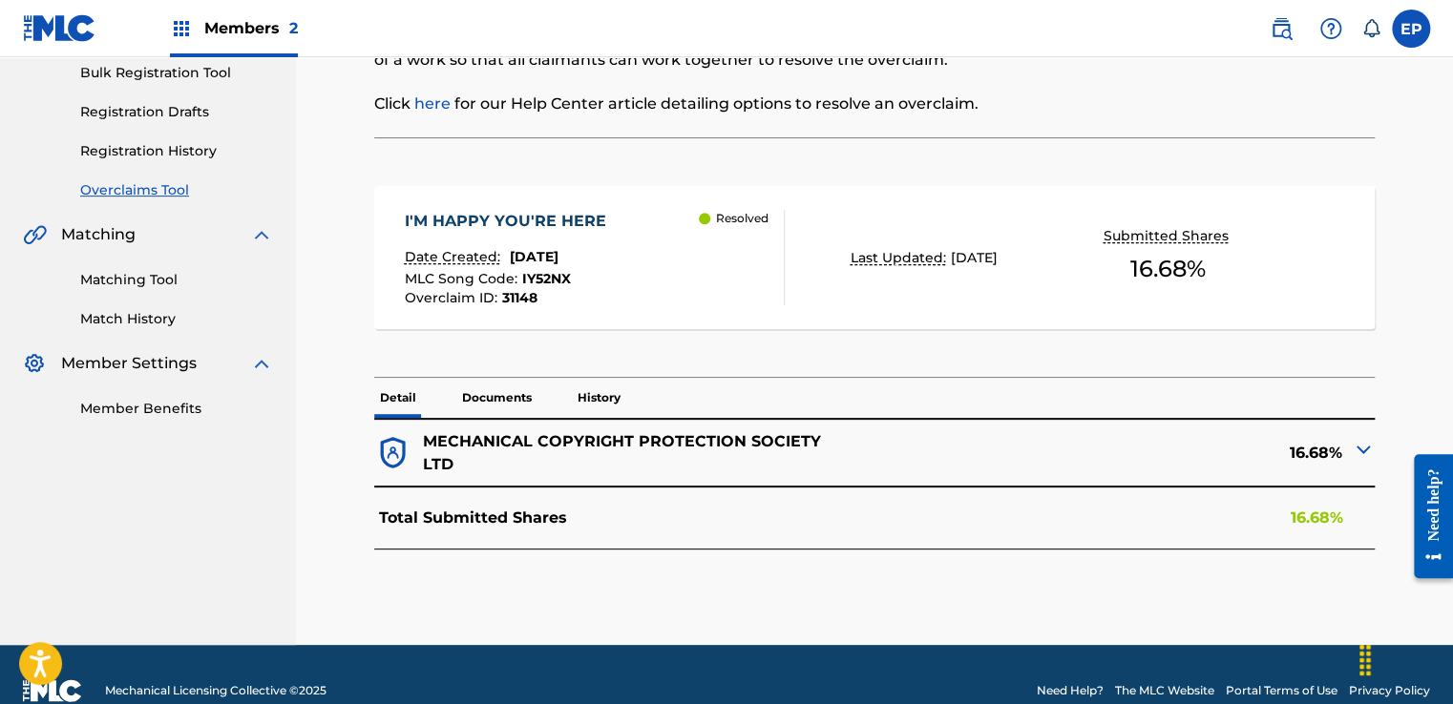
scroll to position [317, 0]
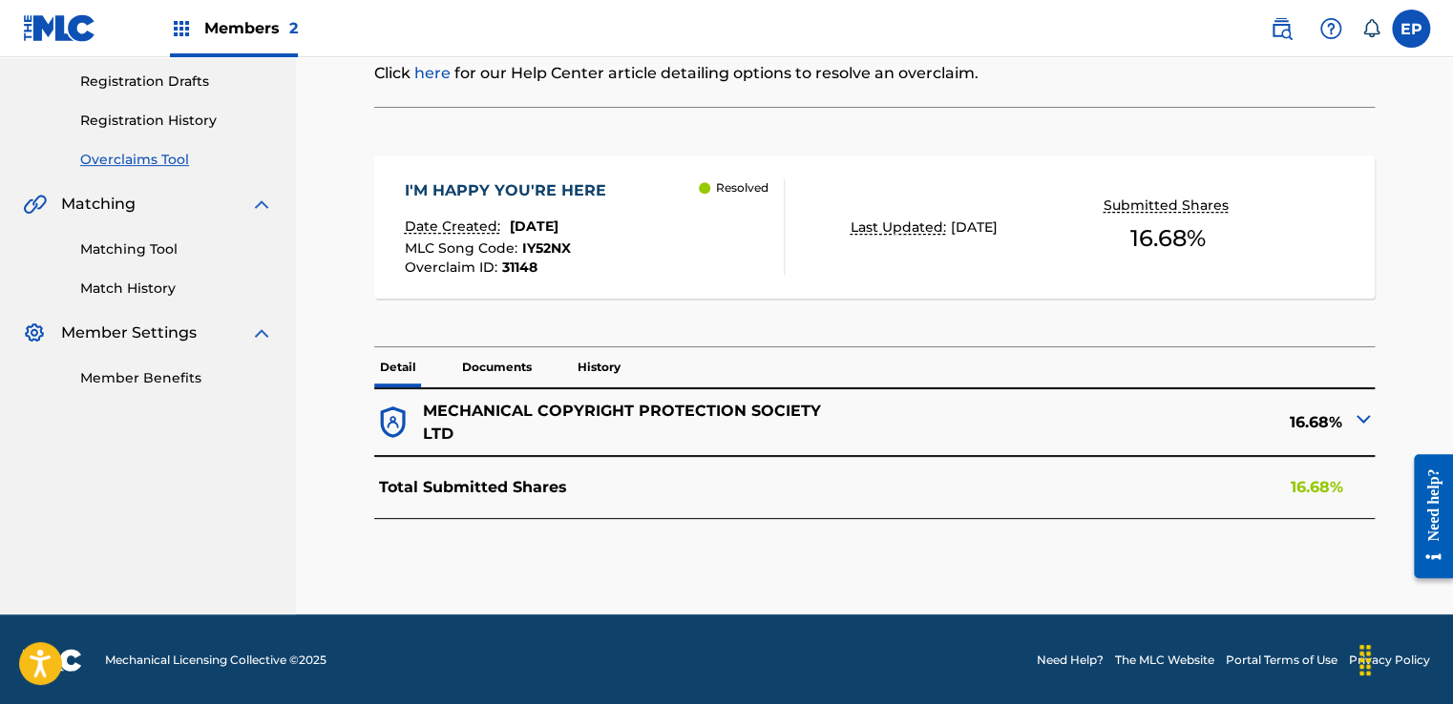
click at [1361, 421] on img at bounding box center [1363, 419] width 23 height 23
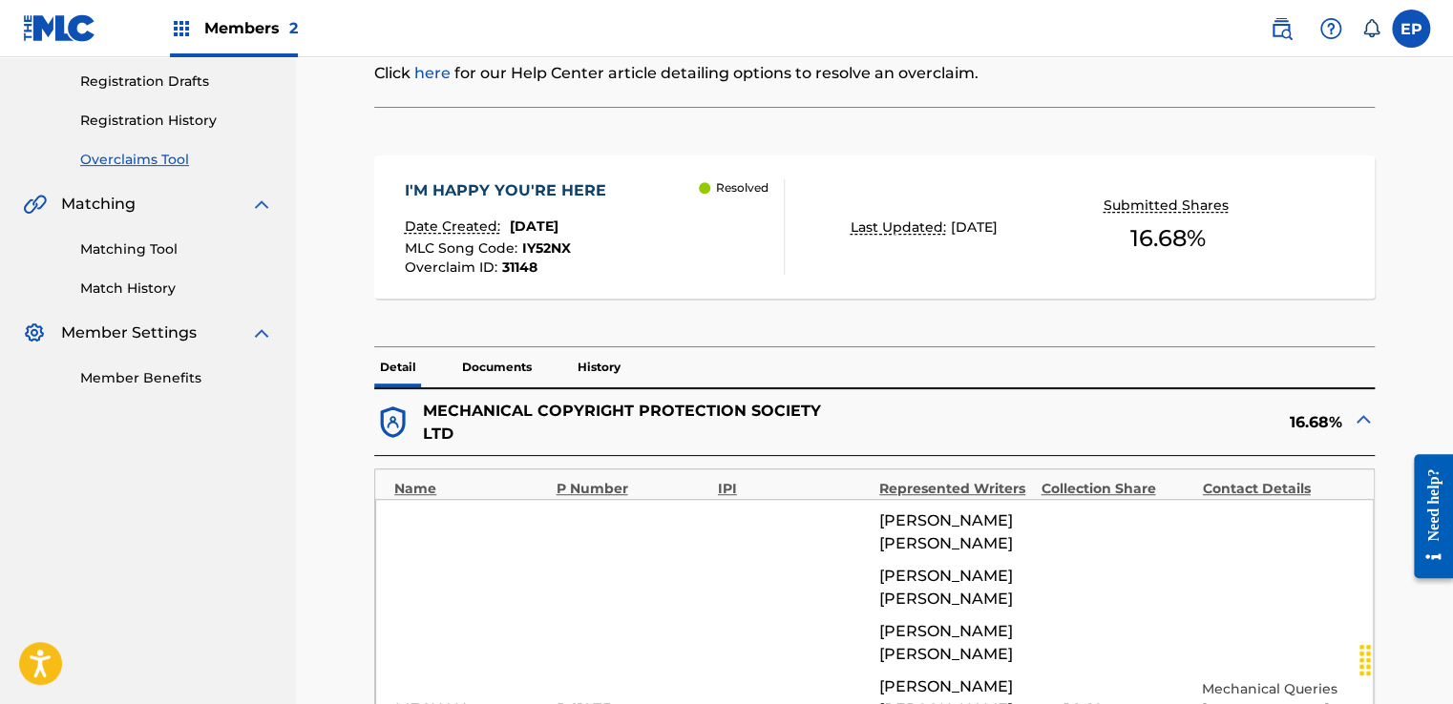
click at [1361, 421] on img at bounding box center [1363, 419] width 23 height 23
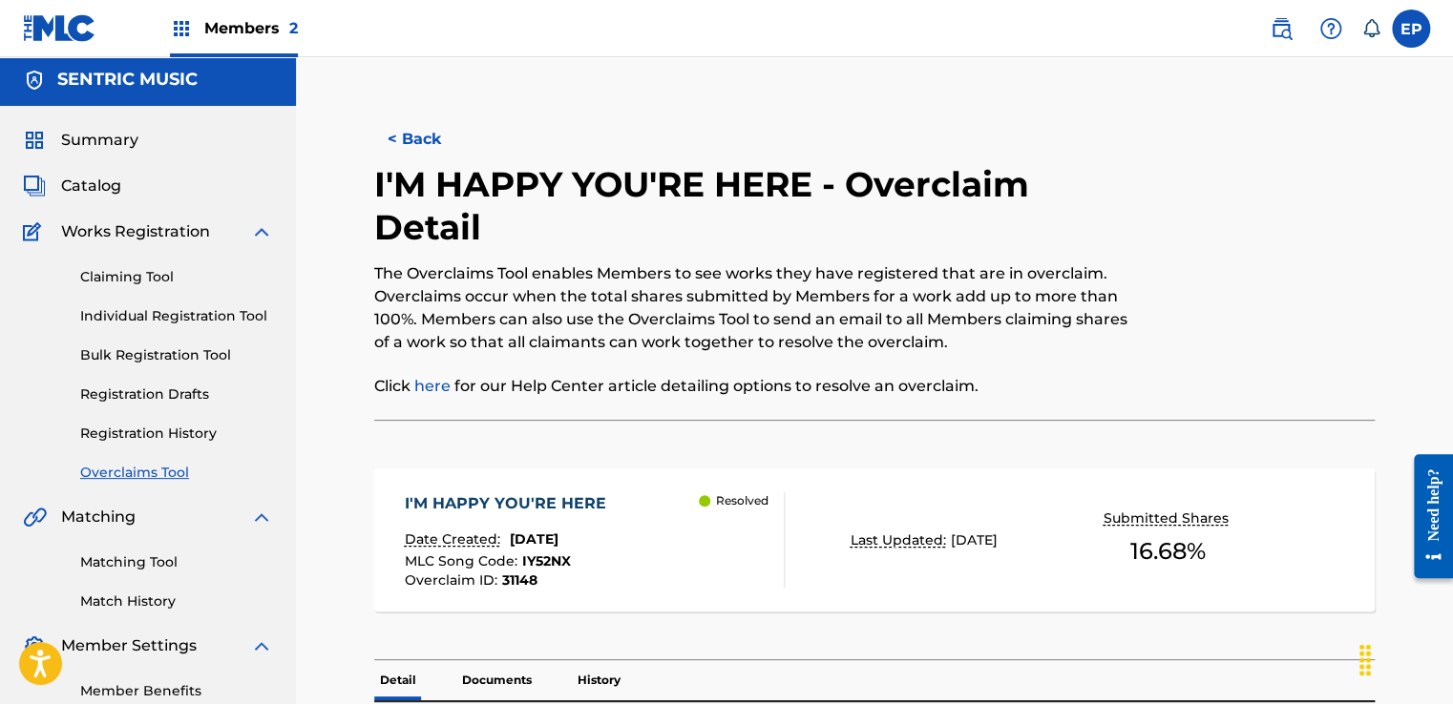
scroll to position [0, 0]
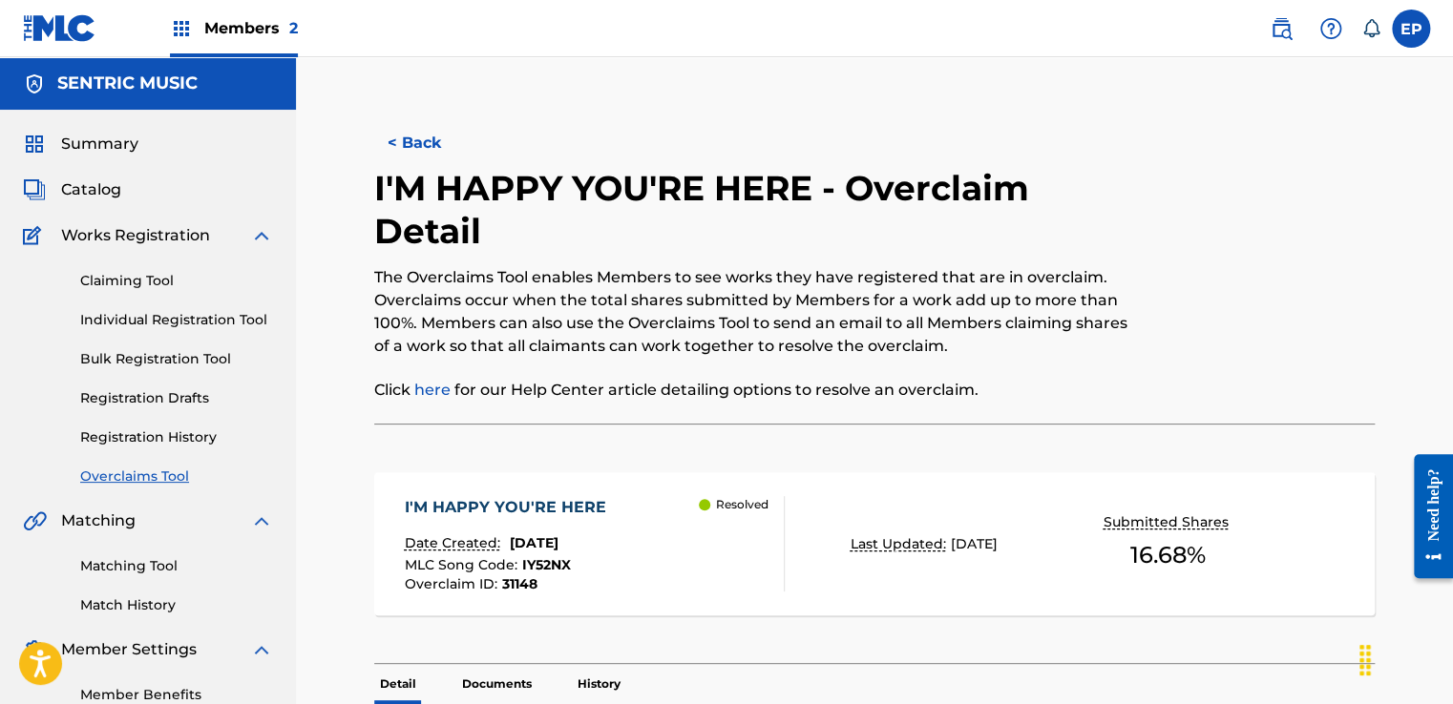
click at [413, 136] on button "< Back" at bounding box center [431, 143] width 115 height 48
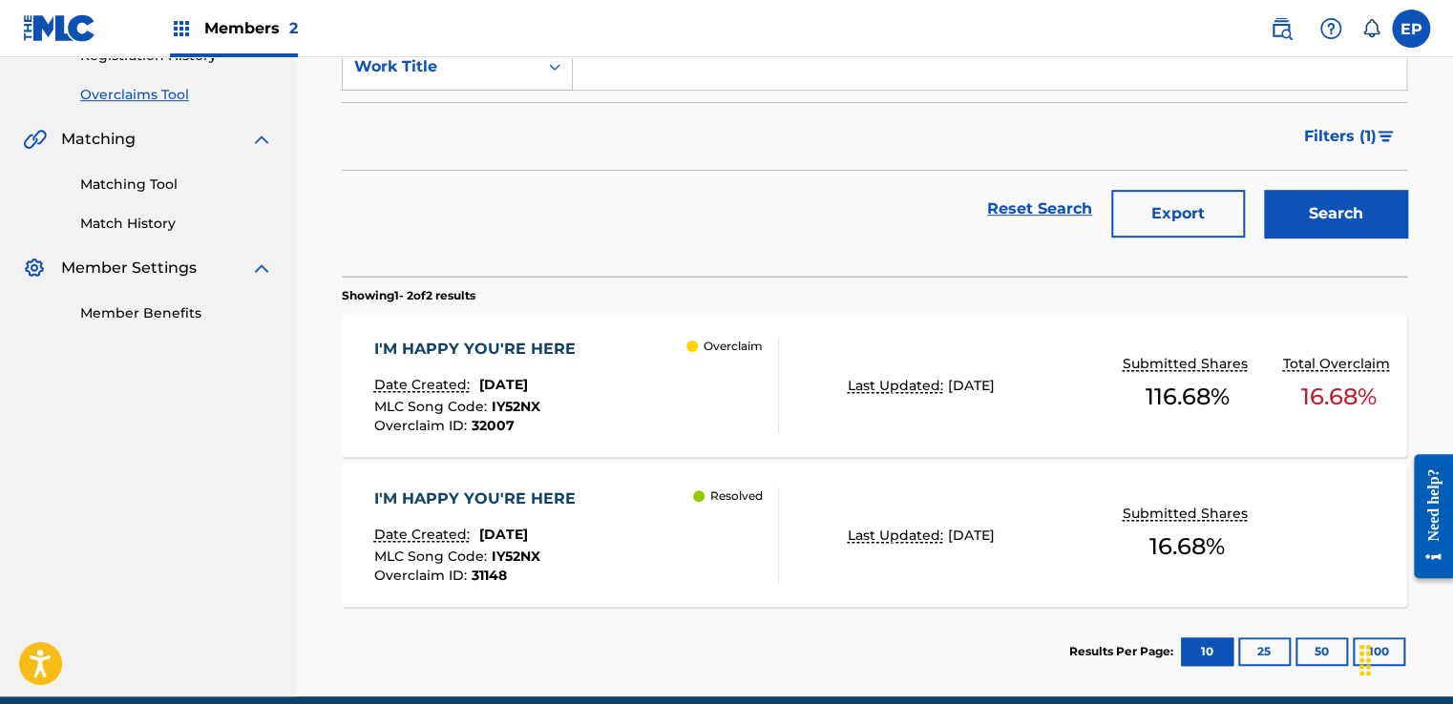
scroll to position [286, 0]
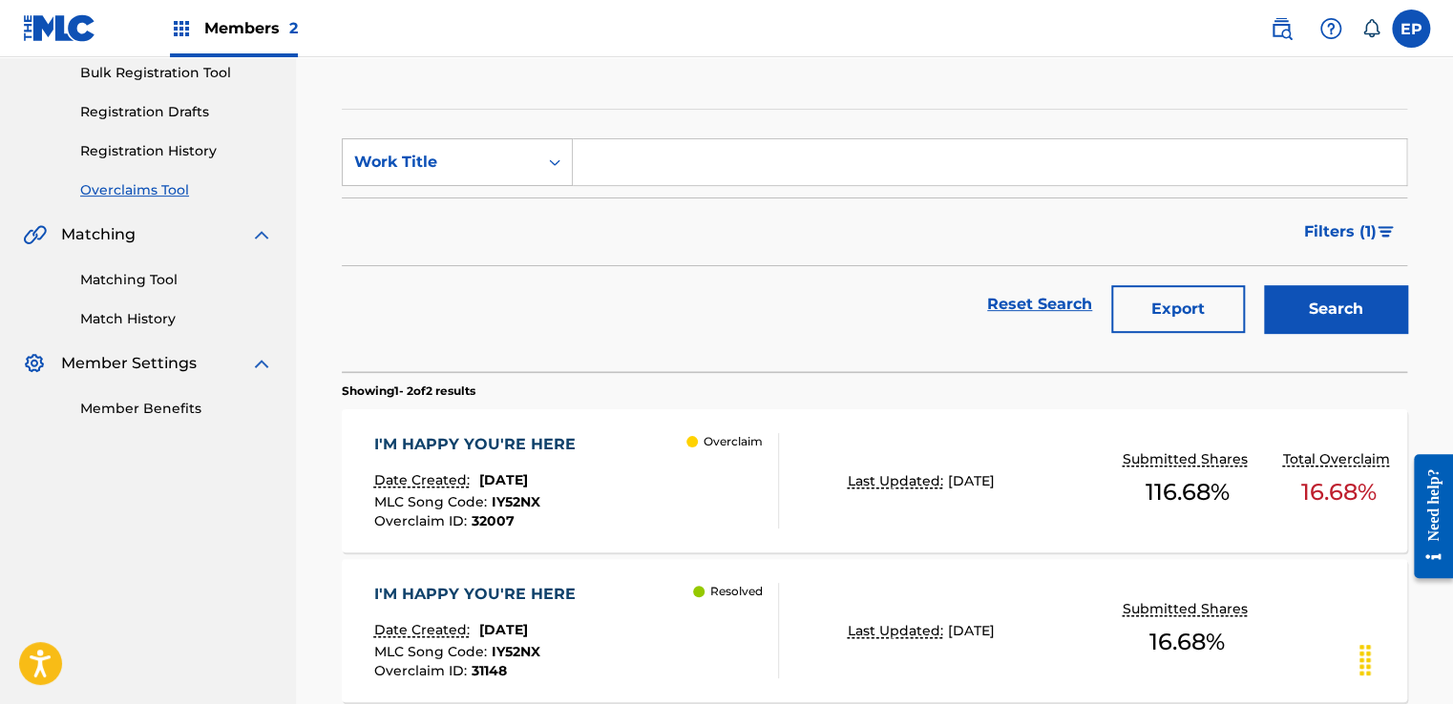
click at [623, 477] on div "I'M HAPPY YOU'RE HERE Date Created: [DATE] MLC Song Code : IY52NX Overclaim ID …" at bounding box center [575, 480] width 405 height 95
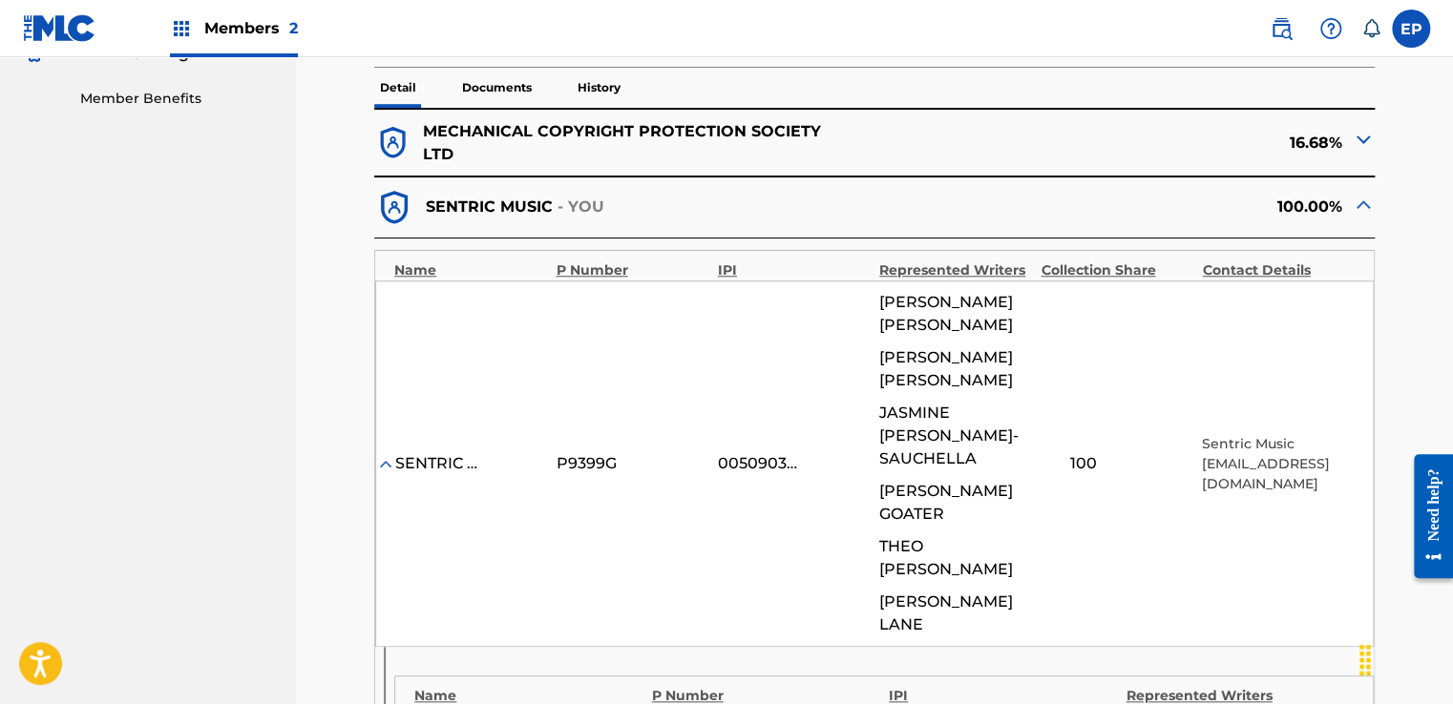
scroll to position [477, 0]
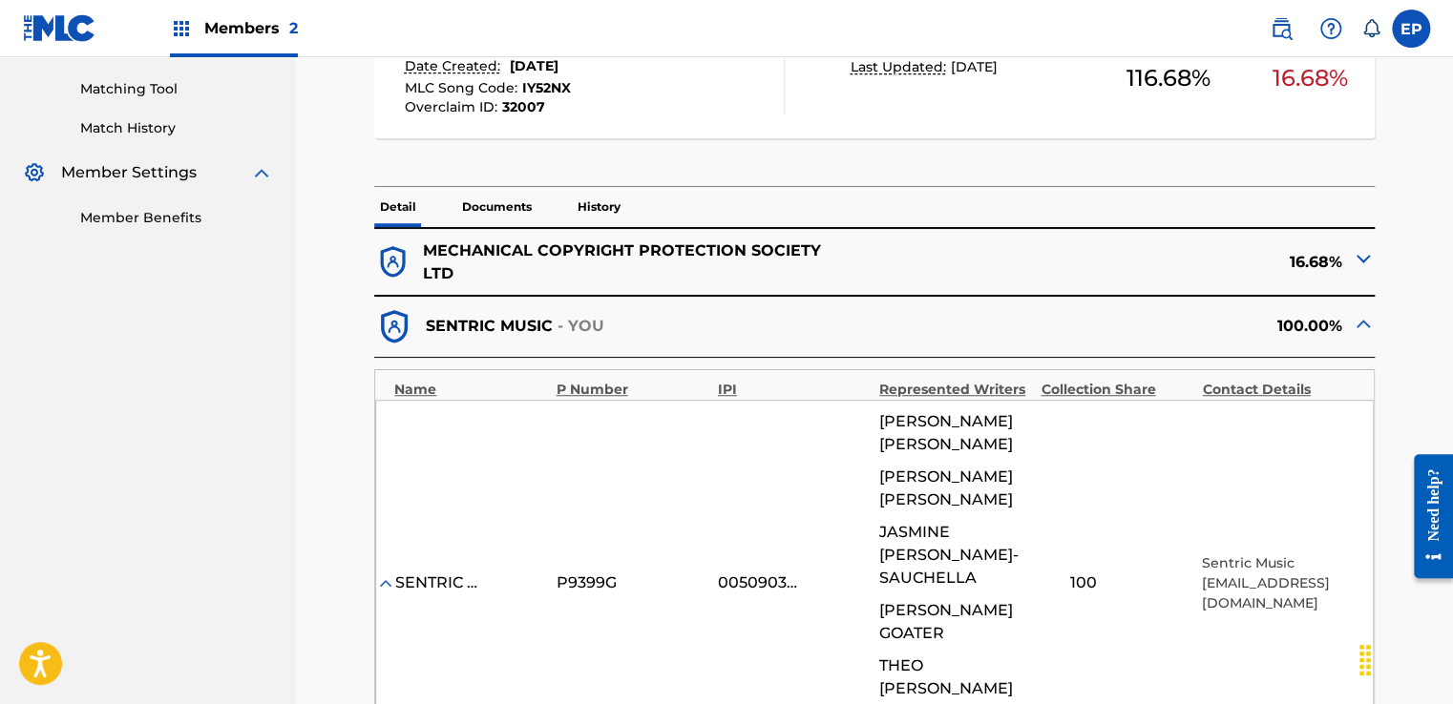
click at [1352, 250] on img at bounding box center [1363, 258] width 23 height 23
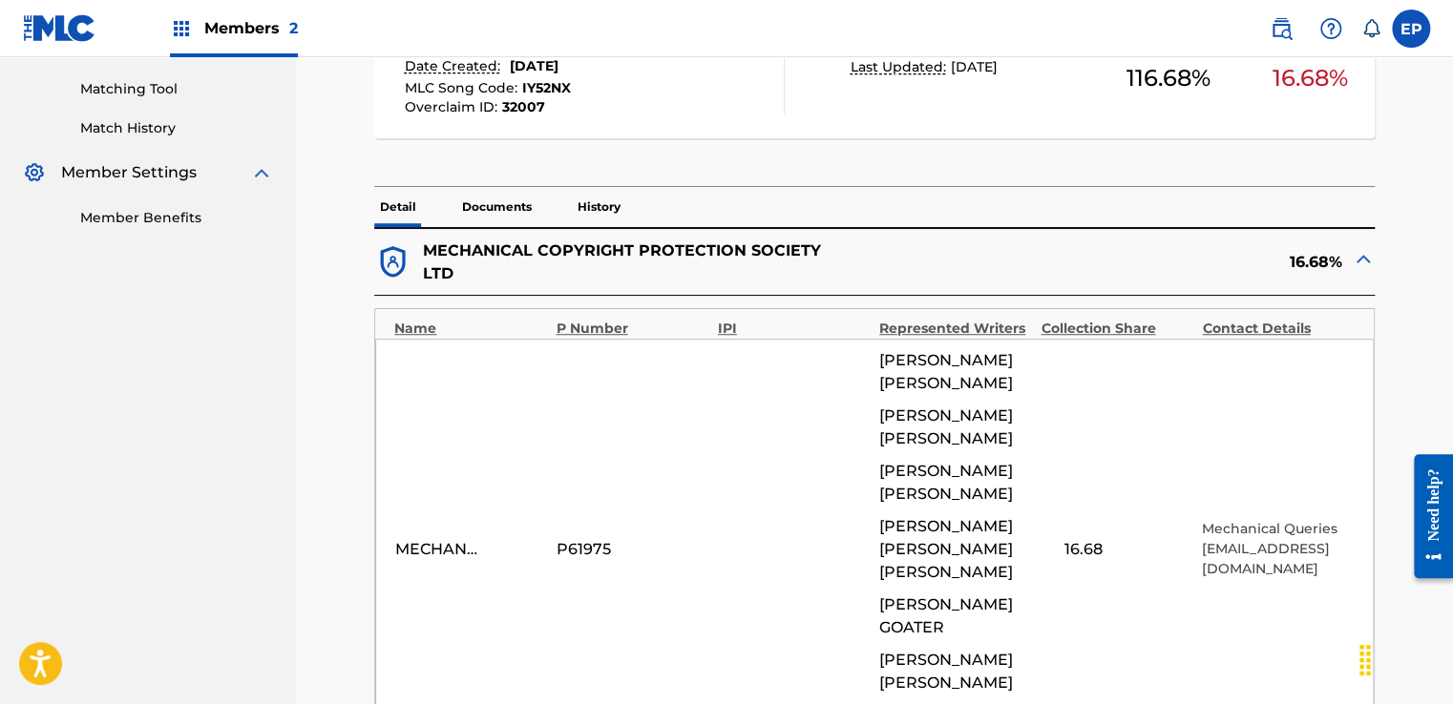
click at [1358, 256] on img at bounding box center [1363, 258] width 23 height 23
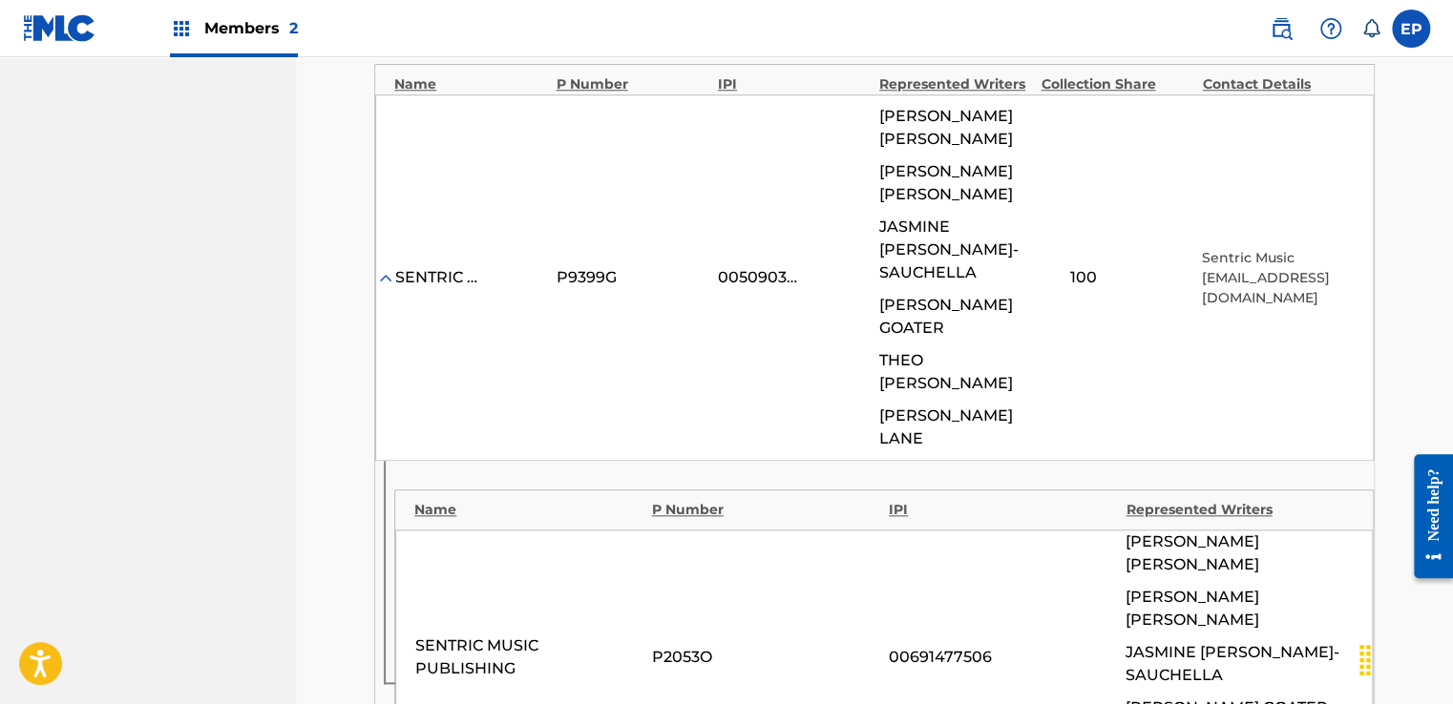
scroll to position [668, 0]
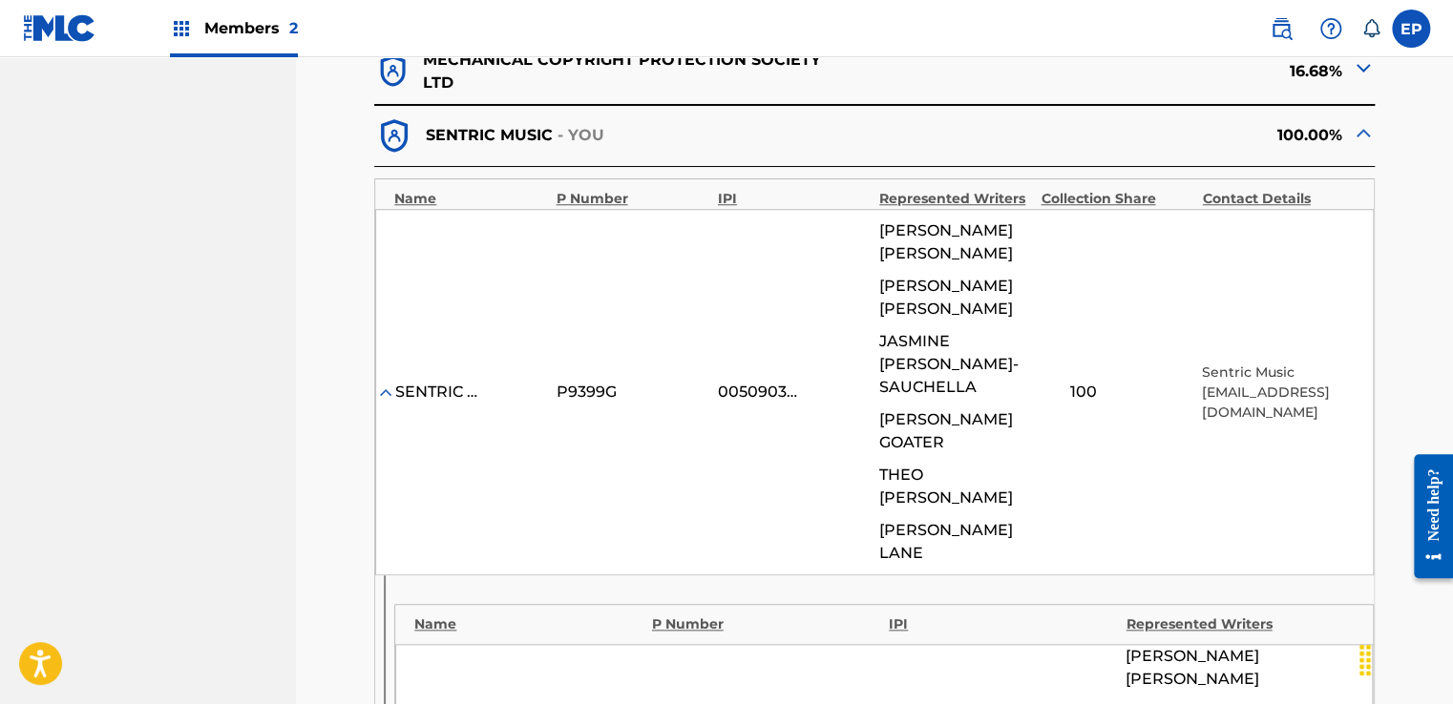
click at [850, 456] on div "SENTRIC MUSIC LIMITED P9399G 00509030978 [PERSON_NAME] [PERSON_NAME] [PERSON_NA…" at bounding box center [874, 392] width 998 height 367
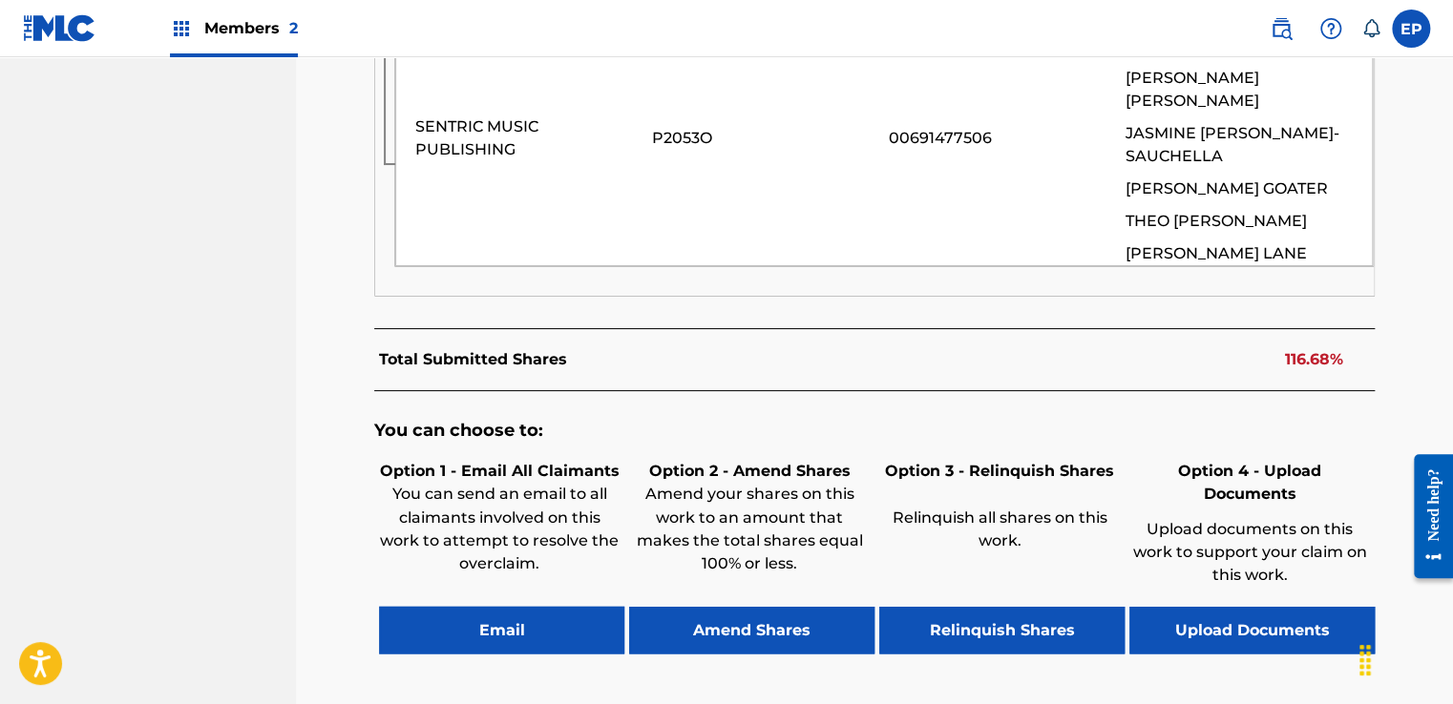
scroll to position [1336, 0]
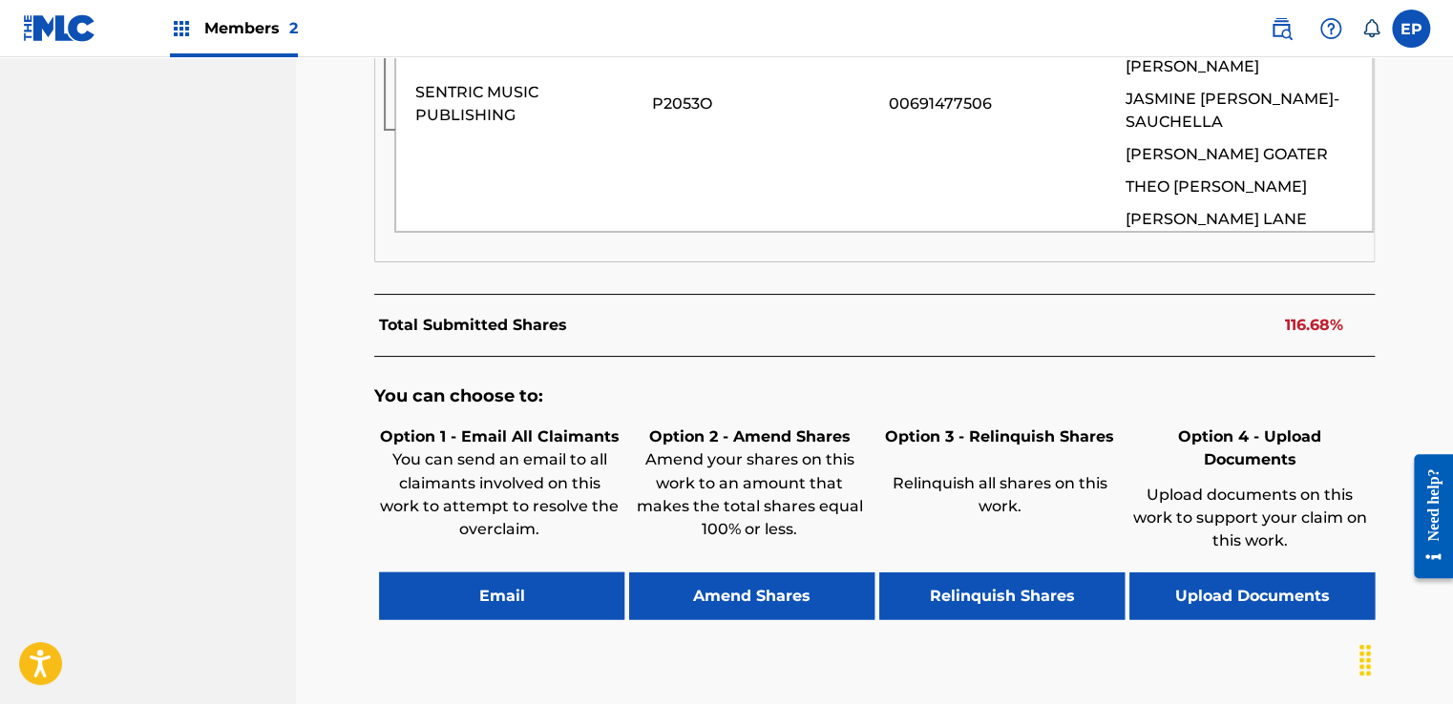
click at [1261, 572] on button "Upload Documents" at bounding box center [1251, 596] width 245 height 48
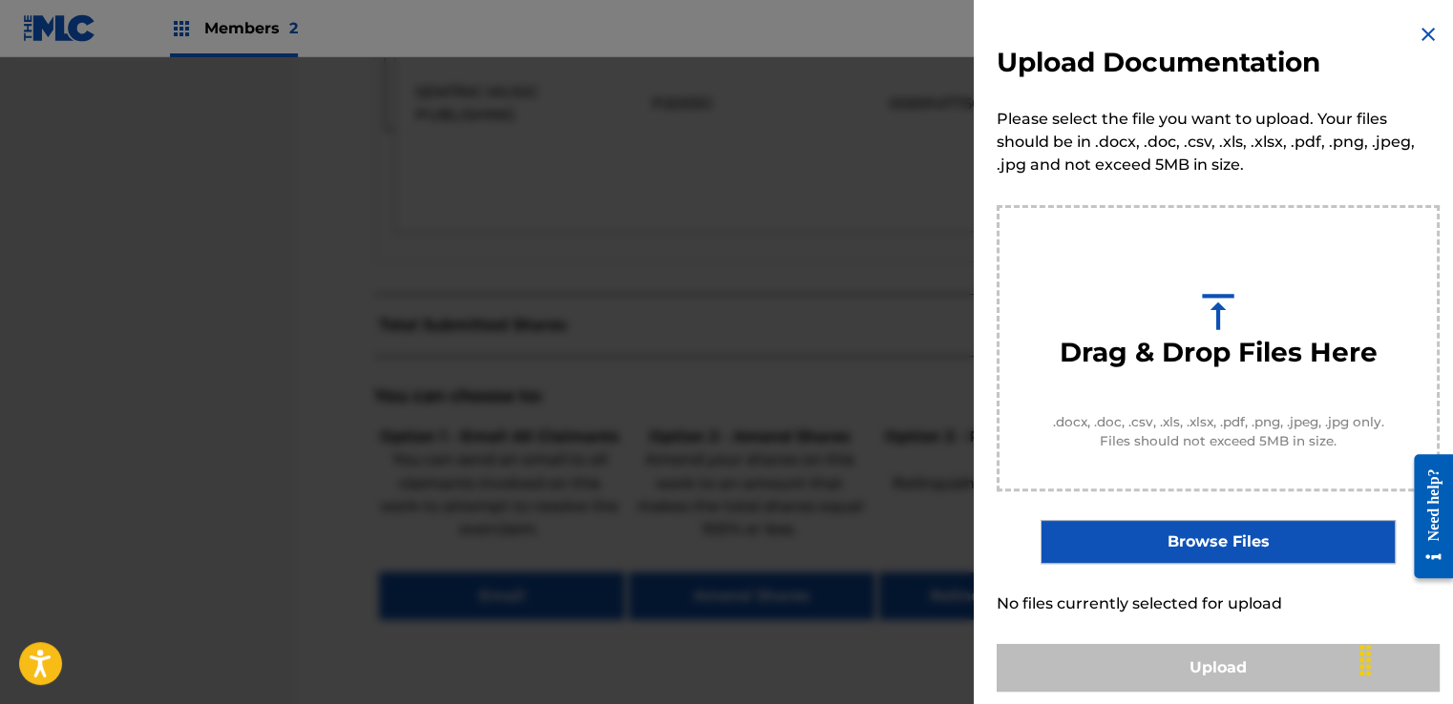
click at [1210, 552] on label "Browse Files" at bounding box center [1217, 542] width 354 height 44
click at [0, 0] on input "Browse Files" at bounding box center [0, 0] width 0 height 0
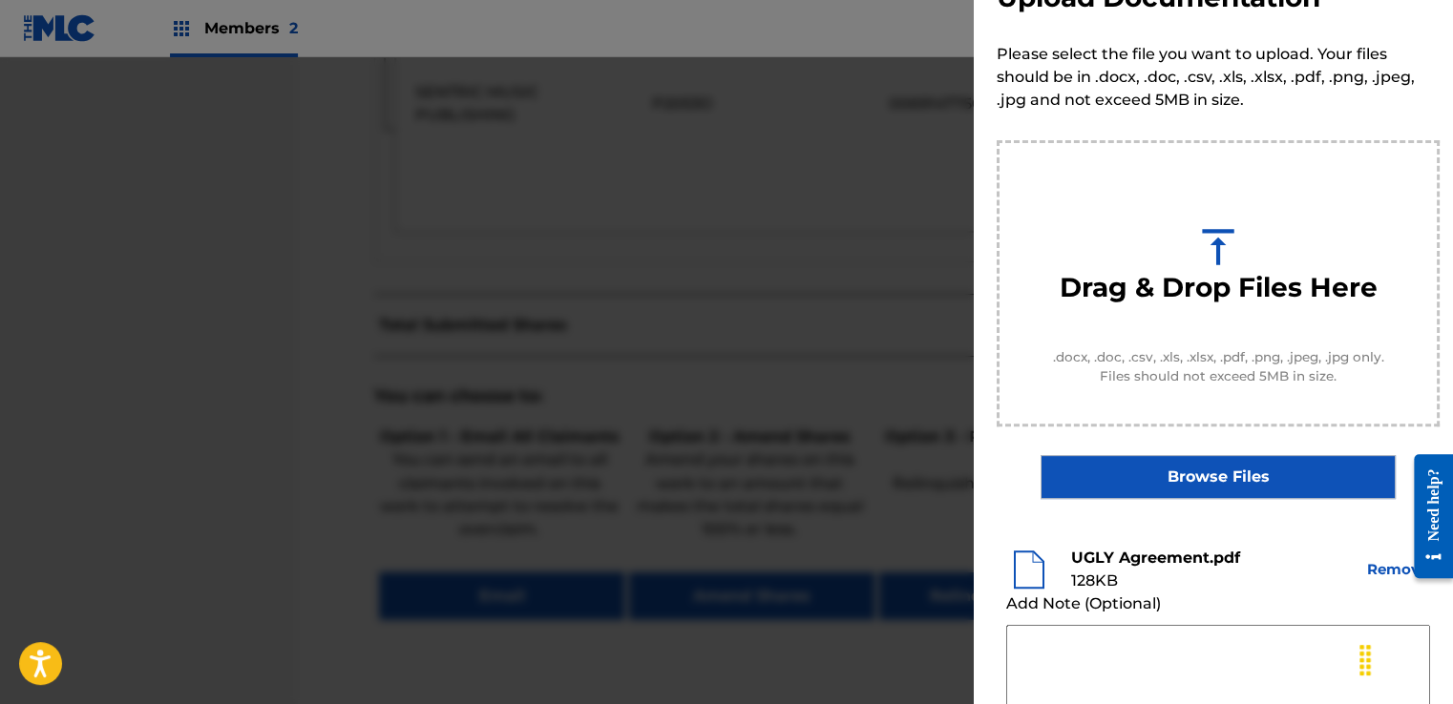
scroll to position [191, 0]
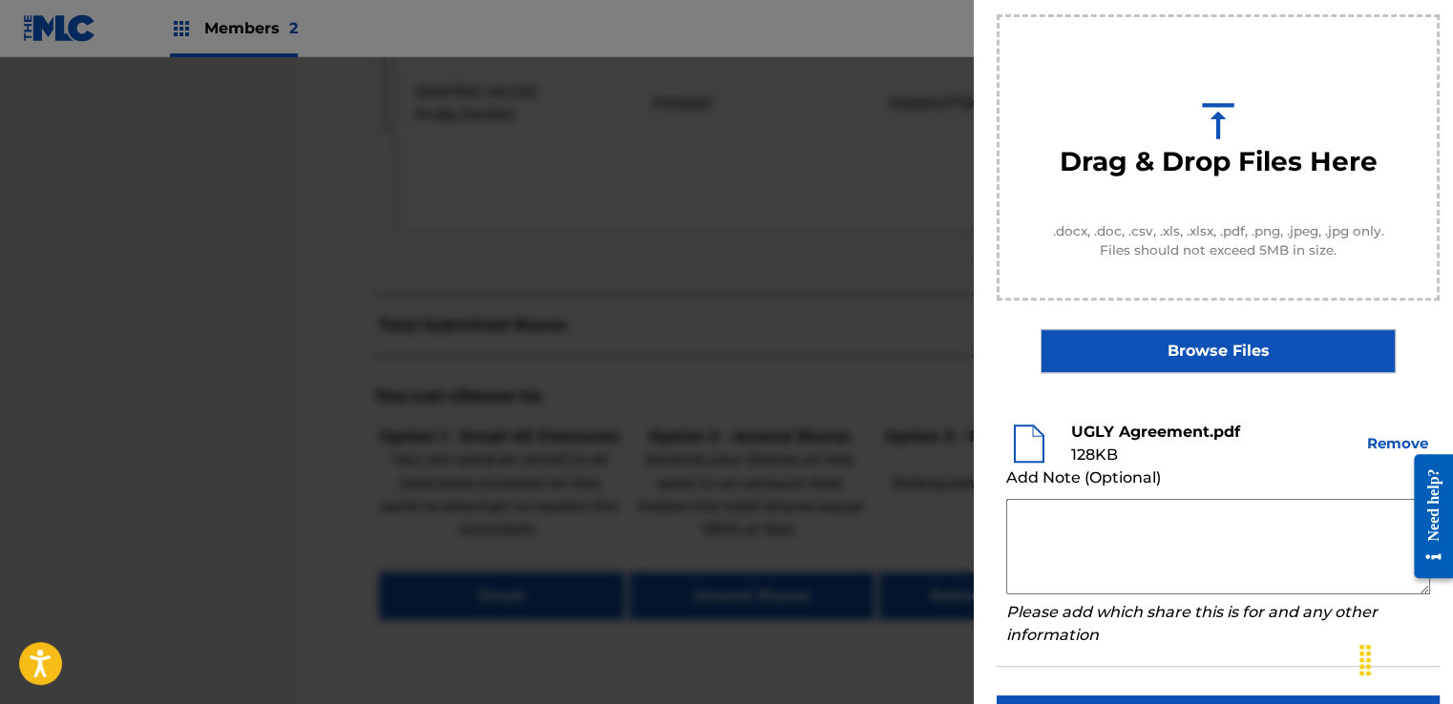
click at [1054, 523] on textarea at bounding box center [1218, 546] width 424 height 95
paste textarea "Our self service agreement is signed via digital signature and is active until …"
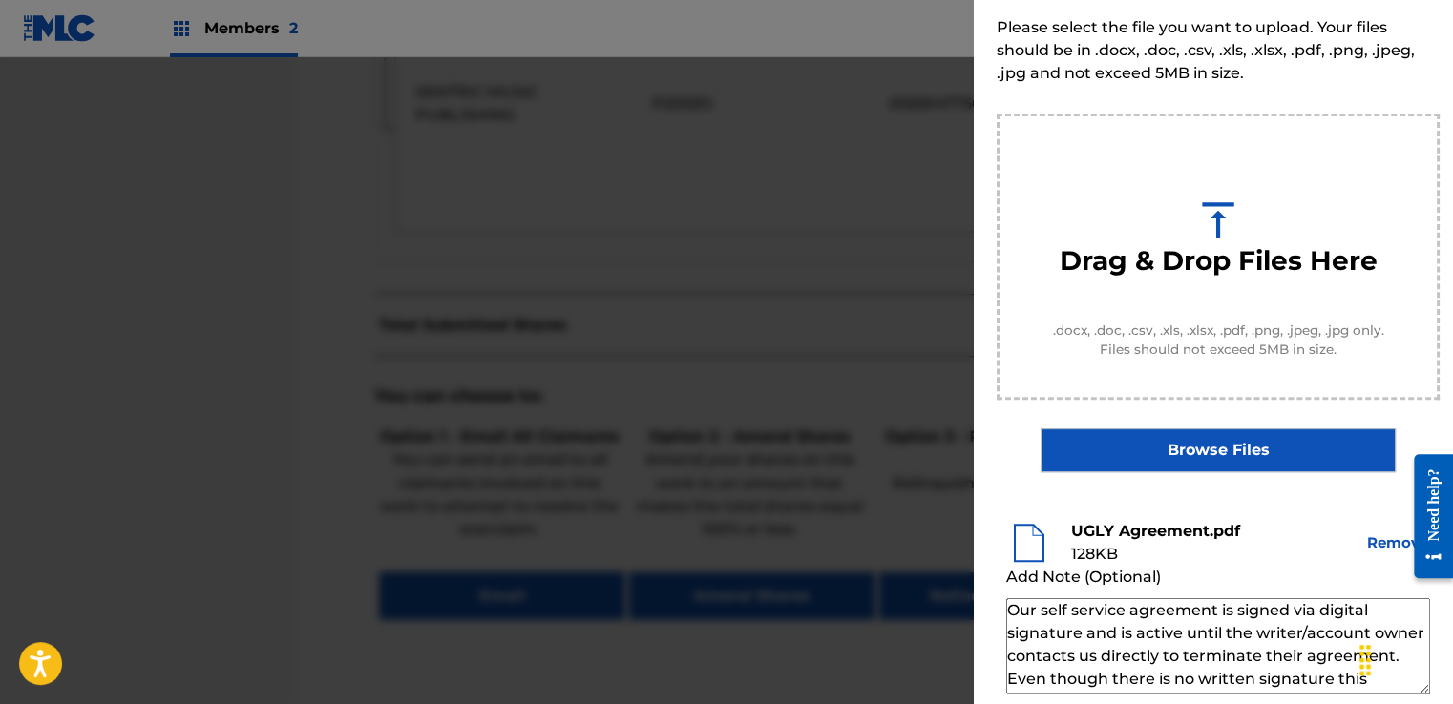
scroll to position [251, 0]
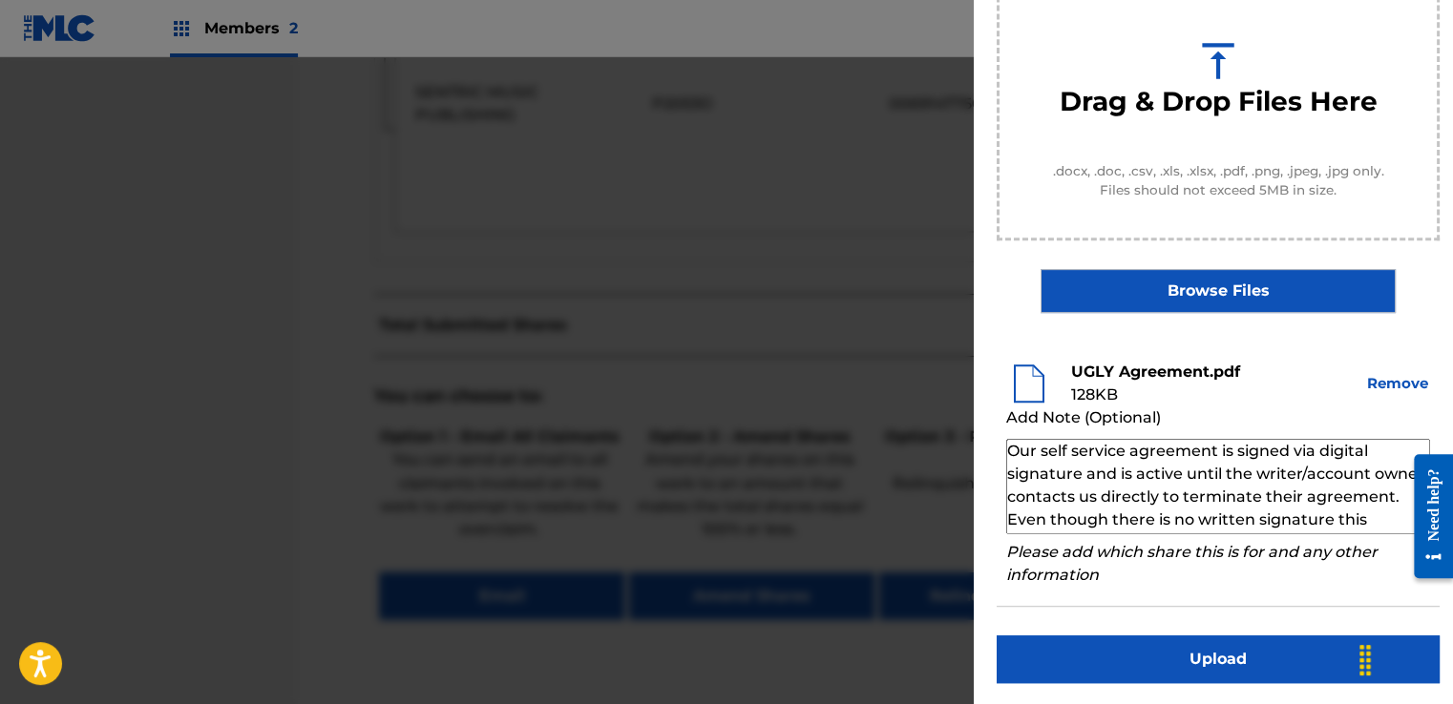
type textarea "Our self service agreement is signed via digital signature and is active until …"
click at [1168, 647] on button "Upload" at bounding box center [1218, 660] width 443 height 48
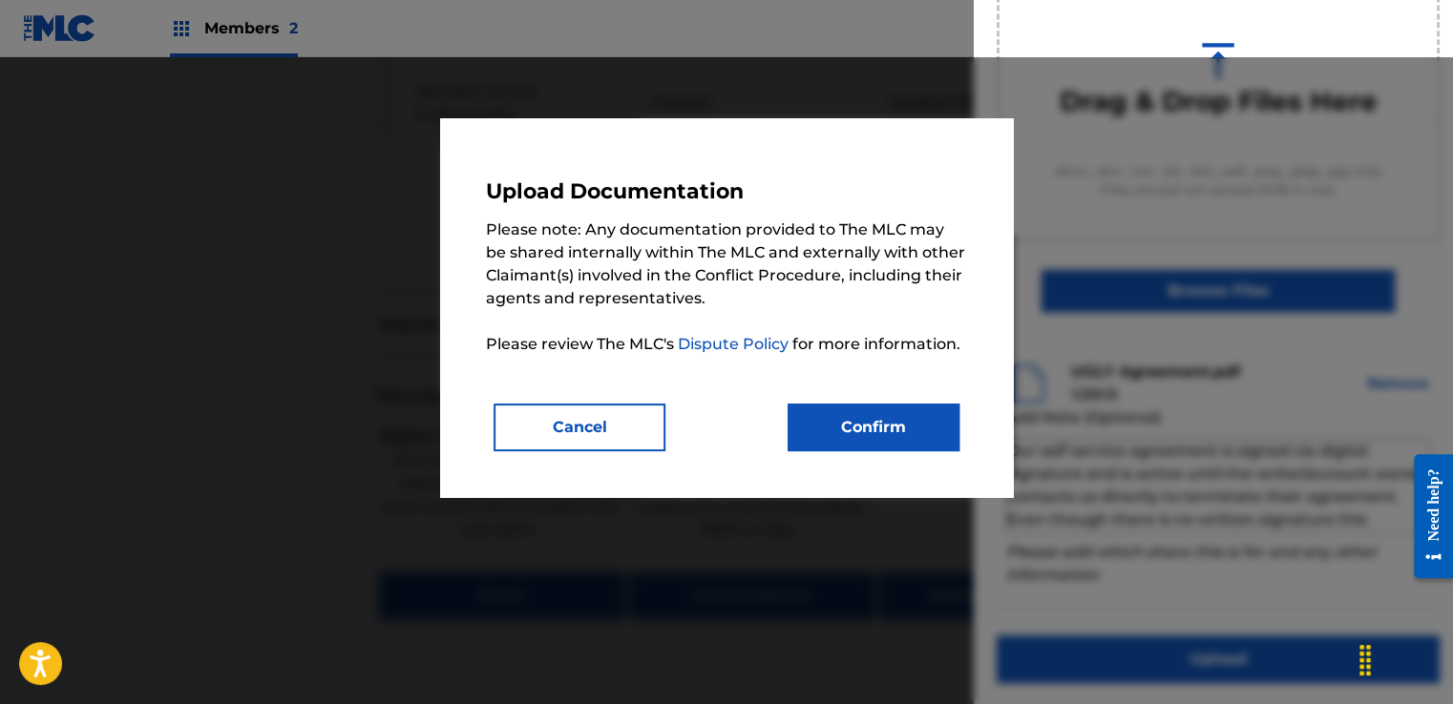
click at [901, 436] on button "Confirm" at bounding box center [874, 428] width 172 height 48
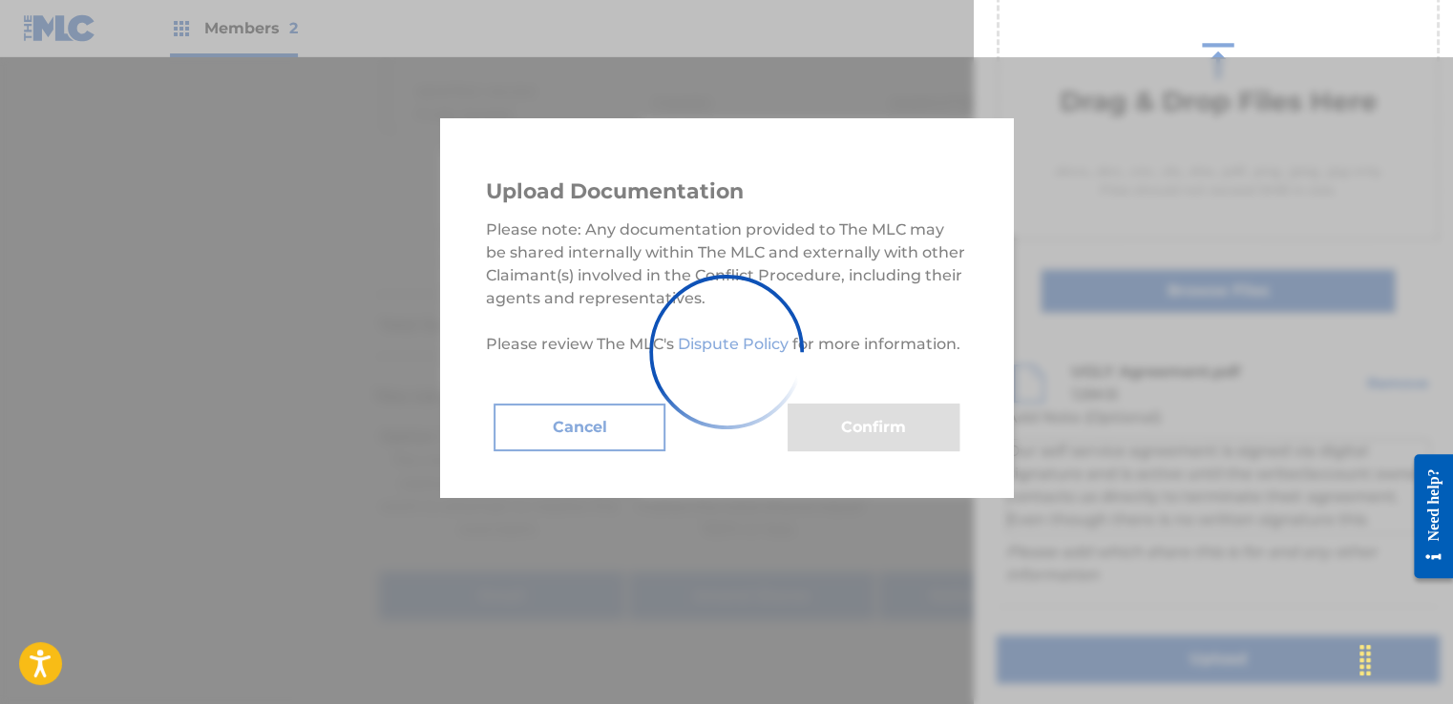
scroll to position [122, 0]
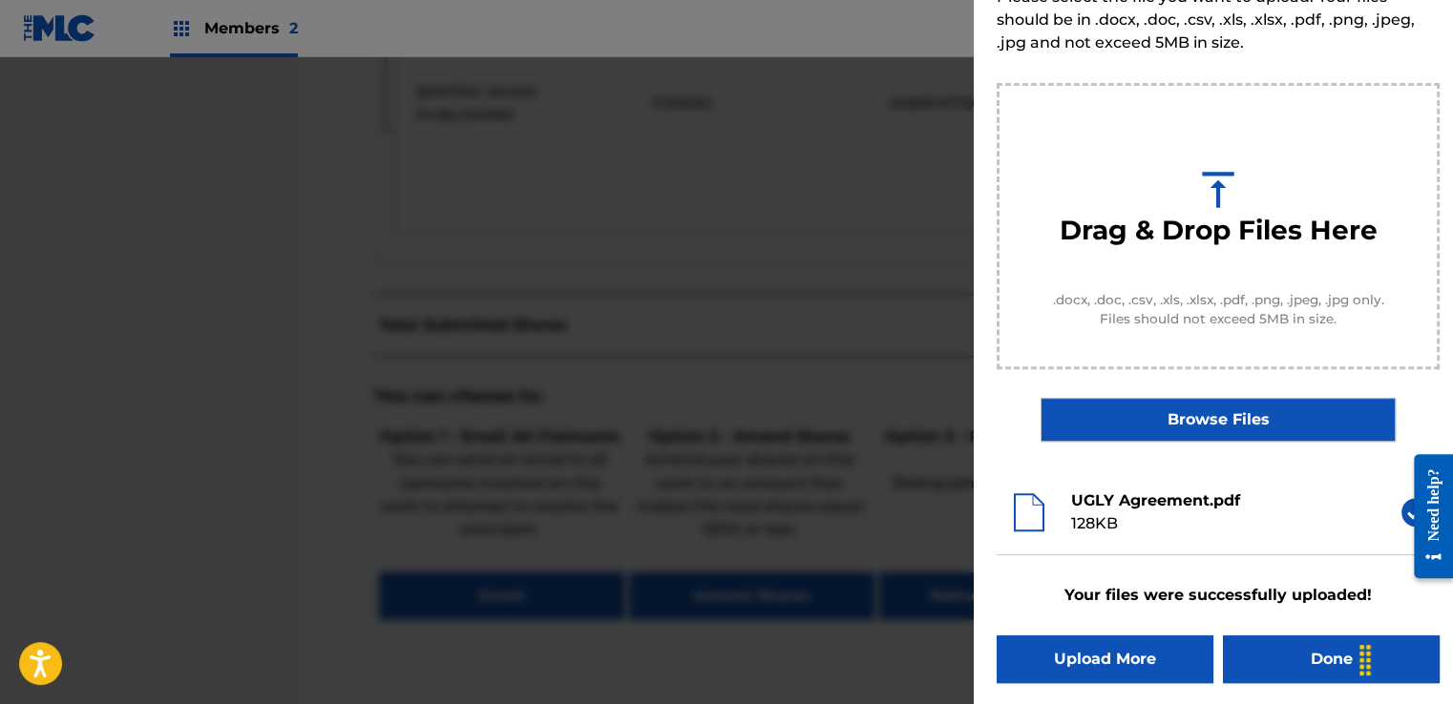
click at [1294, 647] on button "Done" at bounding box center [1331, 660] width 217 height 48
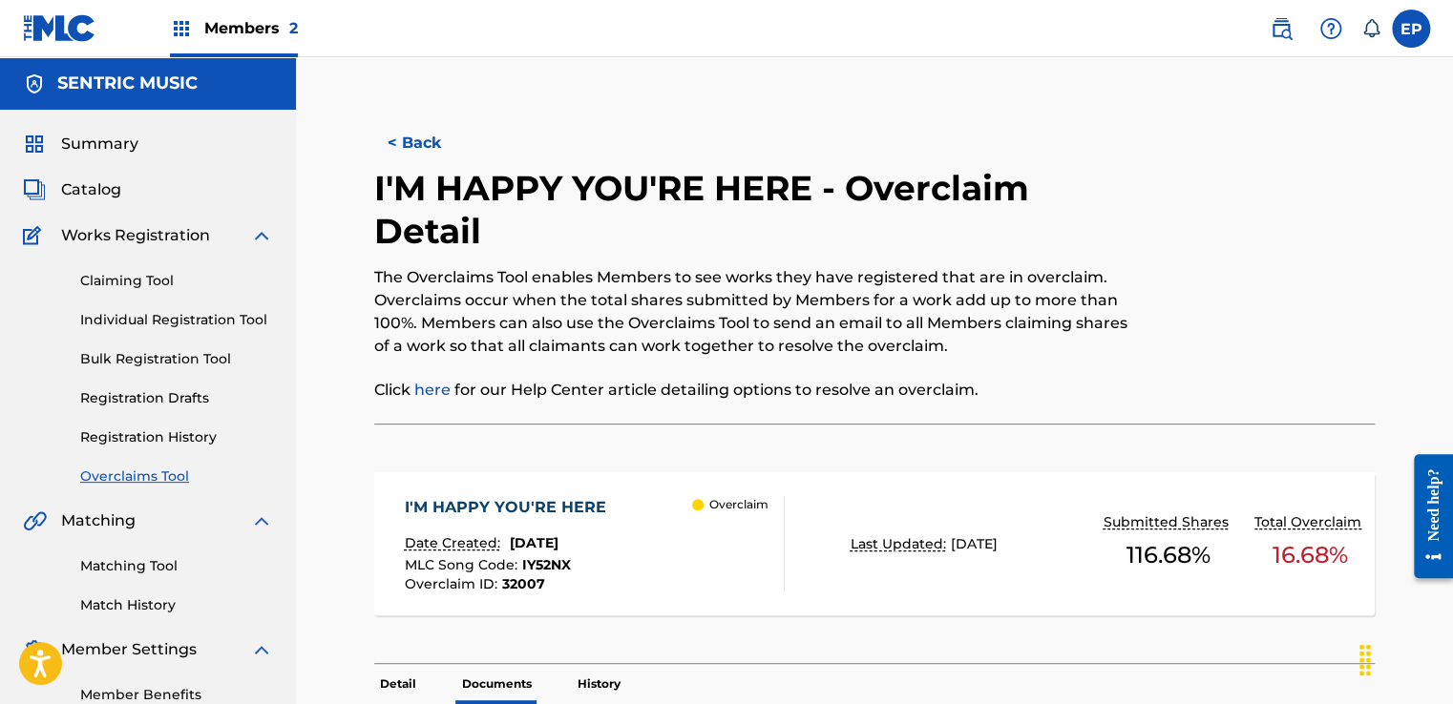
click at [135, 465] on div "Claiming Tool Individual Registration Tool Bulk Registration Tool Registration …" at bounding box center [148, 367] width 250 height 240
click at [135, 470] on link "Overclaims Tool" at bounding box center [176, 477] width 193 height 20
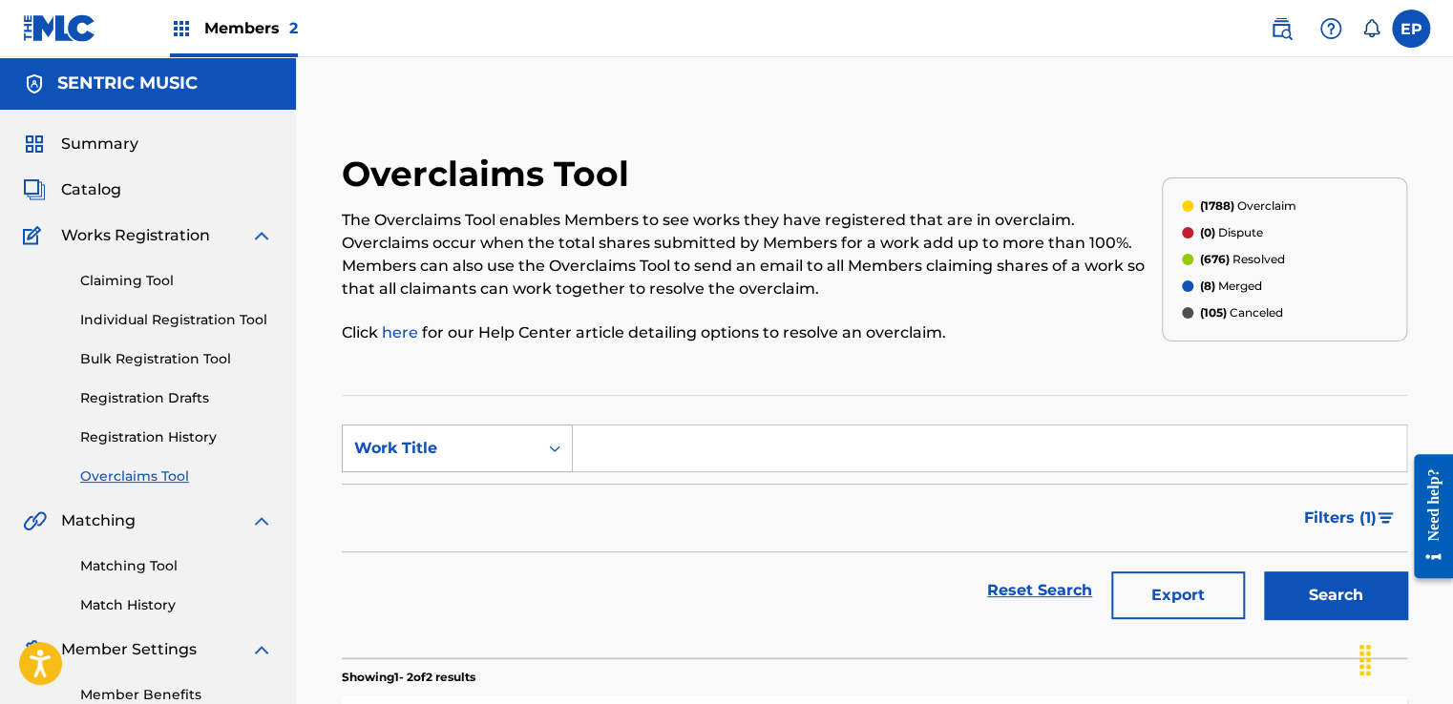
click at [496, 458] on div "Work Title" at bounding box center [440, 448] width 172 height 23
click at [454, 505] on div "MLC Song Code" at bounding box center [457, 497] width 229 height 48
drag, startPoint x: 620, startPoint y: 473, endPoint x: 662, endPoint y: 464, distance: 42.1
click at [662, 464] on input "Search Form" at bounding box center [989, 449] width 833 height 46
paste input "TX1ACI"
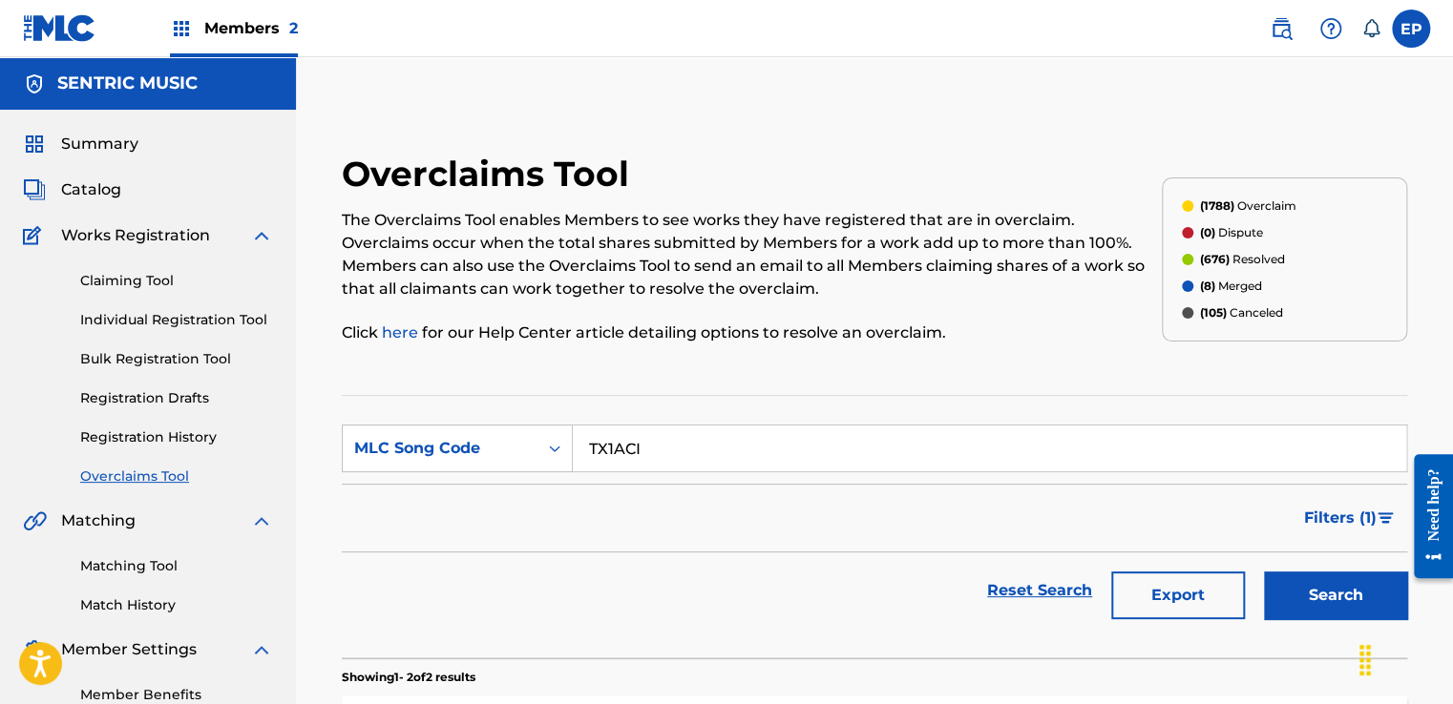
type input "TX1ACI"
click at [1279, 605] on button "Search" at bounding box center [1335, 596] width 143 height 48
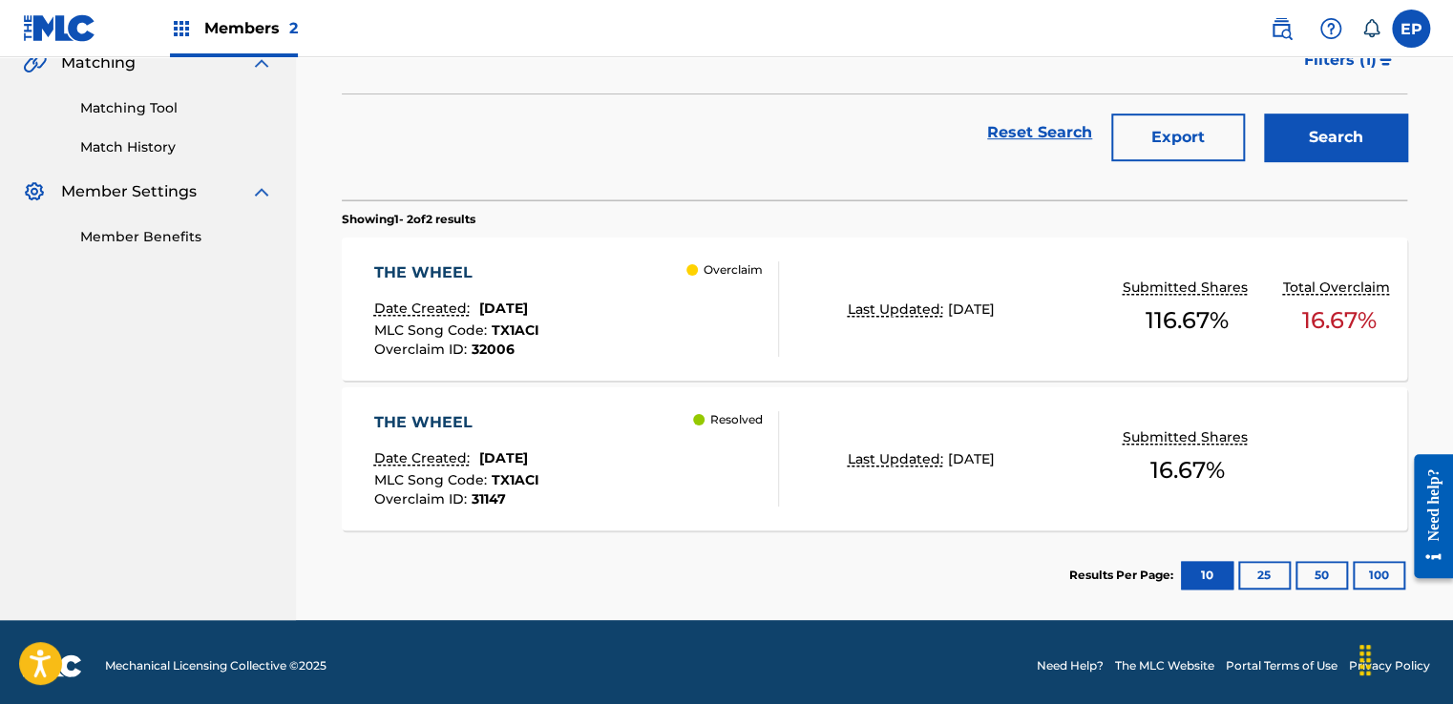
scroll to position [464, 0]
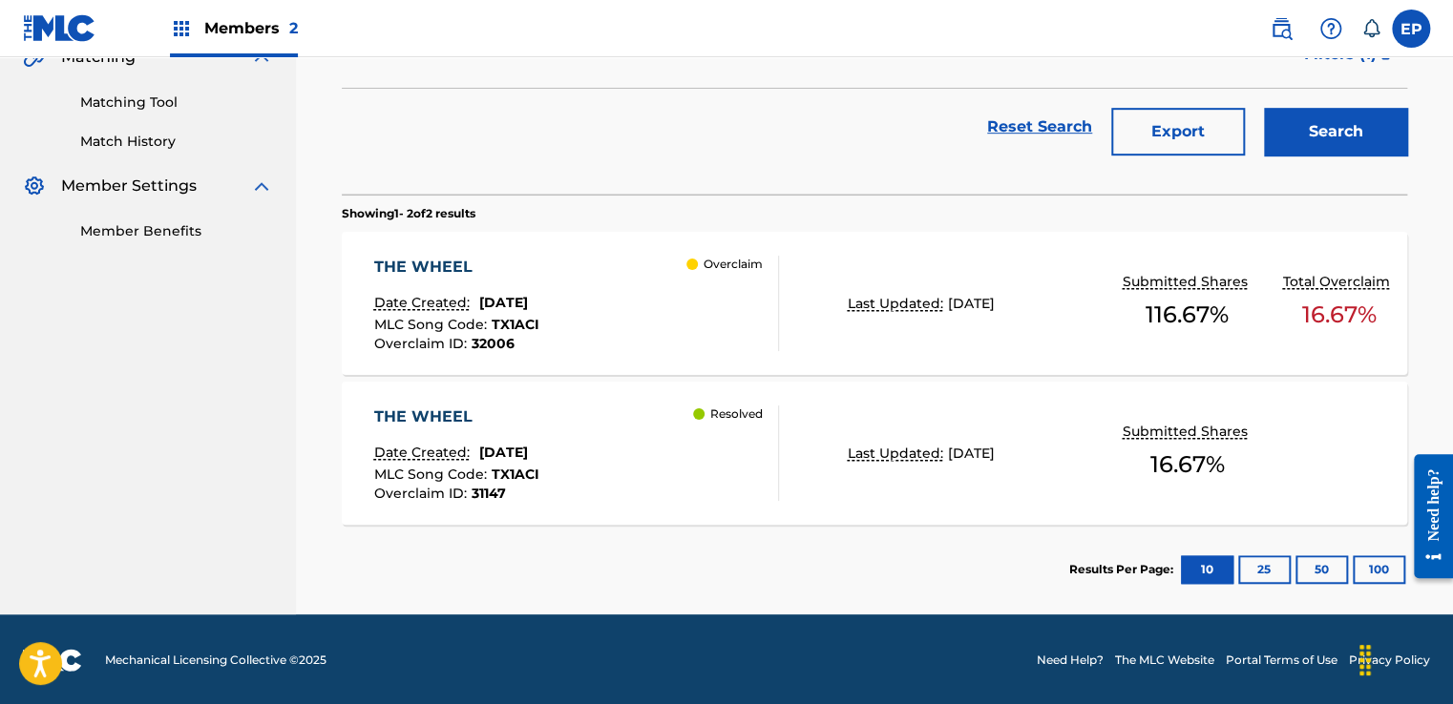
click at [607, 300] on div "THE WHEEL Date Created: [DATE] MLC Song Code : TX1ACI Overclaim ID : 32006 Over…" at bounding box center [575, 303] width 405 height 95
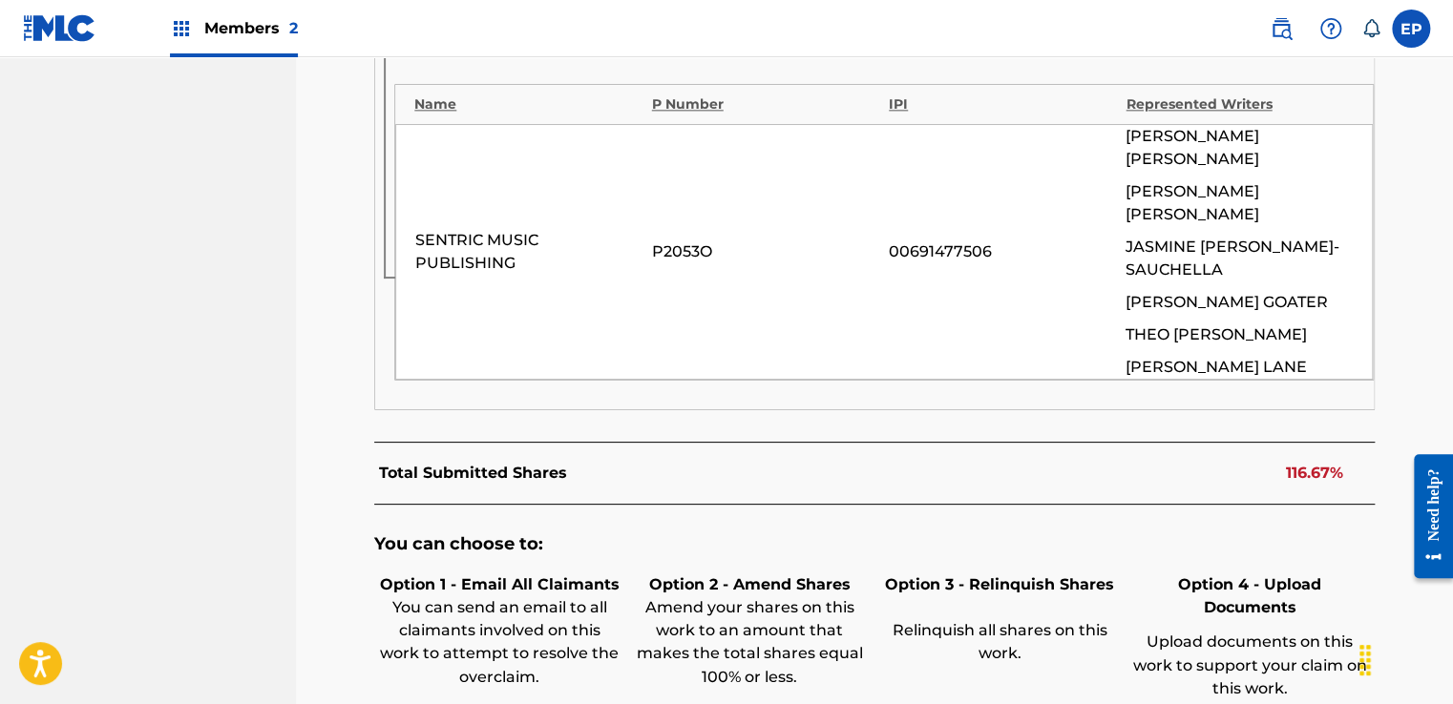
scroll to position [1331, 0]
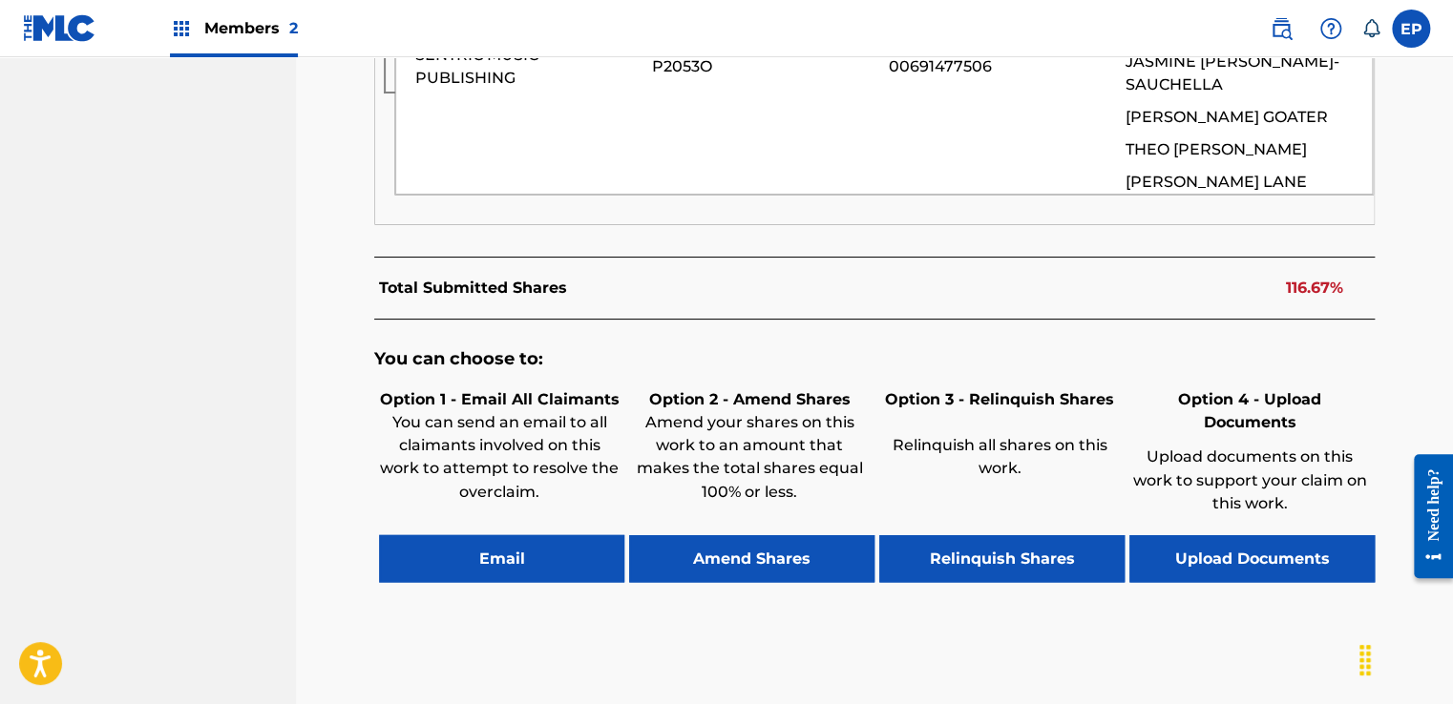
click at [1232, 535] on button "Upload Documents" at bounding box center [1251, 559] width 245 height 48
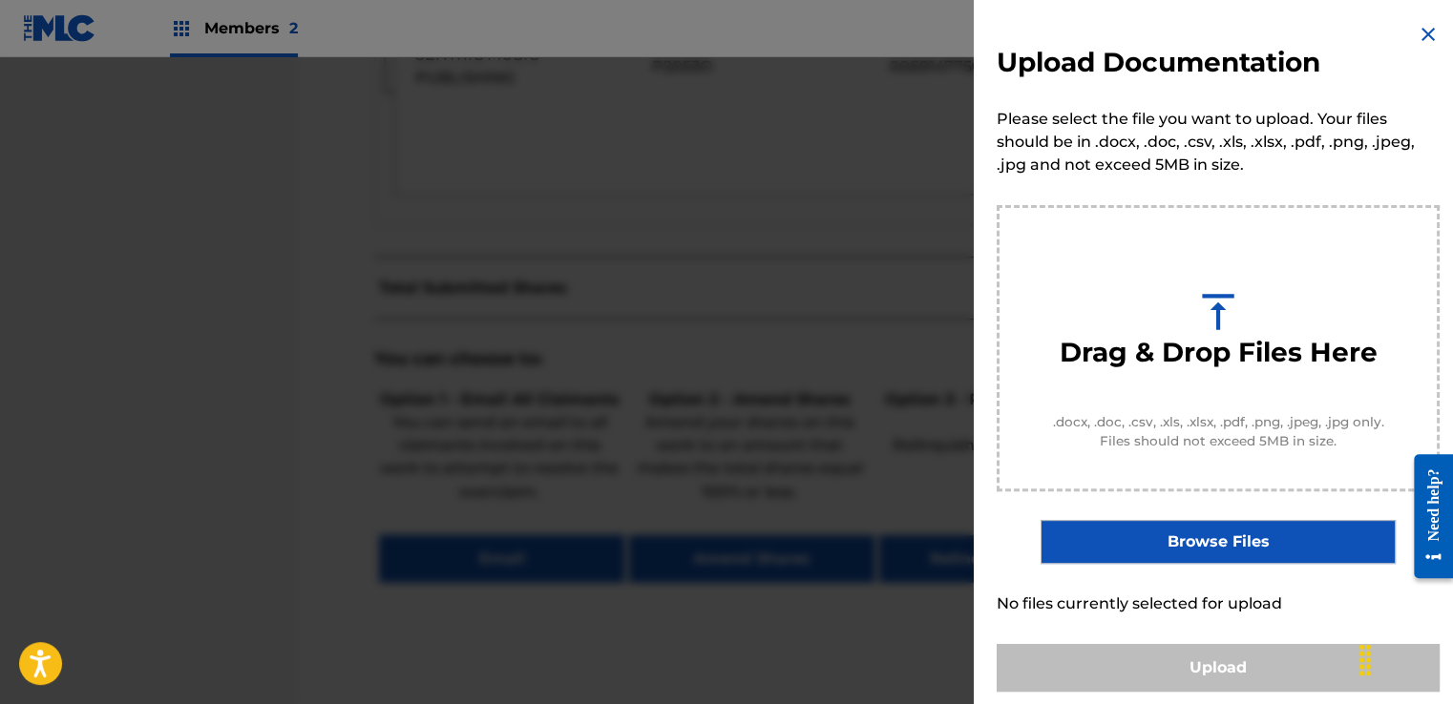
click at [1192, 514] on div "Upload Documentation Please select the file you want to upload. Your files shou…" at bounding box center [1218, 357] width 489 height 715
click at [1196, 532] on label "Browse Files" at bounding box center [1217, 542] width 354 height 44
click at [0, 0] on input "Browse Files" at bounding box center [0, 0] width 0 height 0
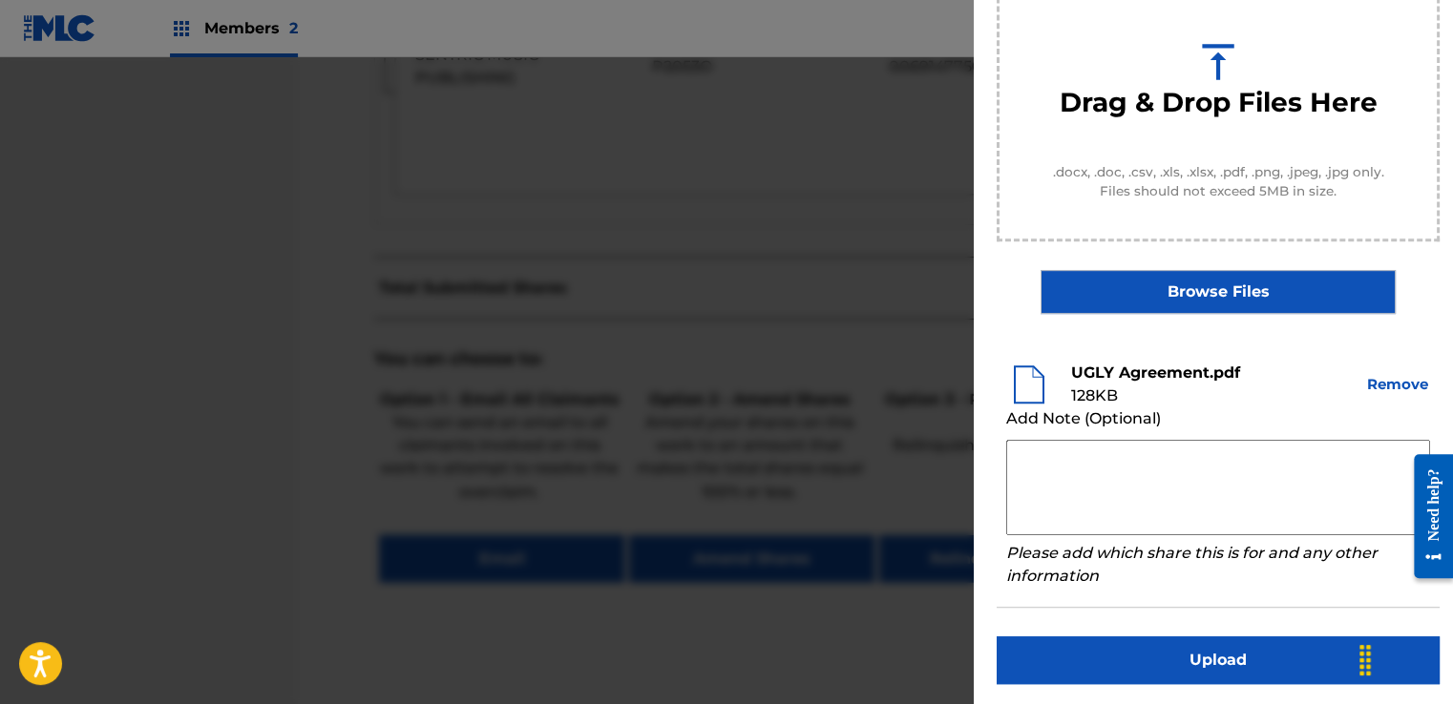
scroll to position [251, 0]
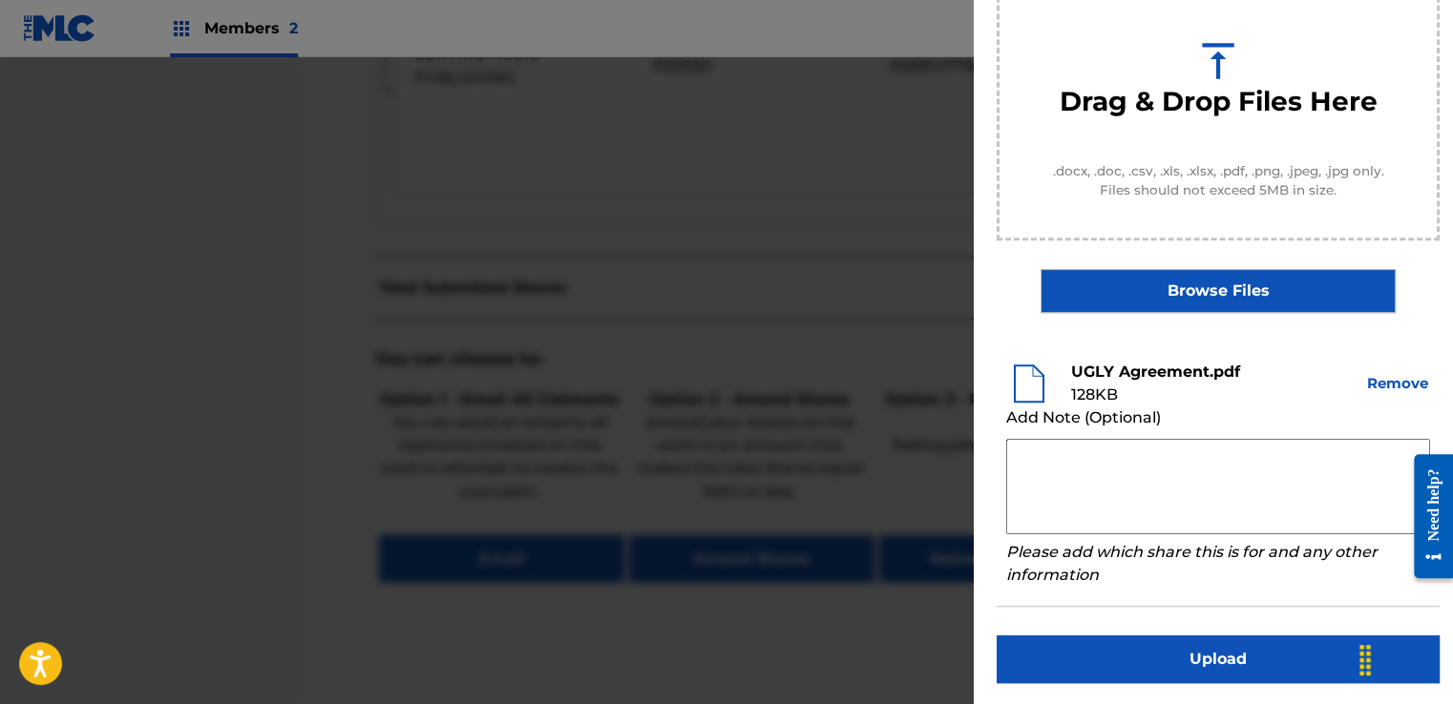
click at [1069, 458] on textarea at bounding box center [1218, 486] width 424 height 95
paste textarea "Our self service agreement is signed via digital signature and is active until …"
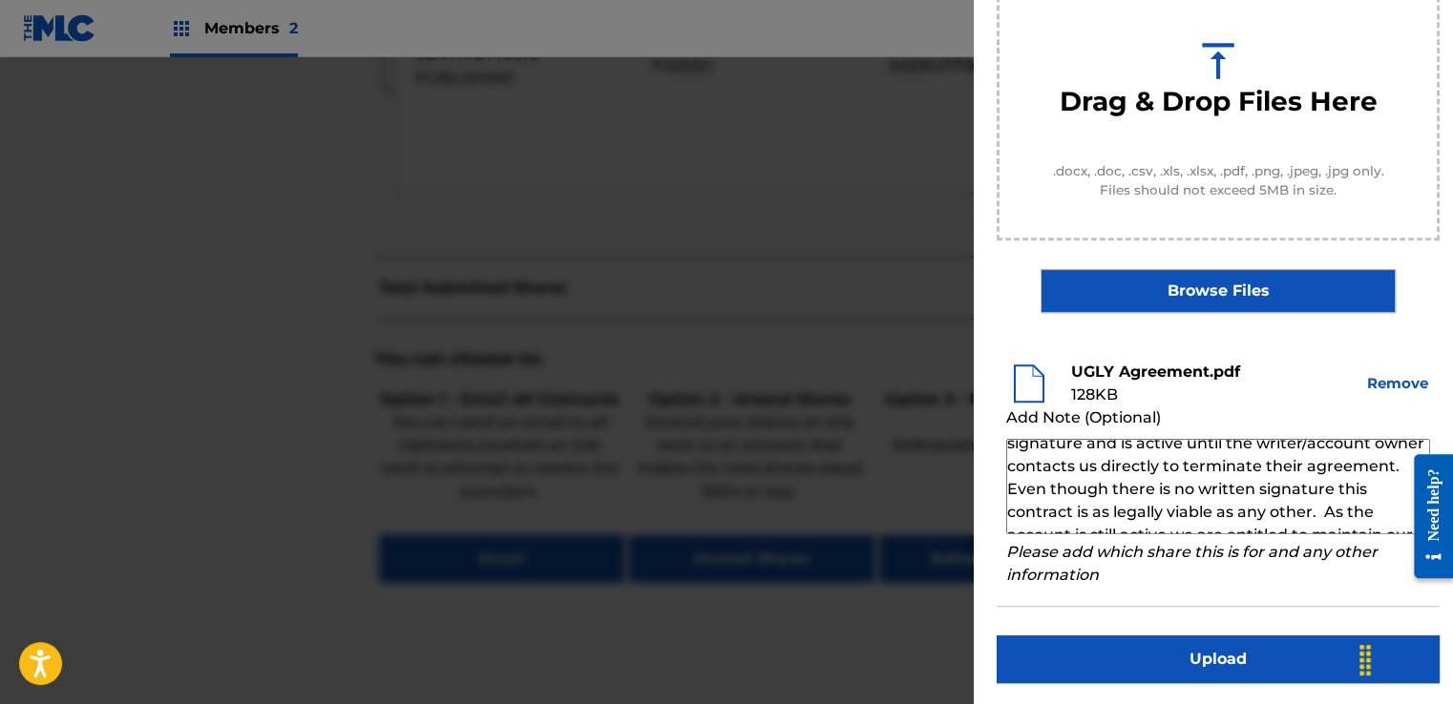
scroll to position [0, 0]
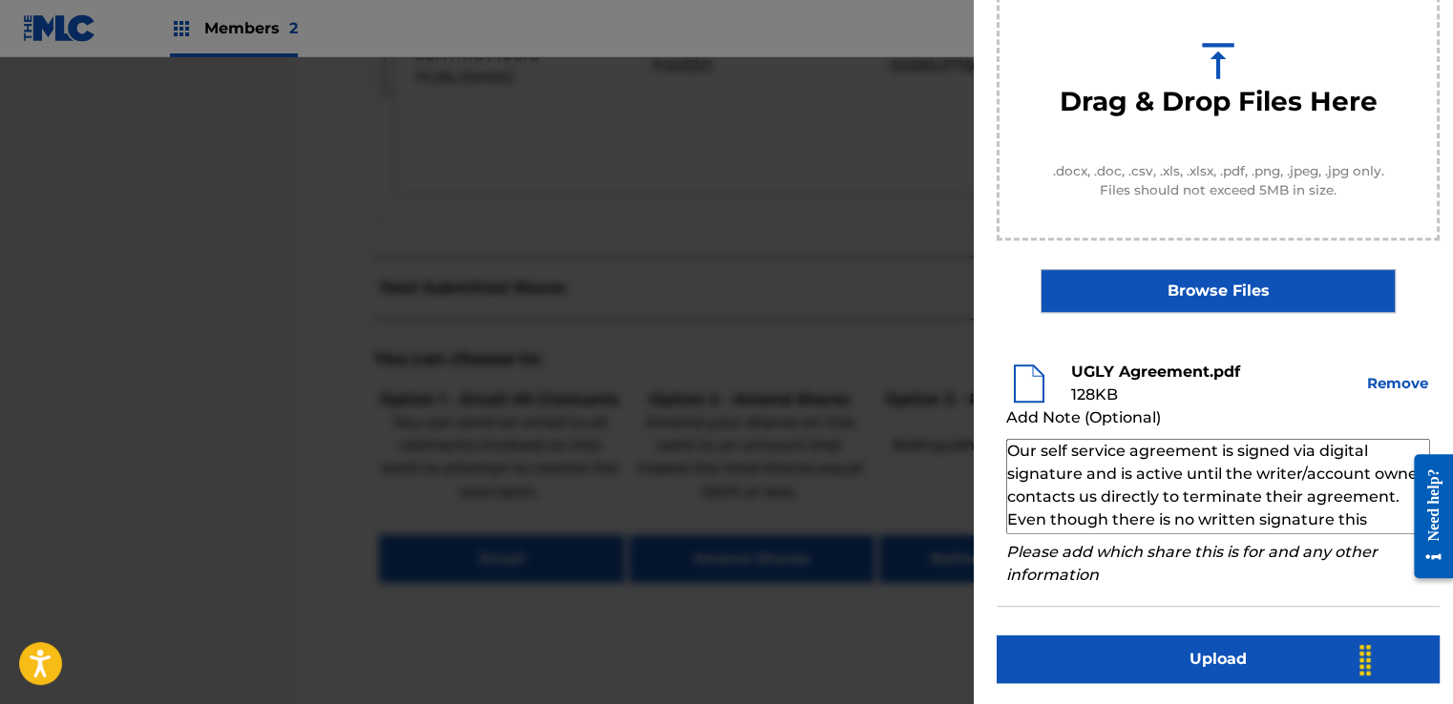
type textarea "Our self service agreement is signed via digital signature and is active until …"
click at [1151, 649] on button "Upload" at bounding box center [1218, 660] width 443 height 48
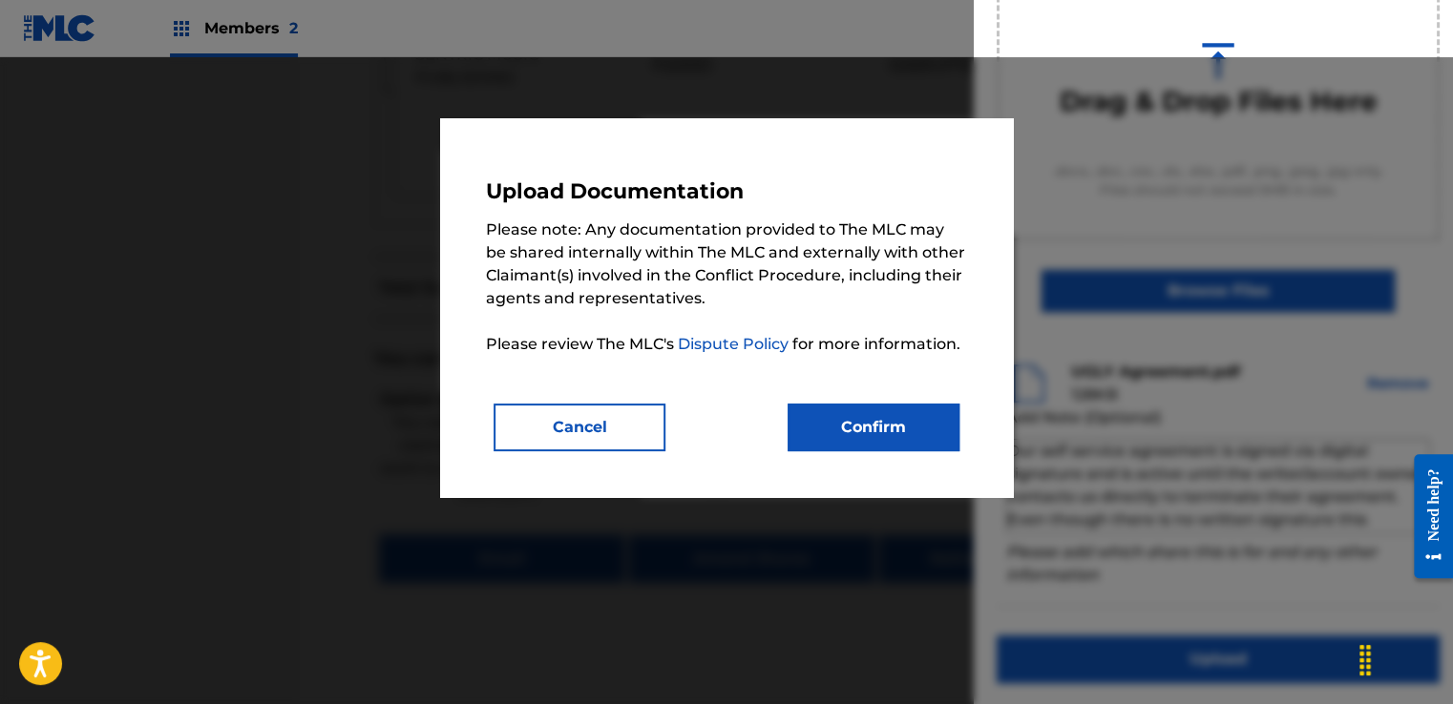
click at [832, 430] on button "Confirm" at bounding box center [874, 428] width 172 height 48
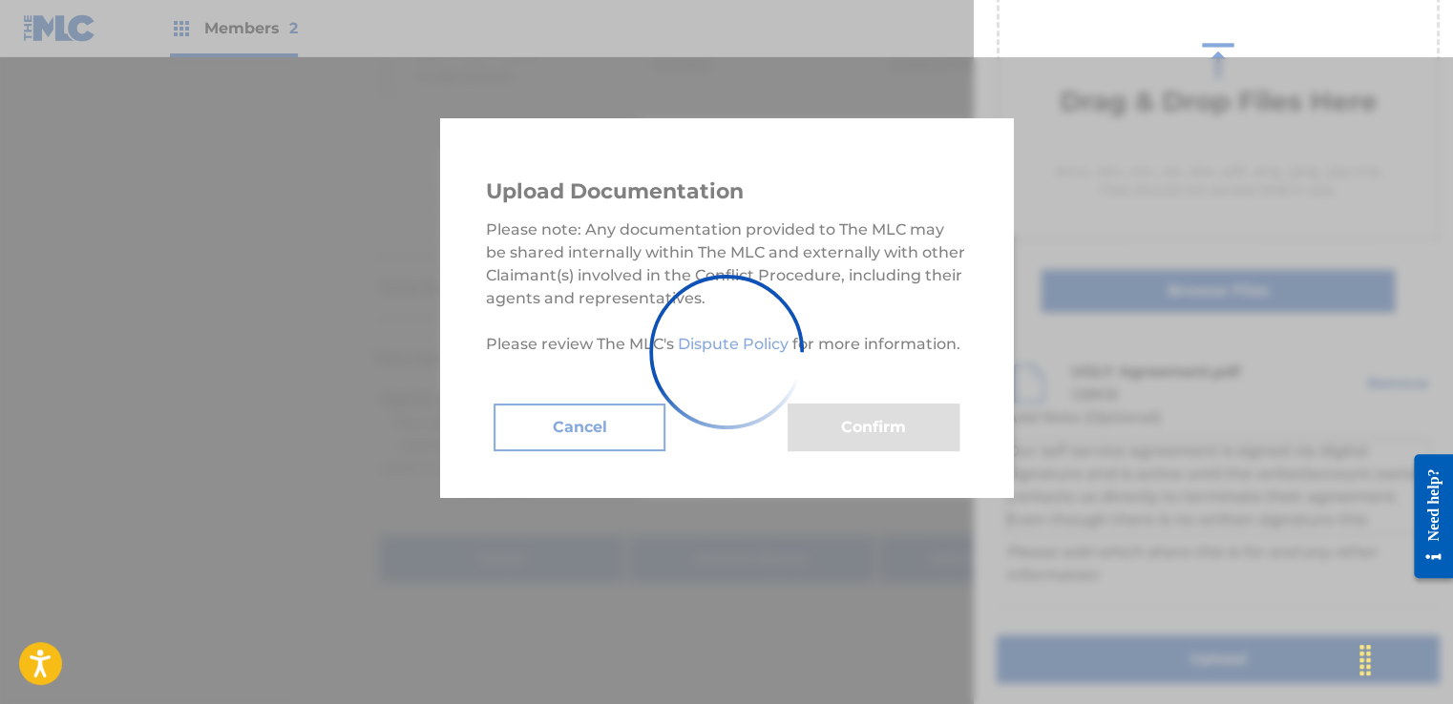
scroll to position [122, 0]
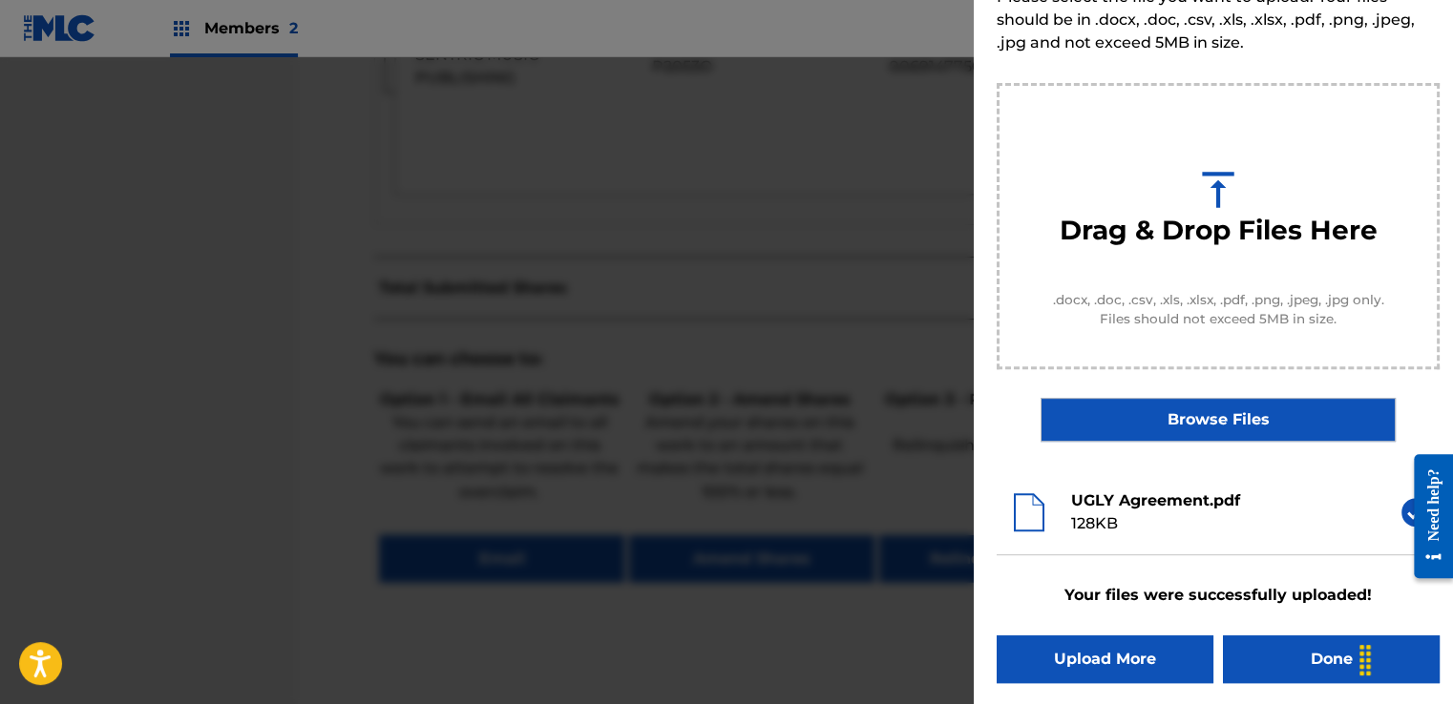
click at [1271, 659] on button "Done" at bounding box center [1331, 660] width 217 height 48
